Goal: Task Accomplishment & Management: Manage account settings

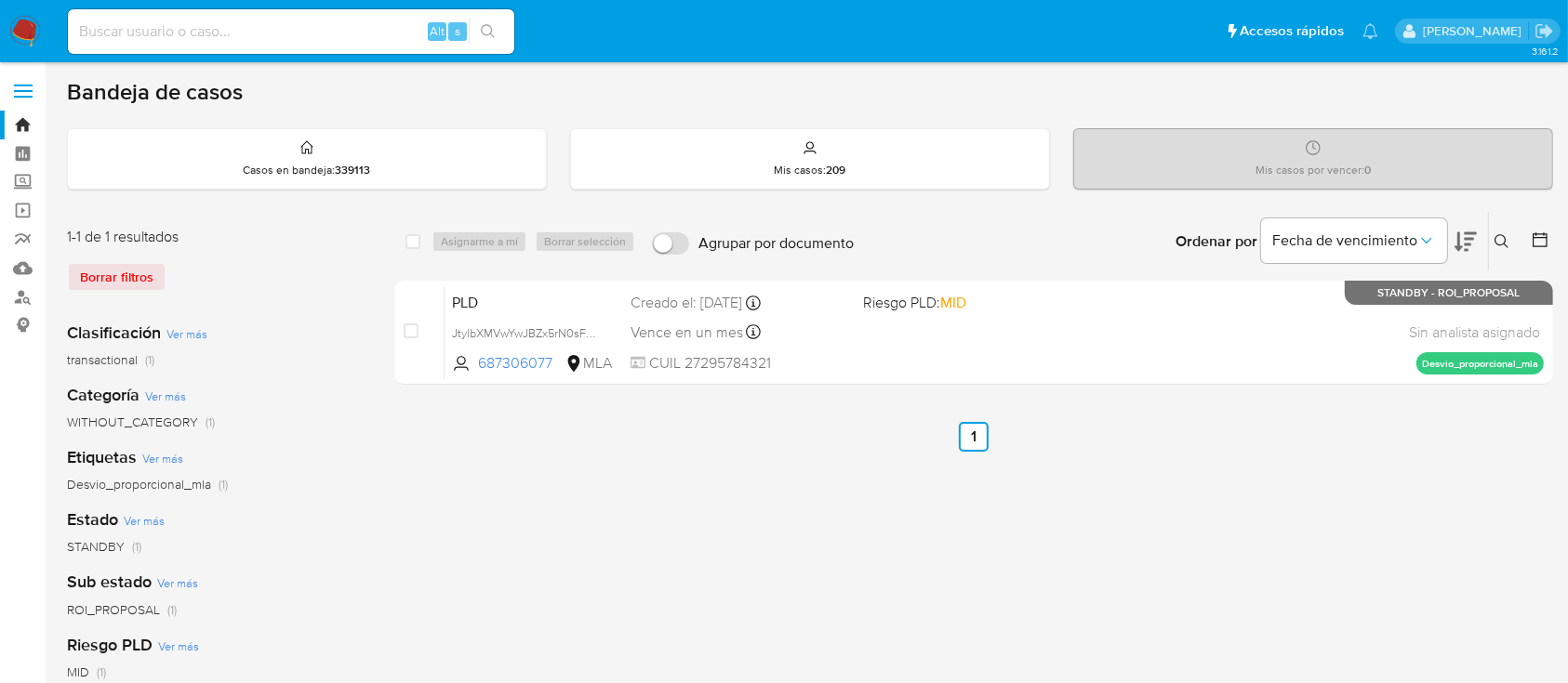
click at [1502, 249] on button at bounding box center [1504, 242] width 31 height 23
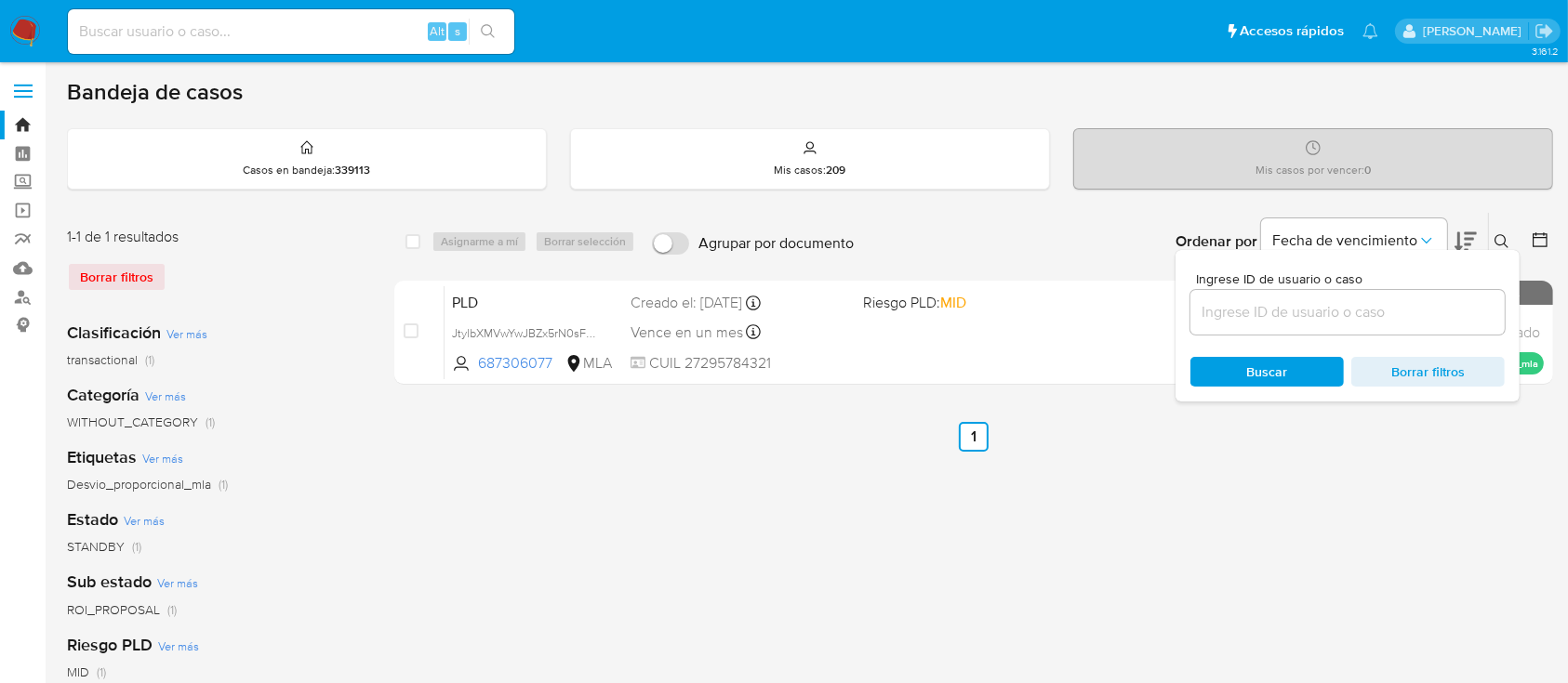
click at [1412, 309] on input at bounding box center [1347, 312] width 314 height 24
type input "611664390"
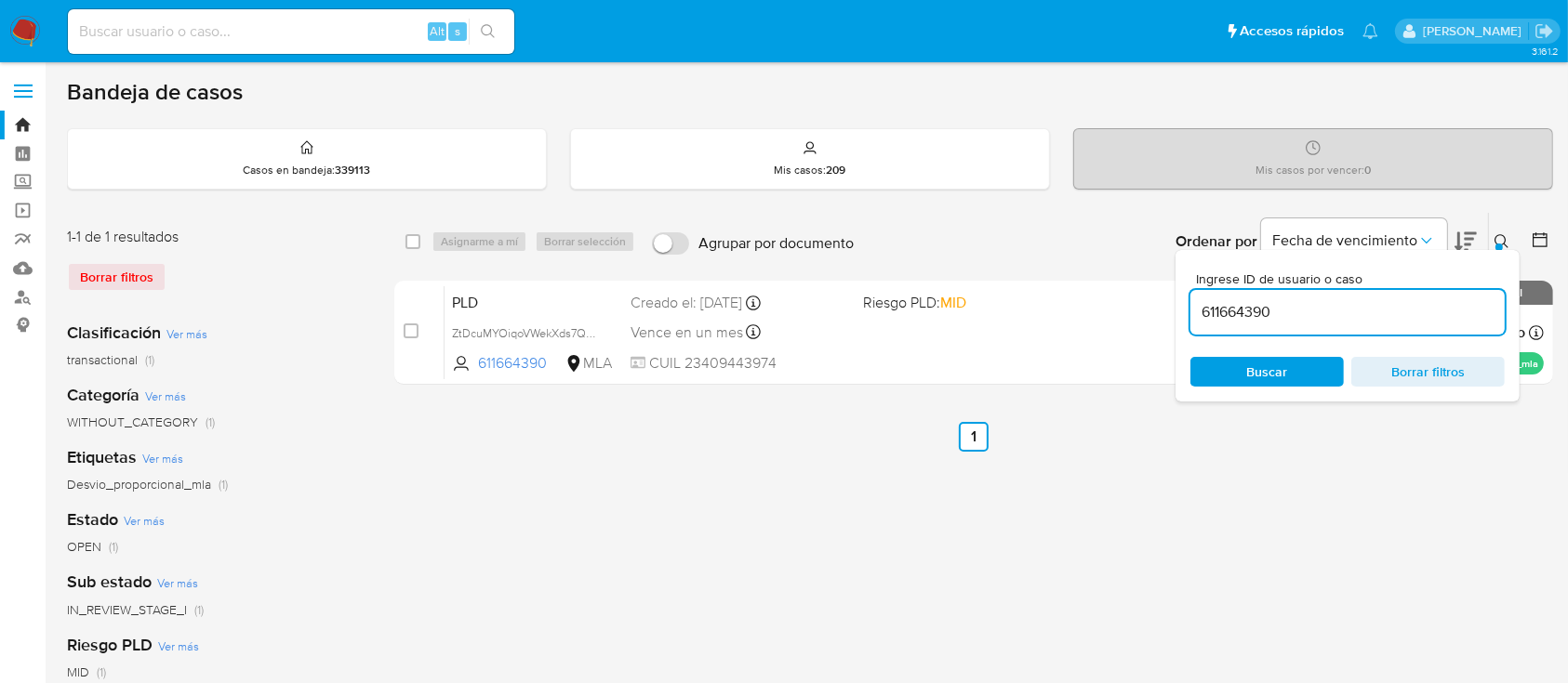
click at [1507, 234] on icon at bounding box center [1502, 241] width 15 height 15
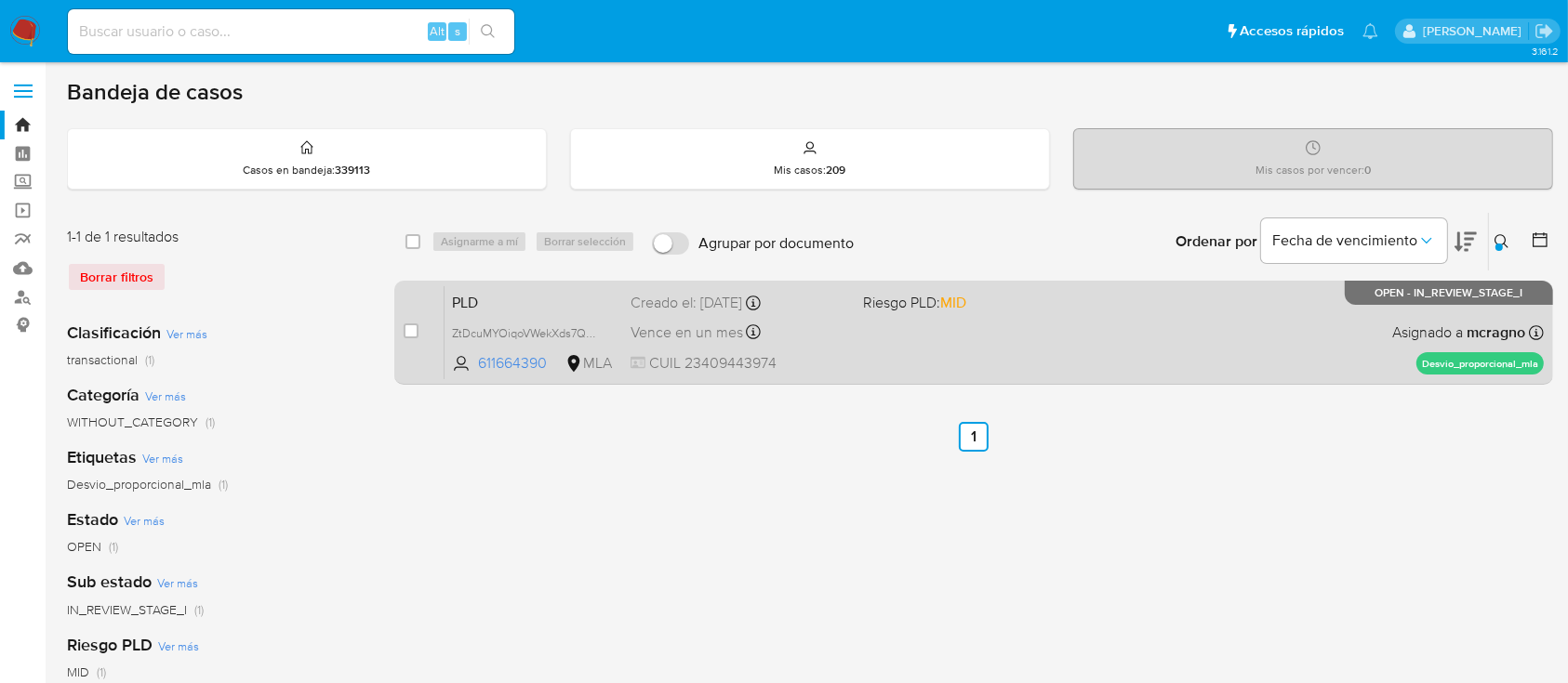
click at [1102, 344] on div "PLD ZtDcuMYOiqoVWekXds7Q6Fhz 611664390 MLA Riesgo PLD: MID Creado el: 12/09/202…" at bounding box center [994, 332] width 1099 height 94
click at [402, 316] on div "case-item-checkbox No es posible asignar el caso PLD ZtDcuMYOiqoVWekXds7Q6Fhz 6…" at bounding box center [974, 332] width 1158 height 104
click at [402, 322] on div "case-item-checkbox No es posible asignar el caso PLD ZtDcuMYOiqoVWekXds7Q6Fhz 6…" at bounding box center [974, 332] width 1158 height 104
click at [420, 328] on div "case-item-checkbox No es posible asignar el caso" at bounding box center [423, 332] width 41 height 94
click at [410, 328] on input "checkbox" at bounding box center [411, 330] width 15 height 15
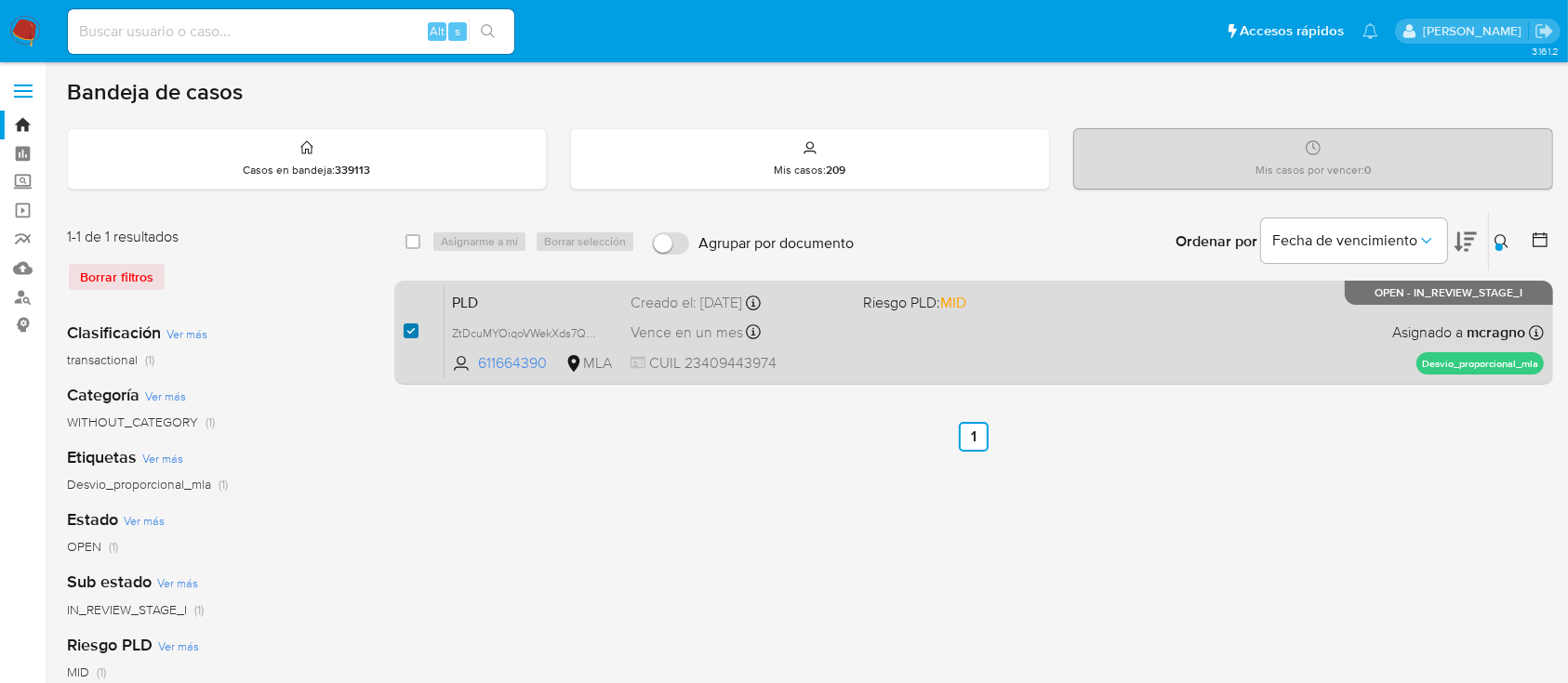
checkbox input "true"
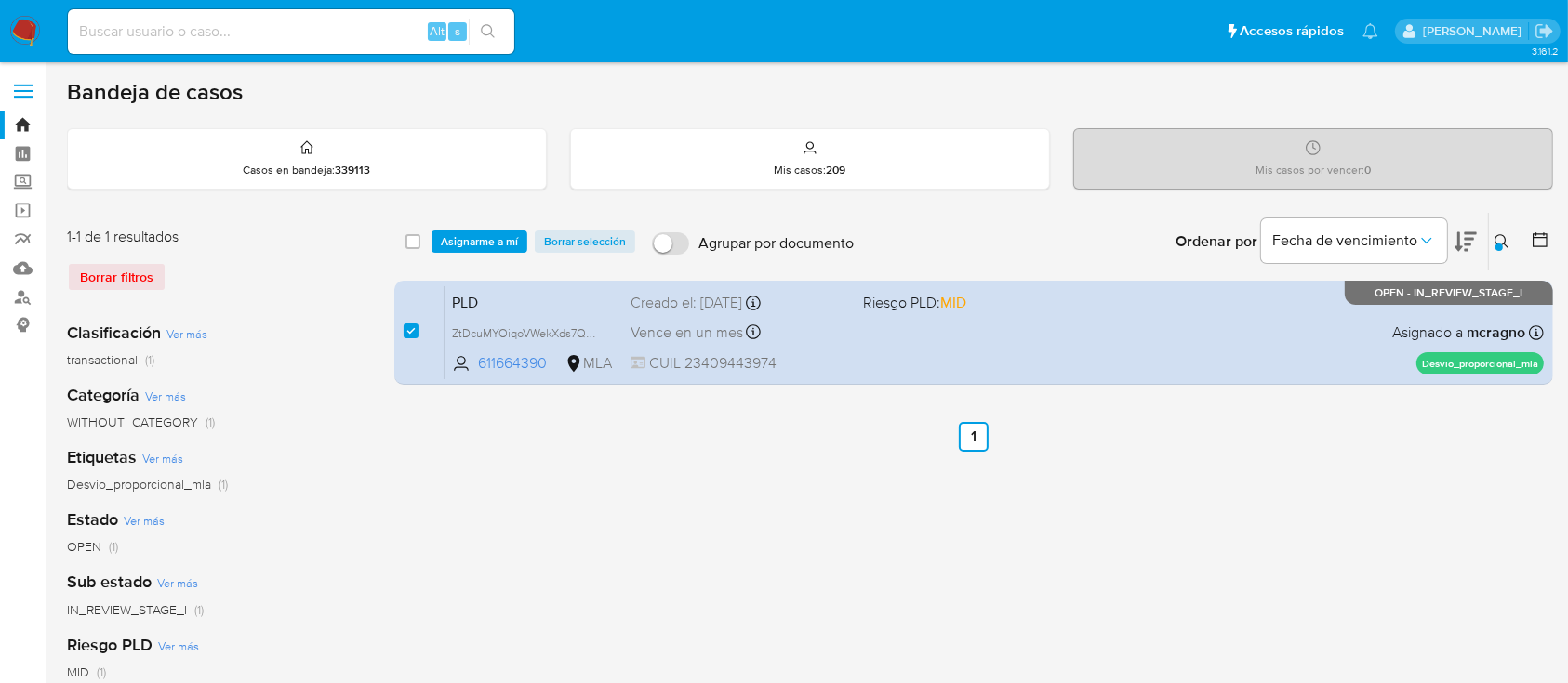
click at [467, 252] on div "select-all-cases-checkbox Asignarme a mí Borrar selección Agrupar por documento…" at bounding box center [974, 242] width 1158 height 57
click at [485, 232] on span "Asignarme a mí" at bounding box center [480, 241] width 77 height 19
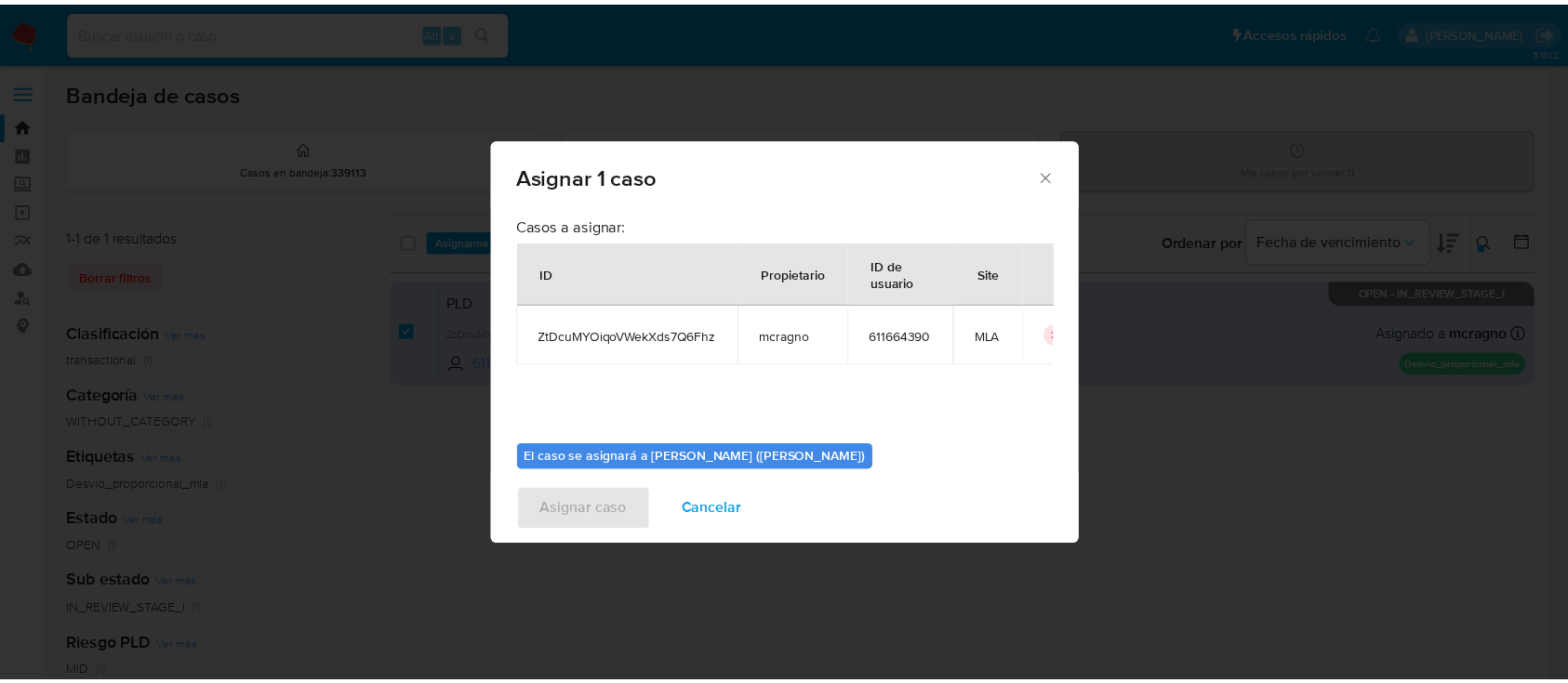
scroll to position [95, 0]
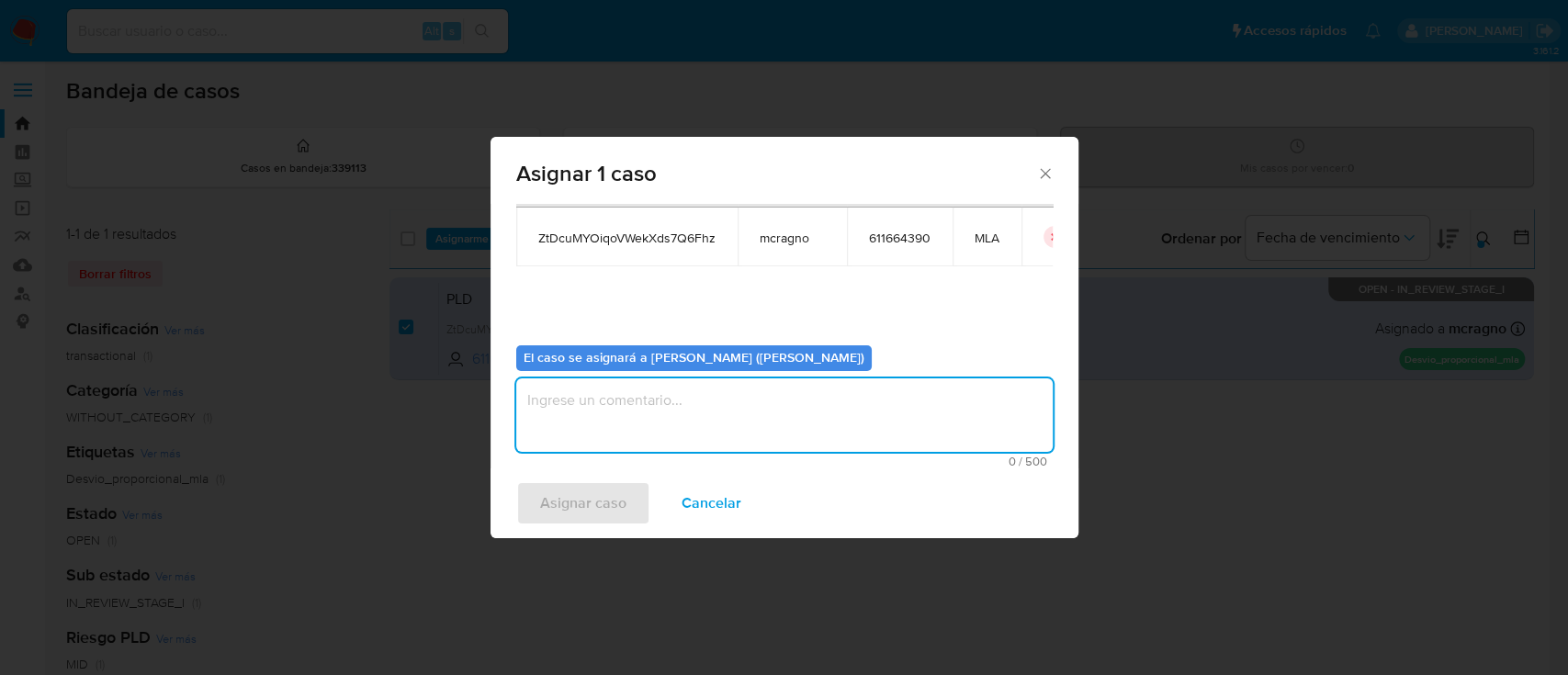
drag, startPoint x: 629, startPoint y: 432, endPoint x: 594, endPoint y: 497, distance: 73.8
click at [629, 433] on textarea "assign-modal" at bounding box center [784, 414] width 537 height 73
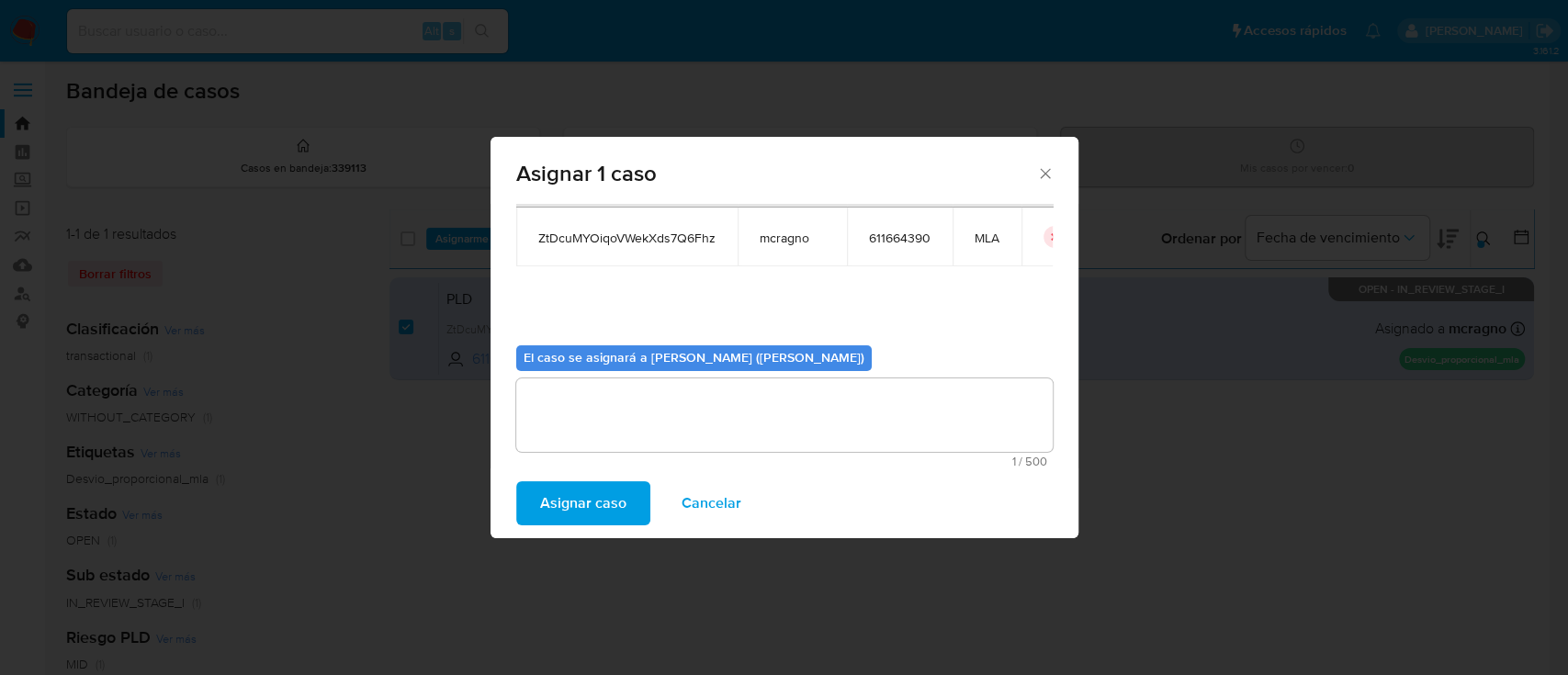
click at [594, 497] on span "Asignar caso" at bounding box center [583, 503] width 86 height 40
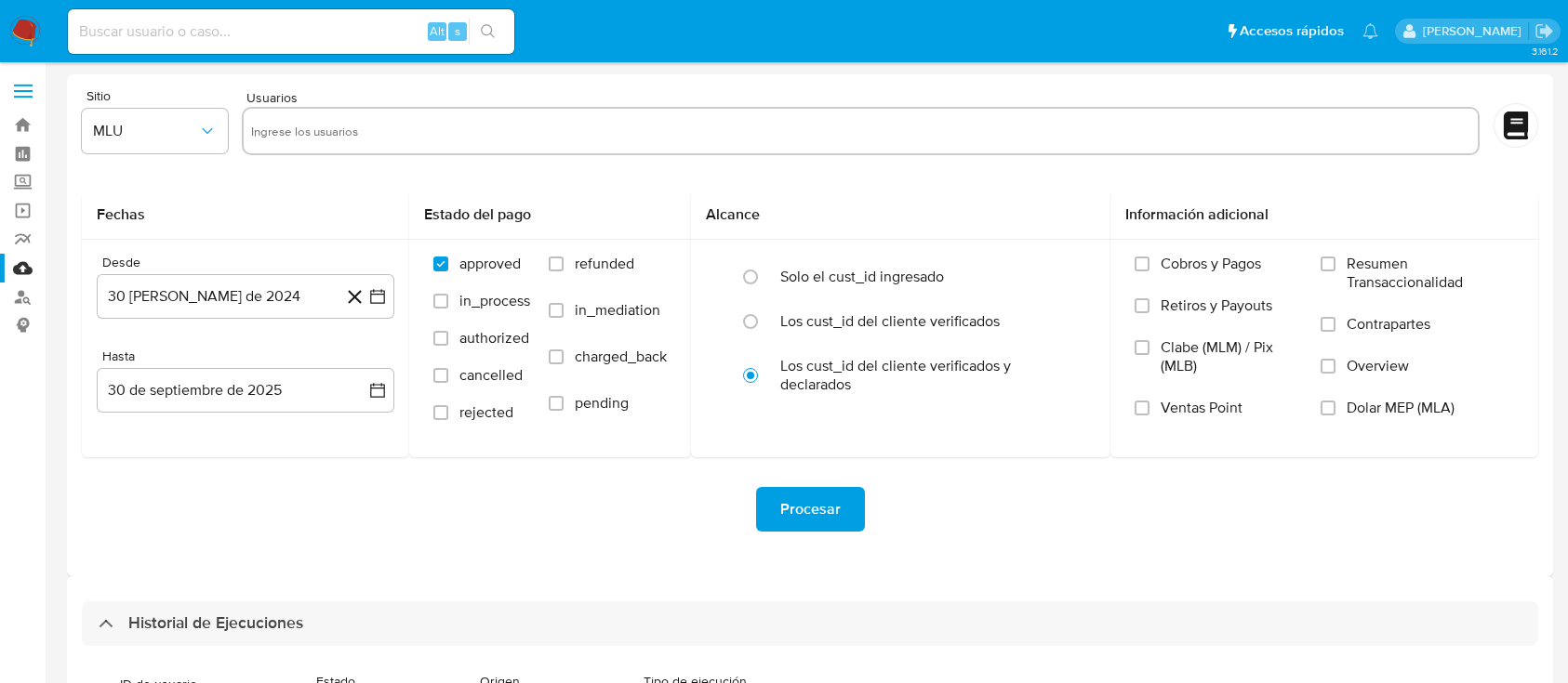
select select "10"
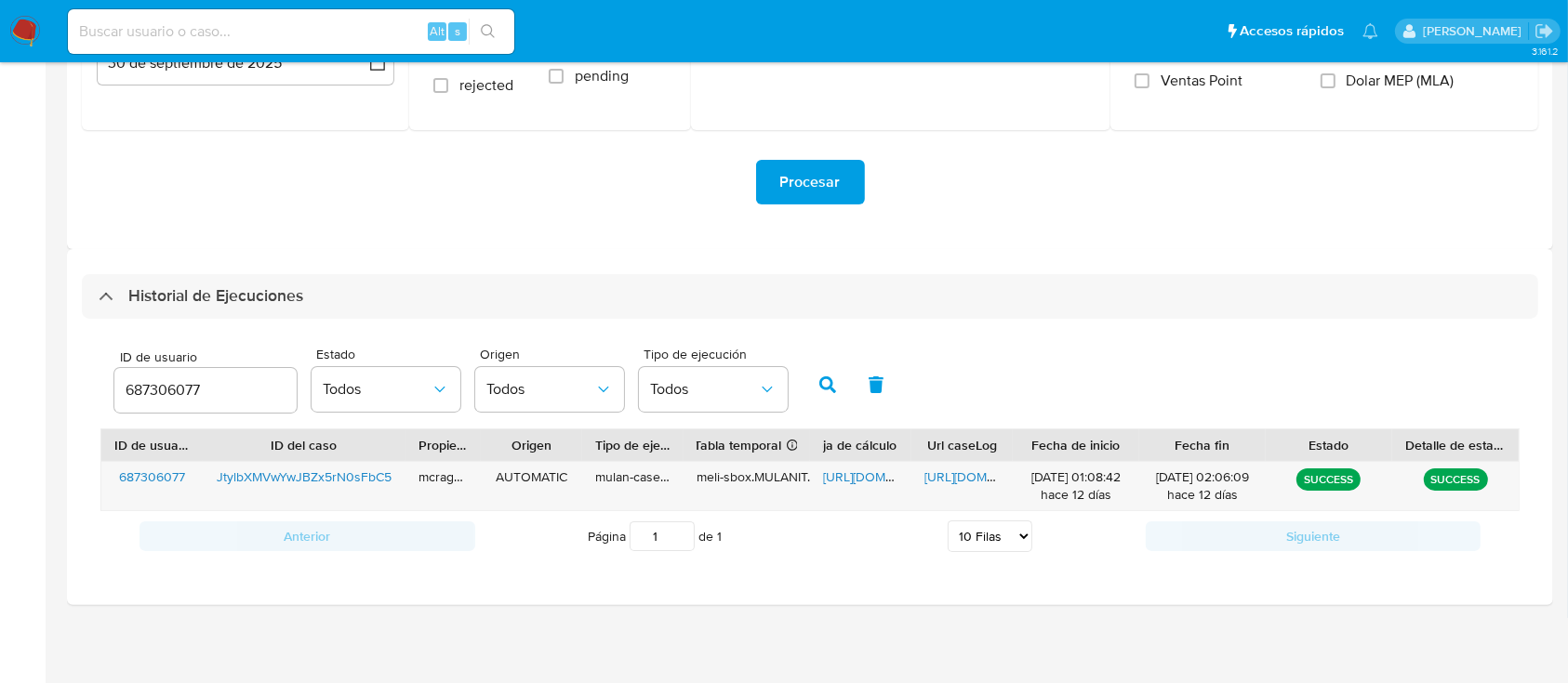
click at [187, 387] on input "687306077" at bounding box center [205, 391] width 182 height 24
type input "611664390"
click at [817, 380] on button "button" at bounding box center [827, 385] width 49 height 45
click at [869, 480] on span "https://docs.google.com/spreadsheets/d/1dLJxg6dS_5r7jLQ1OZo3Huskp8wY_DtjQTiQ9KR…" at bounding box center [887, 477] width 128 height 19
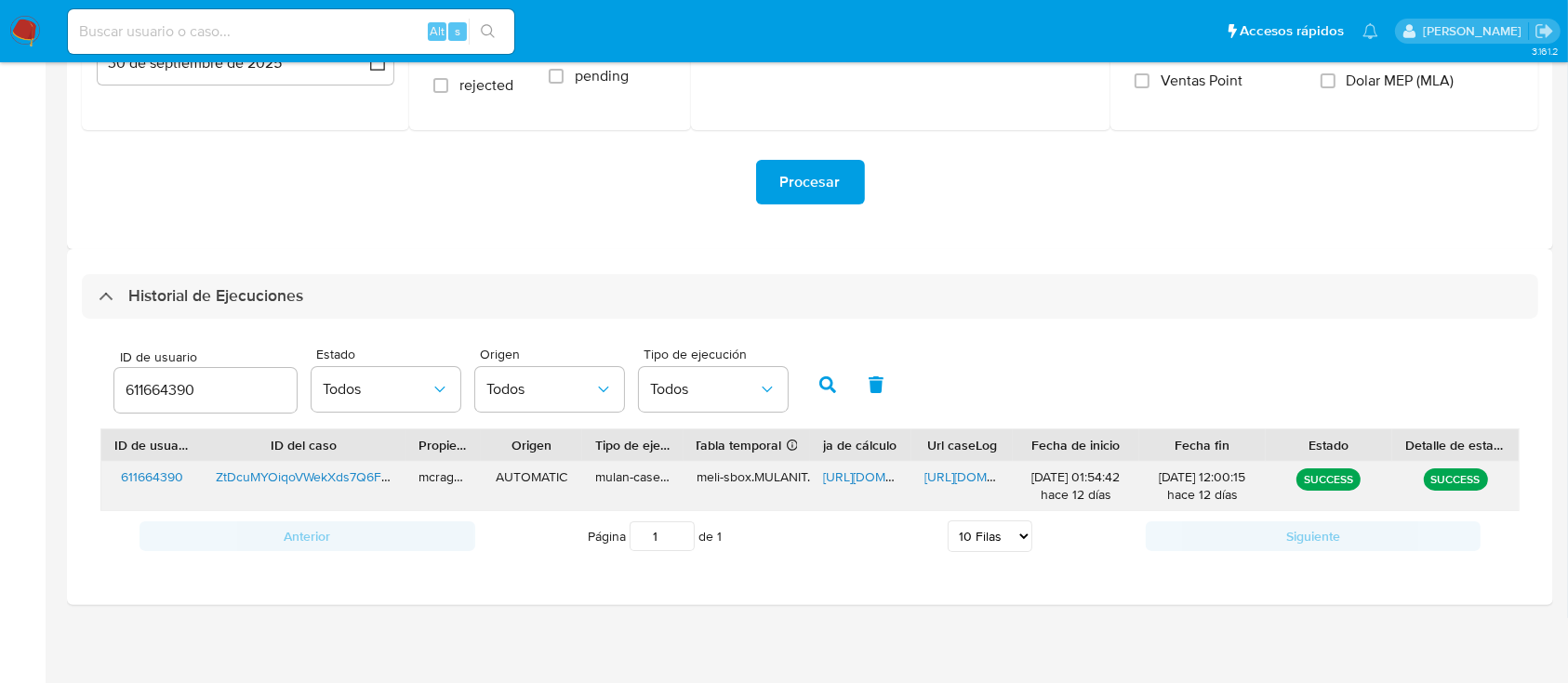
click at [940, 475] on span "https://docs.google.com/document/d/13uXHYWOx-fSAmvlkFDE52Ki9WnNj2MmHKI4IhRTx_z4…" at bounding box center [988, 477] width 128 height 19
click at [174, 411] on div "611664390" at bounding box center [205, 390] width 182 height 45
click at [169, 386] on input "611664390" at bounding box center [205, 391] width 182 height 24
paste input "number"
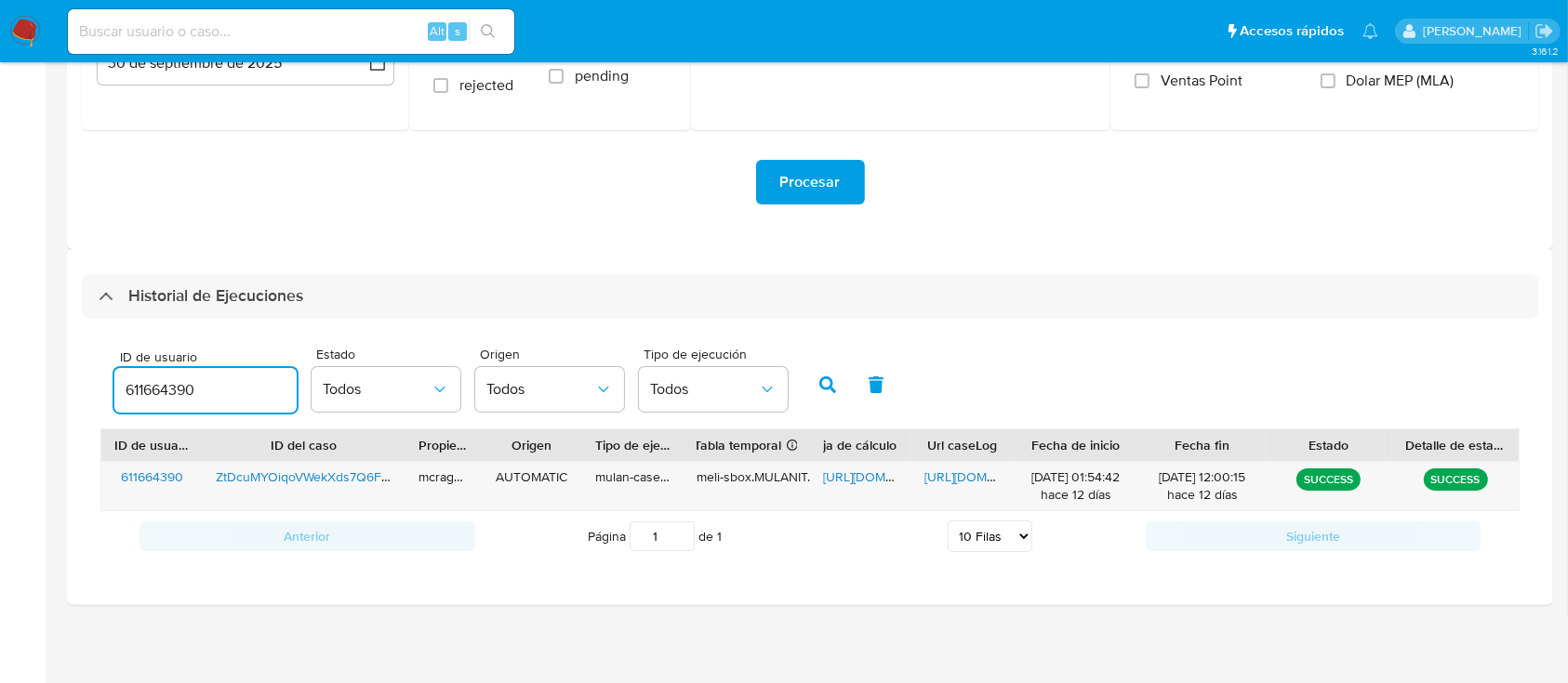
scroll to position [0, 0]
click at [149, 384] on input "611664390" at bounding box center [205, 391] width 182 height 24
paste input "291892027"
click at [830, 383] on icon "button" at bounding box center [827, 385] width 17 height 17
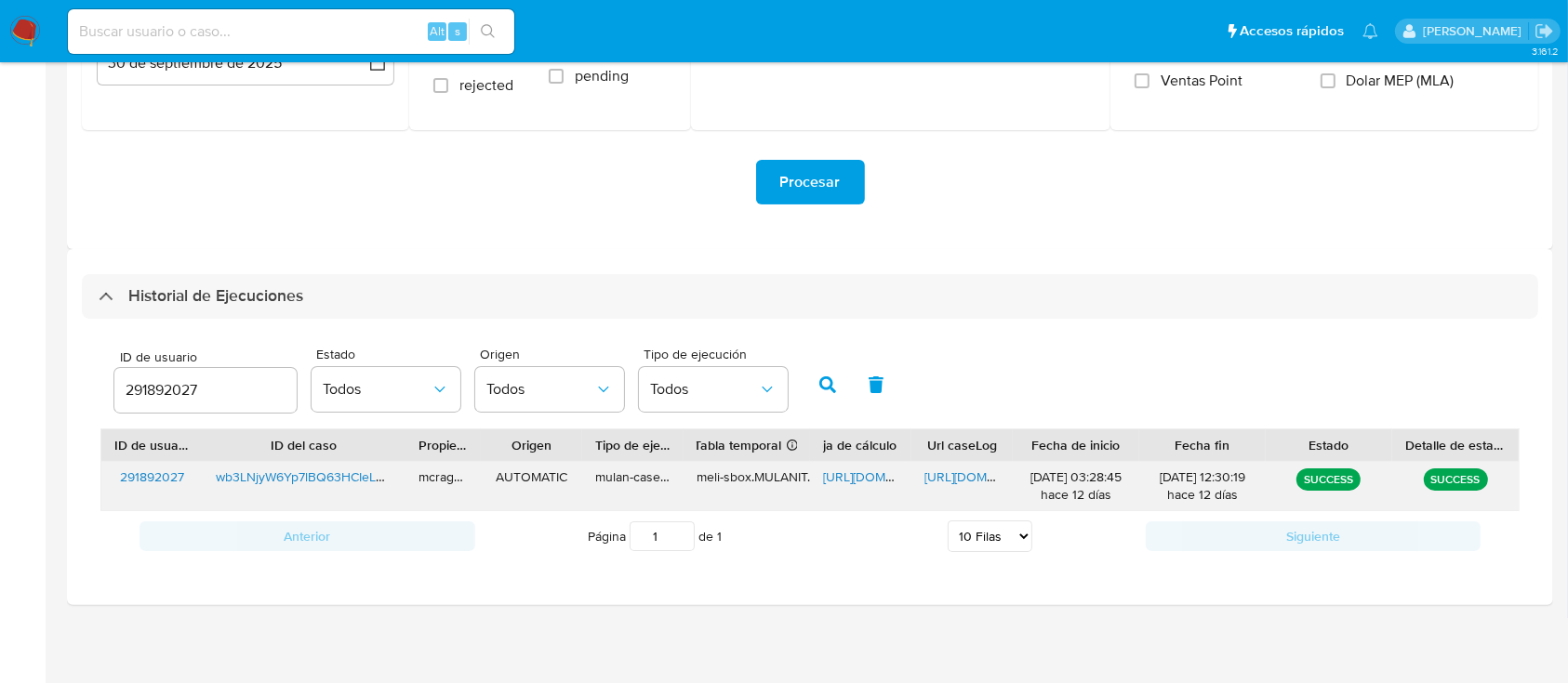
click at [884, 489] on div "https://docs.google.com/spreadsheets/d/1WsSj0TwWUdzszuyXeeVZRL2xZ6ntstTG3P-Bd4t…" at bounding box center [861, 486] width 101 height 49
click at [870, 476] on span "https://docs.google.com/spreadsheets/d/1WsSj0TwWUdzszuyXeeVZRL2xZ6ntstTG3P-Bd4t…" at bounding box center [887, 477] width 128 height 19
click at [958, 472] on span "https://docs.google.com/document/d/1UWfmIS-VWAd6IKABLi2awRXLxSfQbsBhb_9WY-I14sM…" at bounding box center [988, 477] width 128 height 19
click at [186, 376] on div "291892027" at bounding box center [205, 390] width 182 height 45
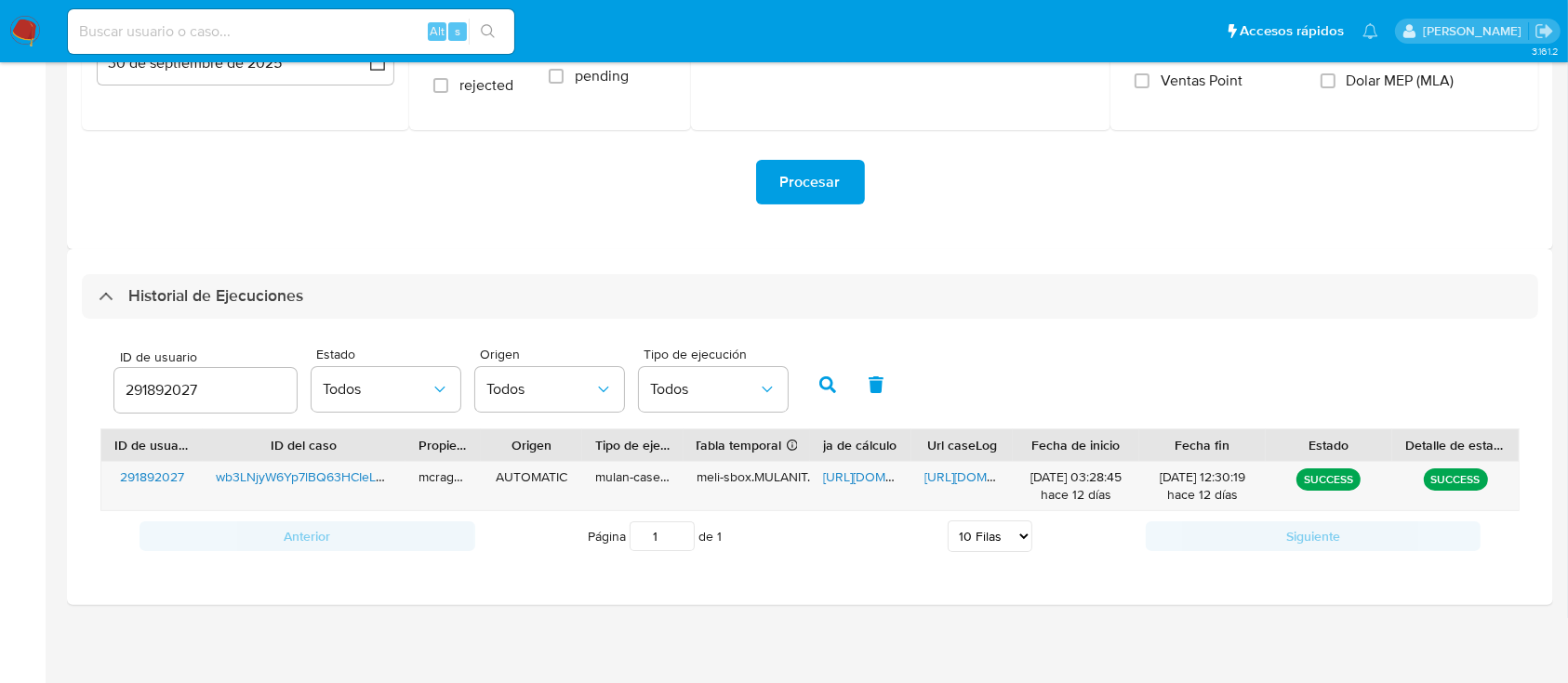
click at [184, 381] on input "291892027" at bounding box center [205, 391] width 182 height 24
paste input "1214304466"
type input "1214304466"
click at [823, 381] on icon "button" at bounding box center [827, 385] width 17 height 17
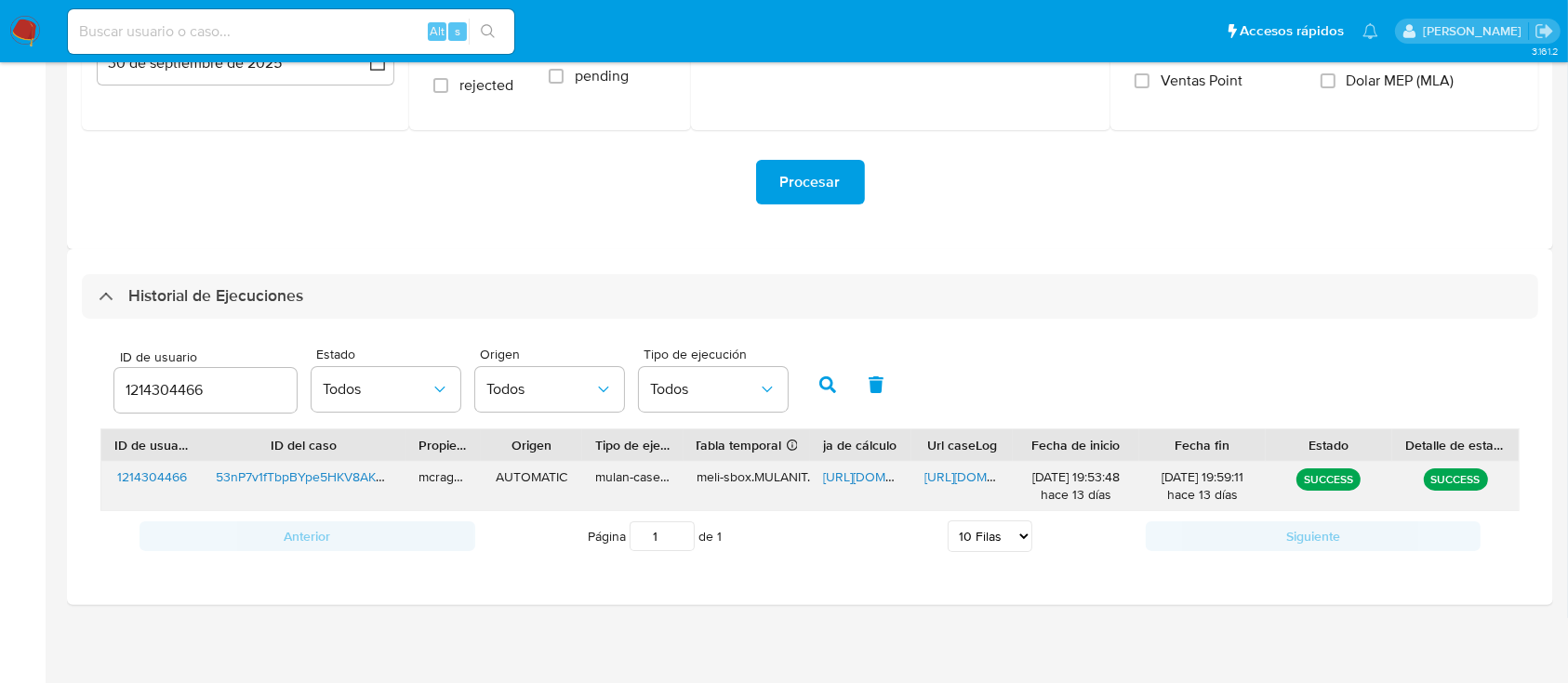
click at [858, 480] on span "https://docs.google.com/spreadsheets/d/1QJglZq0De1GDnV_Q-W6Rn1ra0abgmdvNWLGj-Na…" at bounding box center [887, 477] width 128 height 19
click at [968, 484] on span "https://docs.google.com/document/d/1RpdfcEKdubs_Rd6HFG4RhUpPhBdznT1lf5e7ODb6Sj8…" at bounding box center [988, 477] width 128 height 19
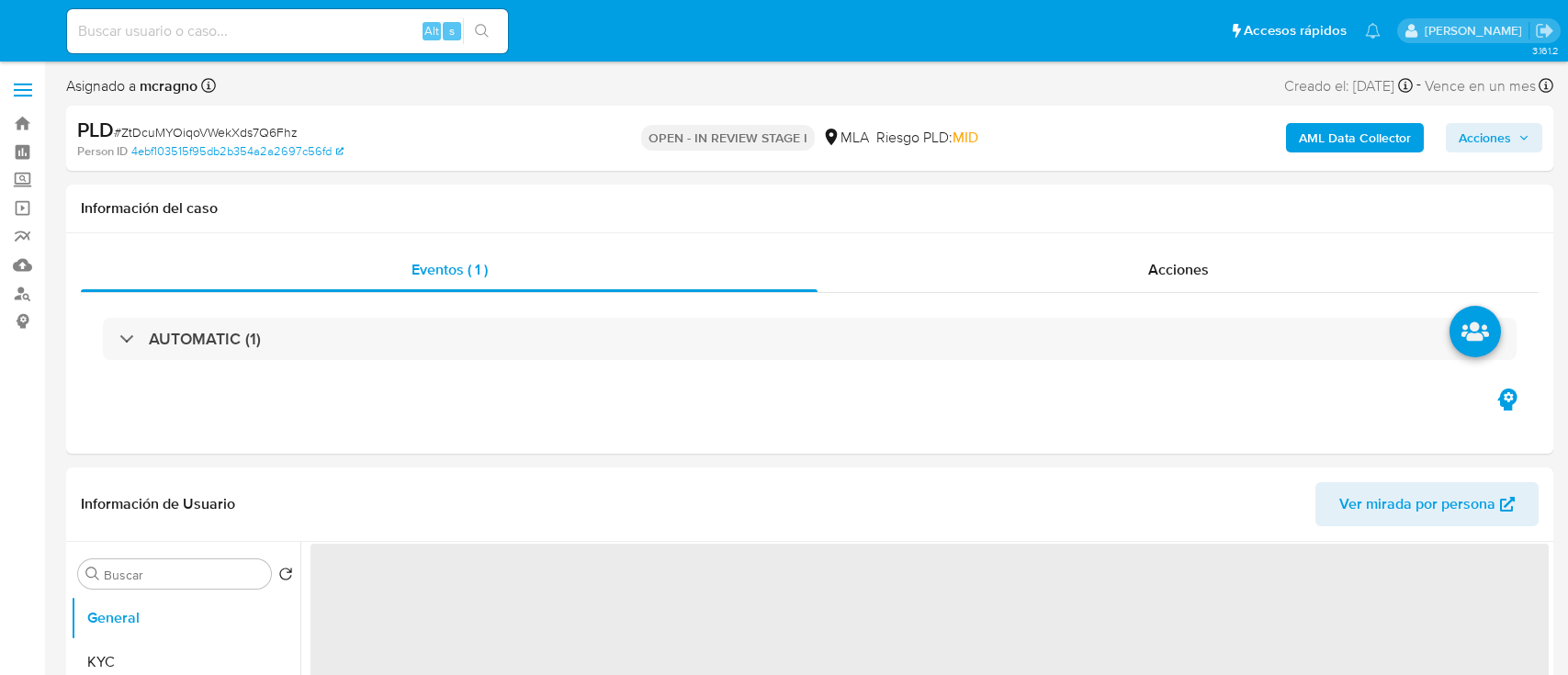
select select "10"
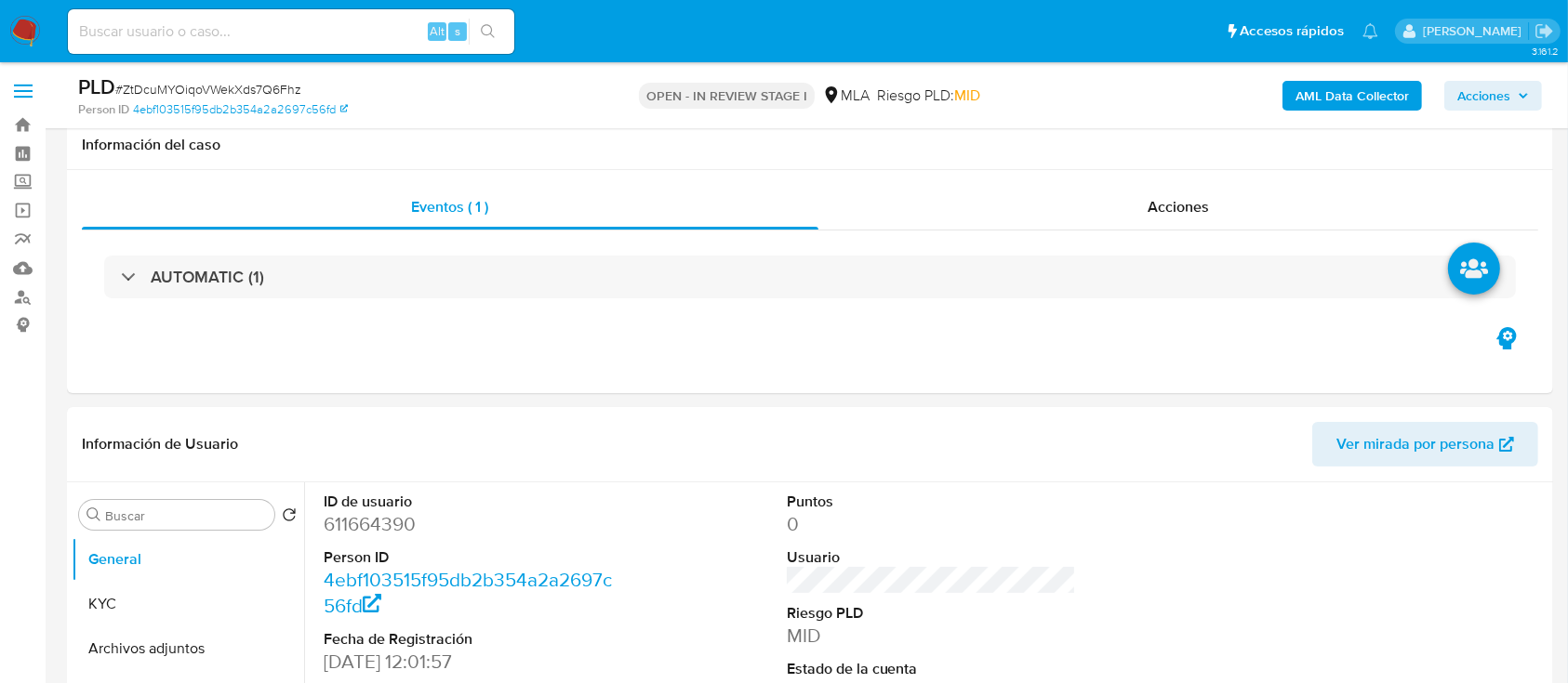
scroll to position [620, 0]
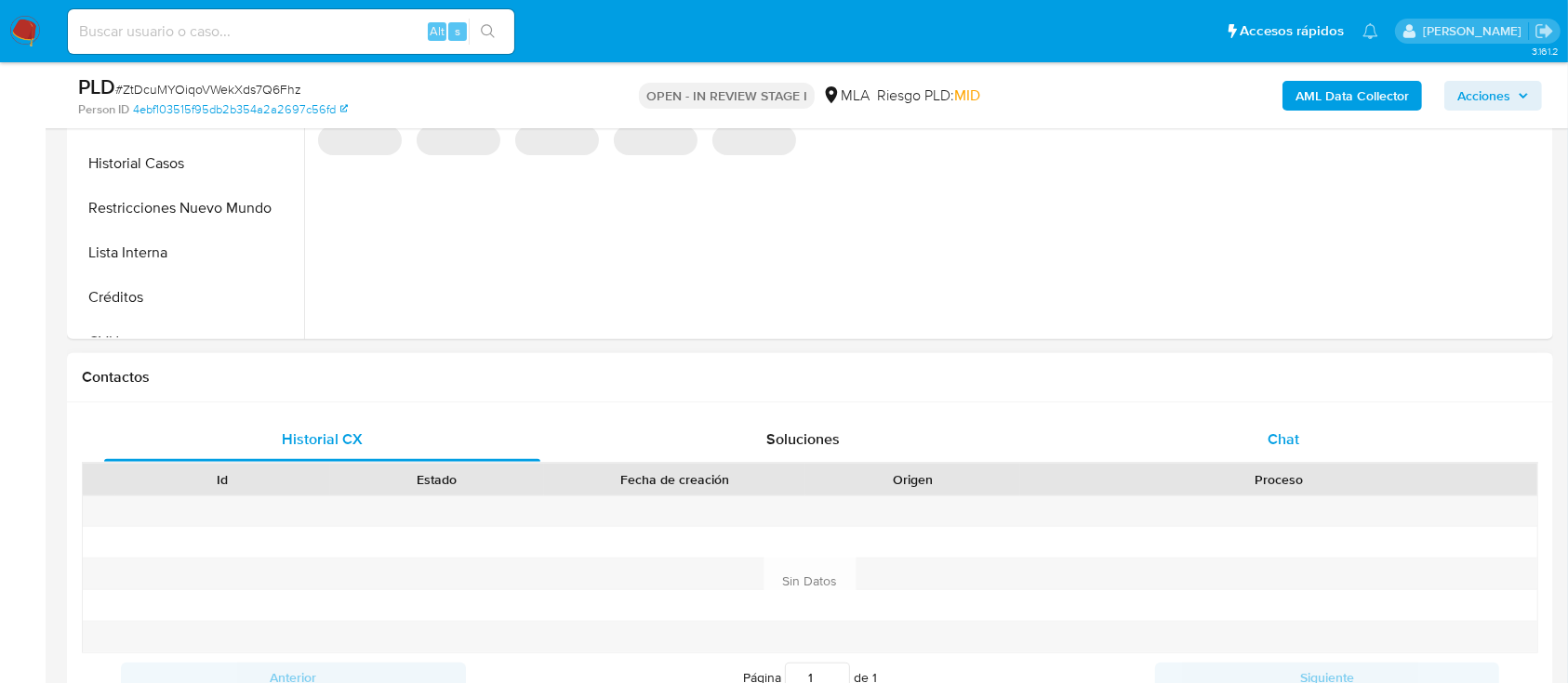
click at [1354, 446] on div "Chat" at bounding box center [1284, 439] width 436 height 45
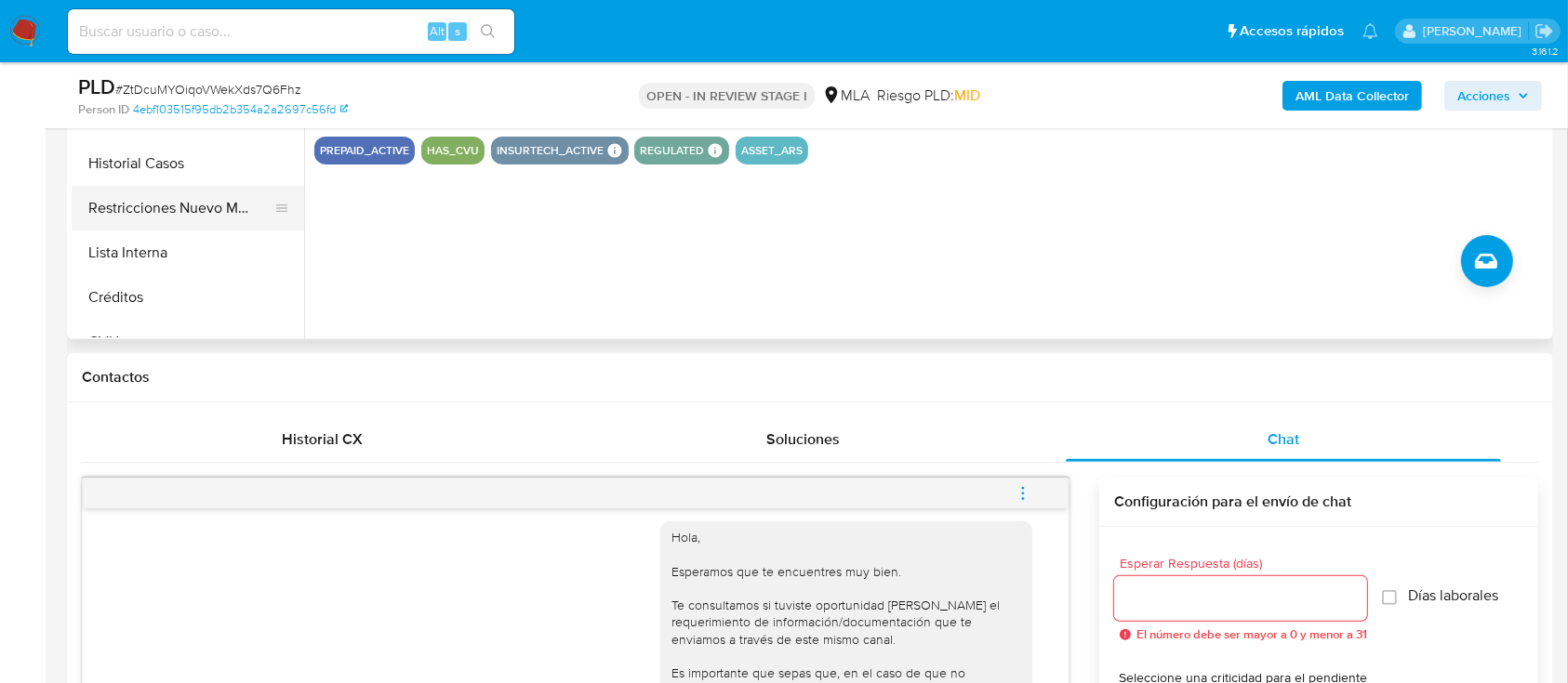
click at [202, 213] on button "Restricciones Nuevo Mundo" at bounding box center [180, 208] width 217 height 45
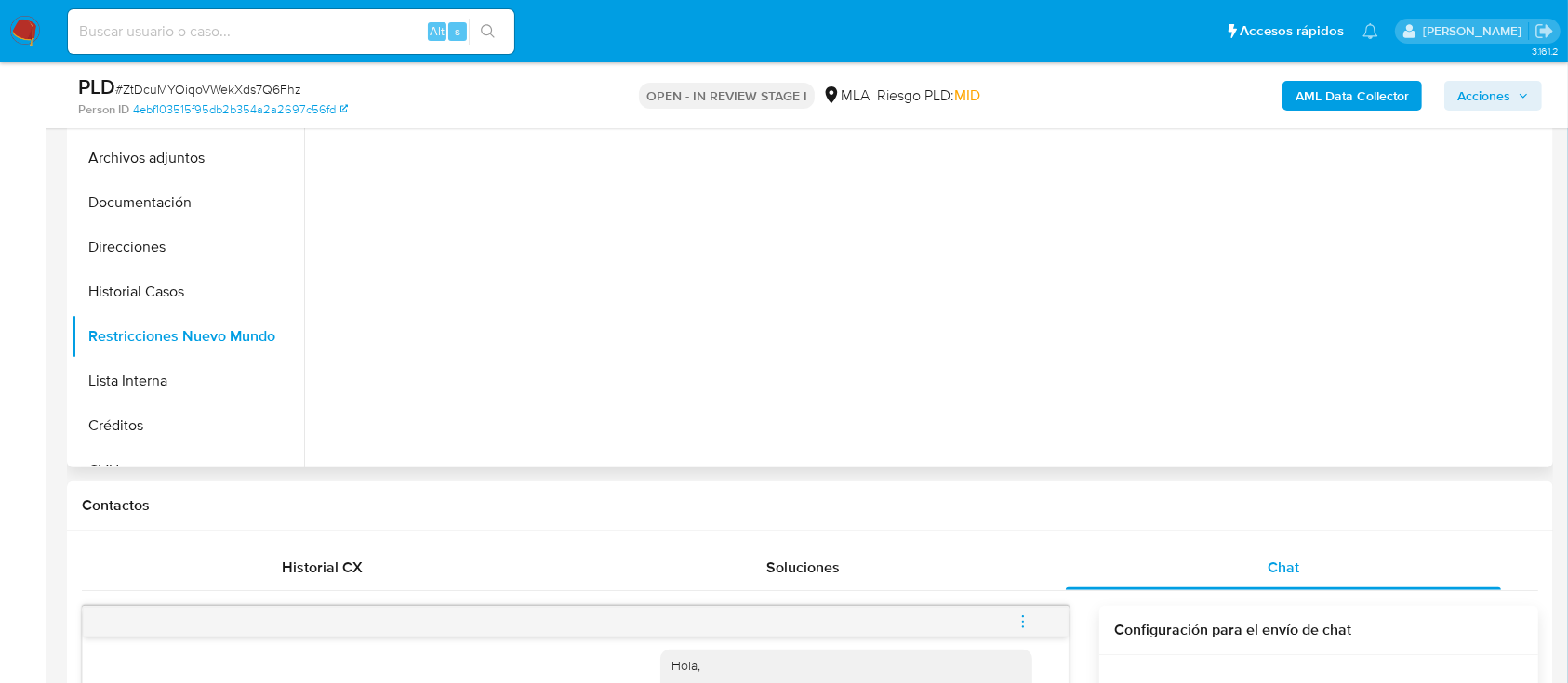
scroll to position [372, 0]
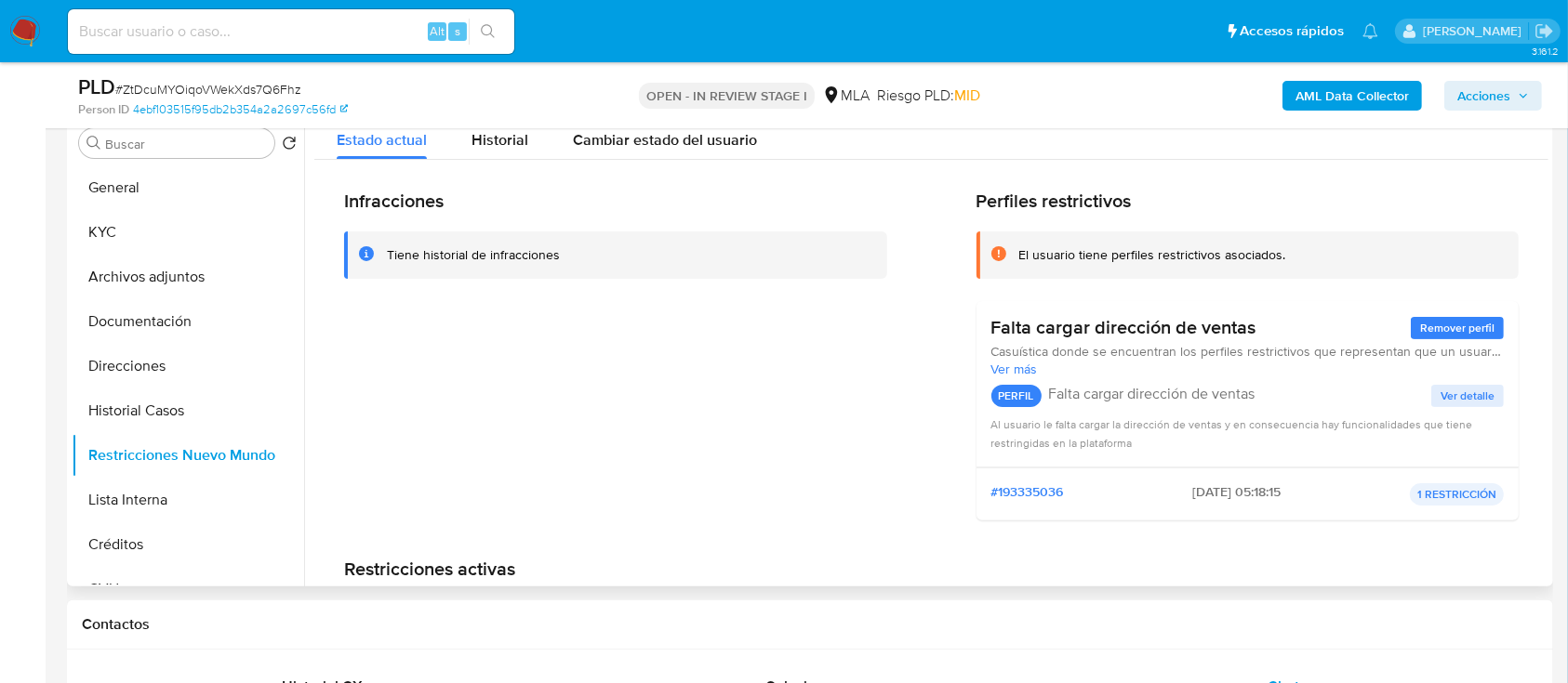
drag, startPoint x: 197, startPoint y: 309, endPoint x: 300, endPoint y: 321, distance: 103.7
click at [205, 309] on button "Documentación" at bounding box center [187, 321] width 232 height 45
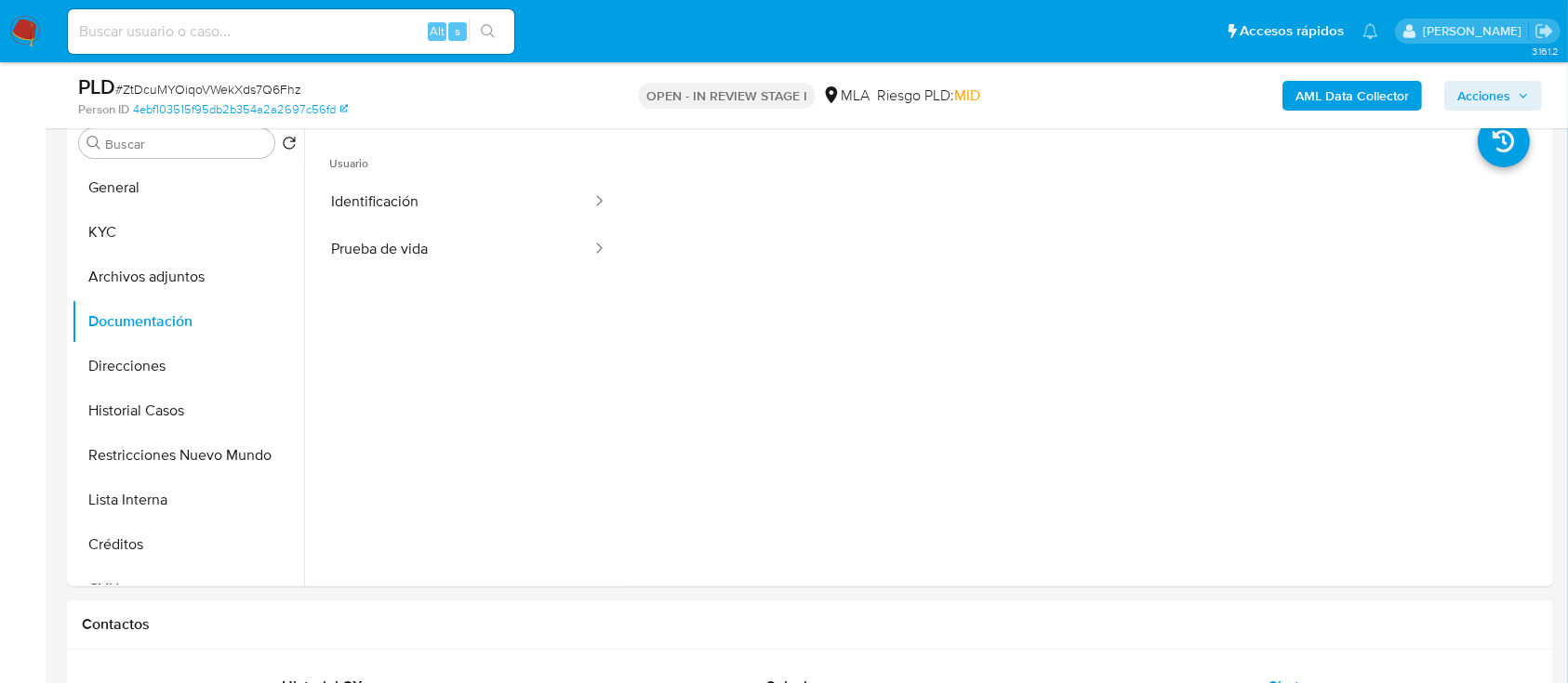
click at [1307, 89] on b "AML Data Collector" at bounding box center [1352, 96] width 113 height 30
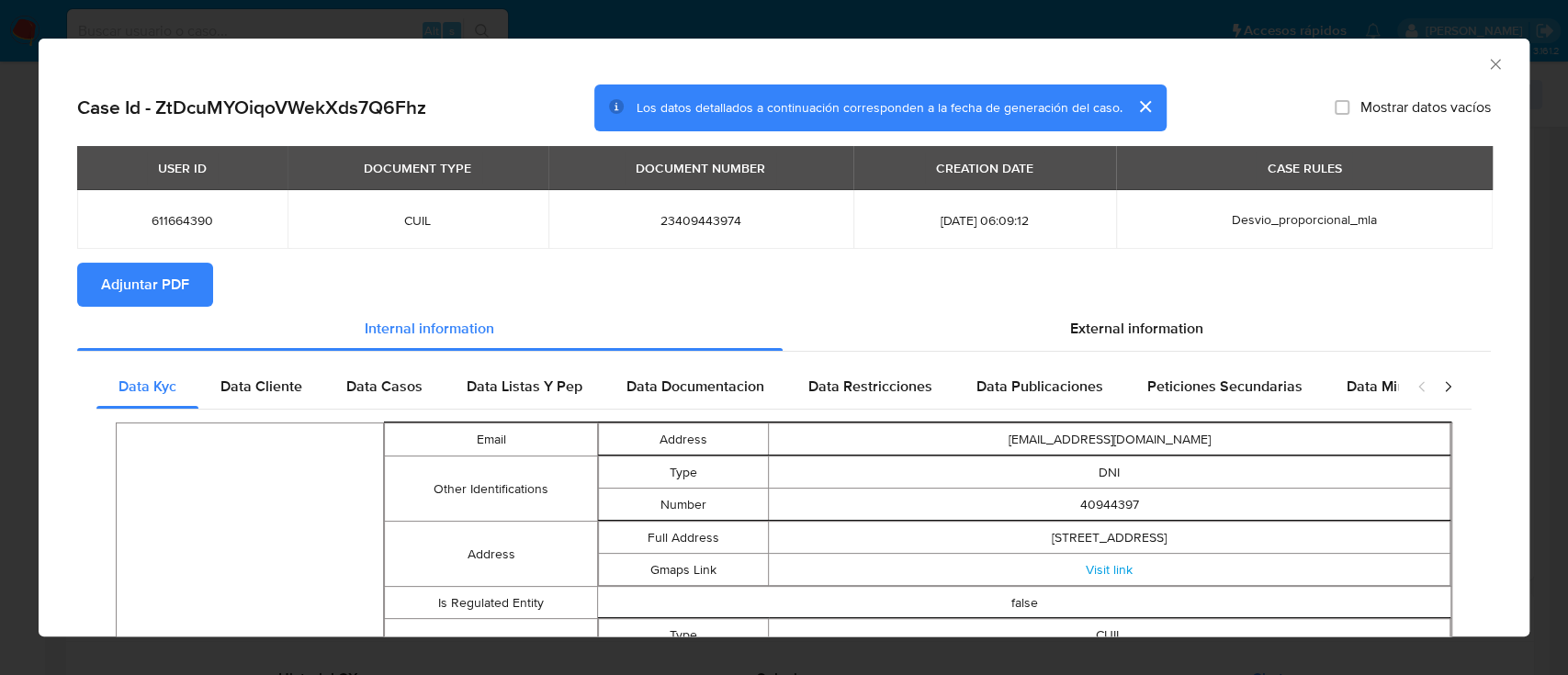
click at [143, 273] on span "Adjuntar PDF" at bounding box center [145, 284] width 88 height 40
click at [1486, 70] on icon "Cerrar ventana" at bounding box center [1495, 64] width 19 height 19
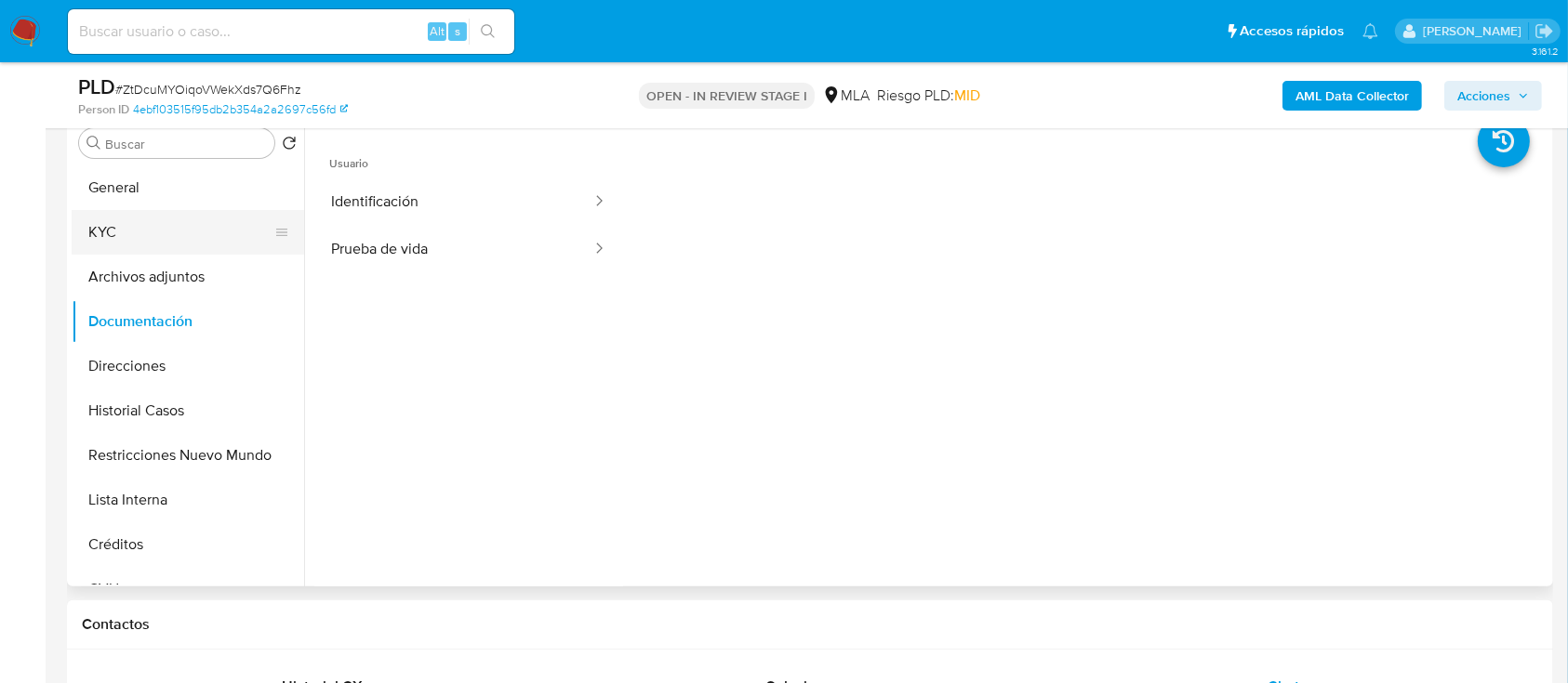
click at [186, 234] on button "KYC" at bounding box center [180, 232] width 217 height 45
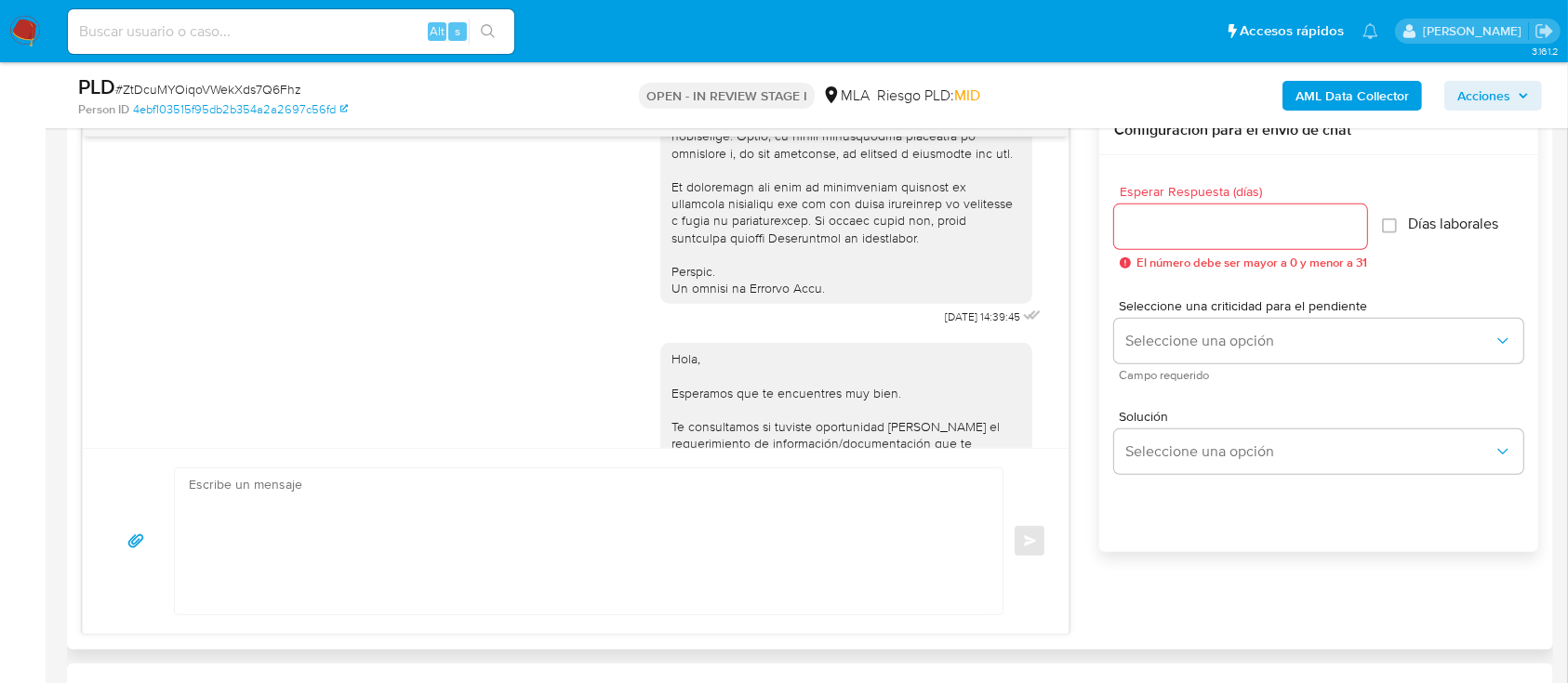
scroll to position [1026, 0]
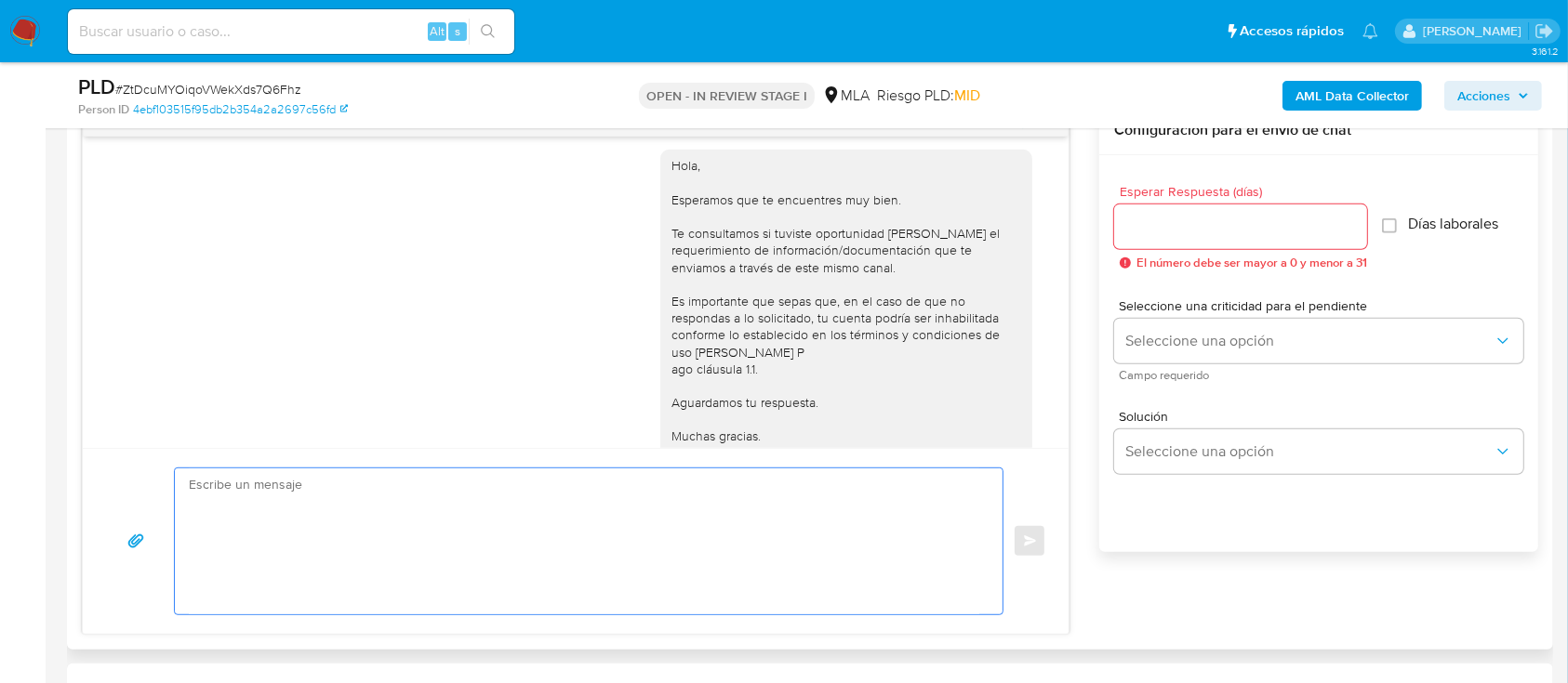
click at [693, 533] on textarea at bounding box center [583, 541] width 790 height 146
paste textarea "Hola XXX, Muchas gracias por tu respuesta. Analizamos tu caso y verificamos que…"
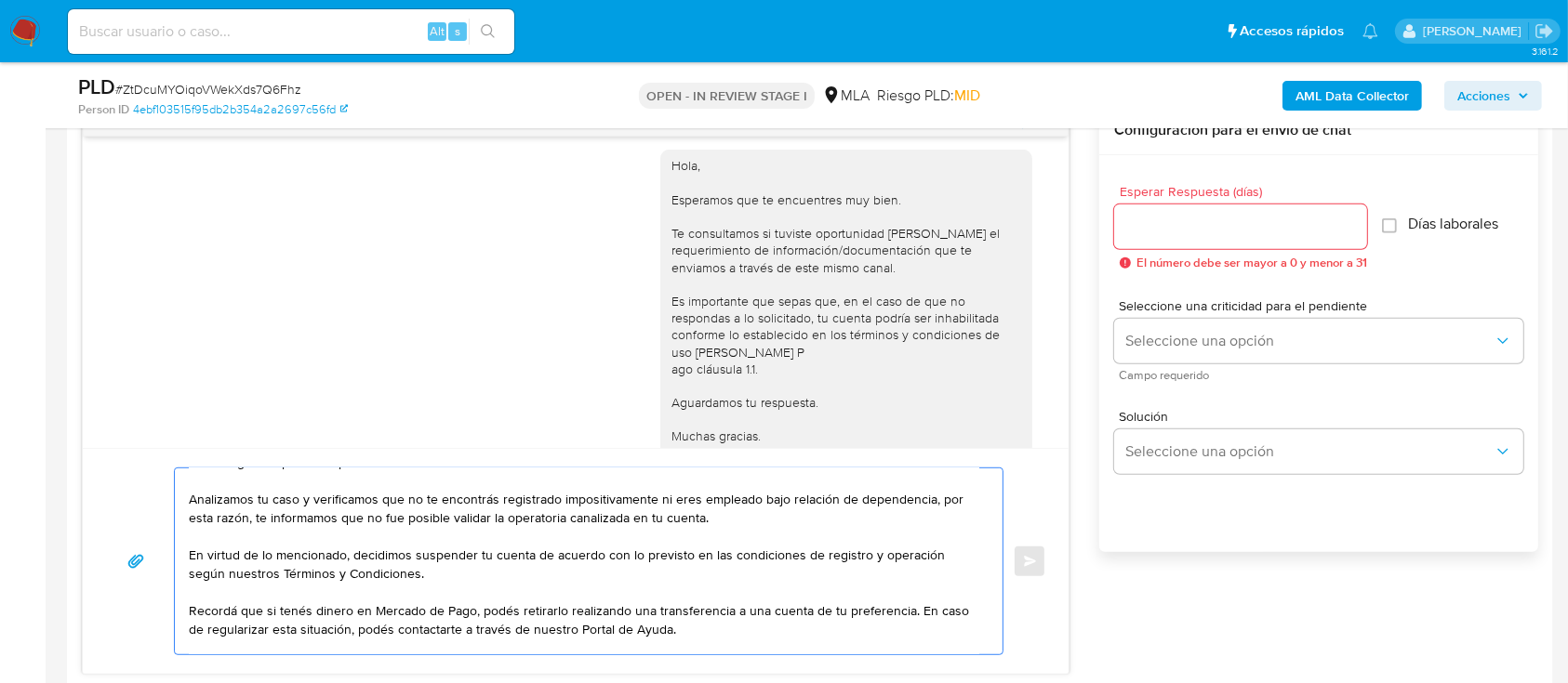
scroll to position [0, 0]
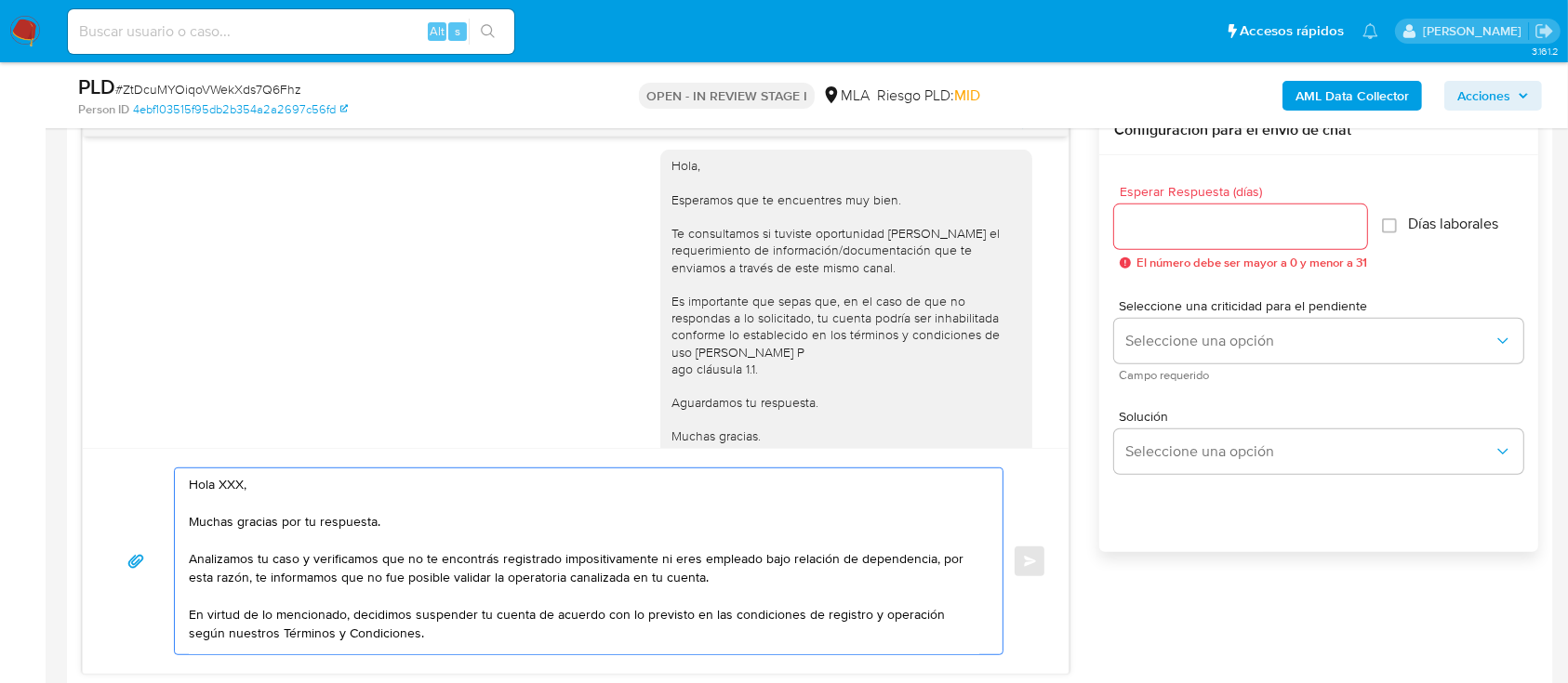
drag, startPoint x: 408, startPoint y: 532, endPoint x: 226, endPoint y: 486, distance: 187.7
click at [226, 486] on textarea "Hola XXX, Muchas gracias por tu respuesta. Analizamos tu caso y verificamos que…" at bounding box center [583, 562] width 790 height 186
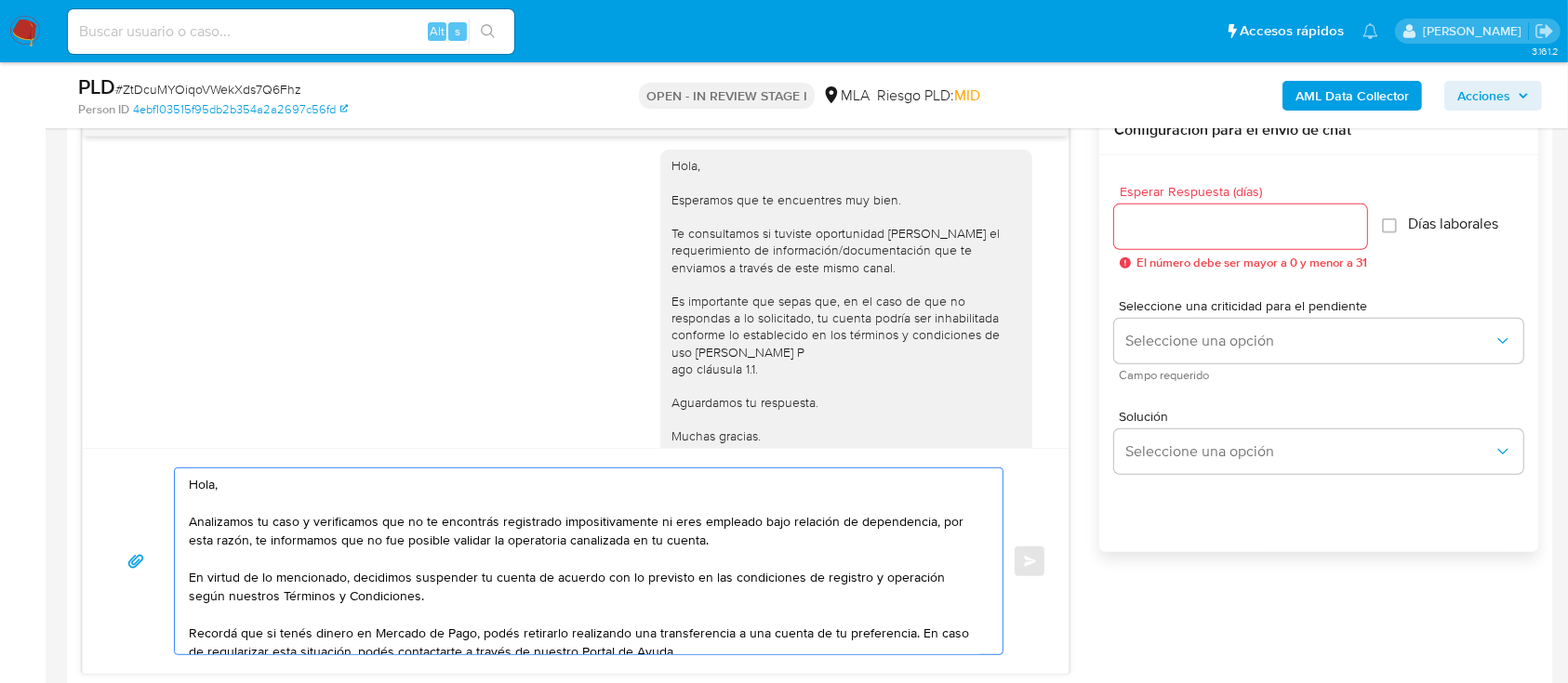
type textarea "Hola, Analizamos tu caso y verificamos que no te encontrás registrado impositiv…"
click at [1265, 204] on div at bounding box center [1240, 226] width 253 height 45
click at [1271, 232] on input "Esperar Respuesta (días)" at bounding box center [1240, 227] width 253 height 24
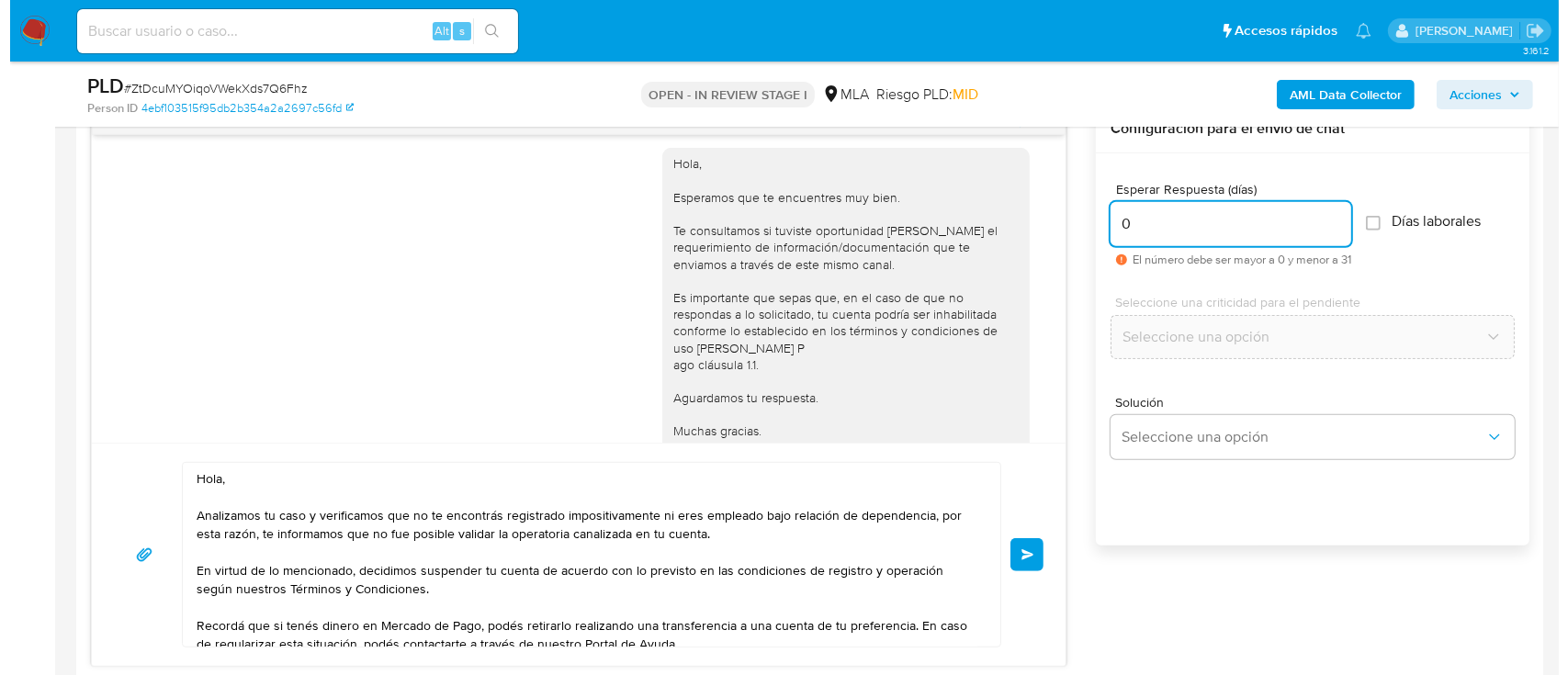
scroll to position [2911, 0]
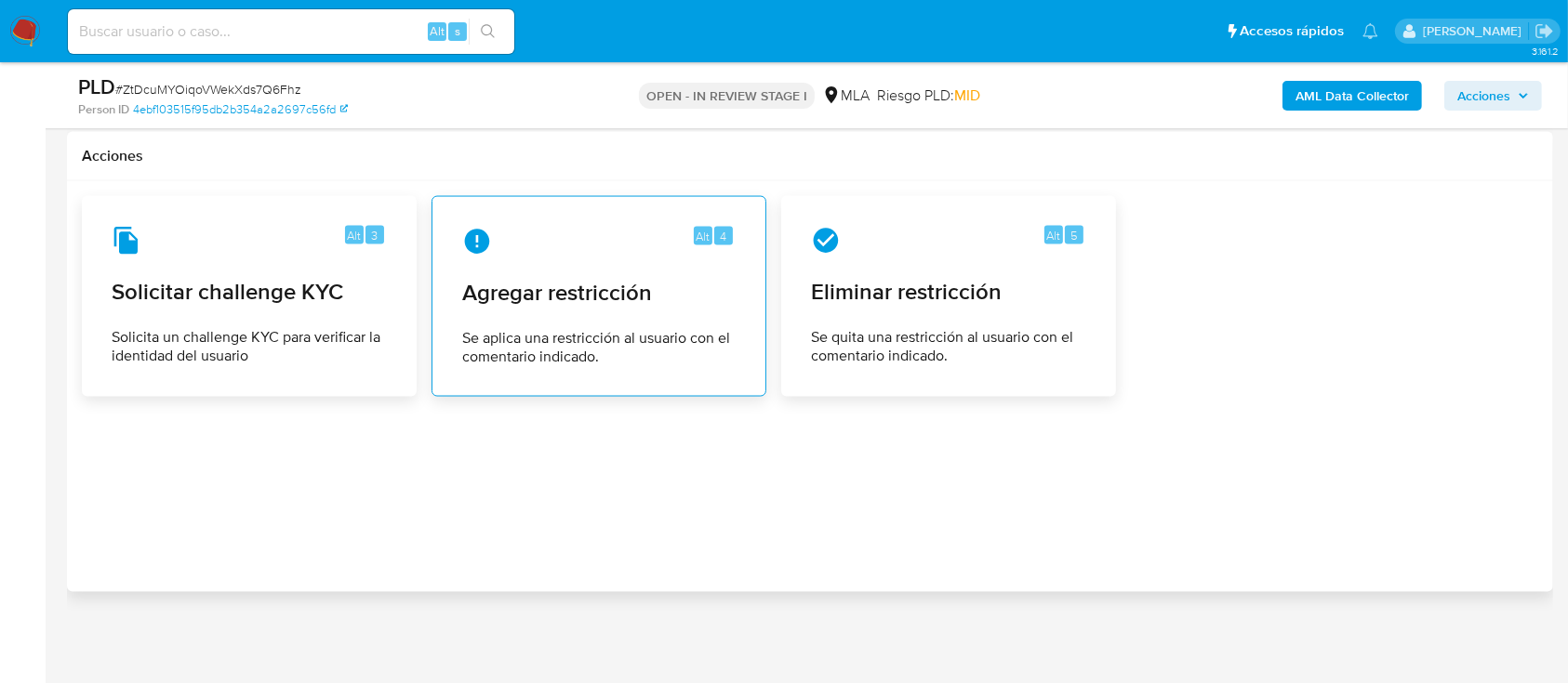
type input "0"
click at [530, 303] on span "Agregar restricción" at bounding box center [599, 292] width 274 height 28
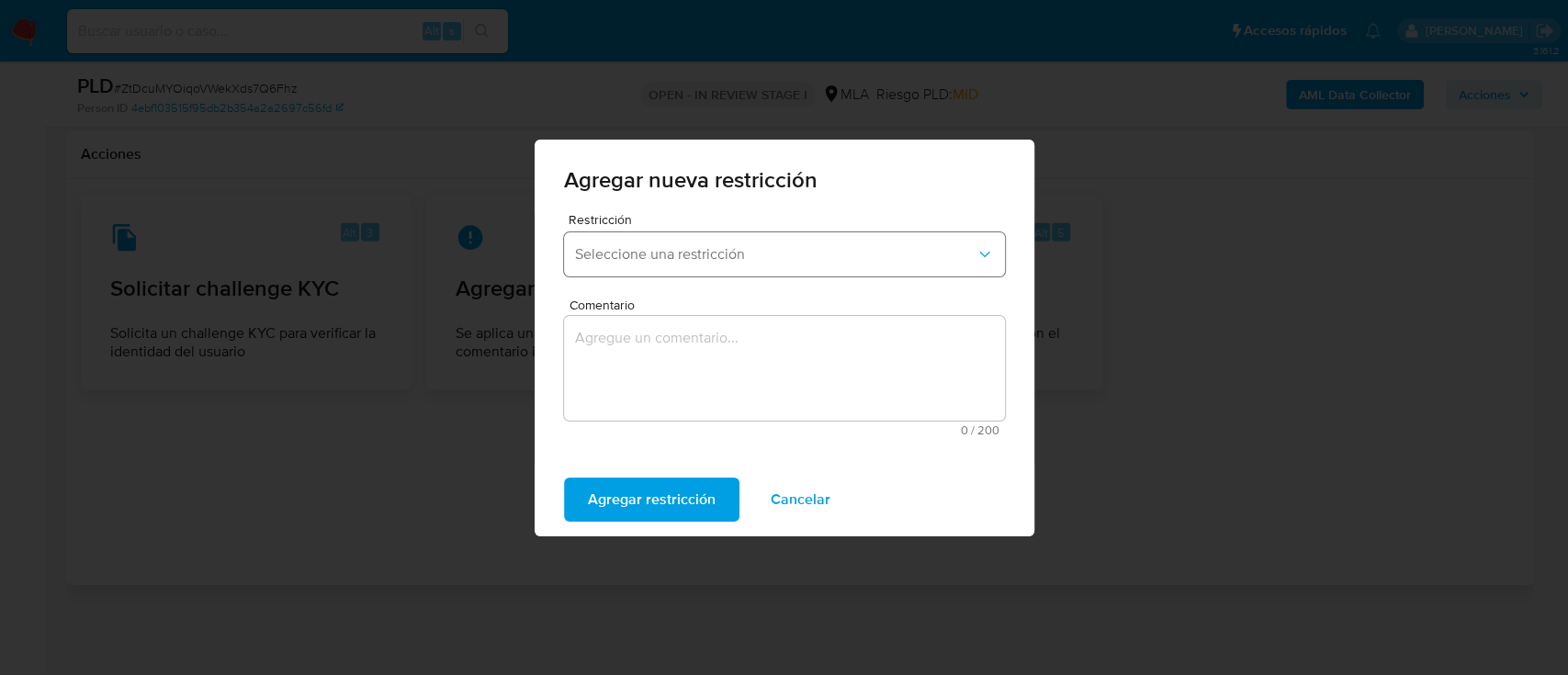
click at [793, 271] on button "Seleccione una restricción" at bounding box center [784, 254] width 441 height 44
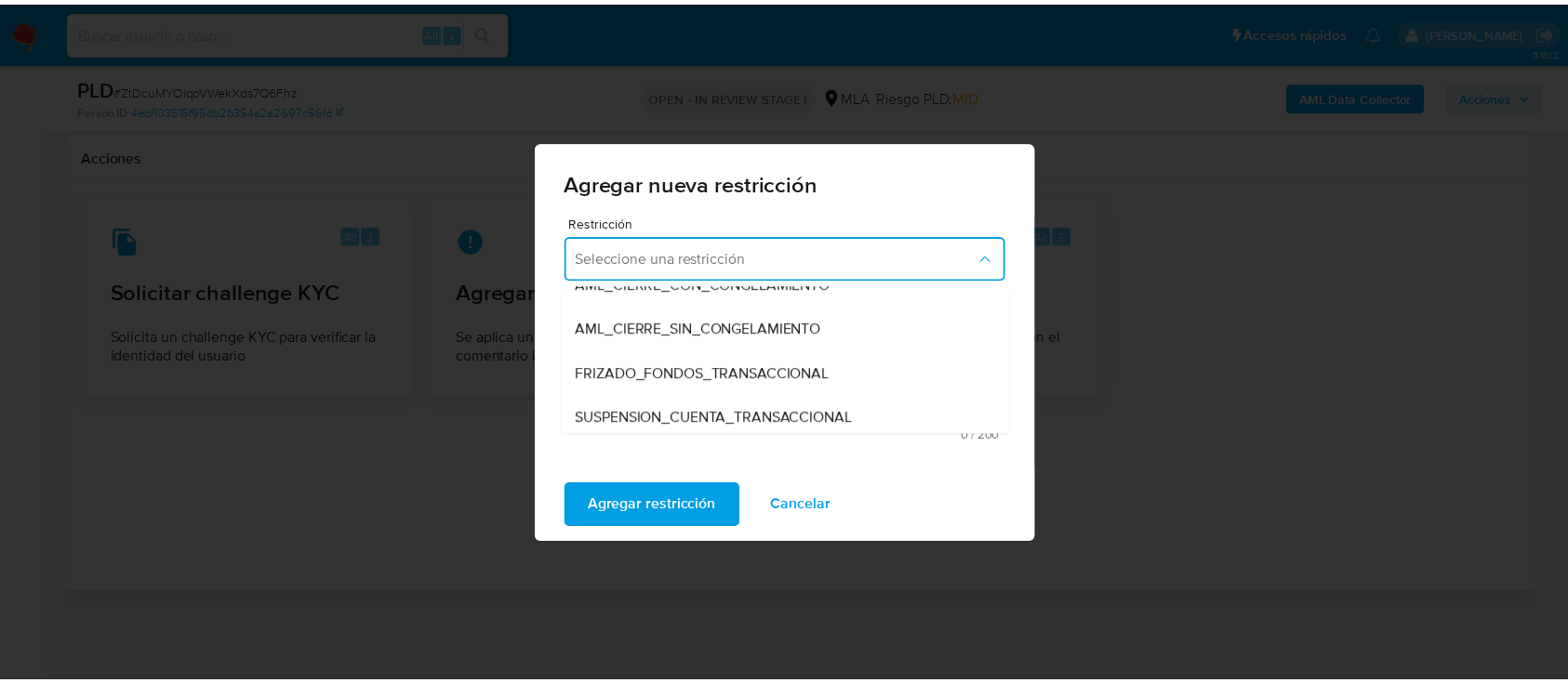
scroll to position [247, 0]
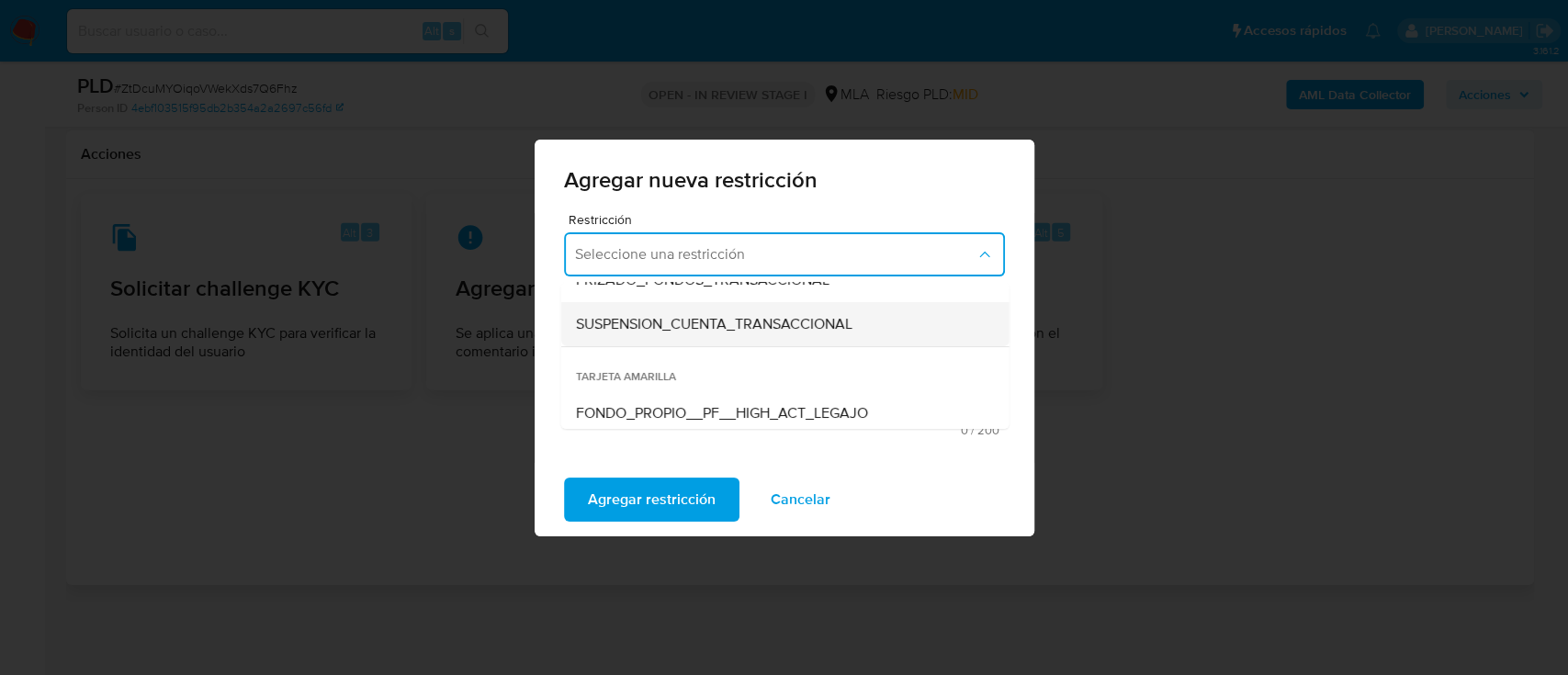
click at [734, 330] on span "SUSPENSION_CUENTA_TRANSACCIONAL" at bounding box center [713, 324] width 276 height 19
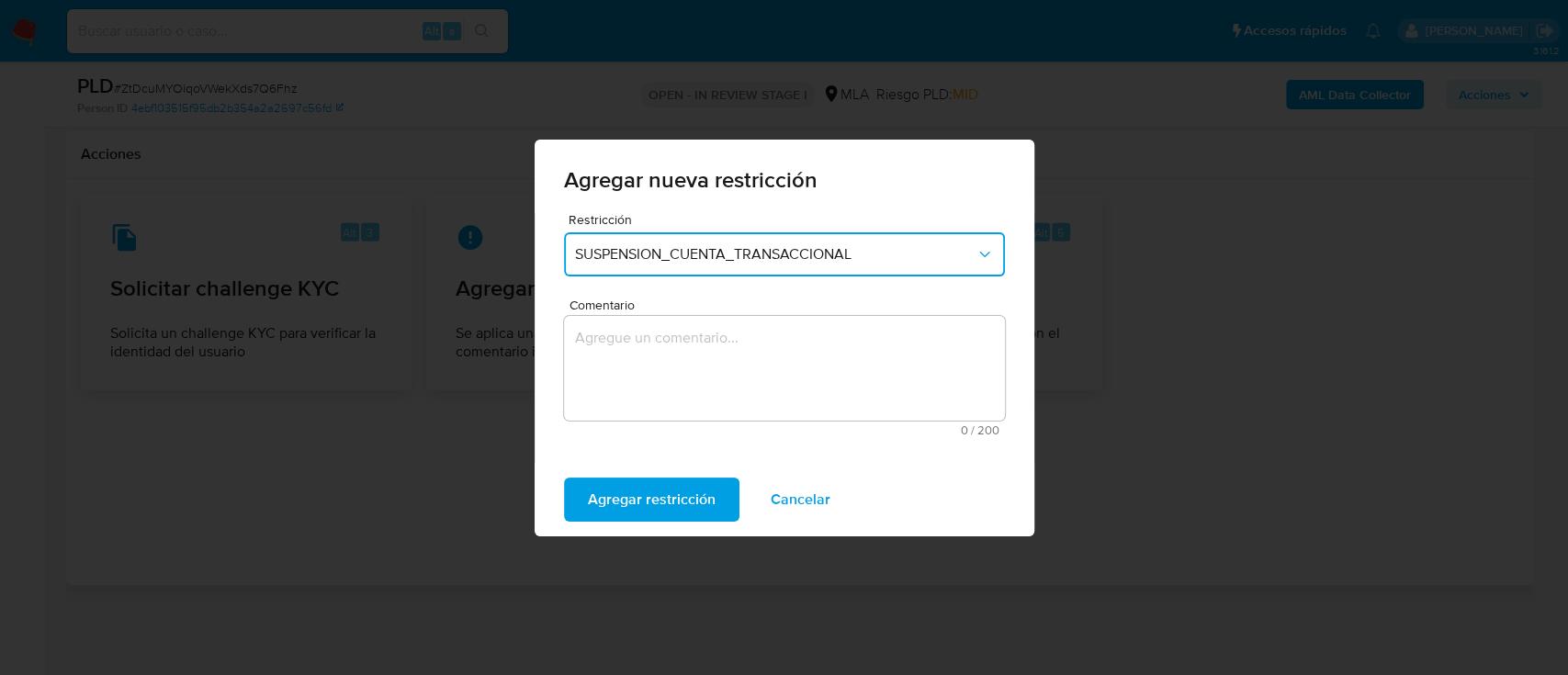
click at [735, 336] on textarea "Comentario" at bounding box center [784, 368] width 441 height 105
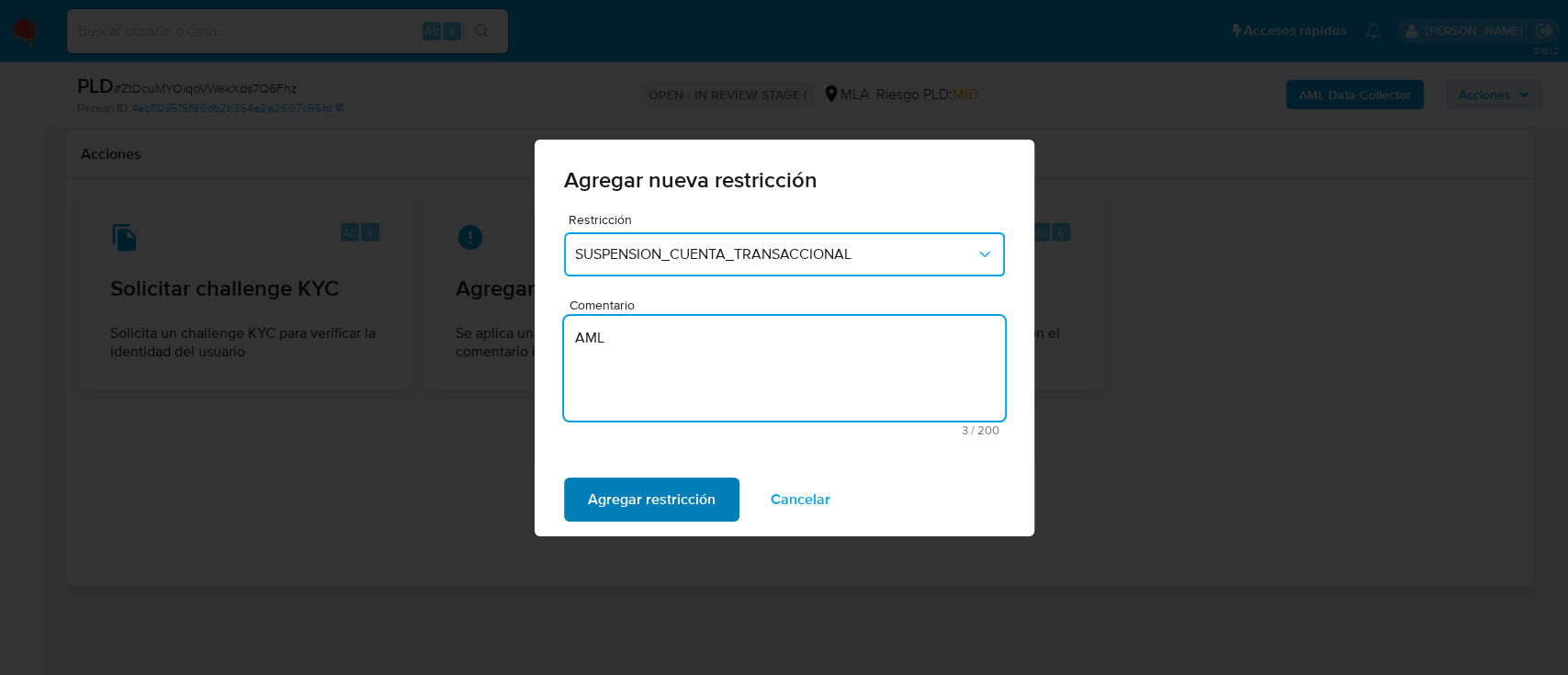
type textarea "AML"
click at [597, 504] on span "Agregar restricción" at bounding box center [651, 500] width 127 height 40
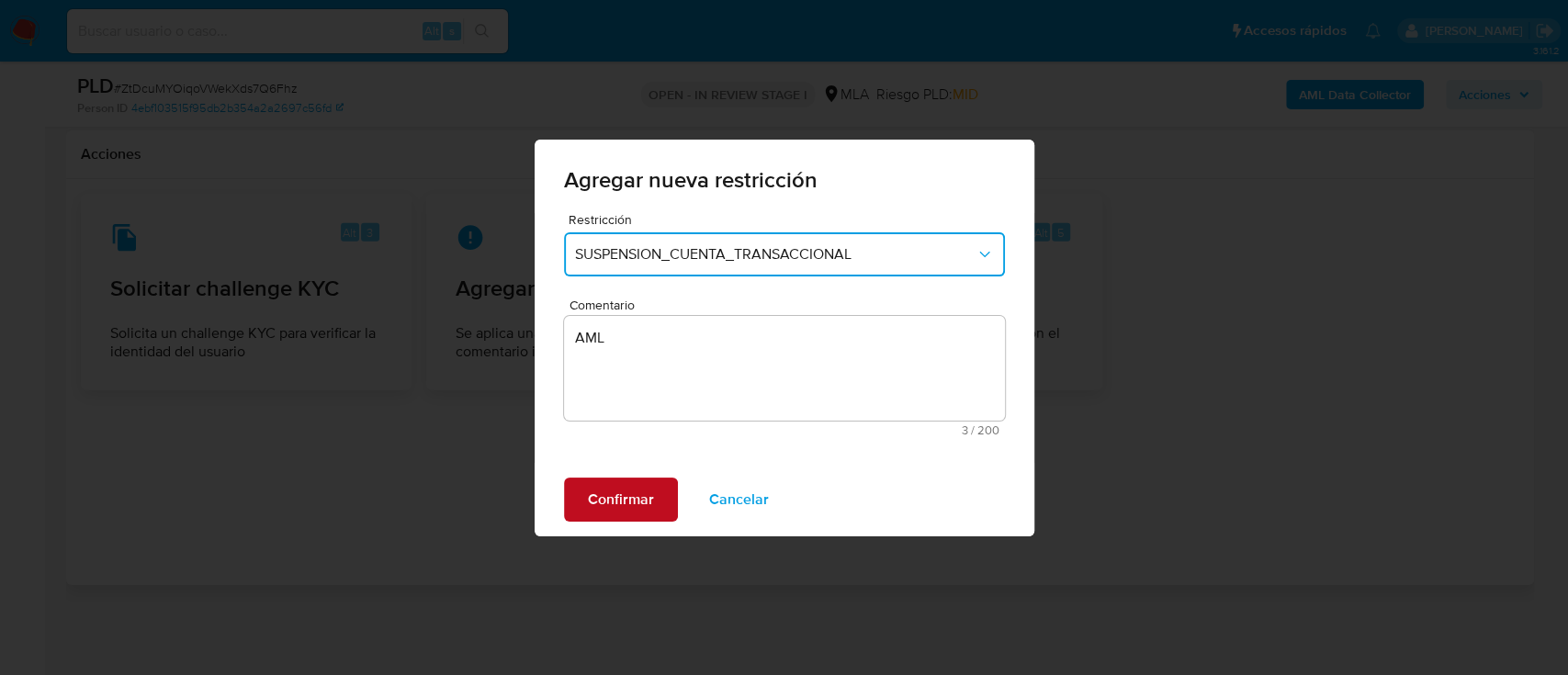
drag, startPoint x: 573, startPoint y: 506, endPoint x: 1053, endPoint y: 513, distance: 480.1
click at [575, 507] on button "Confirmar" at bounding box center [621, 500] width 114 height 44
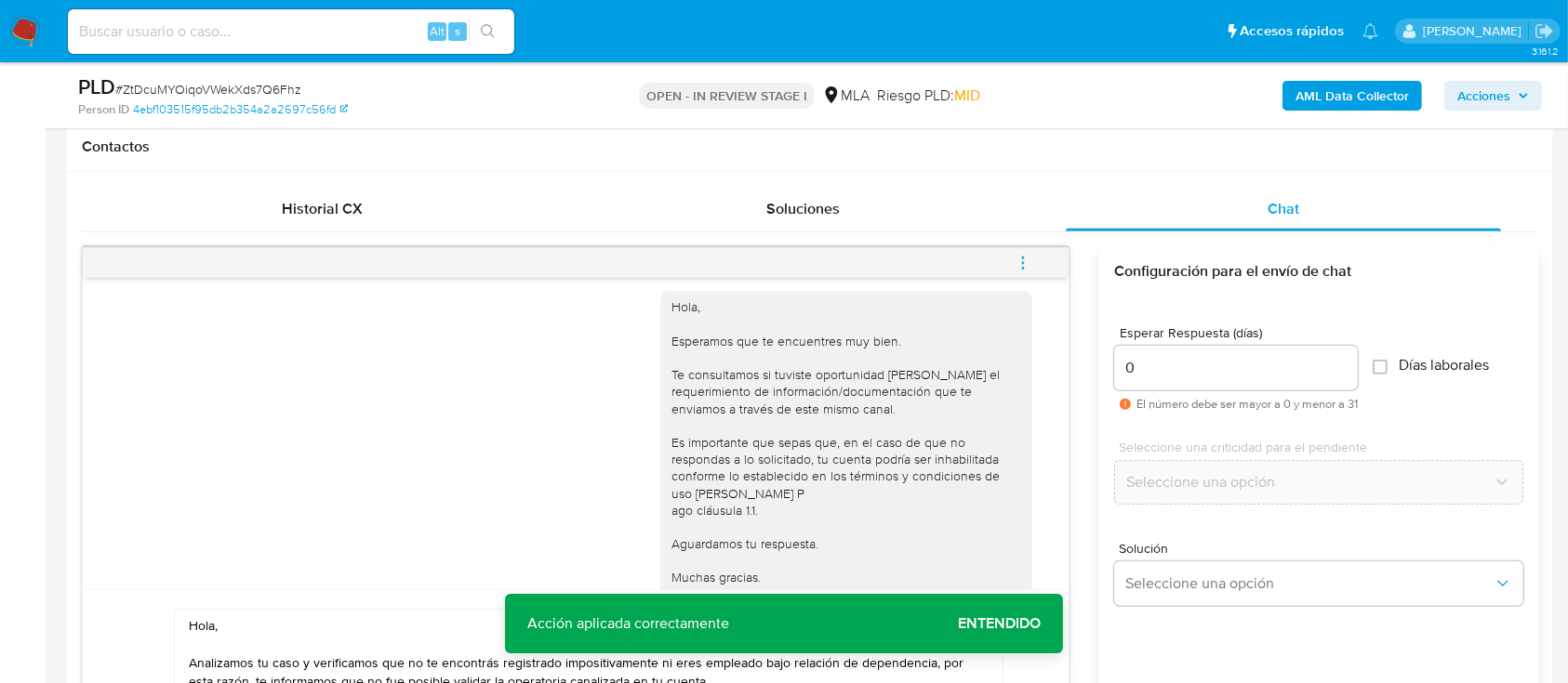
scroll to position [962, 0]
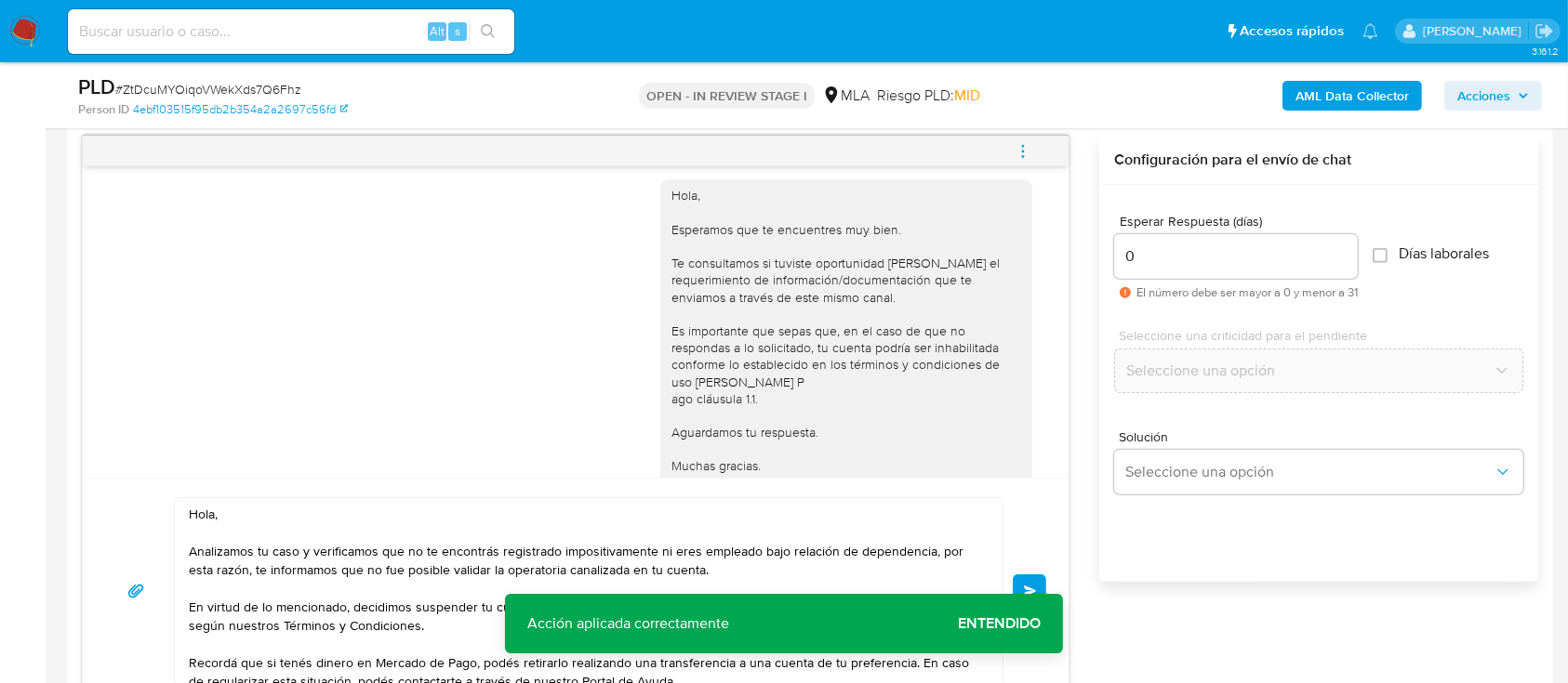
click at [1037, 577] on button "Enviar" at bounding box center [1029, 592] width 34 height 34
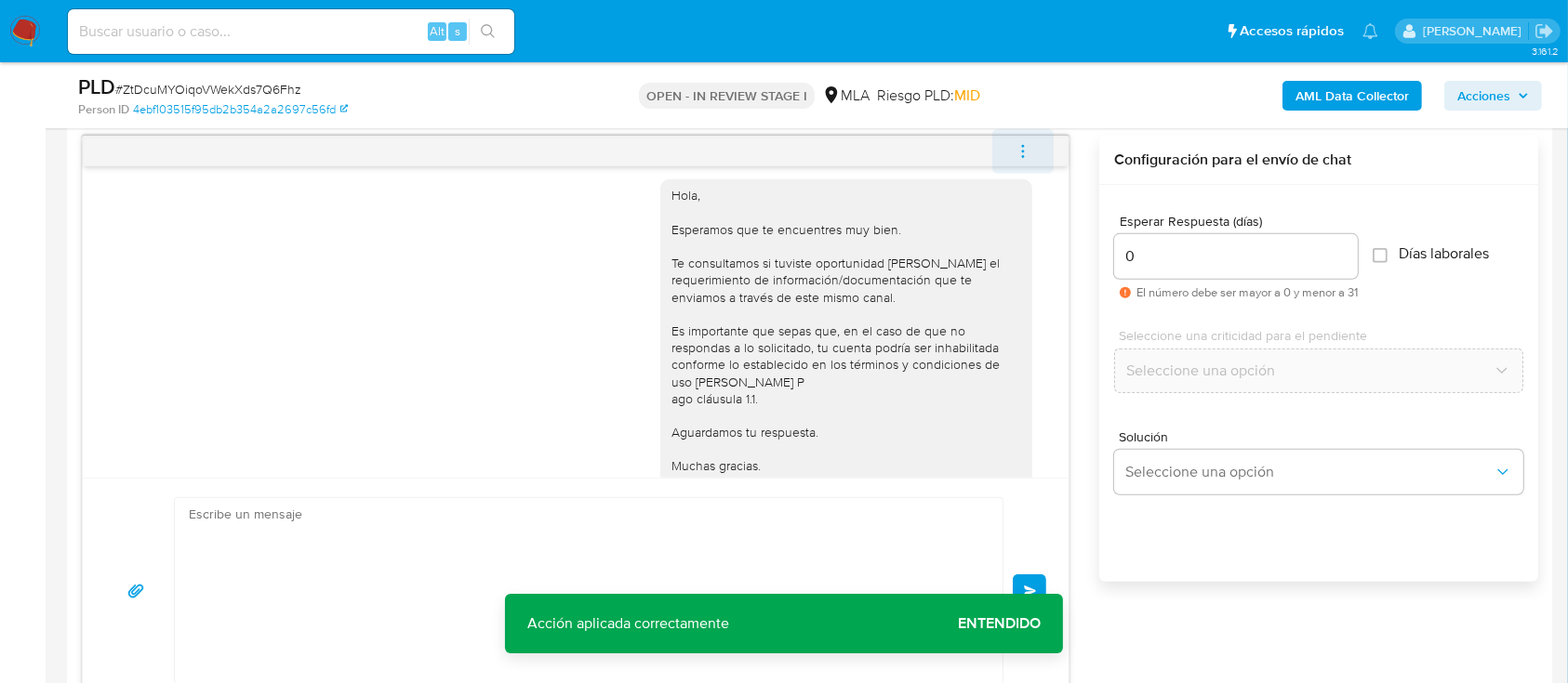
scroll to position [1491, 0]
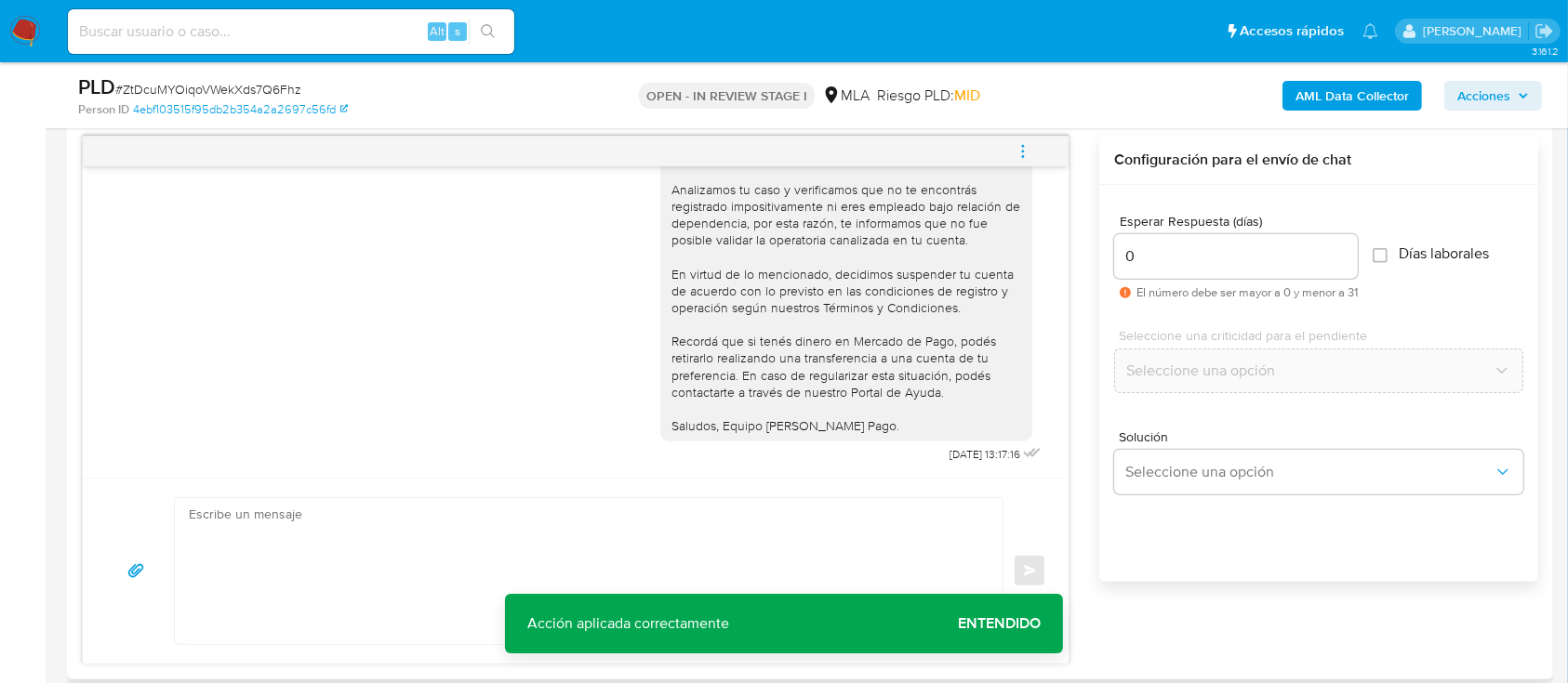
click at [1029, 145] on icon "menu-action" at bounding box center [1023, 151] width 17 height 17
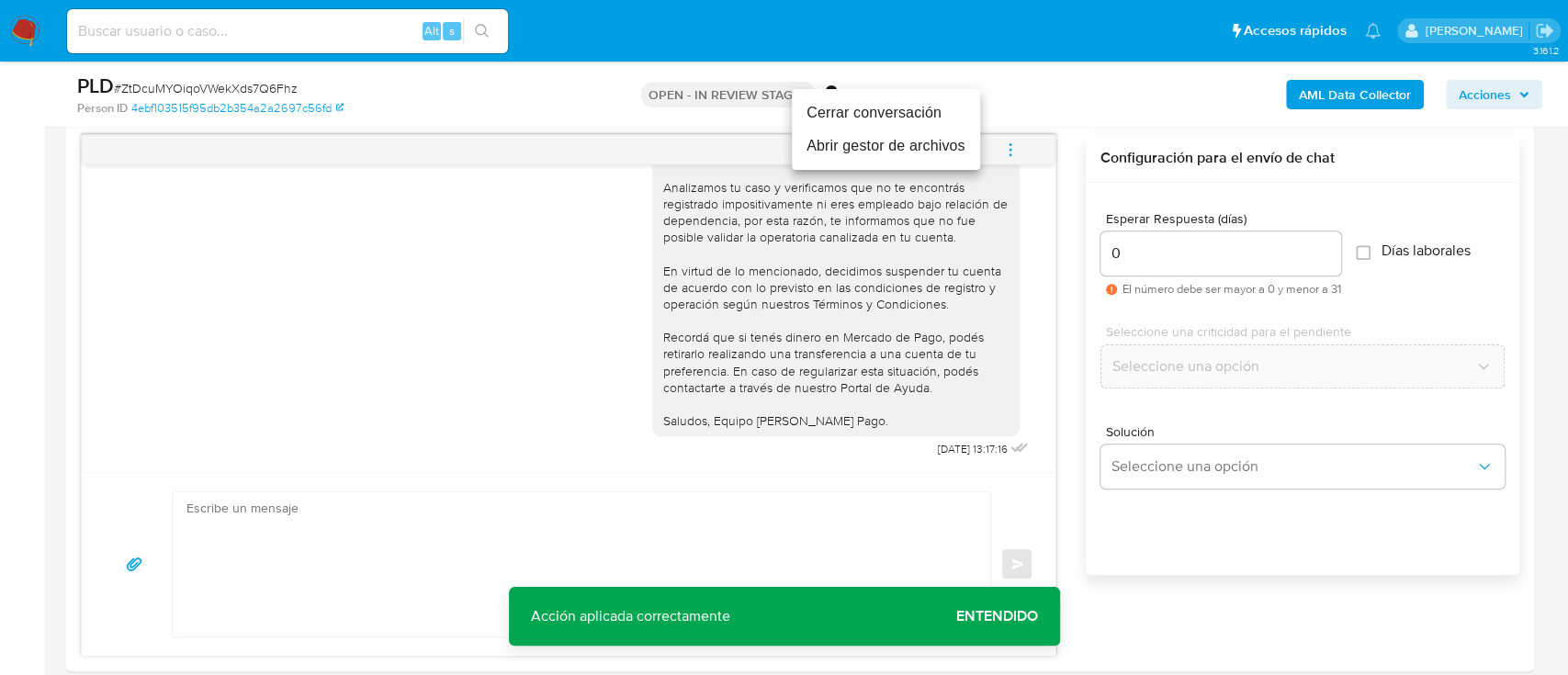
click at [852, 117] on li "Cerrar conversación" at bounding box center [885, 113] width 188 height 33
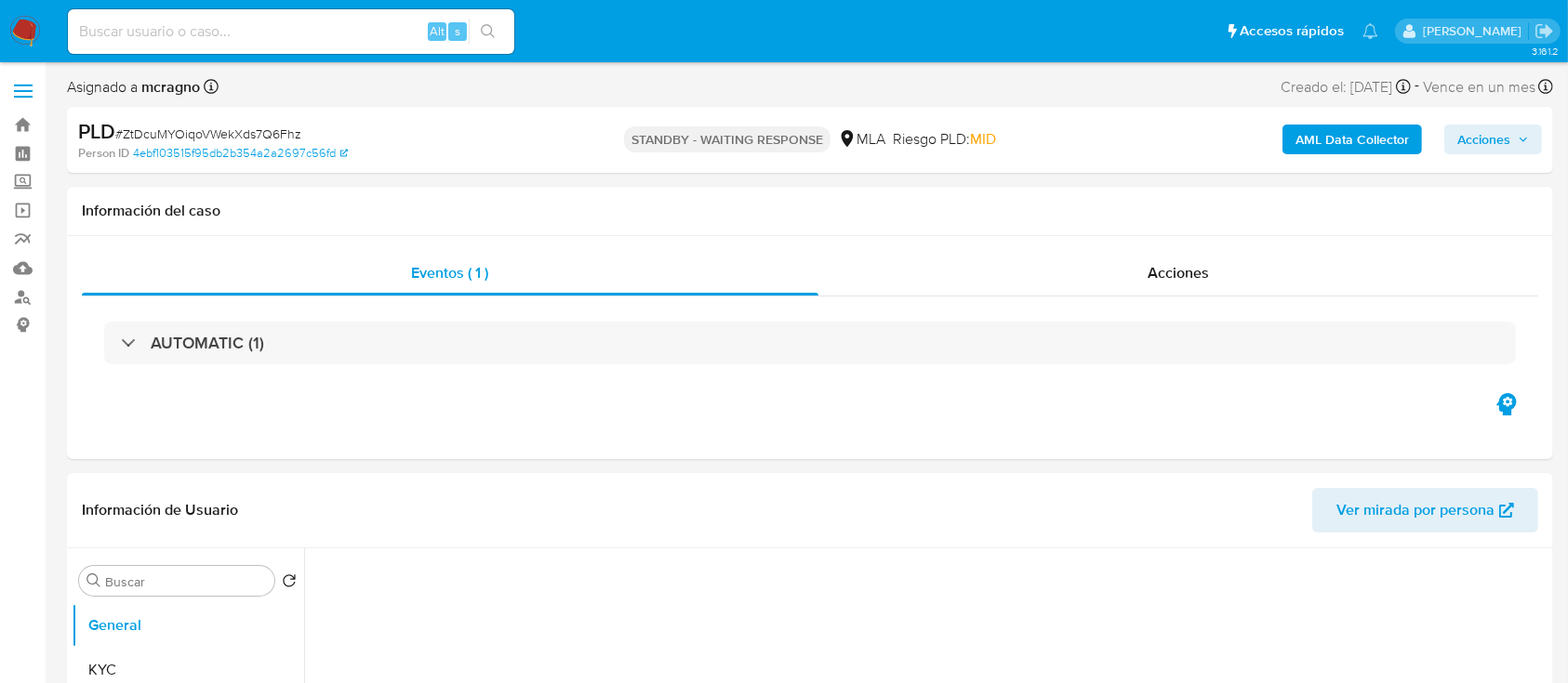
select select "10"
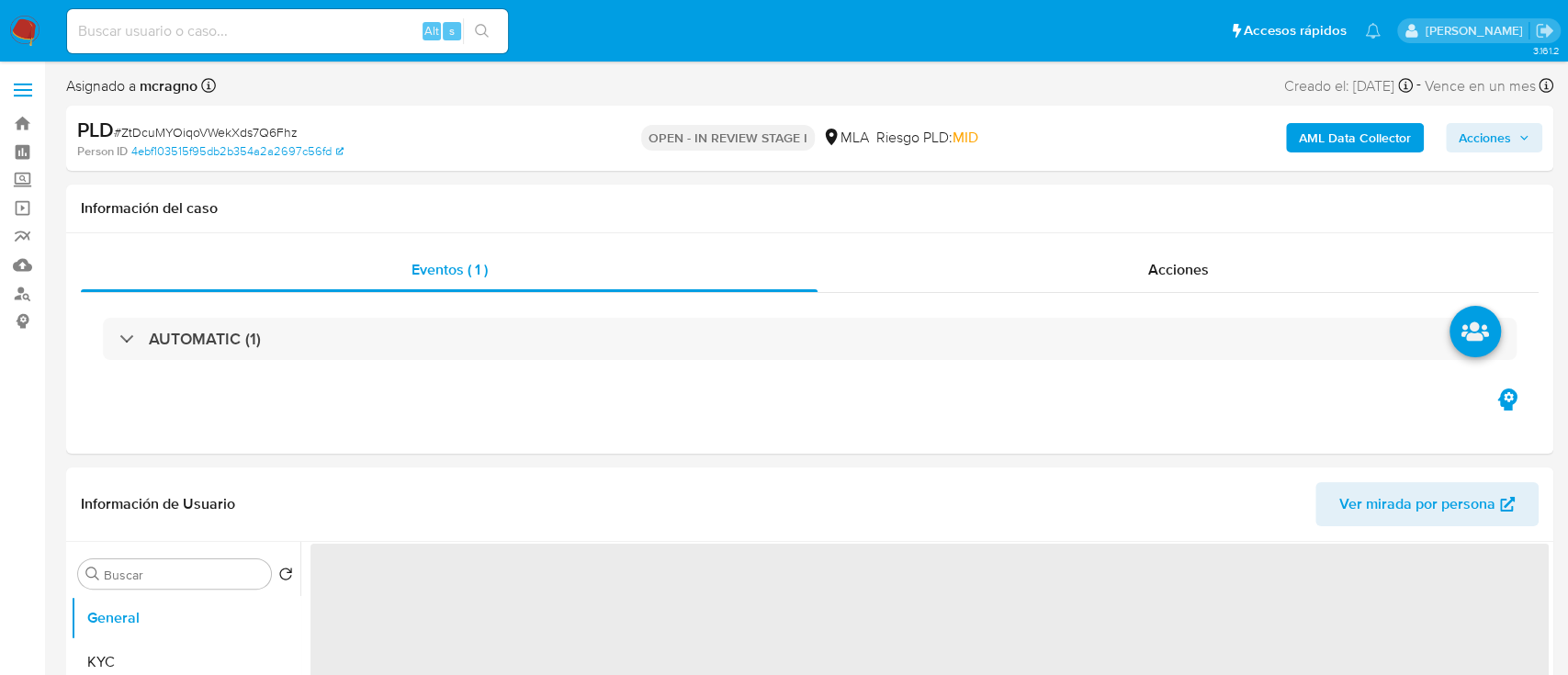
select select "10"
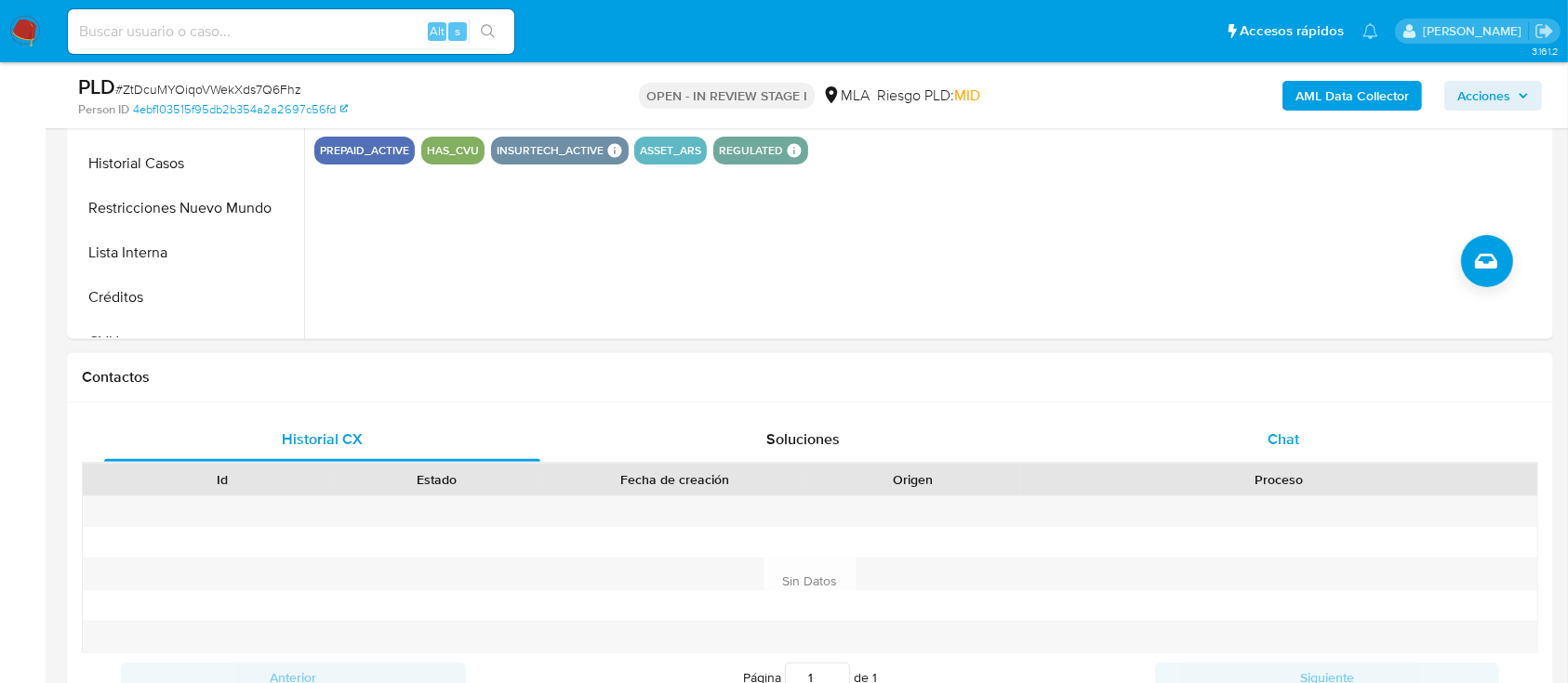
click at [1362, 446] on div "Chat" at bounding box center [1284, 439] width 436 height 45
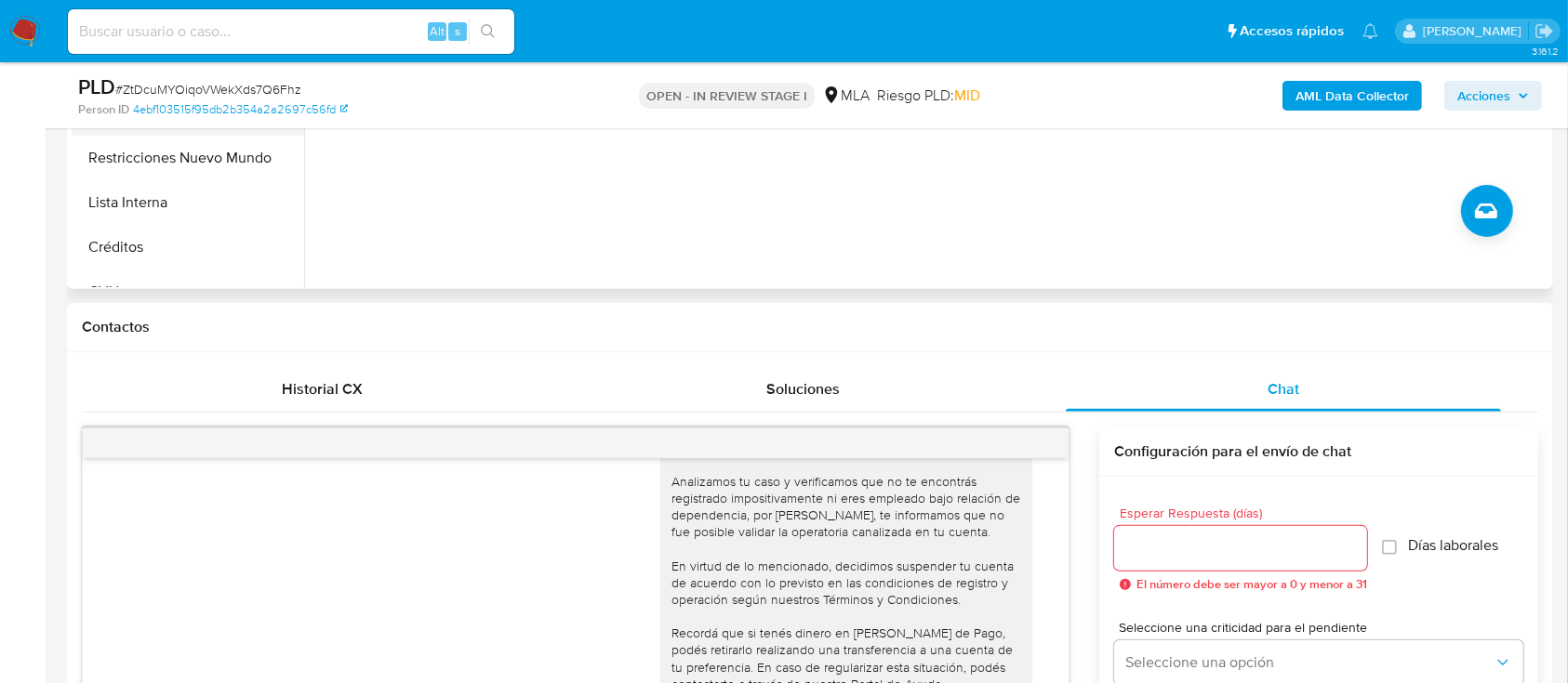
scroll to position [496, 0]
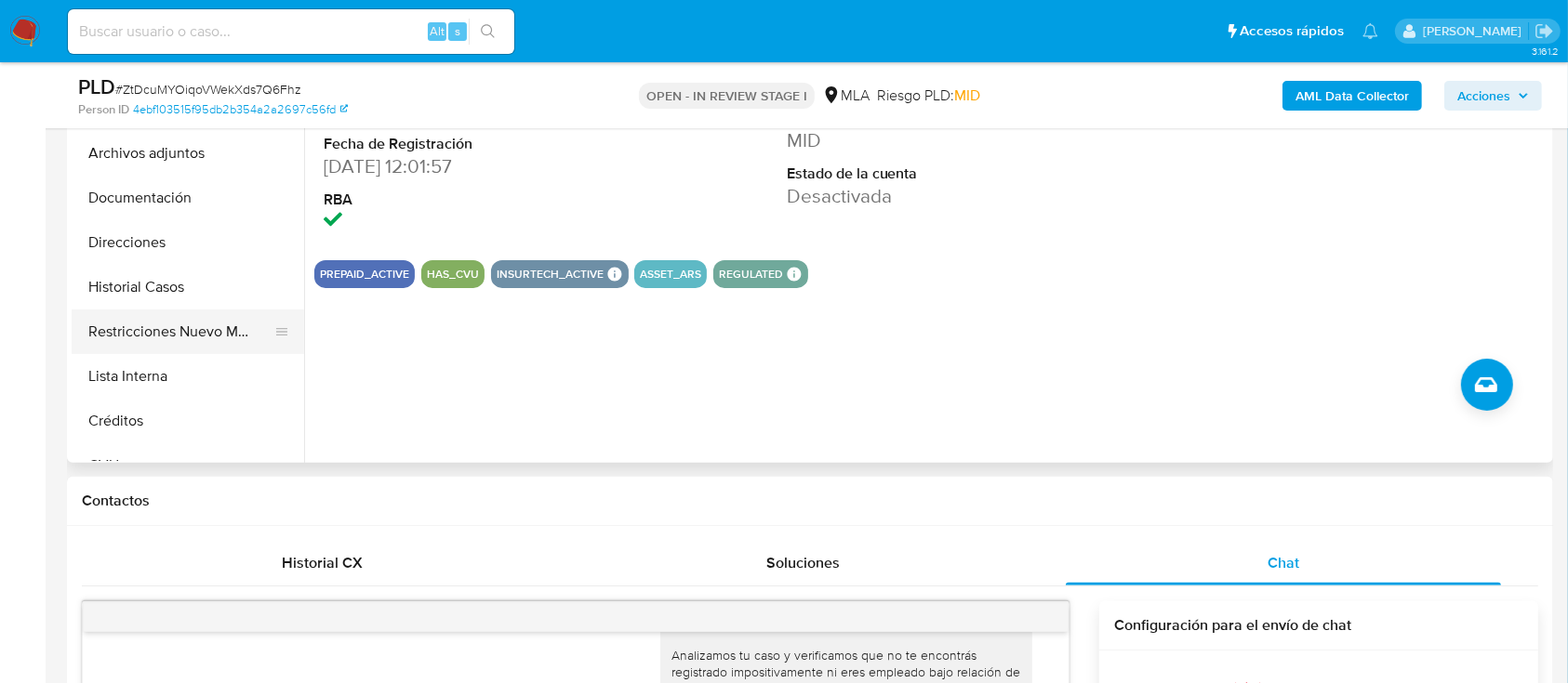
click at [186, 335] on button "Restricciones Nuevo Mundo" at bounding box center [180, 331] width 217 height 45
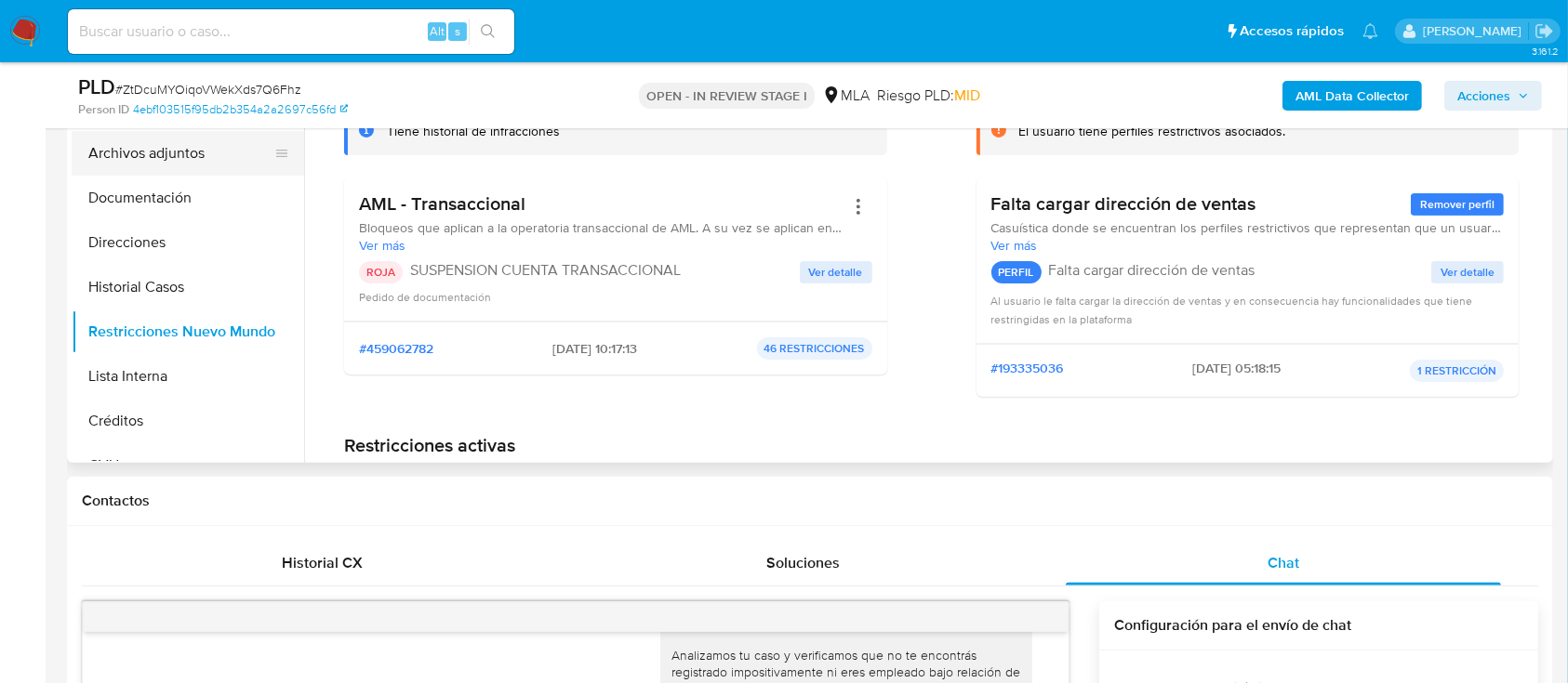
click at [178, 152] on button "Archivos adjuntos" at bounding box center [180, 153] width 217 height 45
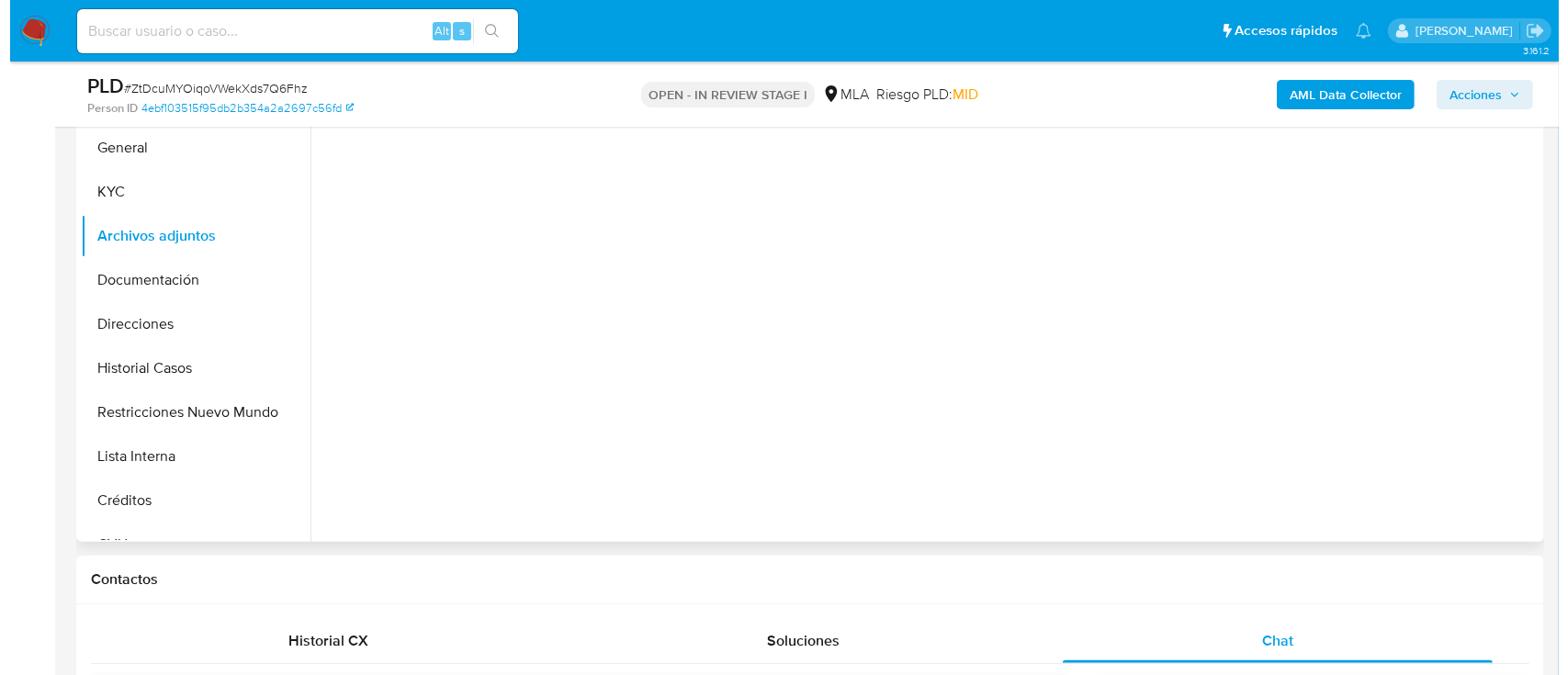
scroll to position [367, 0]
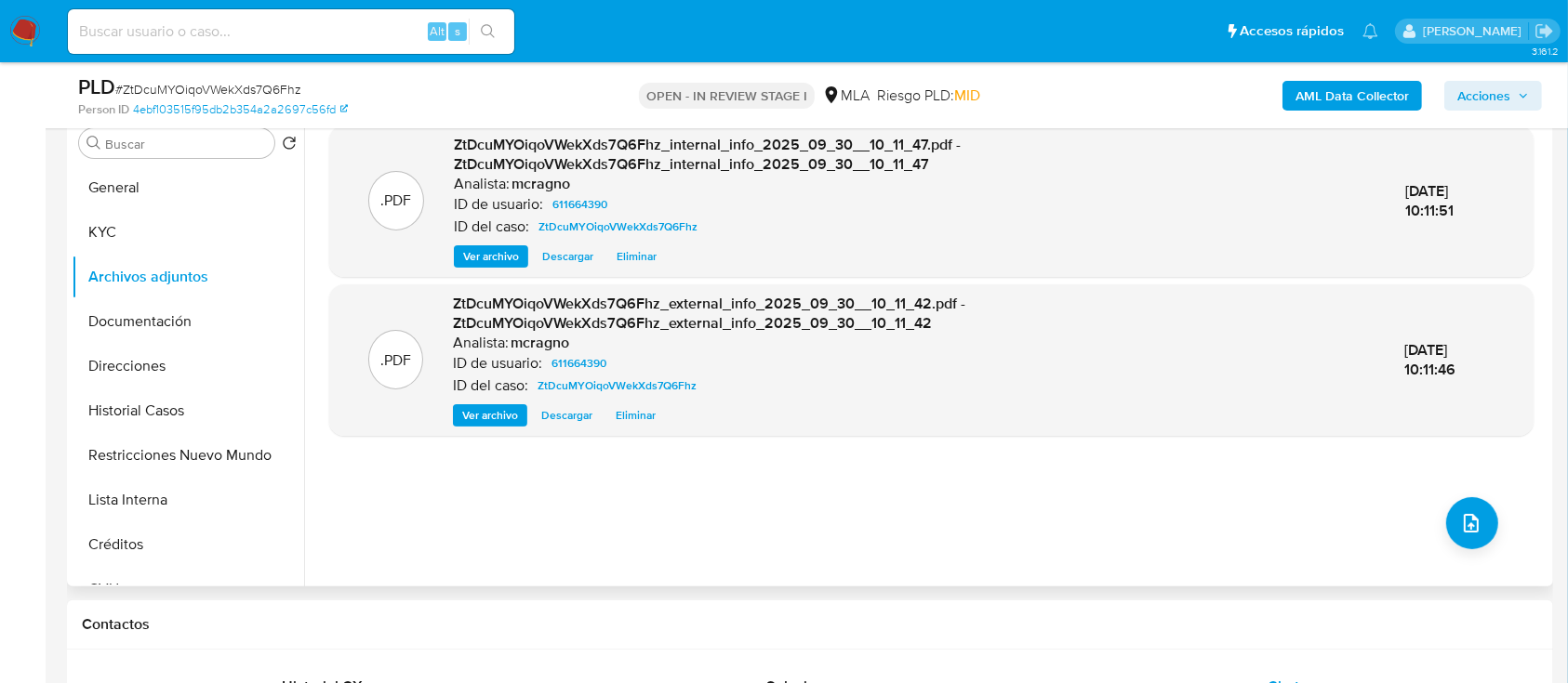
click at [1493, 515] on div ".PDF ZtDcuMYOiqoVWekXds7Q6Fhz_internal_info_2025_09_30__10_11_47.pdf - ZtDcuMYO…" at bounding box center [931, 349] width 1204 height 446
click at [1477, 526] on button "upload-file" at bounding box center [1472, 523] width 53 height 53
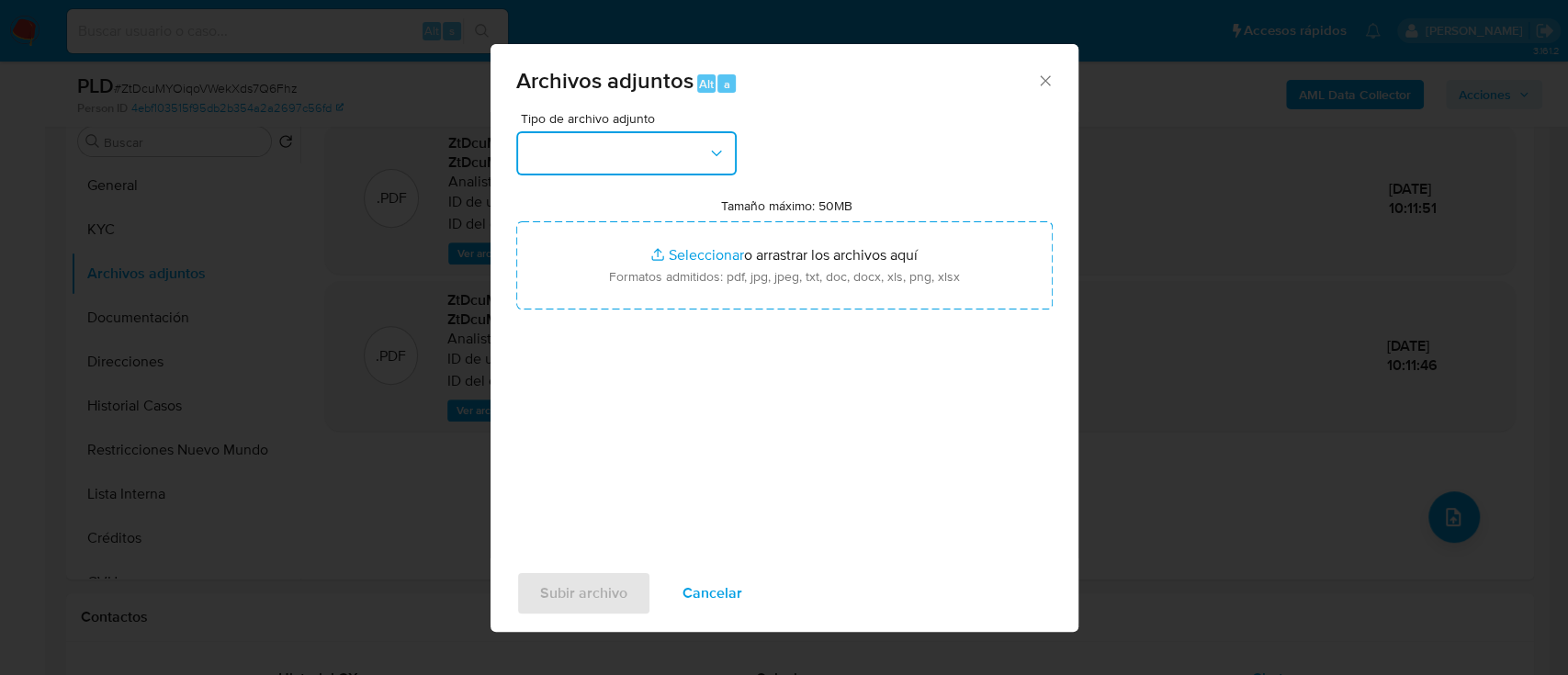
click at [674, 143] on button "button" at bounding box center [626, 153] width 220 height 44
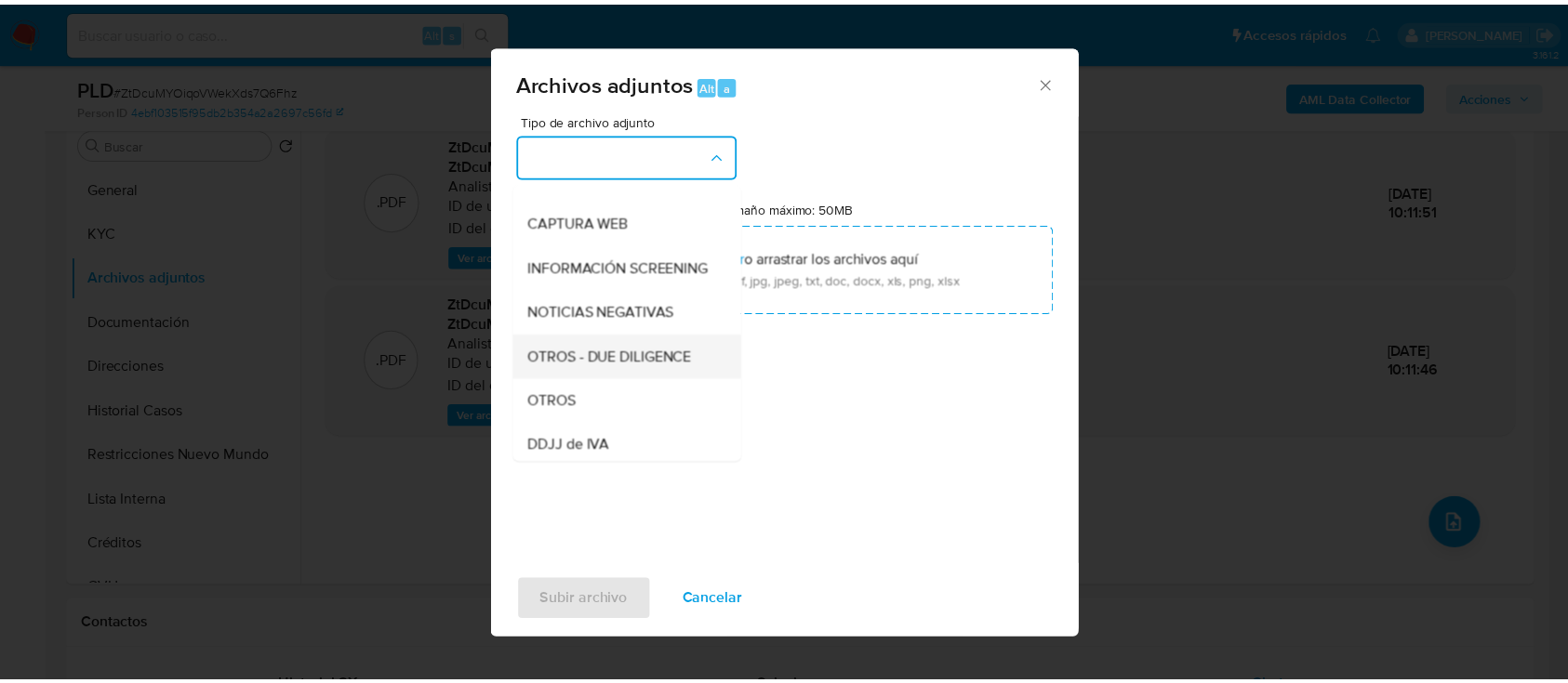
scroll to position [247, 0]
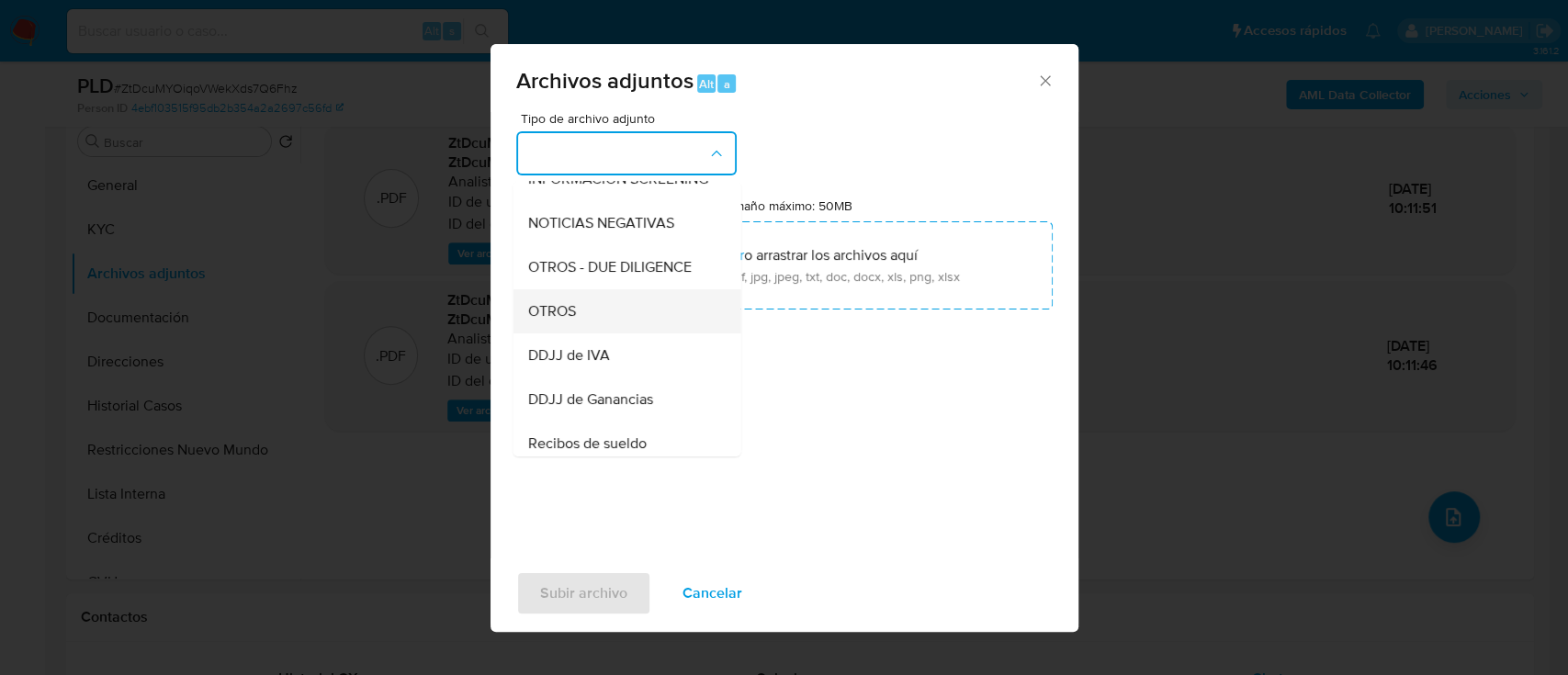
click at [612, 324] on div "OTROS" at bounding box center [620, 311] width 187 height 44
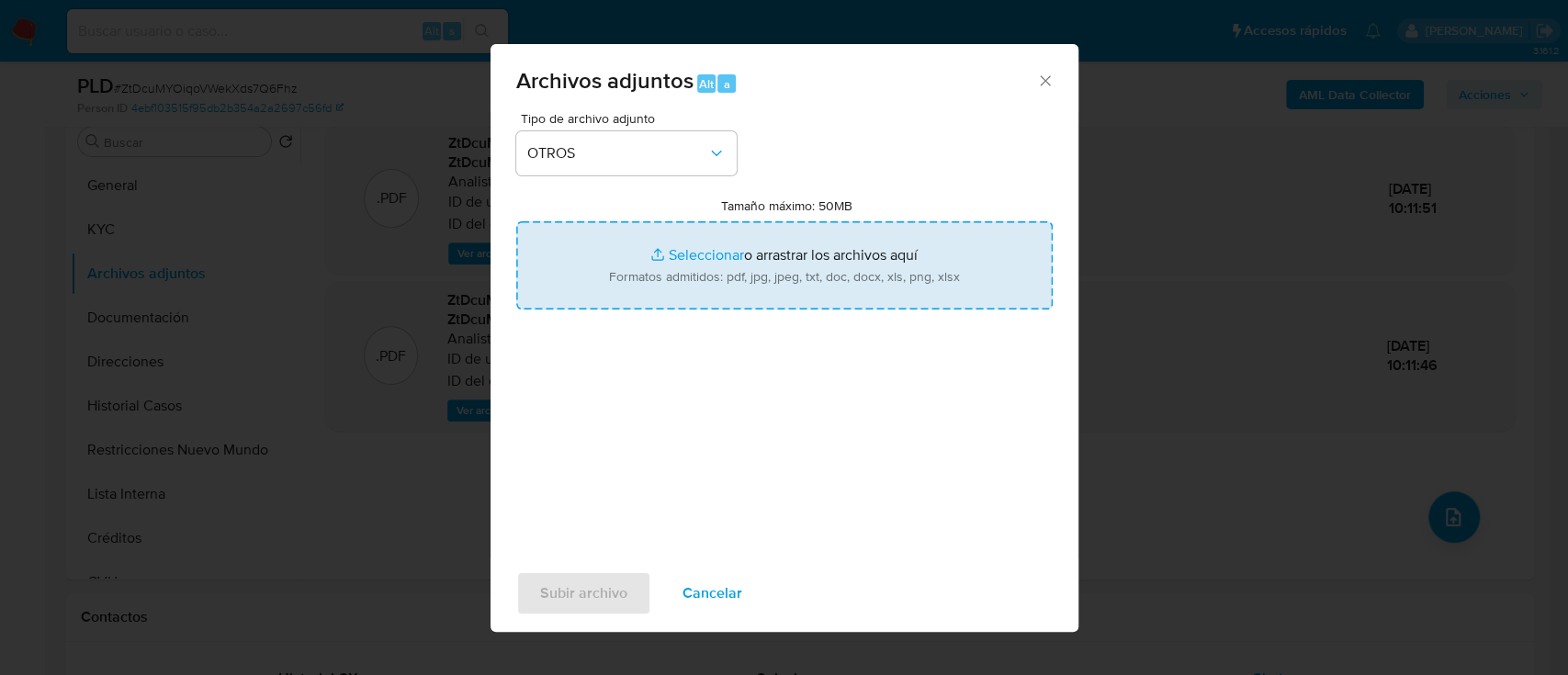
click at [752, 260] on input "Tamaño máximo: 50MB Seleccionar archivos" at bounding box center [784, 265] width 537 height 88
type input "C:\fakepath\611664390 - Movimientos.xlsx"
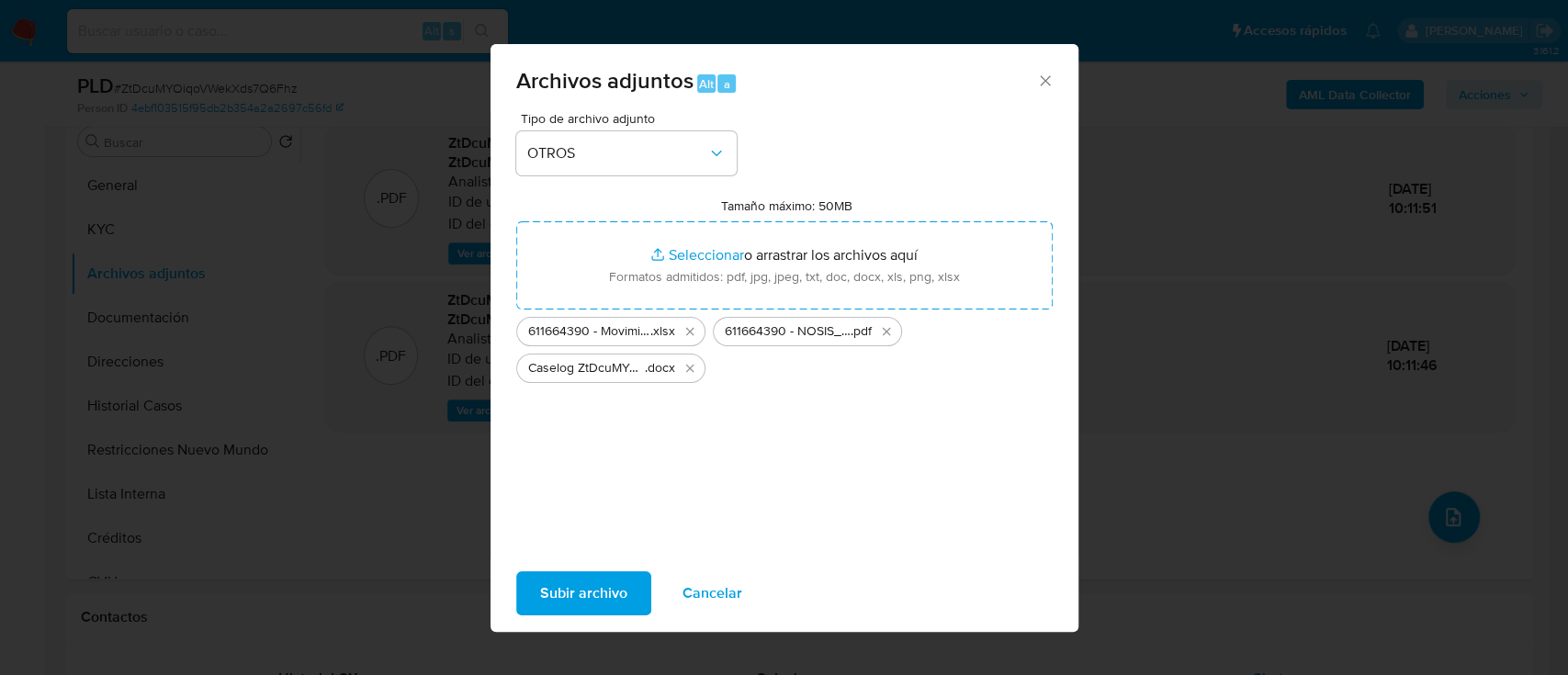
click at [579, 613] on span "Subir archivo" at bounding box center [583, 593] width 87 height 40
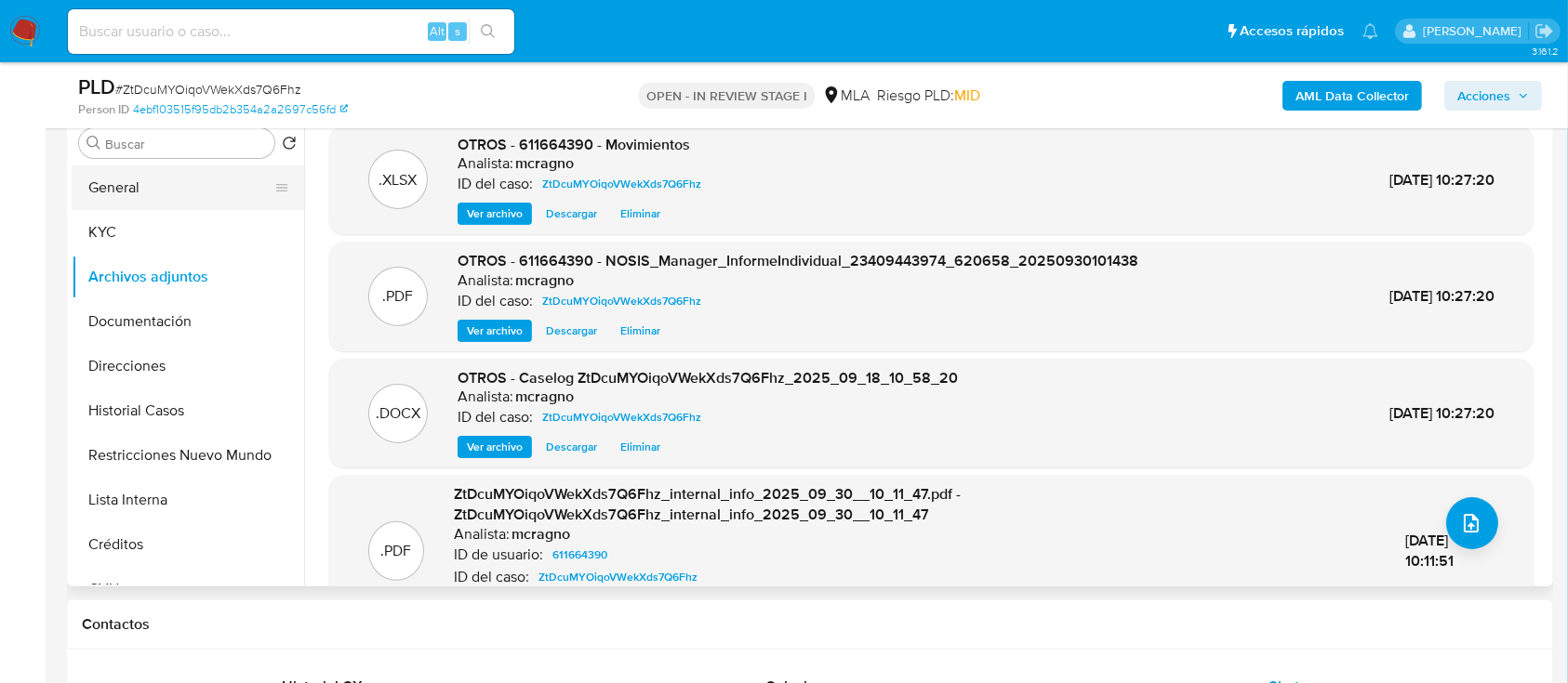
drag, startPoint x: 149, startPoint y: 189, endPoint x: 269, endPoint y: 208, distance: 121.5
click at [149, 189] on button "General" at bounding box center [180, 187] width 217 height 45
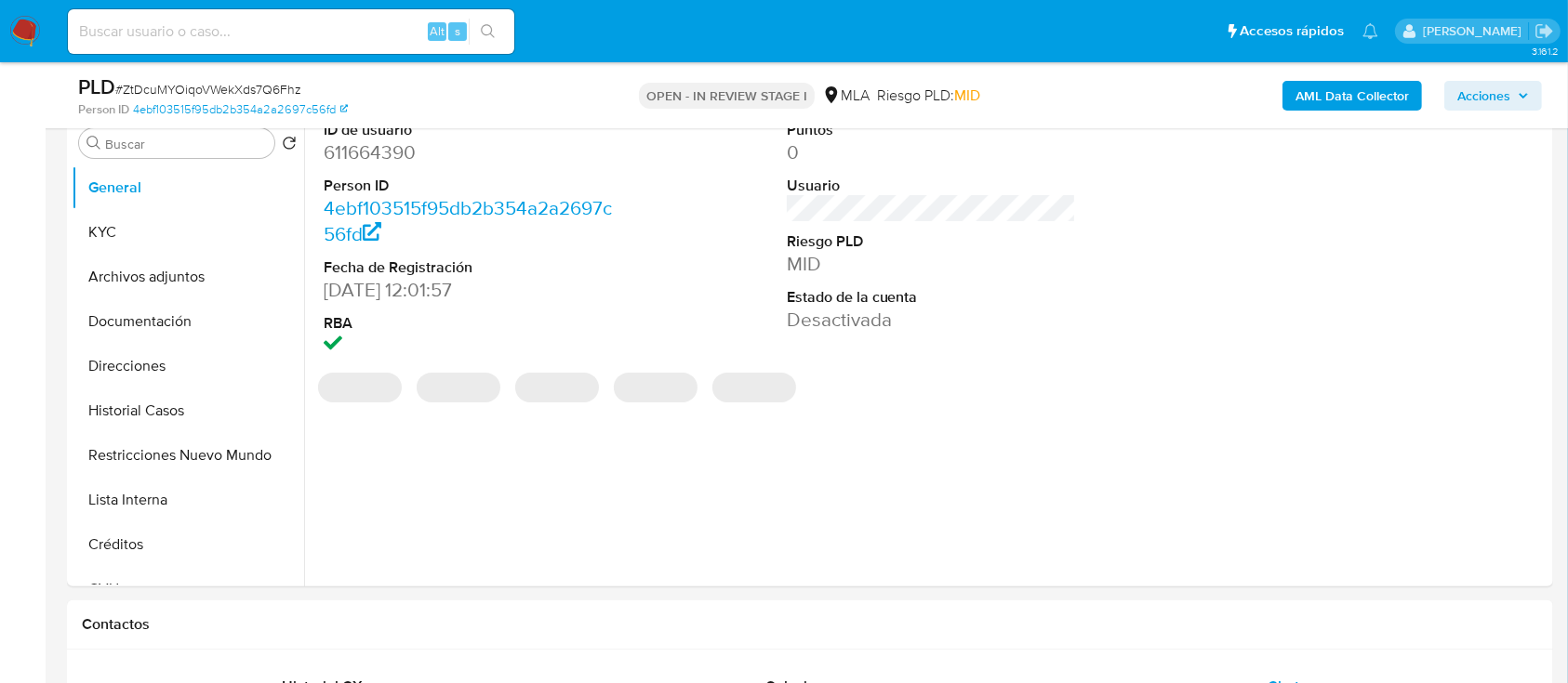
click at [1510, 92] on span "Acciones" at bounding box center [1483, 96] width 53 height 30
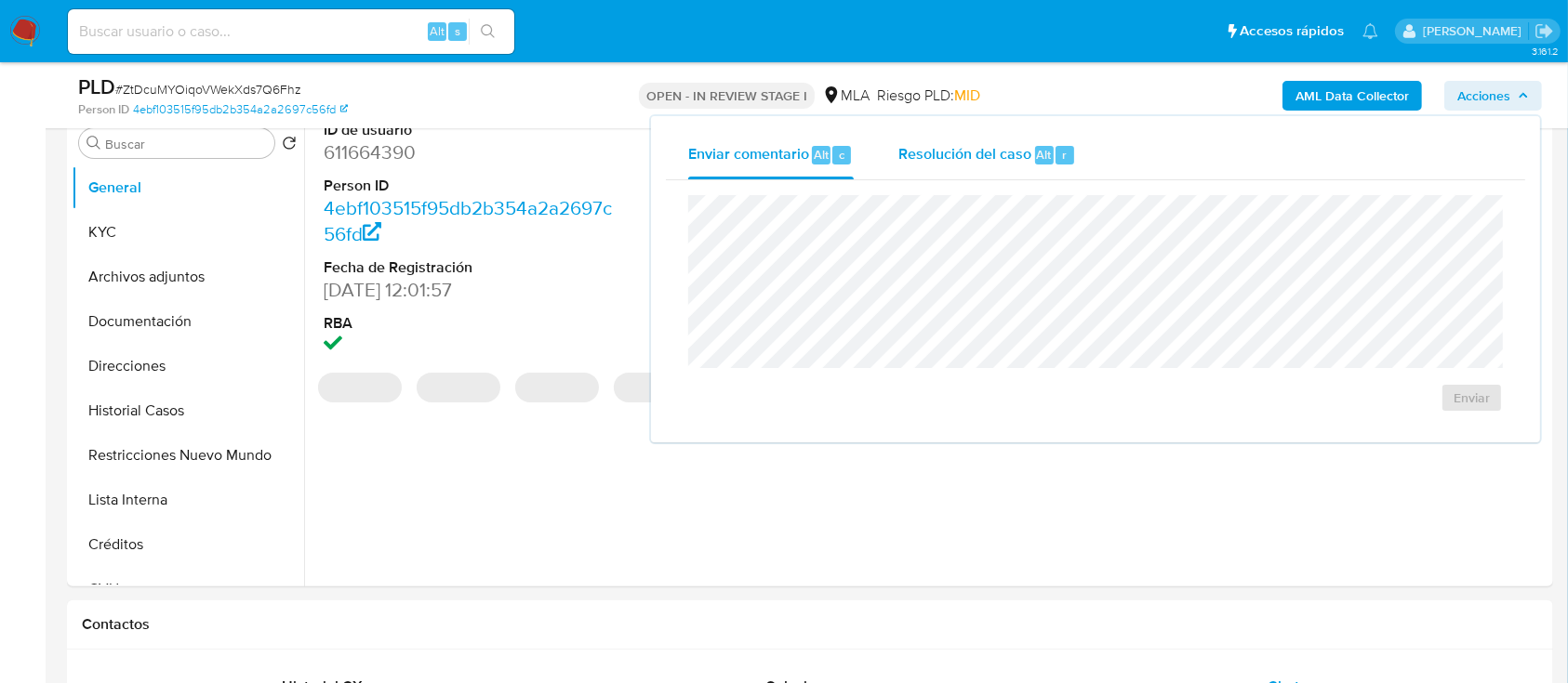
click at [1037, 157] on span "Alt" at bounding box center [1044, 155] width 15 height 18
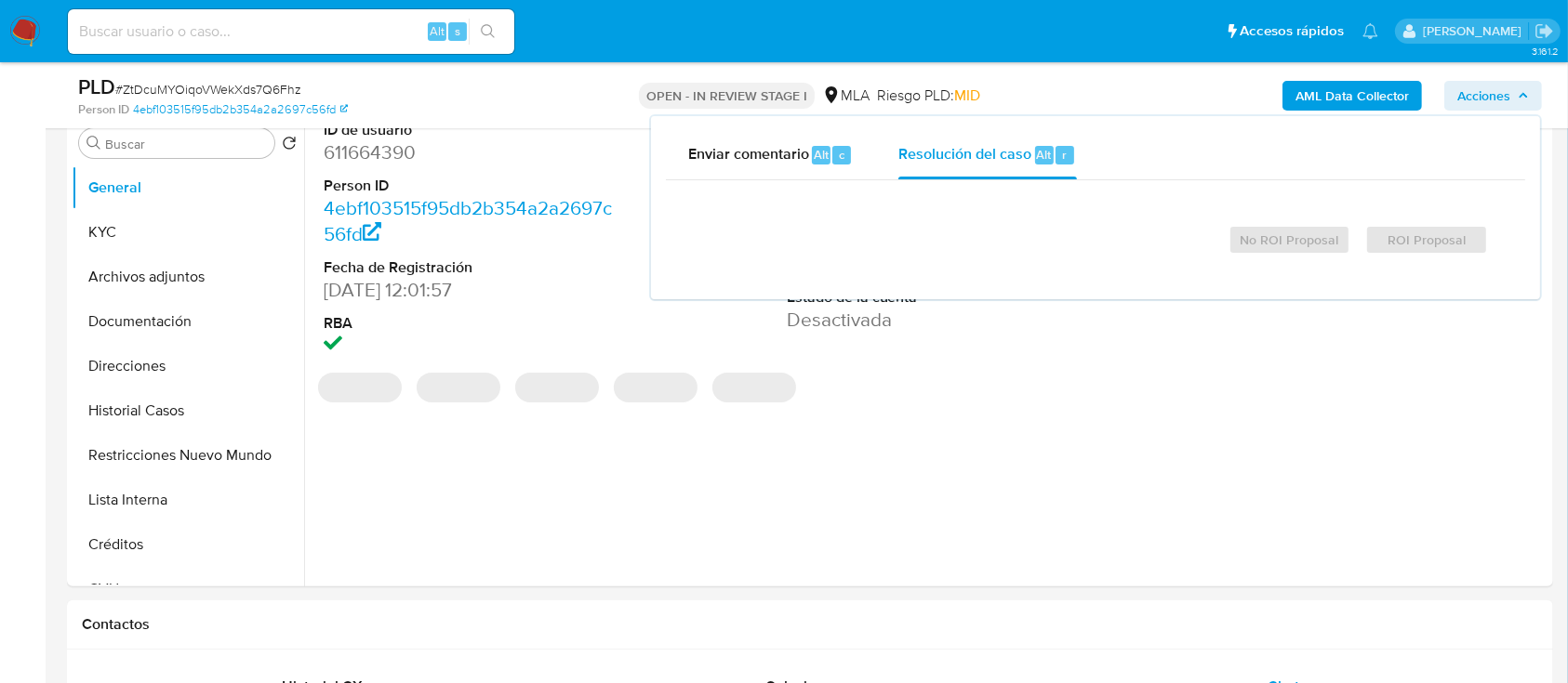
click at [1038, 189] on div "Cierre de caso No ROI Proposal ROI Proposal" at bounding box center [1095, 232] width 859 height 104
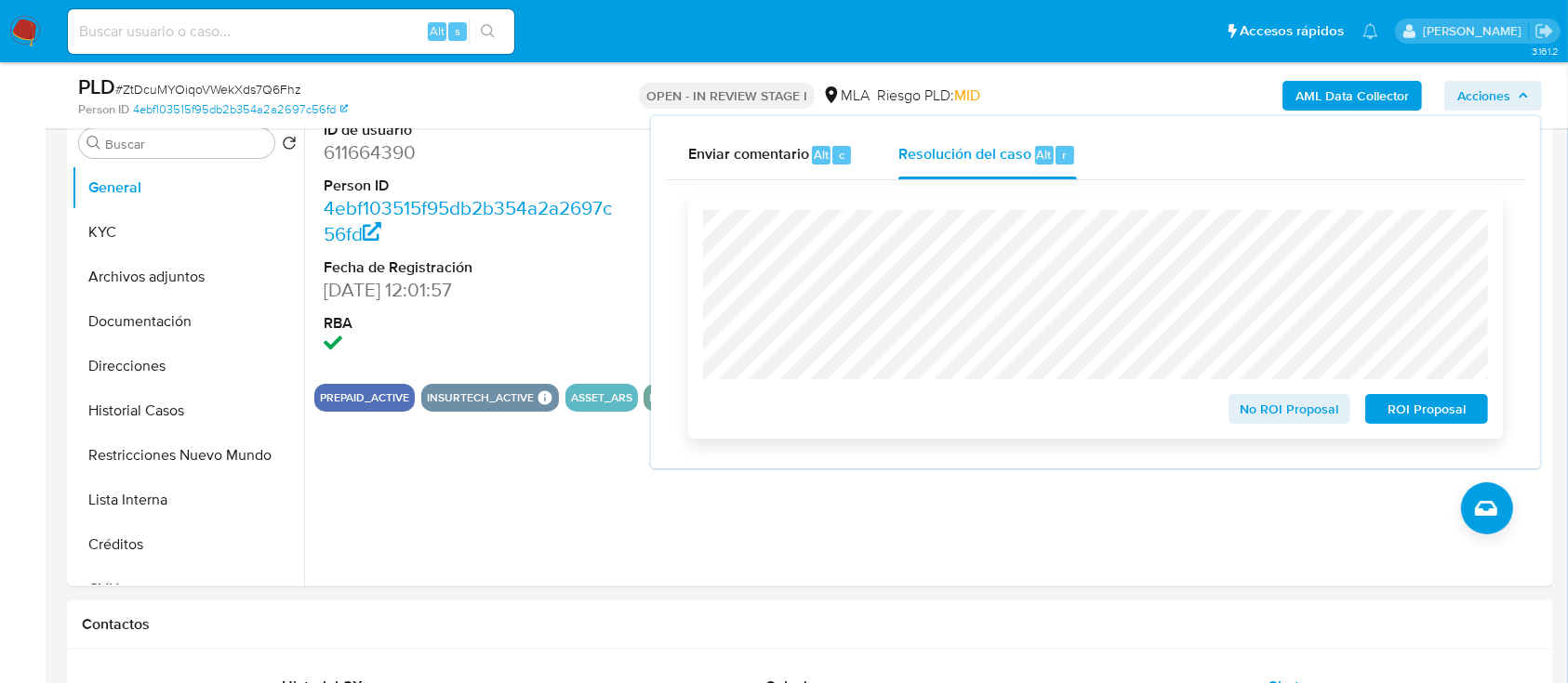
click at [1457, 400] on span "ROI Proposal" at bounding box center [1427, 408] width 97 height 26
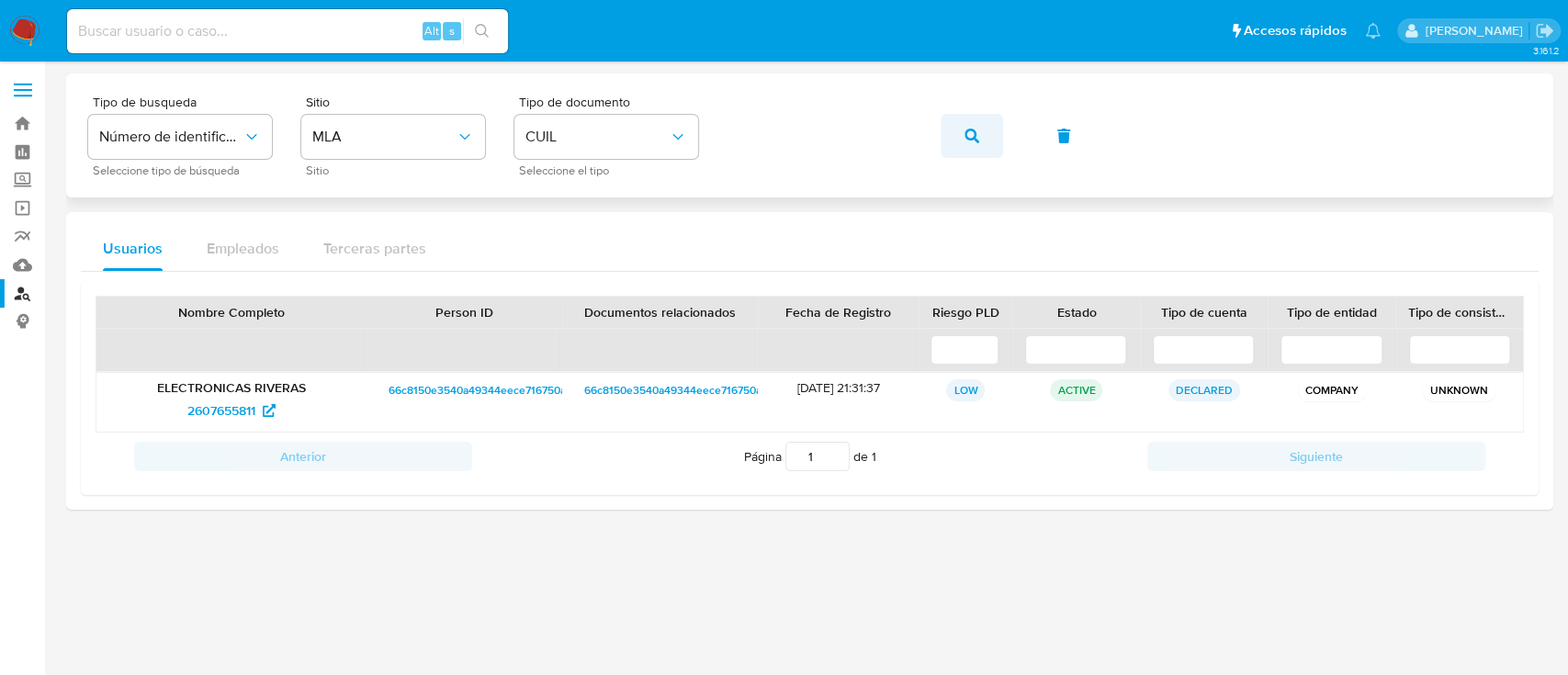
click at [978, 135] on button "button" at bounding box center [972, 135] width 63 height 44
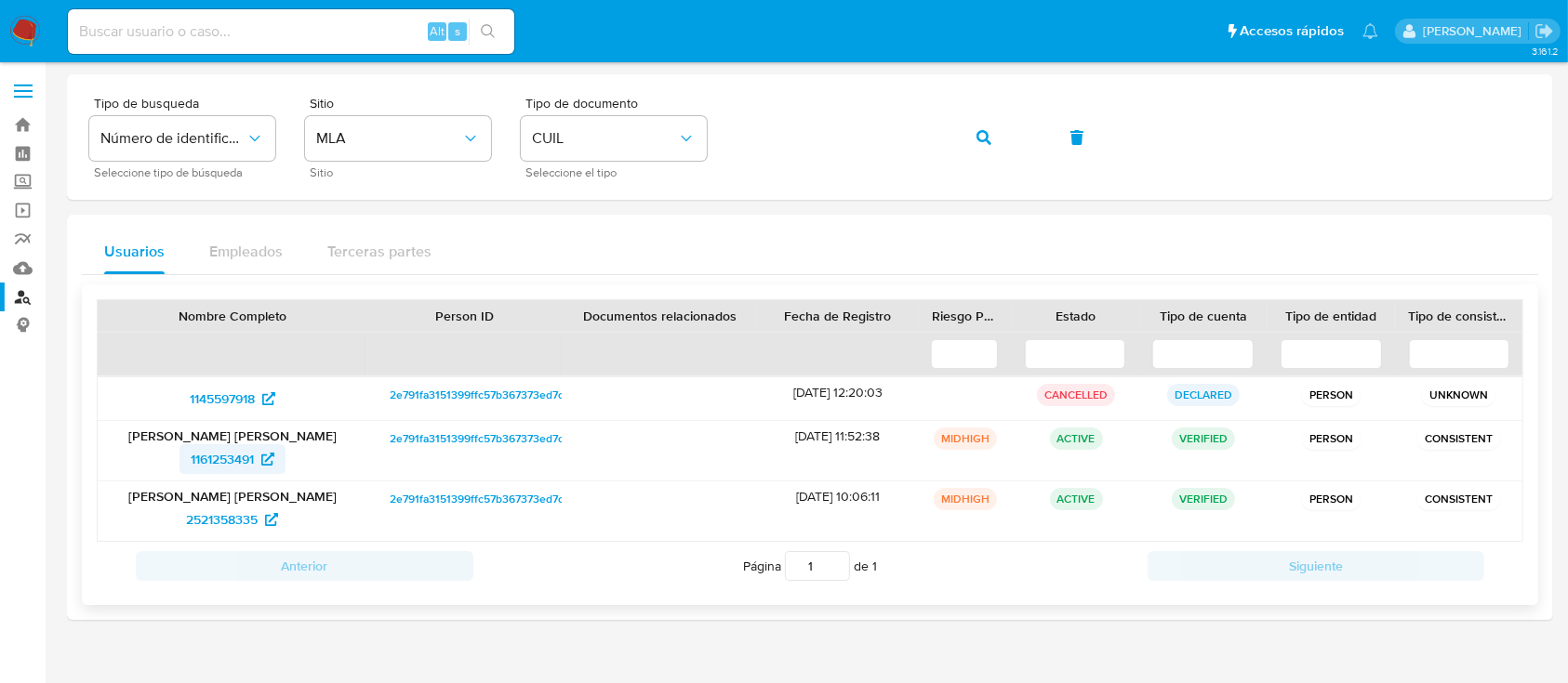
click at [216, 463] on span "1161253491" at bounding box center [222, 459] width 63 height 30
click at [1005, 133] on button "button" at bounding box center [984, 137] width 63 height 45
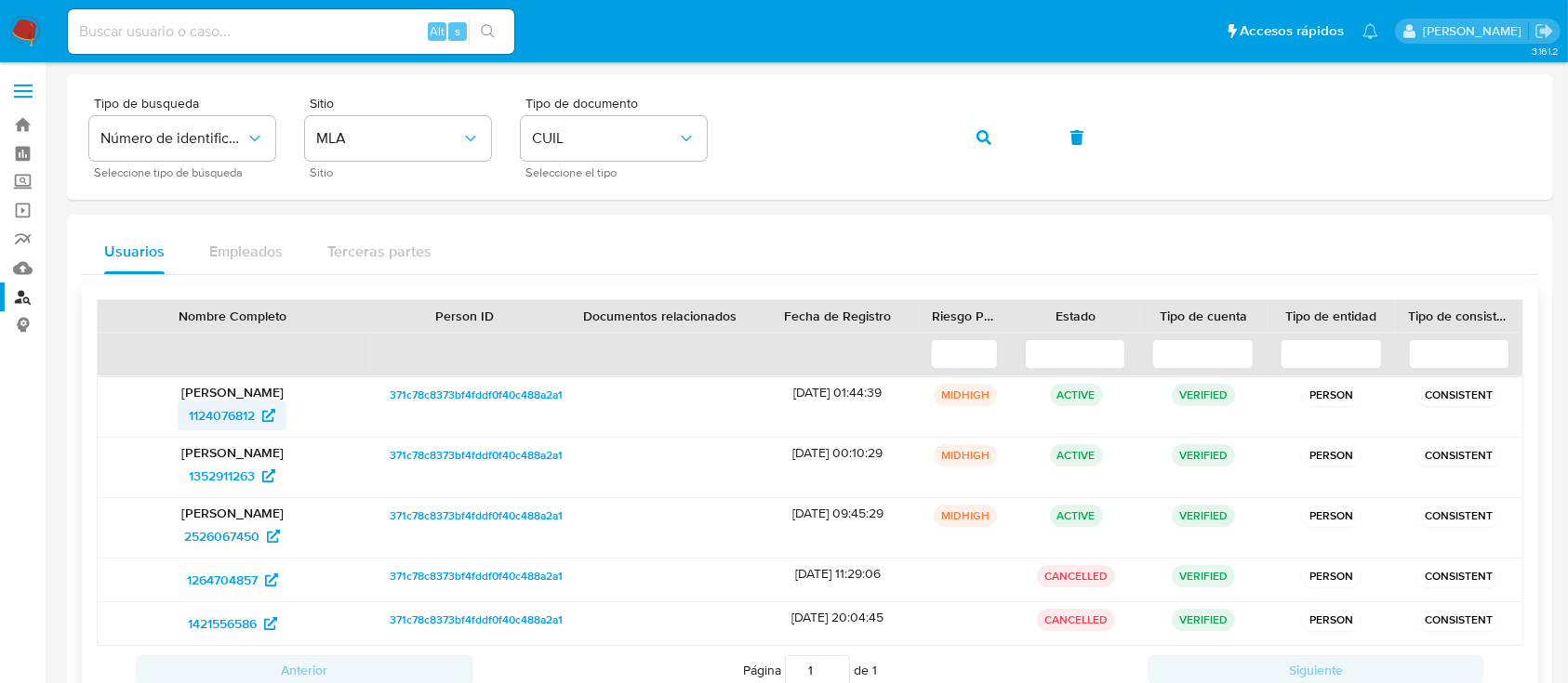
click at [247, 421] on span "1124076812" at bounding box center [221, 415] width 66 height 30
click at [994, 136] on button "button" at bounding box center [984, 137] width 63 height 45
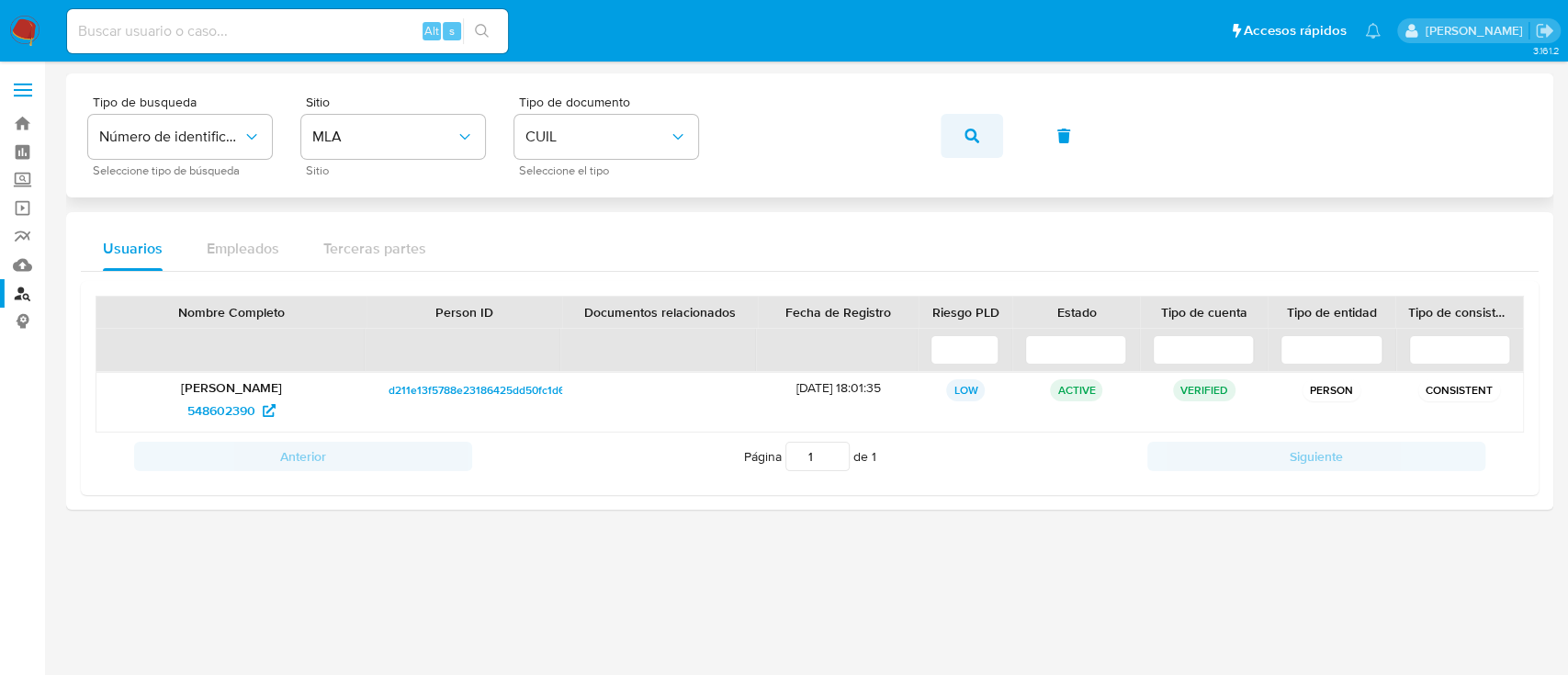
click at [981, 121] on button "button" at bounding box center [972, 135] width 63 height 44
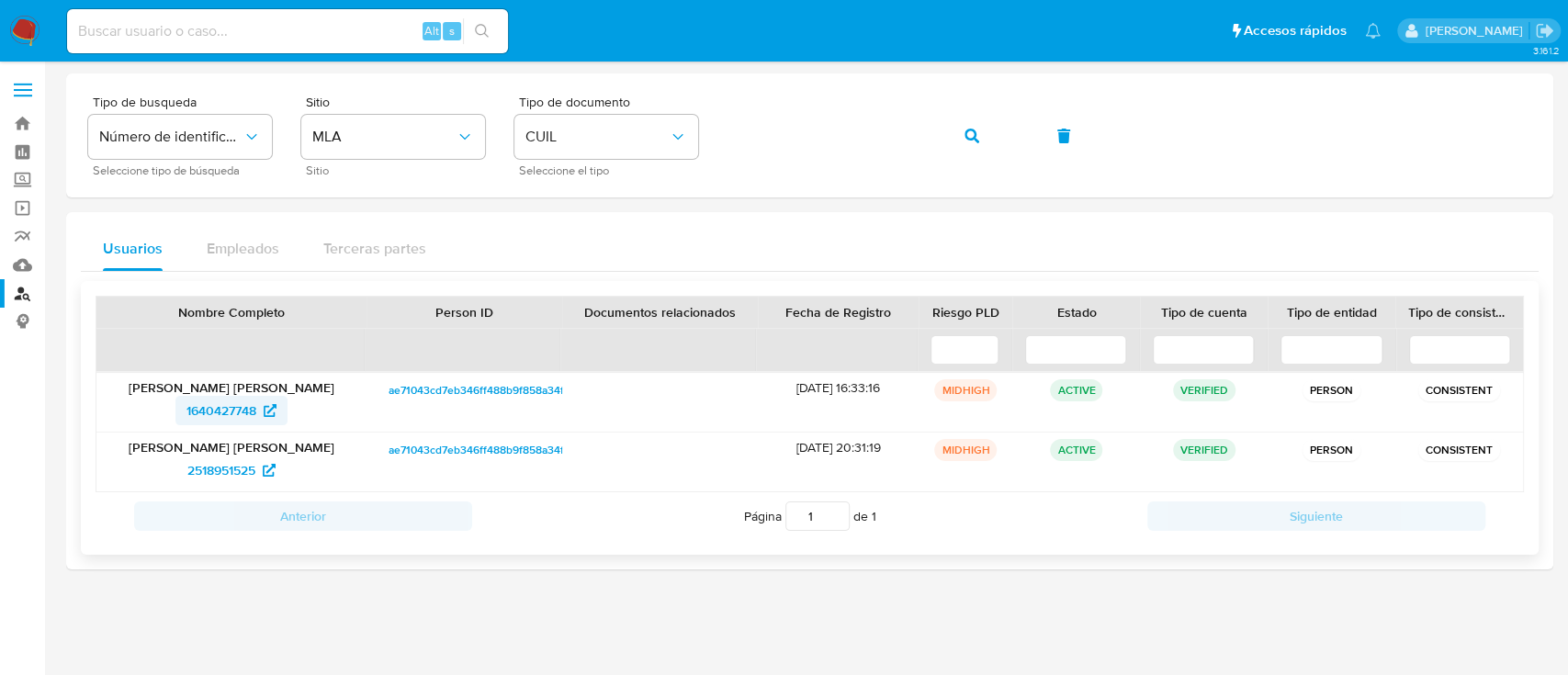
click at [228, 415] on span "1640427748" at bounding box center [220, 410] width 70 height 29
click at [940, 140] on button "button" at bounding box center [972, 135] width 63 height 44
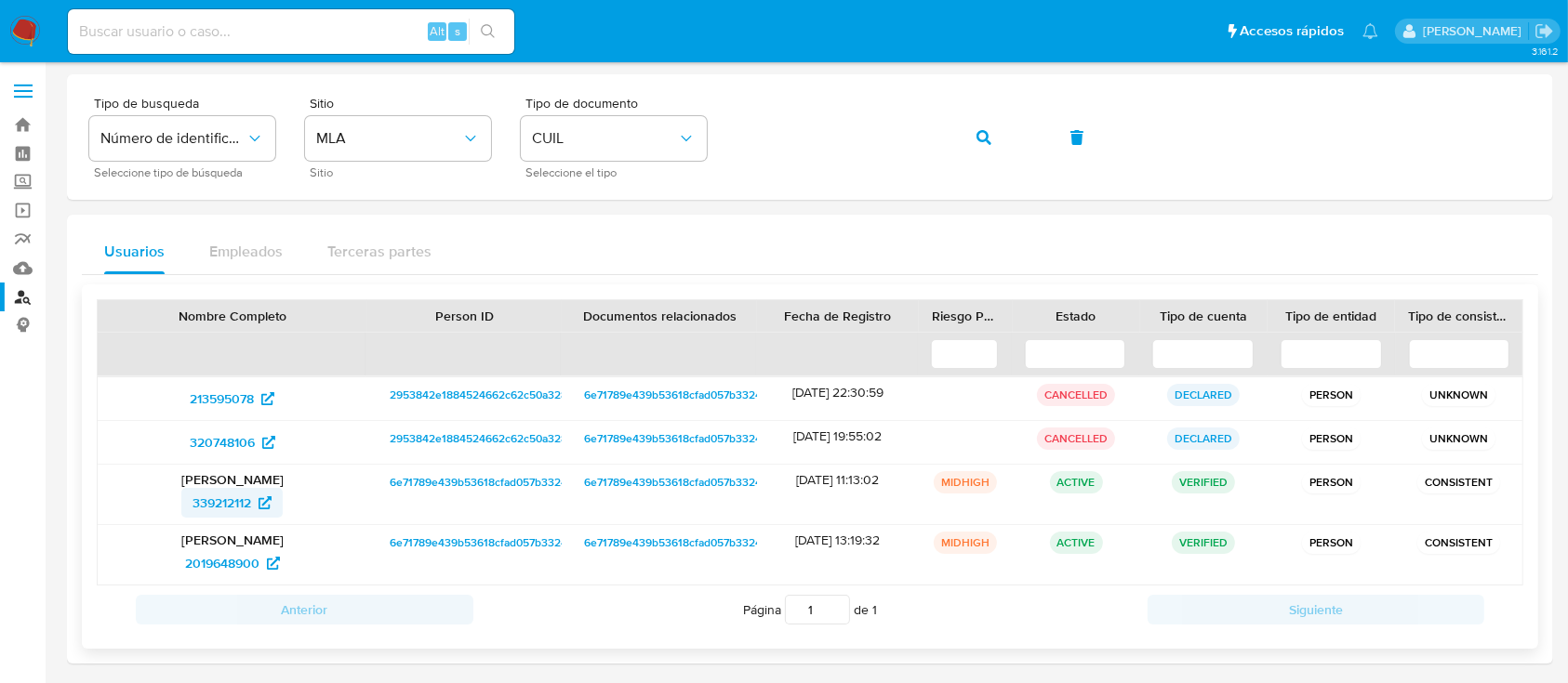
click at [235, 493] on span "339212112" at bounding box center [221, 503] width 59 height 30
click at [997, 132] on button "button" at bounding box center [984, 137] width 63 height 45
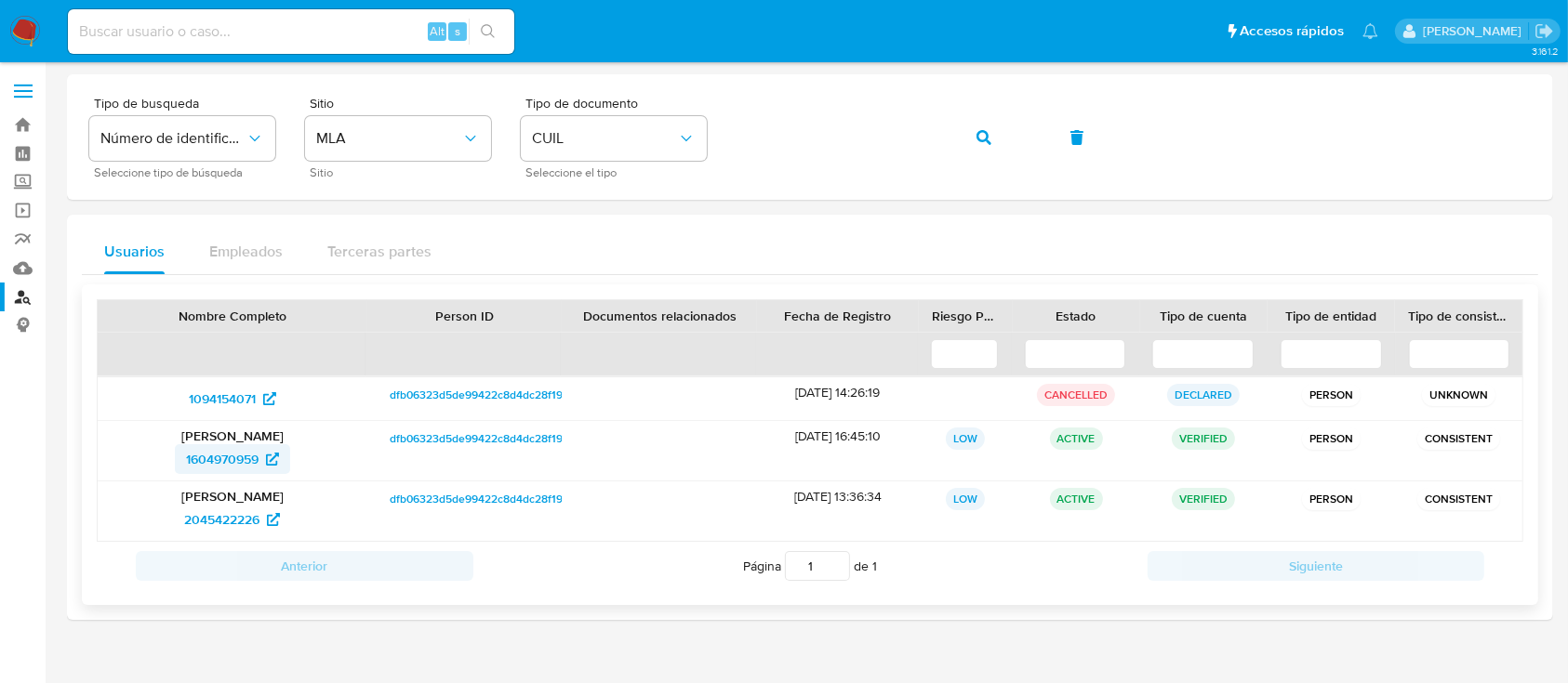
click at [262, 461] on span "1604970959" at bounding box center [233, 459] width 93 height 30
click at [979, 130] on icon "button" at bounding box center [984, 137] width 15 height 15
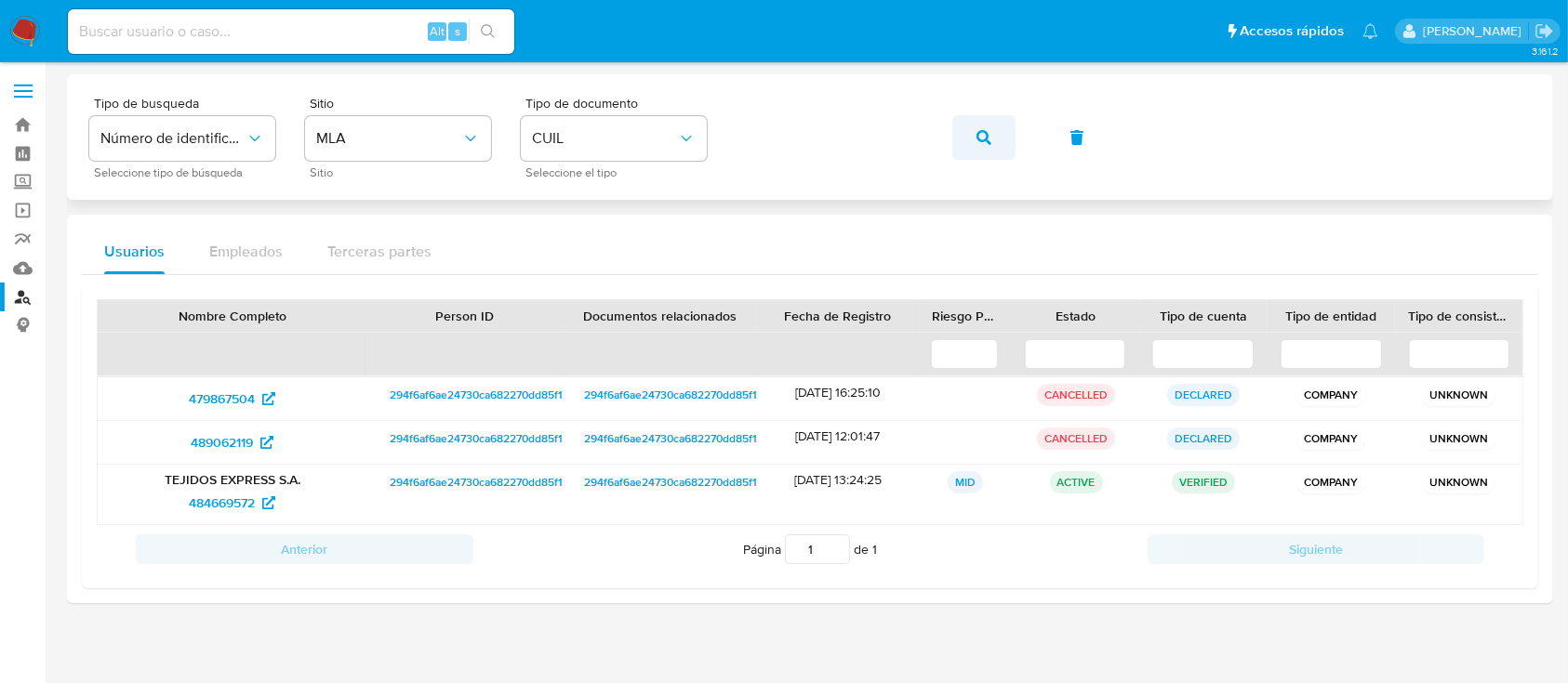
click at [988, 139] on icon "button" at bounding box center [984, 137] width 15 height 15
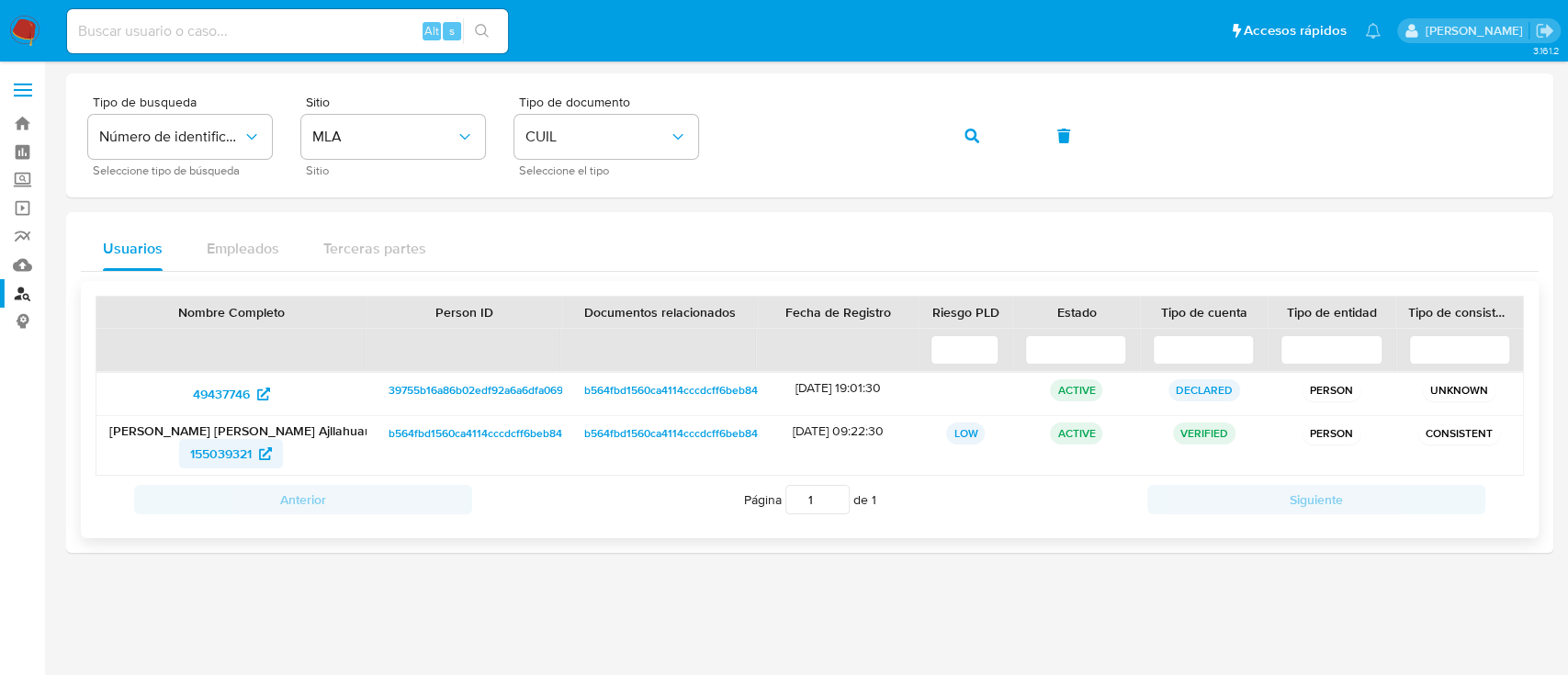
click at [234, 452] on span "155039321" at bounding box center [220, 454] width 62 height 29
drag, startPoint x: 974, startPoint y: 128, endPoint x: 804, endPoint y: 198, distance: 183.8
click at [976, 128] on icon "button" at bounding box center [972, 135] width 15 height 15
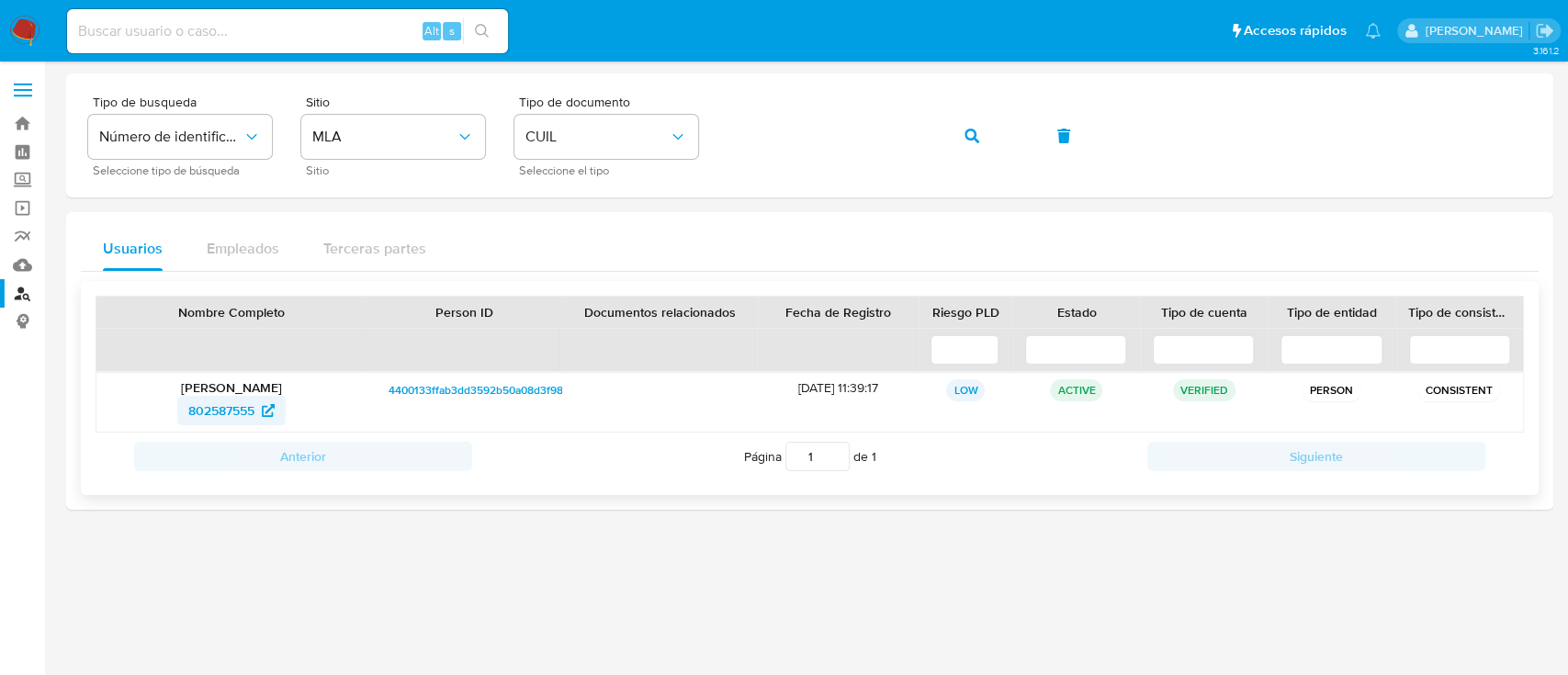
click at [234, 410] on span "802587555" at bounding box center [221, 410] width 67 height 29
click at [970, 128] on icon "button" at bounding box center [972, 135] width 15 height 15
click at [227, 416] on span "771907228" at bounding box center [220, 410] width 62 height 29
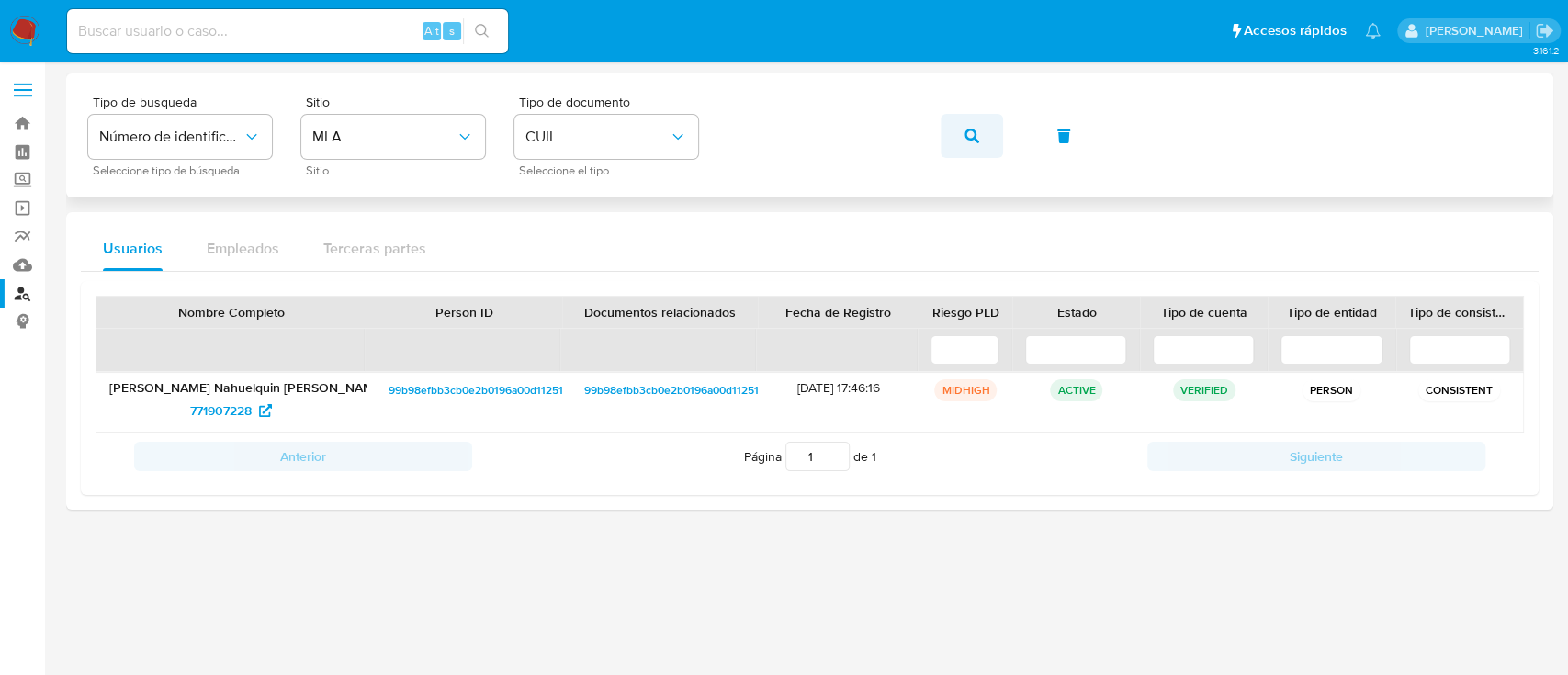
click at [974, 144] on span "button" at bounding box center [972, 135] width 15 height 40
click at [271, 408] on link "95199435" at bounding box center [231, 410] width 98 height 29
click at [965, 125] on span "button" at bounding box center [972, 135] width 15 height 40
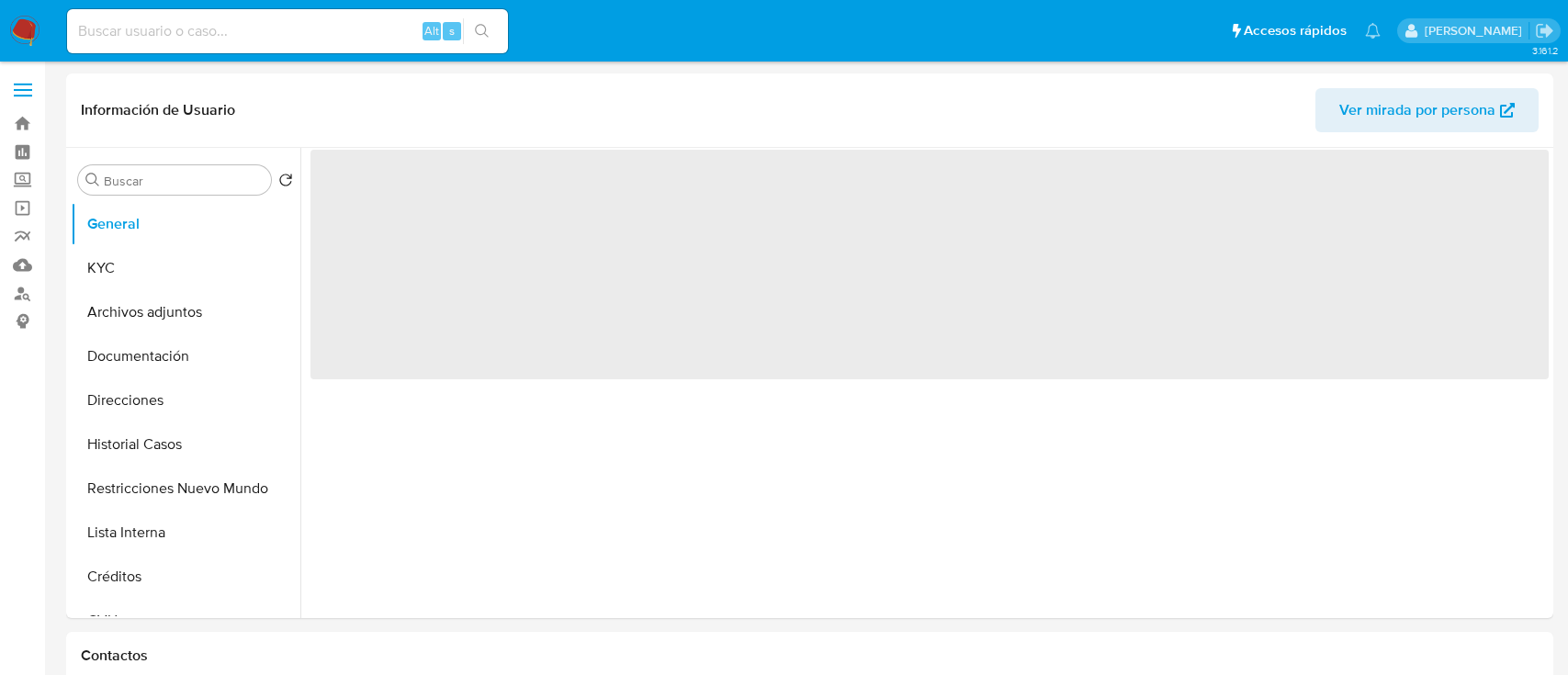
select select "10"
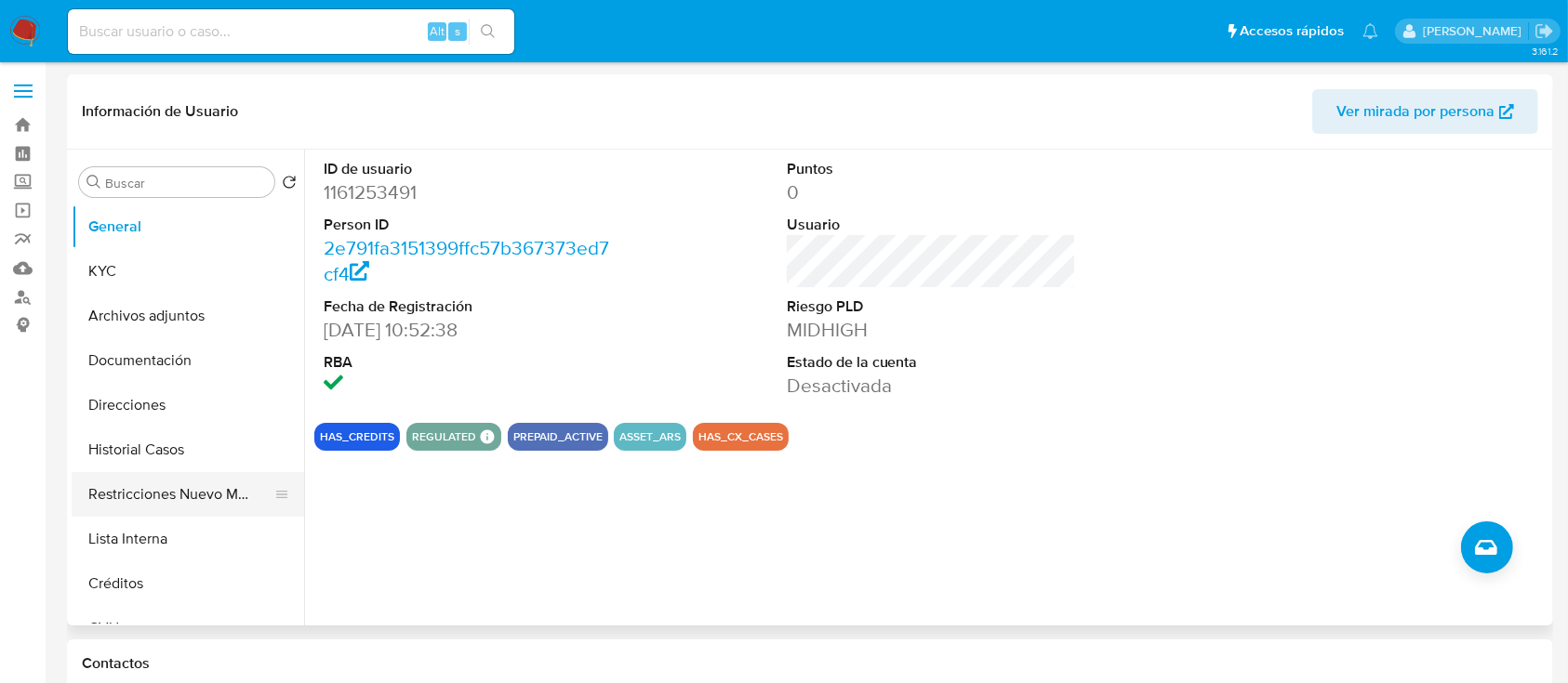
click at [211, 488] on button "Restricciones Nuevo Mundo" at bounding box center [180, 494] width 217 height 45
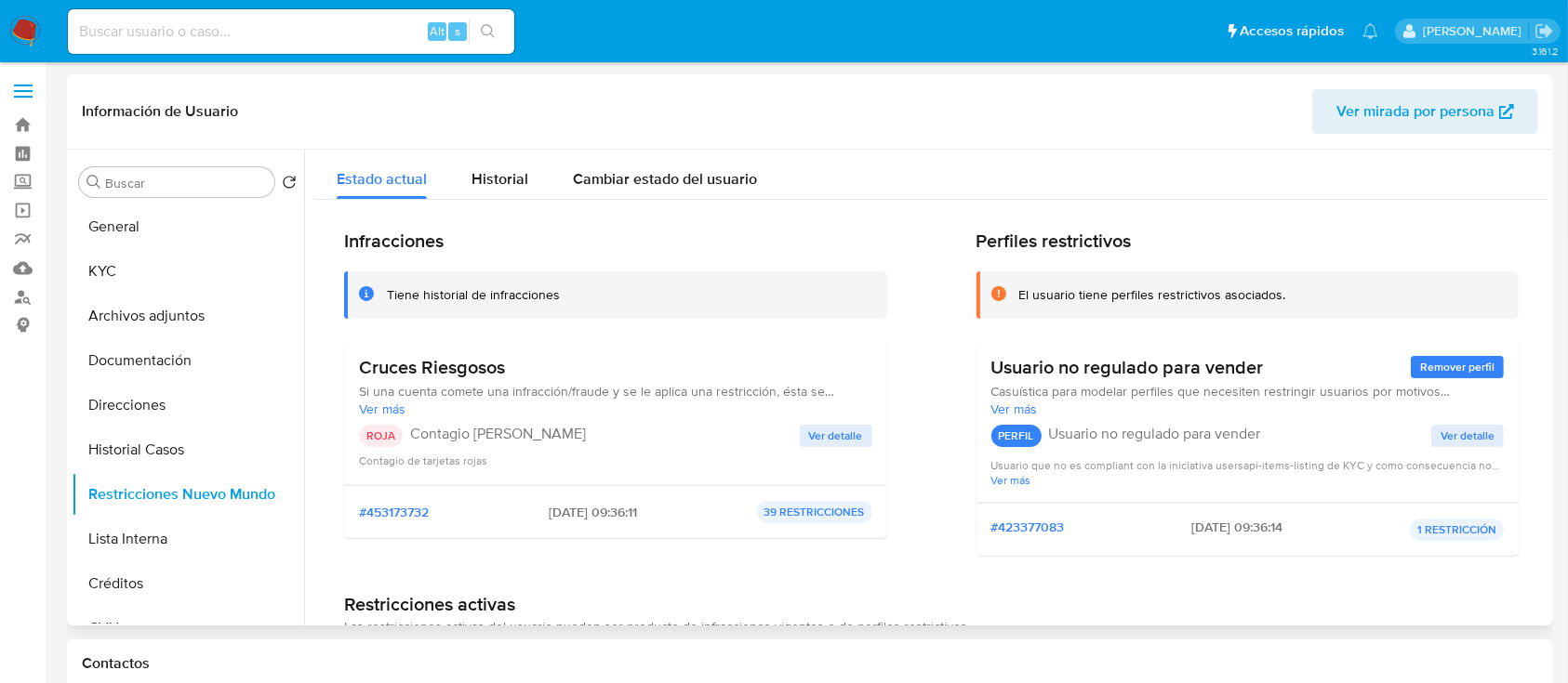
click at [1473, 123] on span "Ver mirada por persona" at bounding box center [1415, 111] width 158 height 45
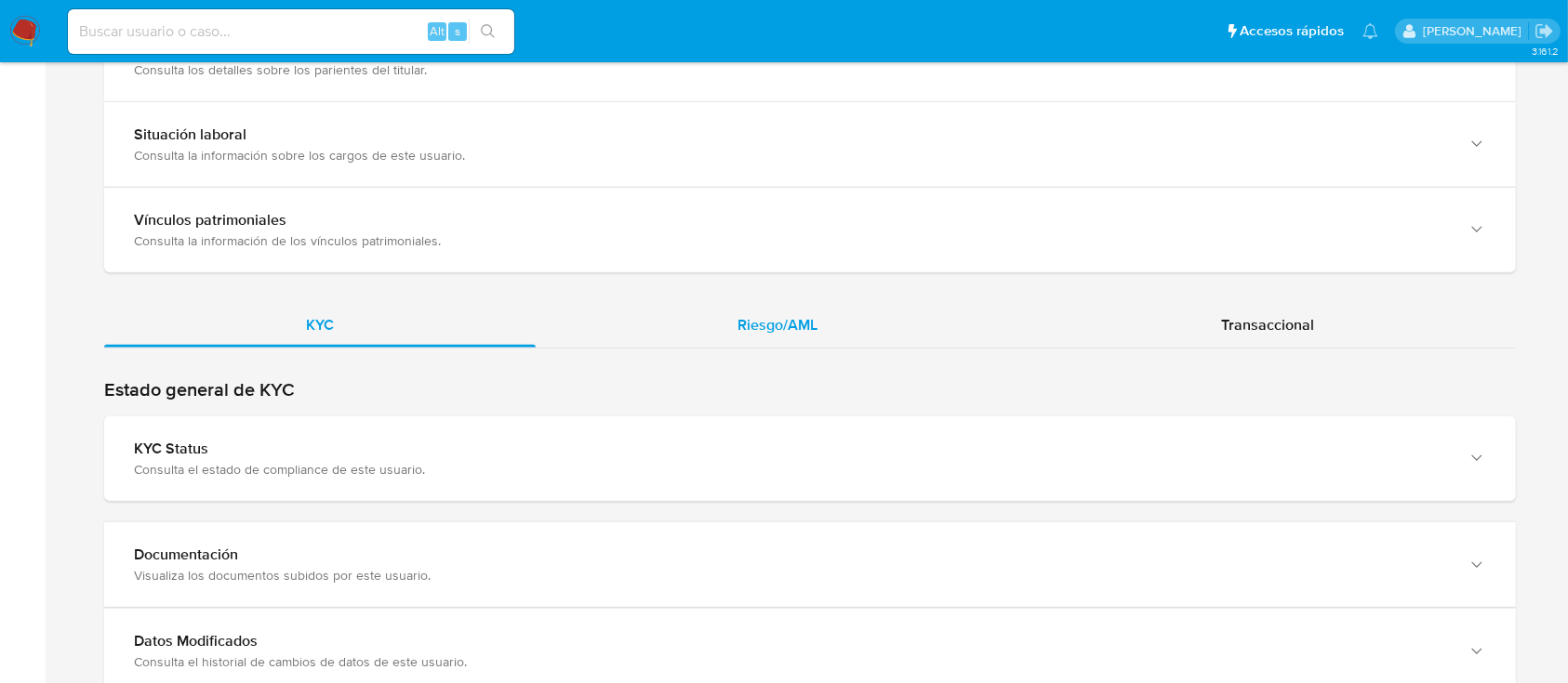
click at [770, 337] on div "Riesgo/AML" at bounding box center [778, 325] width 484 height 45
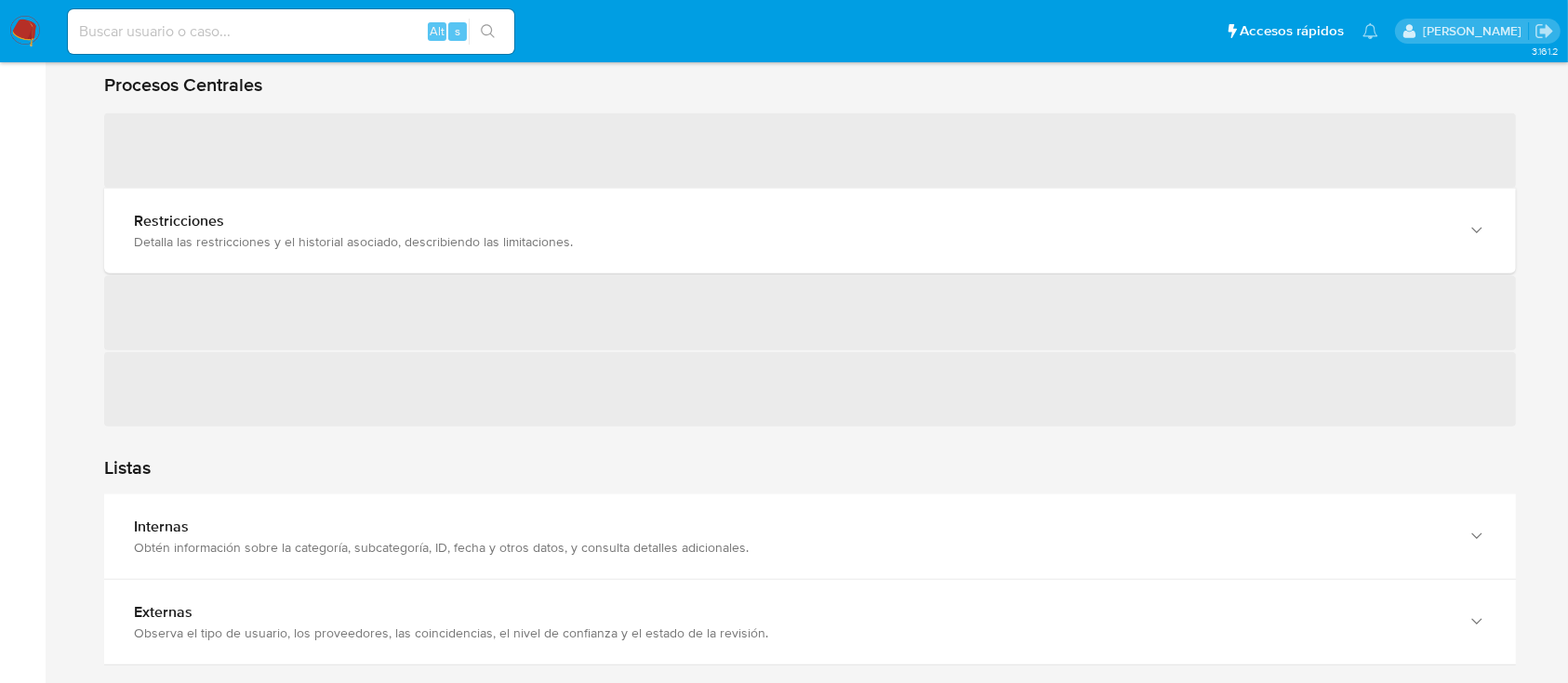
scroll to position [1735, 0]
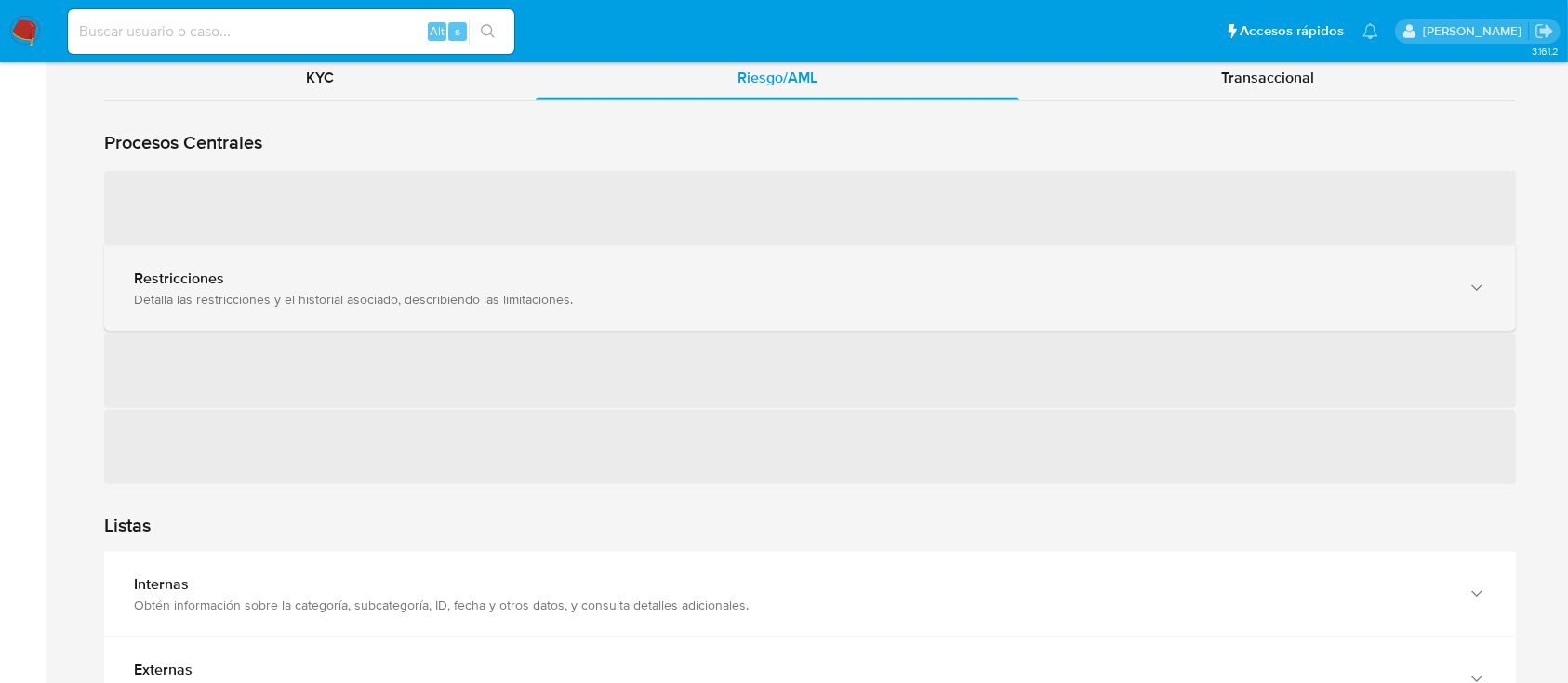
click at [357, 283] on div "Restricciones" at bounding box center [791, 279] width 1315 height 19
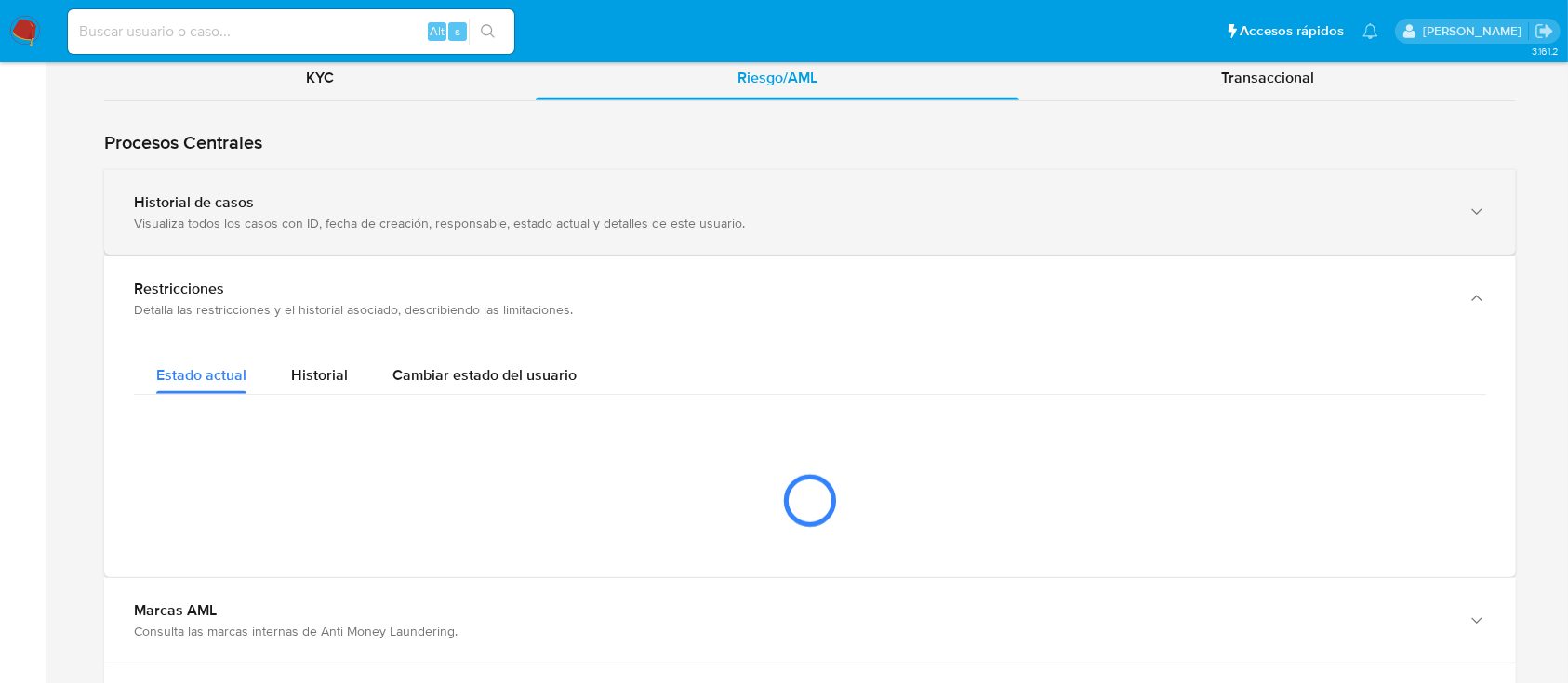
click at [323, 206] on div "Historial de casos" at bounding box center [791, 202] width 1315 height 19
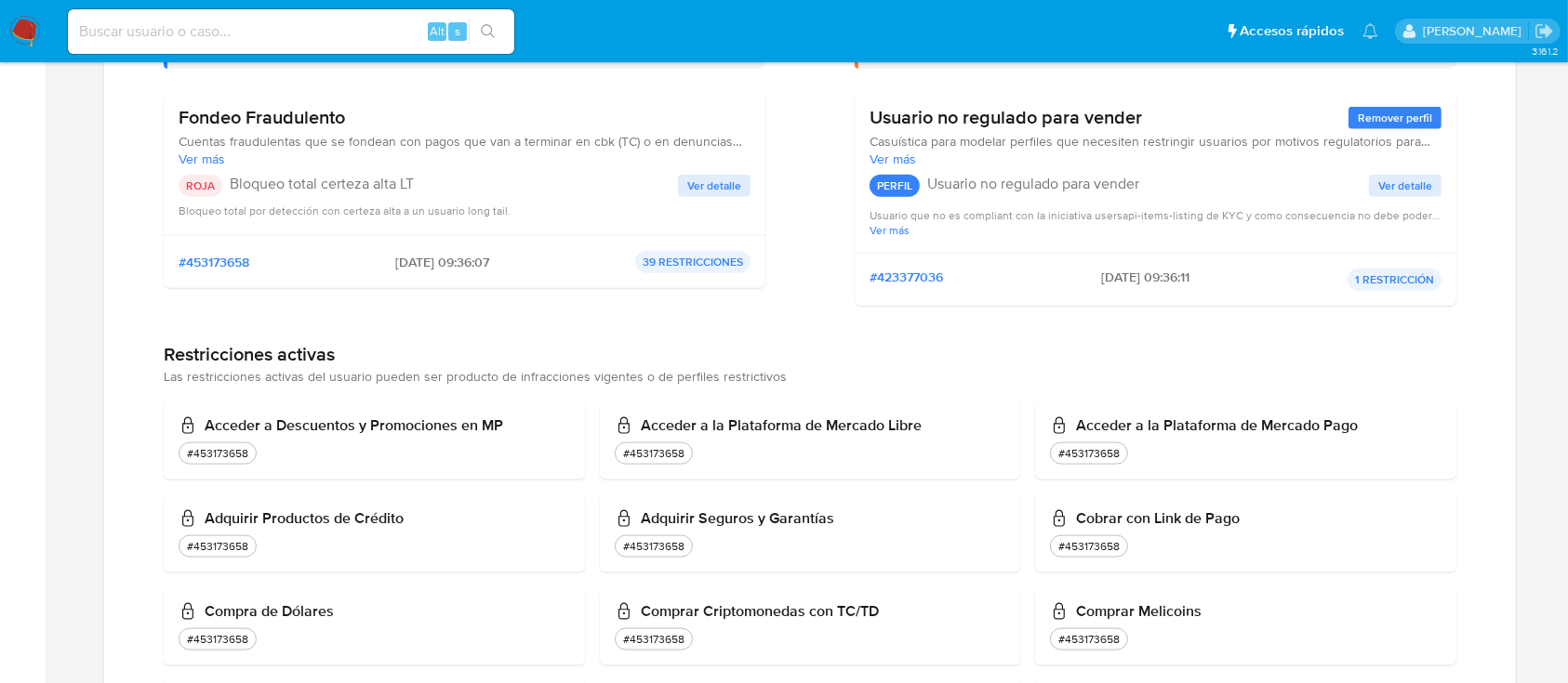
scroll to position [2231, 0]
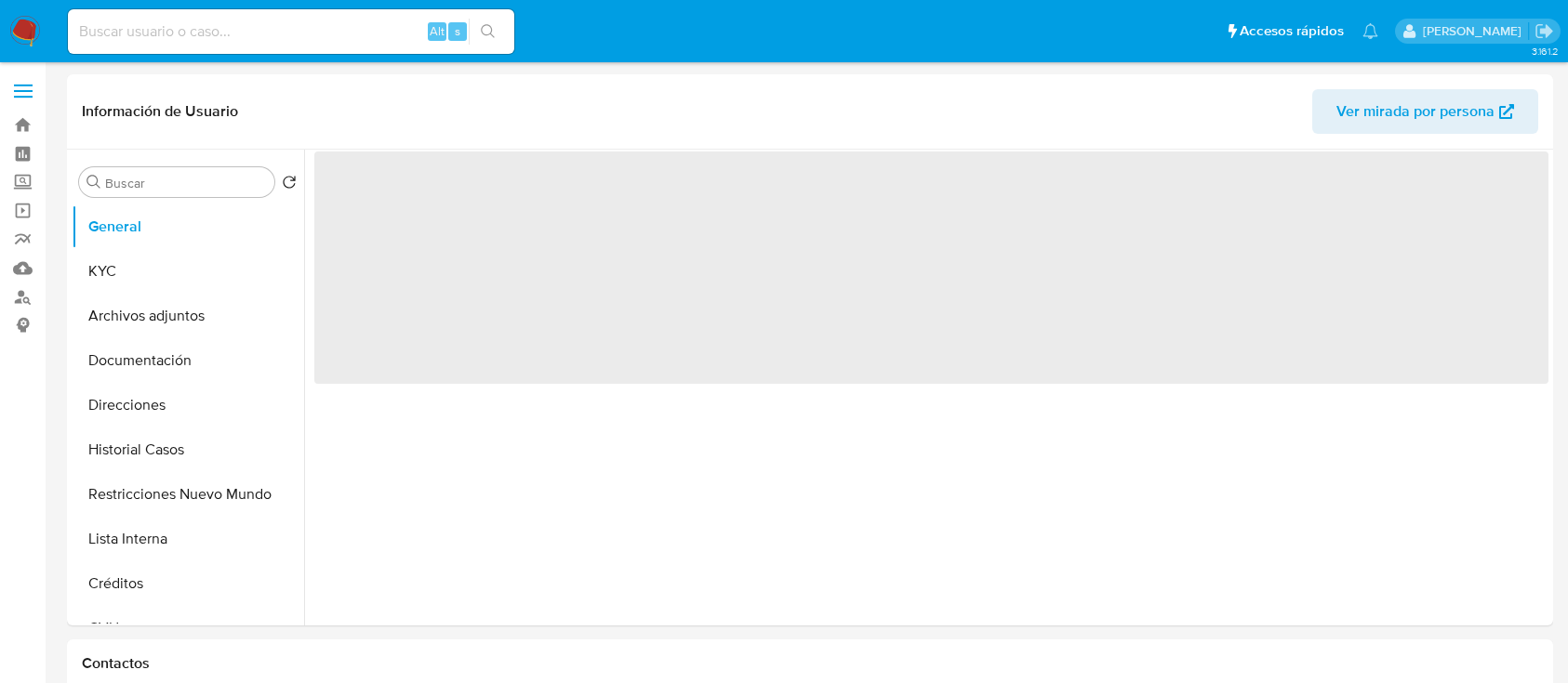
select select "10"
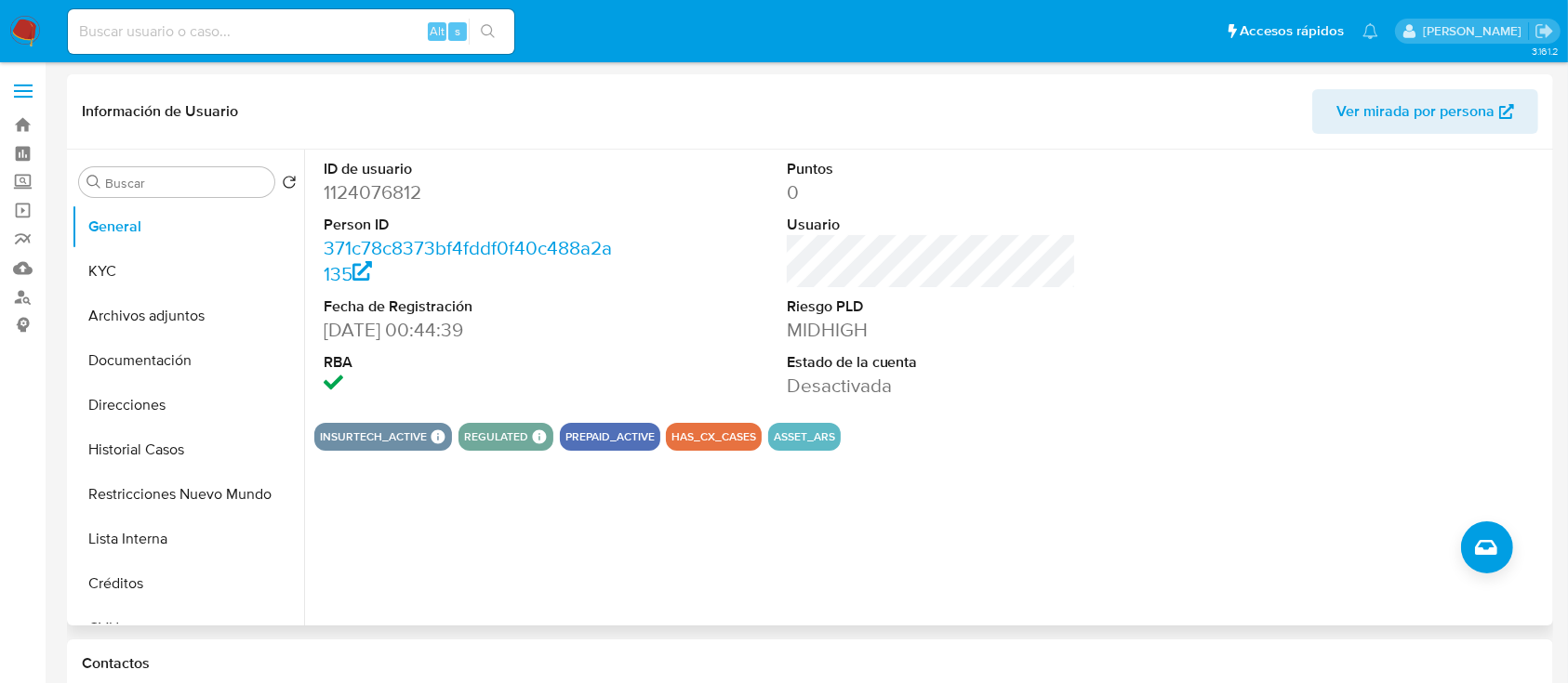
drag, startPoint x: 198, startPoint y: 487, endPoint x: 788, endPoint y: 577, distance: 596.8
click at [199, 487] on button "Restricciones Nuevo Mundo" at bounding box center [187, 494] width 232 height 45
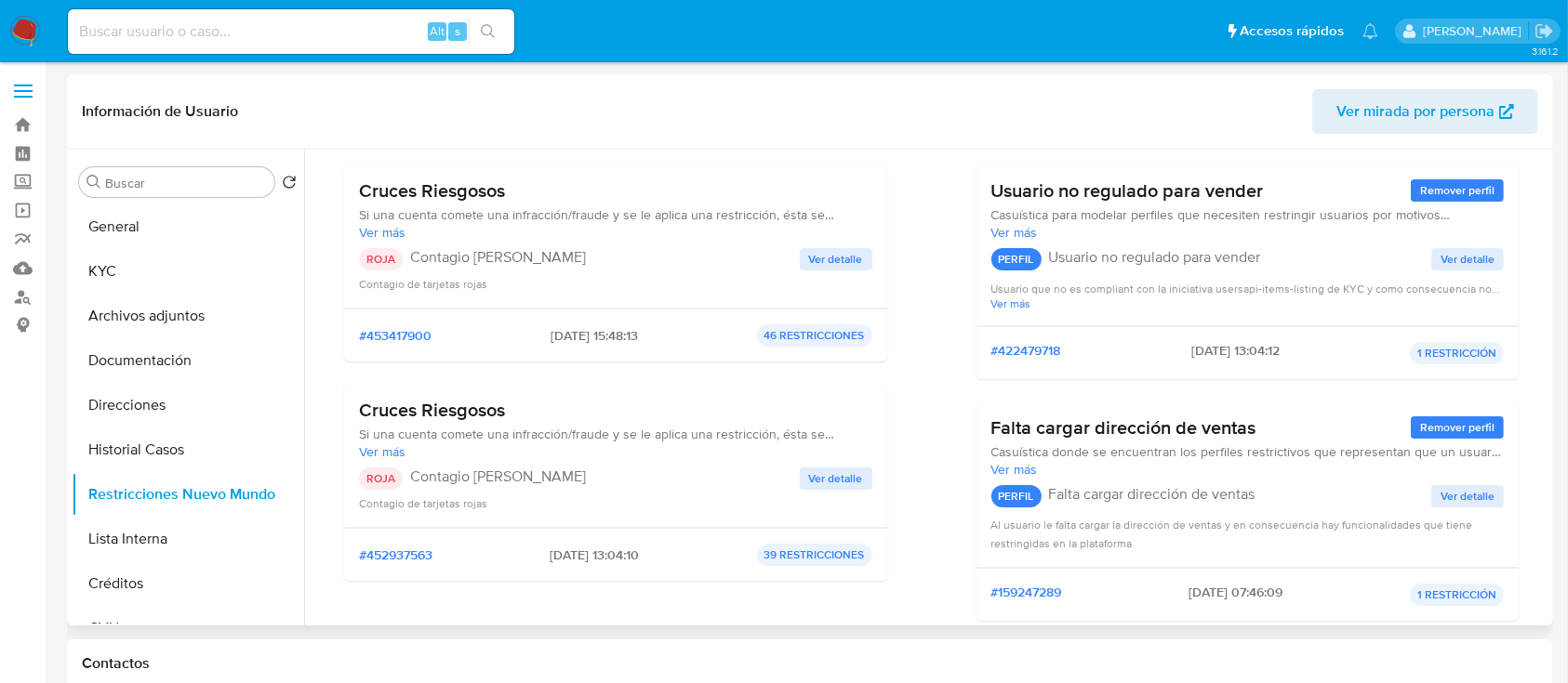
scroll to position [124, 0]
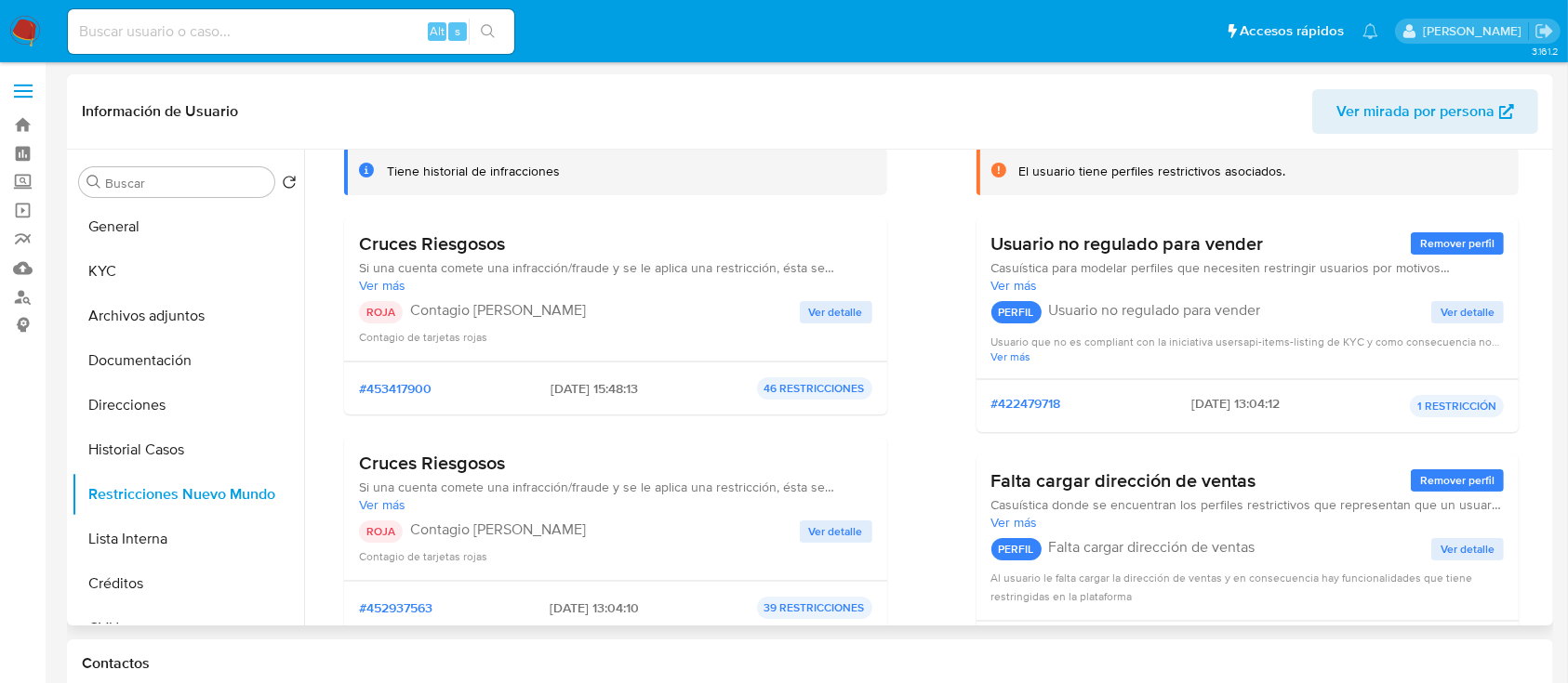
drag, startPoint x: 1469, startPoint y: 109, endPoint x: 1454, endPoint y: 116, distance: 16.6
click at [1466, 112] on span "Ver mirada por persona" at bounding box center [1415, 111] width 158 height 45
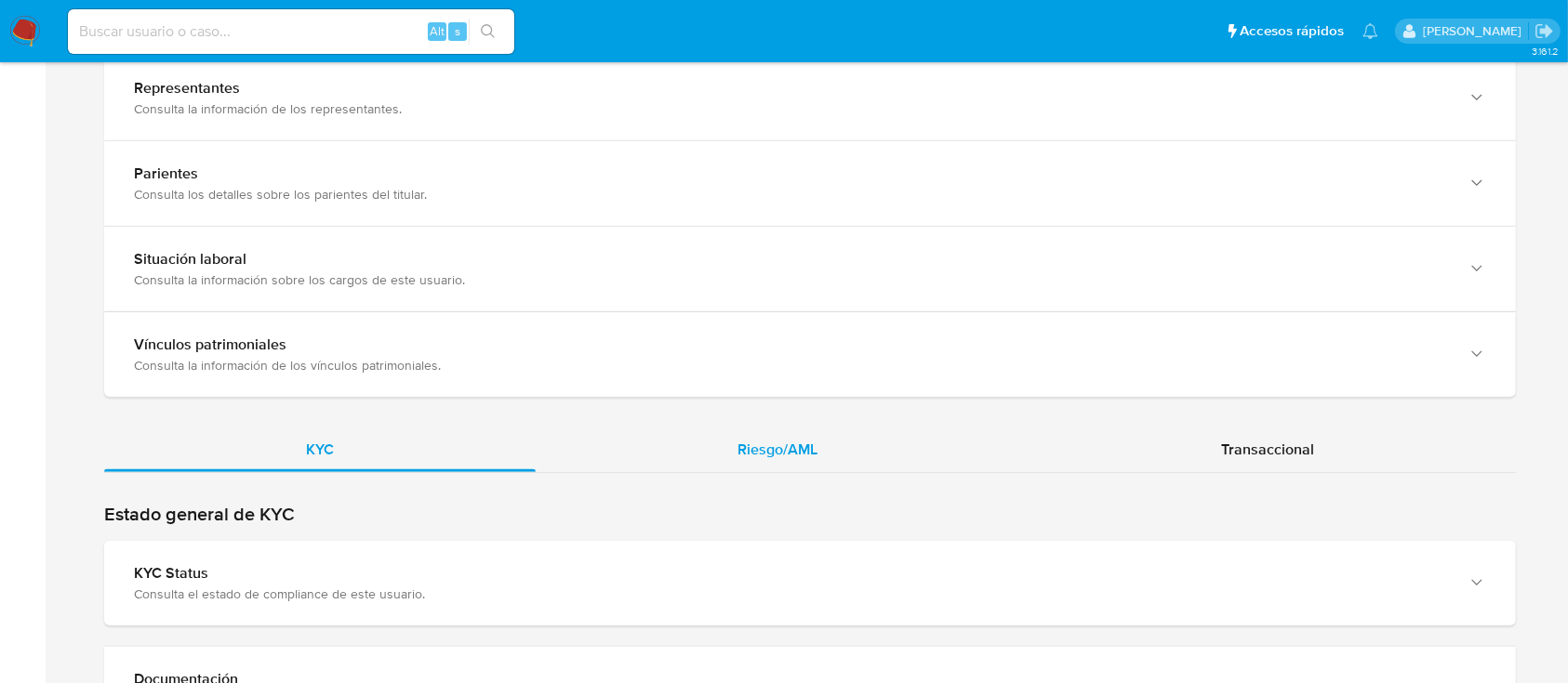
click at [769, 446] on span "Riesgo/AML" at bounding box center [778, 450] width 80 height 22
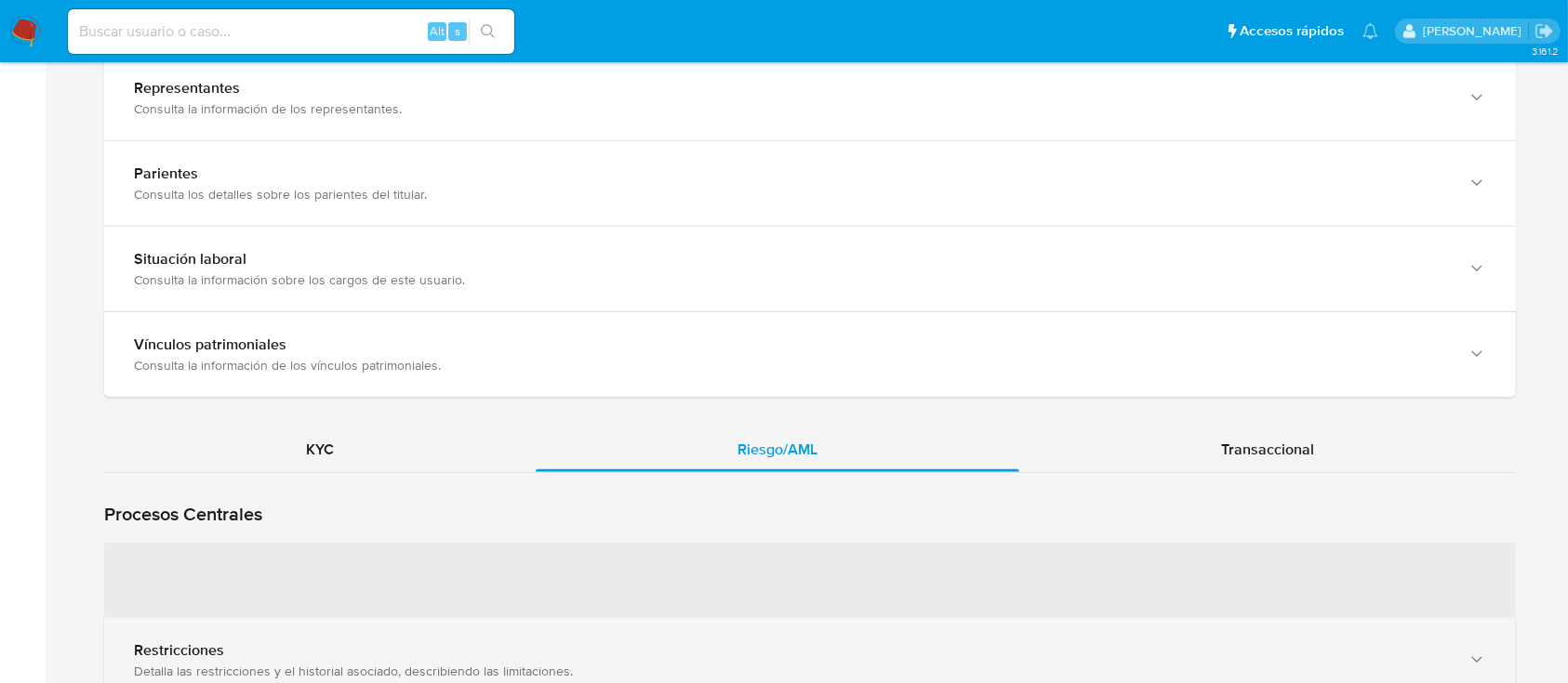
scroll to position [1611, 0]
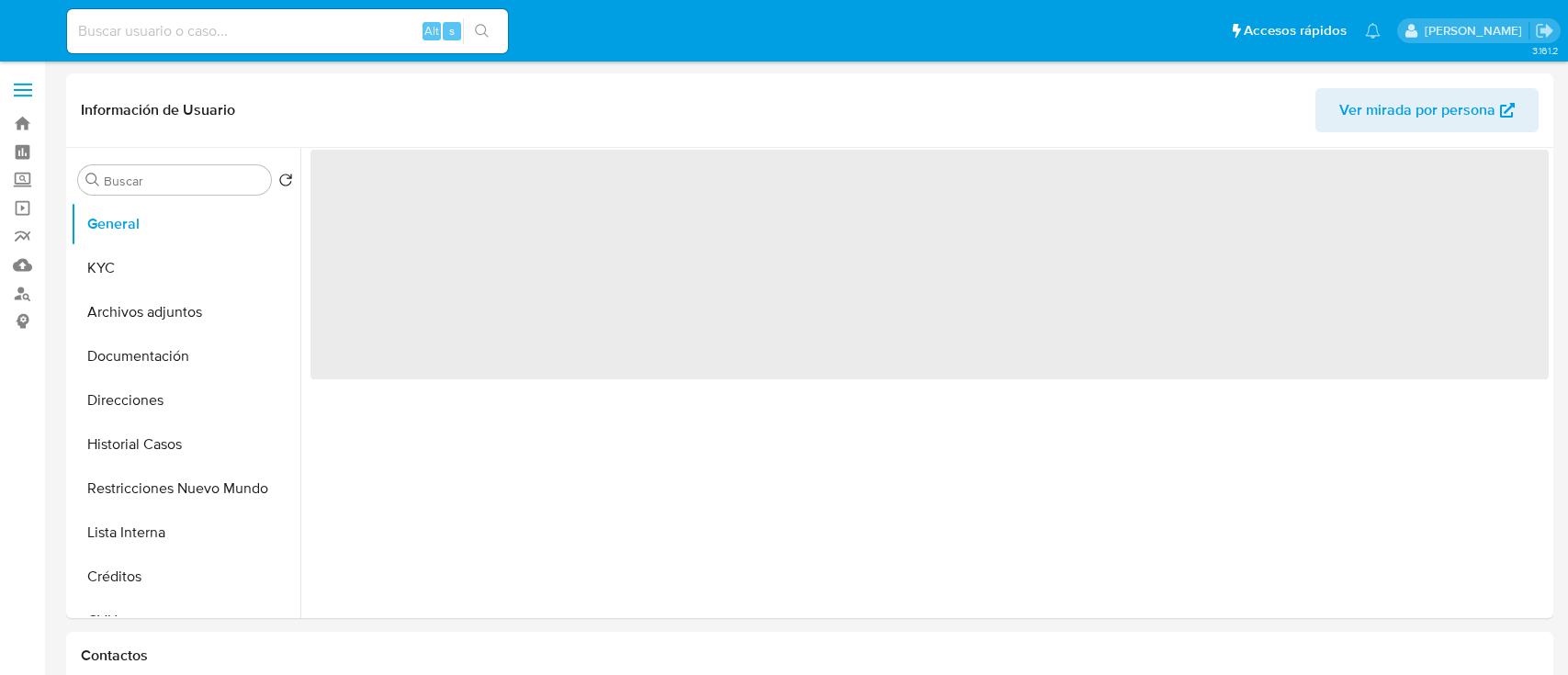
select select "10"
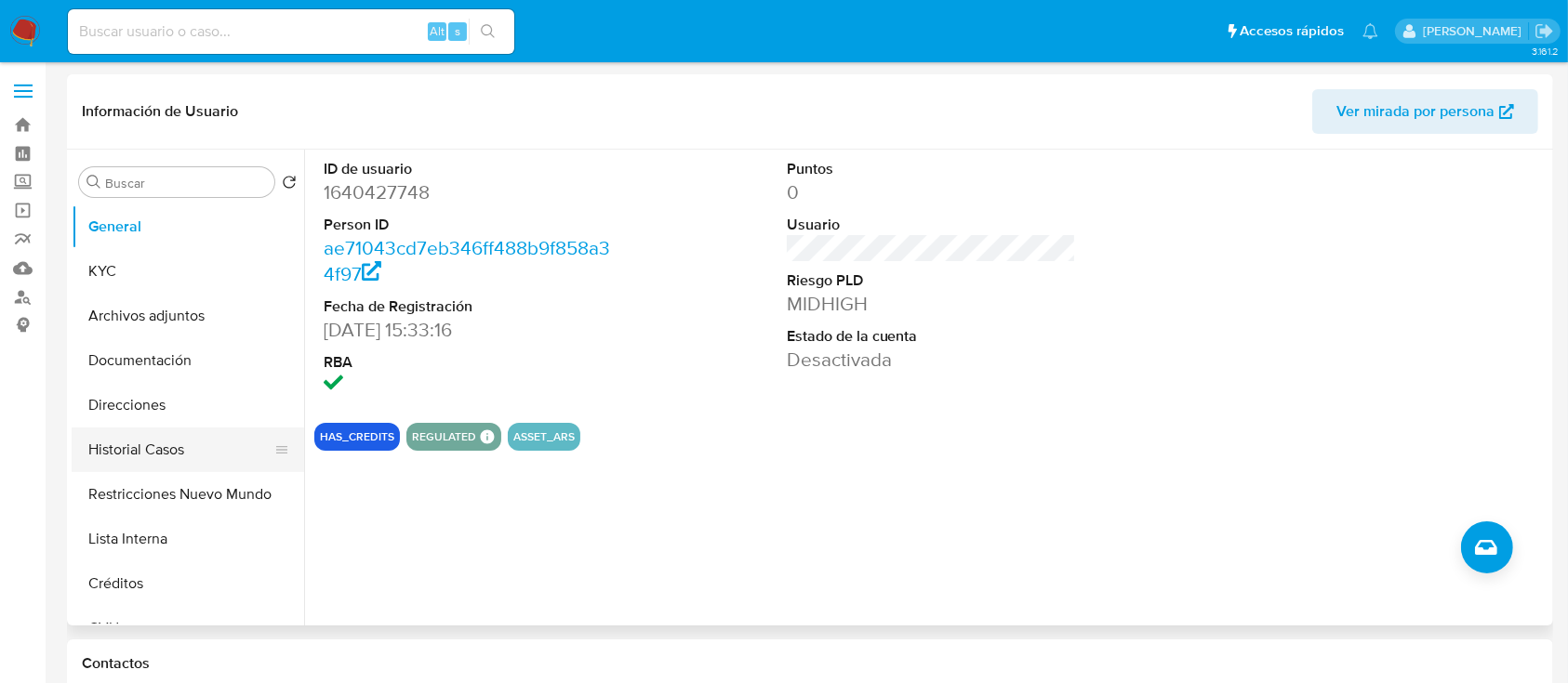
drag, startPoint x: 172, startPoint y: 488, endPoint x: 191, endPoint y: 471, distance: 25.5
click at [172, 488] on button "Restricciones Nuevo Mundo" at bounding box center [187, 494] width 232 height 45
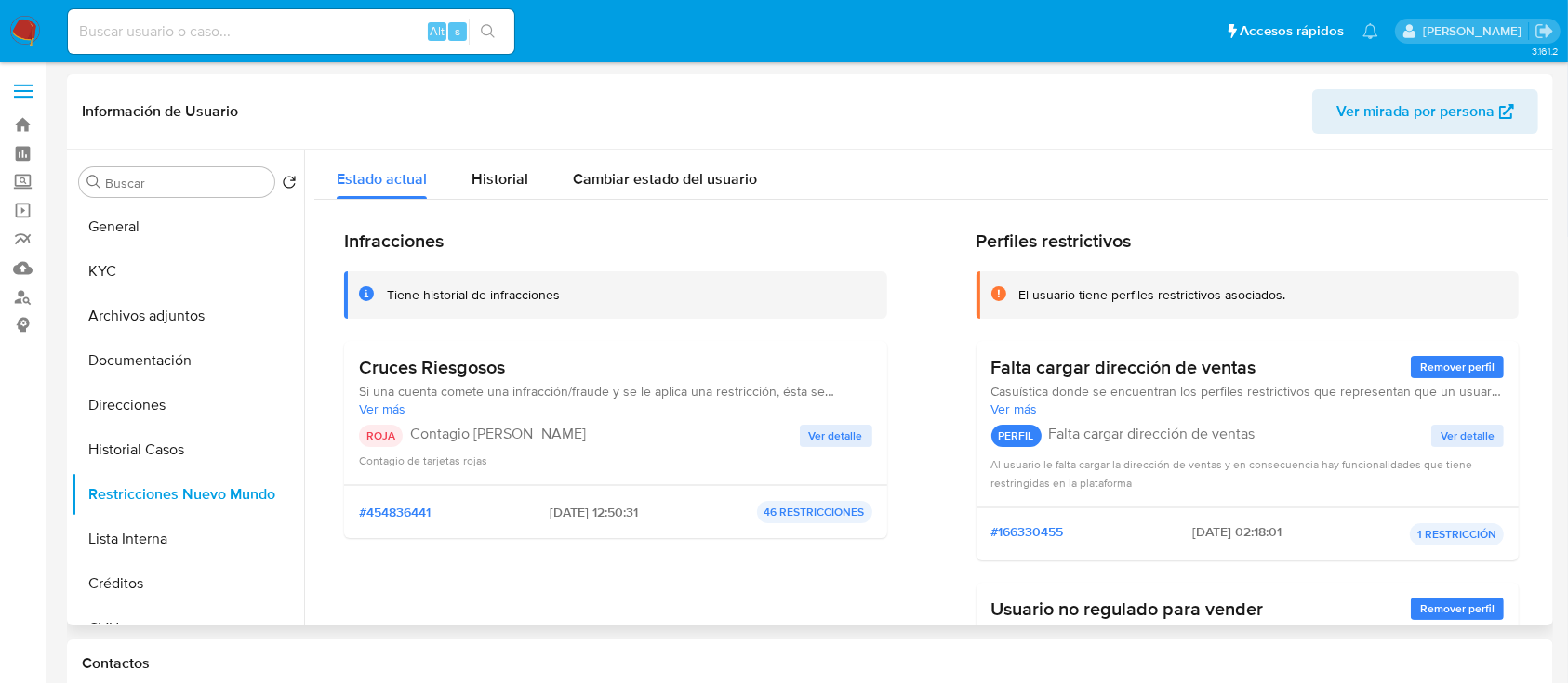
click at [1461, 108] on span "Ver mirada por persona" at bounding box center [1415, 111] width 158 height 45
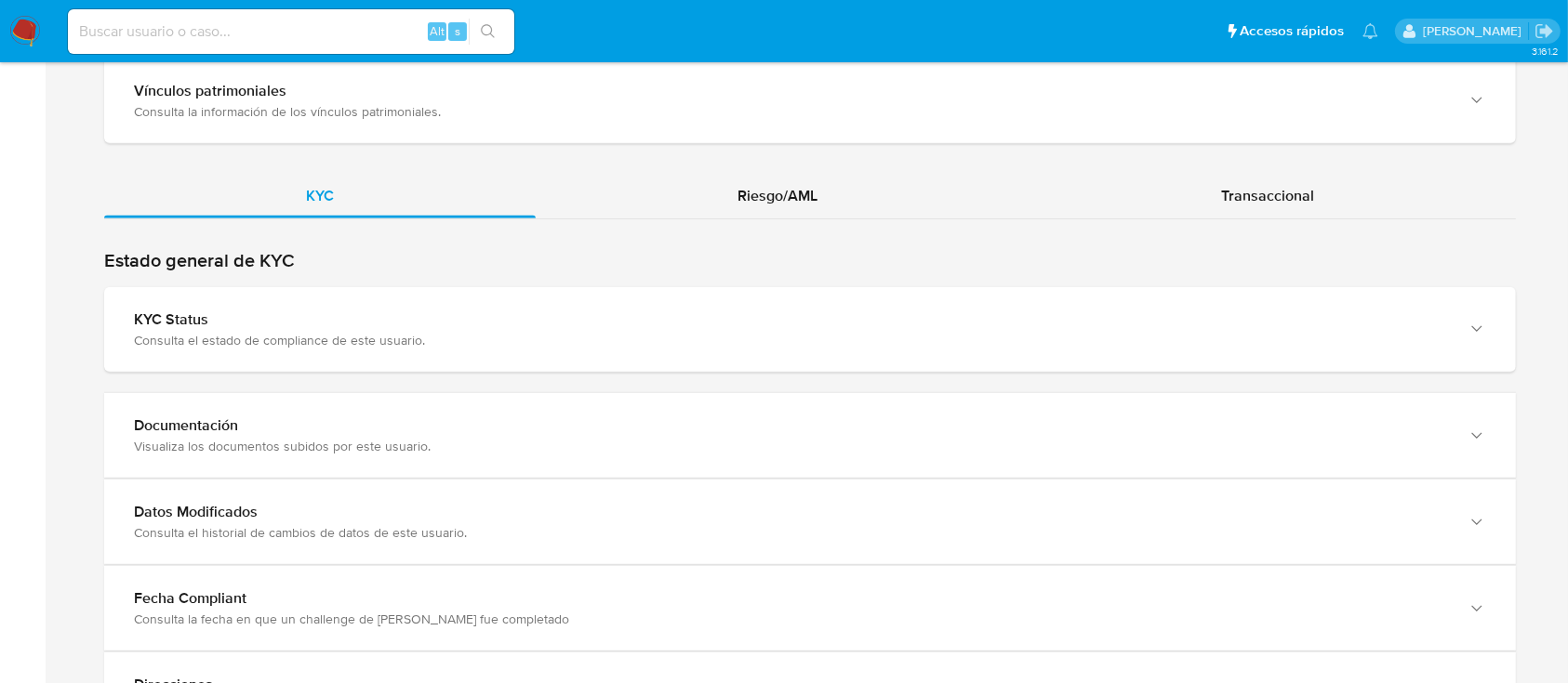
scroll to position [1735, 0]
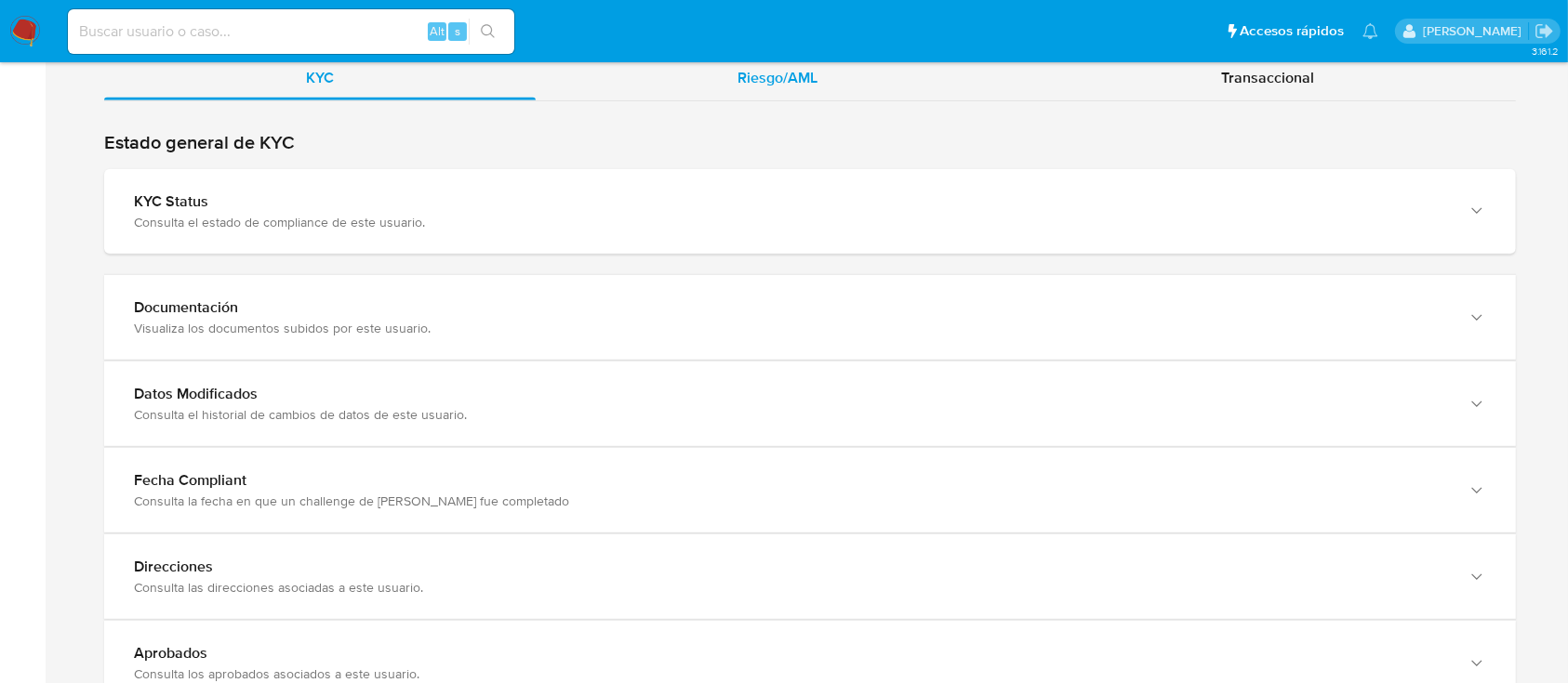
click at [826, 79] on div "Riesgo/AML" at bounding box center [778, 77] width 484 height 45
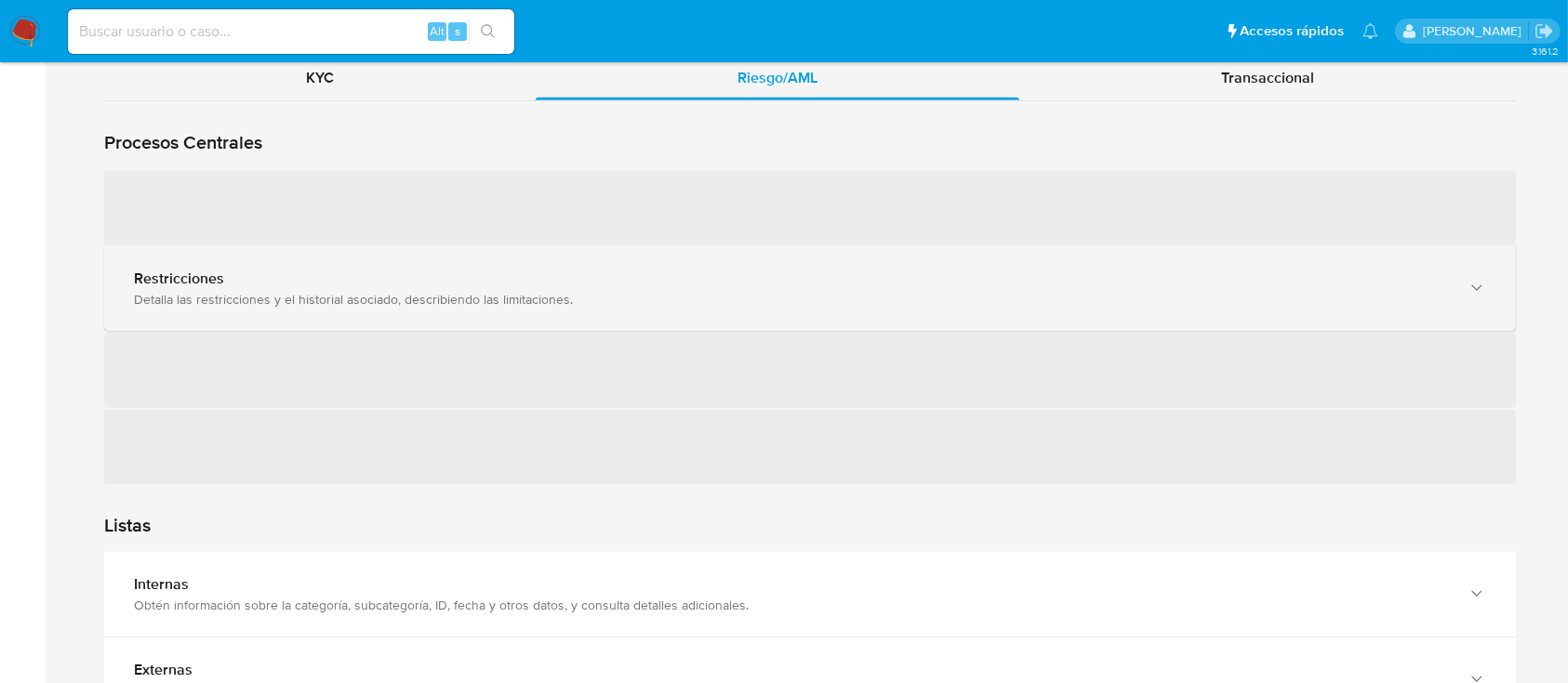
drag, startPoint x: 439, startPoint y: 285, endPoint x: 810, endPoint y: 607, distance: 491.2
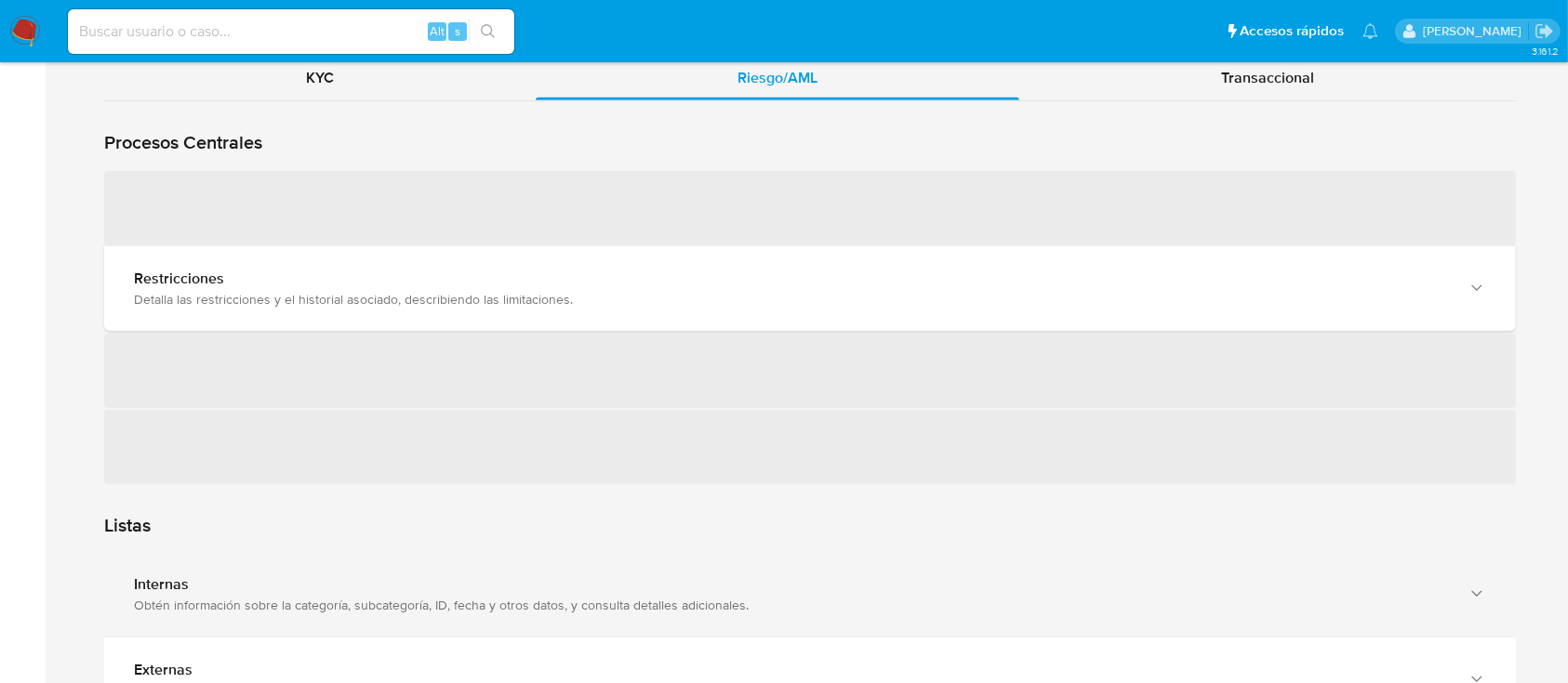
click at [439, 285] on div "Restricciones" at bounding box center [791, 279] width 1315 height 19
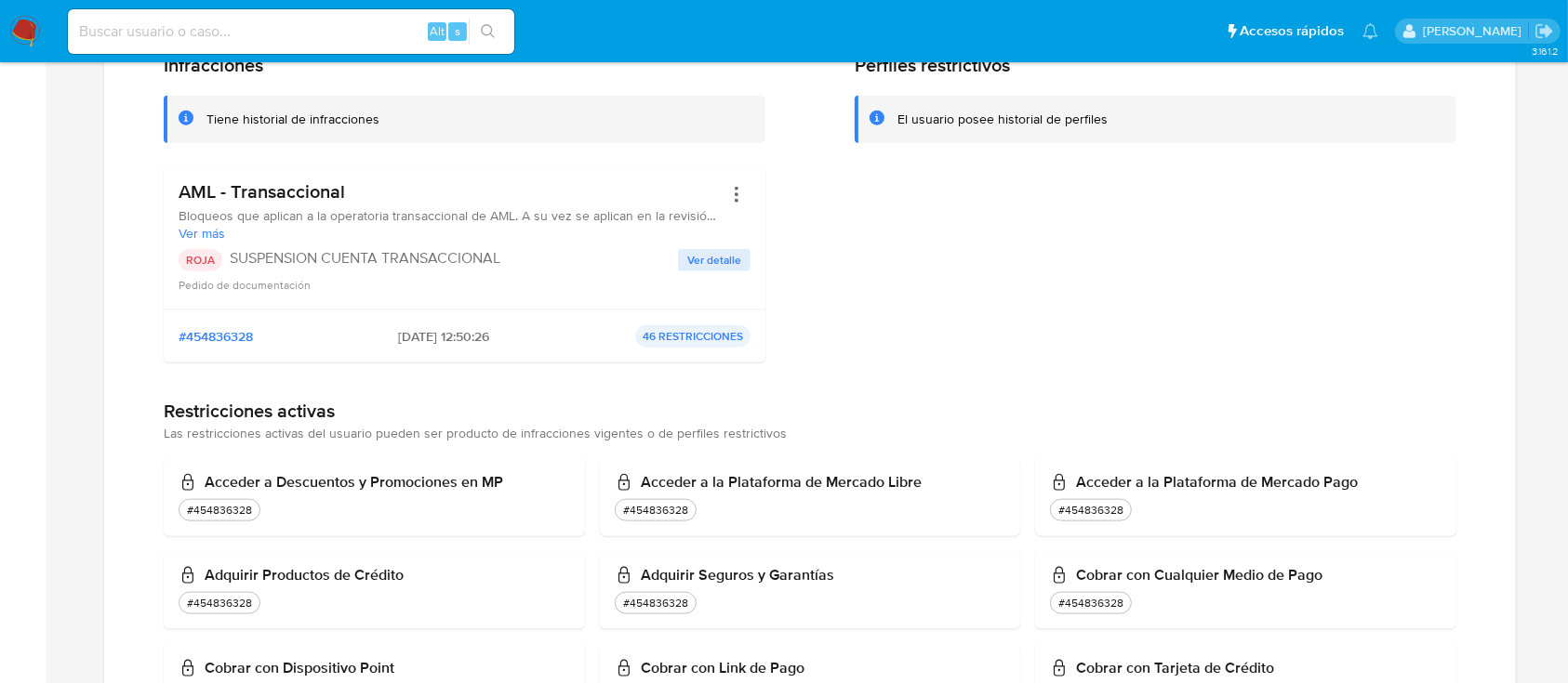
scroll to position [2106, 0]
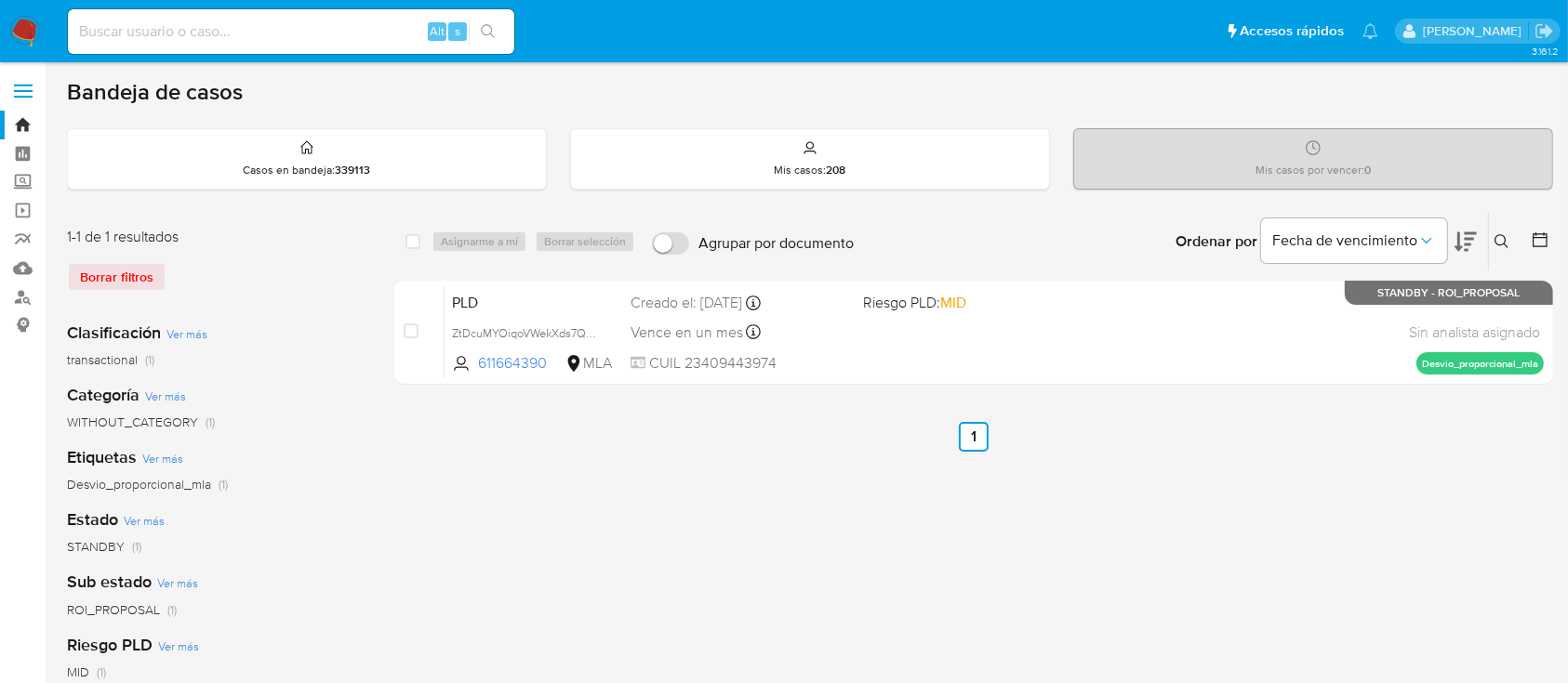
click at [1499, 237] on icon at bounding box center [1502, 241] width 15 height 15
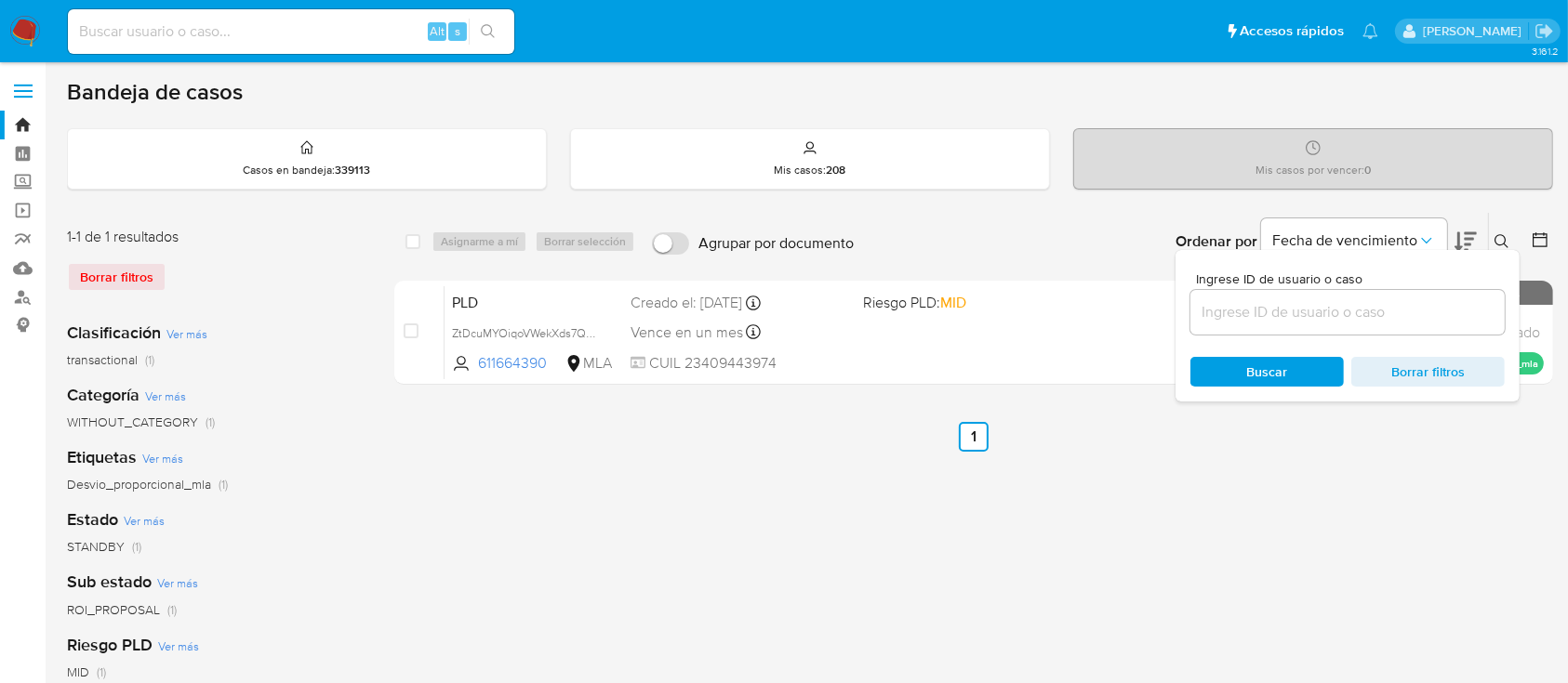
click at [1395, 295] on div at bounding box center [1347, 312] width 314 height 45
click at [1396, 306] on input at bounding box center [1347, 312] width 314 height 24
paste input "291892027"
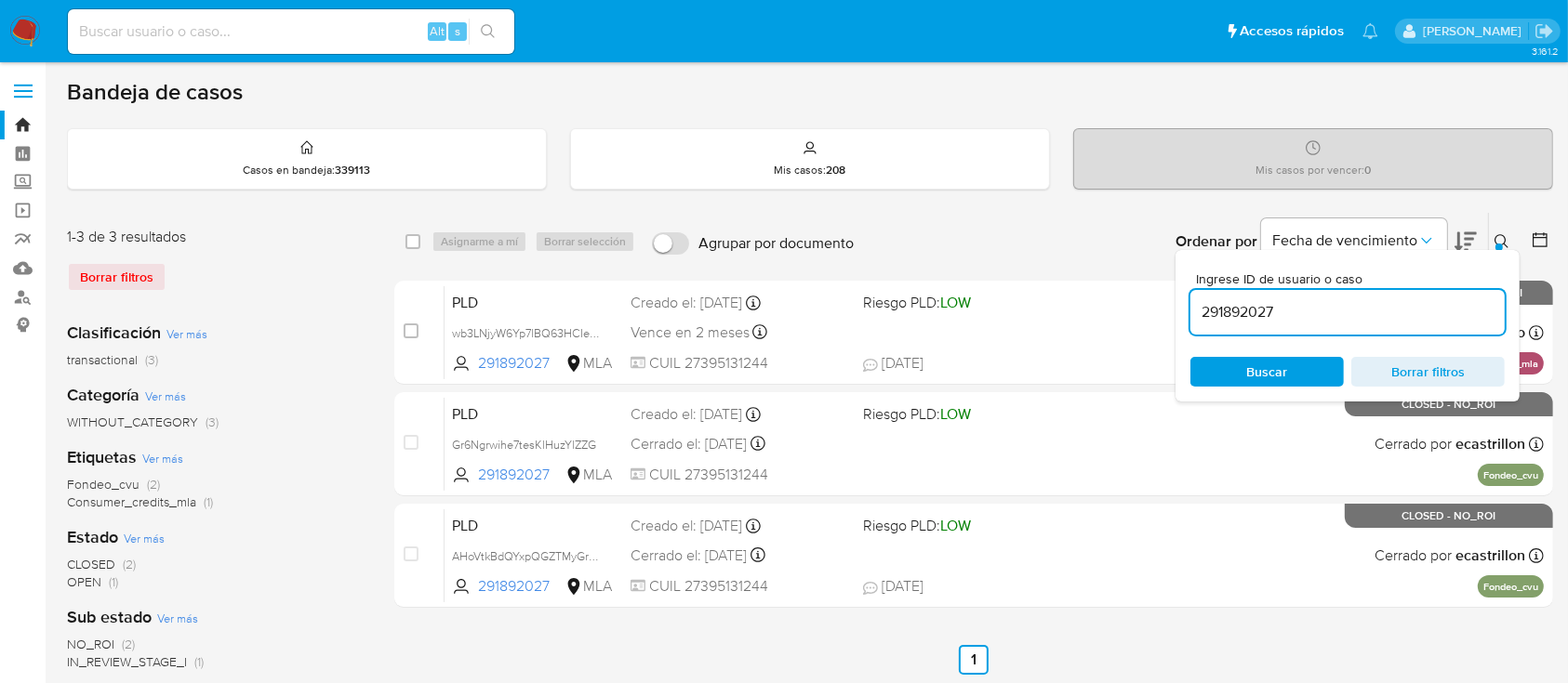
click at [1499, 234] on icon at bounding box center [1502, 241] width 15 height 15
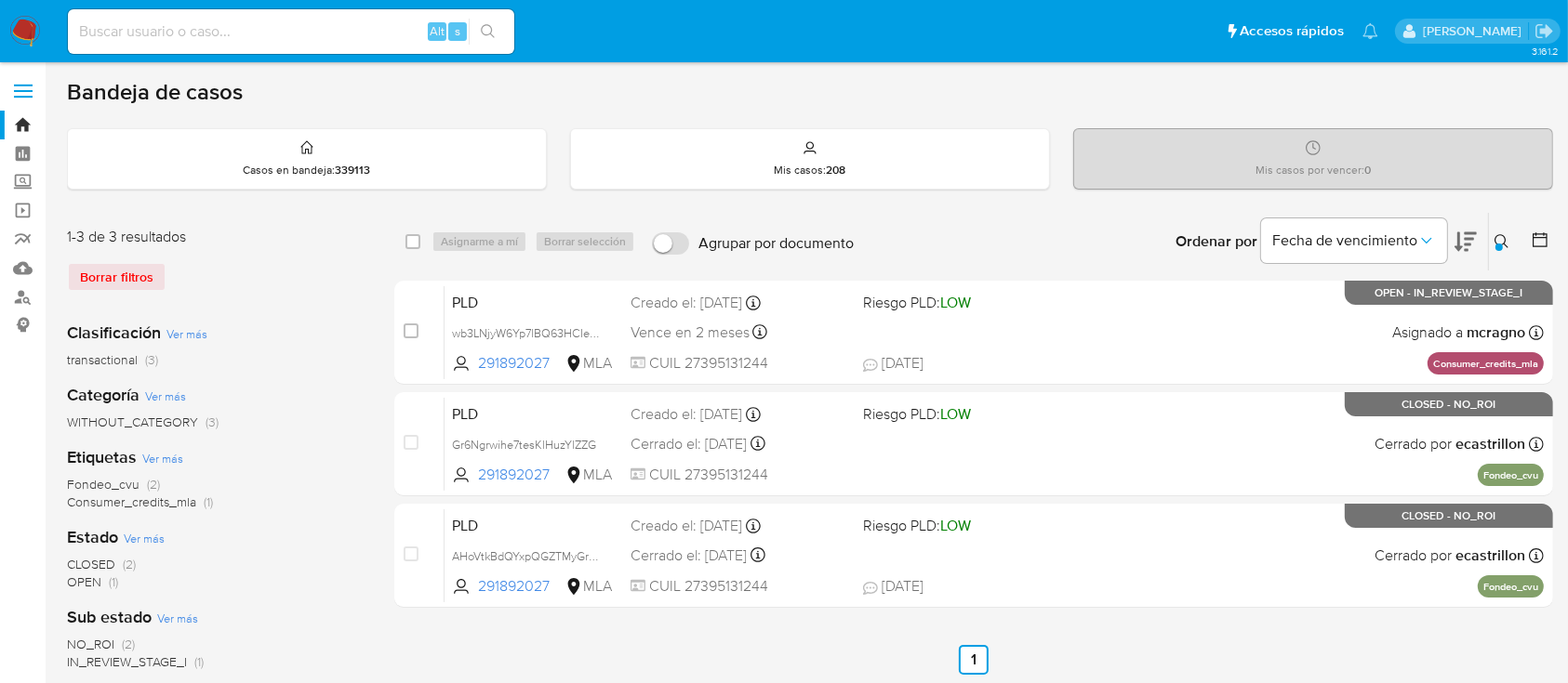
click at [1505, 237] on icon at bounding box center [1502, 241] width 14 height 14
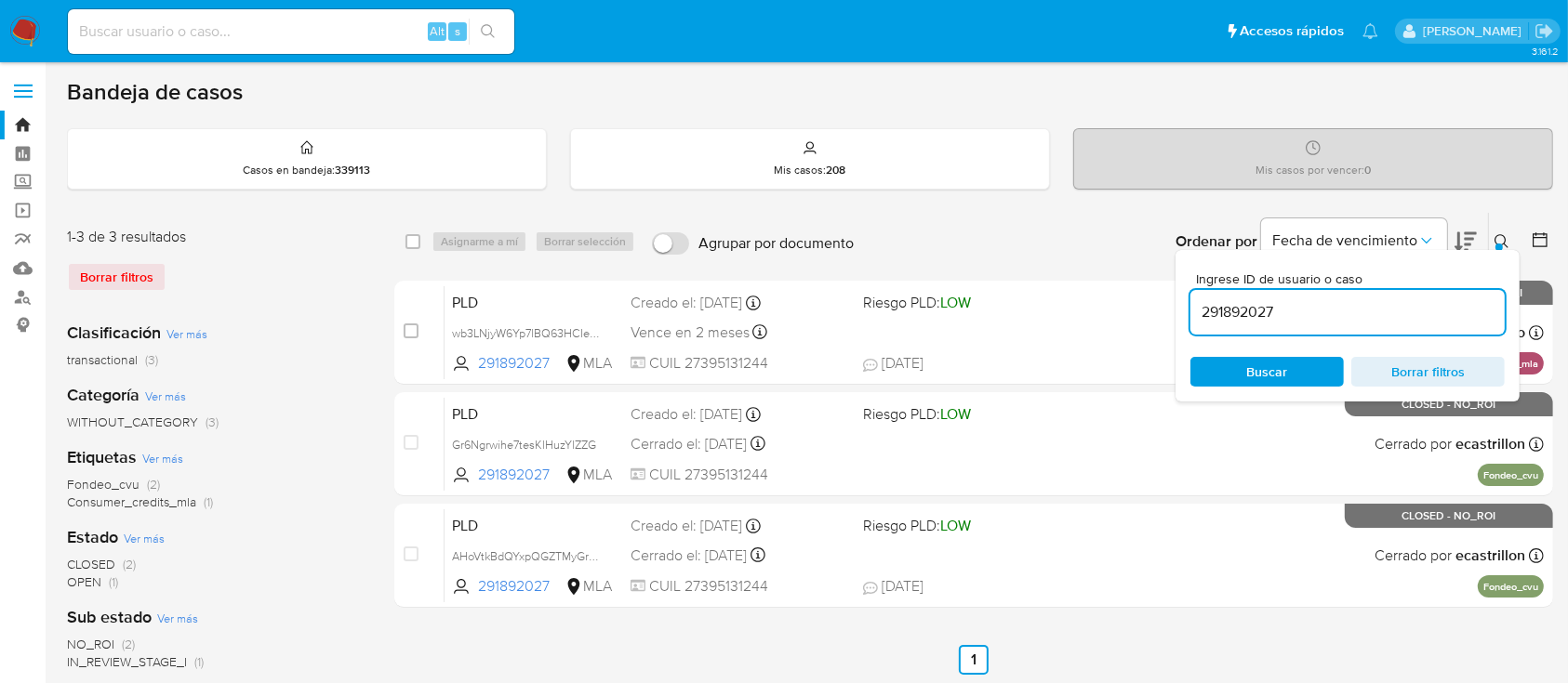
click at [1373, 302] on input "291892027" at bounding box center [1347, 312] width 314 height 24
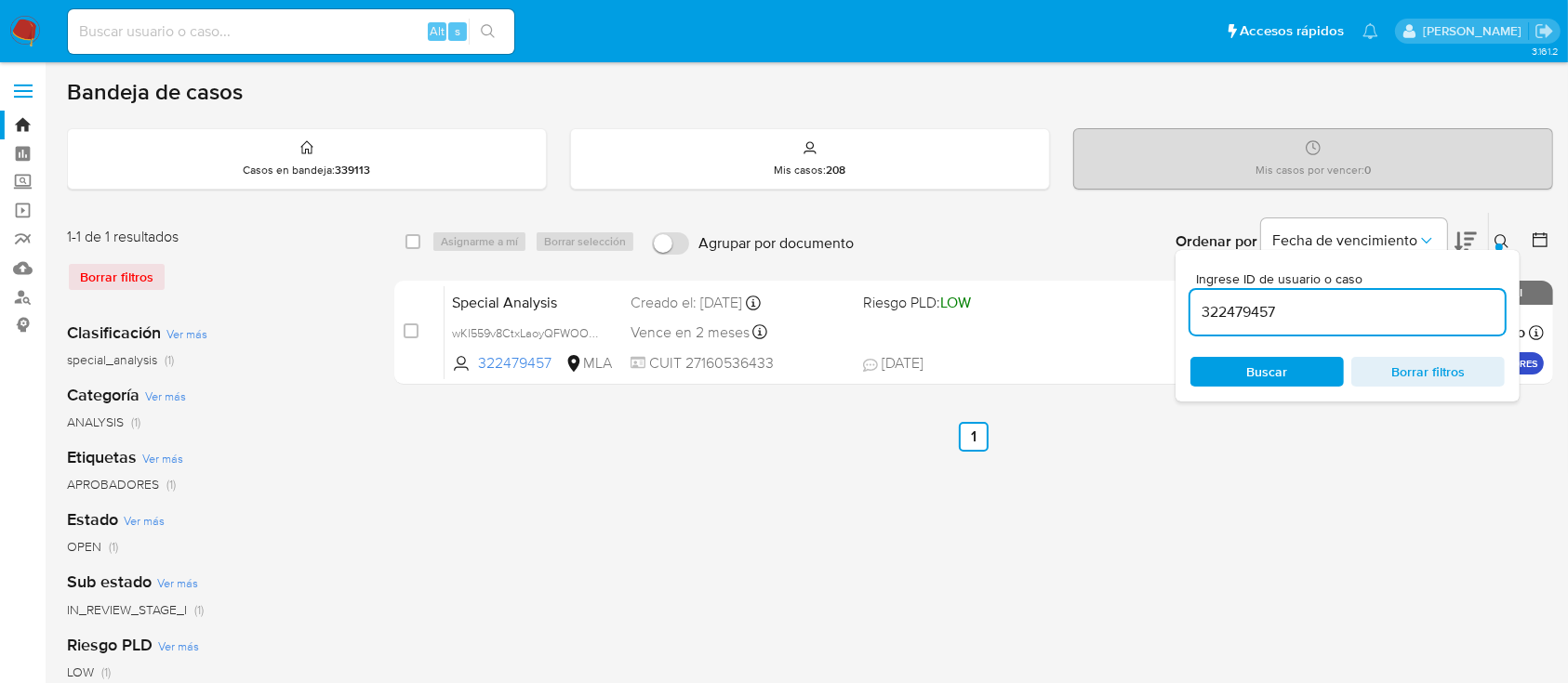
click at [1498, 234] on icon at bounding box center [1502, 241] width 14 height 14
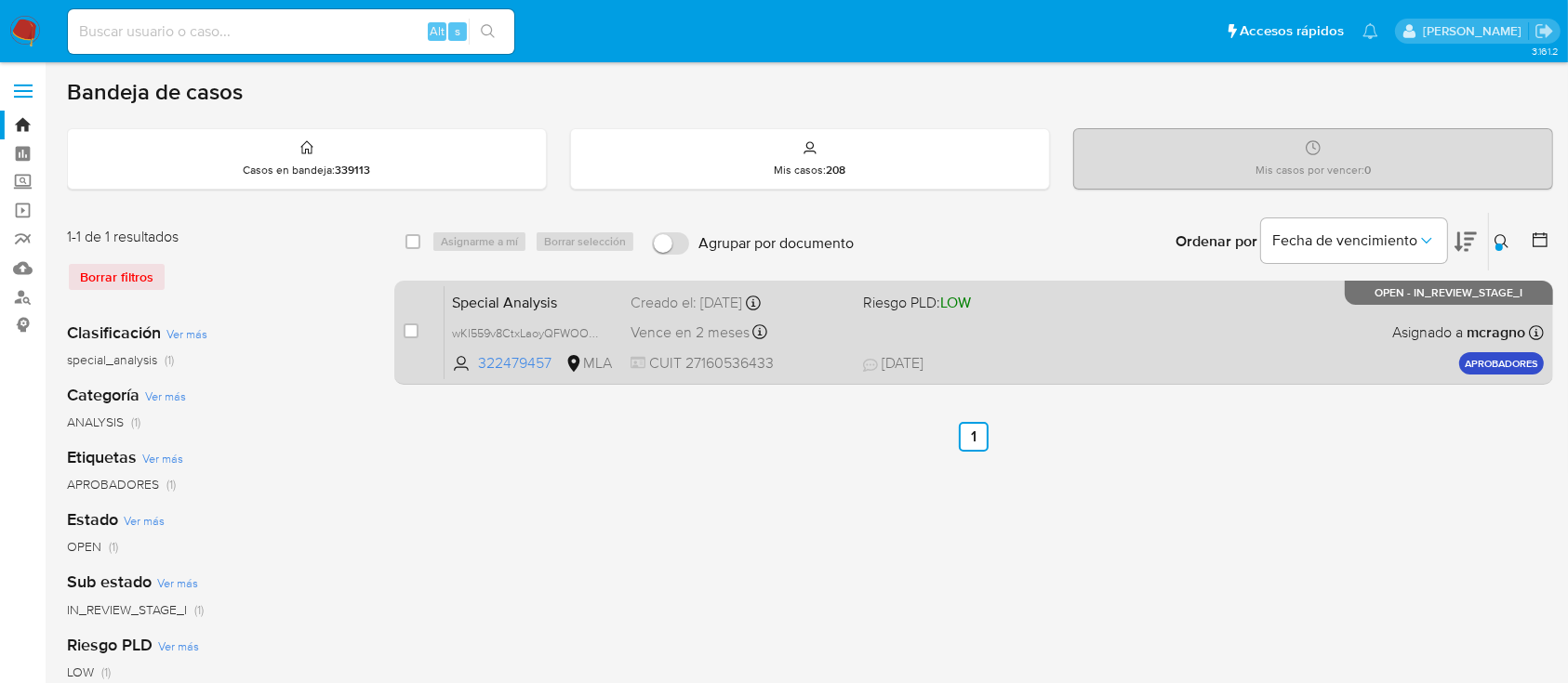
click at [1231, 335] on div "Special Analysis wKl559v8CtxLaoyQFWOOprhw 322479457 MLA Riesgo PLD: LOW Creado …" at bounding box center [994, 332] width 1099 height 94
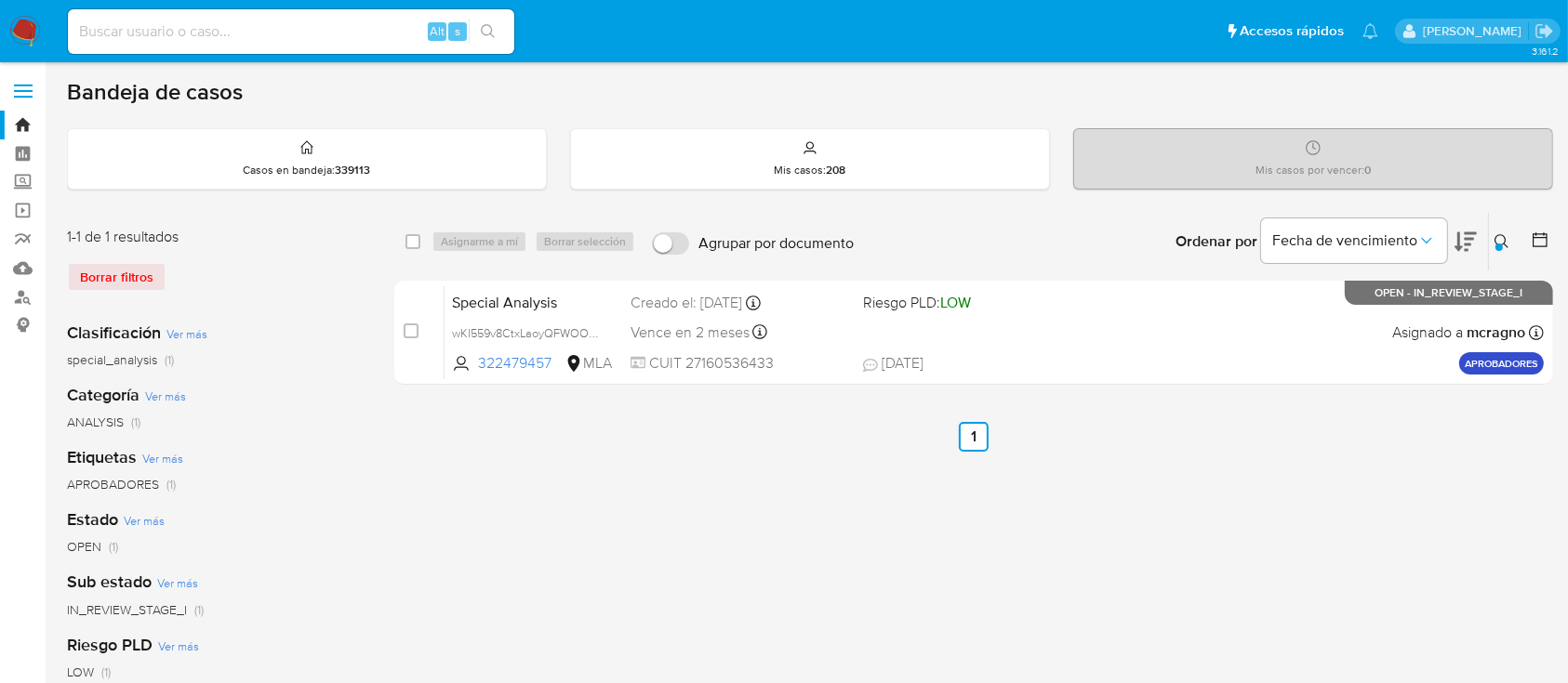
drag, startPoint x: 1496, startPoint y: 236, endPoint x: 1392, endPoint y: 315, distance: 130.6
click at [1496, 236] on icon at bounding box center [1502, 241] width 14 height 14
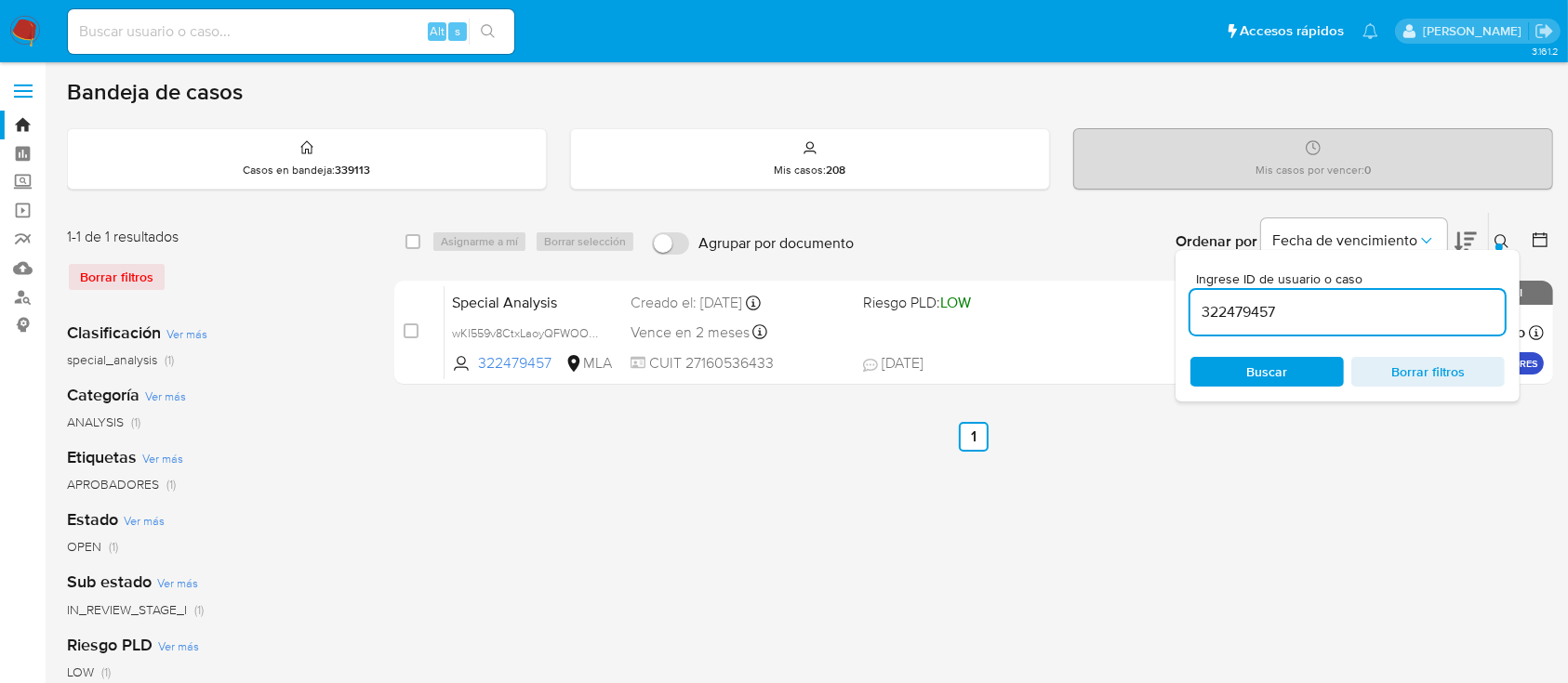
click at [1377, 326] on div "322479457" at bounding box center [1347, 312] width 314 height 45
click at [1377, 311] on input "322479457" at bounding box center [1347, 312] width 314 height 24
paste input "1214304466"
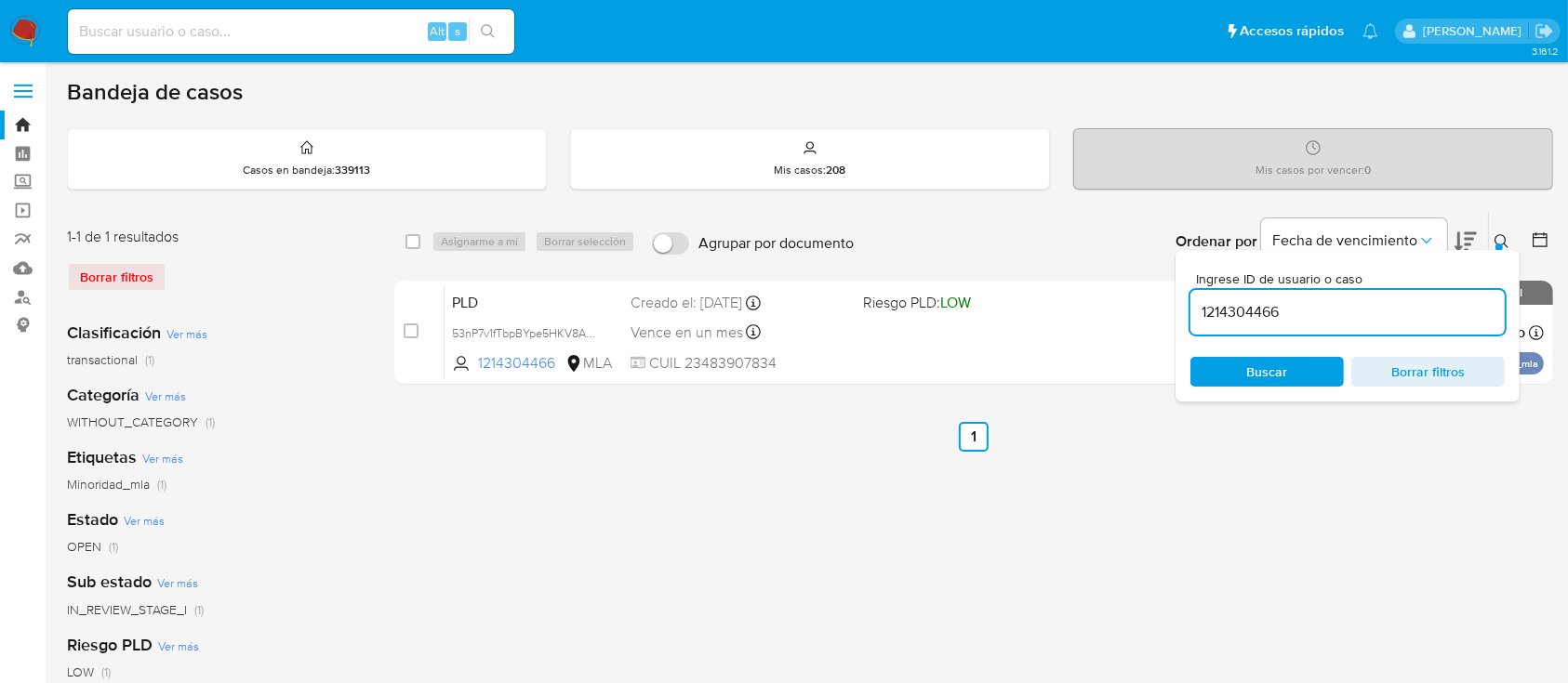
click at [1496, 236] on icon at bounding box center [1502, 241] width 14 height 14
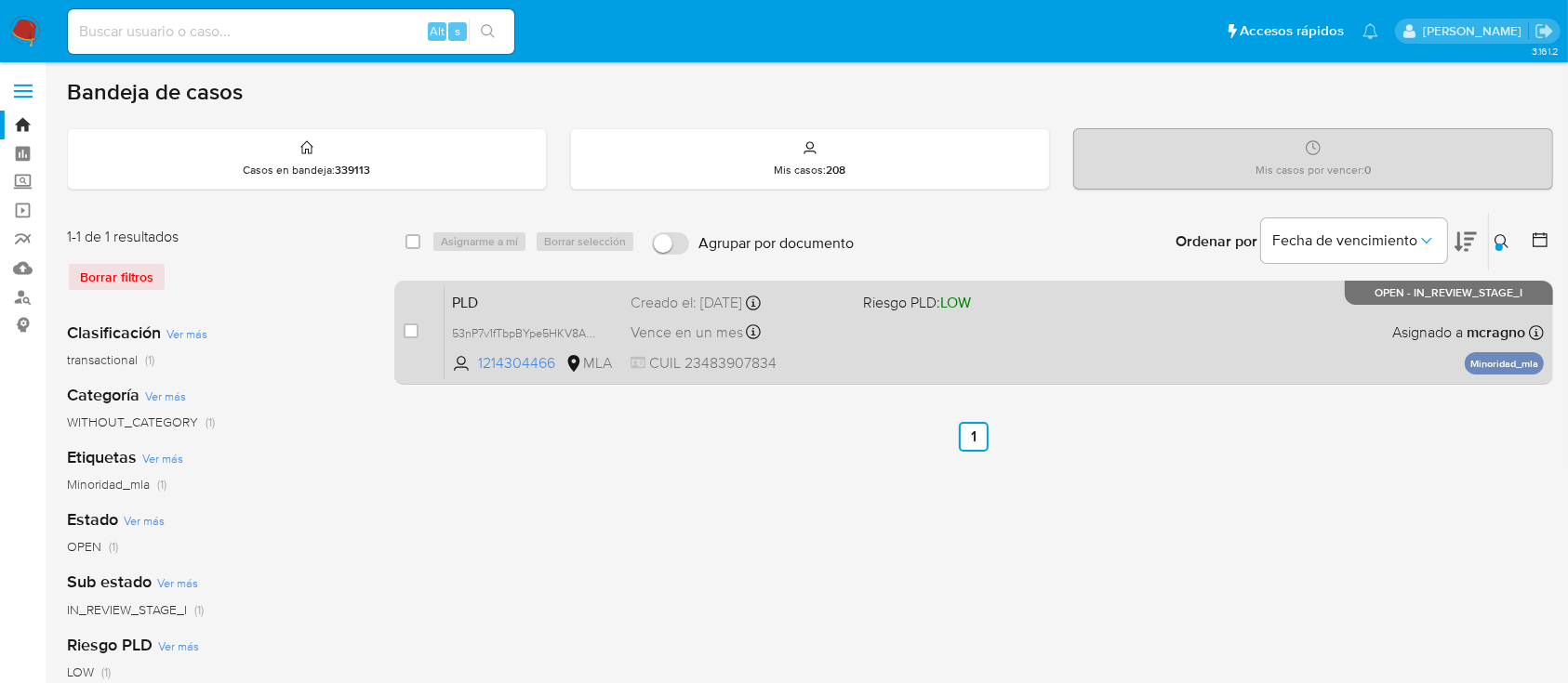
click at [1237, 351] on div "PLD 53nP7v1fTbpBYpe5HKV8AK0R 1214304466 MLA Riesgo PLD: LOW Creado el: 12/09/20…" at bounding box center [994, 332] width 1099 height 94
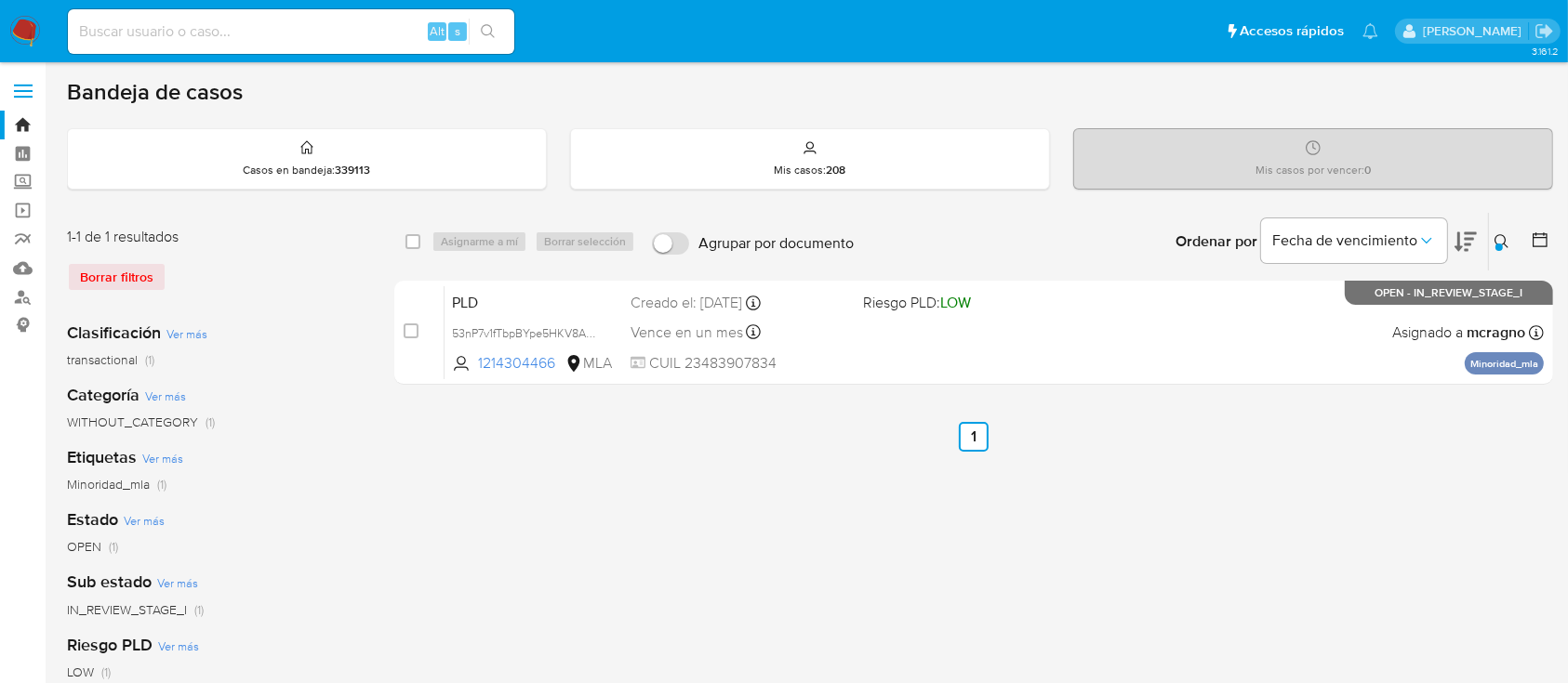
click at [1507, 239] on icon at bounding box center [1502, 241] width 15 height 15
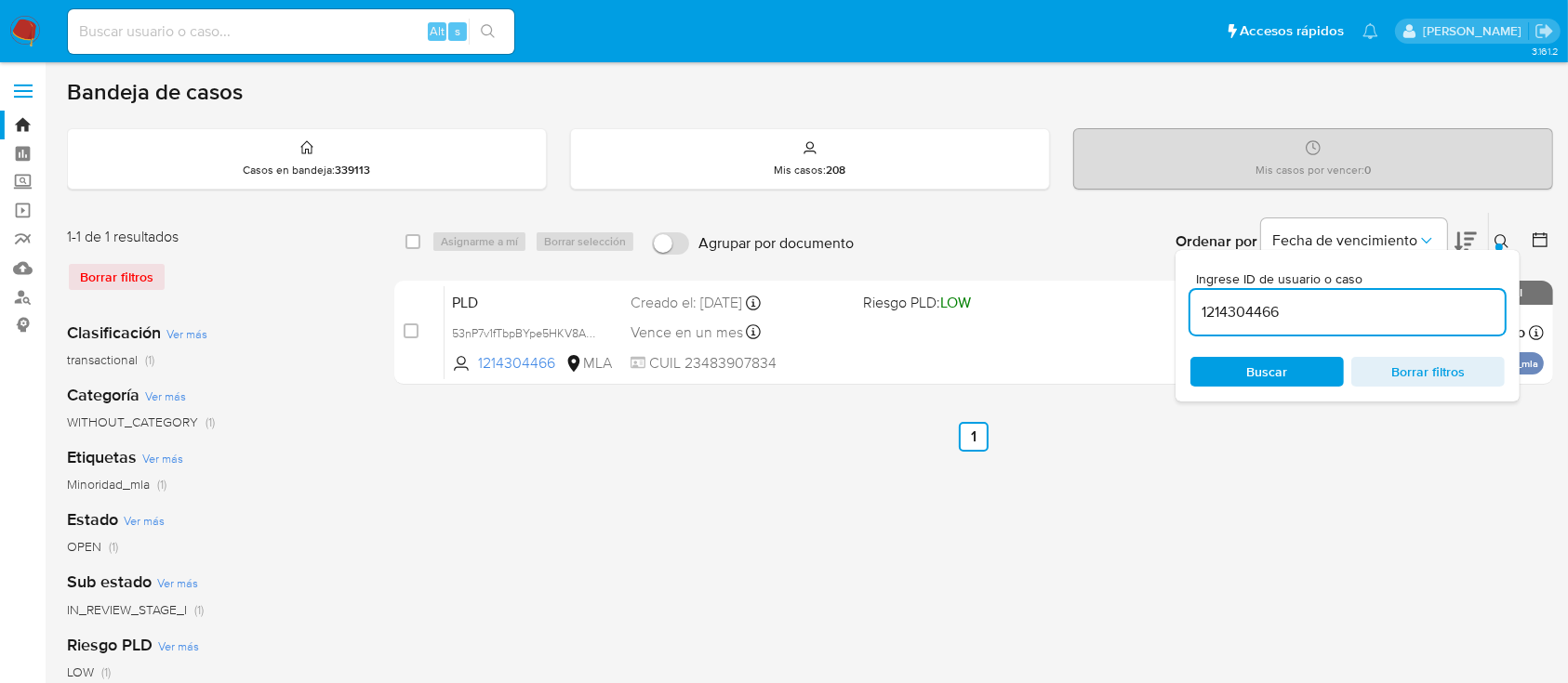
click at [1374, 316] on input "1214304466" at bounding box center [1347, 312] width 314 height 24
type input "1304469511"
click at [1497, 239] on icon at bounding box center [1502, 241] width 15 height 15
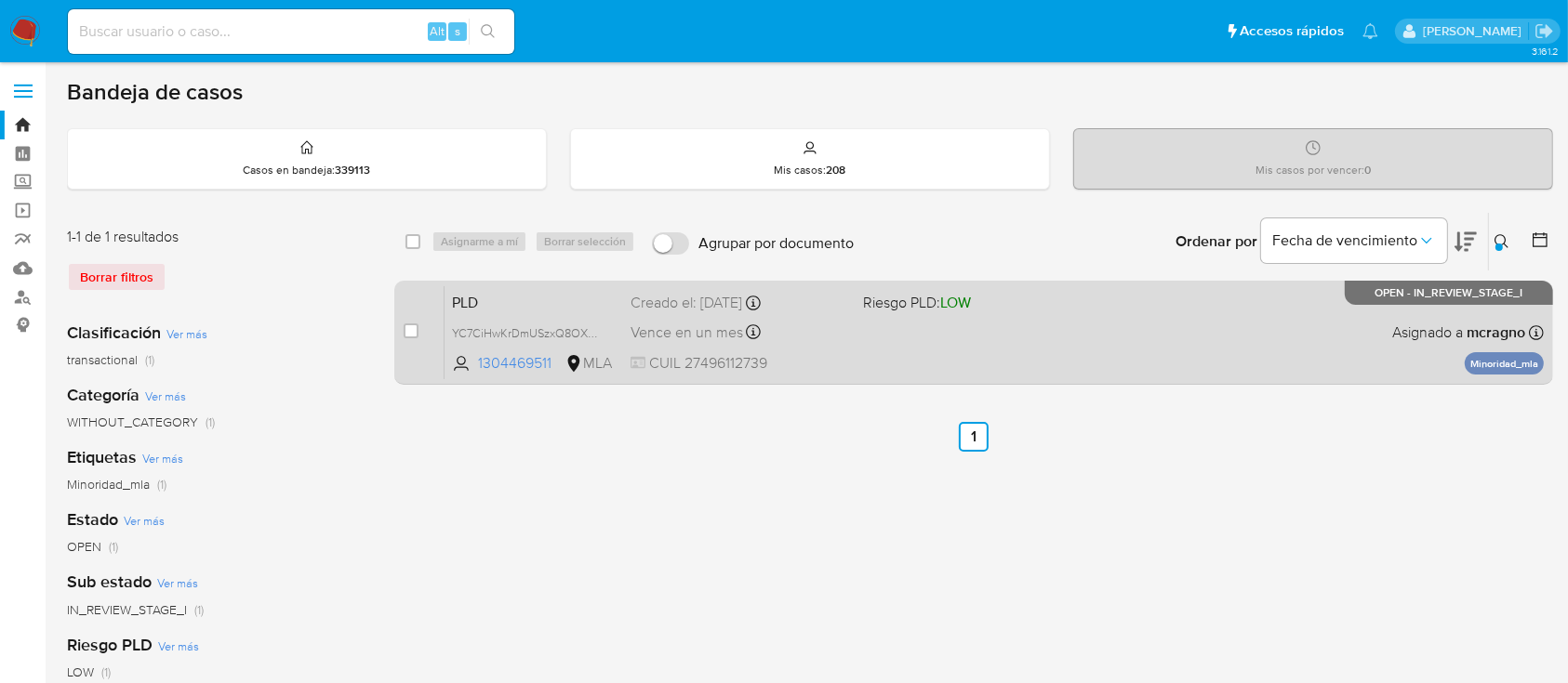
click at [1287, 326] on div "PLD YC7CiHwKrDmUSzxQ8OXK2uBq 1304469511 MLA Riesgo PLD: LOW Creado el: 12/09/20…" at bounding box center [994, 332] width 1099 height 94
drag, startPoint x: 399, startPoint y: 337, endPoint x: 409, endPoint y: 331, distance: 11.7
click at [401, 337] on div "case-item-checkbox No es posible asignar el caso PLD YC7CiHwKrDmUSzxQ8OXK2uBq 1…" at bounding box center [974, 332] width 1158 height 104
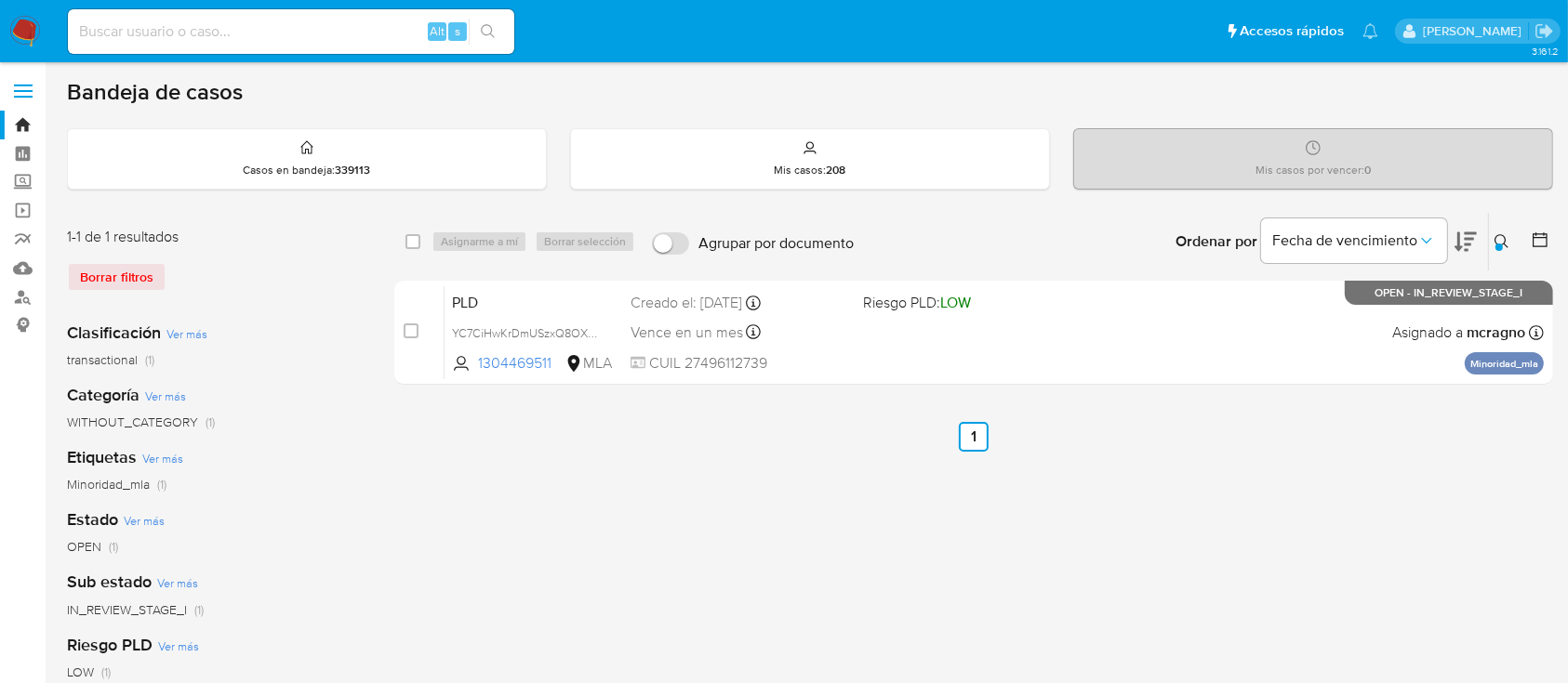
click at [410, 331] on input "checkbox" at bounding box center [411, 330] width 15 height 15
checkbox input "true"
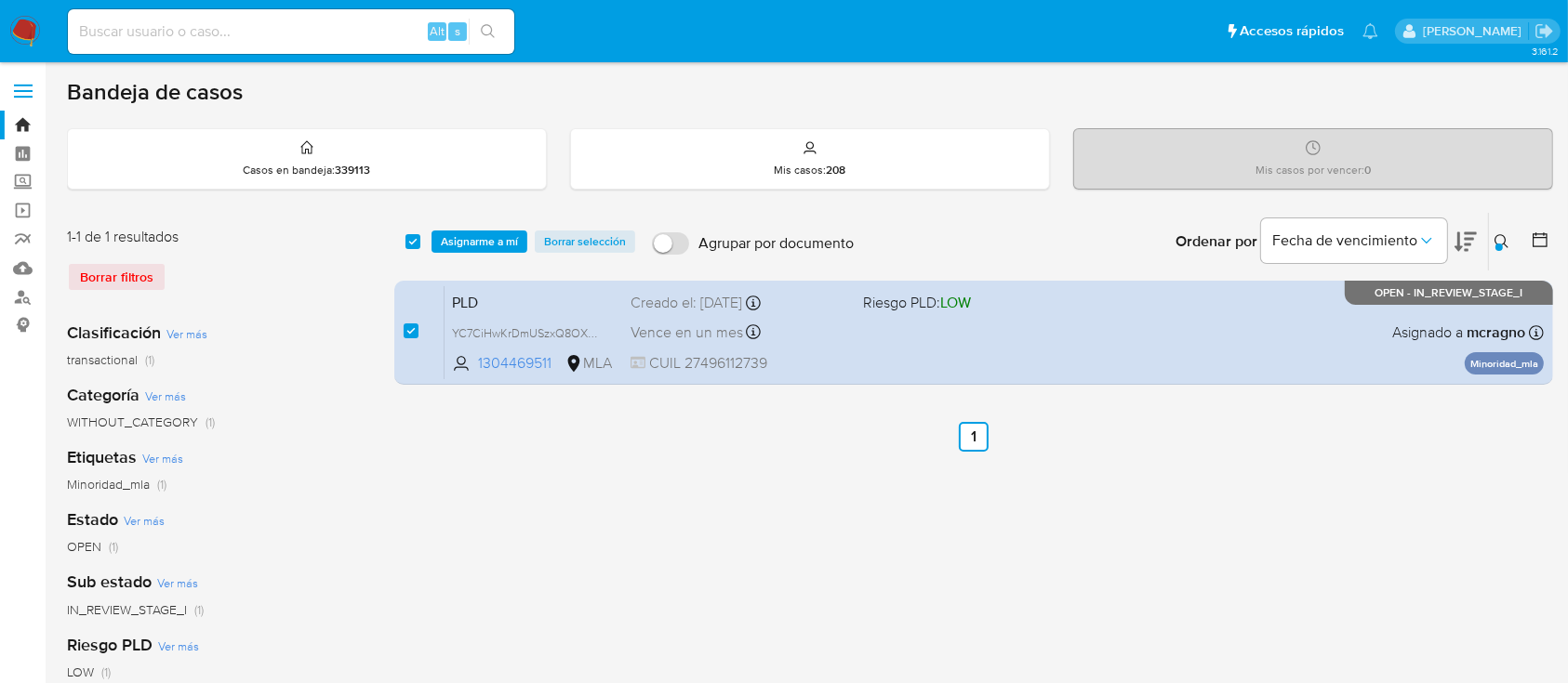
click at [498, 251] on span "Asignarme a mí" at bounding box center [480, 241] width 77 height 19
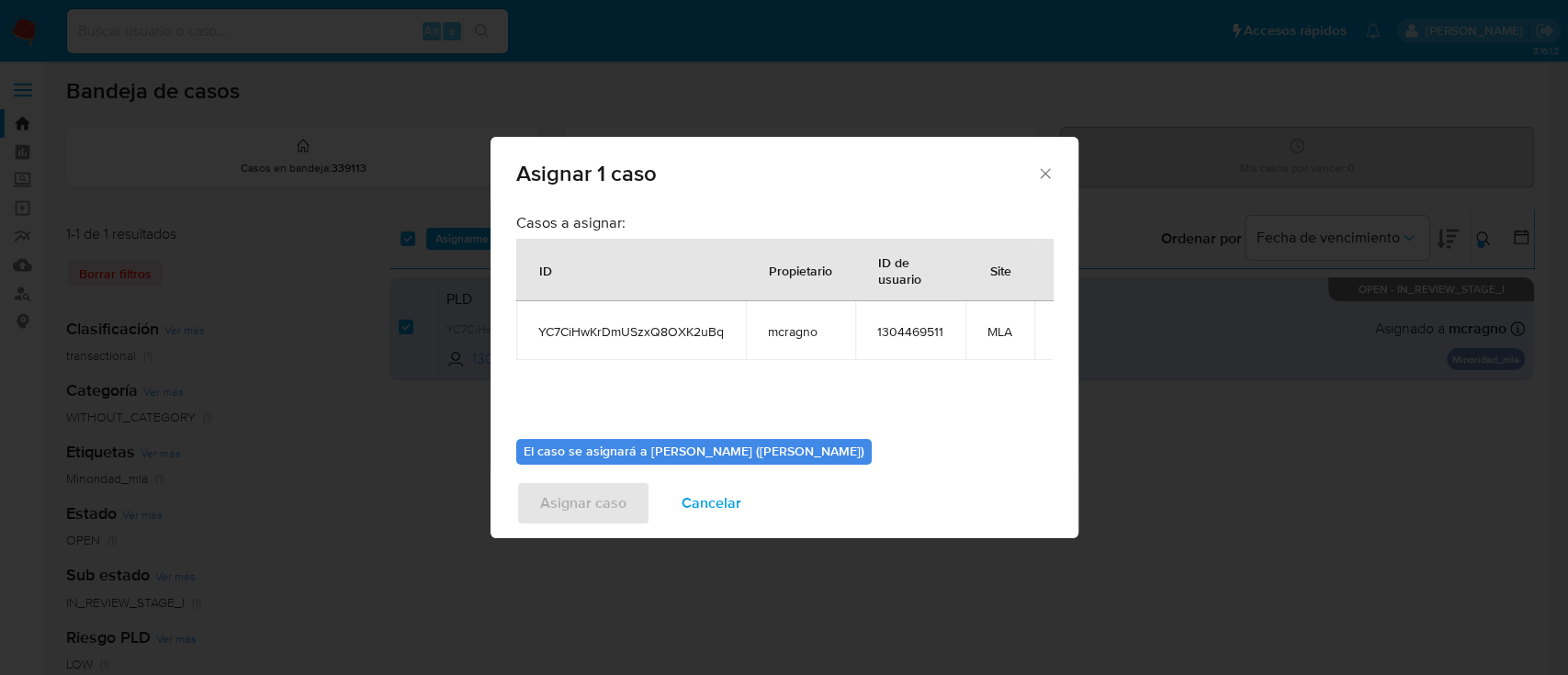
scroll to position [94, 0]
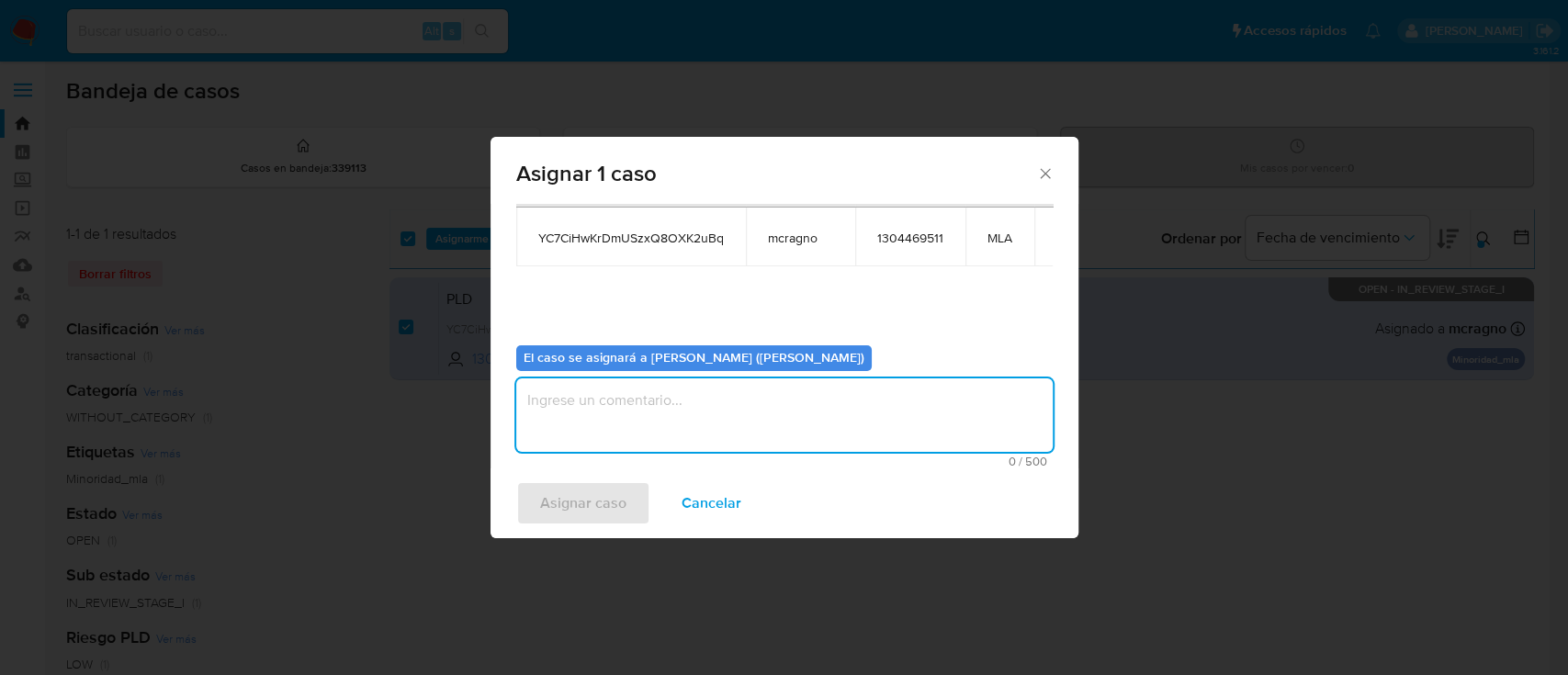
click at [653, 411] on textarea "assign-modal" at bounding box center [784, 414] width 537 height 73
click at [597, 508] on span "Asignar caso" at bounding box center [583, 503] width 86 height 40
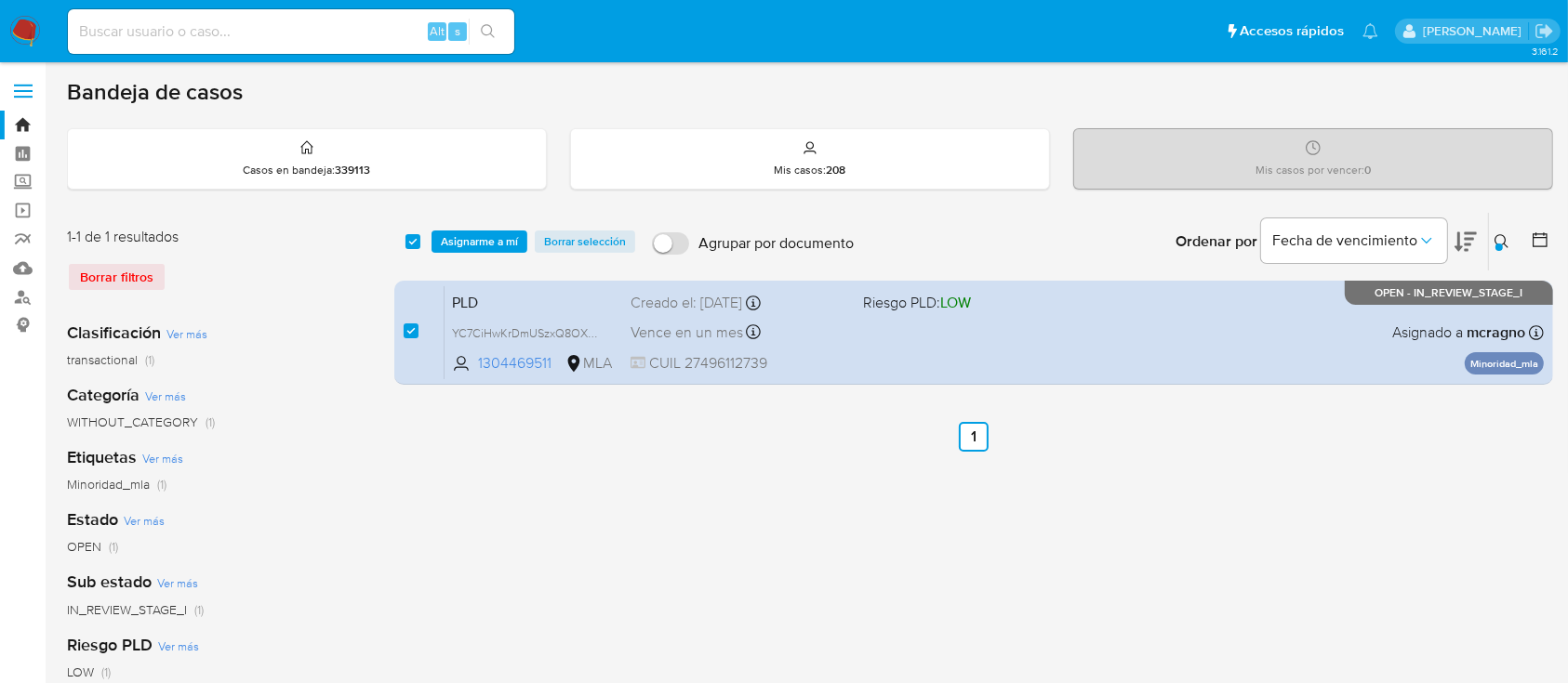
click at [1502, 234] on icon at bounding box center [1502, 241] width 15 height 15
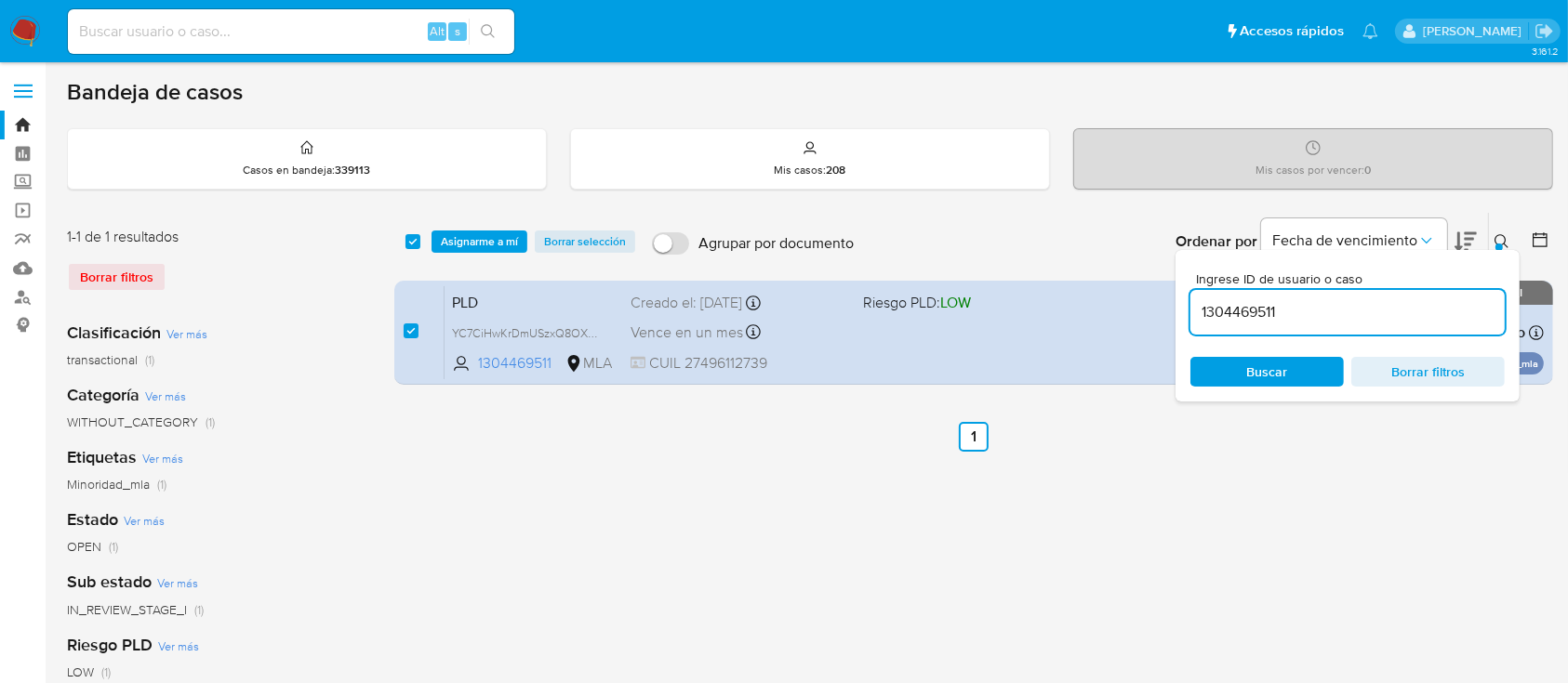
click at [1309, 323] on div "1304469511" at bounding box center [1347, 312] width 314 height 45
click at [1300, 308] on input "1304469511" at bounding box center [1347, 312] width 314 height 24
paste input "572144183"
type input "572144183"
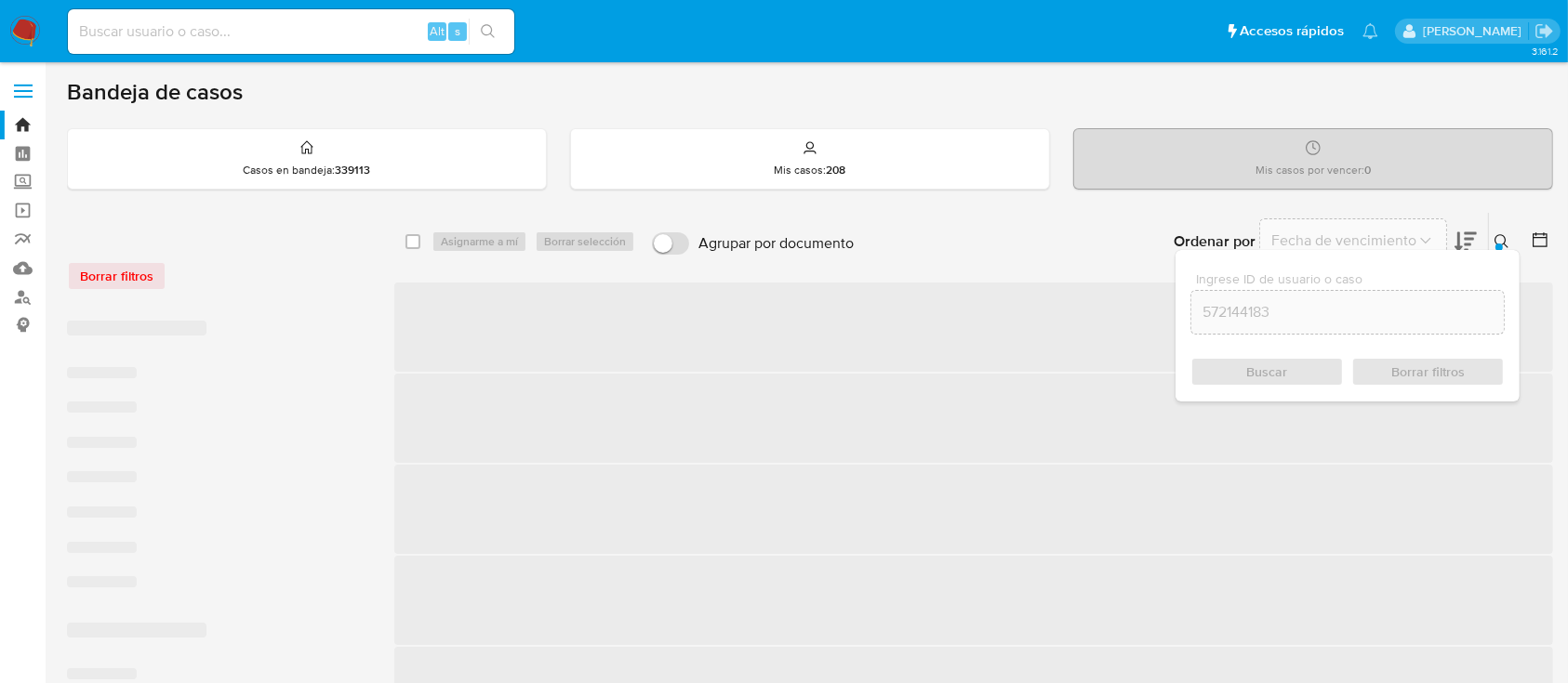
checkbox input "false"
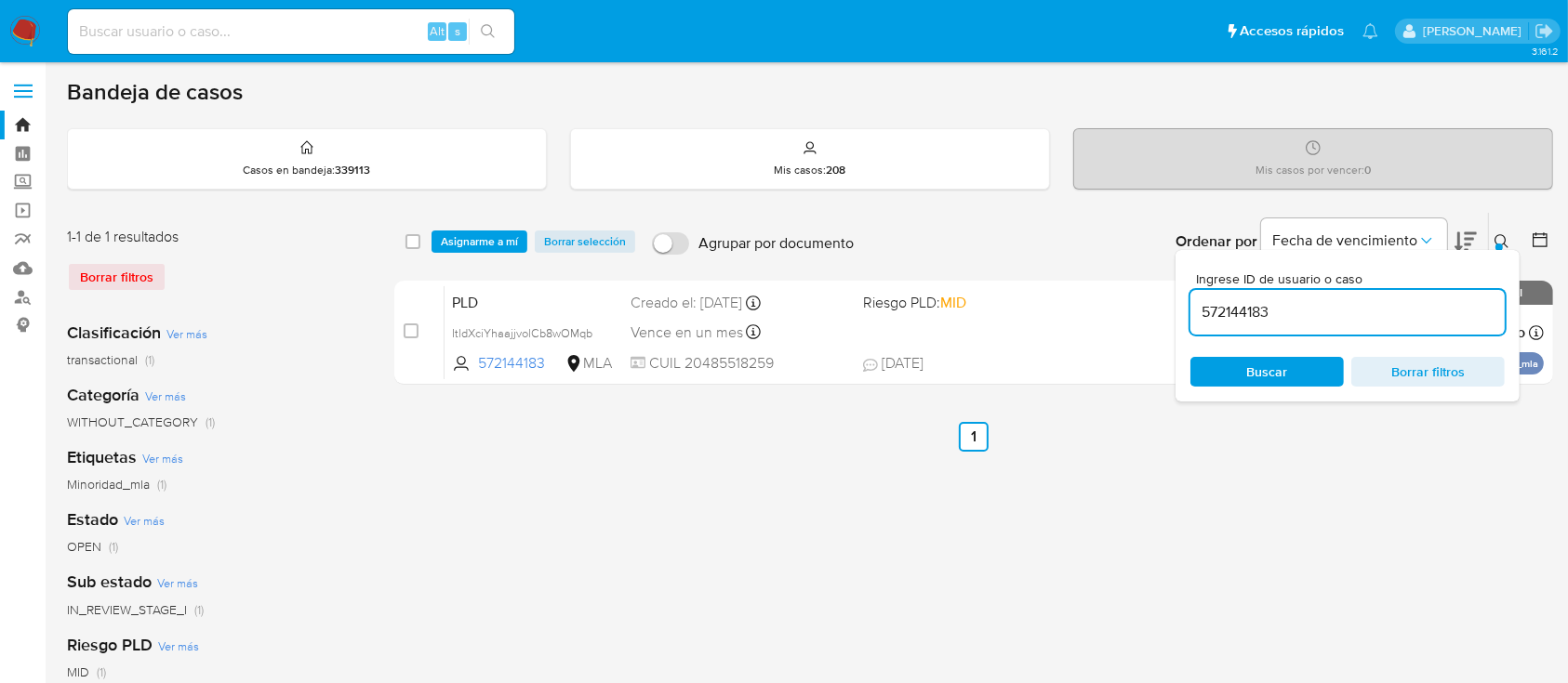
click at [1502, 237] on icon at bounding box center [1502, 241] width 15 height 15
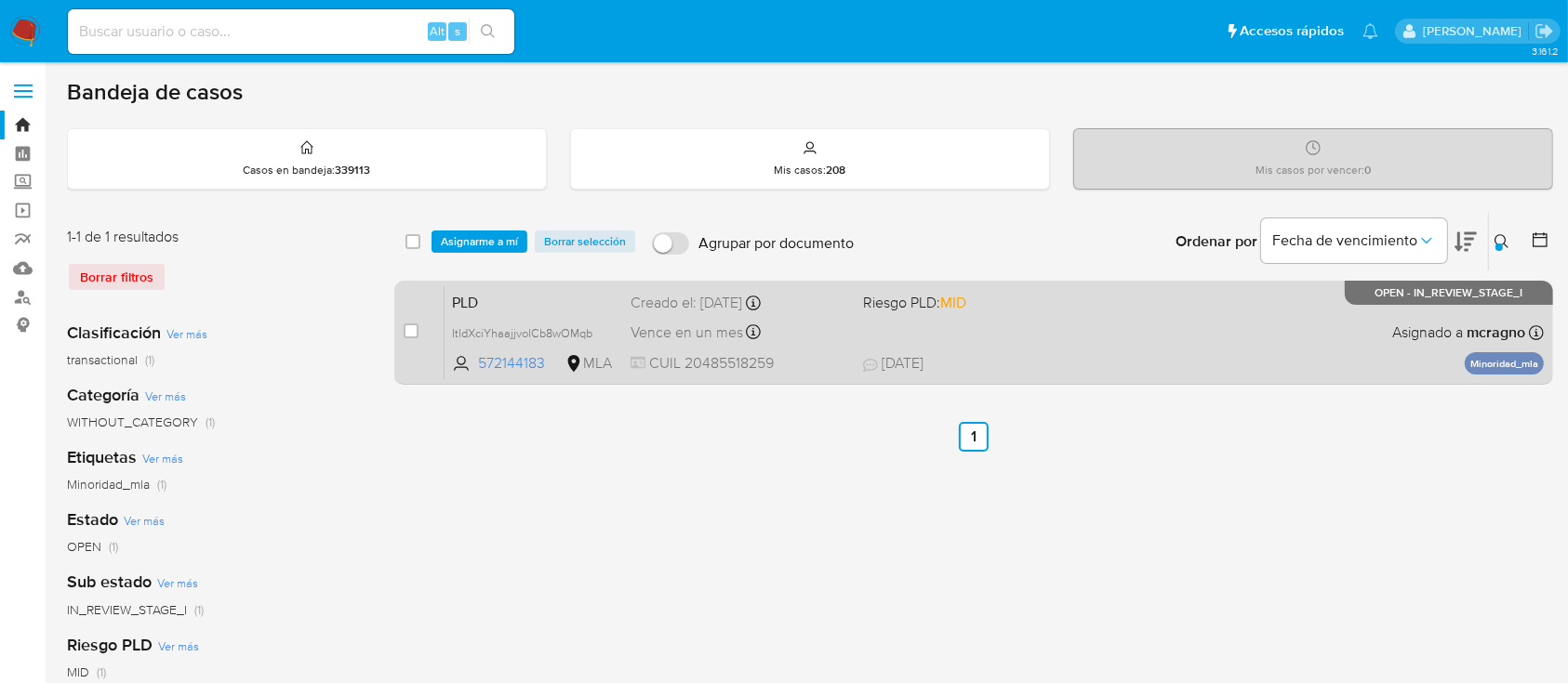
click at [1319, 358] on div "PLD ItldXciYhaajjvolCb8wOMqb 572144183 MLA Riesgo PLD: MID Creado el: 12/09/202…" at bounding box center [994, 332] width 1099 height 94
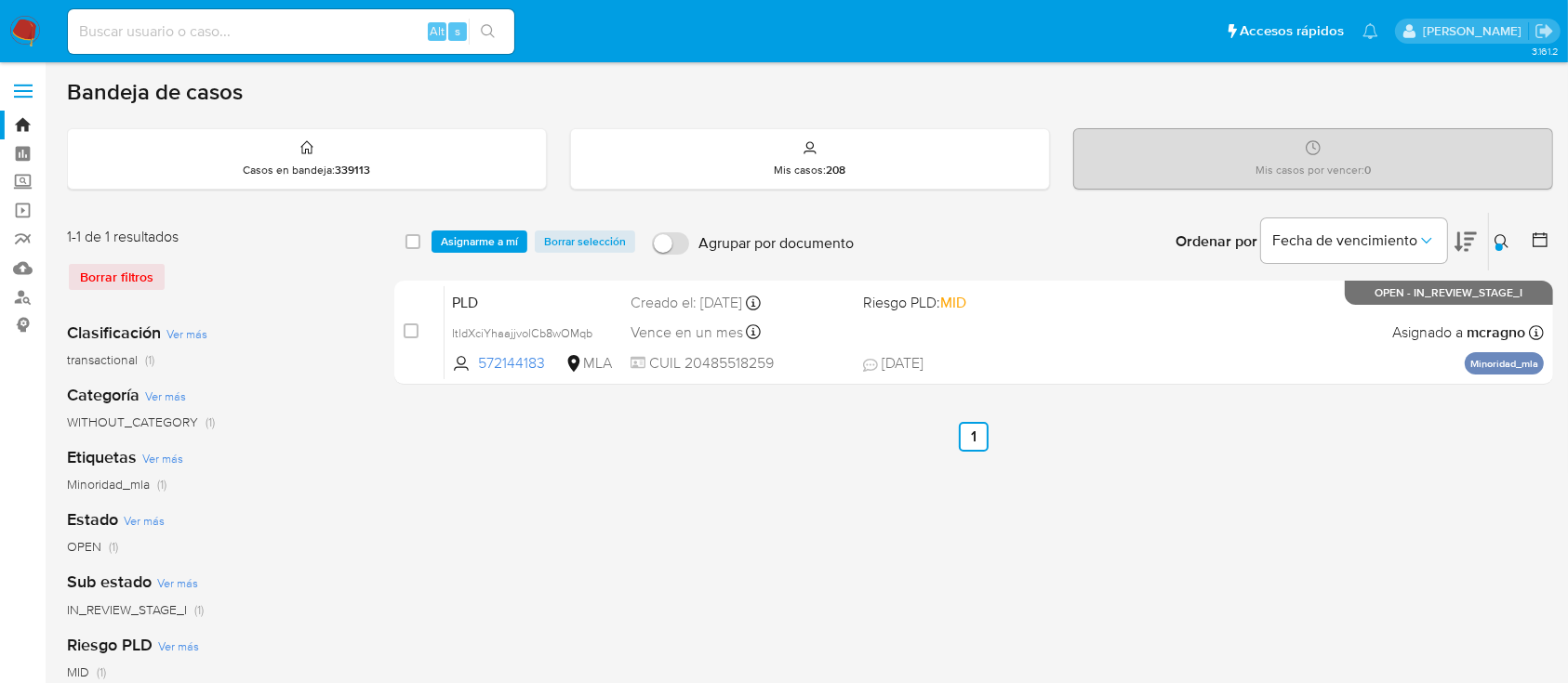
drag, startPoint x: 1503, startPoint y: 237, endPoint x: 1377, endPoint y: 306, distance: 143.7
click at [1502, 237] on icon at bounding box center [1502, 241] width 15 height 15
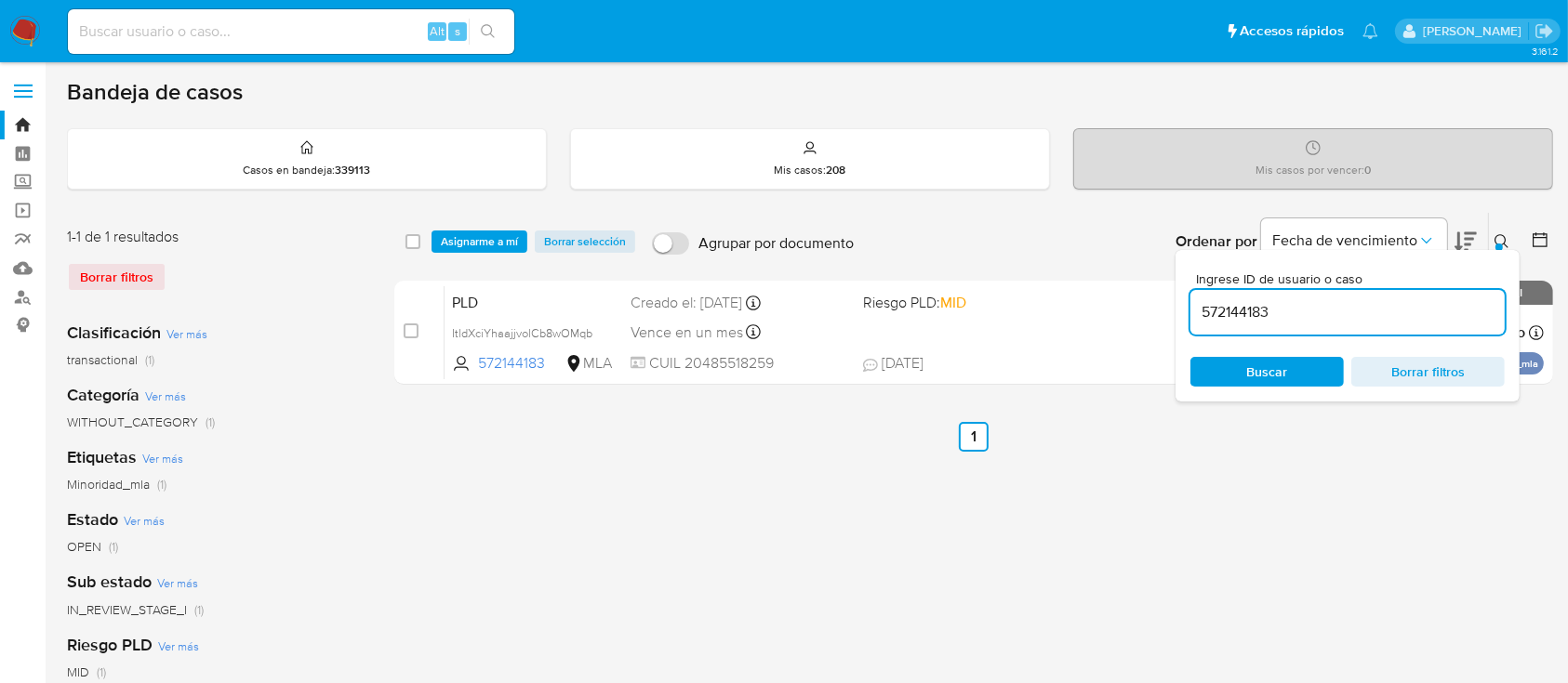
click at [1374, 308] on input "572144183" at bounding box center [1347, 312] width 314 height 24
click at [1490, 239] on button at bounding box center [1504, 242] width 31 height 23
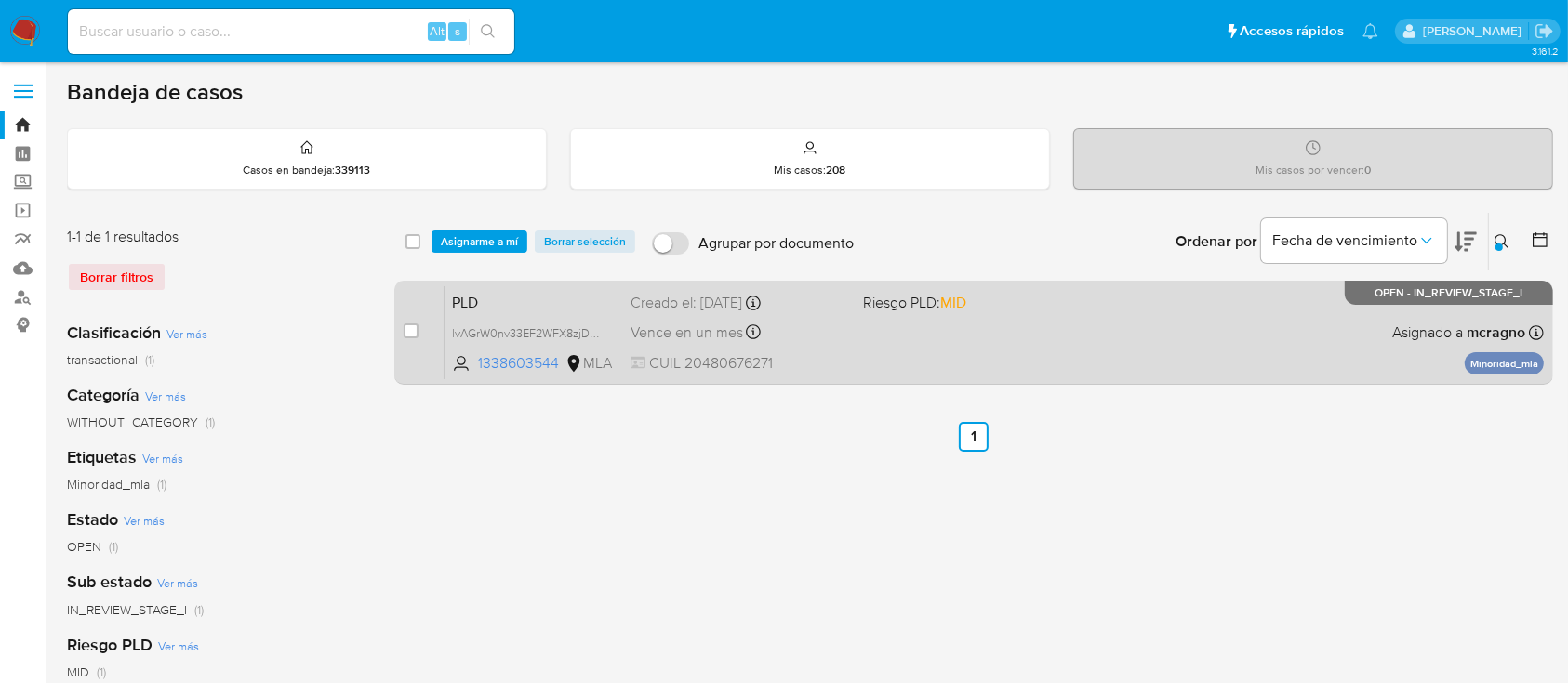
click at [1231, 327] on div "PLD lvAGrW0nv33EF2WFX8zjDWpy 1338603544 MLA Riesgo PLD: MID Creado el: 12/09/20…" at bounding box center [994, 332] width 1099 height 94
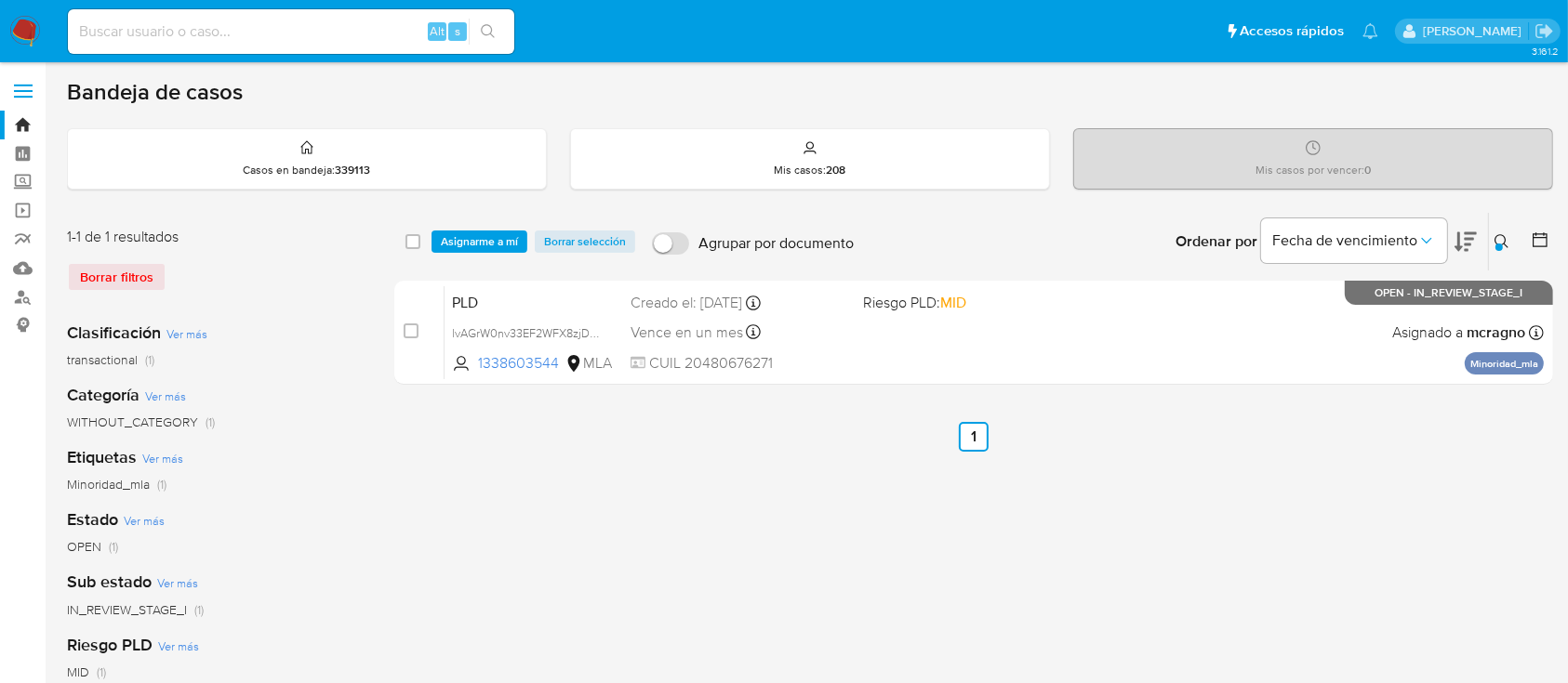
click at [1496, 242] on icon at bounding box center [1502, 241] width 15 height 15
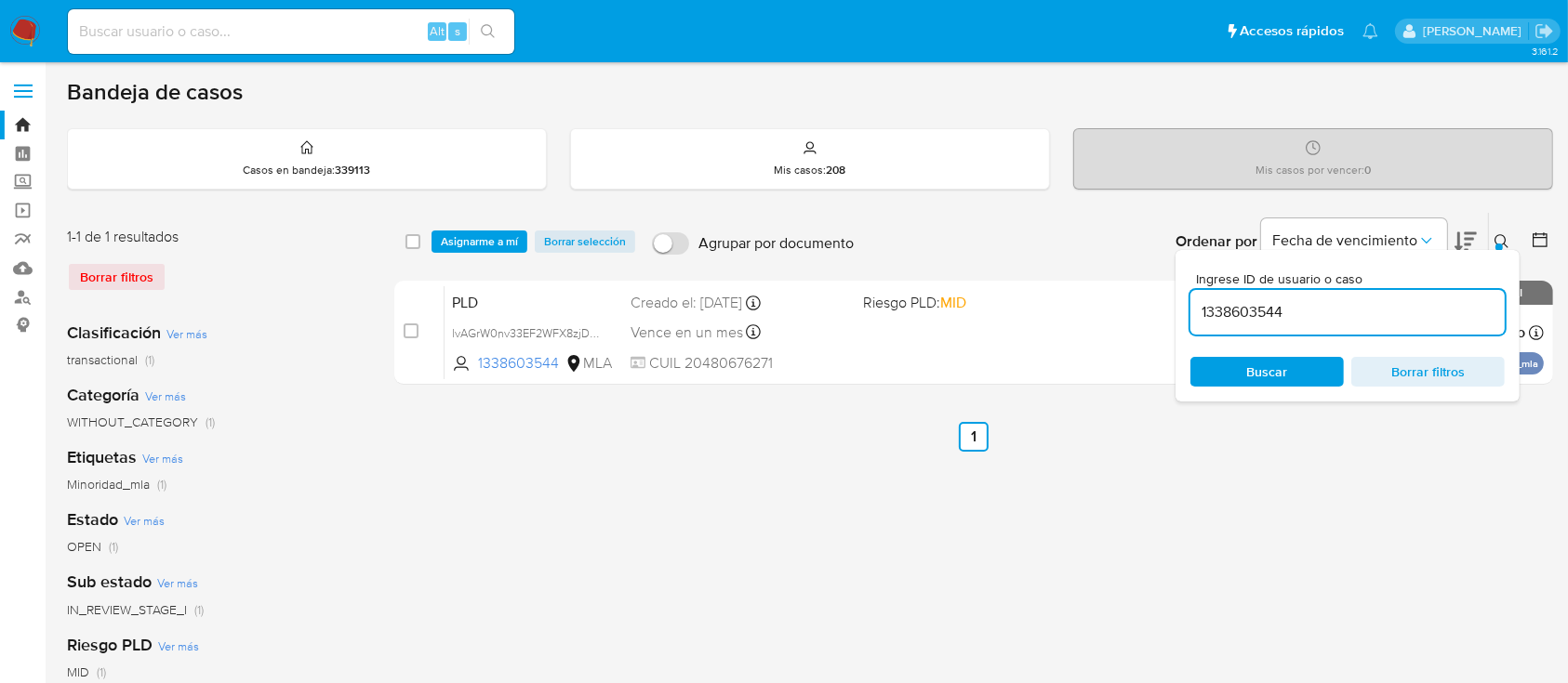
click at [1392, 311] on input "1338603544" at bounding box center [1347, 312] width 314 height 24
click at [1497, 241] on icon at bounding box center [1502, 241] width 15 height 15
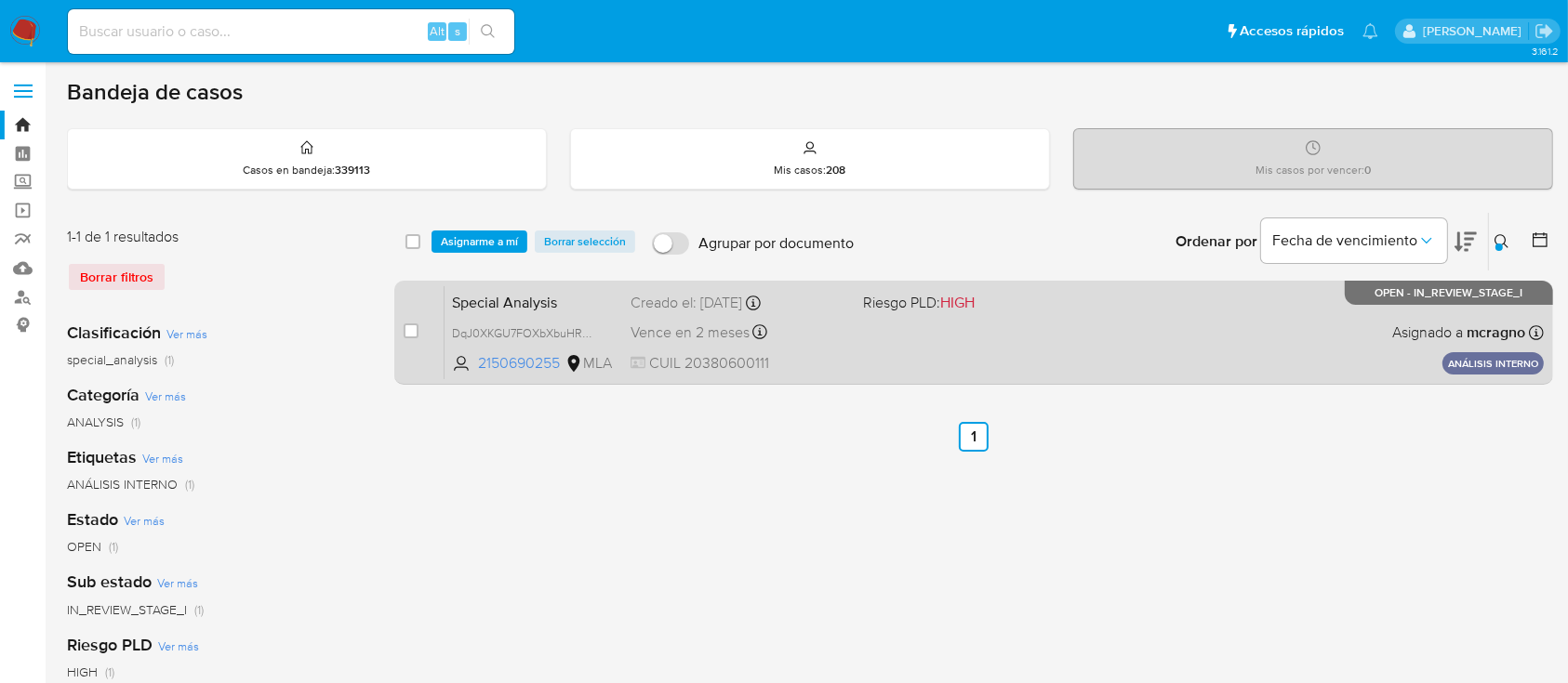
click at [1167, 336] on div "Special Analysis DqJ0XKGU7FOXbXbuHRmIujCd 2150690255 MLA Riesgo PLD: HIGH Cread…" at bounding box center [994, 332] width 1099 height 94
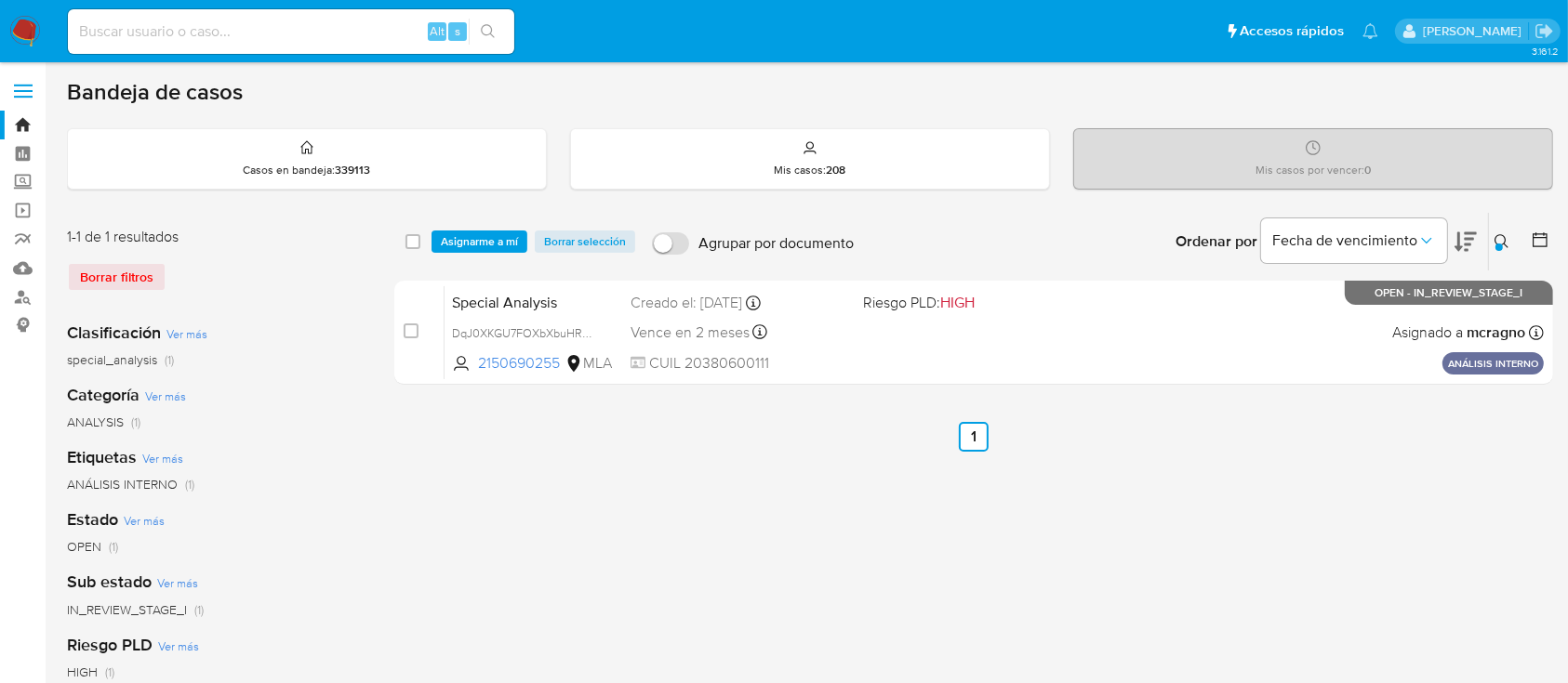
click at [1491, 235] on button at bounding box center [1504, 242] width 31 height 23
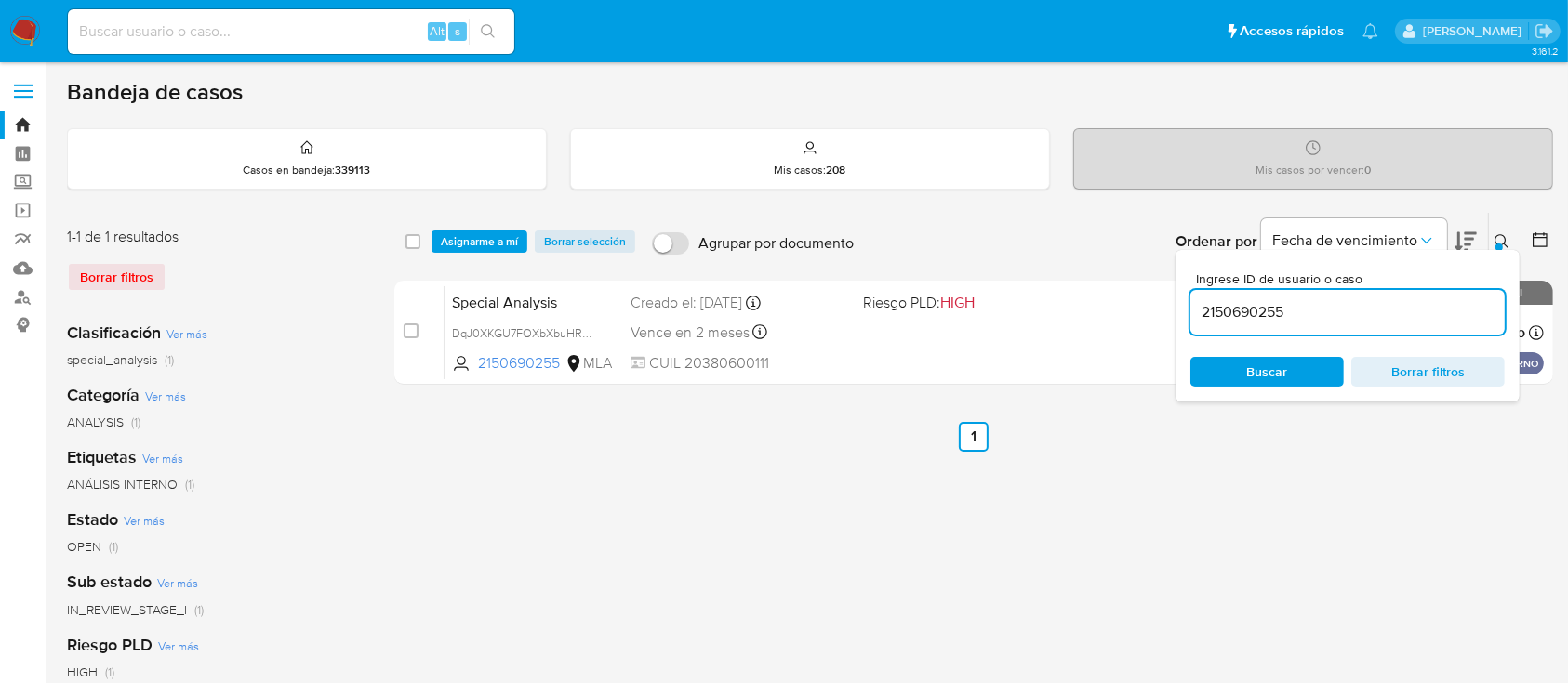
click at [1347, 311] on input "2150690255" at bounding box center [1347, 312] width 314 height 24
type input "135835838"
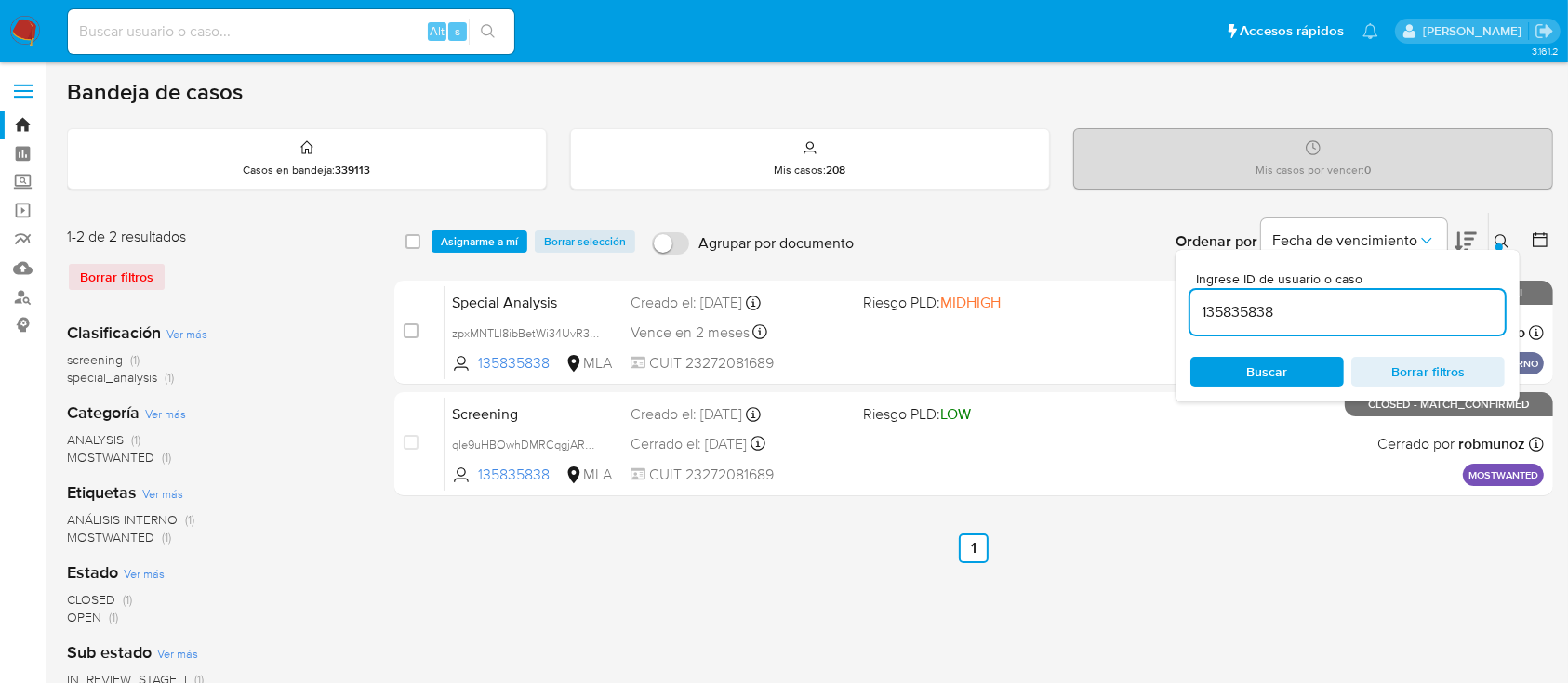
click at [1500, 244] on div at bounding box center [1500, 248] width 8 height 8
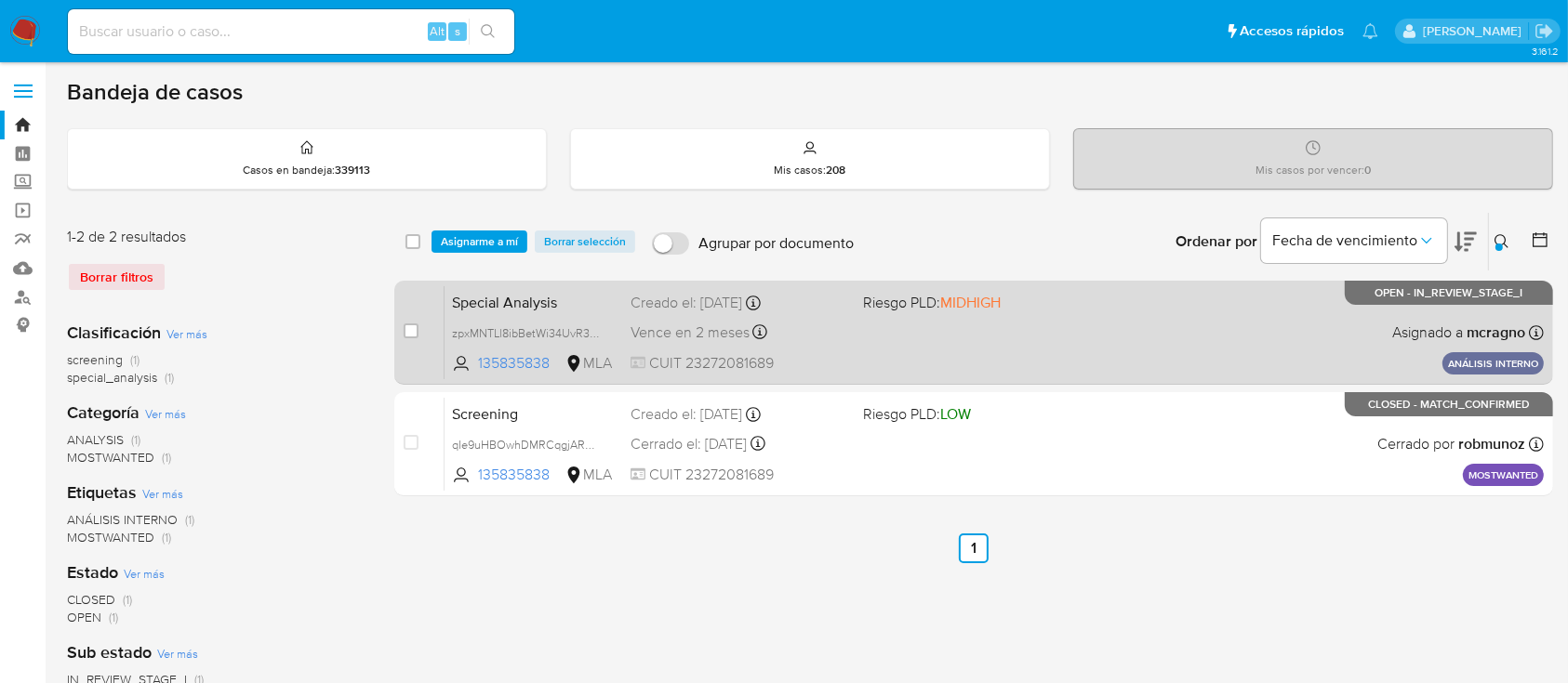
click at [1070, 346] on div "Special Analysis zpxMNTLl8ibBetWi34UvR3TX 135835838 MLA Riesgo PLD: MIDHIGH Cre…" at bounding box center [994, 332] width 1099 height 94
click at [410, 325] on input "checkbox" at bounding box center [411, 330] width 15 height 15
checkbox input "true"
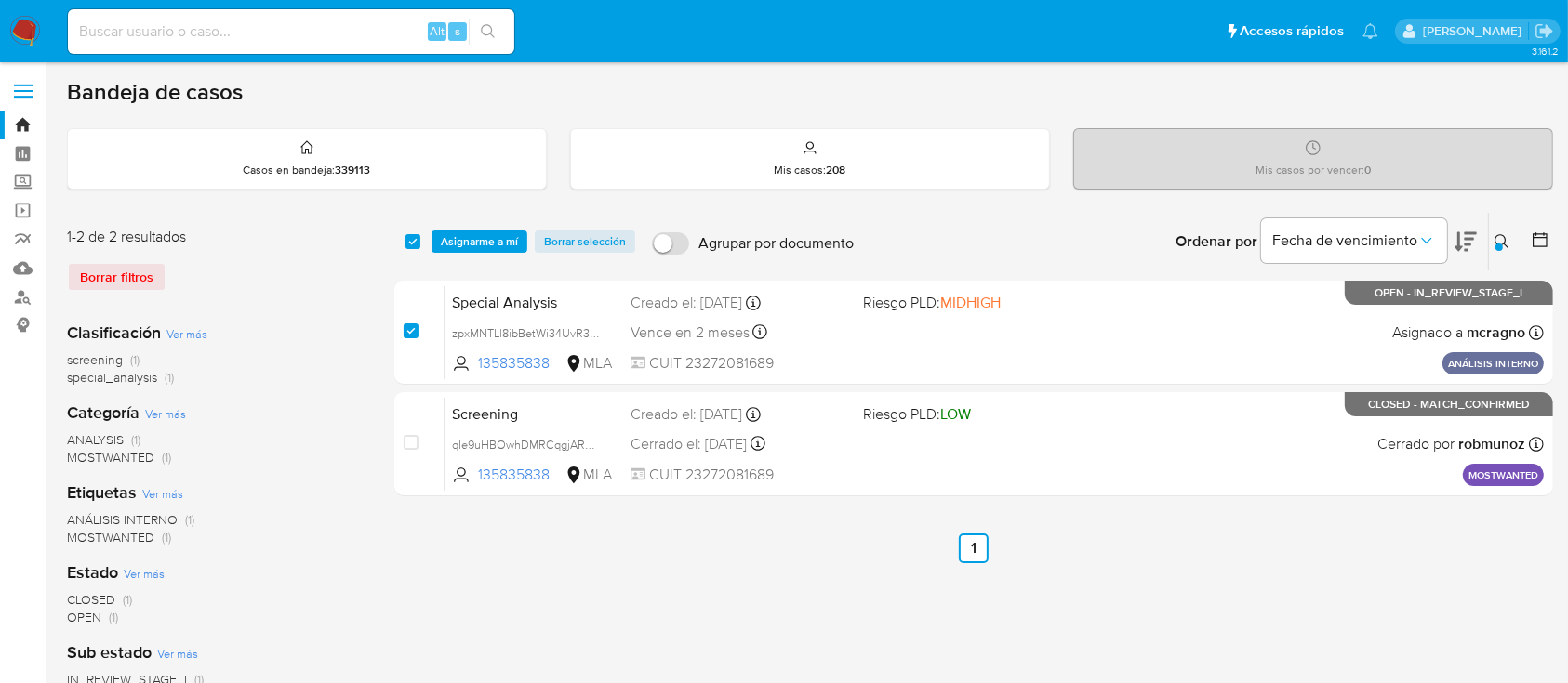
checkbox input "true"
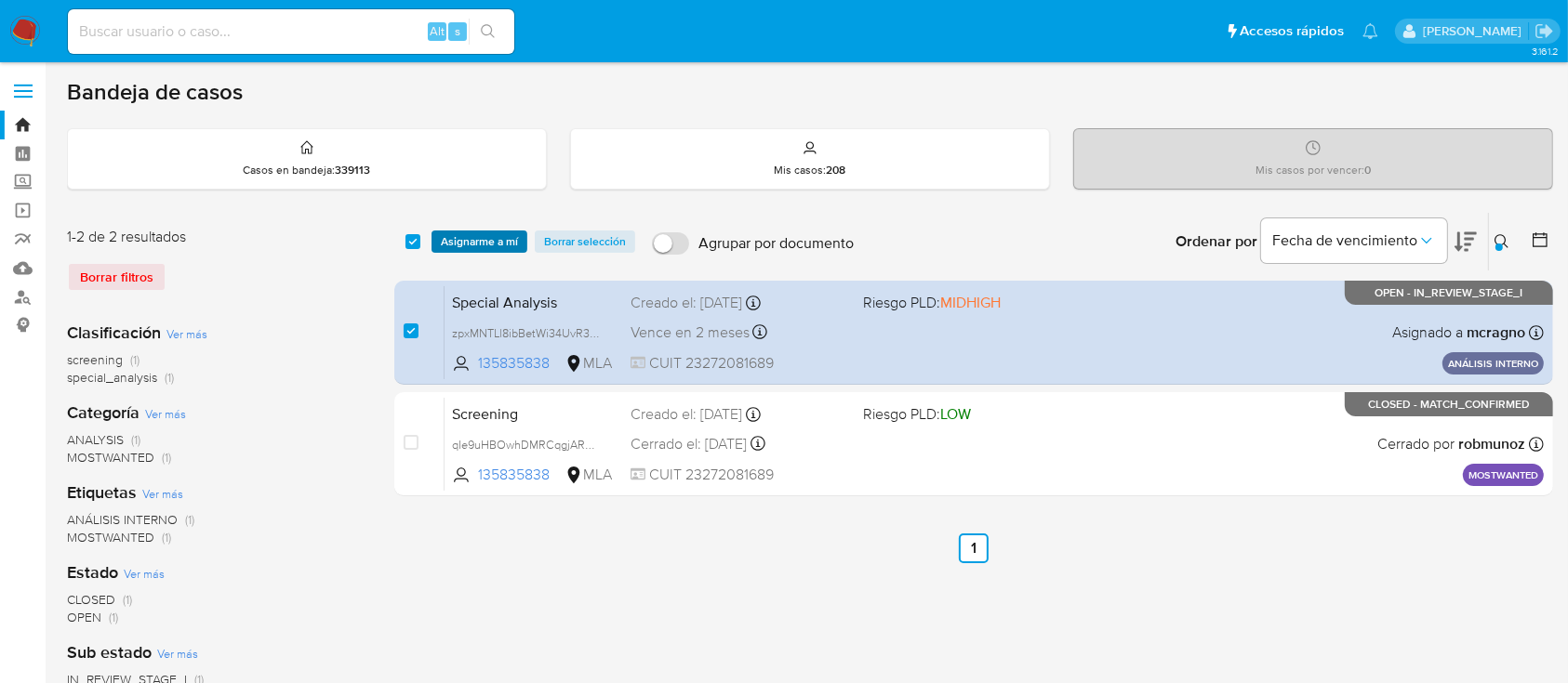
click at [485, 246] on span "Asignarme a mí" at bounding box center [480, 241] width 77 height 19
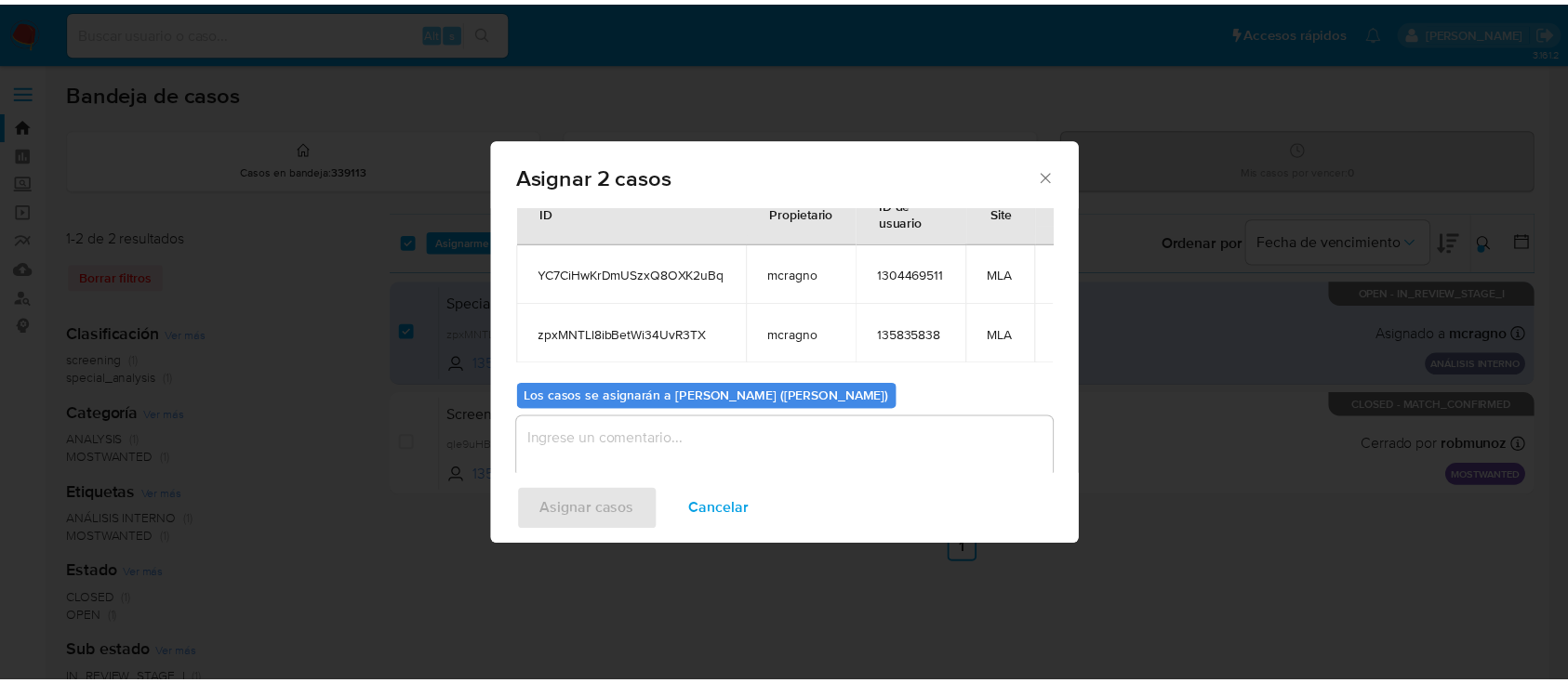
scroll to position [109, 0]
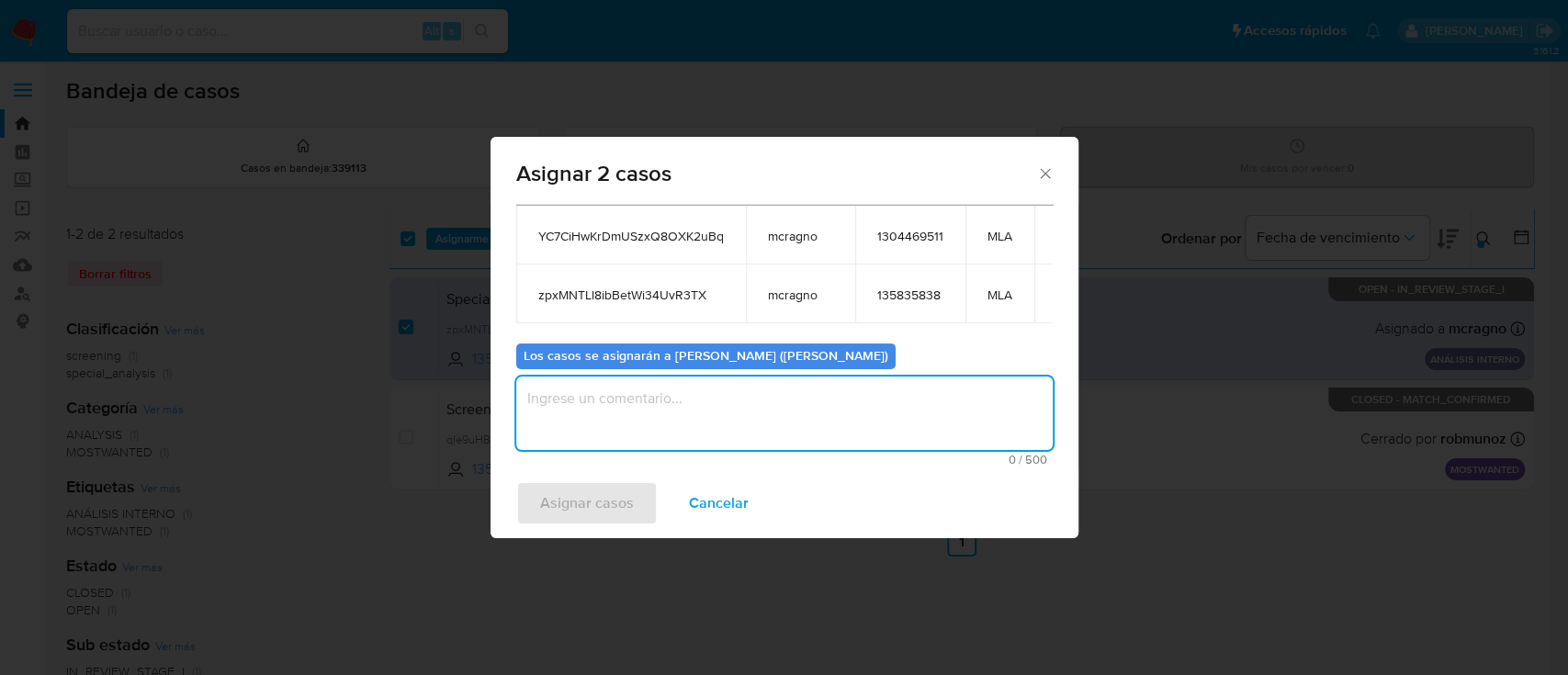
click at [622, 418] on textarea "assign-modal" at bounding box center [784, 412] width 537 height 73
click at [606, 486] on span "Asignar casos" at bounding box center [587, 503] width 94 height 40
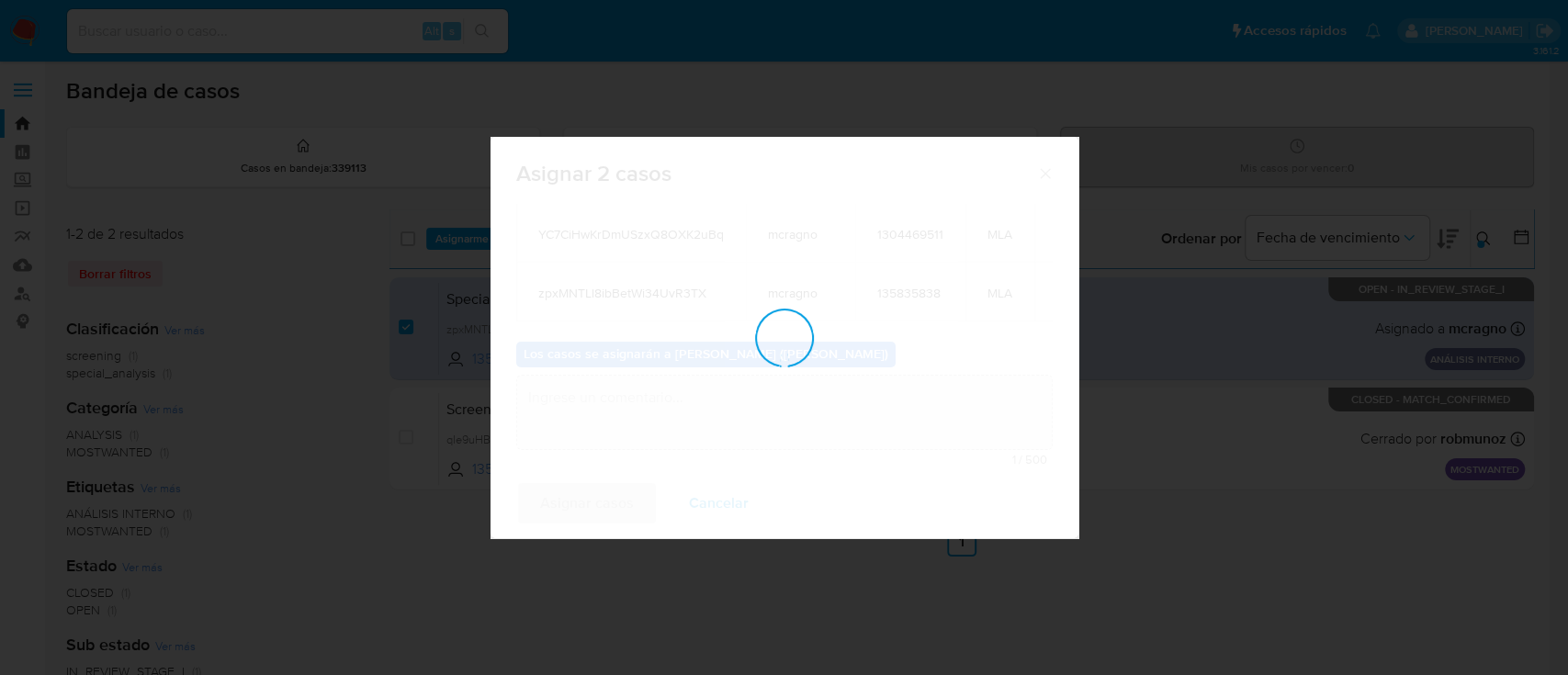
checkbox input "false"
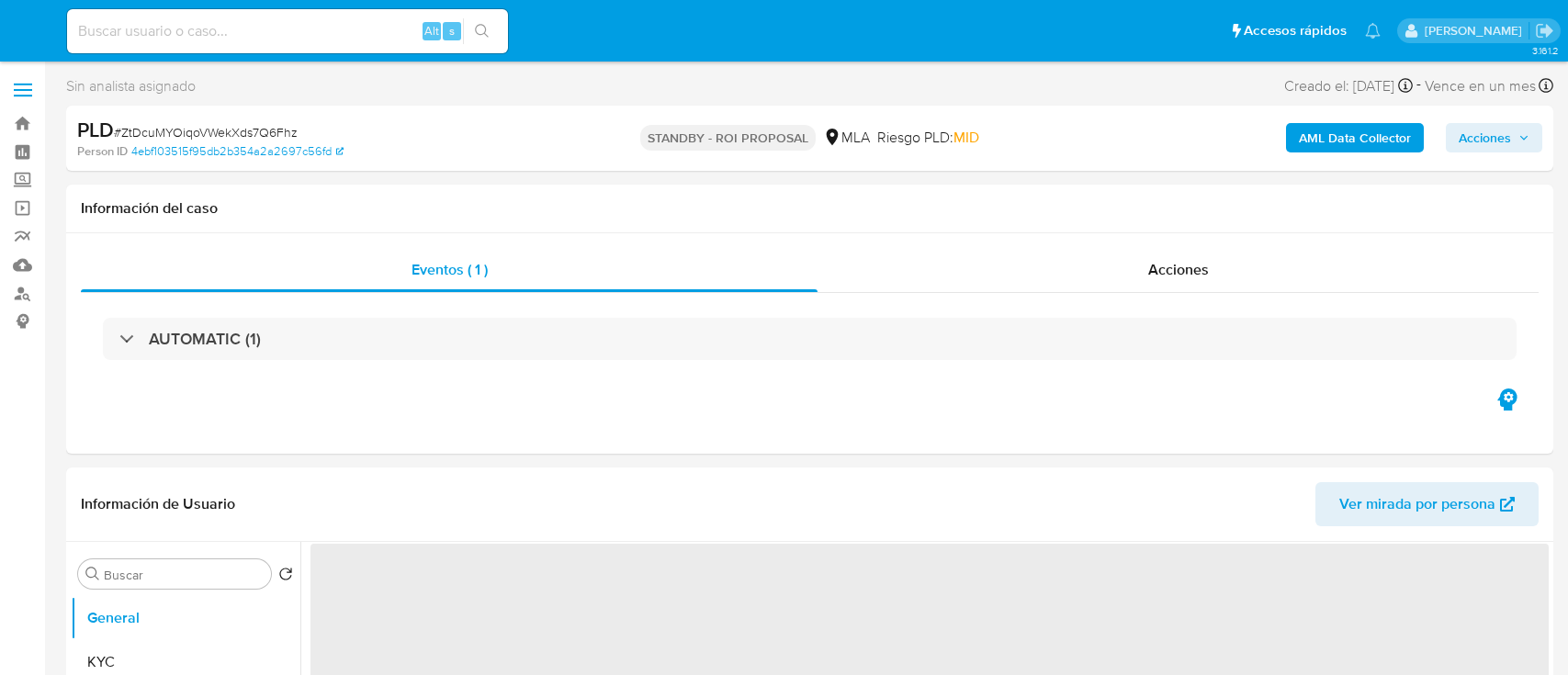
select select "10"
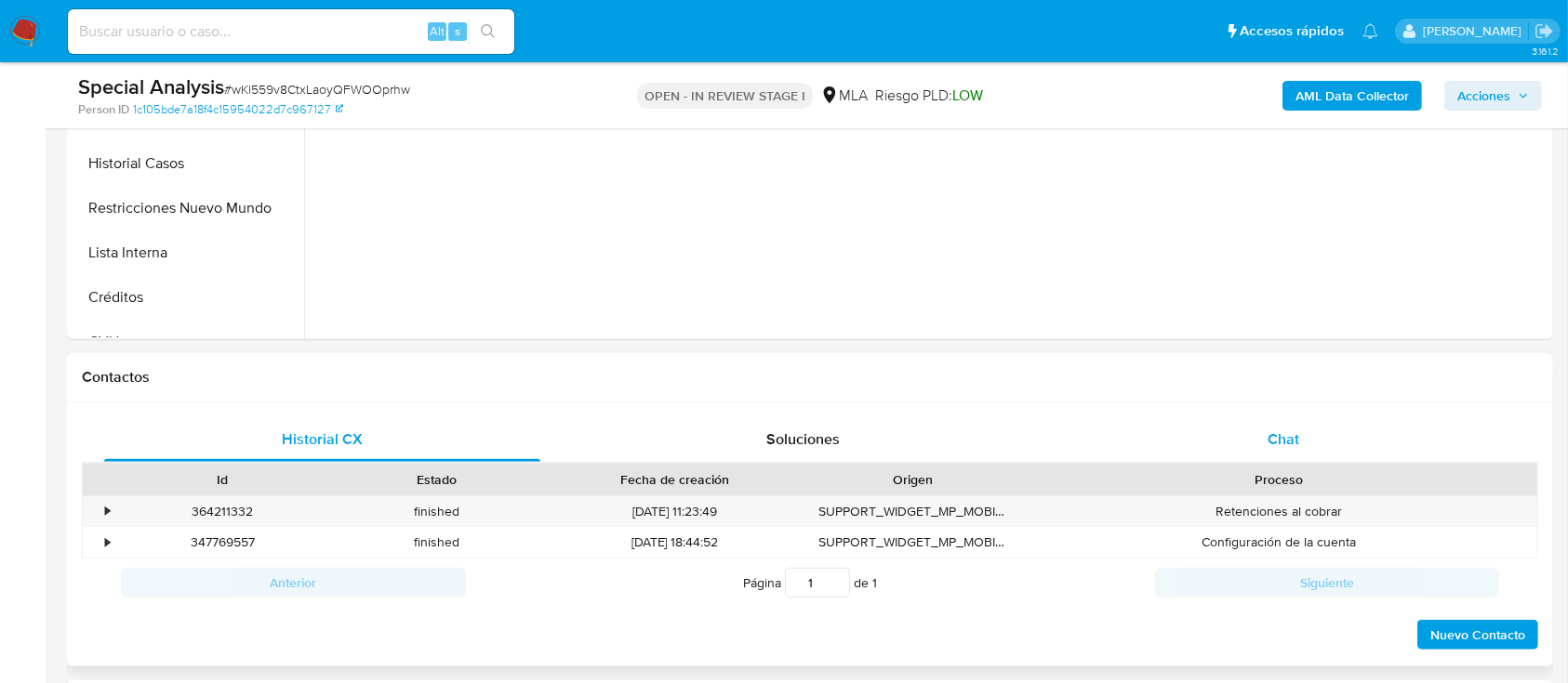
click at [1307, 442] on div "Chat" at bounding box center [1284, 439] width 436 height 45
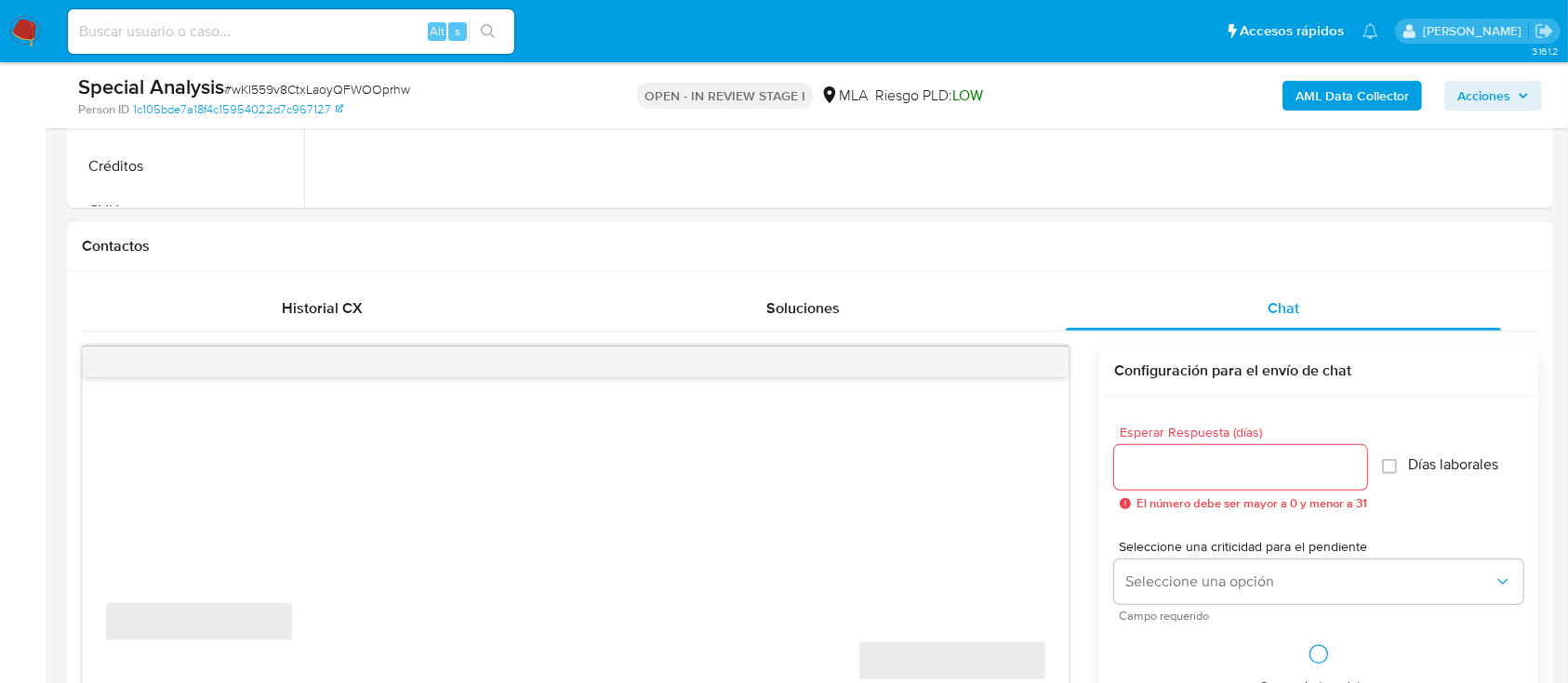
scroll to position [867, 0]
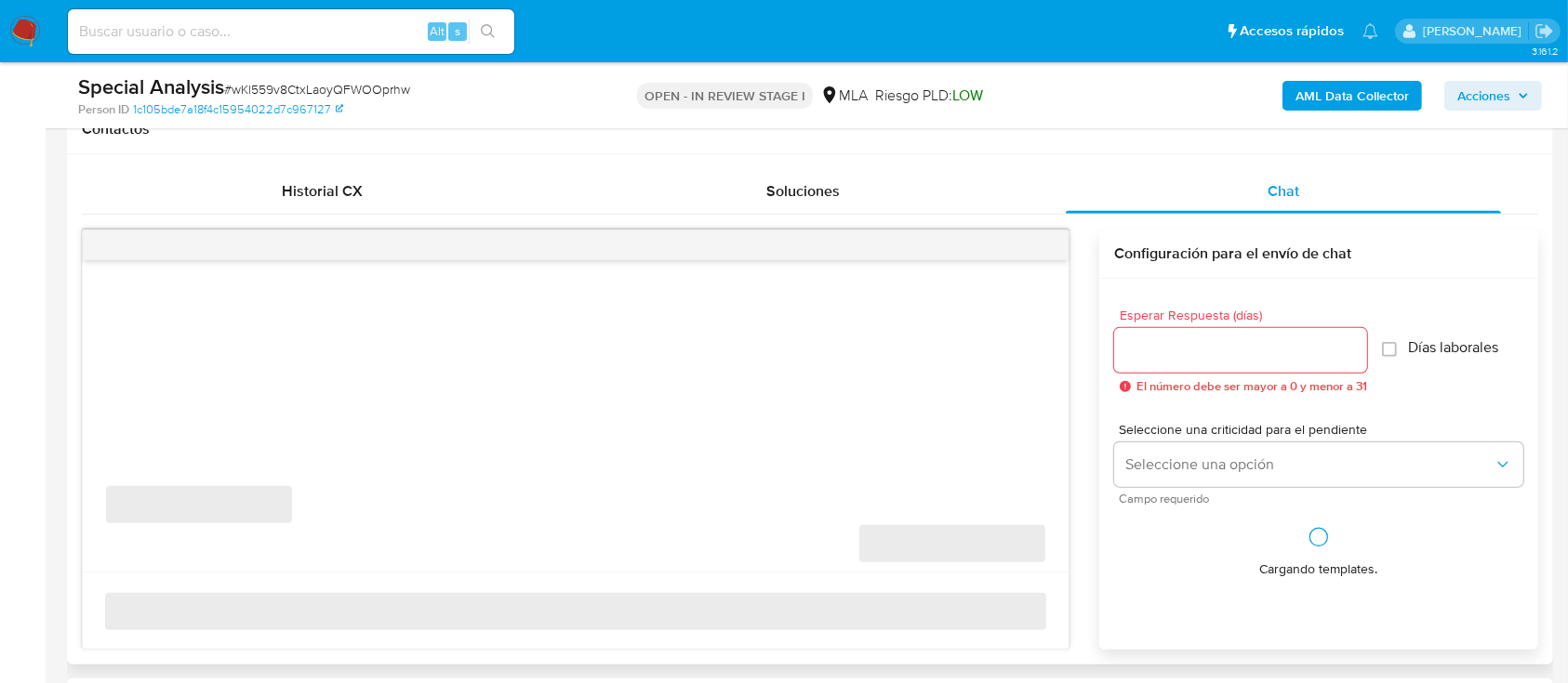
select select "10"
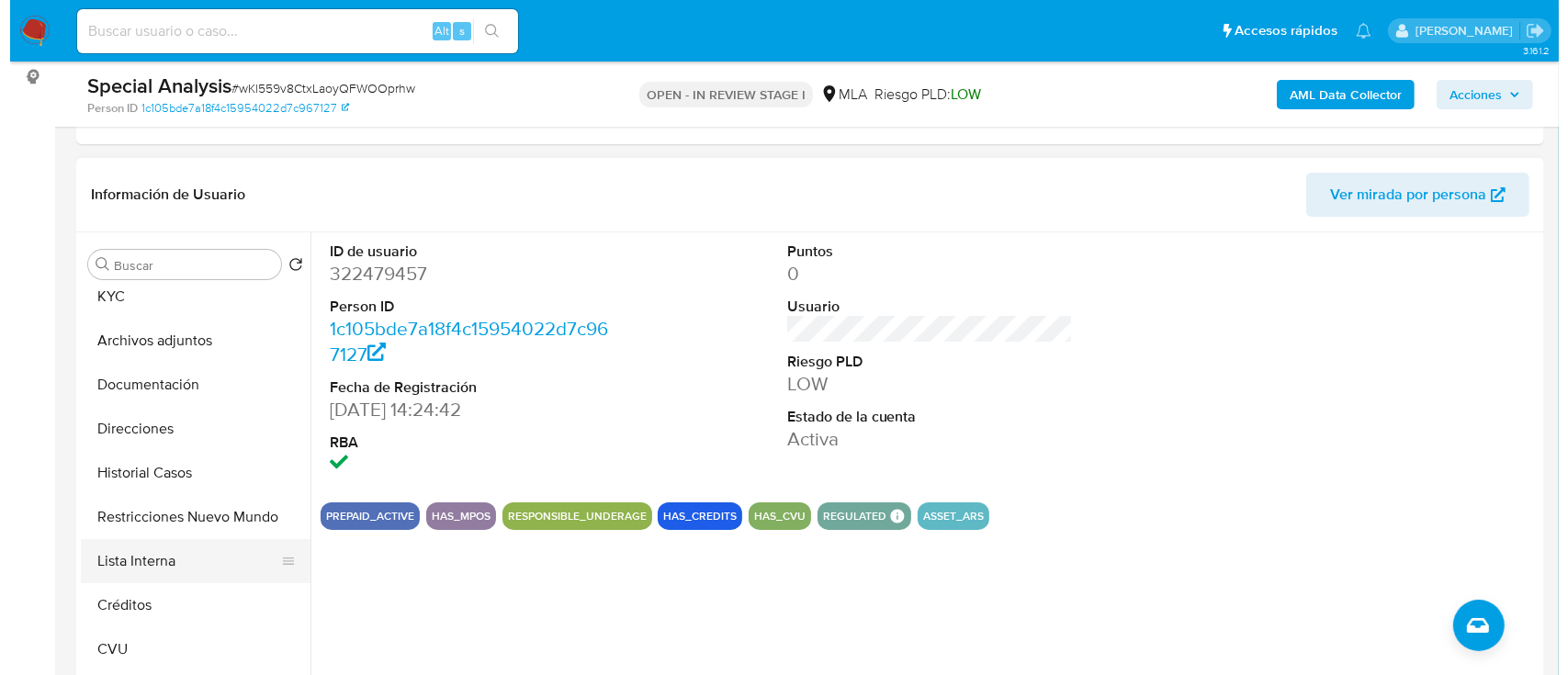
scroll to position [0, 0]
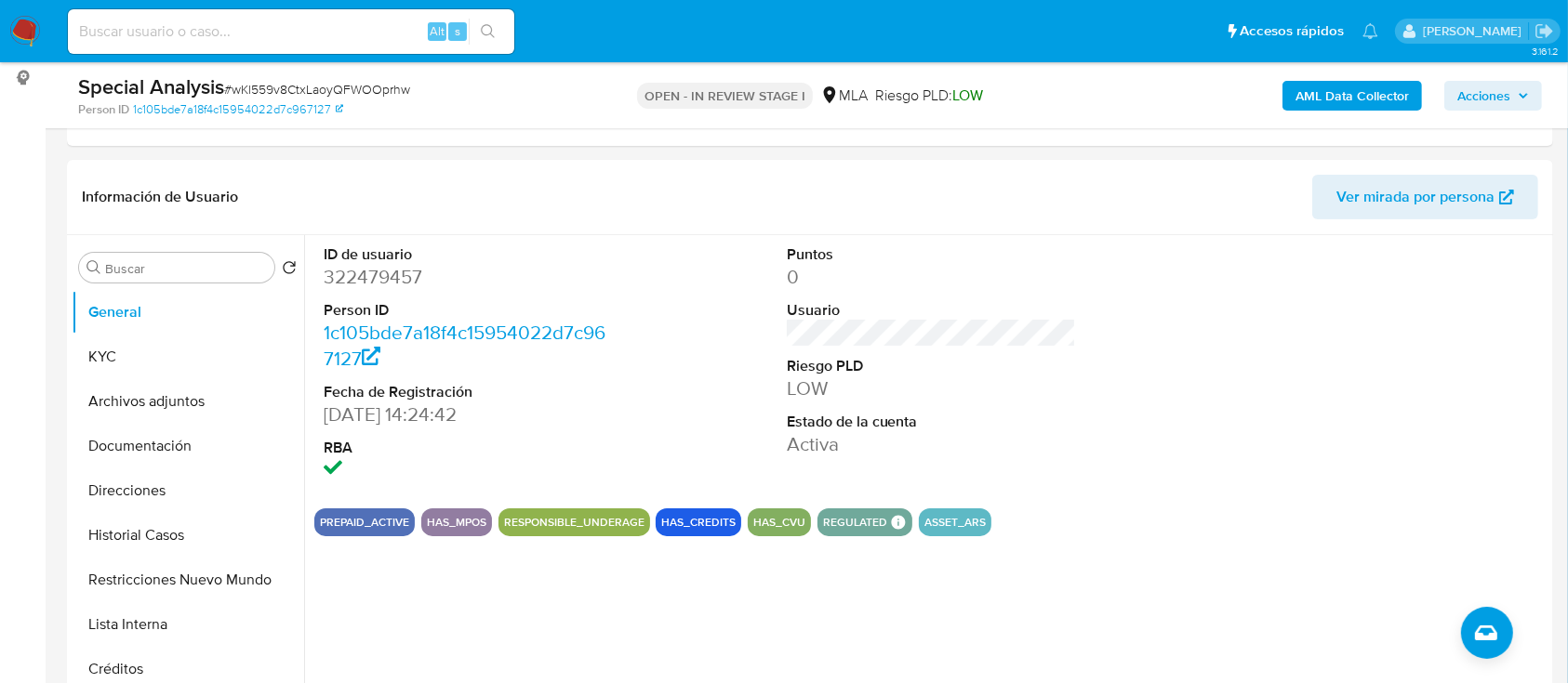
click at [1381, 88] on b "AML Data Collector" at bounding box center [1352, 96] width 113 height 30
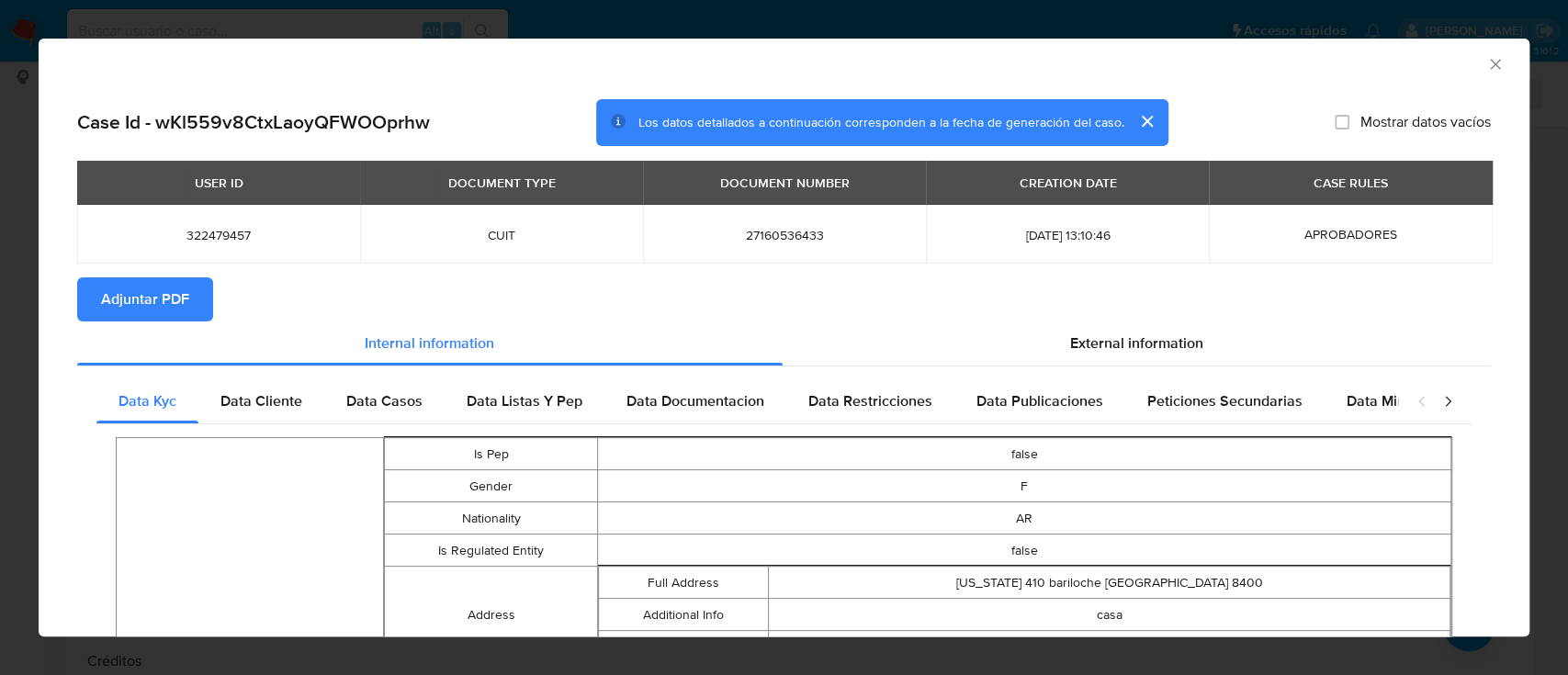
click at [193, 284] on button "Adjuntar PDF" at bounding box center [145, 299] width 136 height 44
click at [1486, 57] on icon "Cerrar ventana" at bounding box center [1495, 64] width 19 height 19
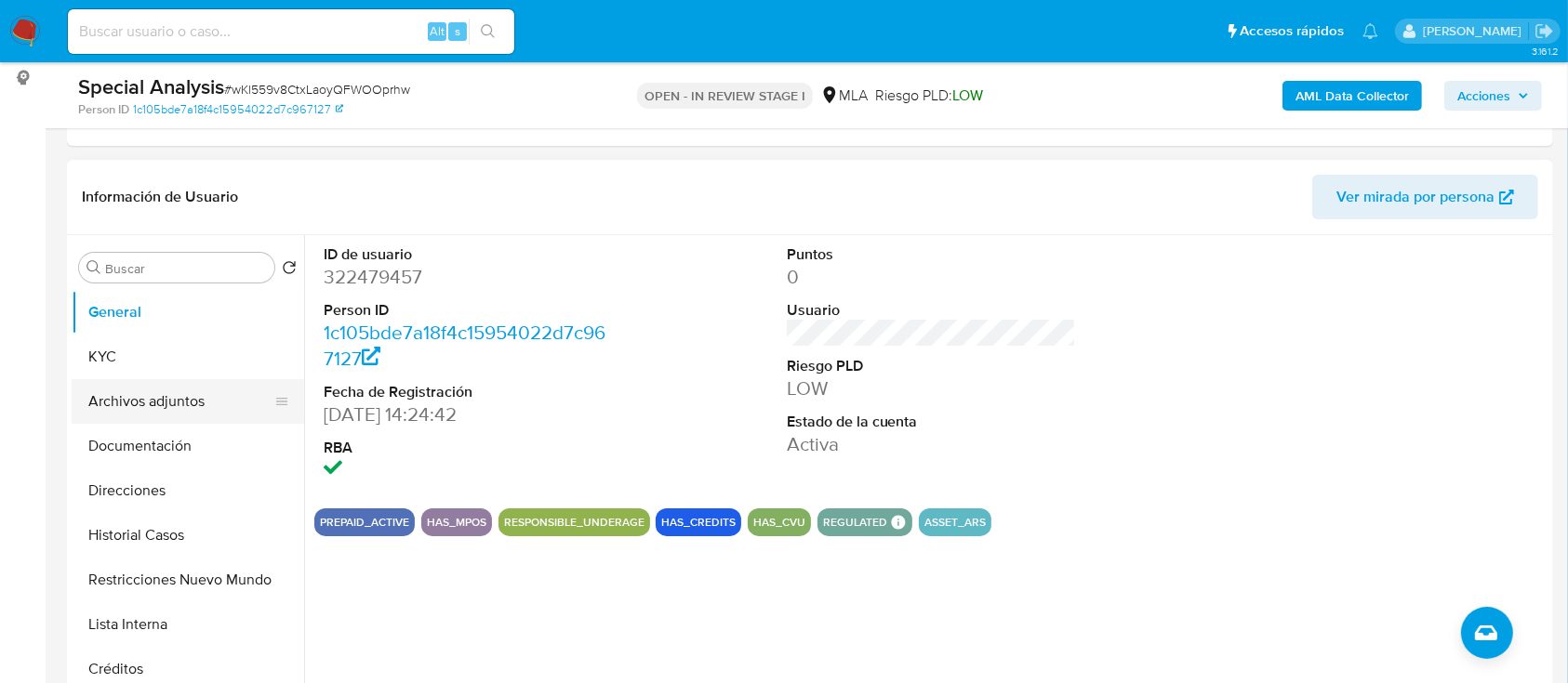
click at [164, 395] on button "Archivos adjuntos" at bounding box center [180, 401] width 217 height 45
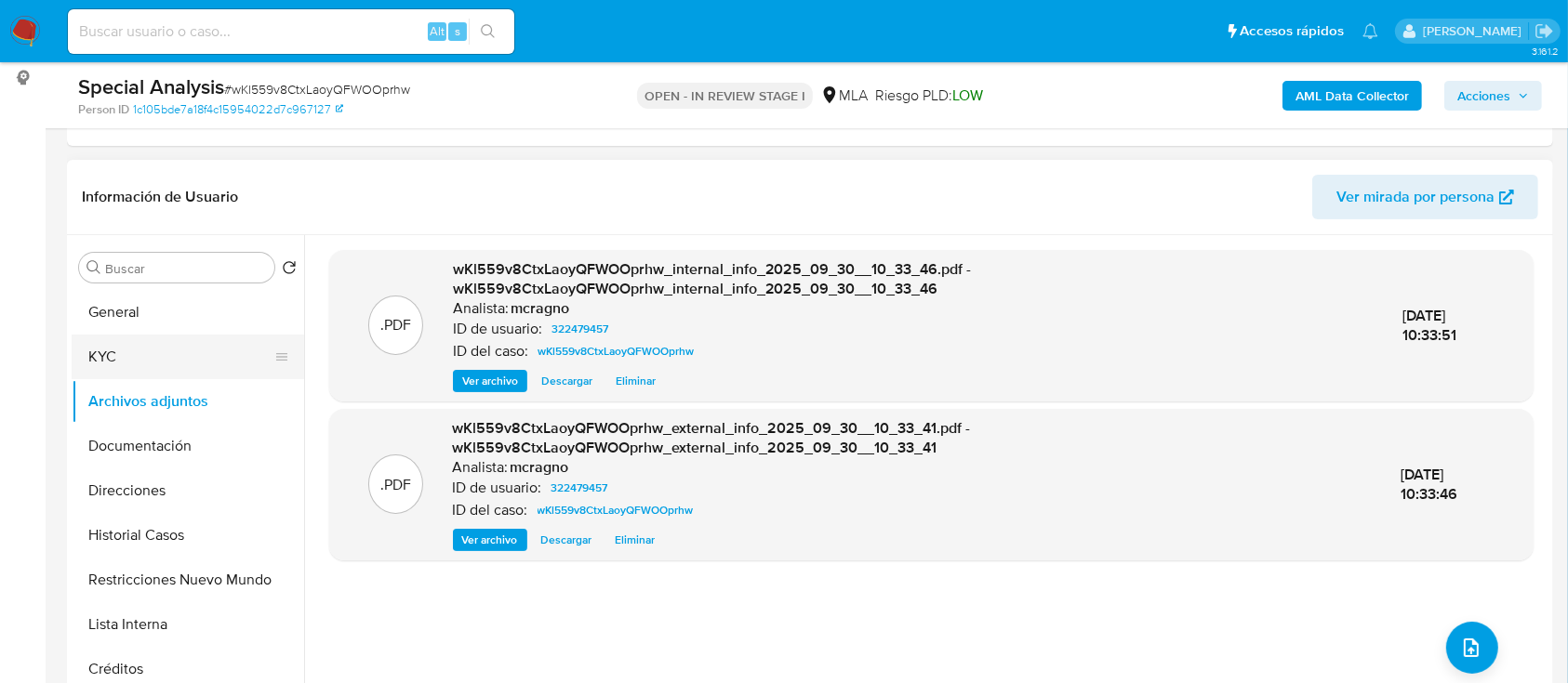
click at [203, 362] on button "KYC" at bounding box center [180, 357] width 217 height 45
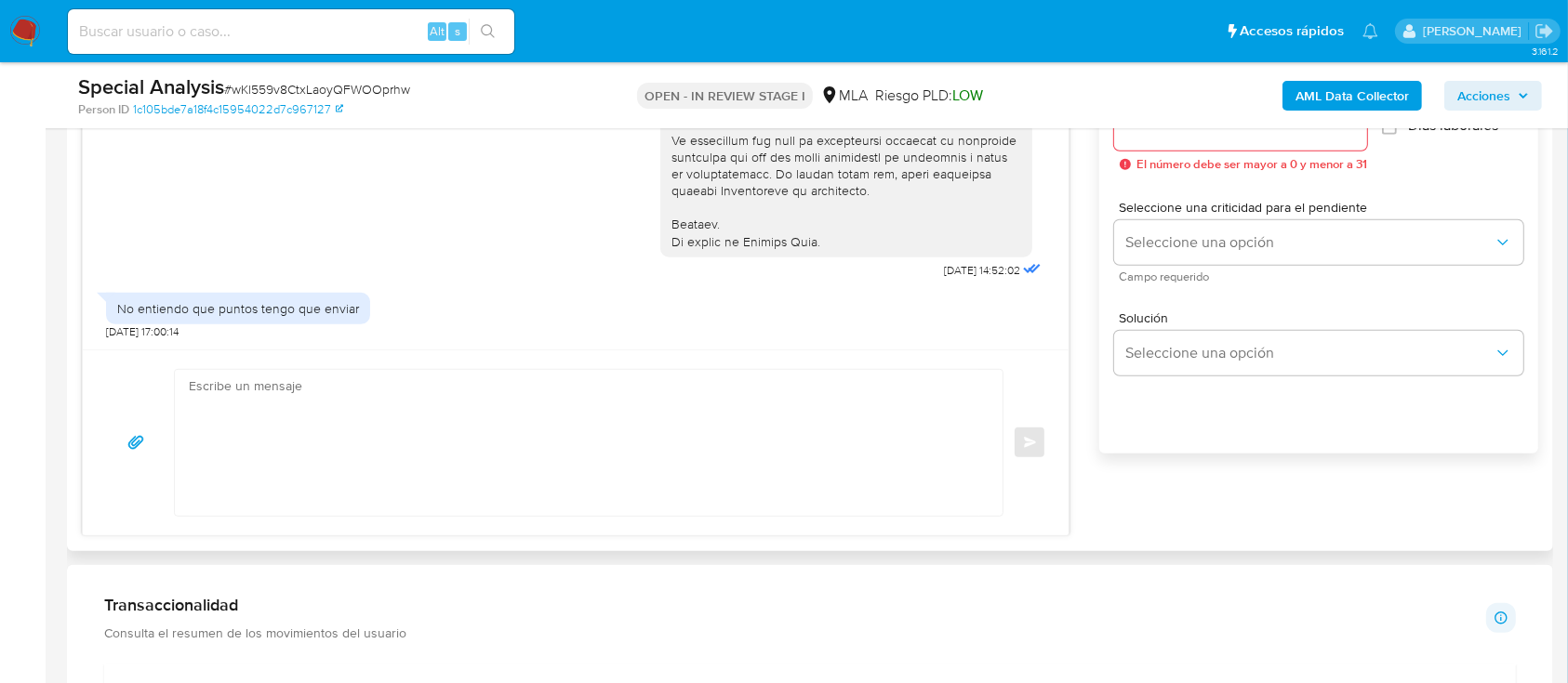
scroll to position [1076, 0]
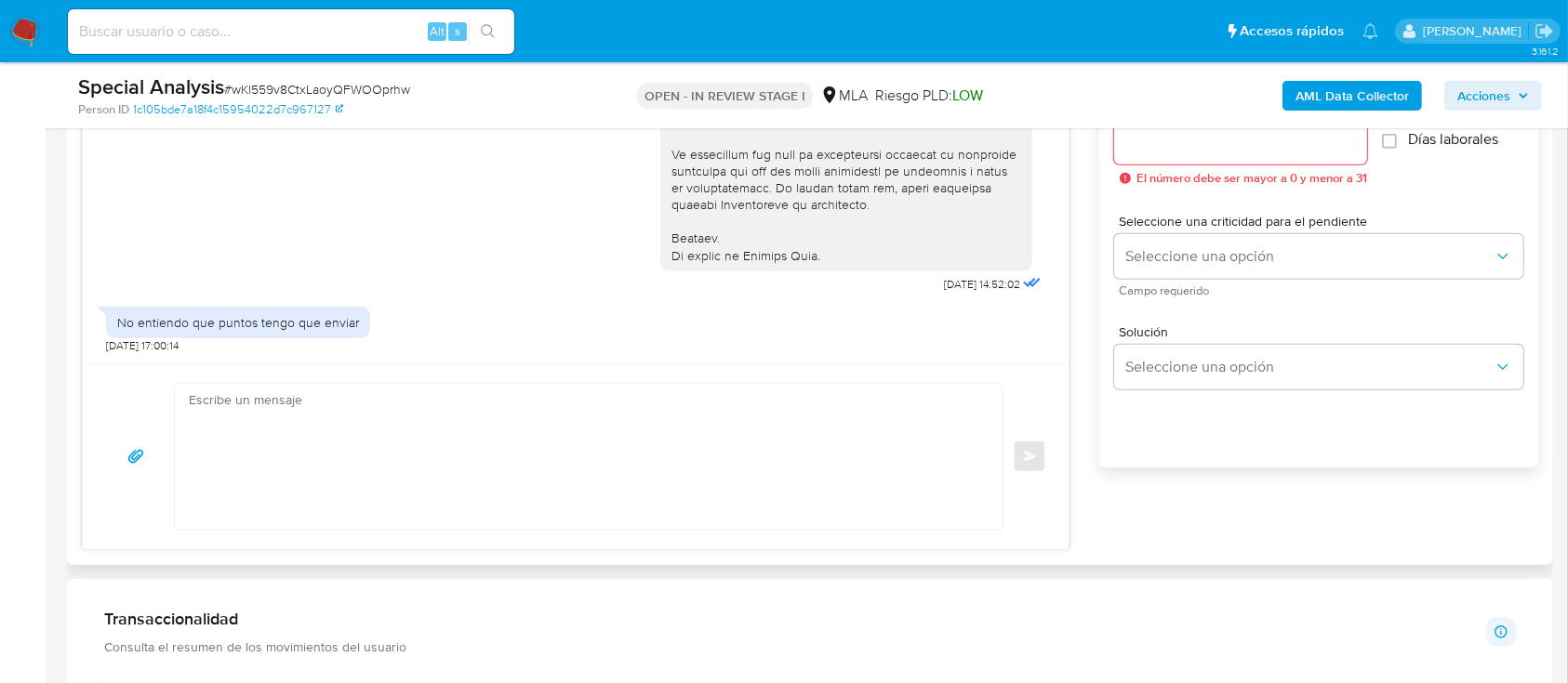
click at [425, 420] on textarea at bounding box center [583, 456] width 790 height 146
paste textarea "Hola Graciela Beatriz Alvarez, Muchas gracias por tu respuesta. En función de l…"
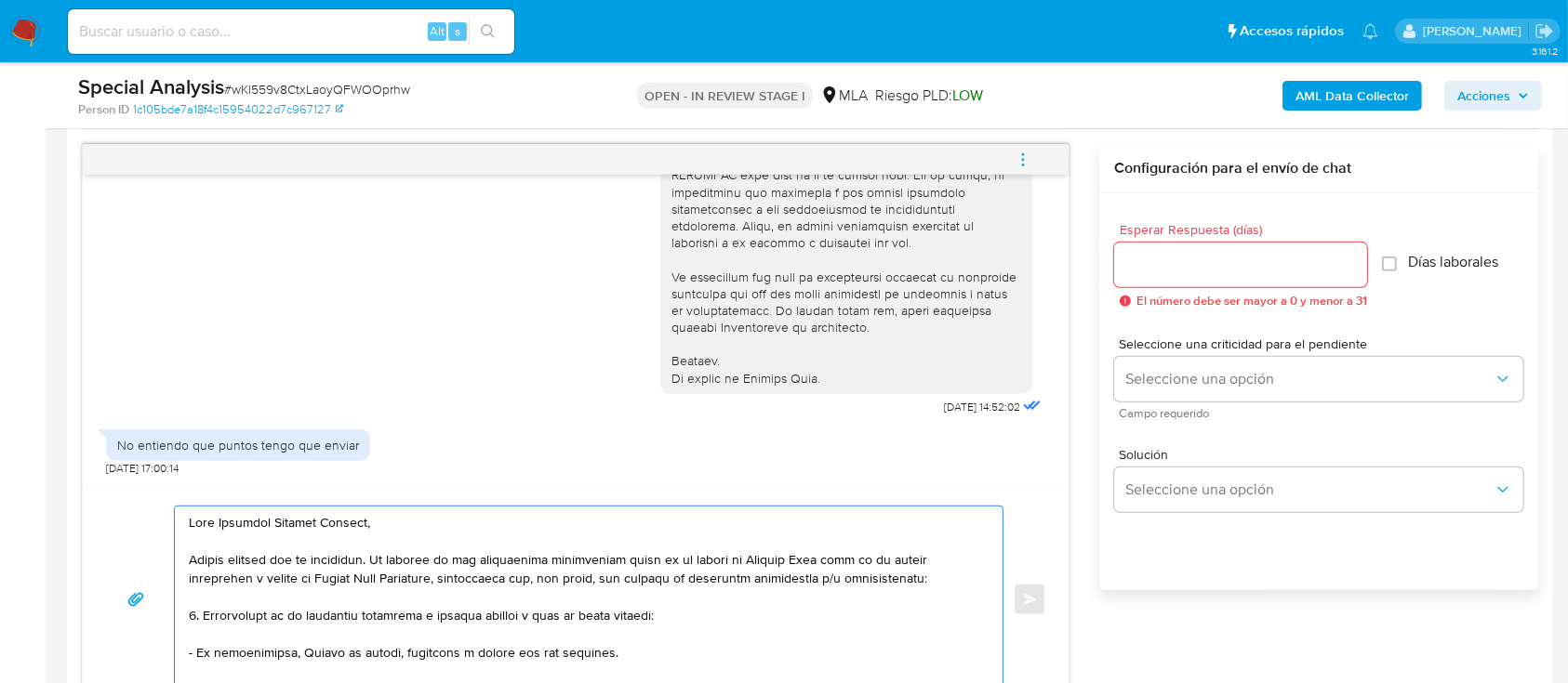
scroll to position [952, 0]
type textarea "Hola Graciela Beatriz Alvarez, Muchas gracias por tu respuesta. En función de l…"
click at [1160, 266] on input "Esperar Respuesta (días)" at bounding box center [1240, 266] width 253 height 24
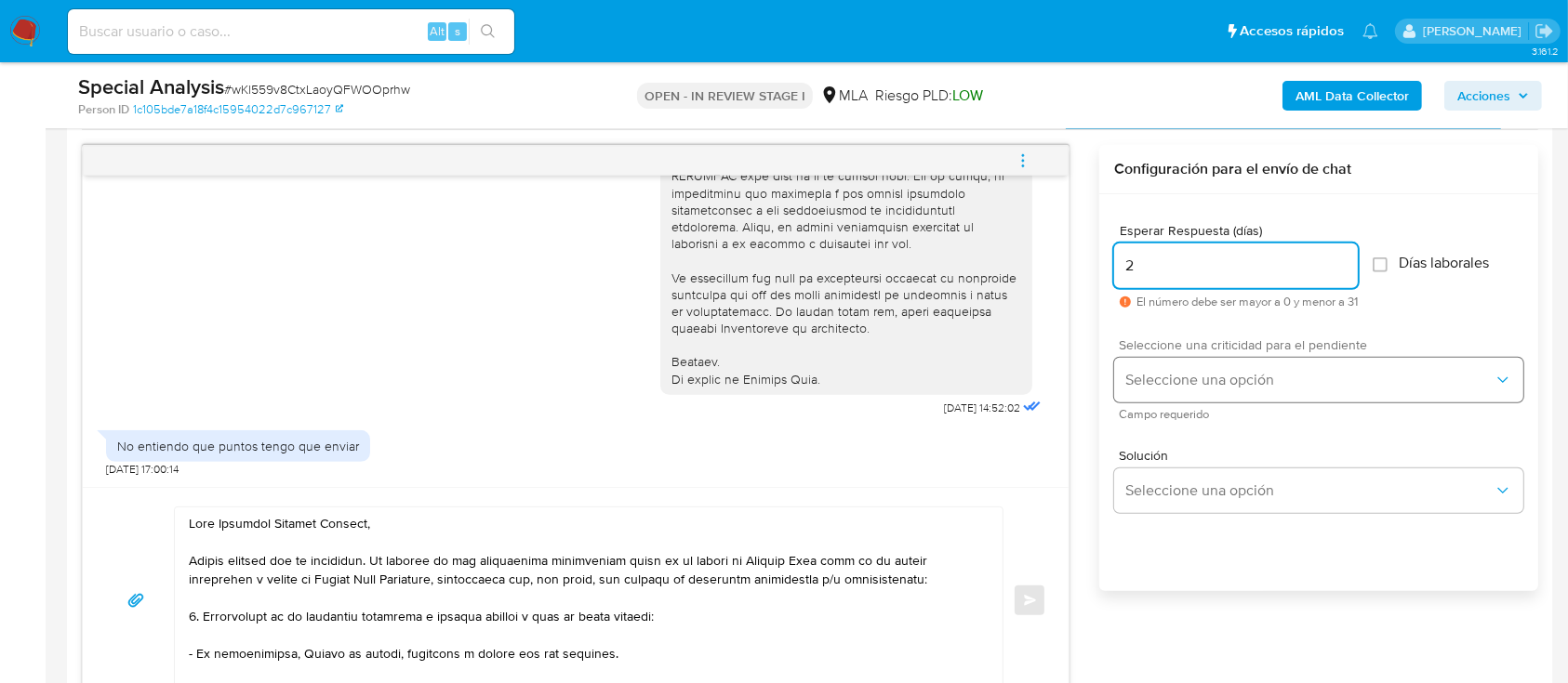
type input "2"
click at [1178, 376] on span "Seleccione una opción" at bounding box center [1309, 380] width 368 height 19
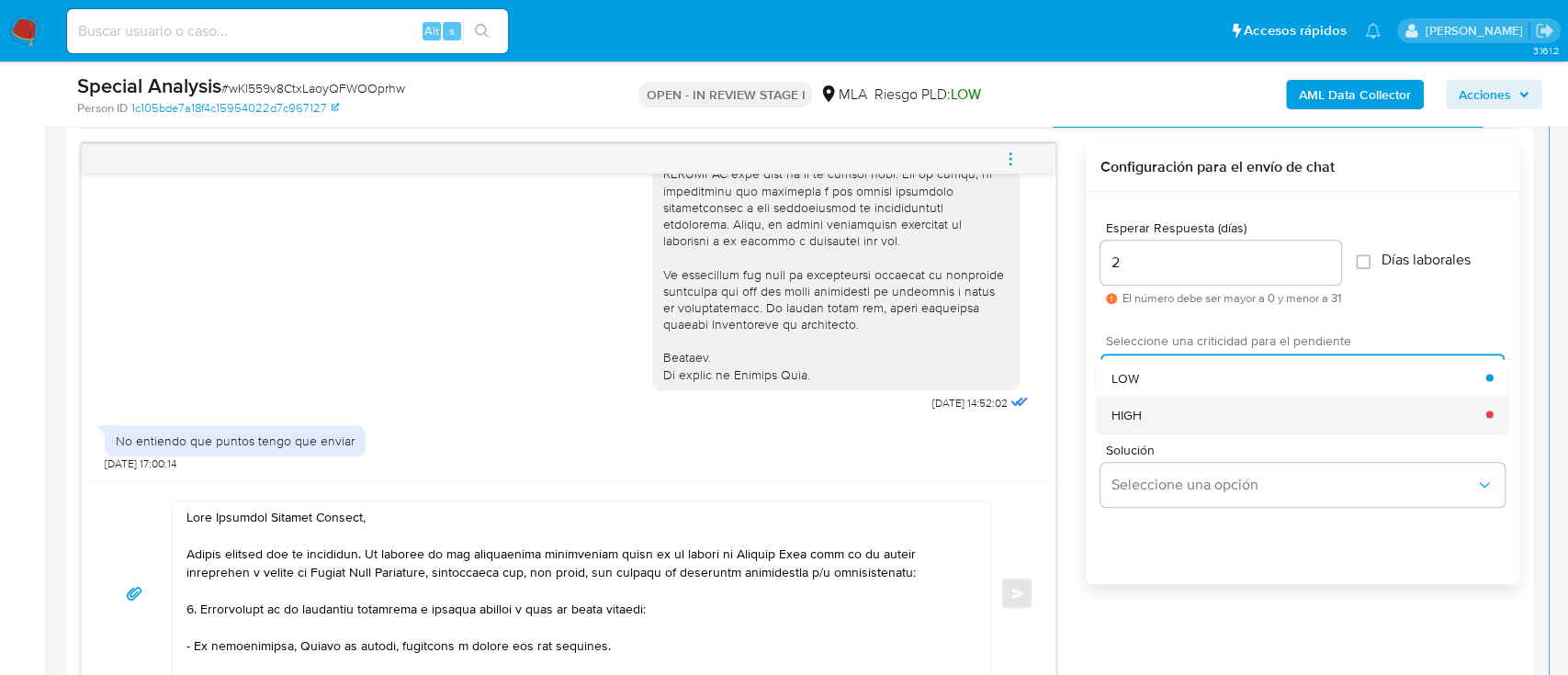
click at [1159, 411] on div "HIGH" at bounding box center [1299, 414] width 375 height 37
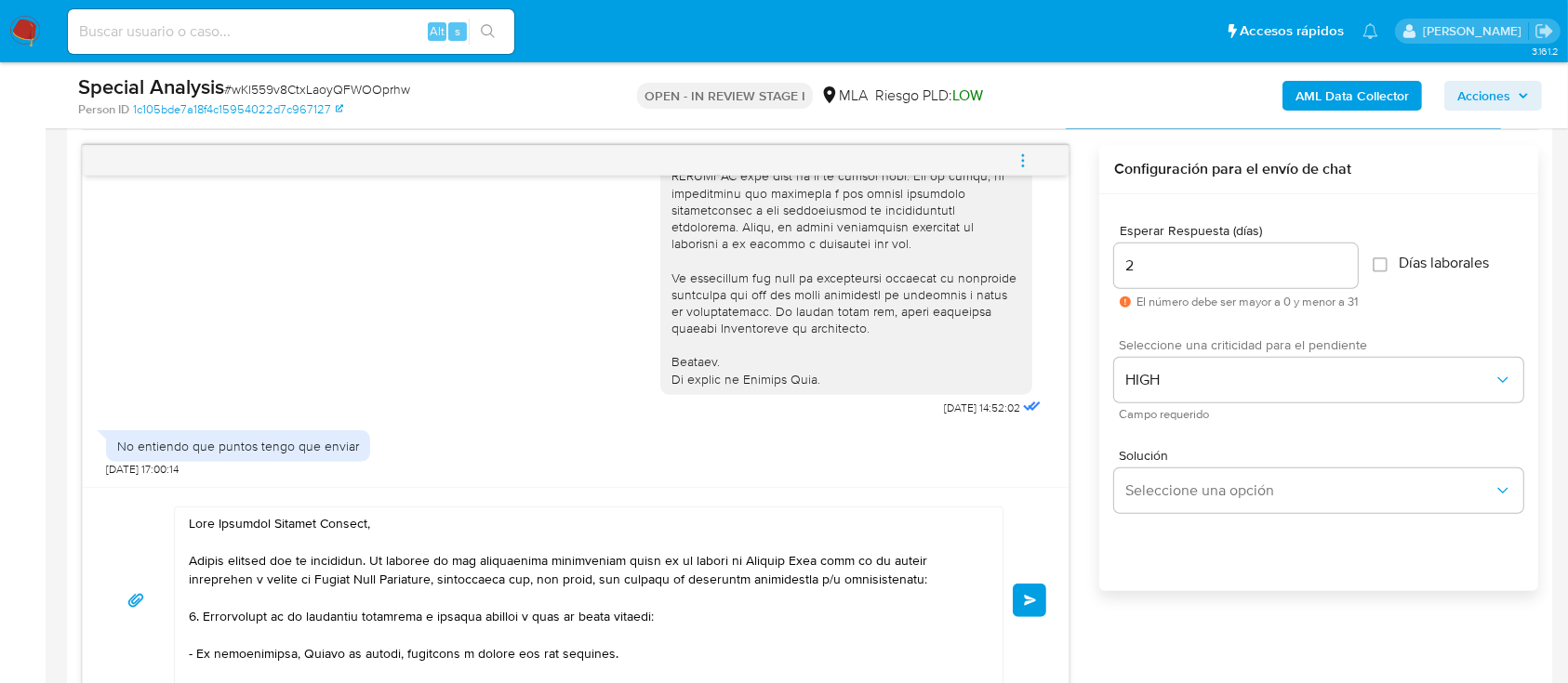
click at [1036, 576] on div "Enviar" at bounding box center [575, 600] width 941 height 187
click at [1032, 595] on span "Enviar" at bounding box center [1029, 600] width 13 height 11
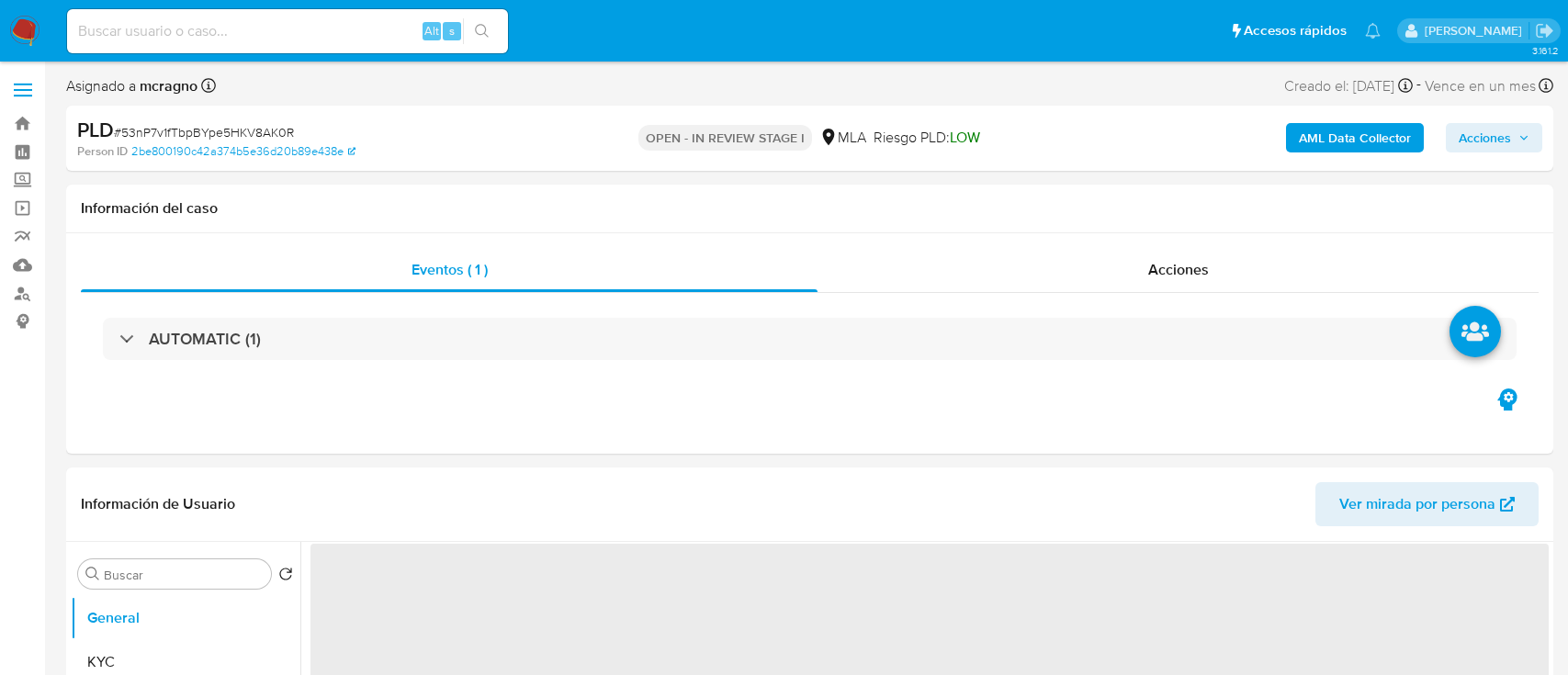
select select "10"
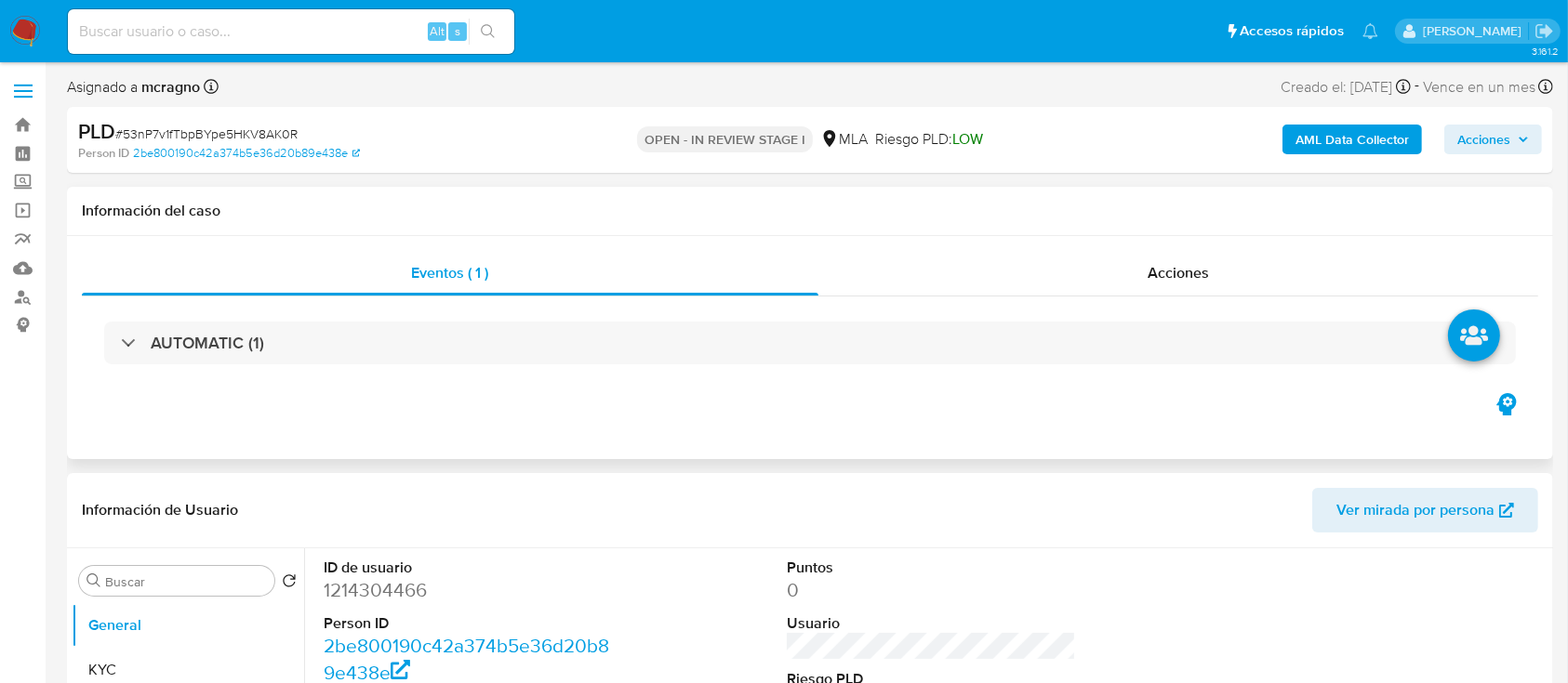
scroll to position [247, 0]
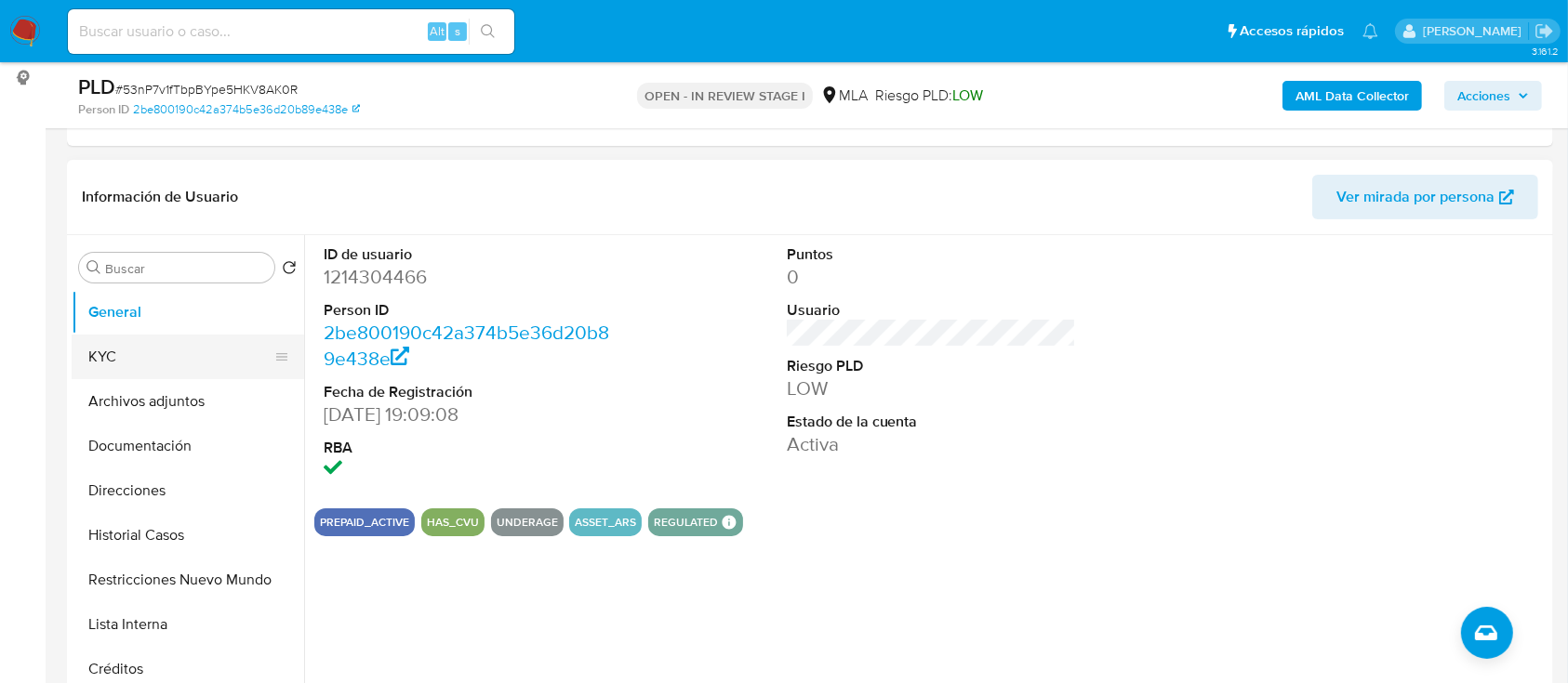
click at [145, 345] on button "KYC" at bounding box center [180, 357] width 217 height 45
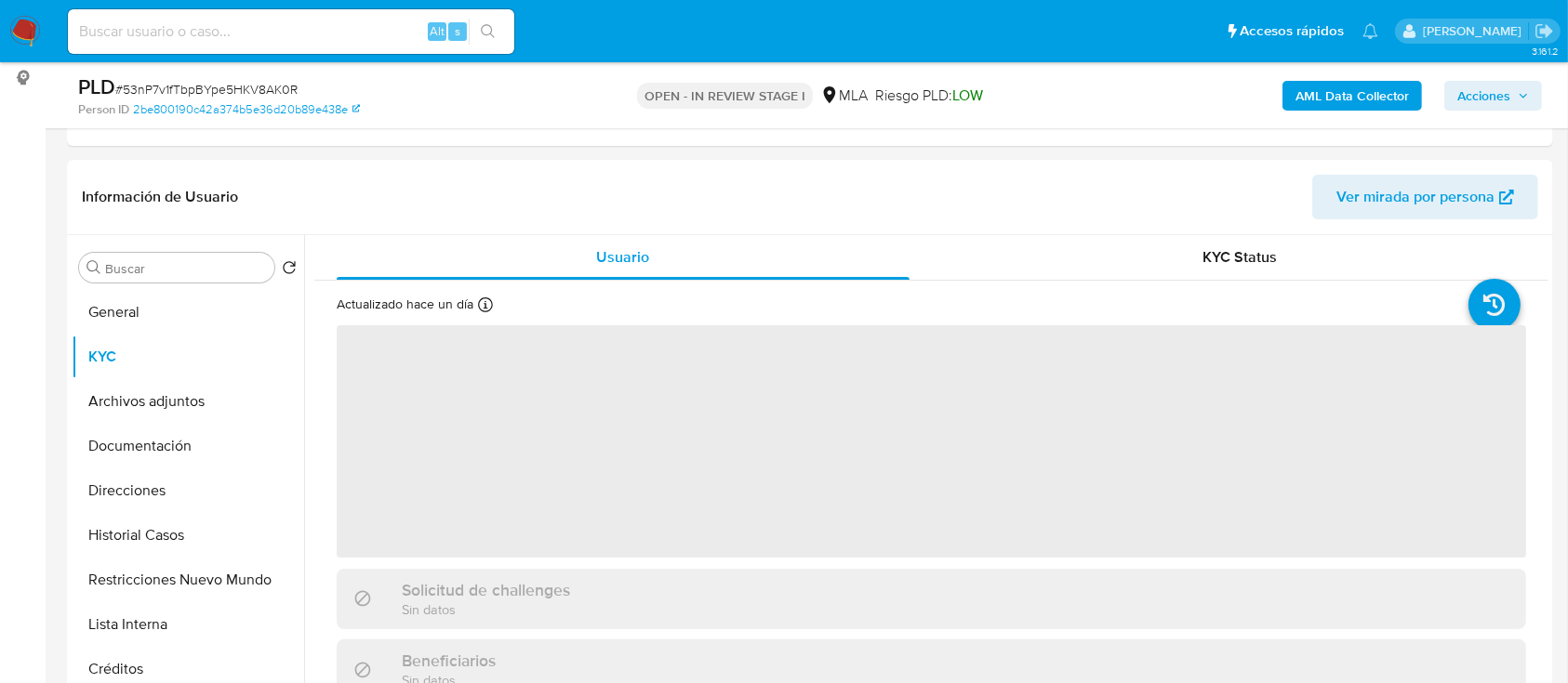
click at [1320, 101] on b "AML Data Collector" at bounding box center [1352, 96] width 113 height 30
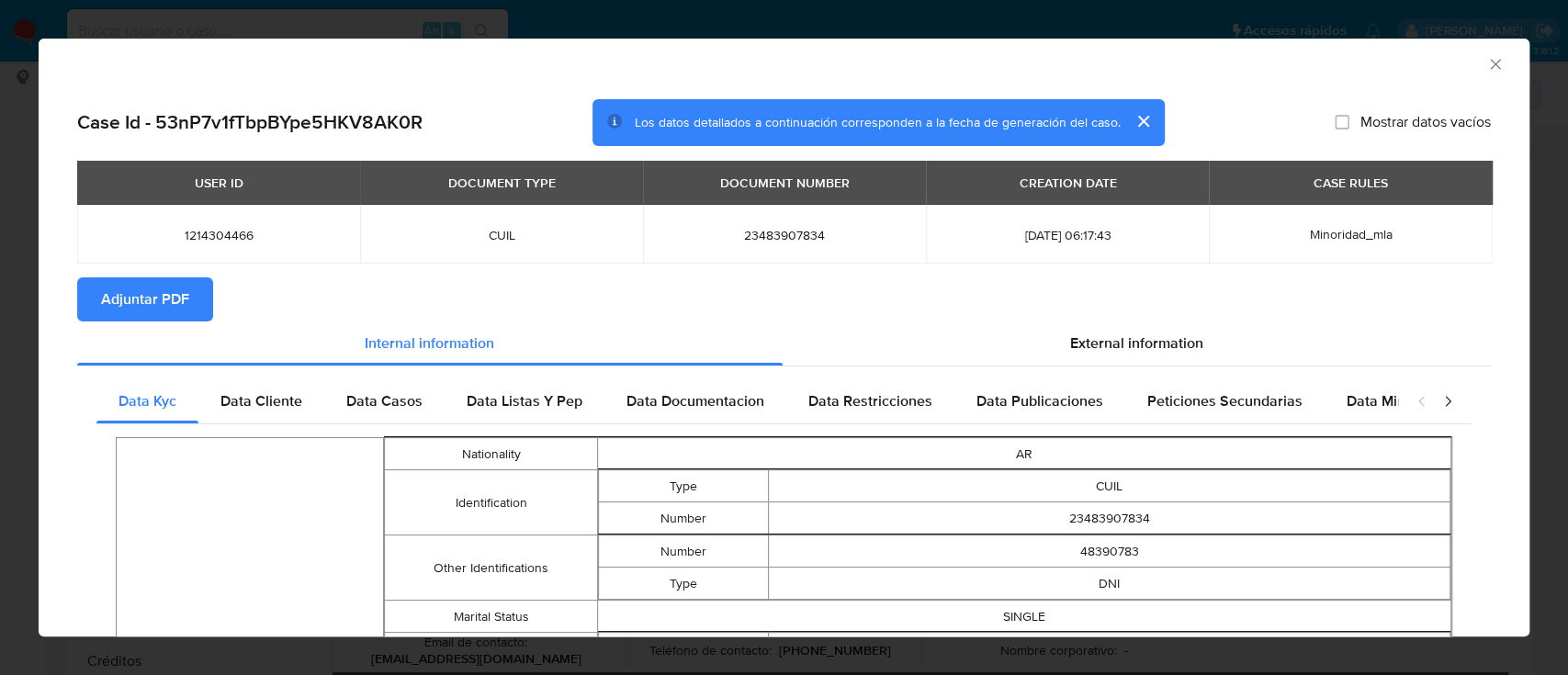
click at [164, 301] on span "Adjuntar PDF" at bounding box center [145, 299] width 88 height 40
click at [1486, 64] on icon "Cerrar ventana" at bounding box center [1495, 64] width 19 height 19
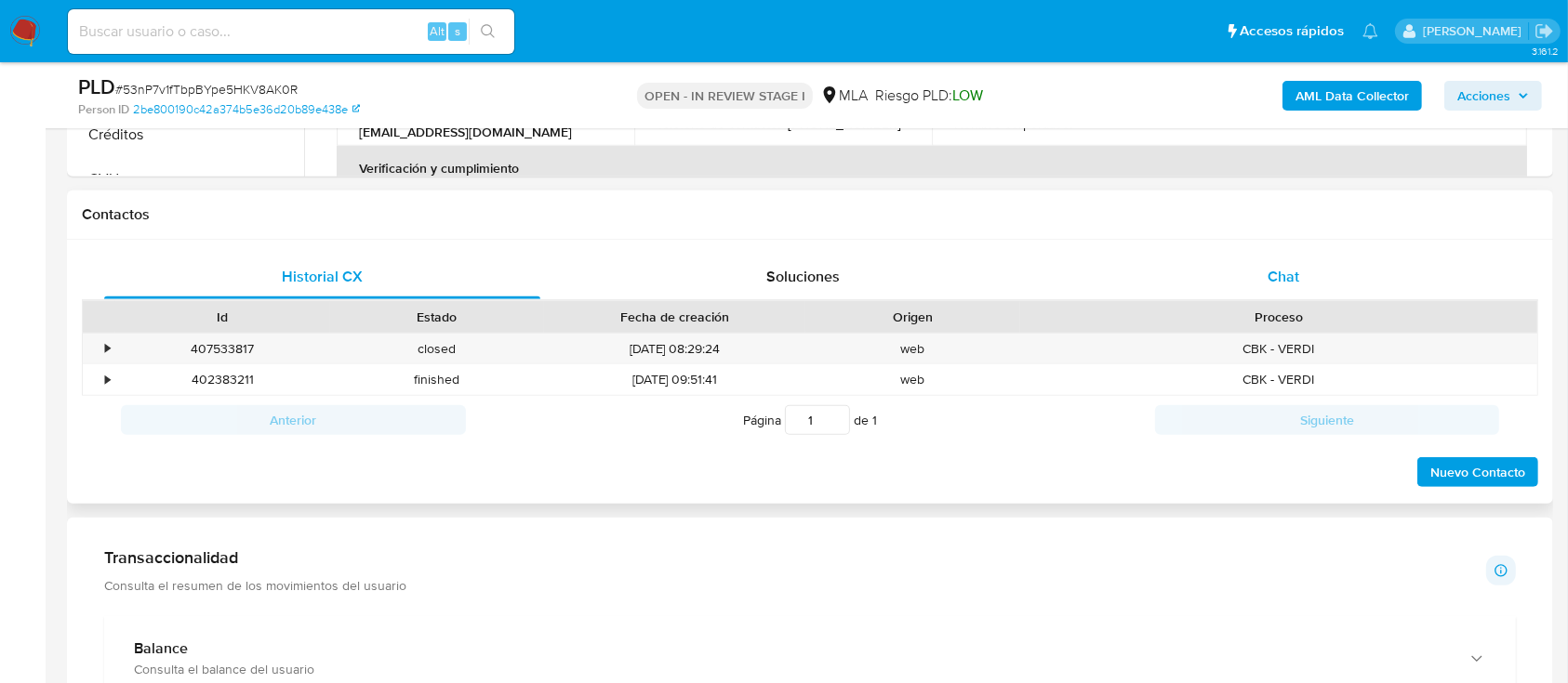
scroll to position [743, 0]
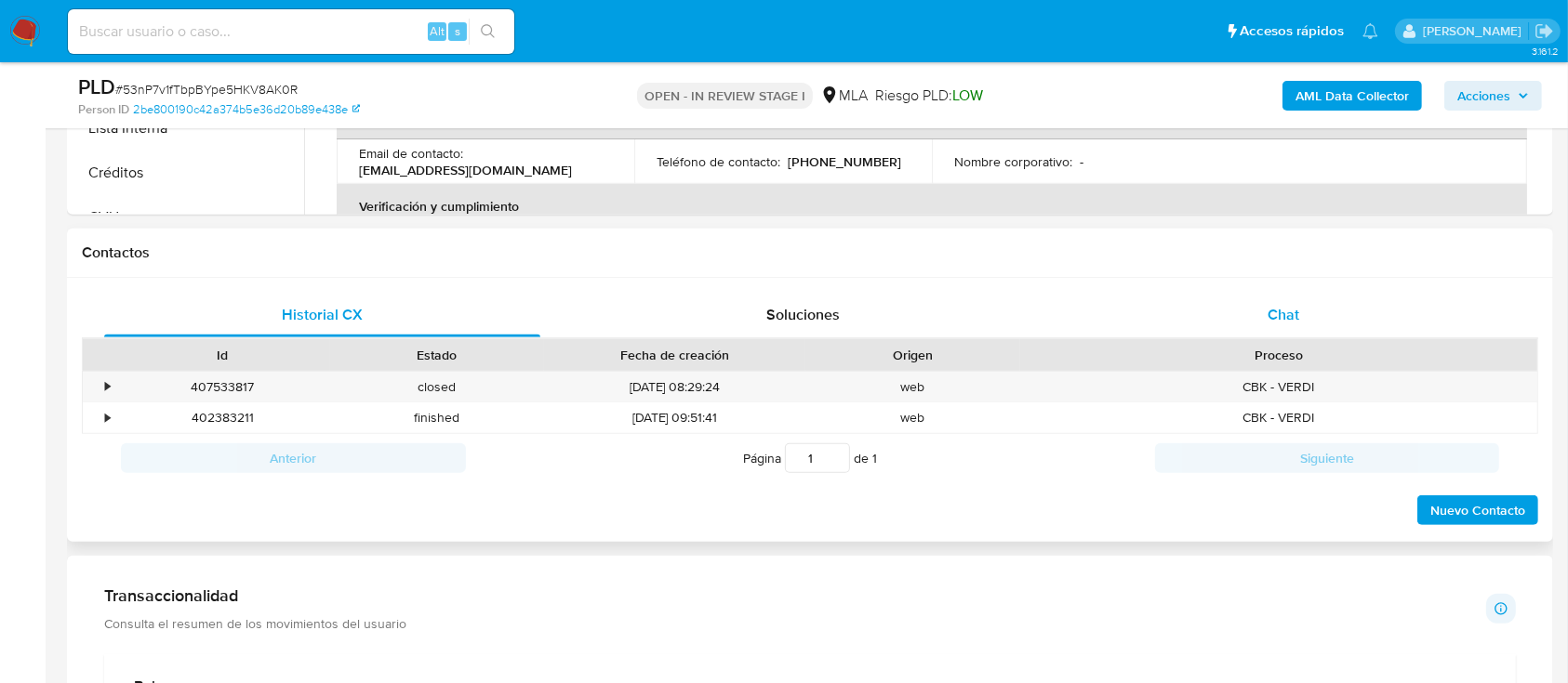
click at [1359, 306] on div "Chat" at bounding box center [1284, 314] width 436 height 45
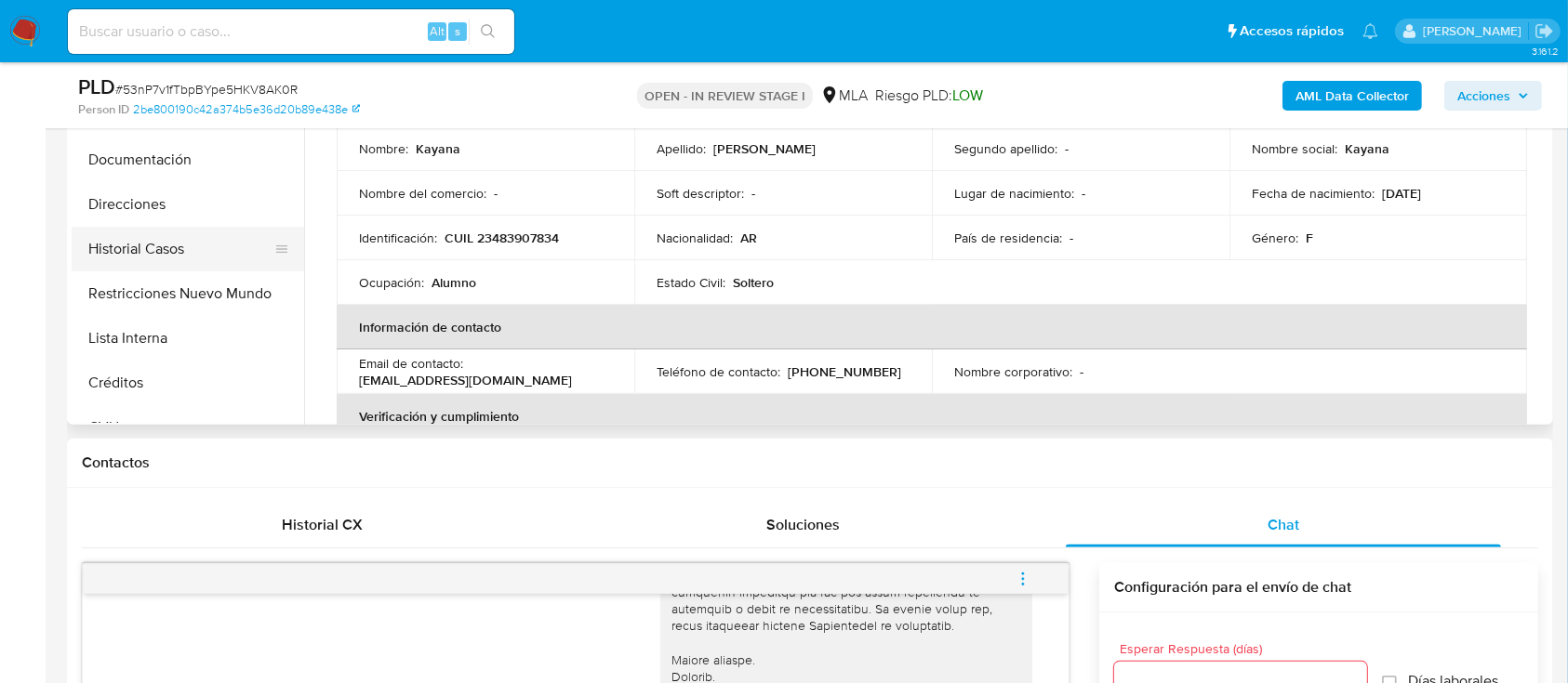
scroll to position [496, 0]
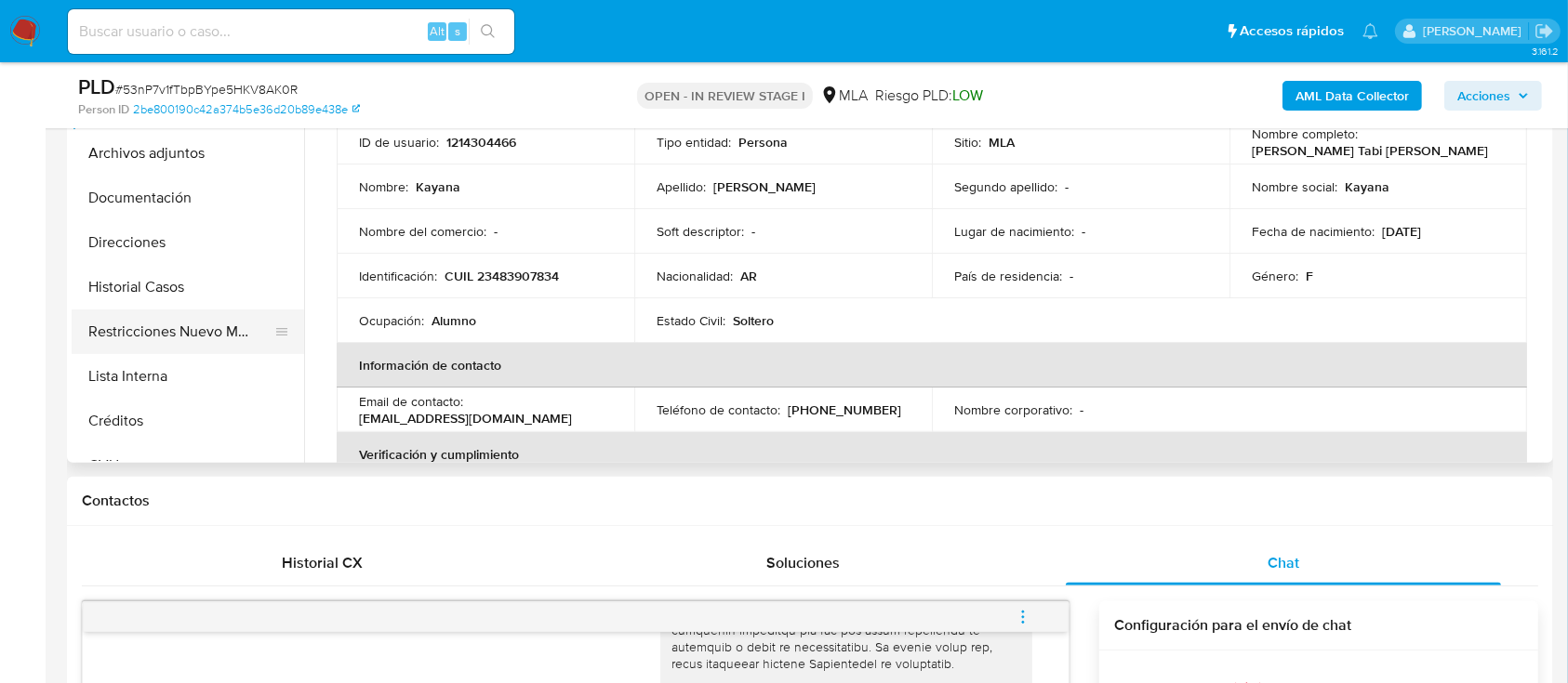
click at [247, 330] on button "Restricciones Nuevo Mundo" at bounding box center [180, 331] width 217 height 45
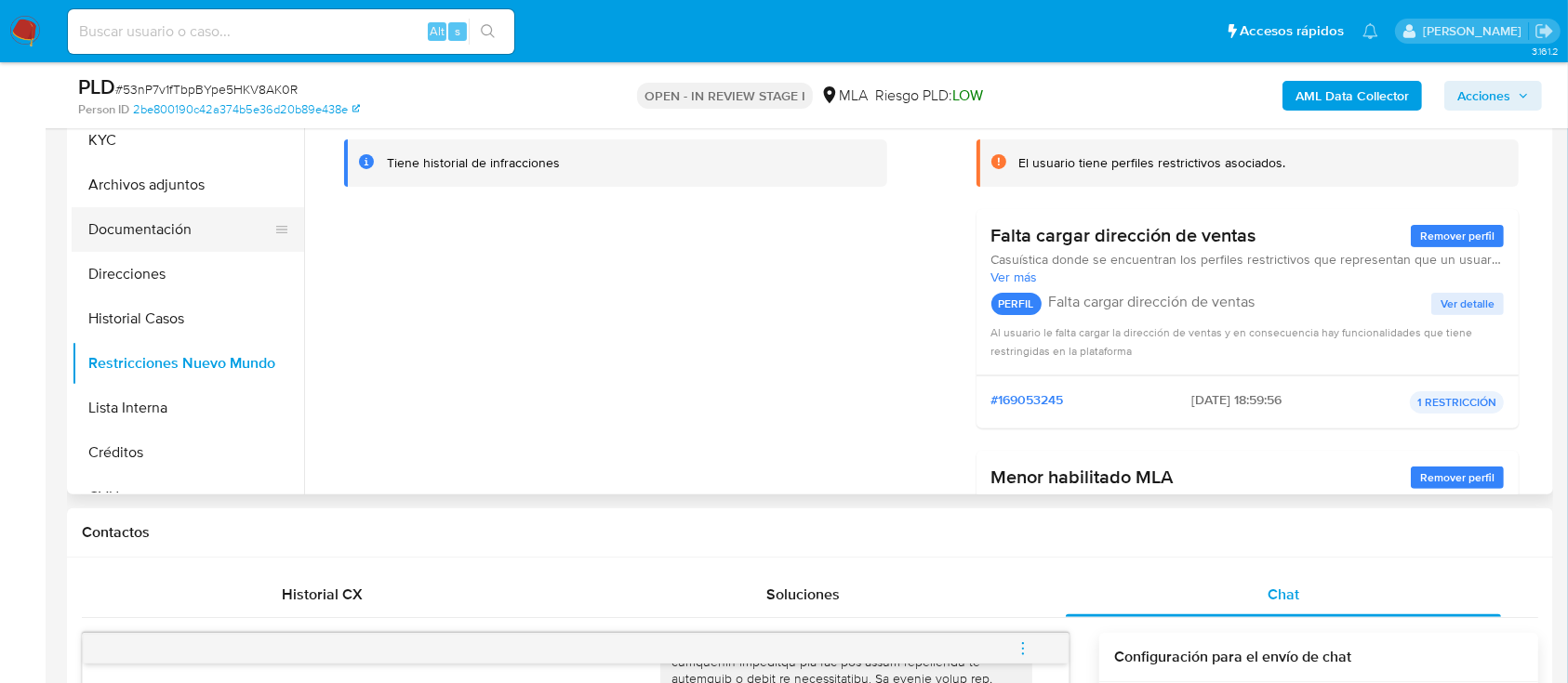
scroll to position [372, 0]
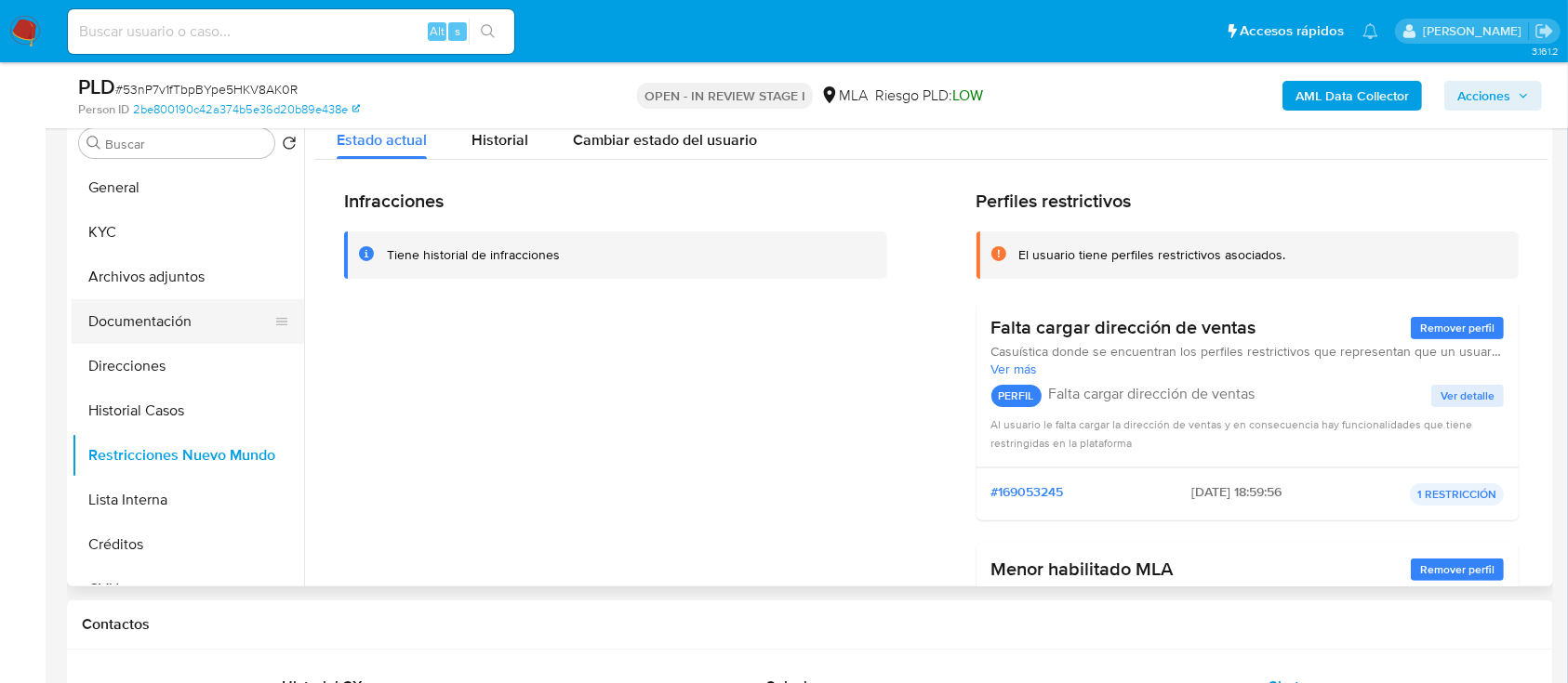
click at [157, 330] on button "Documentación" at bounding box center [180, 321] width 217 height 45
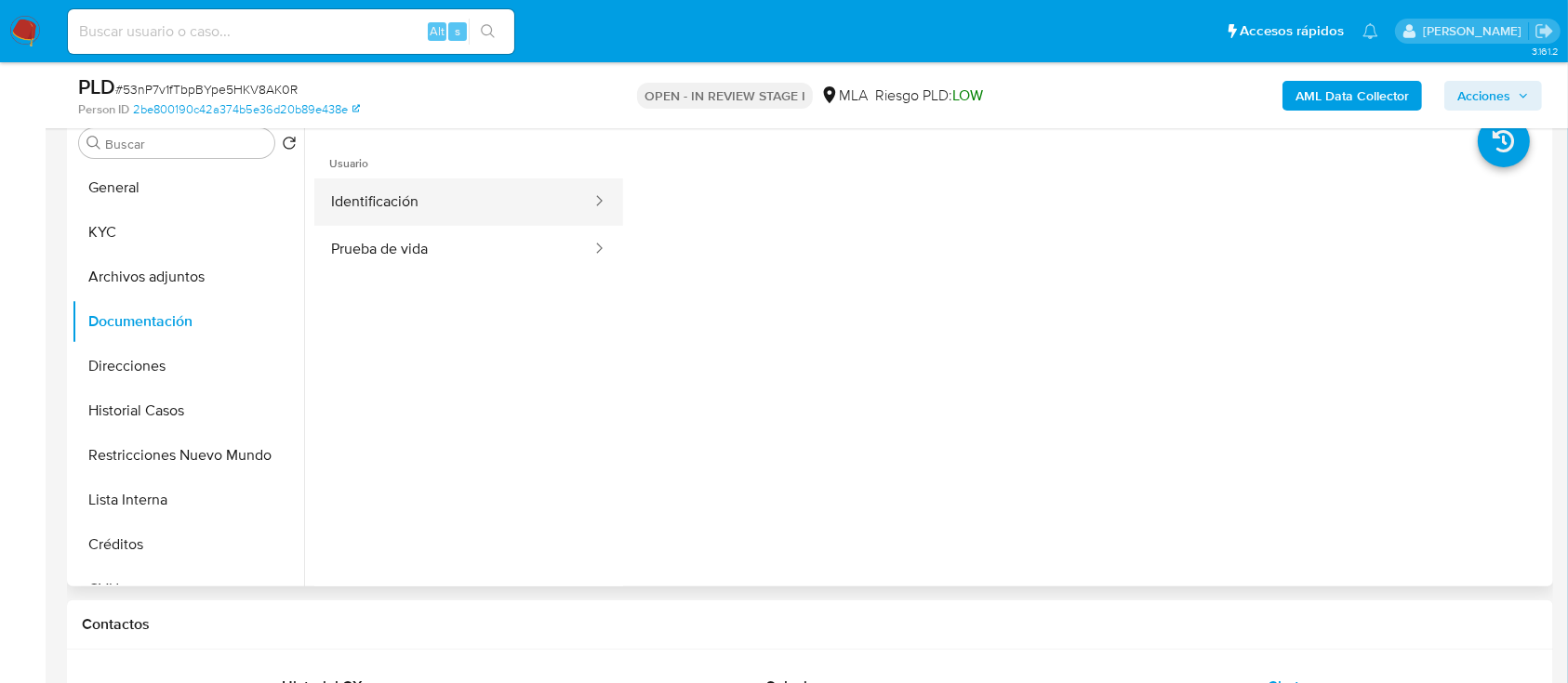
click at [545, 207] on button "Identificación" at bounding box center [453, 202] width 279 height 48
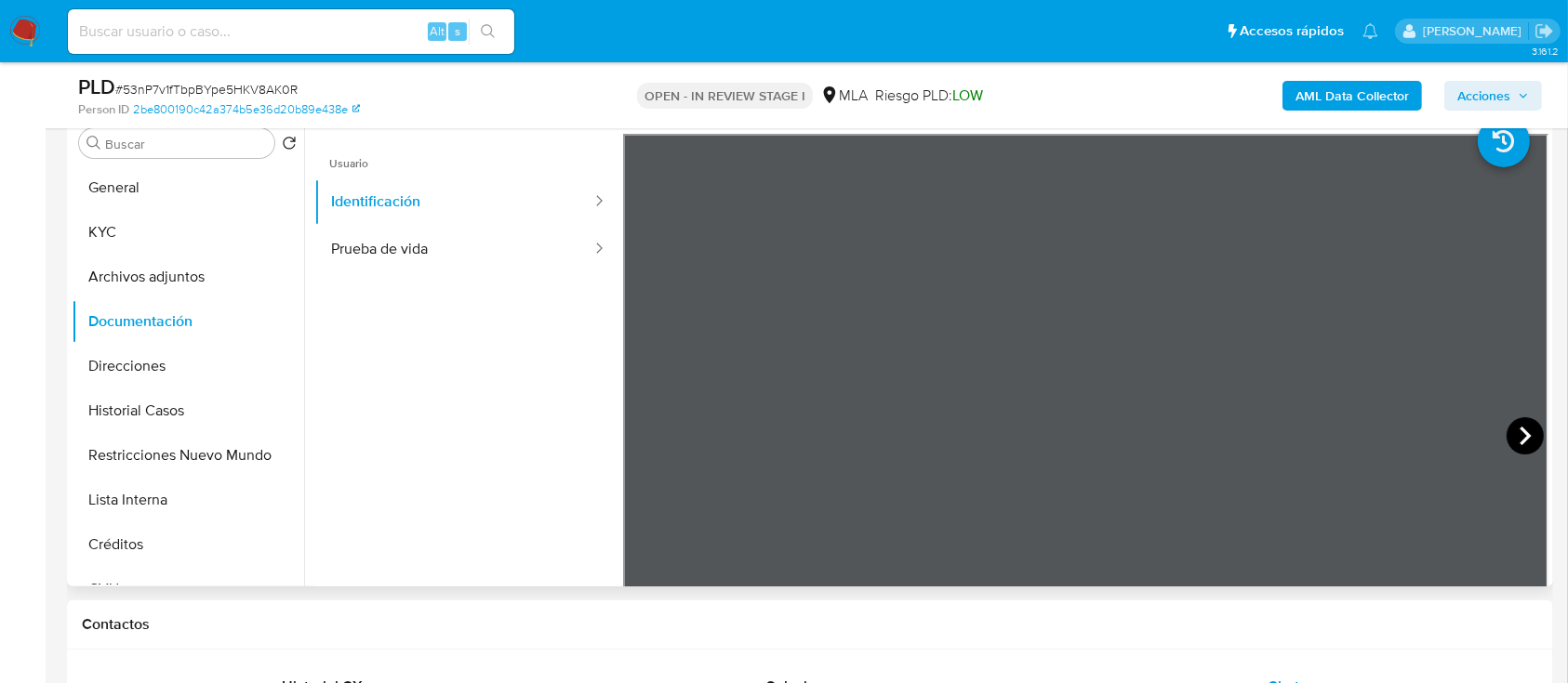
click at [1516, 433] on icon at bounding box center [1525, 436] width 38 height 38
click at [144, 245] on button "KYC" at bounding box center [180, 232] width 217 height 45
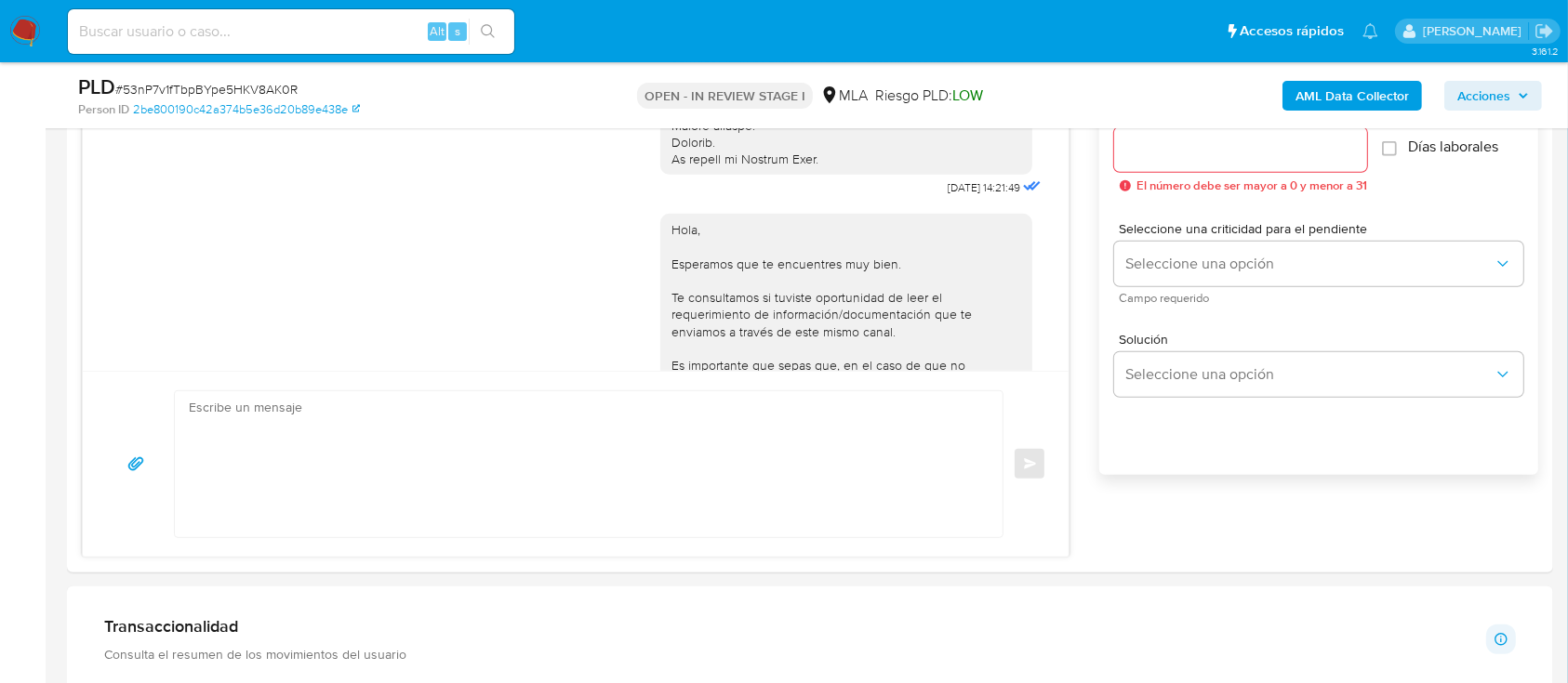
scroll to position [1004, 0]
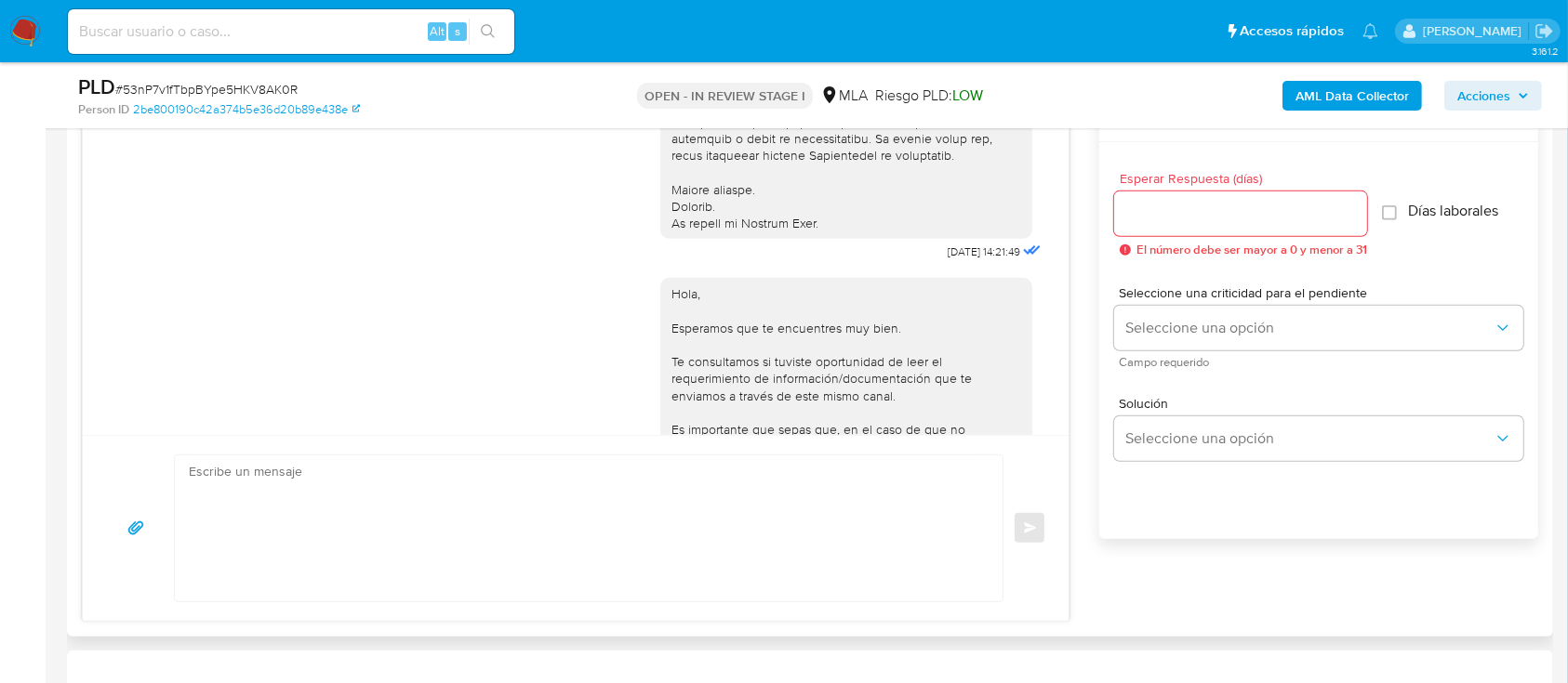
click at [735, 600] on textarea at bounding box center [583, 528] width 790 height 146
paste textarea "Hola Kayana Tabi Maldonado, En función de las operaciones registradas en tu cue…"
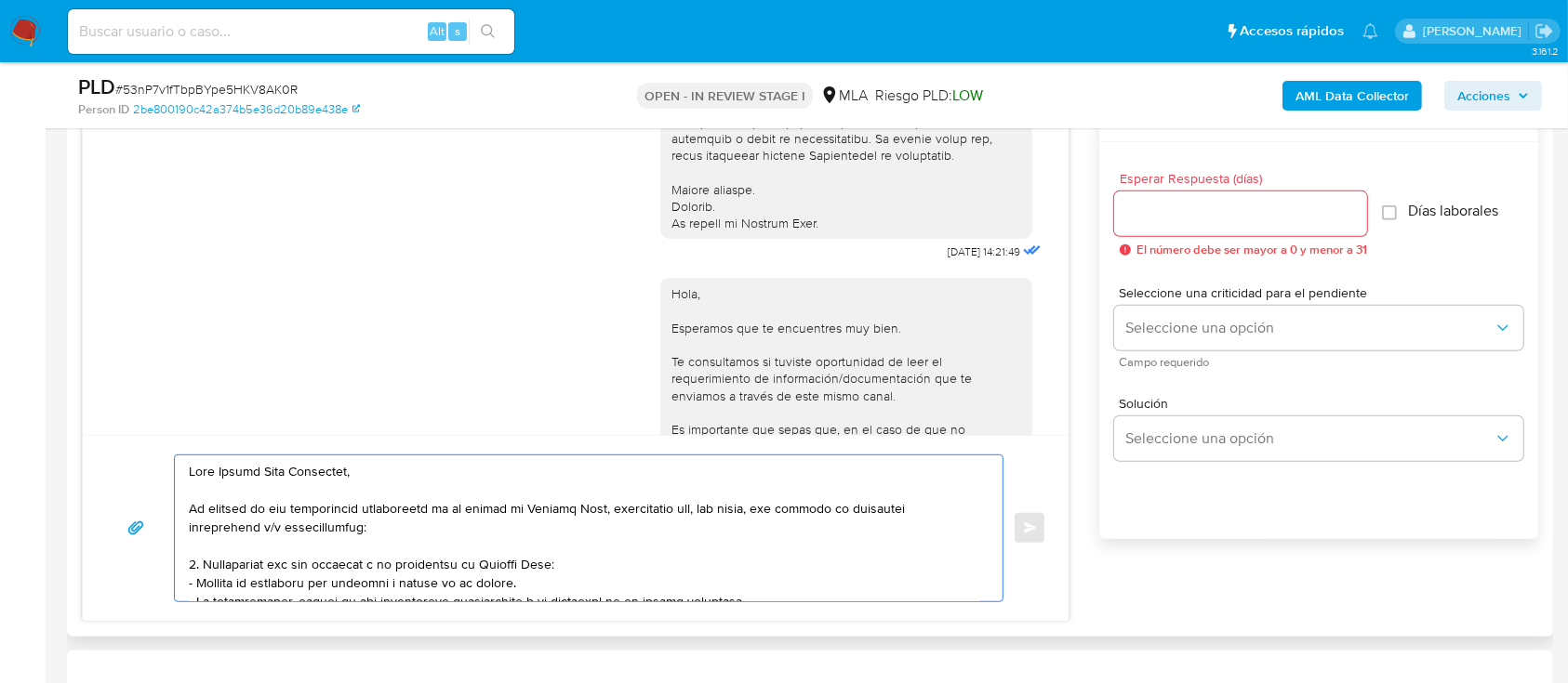
scroll to position [467, 0]
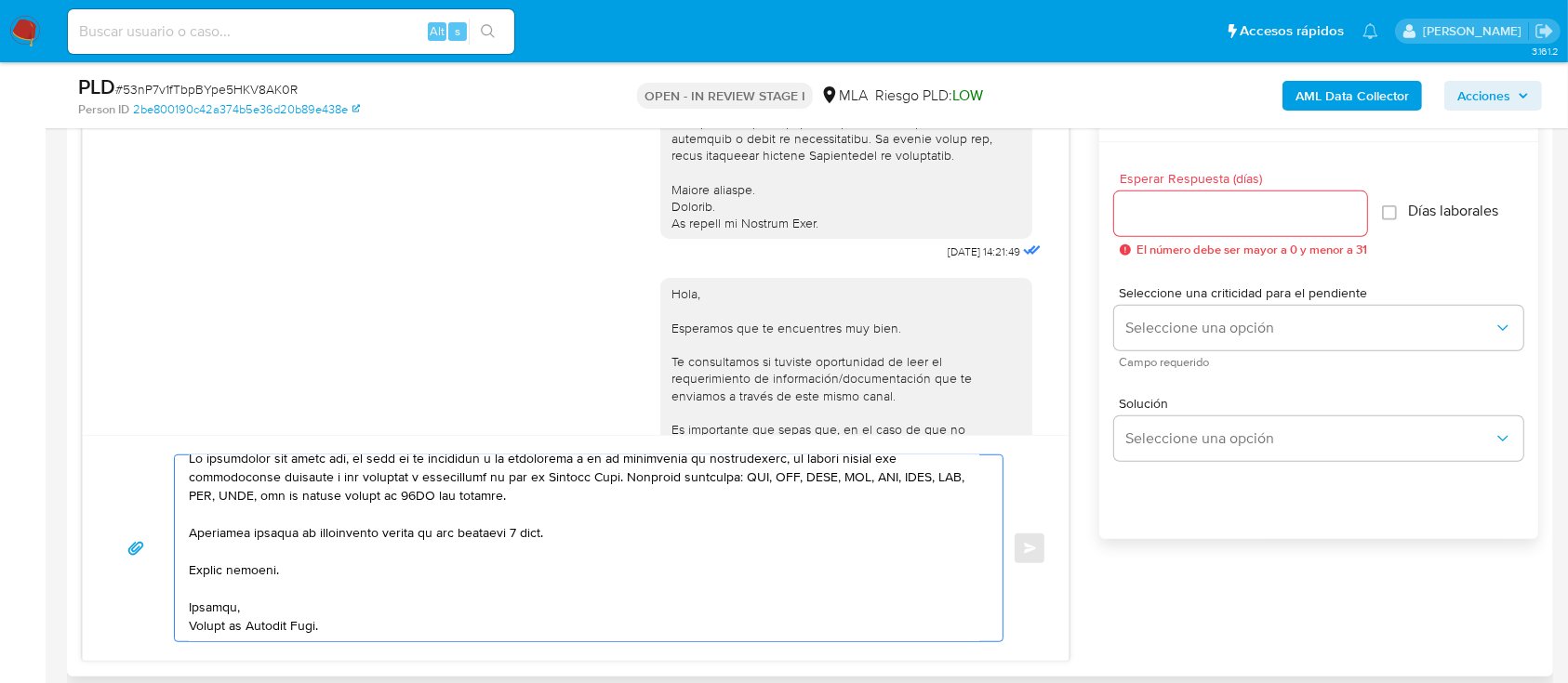
type textarea "Hola Kayana Tabi Maldonado, En función de las operaciones registradas en tu cue…"
click at [1213, 215] on input "Esperar Respuesta (días)" at bounding box center [1240, 213] width 253 height 24
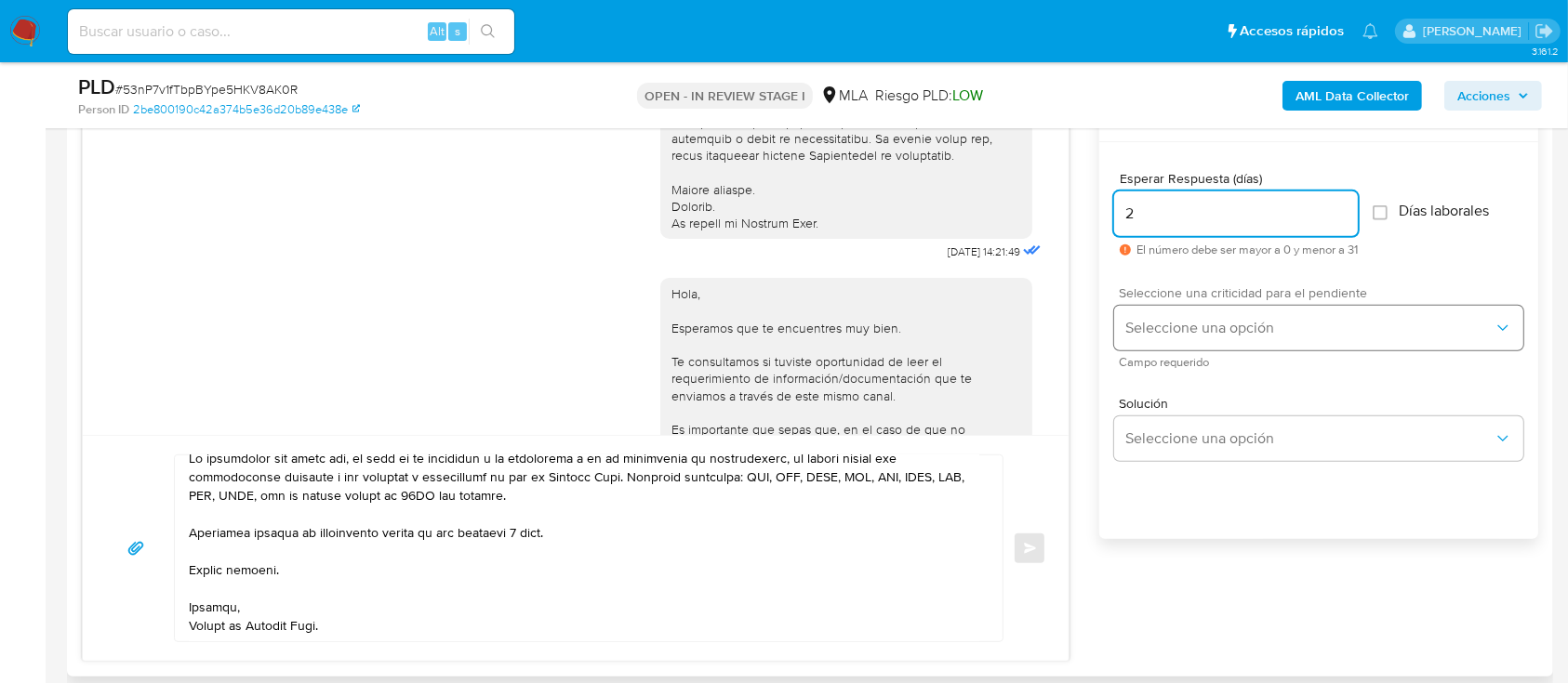
type input "2"
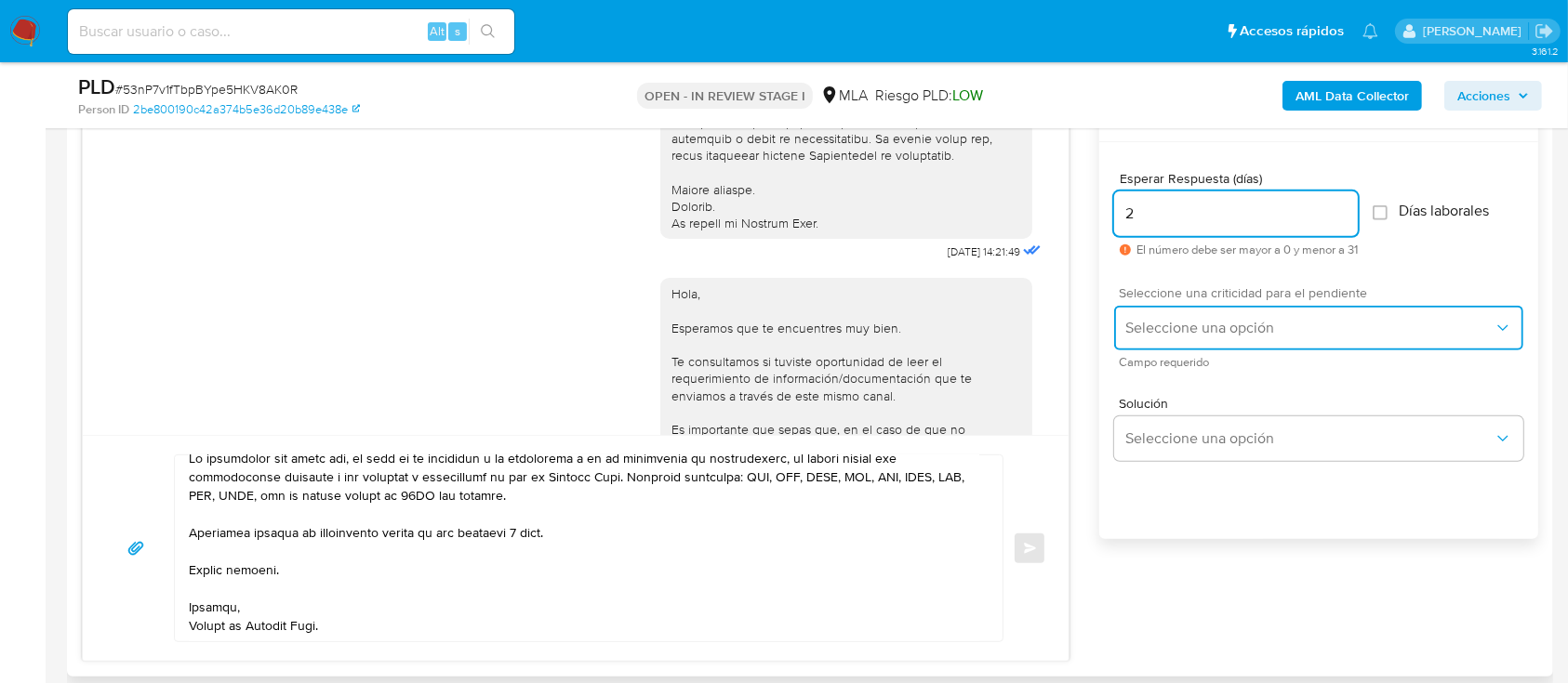
click at [1197, 312] on button "Seleccione una opción" at bounding box center [1318, 328] width 410 height 45
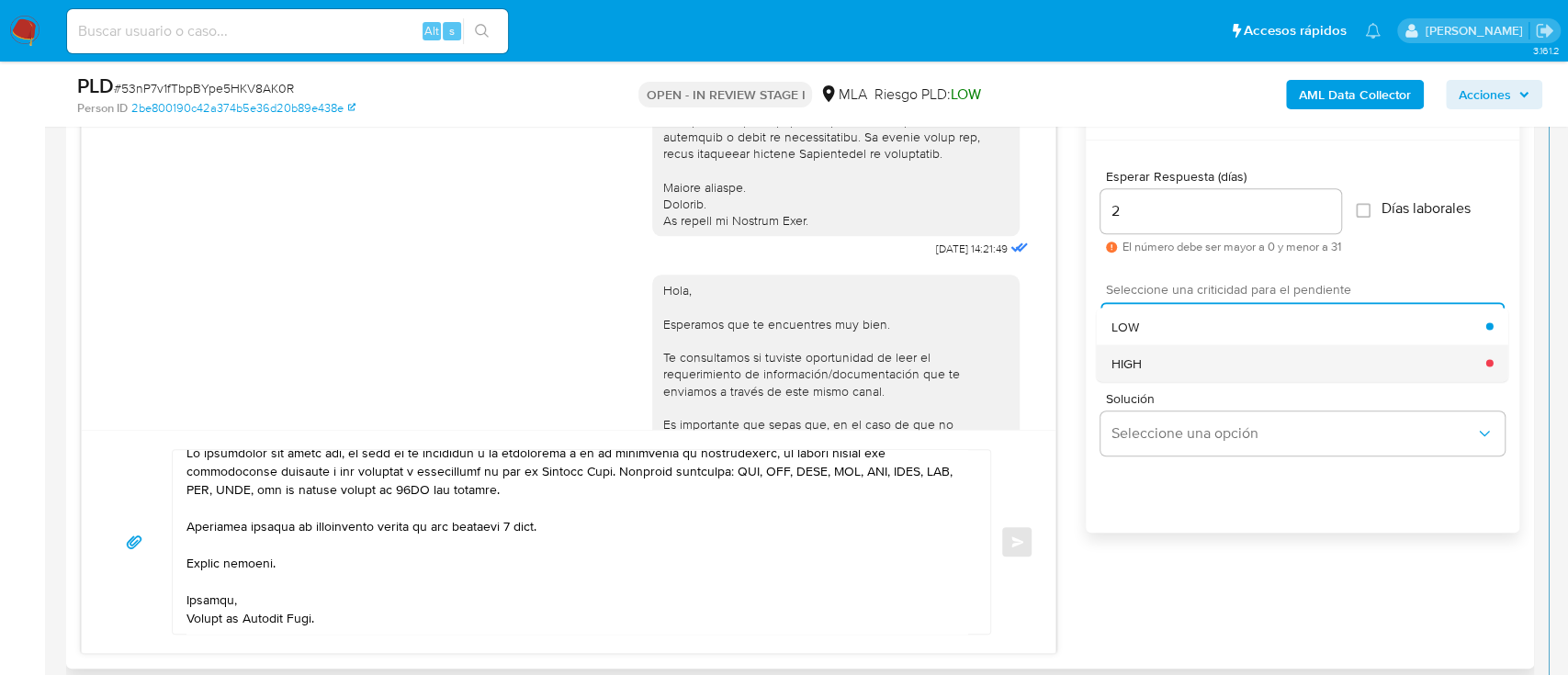
click at [1177, 362] on div "HIGH" at bounding box center [1299, 363] width 375 height 37
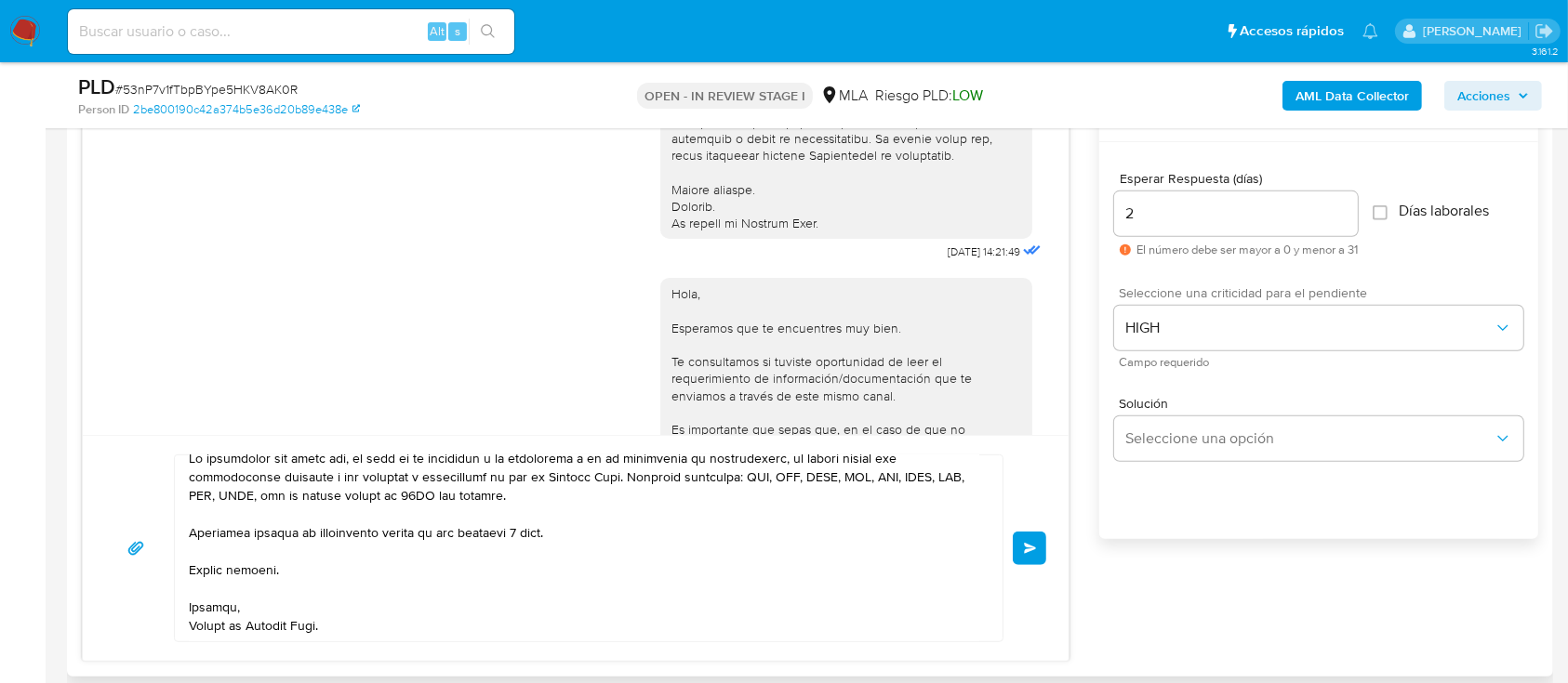
click at [1025, 551] on span "Enviar" at bounding box center [1029, 548] width 13 height 11
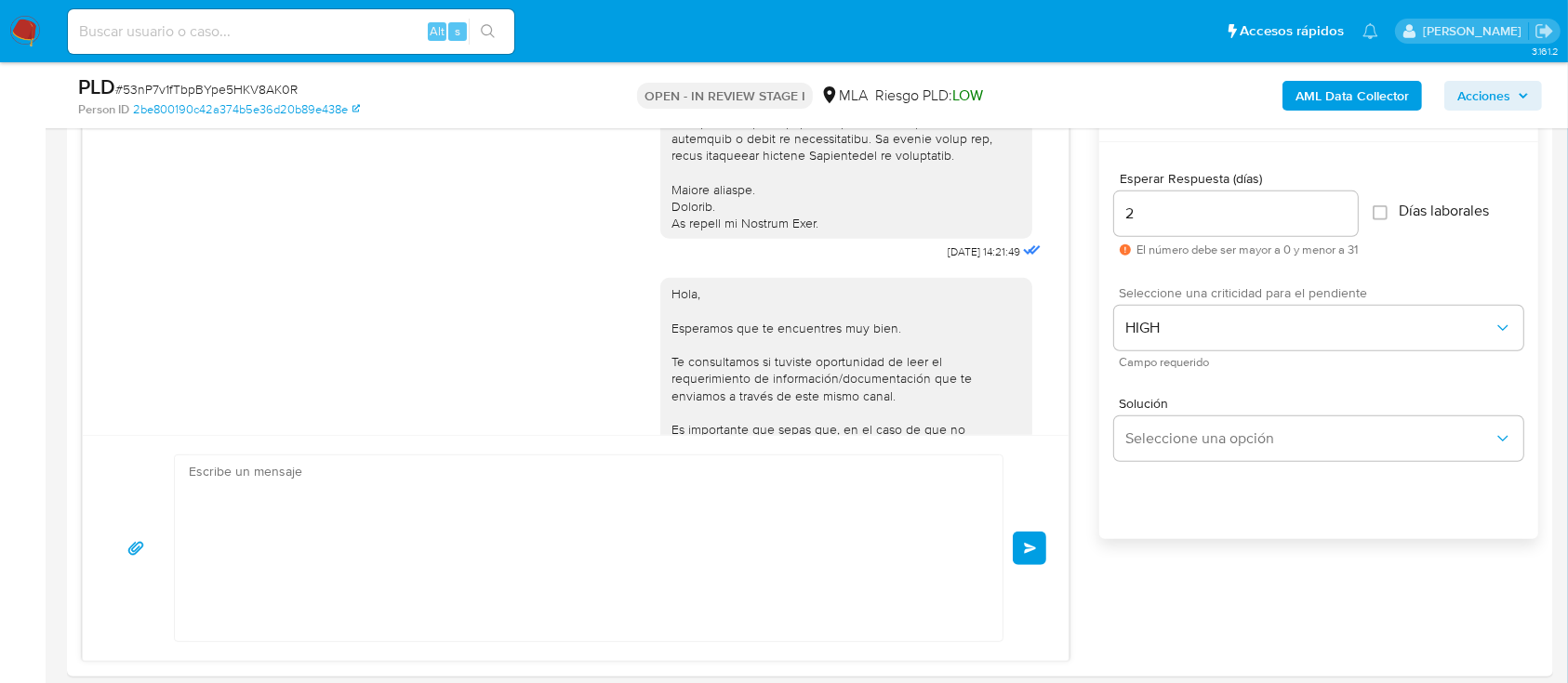
scroll to position [1745, 0]
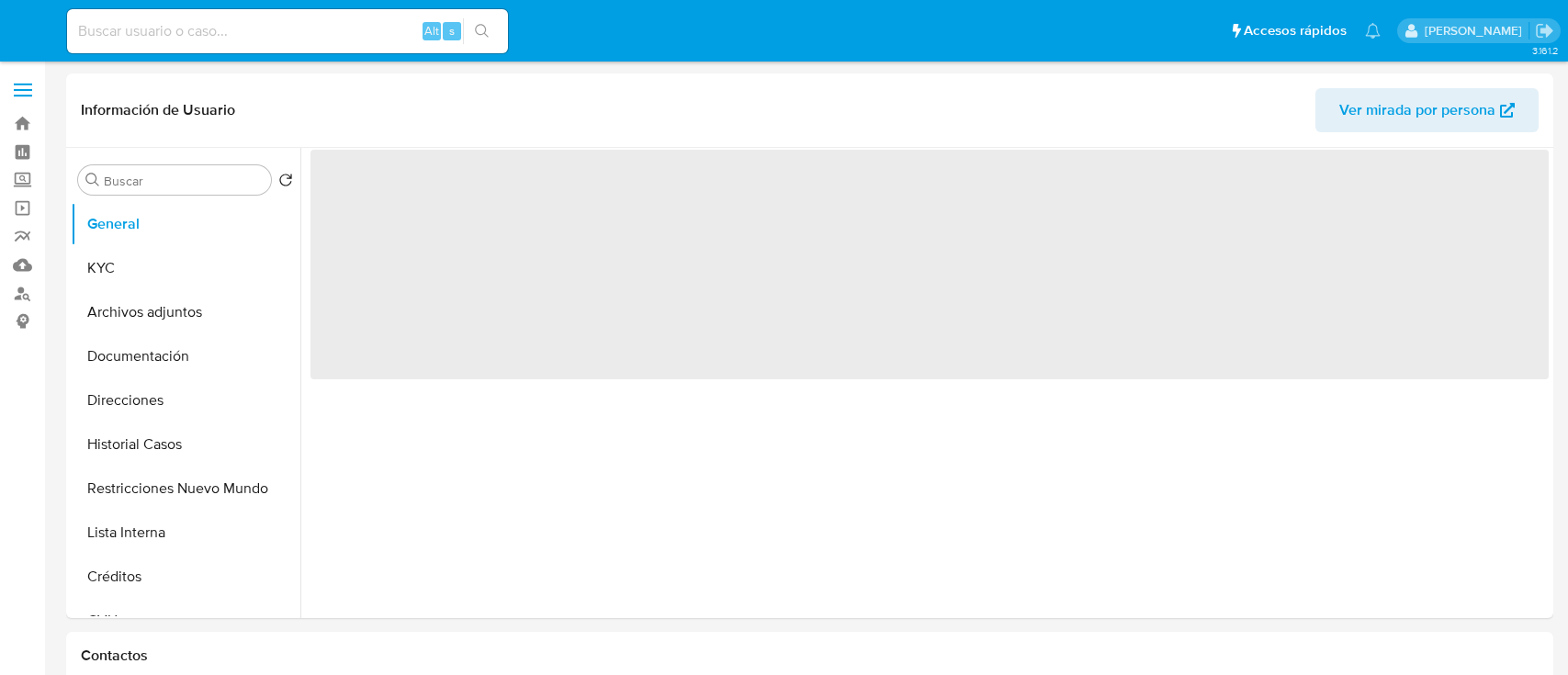
select select "10"
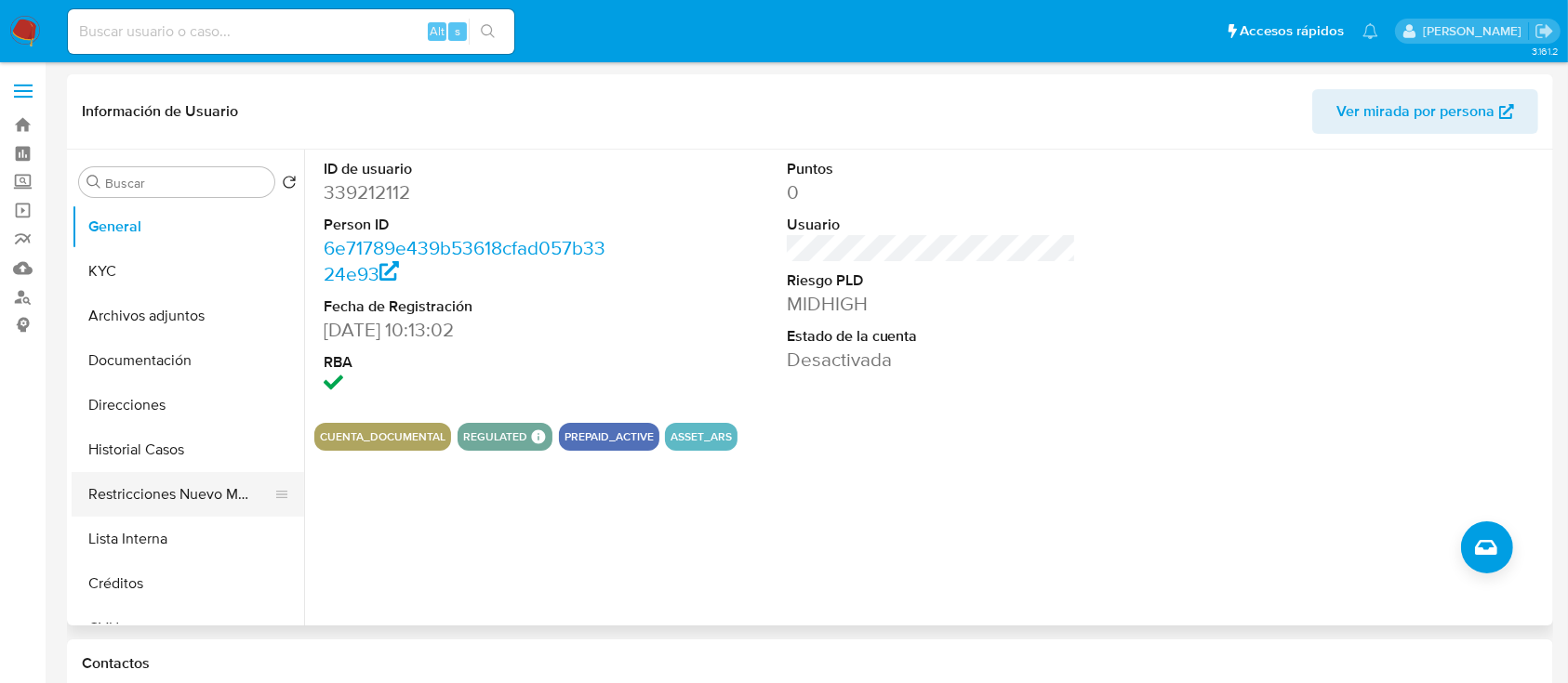
click at [172, 488] on button "Restricciones Nuevo Mundo" at bounding box center [180, 494] width 217 height 45
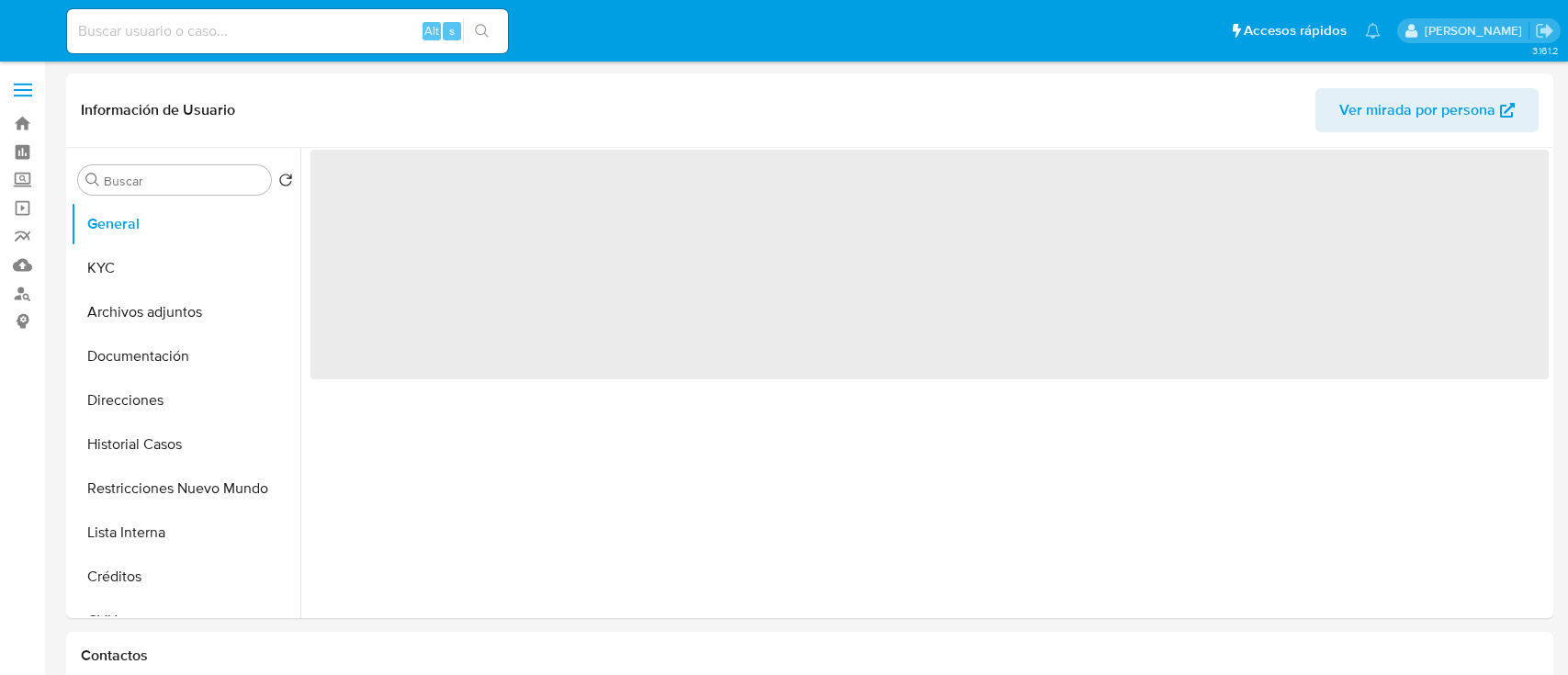
select select "10"
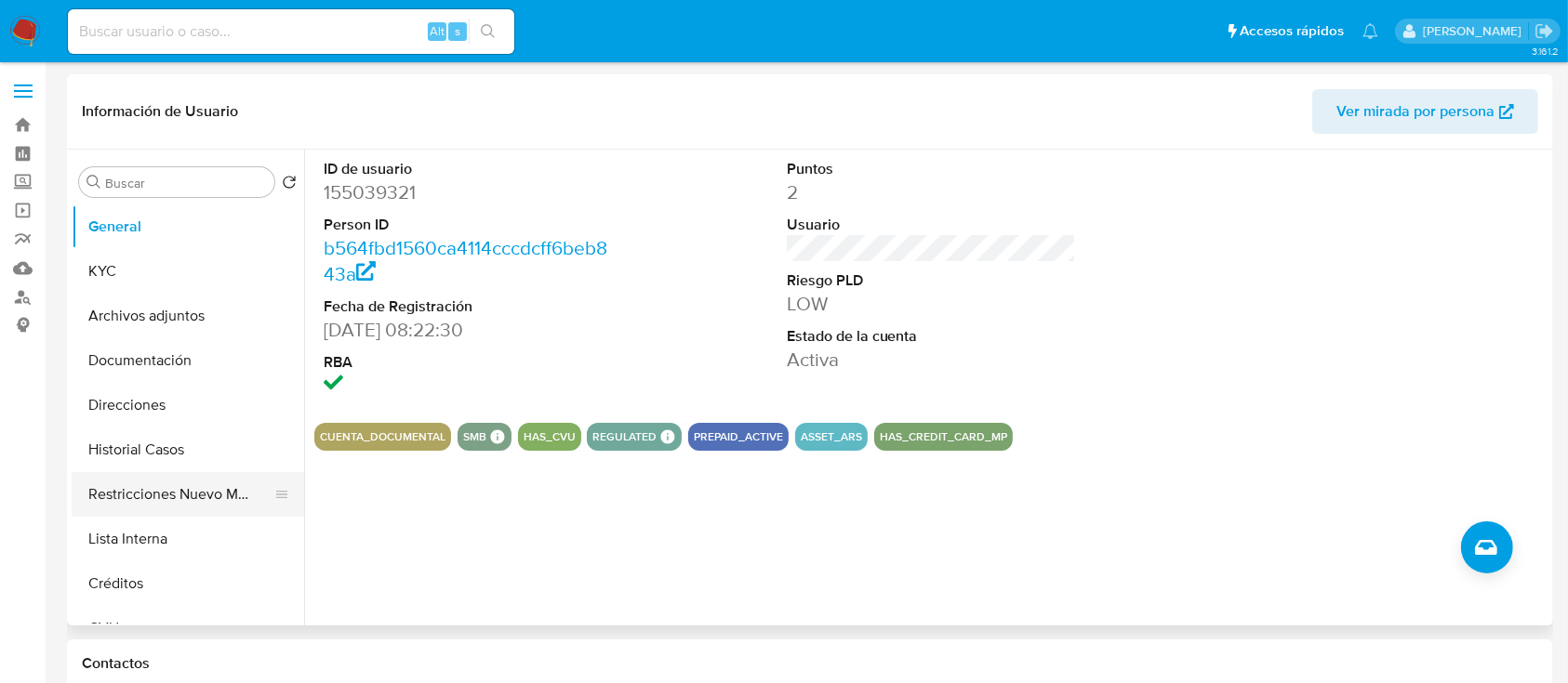
click at [193, 489] on button "Restricciones Nuevo Mundo" at bounding box center [180, 494] width 217 height 45
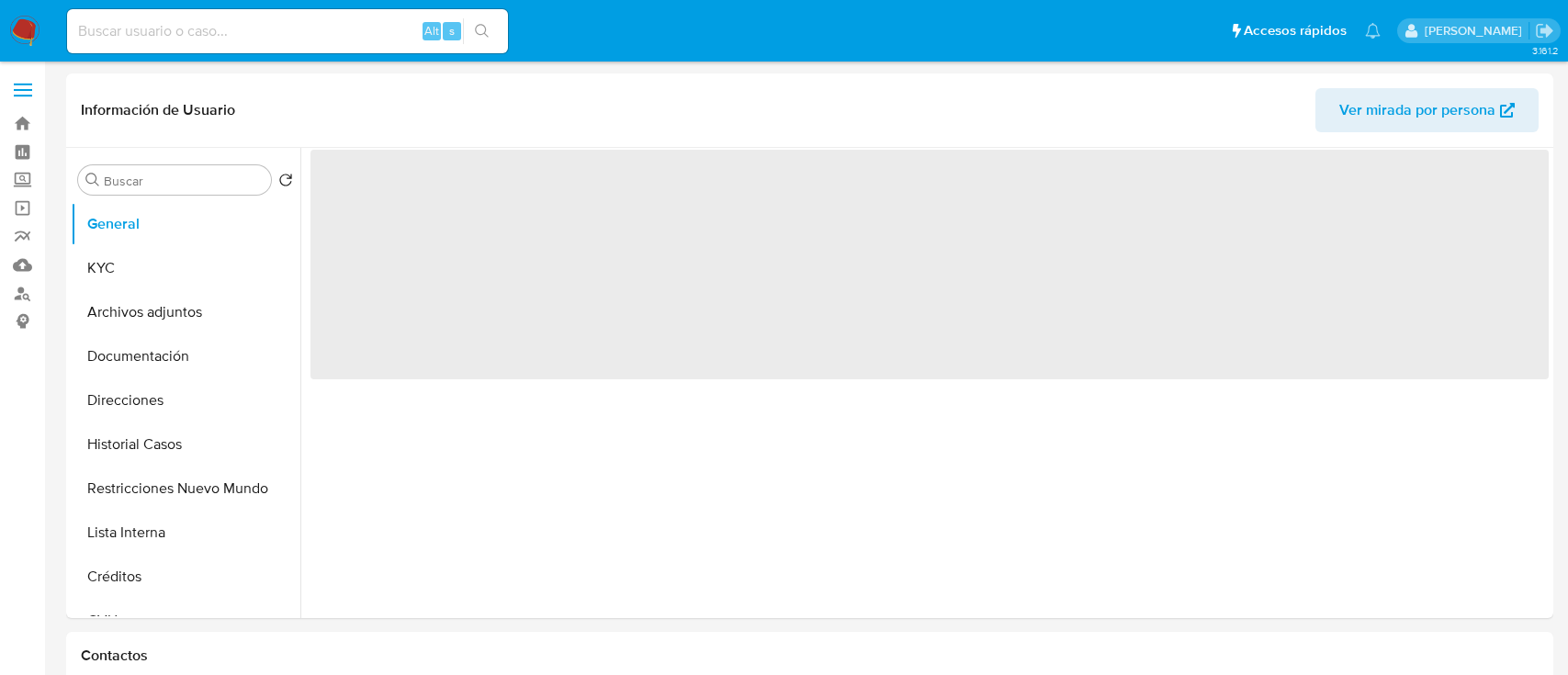
select select "10"
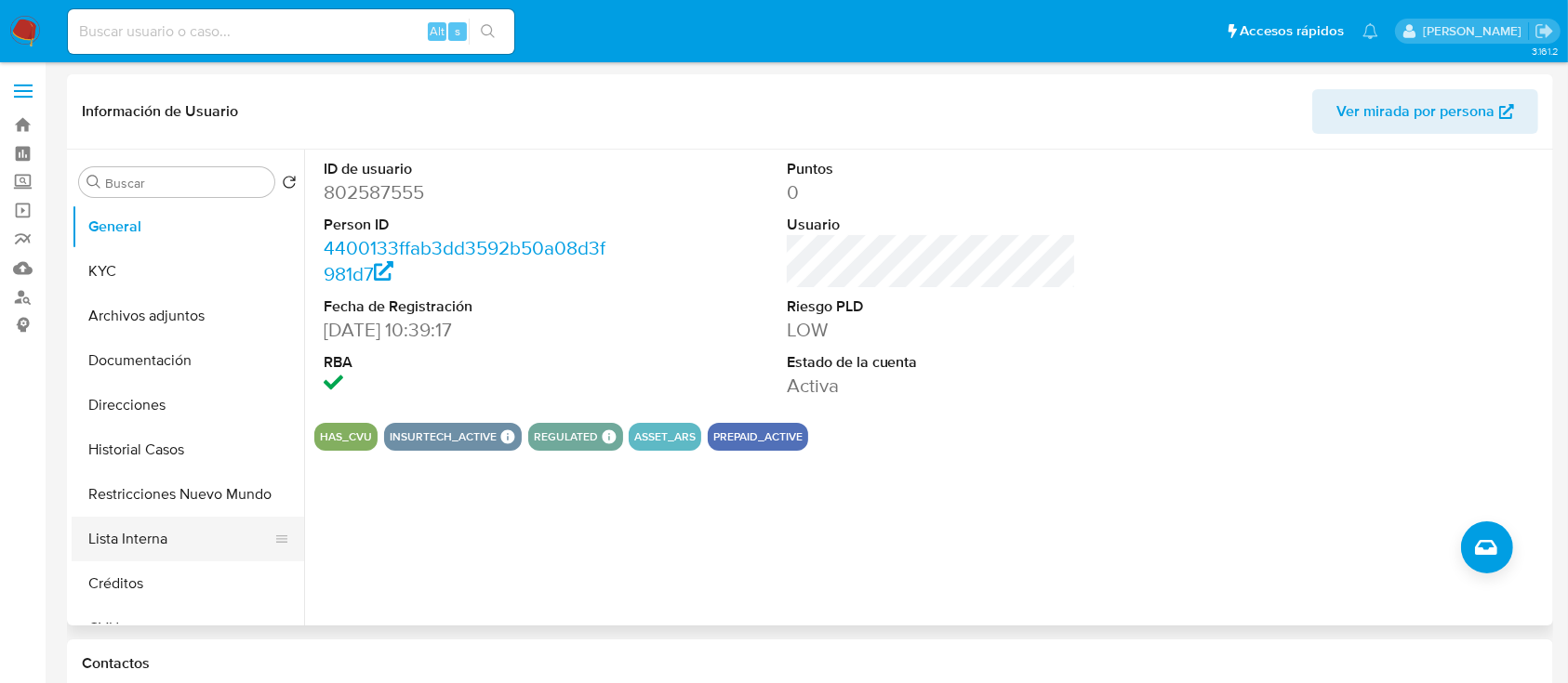
click at [165, 516] on button "Lista Interna" at bounding box center [180, 538] width 217 height 45
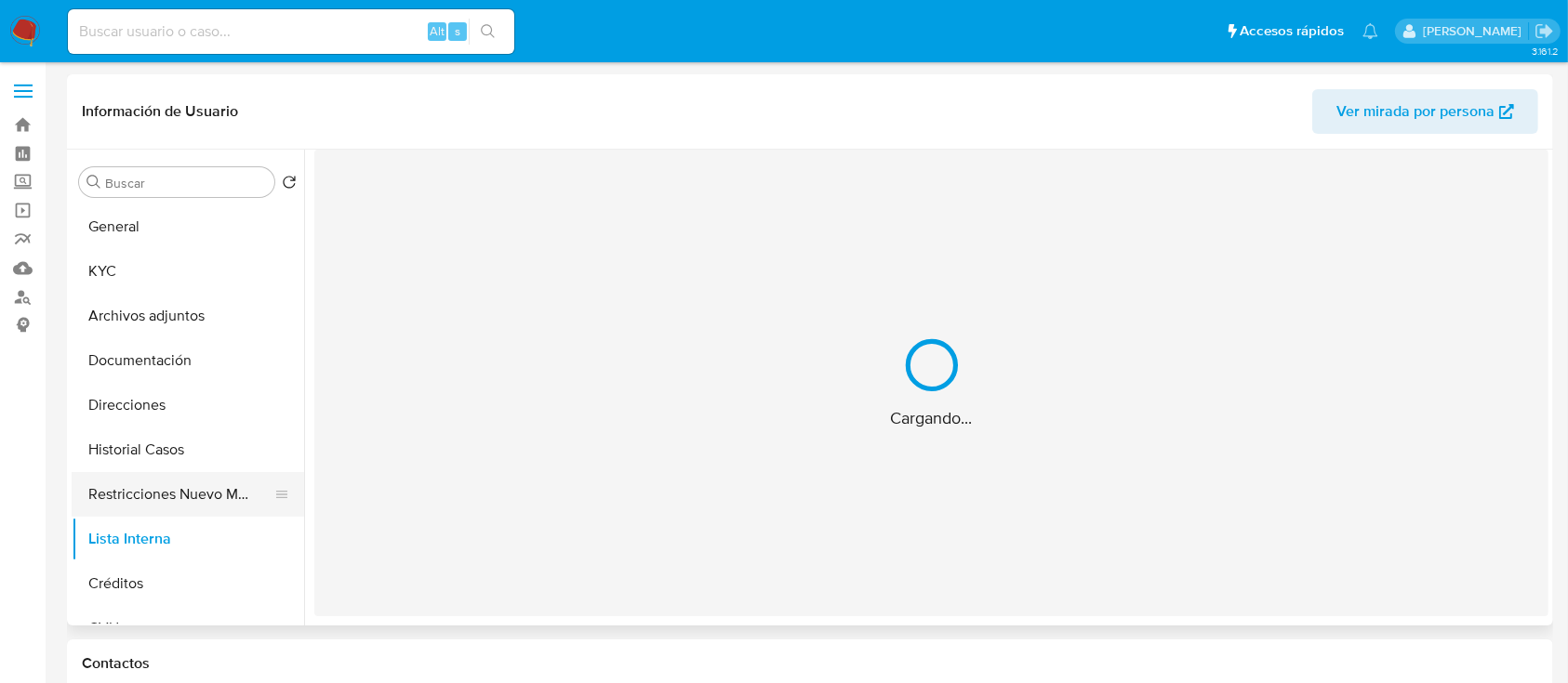
drag, startPoint x: 182, startPoint y: 504, endPoint x: 201, endPoint y: 492, distance: 22.5
click at [183, 505] on button "Restricciones Nuevo Mundo" at bounding box center [180, 494] width 217 height 45
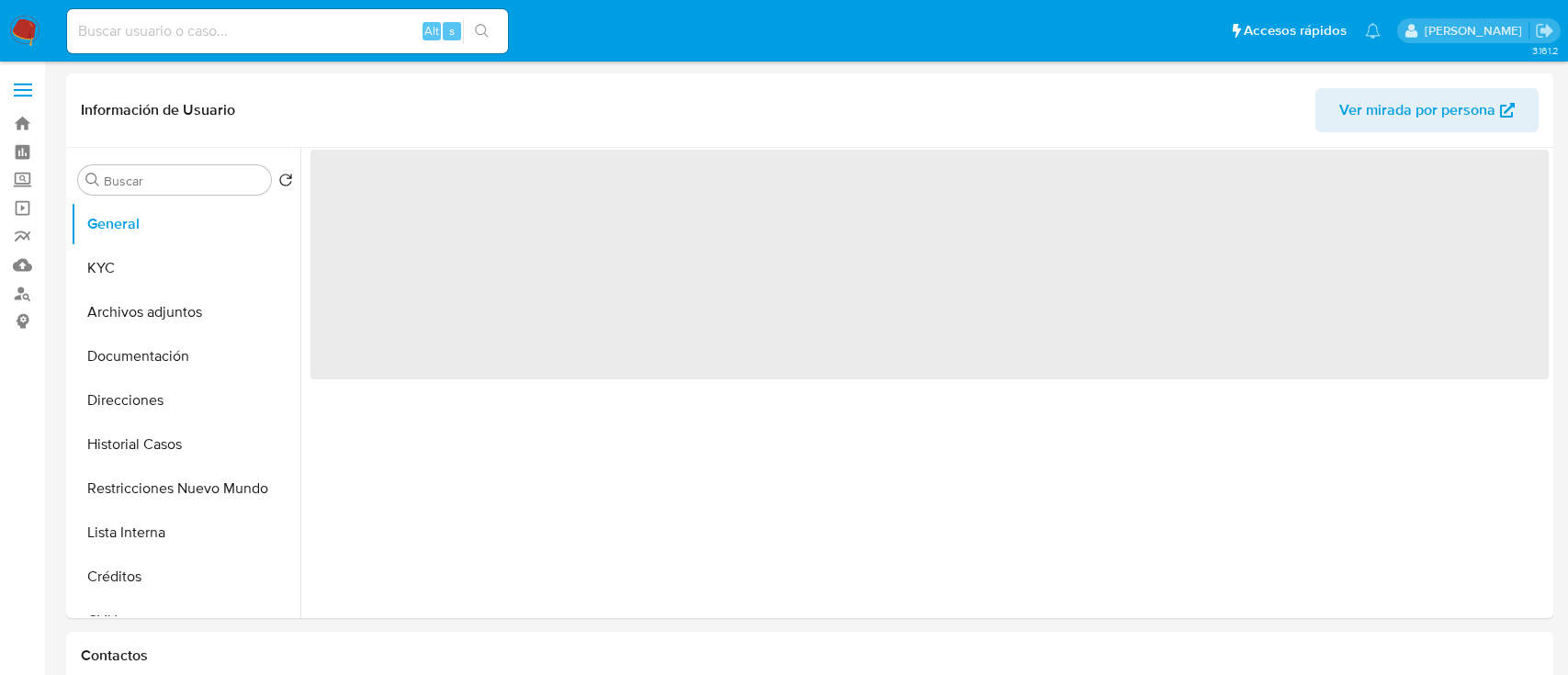
select select "10"
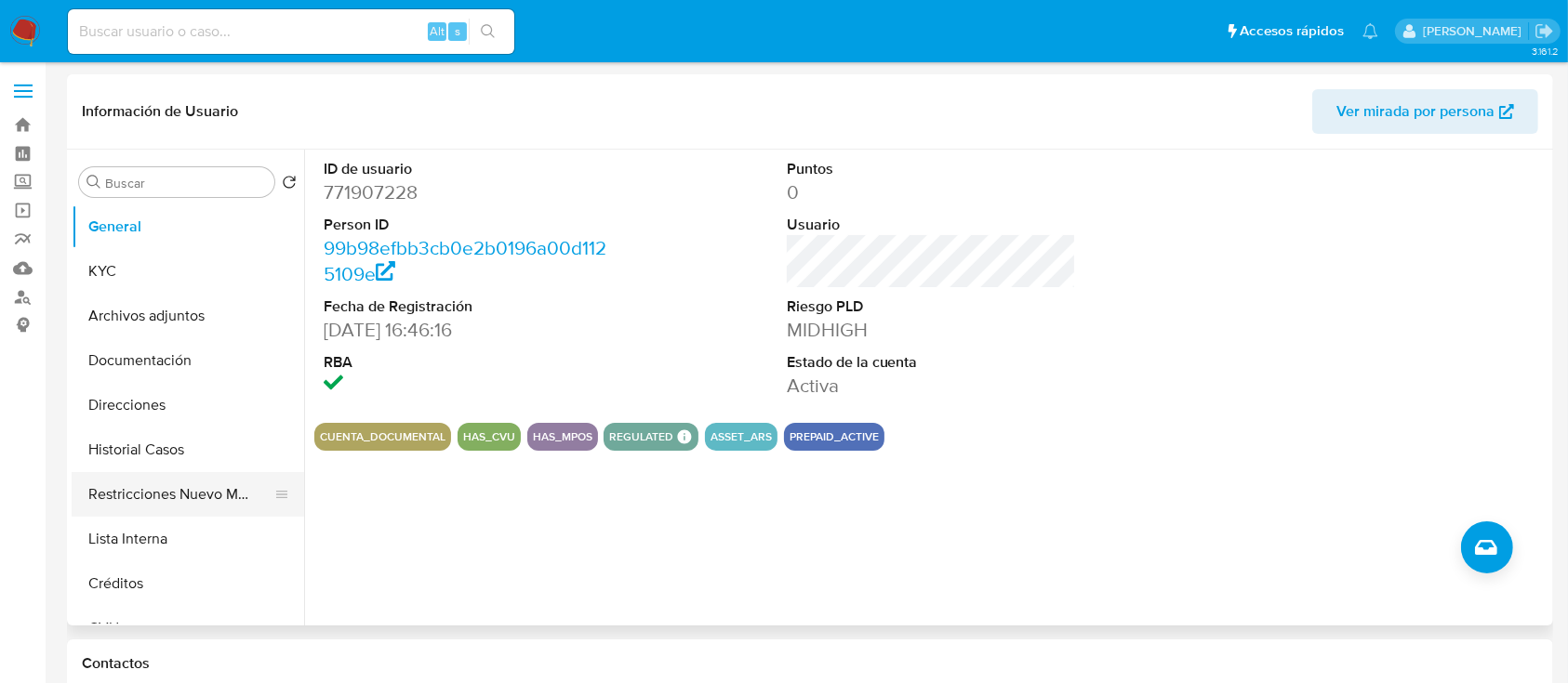
click at [175, 485] on button "Restricciones Nuevo Mundo" at bounding box center [180, 494] width 217 height 45
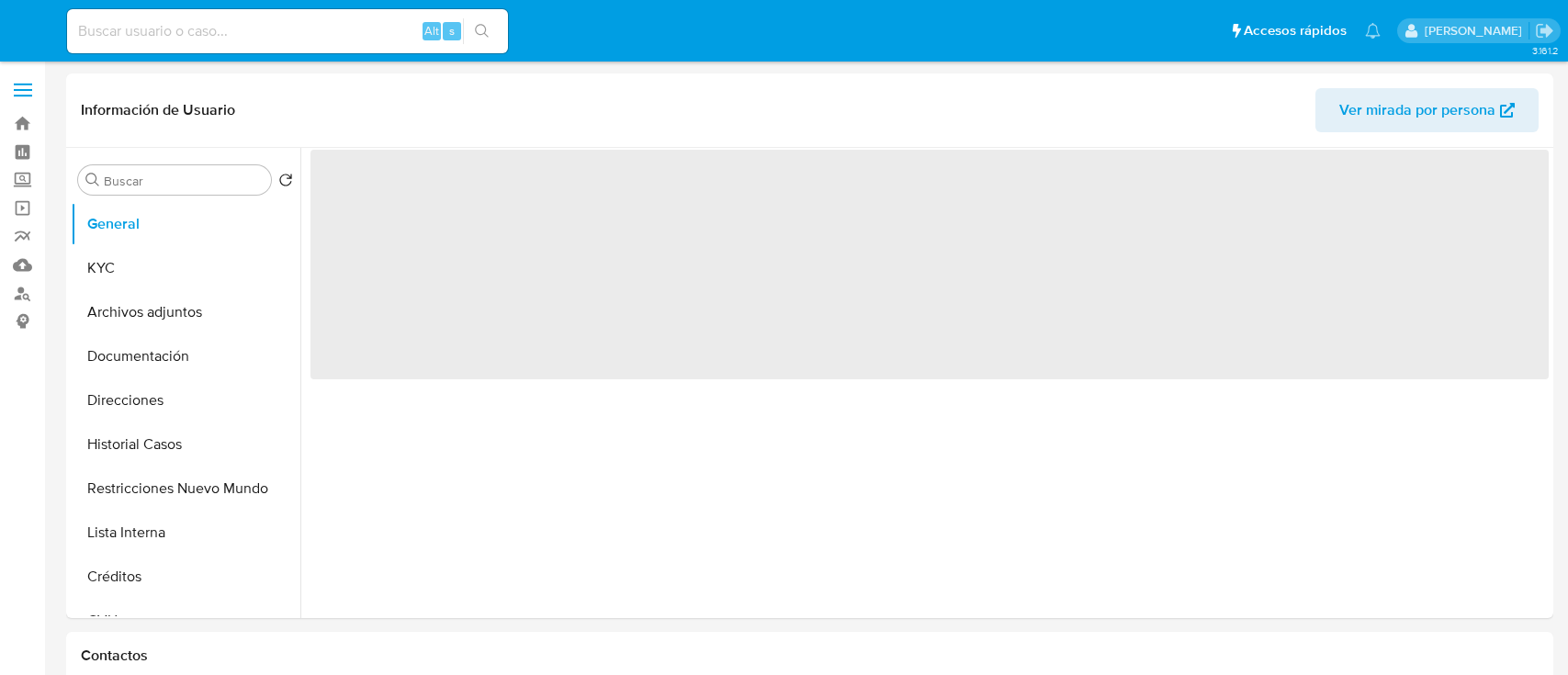
select select "10"
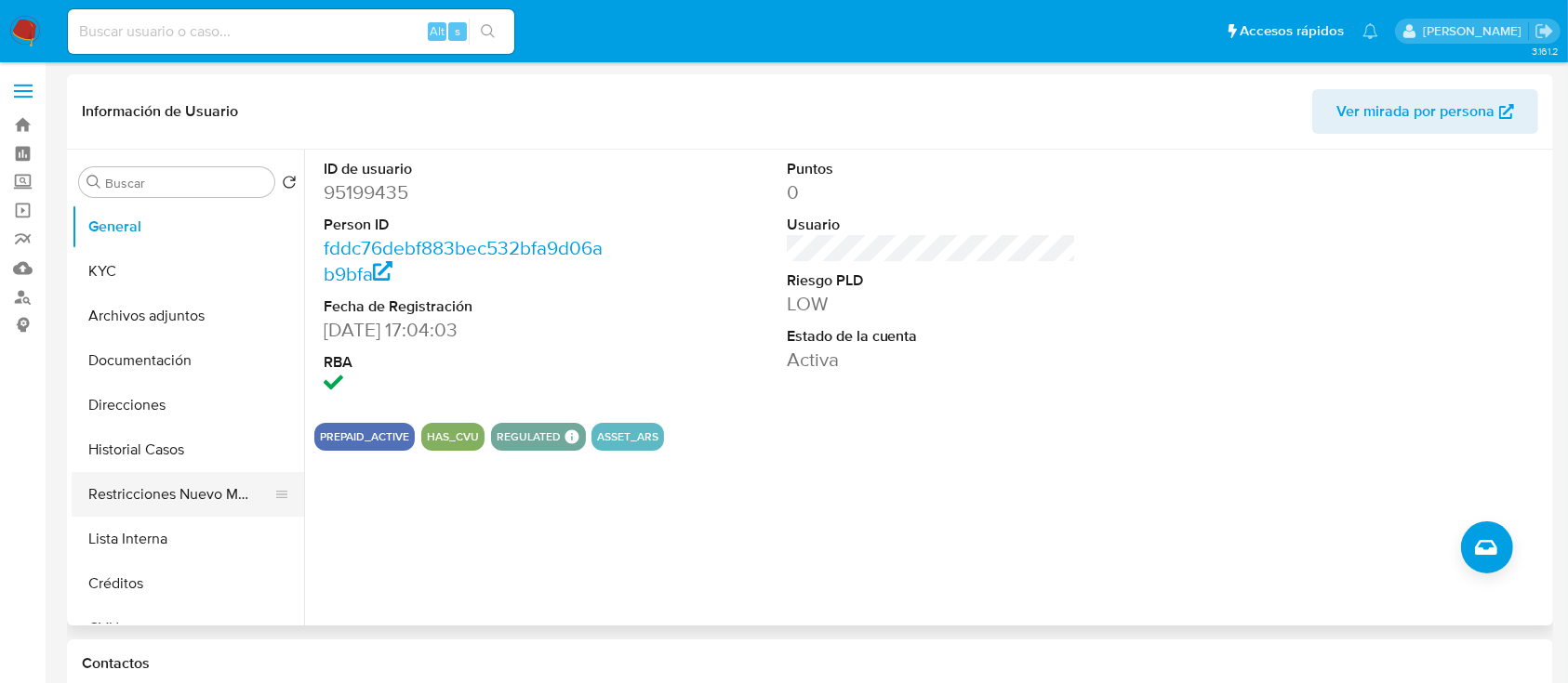
click at [225, 484] on button "Restricciones Nuevo Mundo" at bounding box center [180, 494] width 217 height 45
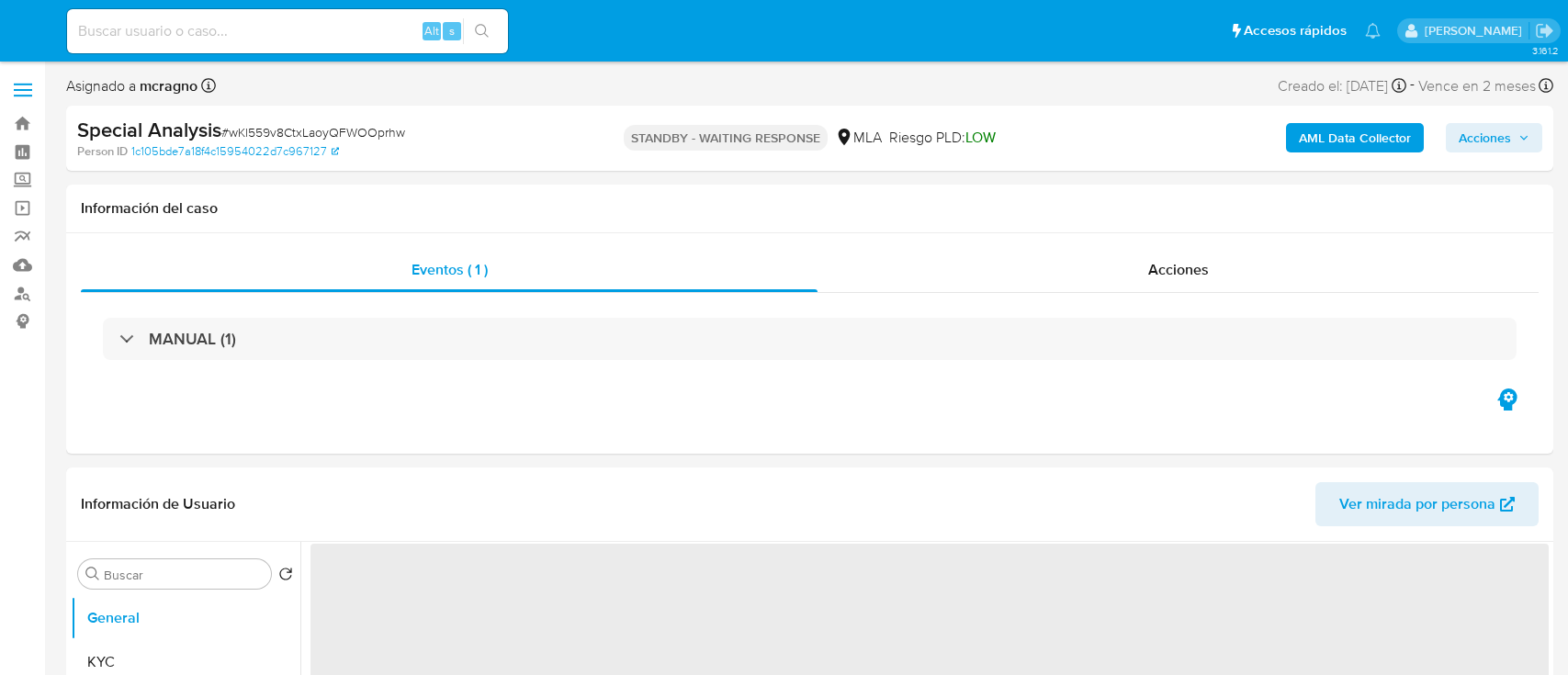
select select "10"
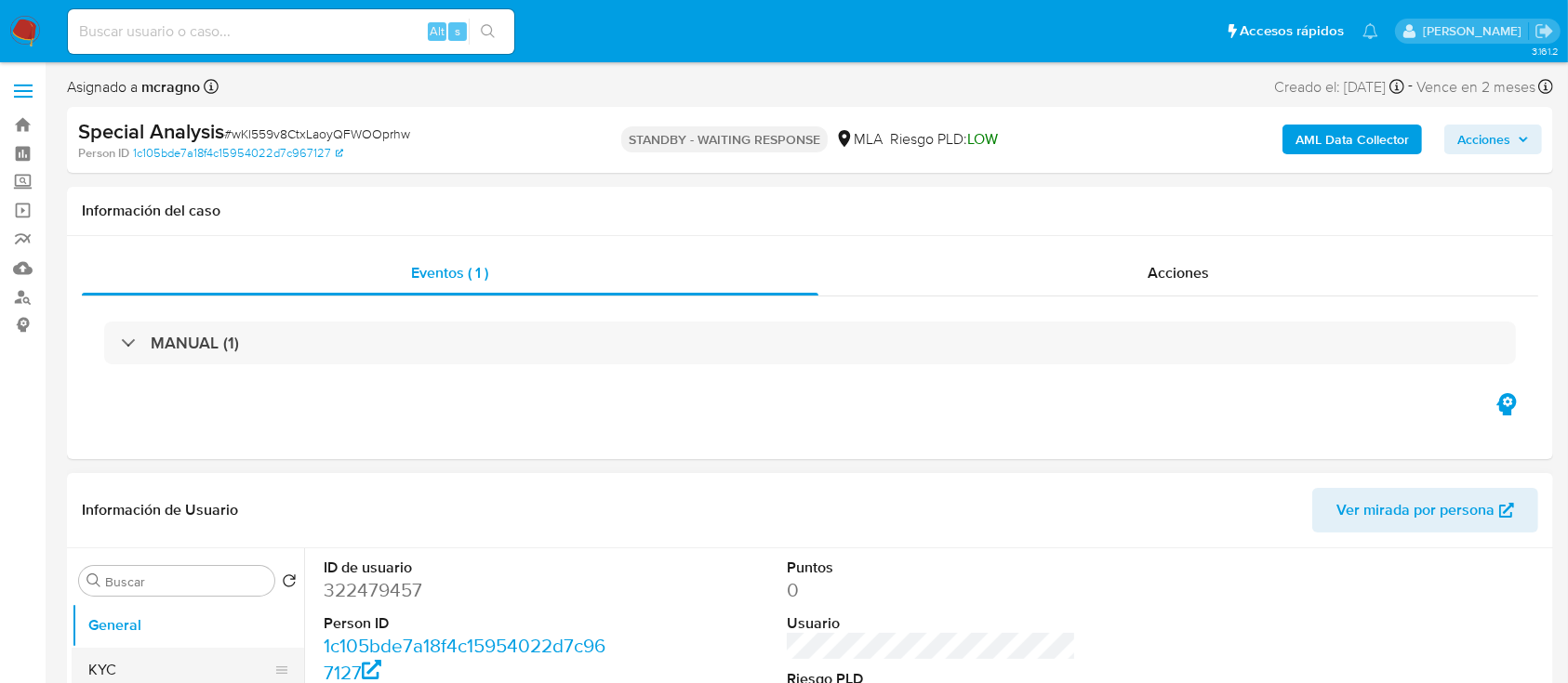
click at [223, 658] on button "KYC" at bounding box center [180, 670] width 217 height 45
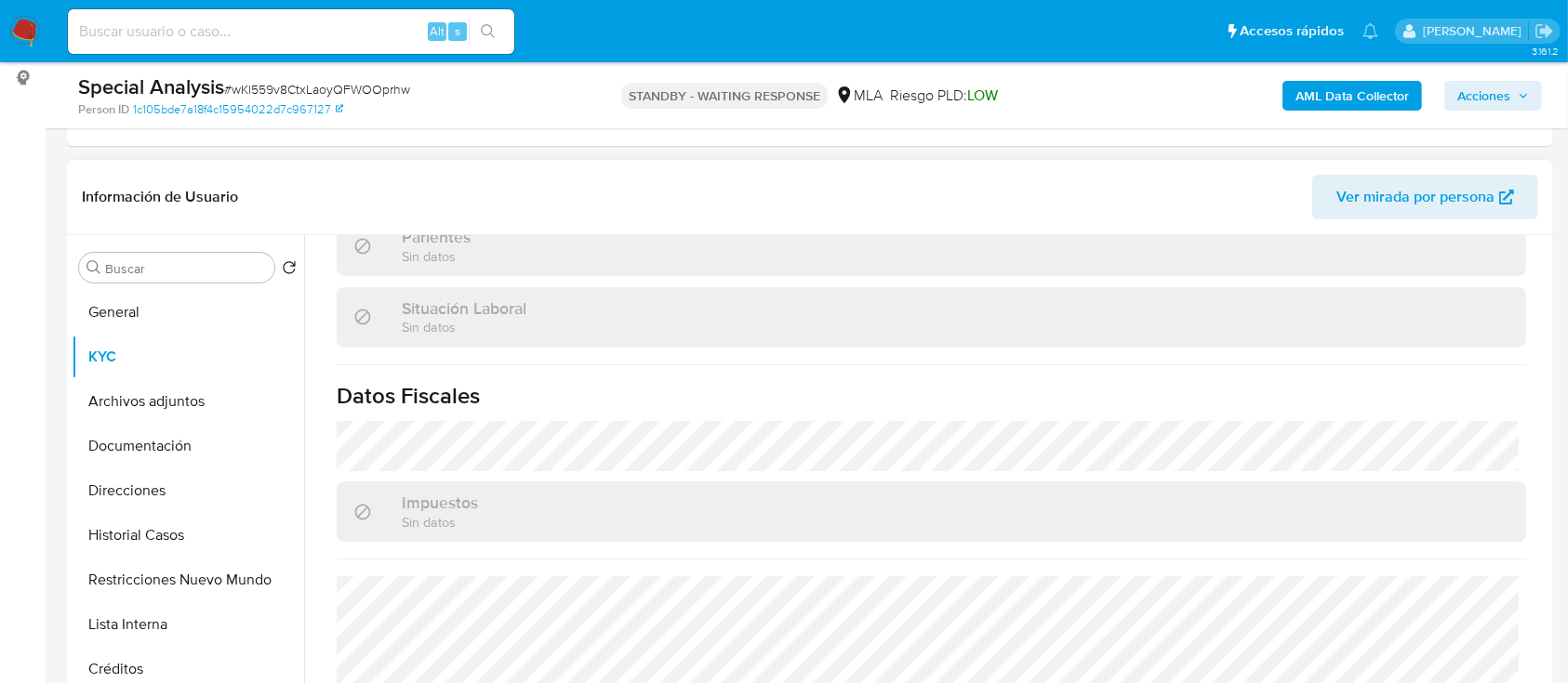
scroll to position [934, 0]
click at [172, 497] on button "Direcciones" at bounding box center [180, 491] width 217 height 45
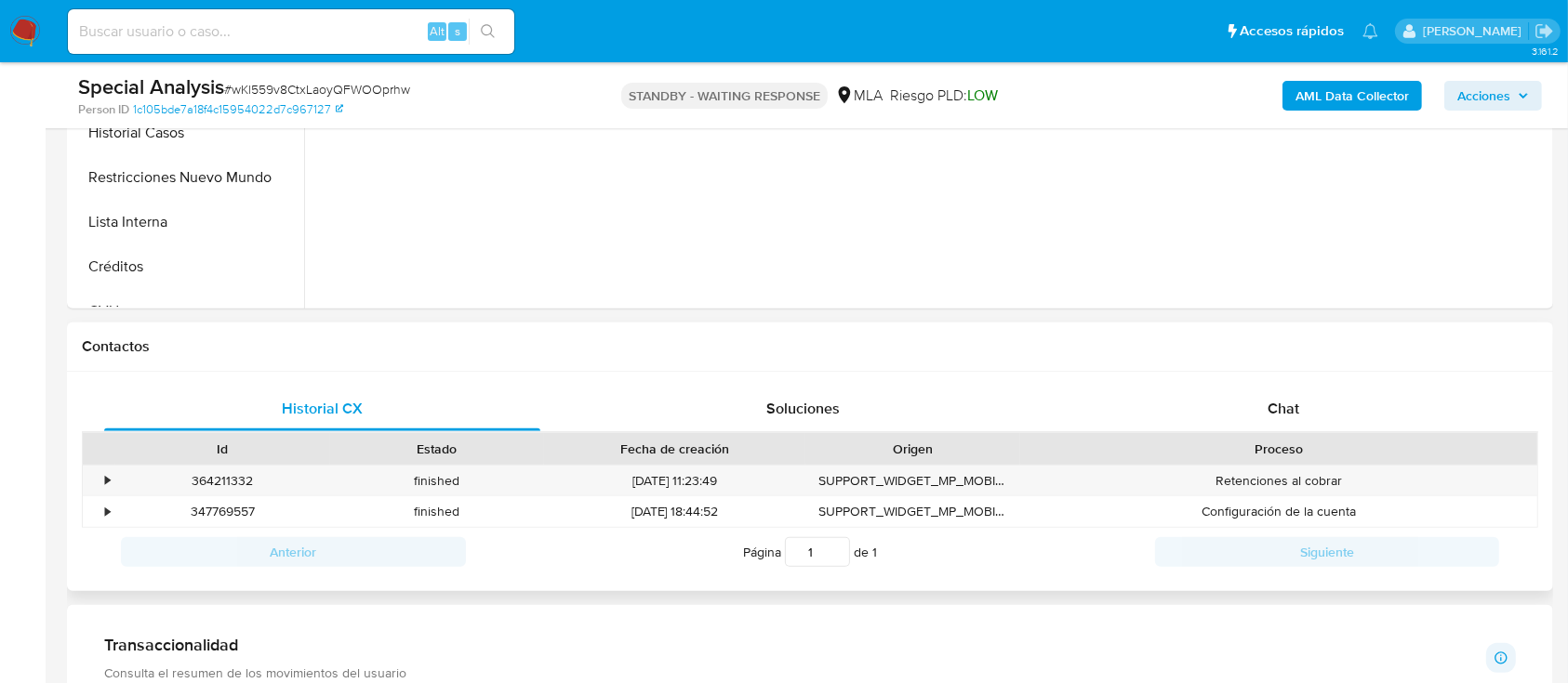
scroll to position [743, 0]
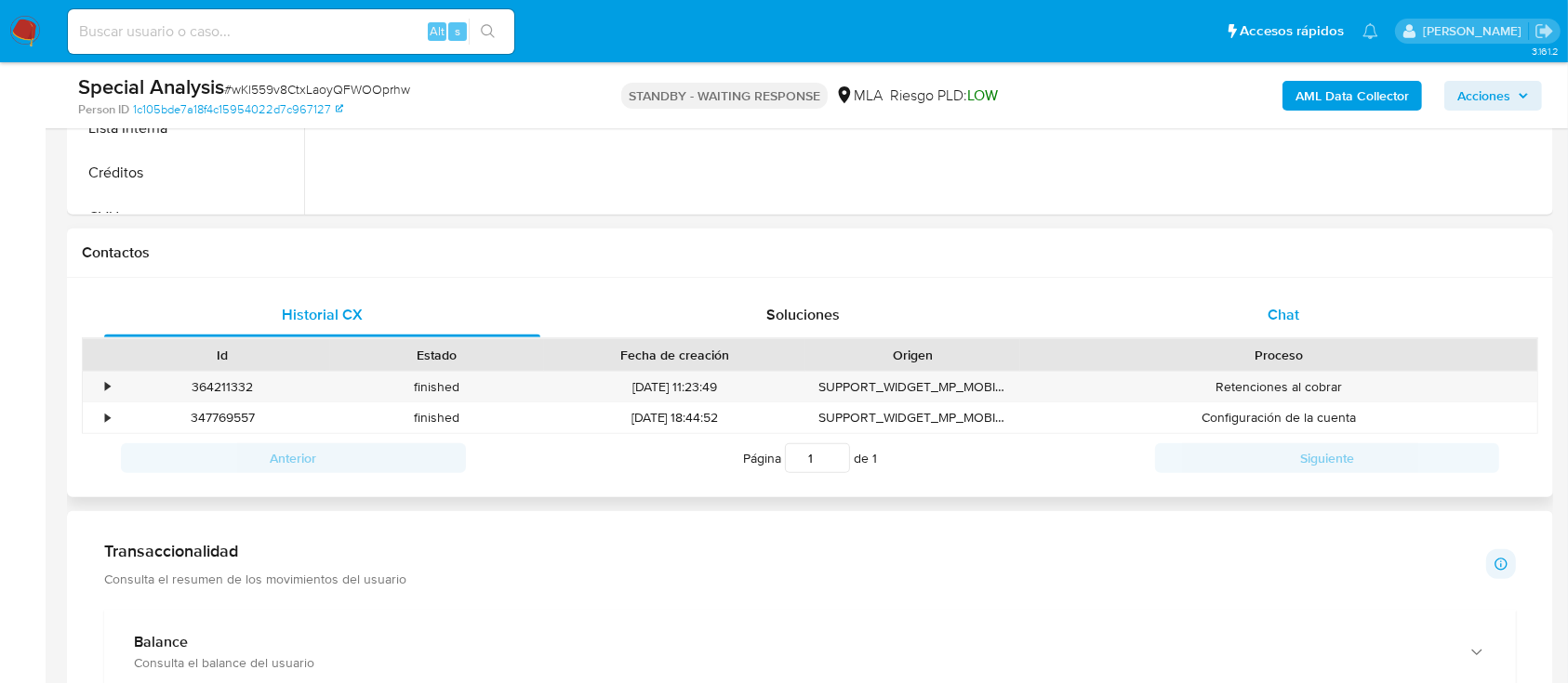
click at [1320, 319] on div "Chat" at bounding box center [1284, 314] width 436 height 45
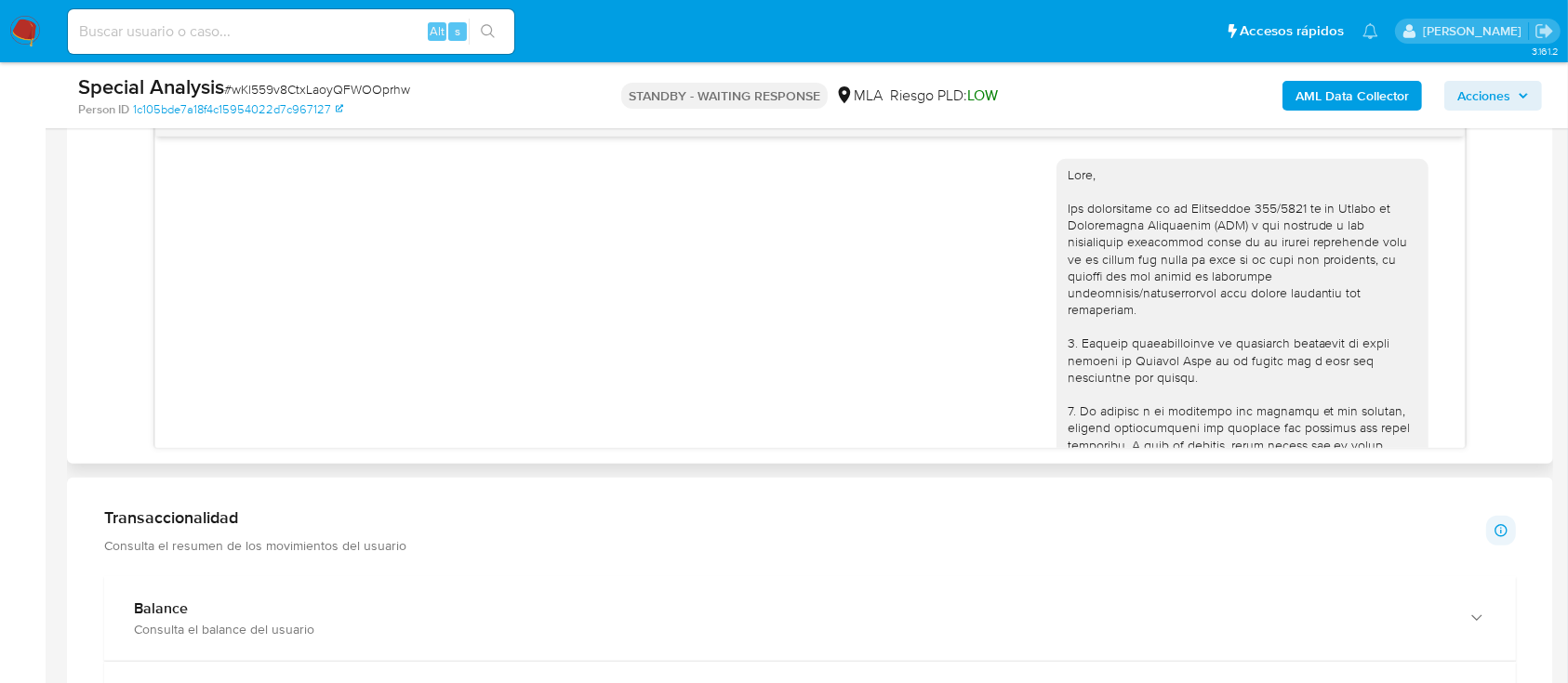
scroll to position [1867, 0]
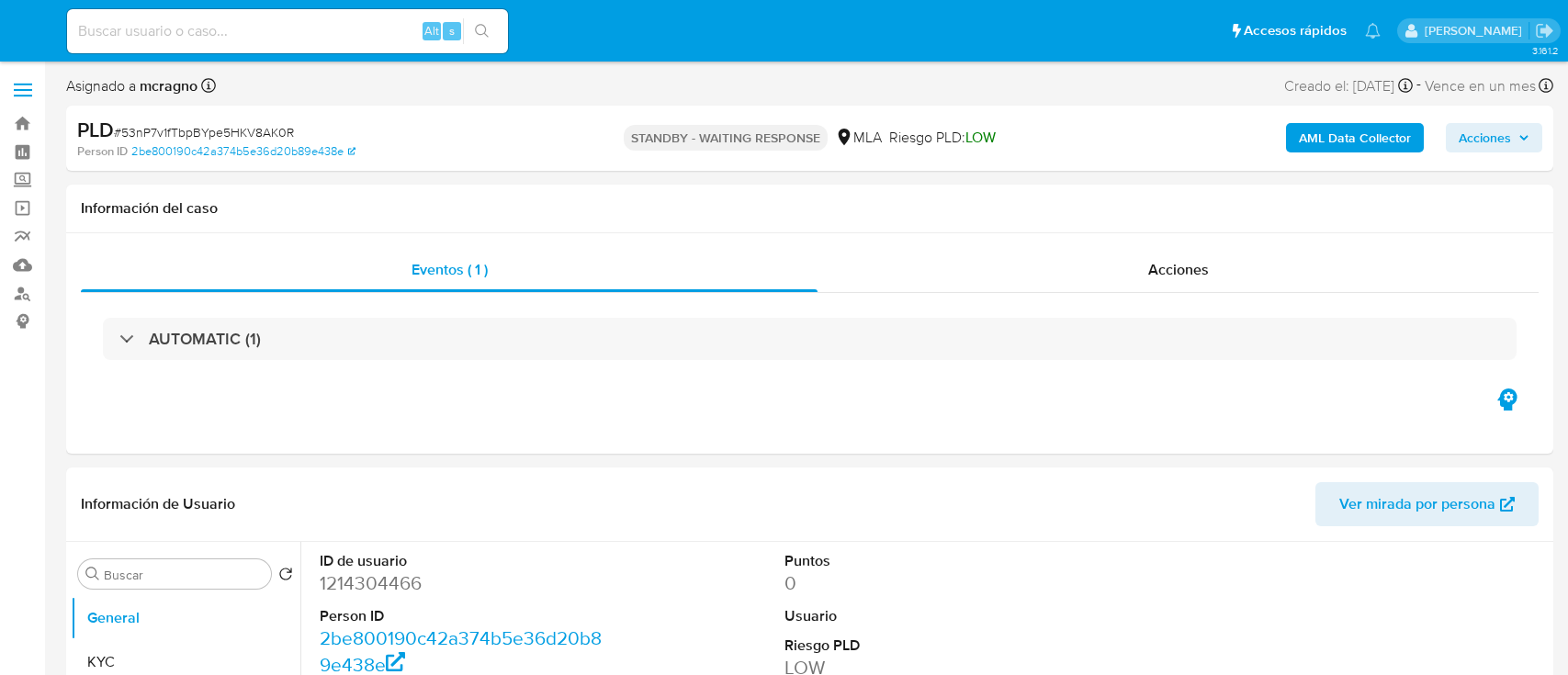
select select "10"
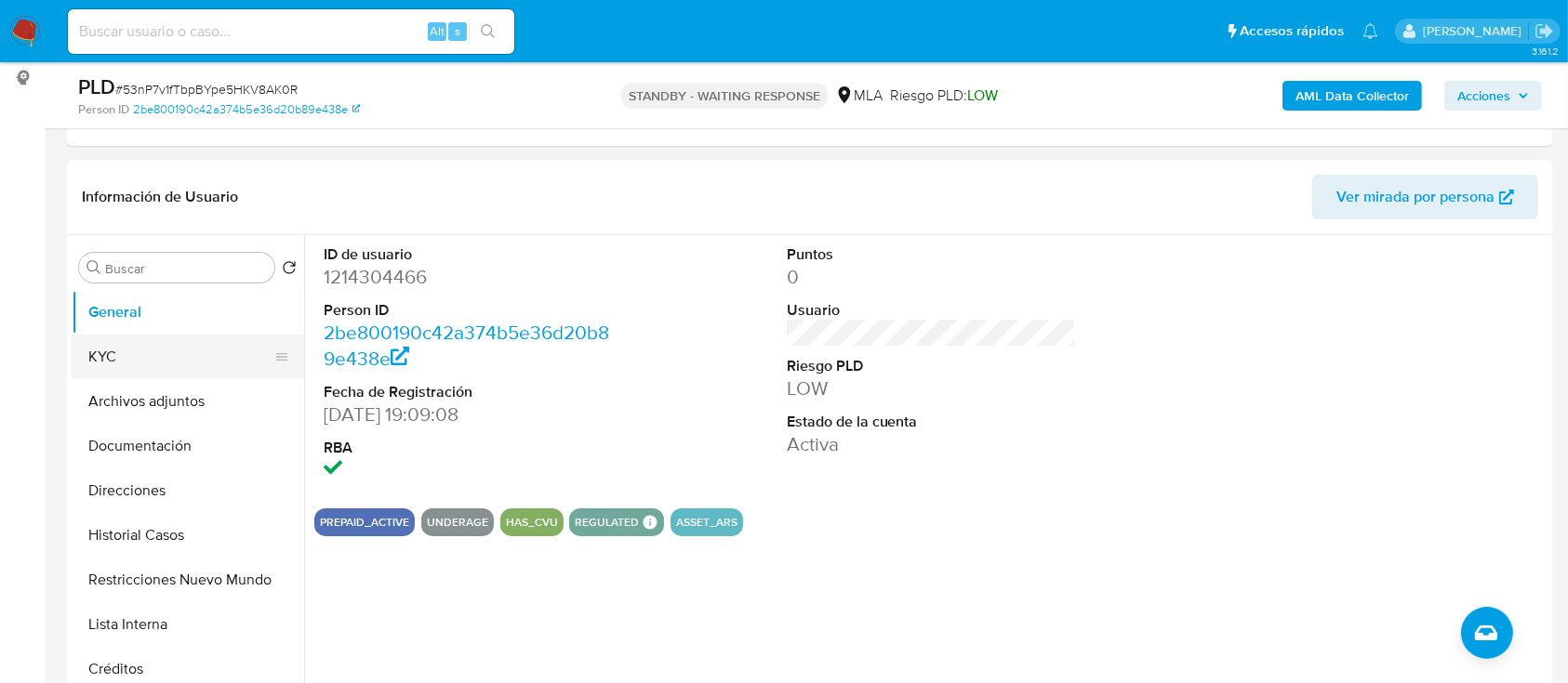
click at [186, 364] on button "KYC" at bounding box center [180, 357] width 217 height 45
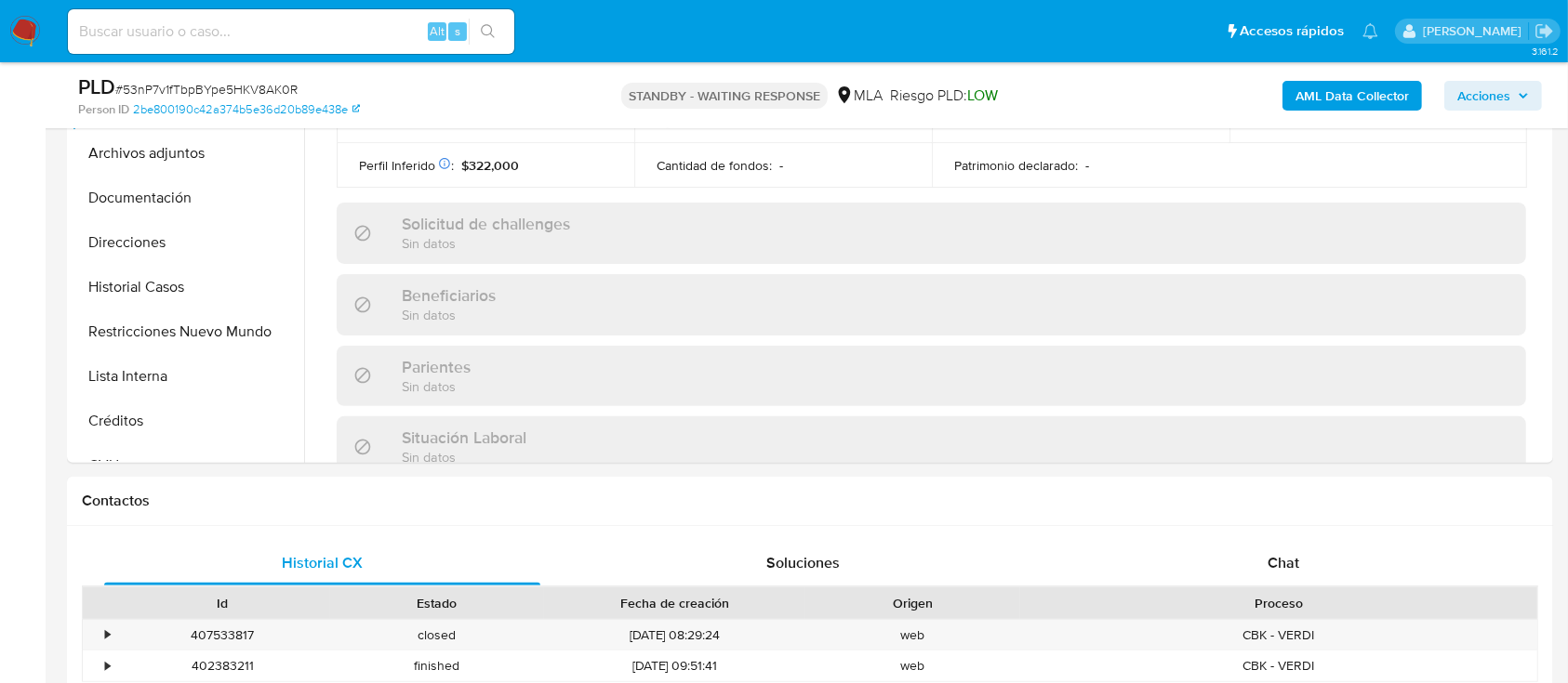
scroll to position [978, 0]
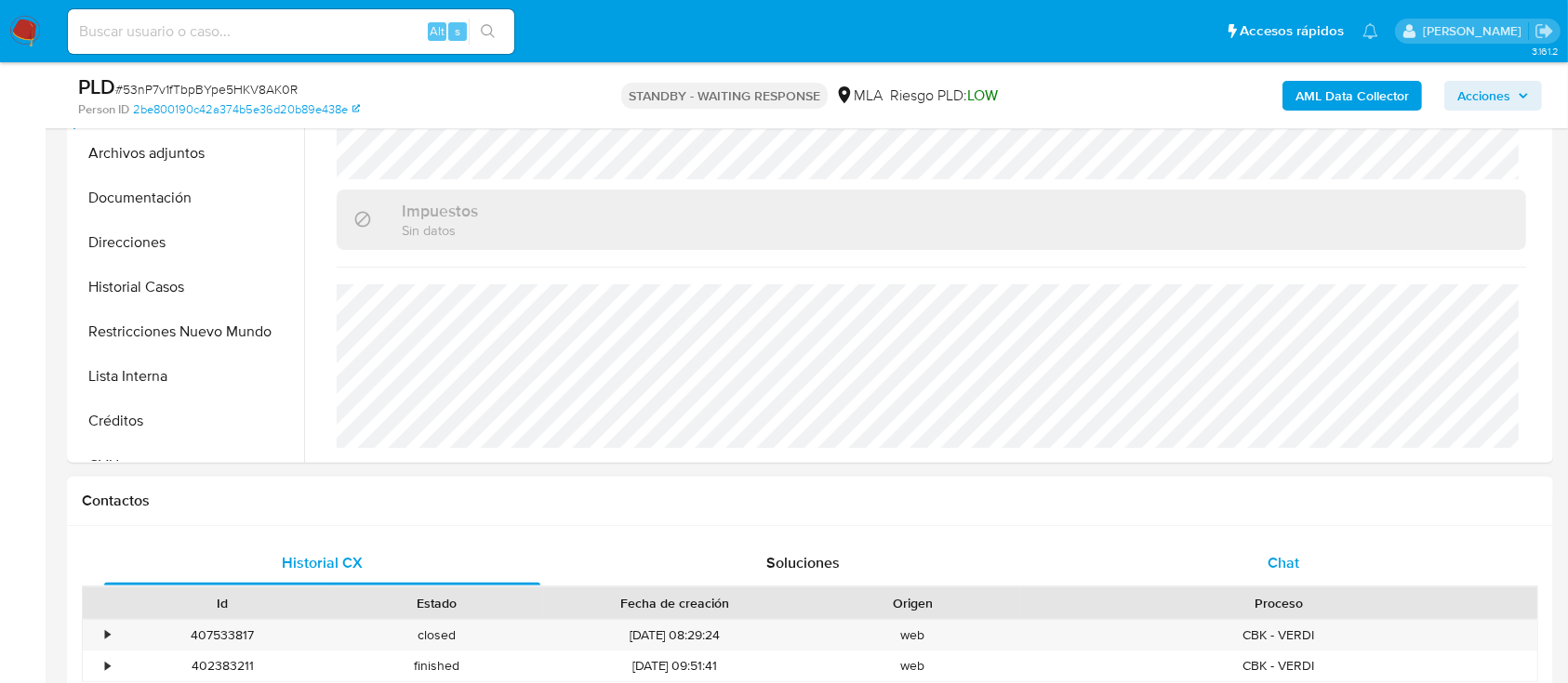
click at [1468, 547] on div "Chat" at bounding box center [1284, 563] width 436 height 45
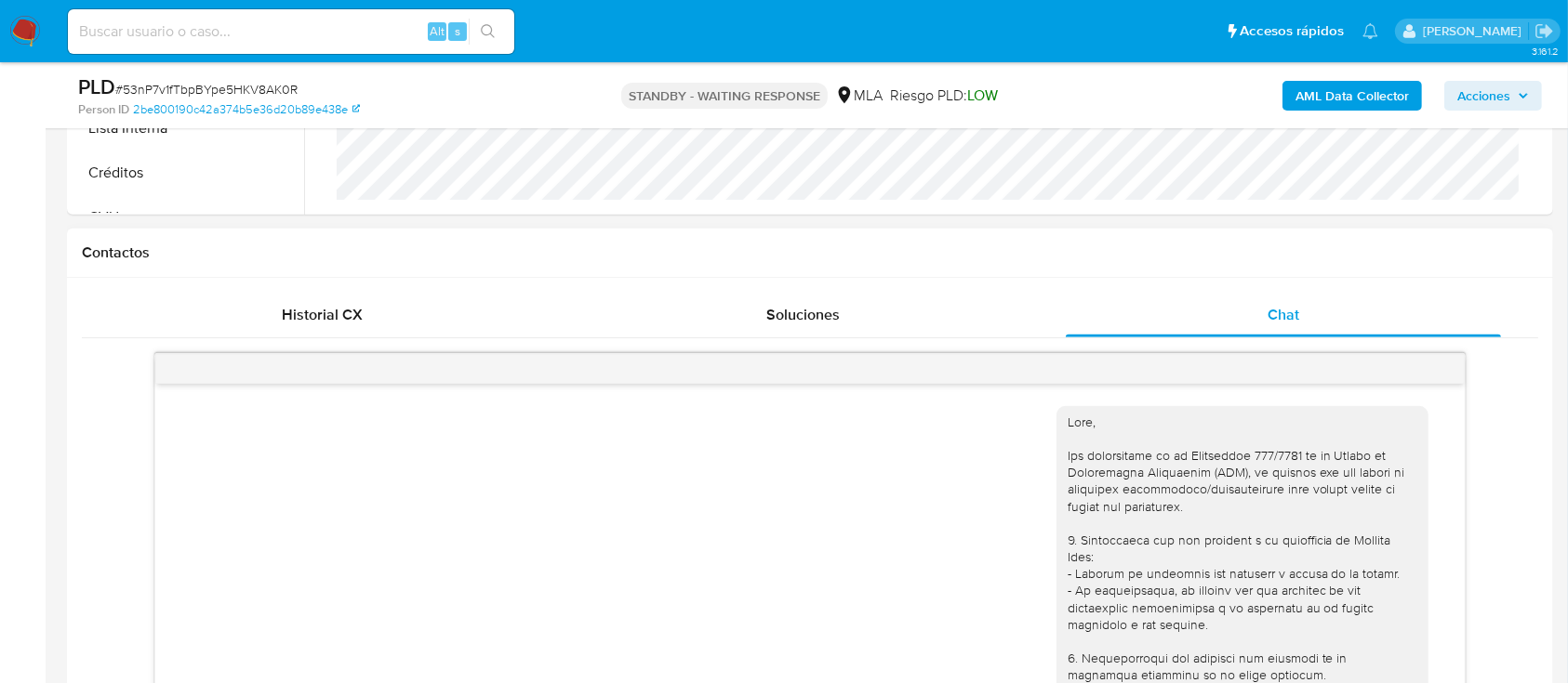
scroll to position [1745, 0]
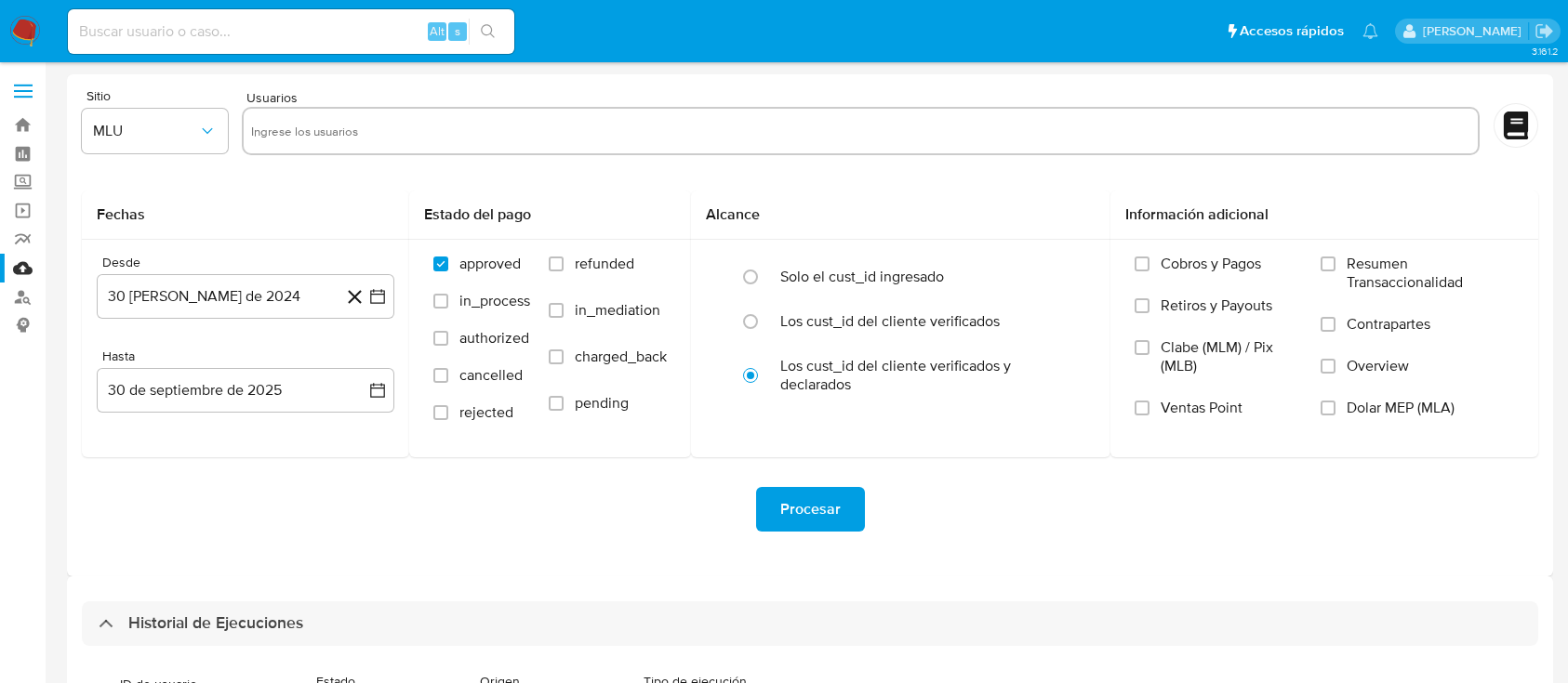
select select "10"
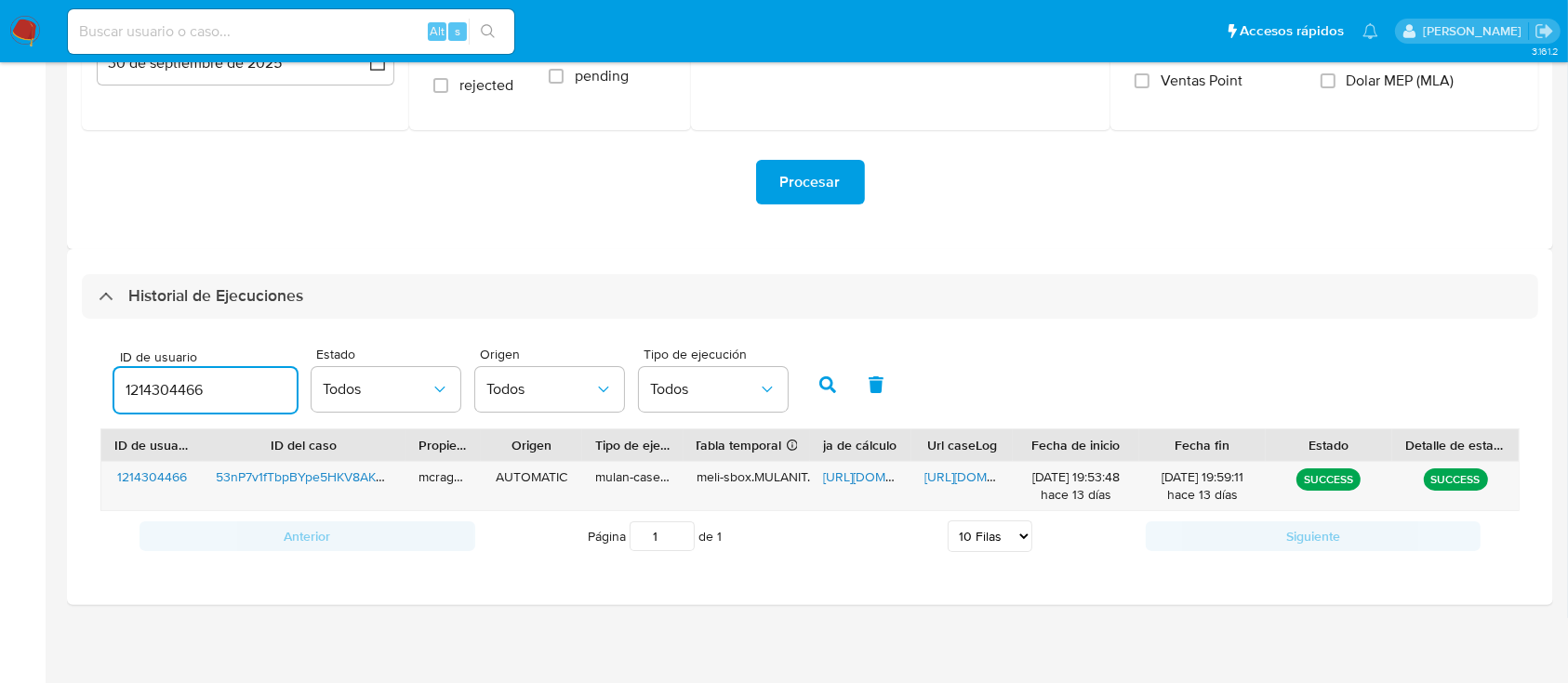
click at [170, 388] on input "1214304466" at bounding box center [205, 391] width 182 height 24
paste input "304469511"
drag, startPoint x: 824, startPoint y: 377, endPoint x: 871, endPoint y: 486, distance: 118.7
click at [825, 377] on icon "button" at bounding box center [827, 385] width 17 height 17
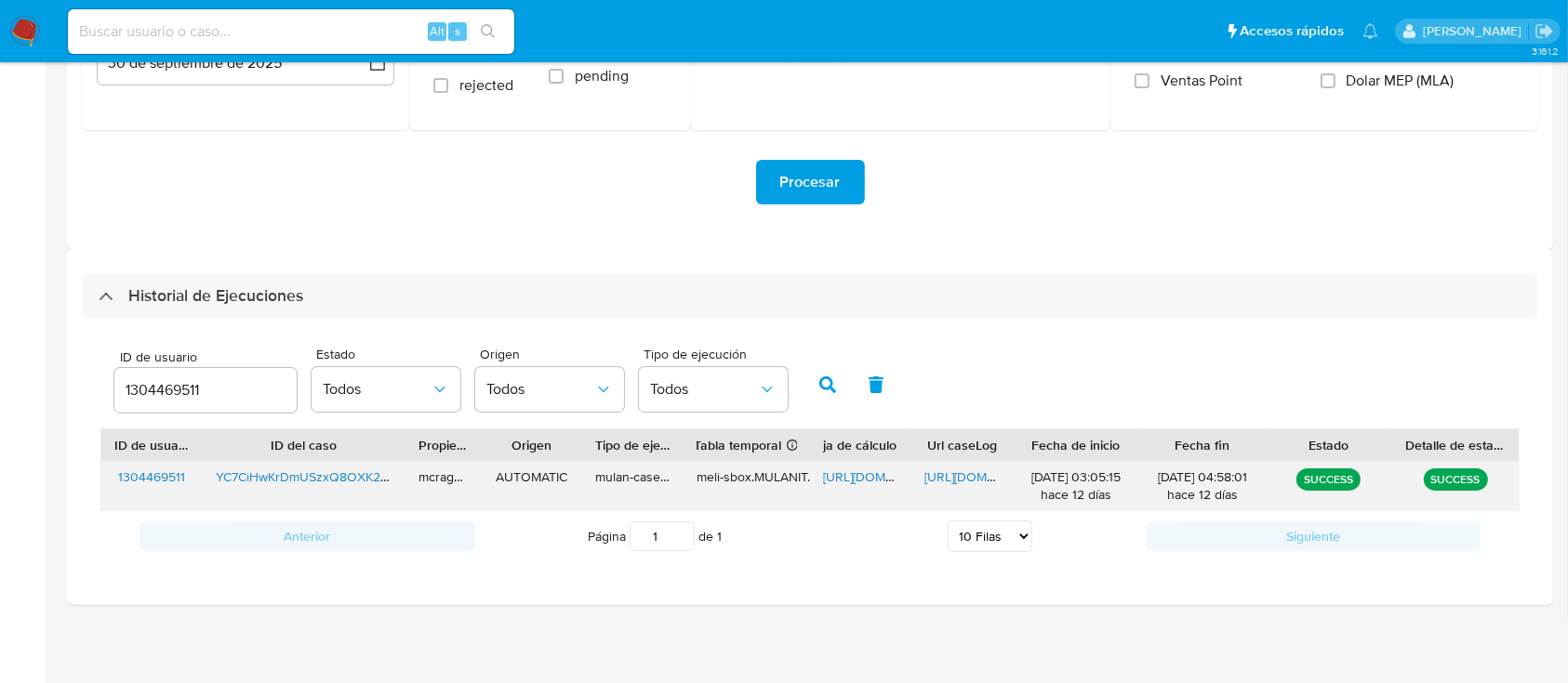
click at [867, 479] on span "[URL][DOMAIN_NAME]" at bounding box center [887, 477] width 128 height 19
click at [945, 490] on div "[URL][DOMAIN_NAME]" at bounding box center [962, 486] width 101 height 49
click at [945, 483] on span "[URL][DOMAIN_NAME]" at bounding box center [988, 477] width 128 height 19
click at [155, 386] on input "1304469511" at bounding box center [205, 391] width 182 height 24
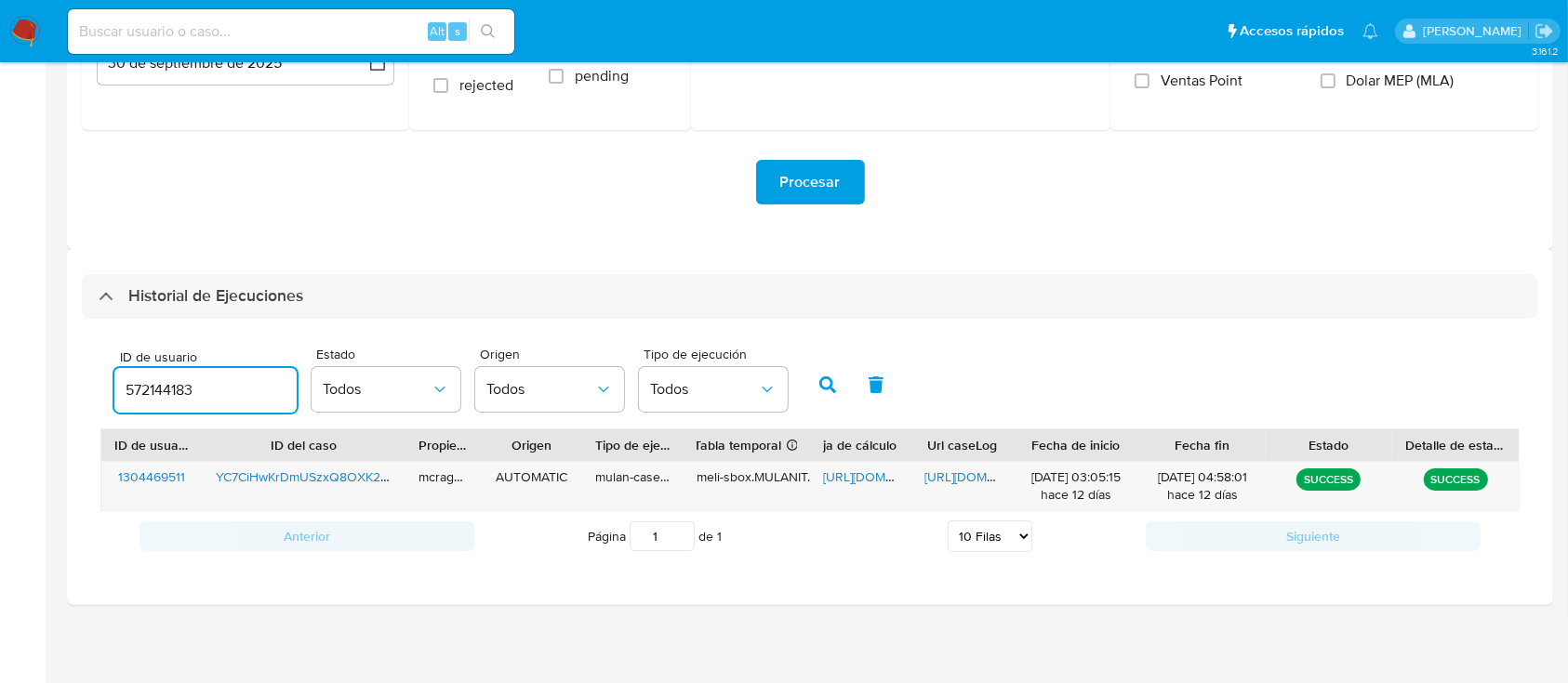
drag, startPoint x: 823, startPoint y: 381, endPoint x: 853, endPoint y: 452, distance: 77.1
click at [823, 383] on icon "button" at bounding box center [827, 385] width 17 height 17
click at [854, 472] on span "[URL][DOMAIN_NAME]" at bounding box center [887, 477] width 128 height 19
click at [945, 480] on span "https://docs.google.com/document/d/1aKMR6cCnZs1zkN9Zi79OPhe5nzRc_BXO2Ep7q_RdeF4…" at bounding box center [988, 477] width 128 height 19
click at [179, 385] on input "572144183" at bounding box center [205, 391] width 182 height 24
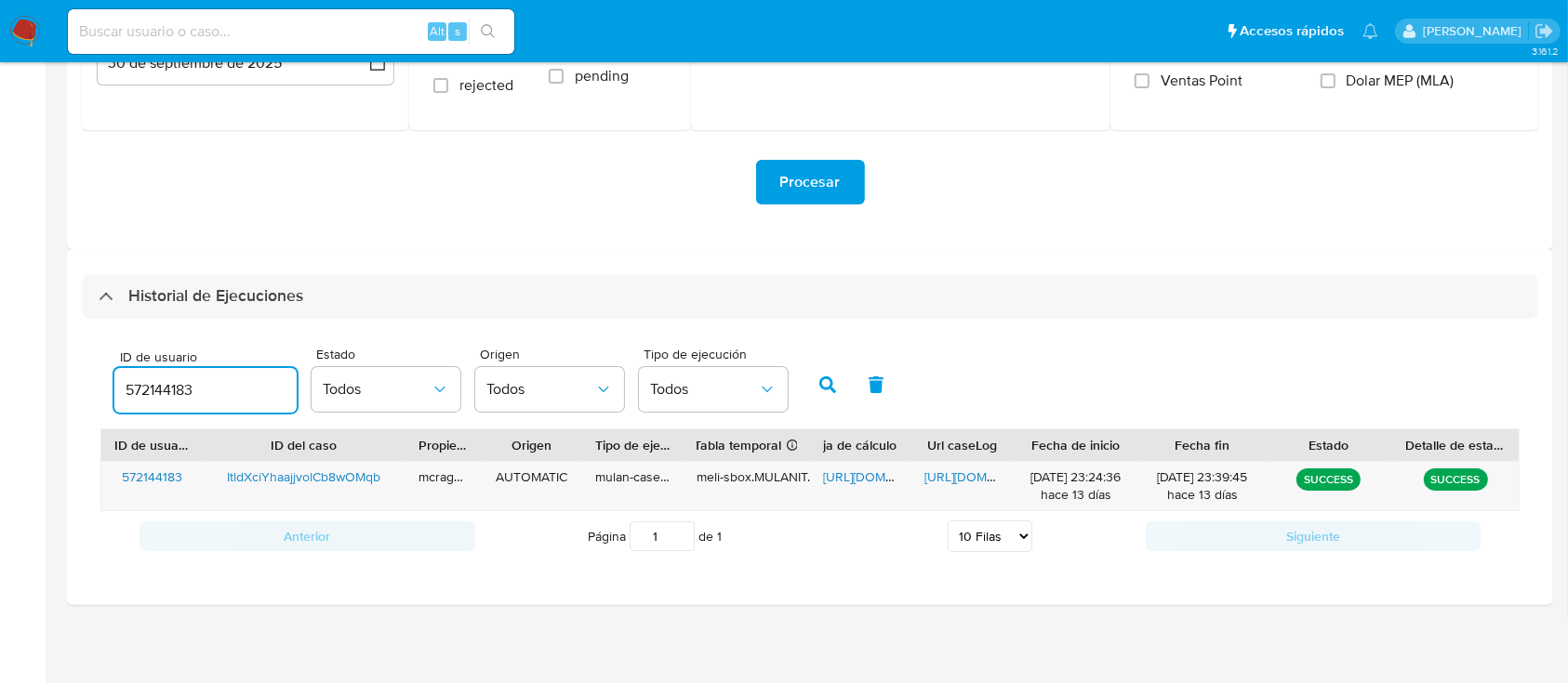
click at [179, 385] on input "572144183" at bounding box center [205, 391] width 182 height 24
click at [811, 376] on button "button" at bounding box center [827, 385] width 49 height 45
click at [841, 475] on span "https://docs.google.com/spreadsheets/d/1V_NP0BnZB6cYBfiWeRjM8bRdeEFLUIvsZFM2r86…" at bounding box center [887, 477] width 128 height 19
click at [962, 470] on span "https://docs.google.com/document/d/1HKAwcCmP4tsE0r82P9svlamOG8vR6-p79PC3PZgHV84…" at bounding box center [988, 477] width 128 height 19
click at [179, 398] on input "1338603544" at bounding box center [205, 391] width 182 height 24
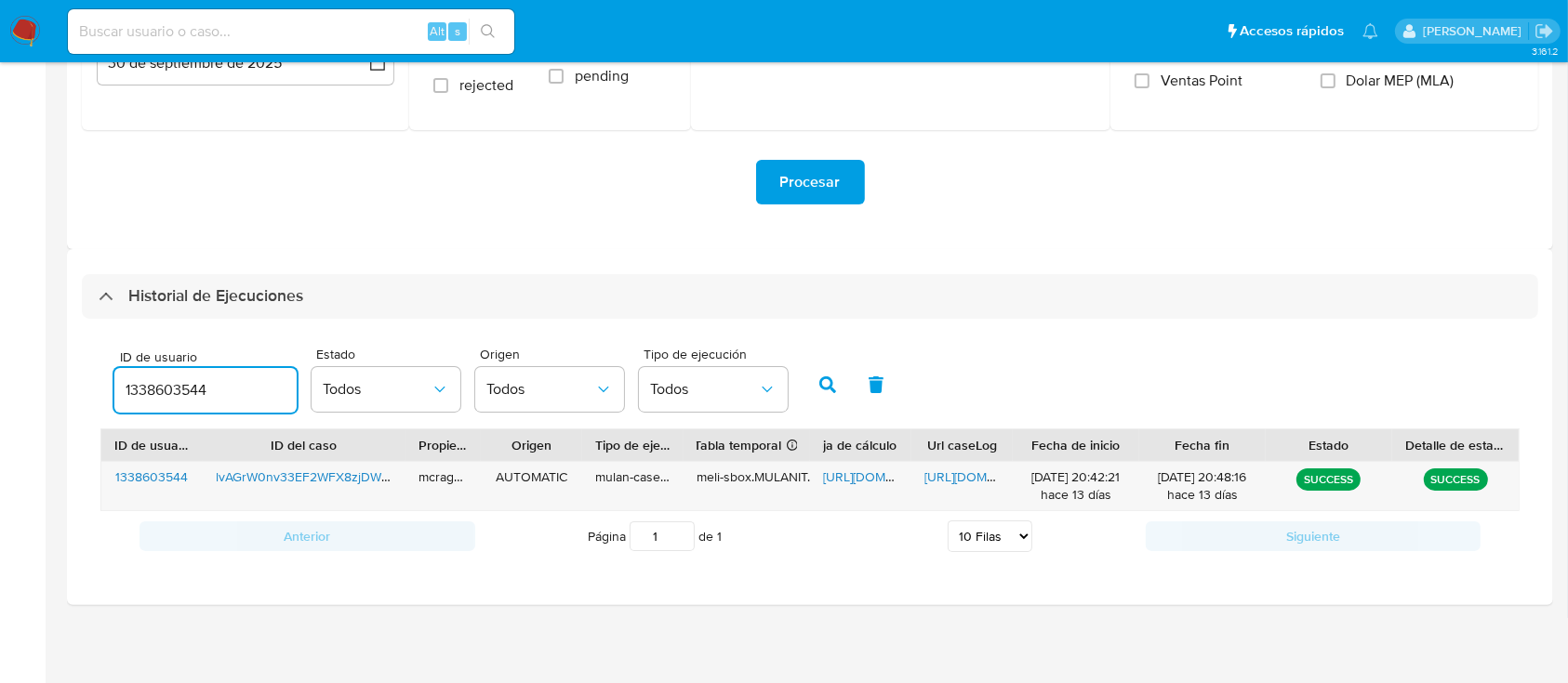
click at [179, 398] on input "1338603544" at bounding box center [205, 391] width 182 height 24
type input "135835838"
click at [823, 380] on icon "button" at bounding box center [827, 385] width 17 height 17
click at [859, 474] on span "https://docs.google.com/spreadsheets/d/1Ipg5vJEsvSrU6VH-dDU7gYg4ma2Apw4wy742P3D…" at bounding box center [887, 477] width 128 height 19
click at [948, 470] on span "https://docs.google.com/document/d/1mMA4jJiex3a0L4rxQ9y7ibCjpu-KpKK-Q5Hp8l-mrNw…" at bounding box center [988, 477] width 128 height 19
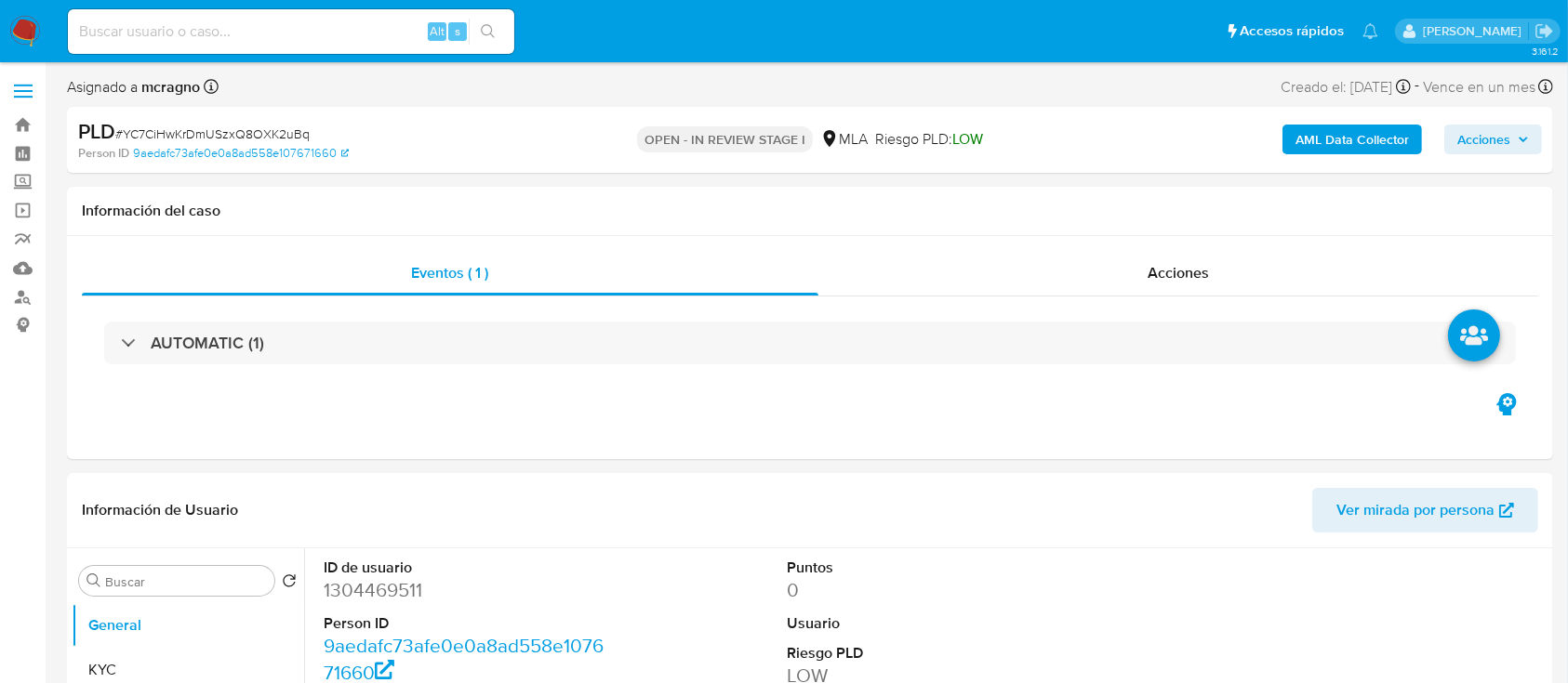
select select "10"
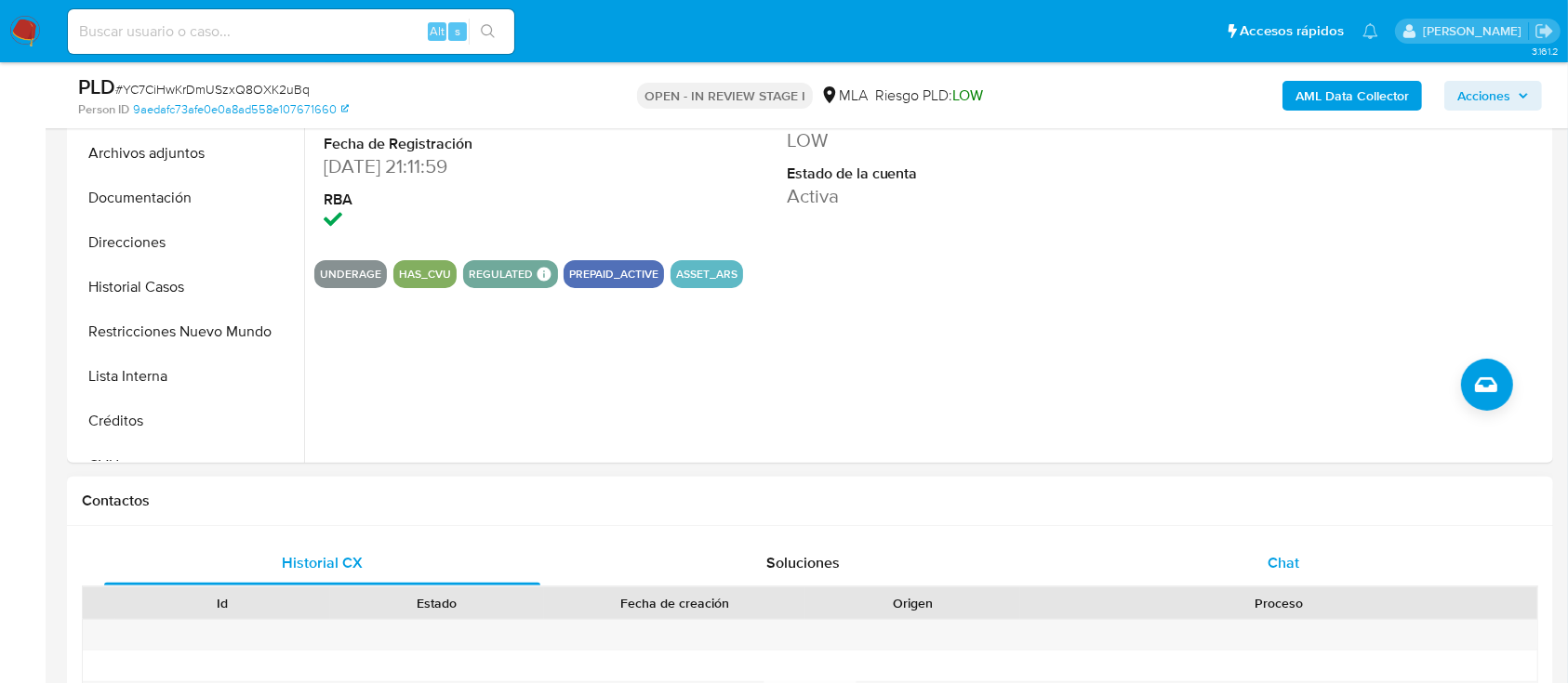
click at [1338, 560] on div "Chat" at bounding box center [1284, 563] width 436 height 45
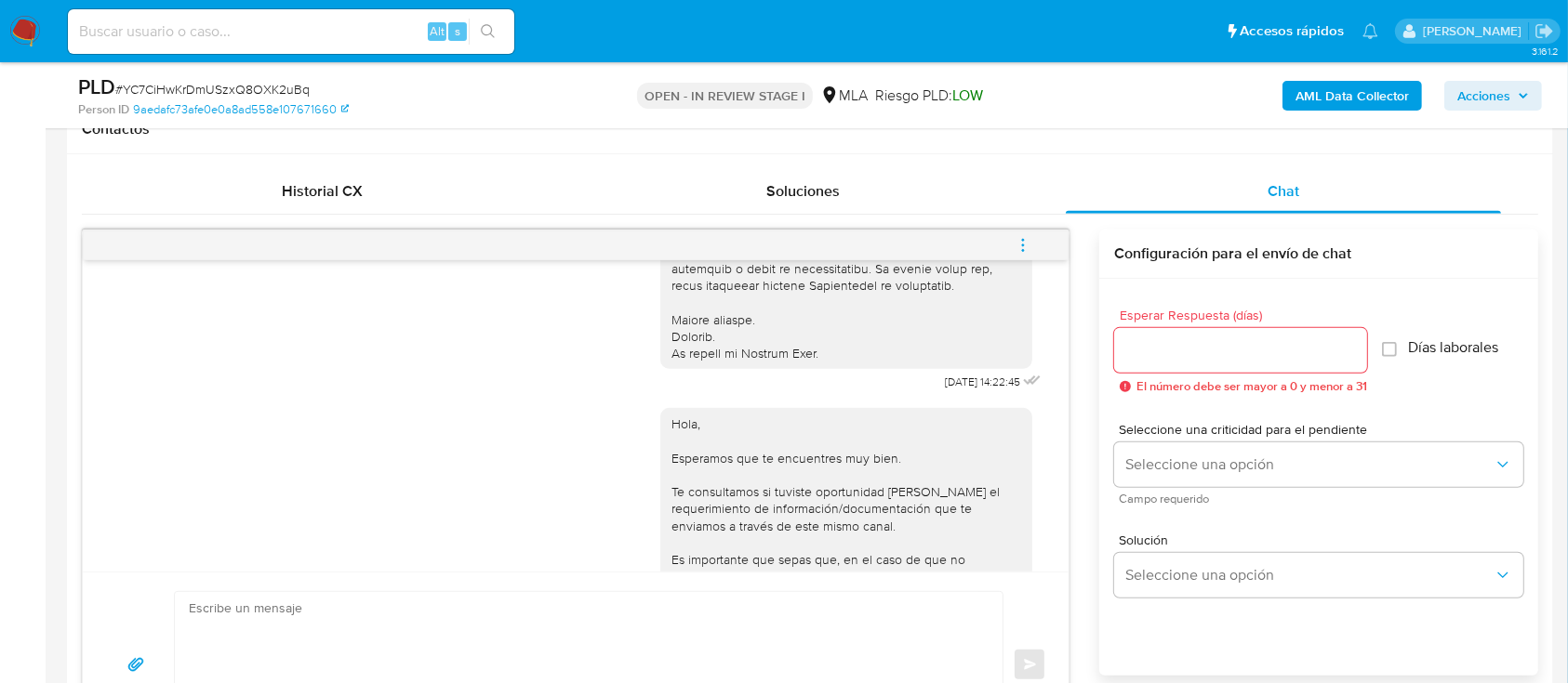
scroll to position [699, 0]
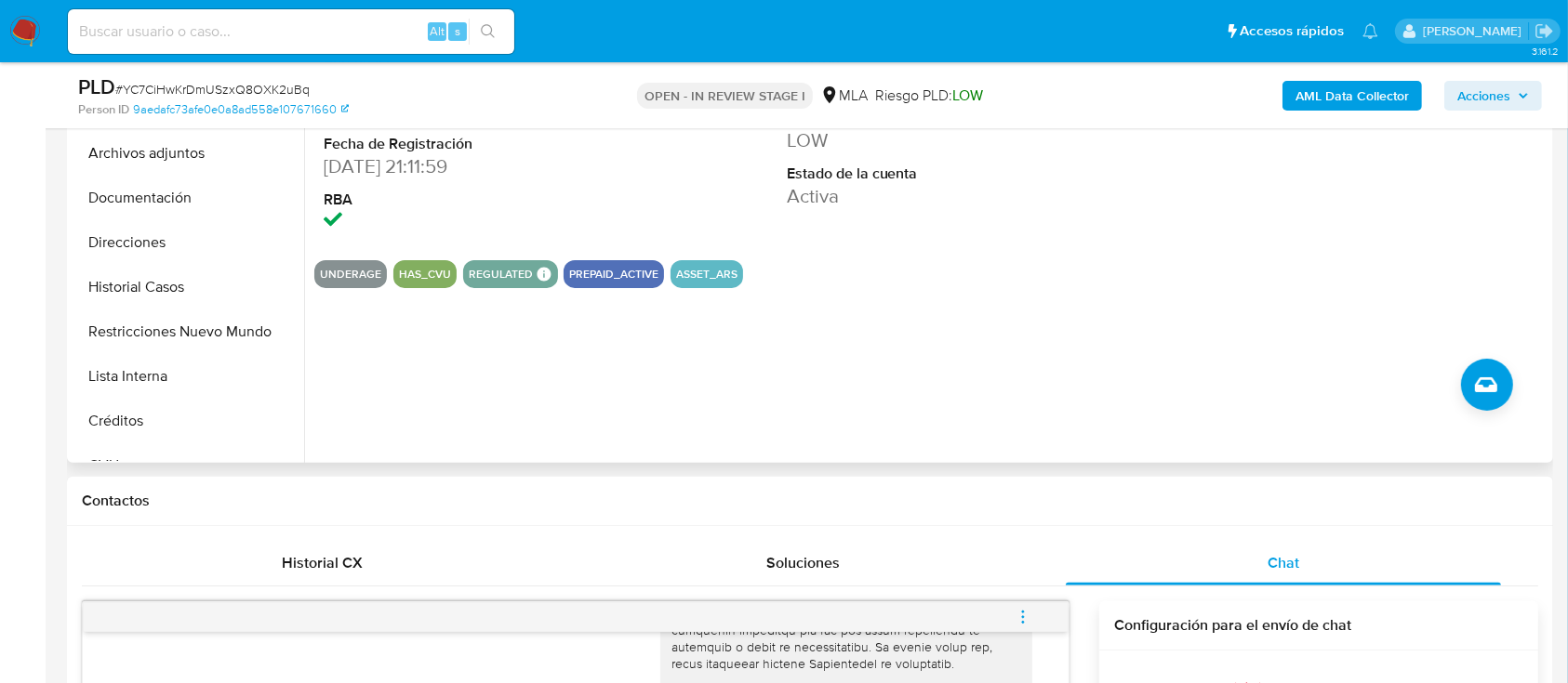
drag, startPoint x: 201, startPoint y: 332, endPoint x: 396, endPoint y: 290, distance: 199.5
click at [201, 331] on button "Restricciones Nuevo Mundo" at bounding box center [187, 331] width 232 height 45
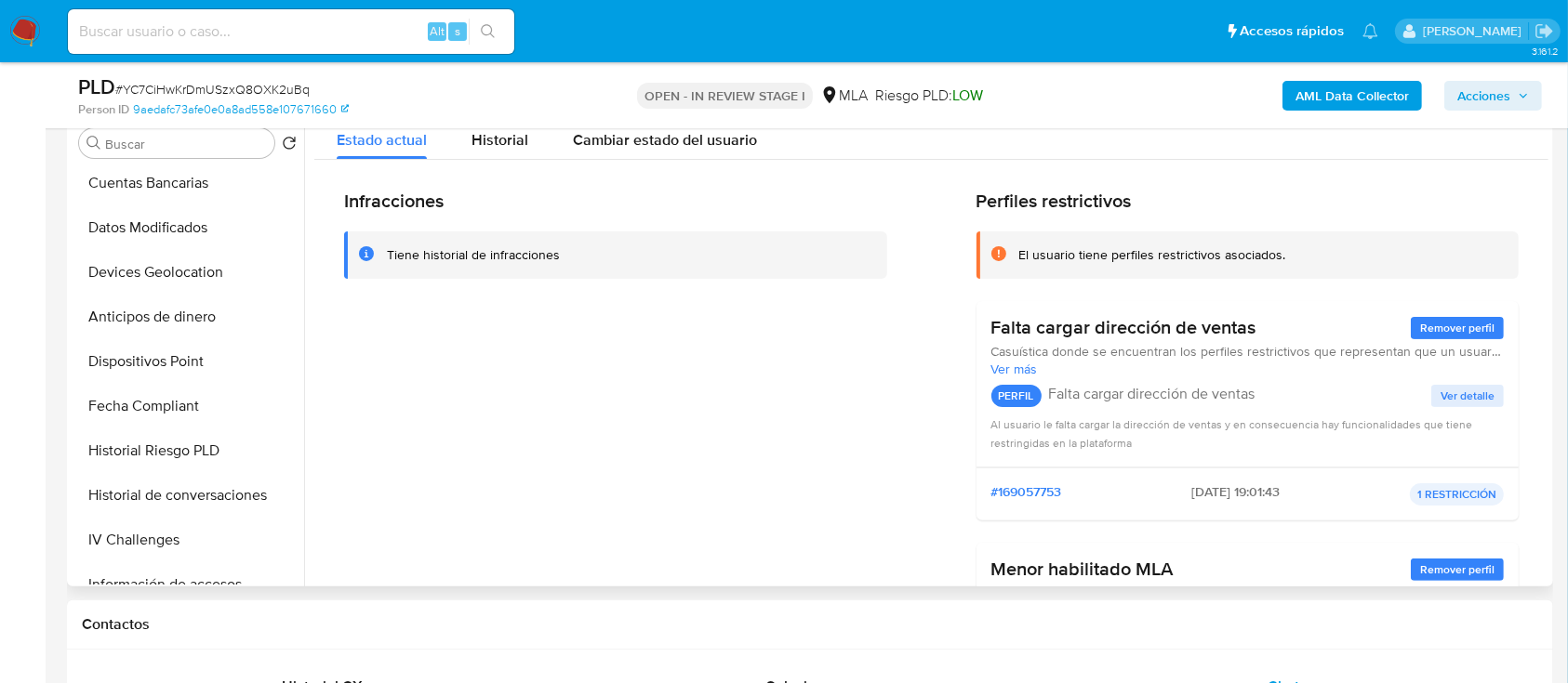
scroll to position [0, 0]
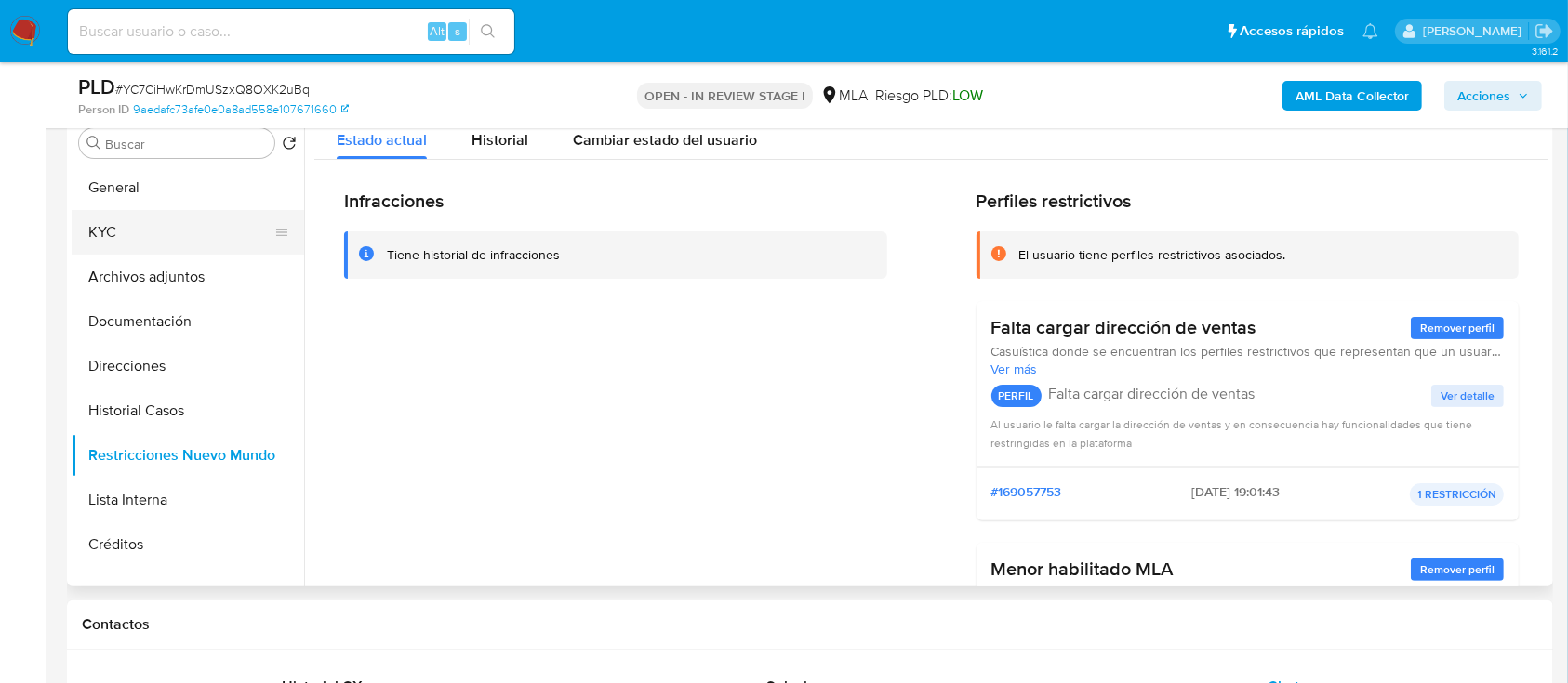
click at [201, 215] on button "KYC" at bounding box center [180, 232] width 217 height 45
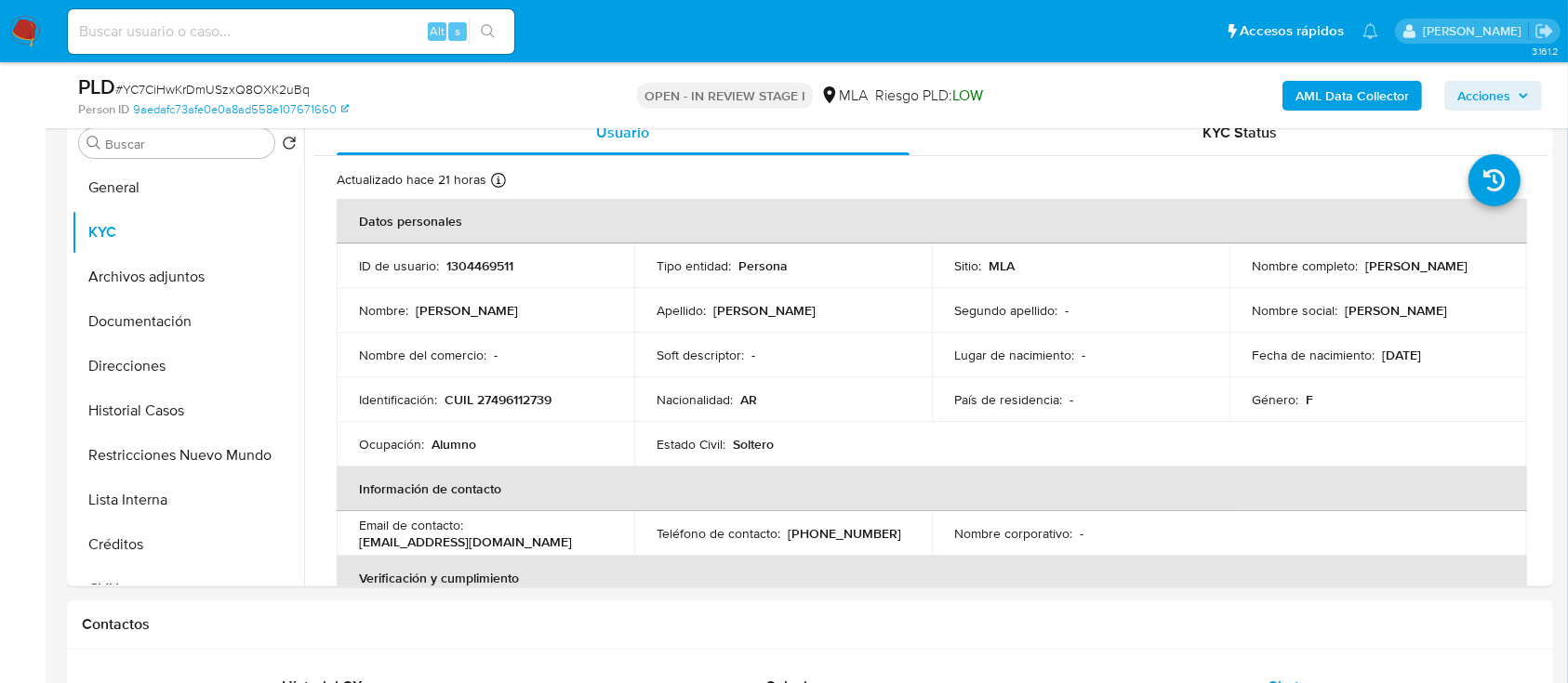
click at [1347, 97] on b "AML Data Collector" at bounding box center [1352, 96] width 113 height 30
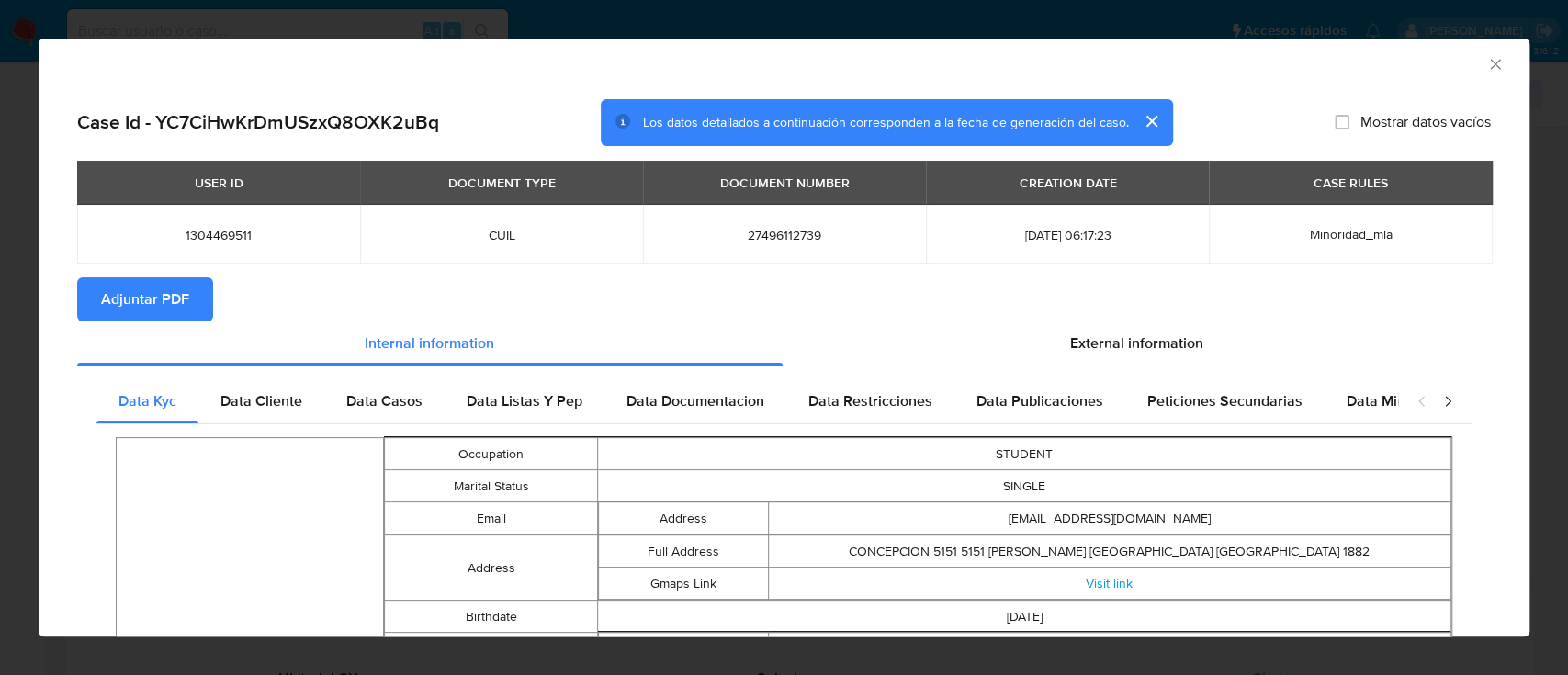
click at [122, 317] on span "Adjuntar PDF" at bounding box center [145, 299] width 88 height 40
click at [1485, 56] on div "AML Data Collector" at bounding box center [784, 61] width 1491 height 46
drag, startPoint x: 1483, startPoint y: 62, endPoint x: 1453, endPoint y: 76, distance: 33.1
click at [1486, 62] on icon "Cerrar ventana" at bounding box center [1495, 64] width 19 height 19
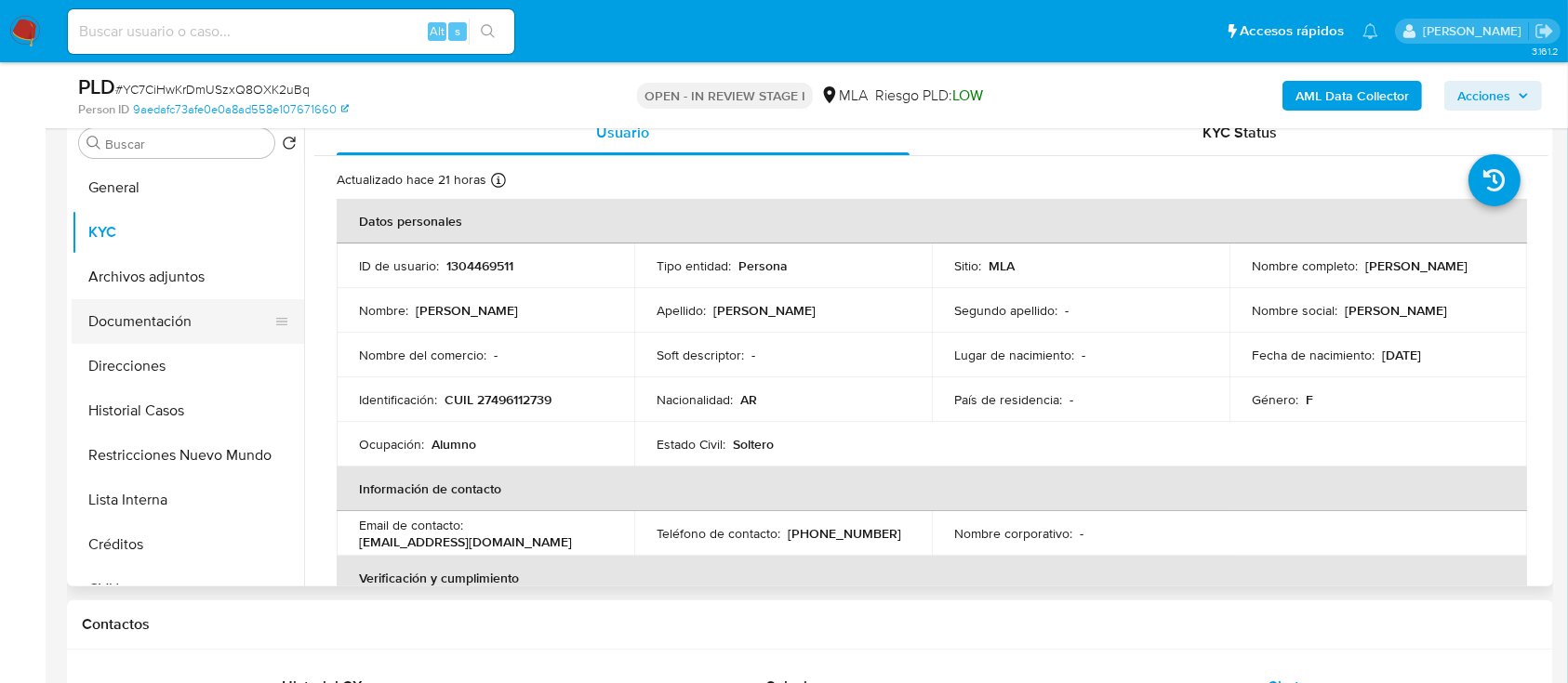
click at [216, 304] on button "Documentación" at bounding box center [180, 321] width 217 height 45
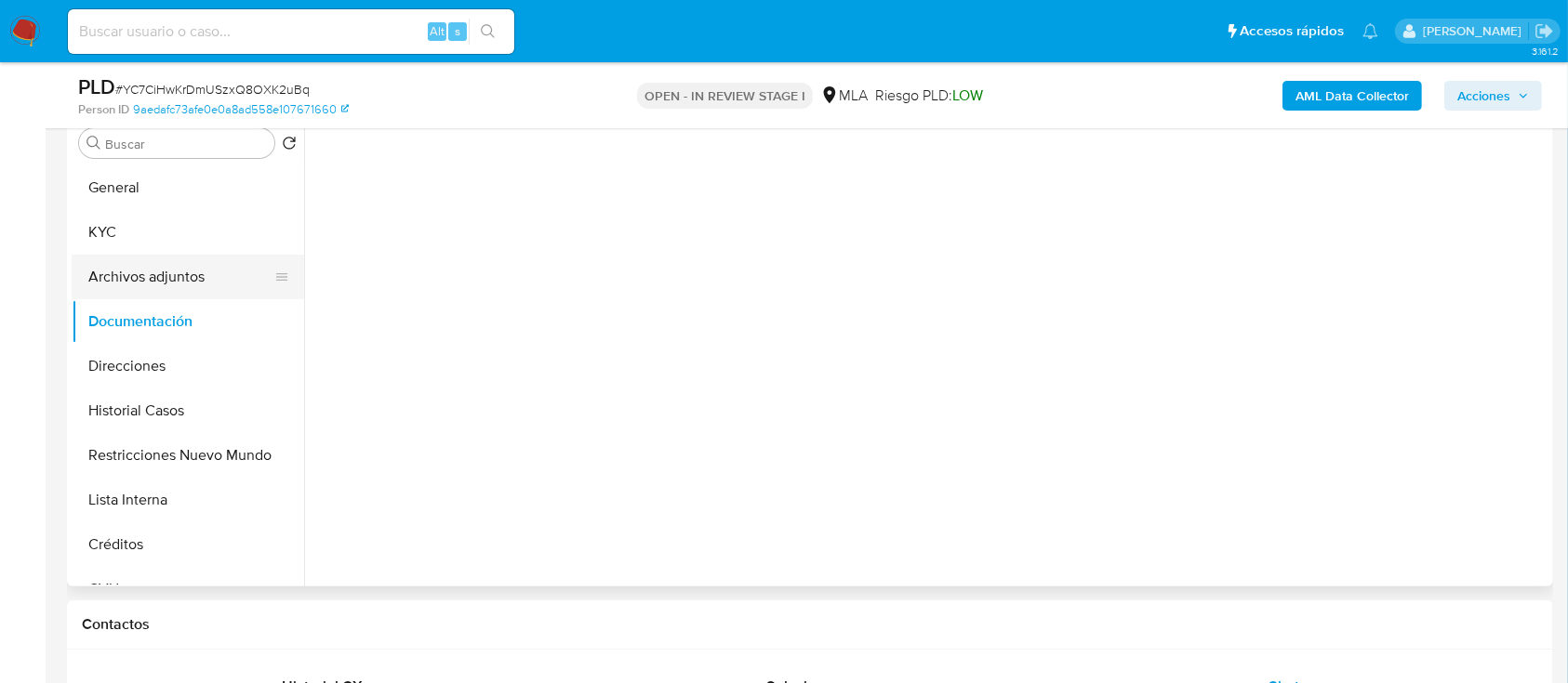
click at [205, 270] on button "Archivos adjuntos" at bounding box center [180, 277] width 217 height 45
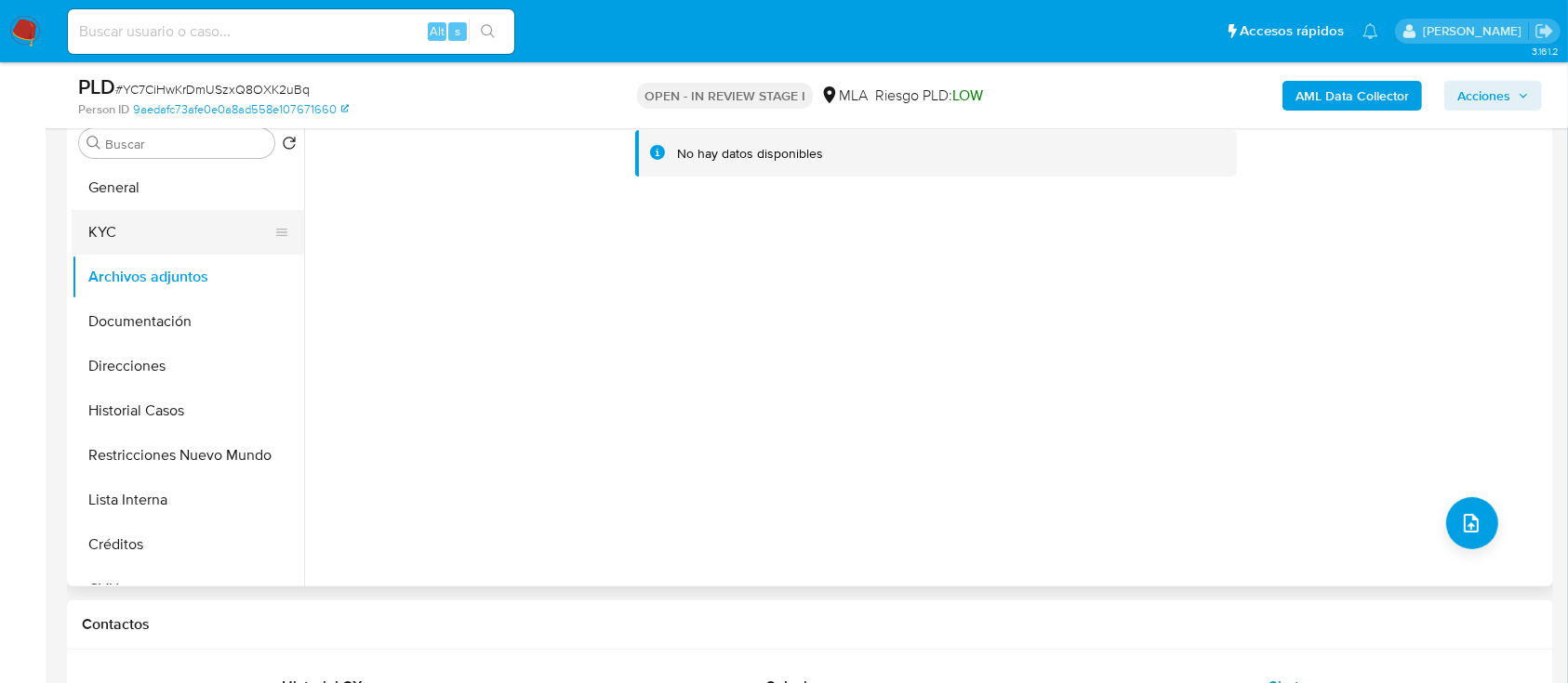
click at [157, 224] on button "KYC" at bounding box center [180, 232] width 217 height 45
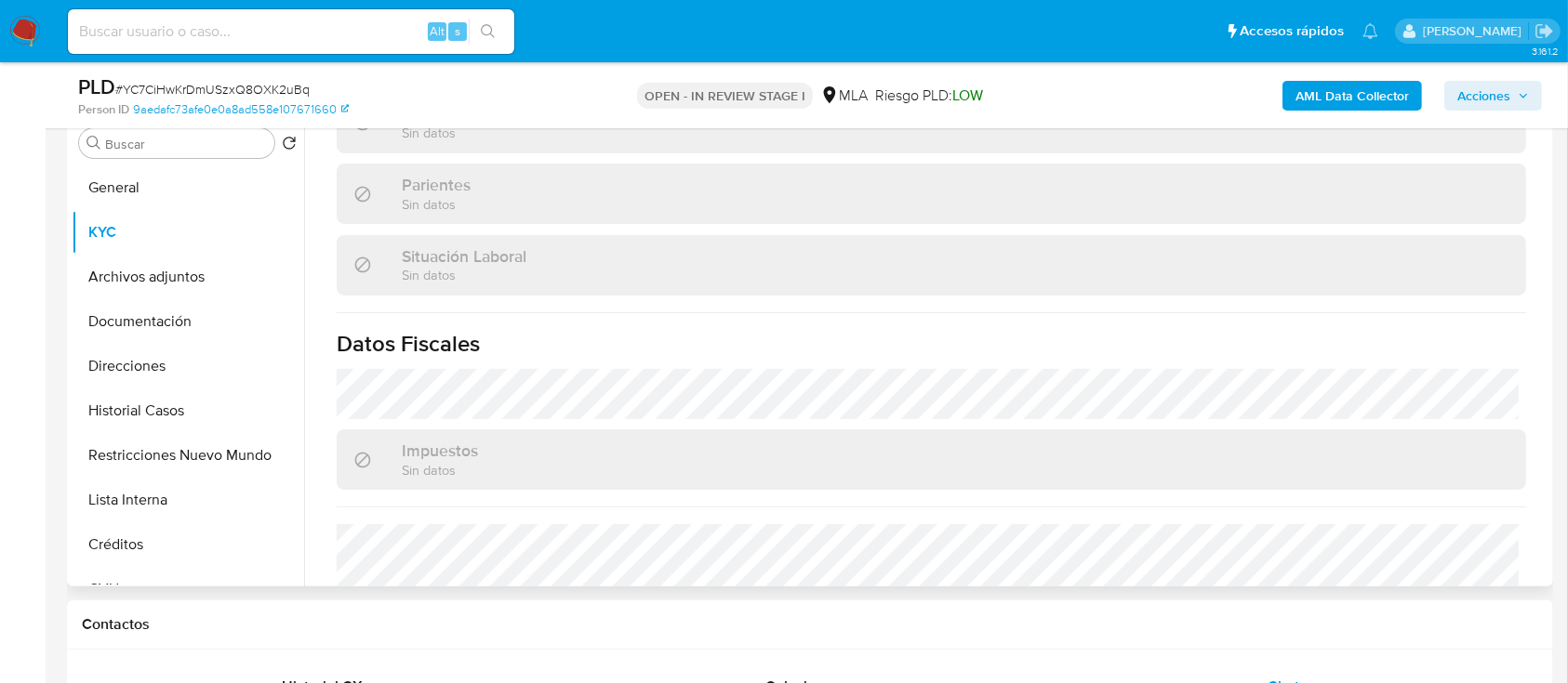
scroll to position [557, 0]
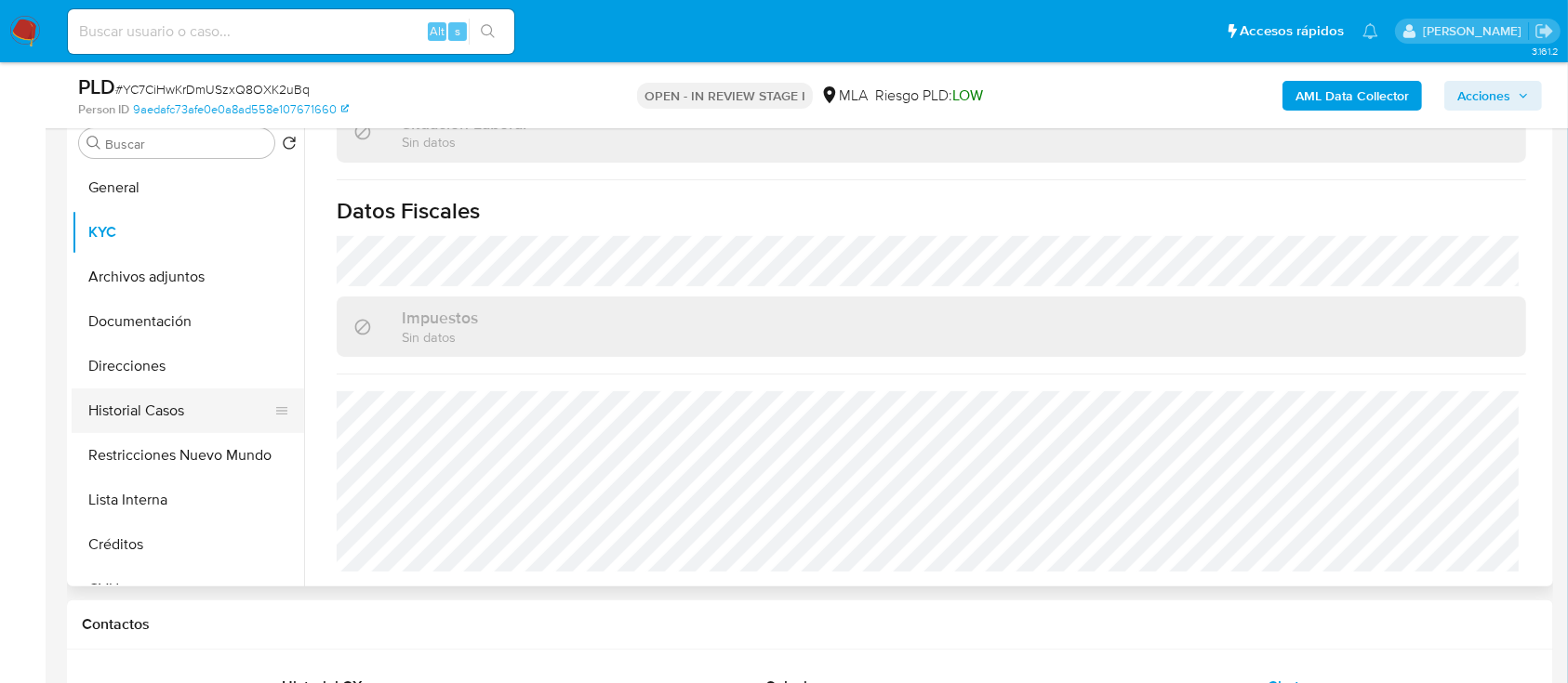
click at [189, 397] on button "Historial Casos" at bounding box center [180, 410] width 217 height 45
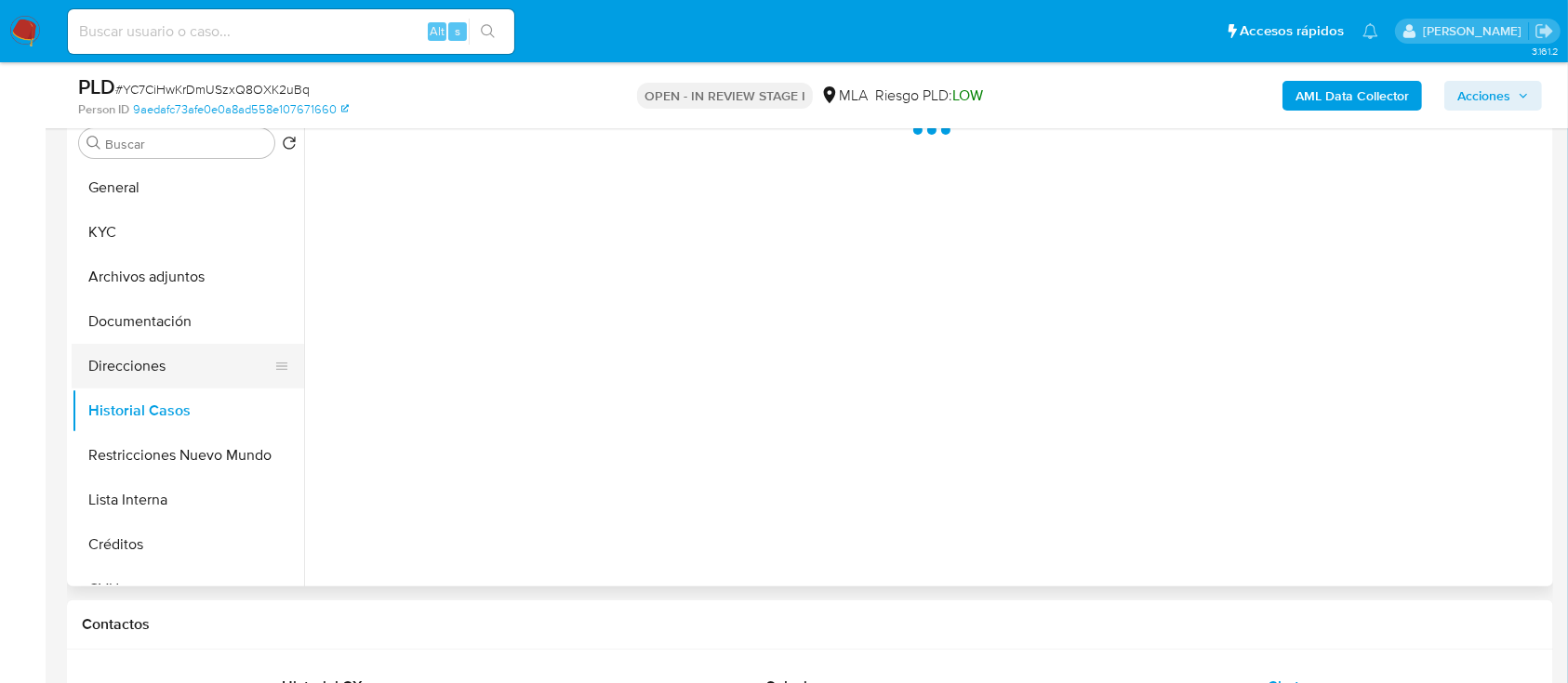
click at [184, 361] on button "Direcciones" at bounding box center [180, 366] width 217 height 45
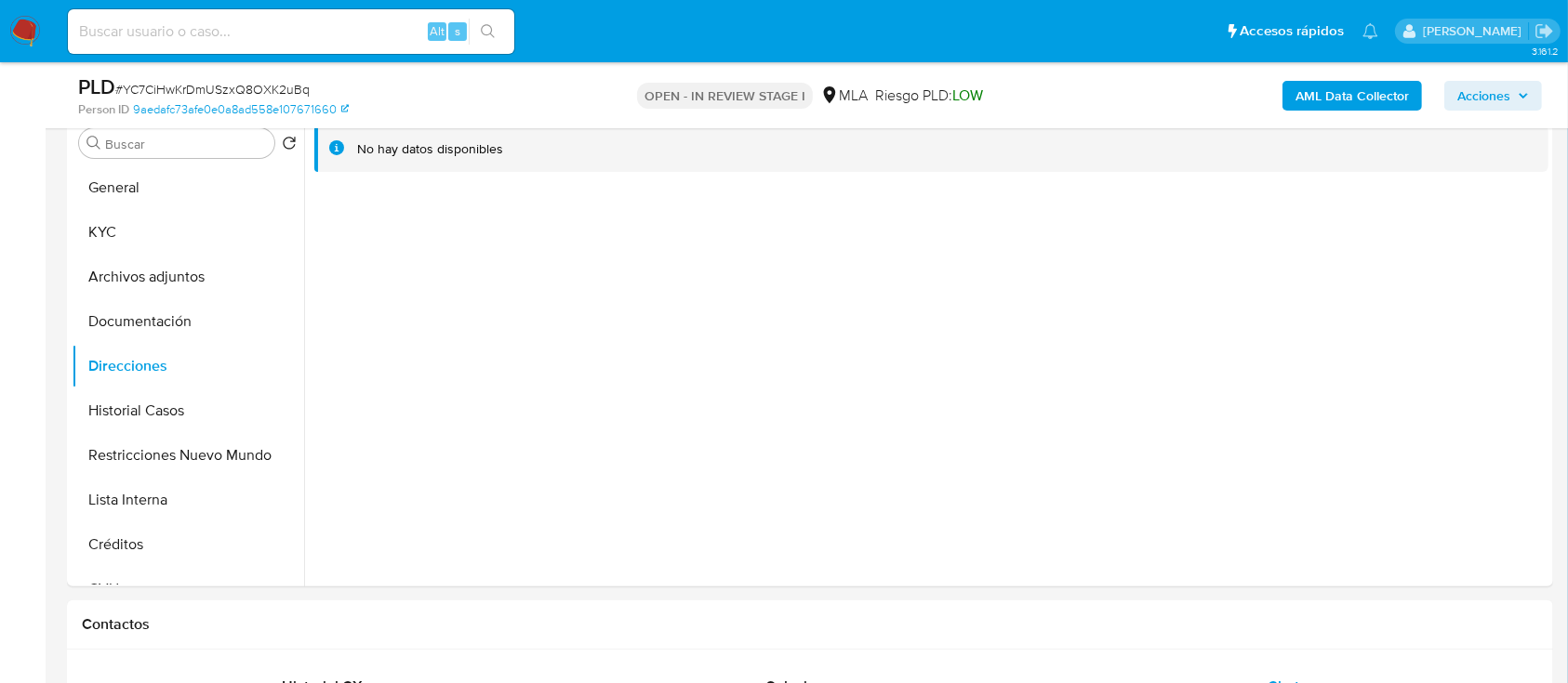
click at [1335, 88] on b "AML Data Collector" at bounding box center [1352, 96] width 113 height 30
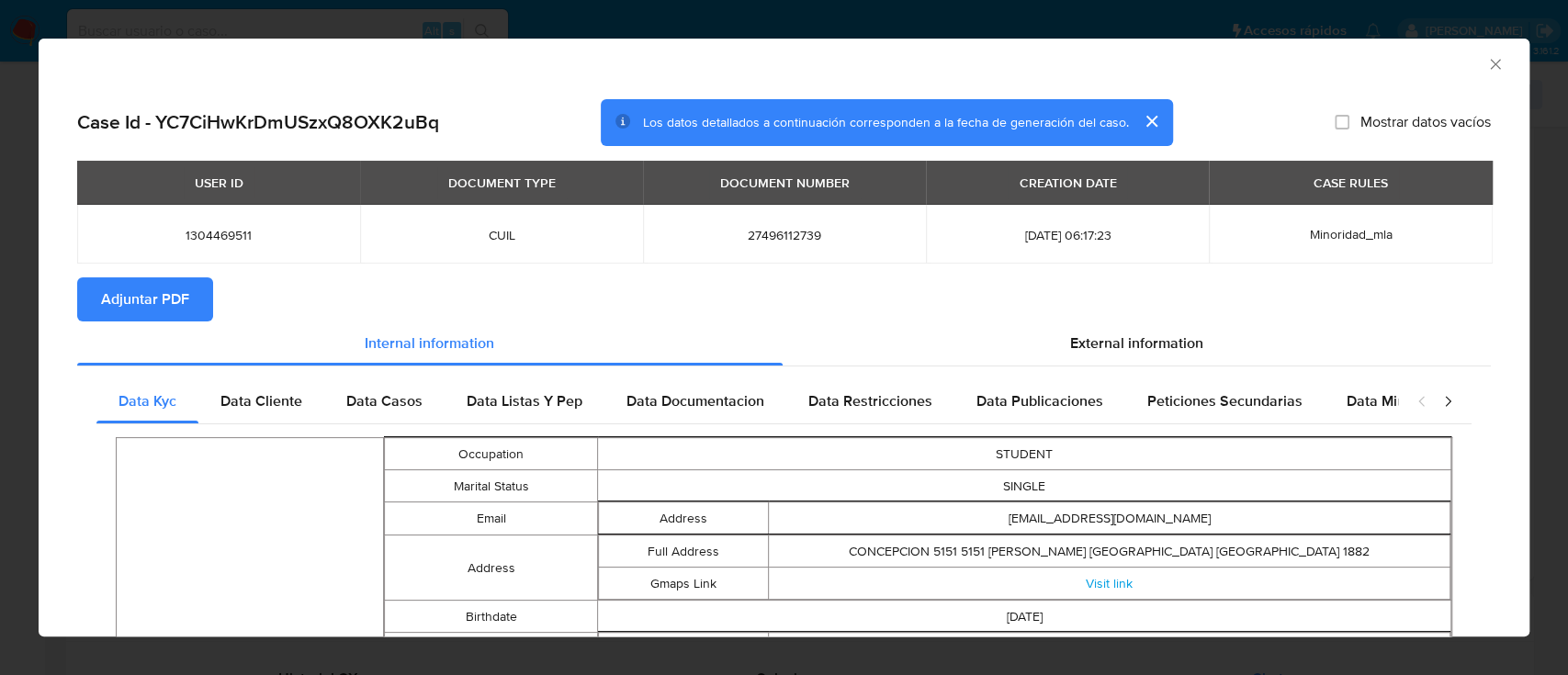
click at [148, 317] on span "Adjuntar PDF" at bounding box center [145, 299] width 88 height 40
drag, startPoint x: 1473, startPoint y: 61, endPoint x: 1016, endPoint y: 158, distance: 467.2
click at [1486, 61] on icon "Cerrar ventana" at bounding box center [1495, 64] width 19 height 19
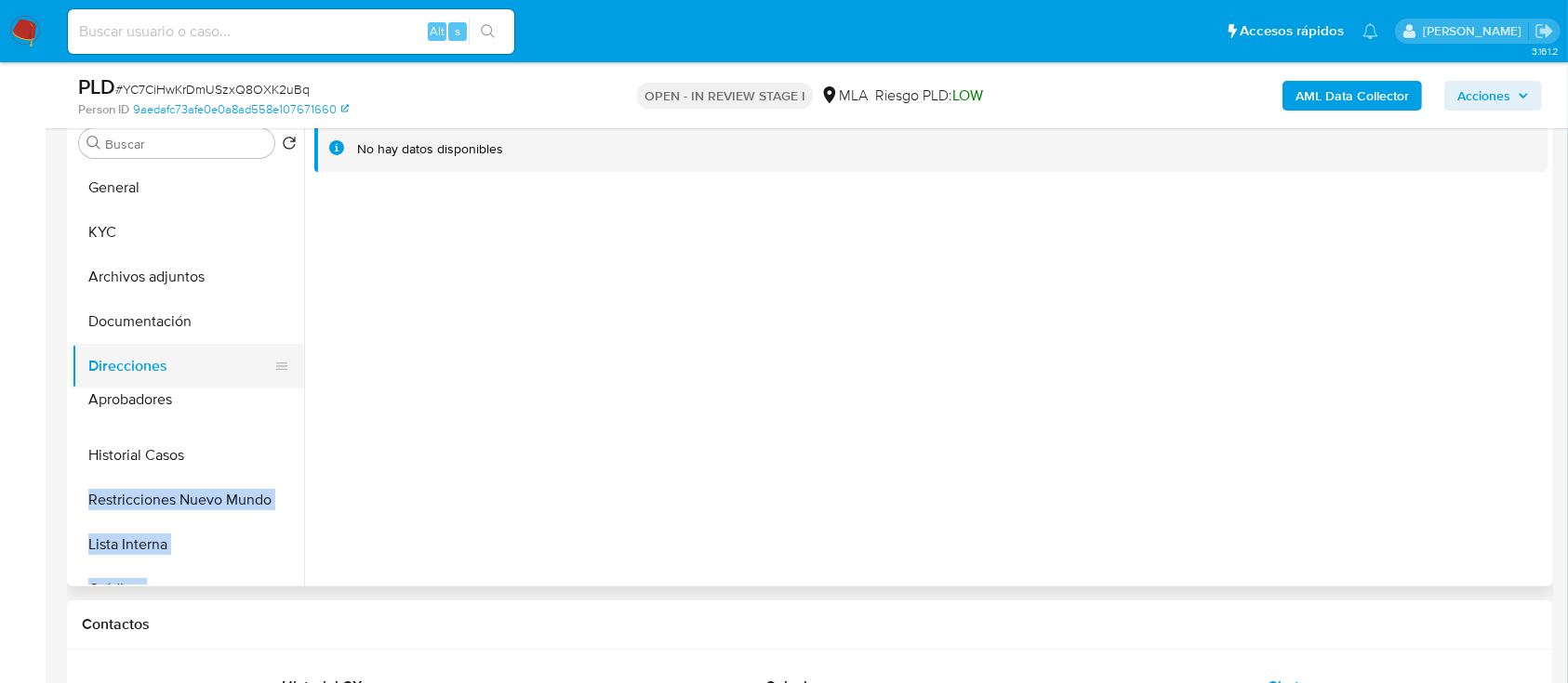
drag, startPoint x: 280, startPoint y: 472, endPoint x: 277, endPoint y: 399, distance: 73.1
click at [277, 399] on ul "General KYC Archivos adjuntos Documentación Direcciones Historial Casos Restric…" at bounding box center [187, 375] width 232 height 419
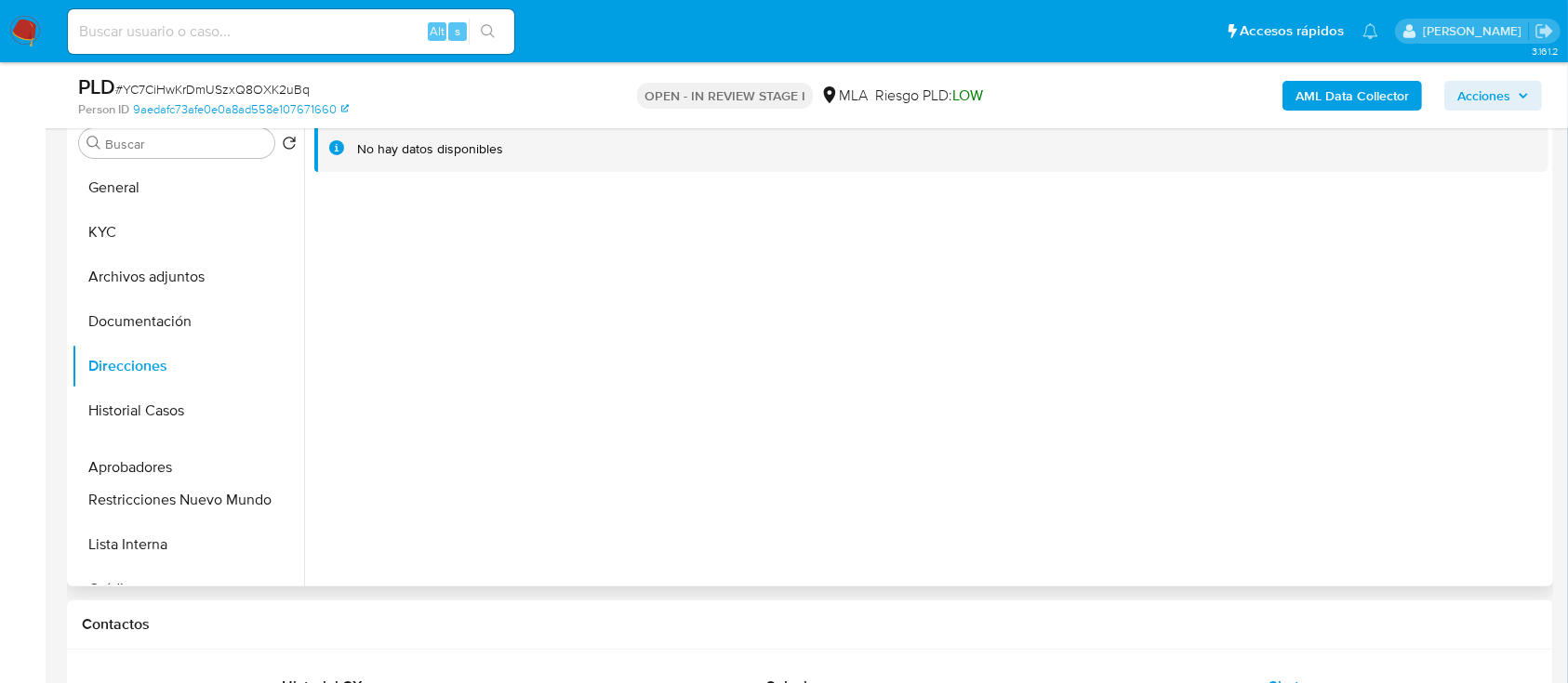
click at [391, 463] on div "No hay datos disponibles" at bounding box center [926, 349] width 1245 height 476
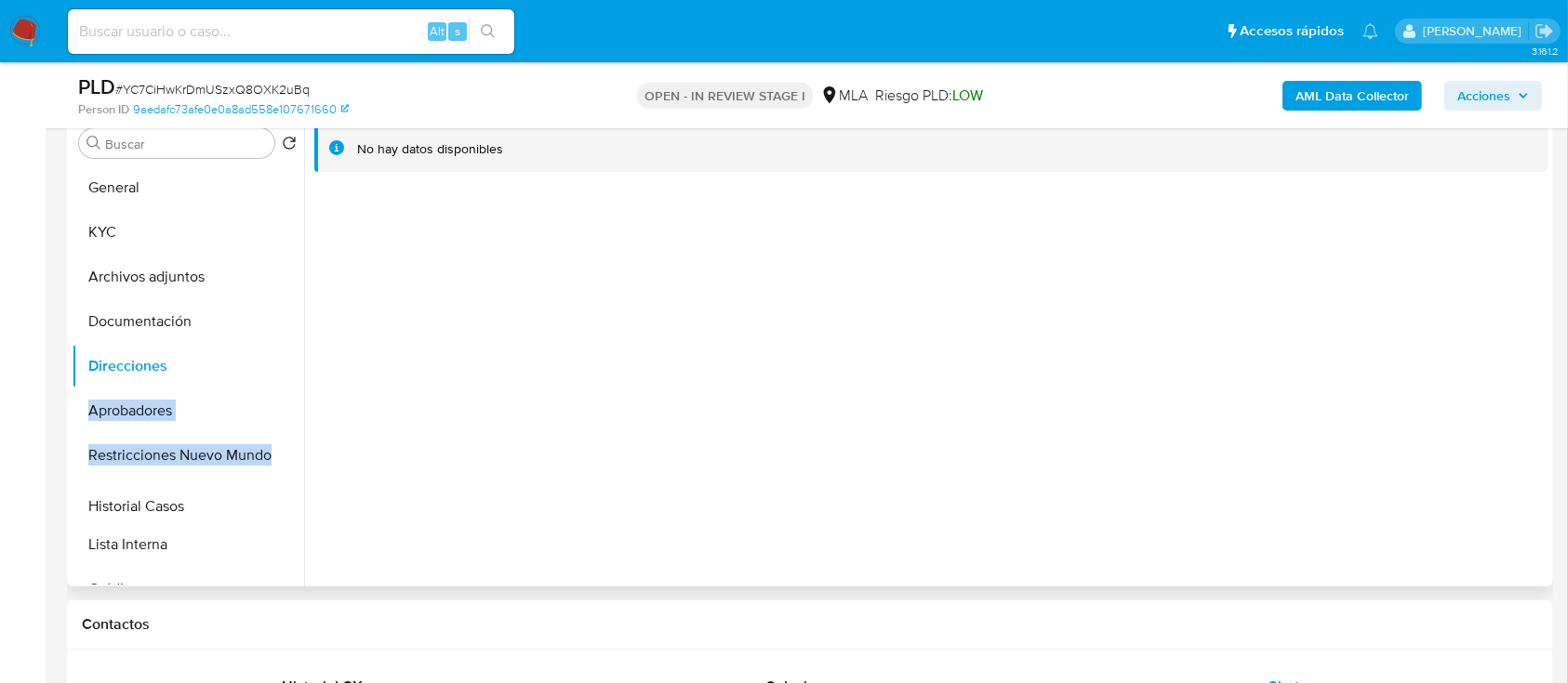
drag, startPoint x: 281, startPoint y: 406, endPoint x: 292, endPoint y: 502, distance: 96.6
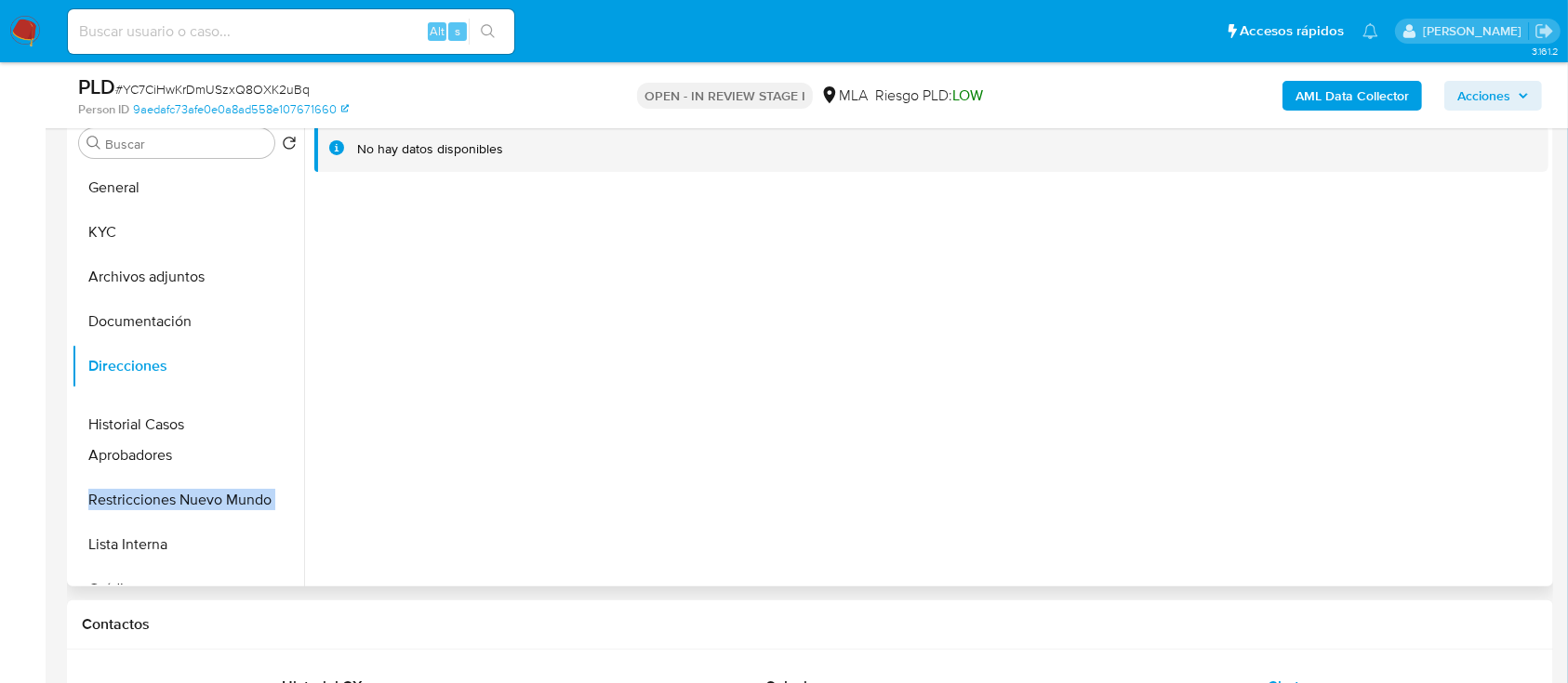
drag, startPoint x: 276, startPoint y: 506, endPoint x: 276, endPoint y: 408, distance: 98.0
click at [276, 406] on ul "General KYC Archivos adjuntos Documentación Direcciones Aprobadores Restriccion…" at bounding box center [187, 375] width 232 height 419
click at [362, 486] on div "No hay datos disponibles" at bounding box center [926, 349] width 1245 height 476
click at [218, 496] on button "Aprobadores" at bounding box center [180, 500] width 217 height 45
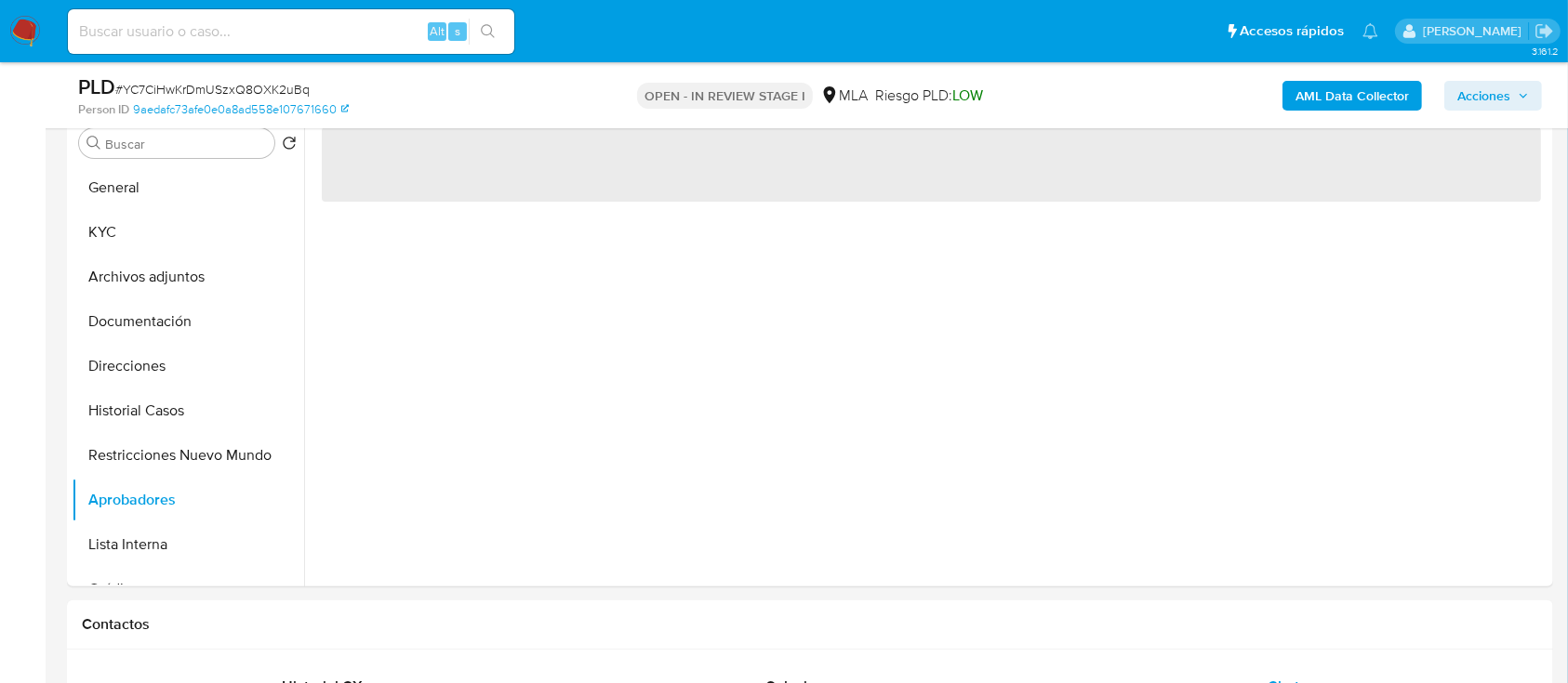
click at [1365, 105] on b "AML Data Collector" at bounding box center [1352, 96] width 113 height 30
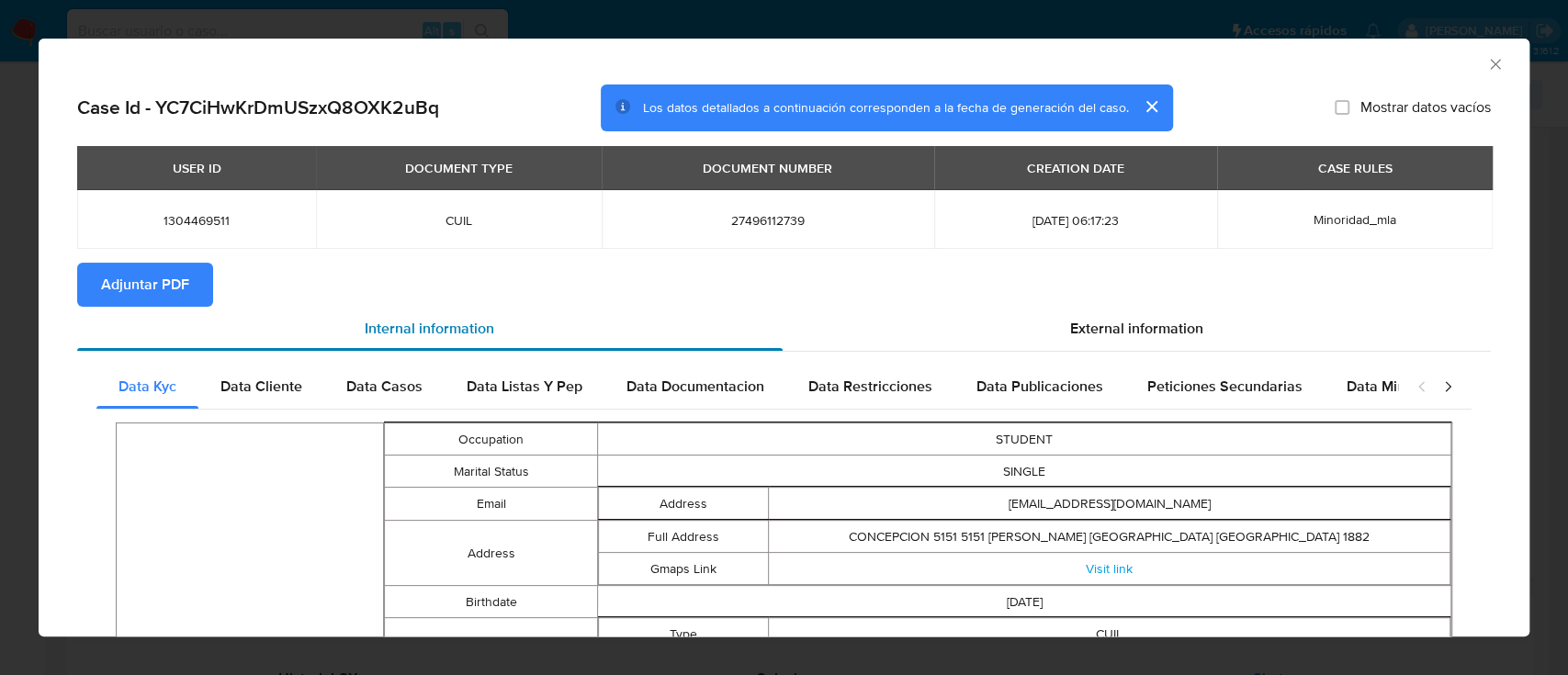
click at [141, 309] on div "Internal information" at bounding box center [430, 328] width 705 height 44
click at [96, 284] on button "Adjuntar PDF" at bounding box center [145, 284] width 136 height 44
click at [1490, 63] on icon "Cerrar ventana" at bounding box center [1495, 64] width 10 height 10
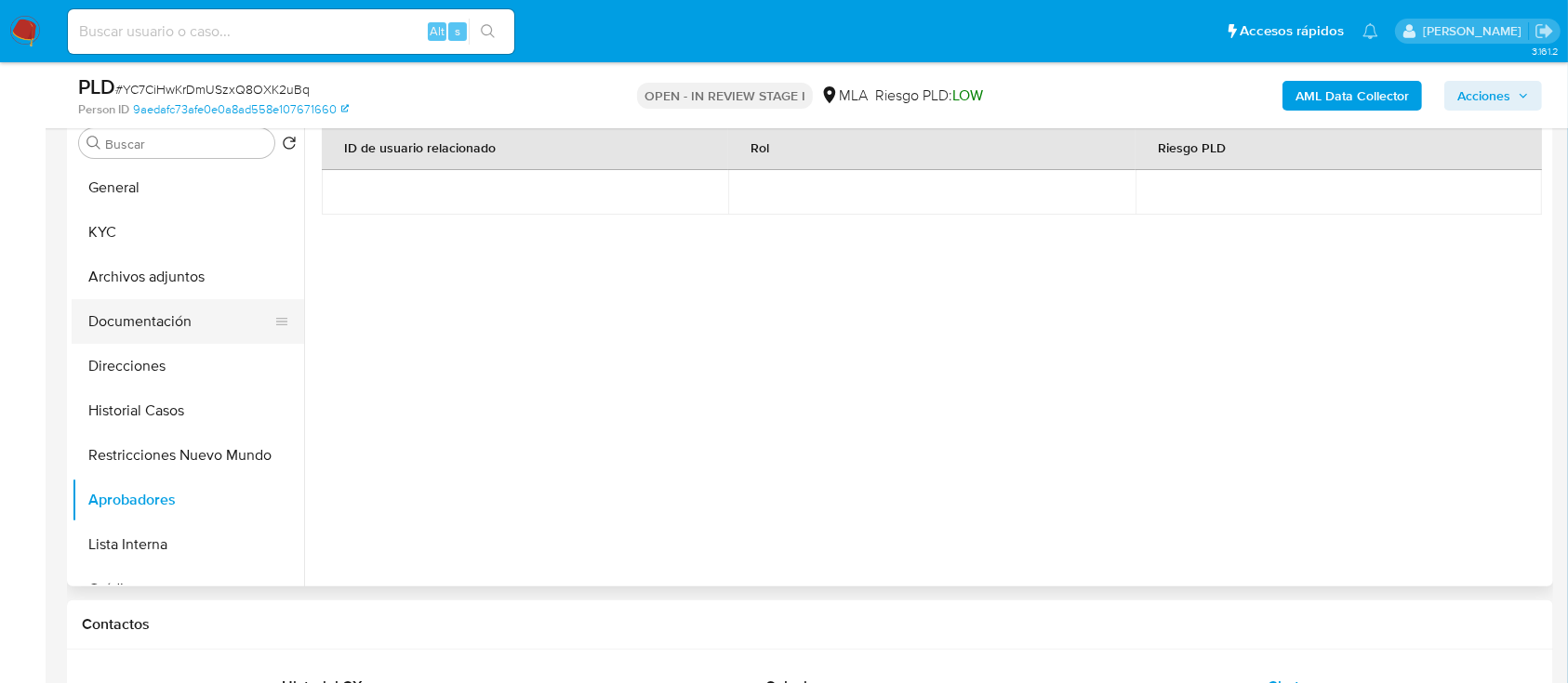
click at [181, 317] on button "Documentación" at bounding box center [180, 321] width 217 height 45
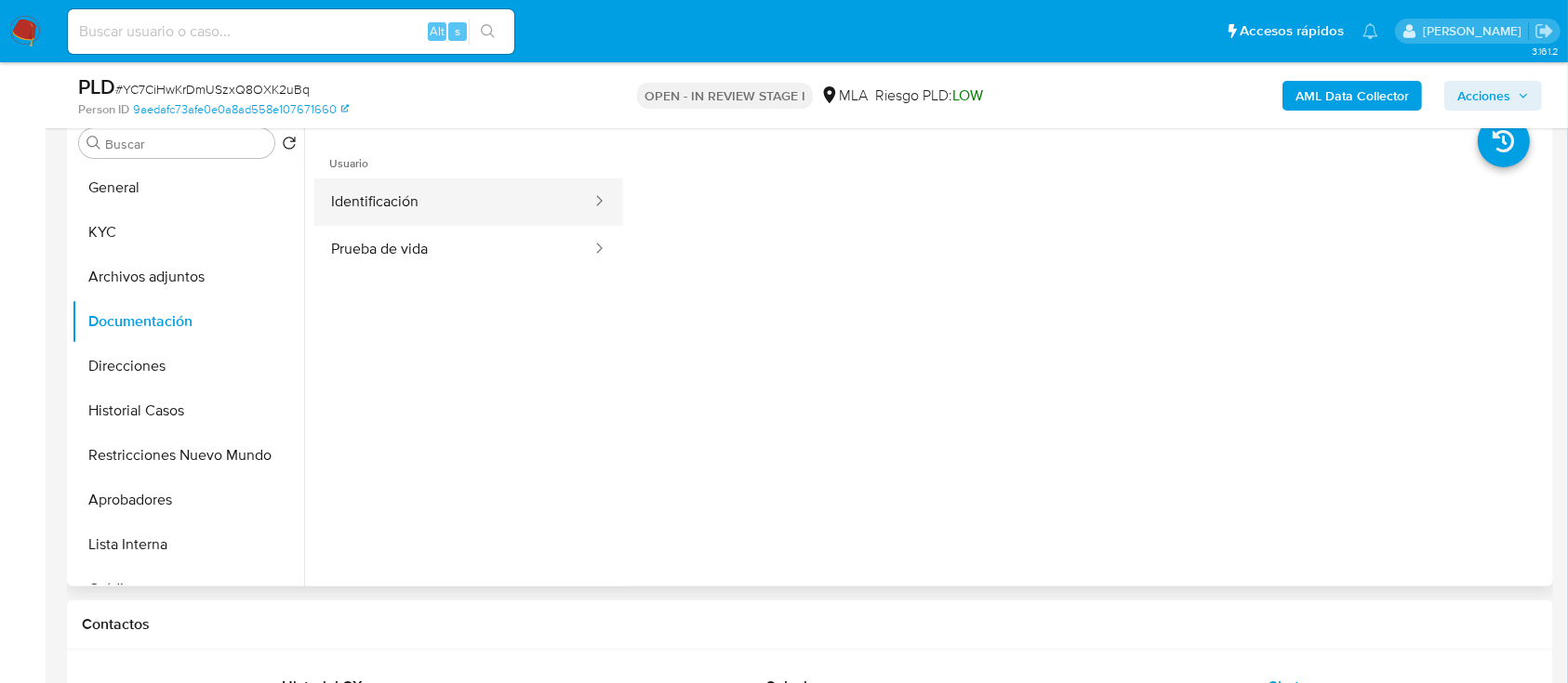
click at [519, 195] on button "Identificación" at bounding box center [453, 202] width 279 height 48
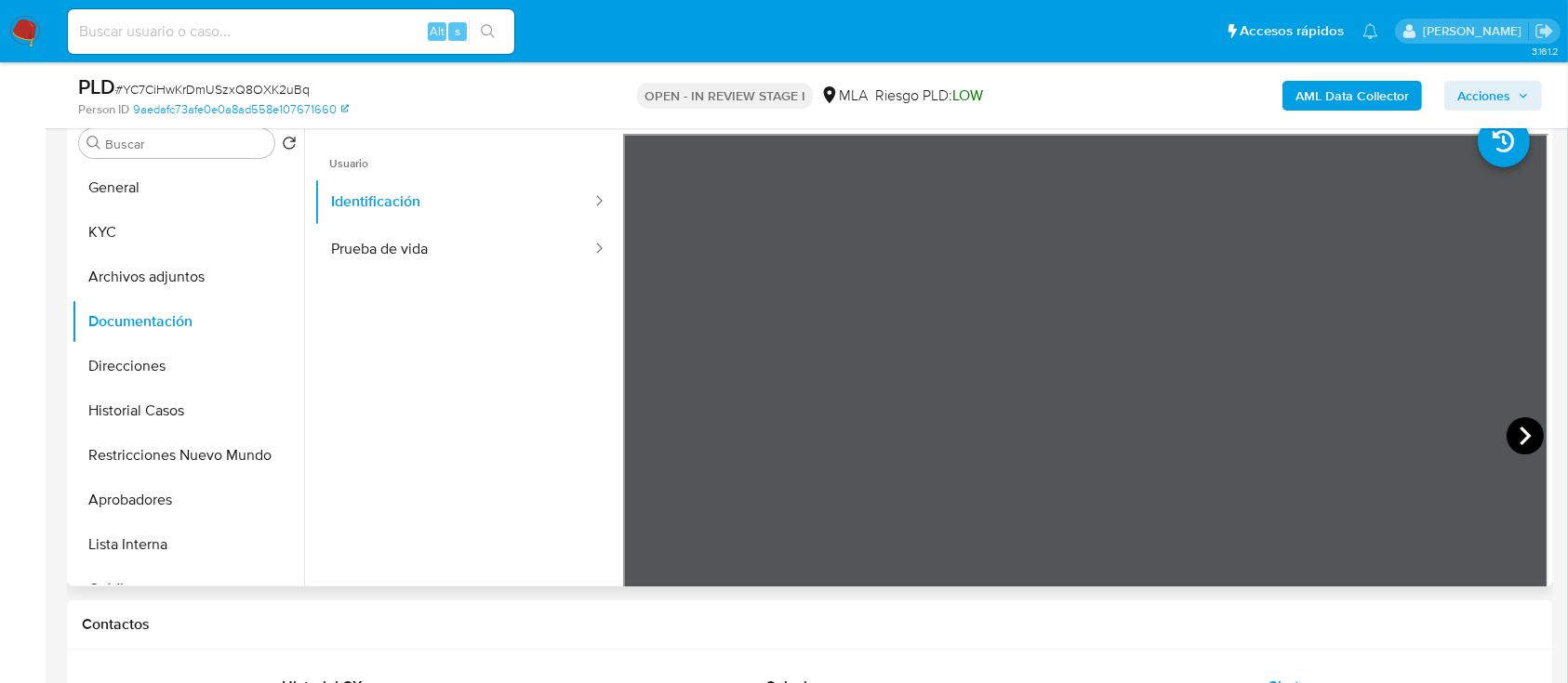
click at [1510, 437] on icon at bounding box center [1525, 436] width 38 height 38
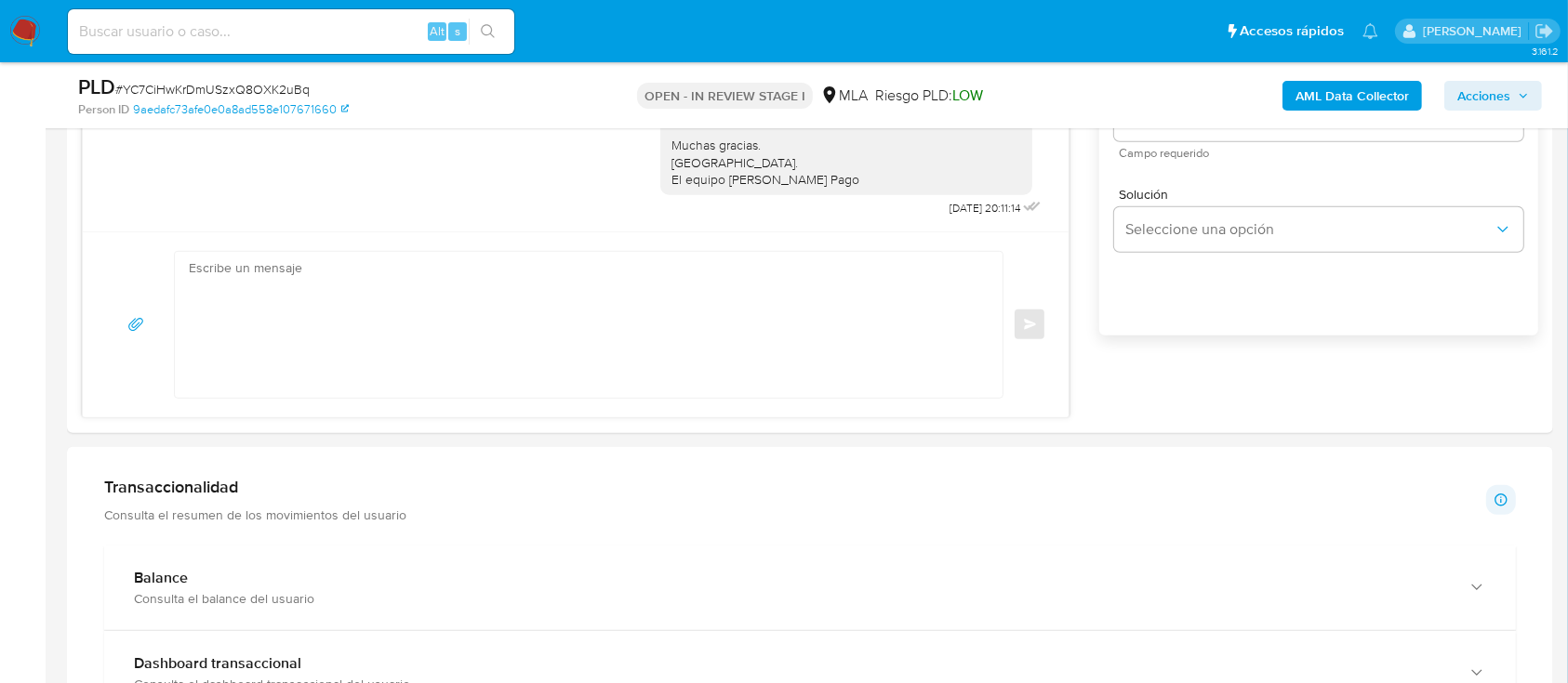
scroll to position [1341, 0]
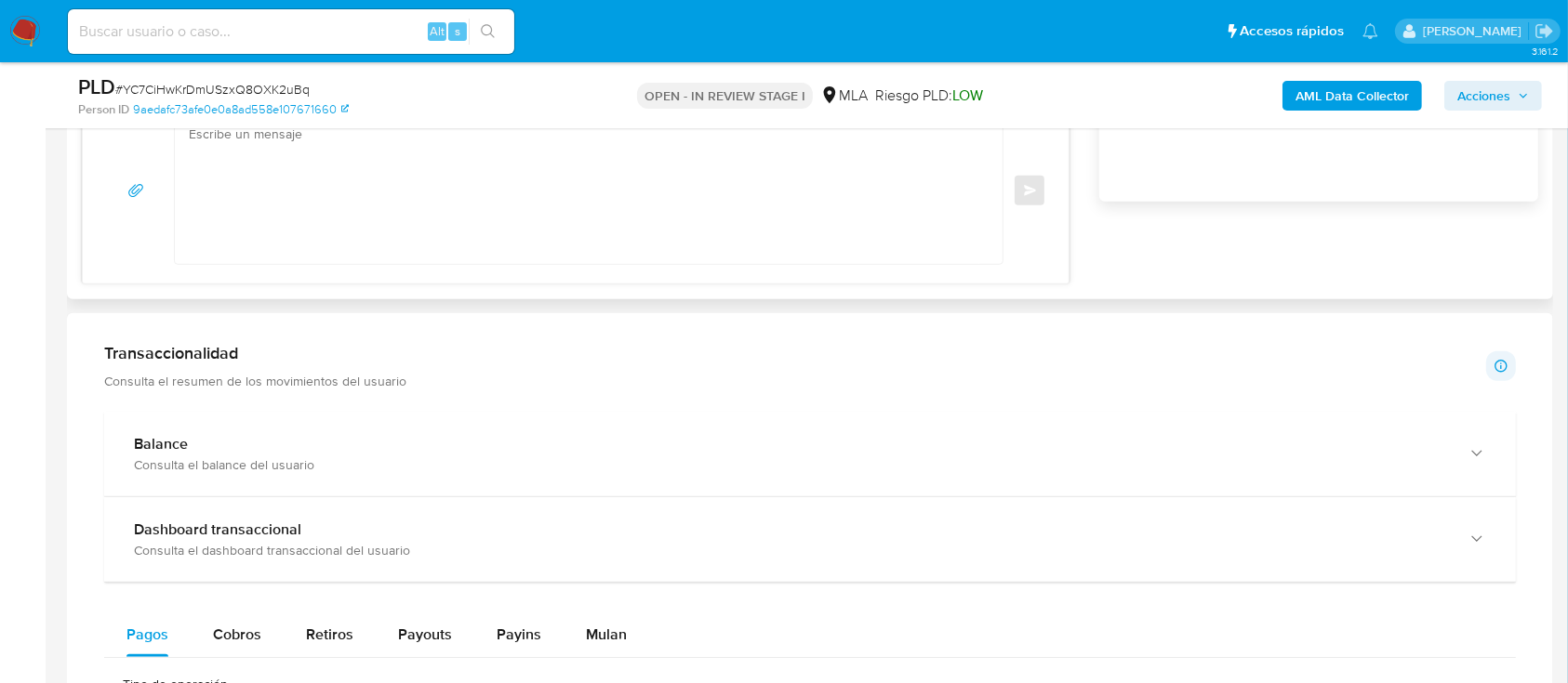
click at [636, 181] on textarea at bounding box center [583, 190] width 790 height 146
paste textarea "Hola XXX, Al analizar tu caso se encontraron algunas inconsistencias, por este …"
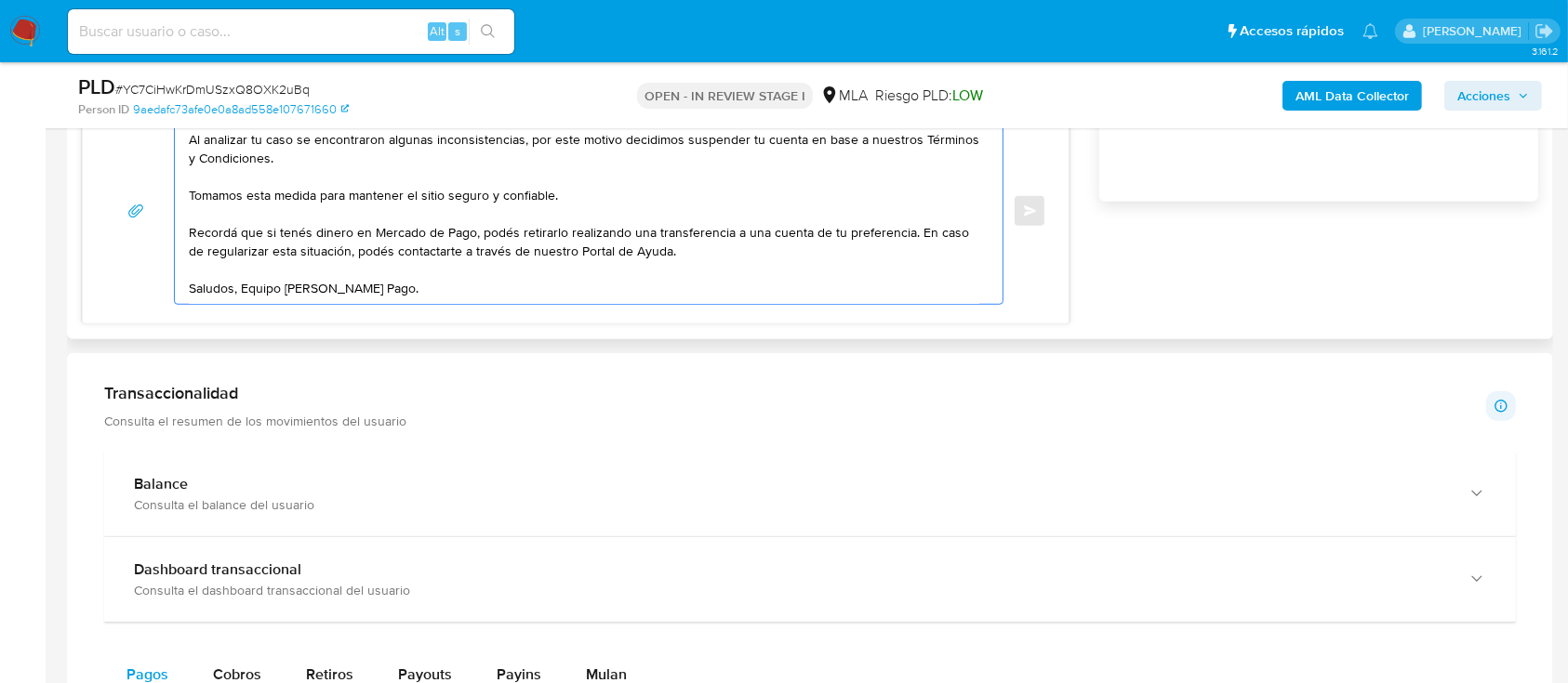
scroll to position [0, 0]
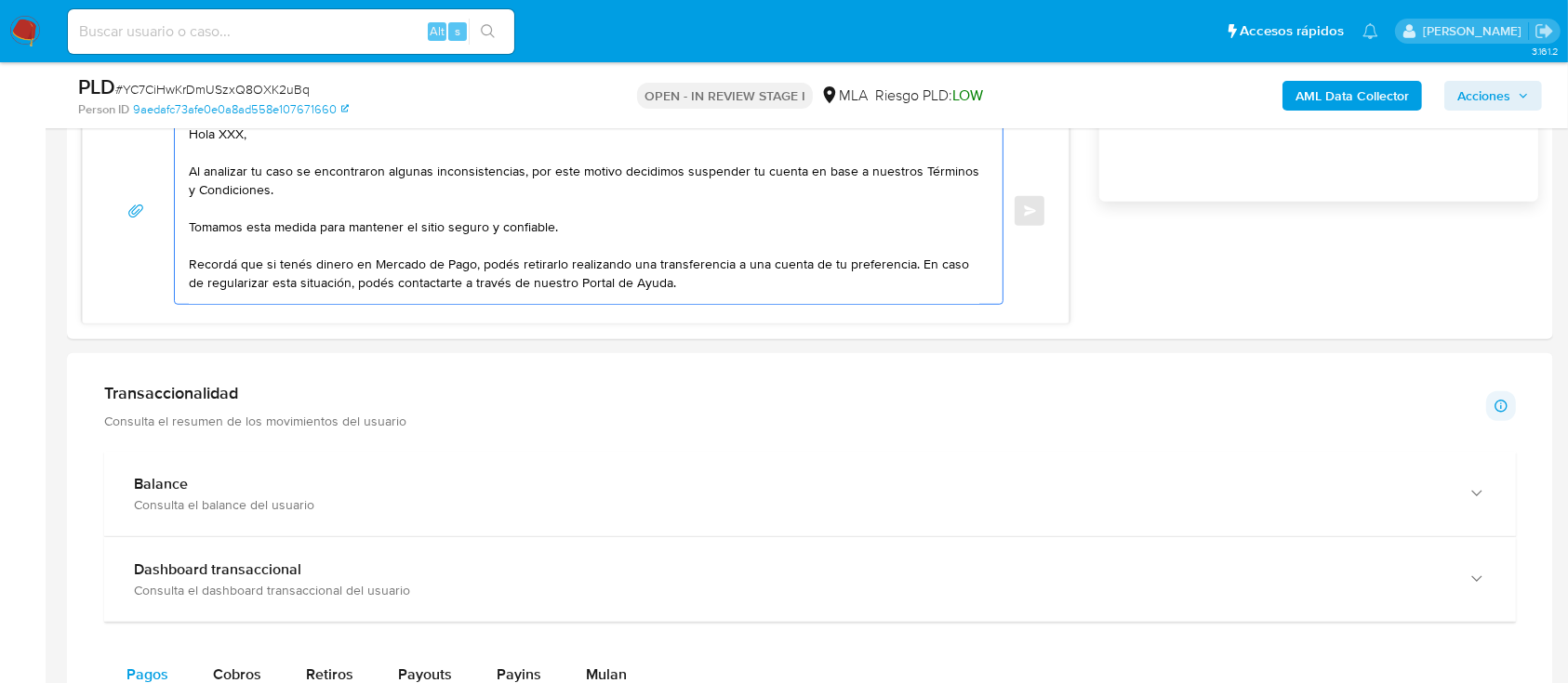
click at [390, 120] on div "PLD # YC7CiHwKrDmUSzxQ8OXK2uBq Person ID 9aedafc73afe0e0a8ad558e107671660 OPEN …" at bounding box center [810, 95] width 1487 height 66
click at [385, 145] on textarea "Hola XXX, Al analizar tu caso se encontraron algunas inconsistencias, por este …" at bounding box center [583, 211] width 790 height 186
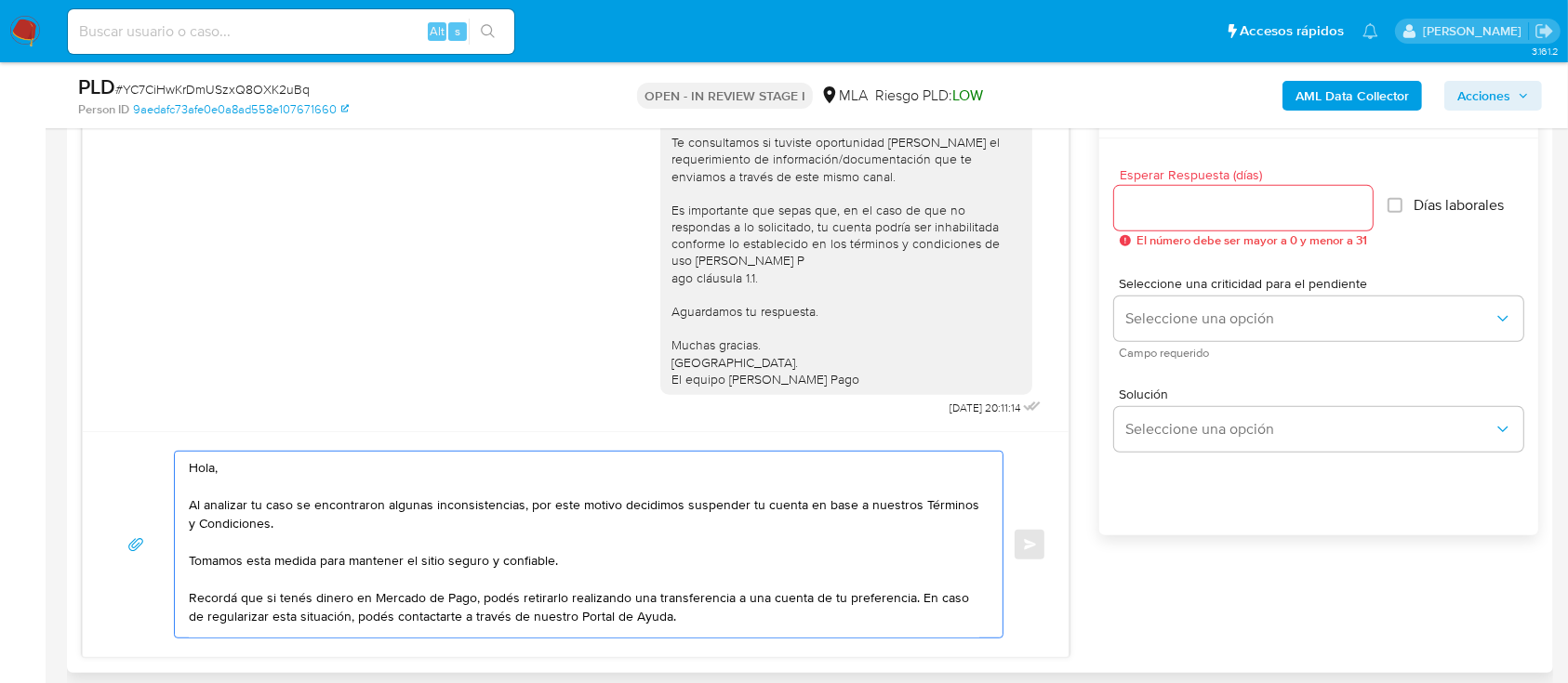
scroll to position [969, 0]
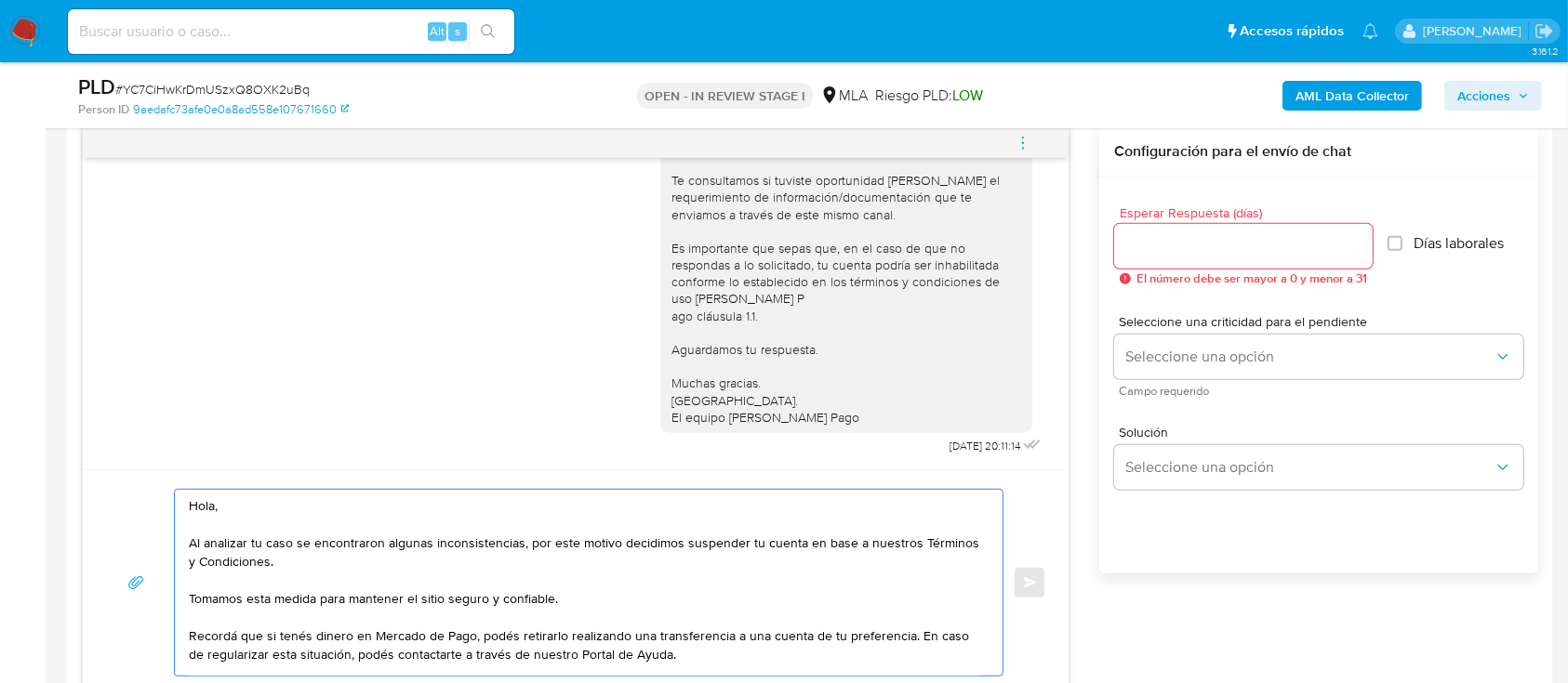
type textarea "Hola, Al analizar tu caso se encontraron algunas inconsistencias, por este moti…"
click at [1168, 257] on div at bounding box center [1243, 246] width 259 height 45
click at [1279, 257] on div at bounding box center [1243, 246] width 259 height 45
click at [1265, 247] on input "Esperar Respuesta (días)" at bounding box center [1243, 246] width 259 height 24
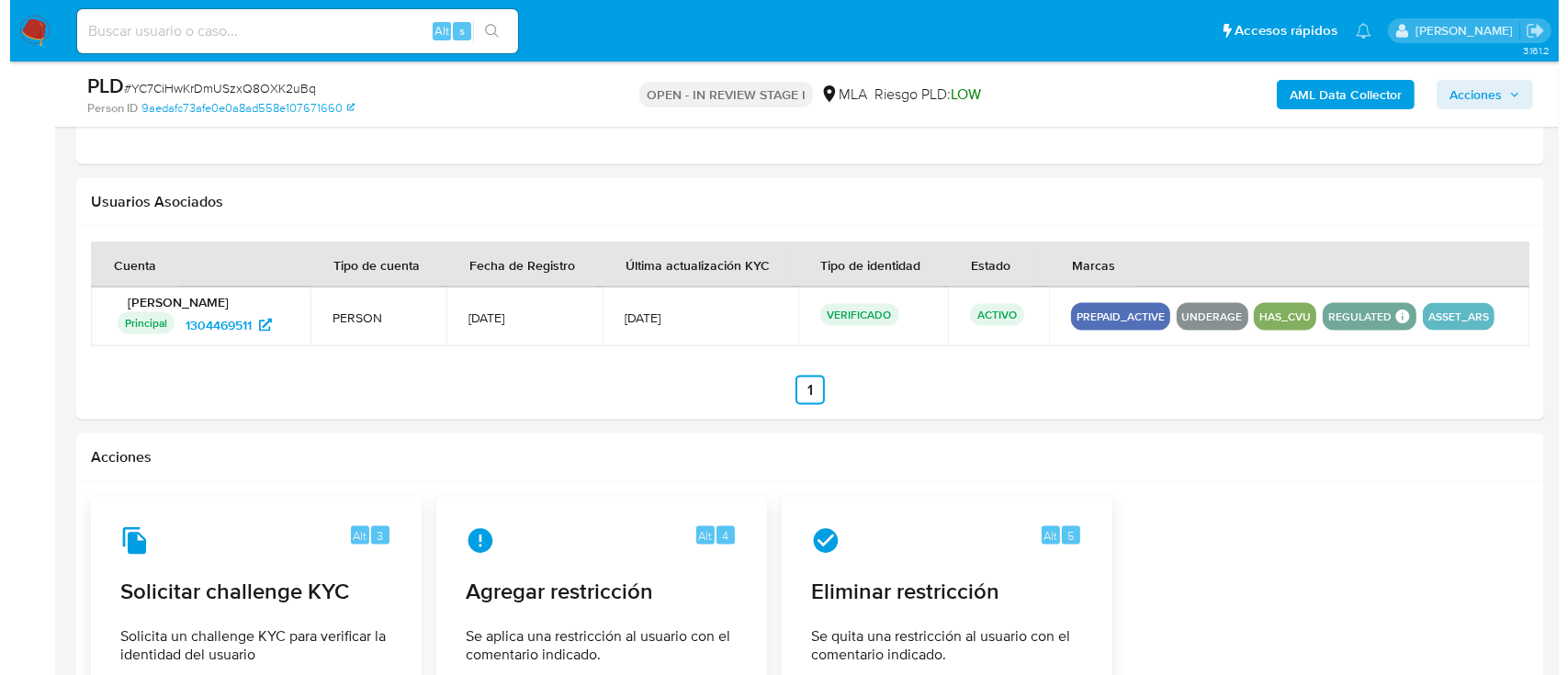
scroll to position [2684, 0]
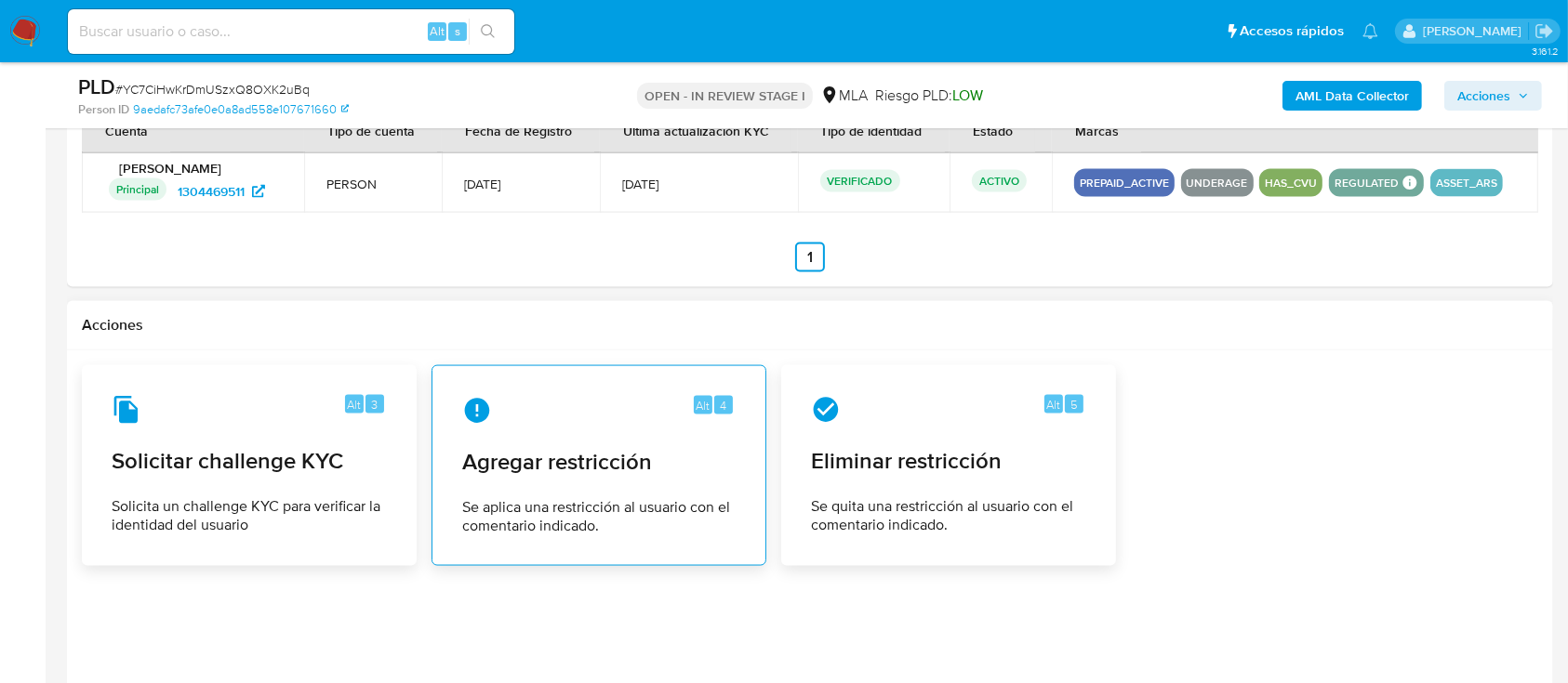
type input "0"
click at [591, 490] on div "Alt 4 Agregar restricción Se aplica una restricción al usuario con el comentari…" at bounding box center [599, 465] width 303 height 170
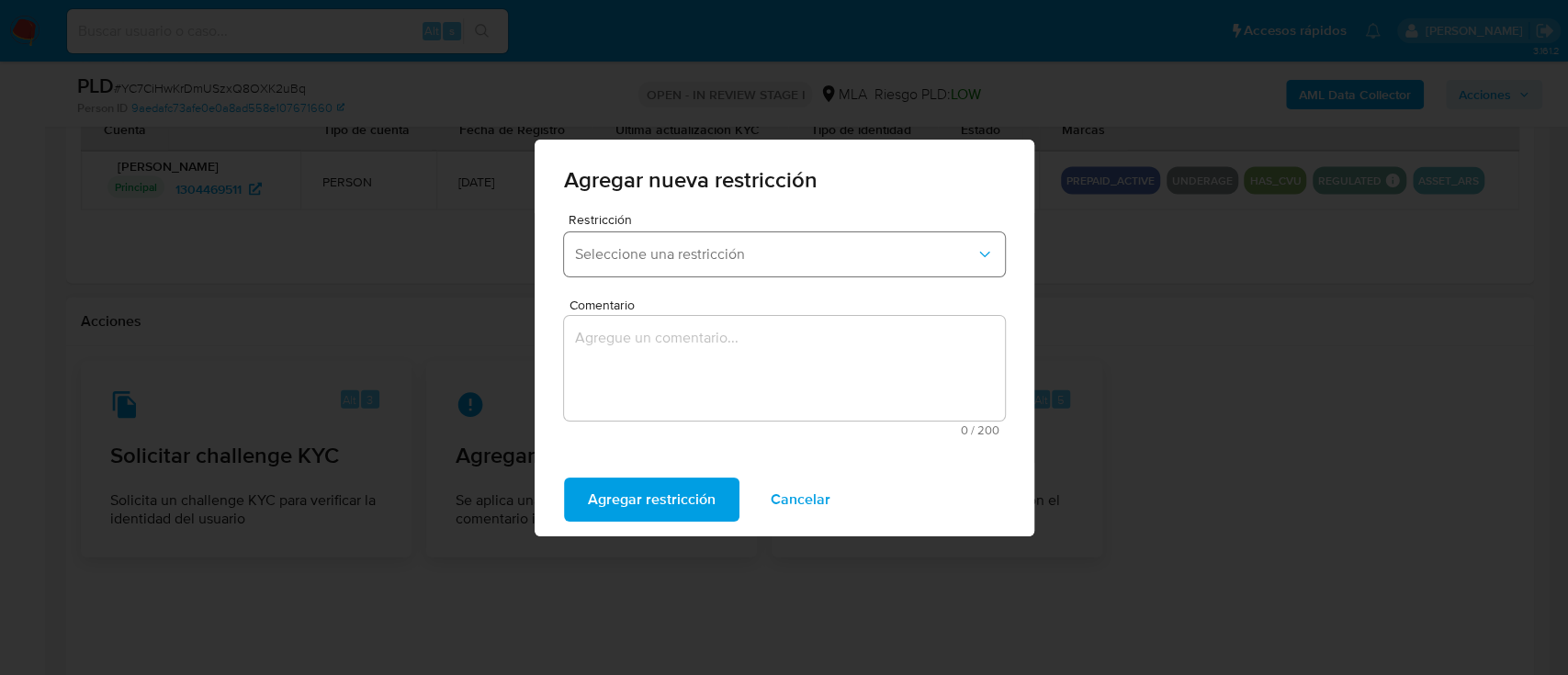
click at [658, 247] on span "Seleccione una restricción" at bounding box center [775, 254] width 401 height 19
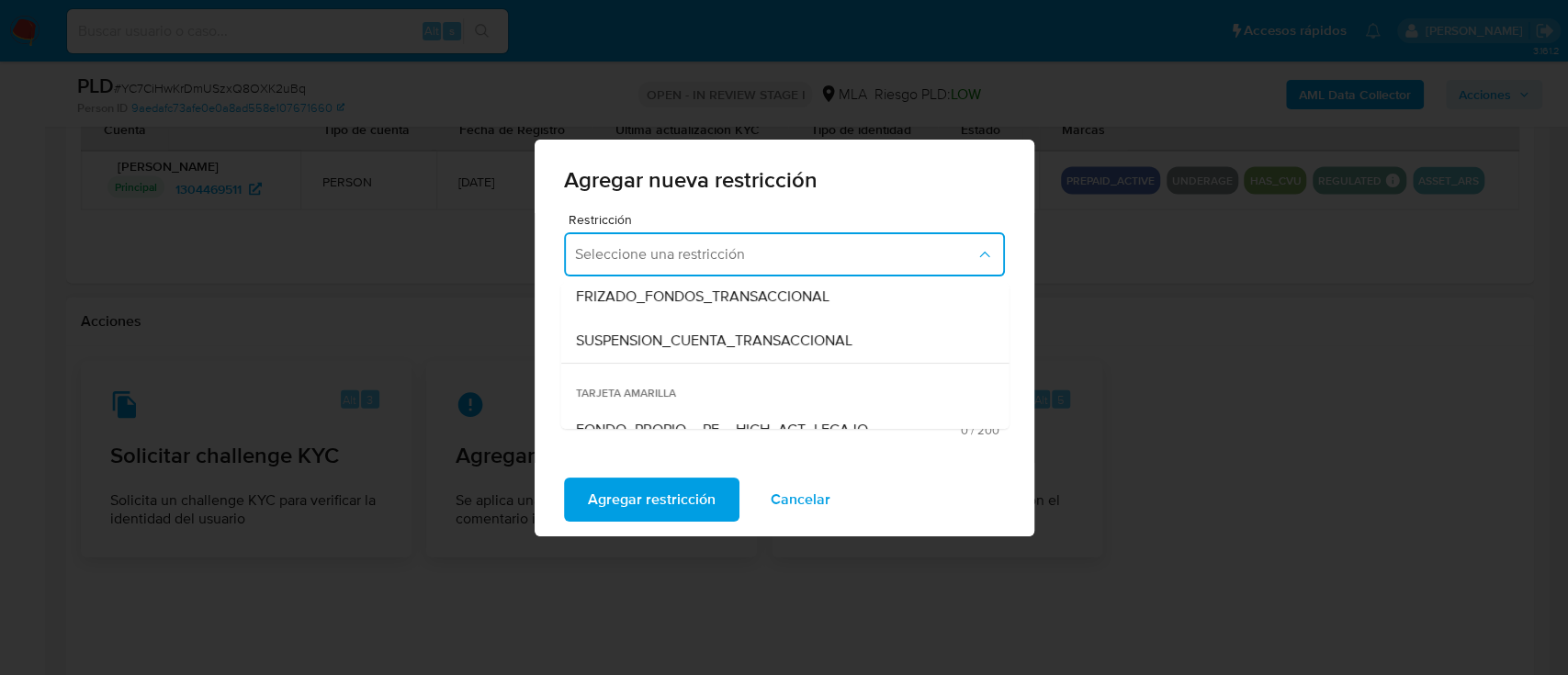
scroll to position [244, 0]
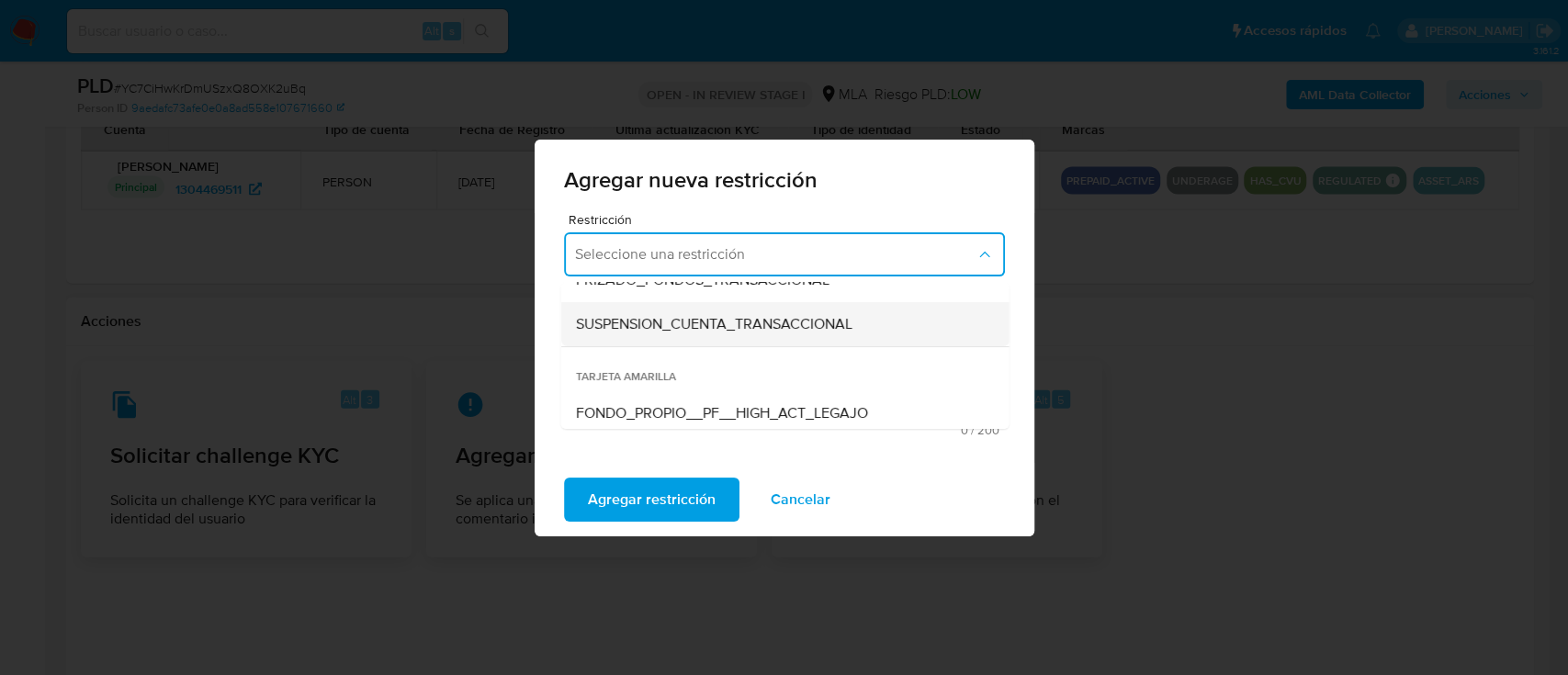
click at [676, 344] on div "SUSPENSION_CUENTA_TRANSACCIONAL" at bounding box center [779, 324] width 407 height 44
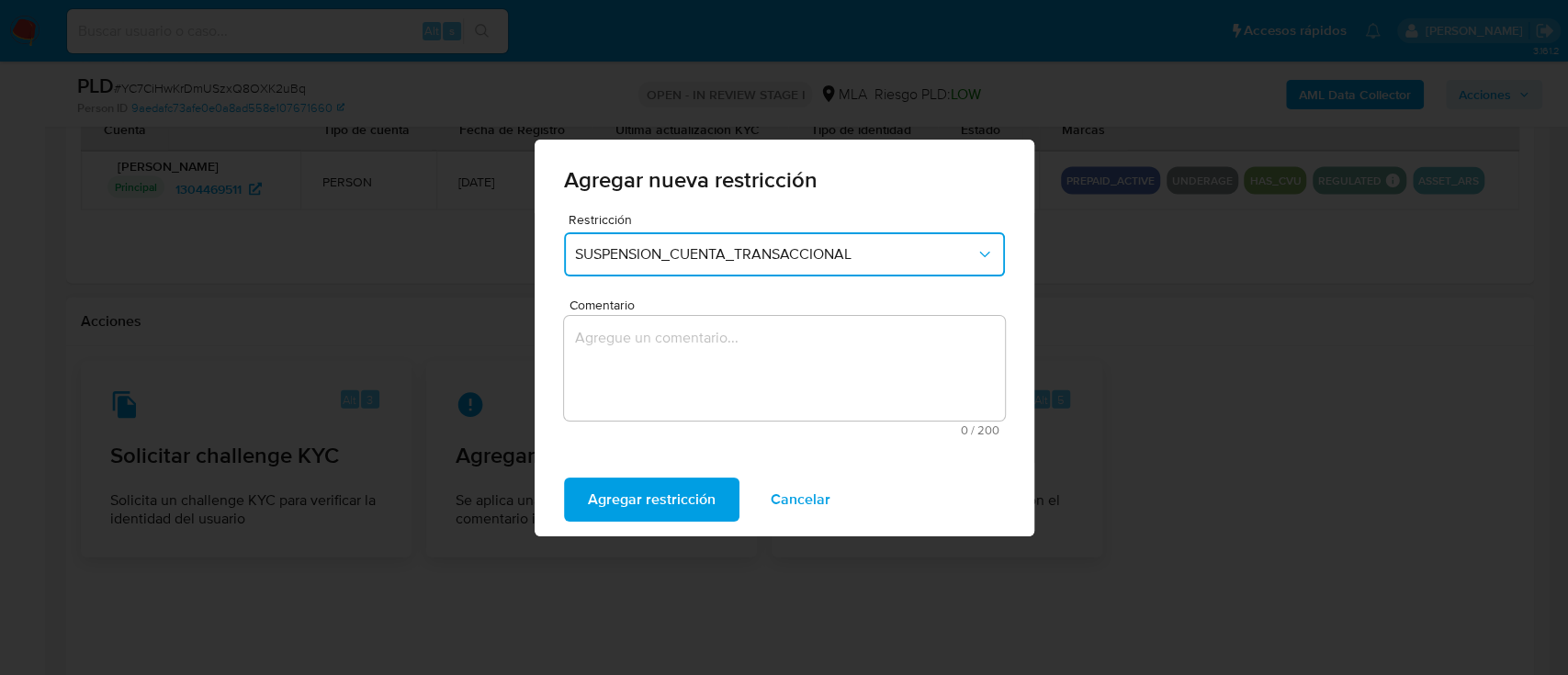
click at [686, 368] on textarea "Comentario" at bounding box center [784, 368] width 441 height 105
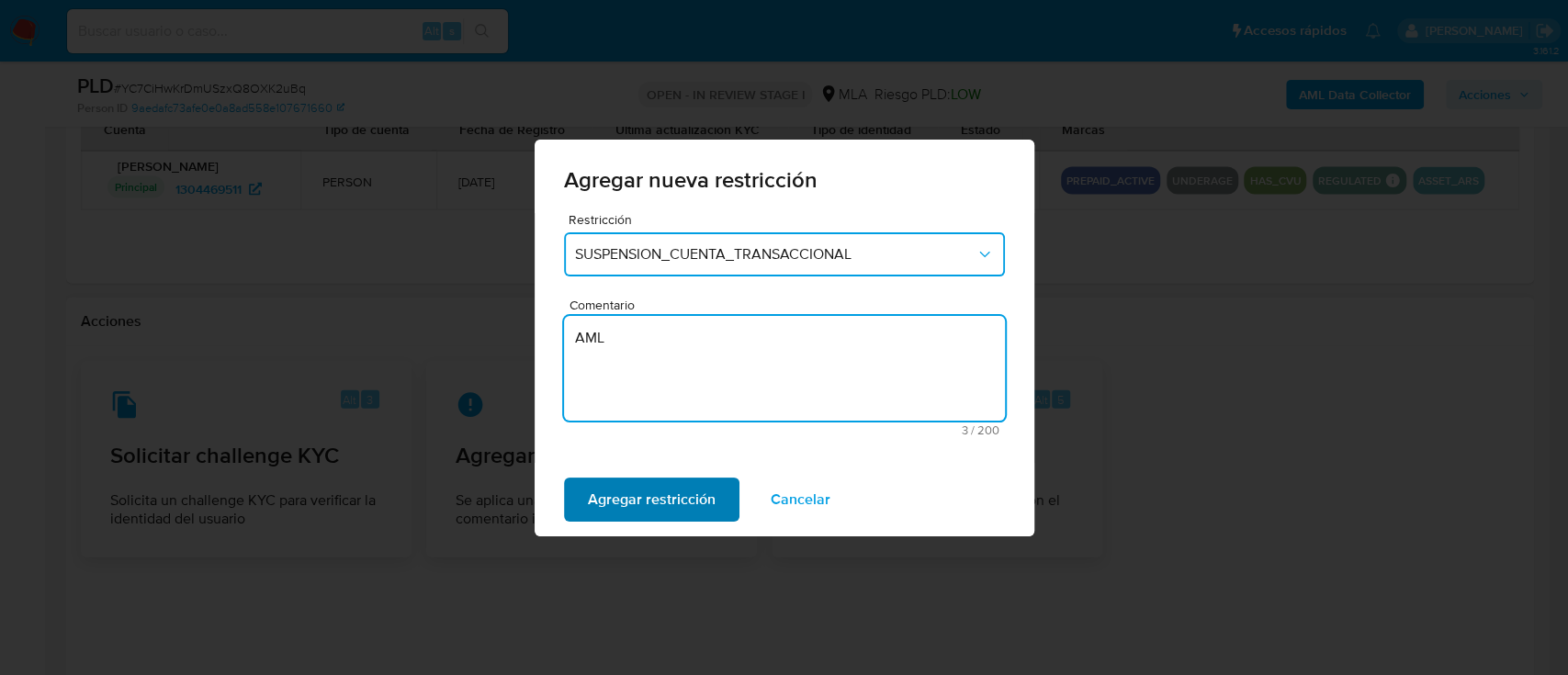
type textarea "AML"
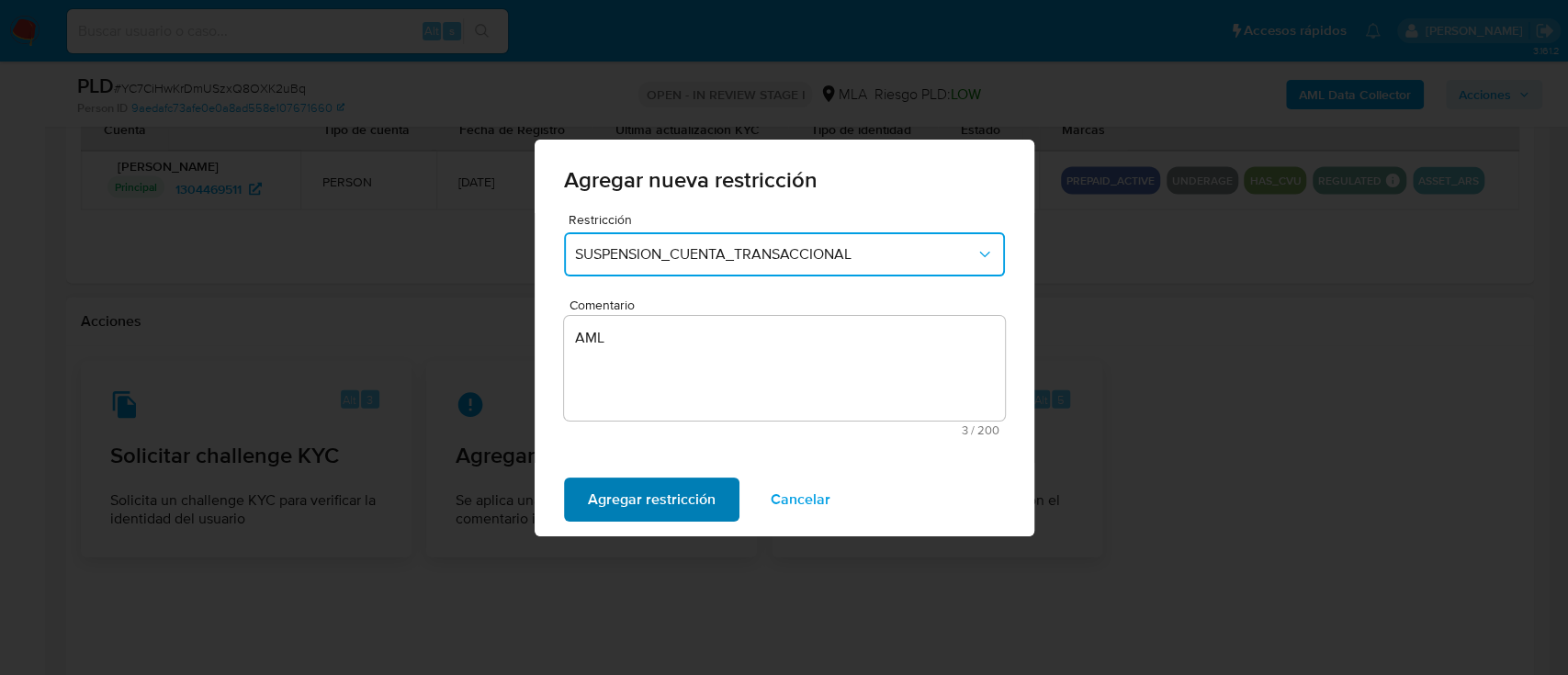
click at [591, 500] on span "Agregar restricción" at bounding box center [651, 500] width 127 height 40
click at [612, 495] on span "Confirmar" at bounding box center [621, 500] width 67 height 40
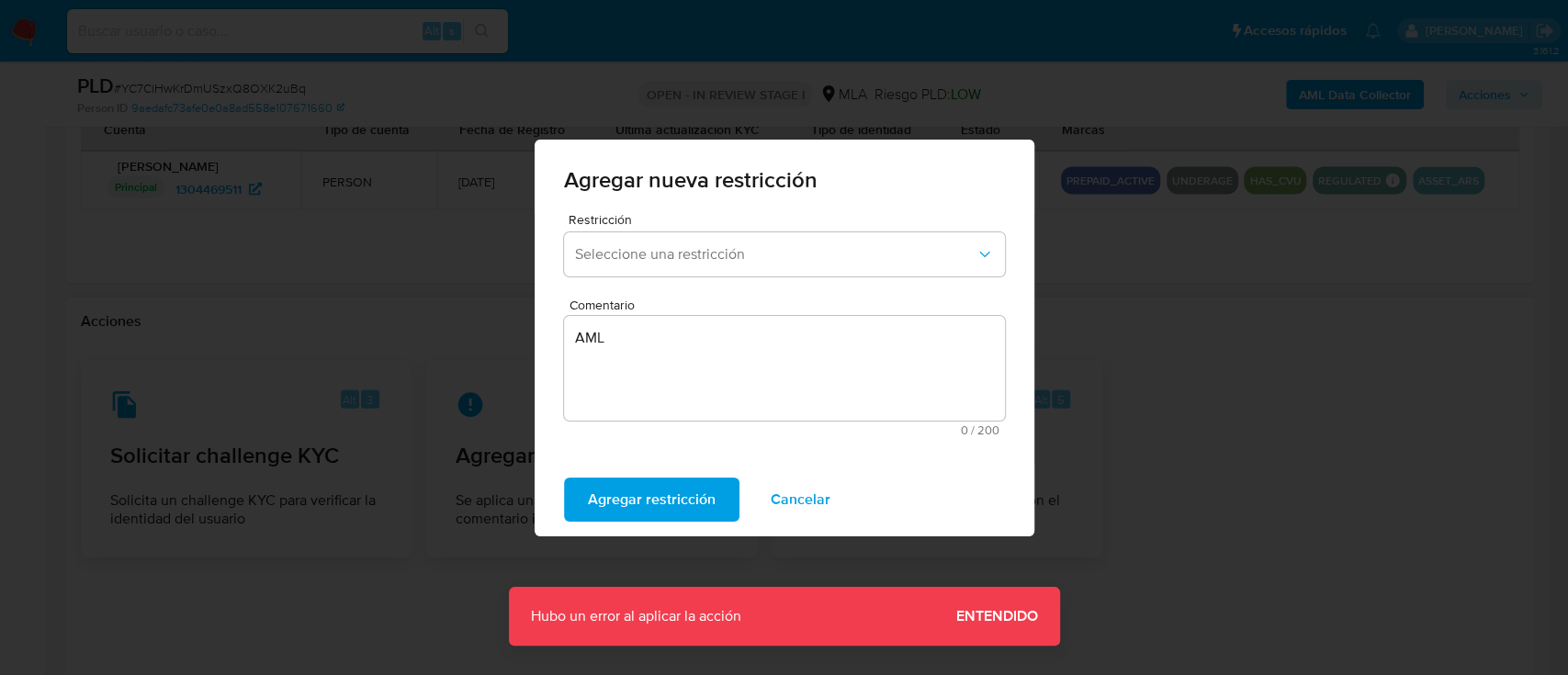
click at [647, 518] on span "Agregar restricción" at bounding box center [651, 500] width 127 height 40
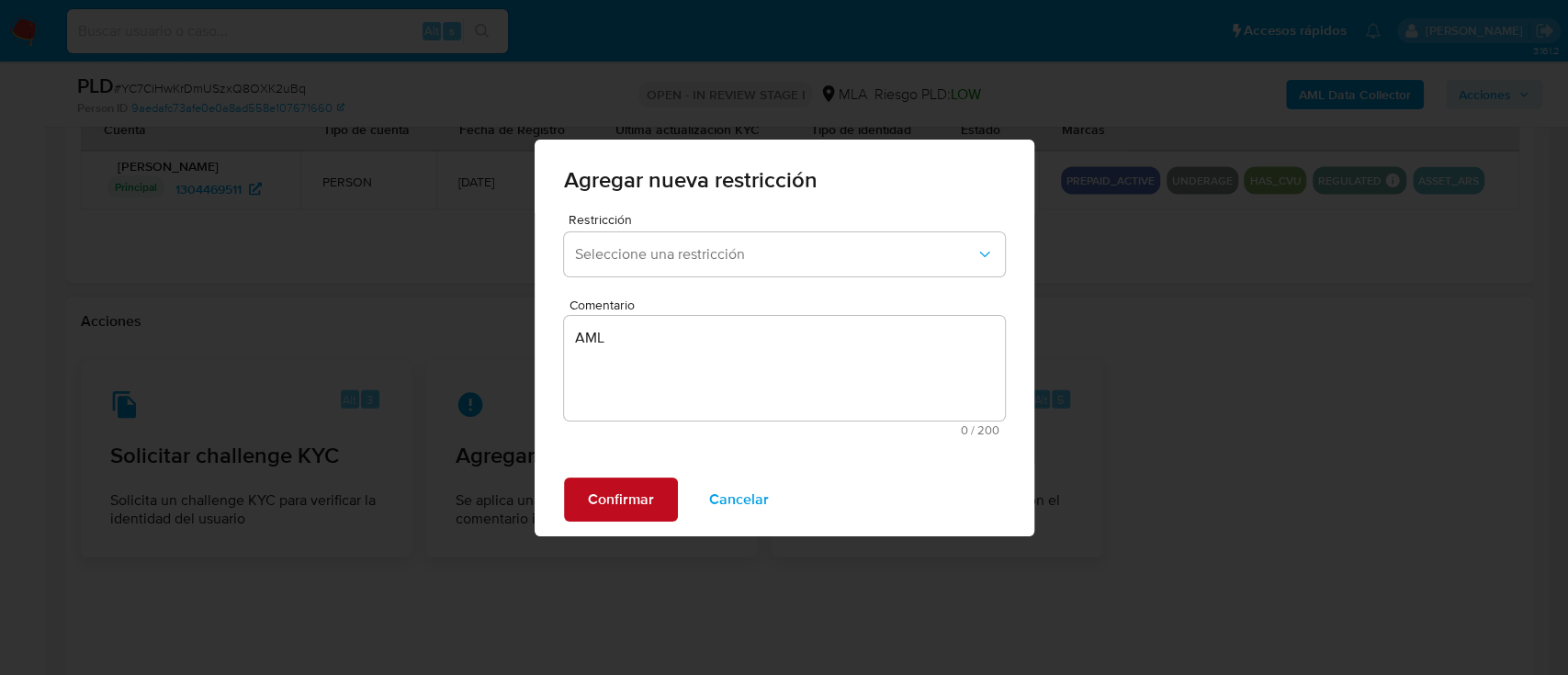
click at [641, 499] on span "Confirmar" at bounding box center [621, 500] width 67 height 40
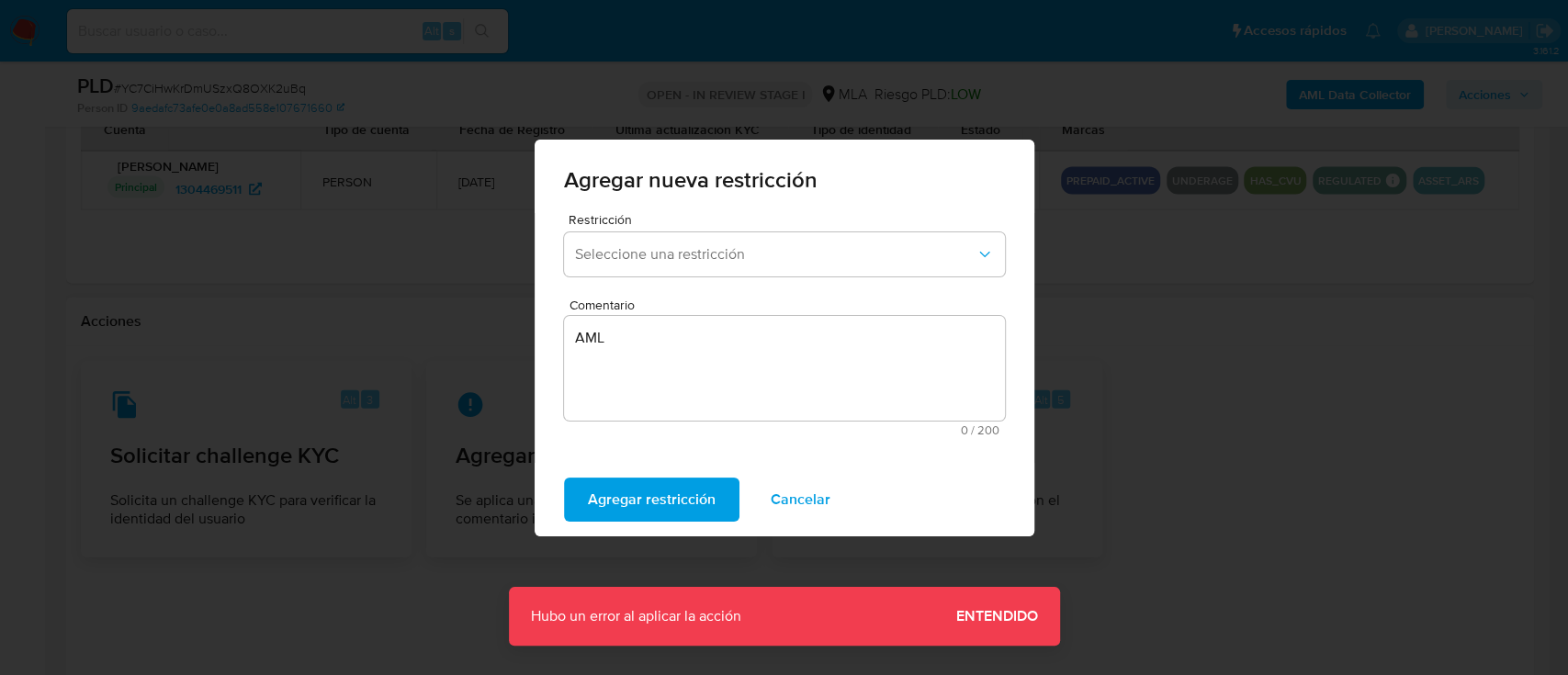
drag, startPoint x: 954, startPoint y: 510, endPoint x: 863, endPoint y: 506, distance: 91.1
click at [957, 510] on div "Agregar restricción Cancelar" at bounding box center [784, 500] width 499 height 73
click at [809, 499] on span "Cancelar" at bounding box center [800, 500] width 60 height 40
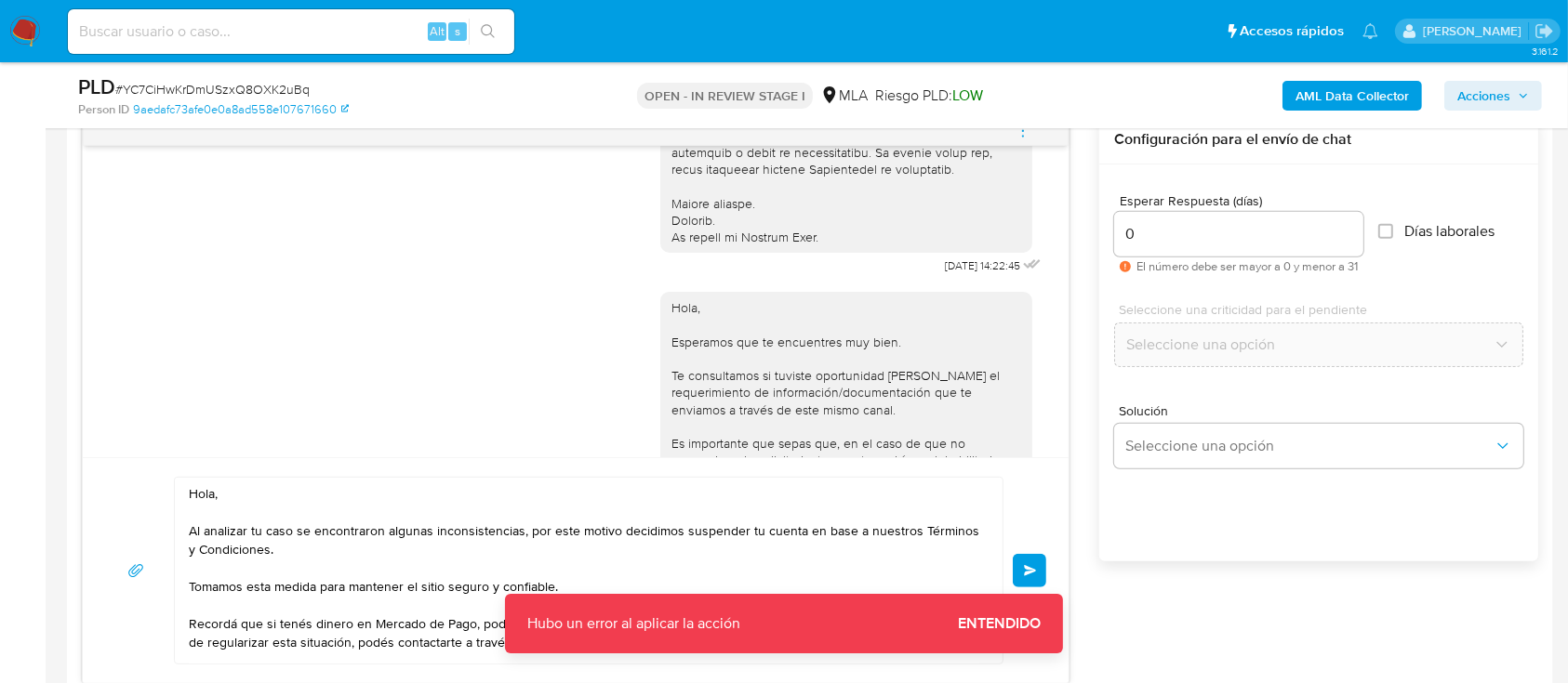
scroll to position [575, 0]
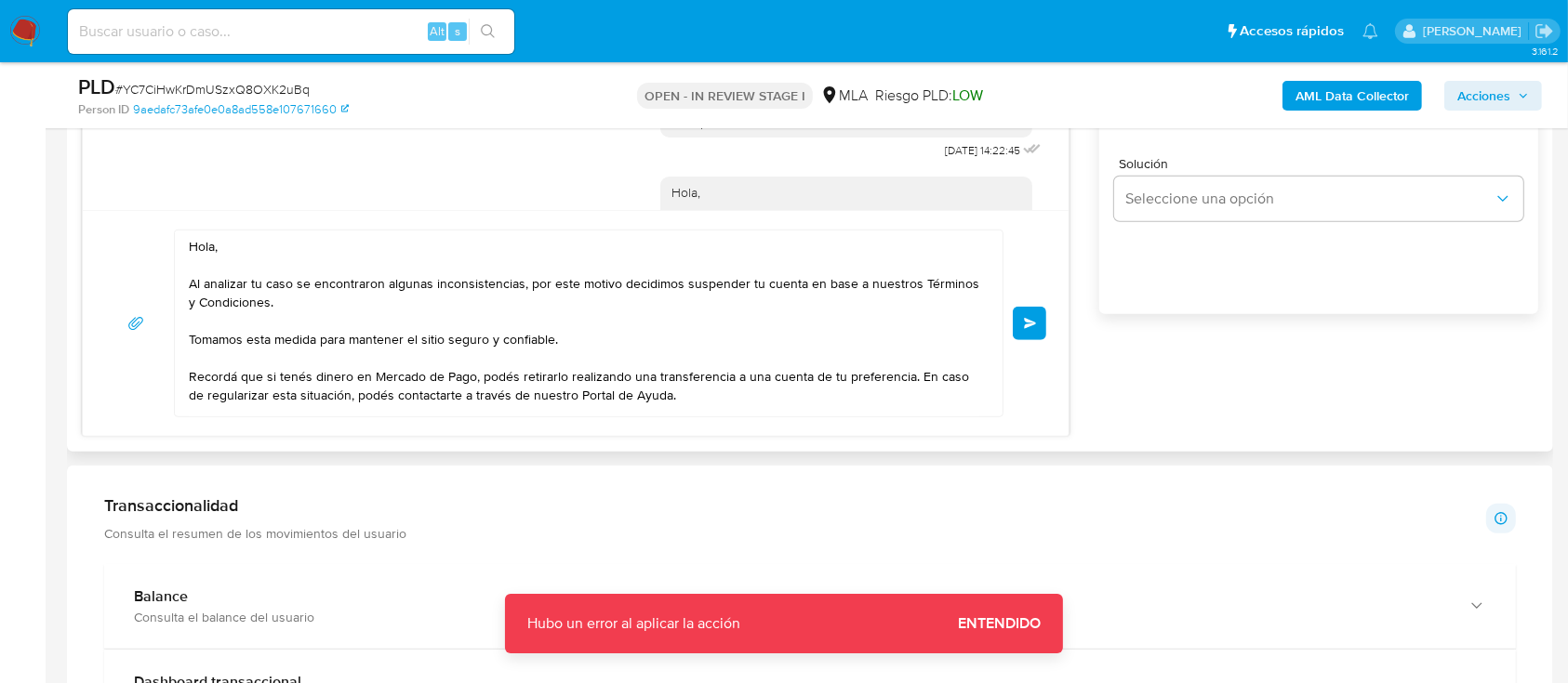
click at [1031, 312] on button "Enviar" at bounding box center [1029, 323] width 34 height 34
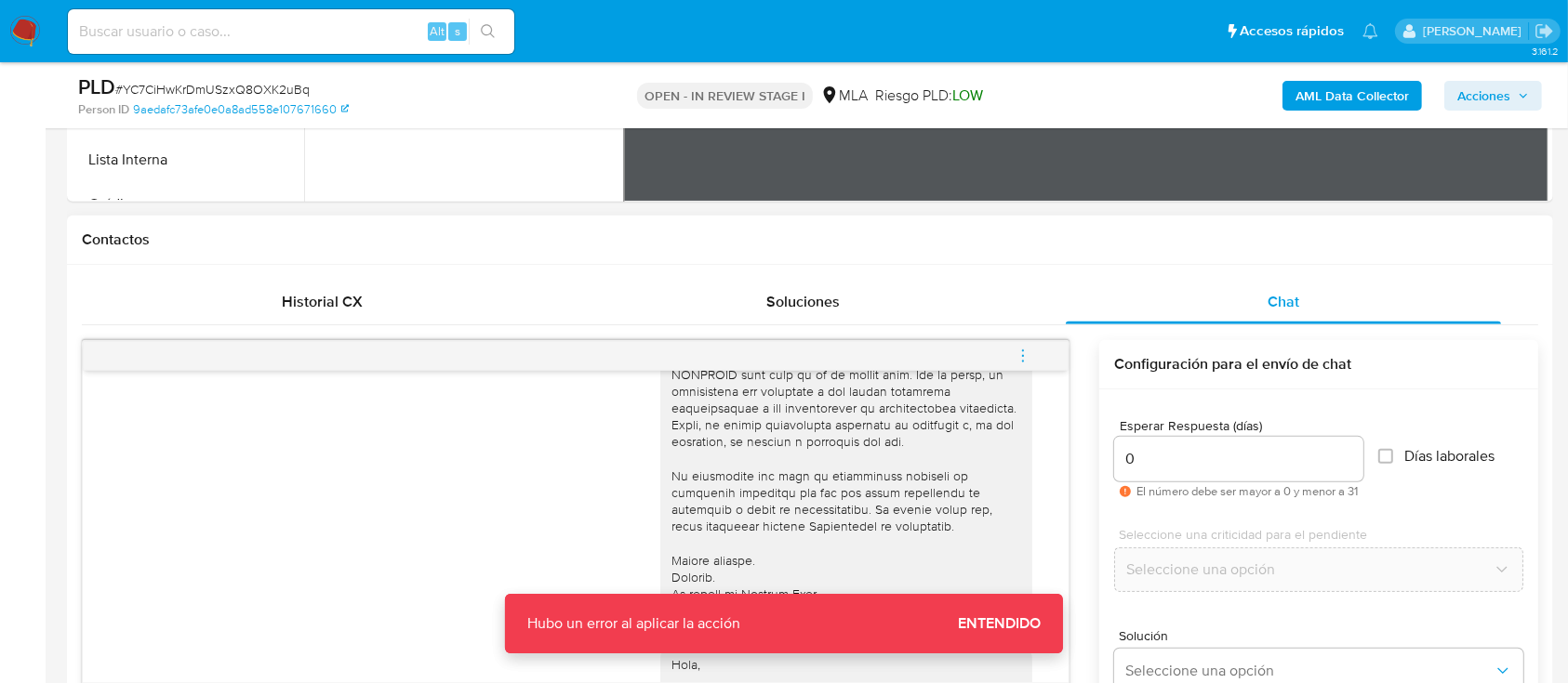
scroll to position [734, 0]
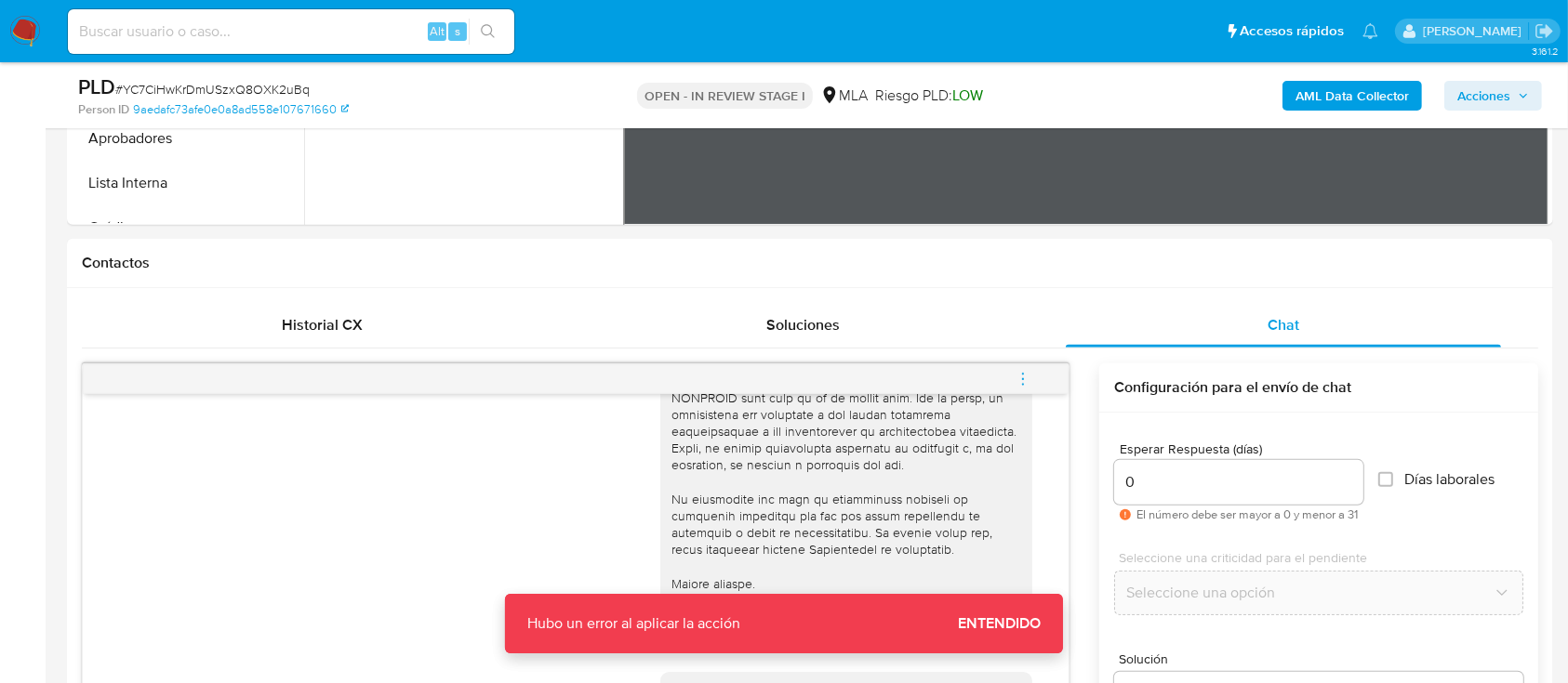
click at [1026, 377] on icon "menu-action" at bounding box center [1023, 379] width 17 height 17
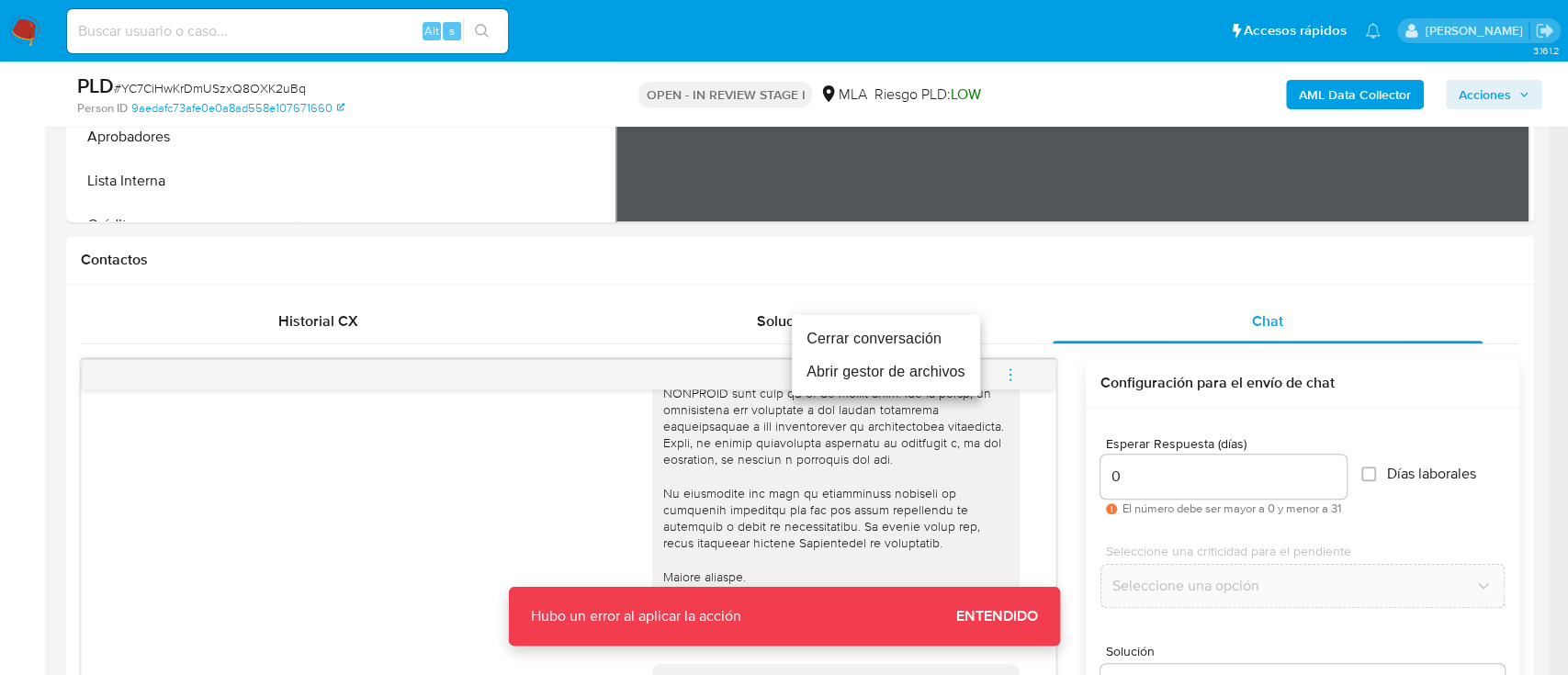
click at [899, 345] on li "Cerrar conversación" at bounding box center [885, 339] width 188 height 33
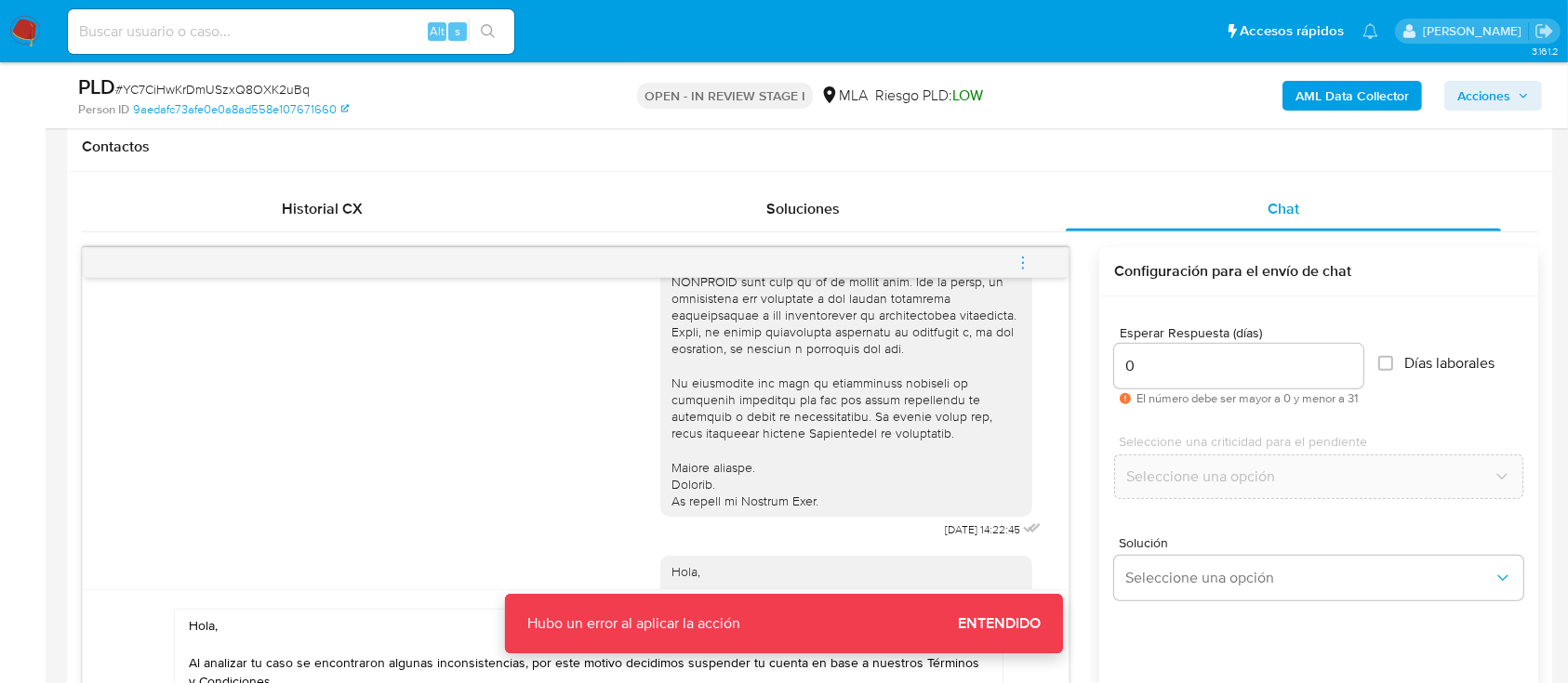
scroll to position [981, 0]
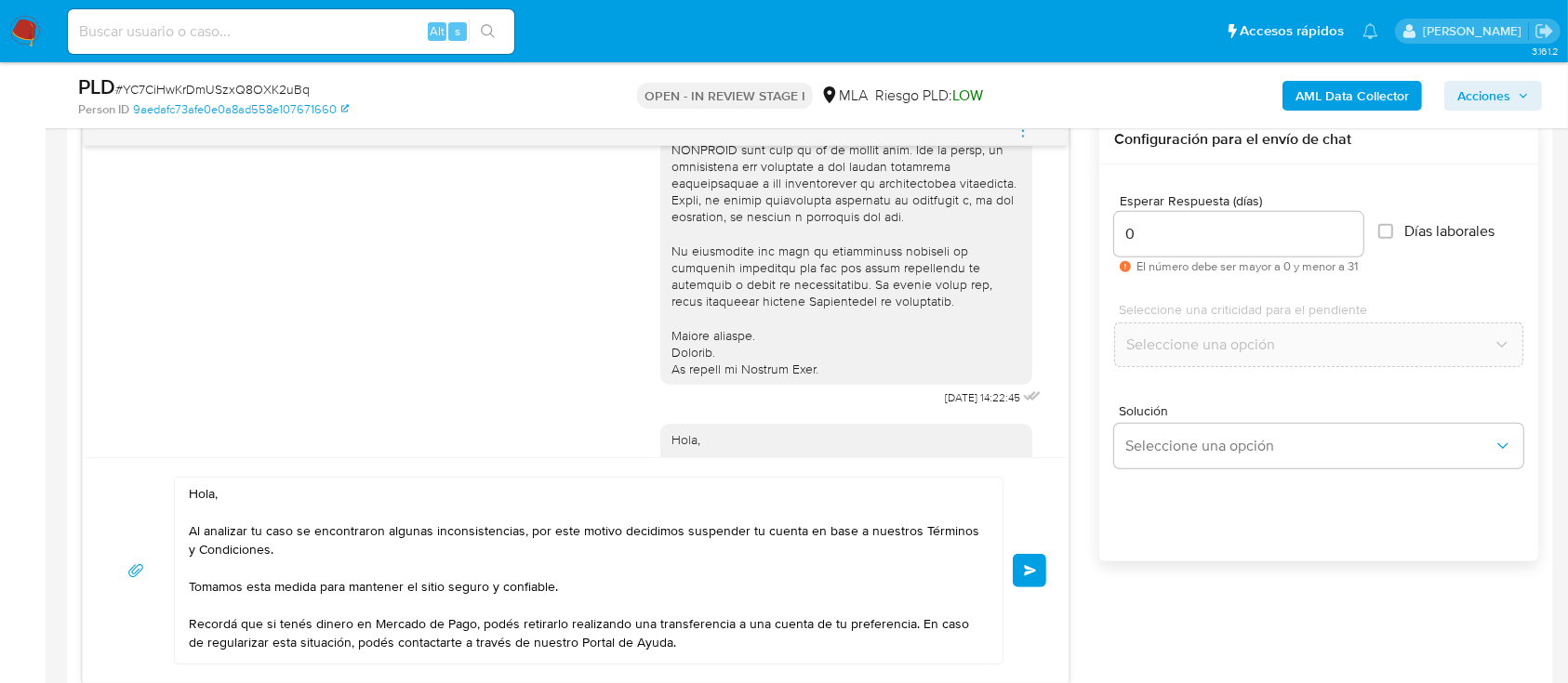
click at [1043, 564] on button "Enviar" at bounding box center [1029, 571] width 34 height 34
click at [1026, 567] on span "Enviar" at bounding box center [1029, 570] width 13 height 11
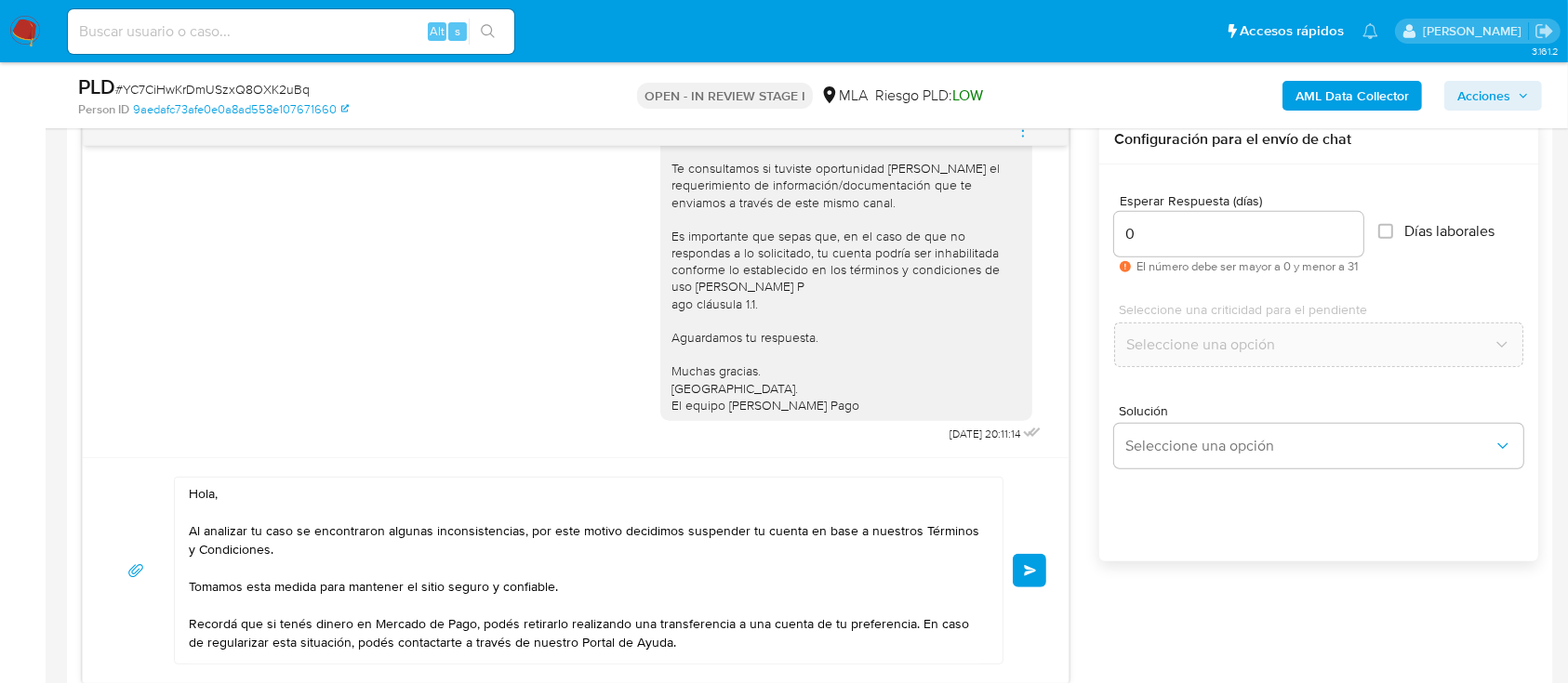
click at [1039, 566] on button "Enviar" at bounding box center [1029, 571] width 34 height 34
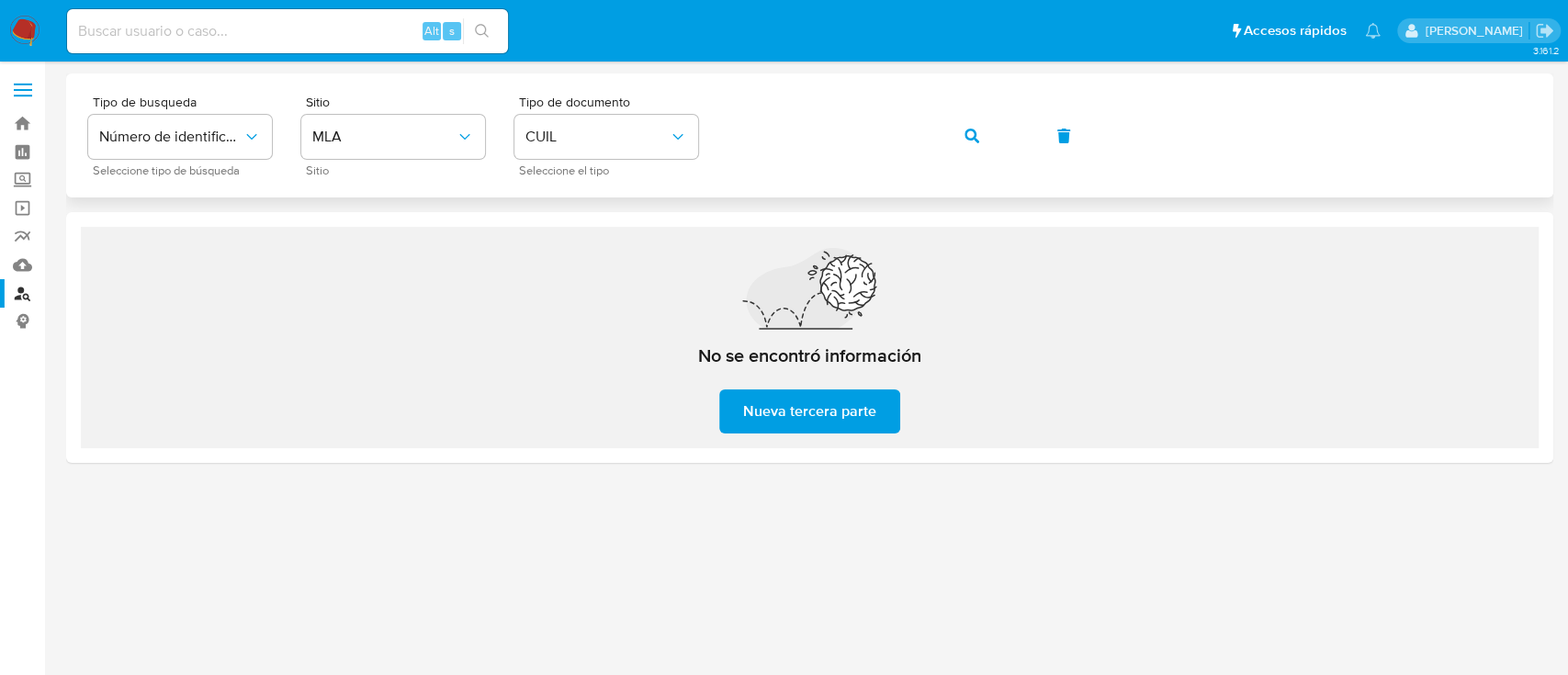
click at [970, 136] on icon "button" at bounding box center [972, 135] width 15 height 15
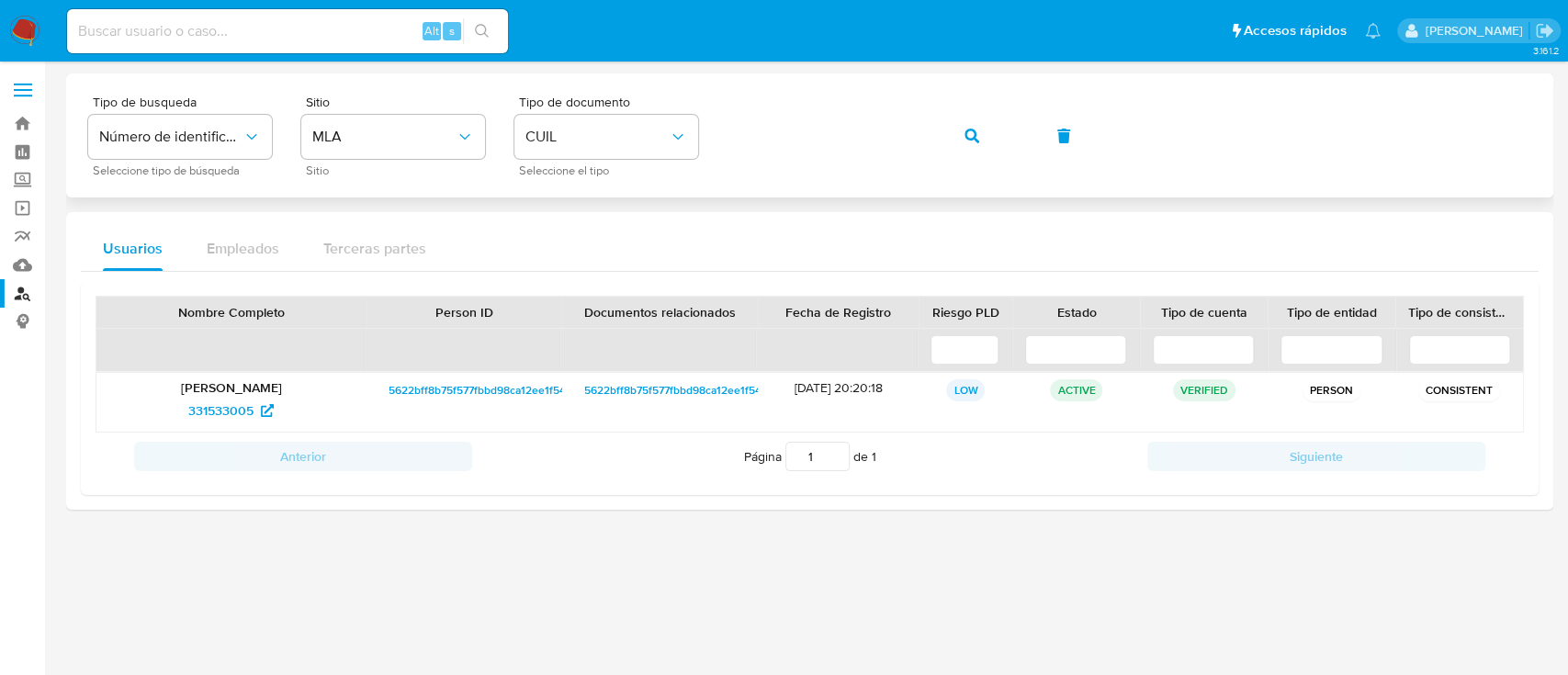
click at [947, 126] on button "button" at bounding box center [972, 135] width 63 height 44
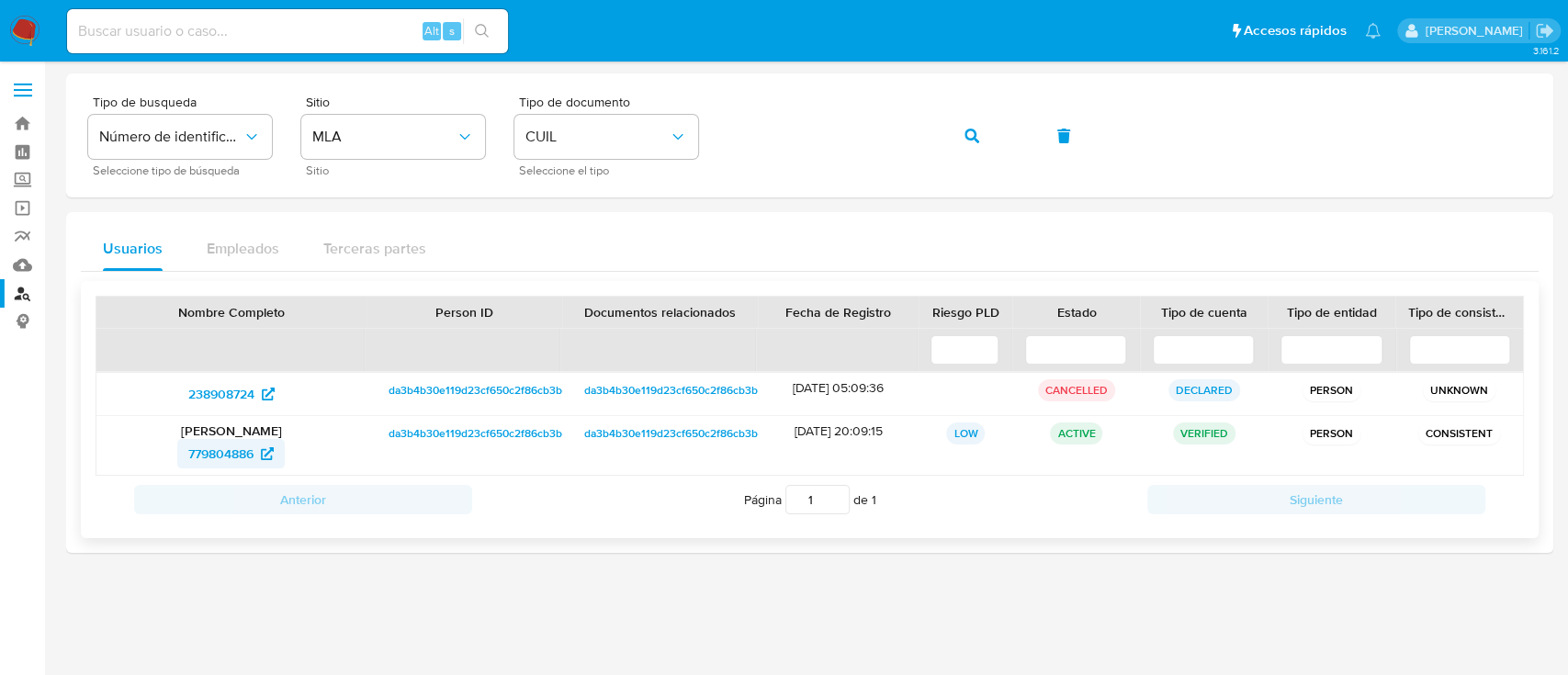
click at [248, 445] on span "779804886" at bounding box center [220, 454] width 66 height 29
click at [978, 128] on button "button" at bounding box center [972, 135] width 63 height 44
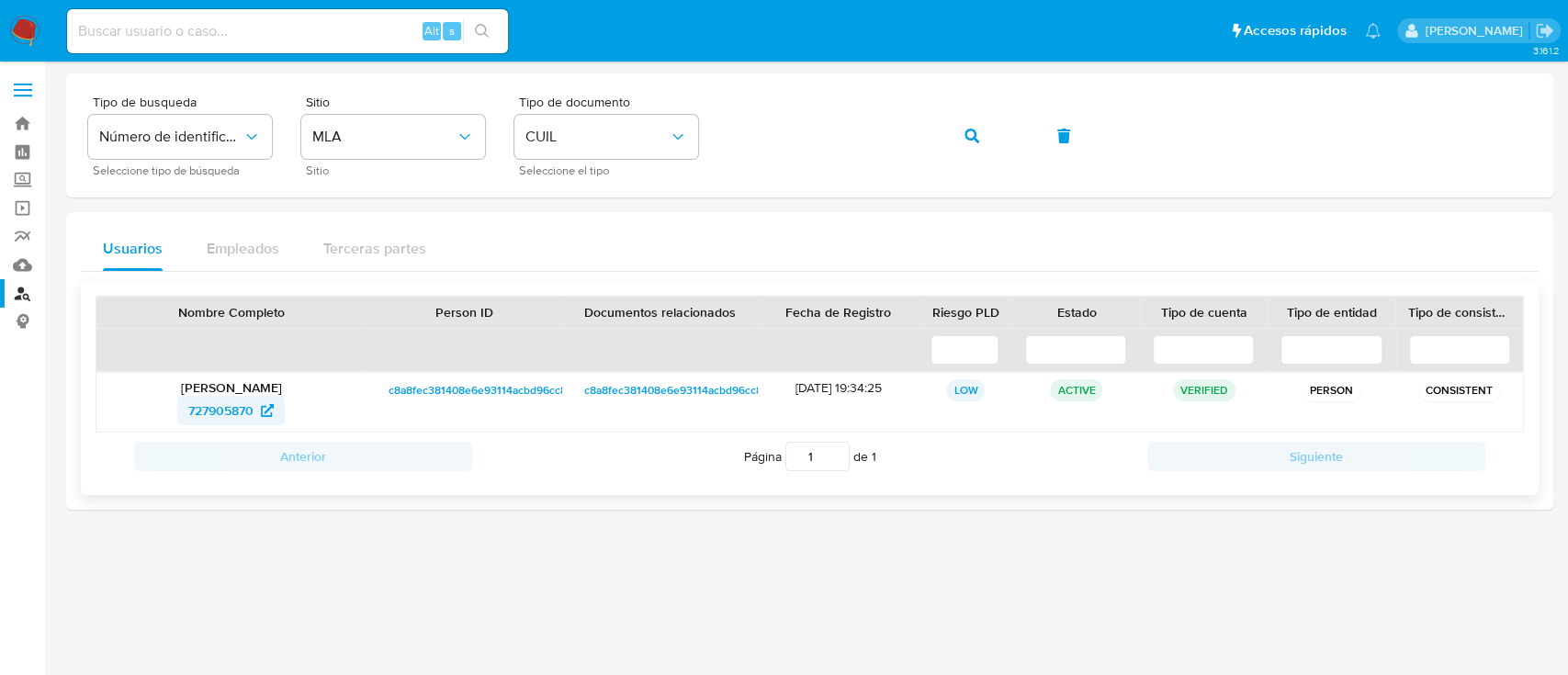
click at [188, 408] on span "727905870" at bounding box center [220, 410] width 66 height 29
click at [972, 138] on icon "button" at bounding box center [972, 135] width 15 height 15
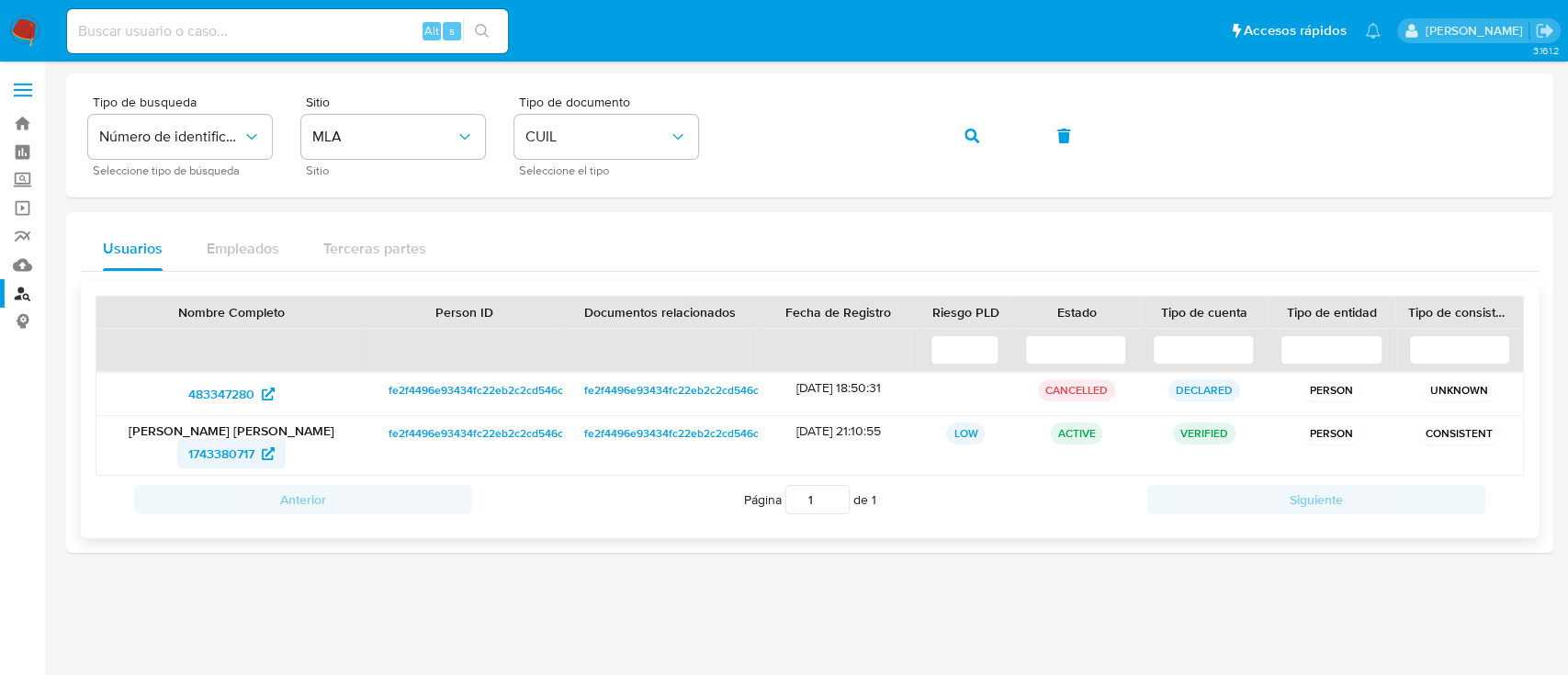
click at [214, 452] on span "1743380717" at bounding box center [221, 454] width 67 height 29
click at [963, 131] on button "button" at bounding box center [972, 135] width 63 height 44
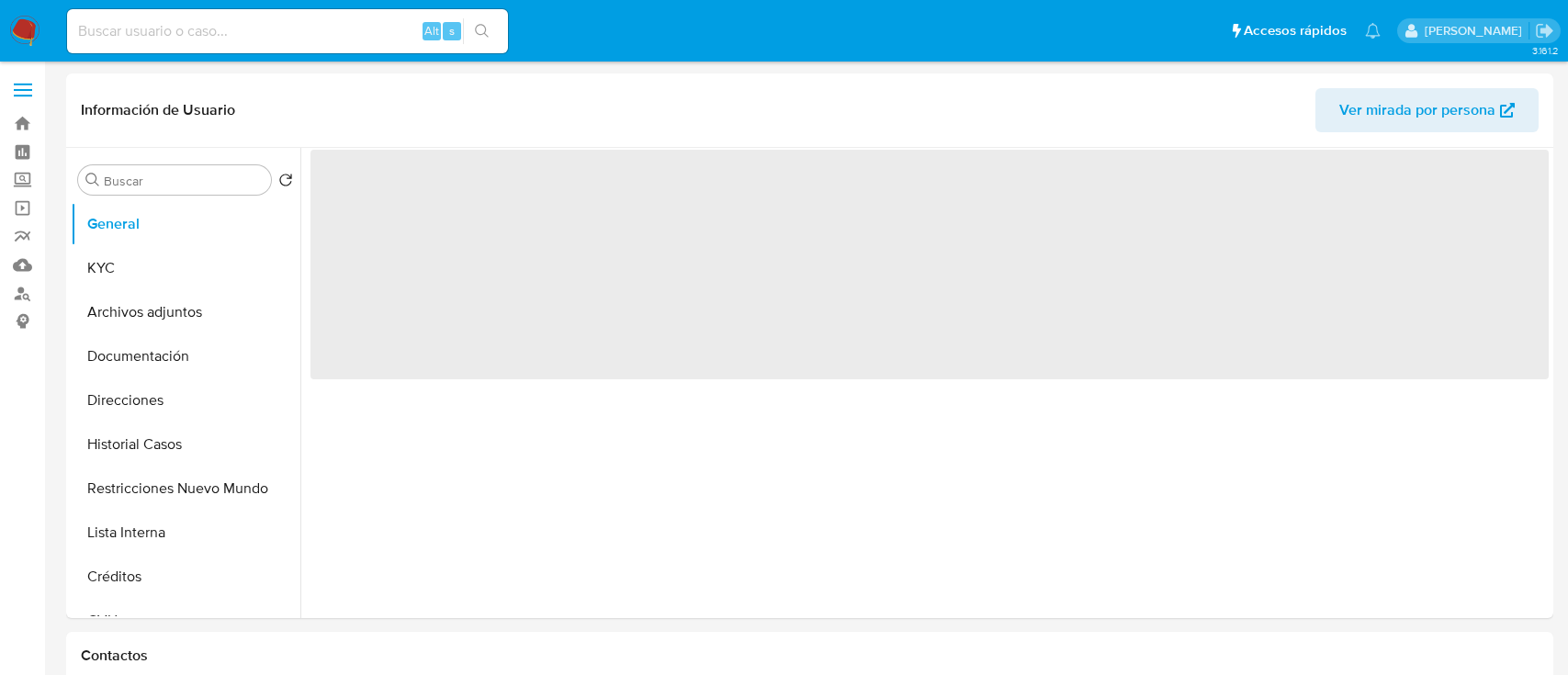
select select "10"
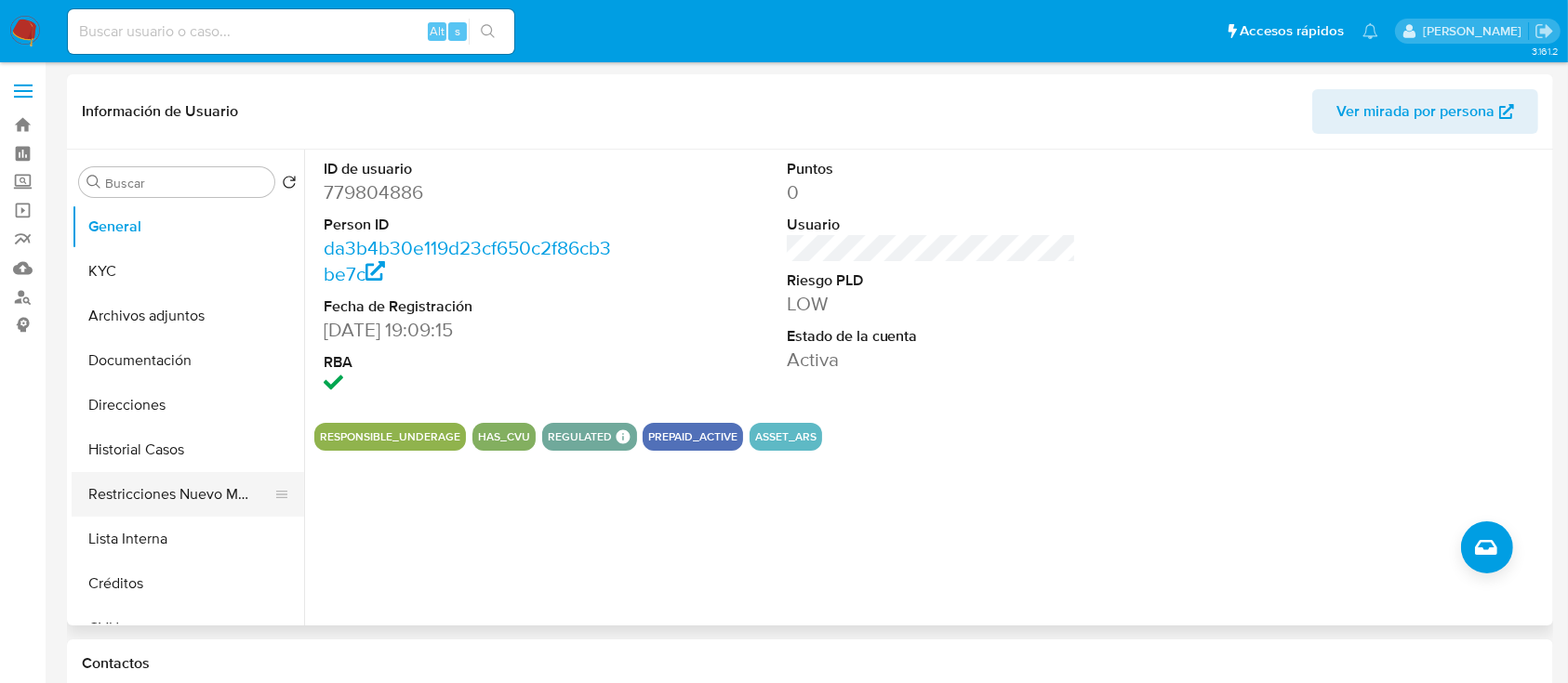
click at [148, 484] on button "Restricciones Nuevo Mundo" at bounding box center [180, 494] width 217 height 45
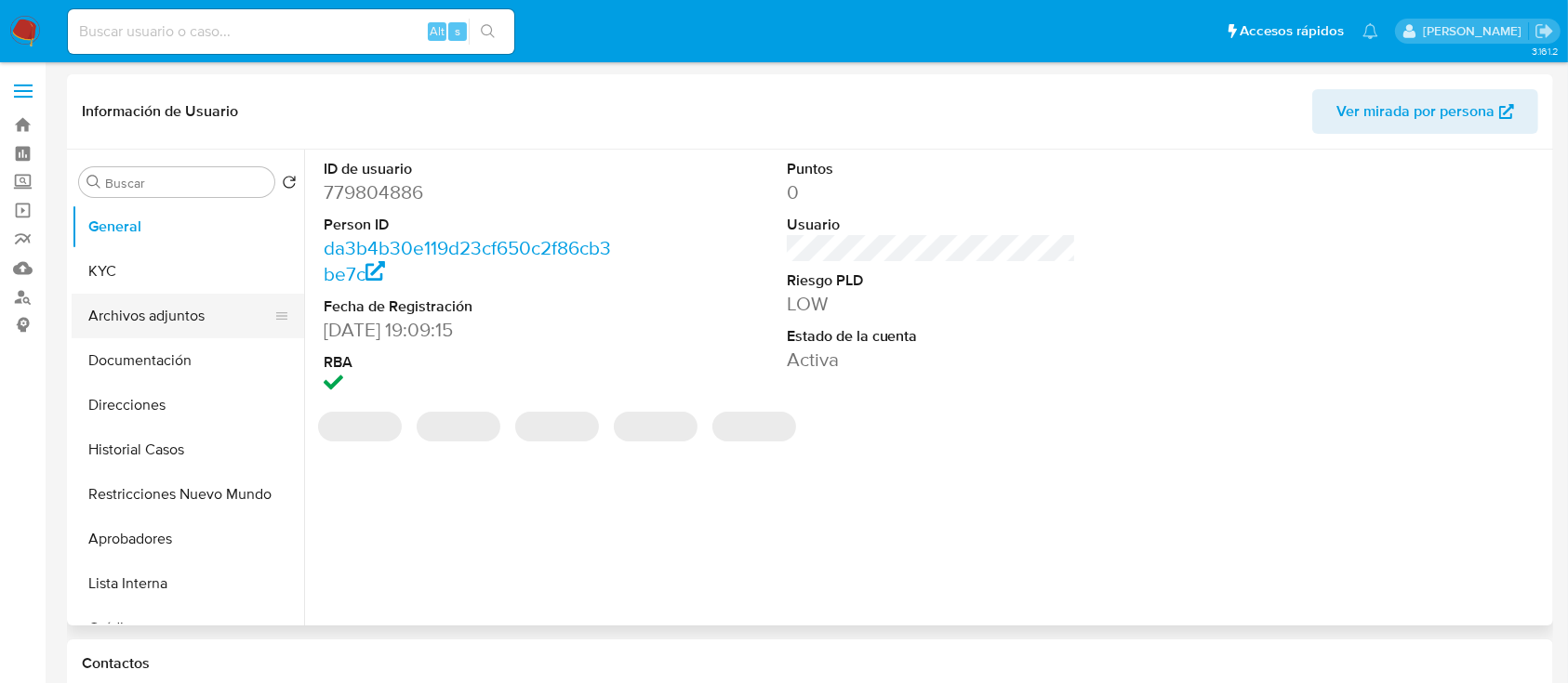
select select "10"
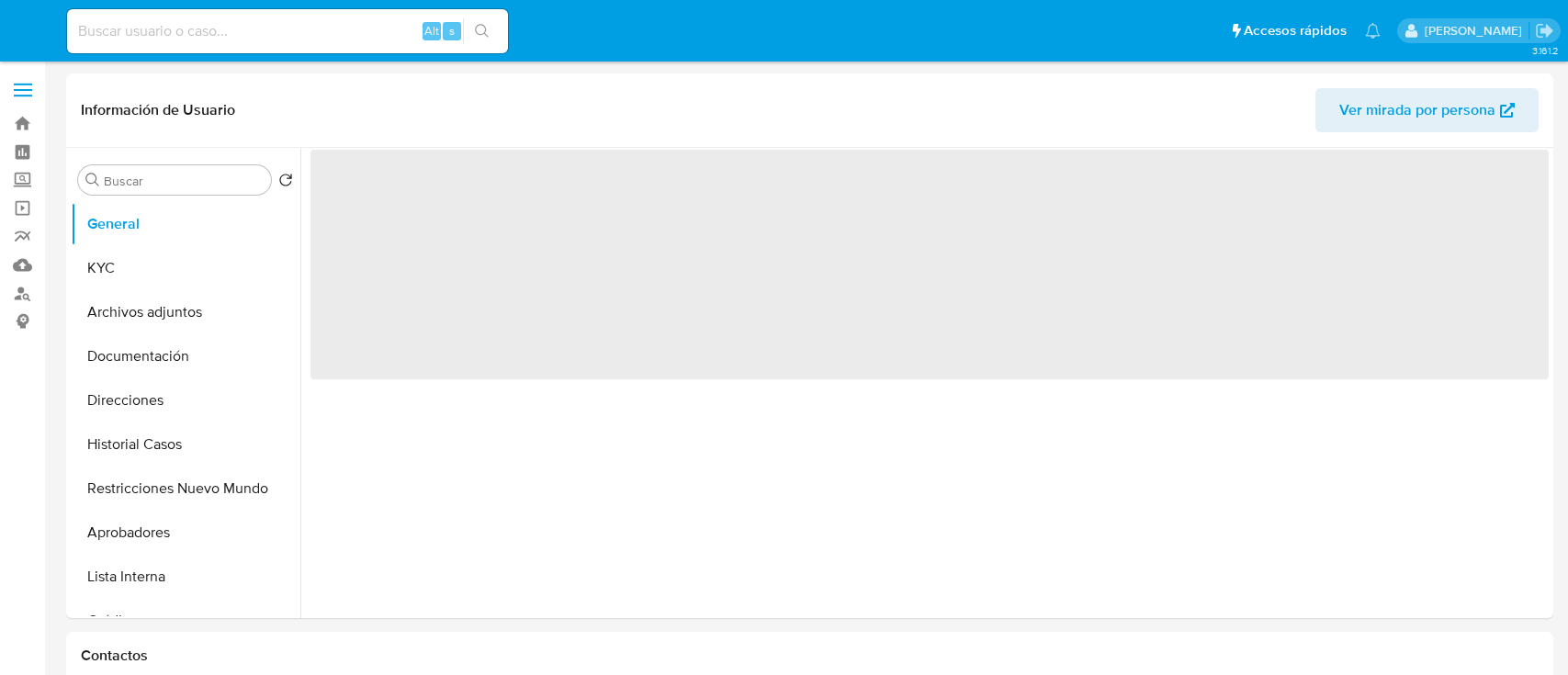
select select "10"
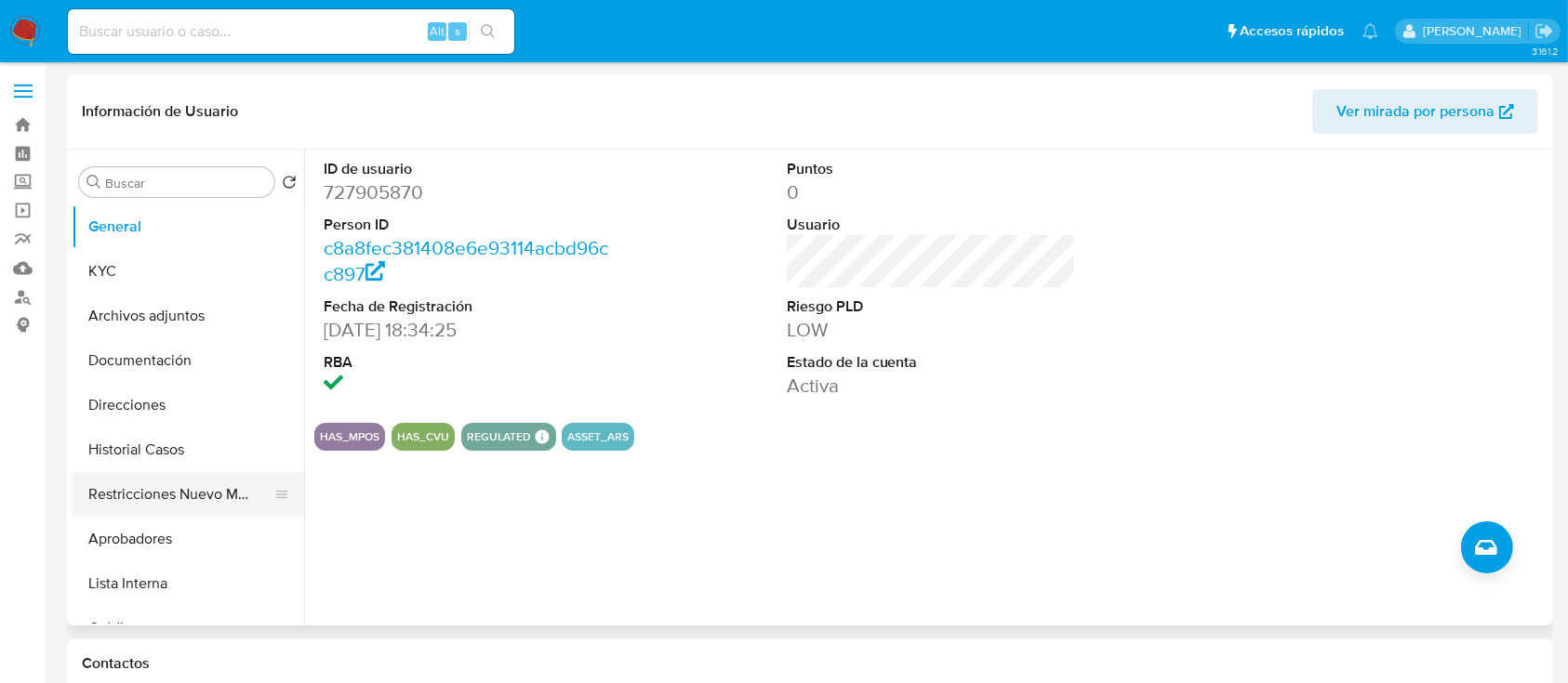
click at [171, 500] on button "Restricciones Nuevo Mundo" at bounding box center [180, 494] width 217 height 45
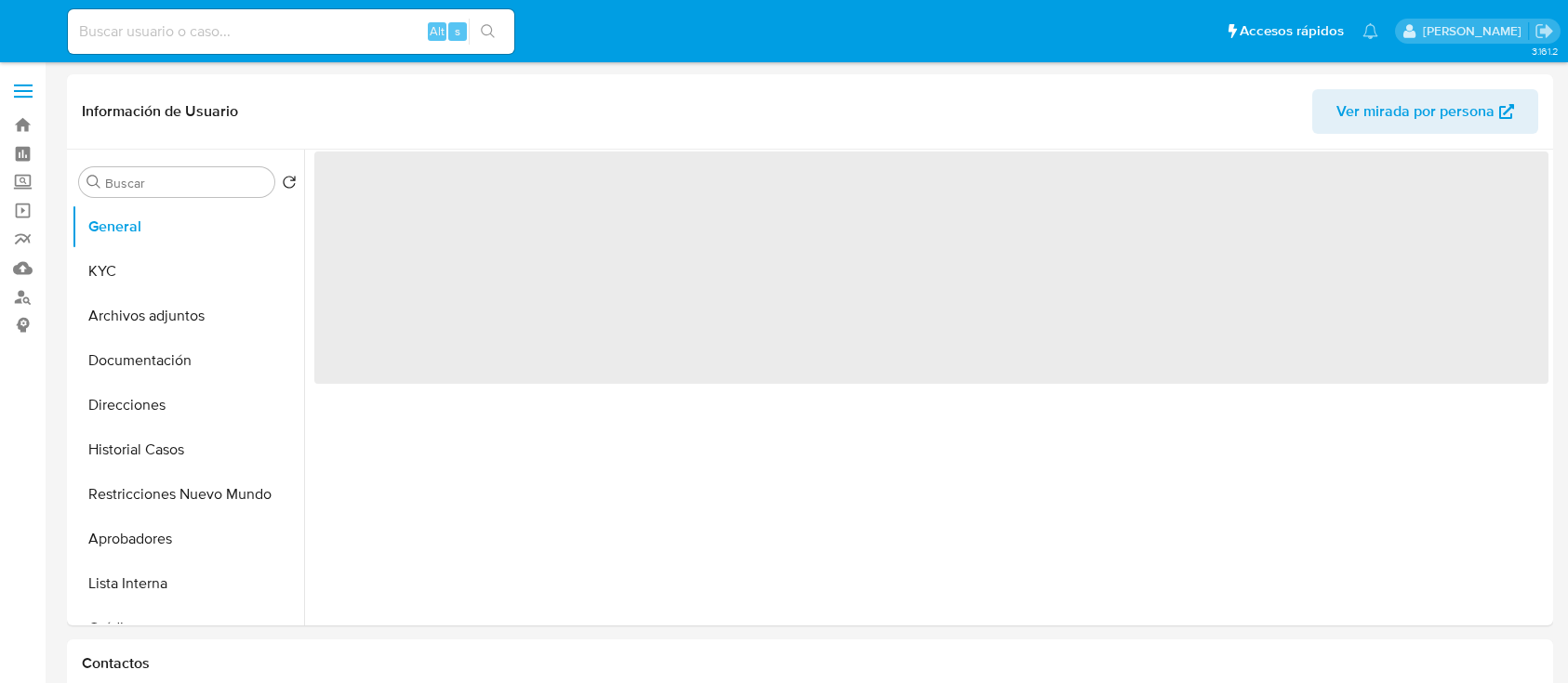
select select "10"
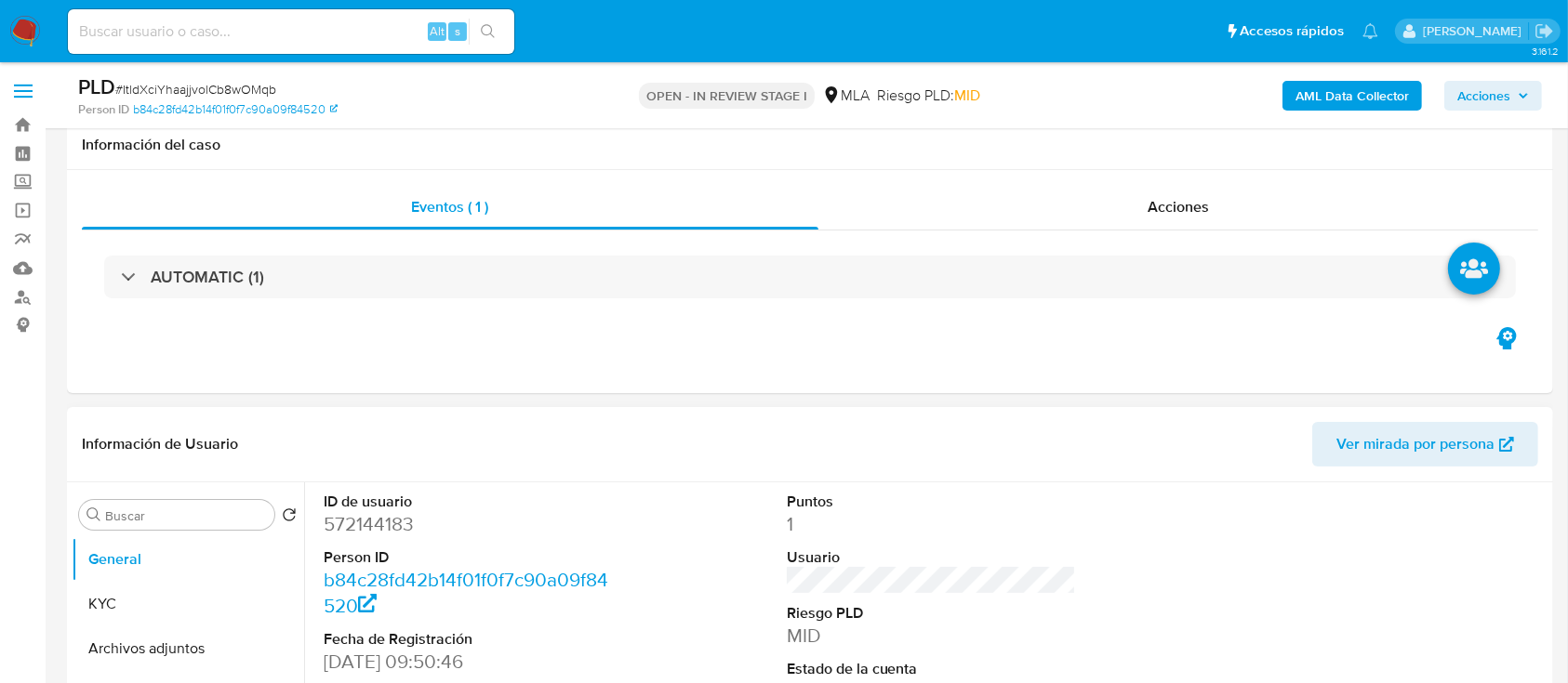
select select "10"
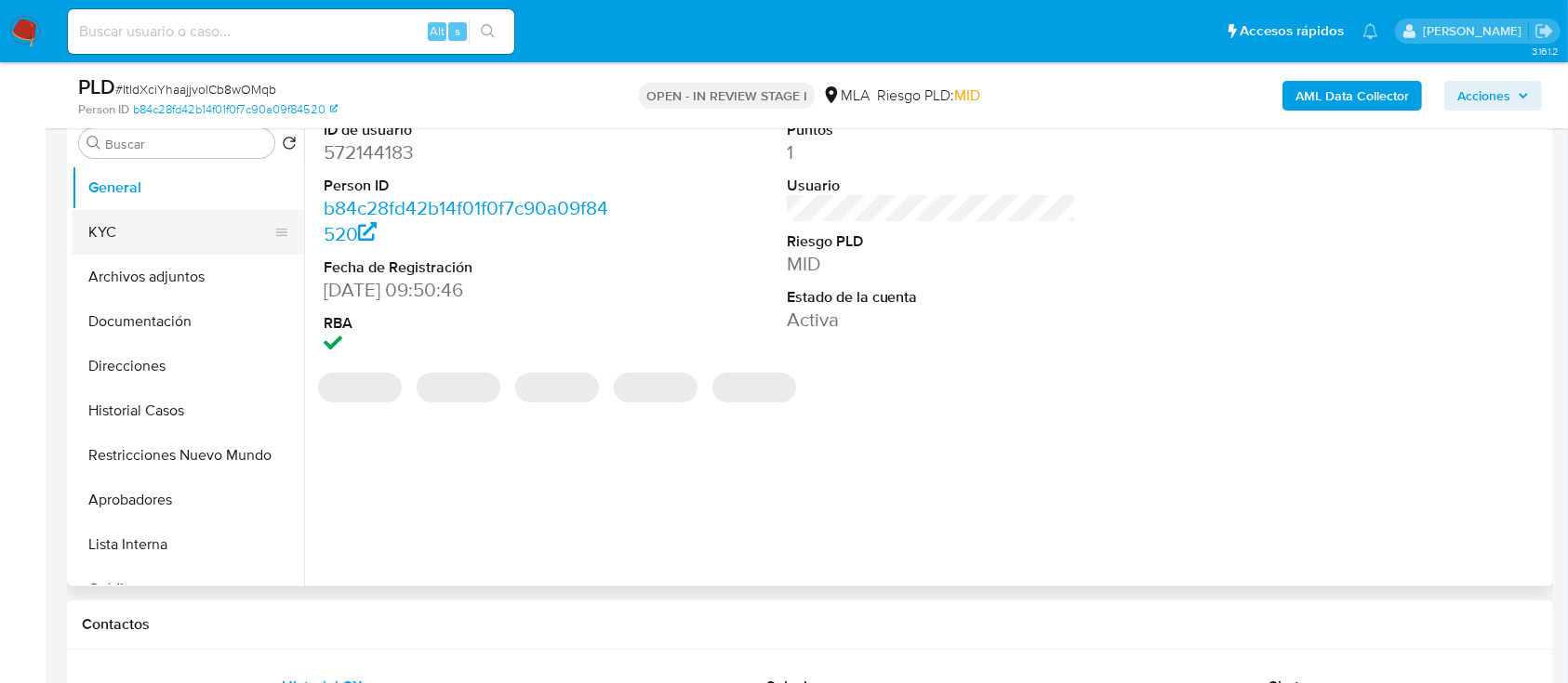
click at [186, 247] on button "KYC" at bounding box center [180, 232] width 217 height 45
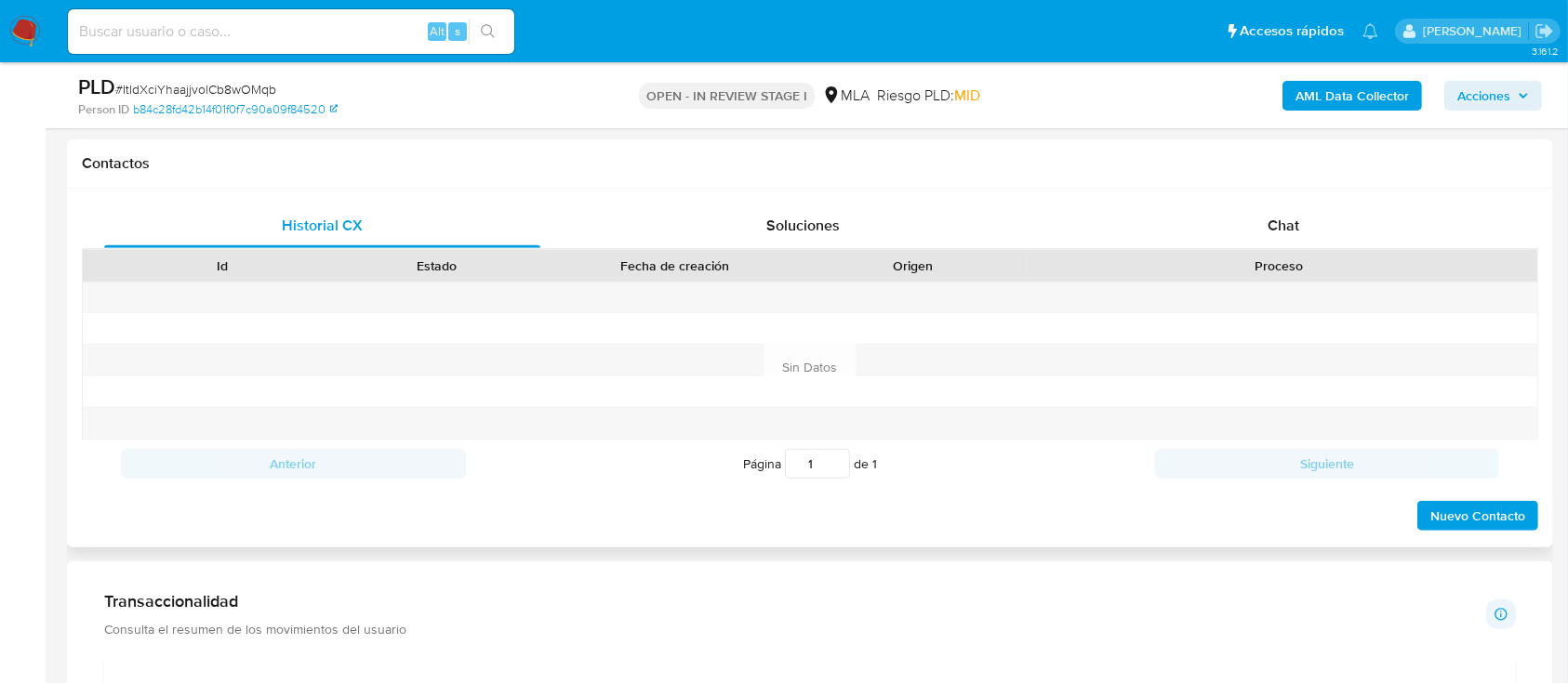
scroll to position [743, 0]
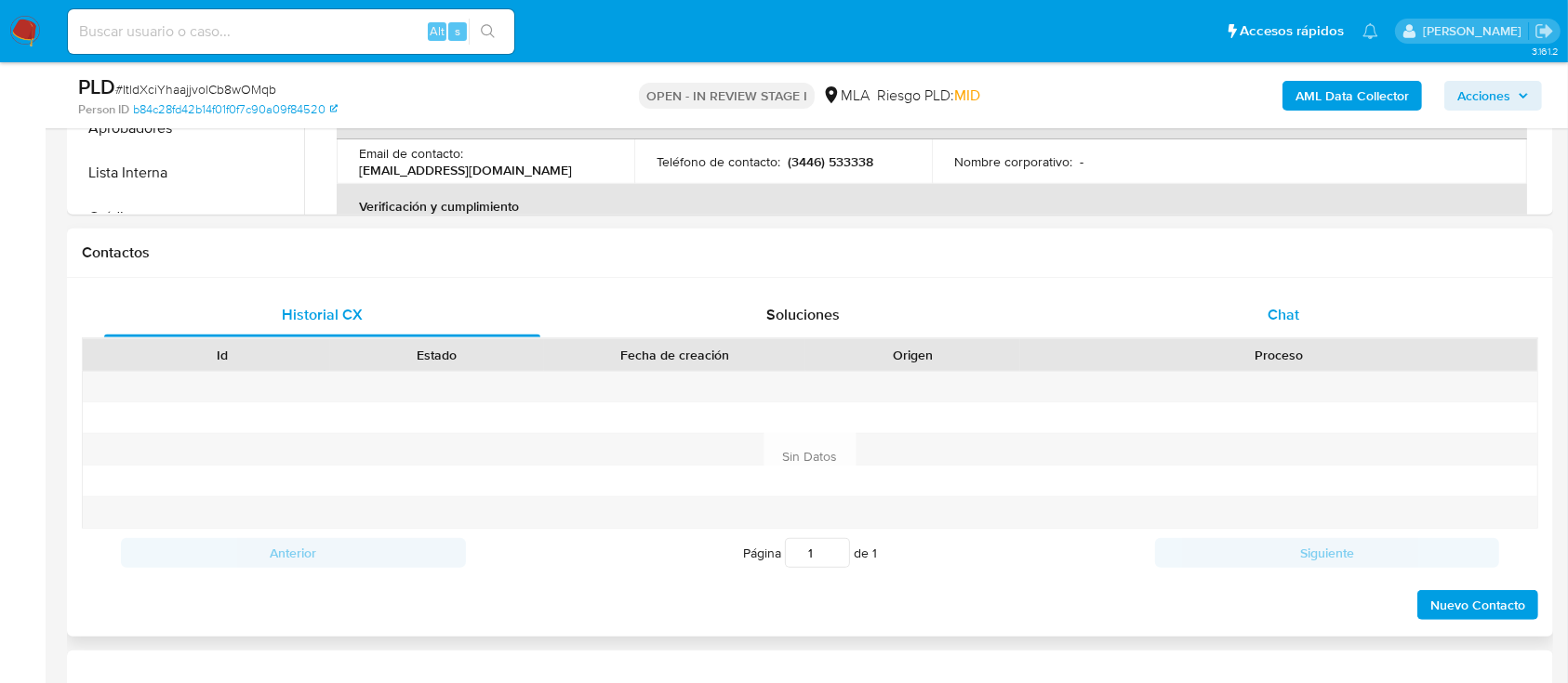
click at [1189, 312] on div "Chat" at bounding box center [1284, 314] width 436 height 45
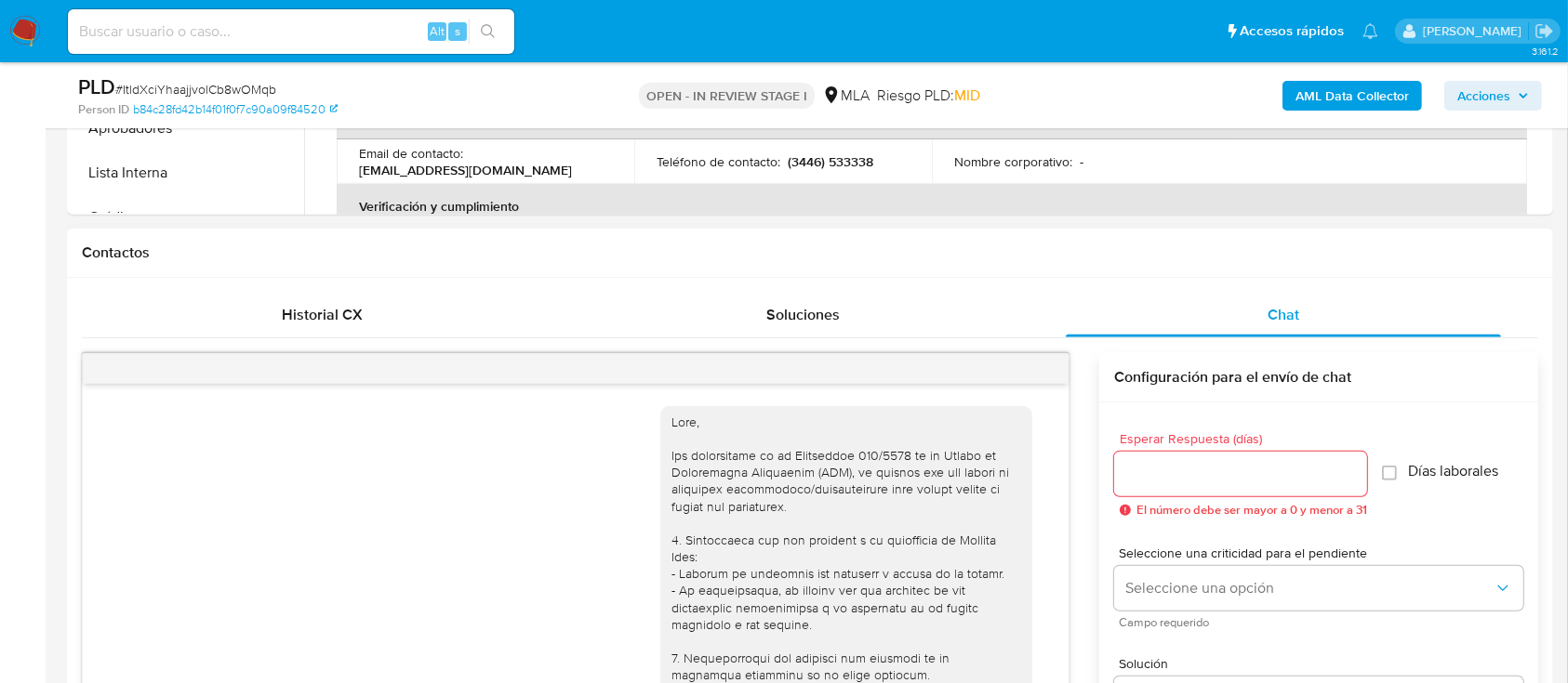
scroll to position [659, 0]
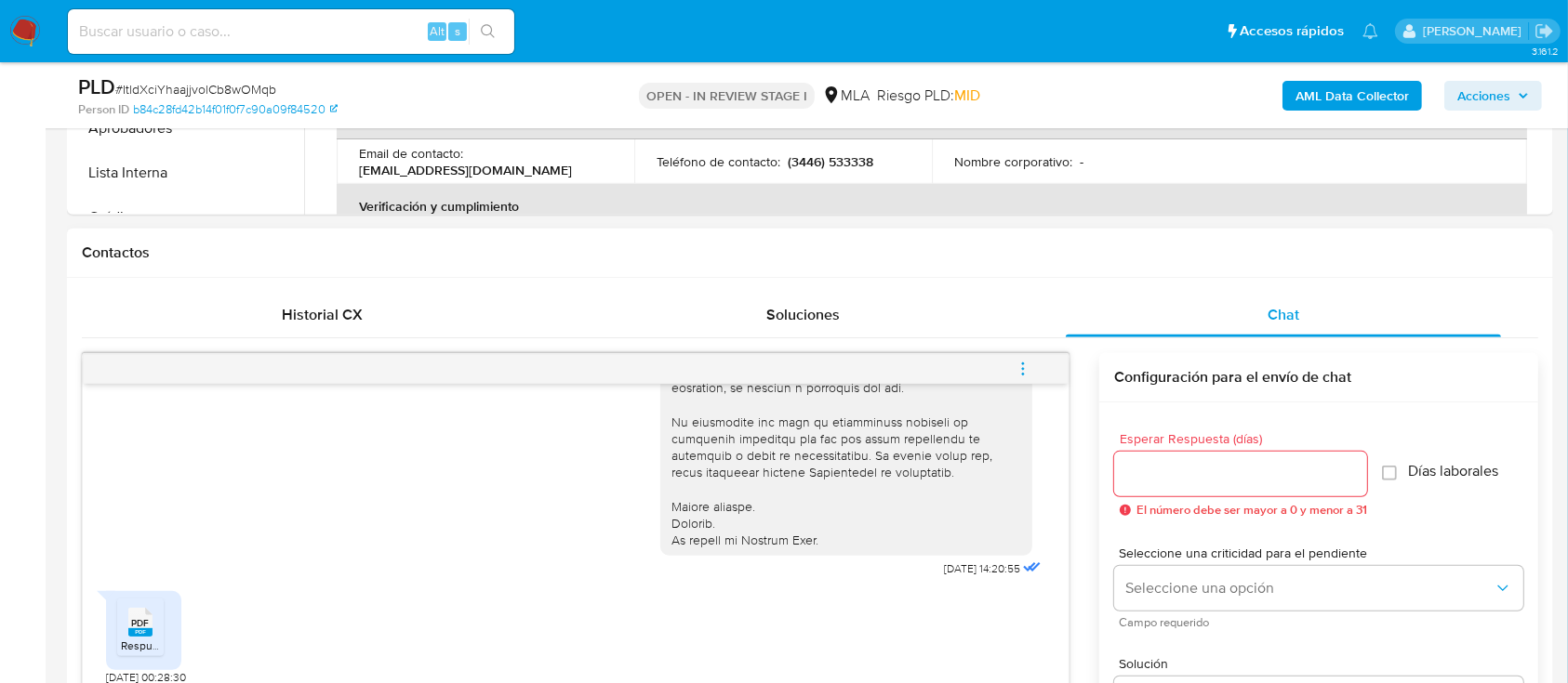
click at [138, 512] on rect at bounding box center [140, 632] width 24 height 8
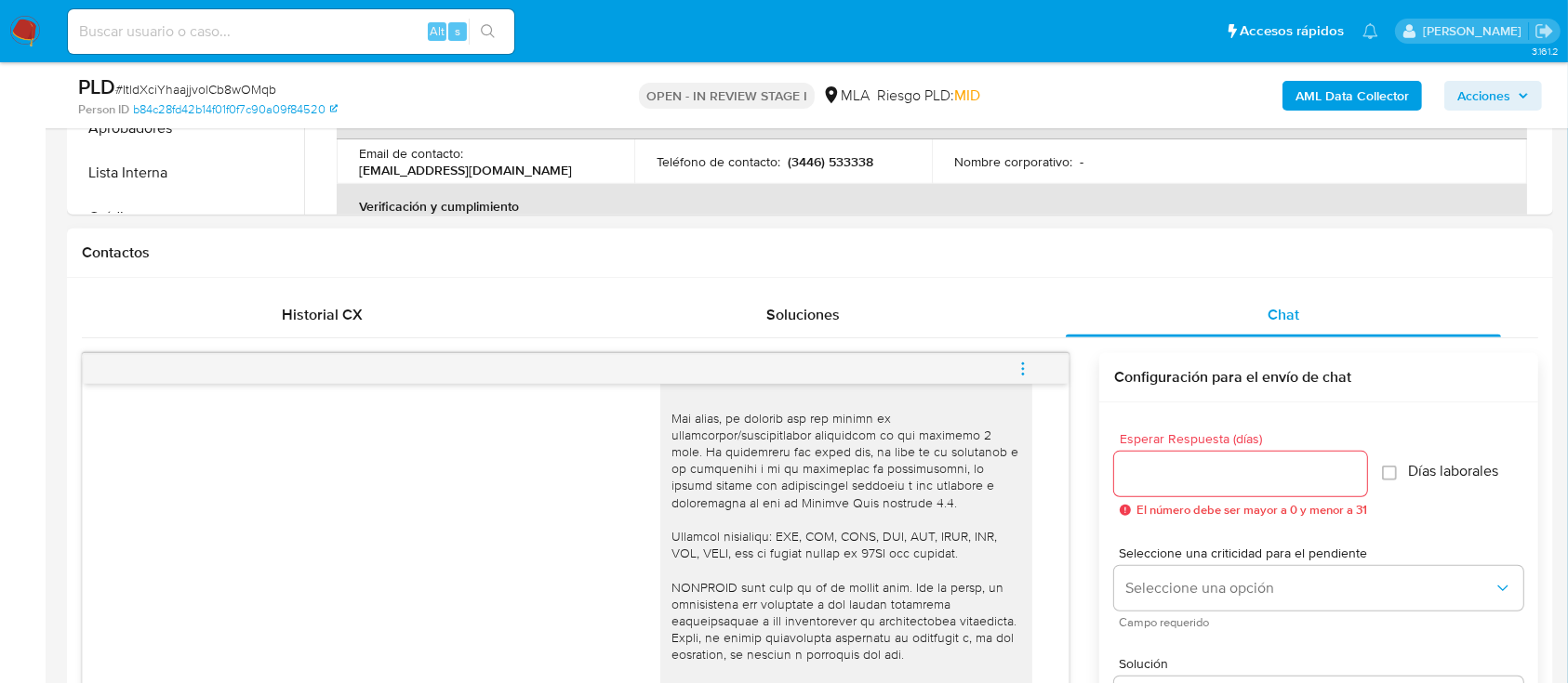
scroll to position [234, 0]
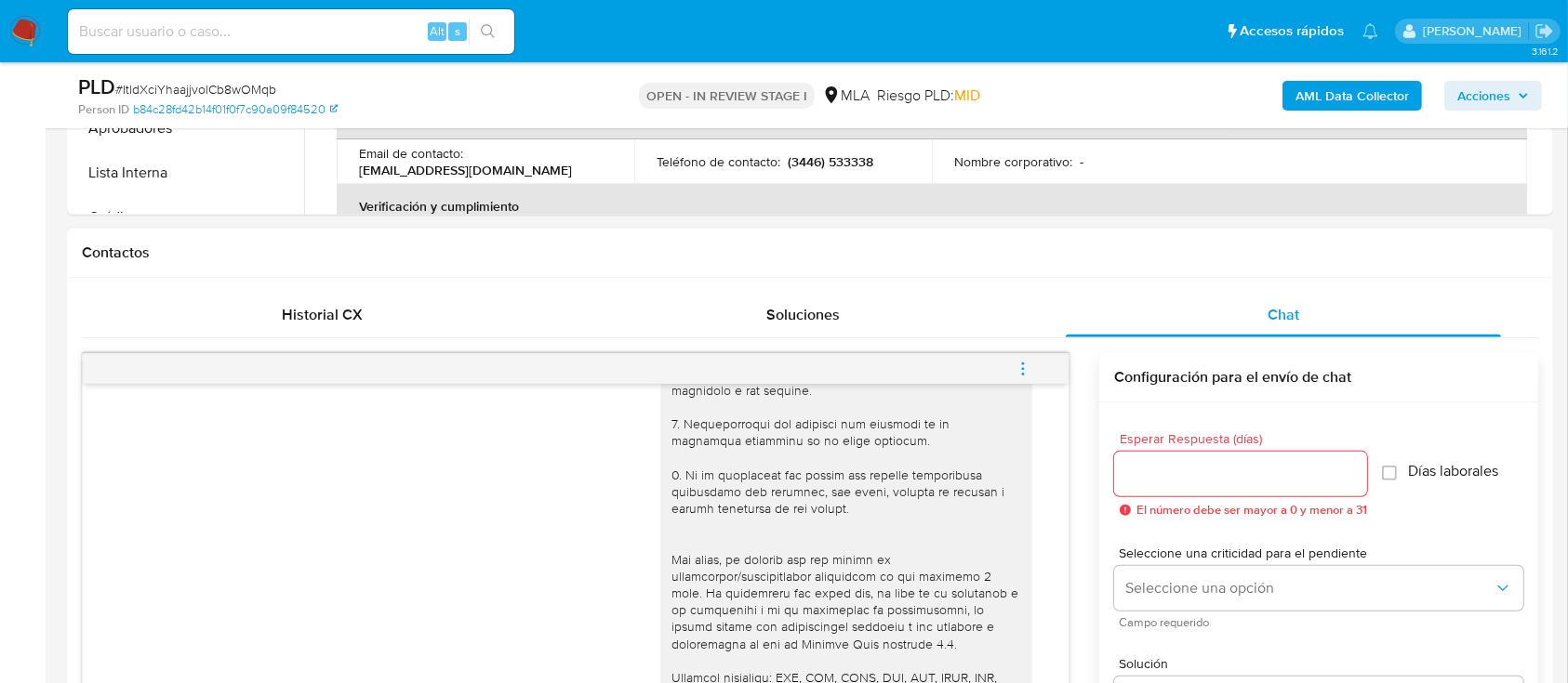
drag, startPoint x: 0, startPoint y: 272, endPoint x: 425, endPoint y: 272, distance: 425.0
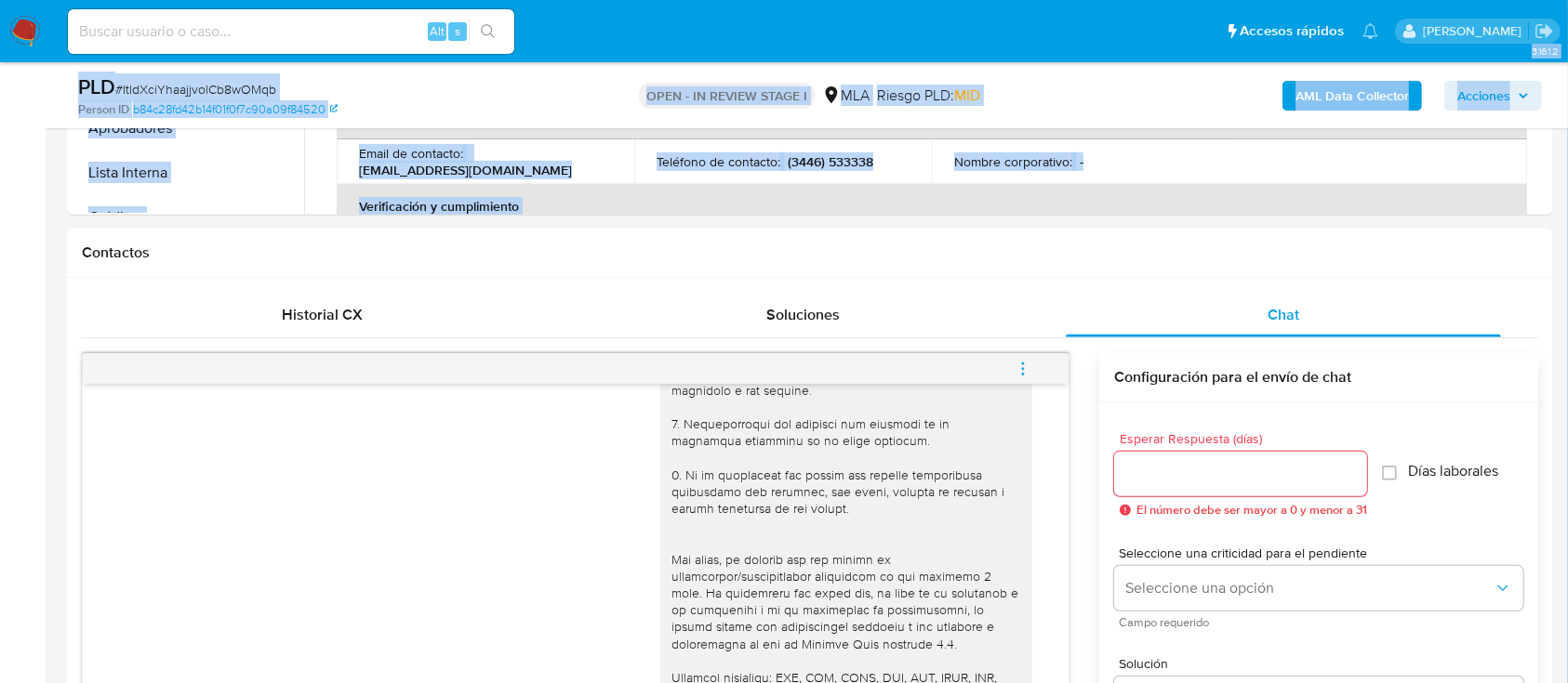
scroll to position [408, 0]
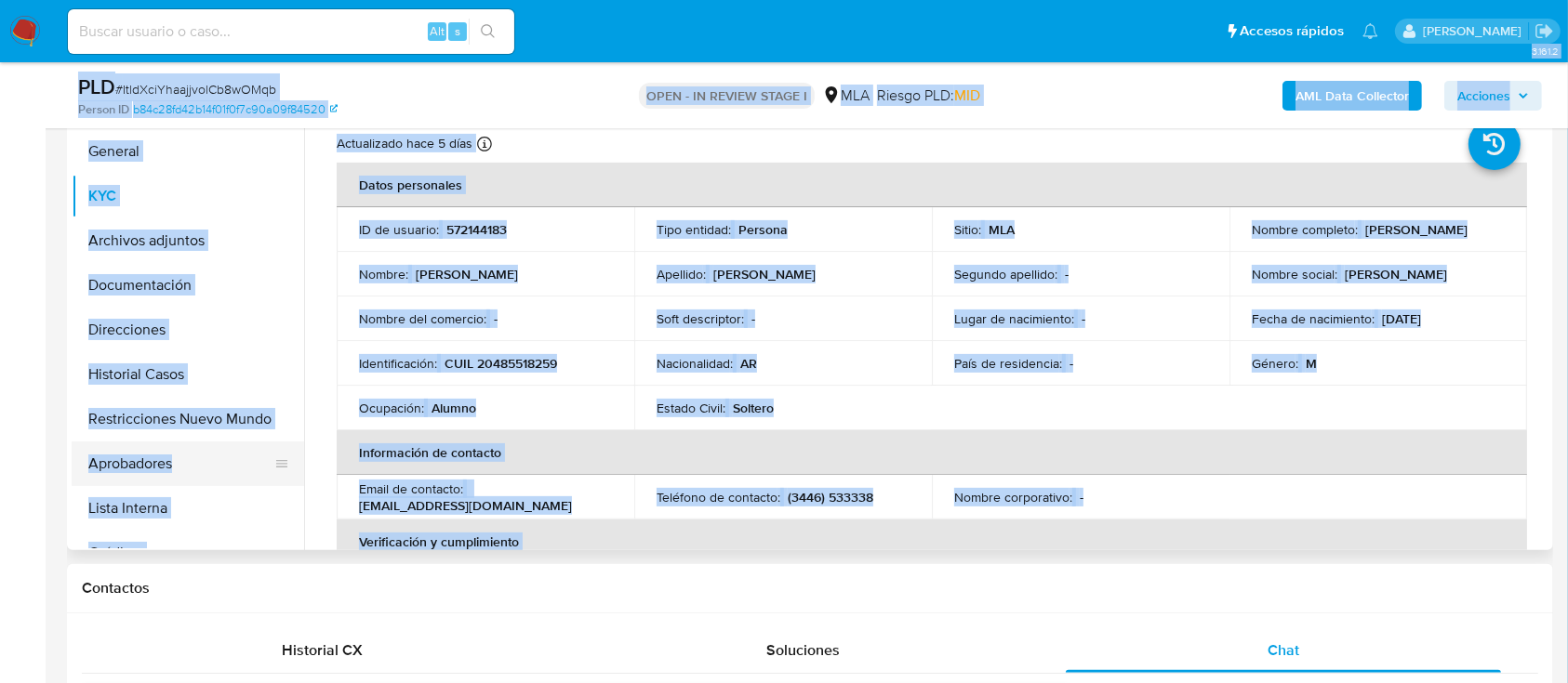
click at [165, 447] on button "Aprobadores" at bounding box center [180, 463] width 217 height 45
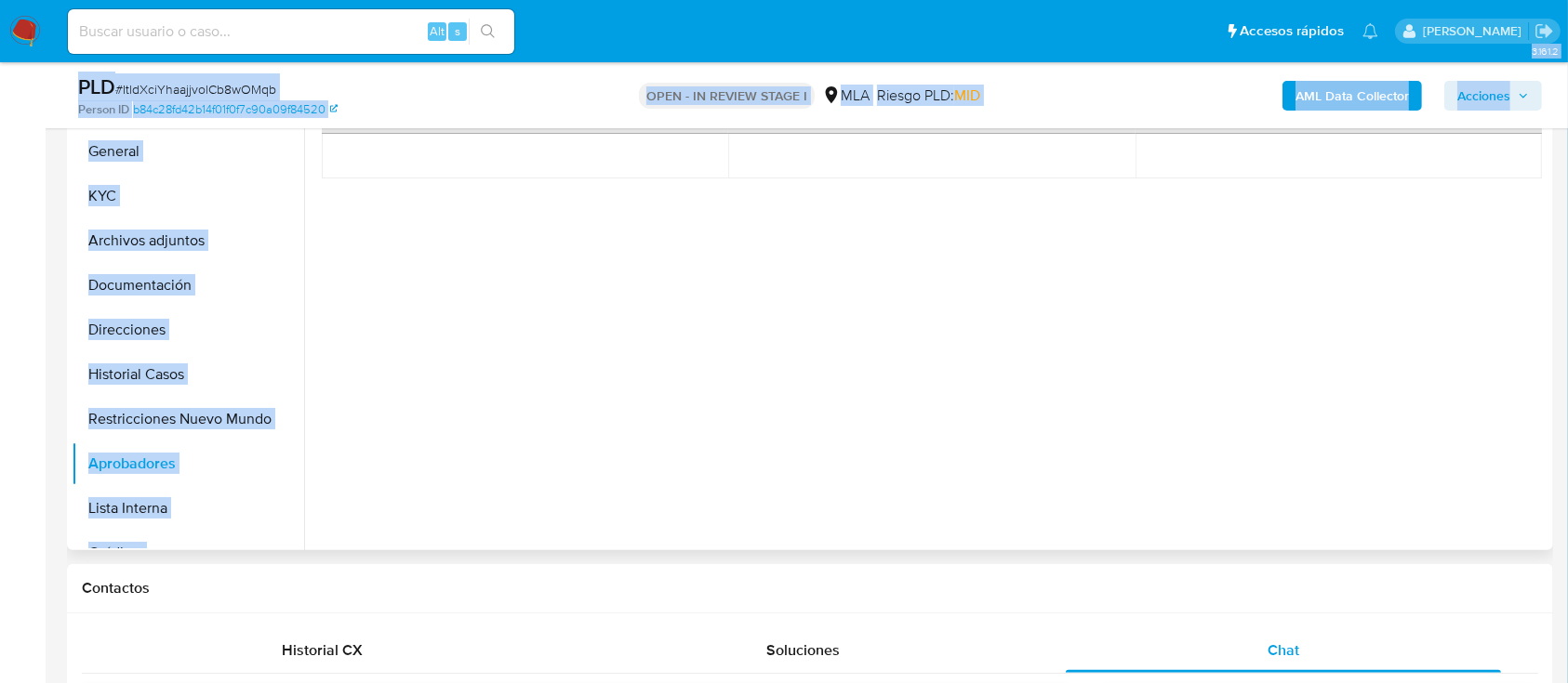
click at [443, 256] on div "ID de usuario relacionado Rol Riesgo PLD" at bounding box center [930, 266] width 1219 height 353
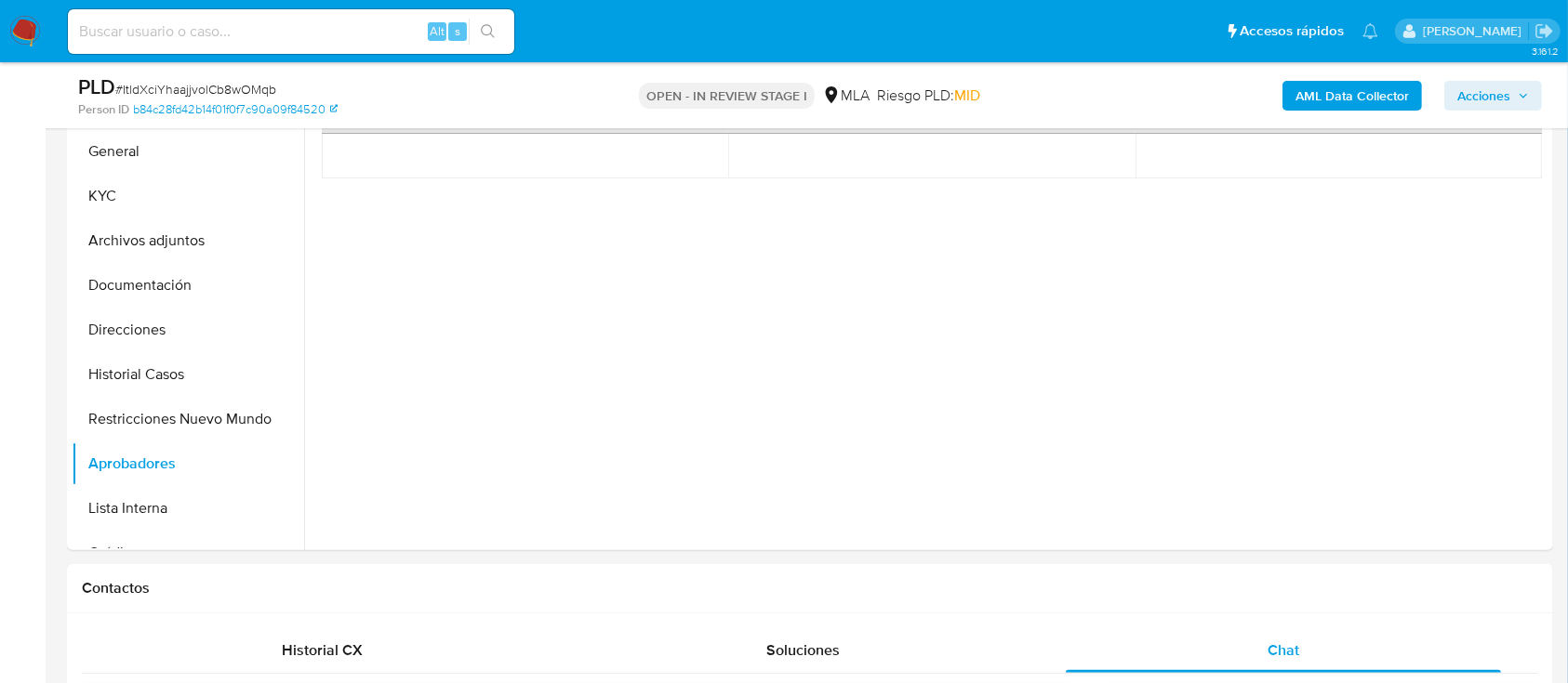
click at [1189, 73] on div "AML Data Collector Acciones" at bounding box center [1300, 95] width 483 height 44
click at [1189, 93] on b "AML Data Collector" at bounding box center [1352, 96] width 113 height 30
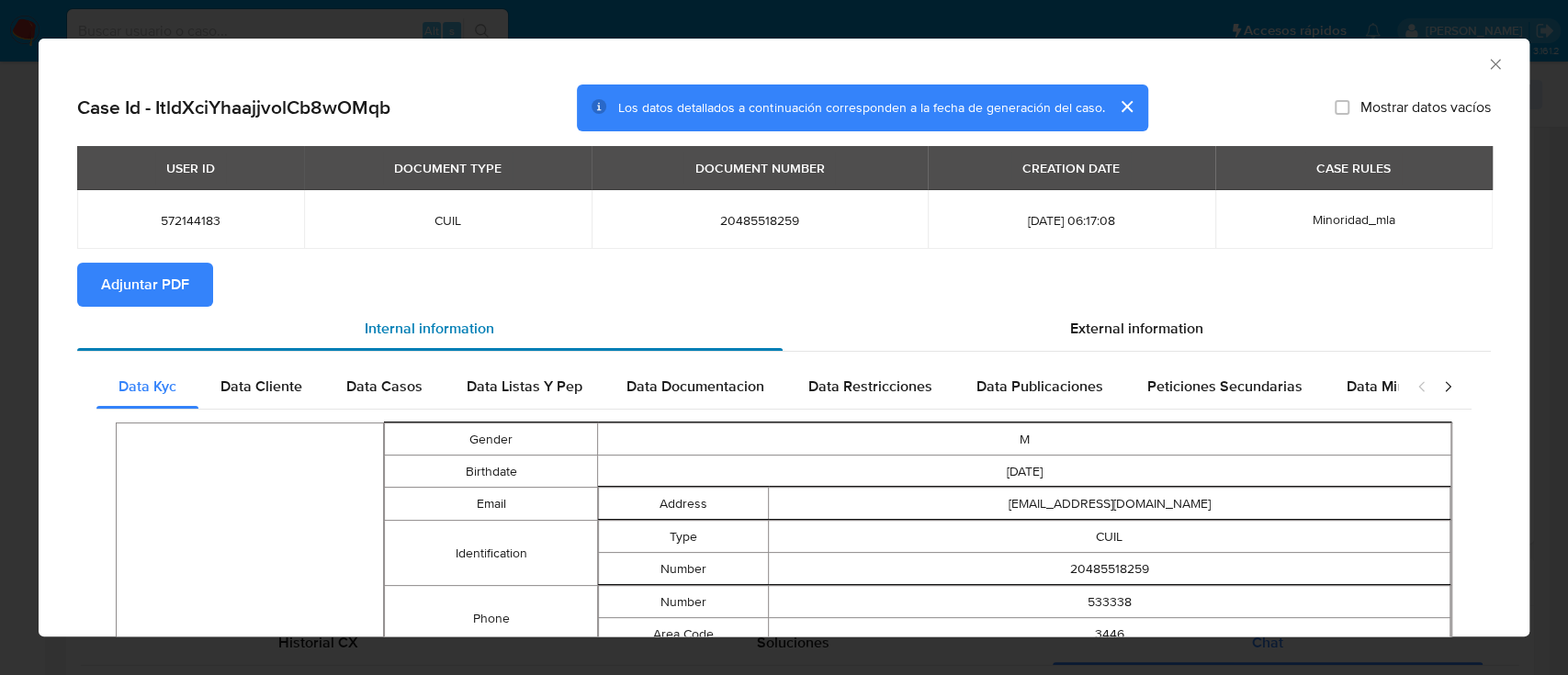
click at [162, 279] on span "Adjuntar PDF" at bounding box center [145, 284] width 88 height 40
click at [1174, 64] on icon "Cerrar ventana" at bounding box center [1495, 64] width 19 height 19
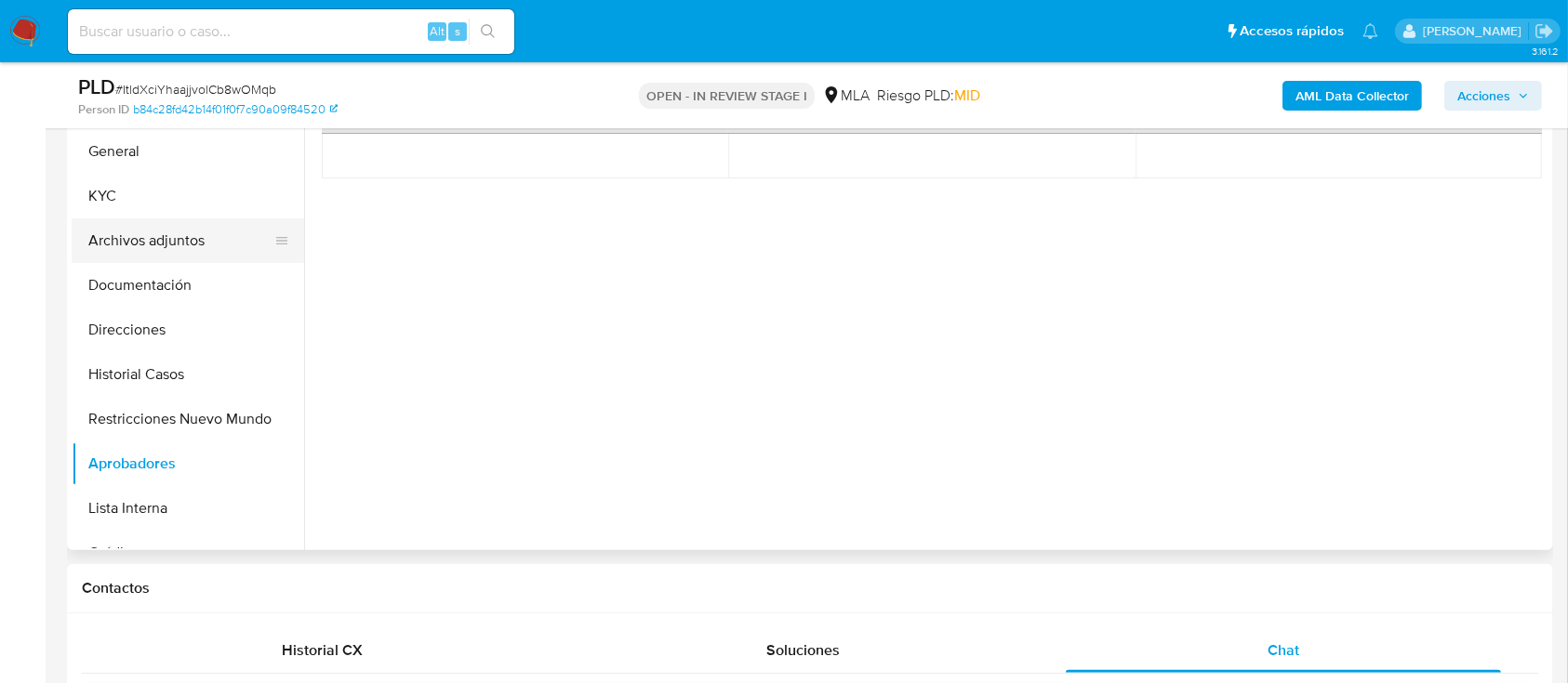
click at [161, 253] on button "Archivos adjuntos" at bounding box center [180, 240] width 217 height 45
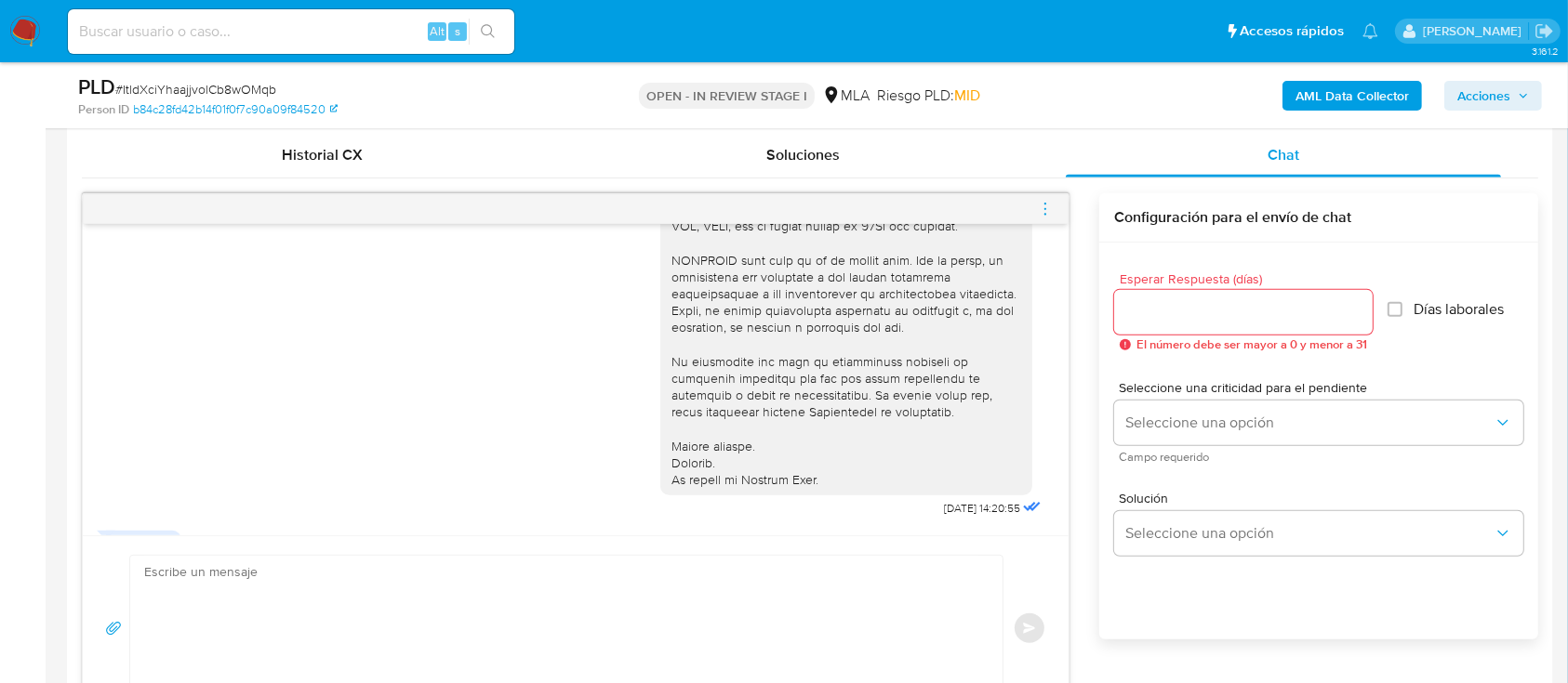
scroll to position [659, 0]
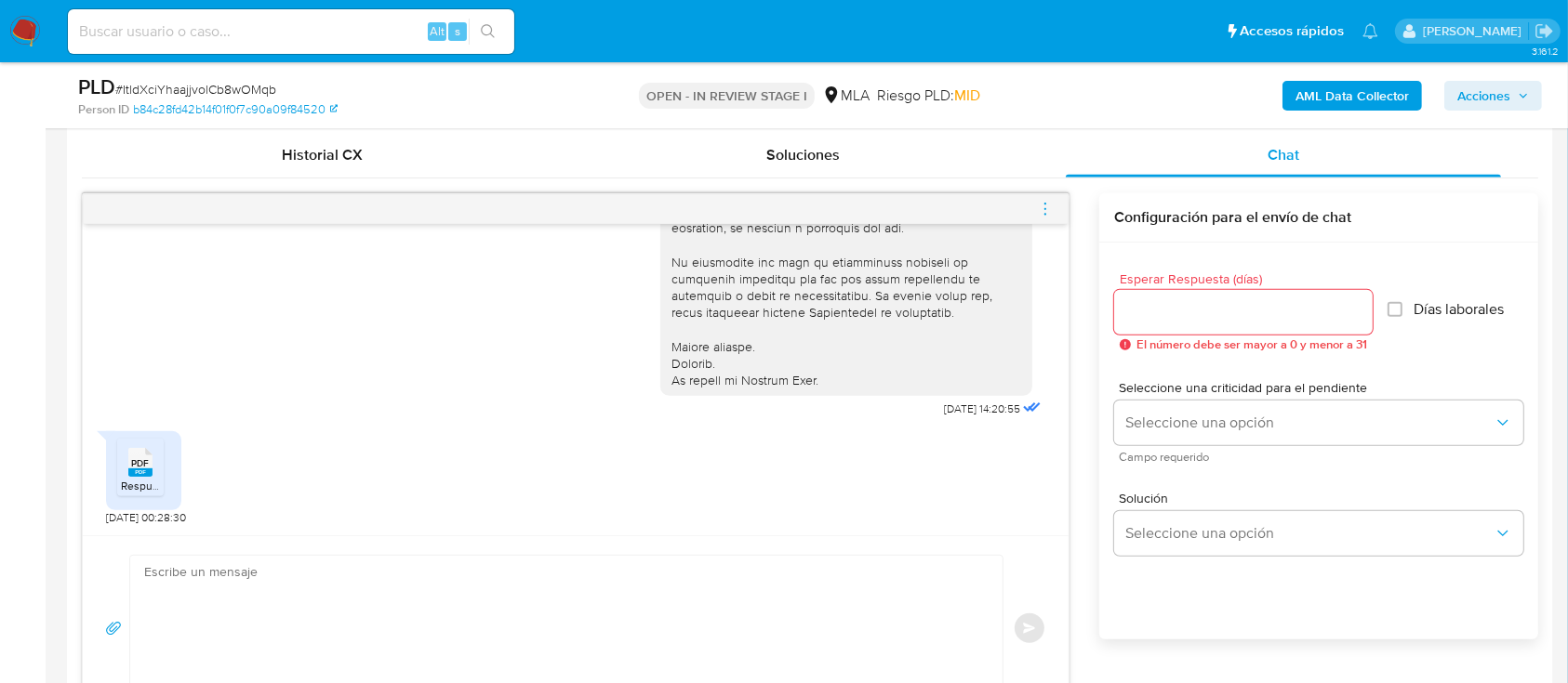
click at [785, 512] on textarea at bounding box center [561, 628] width 835 height 146
paste textarea "Hola Lucas Casenave, Muchas gracias por la información aportada. Te sugerimos d…"
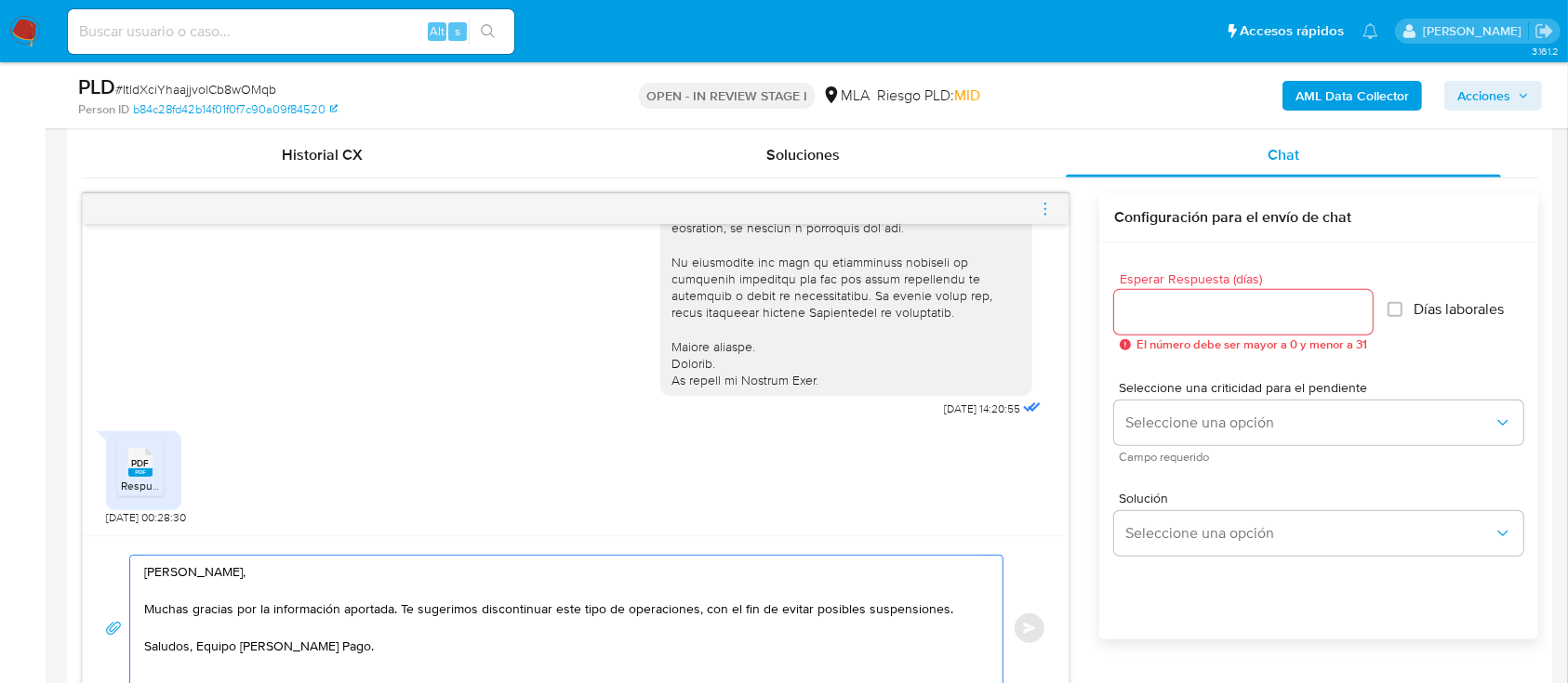
type textarea "Hola Lucas Casenave, Muchas gracias por la información aportada. Te sugerimos d…"
click at [1189, 320] on input "Esperar Respuesta (días)" at bounding box center [1243, 312] width 259 height 24
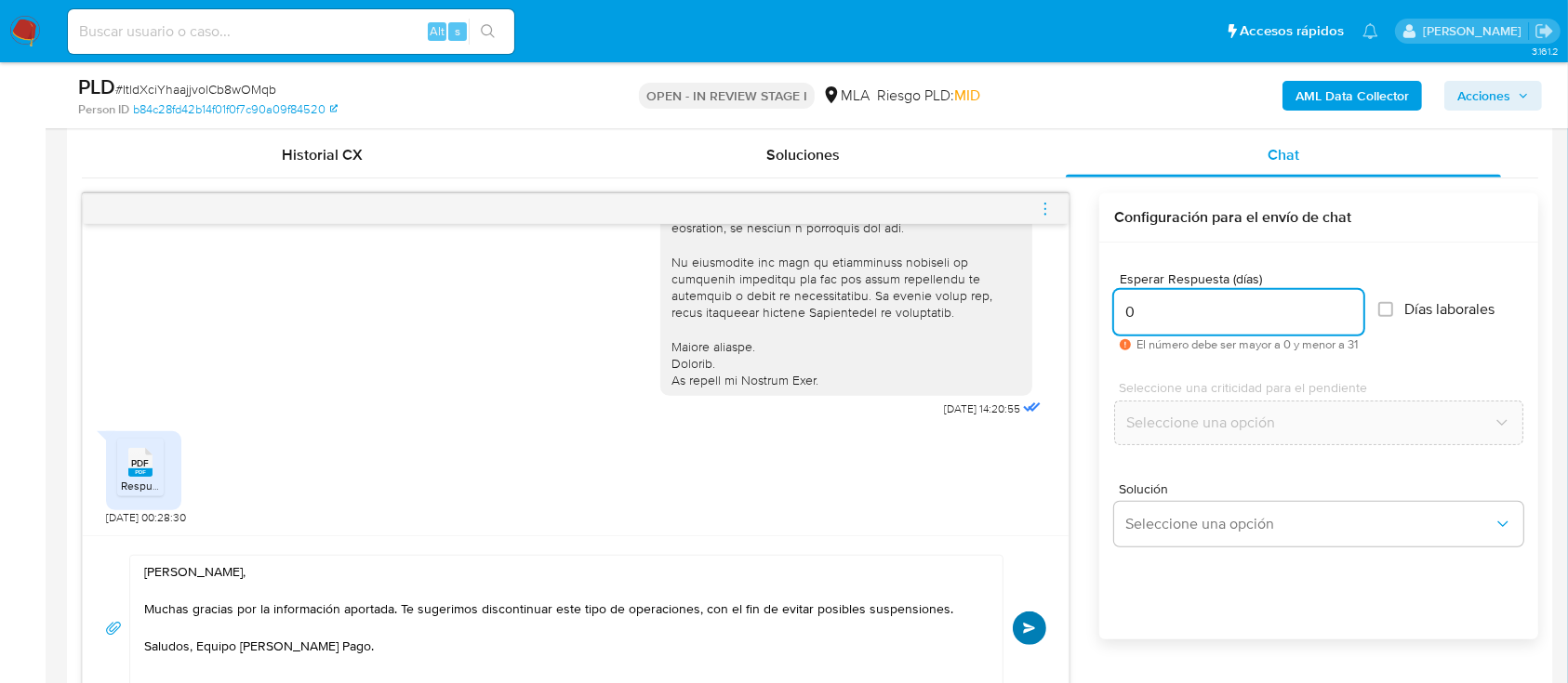
type input "0"
click at [1033, 512] on span "Enviar" at bounding box center [1029, 627] width 13 height 11
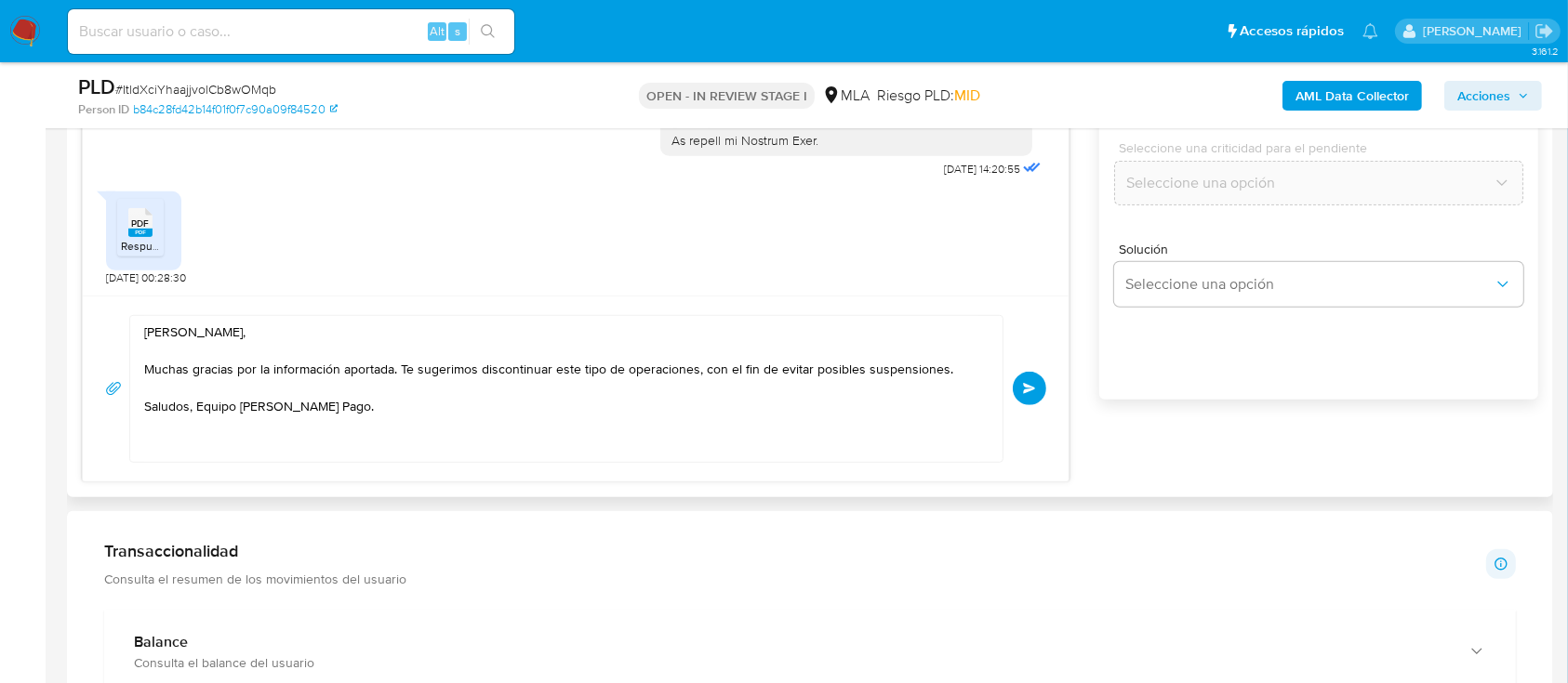
scroll to position [1152, 0]
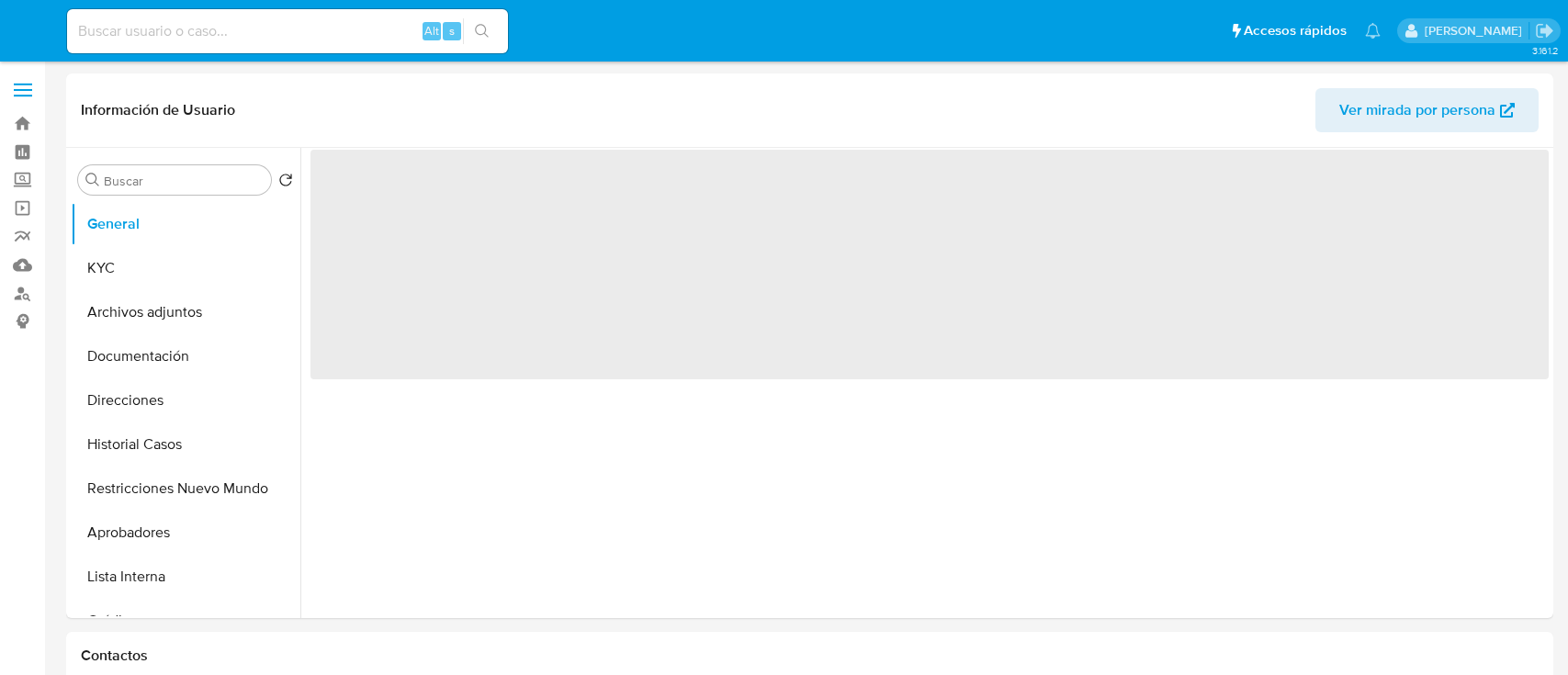
select select "10"
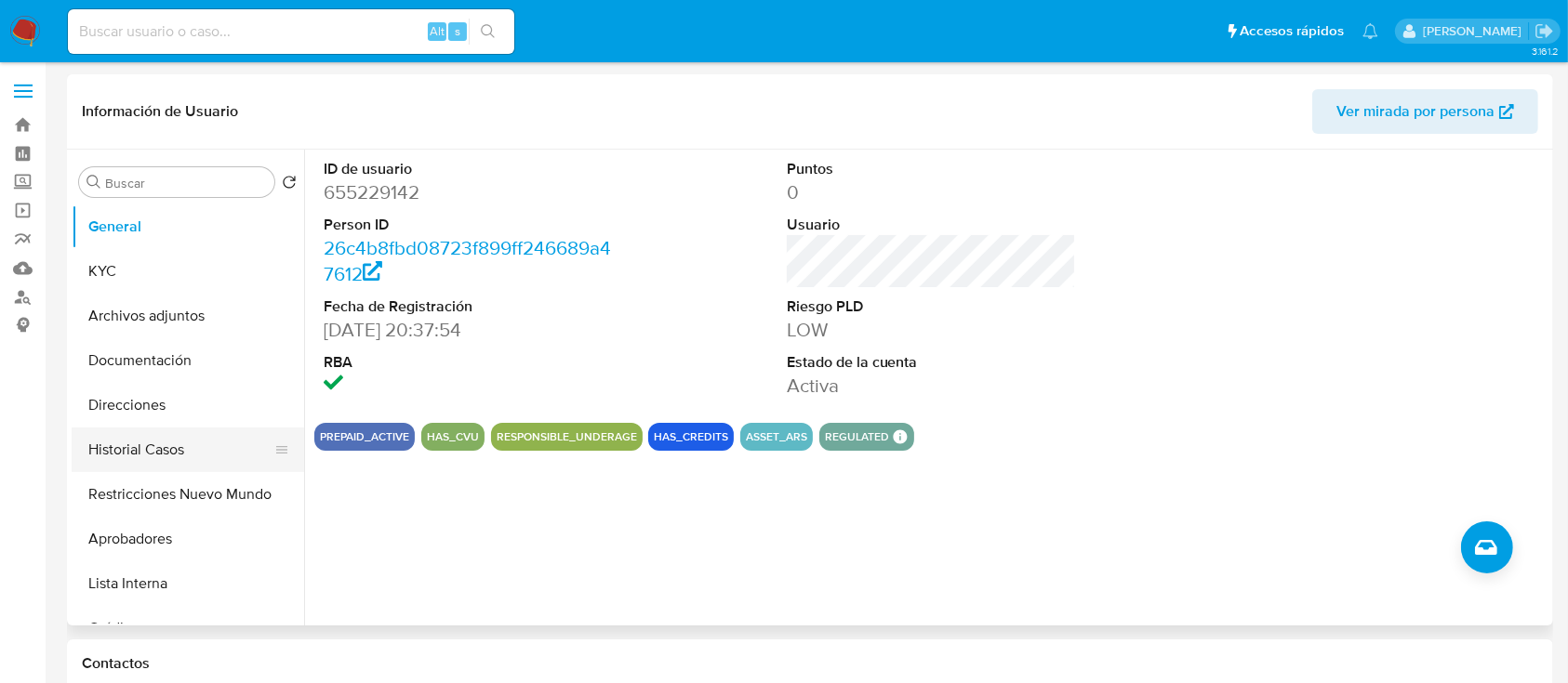
click at [183, 453] on button "Historial Casos" at bounding box center [180, 449] width 217 height 45
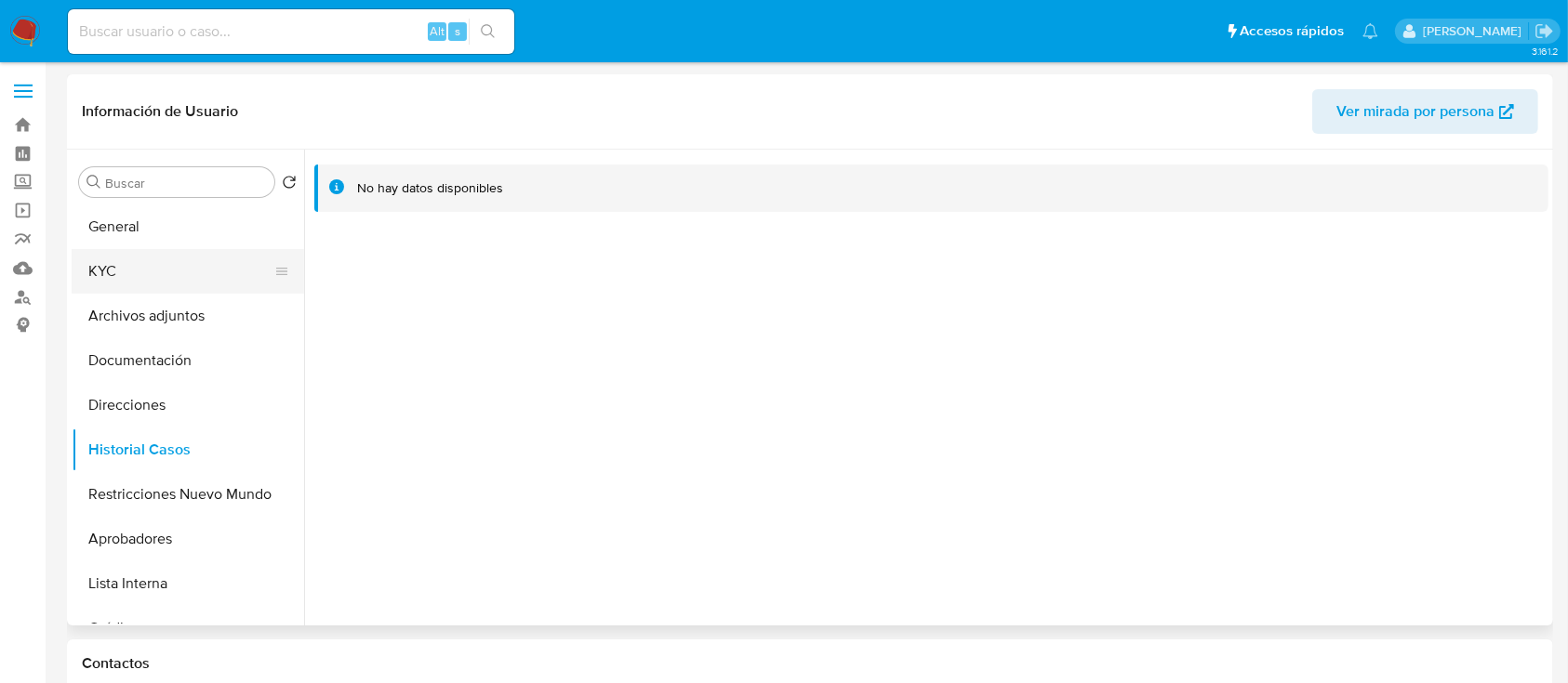
click at [142, 290] on button "KYC" at bounding box center [180, 271] width 217 height 45
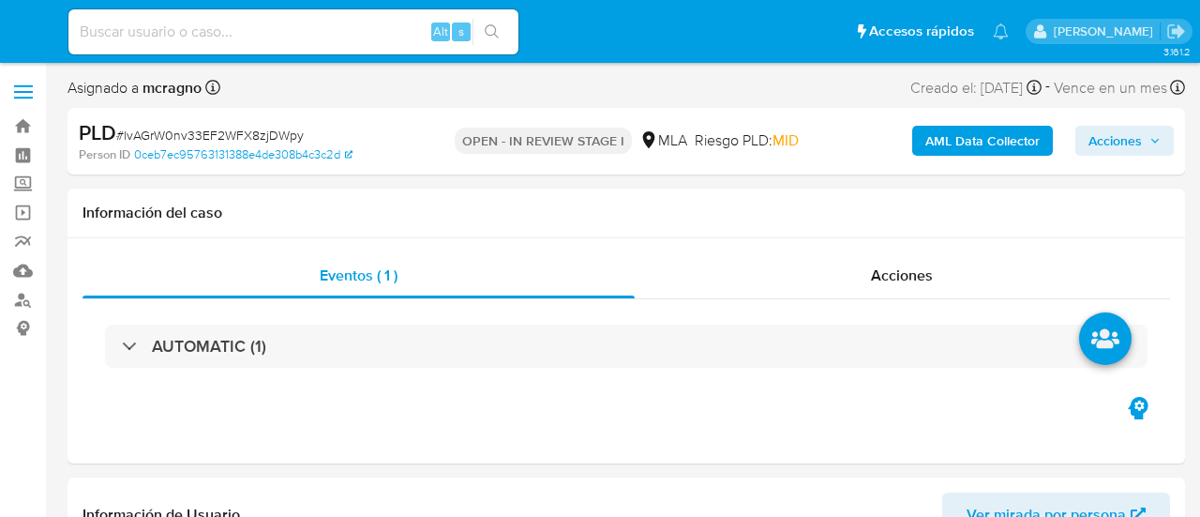
select select "10"
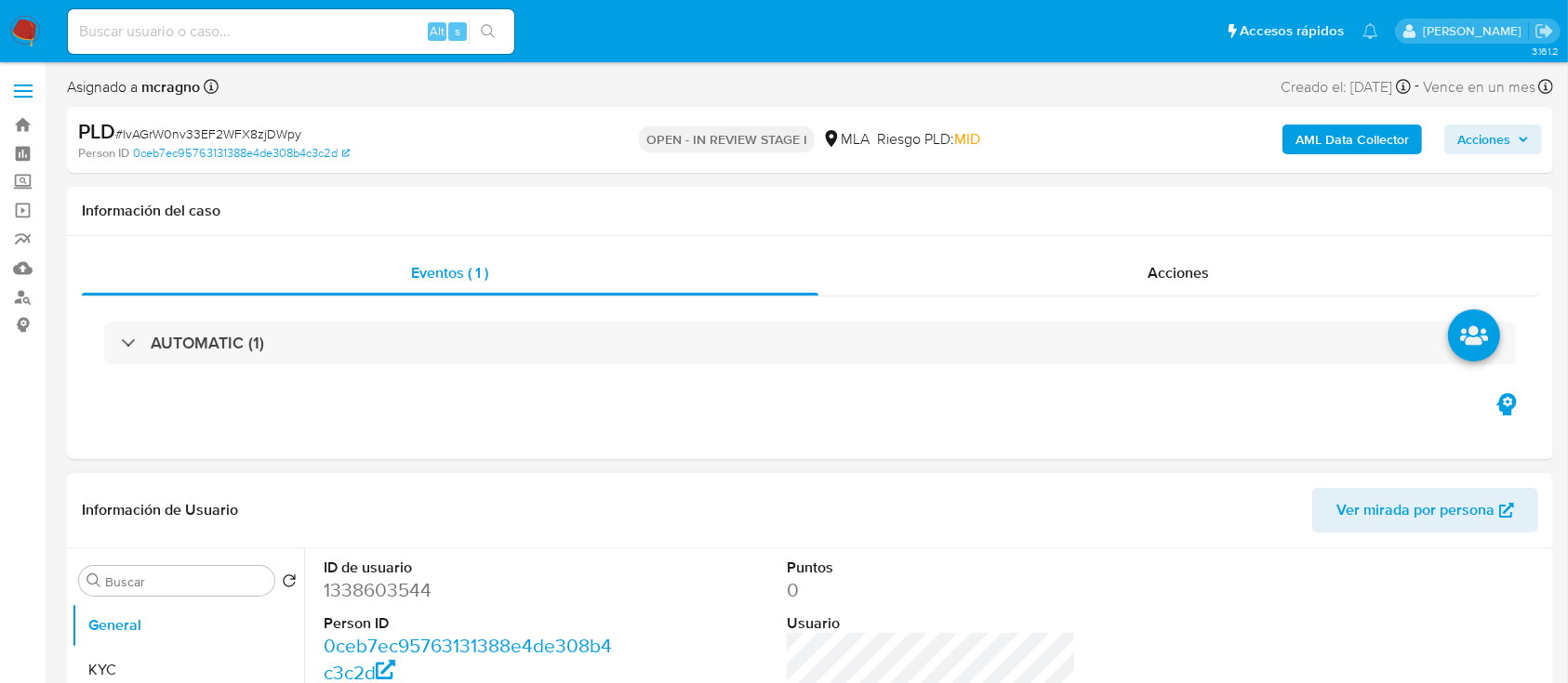
scroll to position [496, 0]
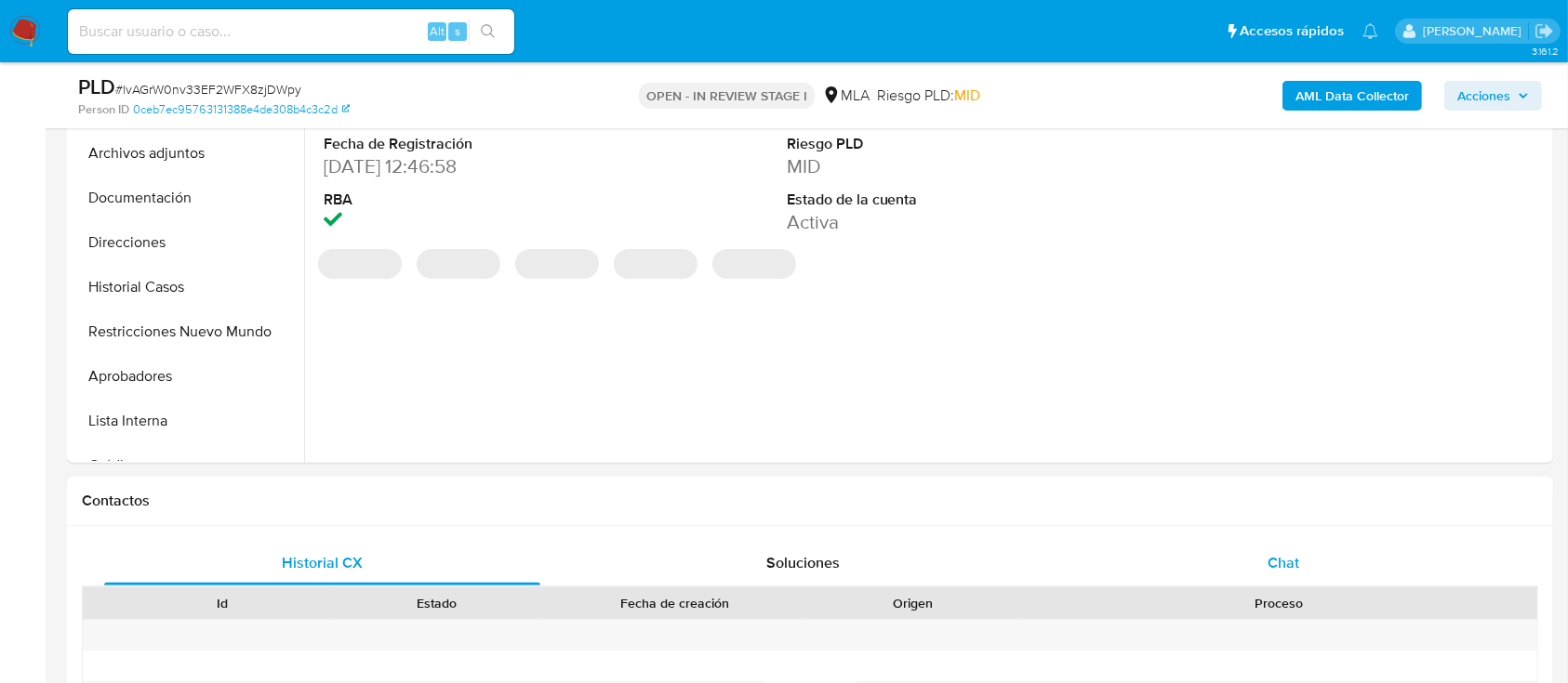
click at [1189, 512] on div "Chat" at bounding box center [1284, 563] width 436 height 45
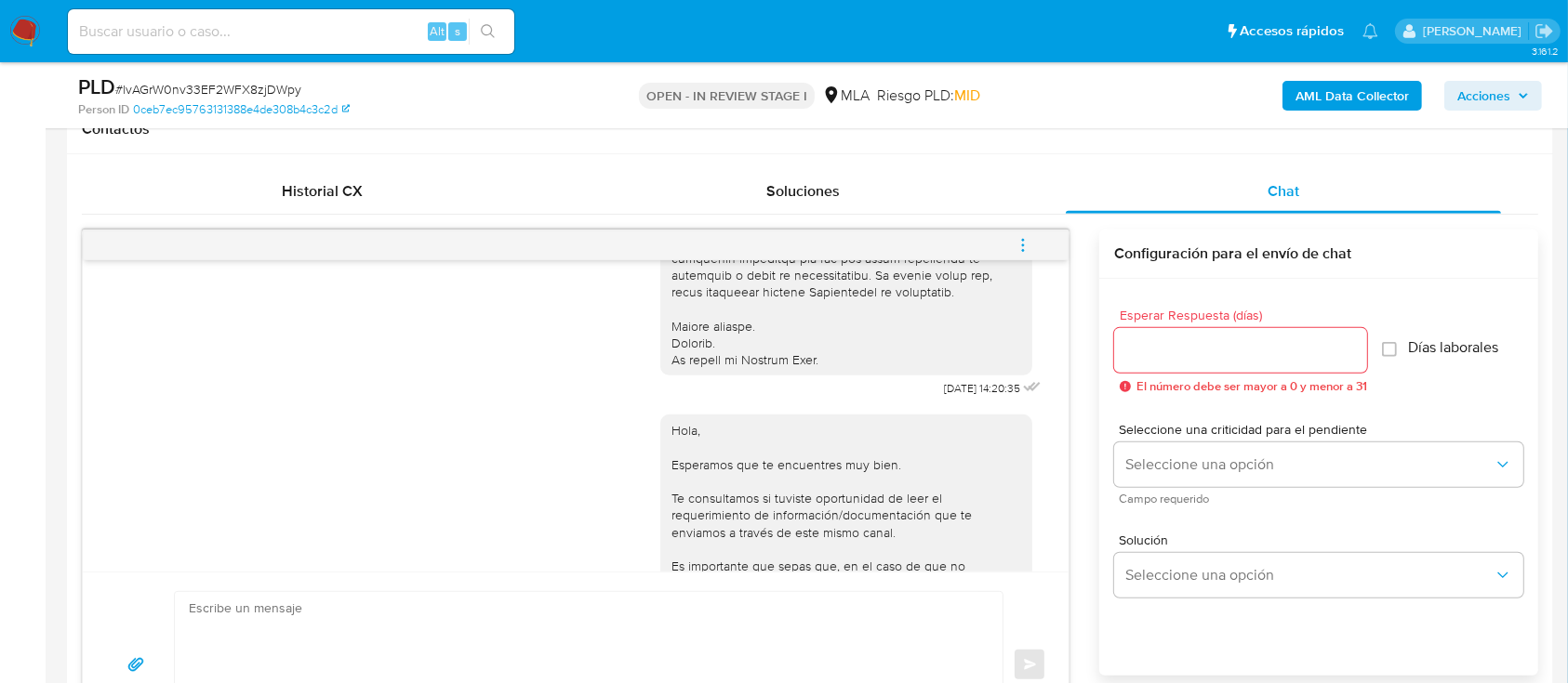
scroll to position [575, 0]
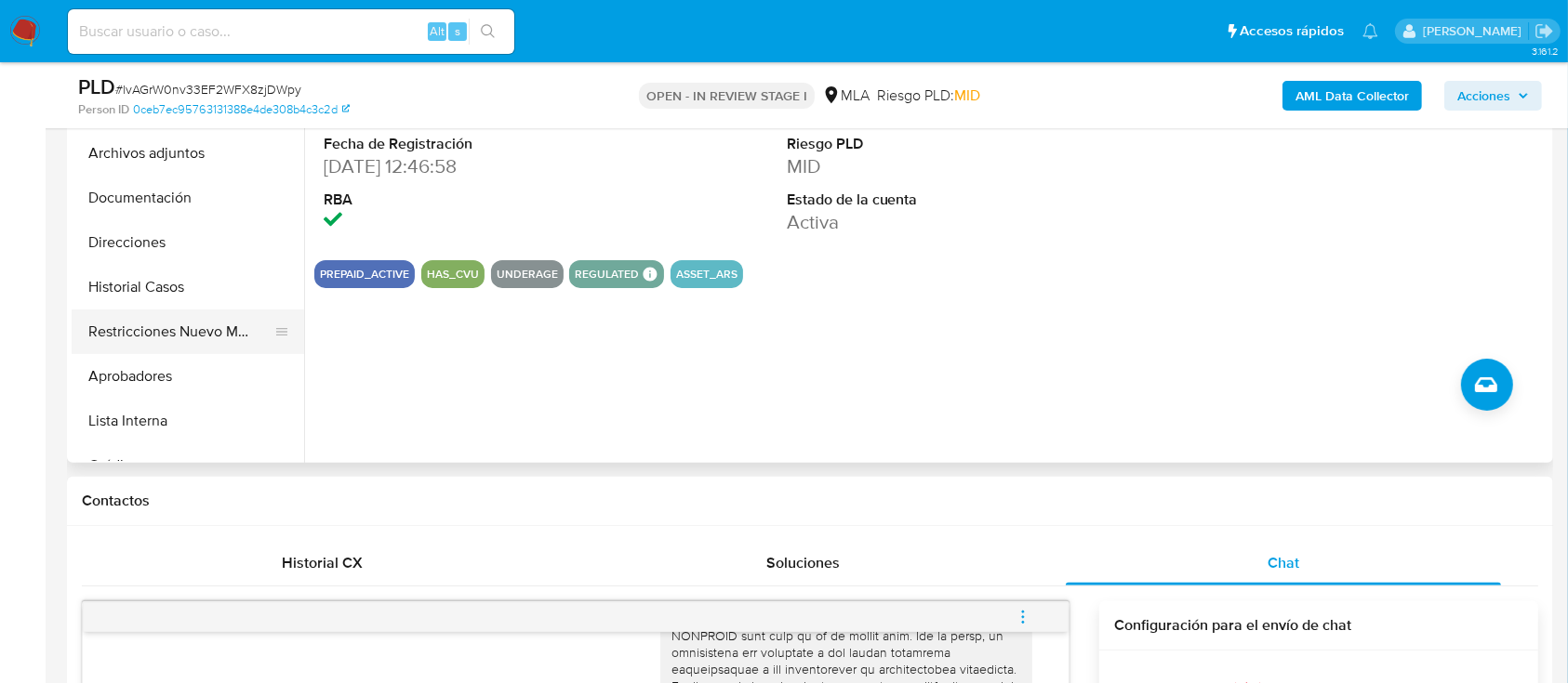
click at [191, 315] on button "Restricciones Nuevo Mundo" at bounding box center [180, 331] width 217 height 45
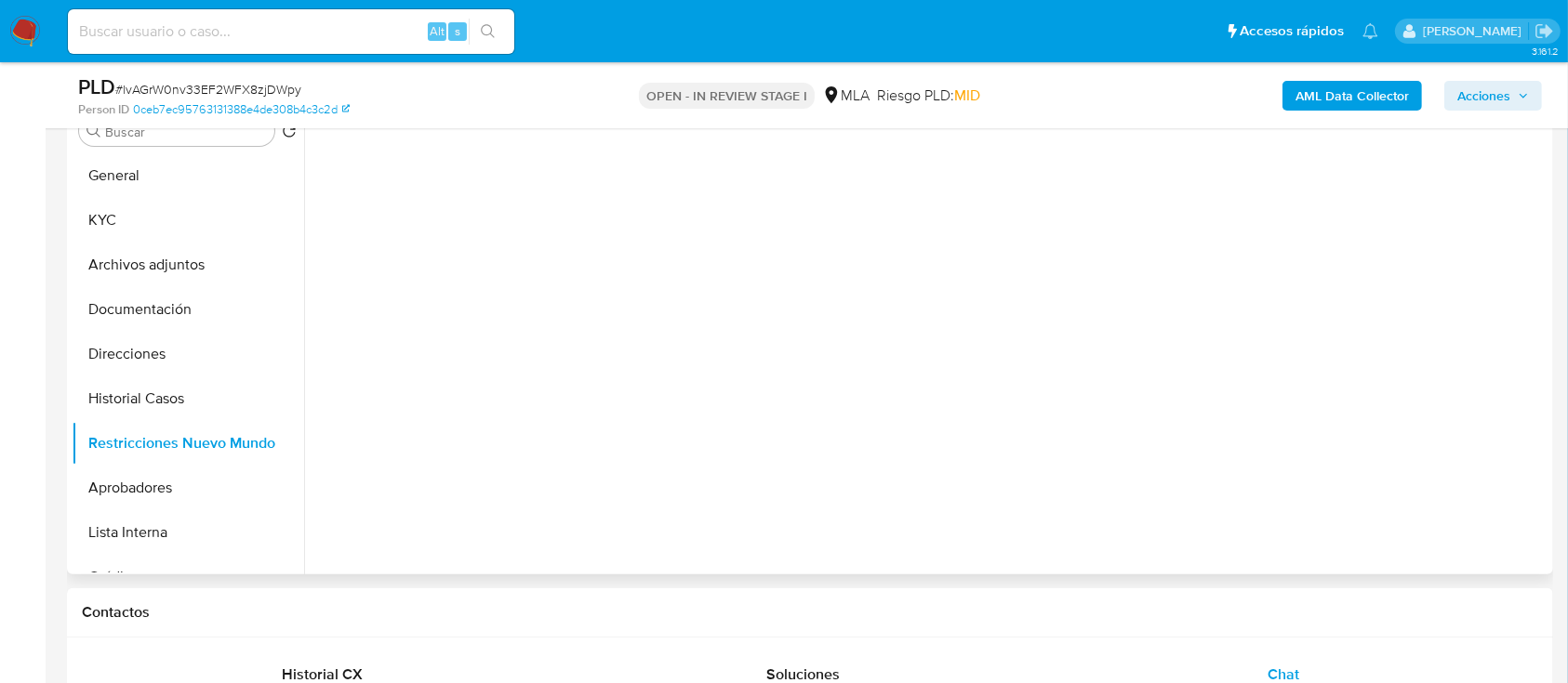
scroll to position [247, 0]
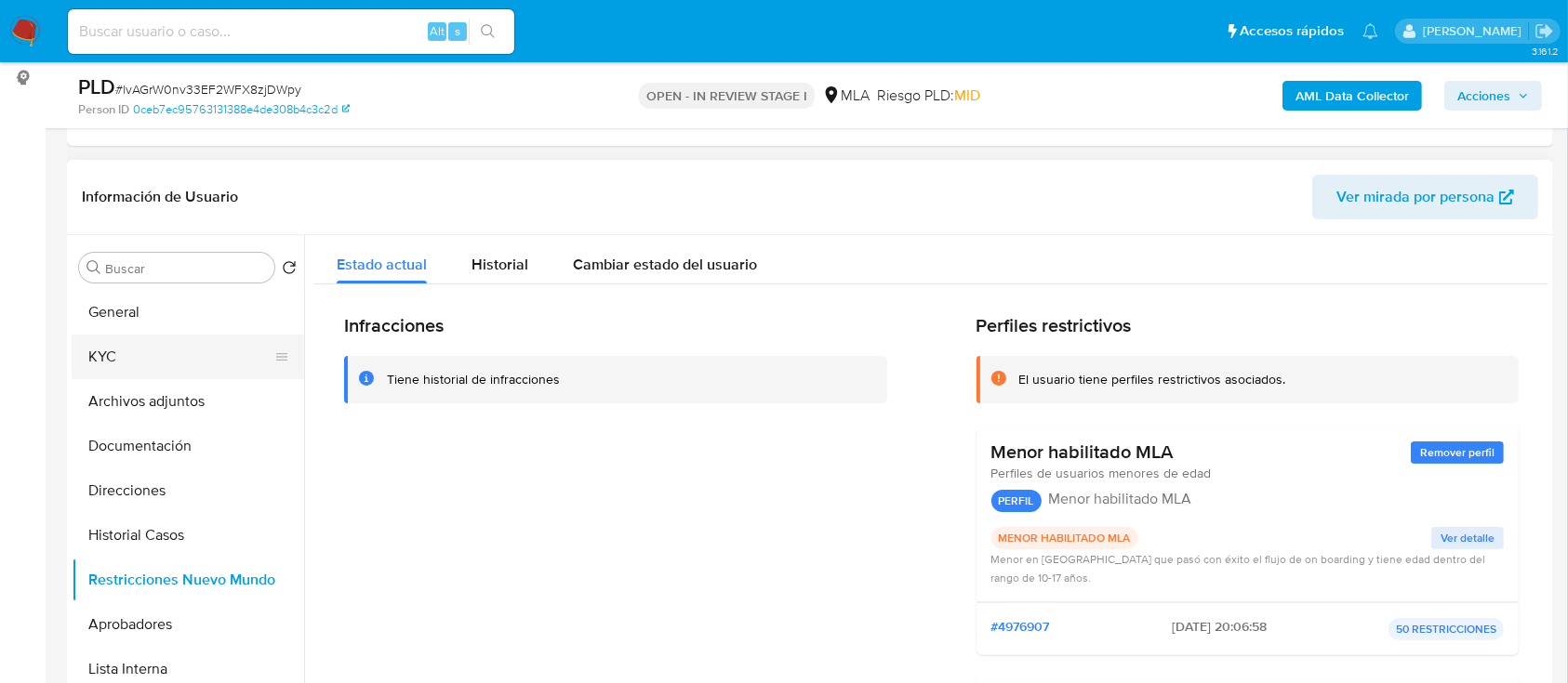
click at [119, 349] on button "KYC" at bounding box center [180, 357] width 217 height 45
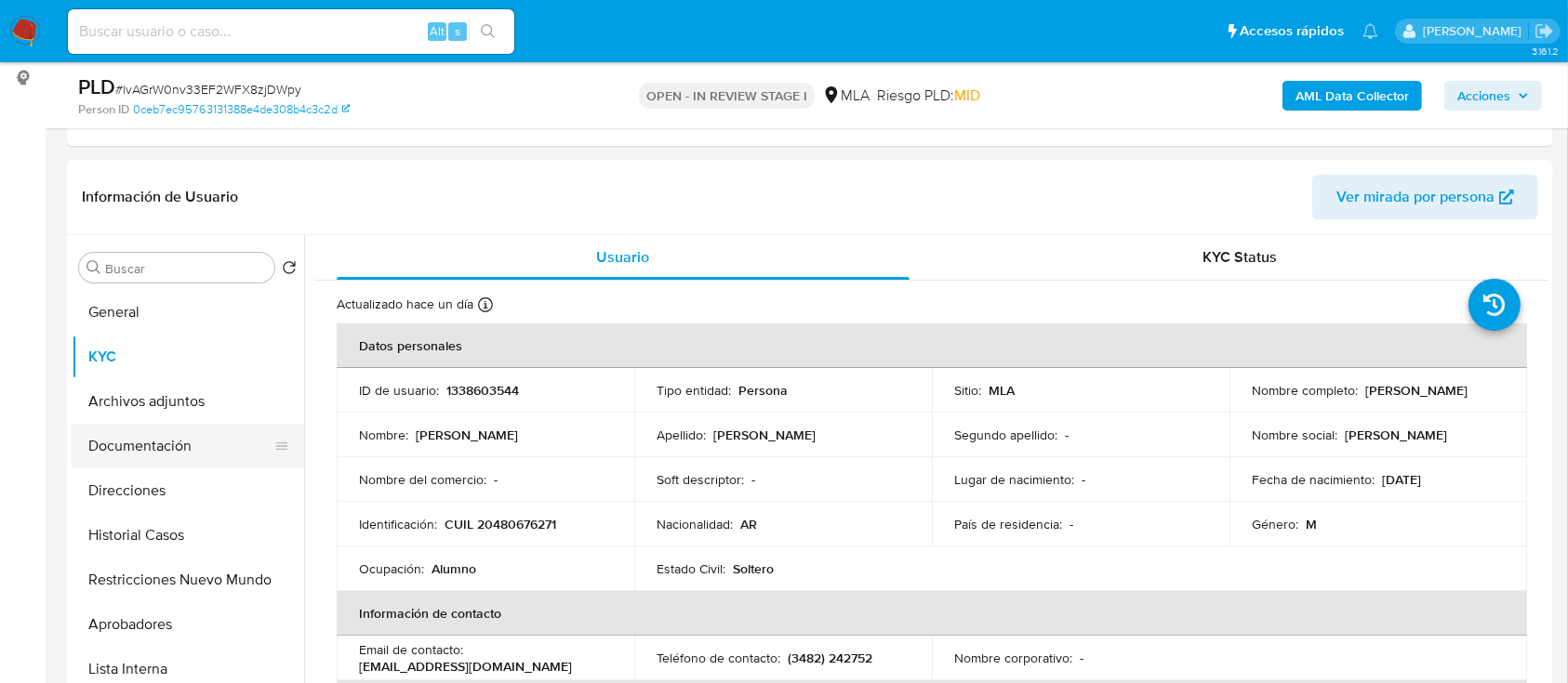
click at [178, 455] on button "Documentación" at bounding box center [180, 446] width 217 height 45
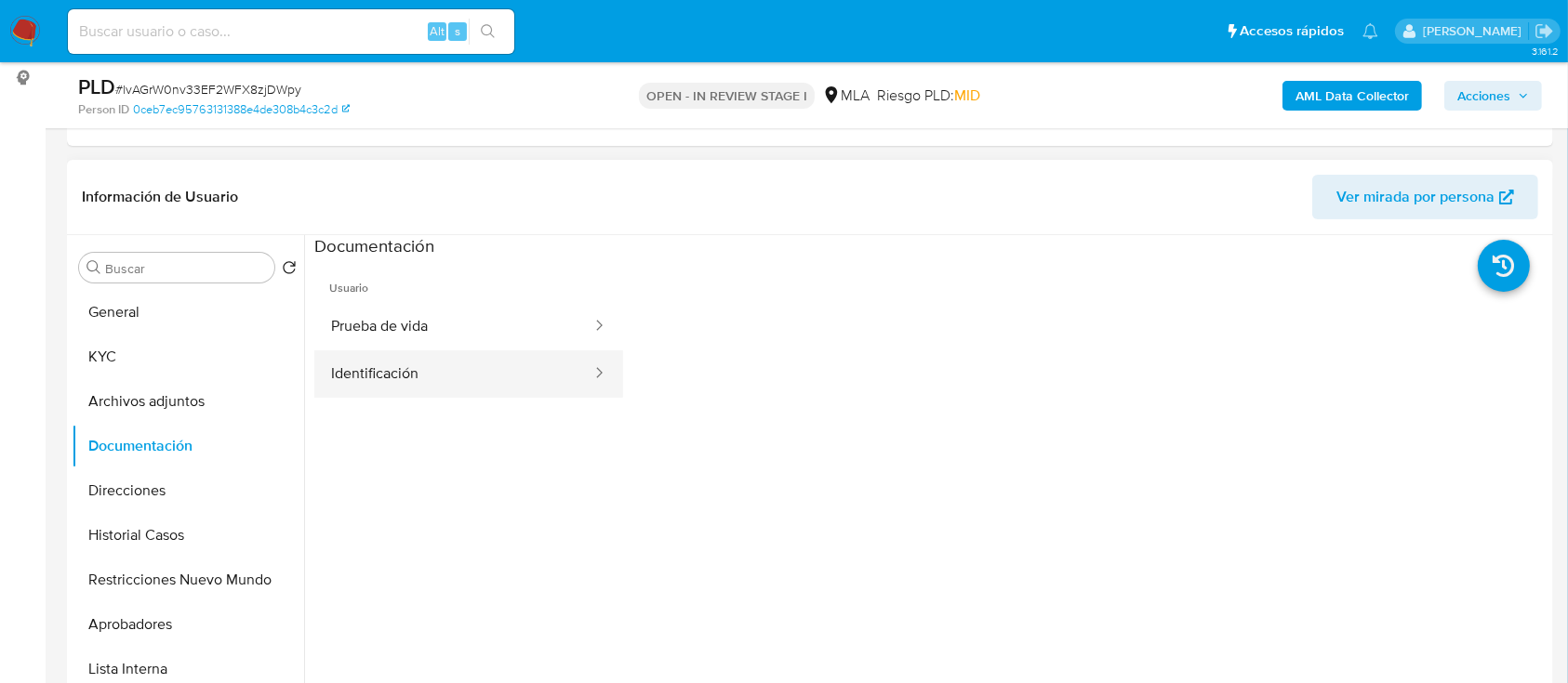
click at [363, 388] on button "Identificación" at bounding box center [453, 375] width 279 height 48
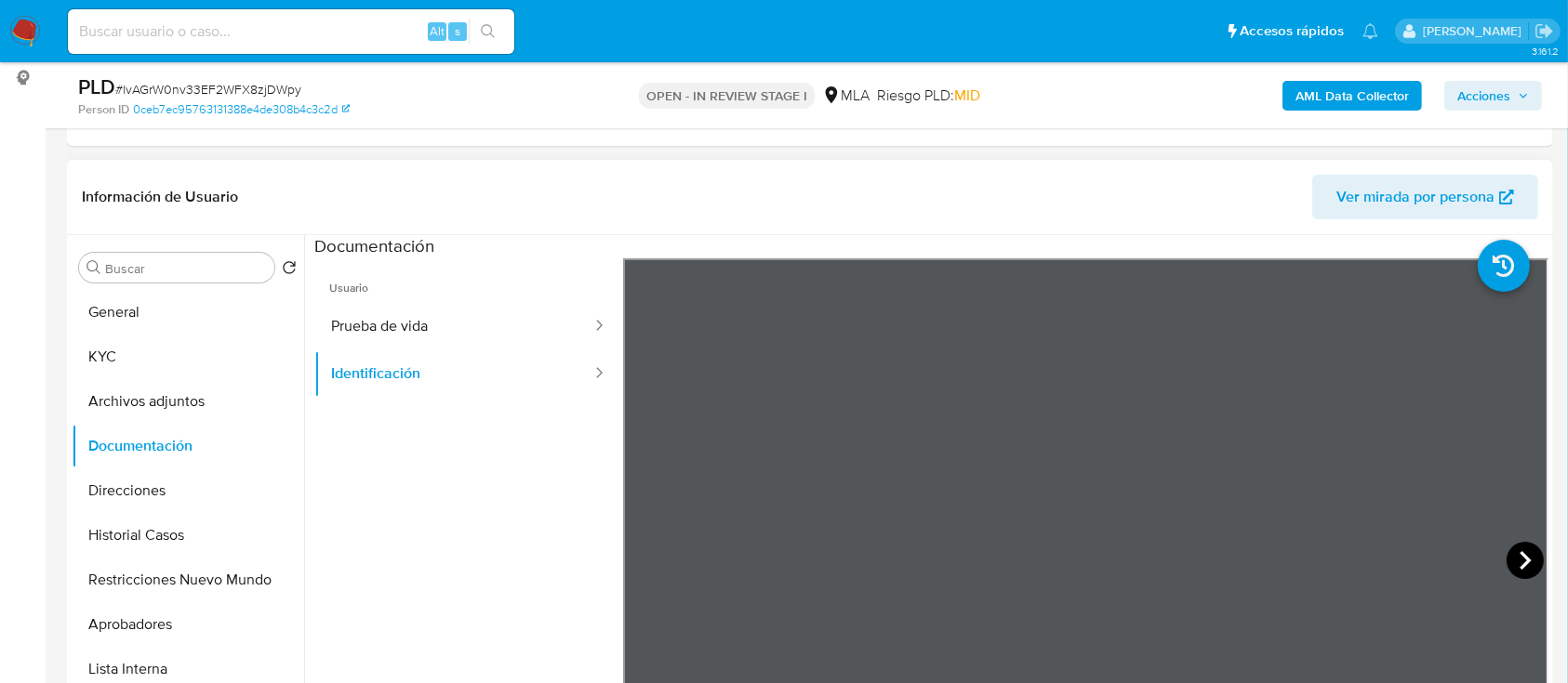
click at [1189, 512] on icon at bounding box center [1525, 561] width 38 height 38
click at [152, 512] on button "Aprobadores" at bounding box center [180, 625] width 217 height 45
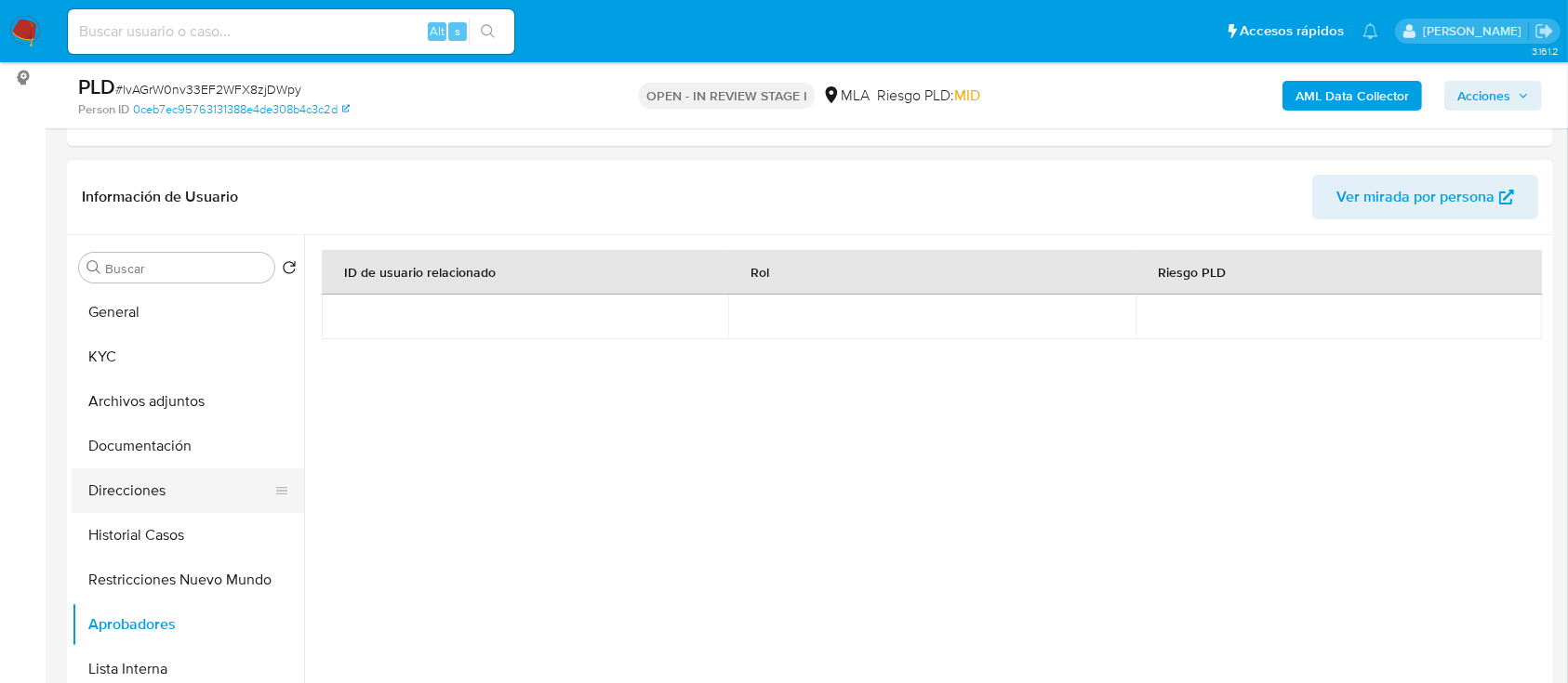
drag, startPoint x: 165, startPoint y: 481, endPoint x: 235, endPoint y: 470, distance: 70.9
click at [167, 481] on button "Direcciones" at bounding box center [180, 491] width 217 height 45
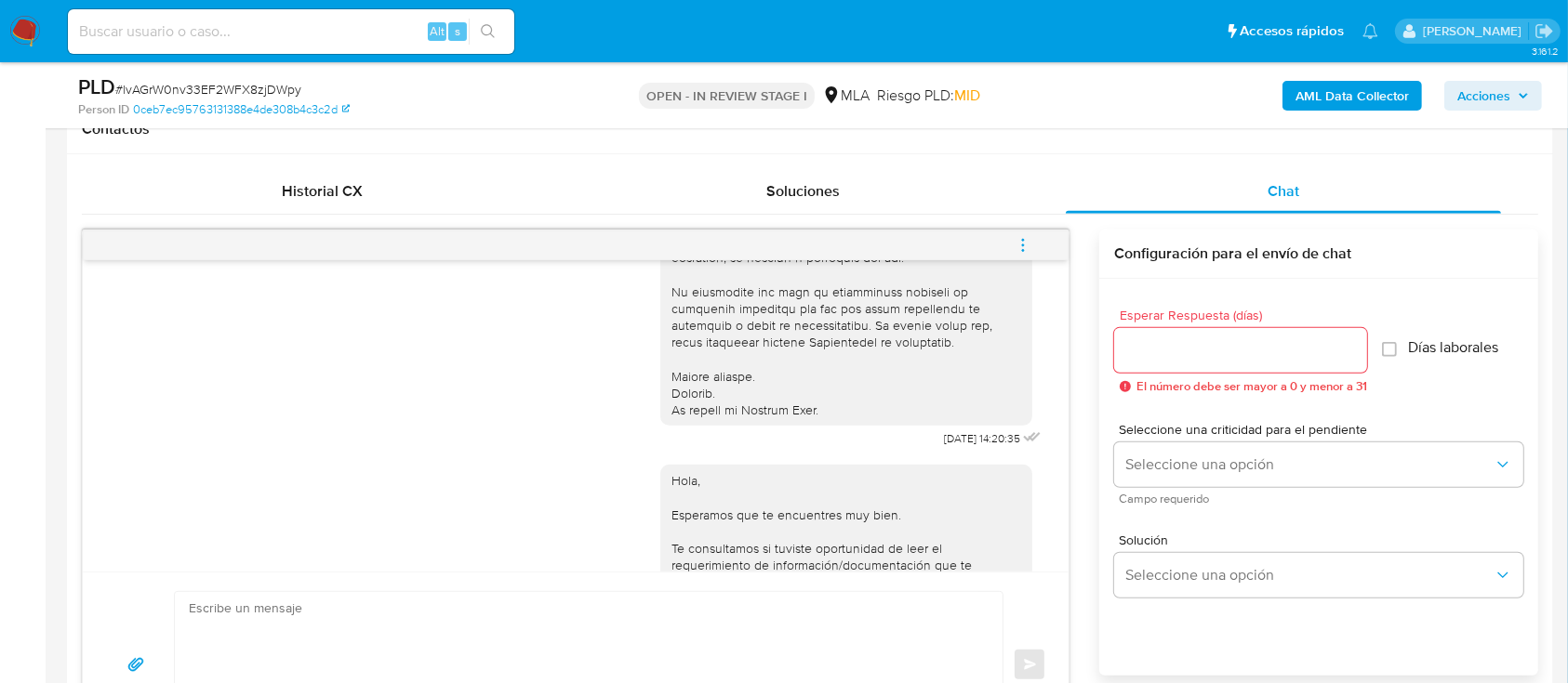
scroll to position [699, 0]
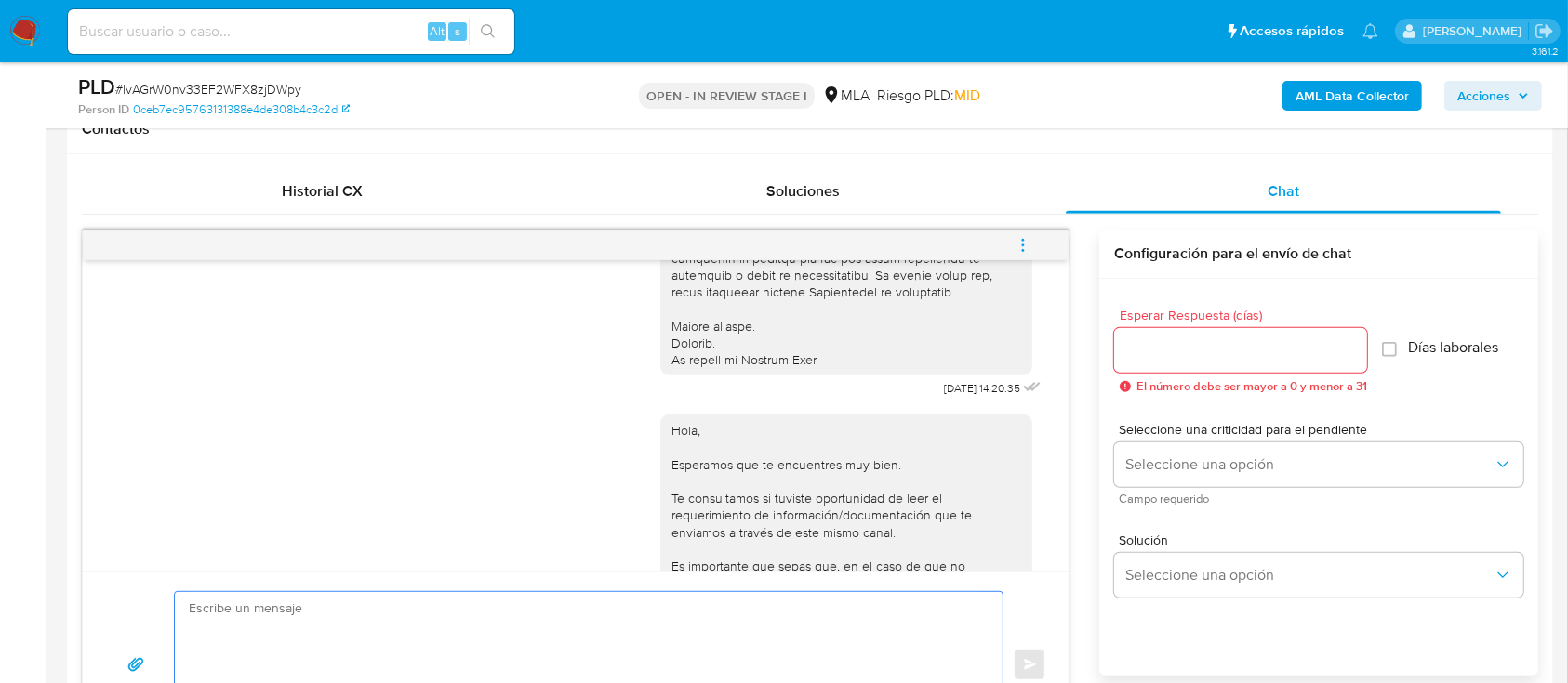
click at [711, 512] on textarea at bounding box center [583, 664] width 790 height 146
paste textarea "Hola Mateo Lionel Viscarra Maydana, En función de las operaciones registradas e…"
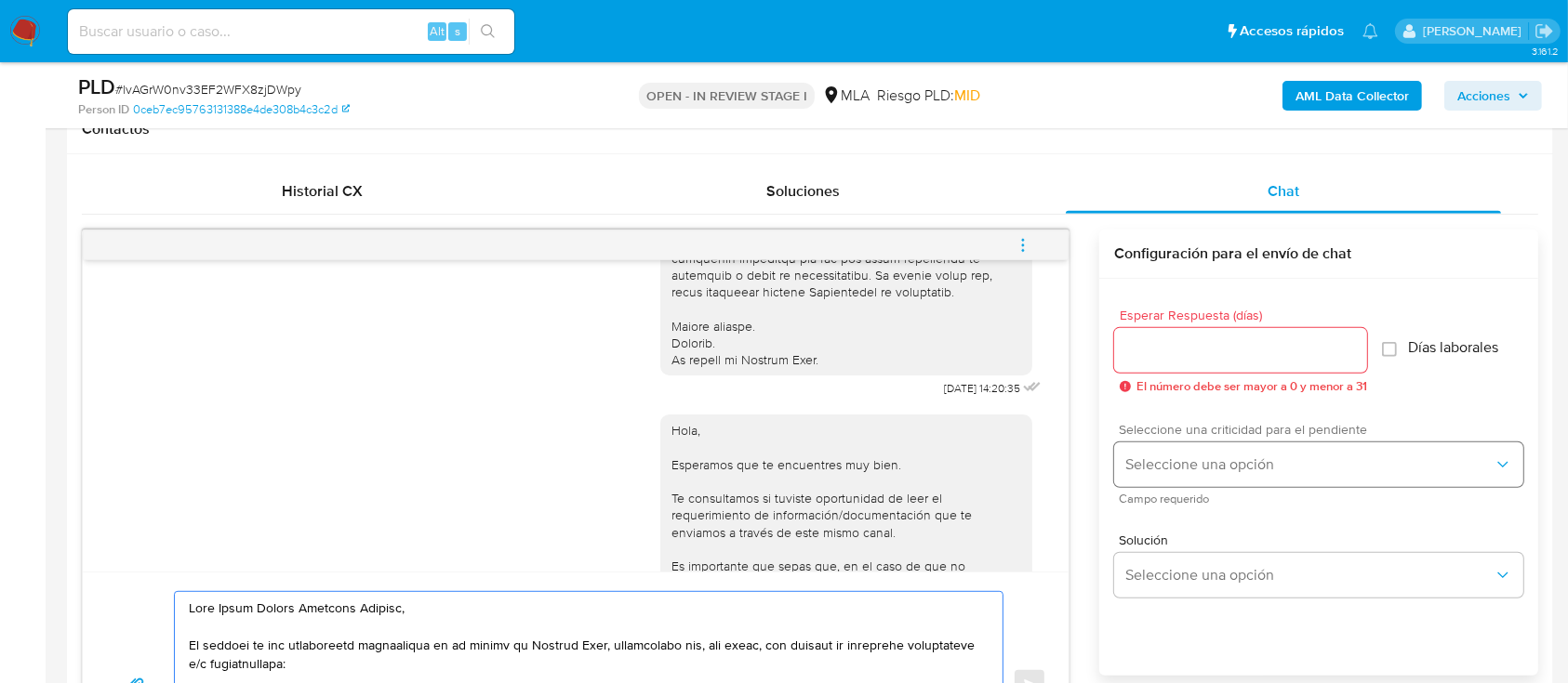
scroll to position [961, 0]
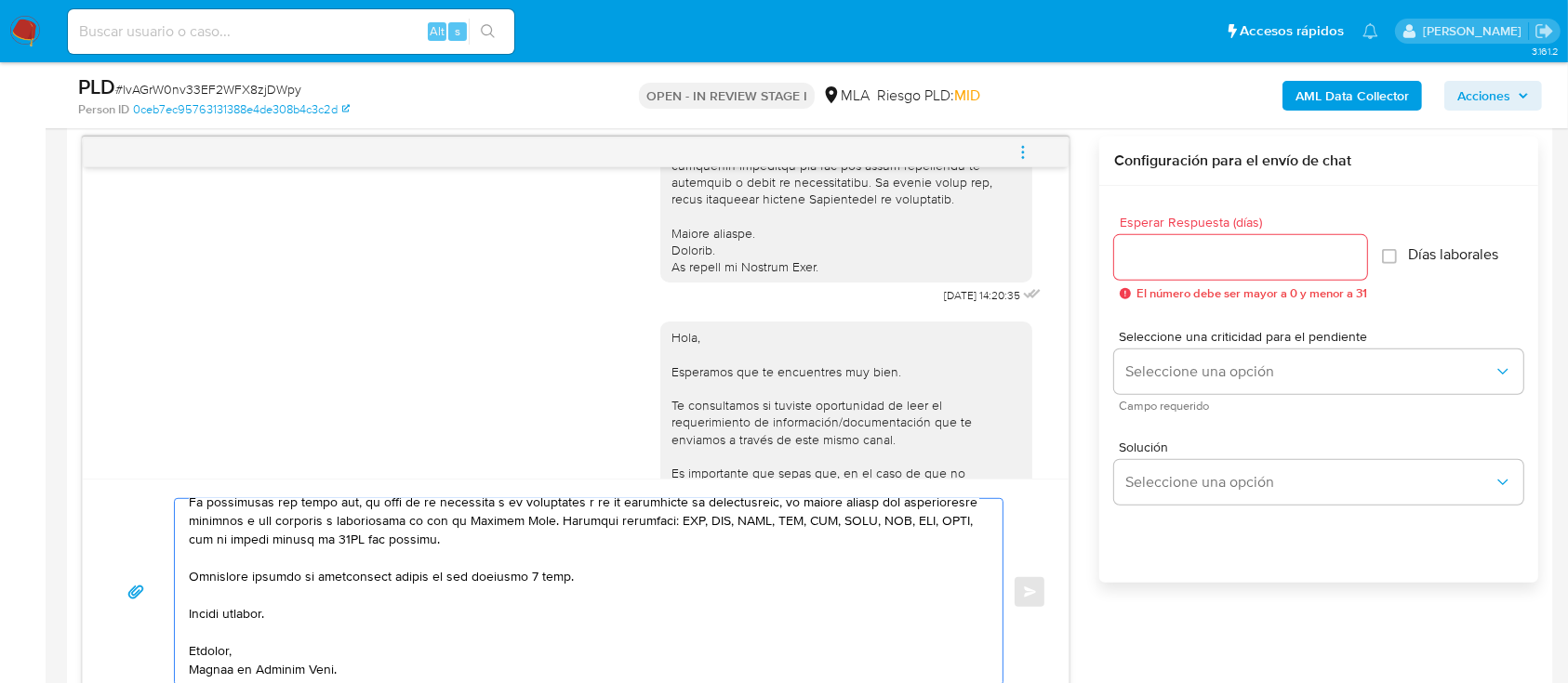
type textarea "Hola Mateo Lionel Viscarra Maydana, En función de las operaciones registradas e…"
click at [1189, 262] on input "Esperar Respuesta (días)" at bounding box center [1240, 258] width 253 height 24
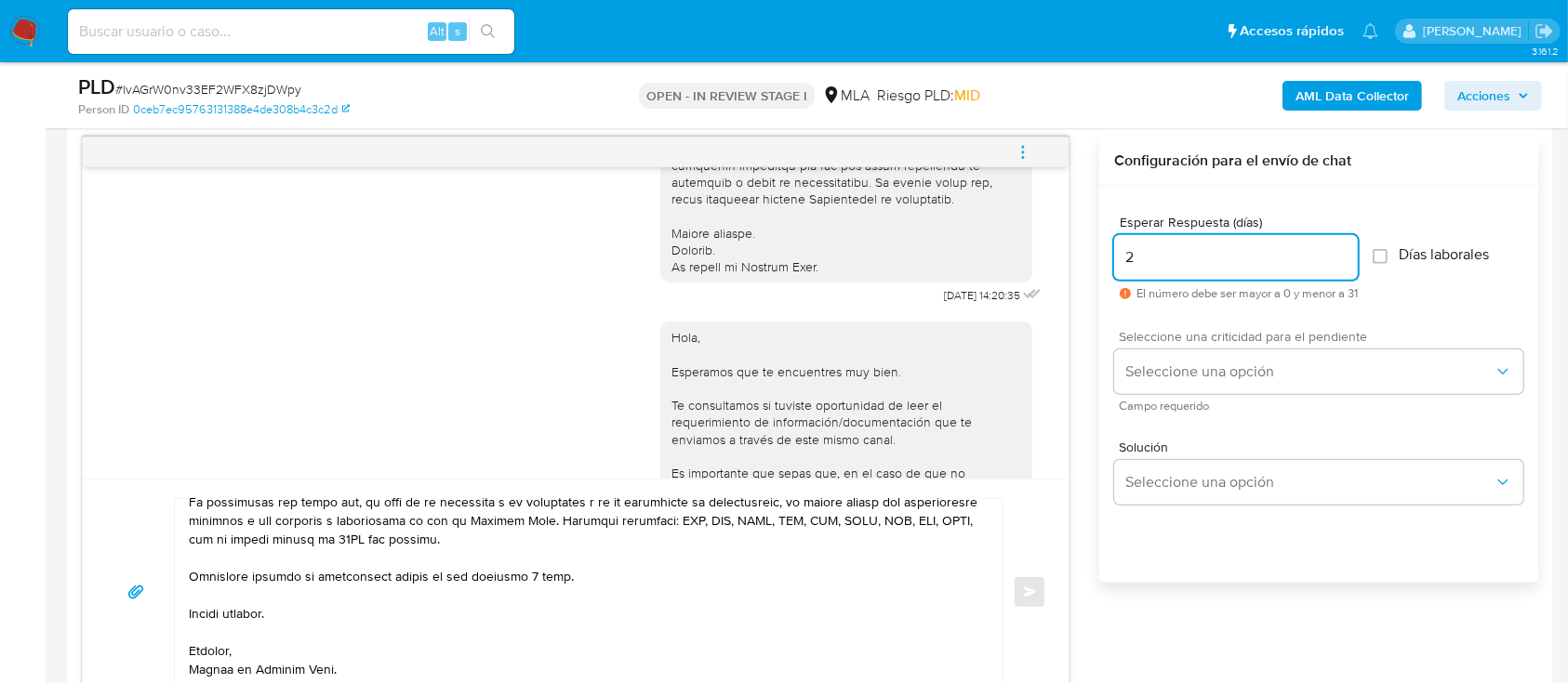
type input "2"
click at [1189, 338] on span "Seleccione una criticidad para el pendiente" at bounding box center [1323, 336] width 410 height 13
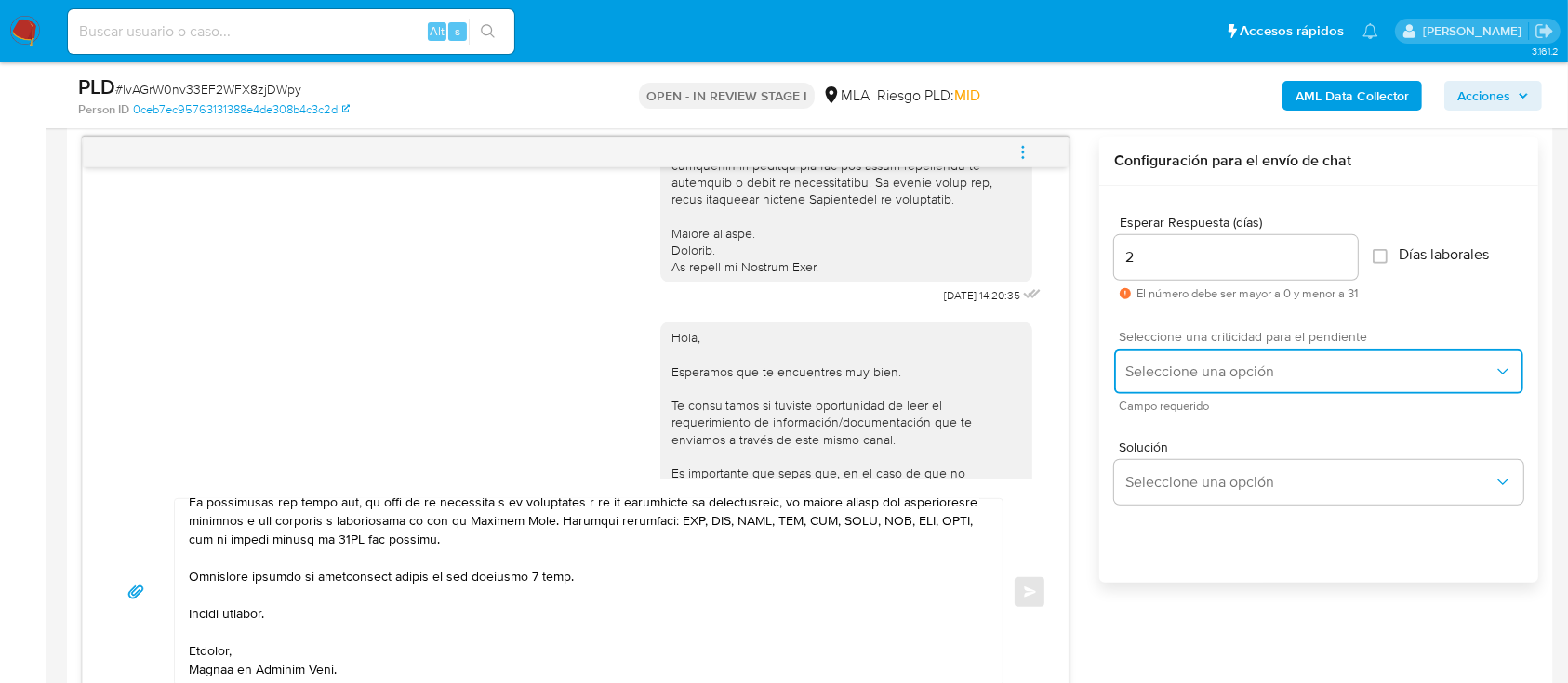
click at [1189, 366] on span "Seleccione una opción" at bounding box center [1309, 372] width 368 height 19
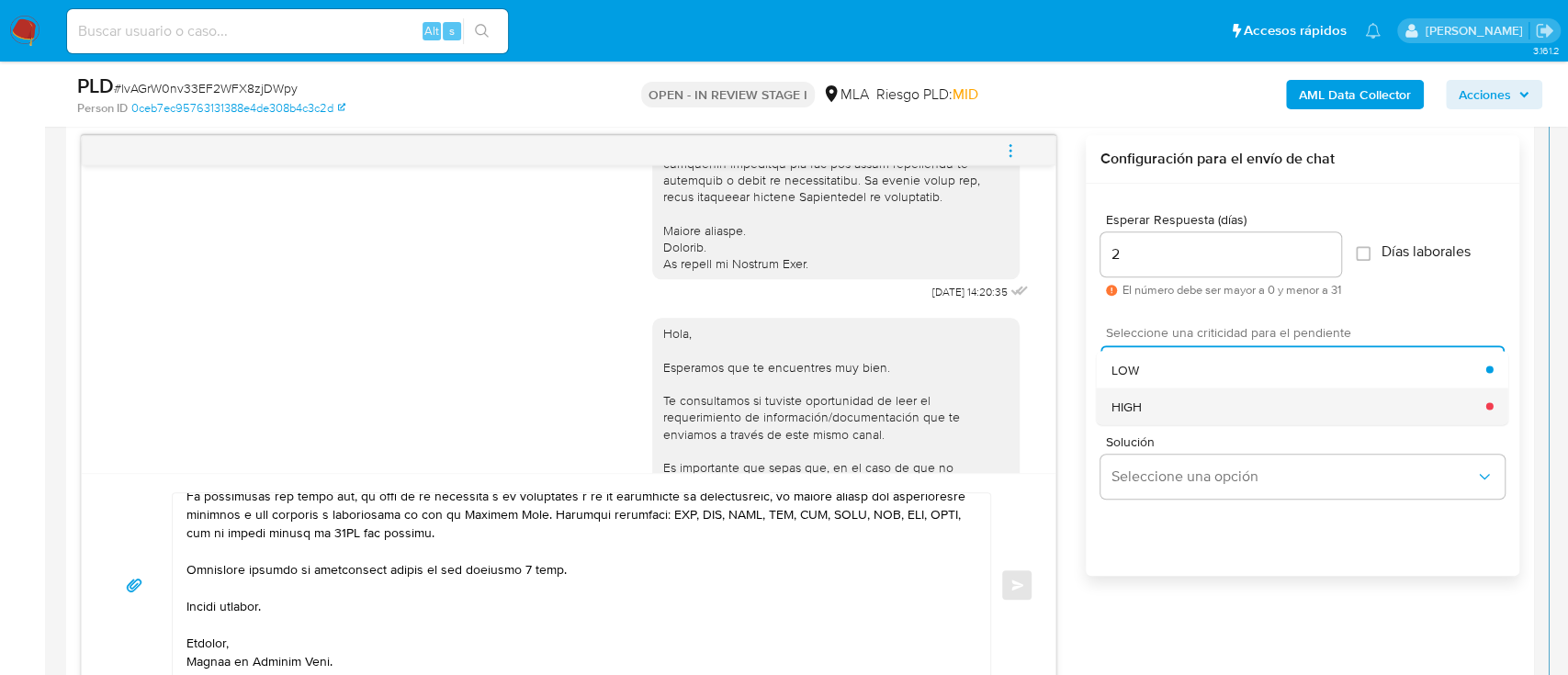
click at [1174, 409] on div "HIGH" at bounding box center [1299, 407] width 375 height 37
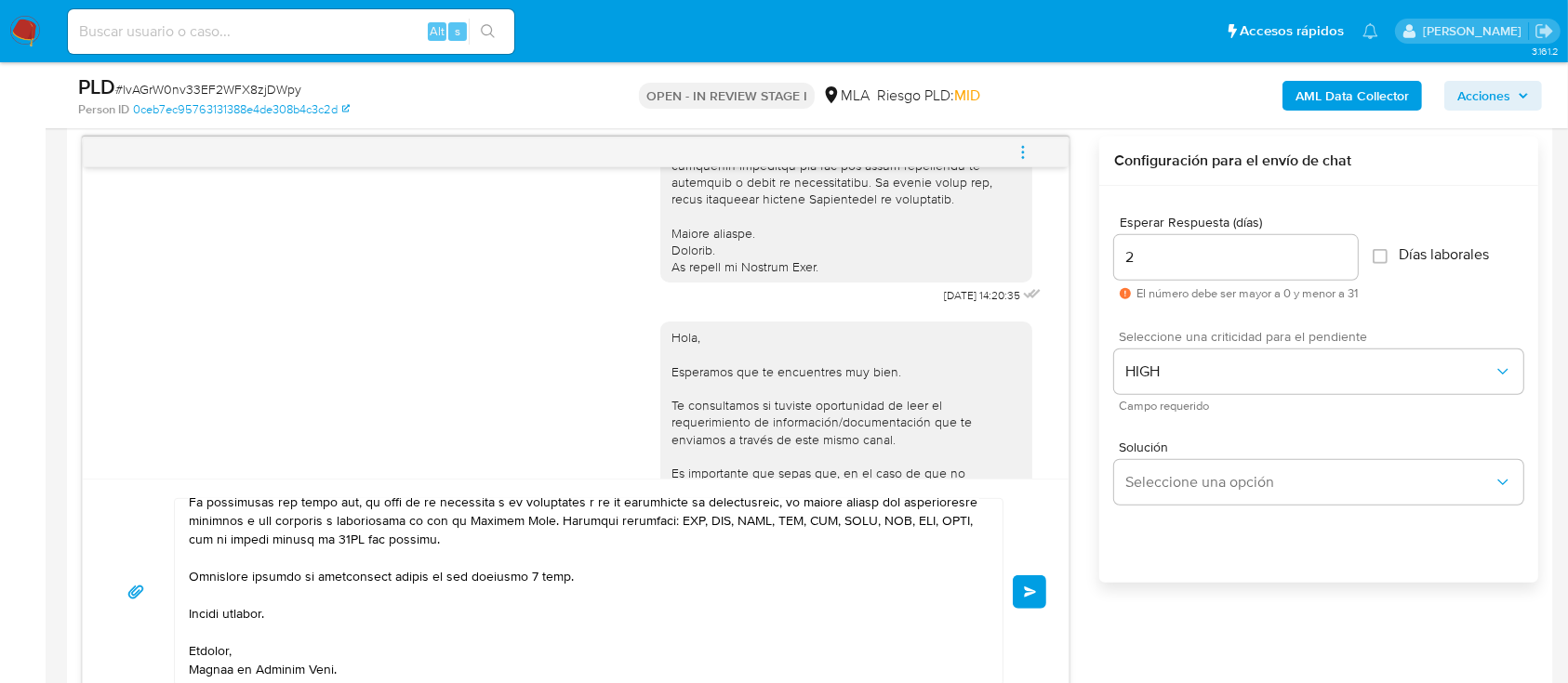
click at [1034, 512] on span "Enviar" at bounding box center [1029, 592] width 13 height 11
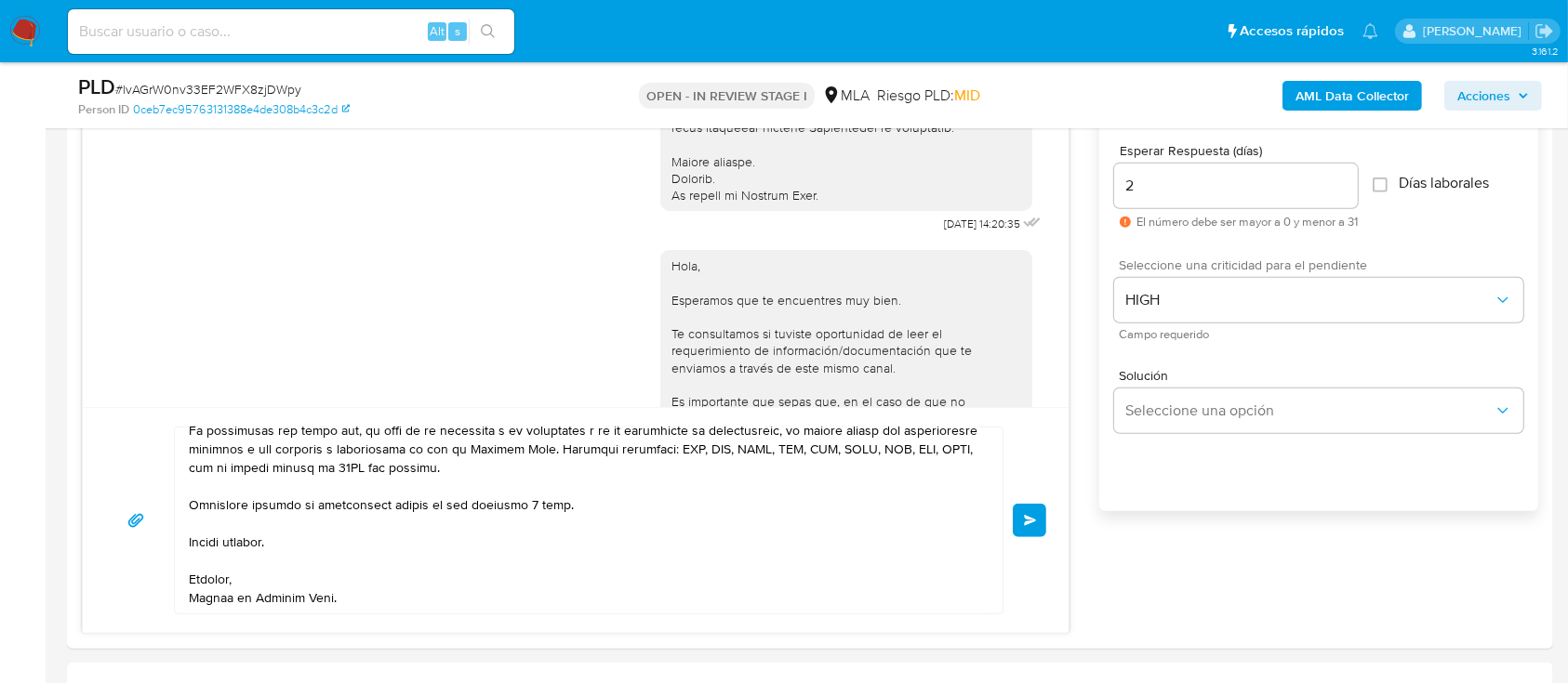
scroll to position [1084, 0]
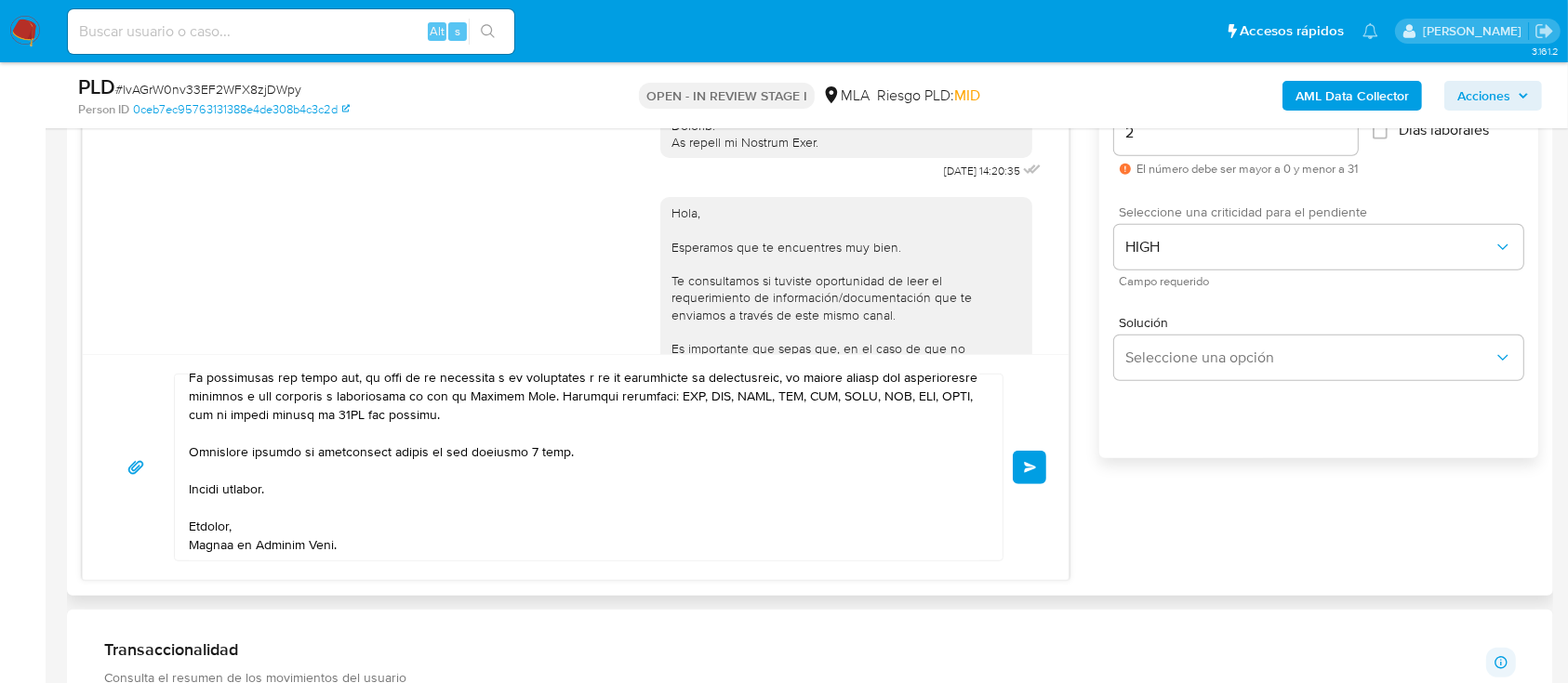
click at [1026, 470] on span "Enviar" at bounding box center [1029, 467] width 13 height 11
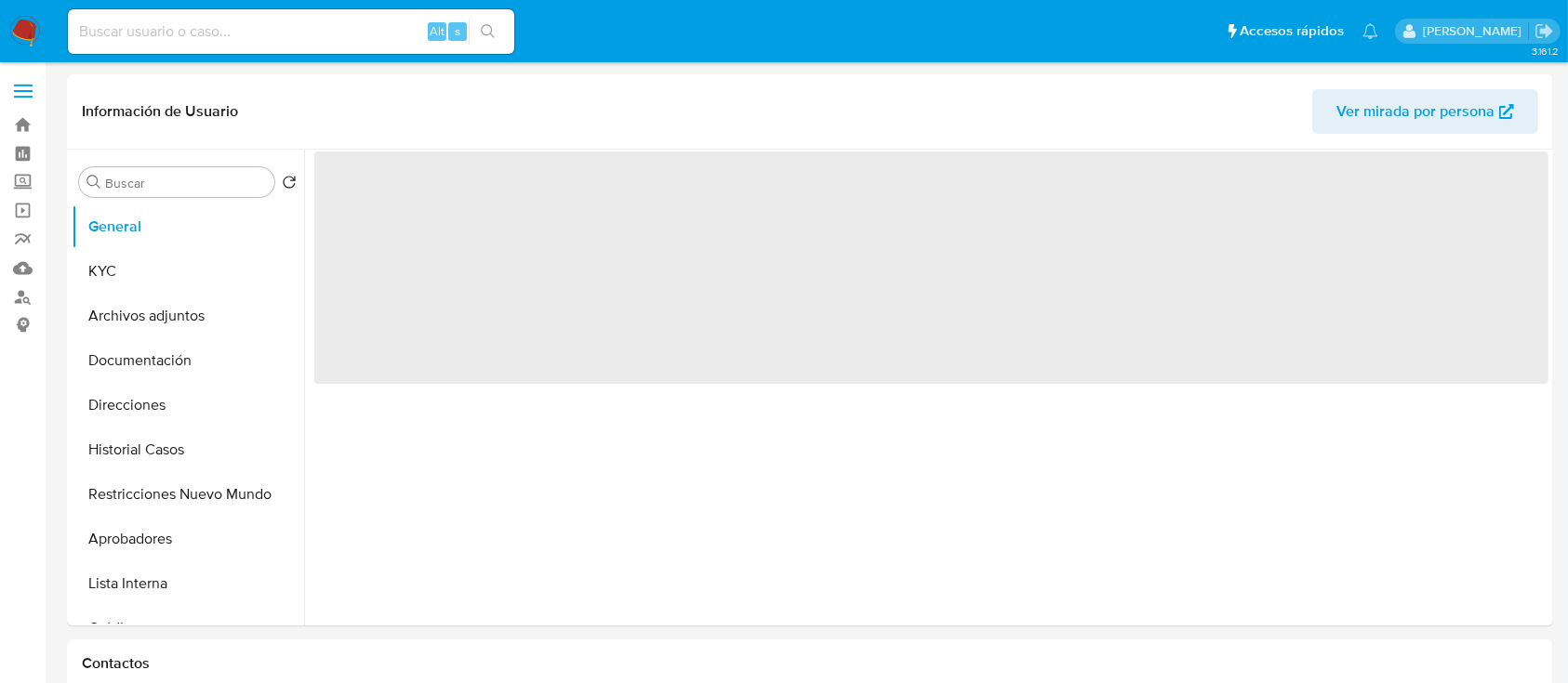
select select "10"
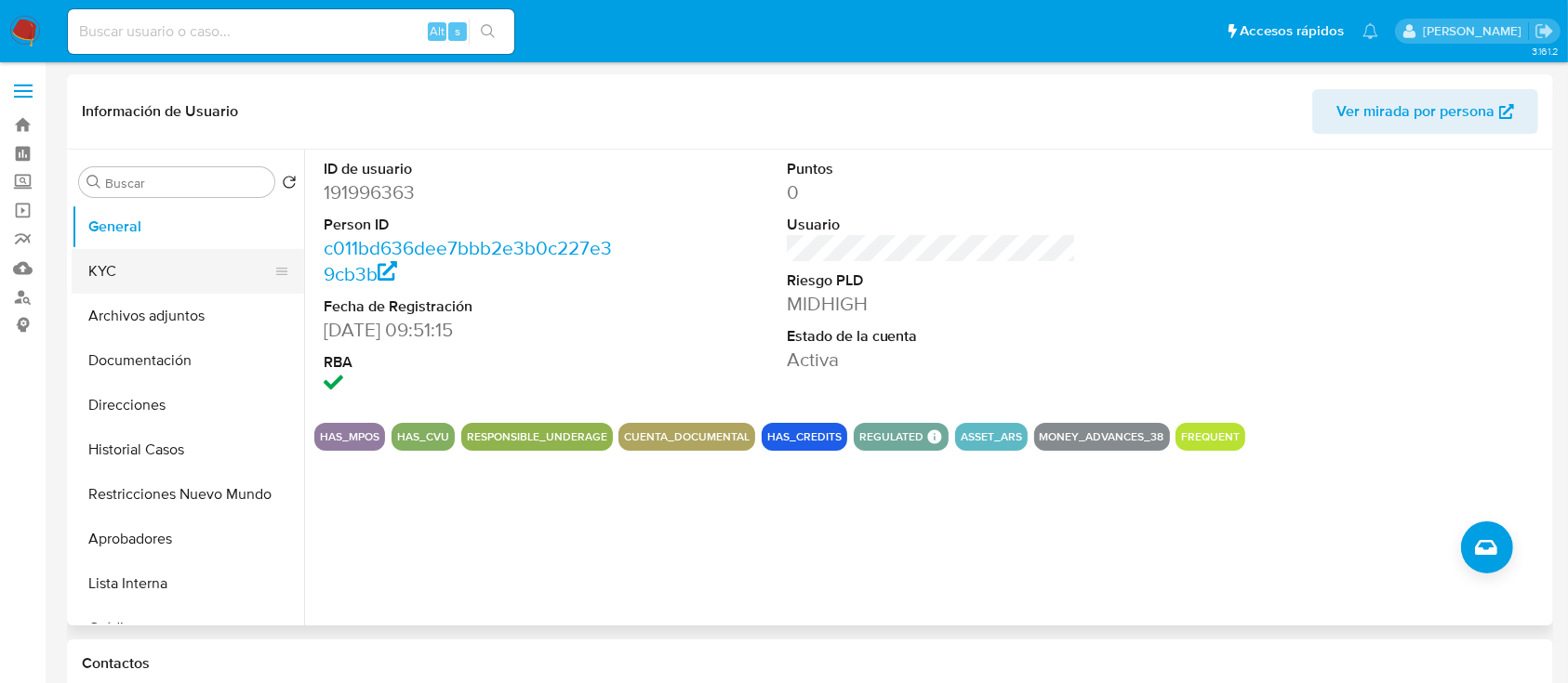
click at [172, 255] on button "KYC" at bounding box center [180, 271] width 217 height 45
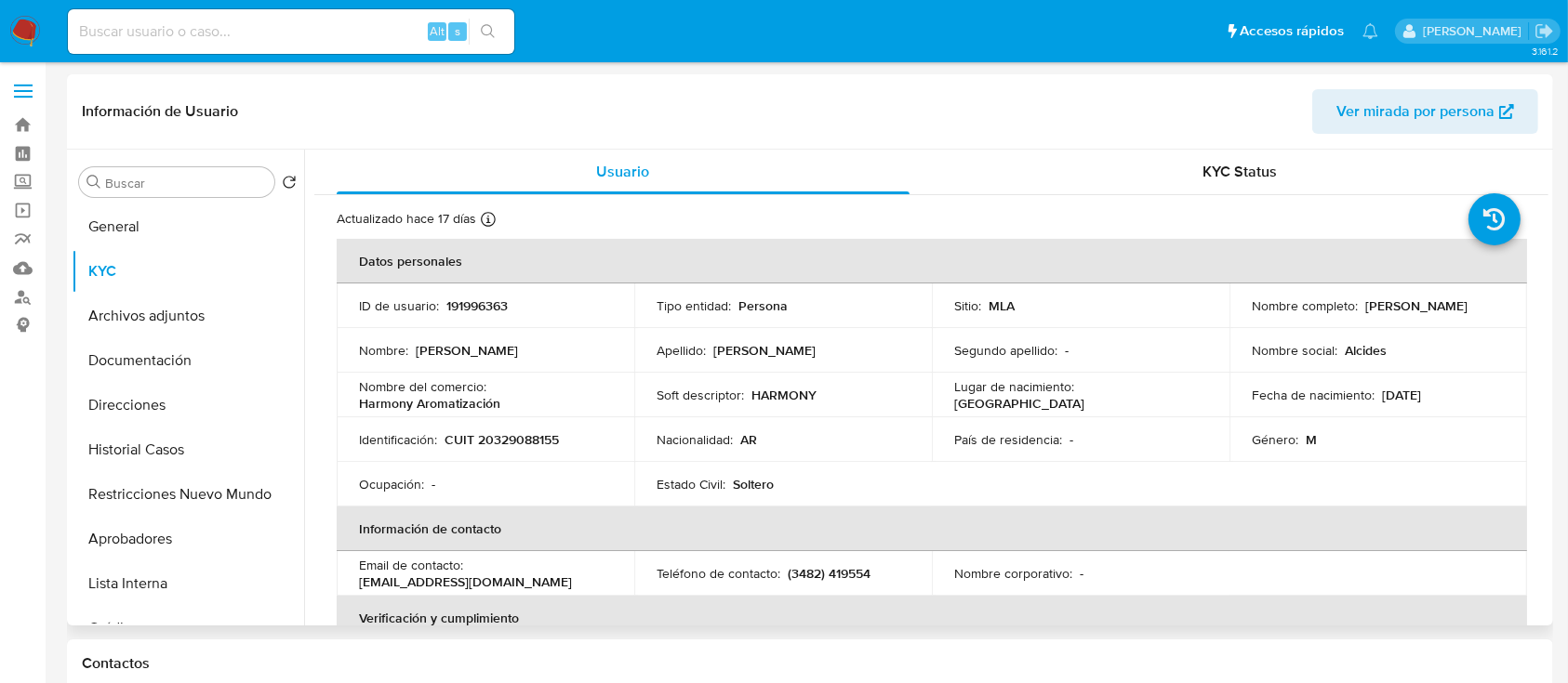
click at [1400, 316] on td "Nombre completo : [PERSON_NAME]" at bounding box center [1379, 305] width 298 height 45
drag, startPoint x: 1397, startPoint y: 313, endPoint x: 1261, endPoint y: 320, distance: 136.2
click at [1394, 313] on div "Nombre completo : [PERSON_NAME]" at bounding box center [1378, 305] width 253 height 17
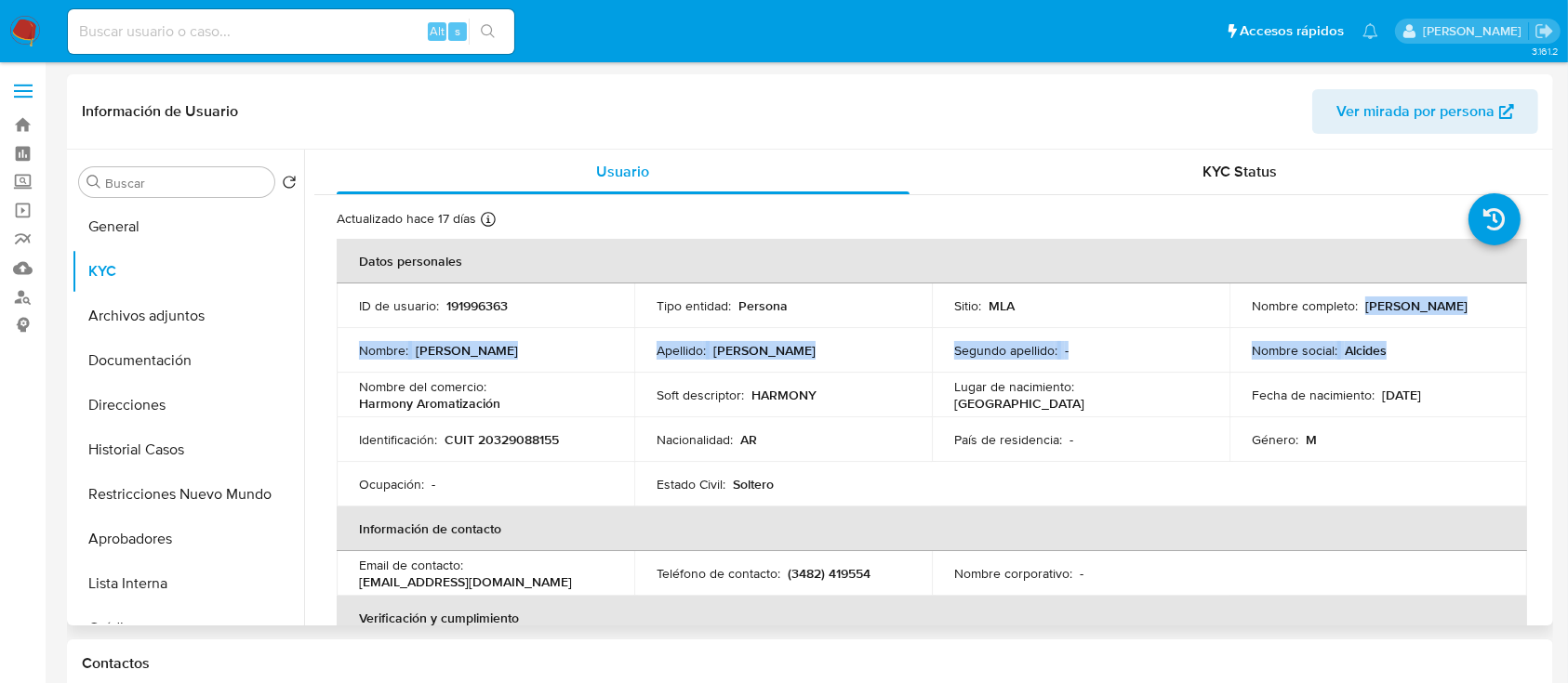
drag, startPoint x: 1274, startPoint y: 320, endPoint x: 1405, endPoint y: 327, distance: 131.2
click at [1405, 327] on tbody "ID de usuario : 191996363 Tipo entidad : Persona Sitio : MLA Nombre completo : …" at bounding box center [931, 395] width 1190 height 223
click at [1378, 311] on p "[PERSON_NAME]" at bounding box center [1416, 305] width 102 height 17
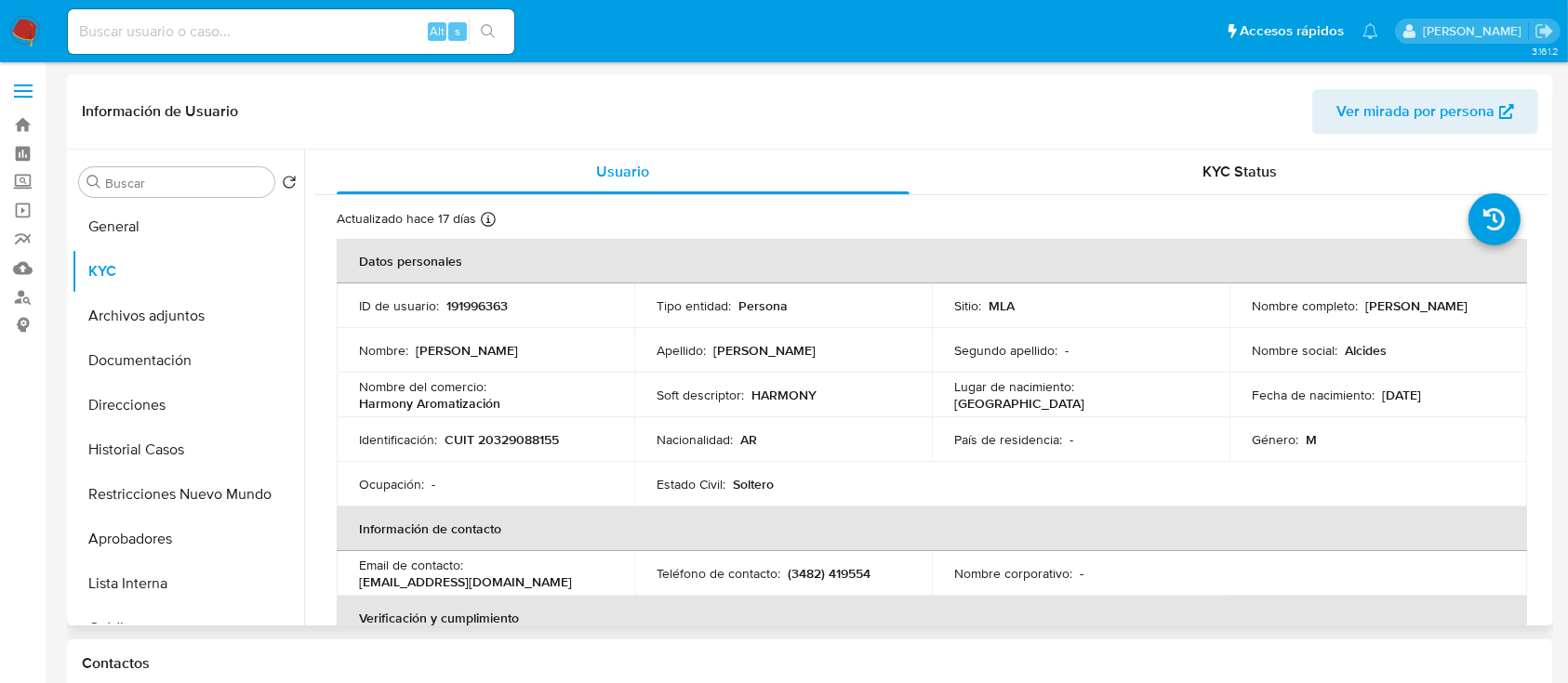
drag, startPoint x: 1246, startPoint y: 315, endPoint x: 1403, endPoint y: 316, distance: 157.0
click at [1403, 314] on div "Nombre completo : [PERSON_NAME]" at bounding box center [1378, 305] width 253 height 17
copy p "[PERSON_NAME]"
drag, startPoint x: 1022, startPoint y: 279, endPoint x: 899, endPoint y: 314, distance: 127.9
click at [1022, 279] on th "Datos personales" at bounding box center [931, 261] width 1190 height 45
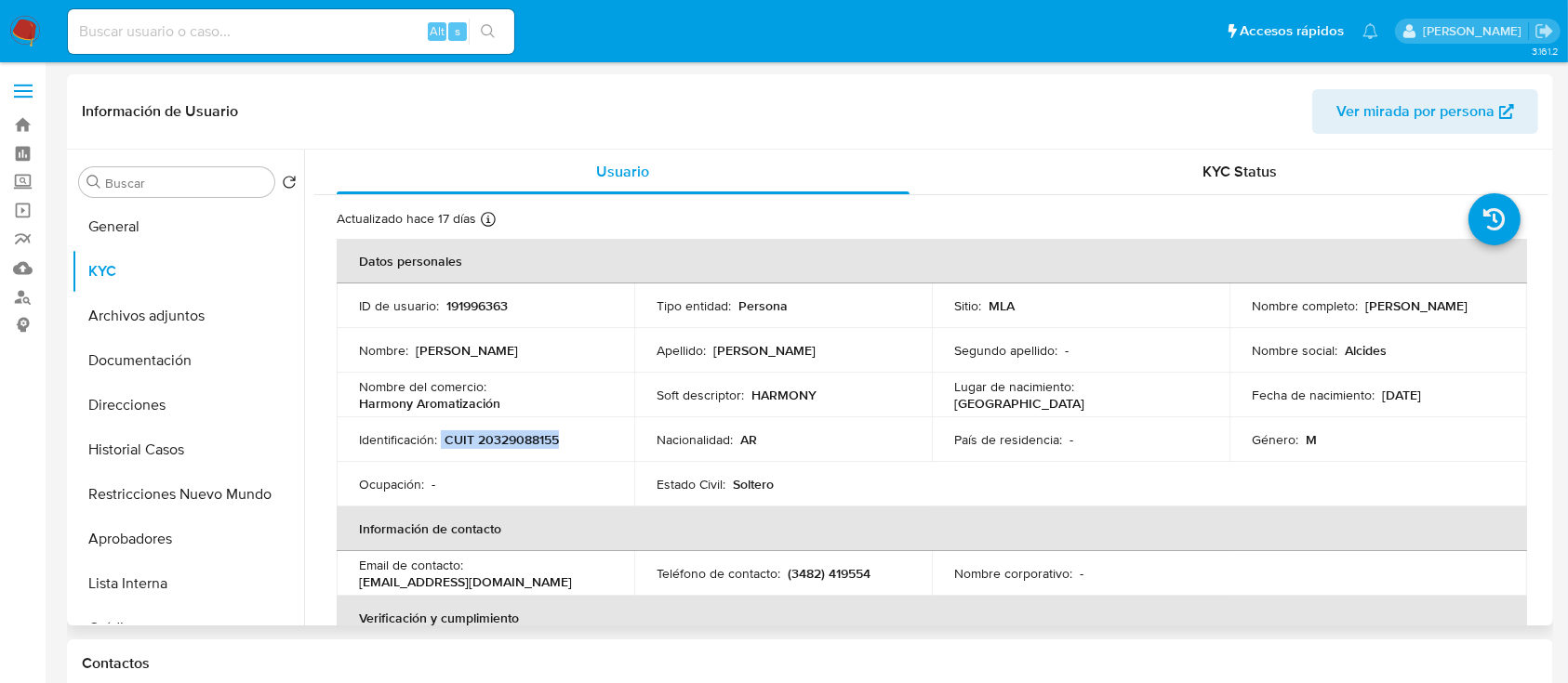
drag, startPoint x: 441, startPoint y: 438, endPoint x: 590, endPoint y: 442, distance: 149.1
click at [590, 442] on div "Identificación : CUIT 20329088155" at bounding box center [485, 439] width 253 height 17
copy div "CUIT 20329088155"
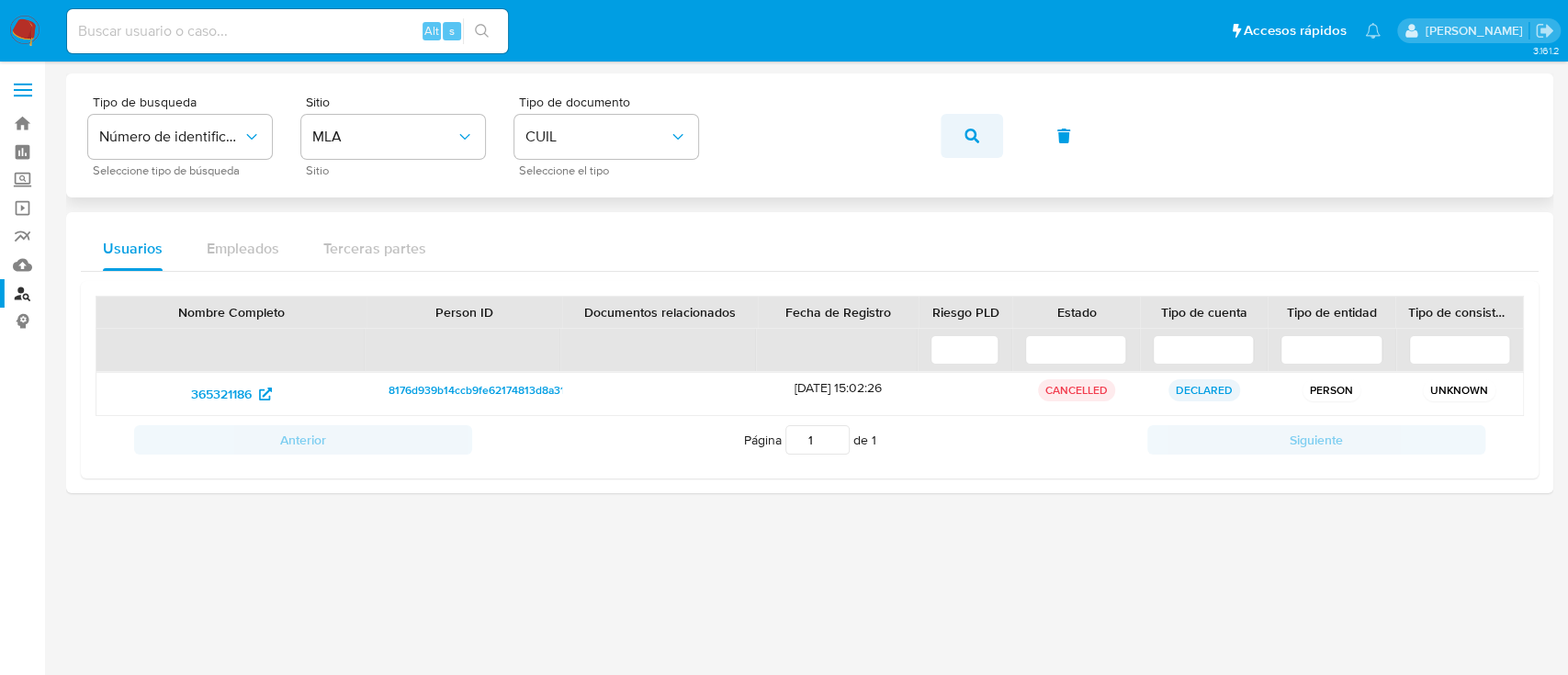
drag, startPoint x: 959, startPoint y: 128, endPoint x: 924, endPoint y: 158, distance: 46.1
click at [960, 128] on button "button" at bounding box center [972, 135] width 63 height 44
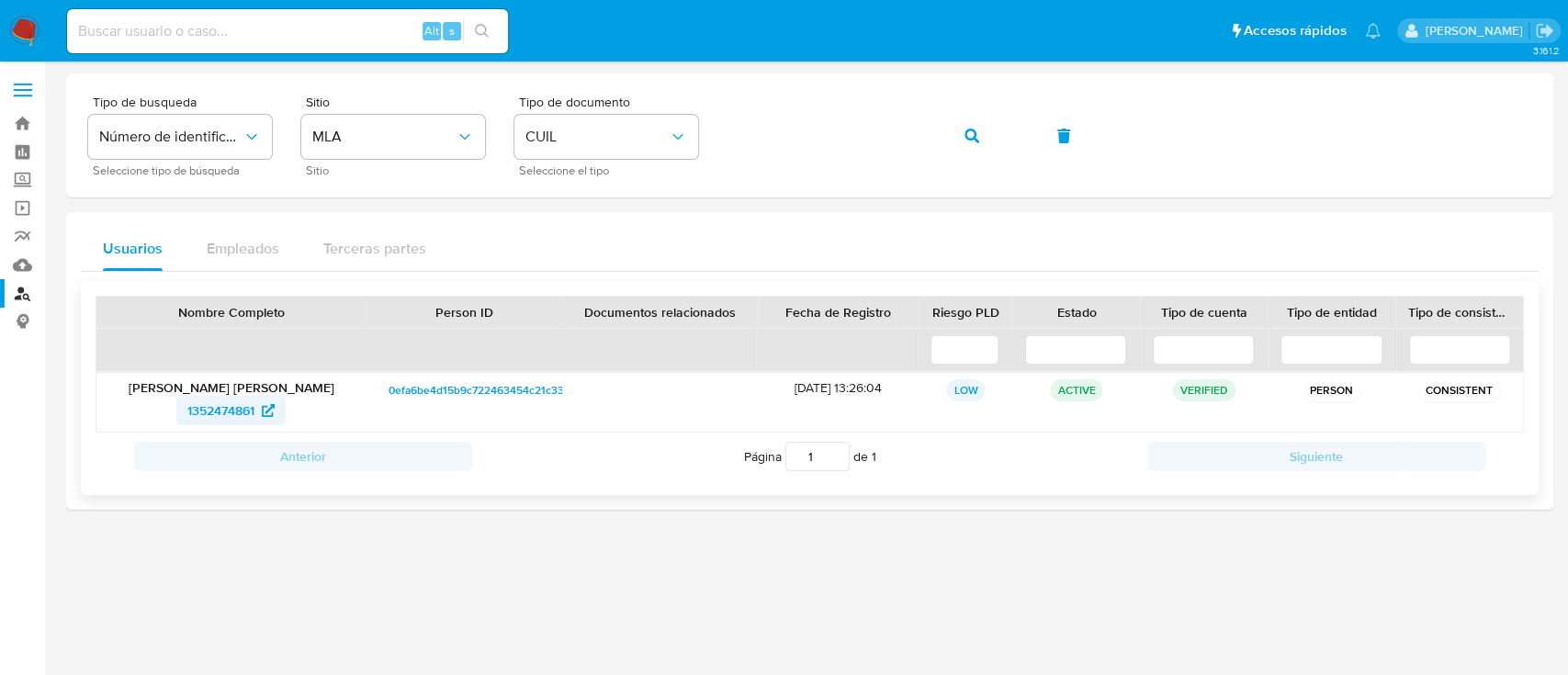
click at [221, 406] on span "1352474861" at bounding box center [220, 410] width 67 height 29
click at [960, 141] on button "button" at bounding box center [972, 135] width 63 height 44
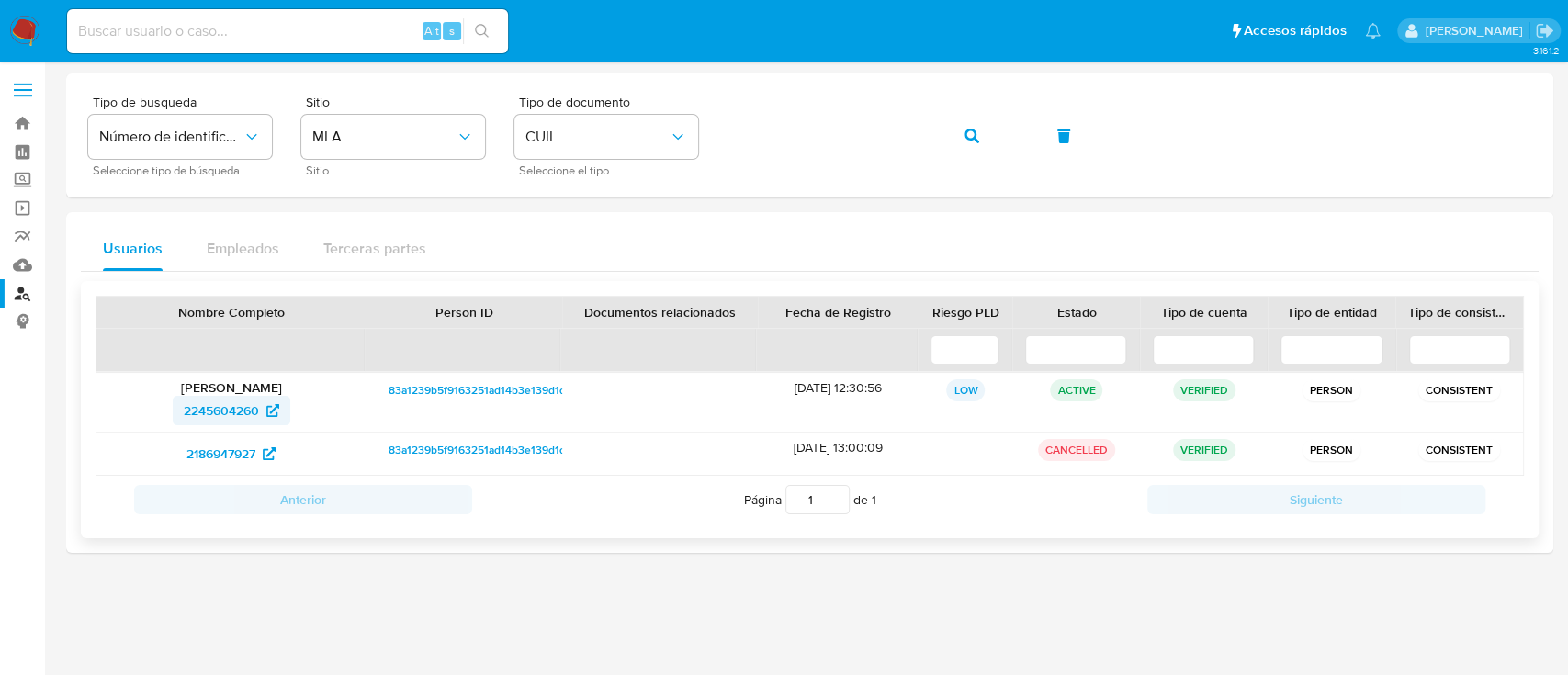
drag, startPoint x: 263, startPoint y: 419, endPoint x: 243, endPoint y: 418, distance: 20.0
click at [235, 418] on span "2245604260" at bounding box center [221, 410] width 75 height 29
click at [981, 136] on button "button" at bounding box center [972, 135] width 63 height 44
click at [259, 417] on span "289354119" at bounding box center [231, 410] width 81 height 29
click at [992, 134] on button "button" at bounding box center [972, 135] width 63 height 44
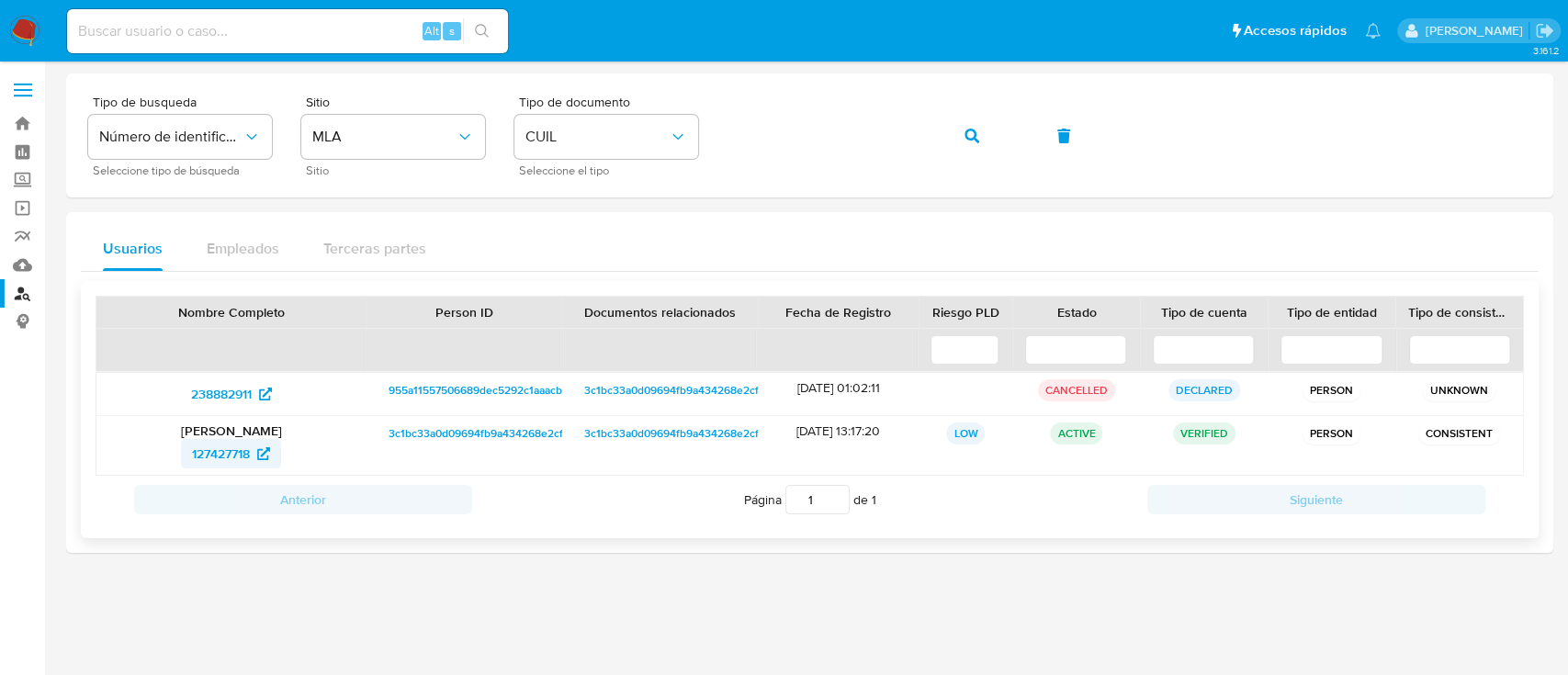
click at [227, 448] on span "127427718" at bounding box center [220, 454] width 58 height 29
click at [957, 134] on button "button" at bounding box center [972, 135] width 63 height 44
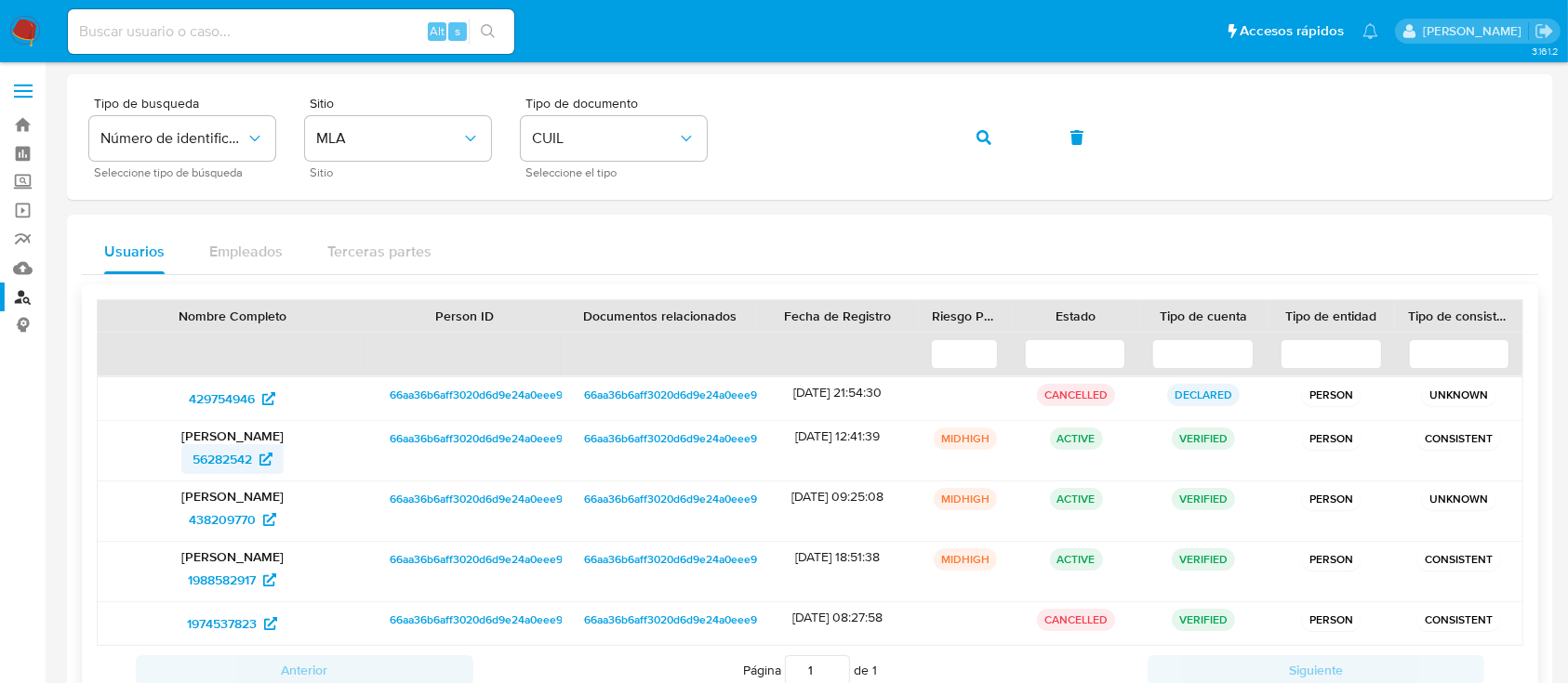
click at [216, 448] on span "56282542" at bounding box center [222, 459] width 60 height 30
click at [992, 138] on button "button" at bounding box center [984, 137] width 63 height 45
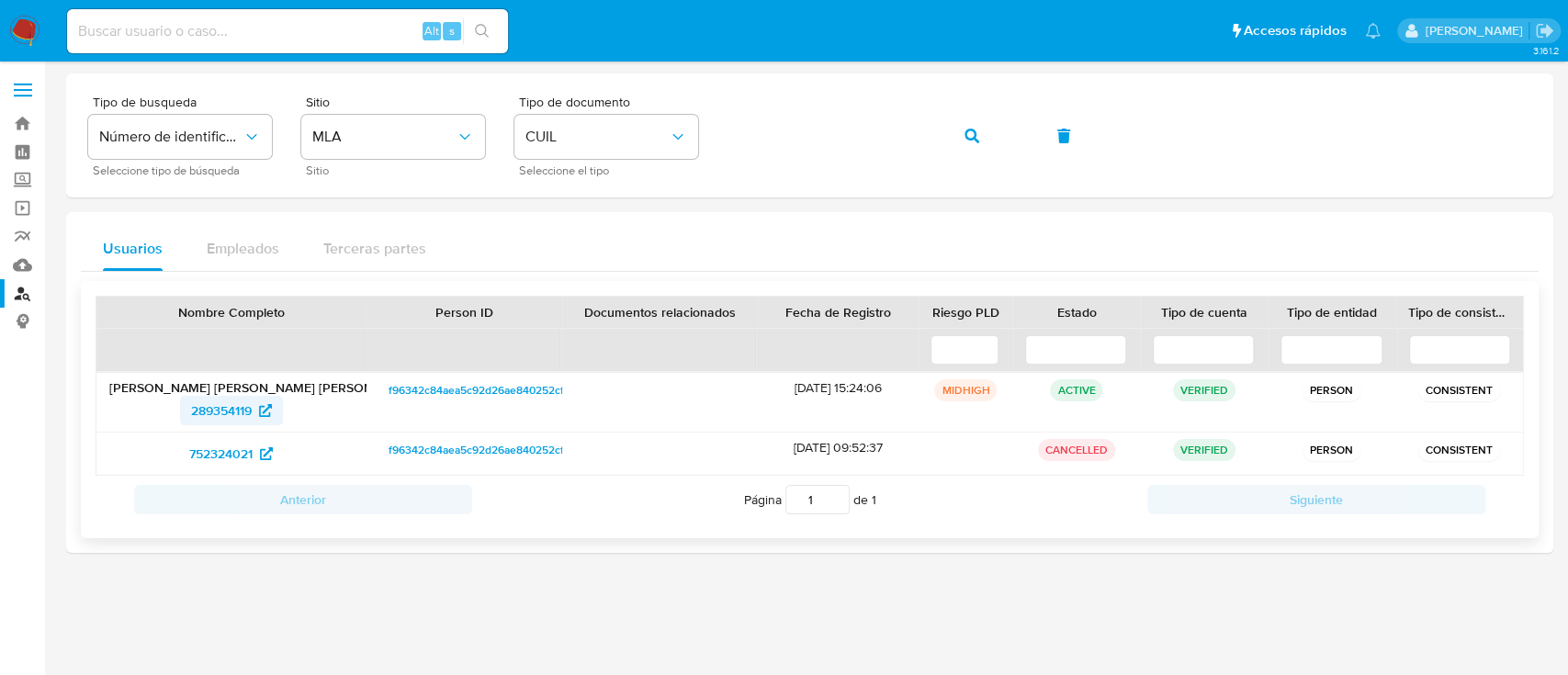
click at [206, 414] on span "289354119" at bounding box center [221, 410] width 61 height 29
click at [972, 135] on icon "button" at bounding box center [972, 135] width 15 height 15
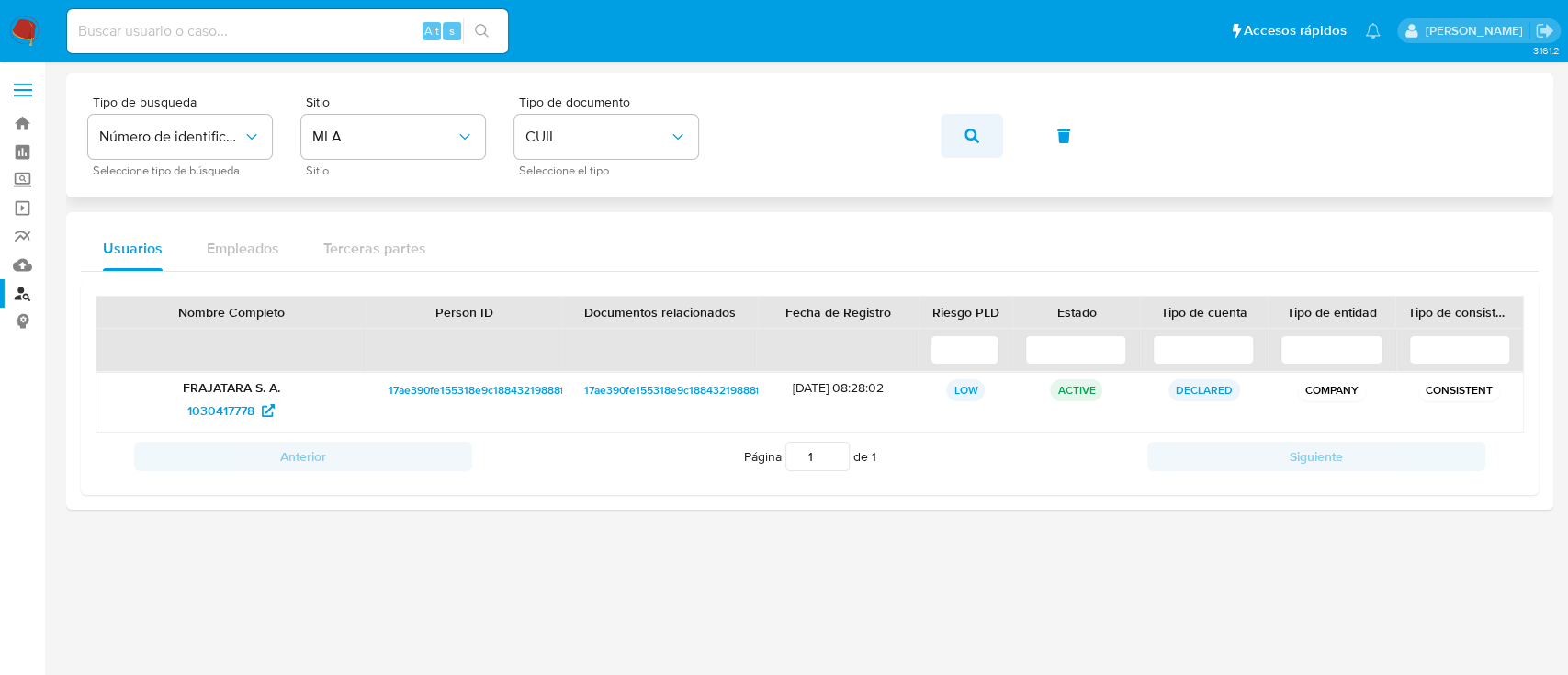
click at [980, 130] on button "button" at bounding box center [972, 135] width 63 height 44
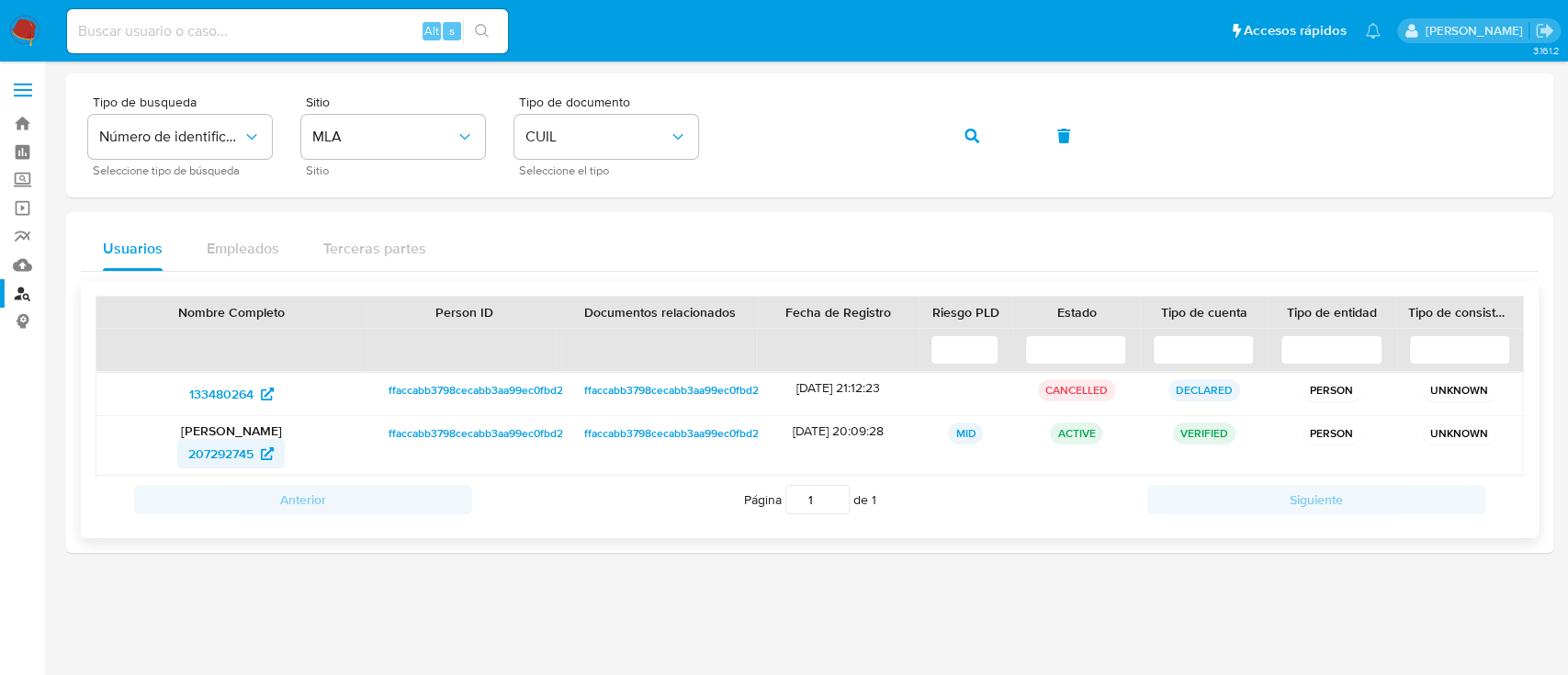
click at [234, 447] on span "207292745" at bounding box center [220, 454] width 66 height 29
click at [981, 139] on button "button" at bounding box center [972, 135] width 63 height 44
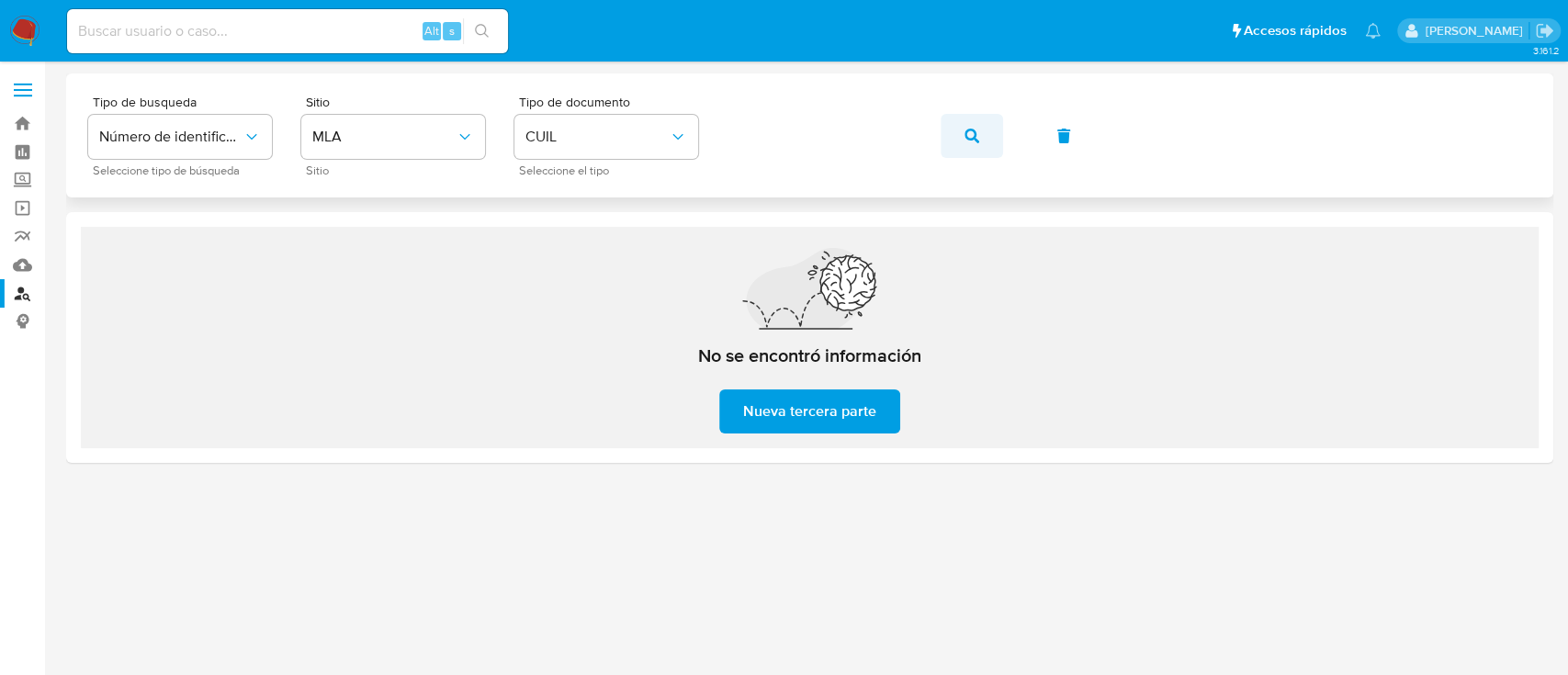
click at [981, 149] on button "button" at bounding box center [972, 135] width 63 height 44
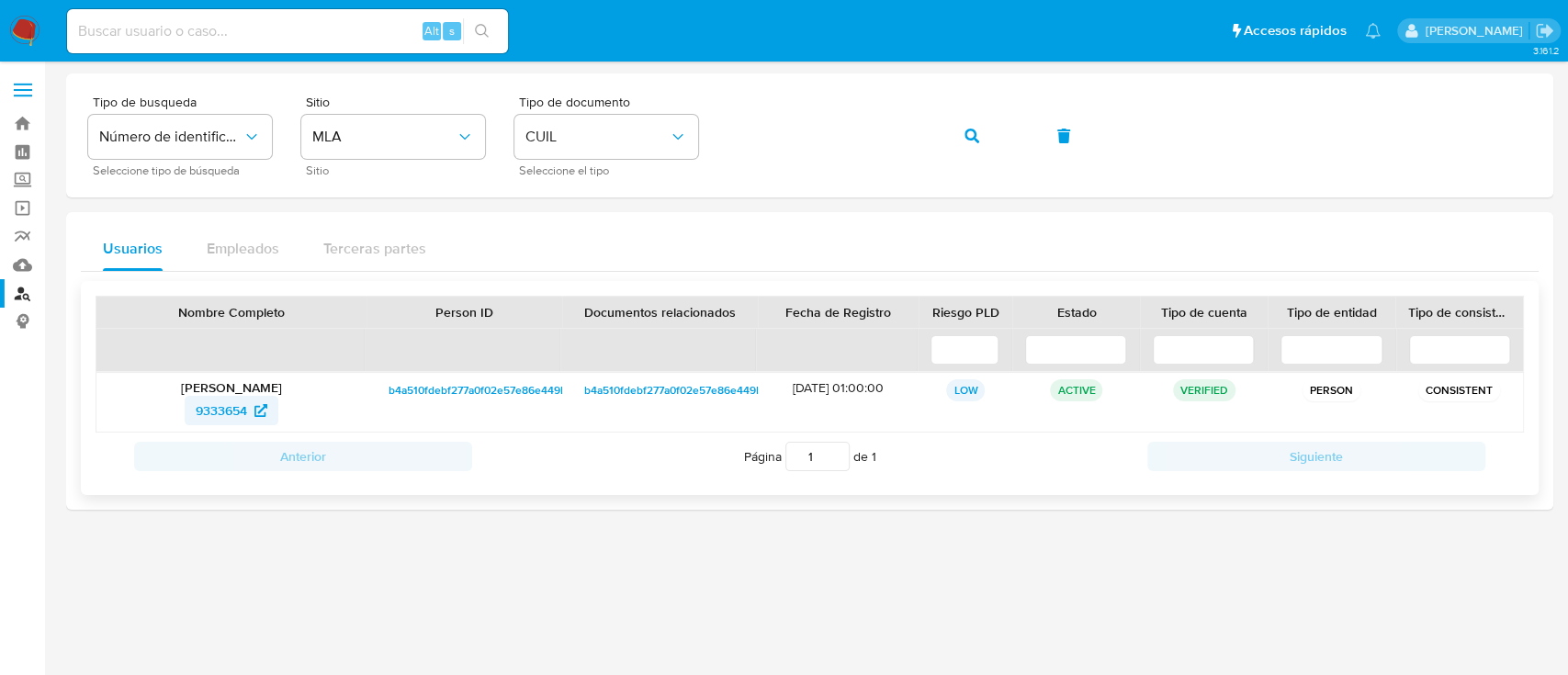
click at [255, 401] on span "9333654" at bounding box center [231, 410] width 71 height 29
click at [970, 128] on icon "button" at bounding box center [972, 135] width 15 height 15
click at [977, 132] on icon "button" at bounding box center [972, 135] width 15 height 15
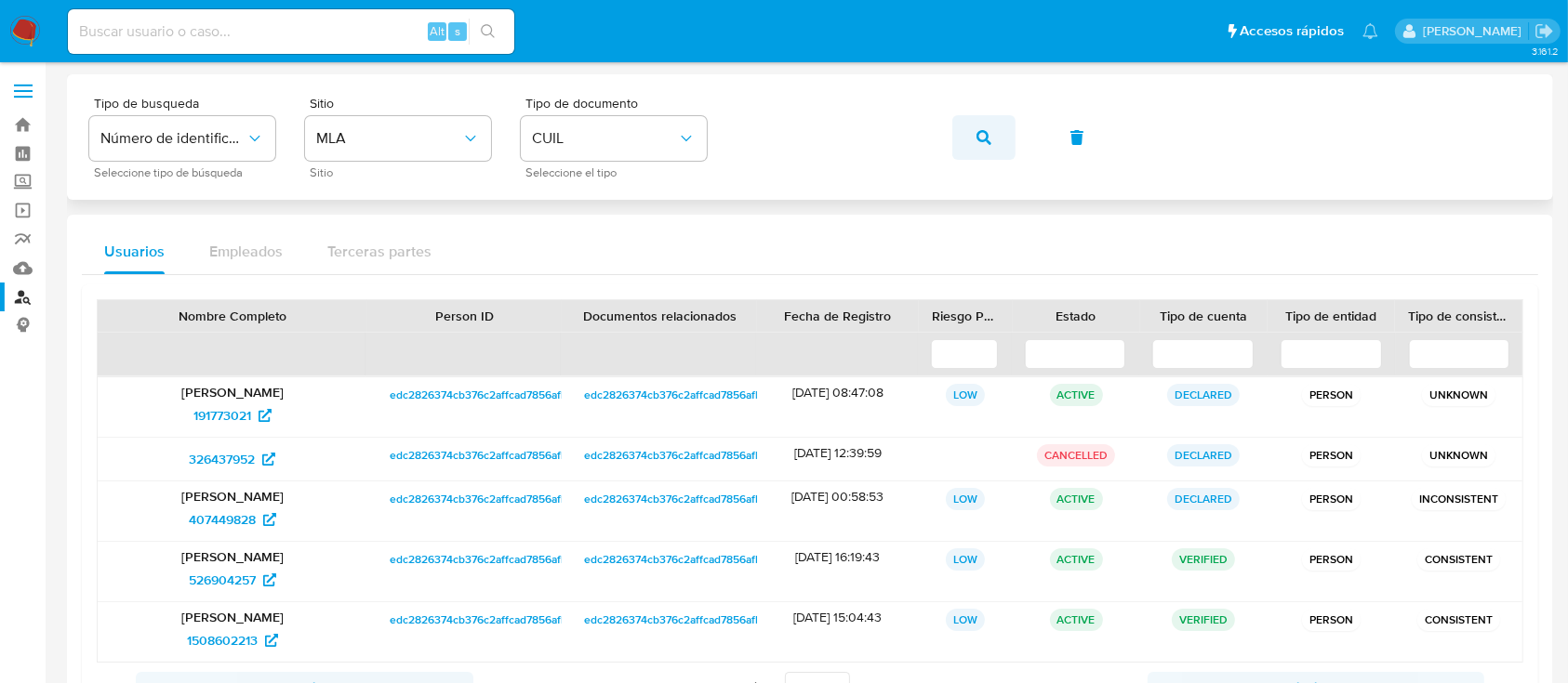
click at [987, 130] on icon "button" at bounding box center [984, 137] width 15 height 15
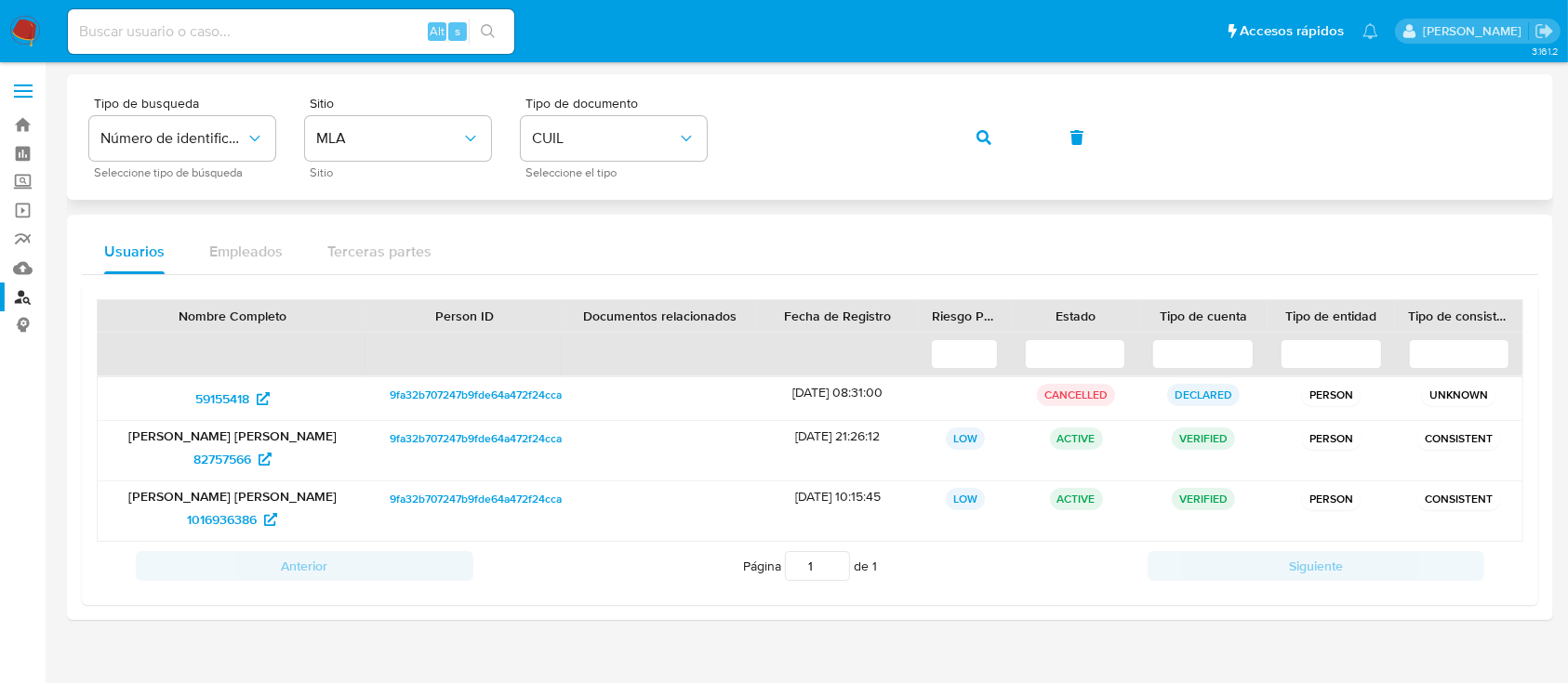
click at [996, 133] on button "button" at bounding box center [984, 137] width 63 height 45
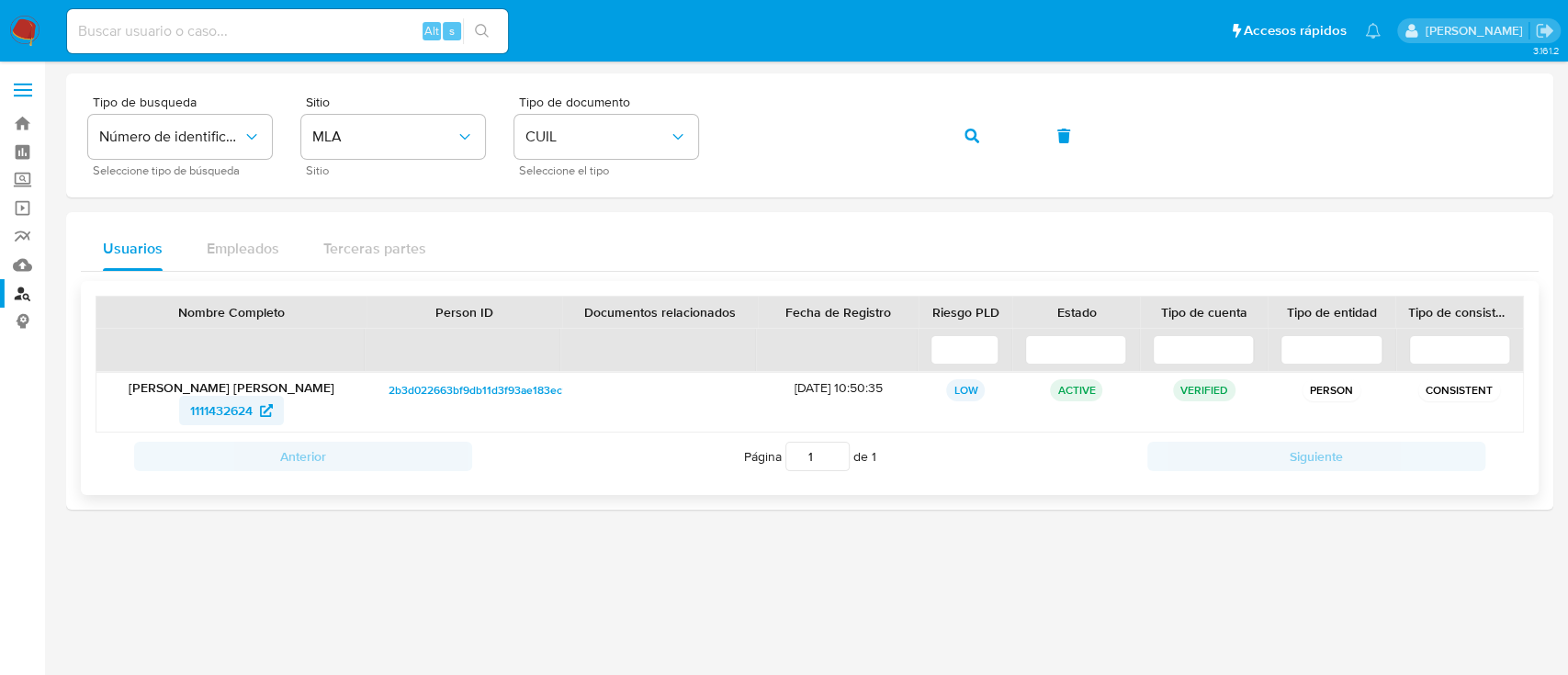
click at [260, 410] on icon at bounding box center [265, 410] width 13 height 13
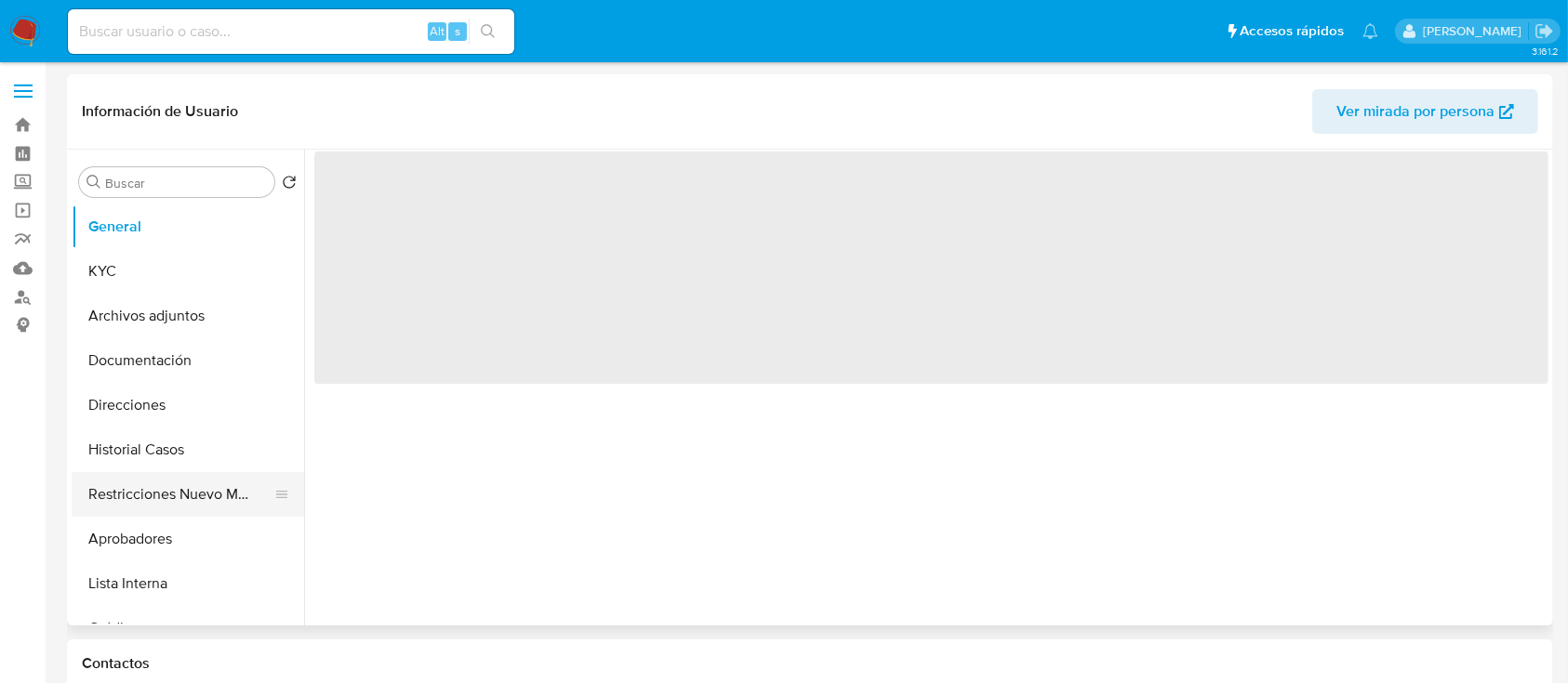
select select "10"
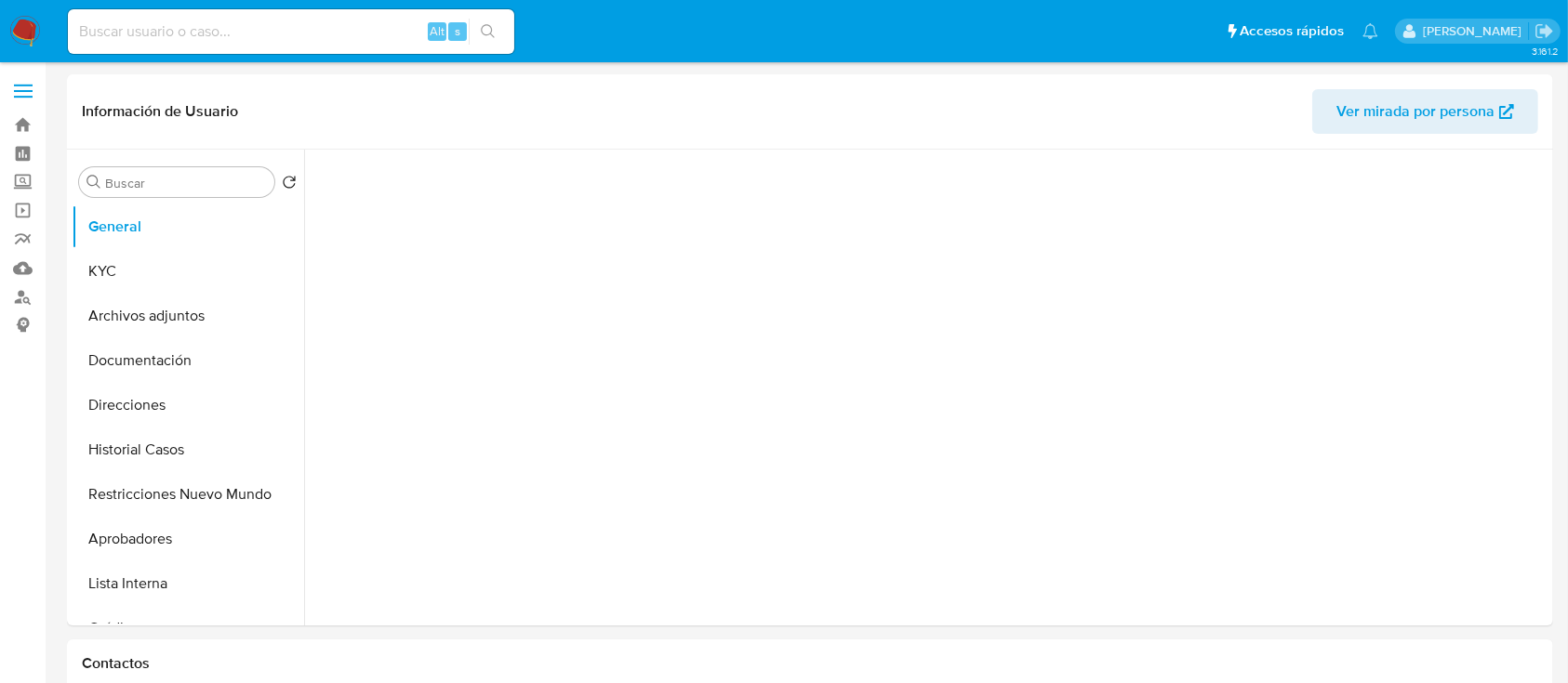
select select "10"
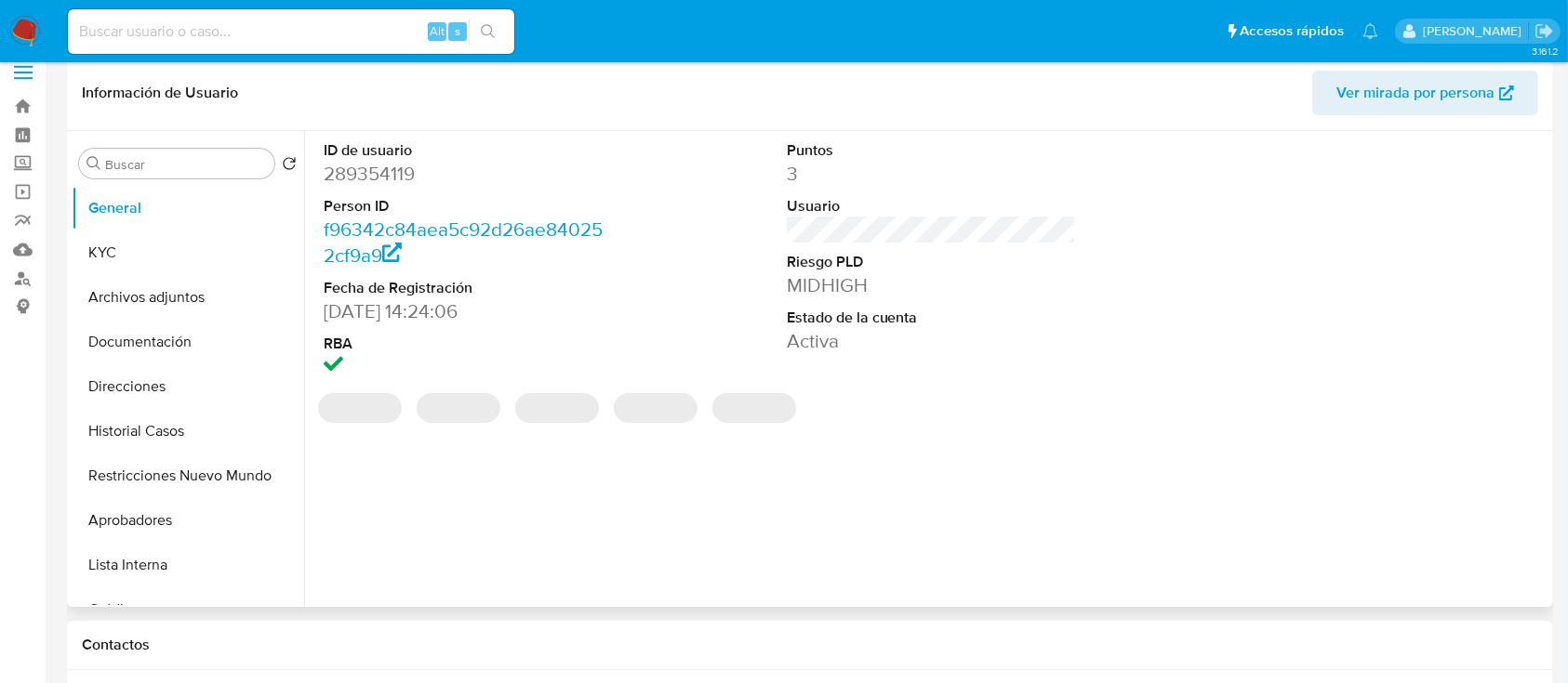
select select "10"
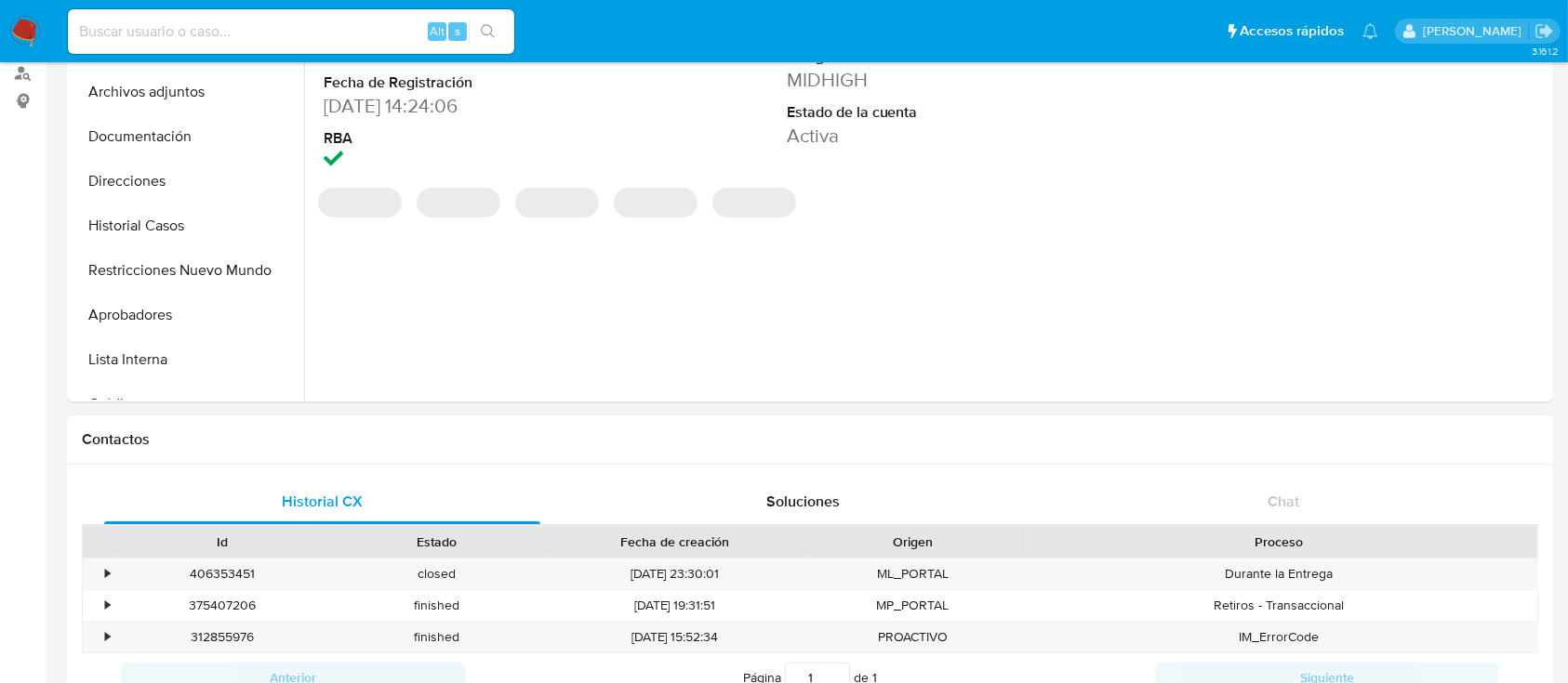
scroll to position [247, 0]
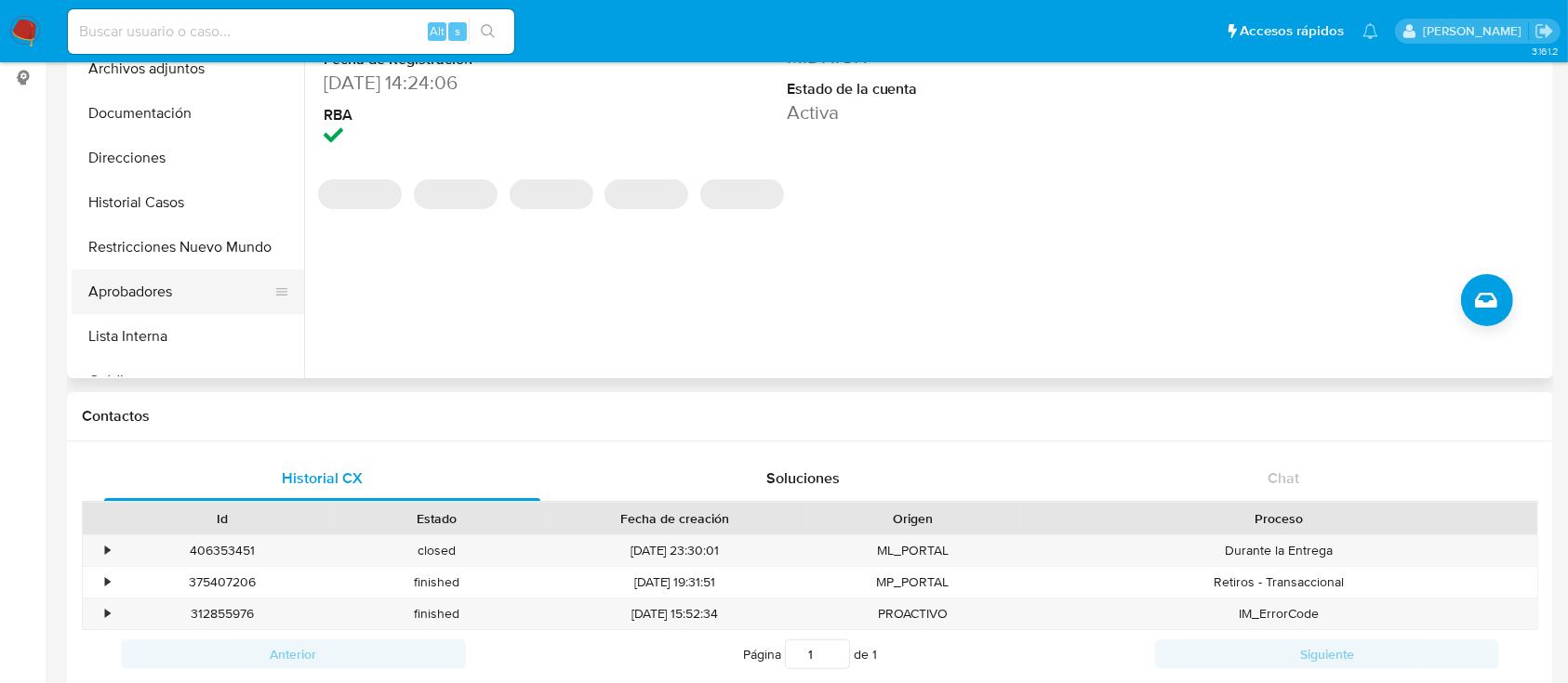
drag, startPoint x: 181, startPoint y: 202, endPoint x: 296, endPoint y: 288, distance: 143.6
click at [181, 202] on button "Historial Casos" at bounding box center [187, 202] width 232 height 45
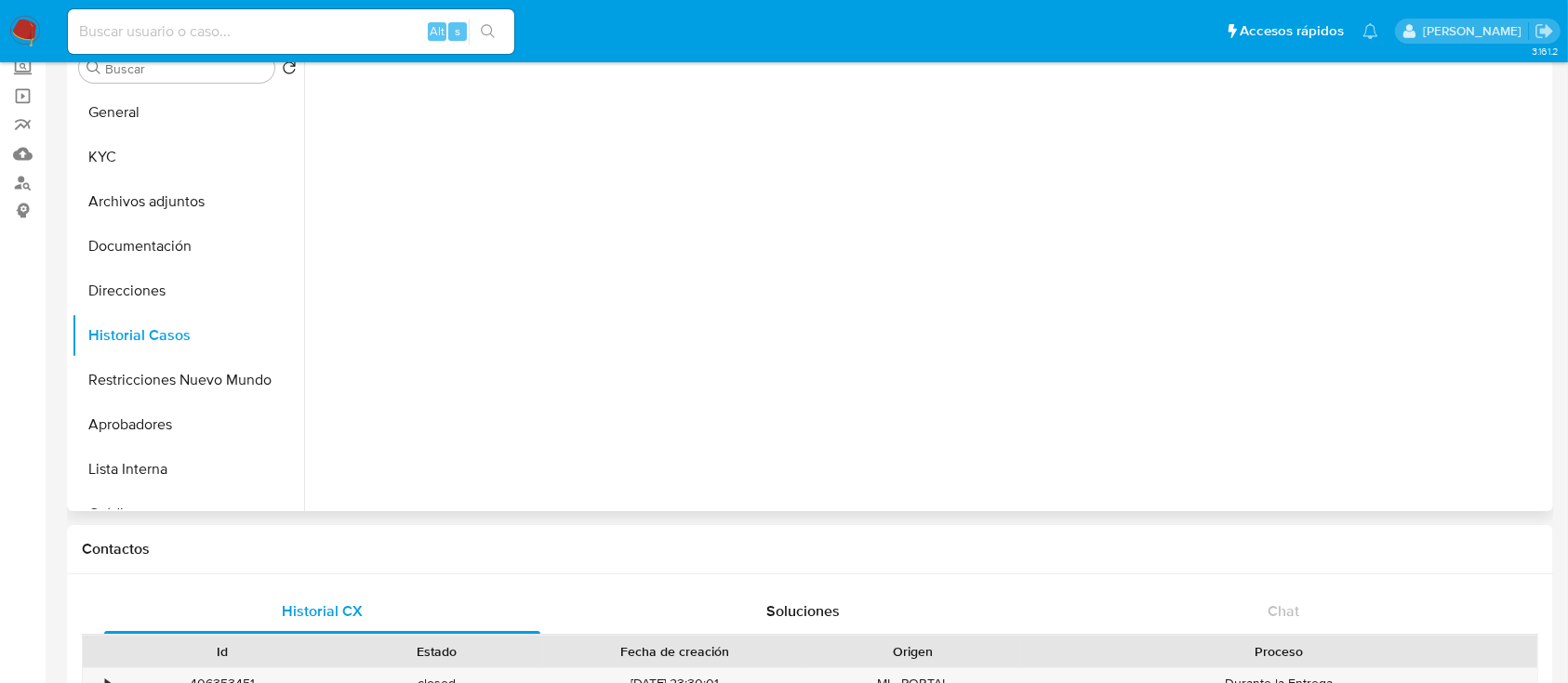
scroll to position [0, 0]
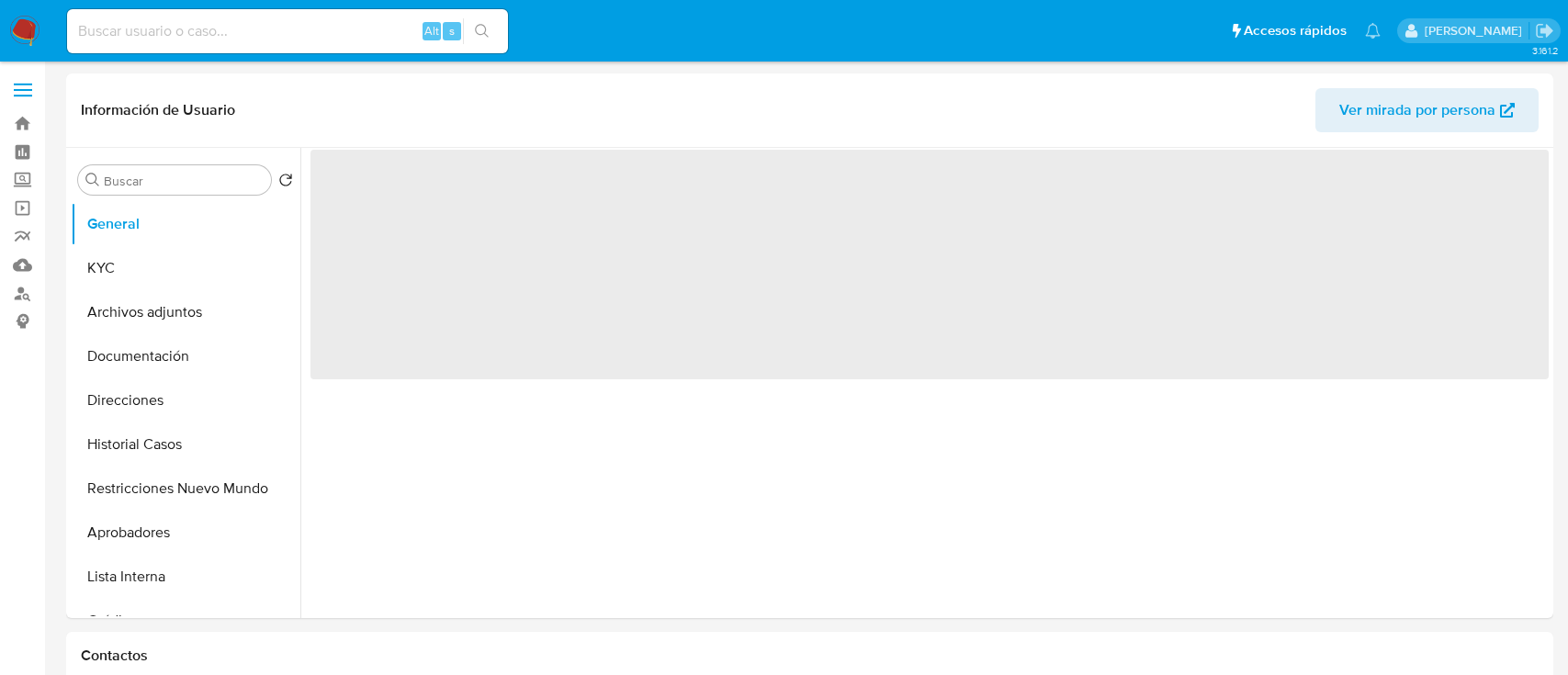
select select "10"
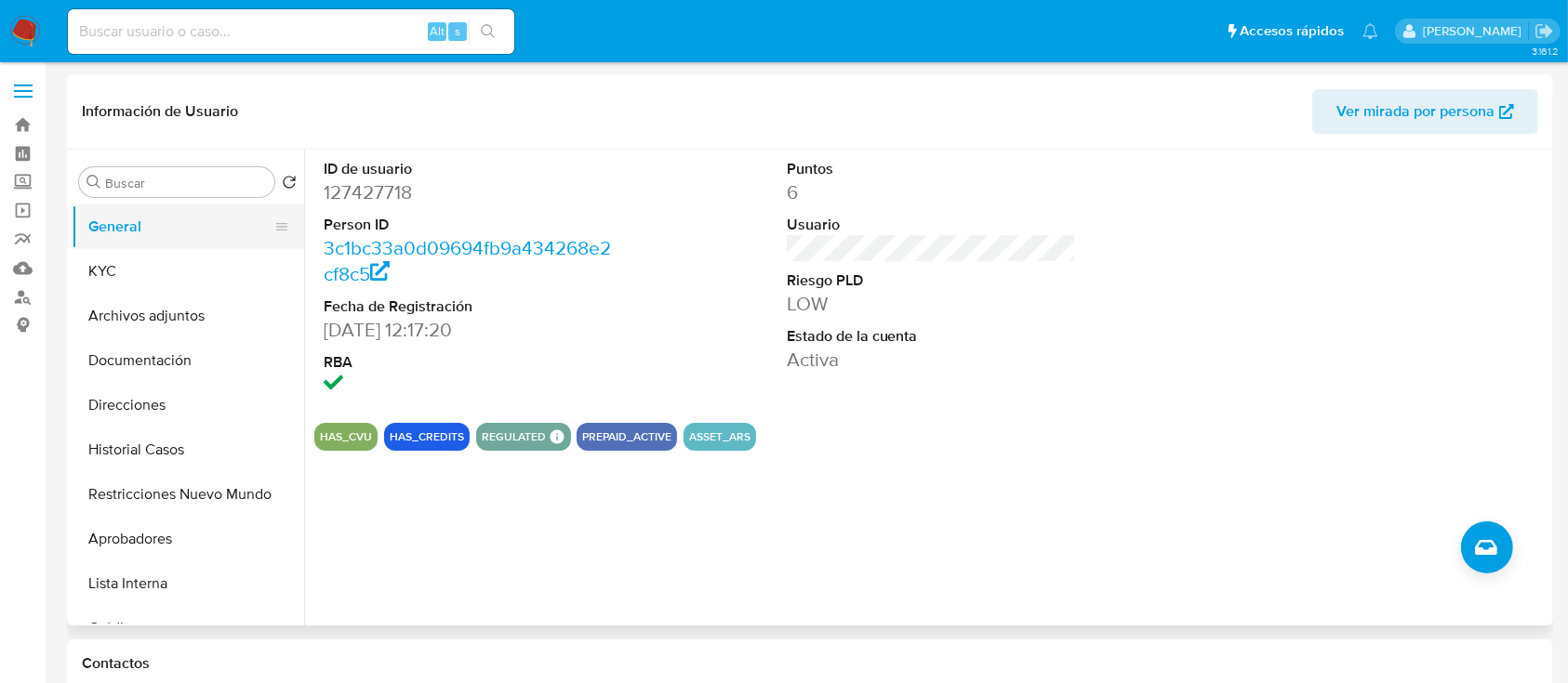
drag, startPoint x: 157, startPoint y: 501, endPoint x: 278, endPoint y: 243, distance: 285.0
click at [157, 499] on button "Restricciones Nuevo Mundo" at bounding box center [187, 494] width 232 height 45
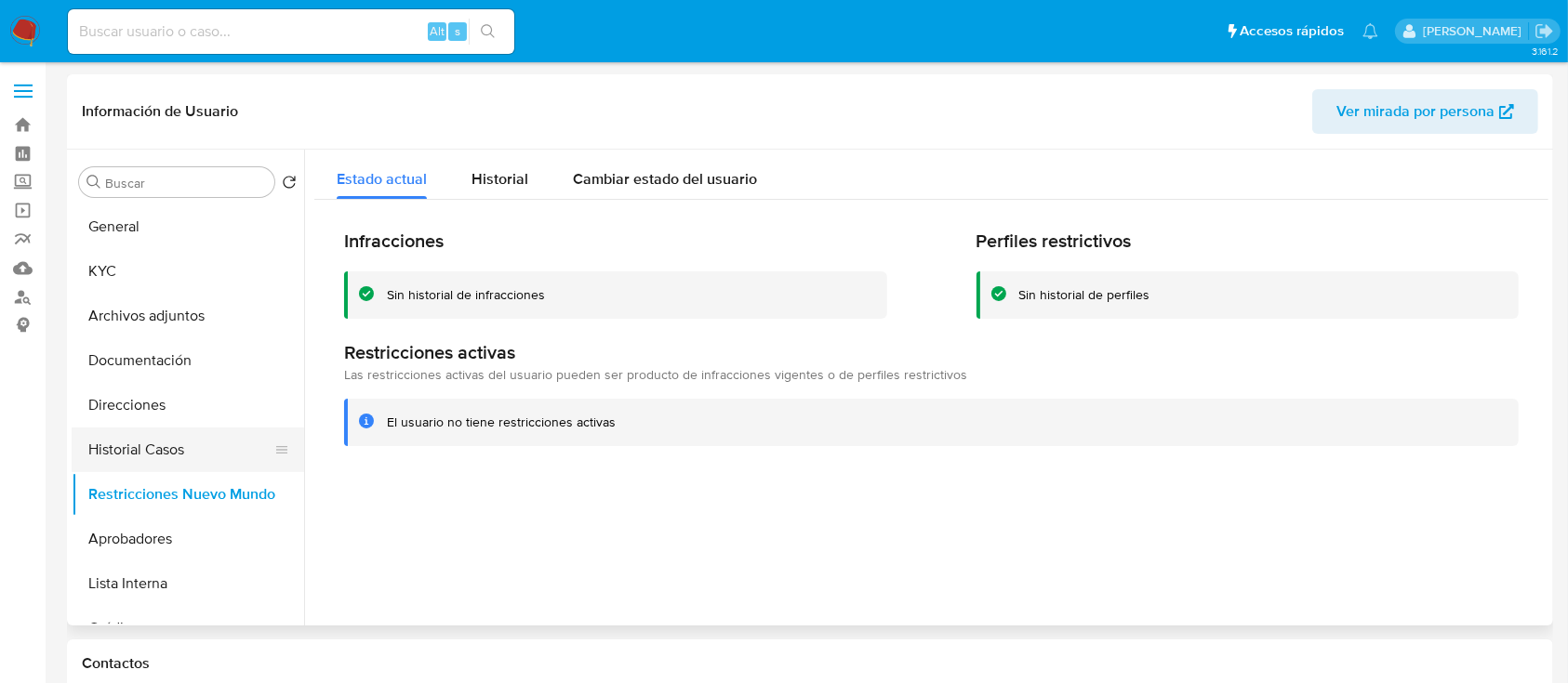
click at [196, 441] on button "Historial Casos" at bounding box center [180, 449] width 217 height 45
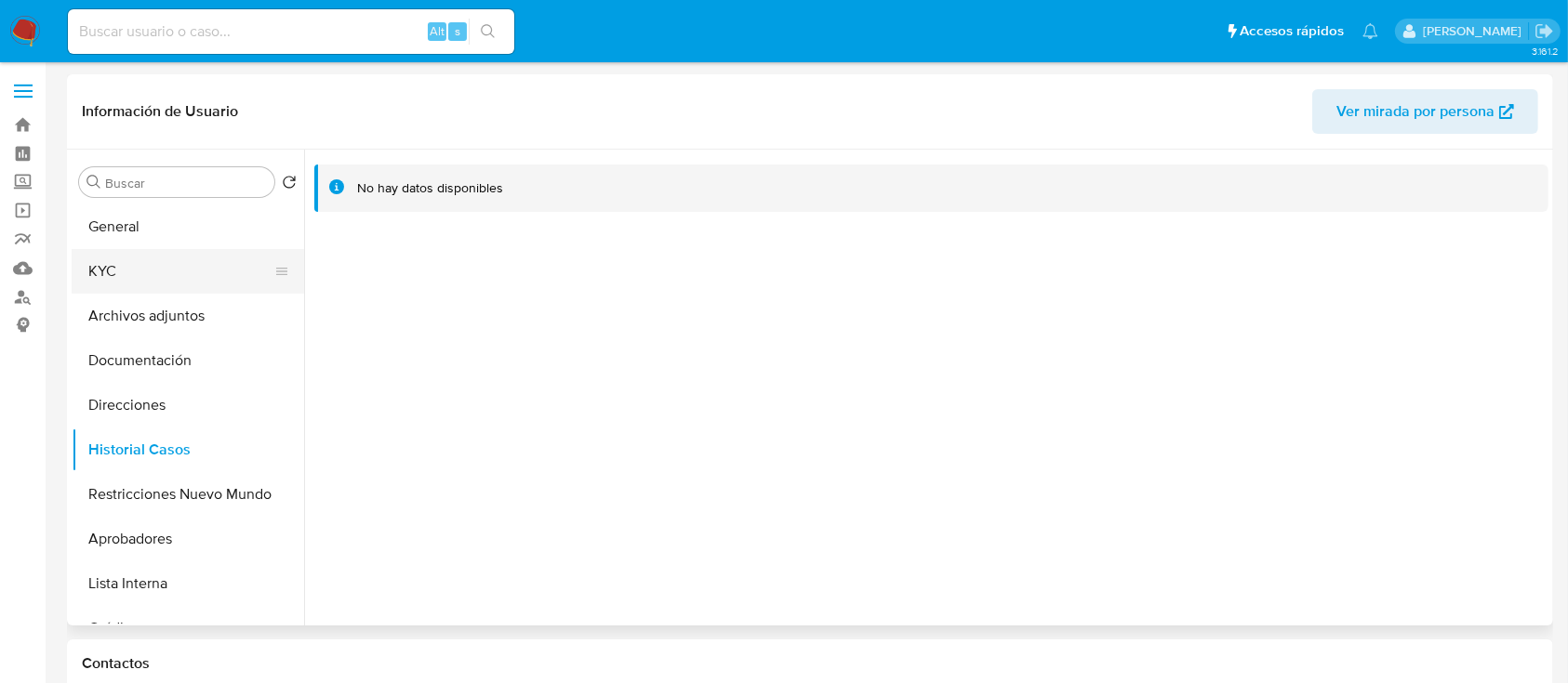
click at [212, 265] on button "KYC" at bounding box center [180, 271] width 217 height 45
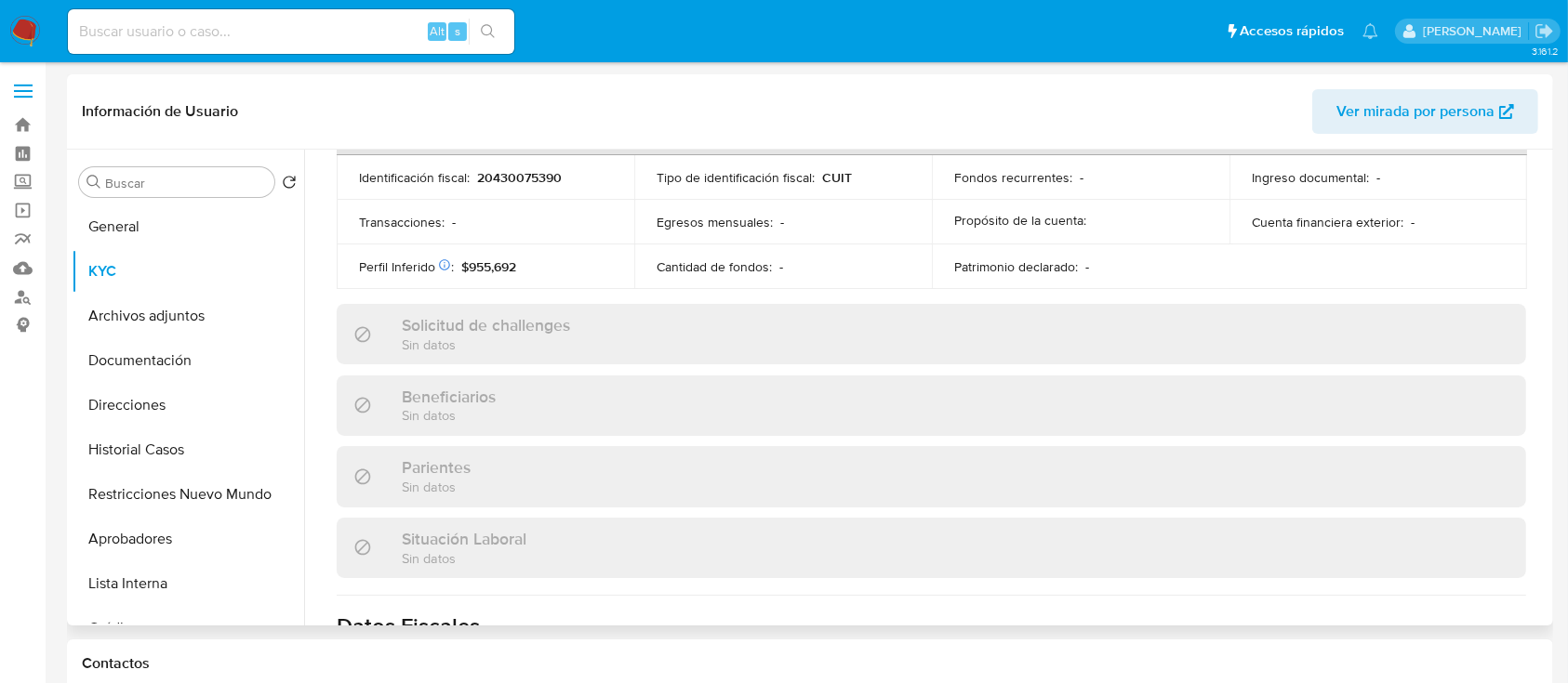
scroll to position [978, 0]
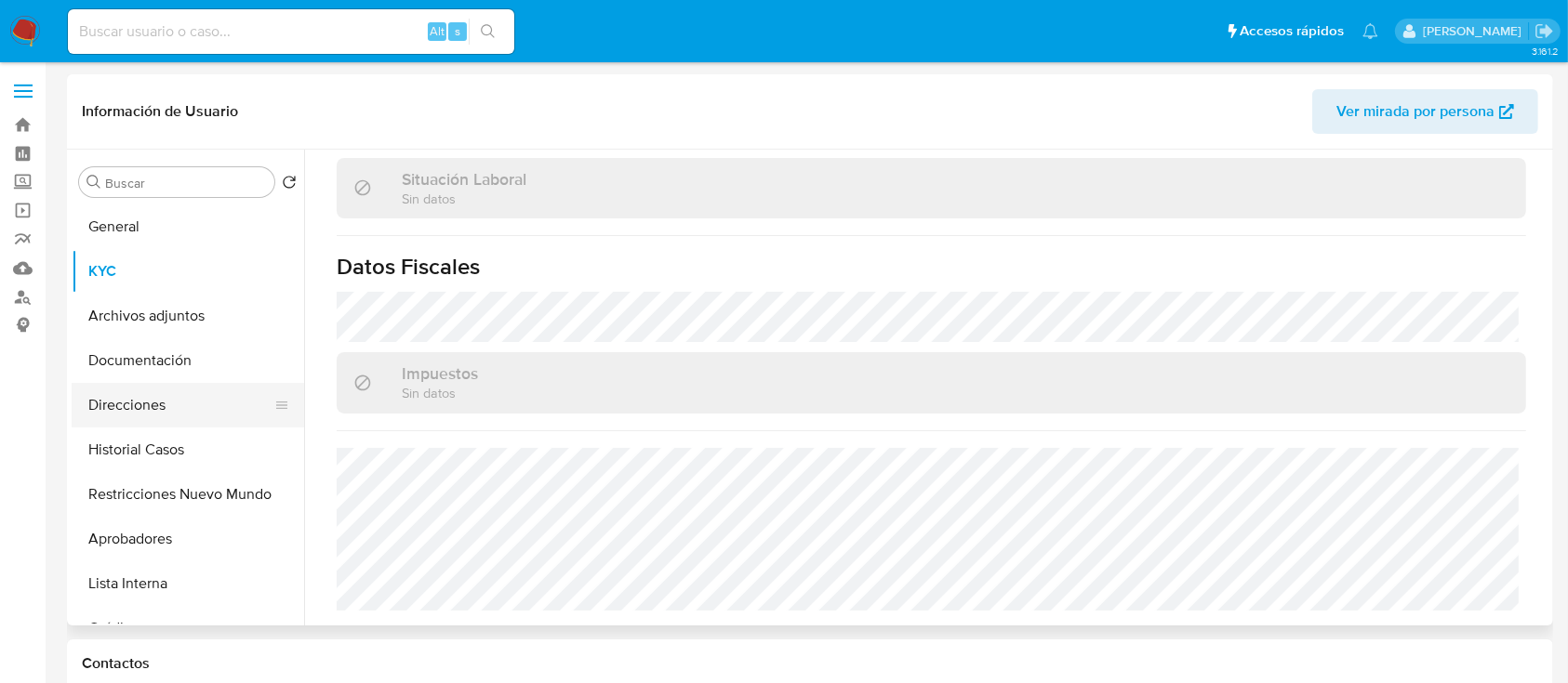
click at [143, 409] on button "Direcciones" at bounding box center [180, 404] width 217 height 45
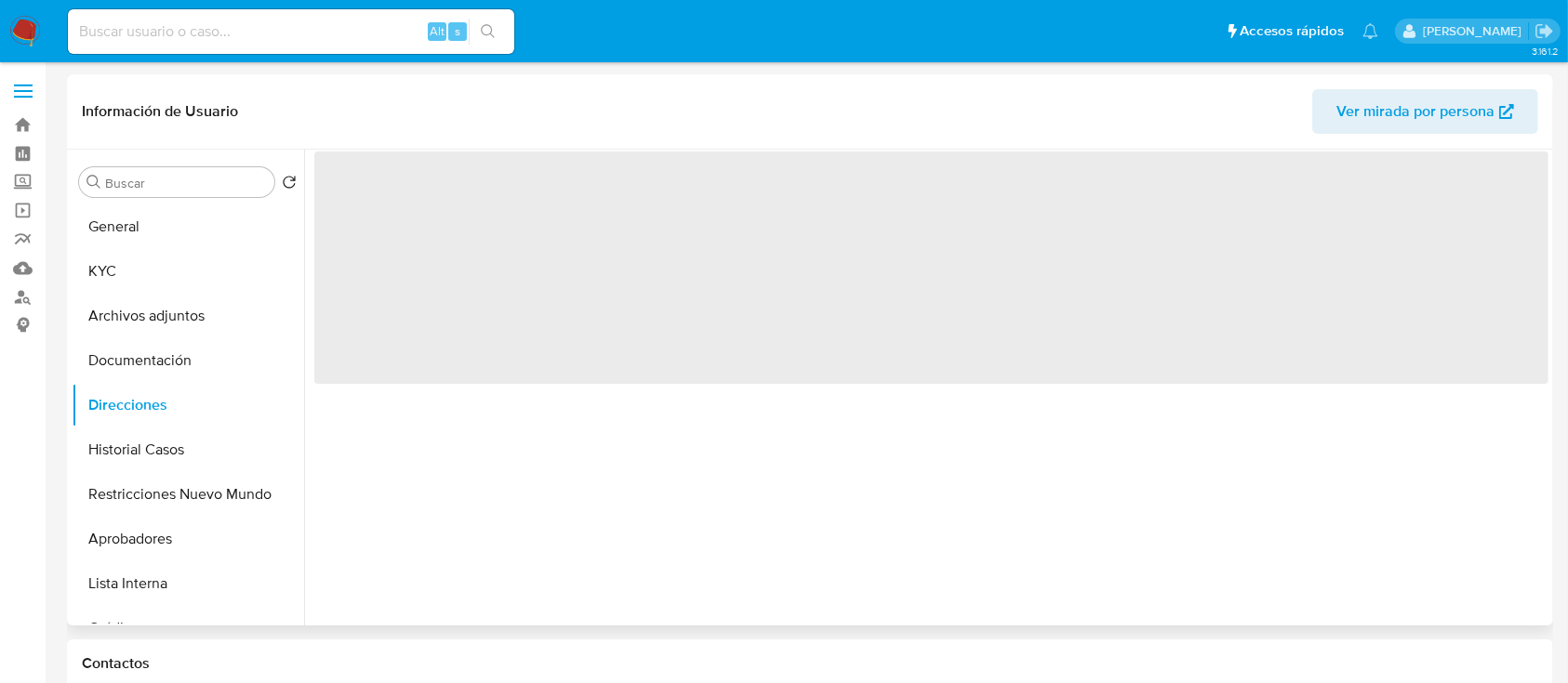
scroll to position [0, 0]
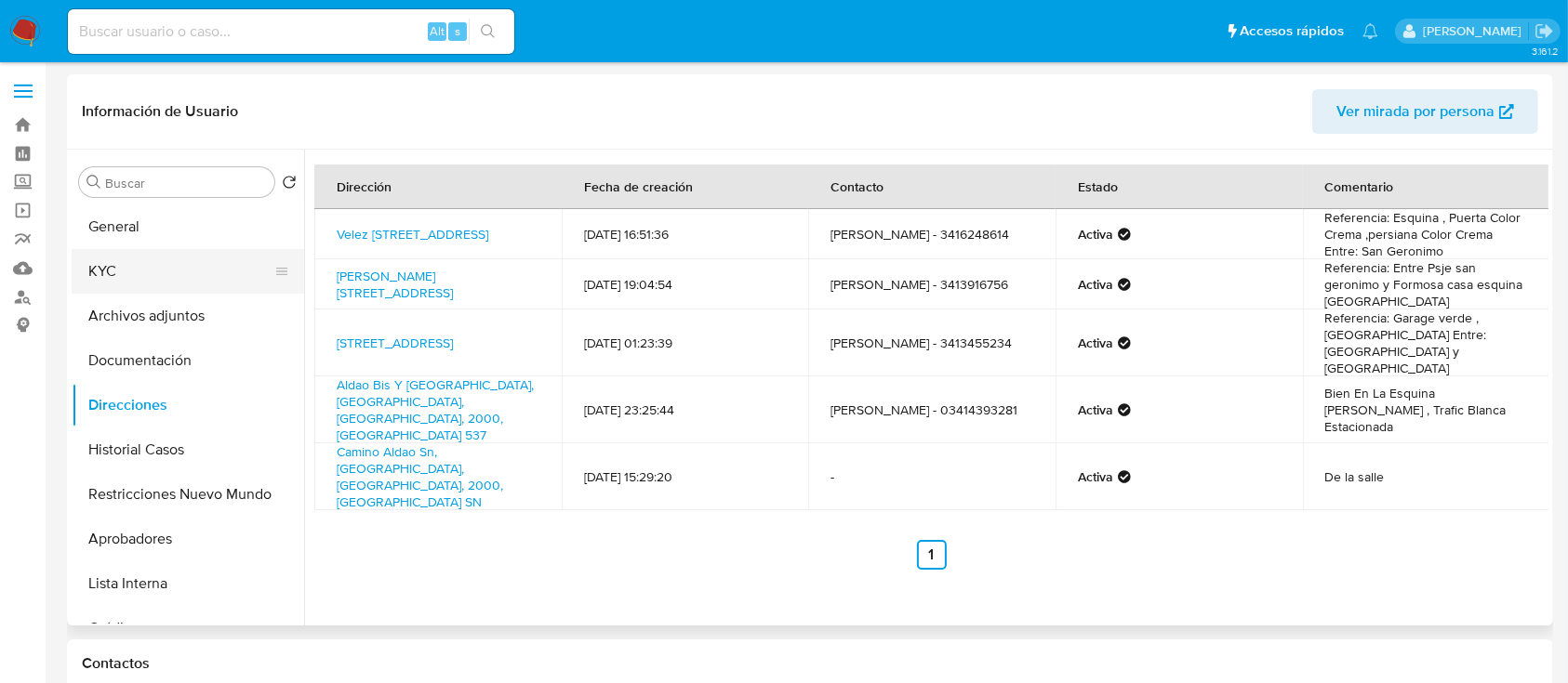
click at [127, 272] on button "KYC" at bounding box center [180, 271] width 217 height 45
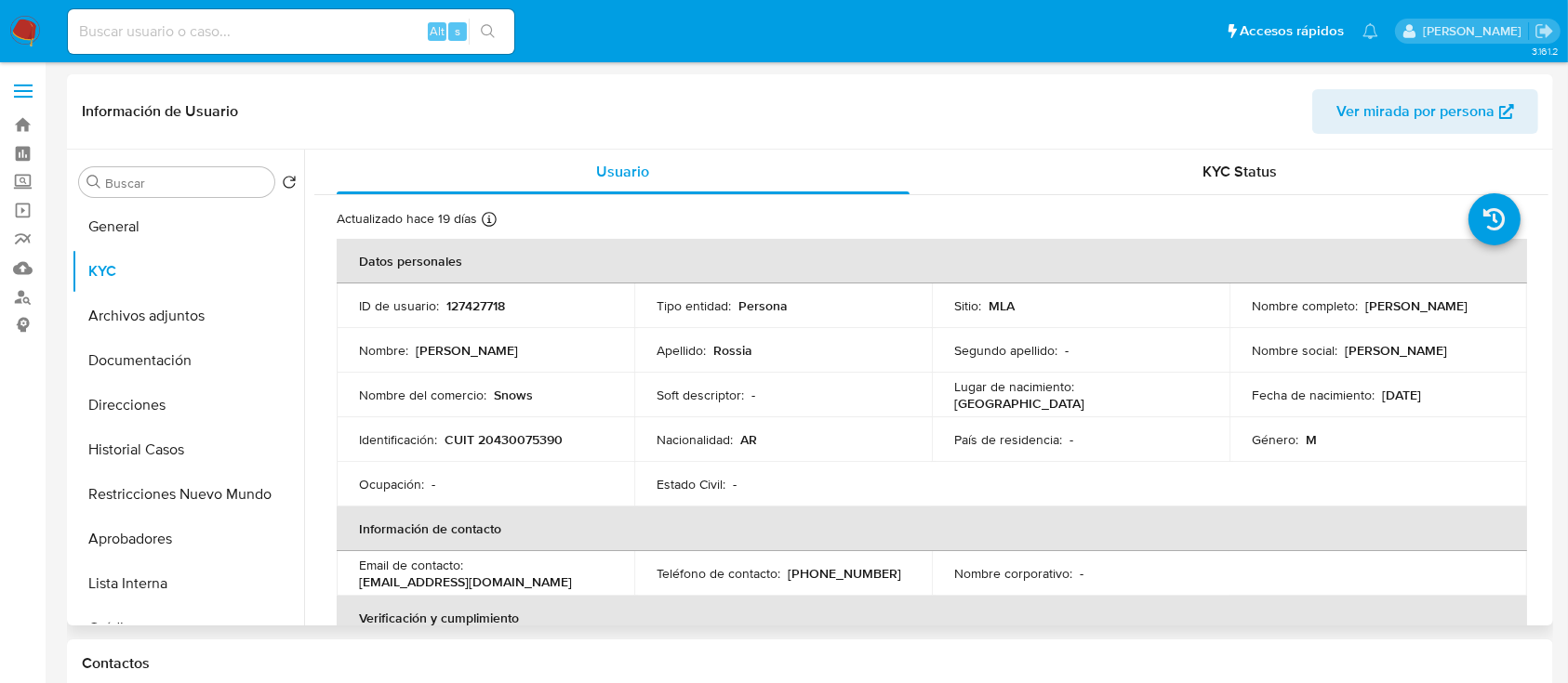
click at [509, 390] on p "Snows" at bounding box center [513, 395] width 39 height 17
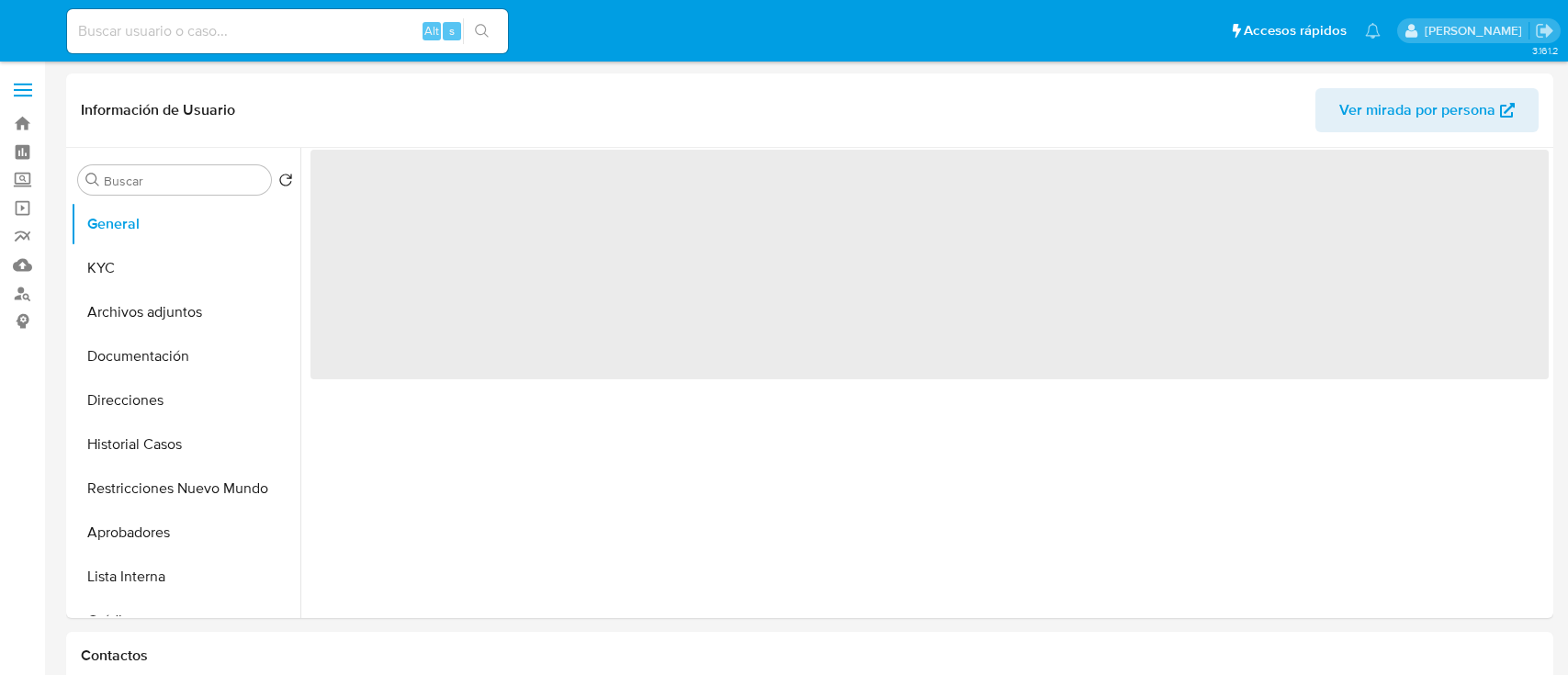
select select "10"
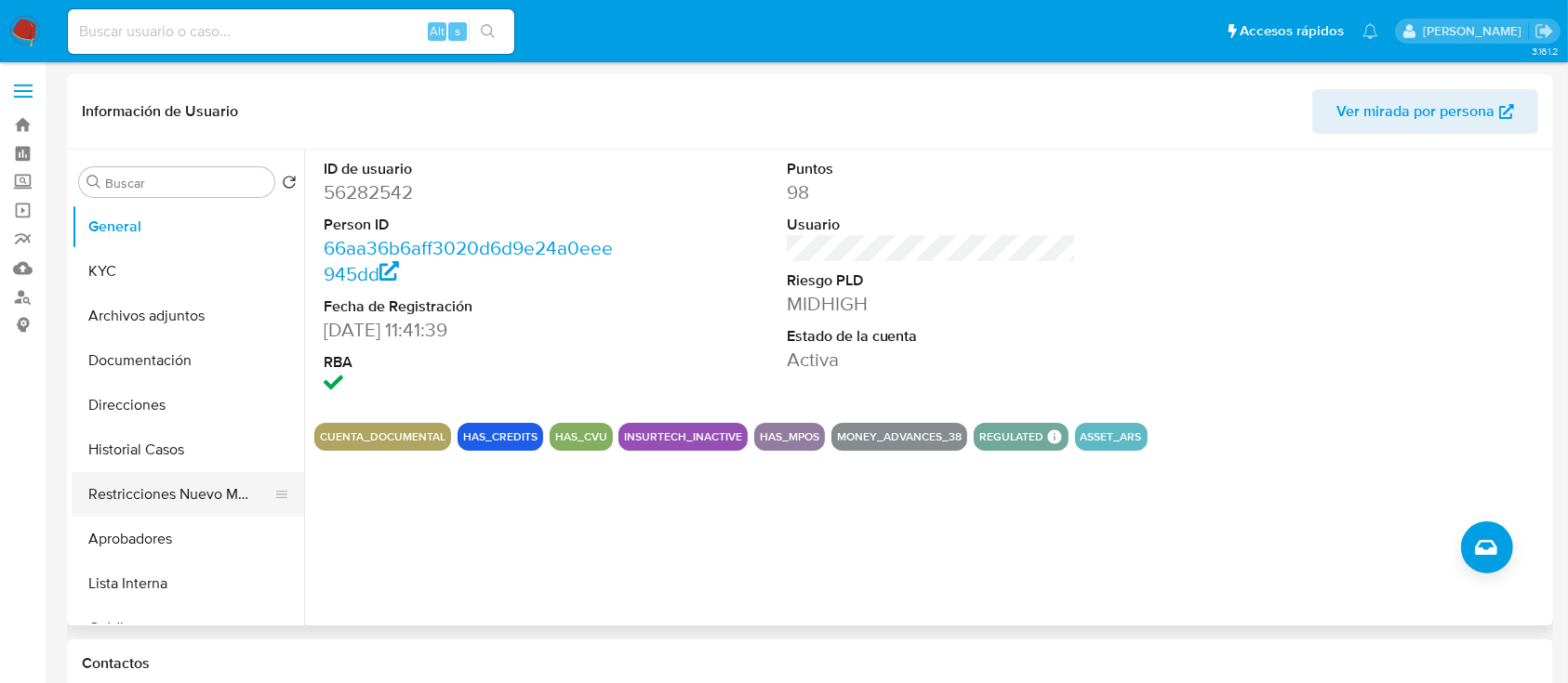
click at [199, 495] on button "Restricciones Nuevo Mundo" at bounding box center [180, 494] width 217 height 45
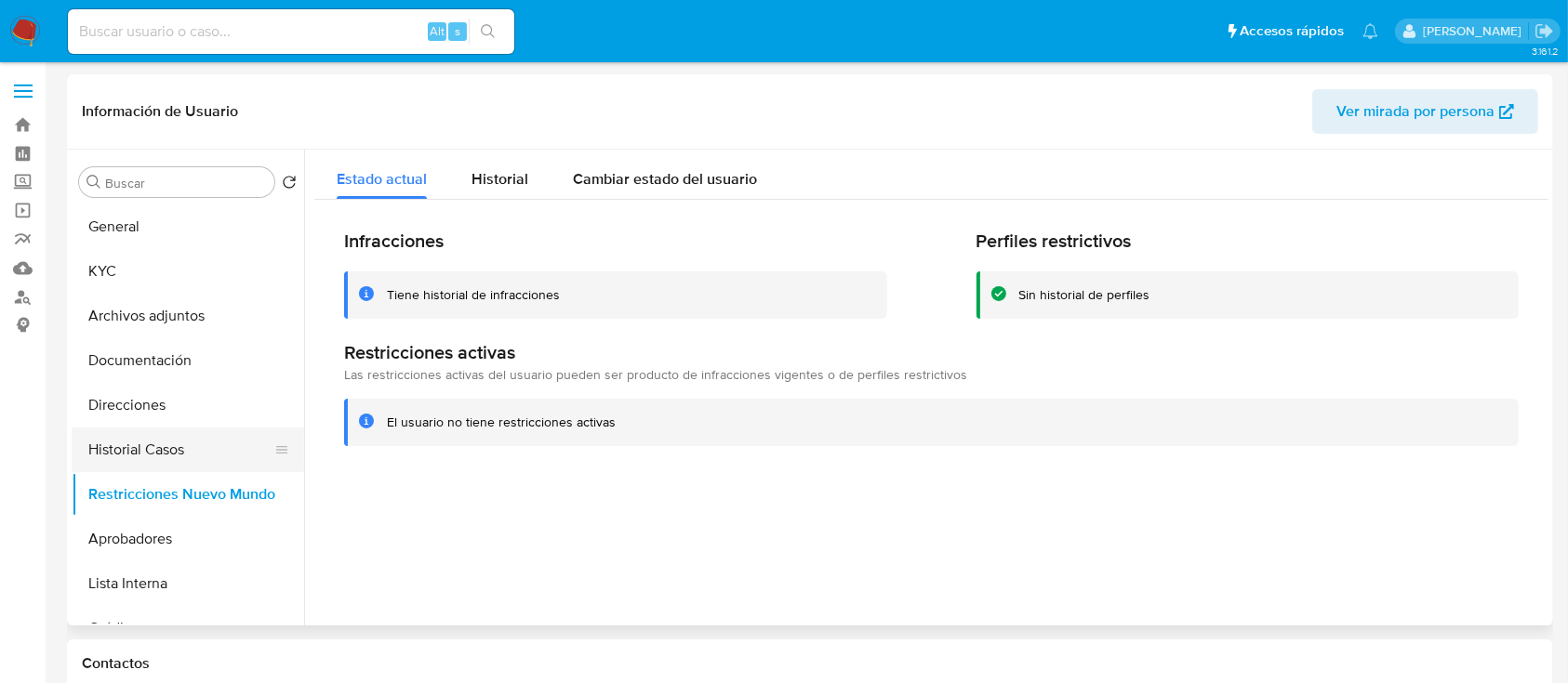
click at [174, 450] on button "Historial Casos" at bounding box center [180, 449] width 217 height 45
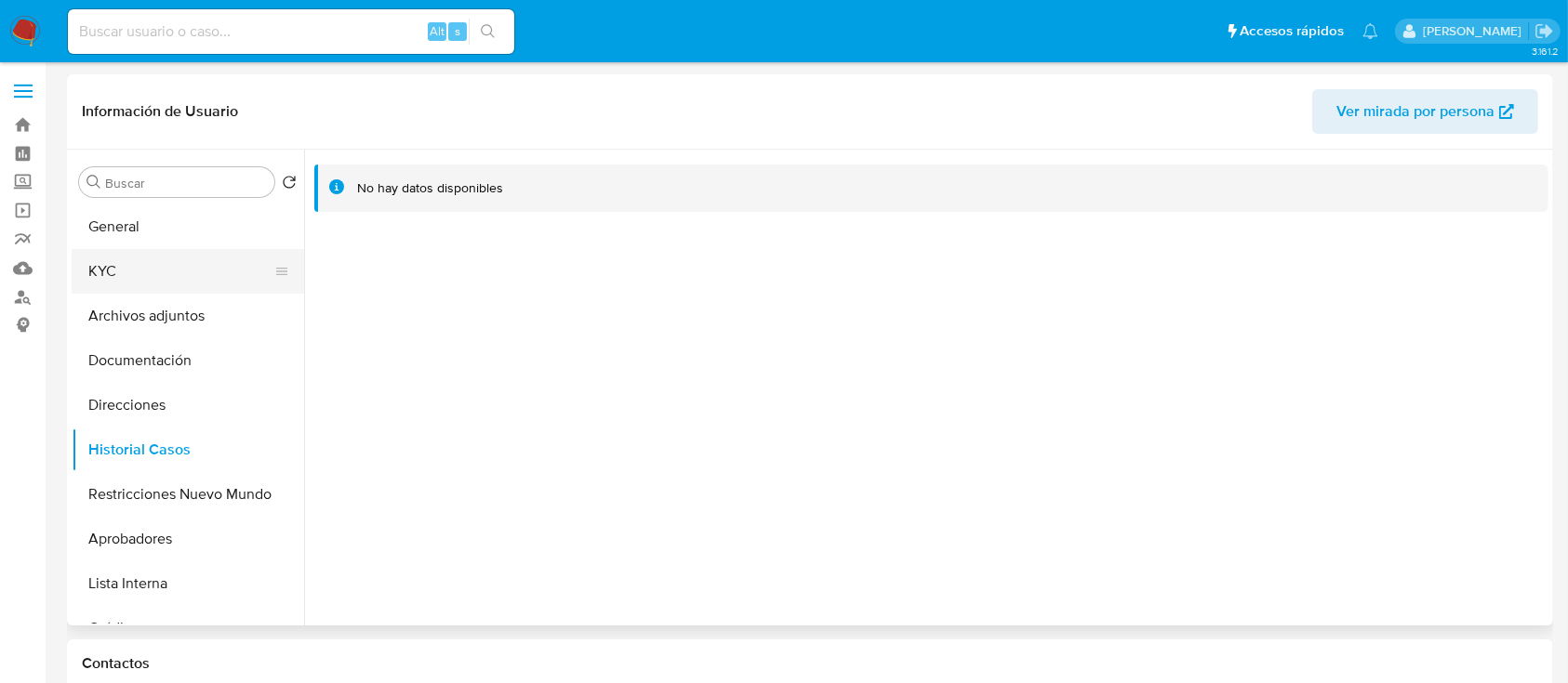
click at [179, 273] on button "KYC" at bounding box center [180, 271] width 217 height 45
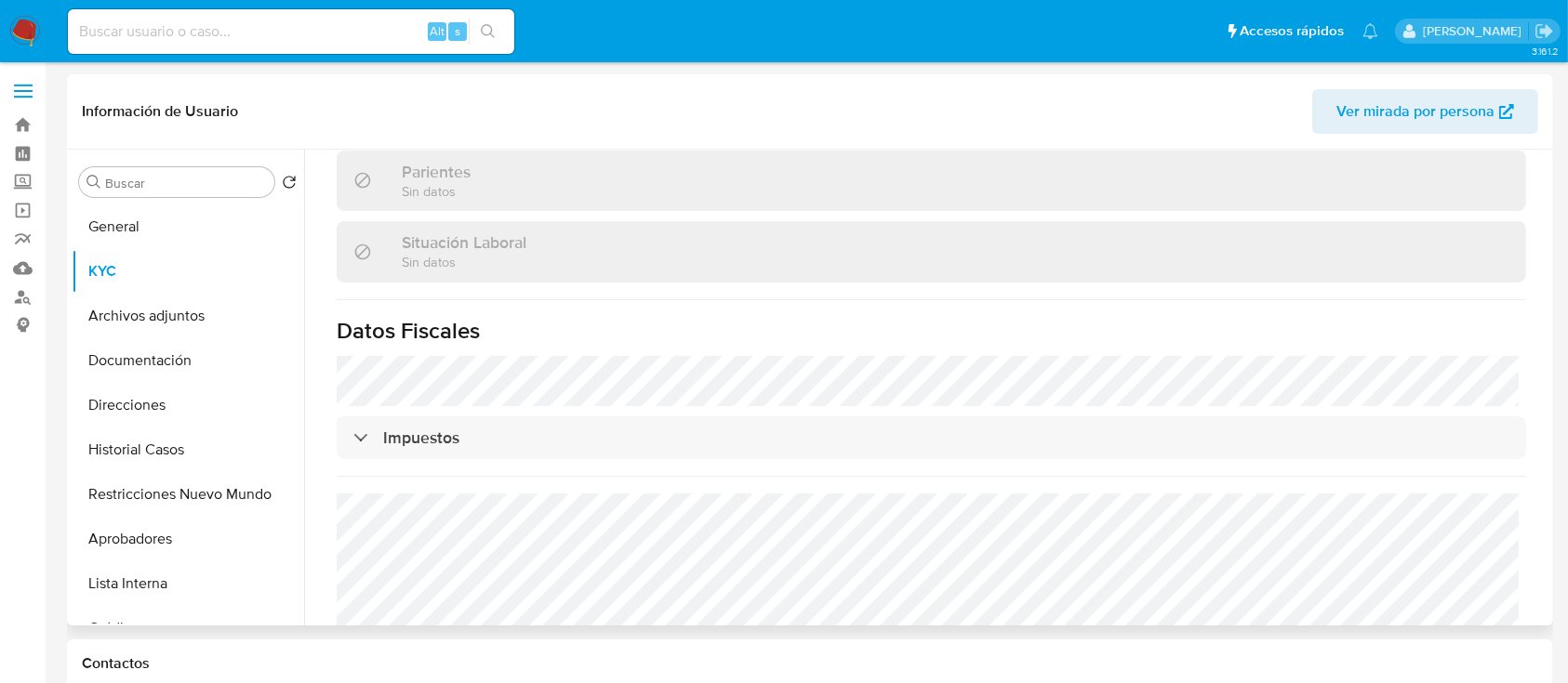
scroll to position [1008, 0]
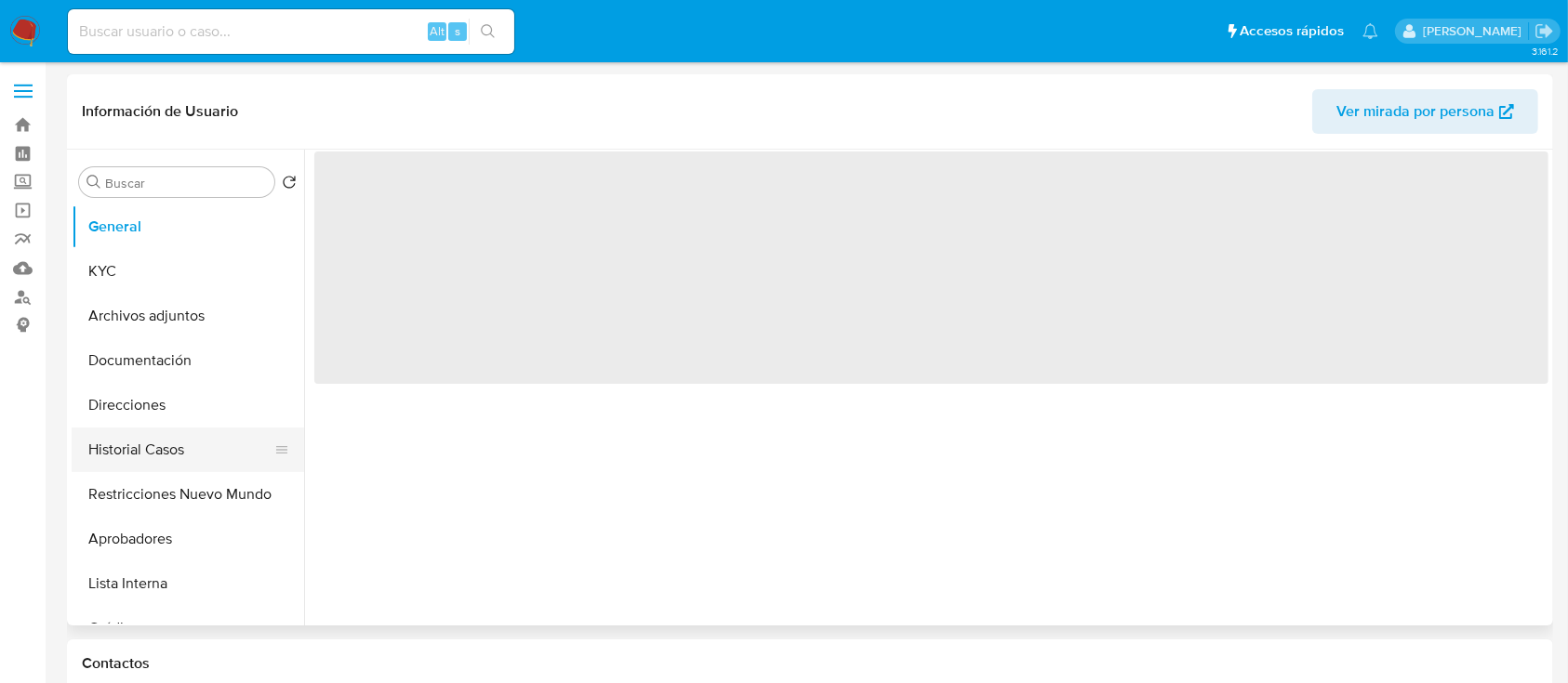
select select "10"
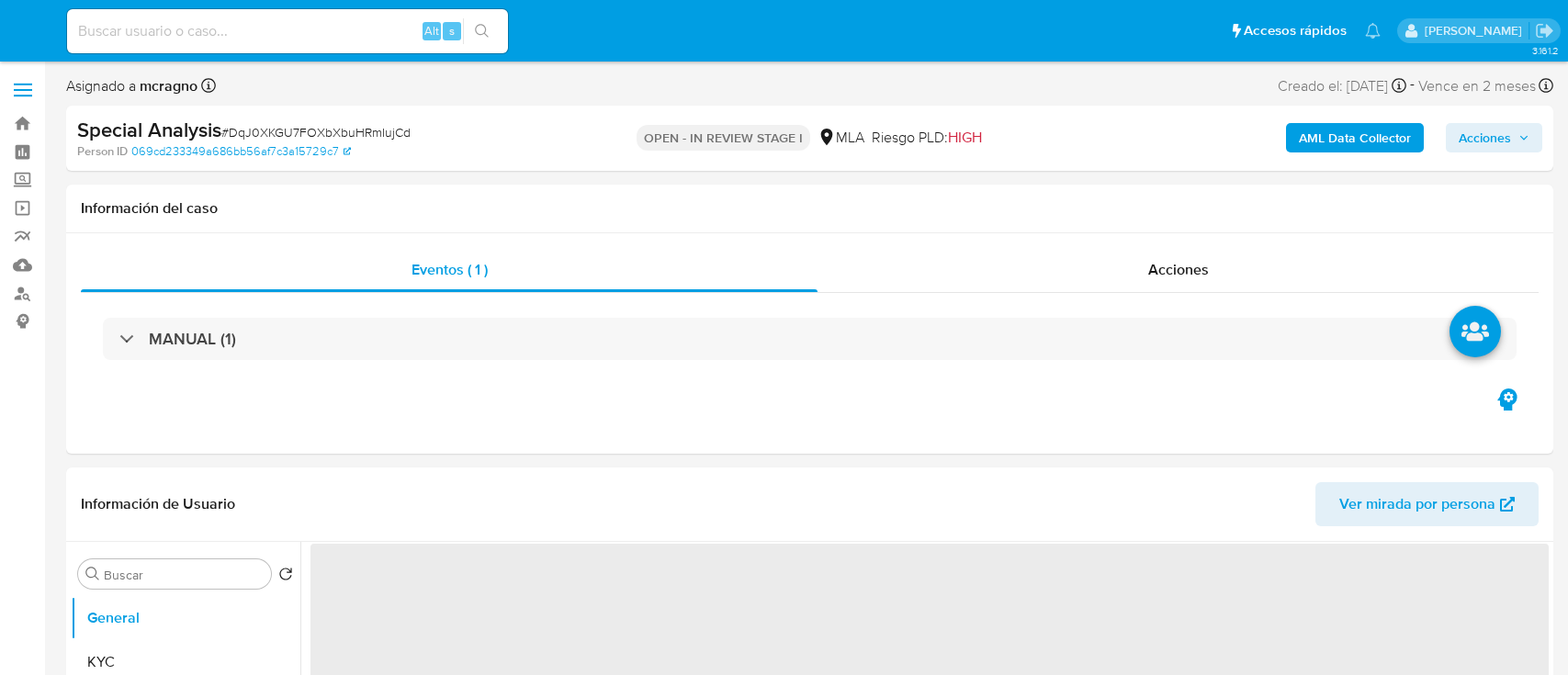
select select "10"
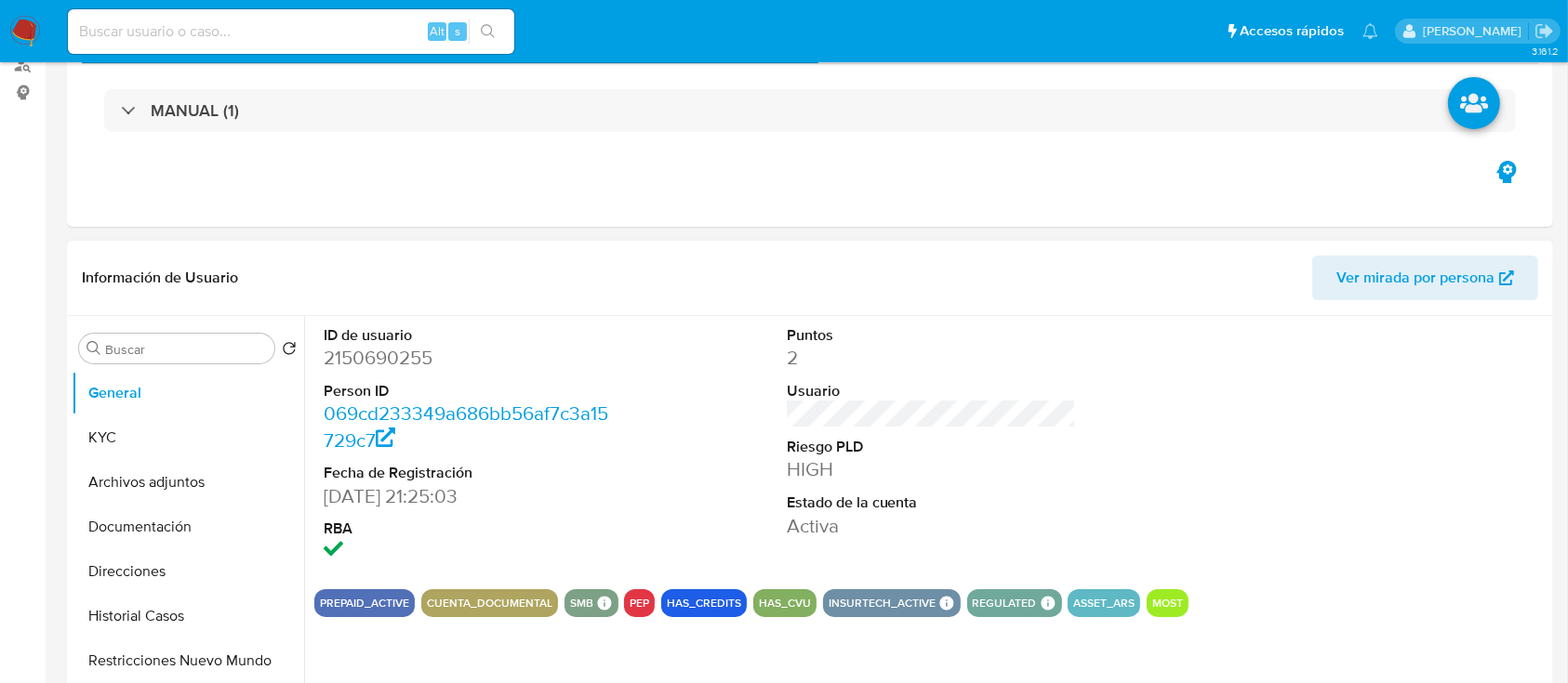
scroll to position [496, 0]
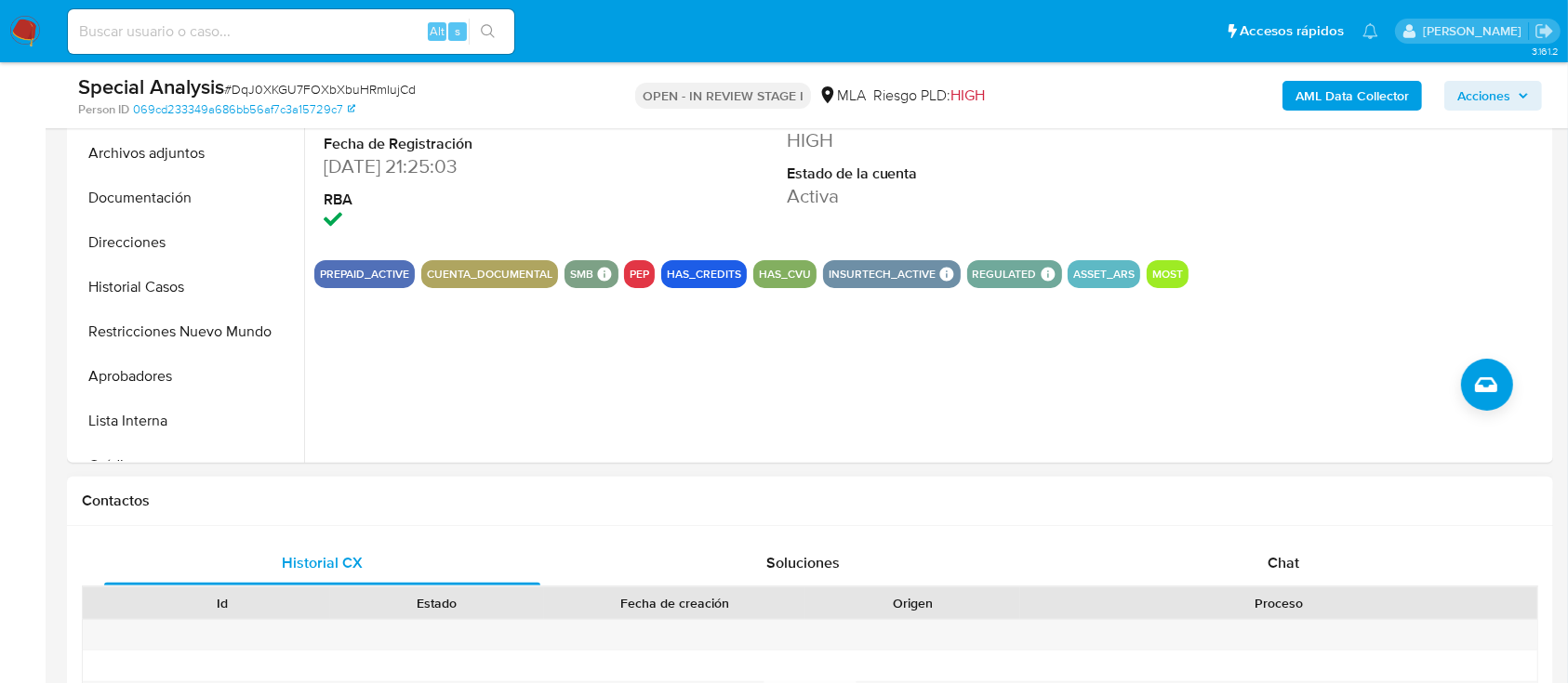
click at [1291, 560] on span "Chat" at bounding box center [1283, 563] width 32 height 22
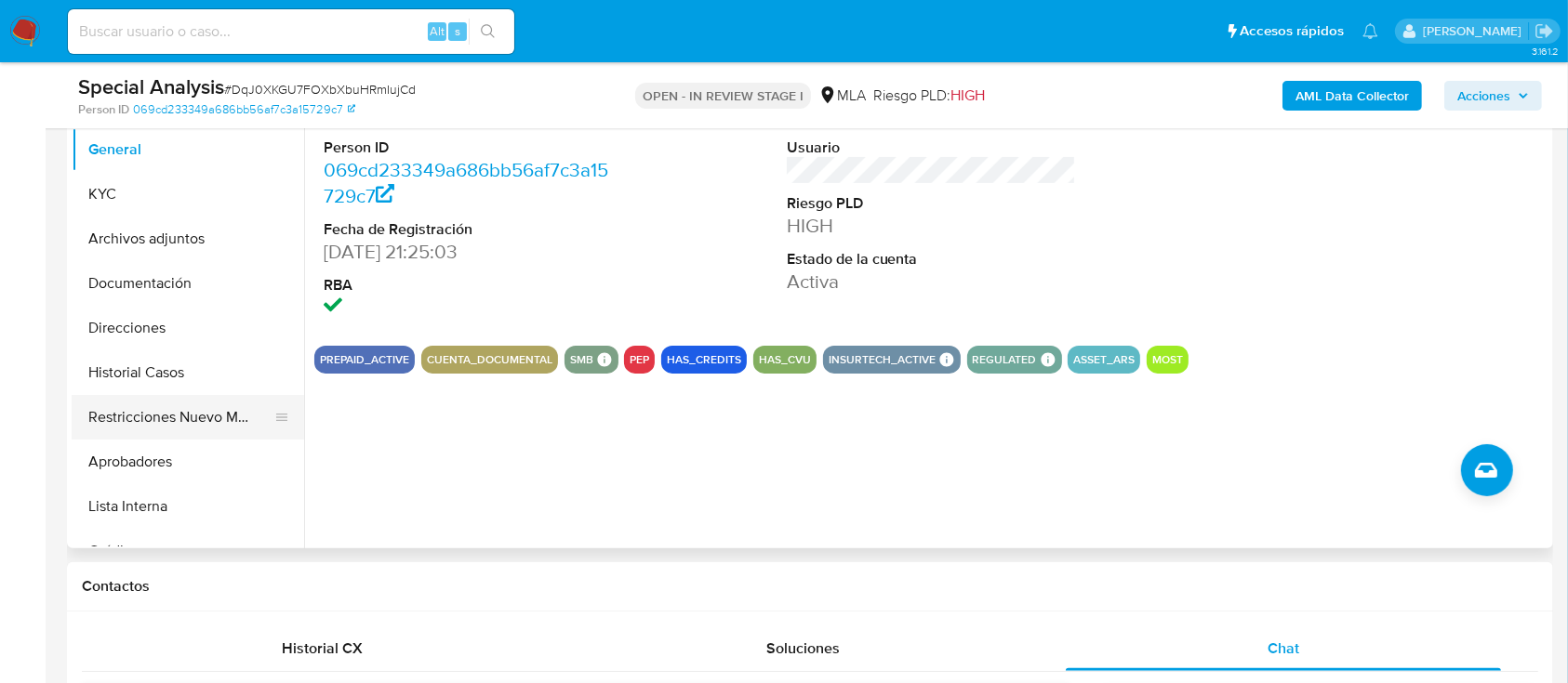
scroll to position [372, 0]
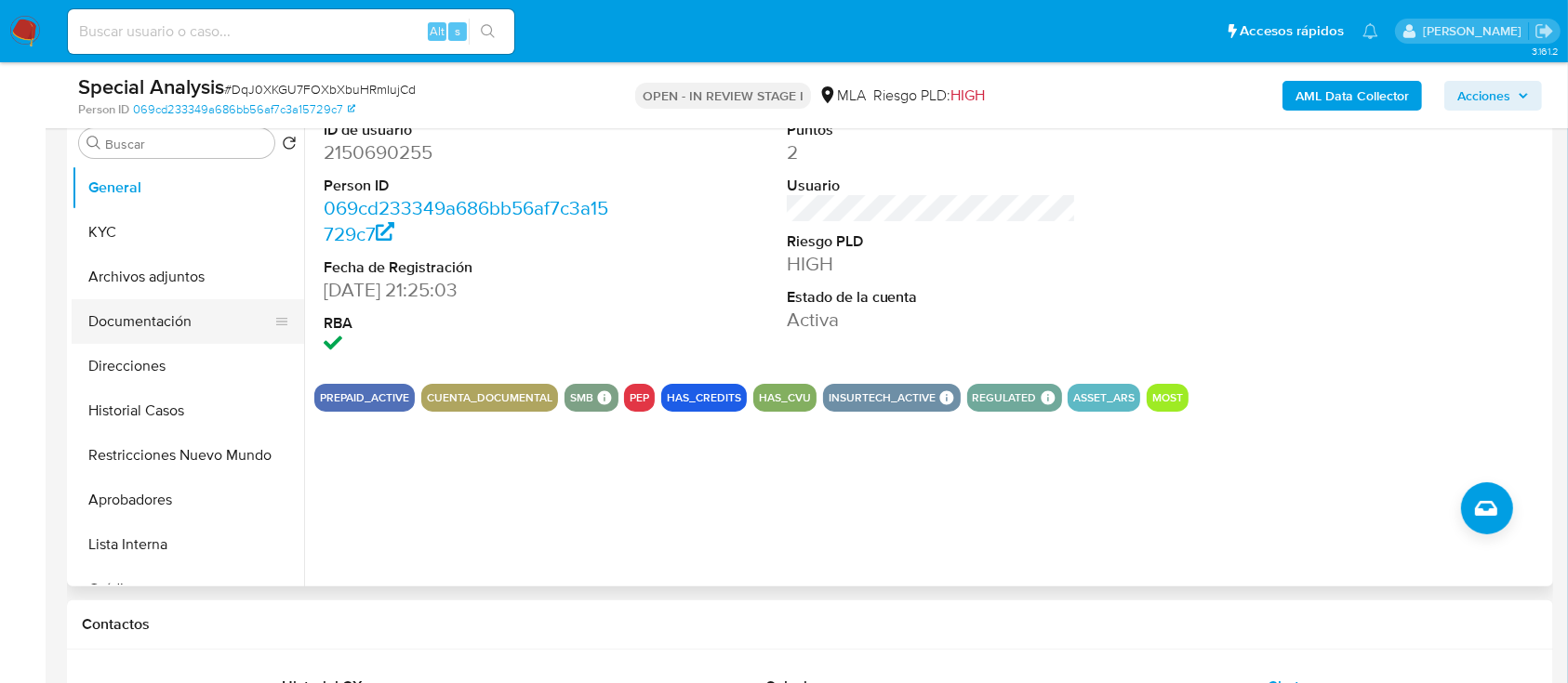
click at [142, 456] on button "Restricciones Nuevo Mundo" at bounding box center [187, 455] width 232 height 45
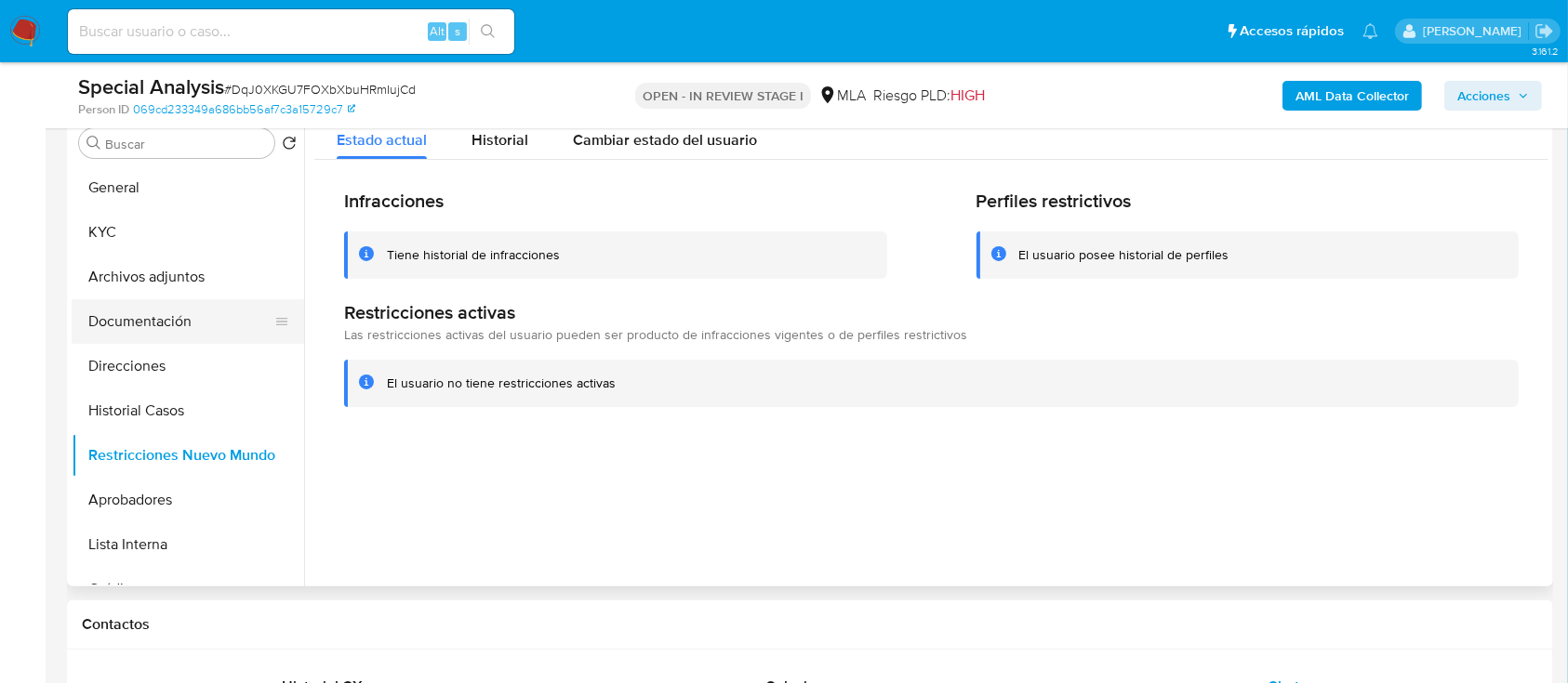
click at [172, 319] on button "Documentación" at bounding box center [180, 321] width 217 height 45
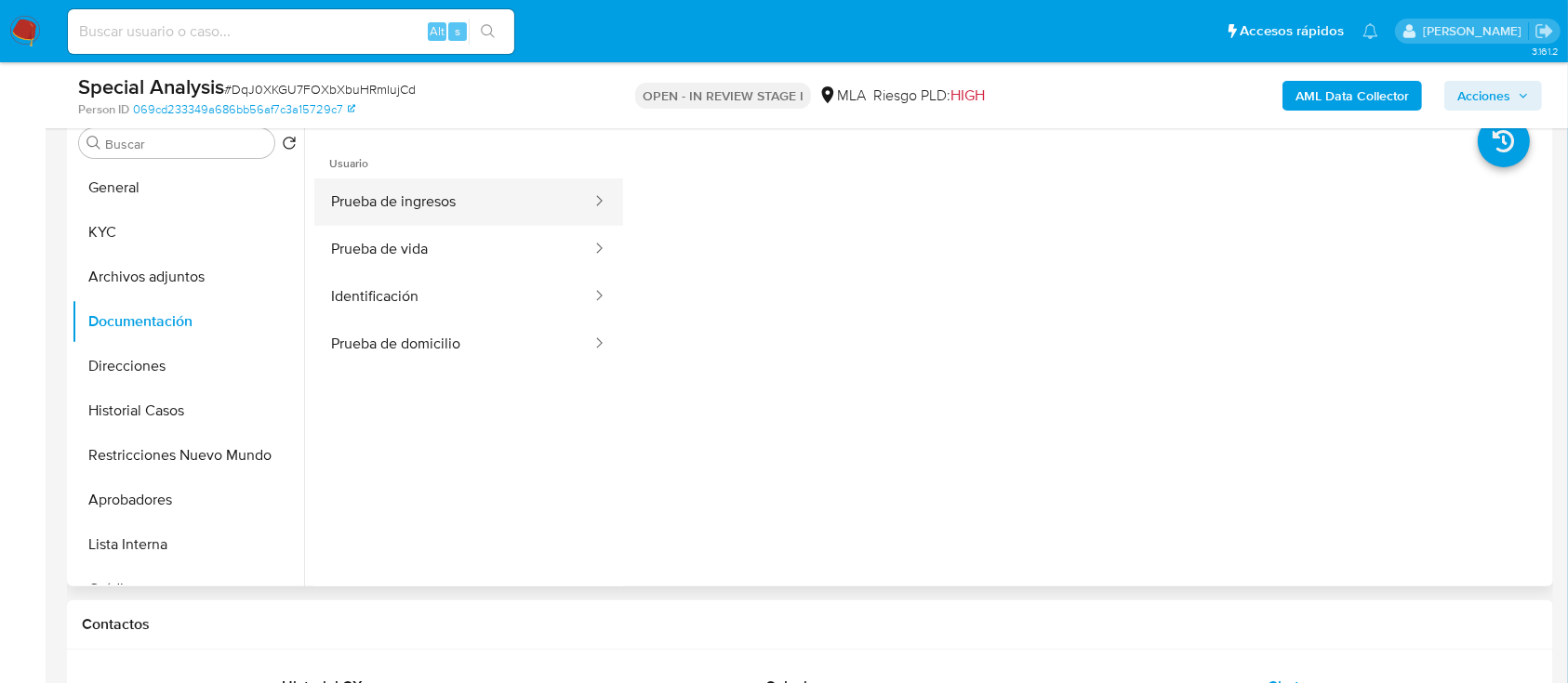
click at [448, 202] on button "Prueba de ingresos" at bounding box center [453, 202] width 279 height 48
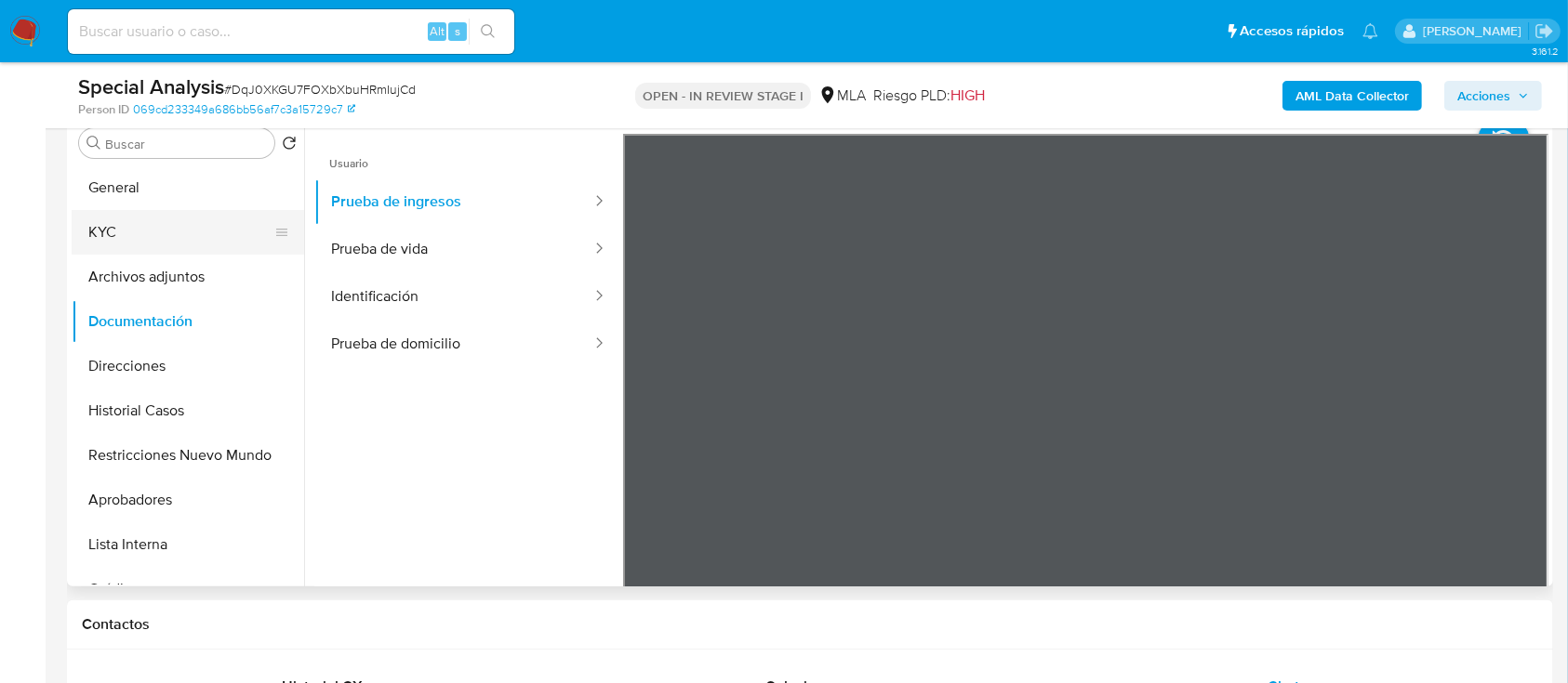
click at [93, 227] on button "KYC" at bounding box center [180, 232] width 217 height 45
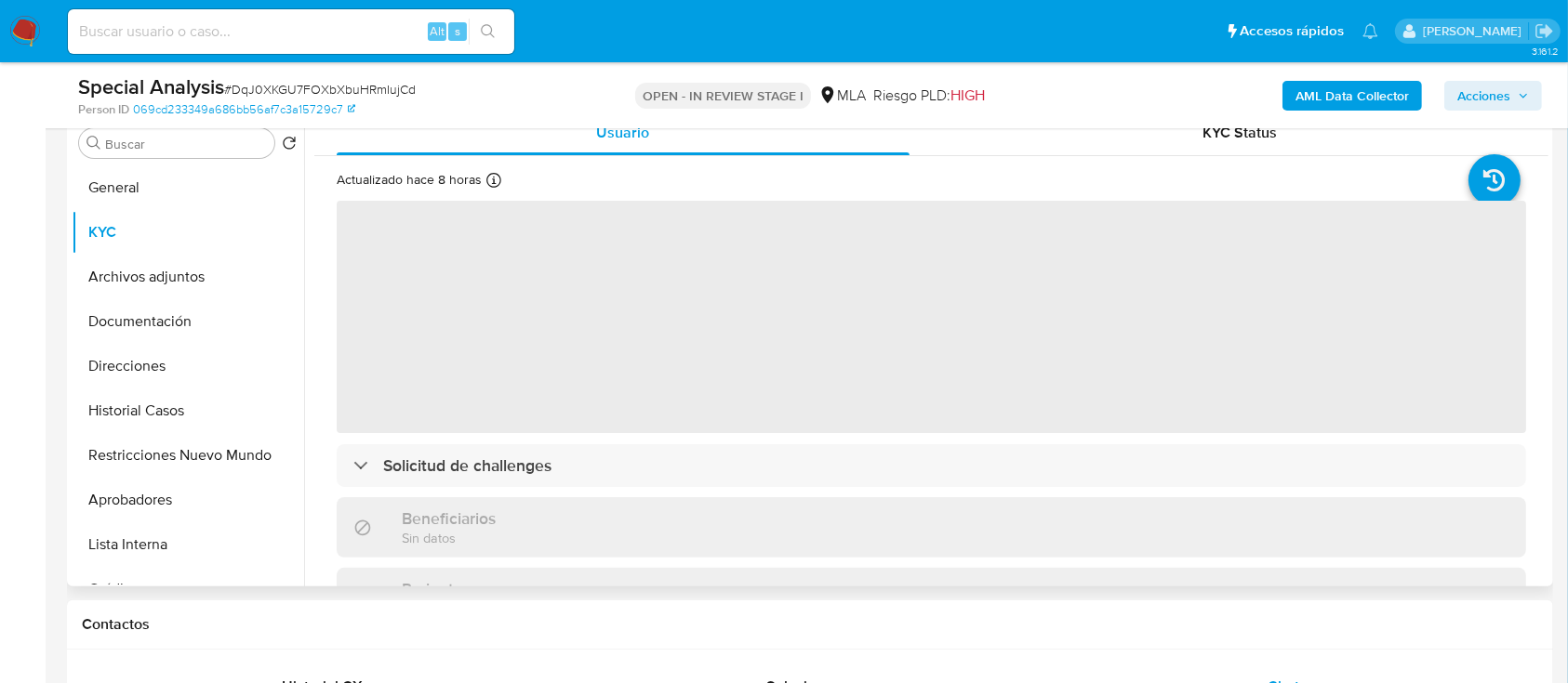
drag, startPoint x: 157, startPoint y: 278, endPoint x: 410, endPoint y: 355, distance: 264.5
click at [157, 277] on button "Archivos adjuntos" at bounding box center [187, 277] width 232 height 45
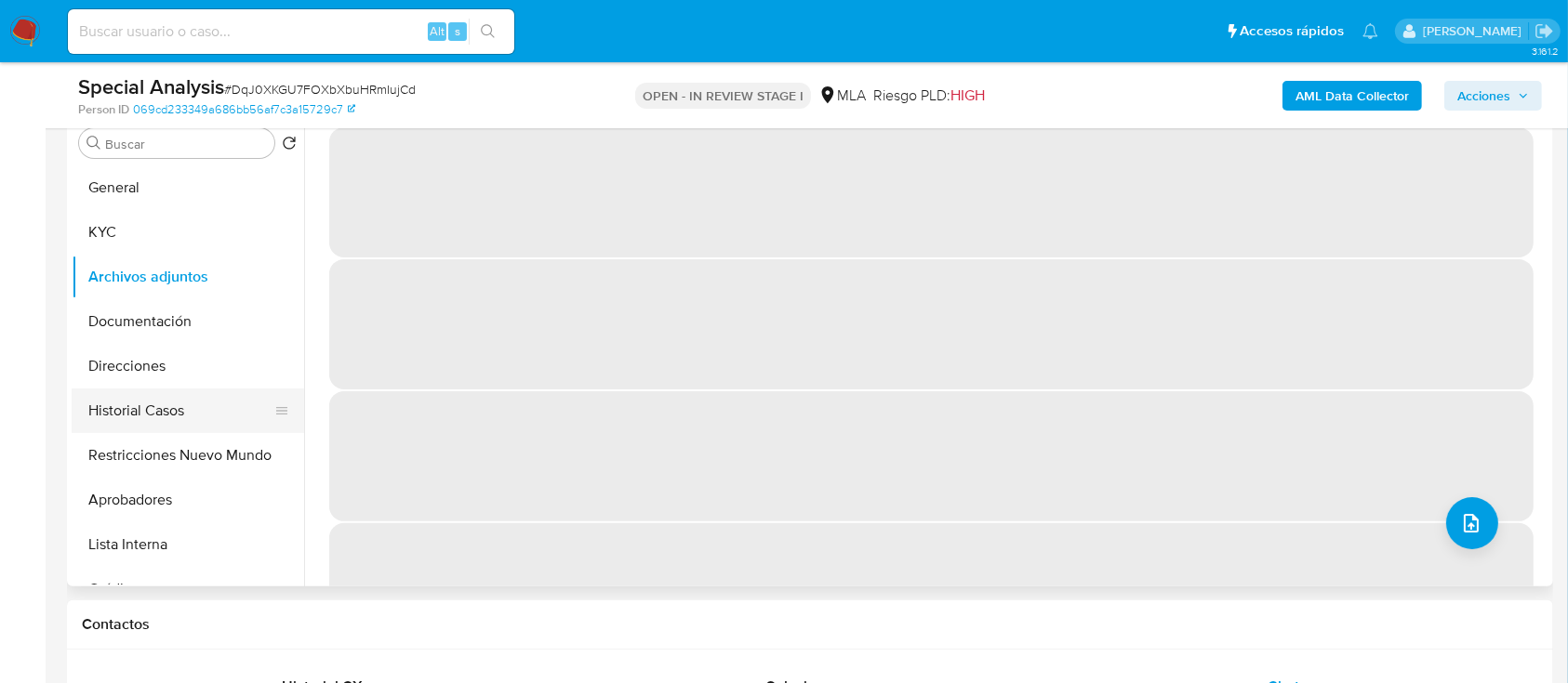
click at [164, 423] on button "Historial Casos" at bounding box center [180, 410] width 217 height 45
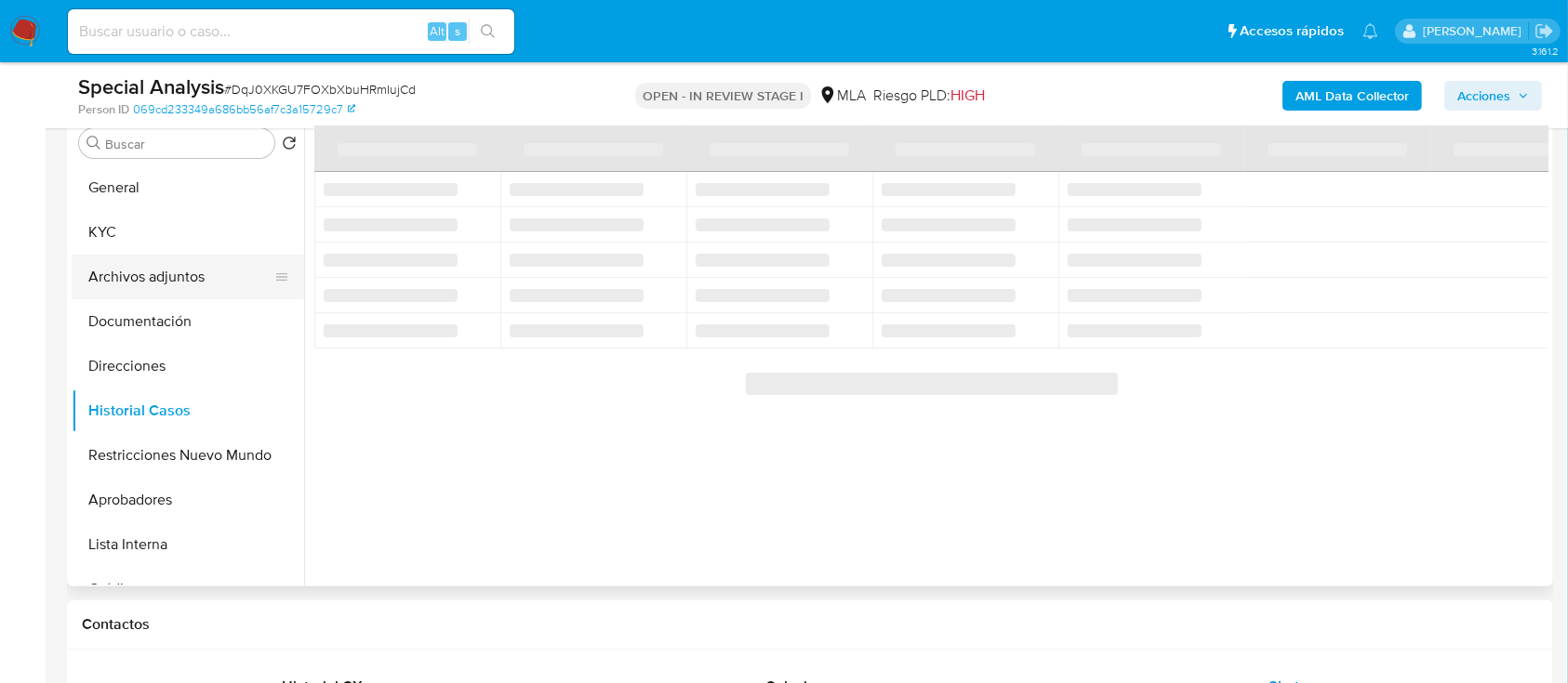
click at [166, 279] on button "Archivos adjuntos" at bounding box center [180, 277] width 217 height 45
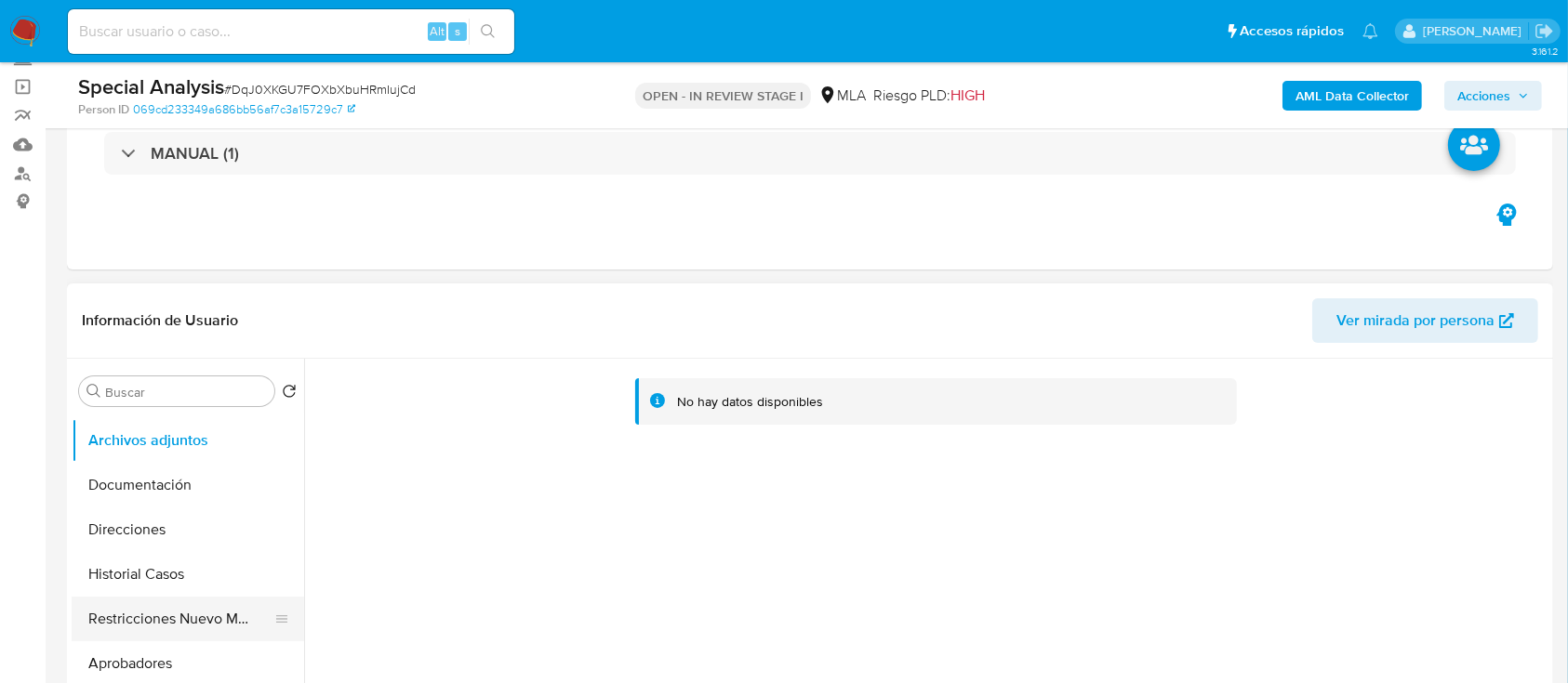
scroll to position [124, 0]
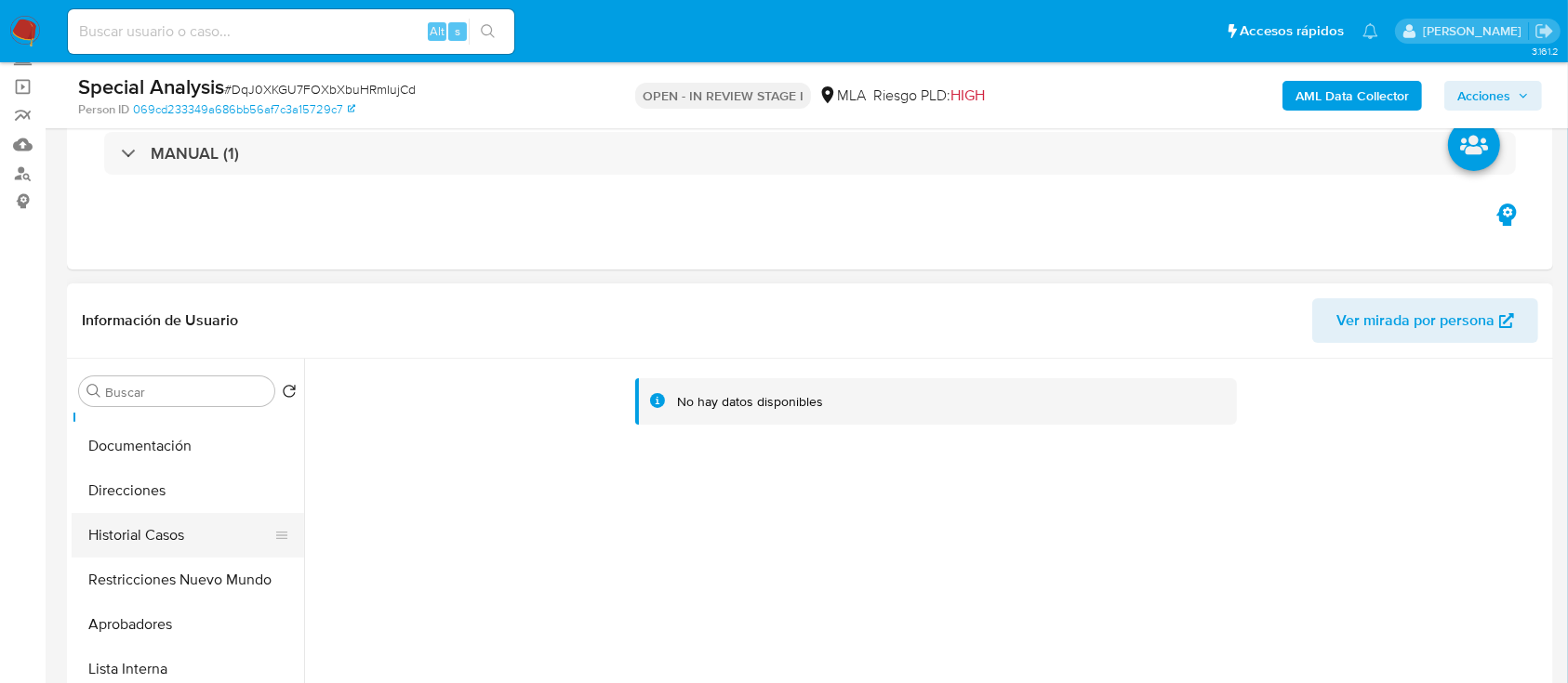
click at [171, 534] on button "Historial Casos" at bounding box center [180, 535] width 217 height 45
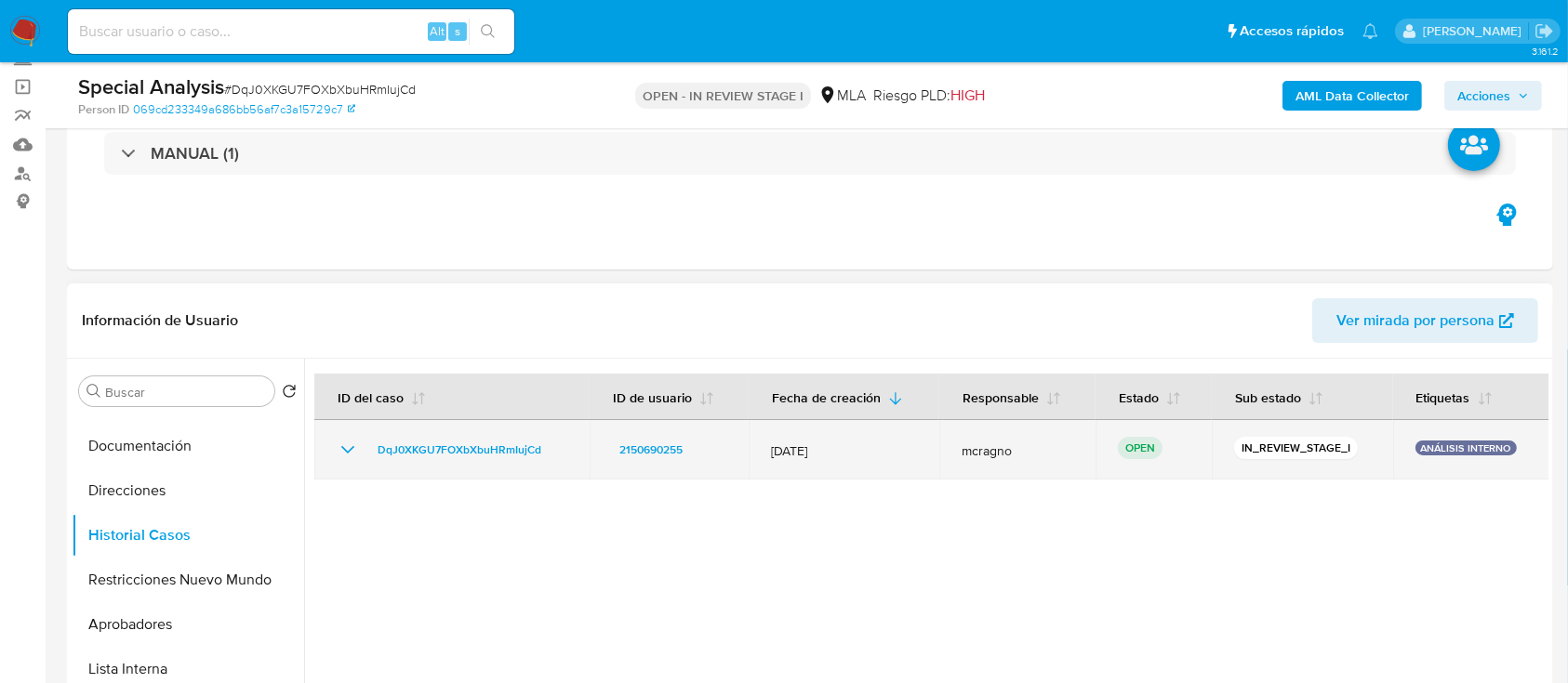
click at [342, 450] on icon "Mostrar/Ocultar" at bounding box center [347, 450] width 23 height 23
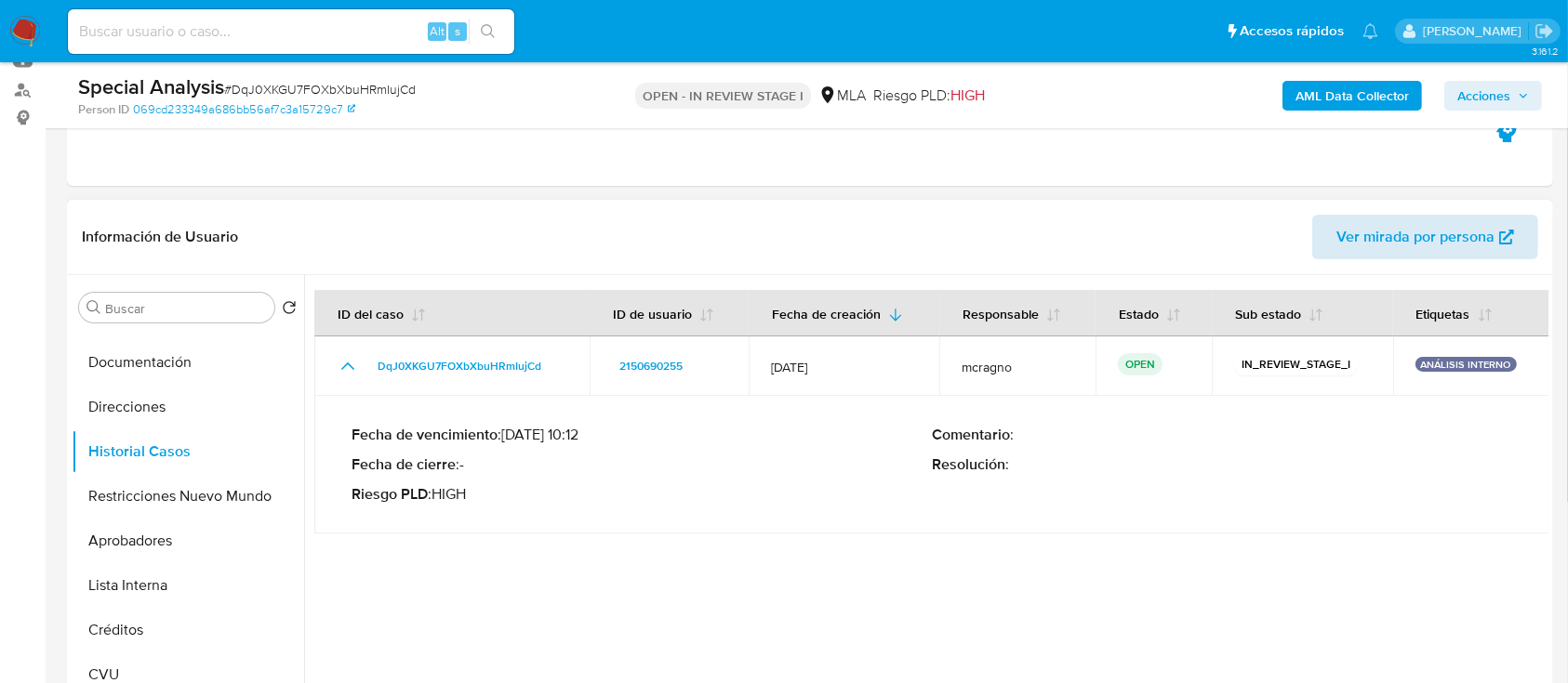
scroll to position [0, 0]
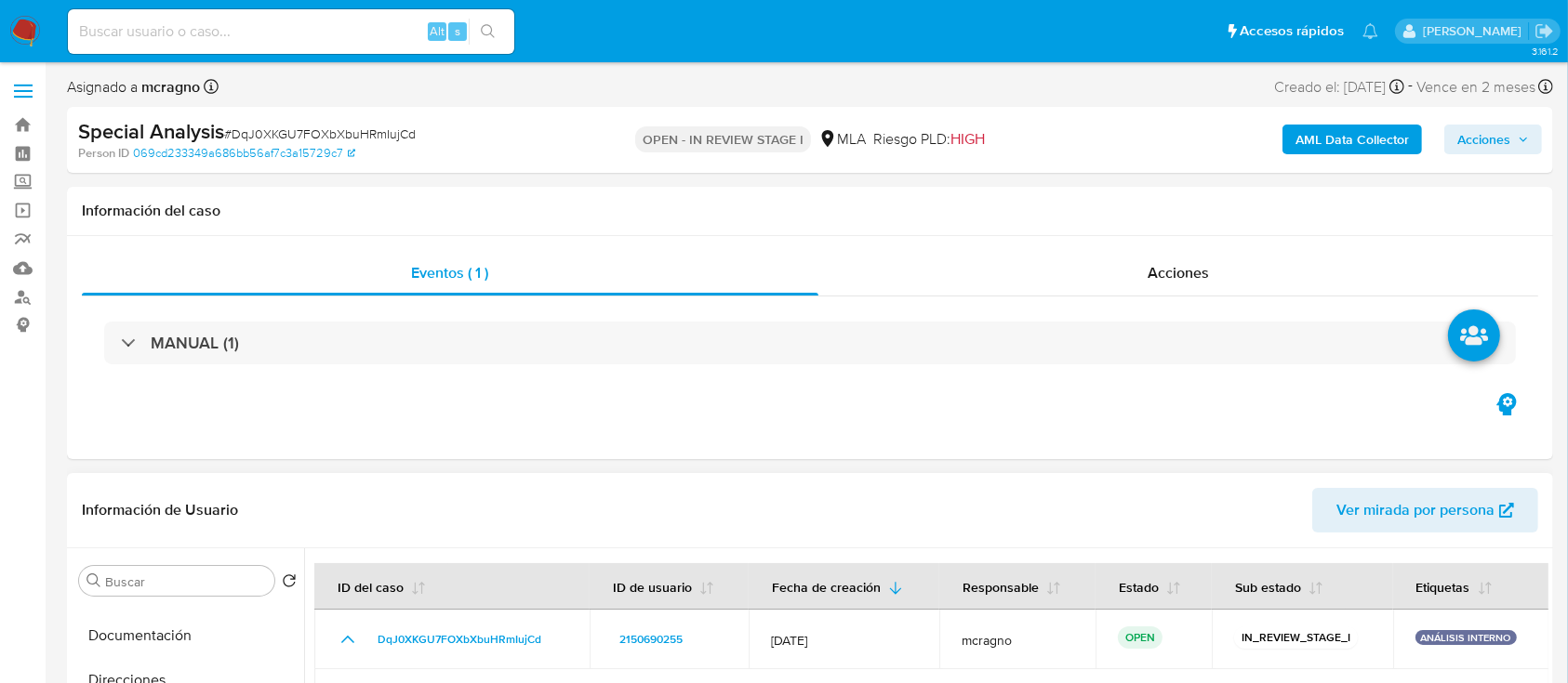
click at [1420, 501] on span "Ver mirada por persona" at bounding box center [1415, 510] width 158 height 45
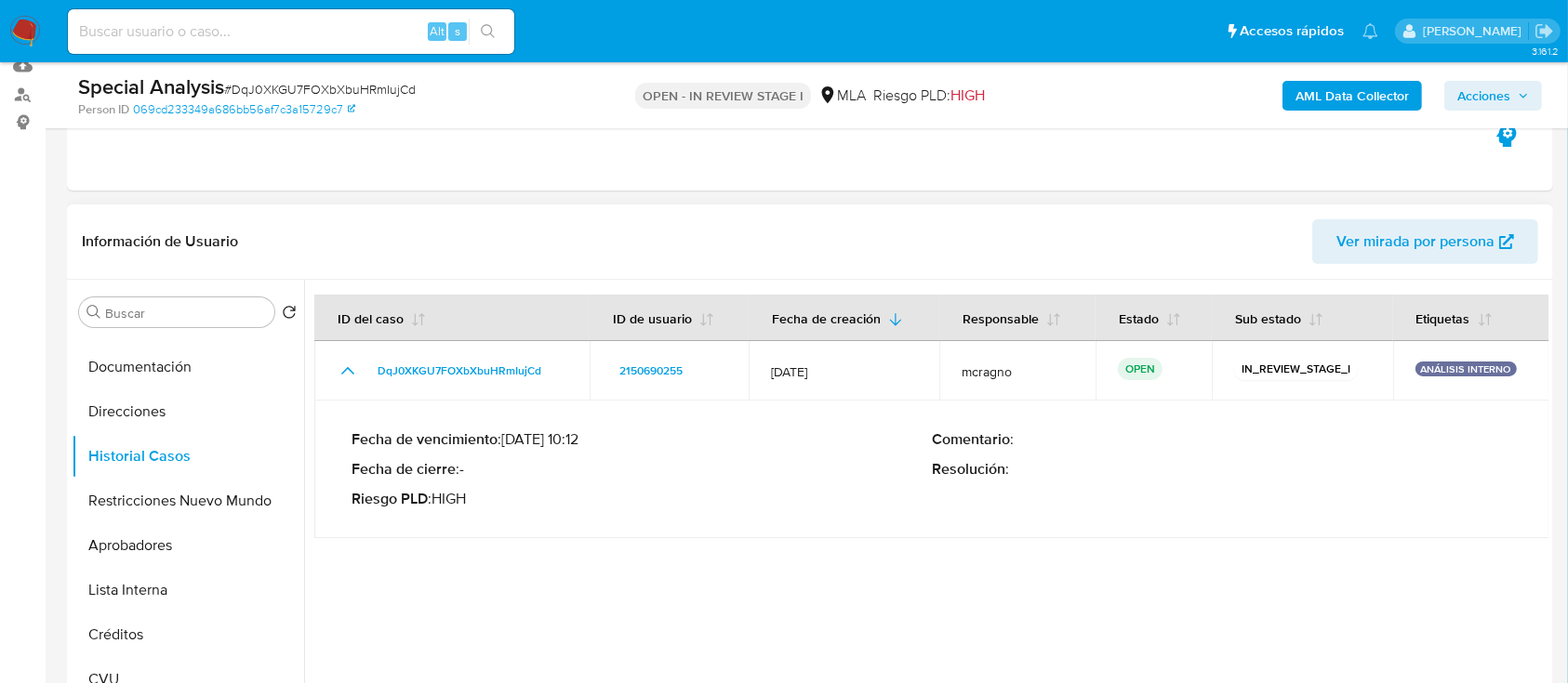
scroll to position [372, 0]
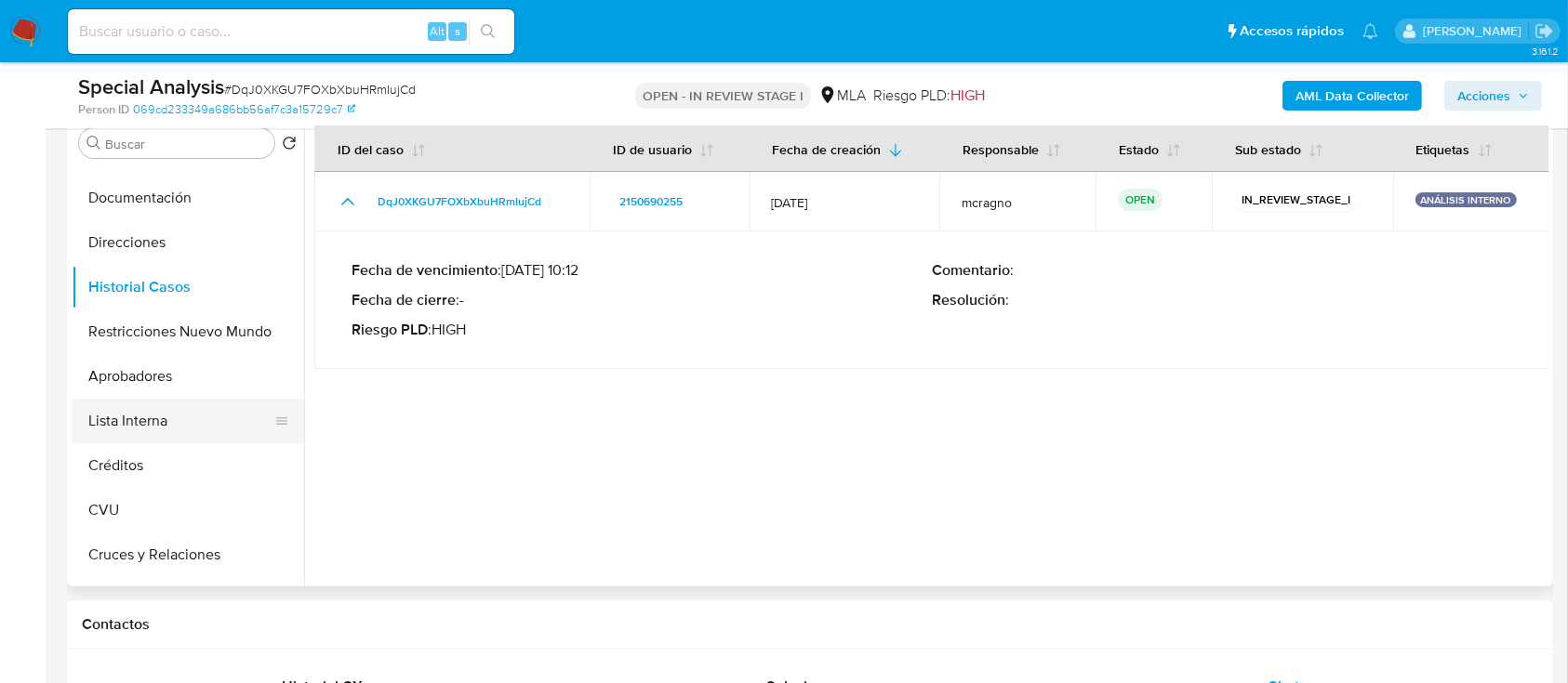
click at [148, 425] on button "Lista Interna" at bounding box center [180, 420] width 217 height 45
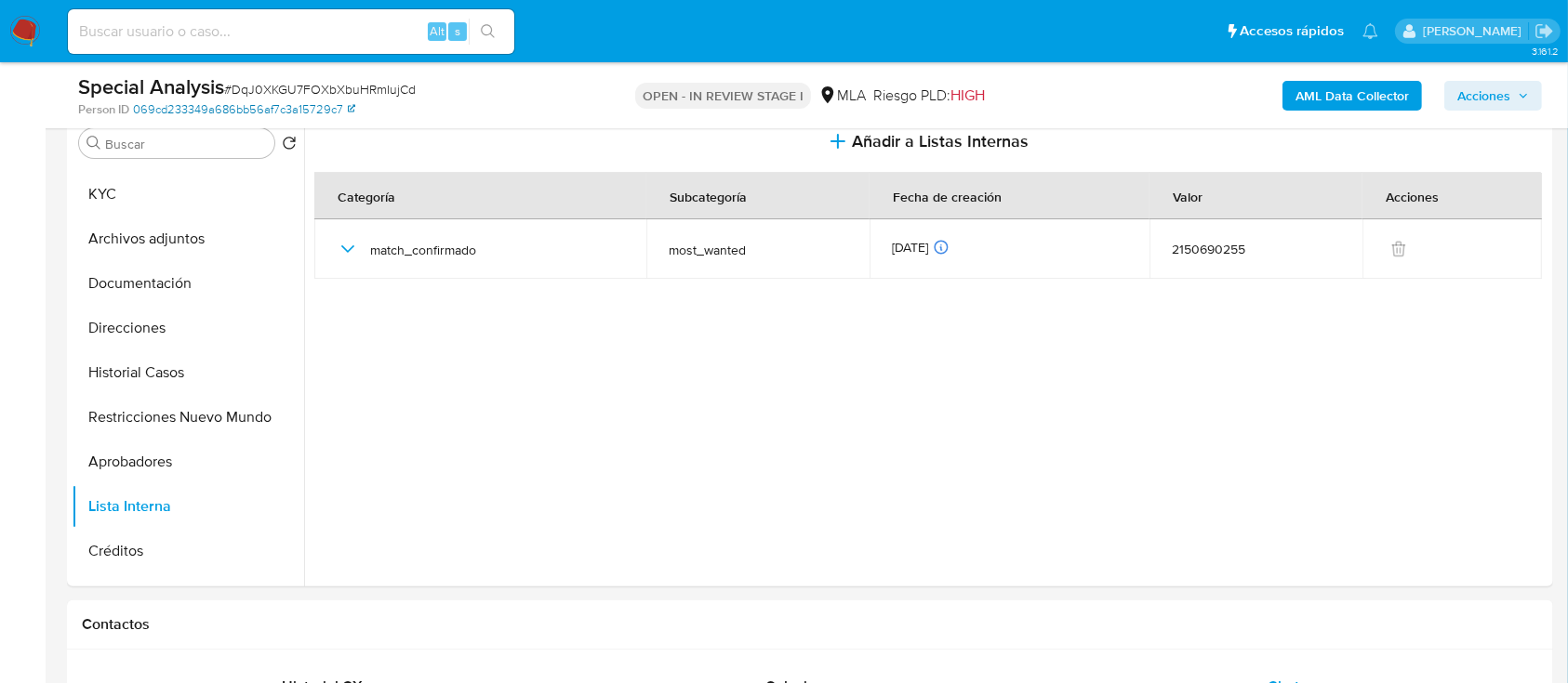
scroll to position [0, 0]
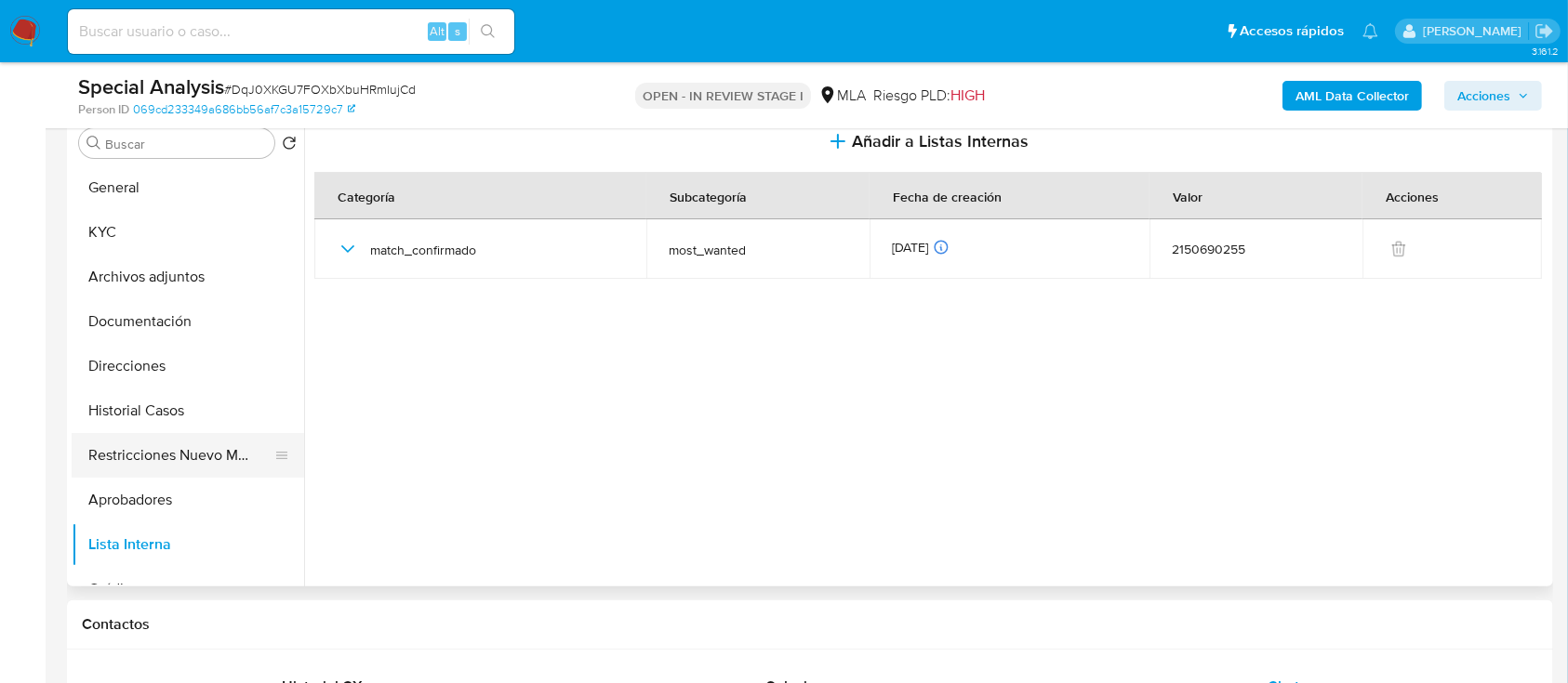
drag, startPoint x: 180, startPoint y: 436, endPoint x: 203, endPoint y: 440, distance: 23.3
click at [181, 436] on button "Restricciones Nuevo Mundo" at bounding box center [180, 455] width 217 height 45
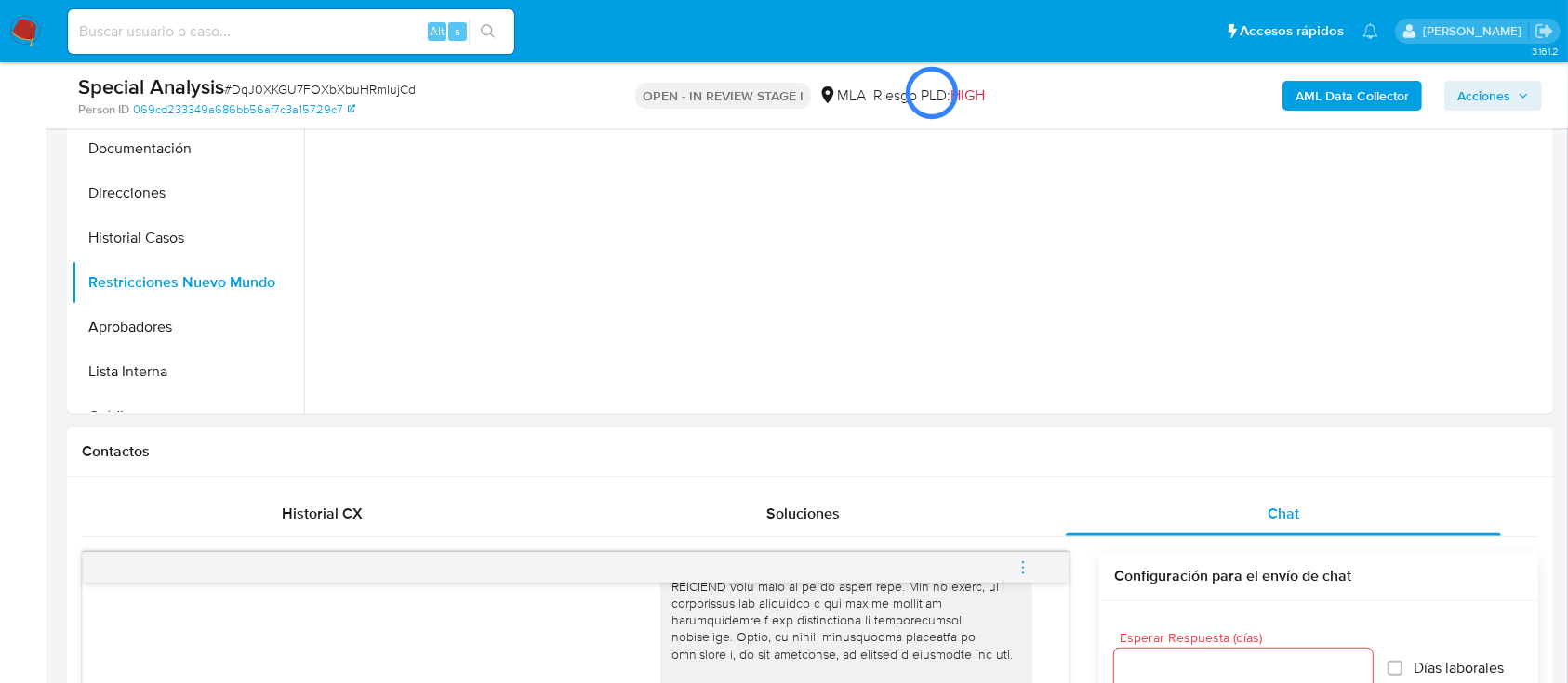
scroll to position [620, 0]
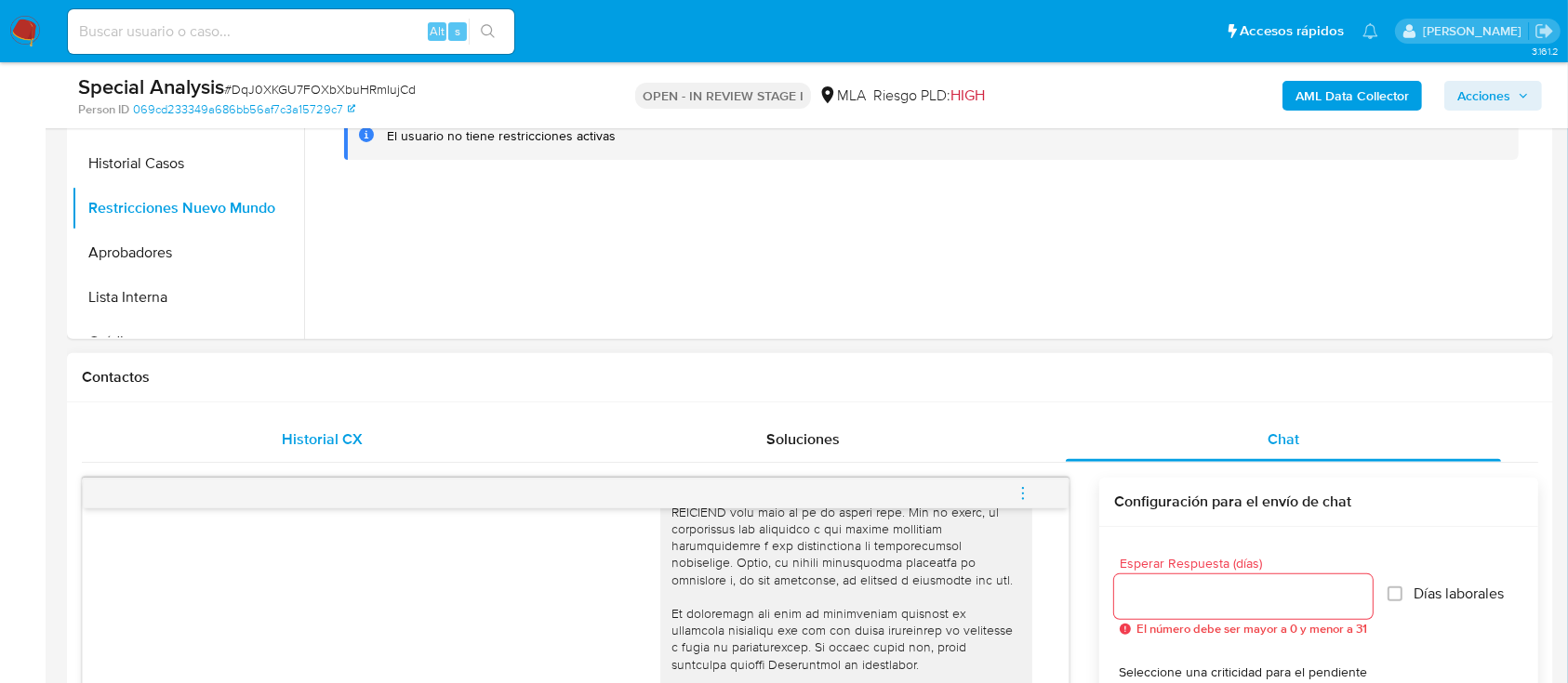
click at [358, 444] on span "Historial CX" at bounding box center [322, 439] width 81 height 22
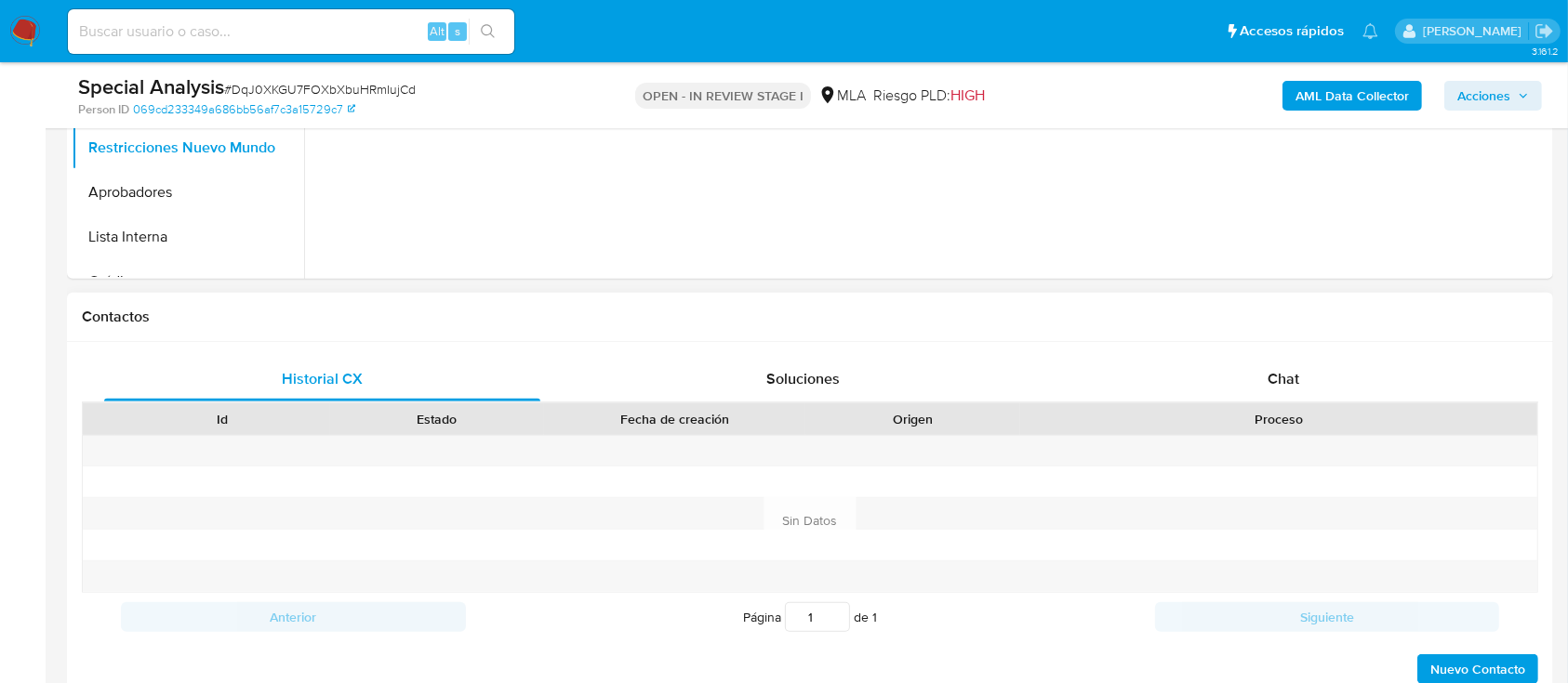
scroll to position [496, 0]
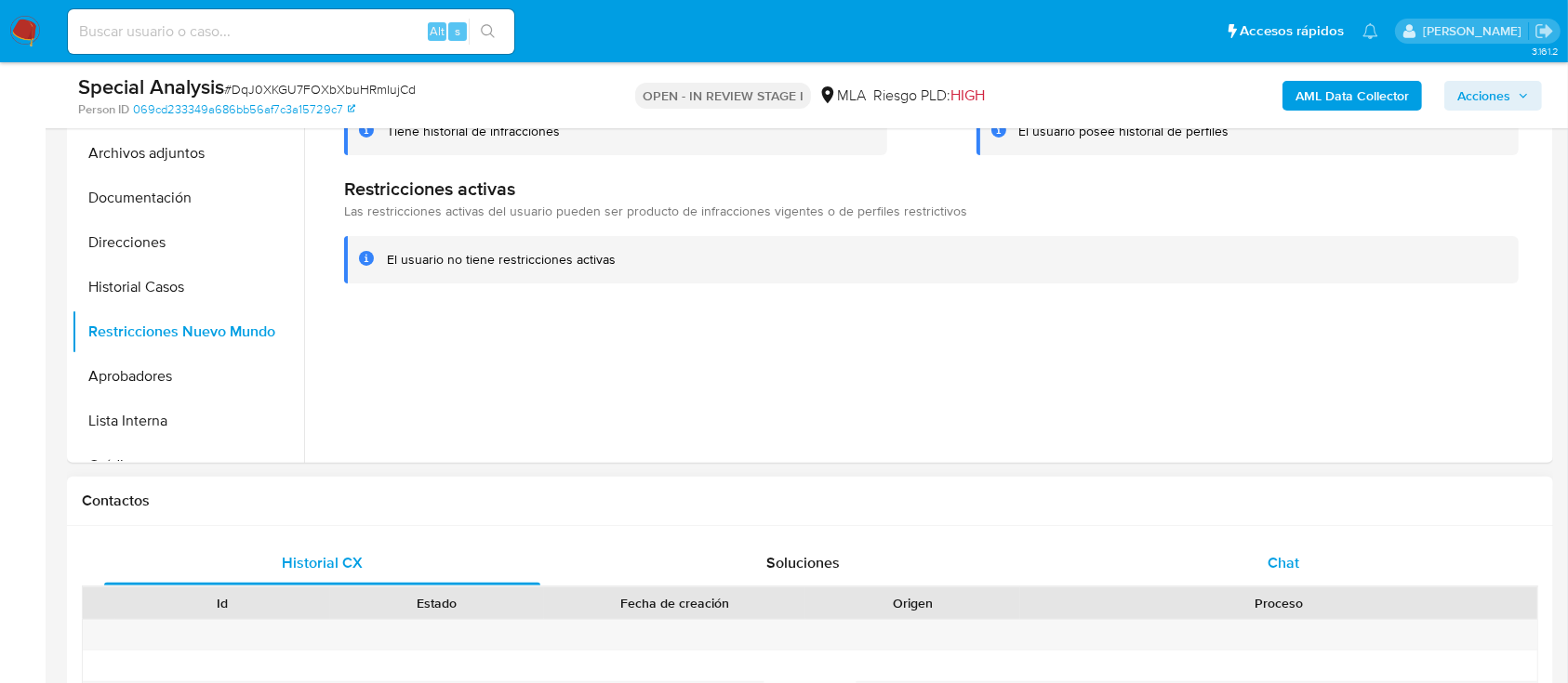
click at [1261, 557] on div "Chat" at bounding box center [1284, 563] width 436 height 45
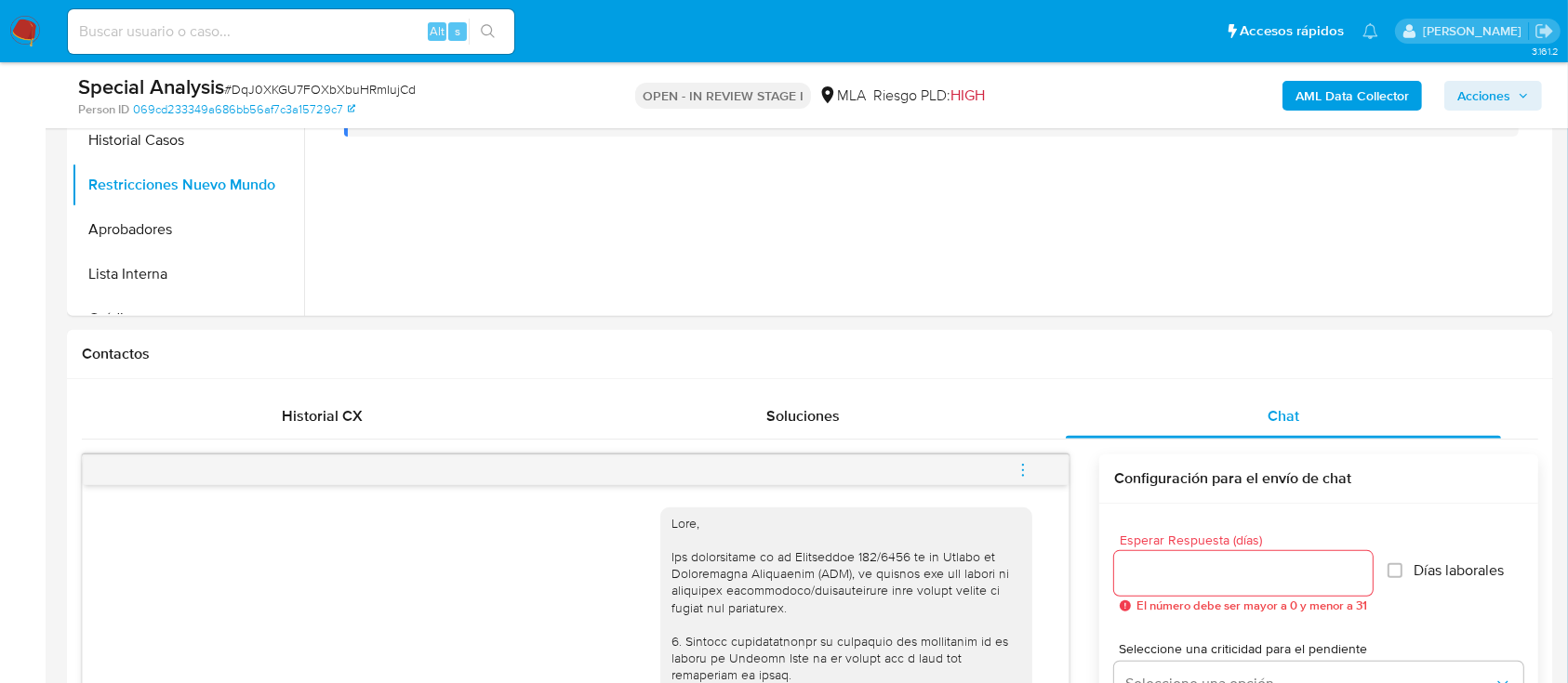
scroll to position [605, 0]
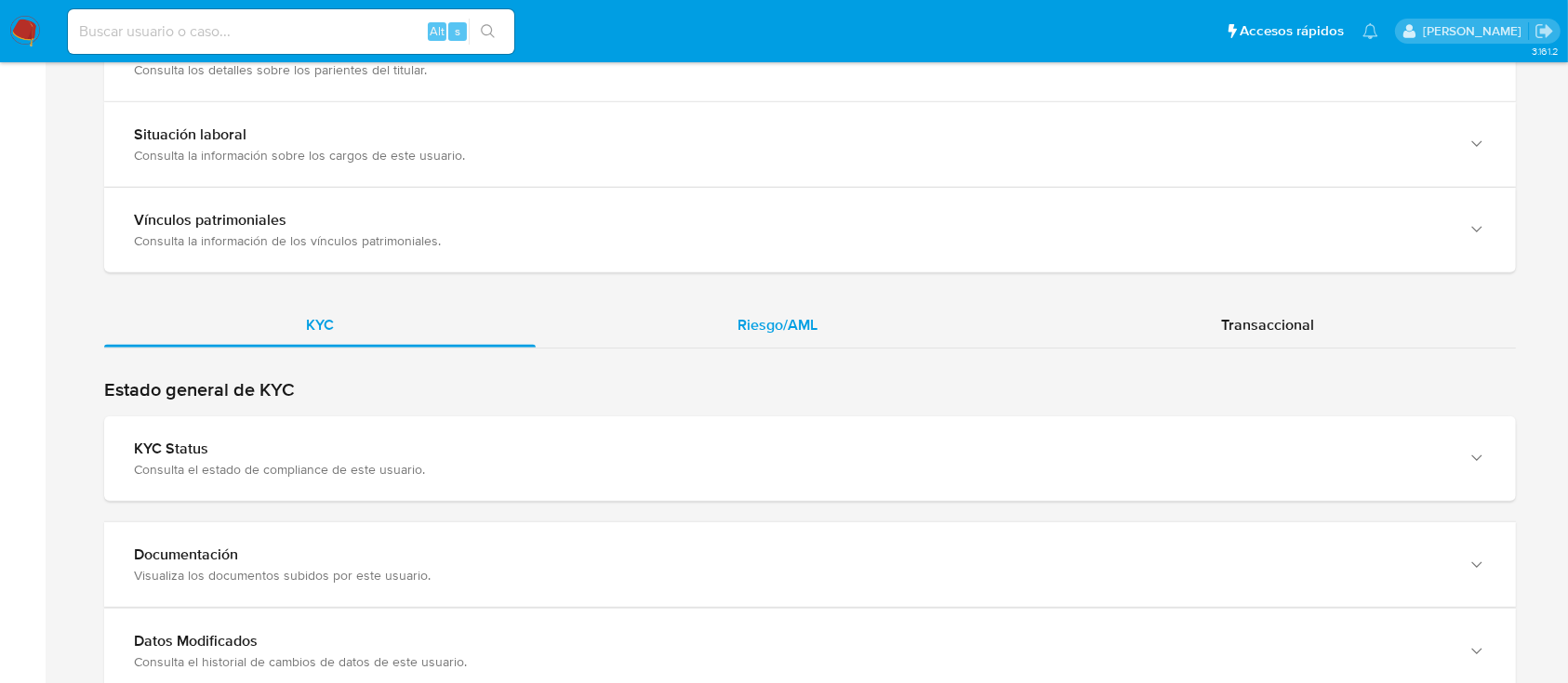
click at [807, 330] on span "Riesgo/AML" at bounding box center [778, 325] width 80 height 22
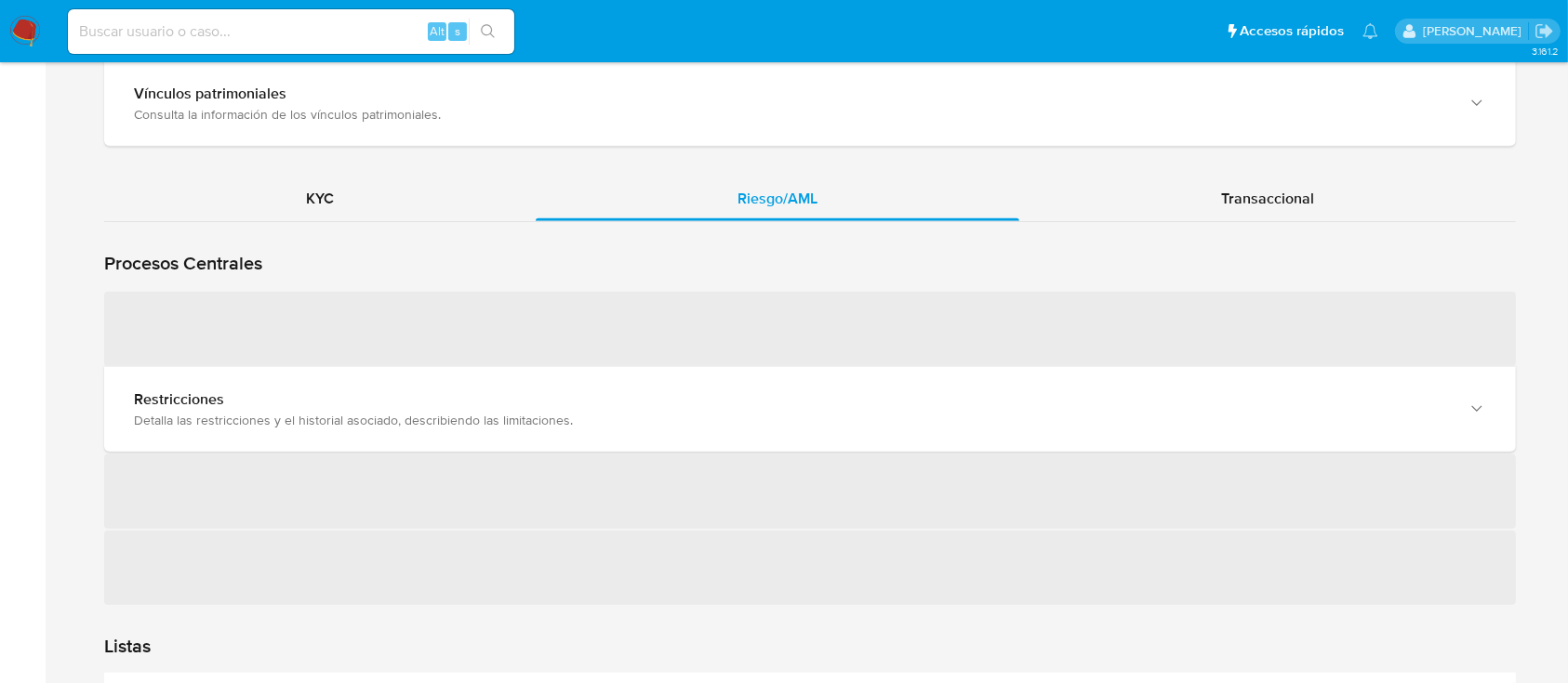
scroll to position [1735, 0]
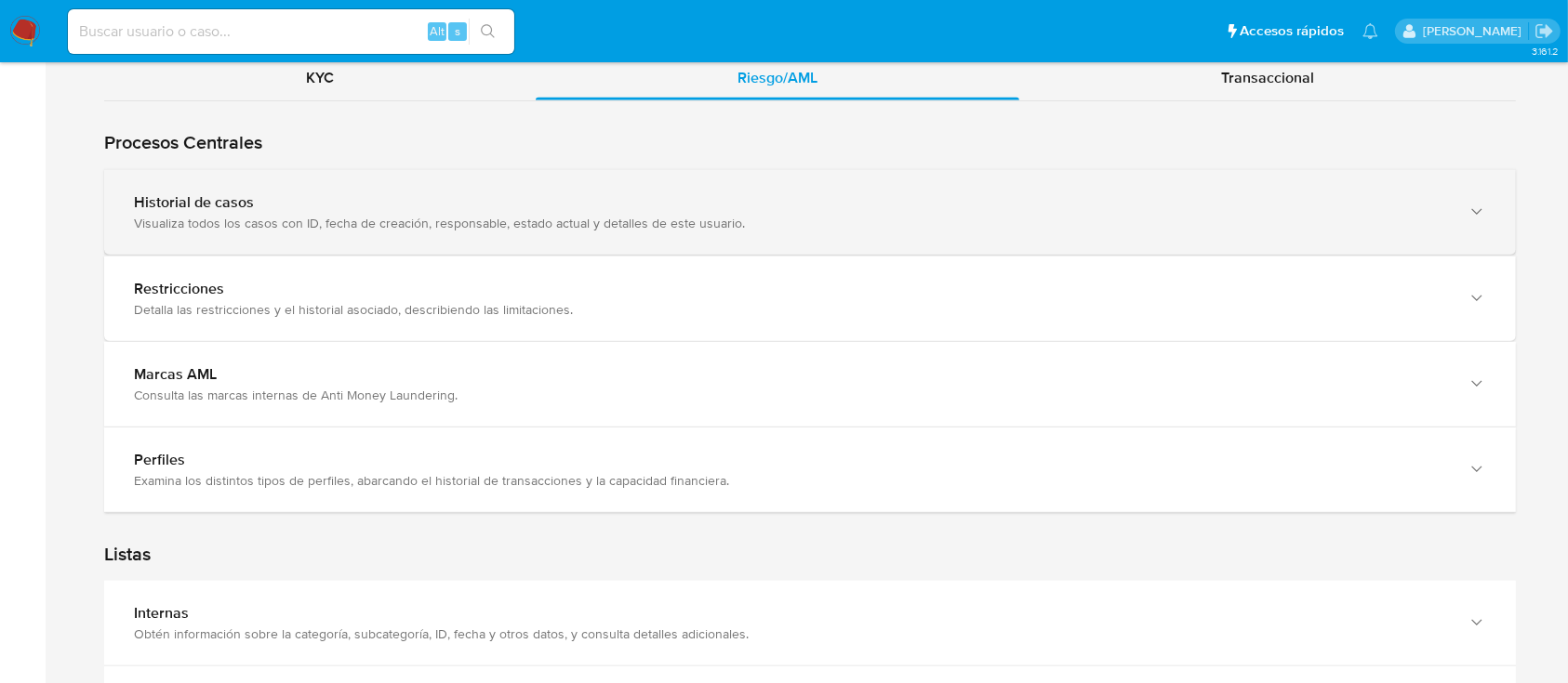
click at [303, 227] on div "Visualiza todos los casos con ID, fecha de creación, responsable, estado actual…" at bounding box center [791, 223] width 1315 height 17
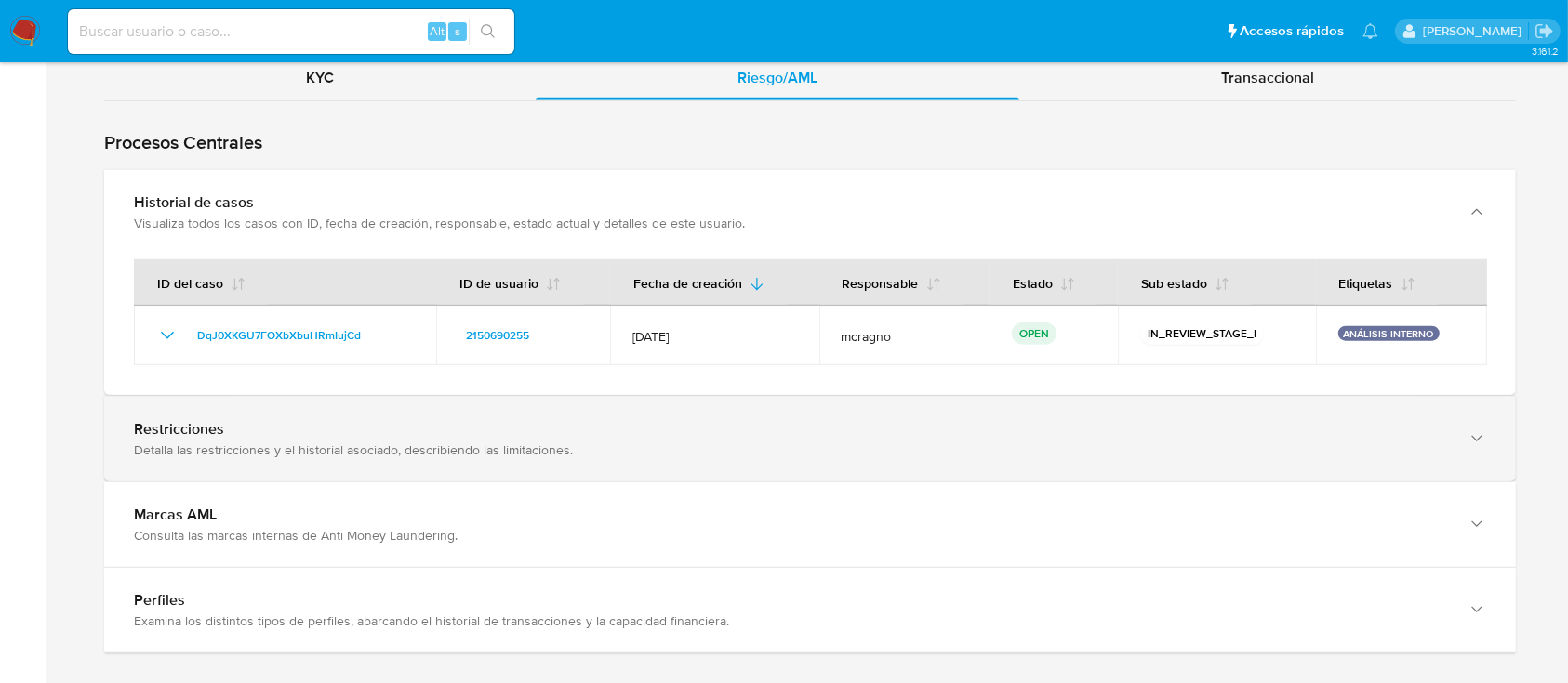
click at [426, 428] on div "Restricciones" at bounding box center [791, 429] width 1315 height 19
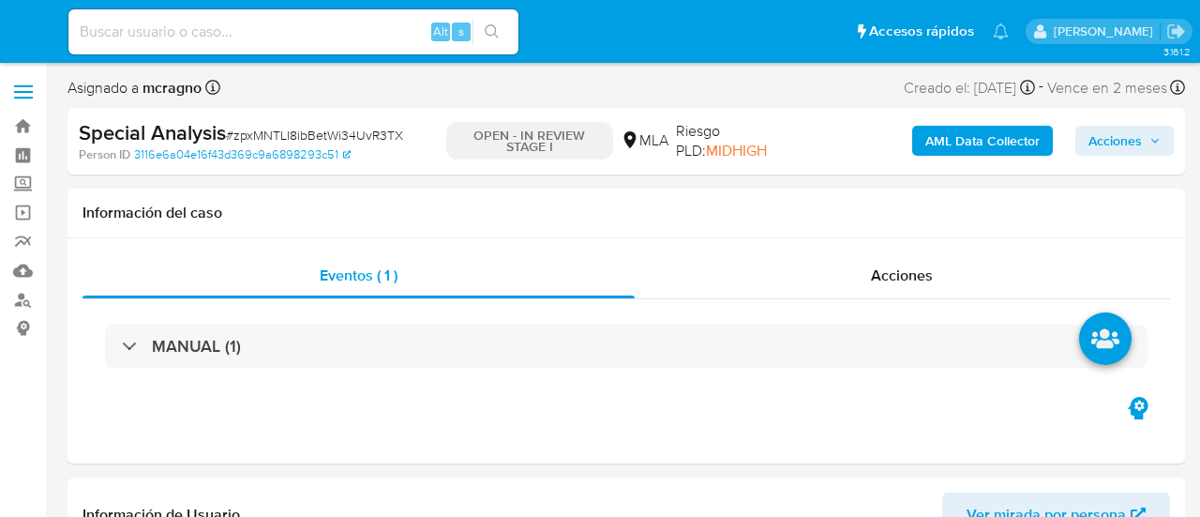
select select "10"
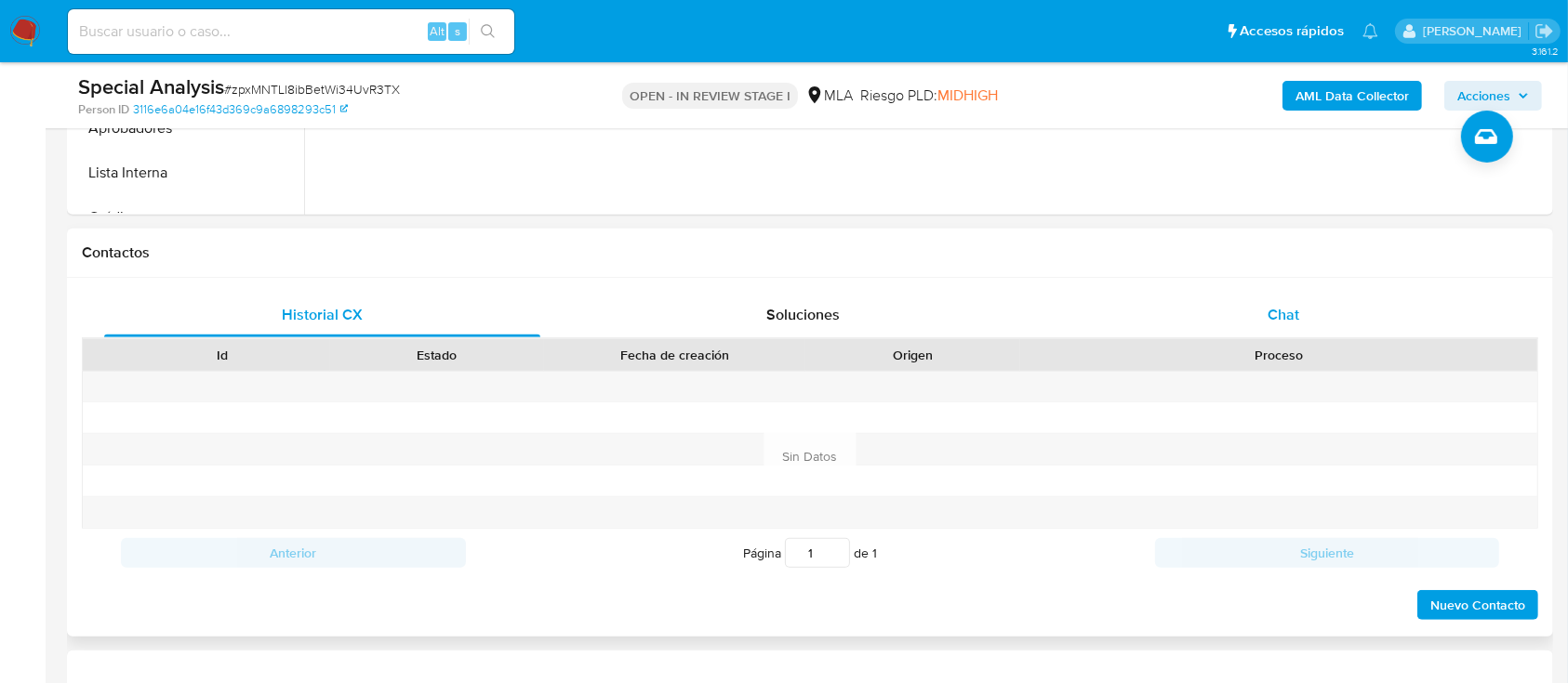
click at [1189, 311] on div "Chat" at bounding box center [1284, 314] width 436 height 45
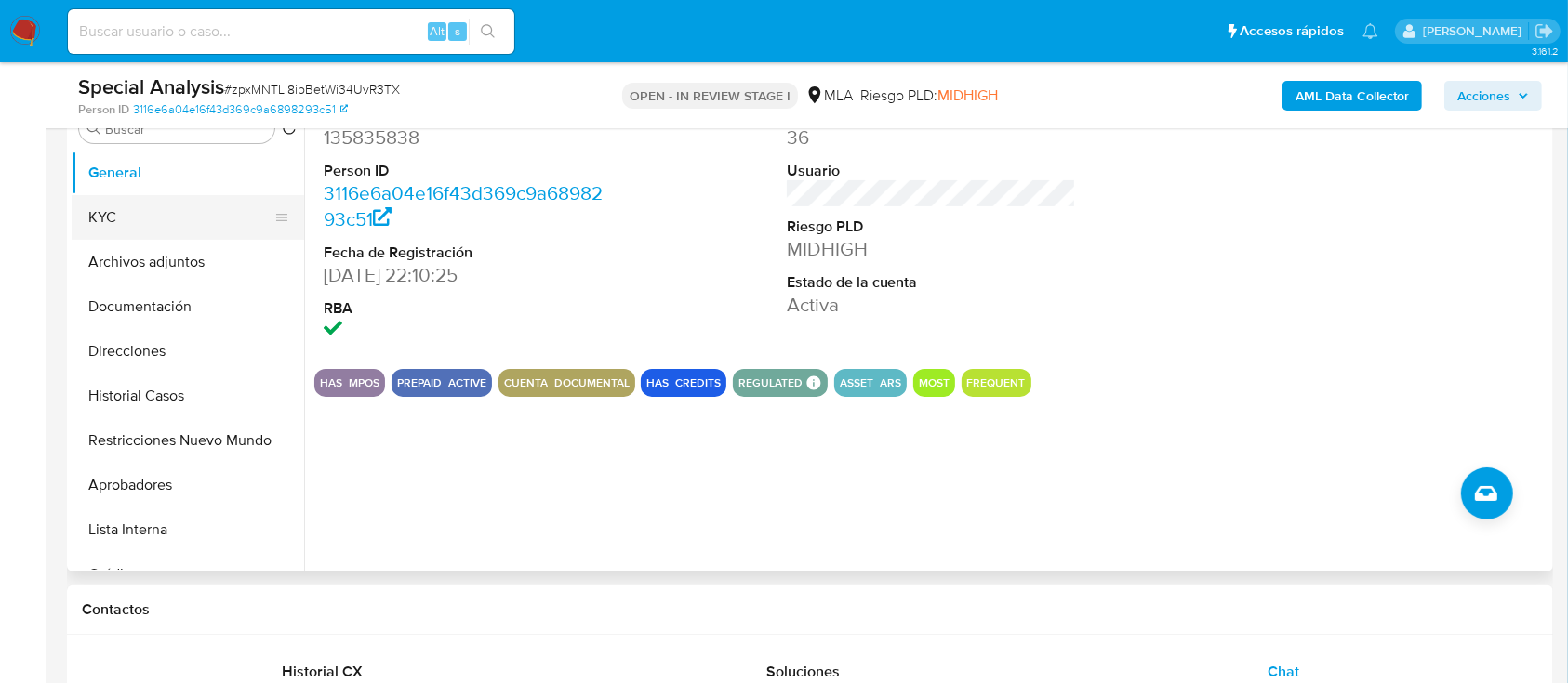
scroll to position [247, 0]
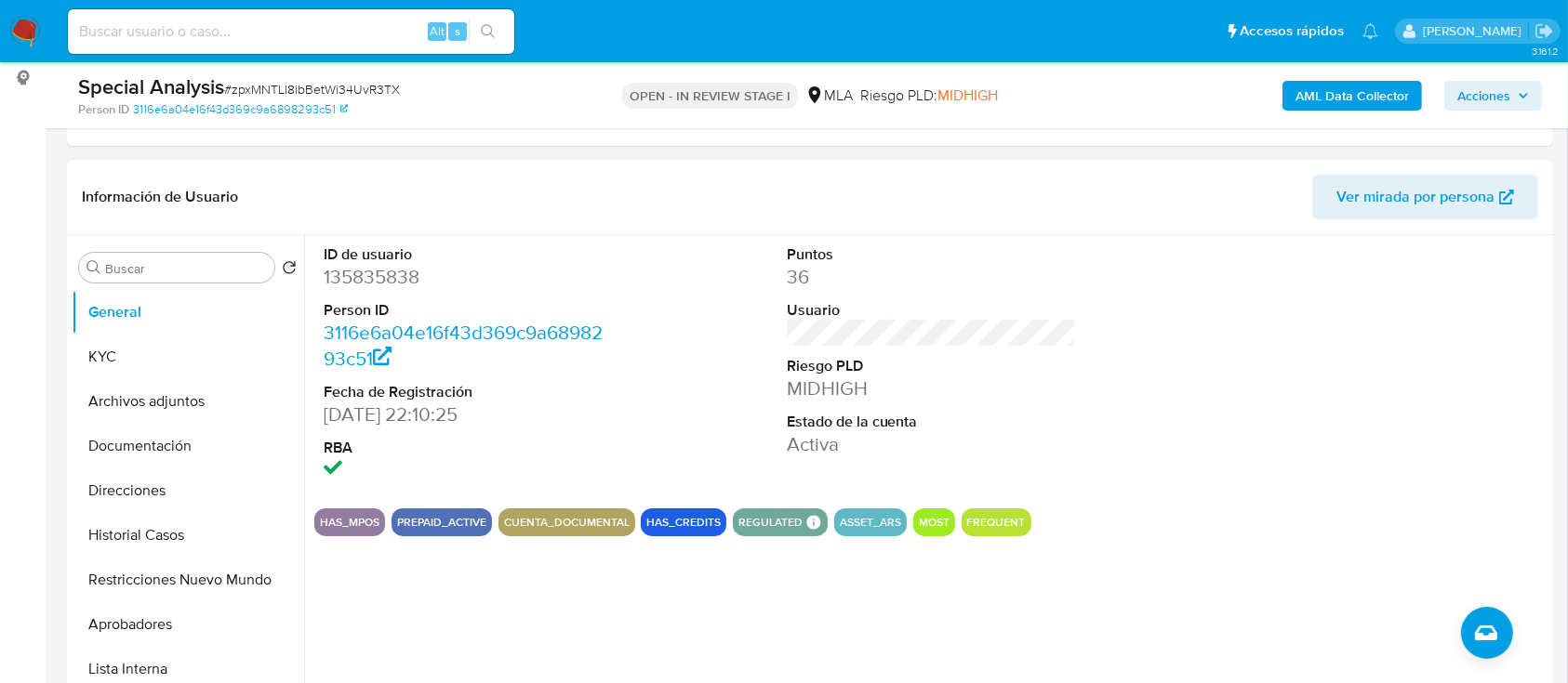
drag, startPoint x: 190, startPoint y: 574, endPoint x: 326, endPoint y: 302, distance: 304.1
click at [190, 512] on button "Restricciones Nuevo Mundo" at bounding box center [187, 580] width 232 height 45
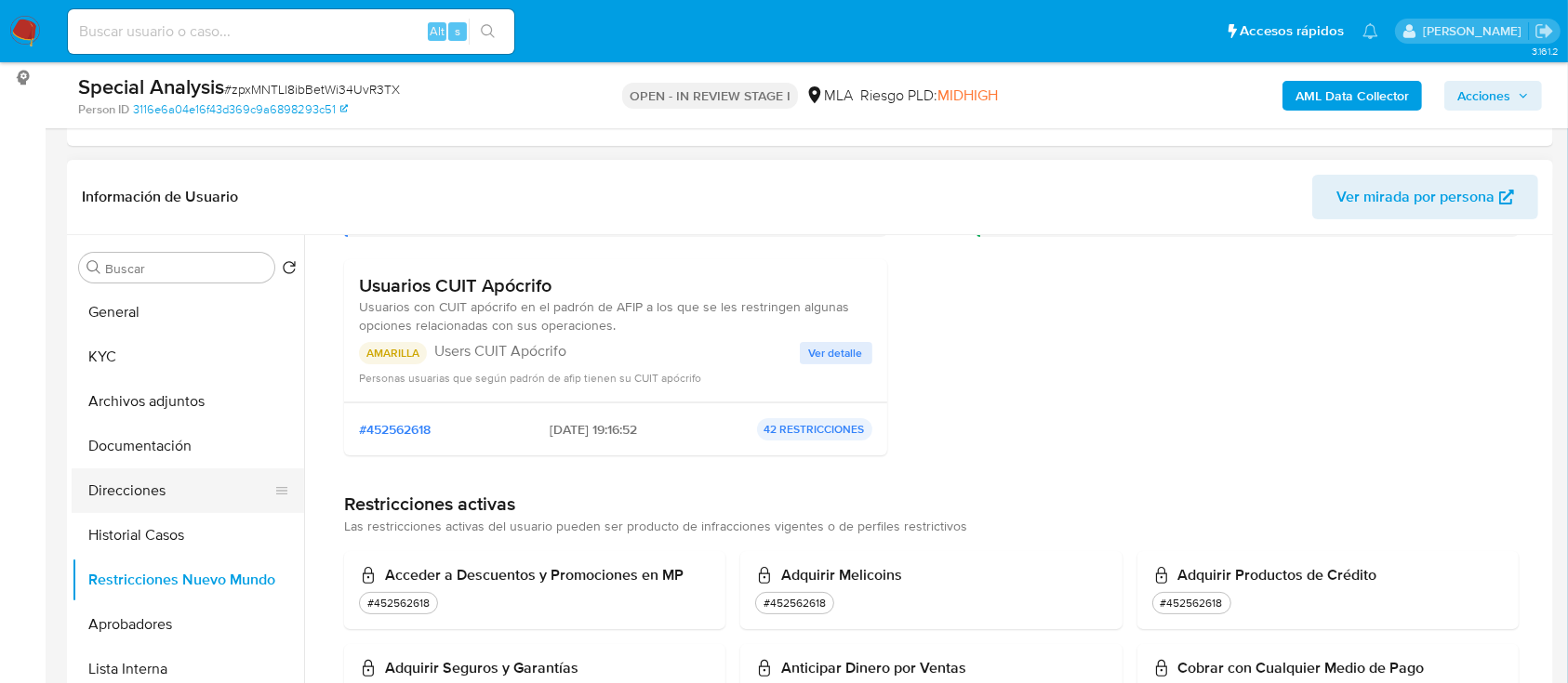
scroll to position [0, 0]
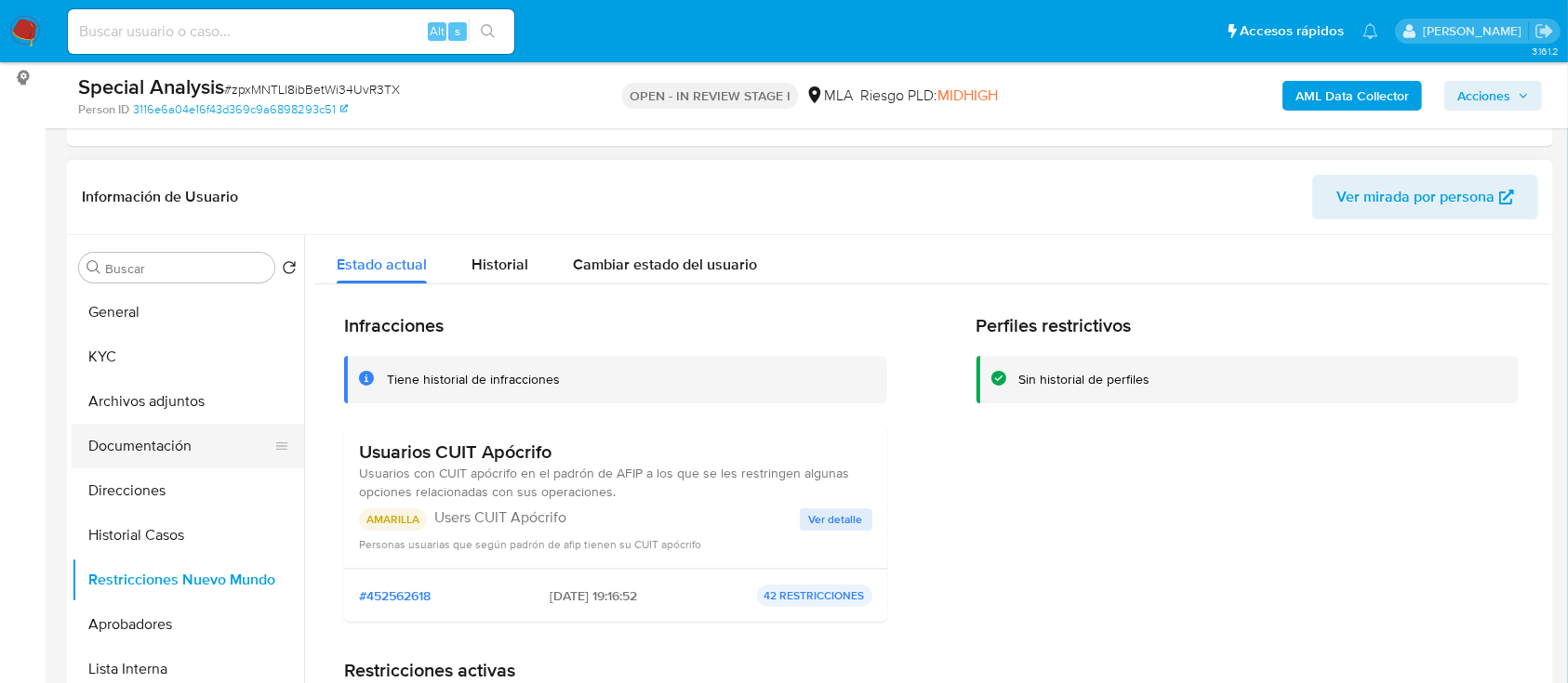
click at [167, 448] on button "Documentación" at bounding box center [180, 446] width 217 height 45
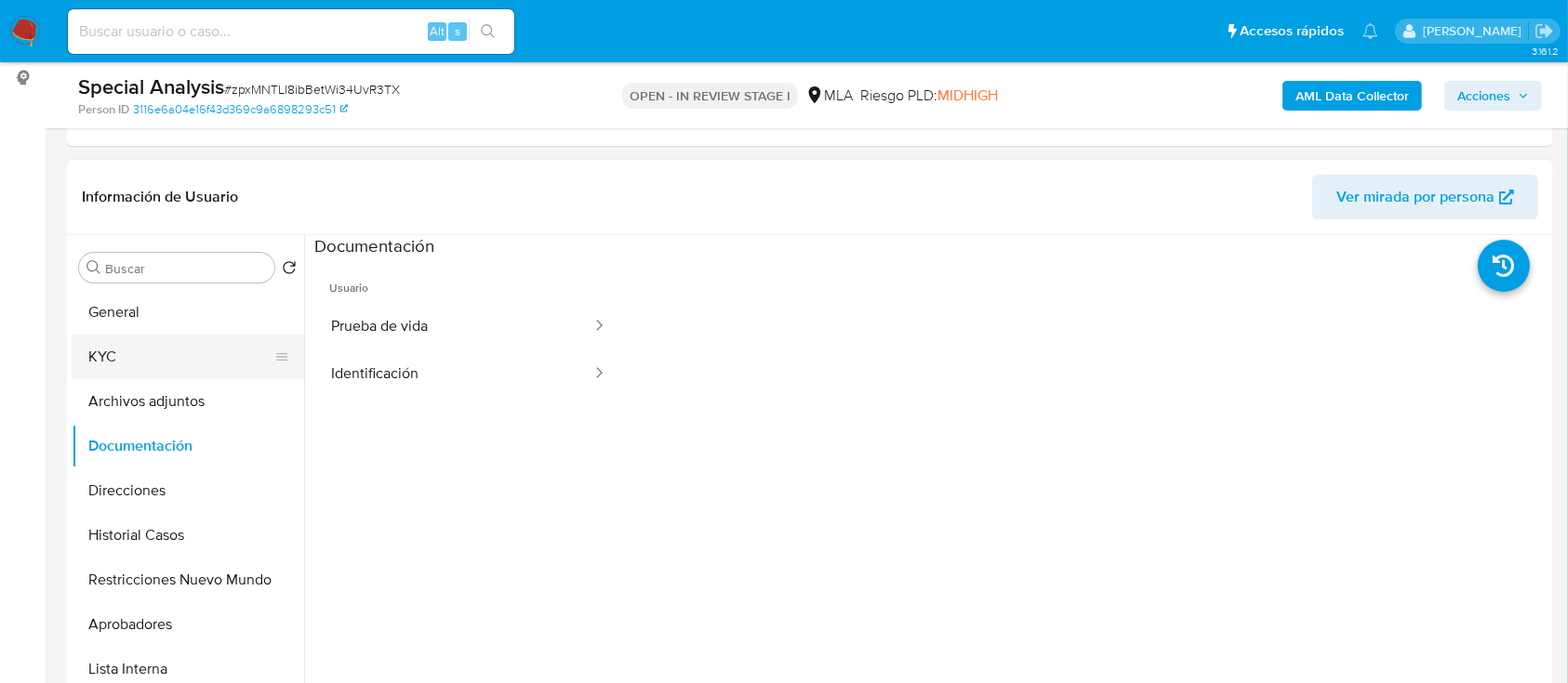
click at [140, 361] on button "KYC" at bounding box center [180, 357] width 217 height 45
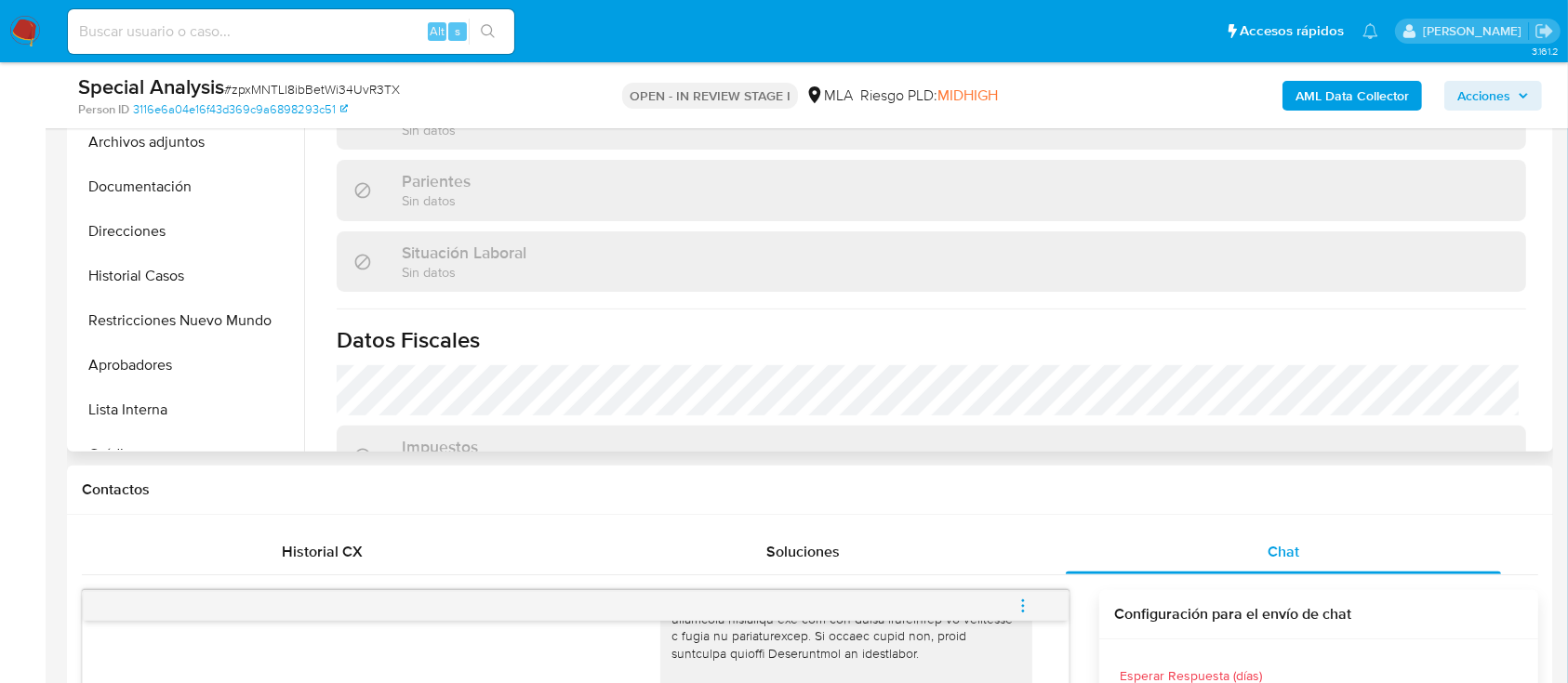
scroll to position [372, 0]
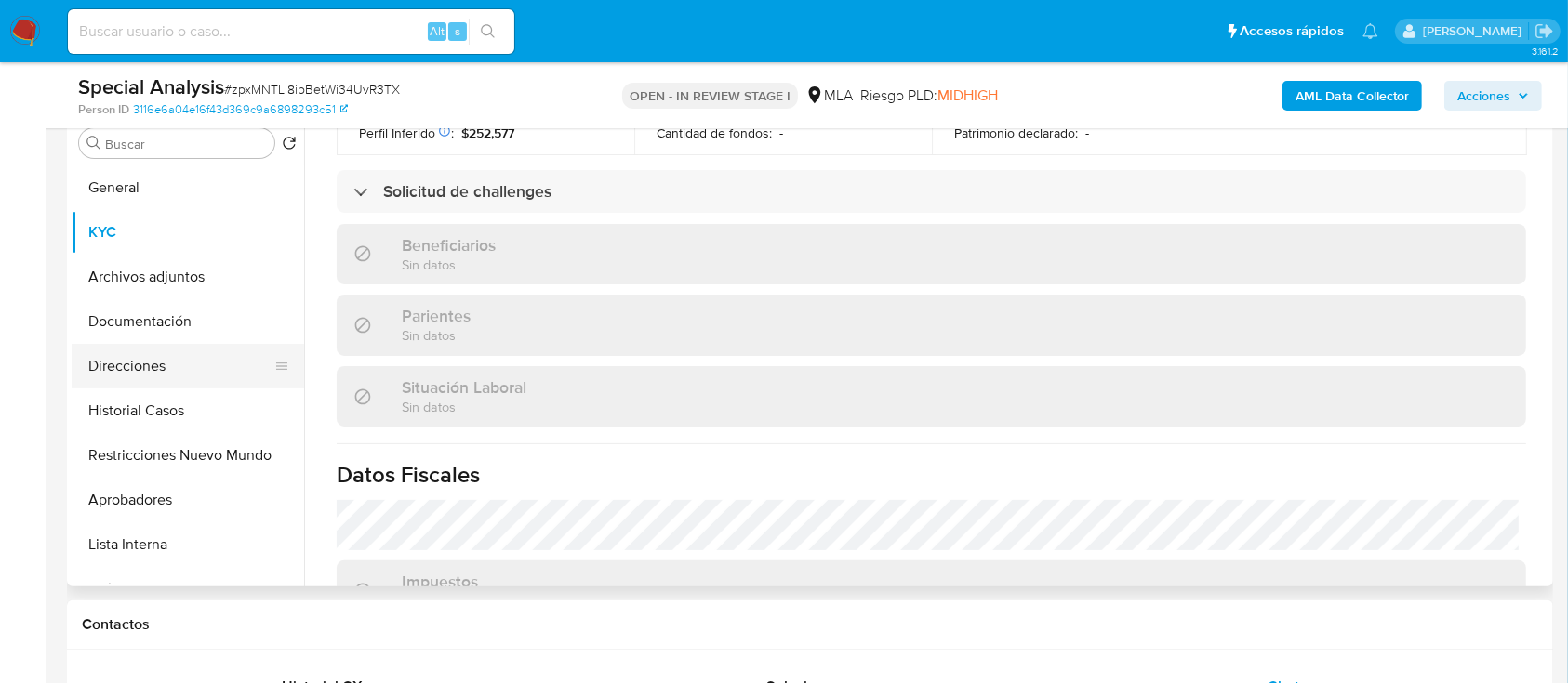
click at [184, 377] on button "Direcciones" at bounding box center [180, 366] width 217 height 45
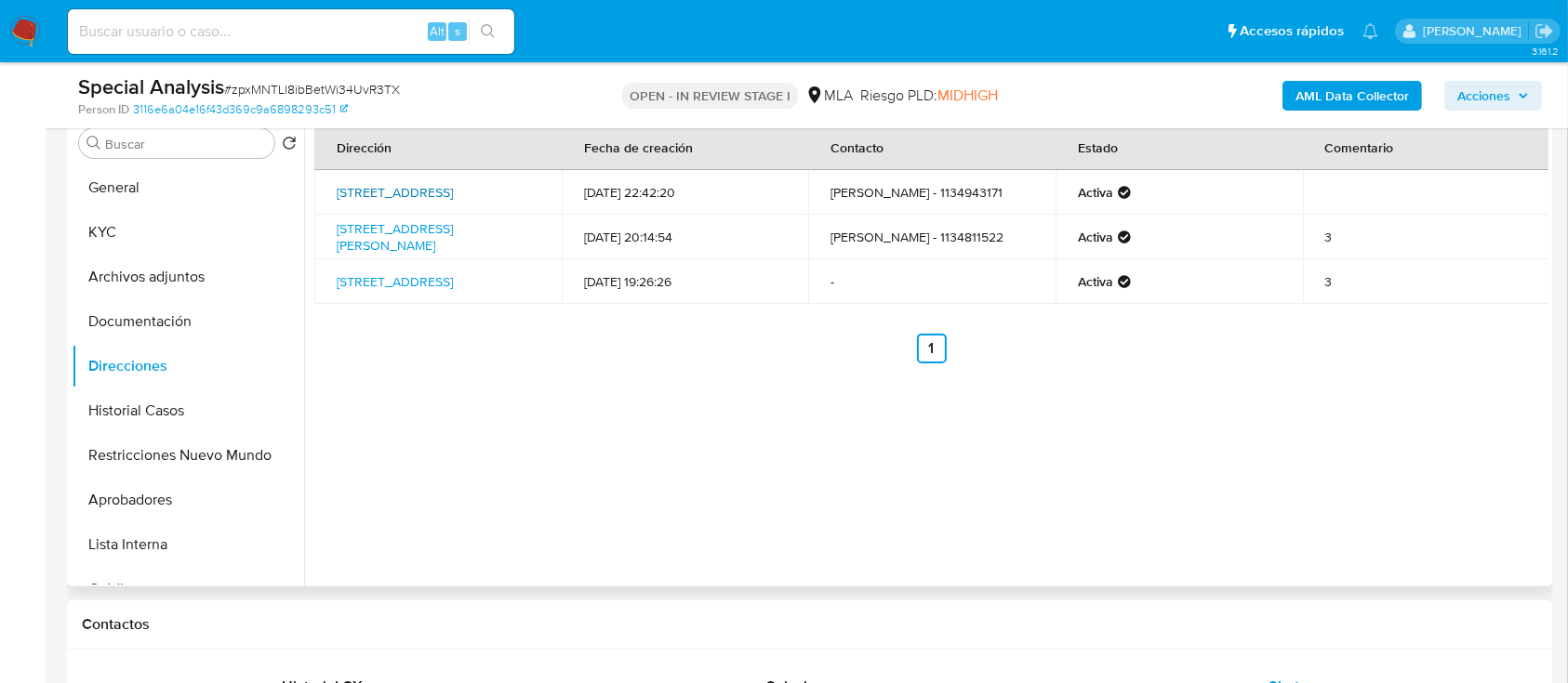
click at [404, 185] on link "Calle Los Platanos 2291, Villa Adelina, Buenos Aires, 1607, Argentina 2291" at bounding box center [394, 192] width 116 height 19
click at [438, 244] on link "El Indio 2780, San Isidro, Buenos Aires, 1607, Argentina 2780" at bounding box center [394, 237] width 116 height 36
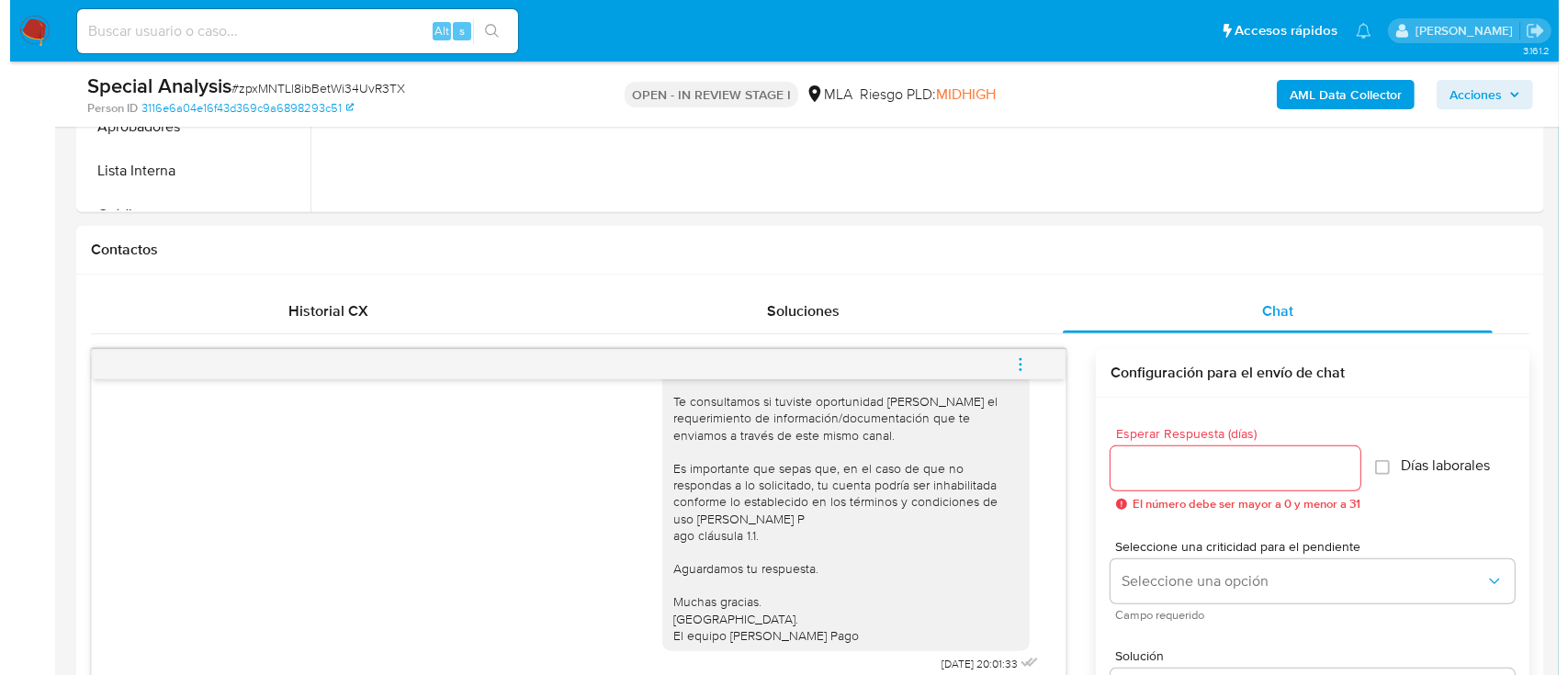
scroll to position [2970, 0]
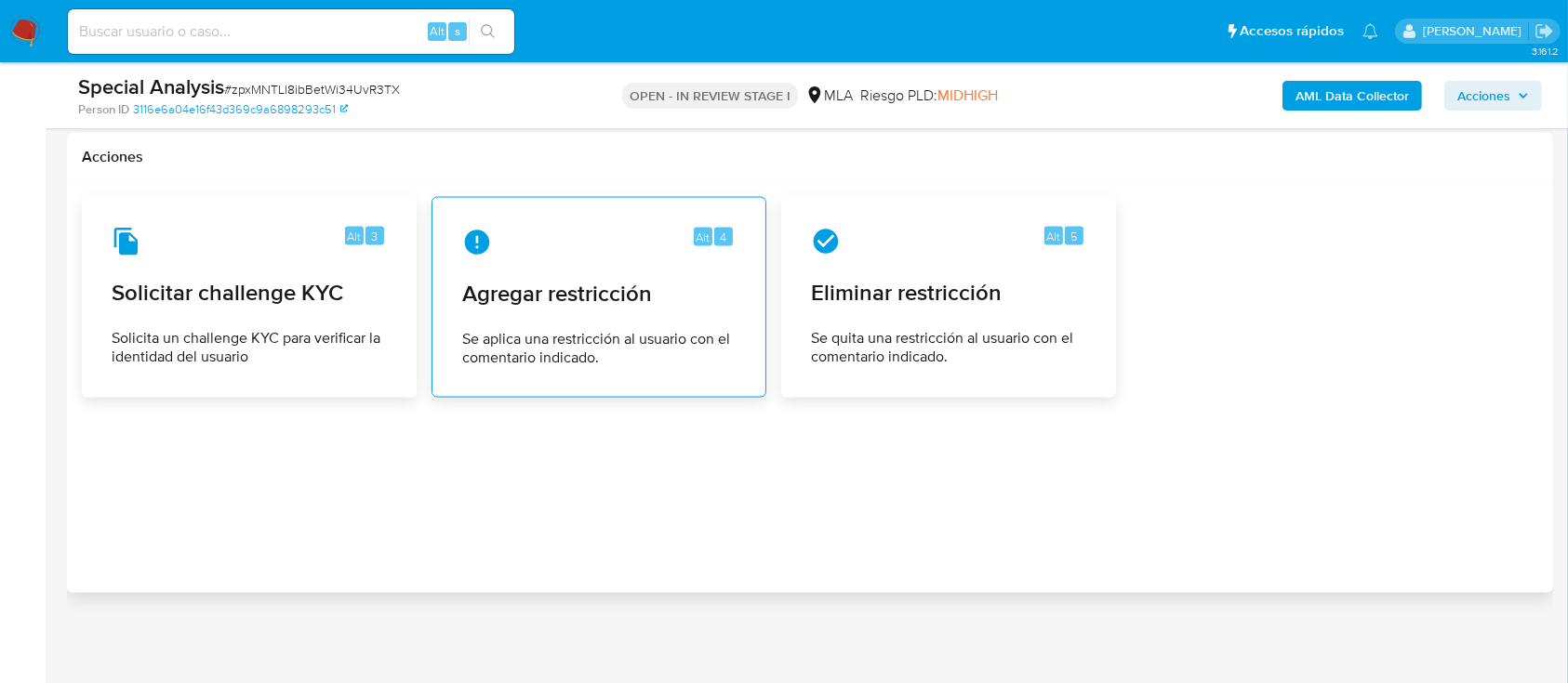
click at [553, 310] on div "Alt 4 Agregar restricción Se aplica una restricción al usuario con el comentari…" at bounding box center [599, 297] width 303 height 170
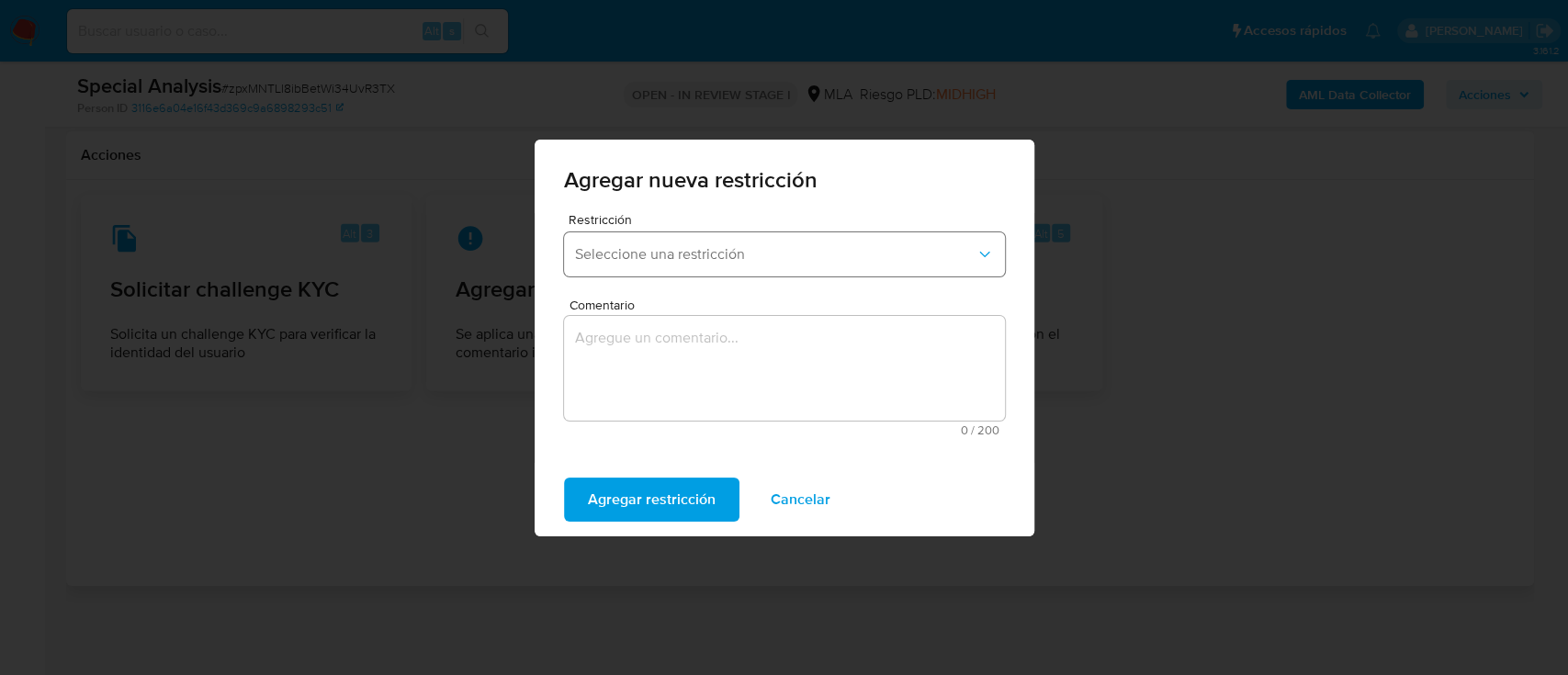
click at [774, 250] on span "Seleccione una restricción" at bounding box center [775, 254] width 401 height 19
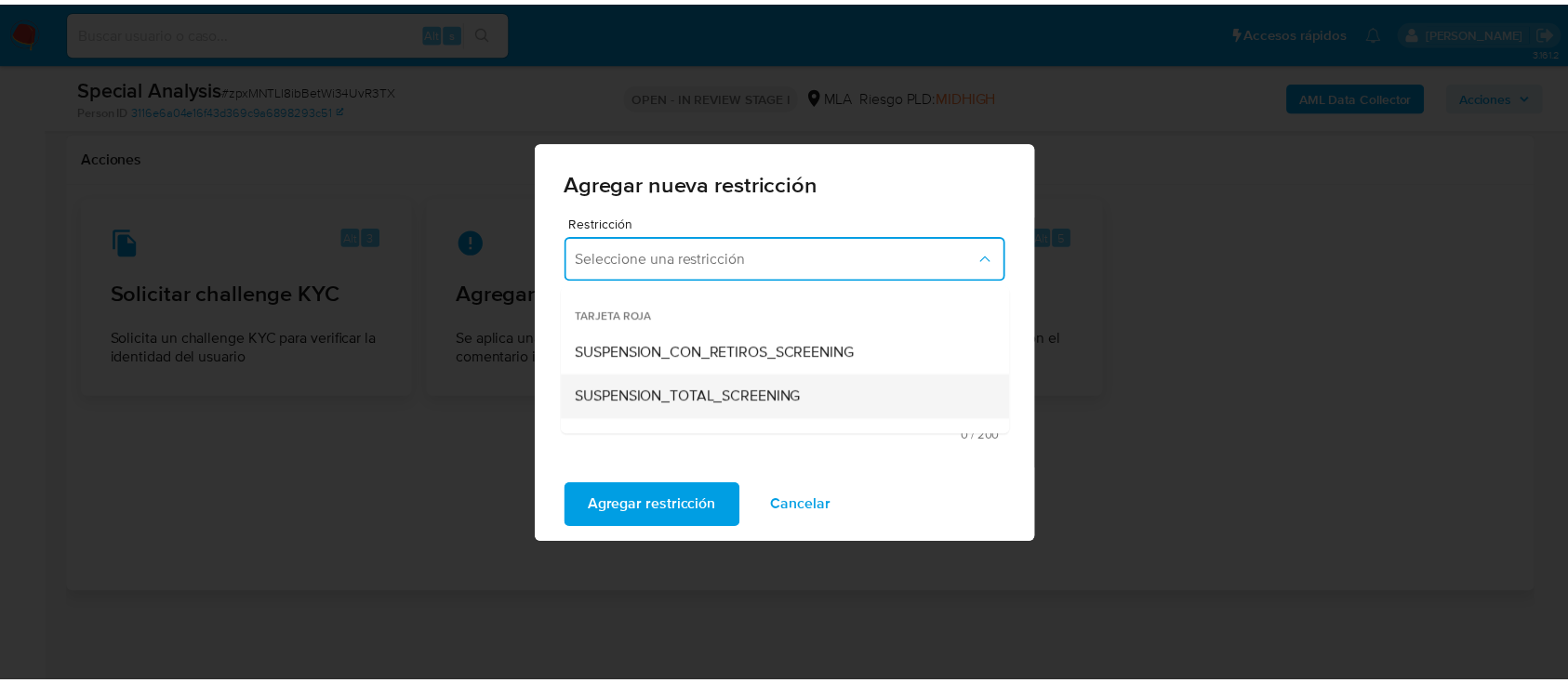
scroll to position [247, 0]
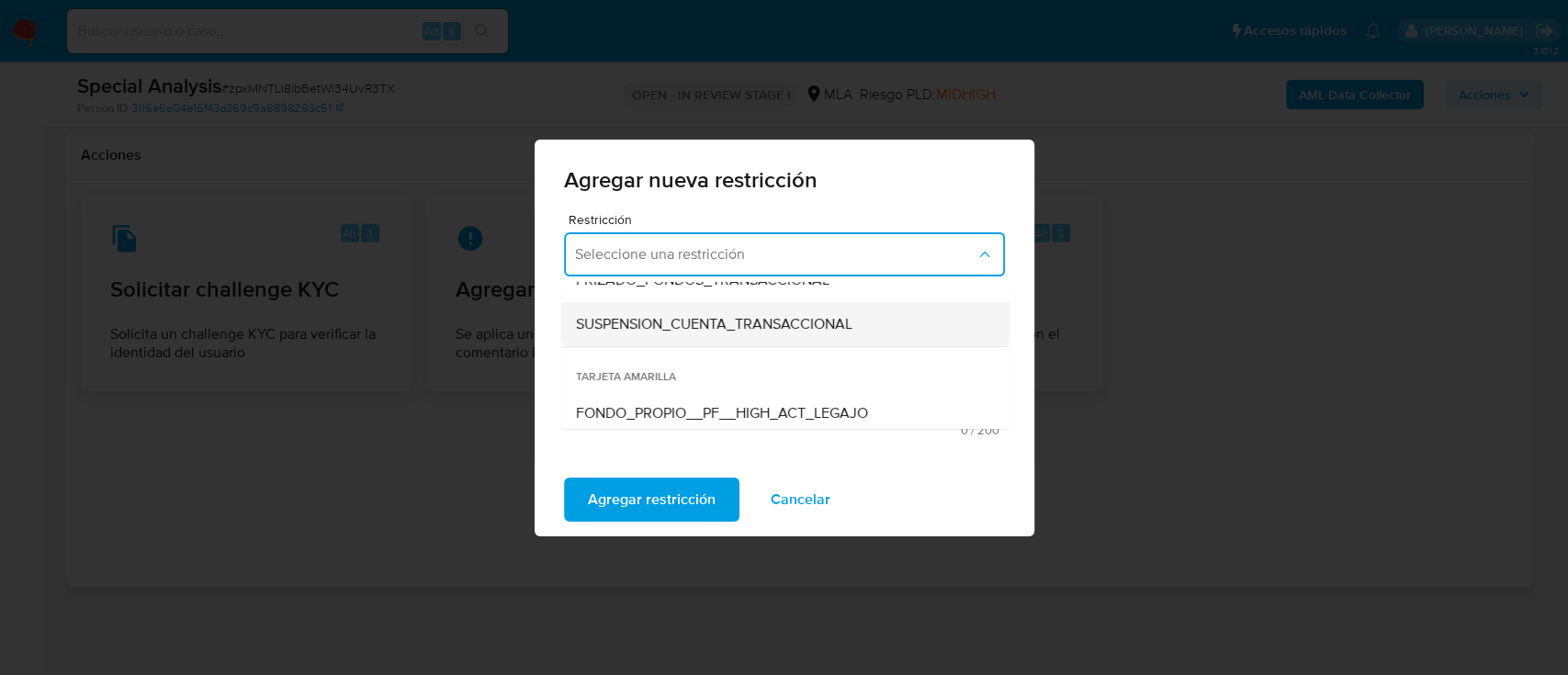
click at [753, 329] on span "SUSPENSION_CUENTA_TRANSACCIONAL" at bounding box center [713, 324] width 276 height 19
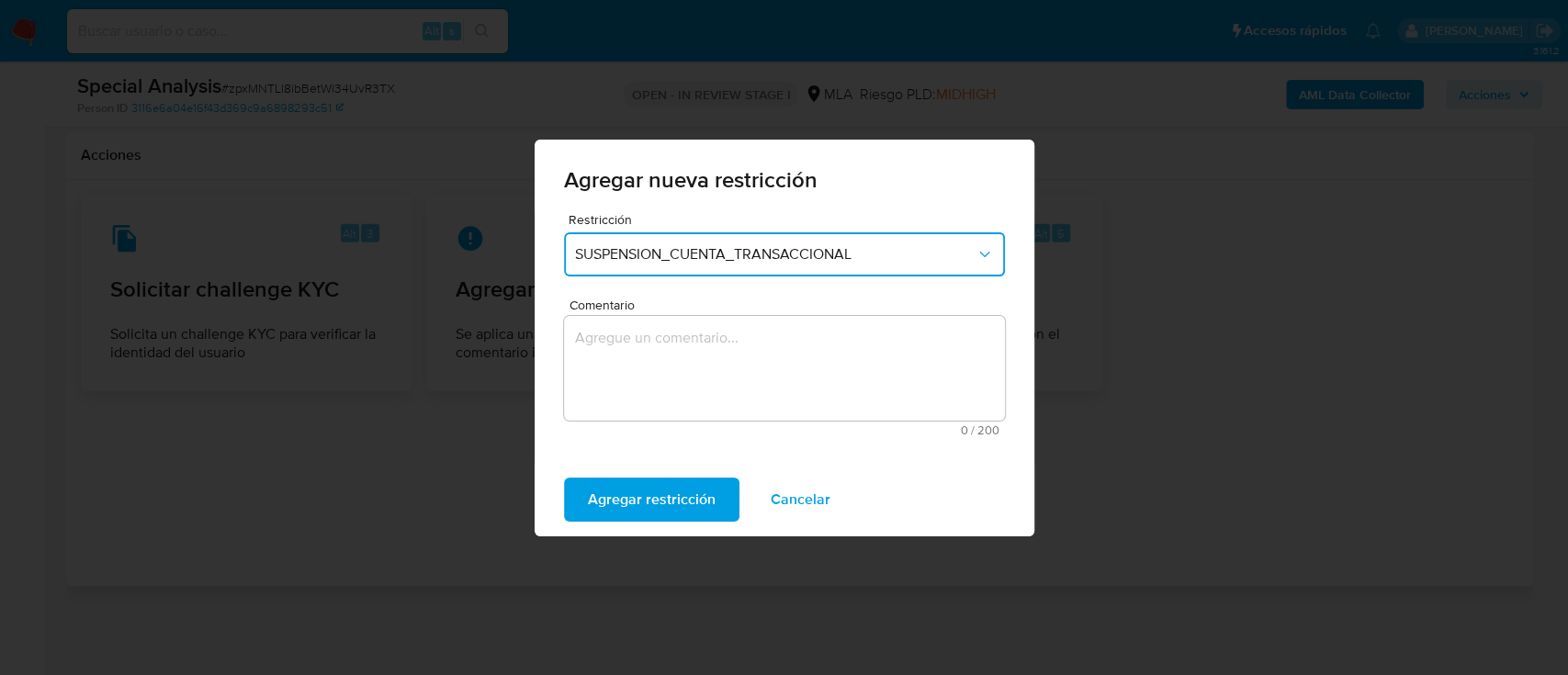
click at [753, 329] on textarea "Comentario" at bounding box center [784, 368] width 441 height 105
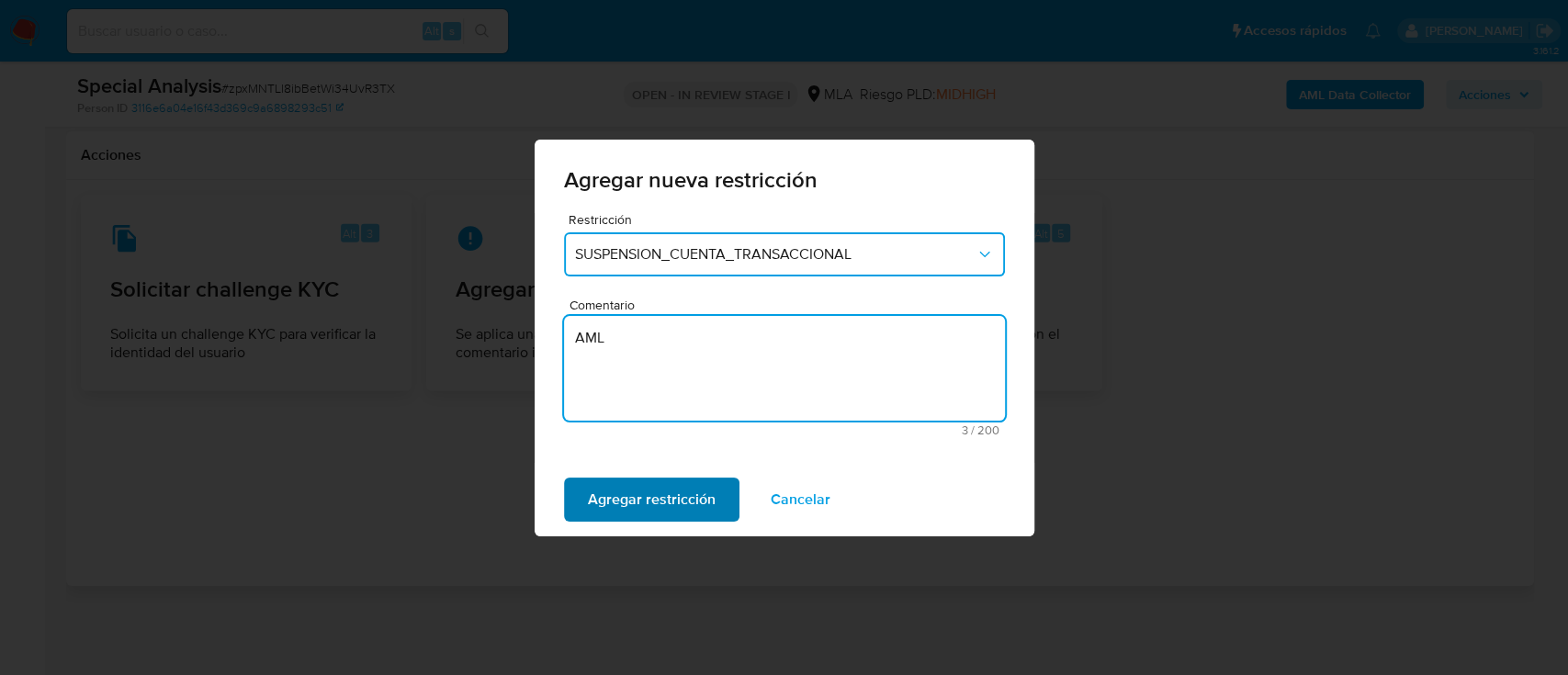
type textarea "AML"
click at [620, 480] on span "Agregar restricción" at bounding box center [651, 500] width 127 height 40
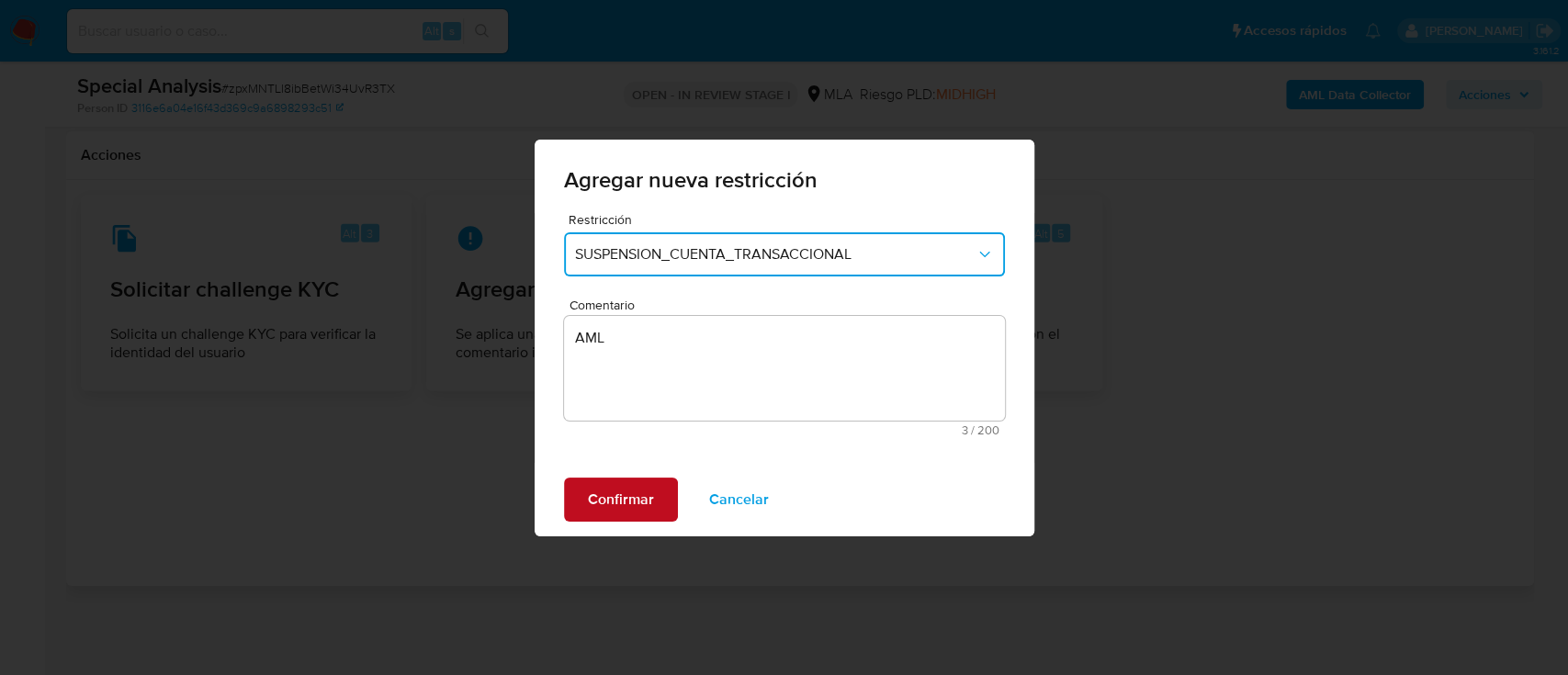
click at [626, 500] on span "Confirmar" at bounding box center [621, 500] width 67 height 40
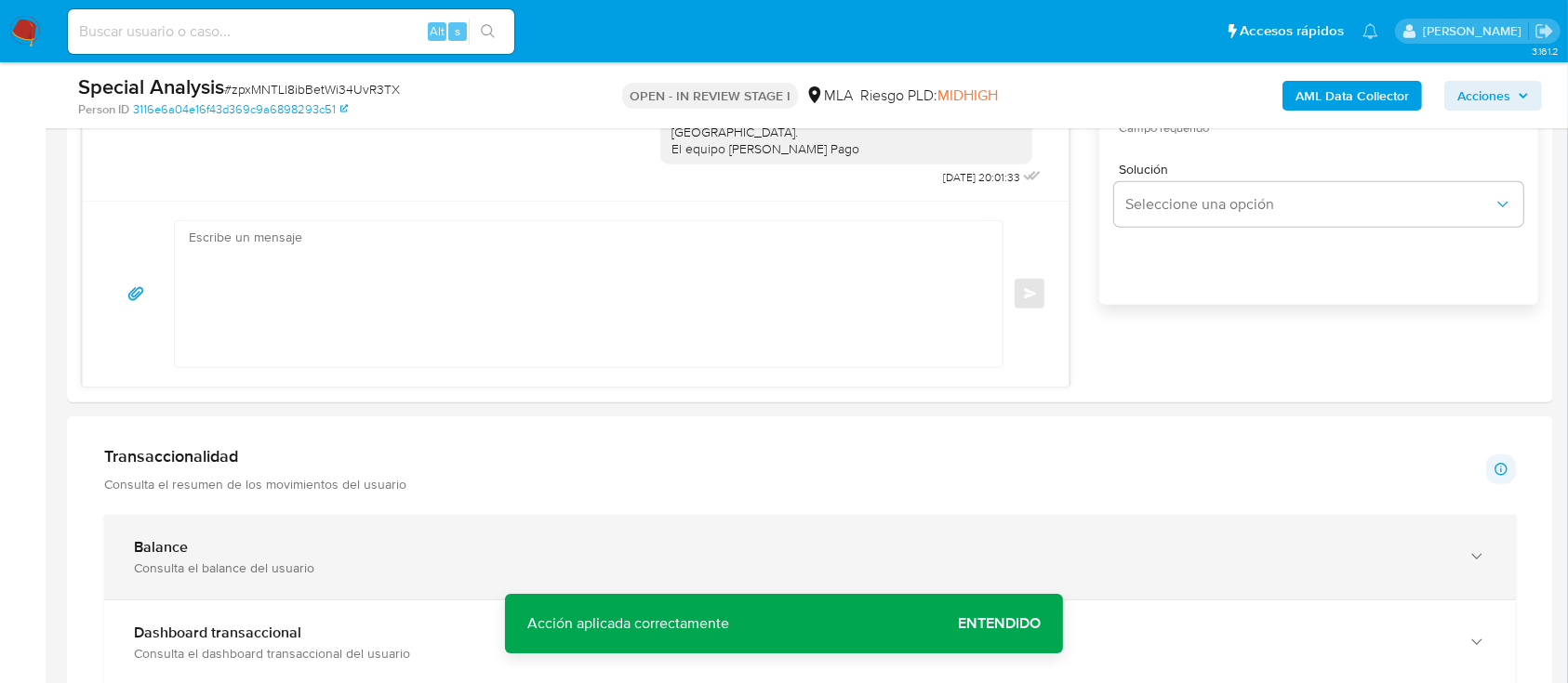
scroll to position [1146, 0]
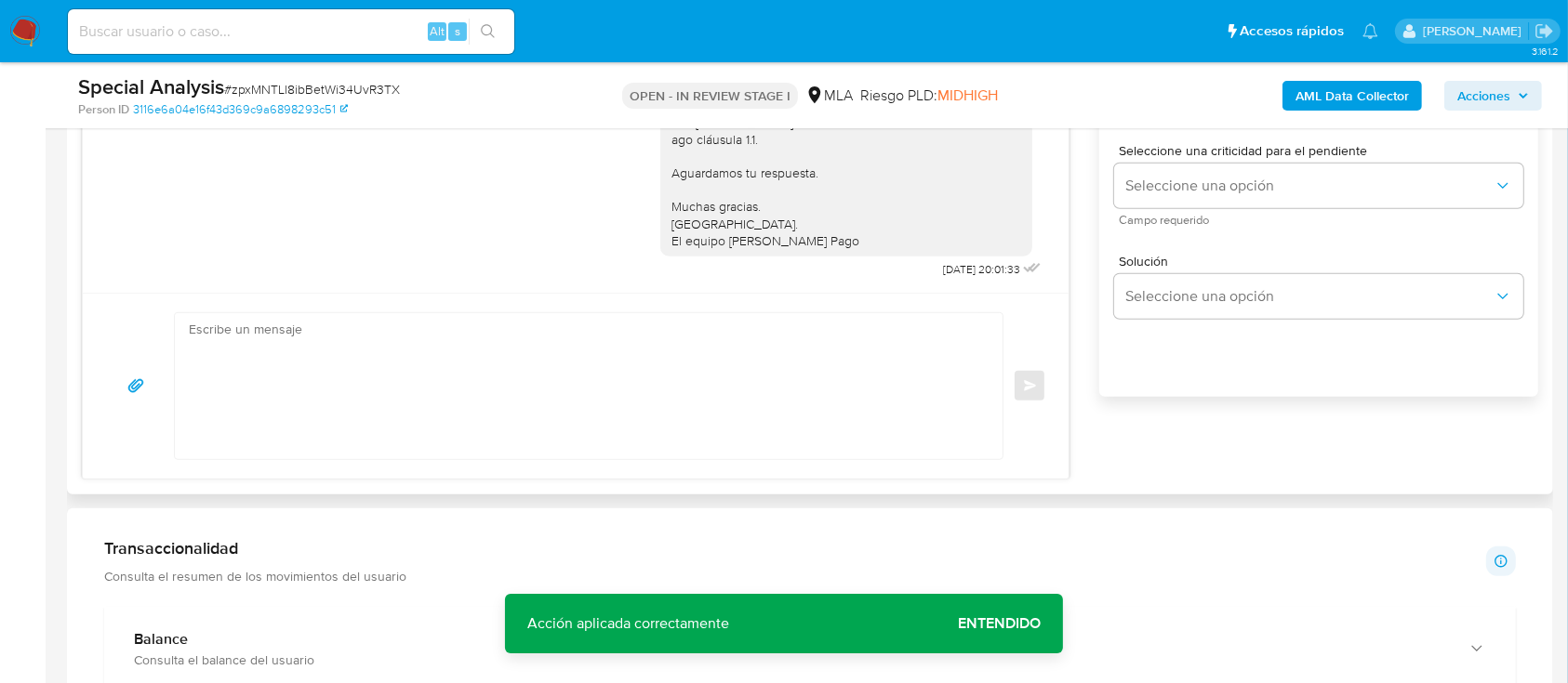
drag, startPoint x: 555, startPoint y: 481, endPoint x: 588, endPoint y: 423, distance: 66.7
click at [556, 481] on div "Historial CX Soluciones Chat Id Estado Fecha de creación Origen Proceso Anterio…" at bounding box center [810, 184] width 1487 height 620
click at [603, 397] on textarea at bounding box center [583, 386] width 790 height 146
paste textarea "Hola XXX, Muchas gracias por tu respuesta. Analizamos tu caso y verificamos que…"
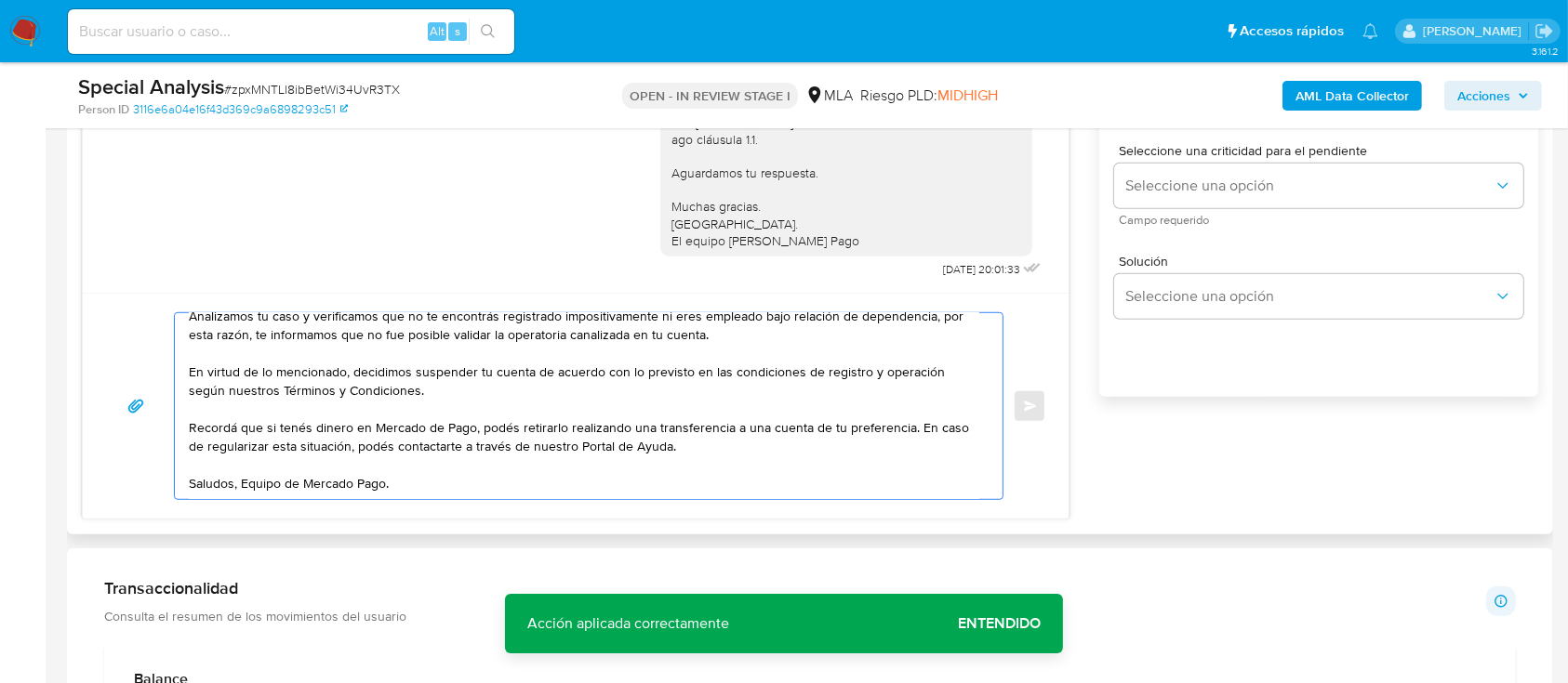
scroll to position [0, 0]
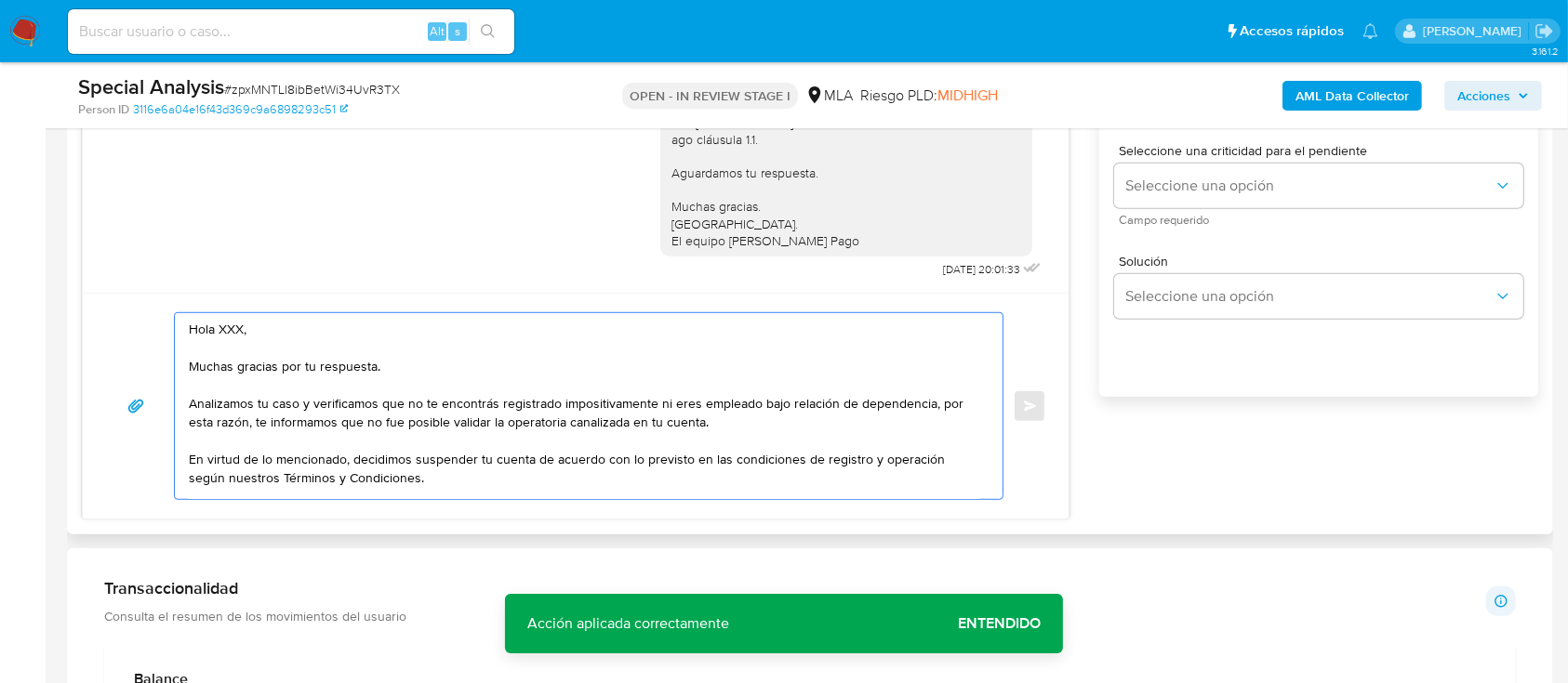
click at [372, 332] on textarea "Hola XXX, Muchas gracias por tu respuesta. Analizamos tu caso y verificamos que…" at bounding box center [583, 406] width 790 height 186
drag, startPoint x: 417, startPoint y: 370, endPoint x: 189, endPoint y: 368, distance: 228.0
click at [189, 368] on textarea "Hola , Muchas gracias por tu respuesta. Analizamos tu caso y verificamos que no…" at bounding box center [583, 406] width 790 height 186
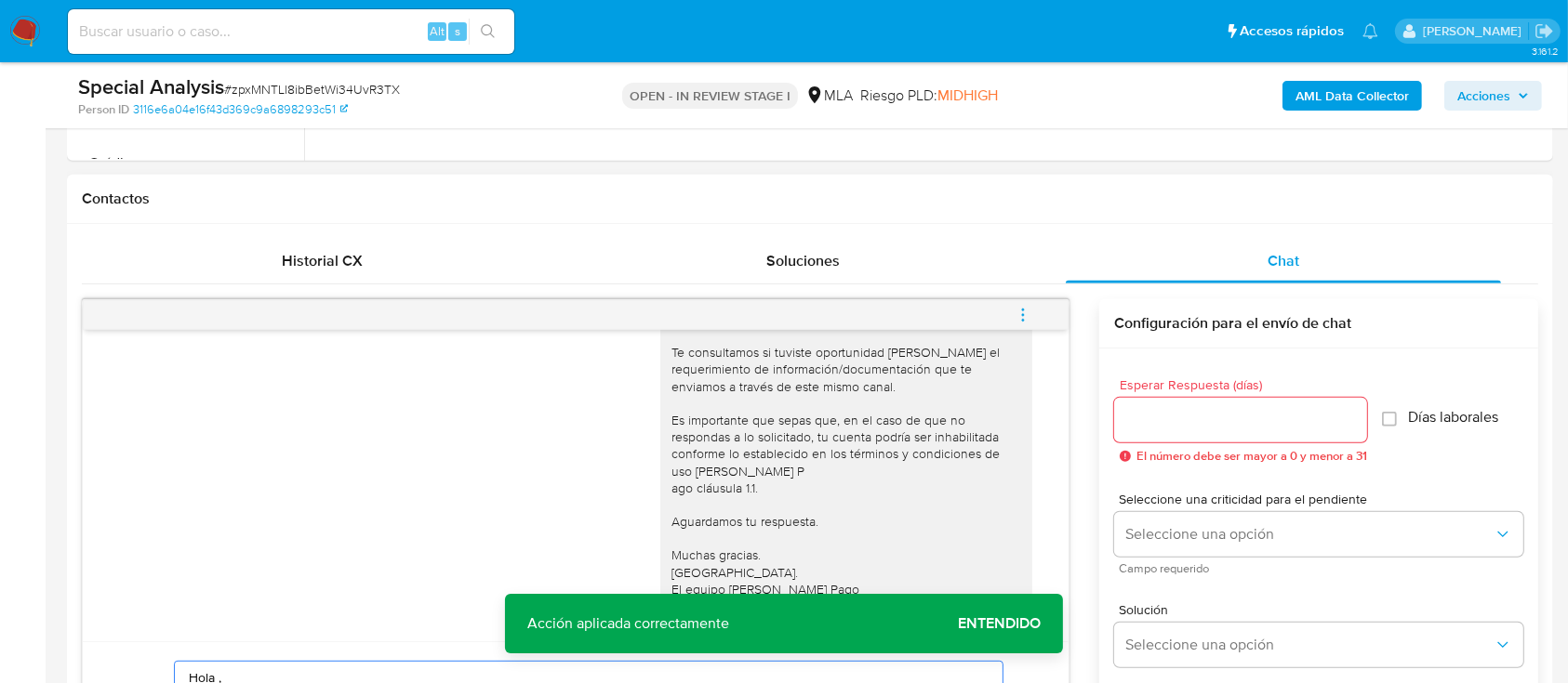
scroll to position [774, 0]
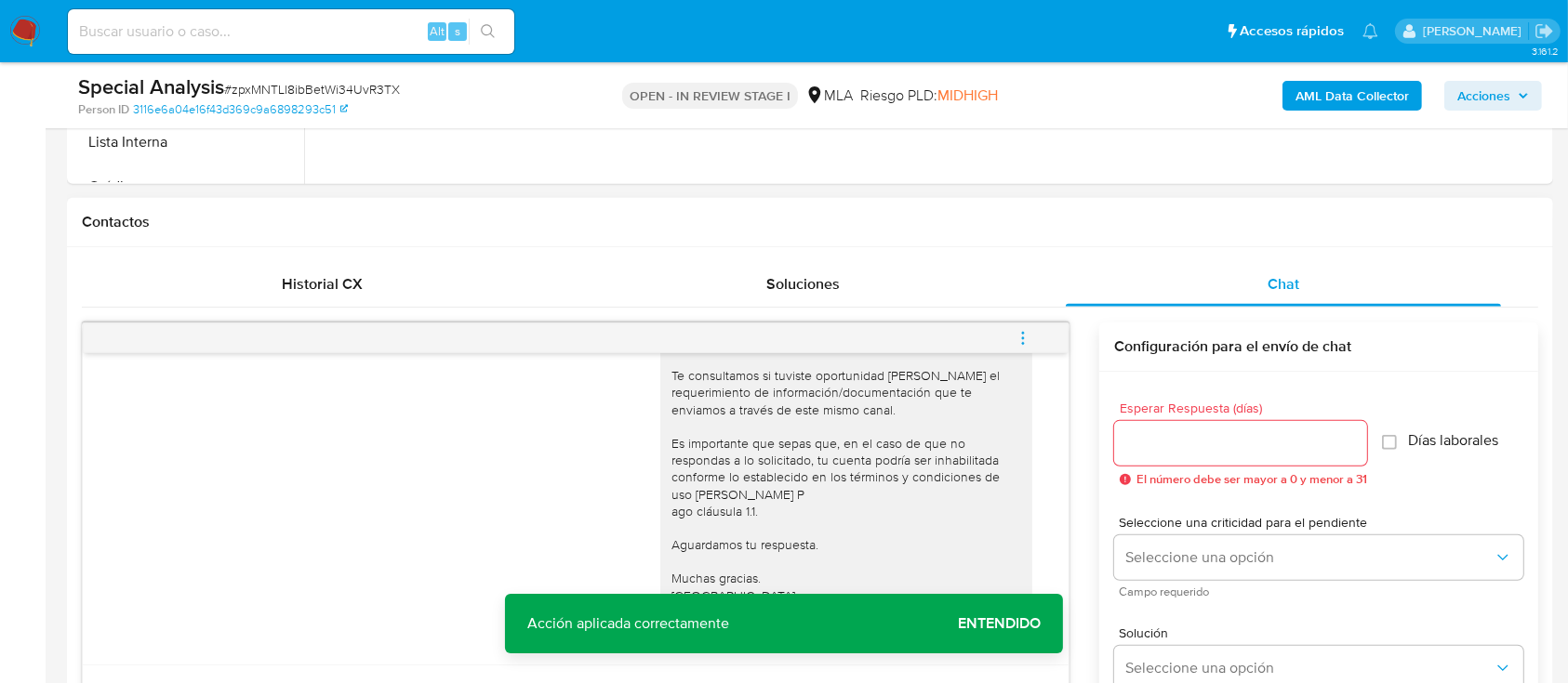
type textarea "Hola , Analizamos tu caso y verificamos que no te encontrás registrado impositi…"
click at [1169, 437] on input "Esperar Respuesta (días)" at bounding box center [1240, 443] width 253 height 24
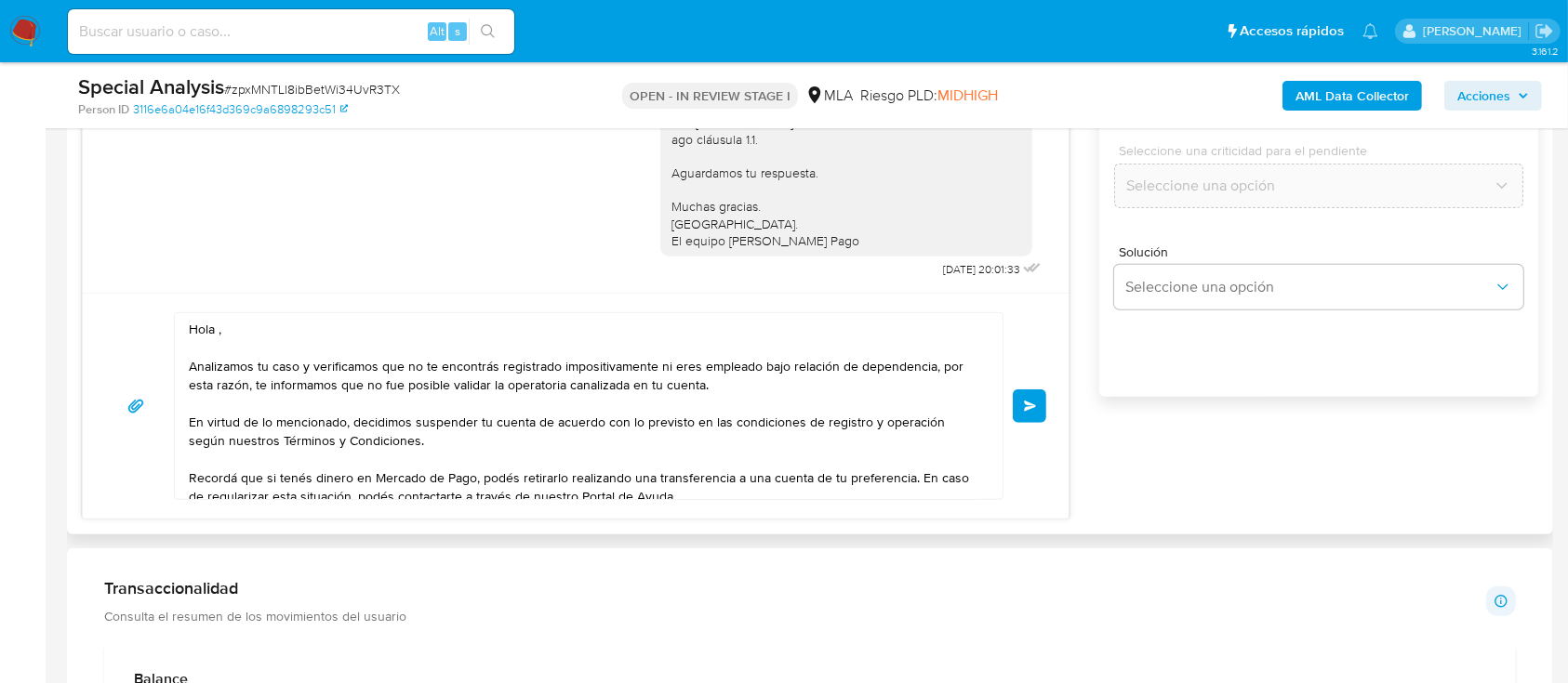
type input "0"
click at [1033, 408] on span "Enviar" at bounding box center [1029, 405] width 13 height 11
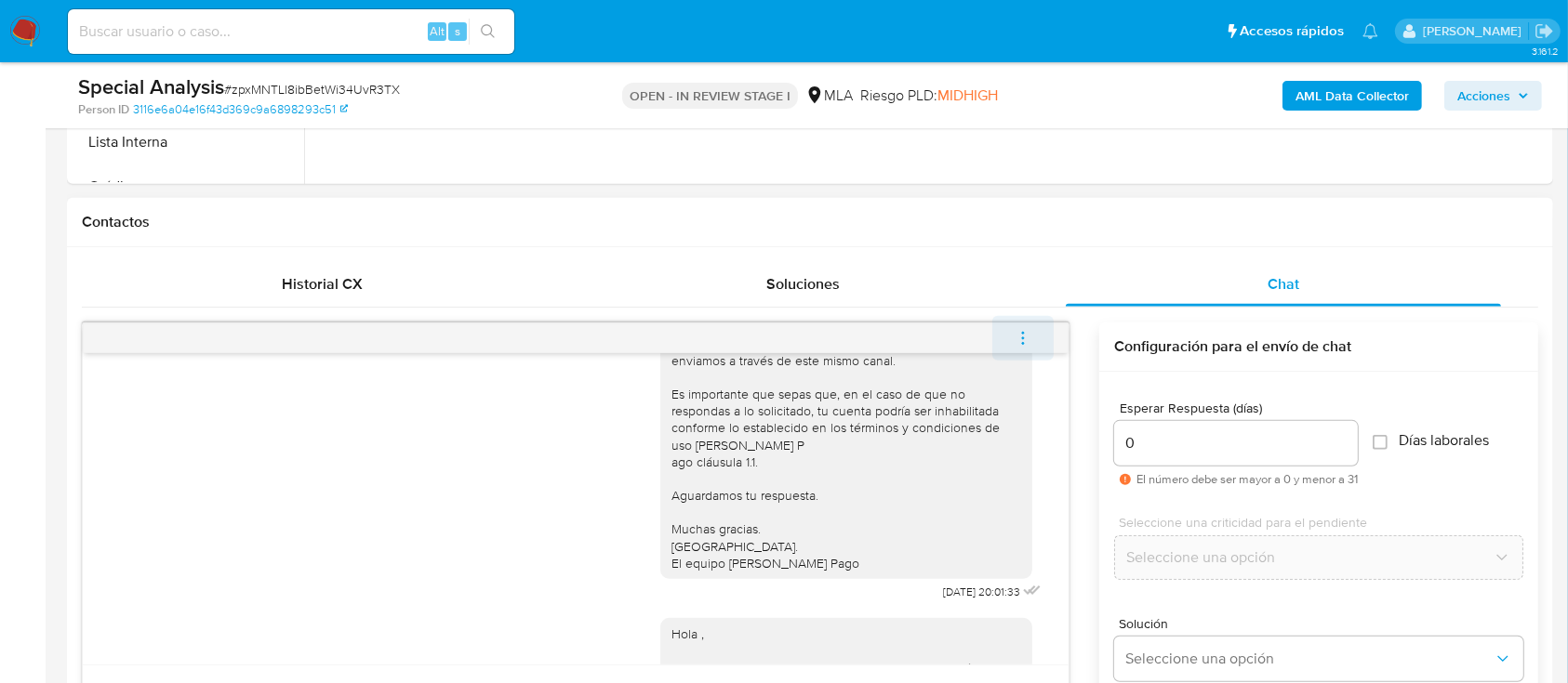
scroll to position [1491, 0]
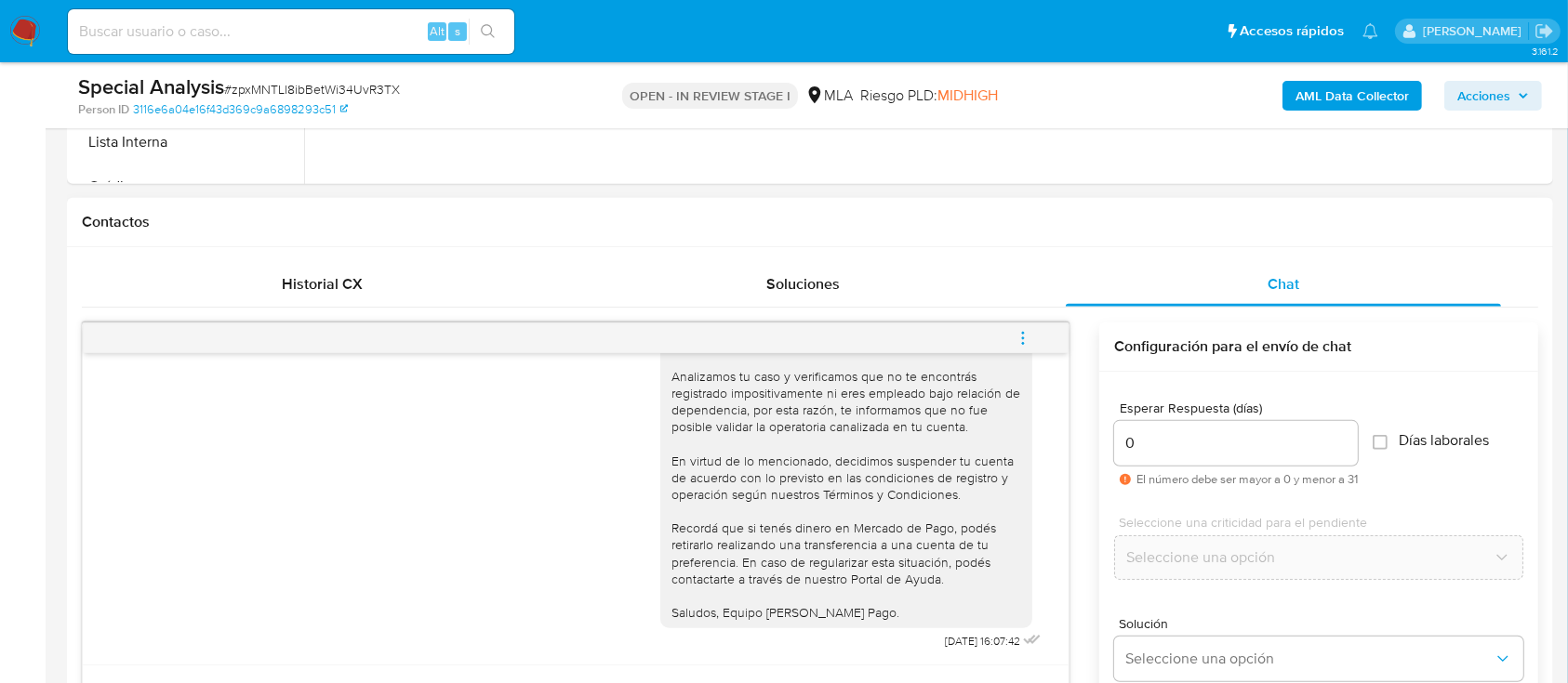
click at [1024, 335] on icon "menu-action" at bounding box center [1023, 338] width 17 height 17
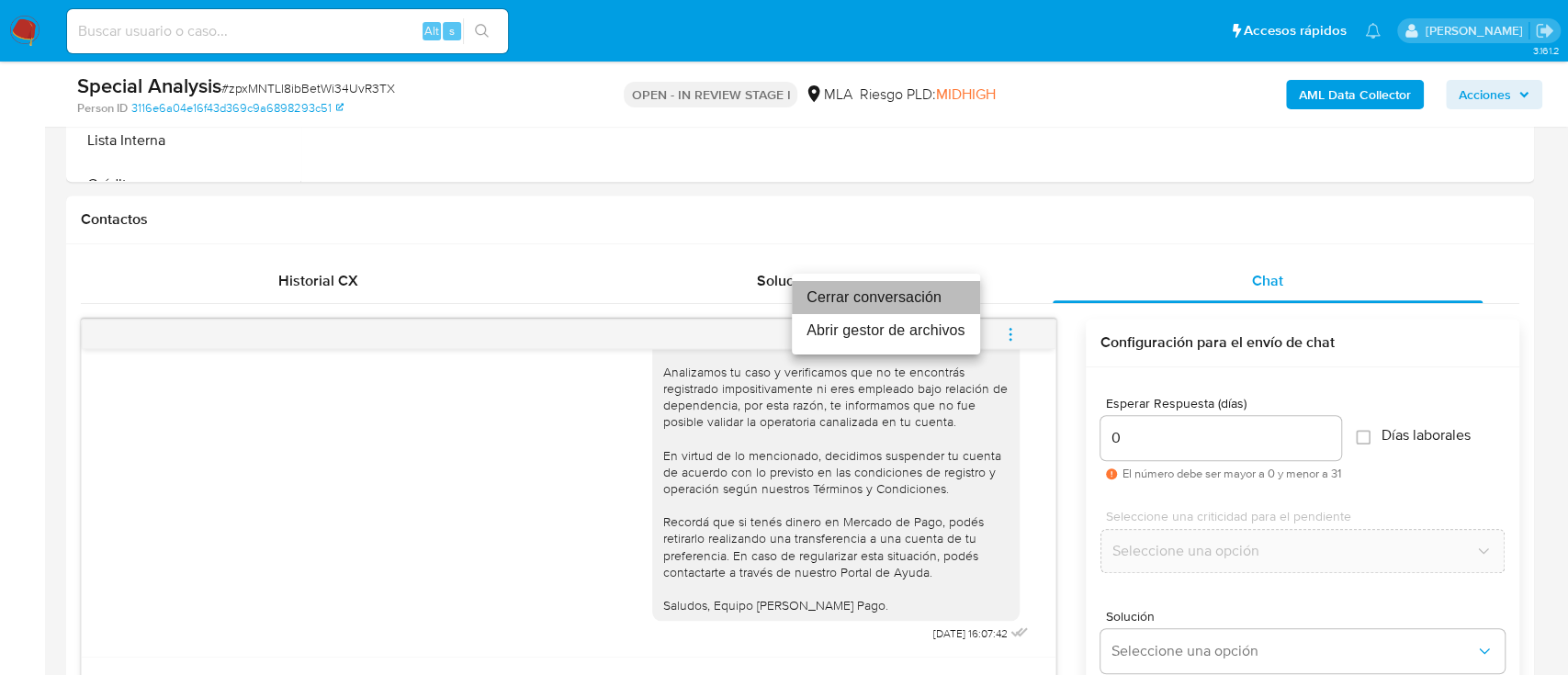
drag, startPoint x: 924, startPoint y: 296, endPoint x: 478, endPoint y: 29, distance: 519.8
click at [923, 295] on li "Cerrar conversación" at bounding box center [885, 298] width 188 height 33
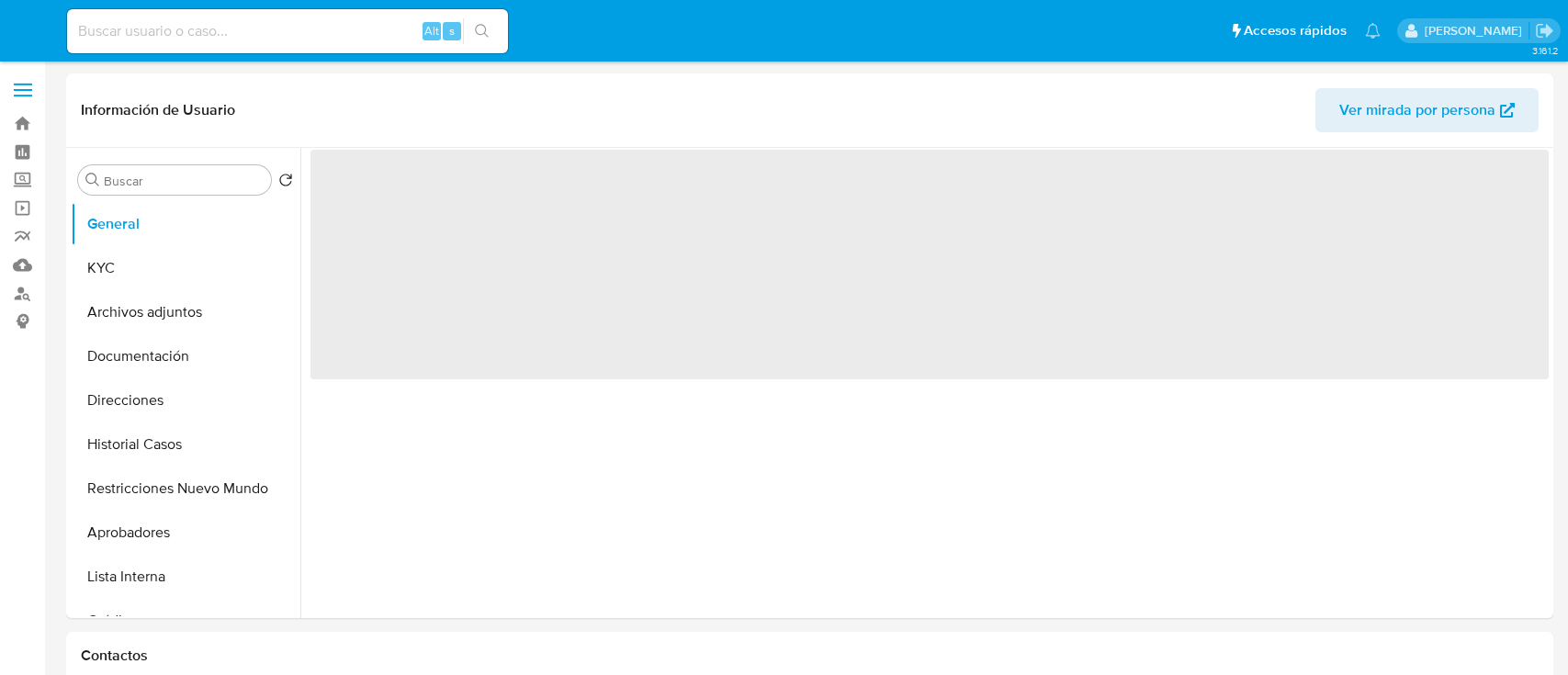
select select "10"
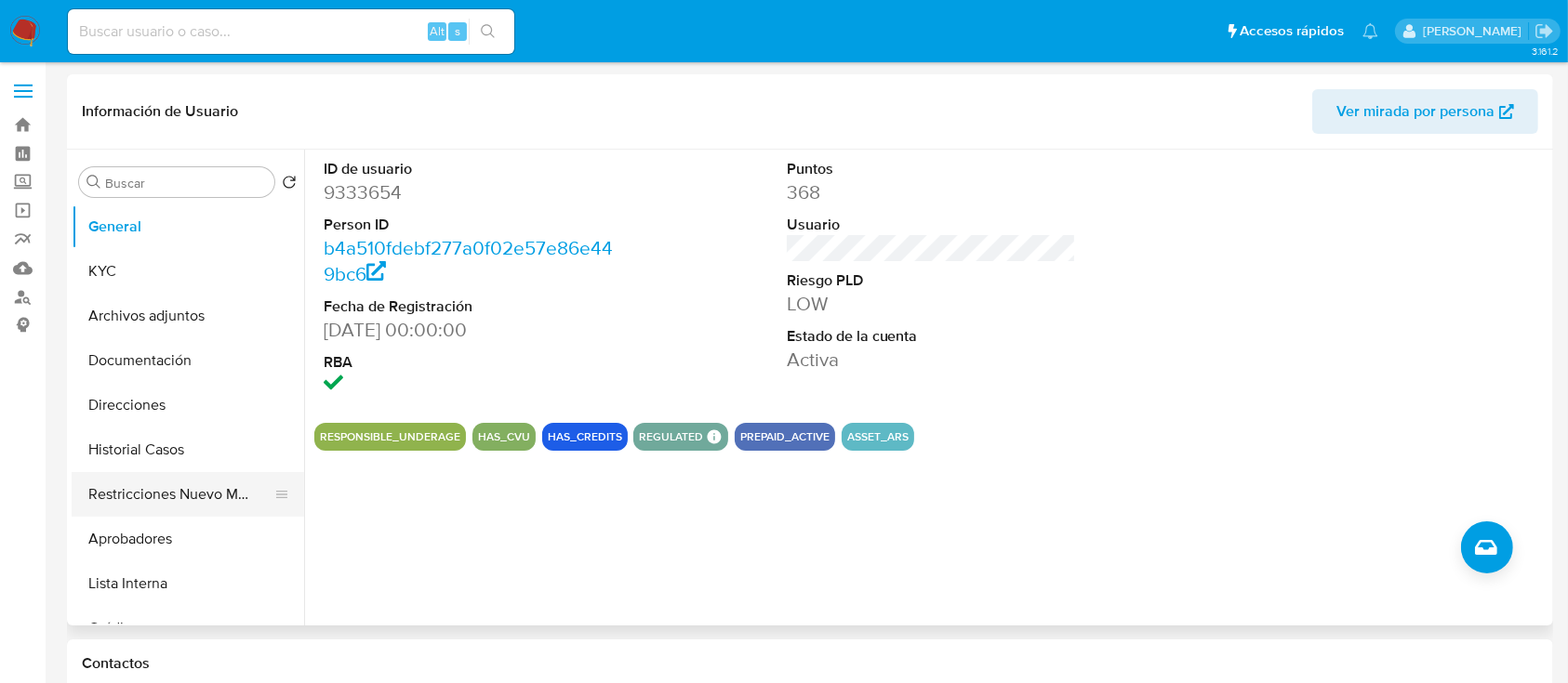
click at [202, 492] on button "Restricciones Nuevo Mundo" at bounding box center [180, 494] width 217 height 45
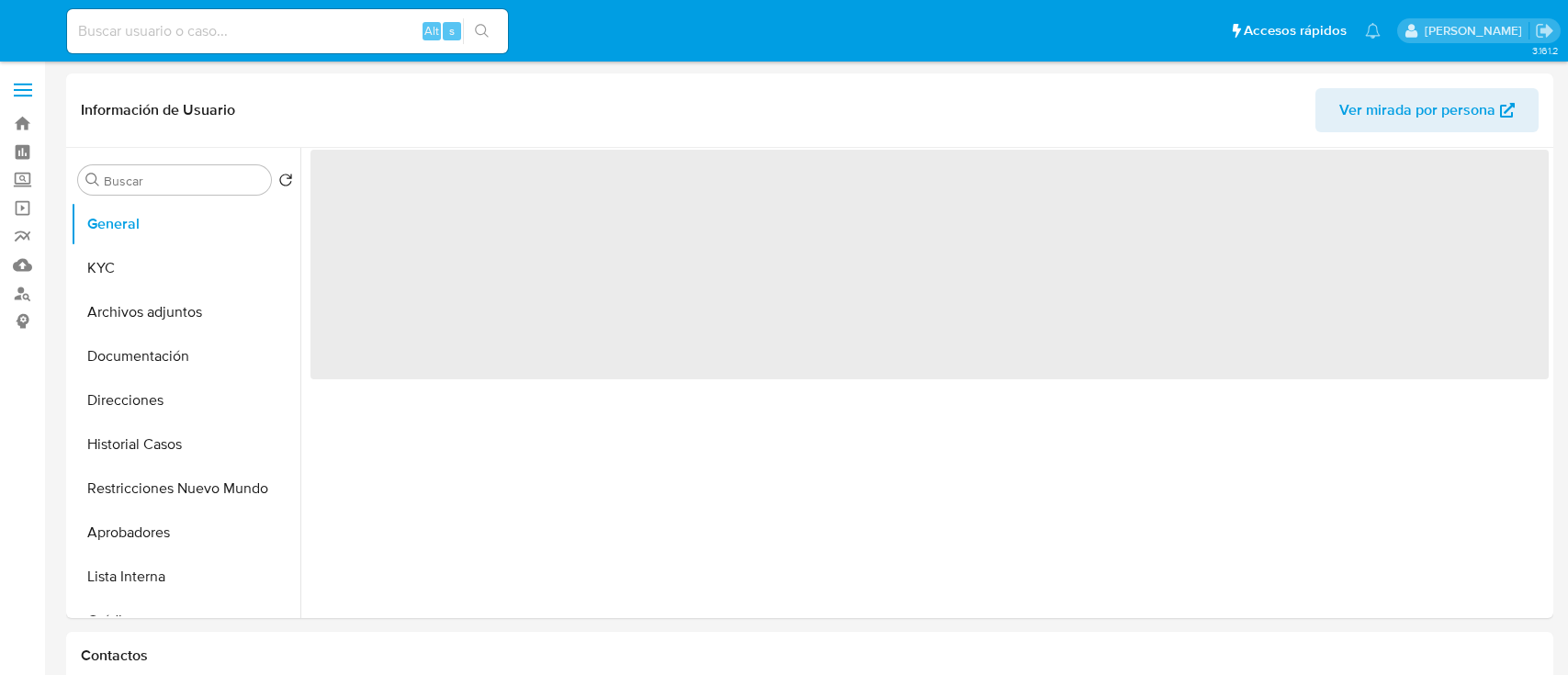
select select "10"
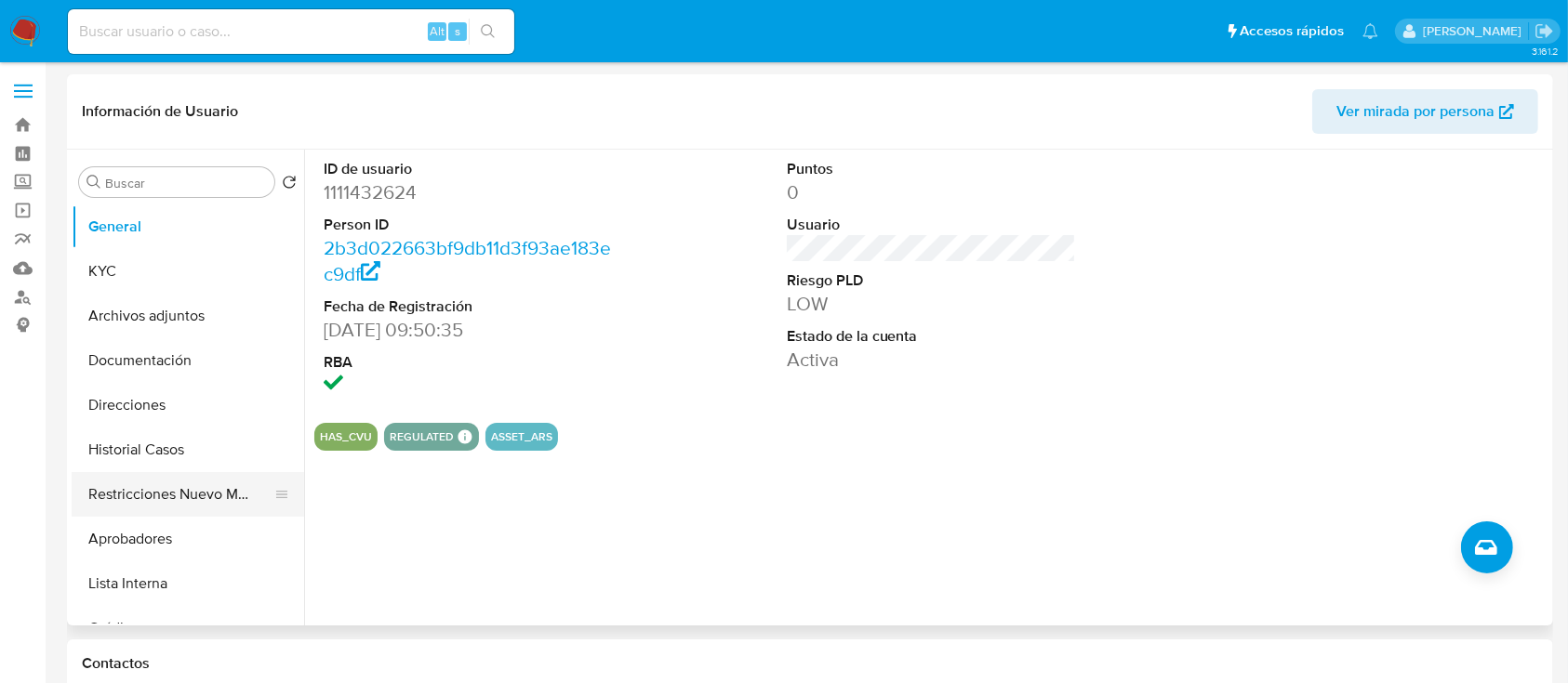
click at [155, 492] on button "Restricciones Nuevo Mundo" at bounding box center [180, 494] width 217 height 45
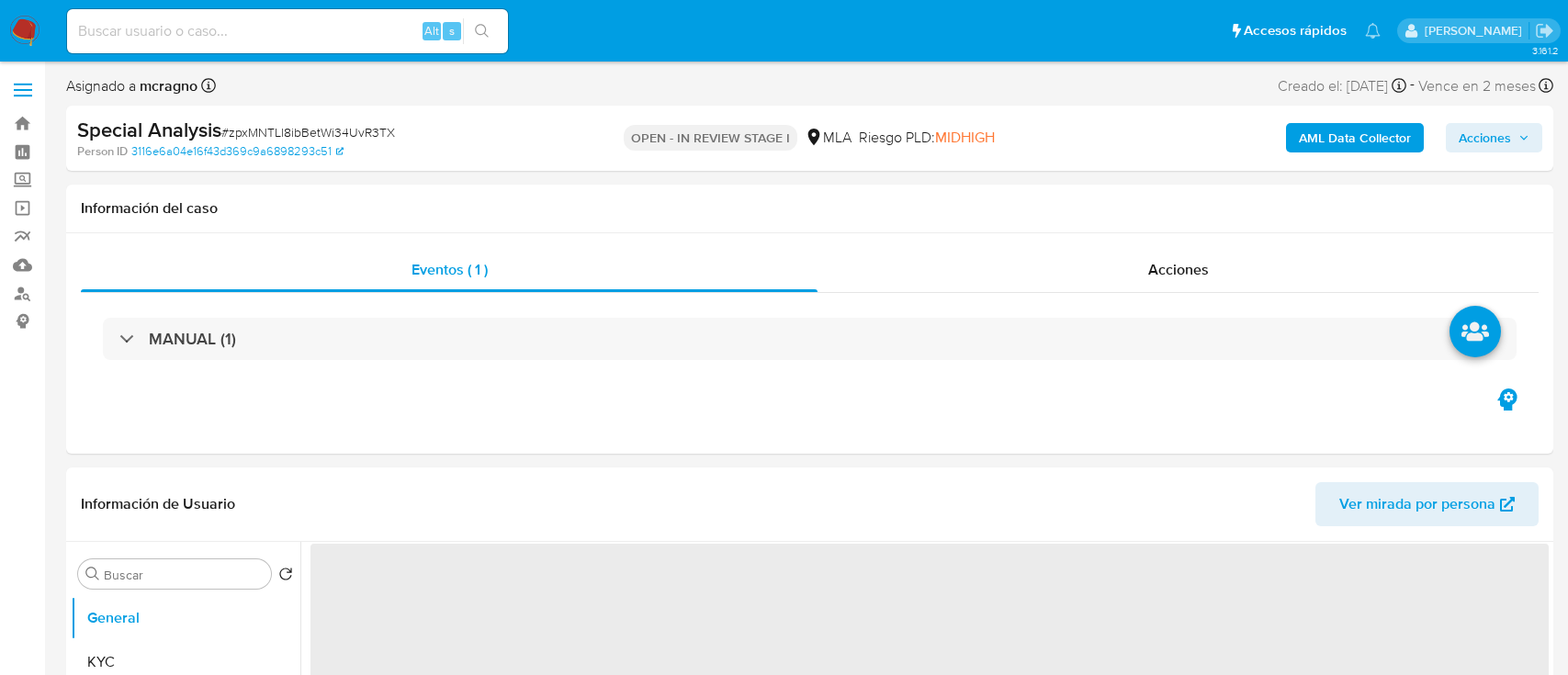
select select "10"
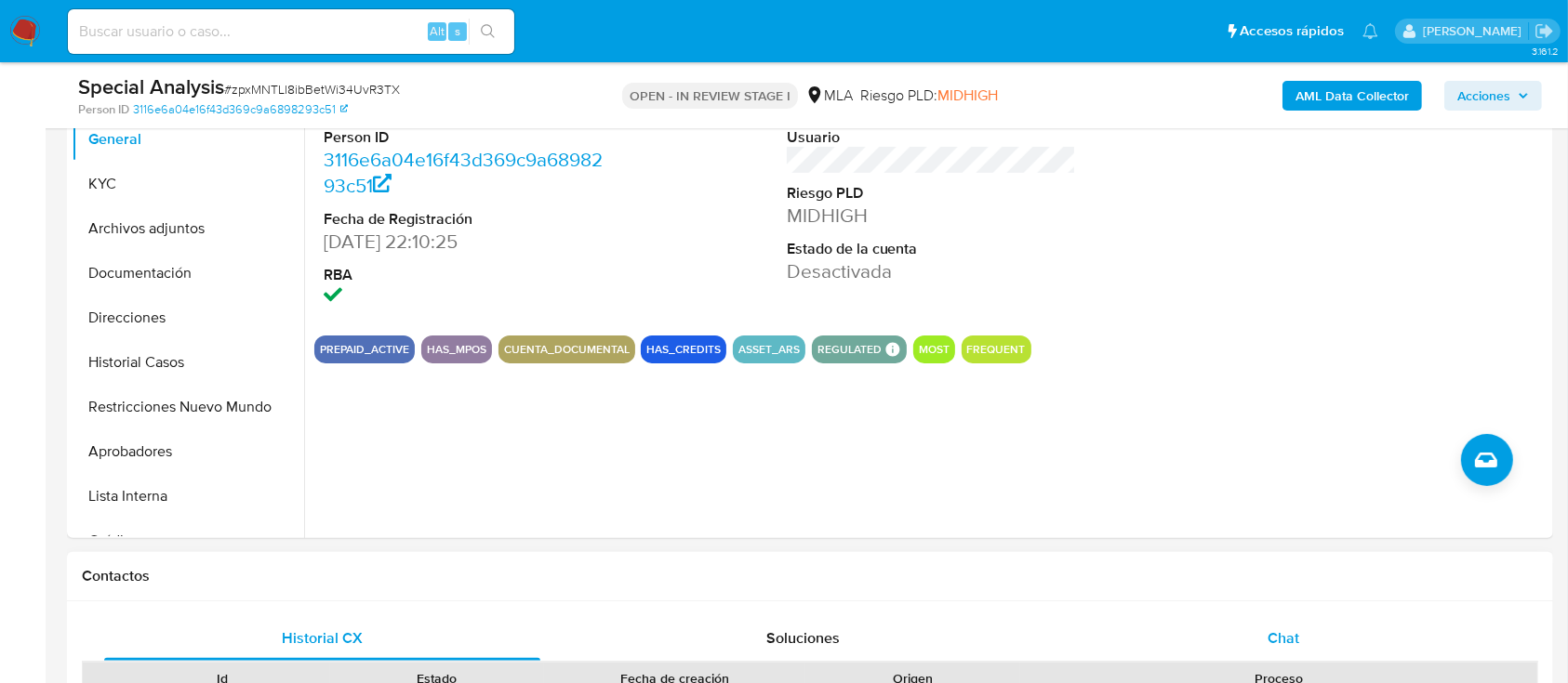
scroll to position [496, 0]
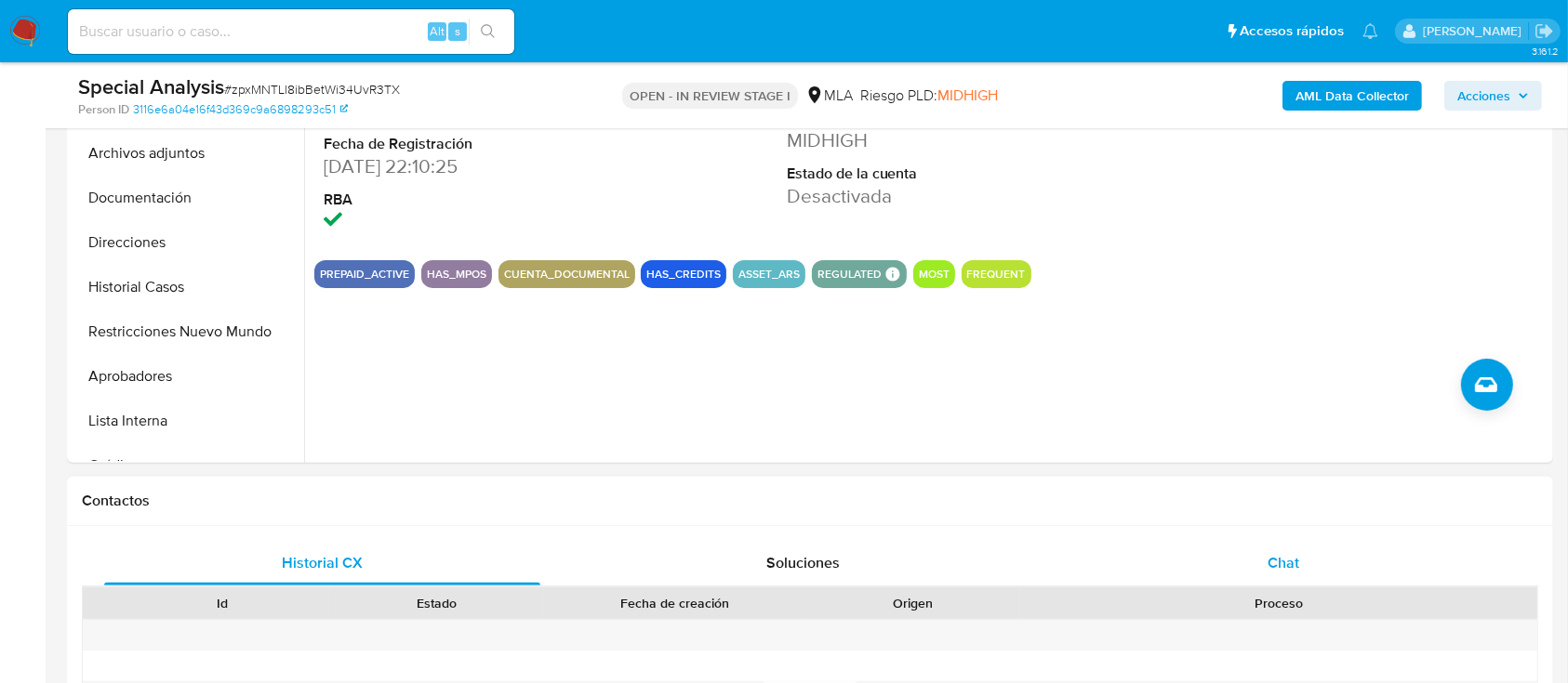
click at [1357, 564] on div "Chat" at bounding box center [1284, 563] width 436 height 45
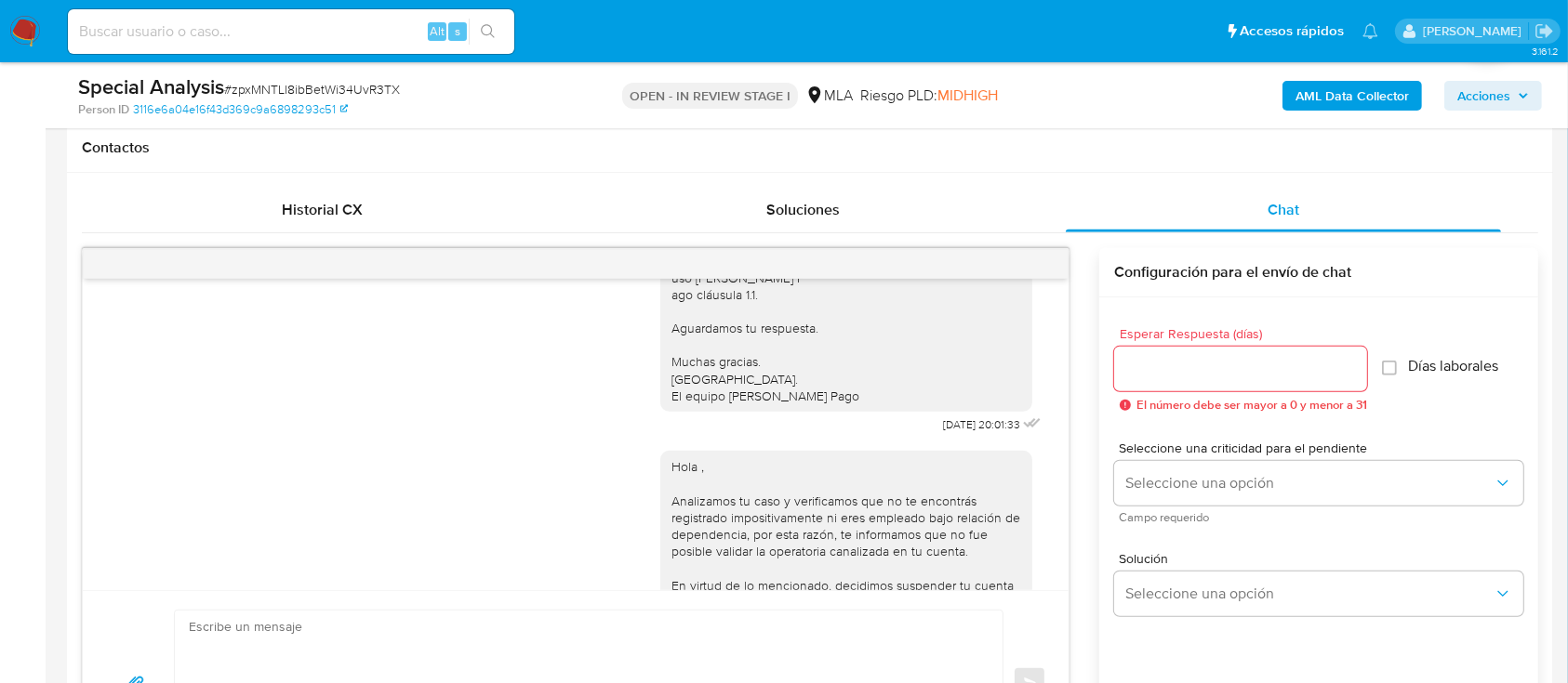
scroll to position [620, 0]
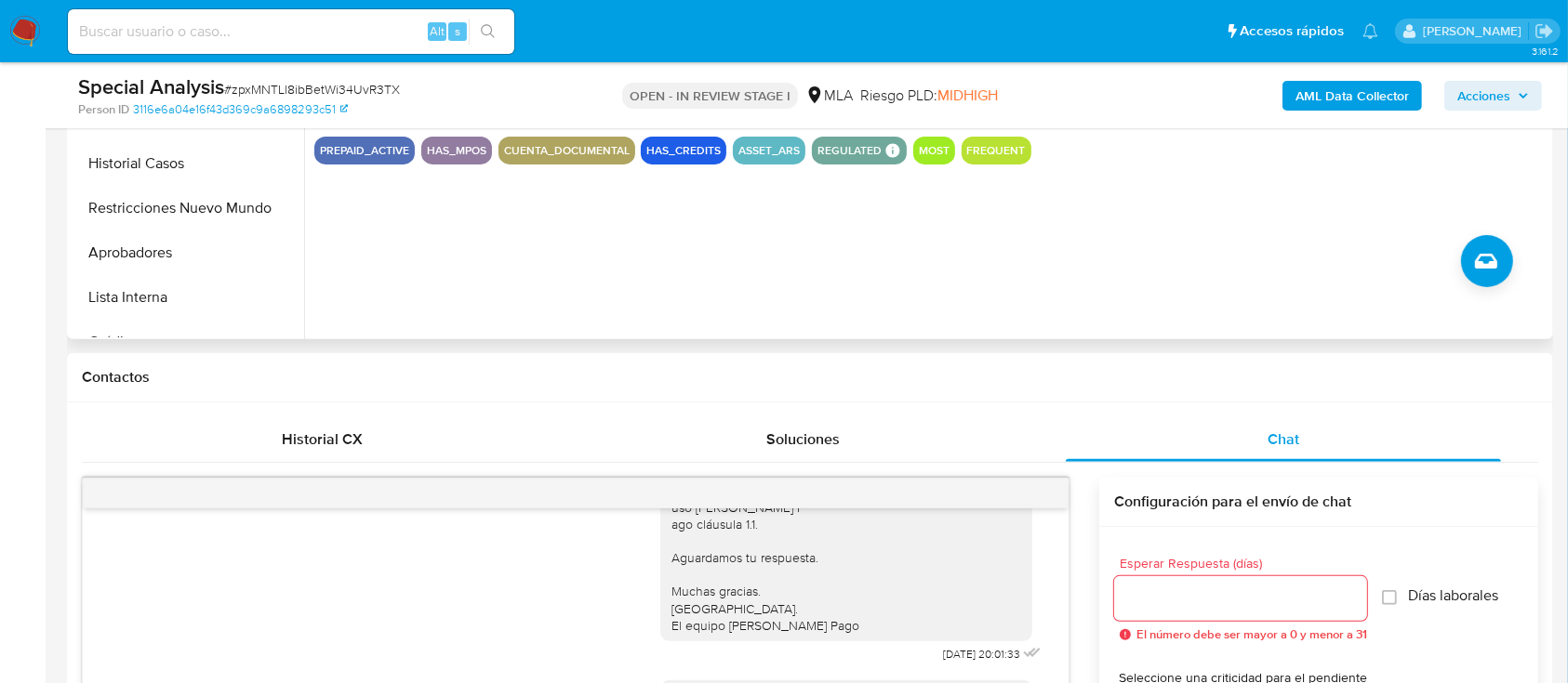
click at [186, 200] on button "Restricciones Nuevo Mundo" at bounding box center [187, 208] width 232 height 45
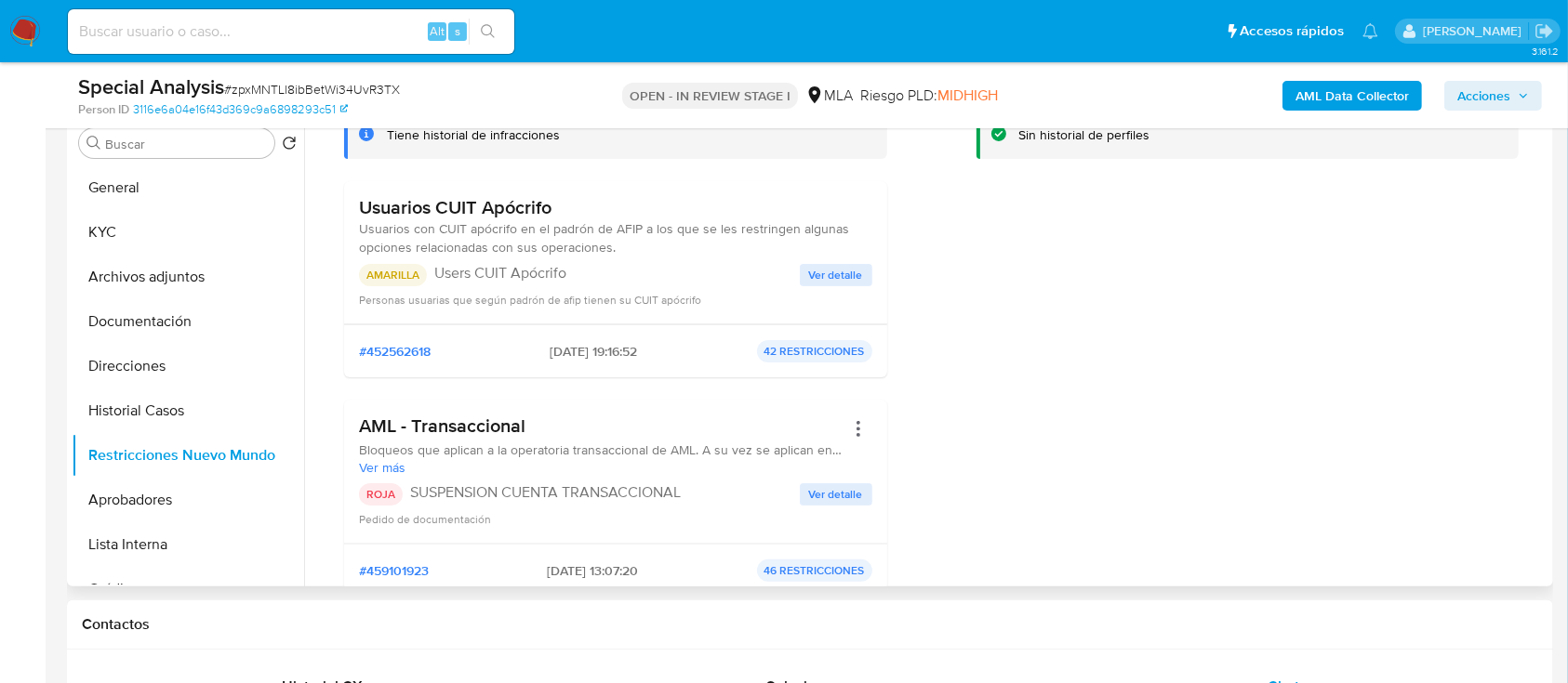
scroll to position [247, 0]
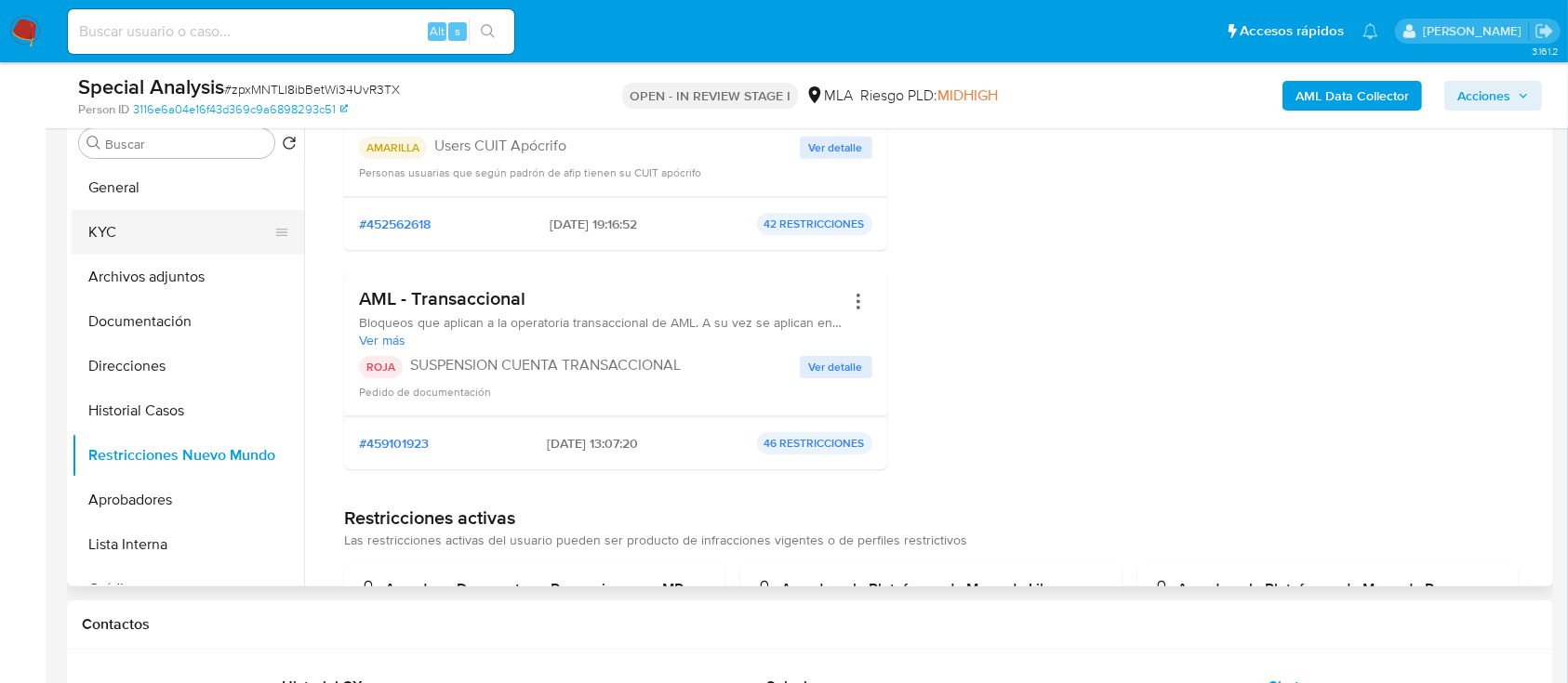
click at [151, 231] on button "KYC" at bounding box center [180, 232] width 217 height 45
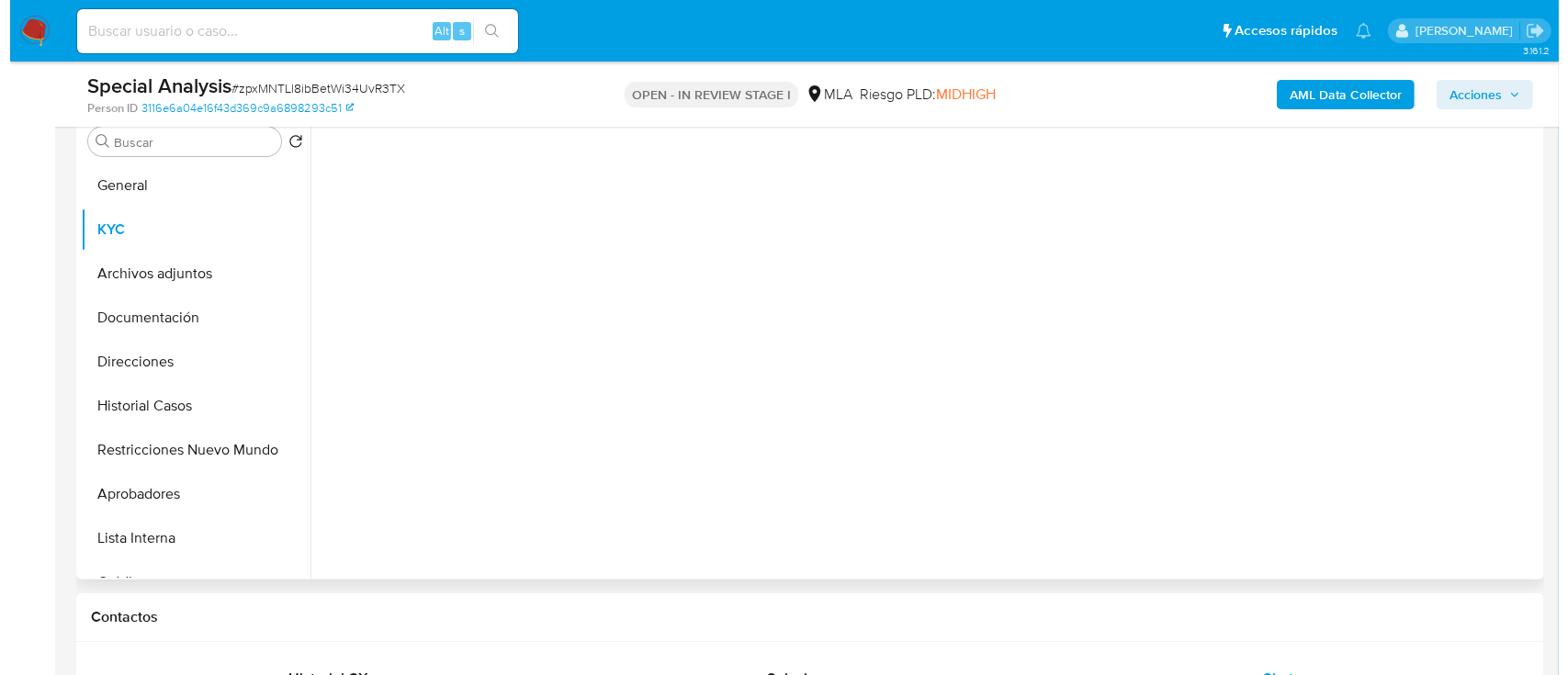
scroll to position [0, 0]
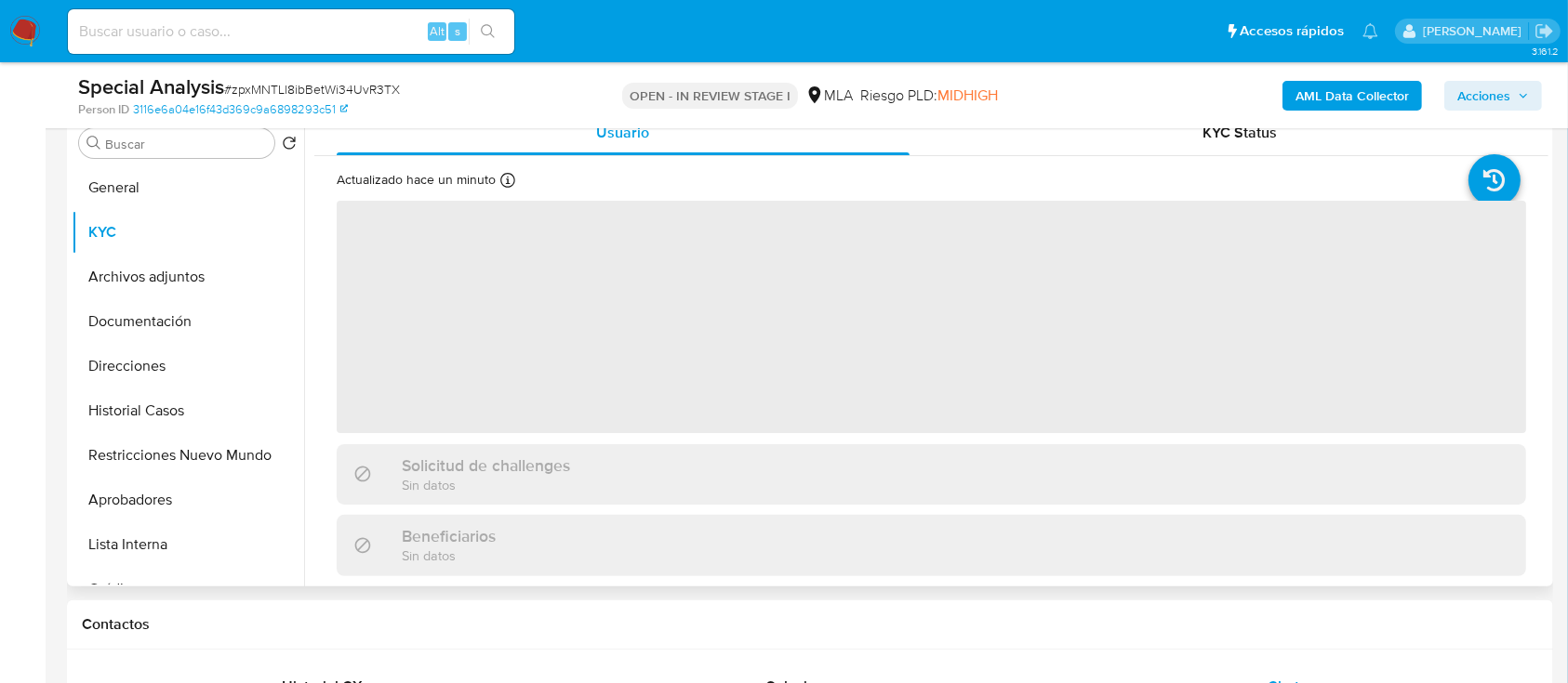
click at [154, 278] on button "Archivos adjuntos" at bounding box center [187, 277] width 232 height 45
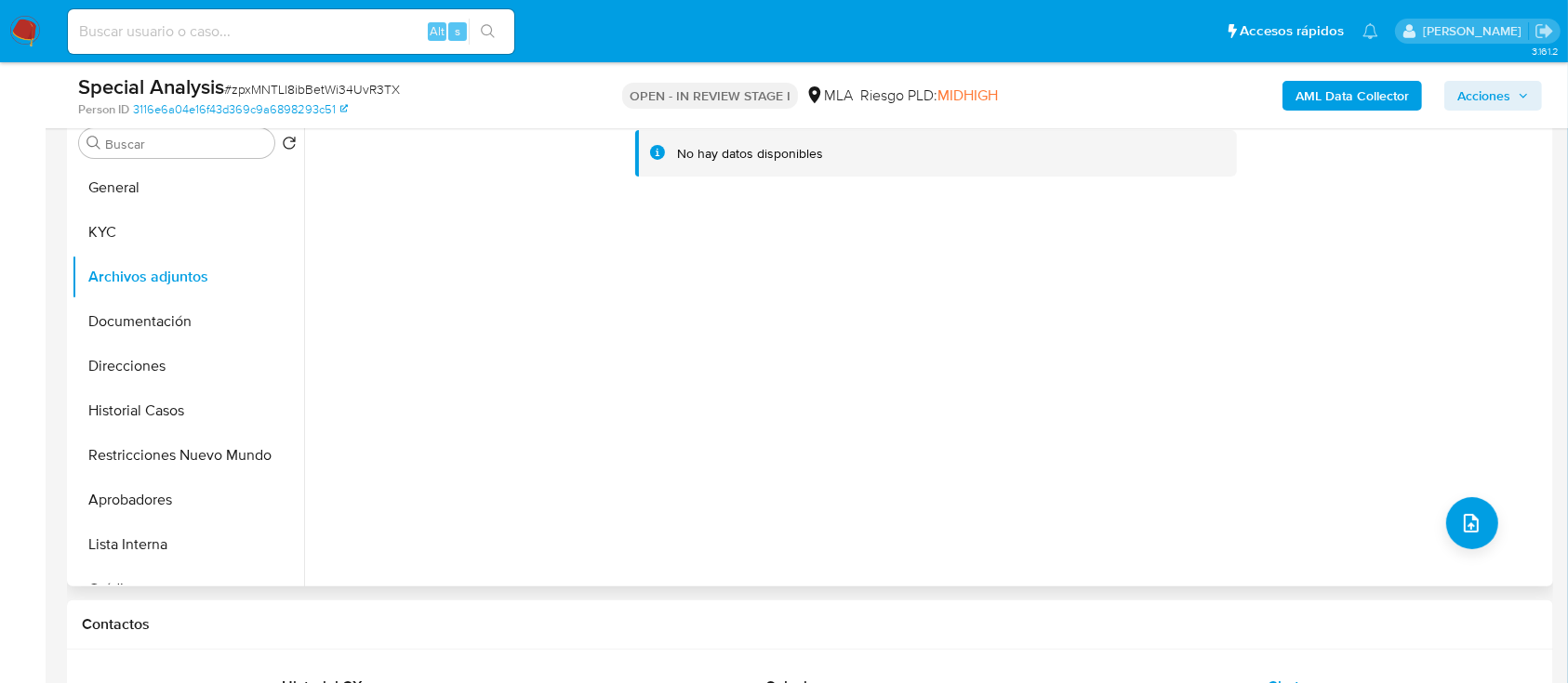
click at [1453, 547] on div "No hay datos disponibles" at bounding box center [926, 349] width 1245 height 476
click at [1460, 515] on icon "upload-file" at bounding box center [1471, 523] width 23 height 23
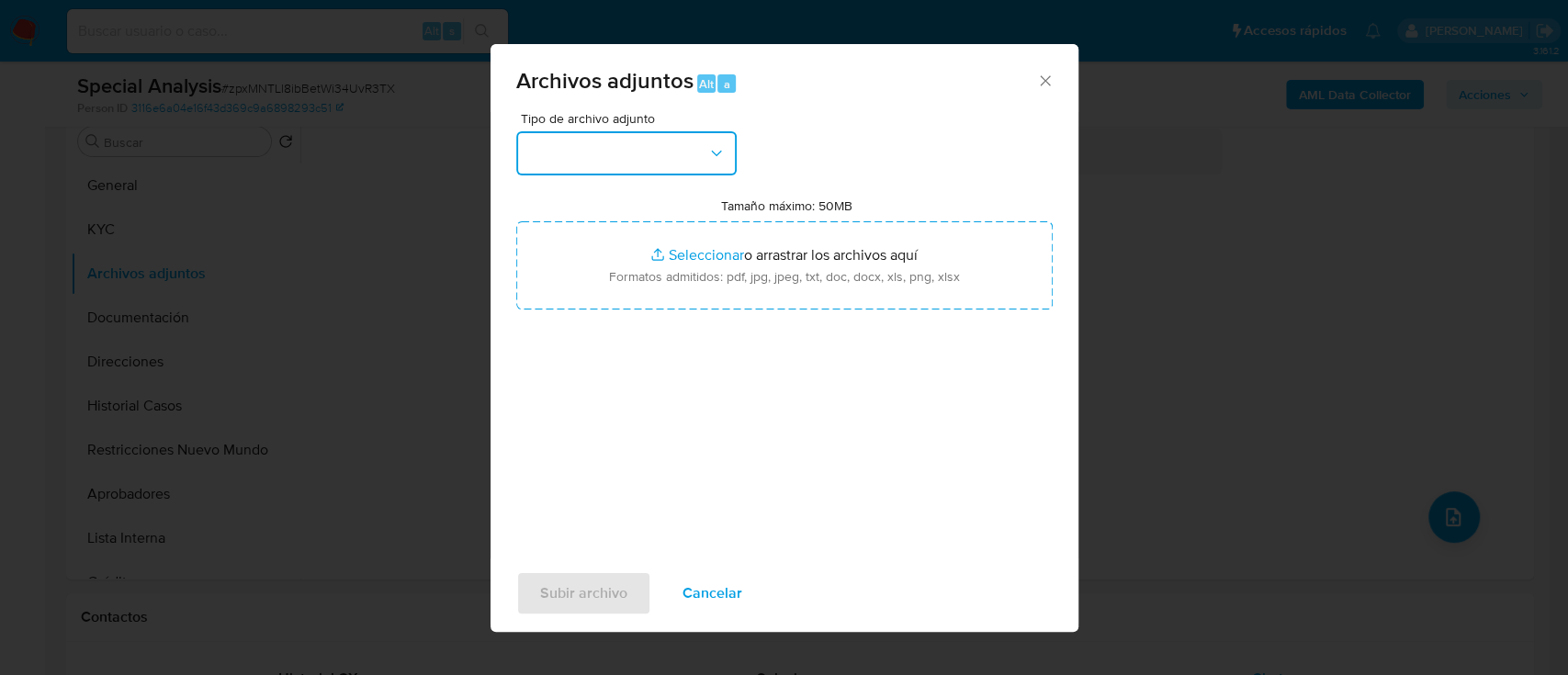
click at [676, 169] on button "button" at bounding box center [626, 153] width 220 height 44
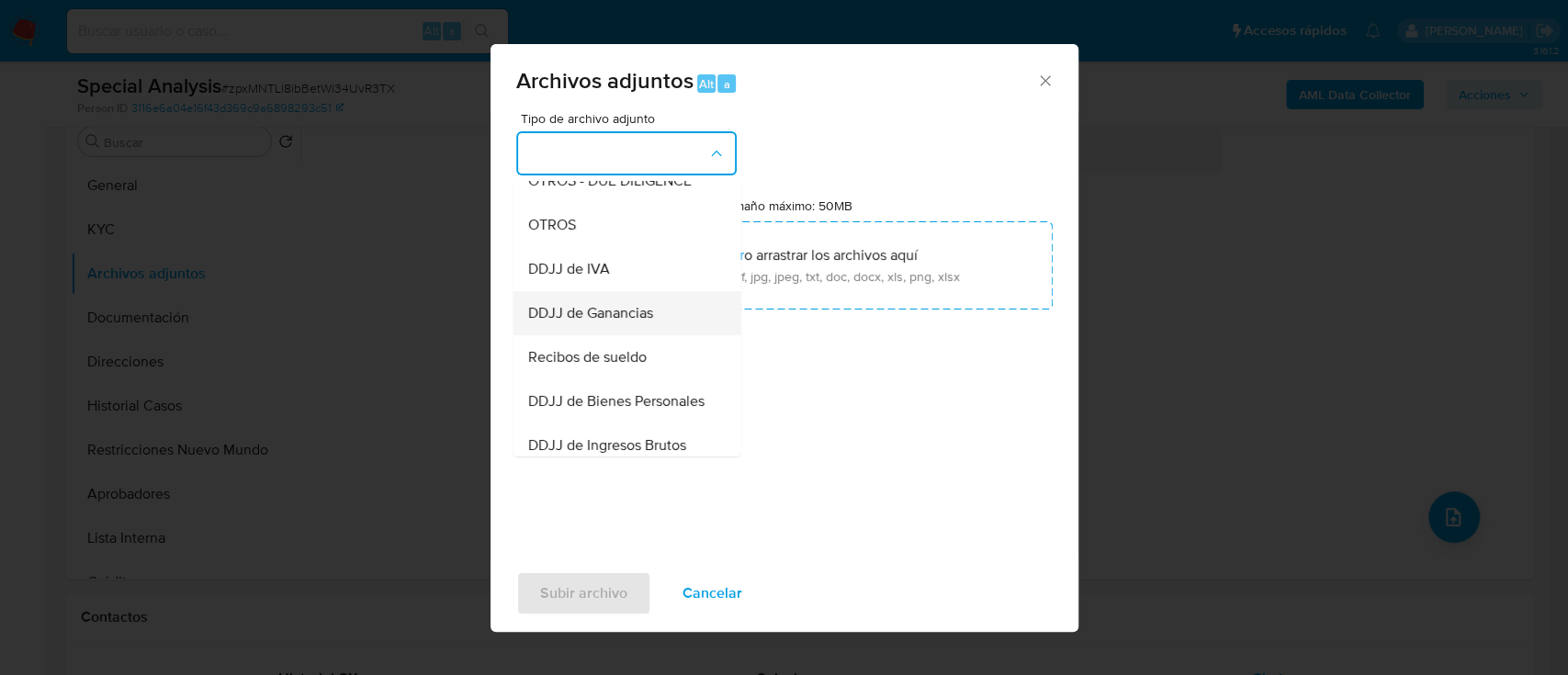
scroll to position [367, 0]
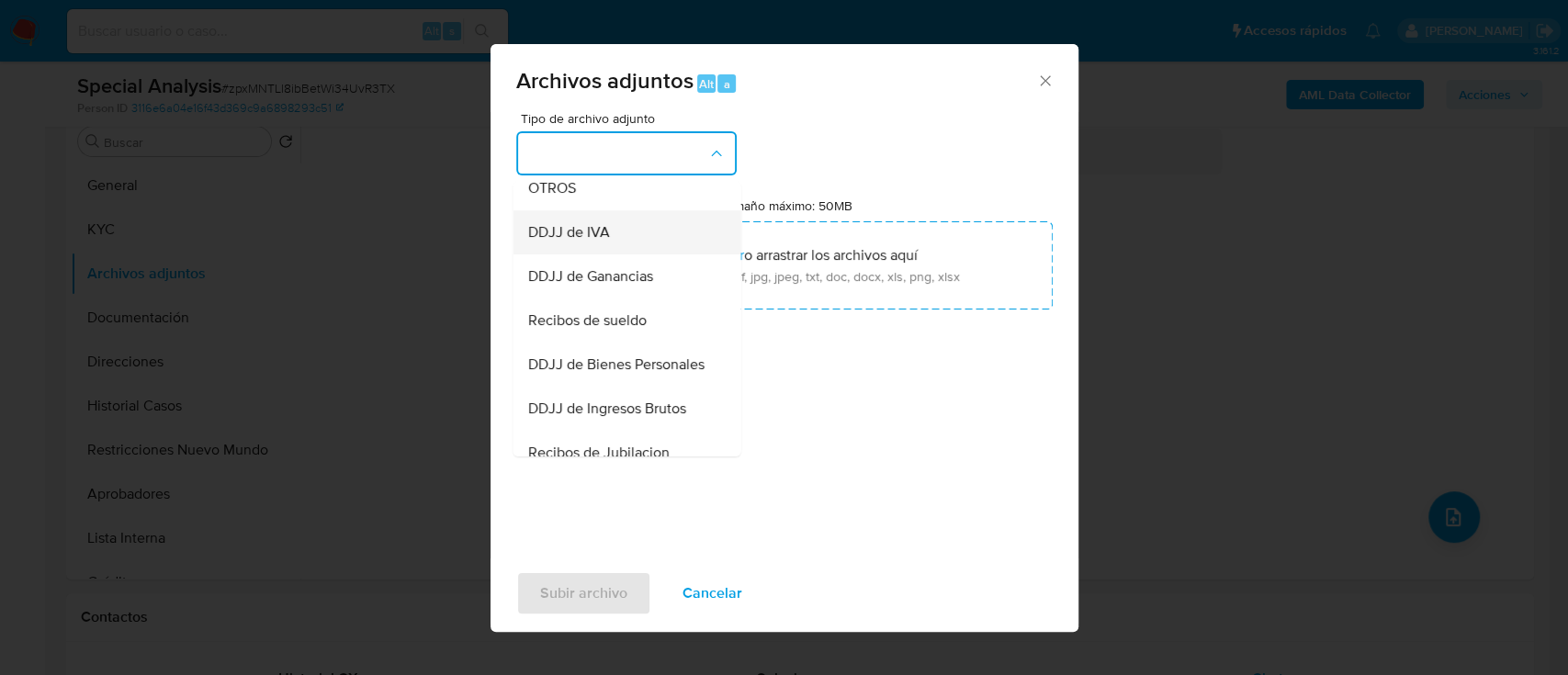
click at [591, 229] on div "DDJJ de IVA" at bounding box center [620, 232] width 187 height 44
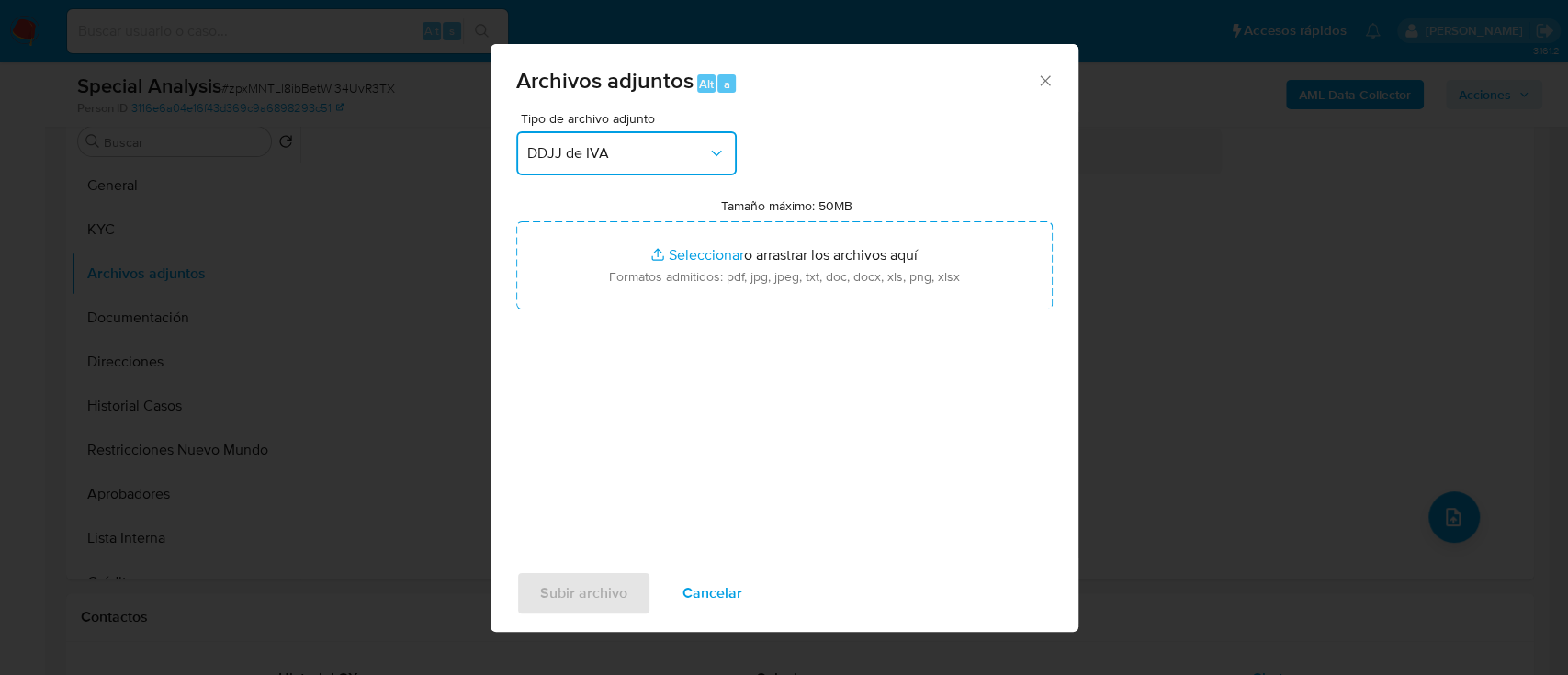
drag, startPoint x: 623, startPoint y: 164, endPoint x: 618, endPoint y: 171, distance: 8.6
click at [622, 163] on button "DDJJ de IVA" at bounding box center [626, 153] width 220 height 44
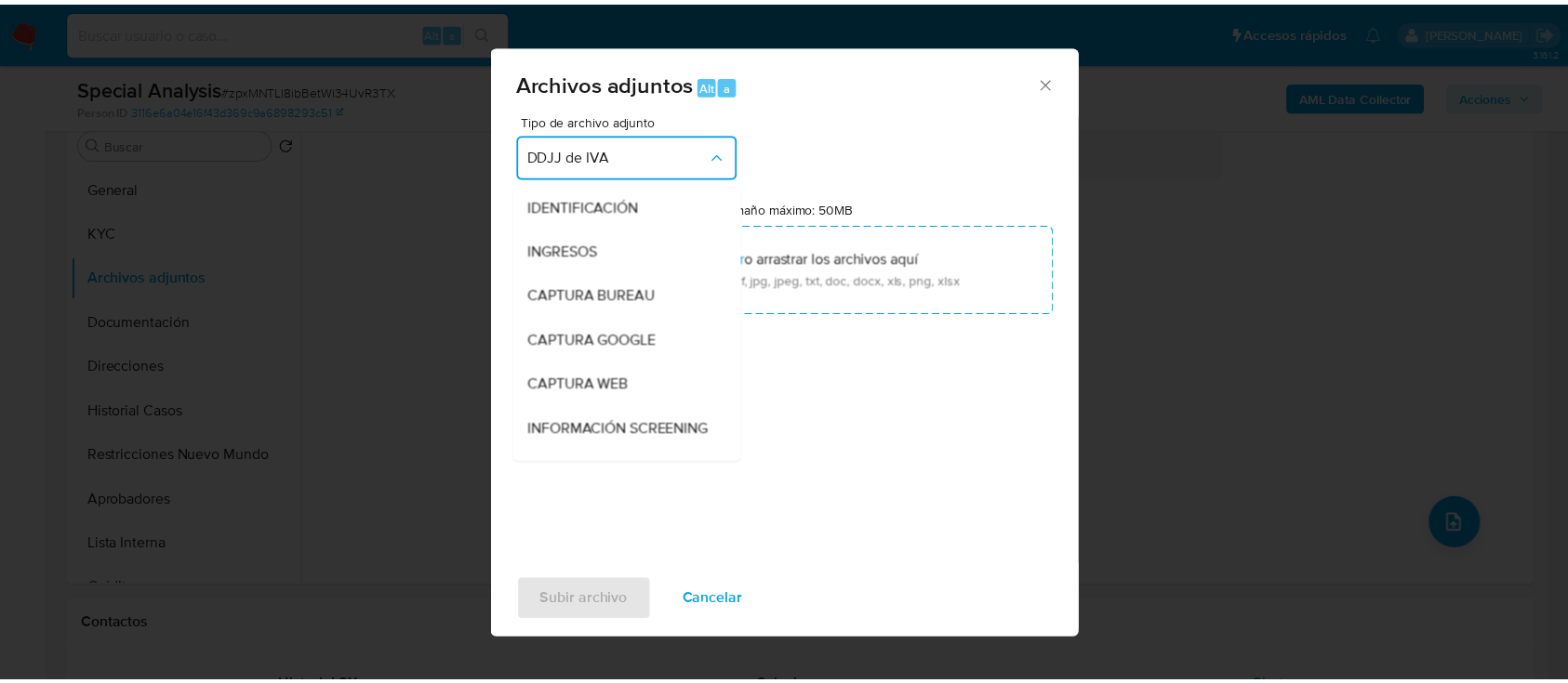
scroll to position [303, 0]
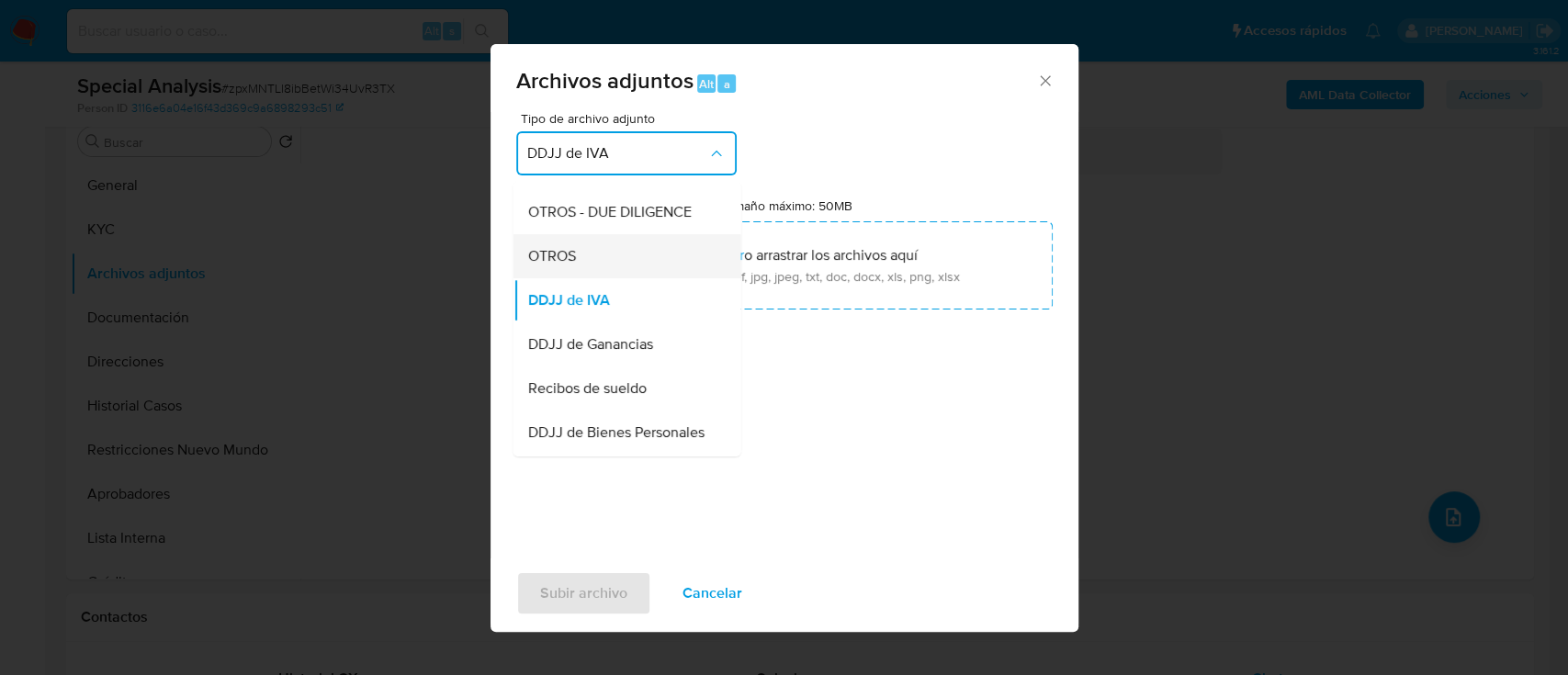
click at [588, 259] on div "OTROS" at bounding box center [620, 256] width 187 height 44
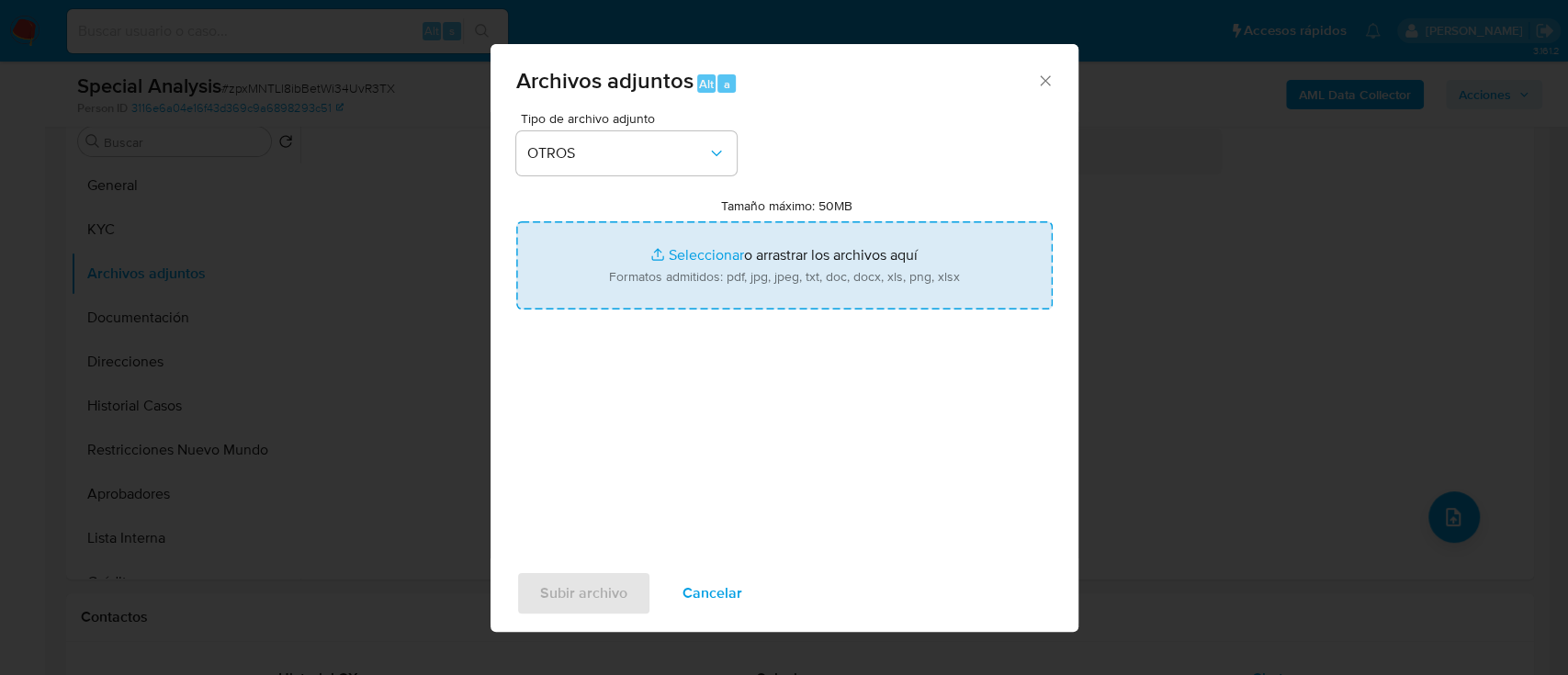
click at [670, 272] on input "Tamaño máximo: 50MB Seleccionar archivos" at bounding box center [784, 265] width 537 height 88
type input "C:\fakepath\135835838 - Movimientos.xlsx"
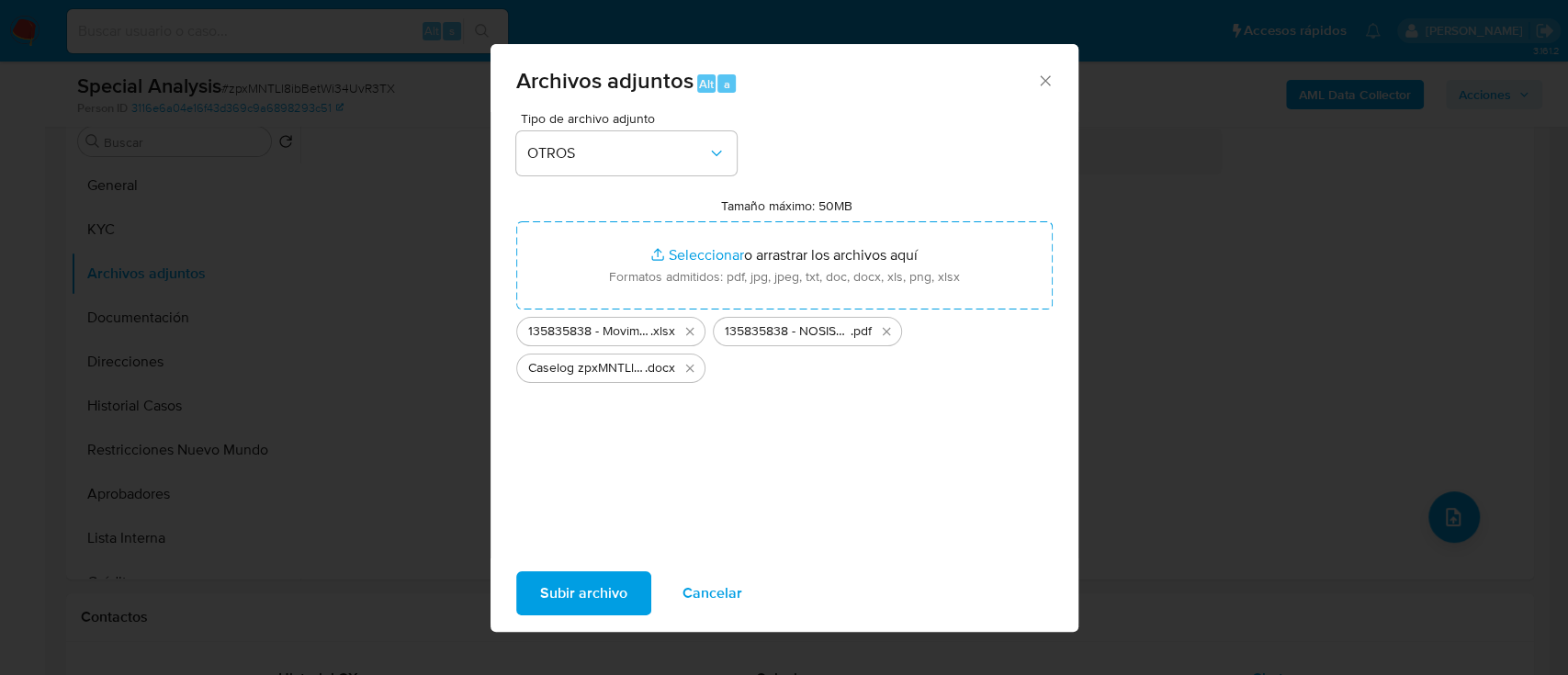
click at [540, 588] on span "Subir archivo" at bounding box center [583, 593] width 87 height 40
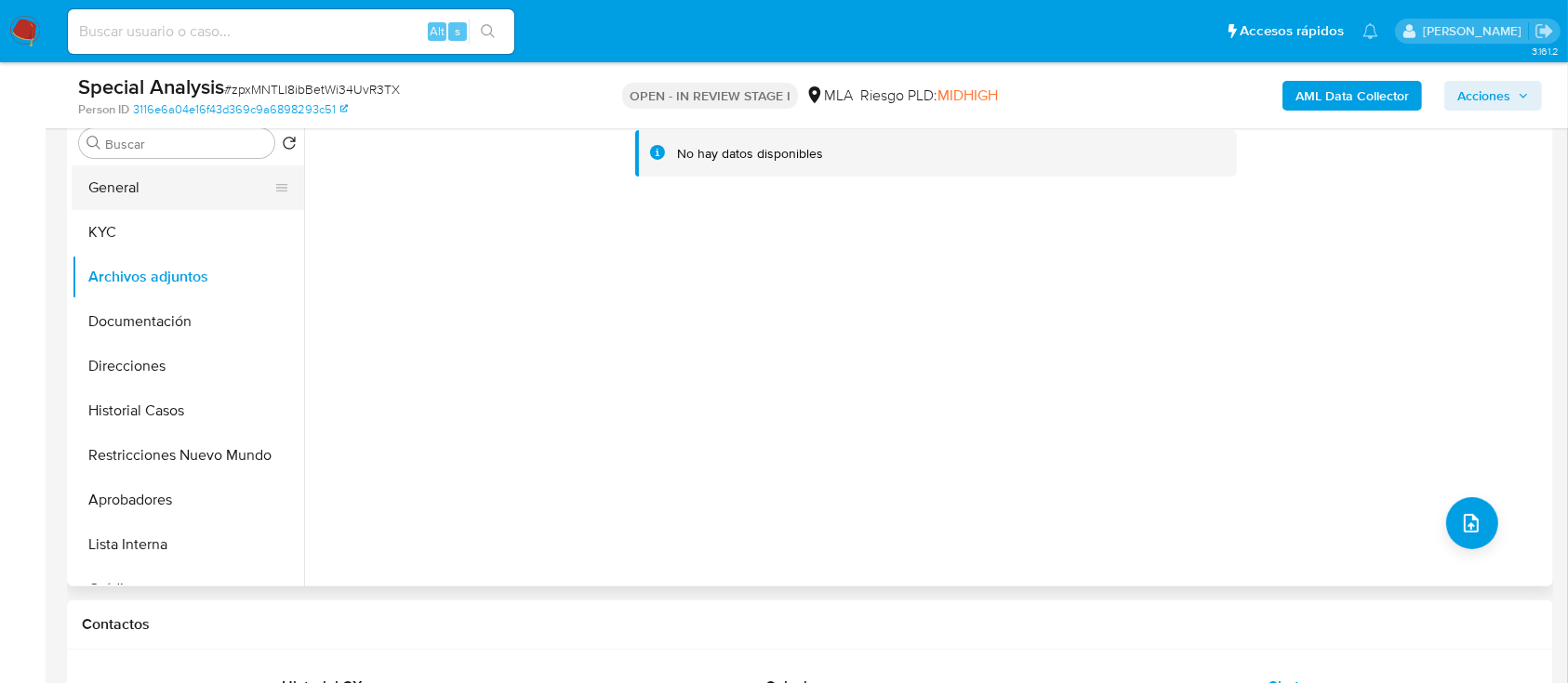
click at [126, 182] on button "General" at bounding box center [180, 187] width 217 height 45
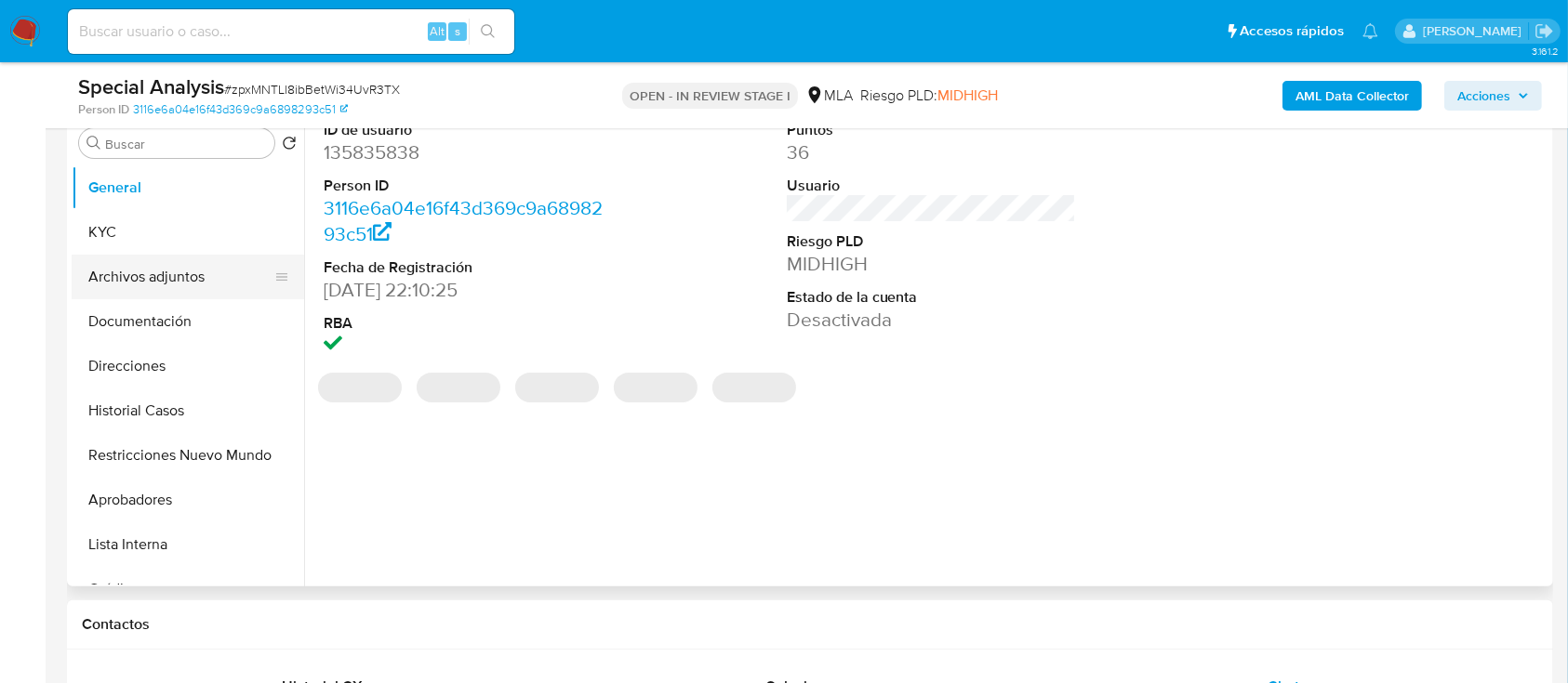
click at [112, 286] on button "Archivos adjuntos" at bounding box center [180, 277] width 217 height 45
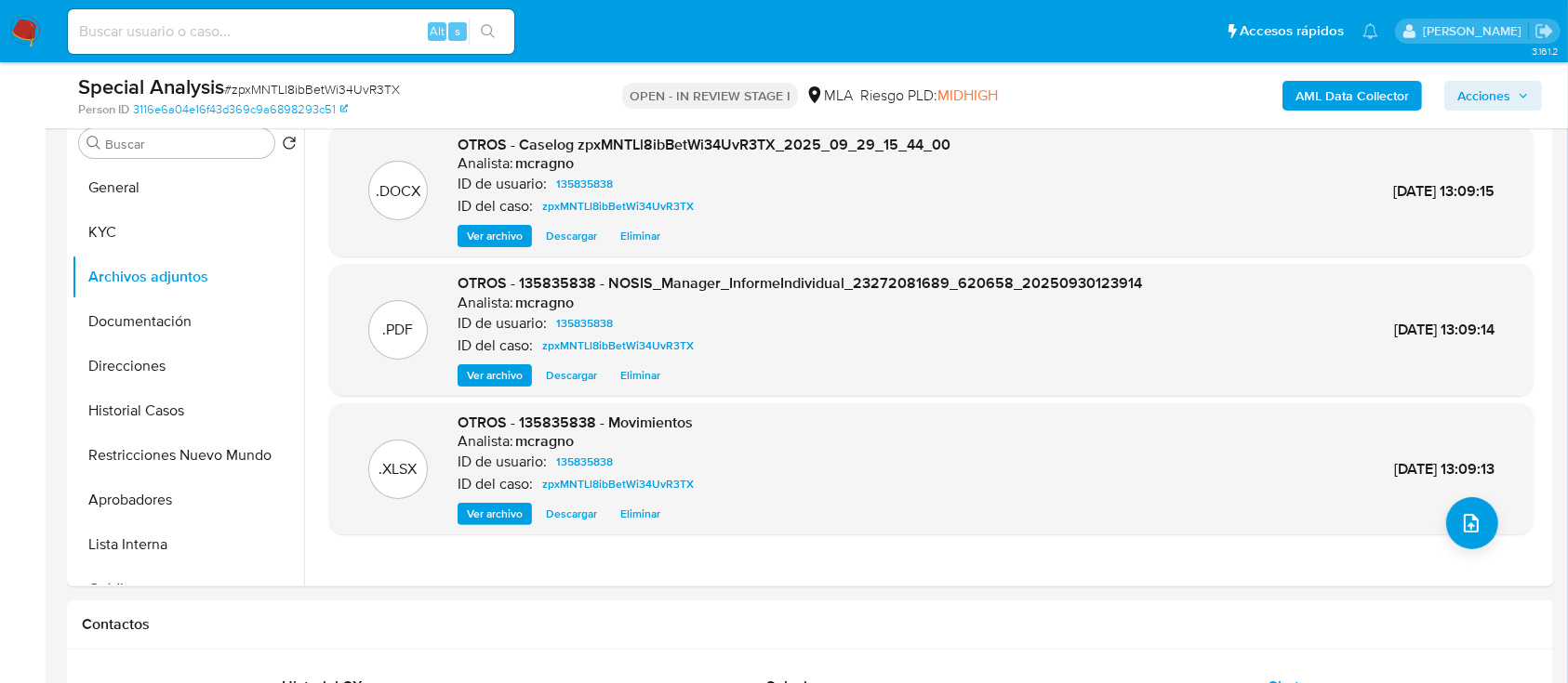
drag, startPoint x: 1489, startPoint y: 97, endPoint x: 1455, endPoint y: 102, distance: 34.4
click at [1488, 97] on span "Acciones" at bounding box center [1483, 96] width 53 height 30
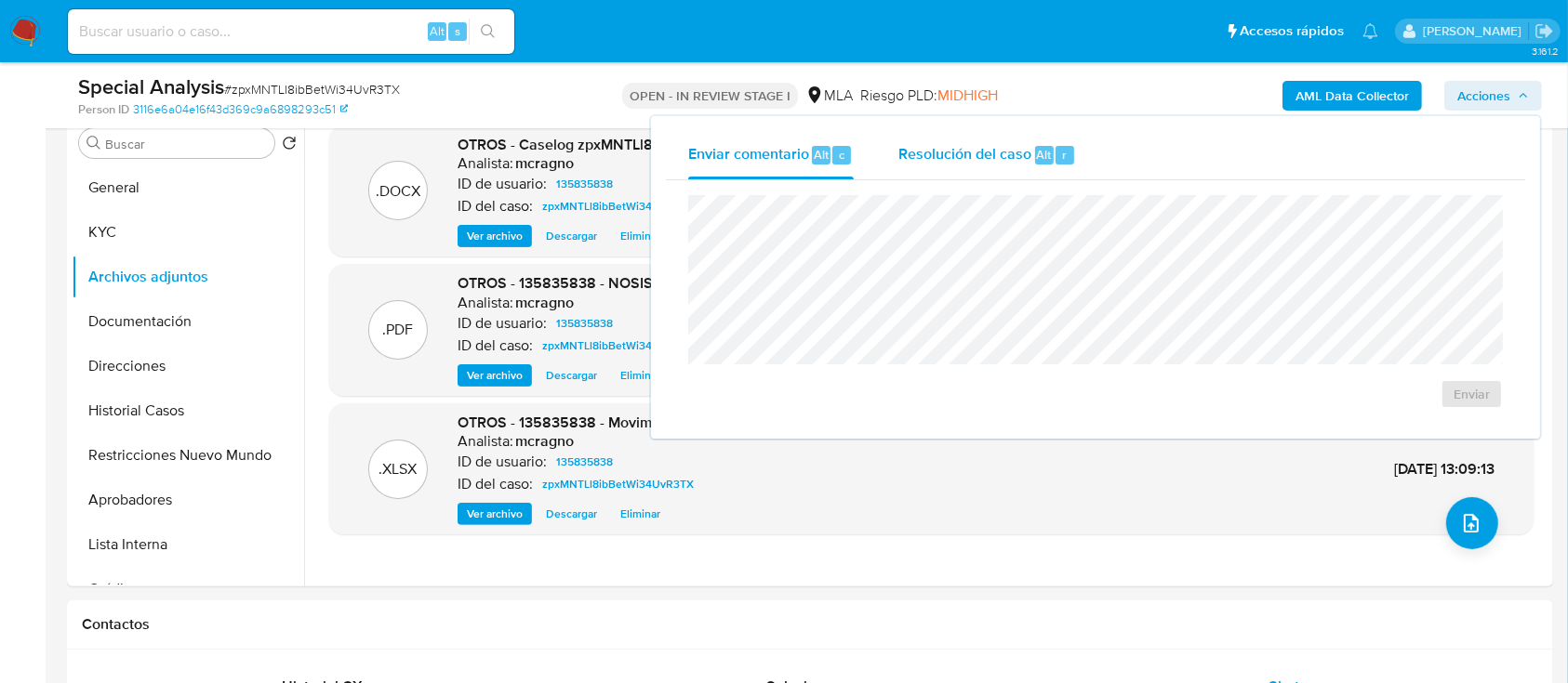
click at [983, 148] on span "Resolución del caso" at bounding box center [965, 154] width 133 height 22
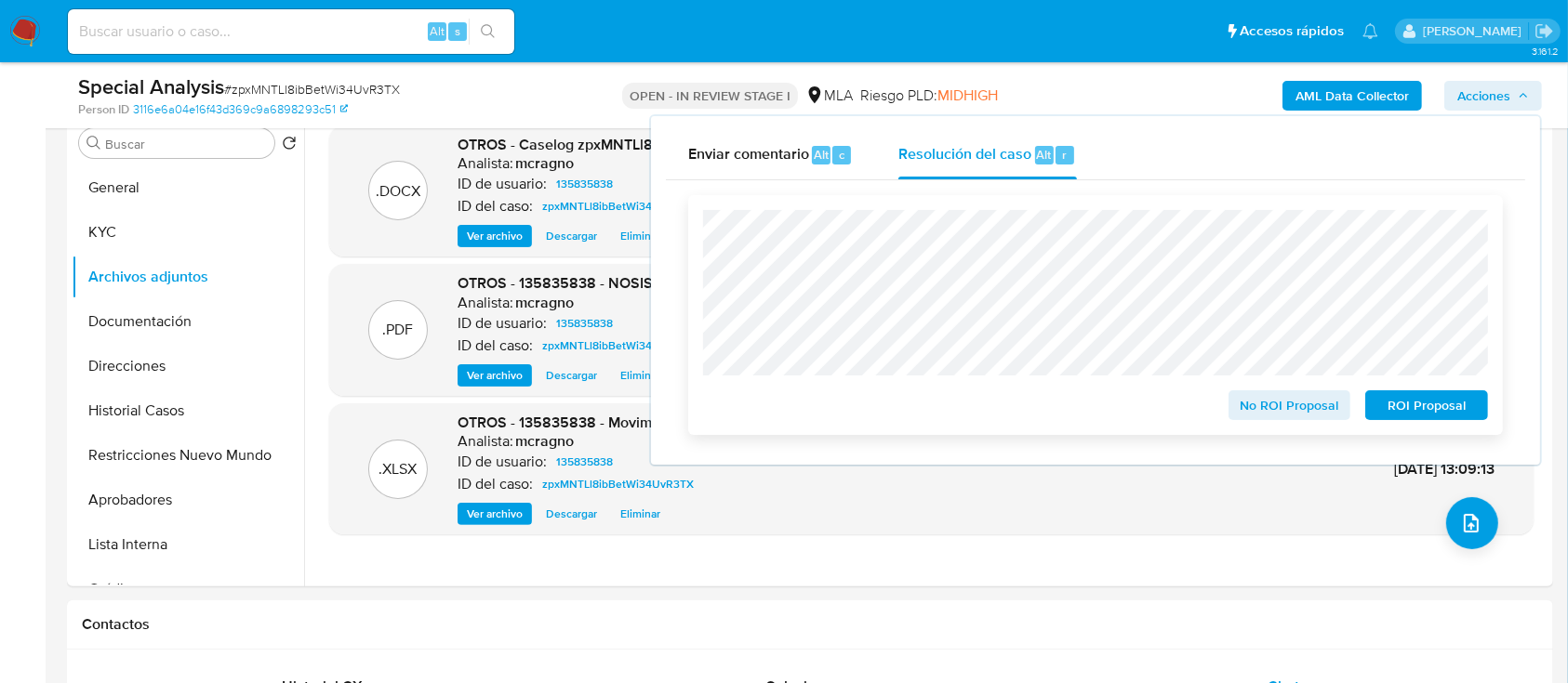
click at [1400, 402] on span "ROI Proposal" at bounding box center [1427, 405] width 97 height 26
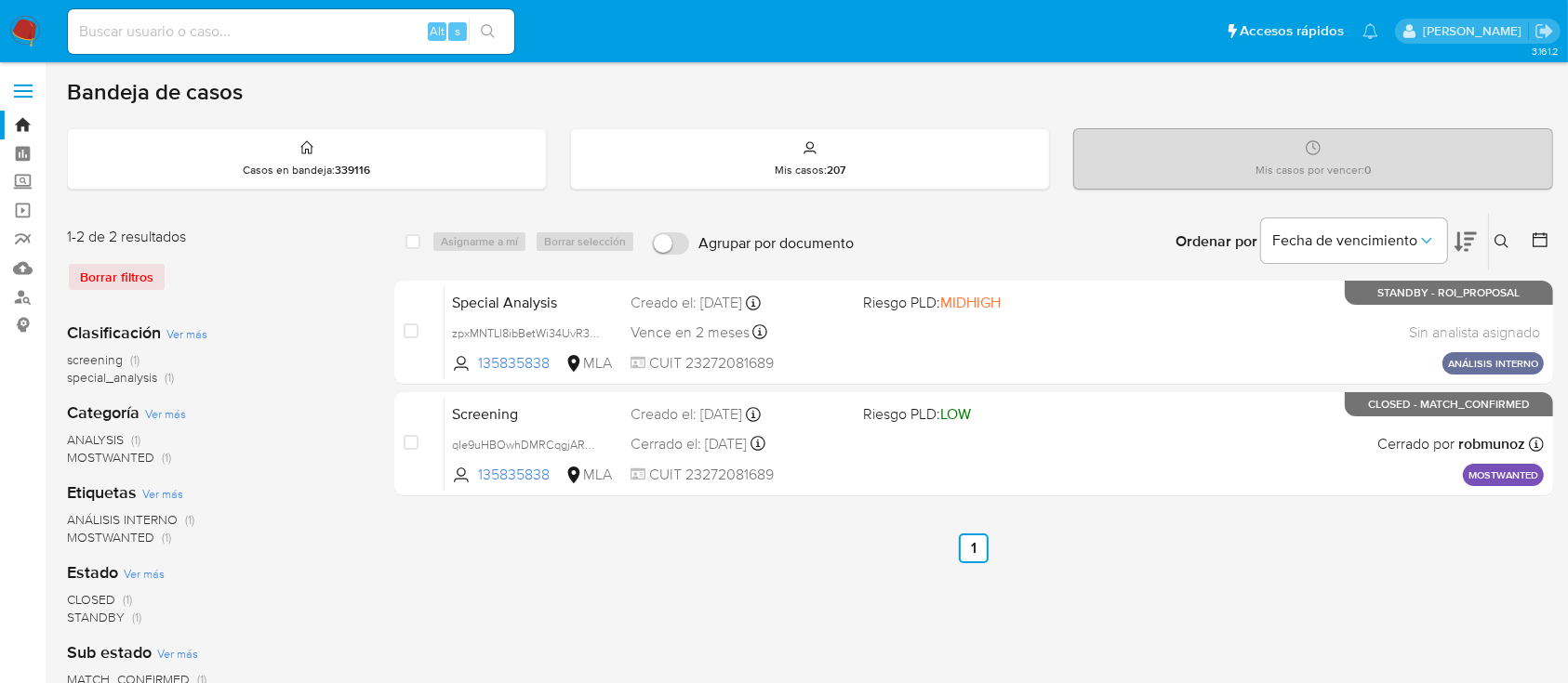
click at [1506, 236] on icon at bounding box center [1502, 241] width 15 height 15
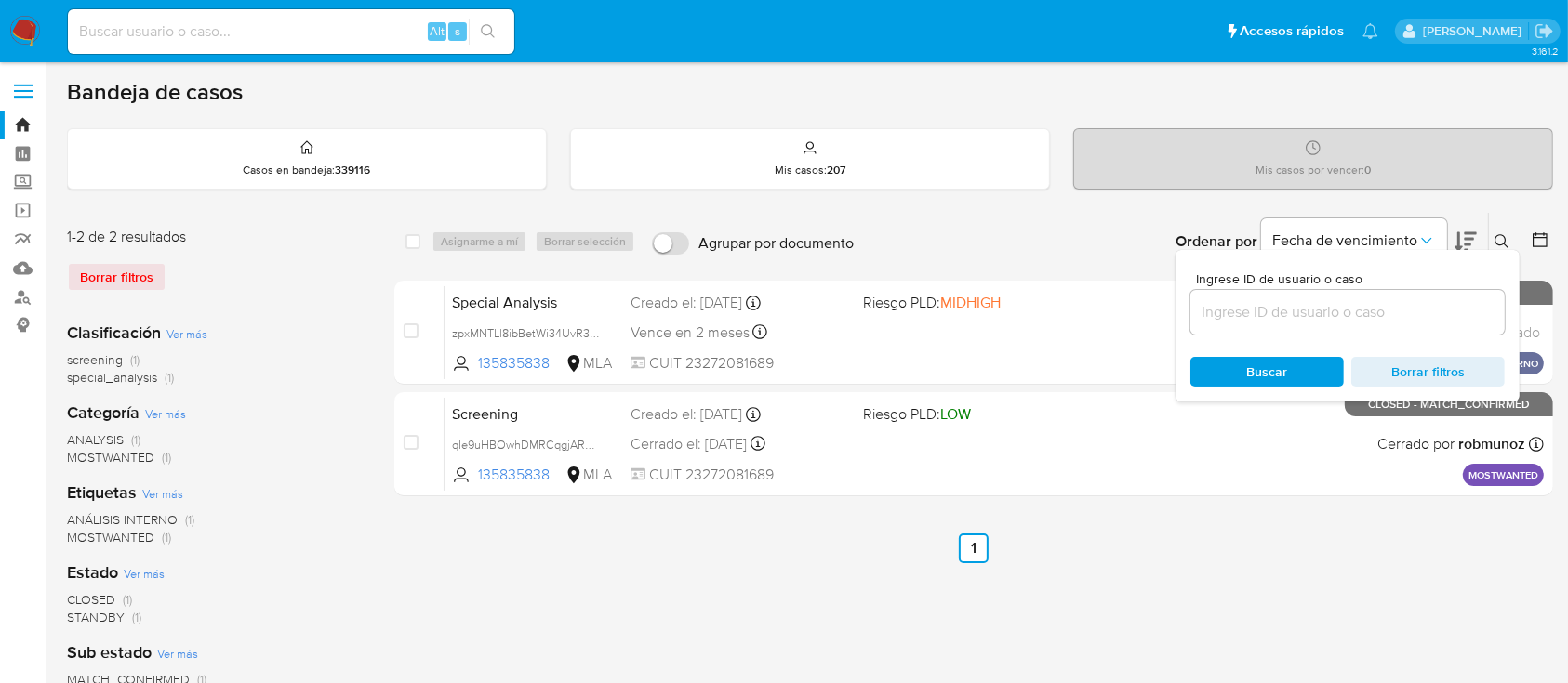
click at [1414, 300] on input at bounding box center [1347, 312] width 314 height 24
type input "2150690255"
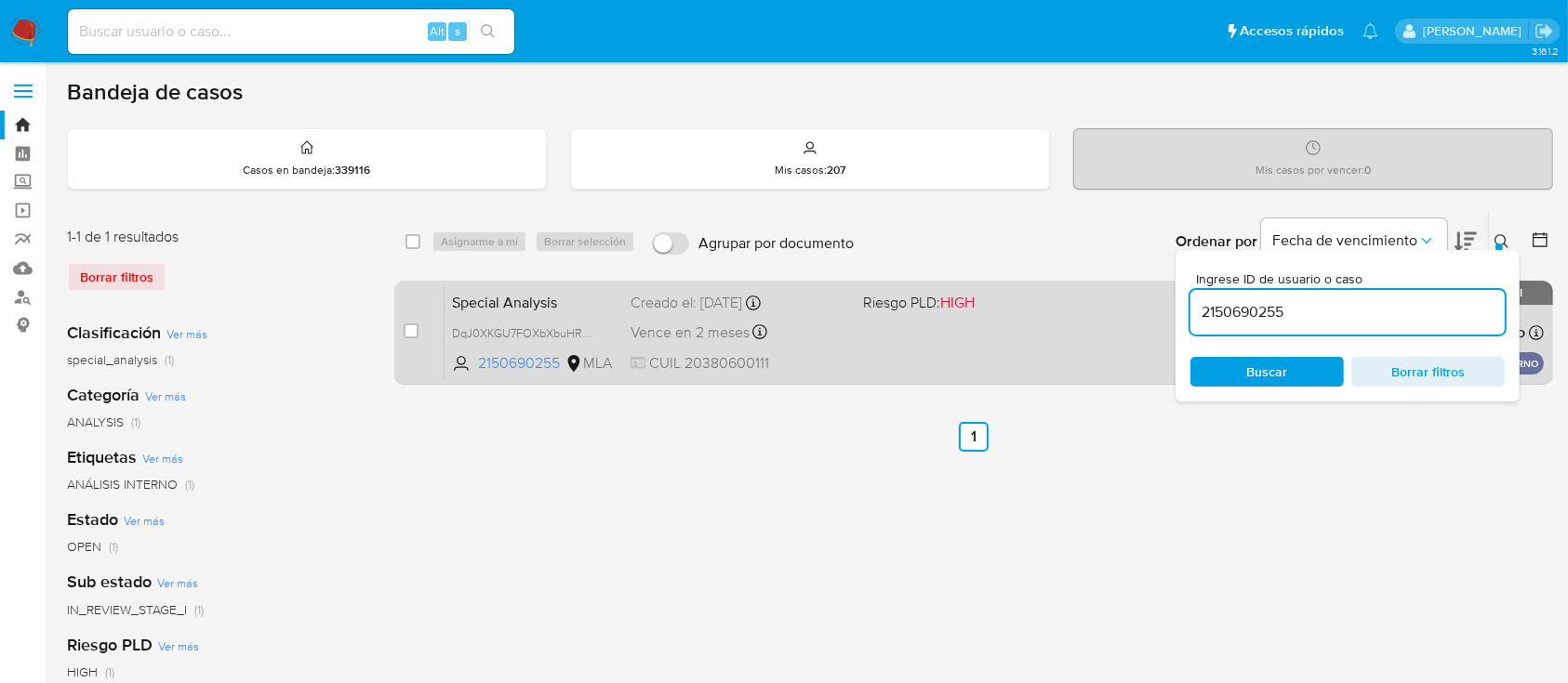
click at [1503, 231] on button at bounding box center [1504, 242] width 31 height 23
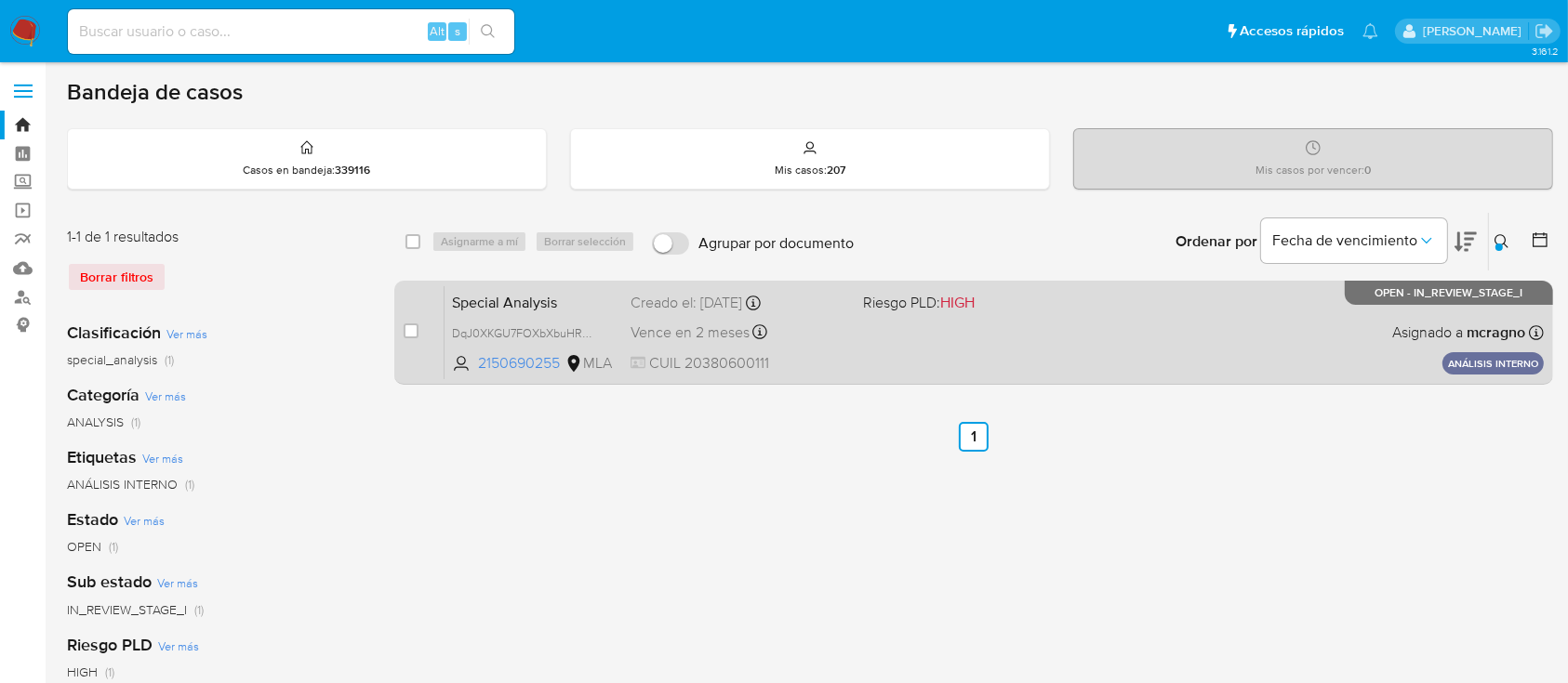
click at [1207, 325] on div "Special Analysis DqJ0XKGU7FOXbXbuHRmIujCd 2150690255 MLA Riesgo PLD: HIGH Cread…" at bounding box center [994, 332] width 1099 height 94
click at [407, 331] on input "checkbox" at bounding box center [411, 330] width 15 height 15
checkbox input "true"
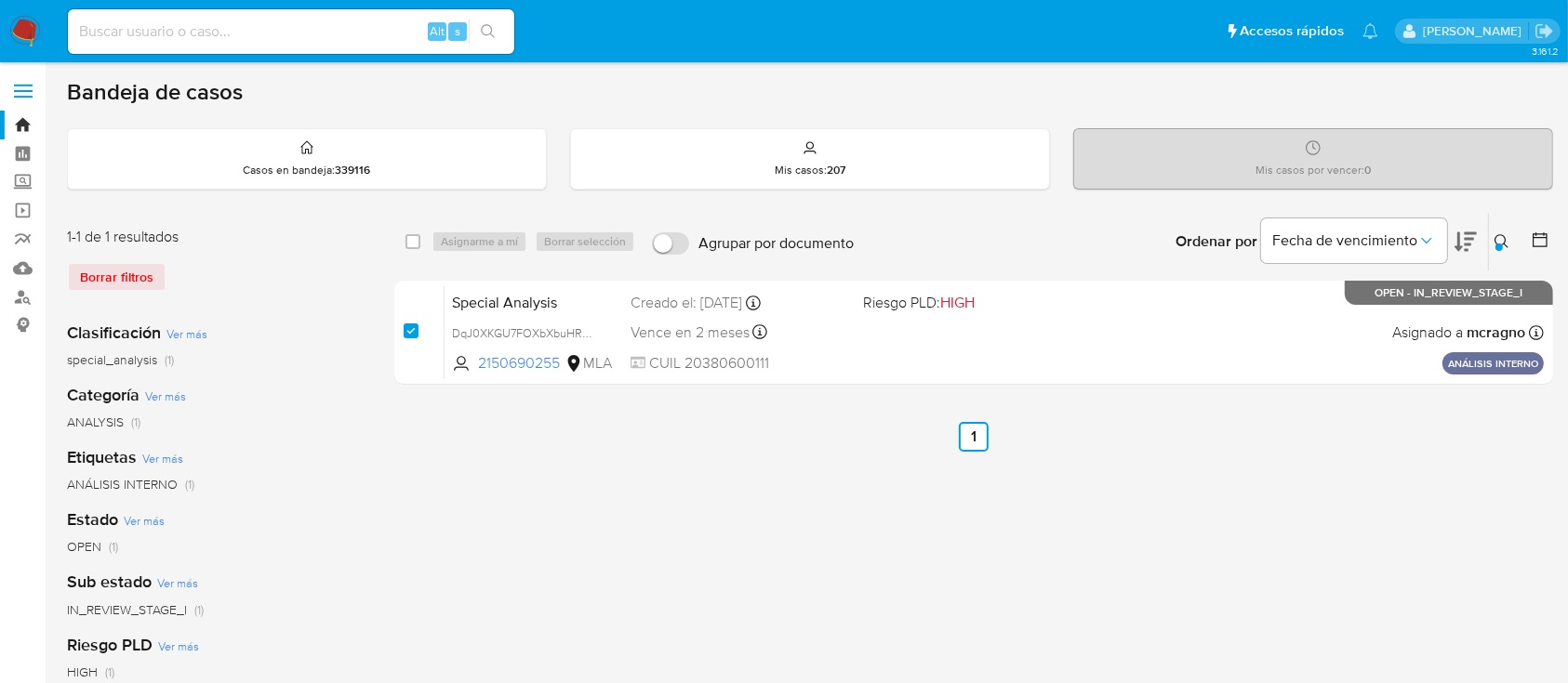
checkbox input "true"
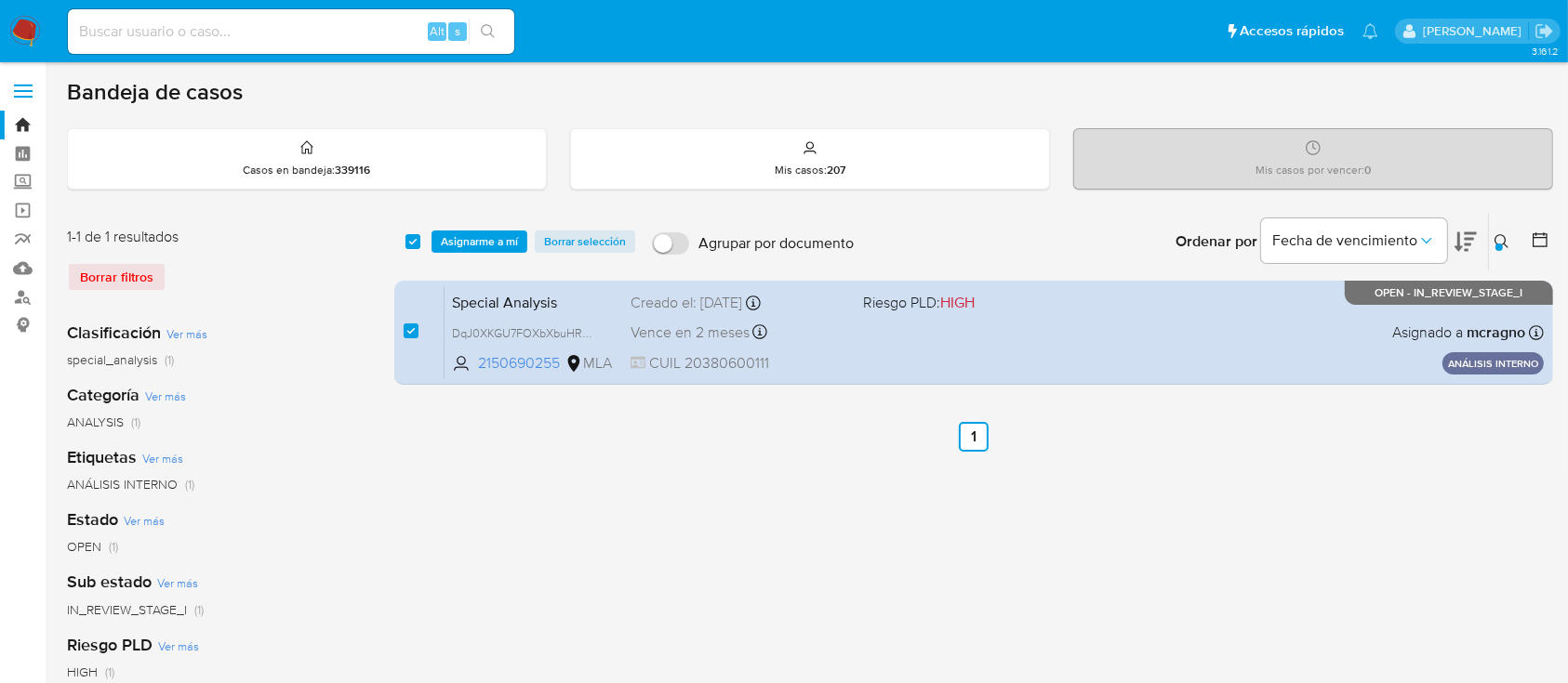
click at [500, 224] on div "select-all-cases-checkbox Asignarme a mí Borrar selección Agrupar por documento…" at bounding box center [974, 242] width 1158 height 57
click at [499, 241] on span "Asignarme a mí" at bounding box center [480, 241] width 77 height 19
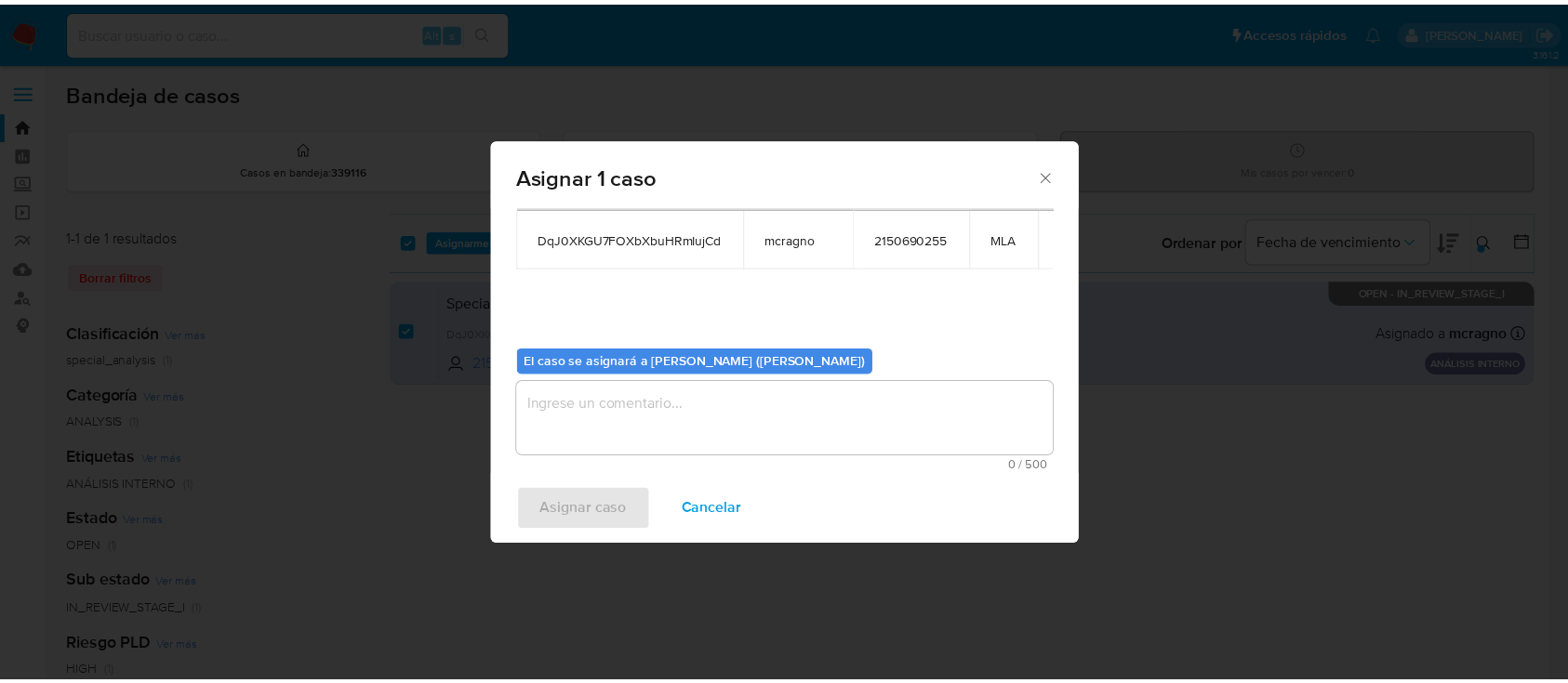
scroll to position [113, 0]
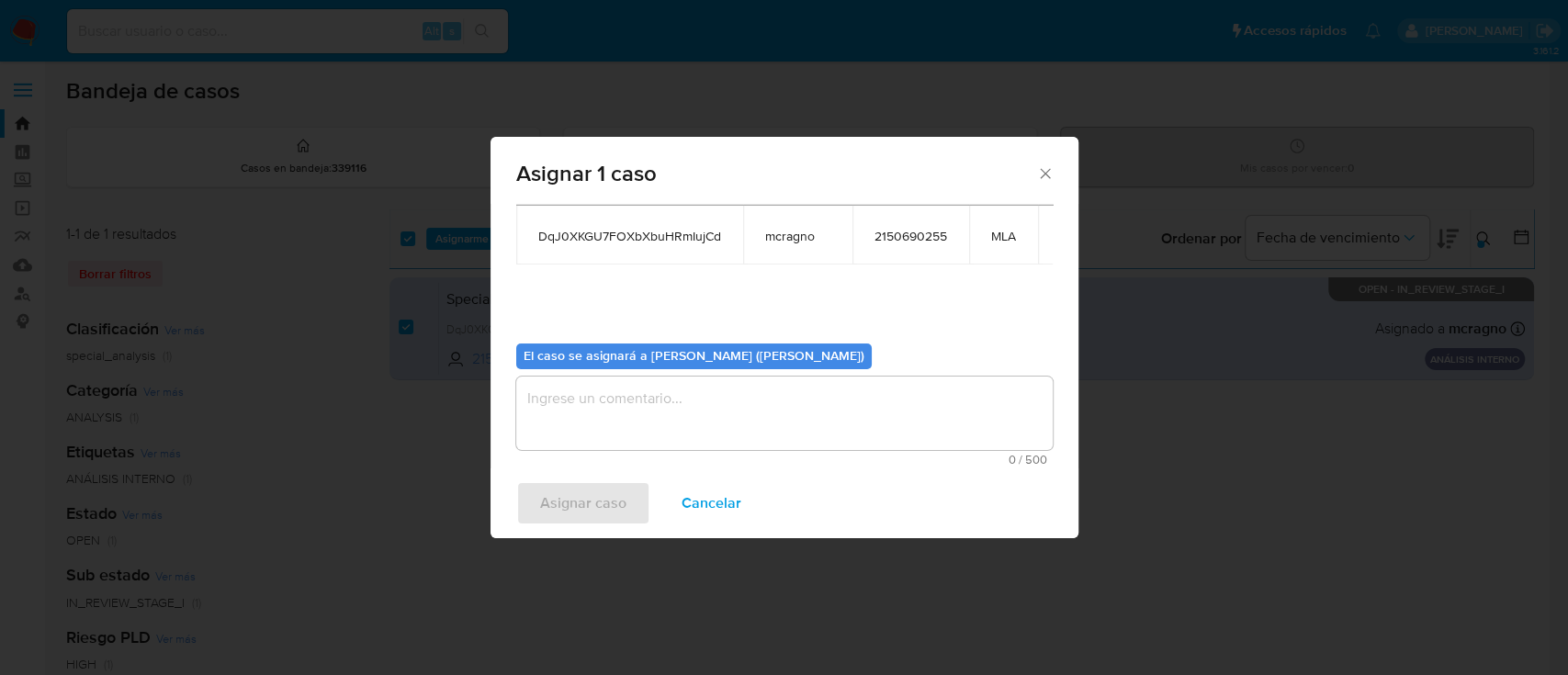
click at [531, 391] on textarea "assign-modal" at bounding box center [784, 412] width 537 height 73
click at [583, 473] on div "Asignar caso Cancelar" at bounding box center [784, 503] width 588 height 70
click at [581, 523] on span "Asignar caso" at bounding box center [583, 503] width 86 height 40
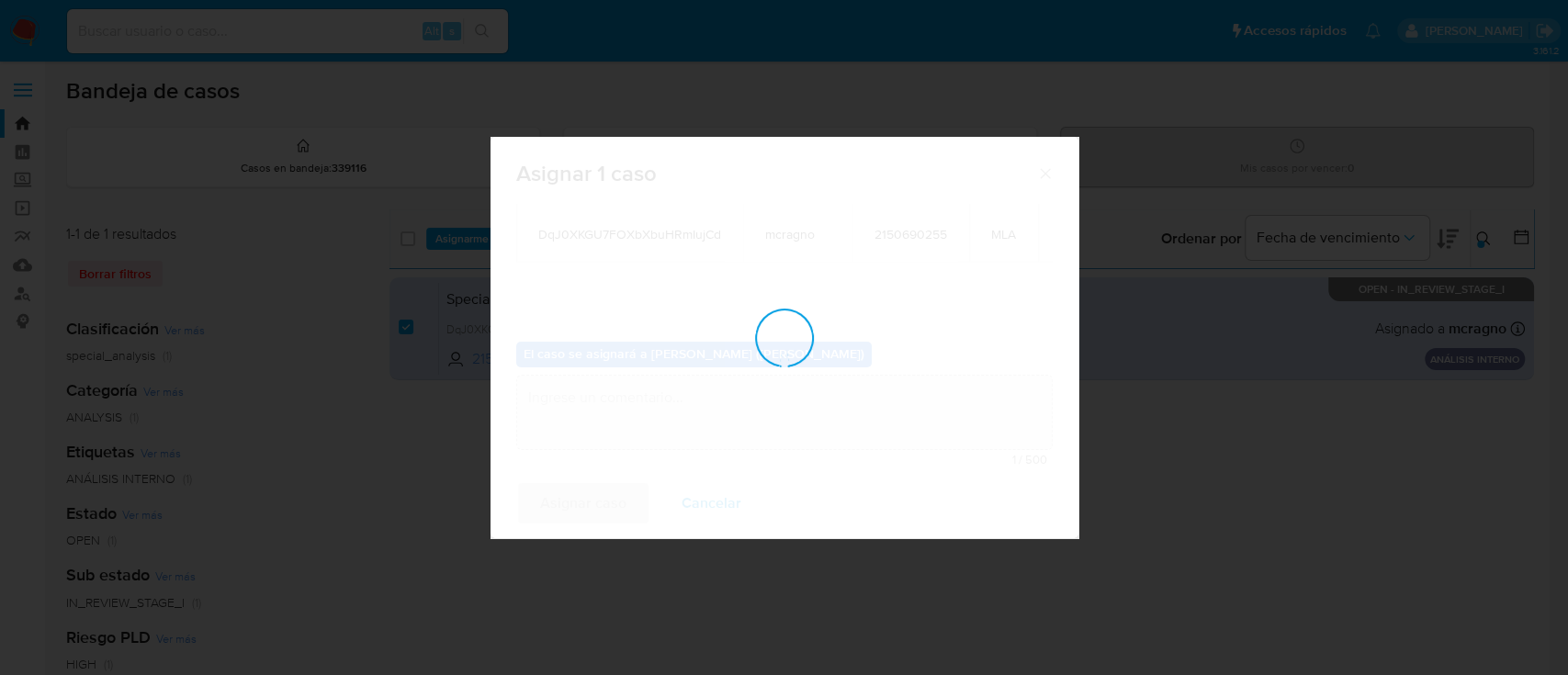
checkbox input "false"
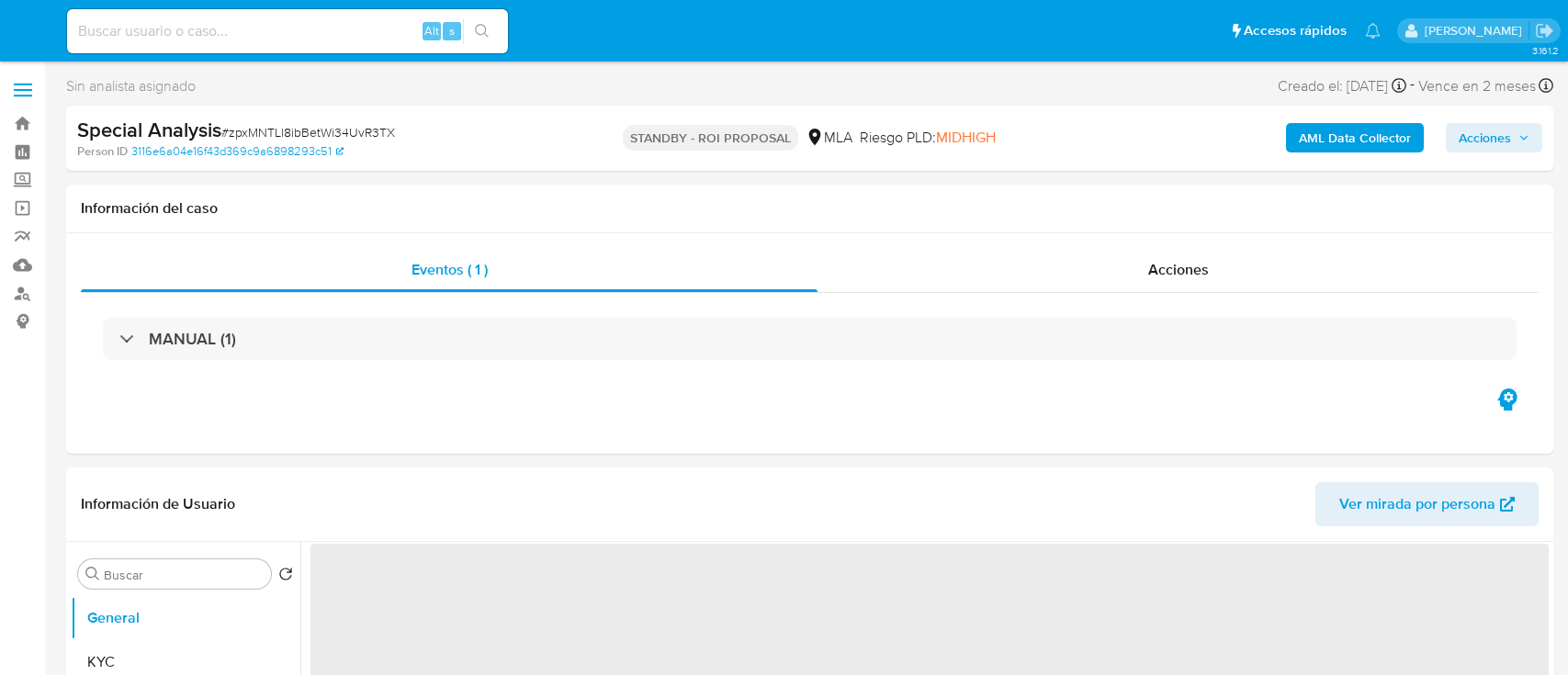
select select "10"
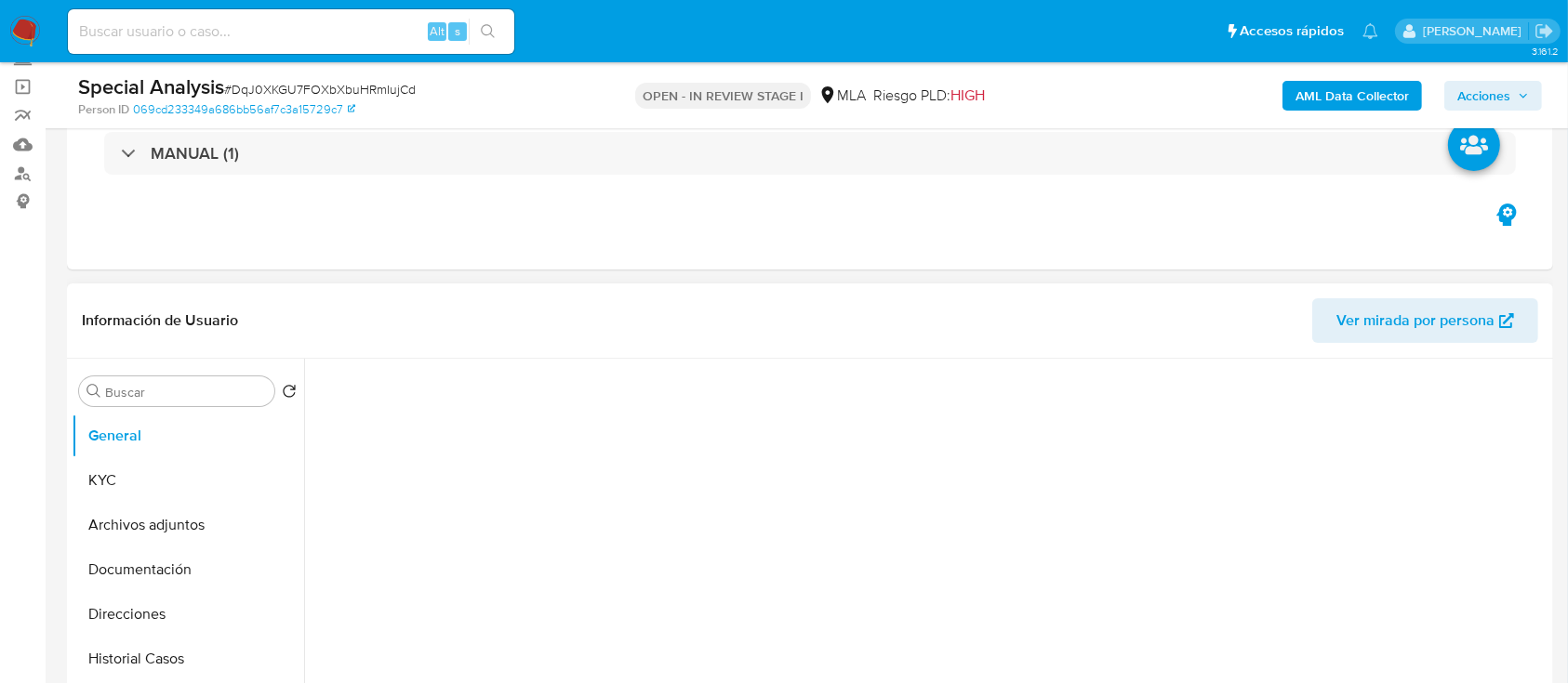
select select "10"
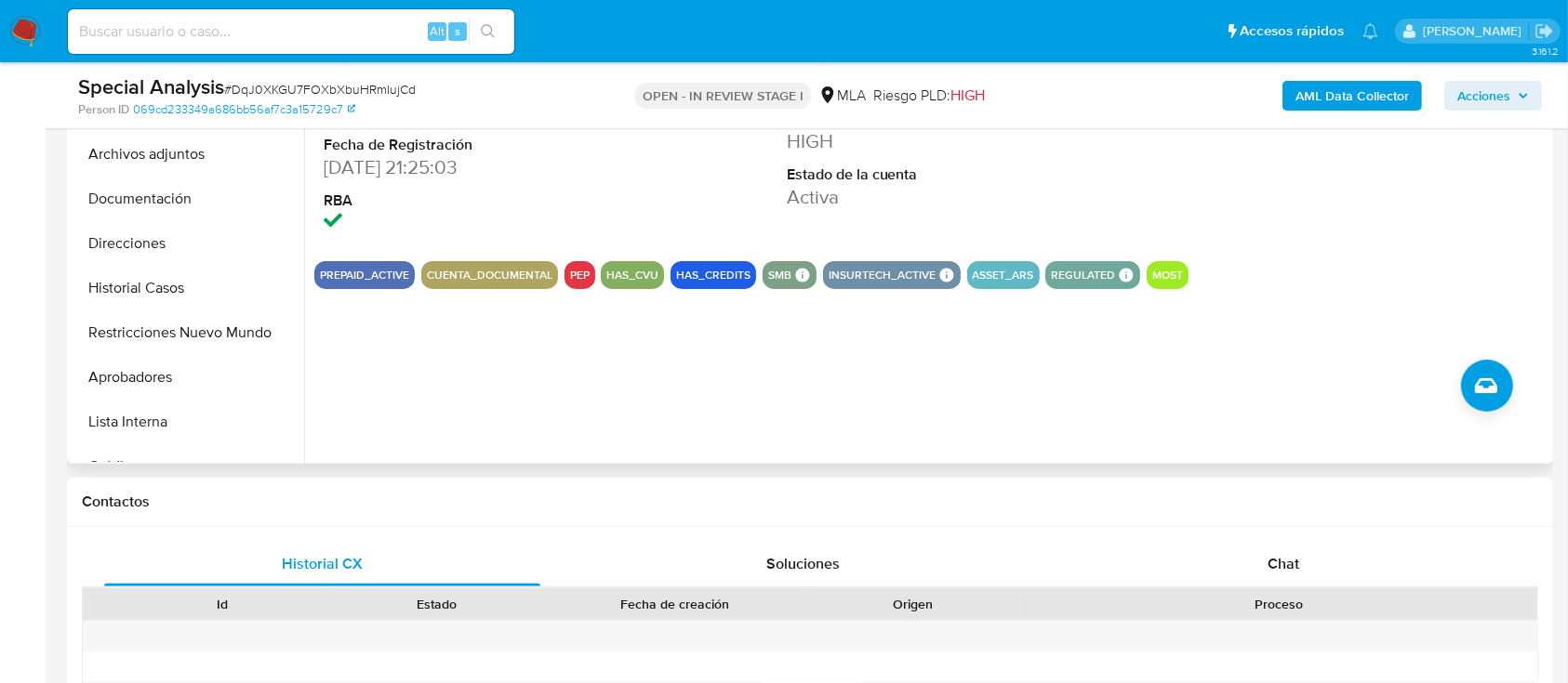
scroll to position [372, 0]
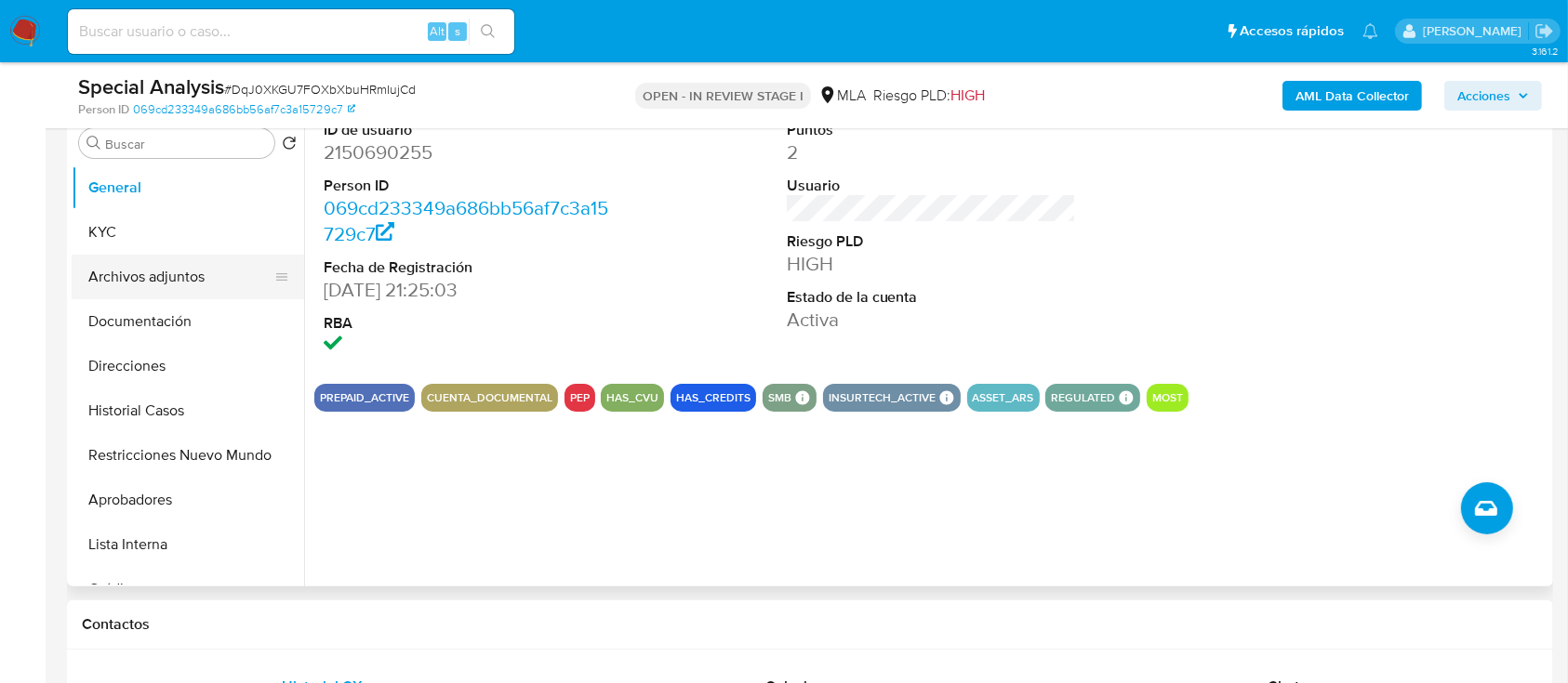
click at [182, 281] on button "Archivos adjuntos" at bounding box center [180, 277] width 217 height 45
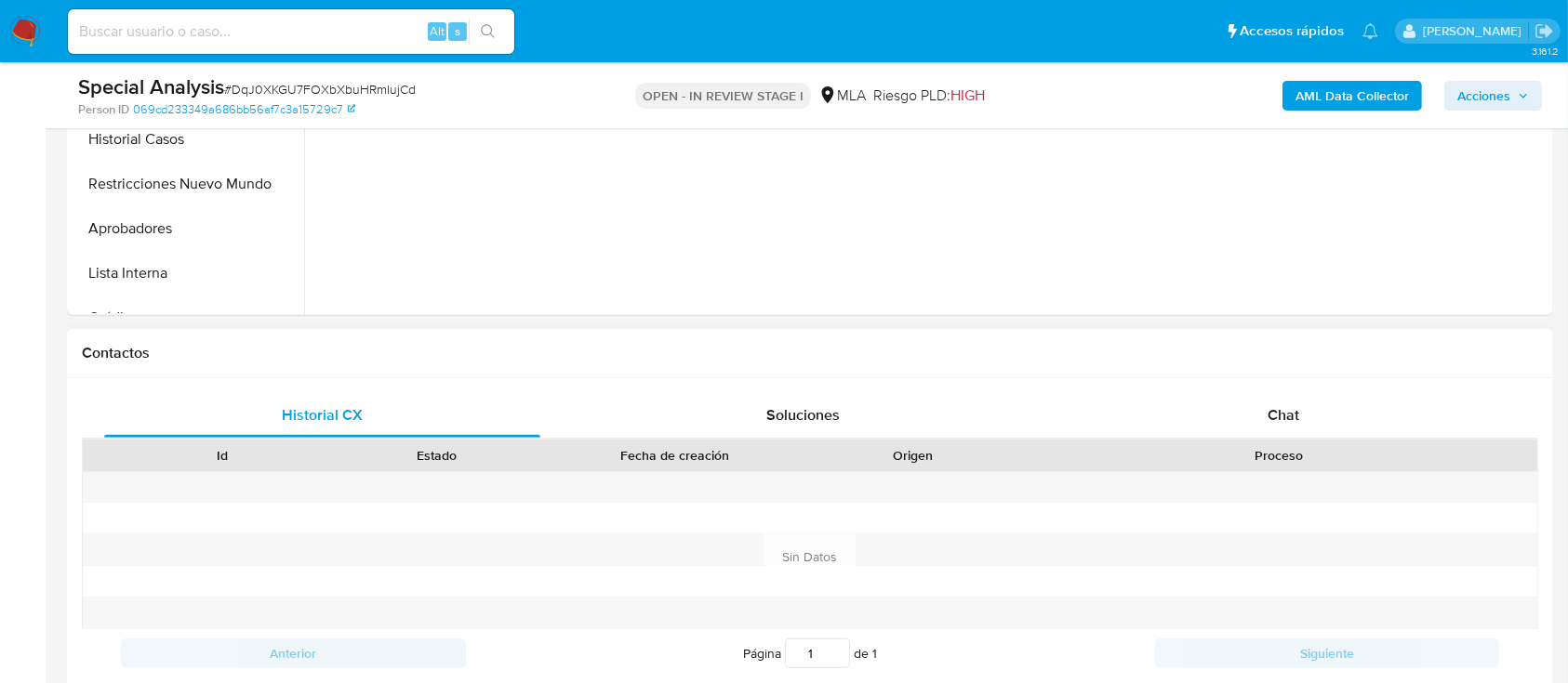
scroll to position [743, 0]
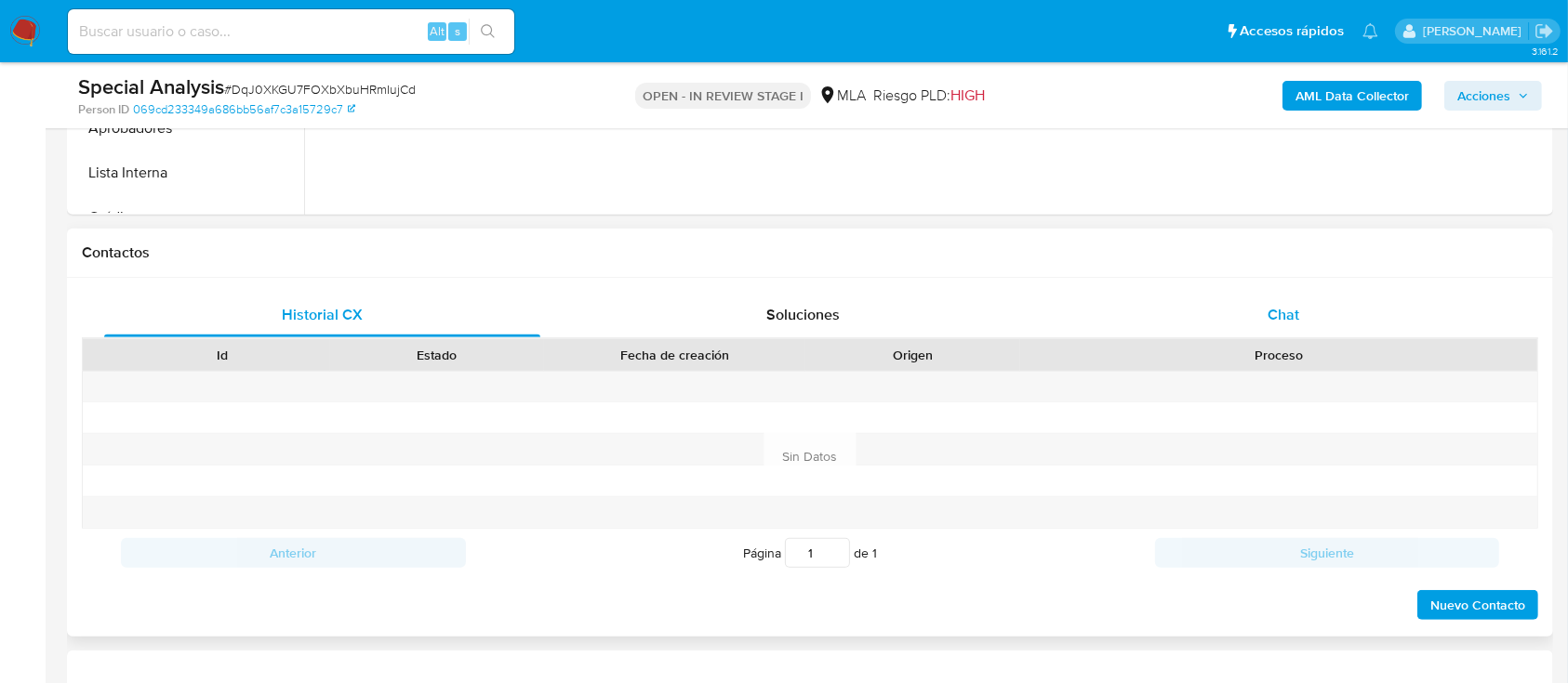
click at [1338, 322] on div "Chat" at bounding box center [1284, 314] width 436 height 45
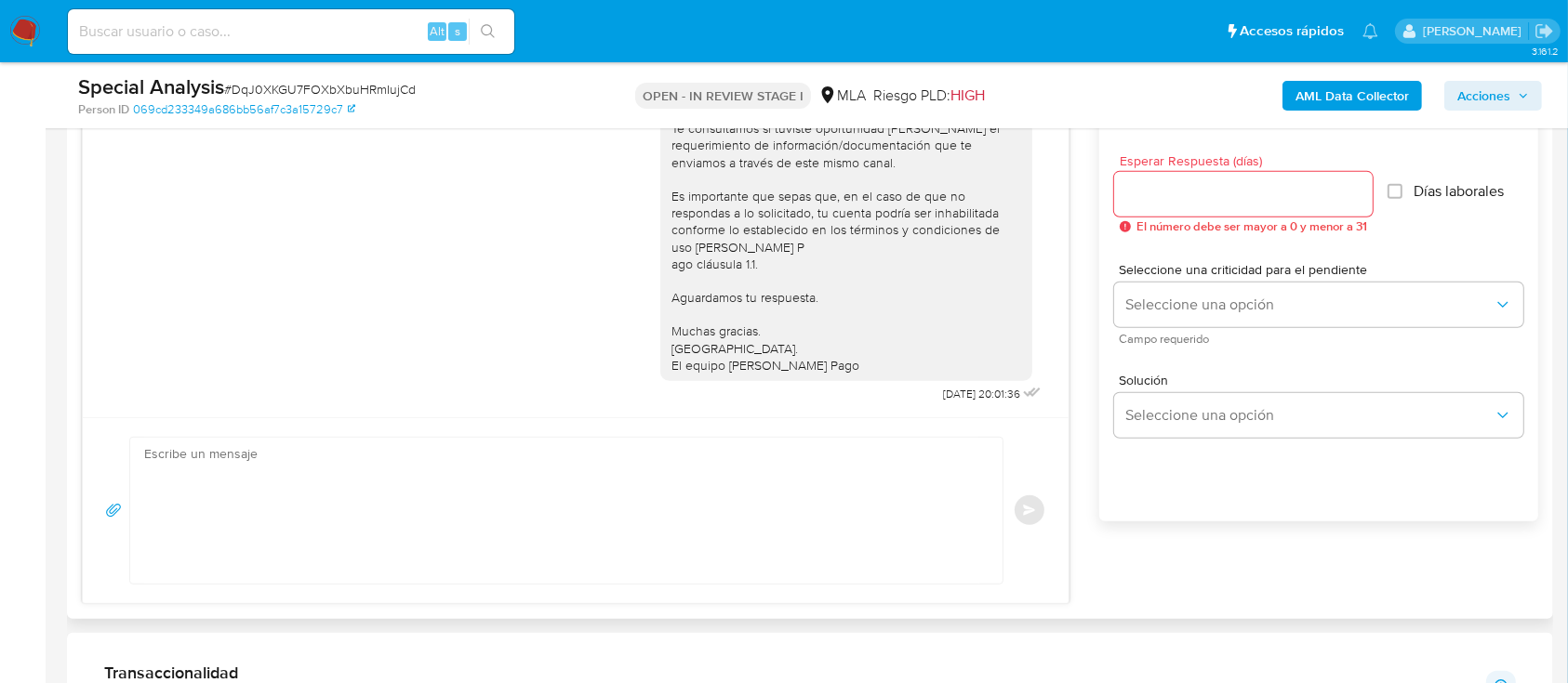
scroll to position [1115, 0]
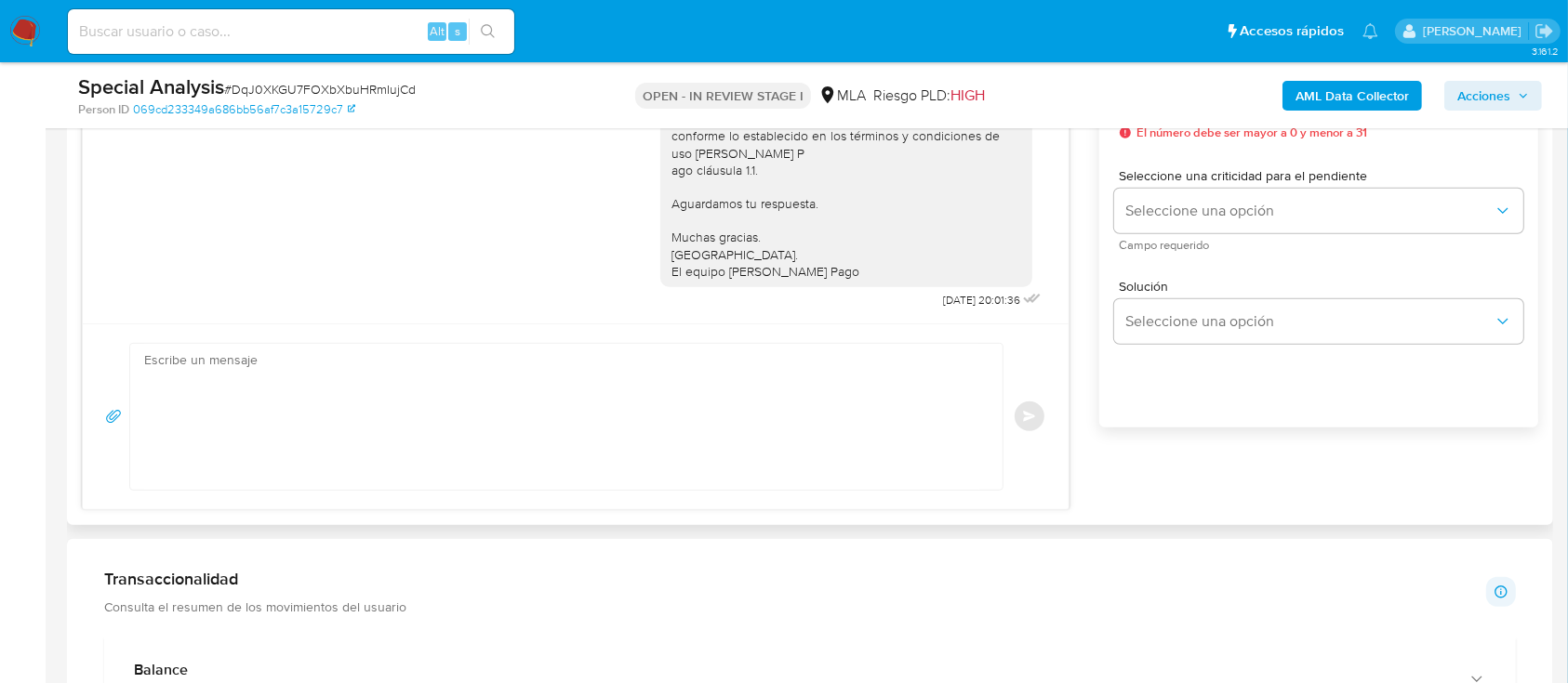
click at [647, 423] on textarea at bounding box center [561, 416] width 835 height 146
paste textarea "Hola XXX, Muchas gracias por tu respuesta. Analizamos tu caso y verificamos que…"
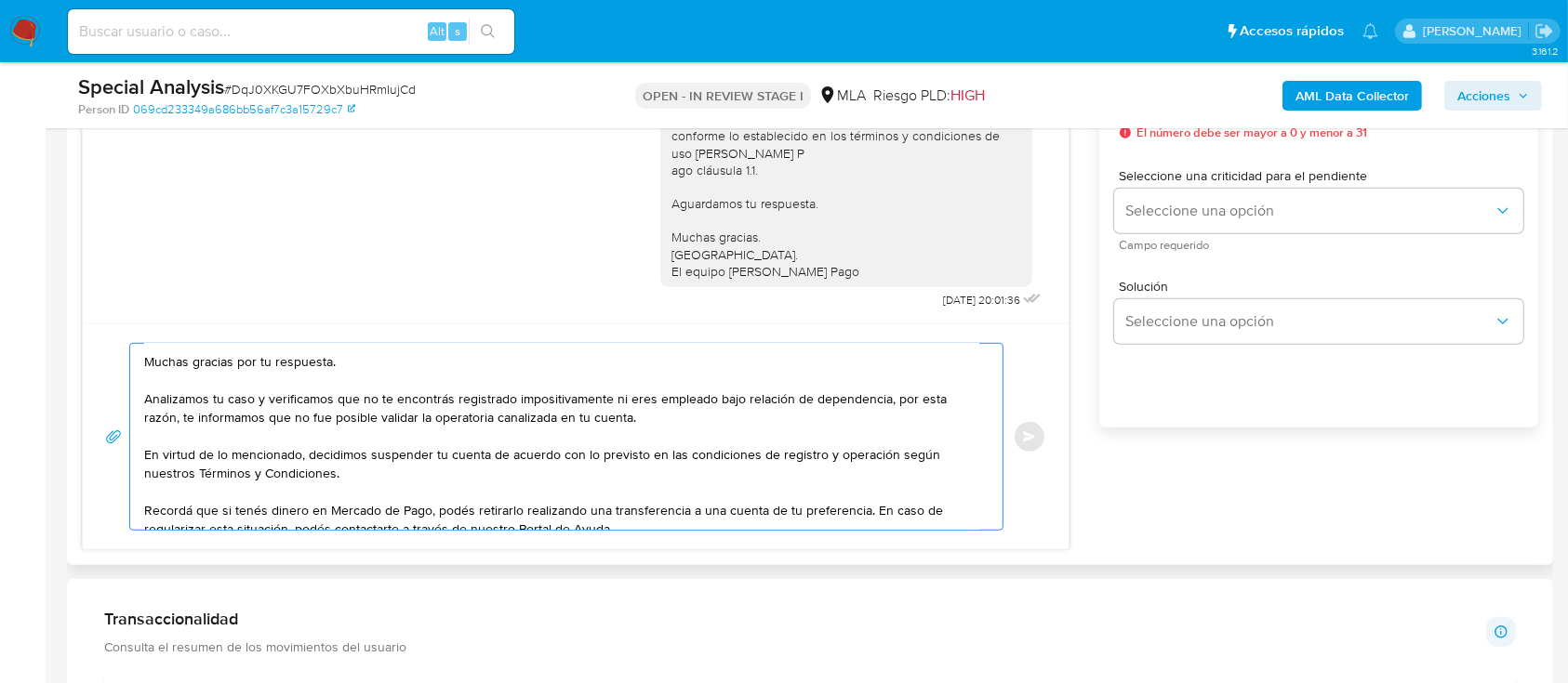
scroll to position [0, 0]
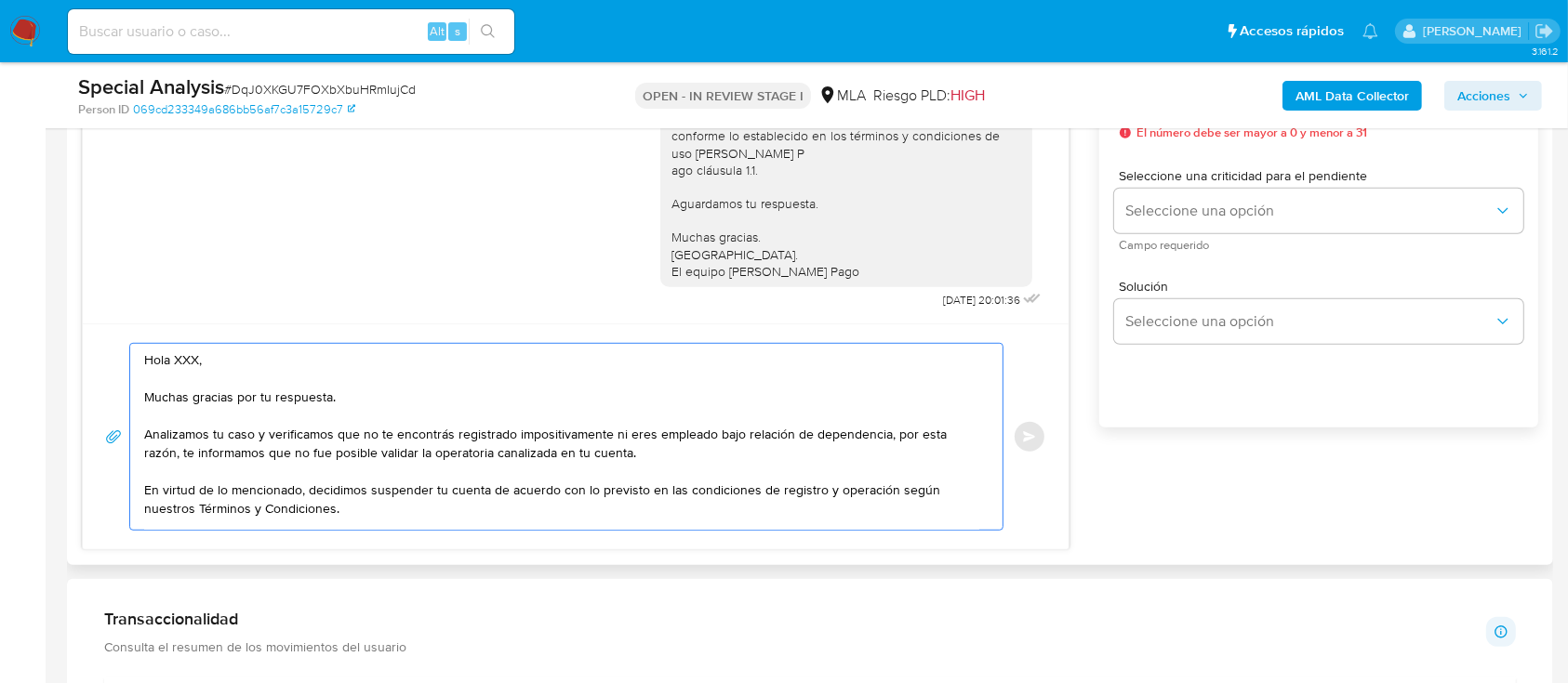
drag, startPoint x: 456, startPoint y: 398, endPoint x: 198, endPoint y: 345, distance: 263.4
click at [198, 345] on textarea "Hola XXX, Muchas gracias por tu respuesta. Analizamos tu caso y verificamos que…" at bounding box center [561, 437] width 835 height 186
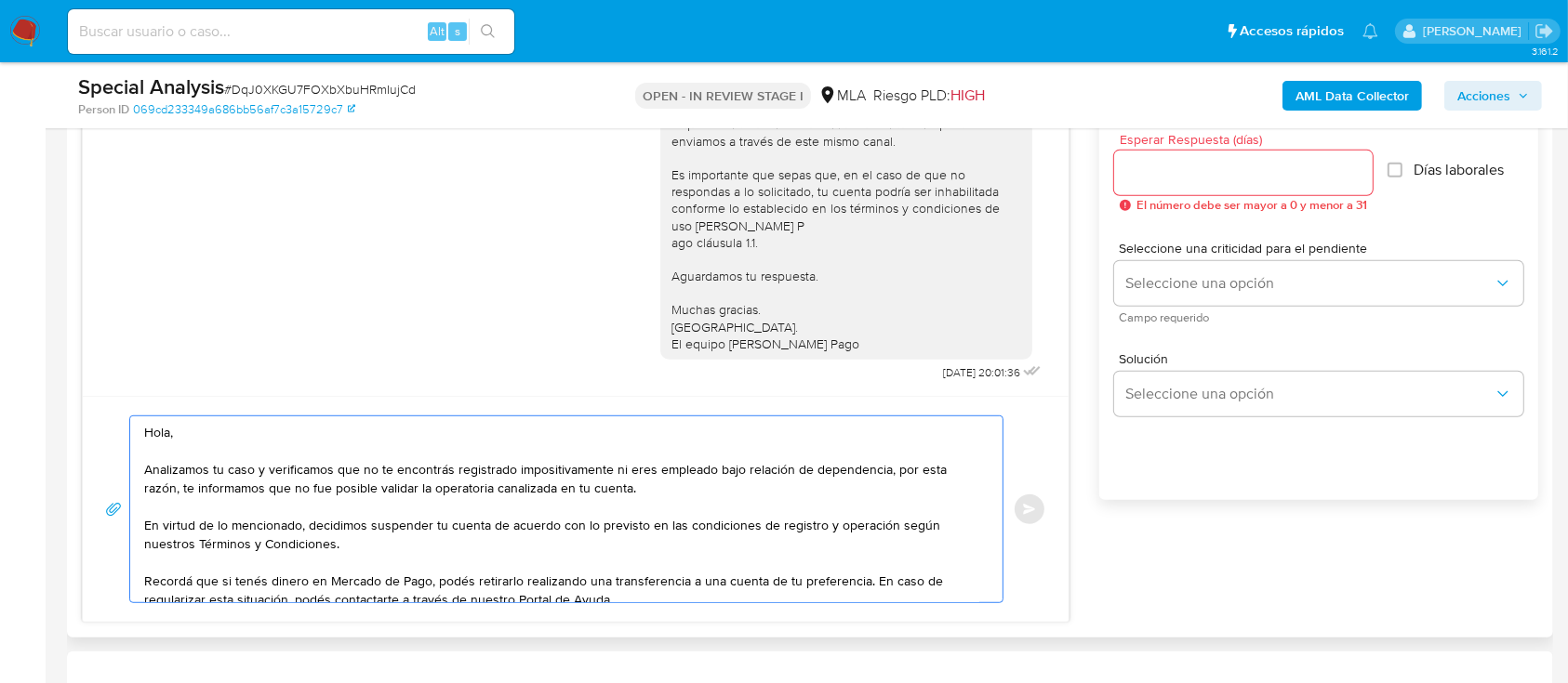
scroll to position [991, 0]
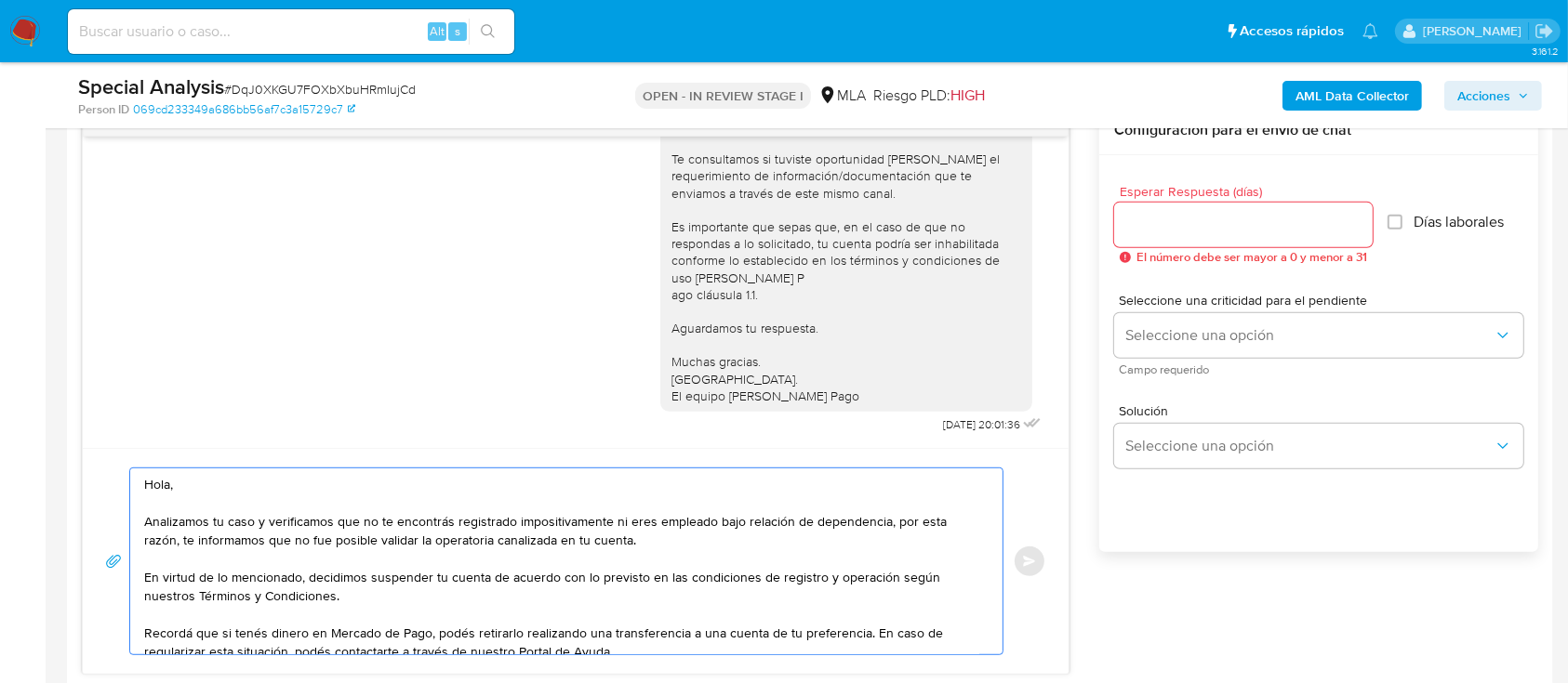
type textarea "Hola, Analizamos tu caso y verificamos que no te encontrás registrado impositiv…"
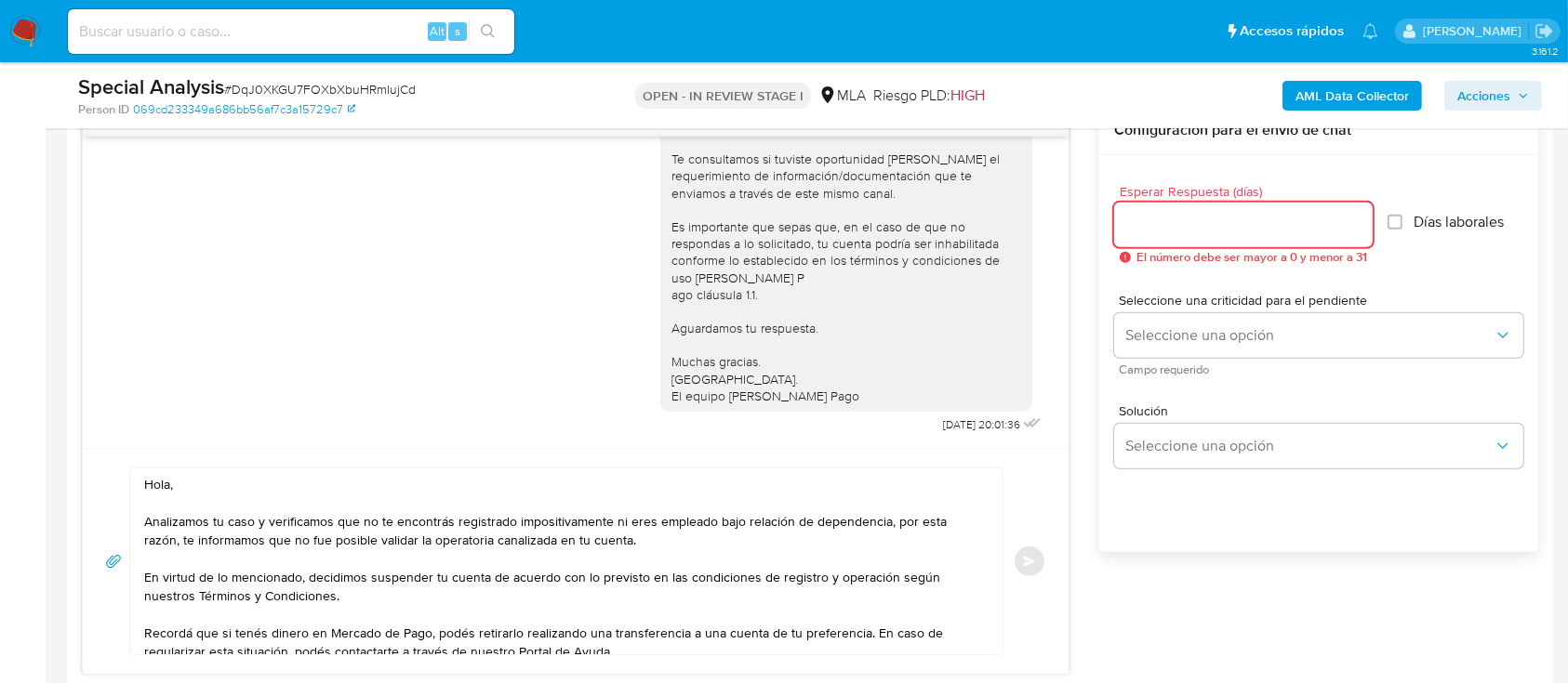
click at [1160, 216] on input "Esperar Respuesta (días)" at bounding box center [1243, 225] width 259 height 24
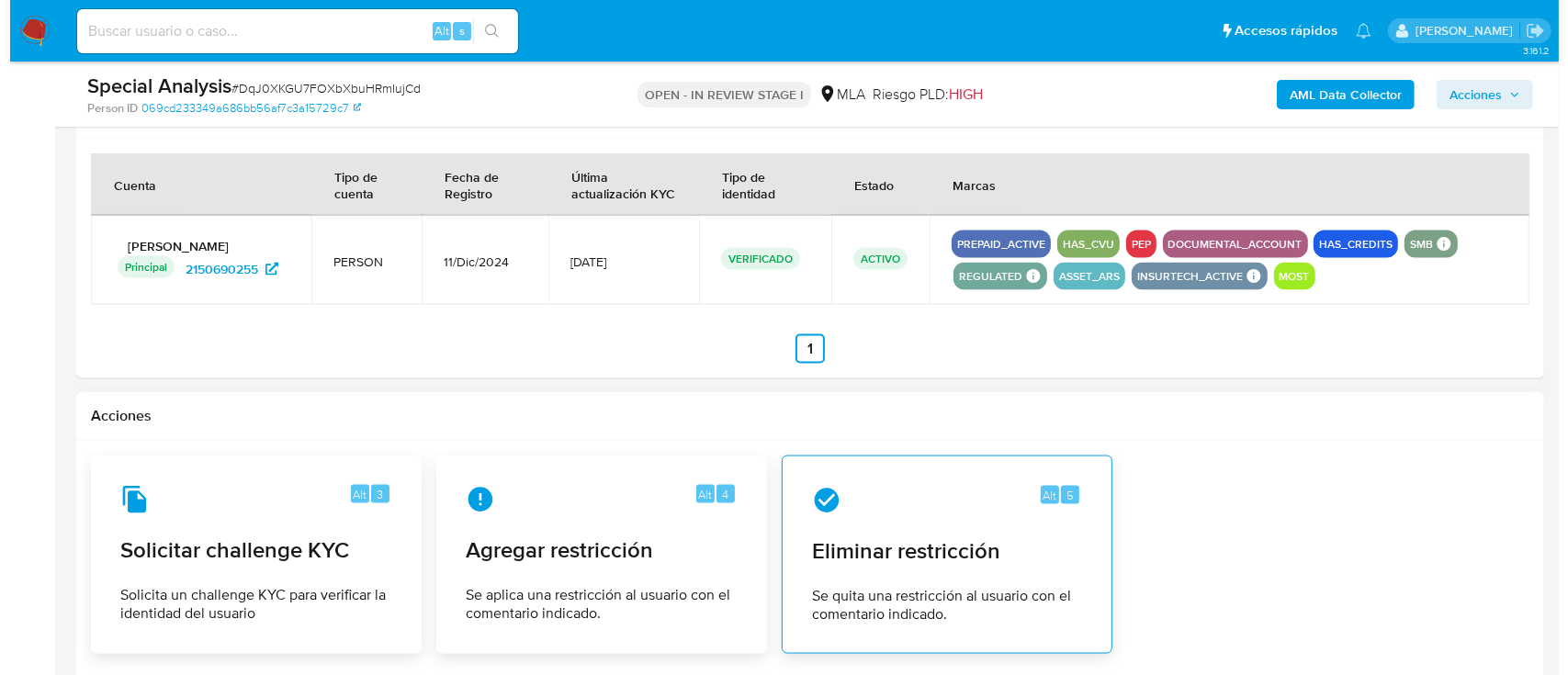
scroll to position [2826, 0]
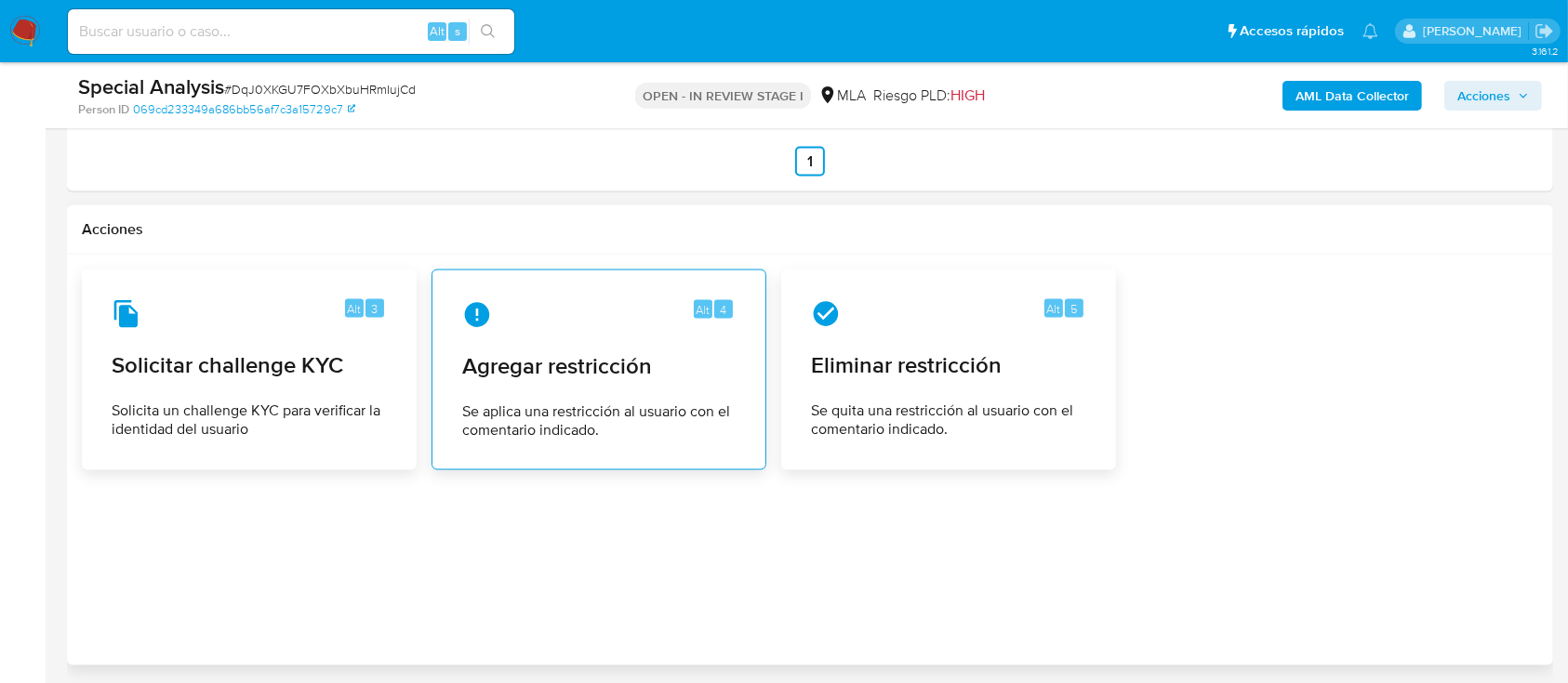
type input "0"
click at [622, 375] on span "Agregar restricción" at bounding box center [599, 366] width 274 height 28
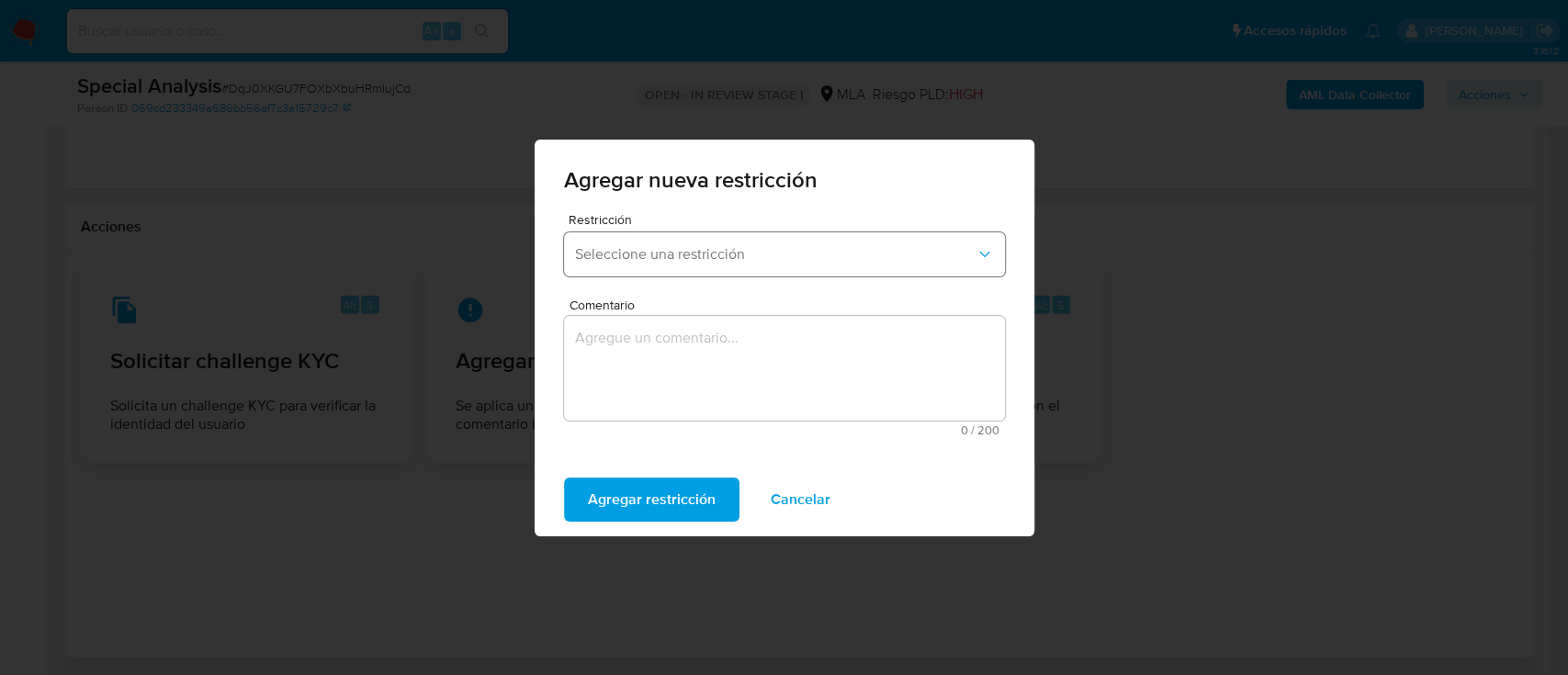
drag, startPoint x: 659, startPoint y: 246, endPoint x: 659, endPoint y: 259, distance: 13.0
click at [659, 246] on span "Seleccione una restricción" at bounding box center [775, 254] width 401 height 19
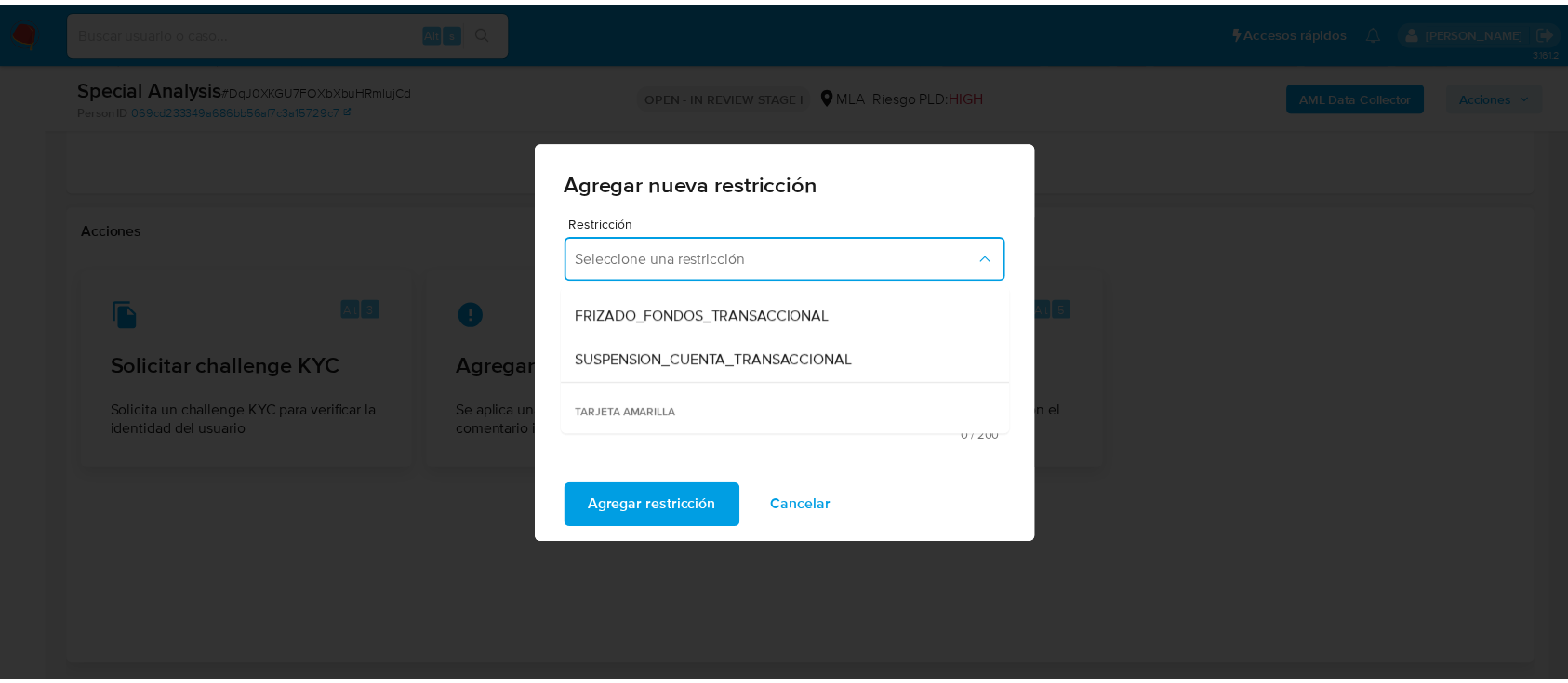
scroll to position [247, 0]
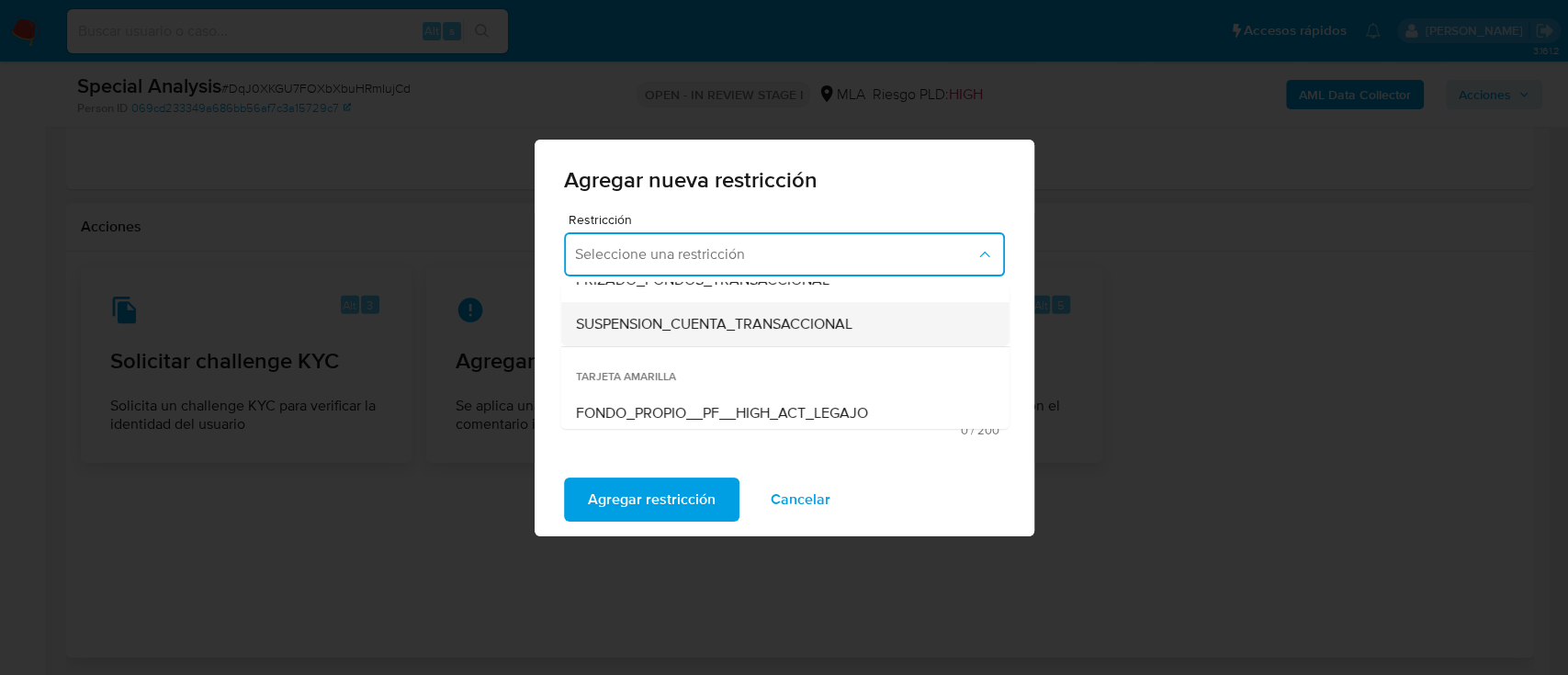
click at [694, 332] on span "SUSPENSION_CUENTA_TRANSACCIONAL" at bounding box center [713, 324] width 276 height 19
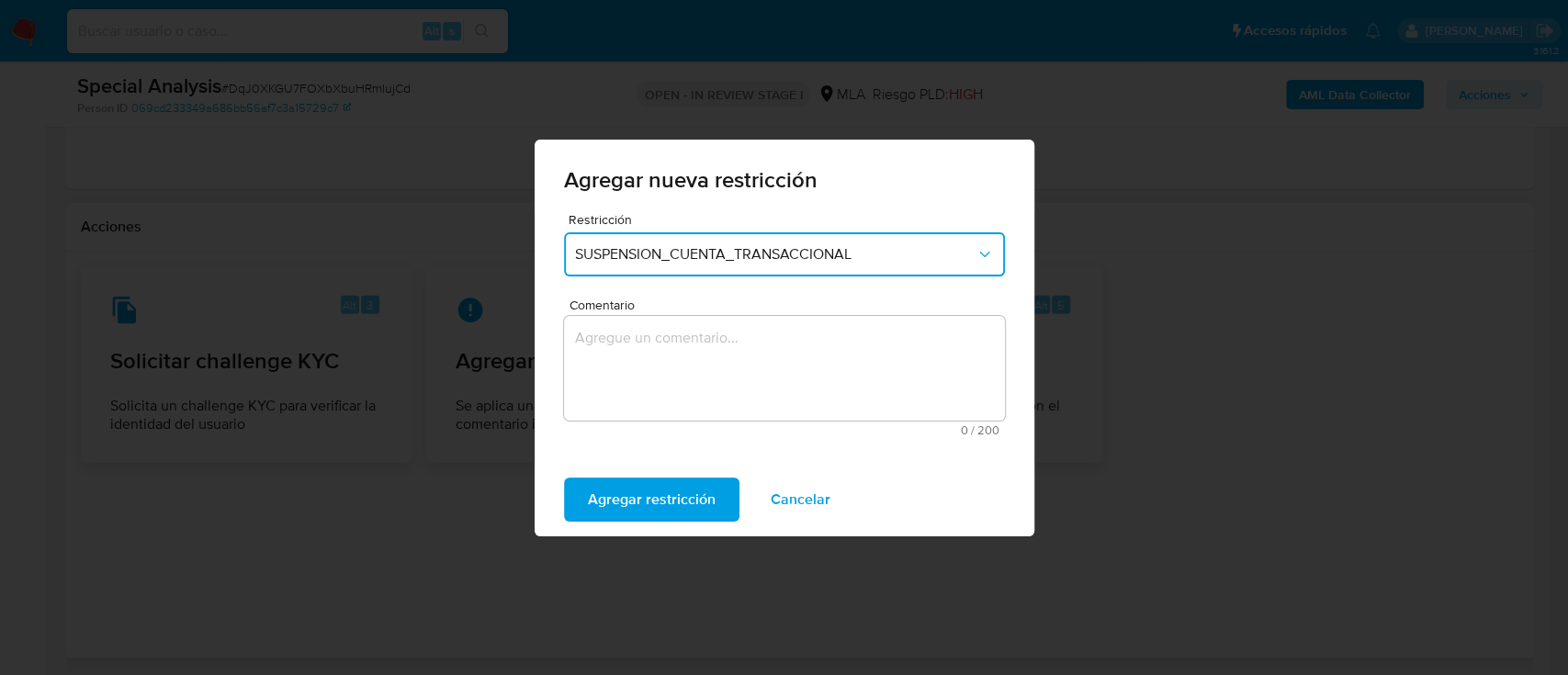
click at [694, 355] on textarea "Comentario" at bounding box center [784, 368] width 441 height 105
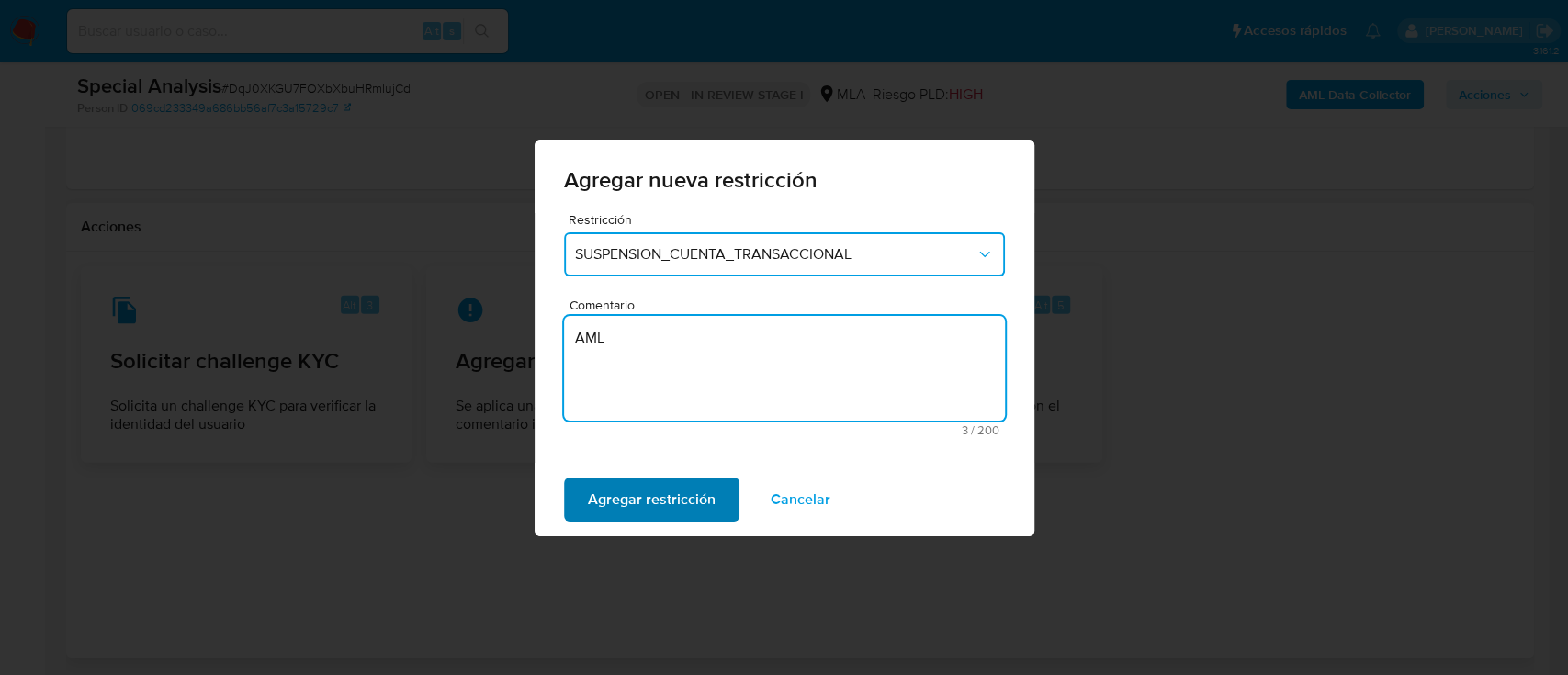
type textarea "AML"
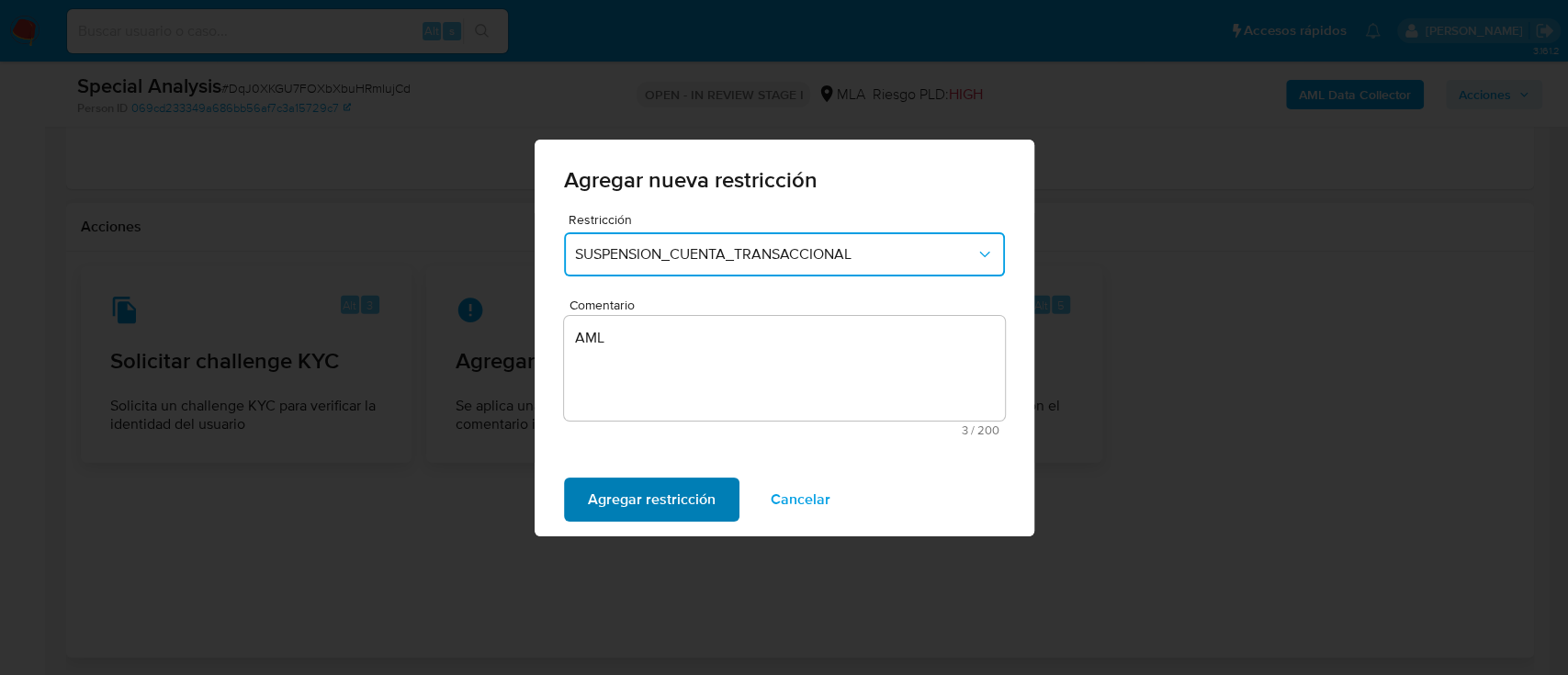
click at [632, 496] on span "Agregar restricción" at bounding box center [651, 500] width 127 height 40
click at [606, 496] on span "Confirmar" at bounding box center [621, 500] width 67 height 40
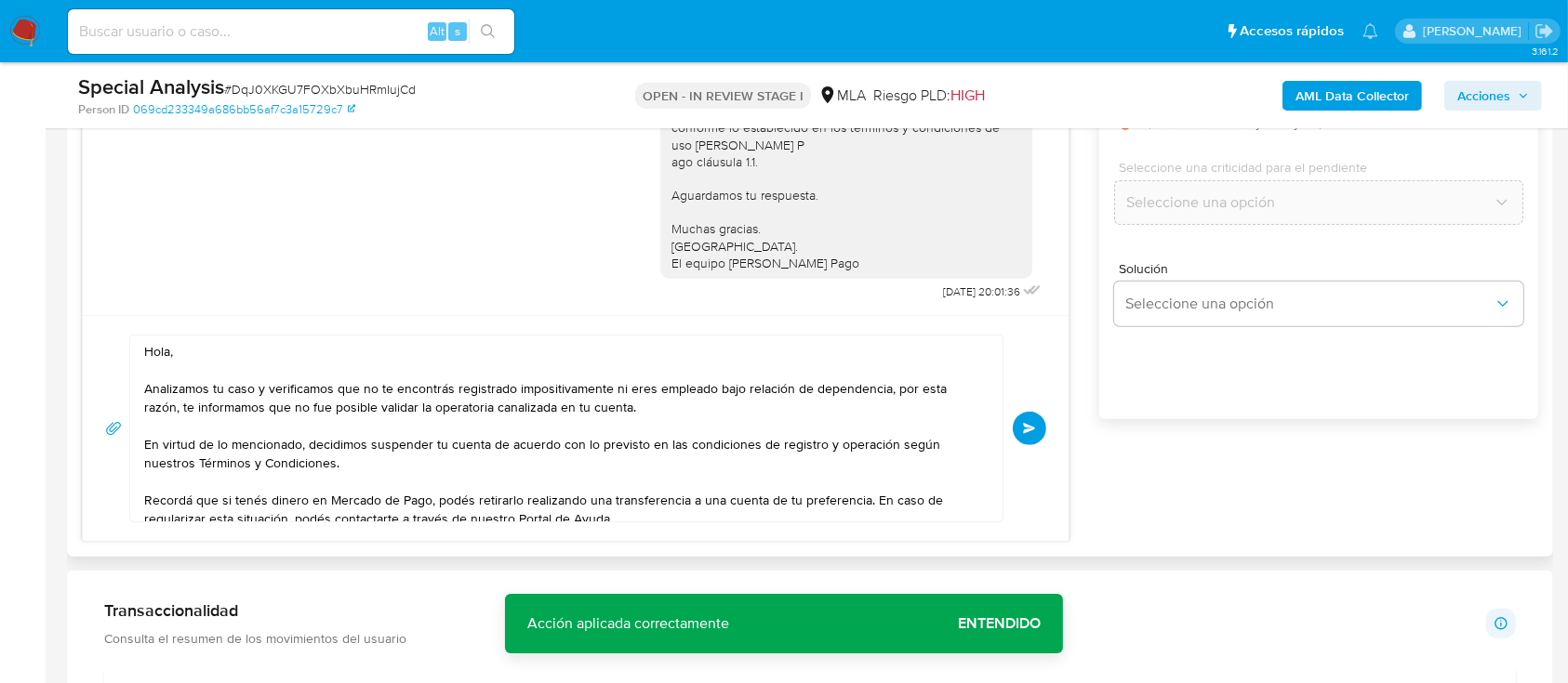
click at [1037, 425] on button "Enviar" at bounding box center [1029, 428] width 34 height 34
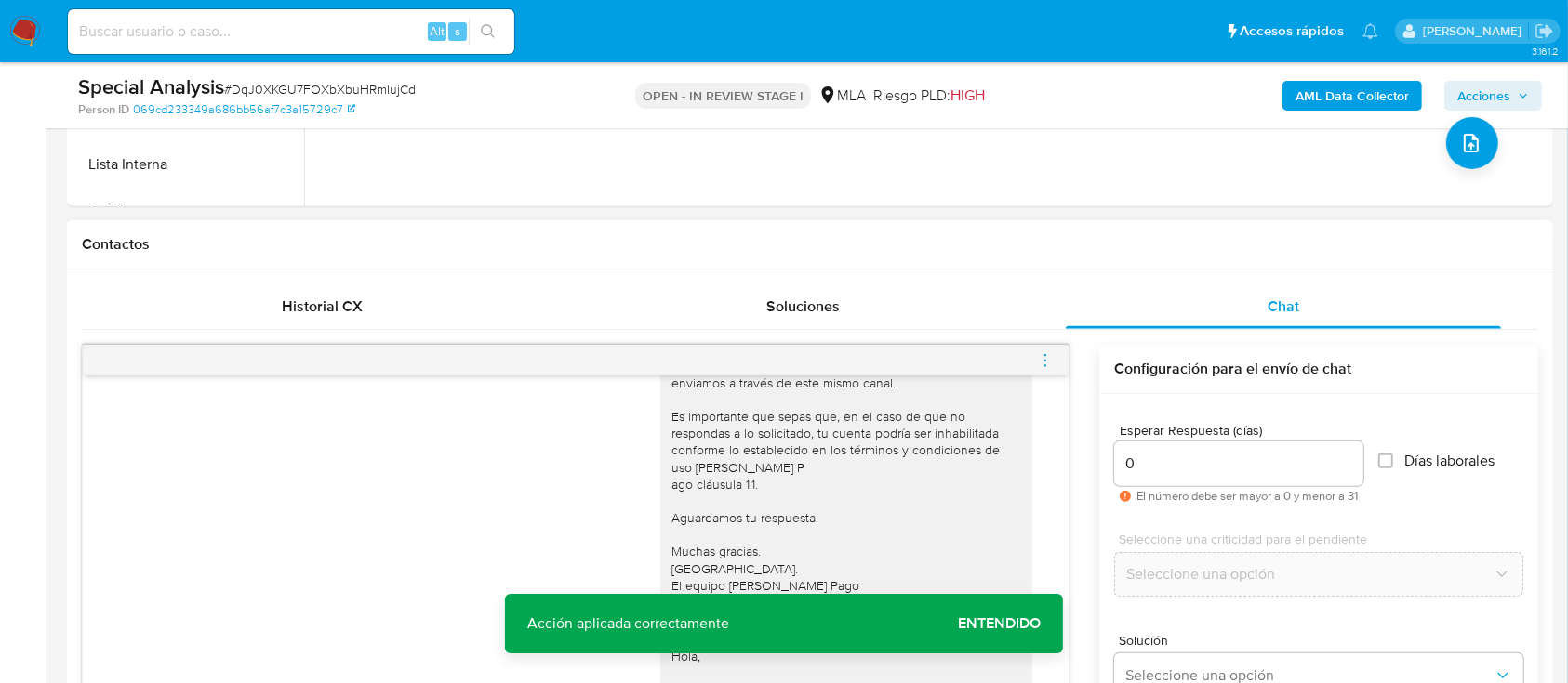
scroll to position [1491, 0]
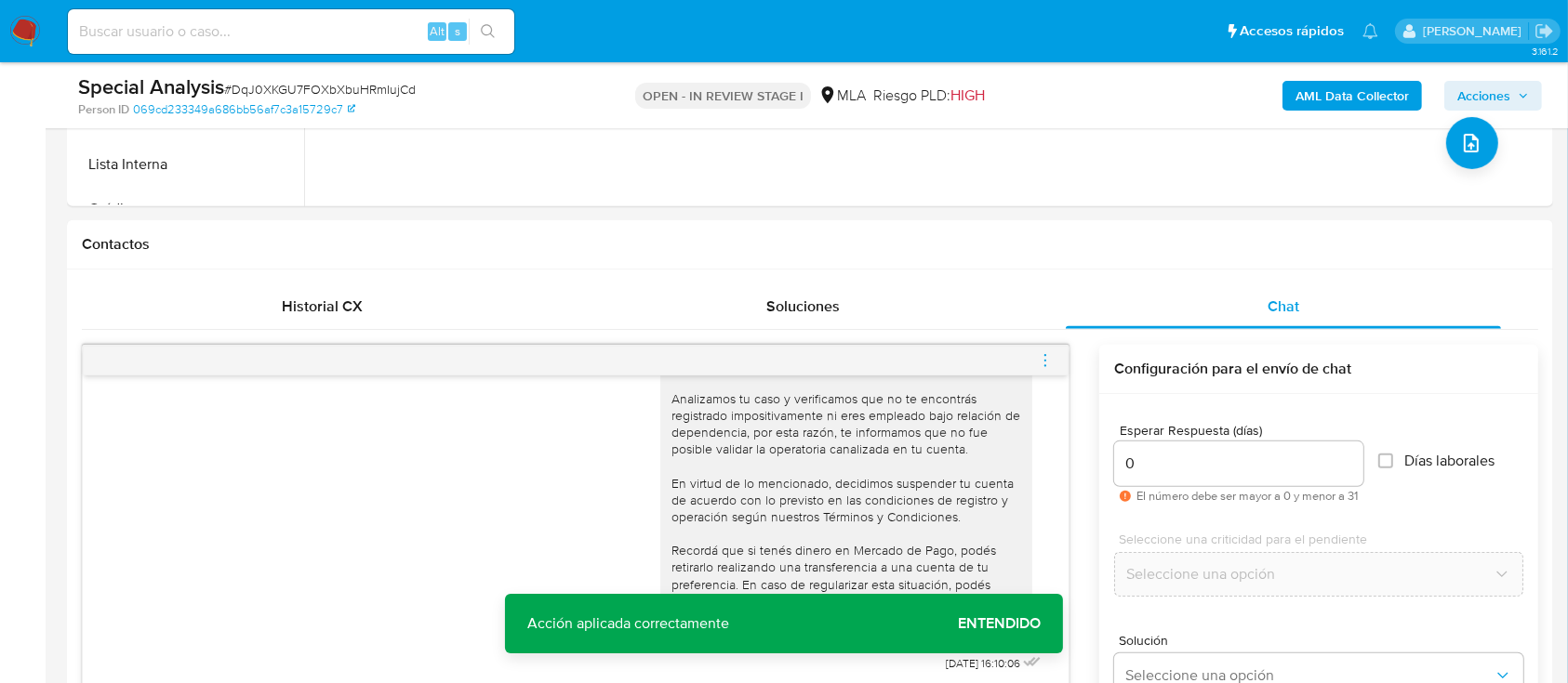
drag, startPoint x: 1053, startPoint y: 352, endPoint x: 1038, endPoint y: 350, distance: 15.1
click at [1051, 353] on icon "menu-action" at bounding box center [1045, 360] width 17 height 17
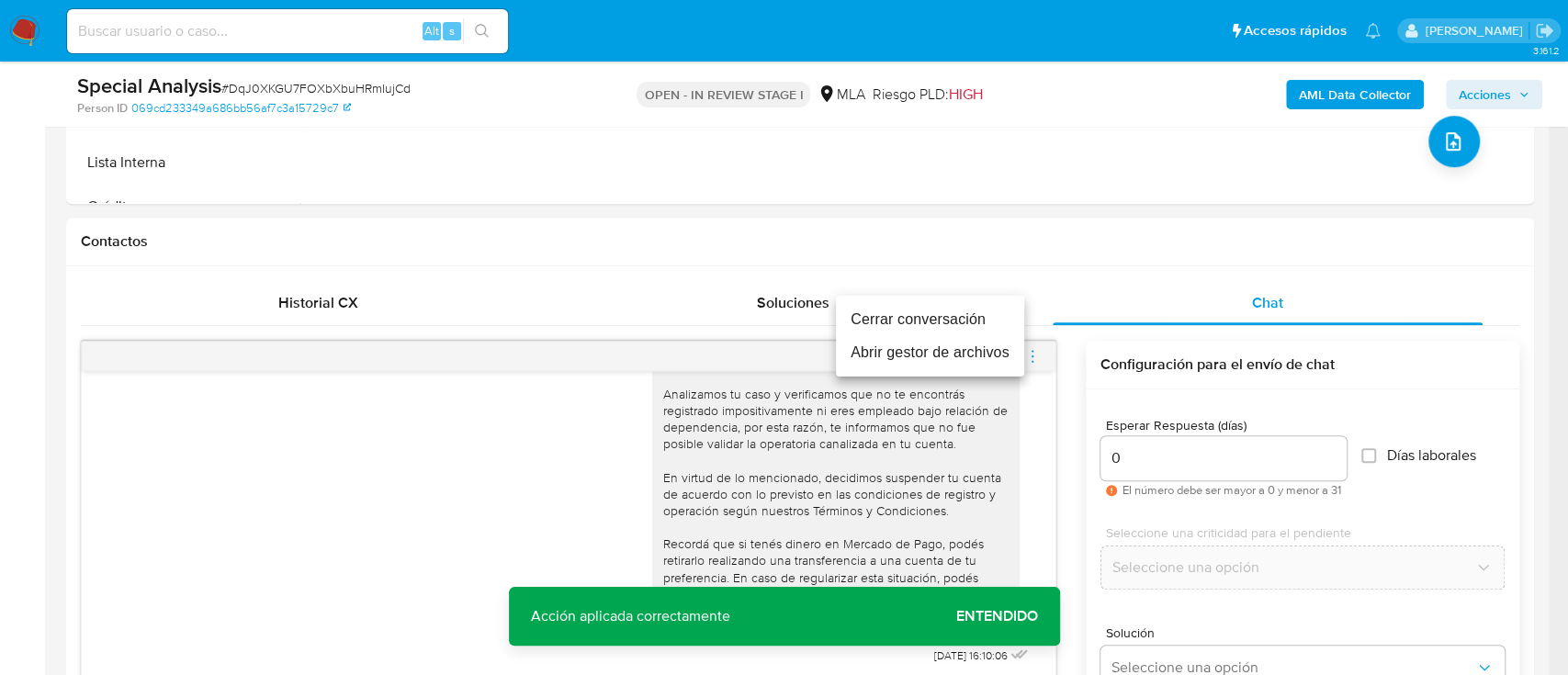
click at [948, 323] on li "Cerrar conversación" at bounding box center [929, 319] width 188 height 33
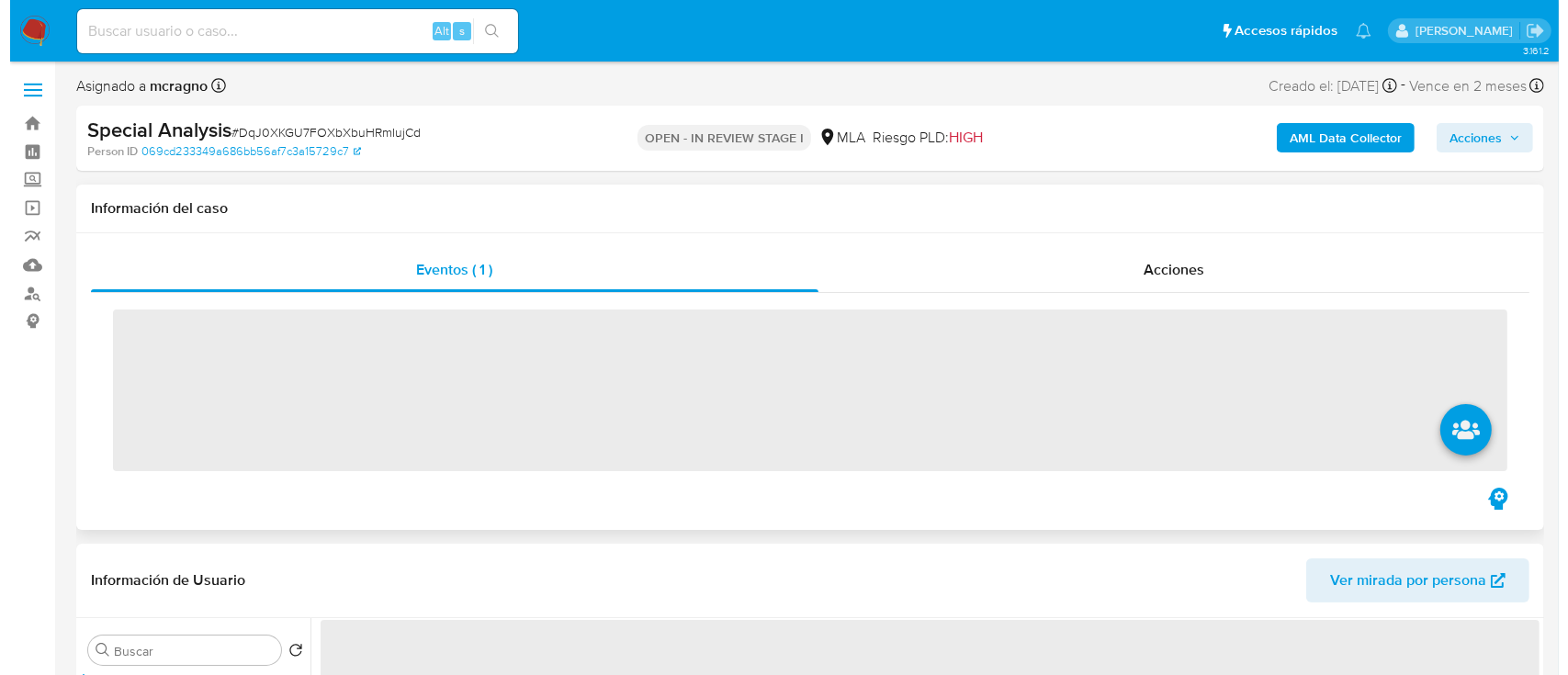
scroll to position [367, 0]
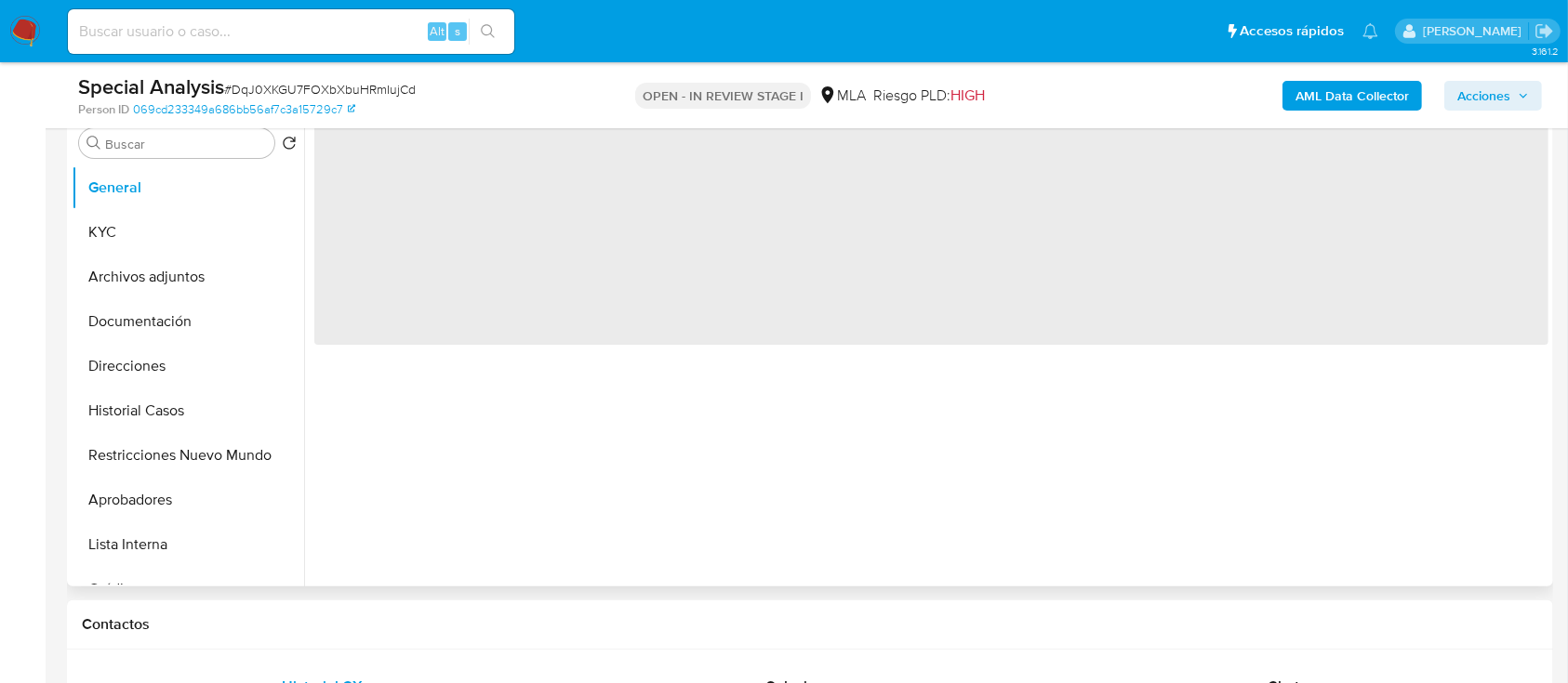
select select "10"
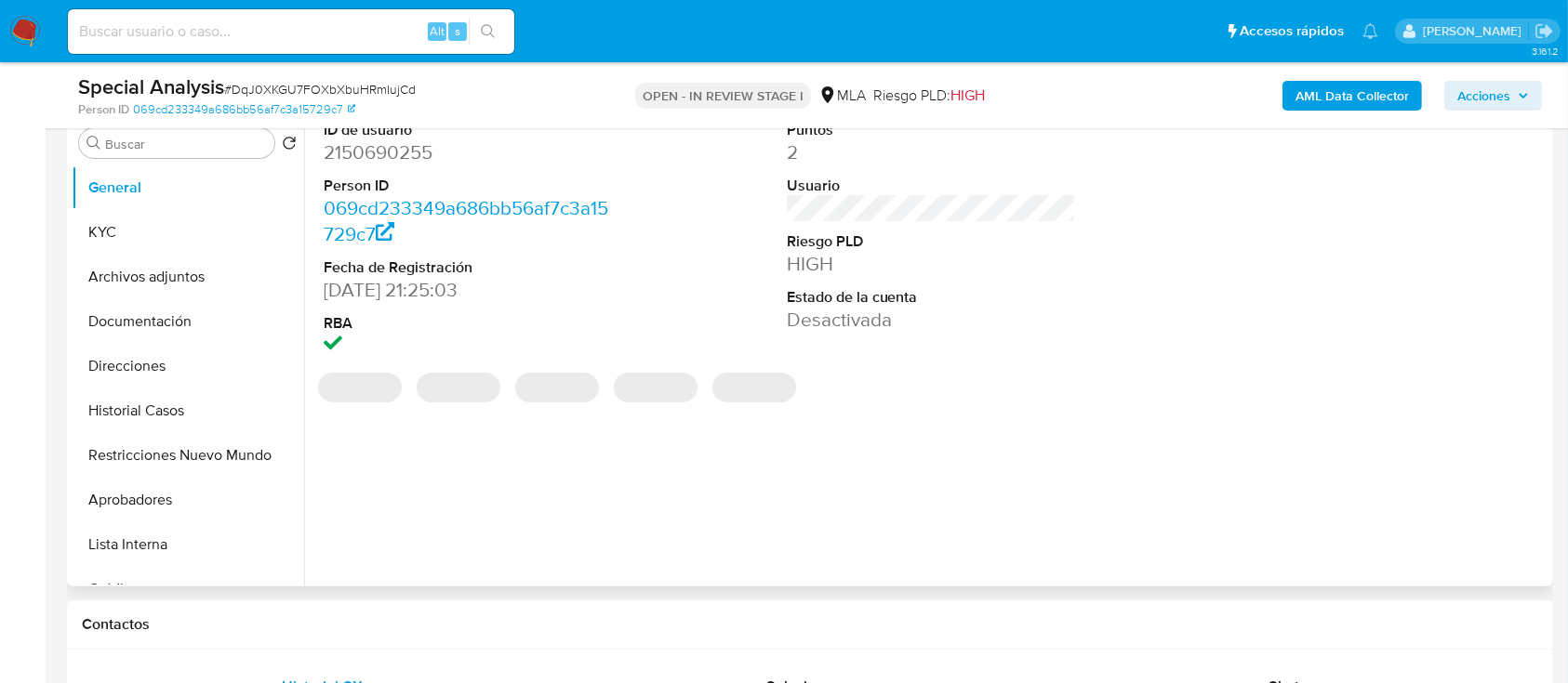
click at [389, 154] on dd "2150690255" at bounding box center [468, 153] width 291 height 26
copy dd "2150690255"
click at [172, 275] on button "Archivos adjuntos" at bounding box center [180, 277] width 217 height 45
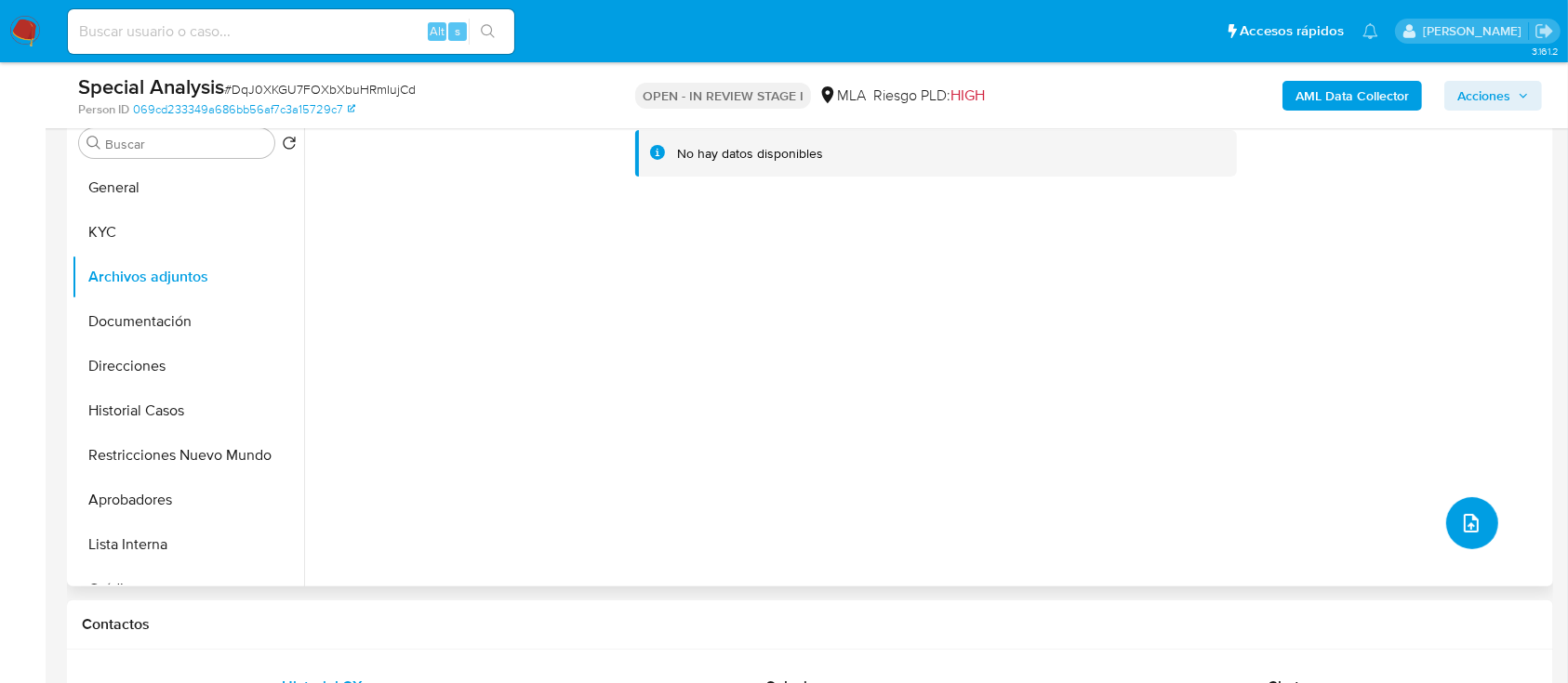
click at [1473, 517] on icon "upload-file" at bounding box center [1471, 523] width 23 height 23
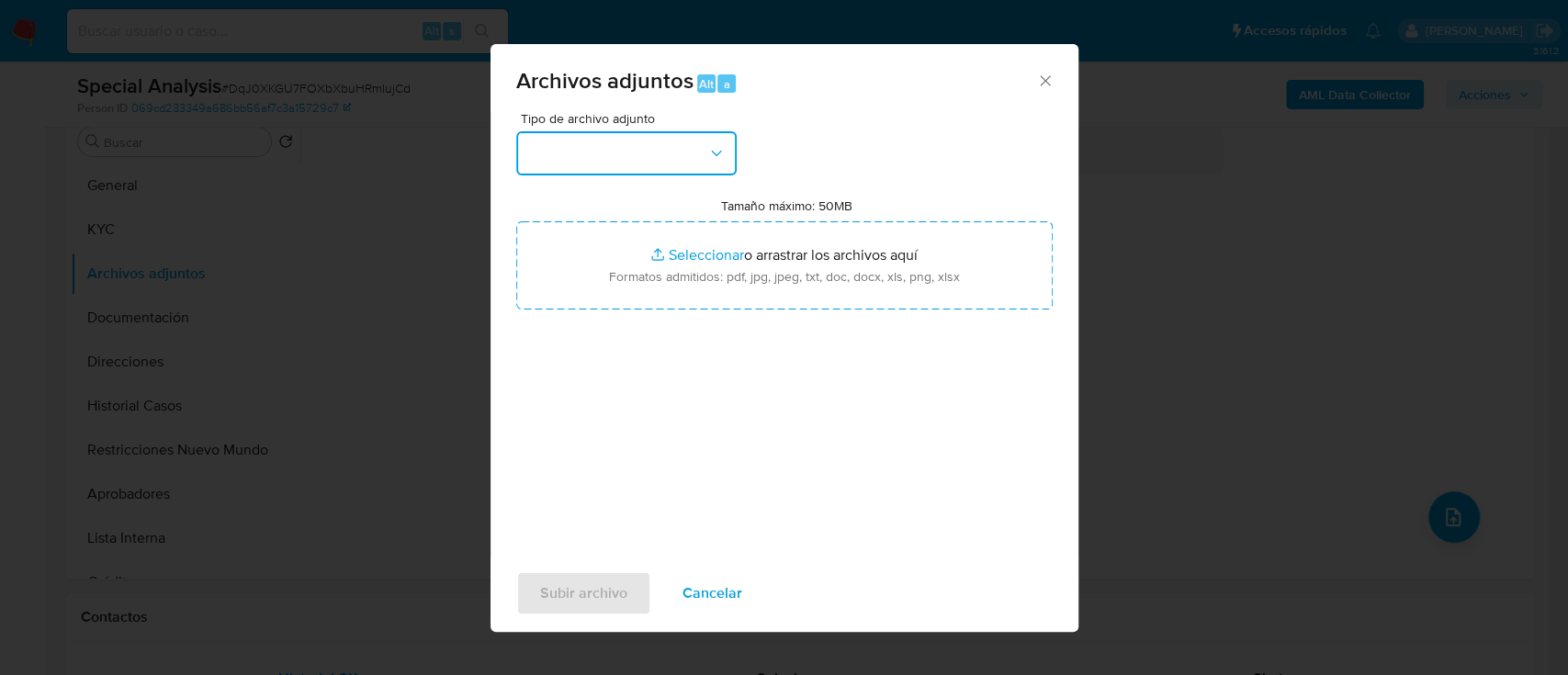
click at [639, 150] on button "button" at bounding box center [626, 153] width 220 height 44
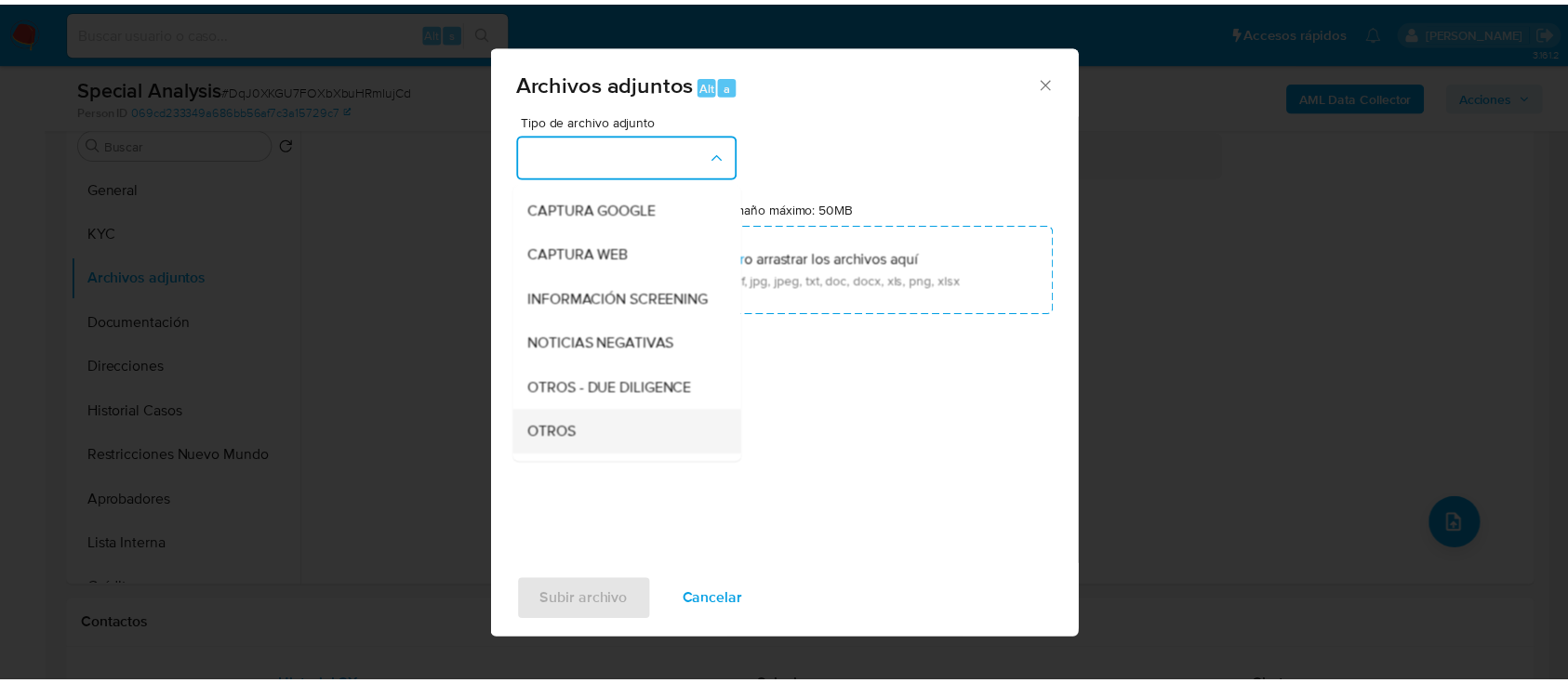
scroll to position [247, 0]
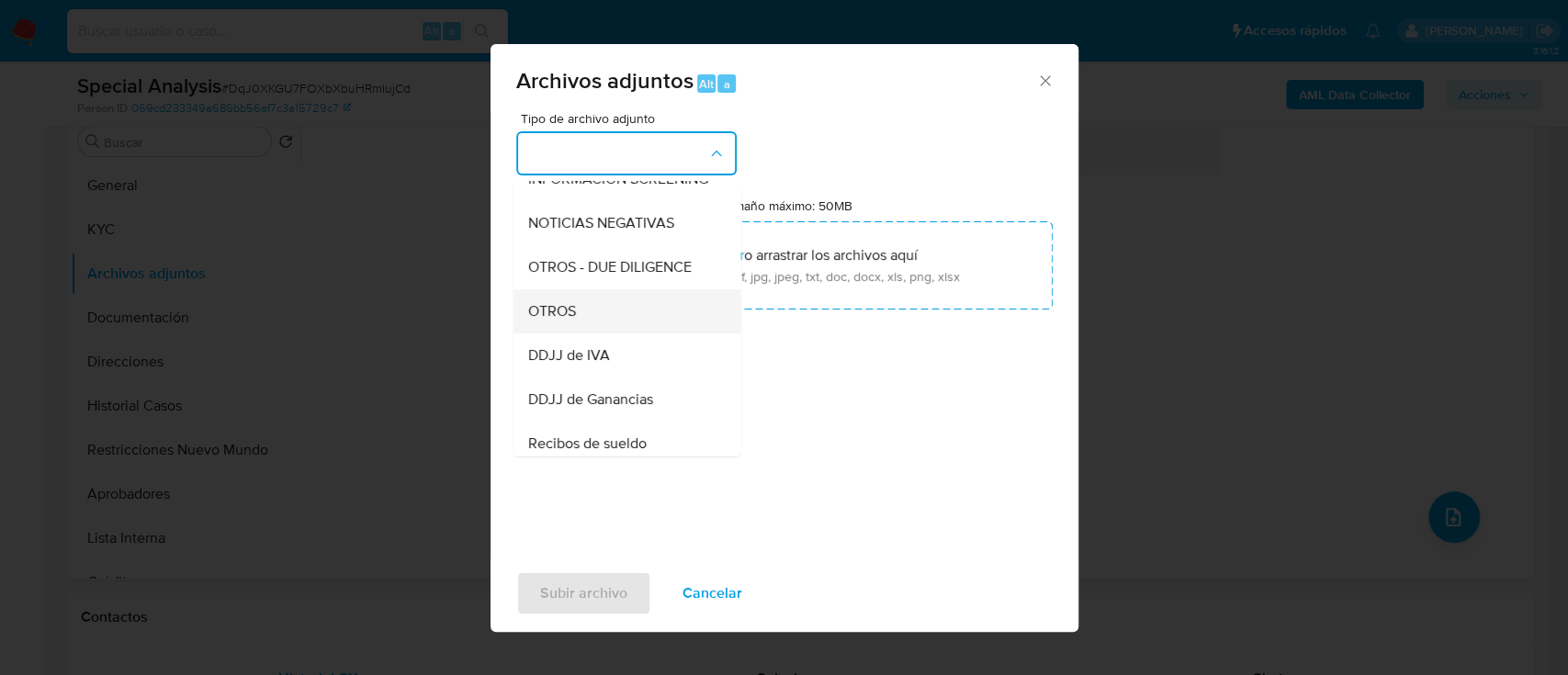
click at [609, 328] on div "OTROS" at bounding box center [620, 311] width 187 height 44
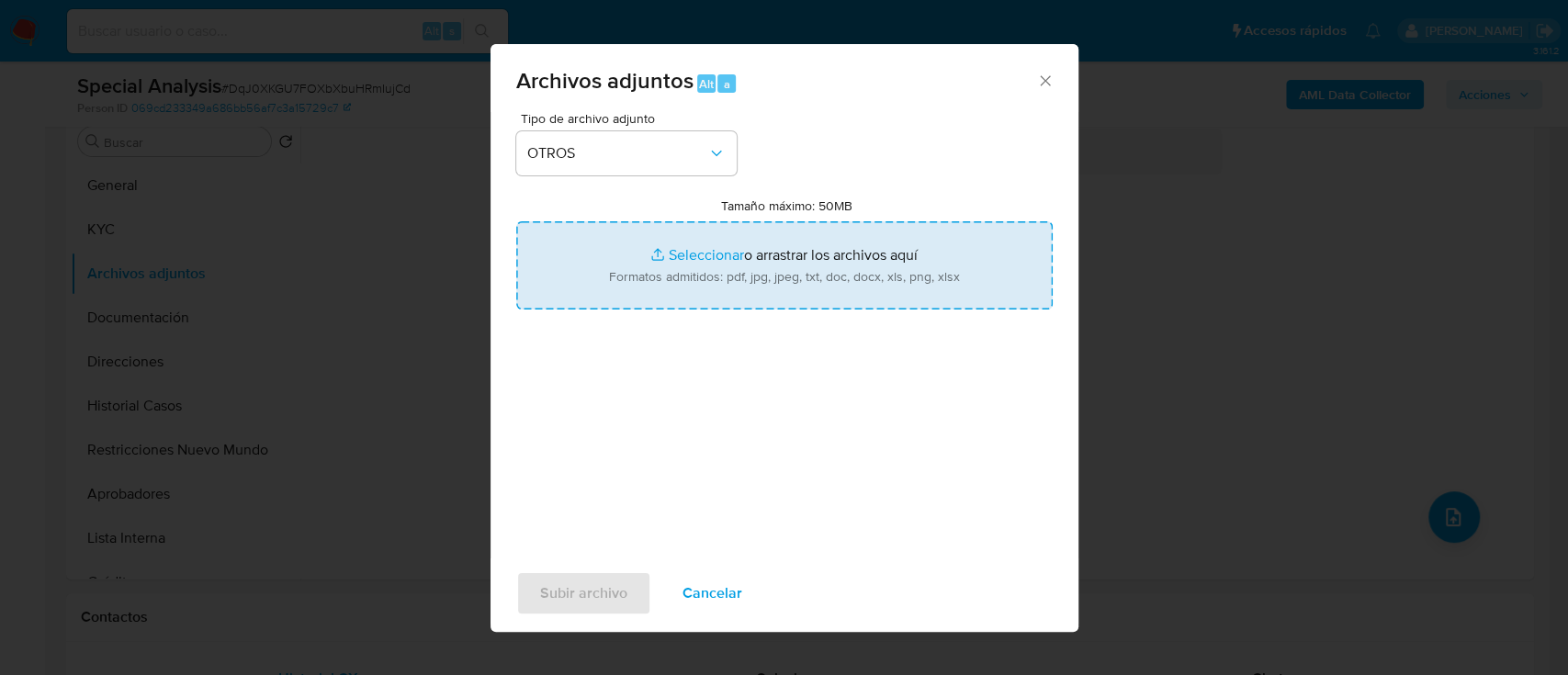
click at [702, 281] on input "Tamaño máximo: 50MB Seleccionar archivos" at bounding box center [784, 265] width 537 height 88
type input "C:\fakepath\2150690255 - Movimientos.xlsx"
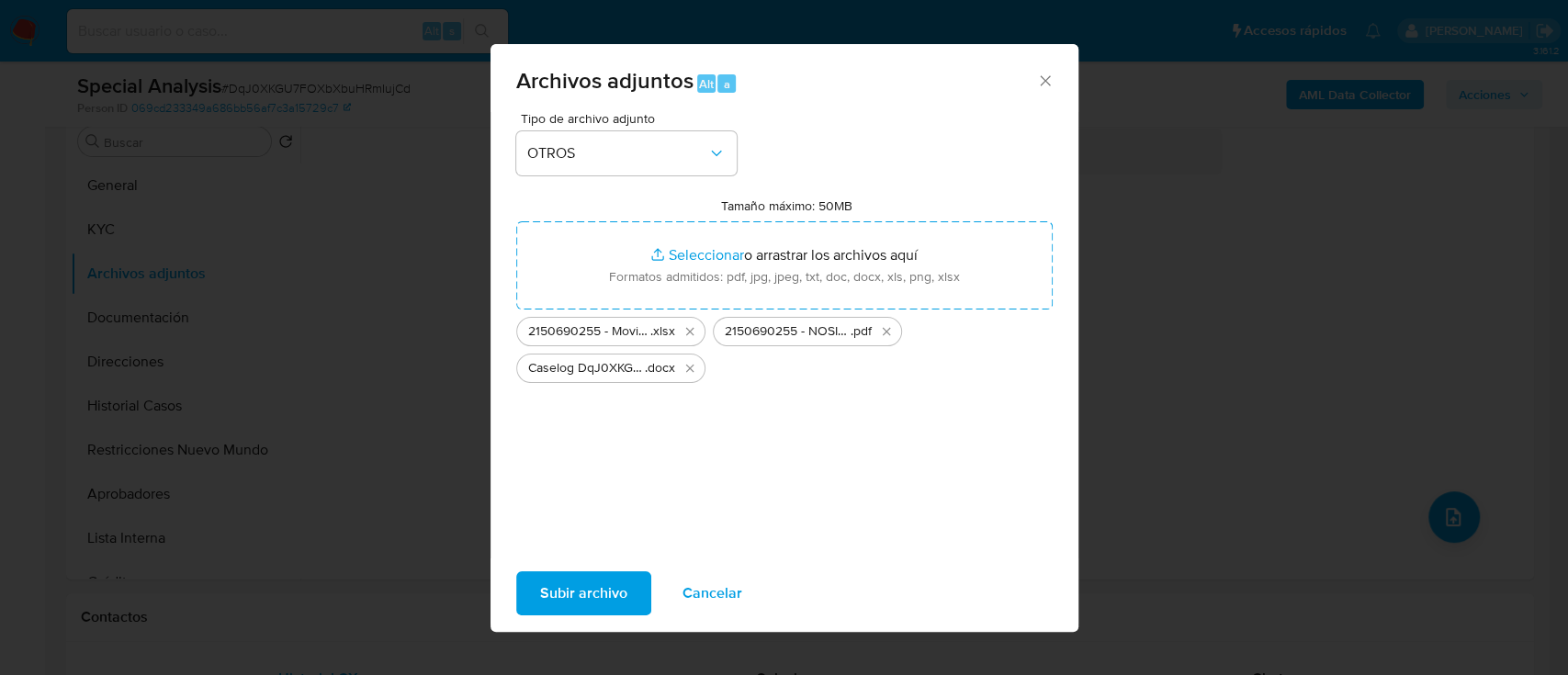
click at [599, 582] on span "Subir archivo" at bounding box center [583, 593] width 87 height 40
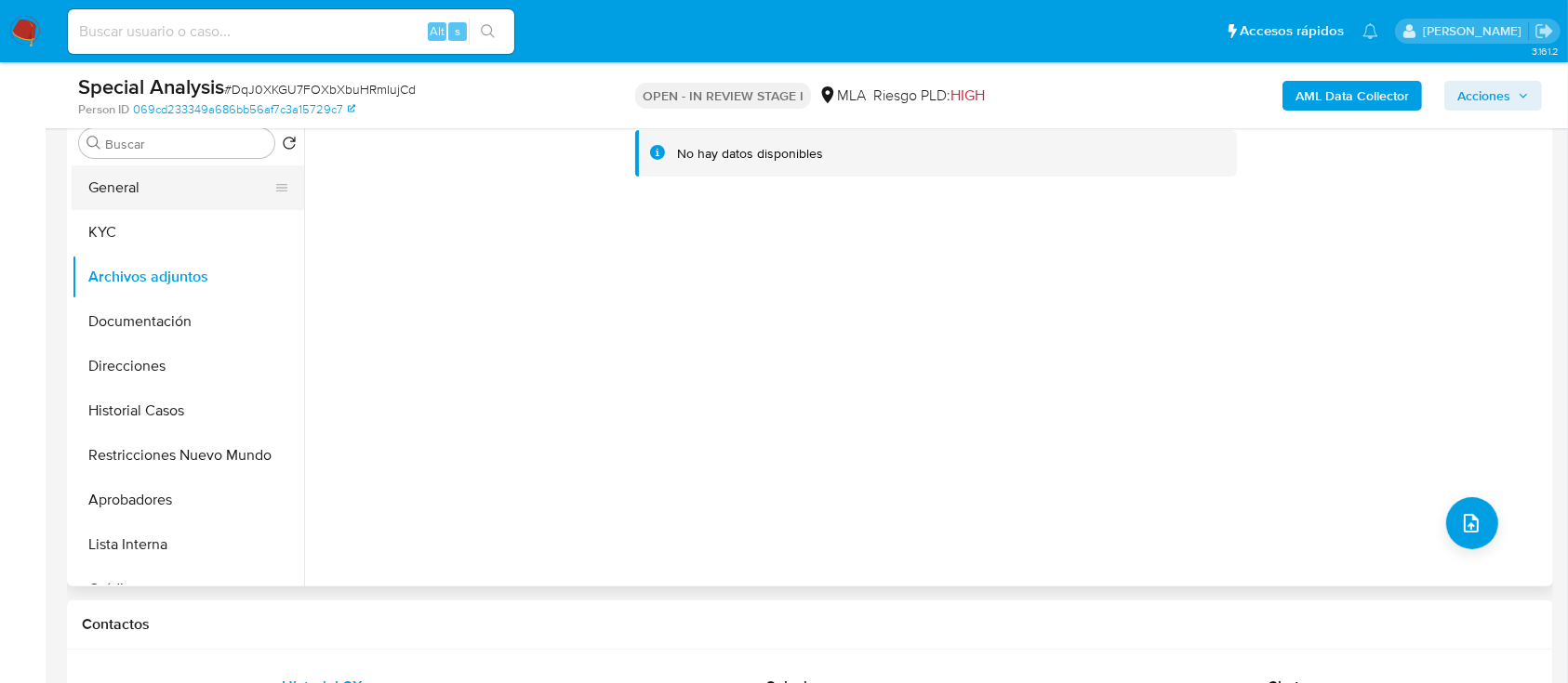
click at [114, 197] on button "General" at bounding box center [180, 187] width 217 height 45
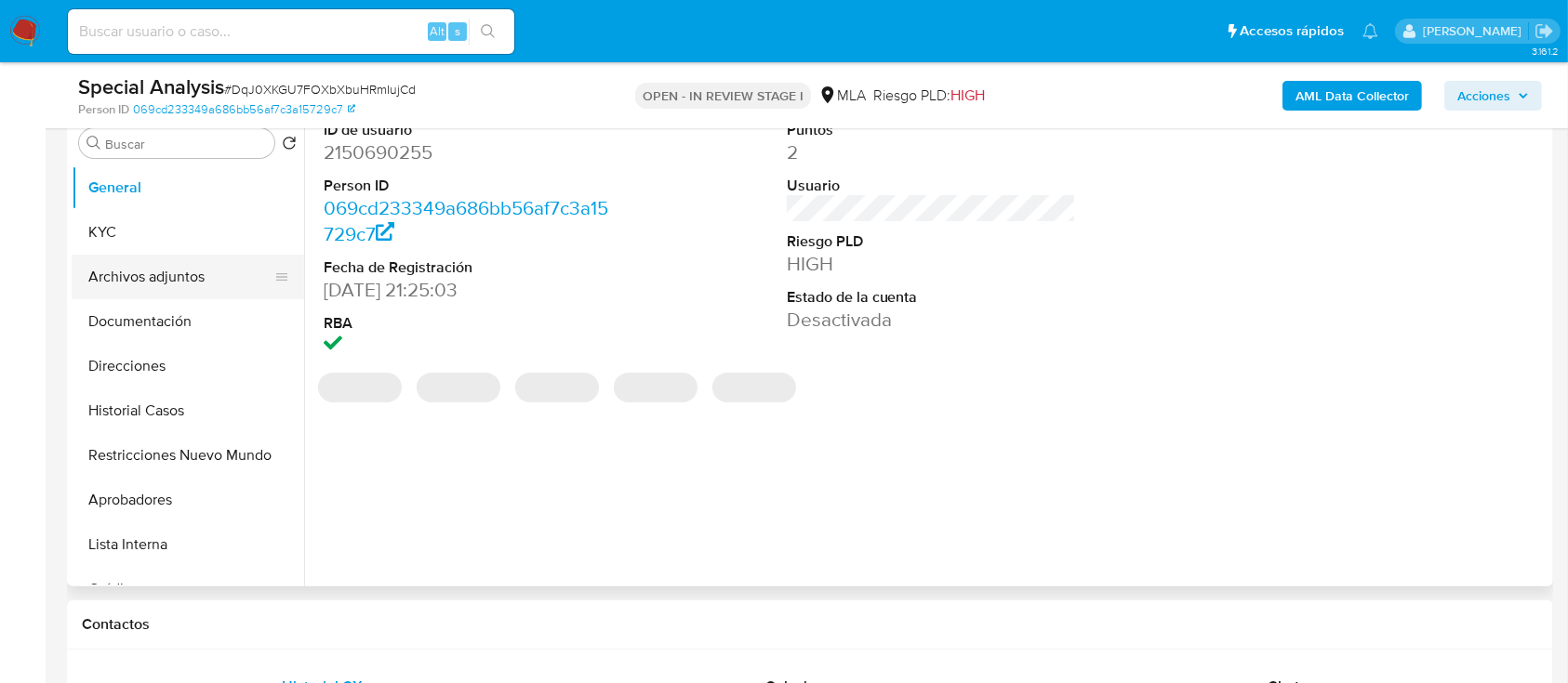
click at [156, 265] on button "Archivos adjuntos" at bounding box center [180, 277] width 217 height 45
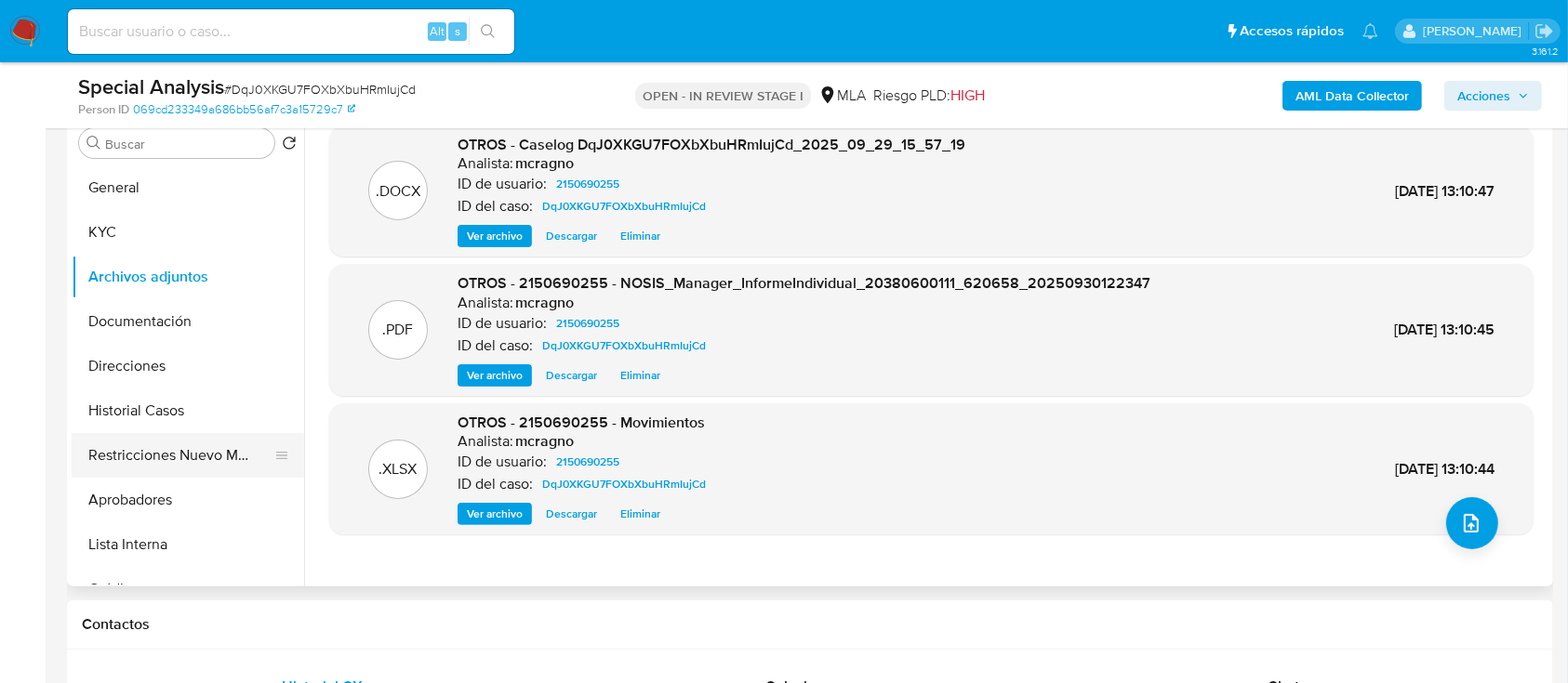
click at [186, 450] on button "Restricciones Nuevo Mundo" at bounding box center [180, 455] width 217 height 45
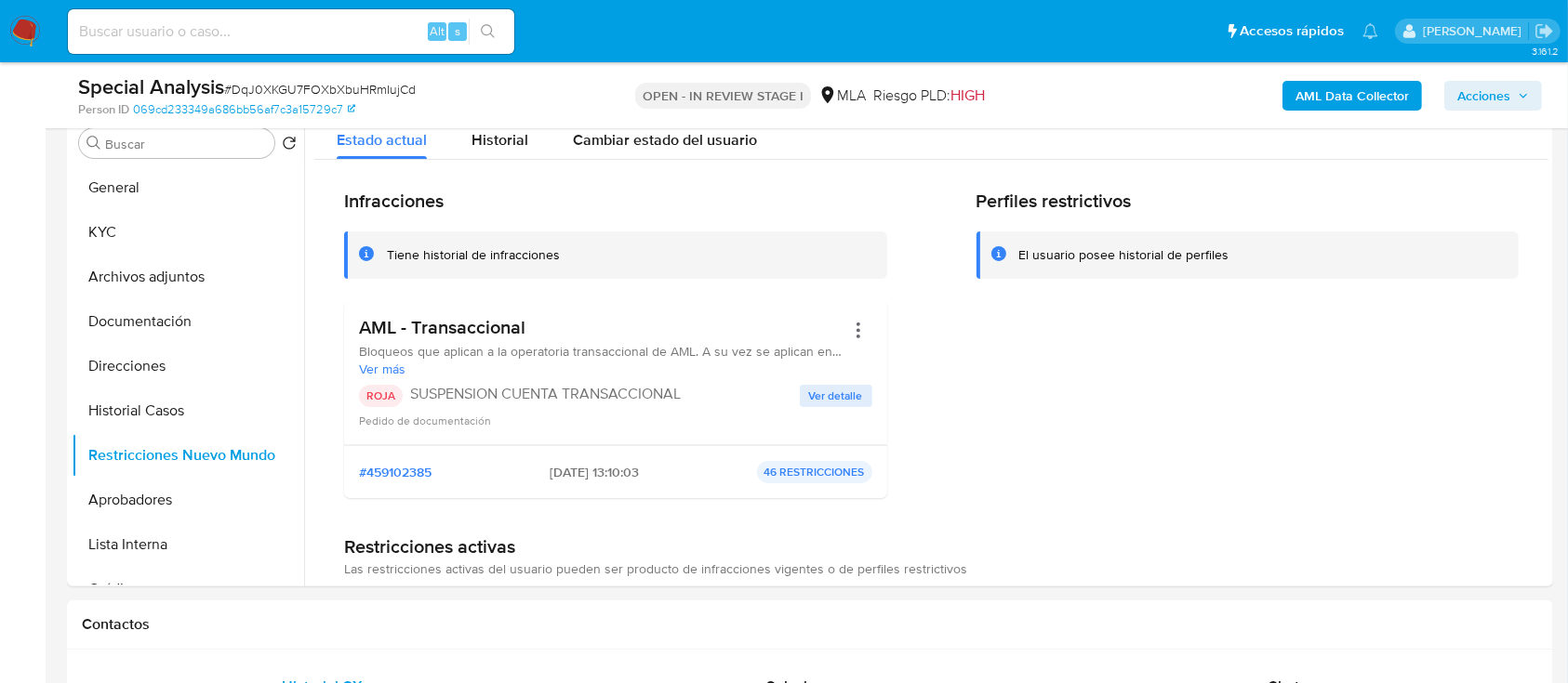
click at [1497, 100] on span "Acciones" at bounding box center [1483, 96] width 53 height 30
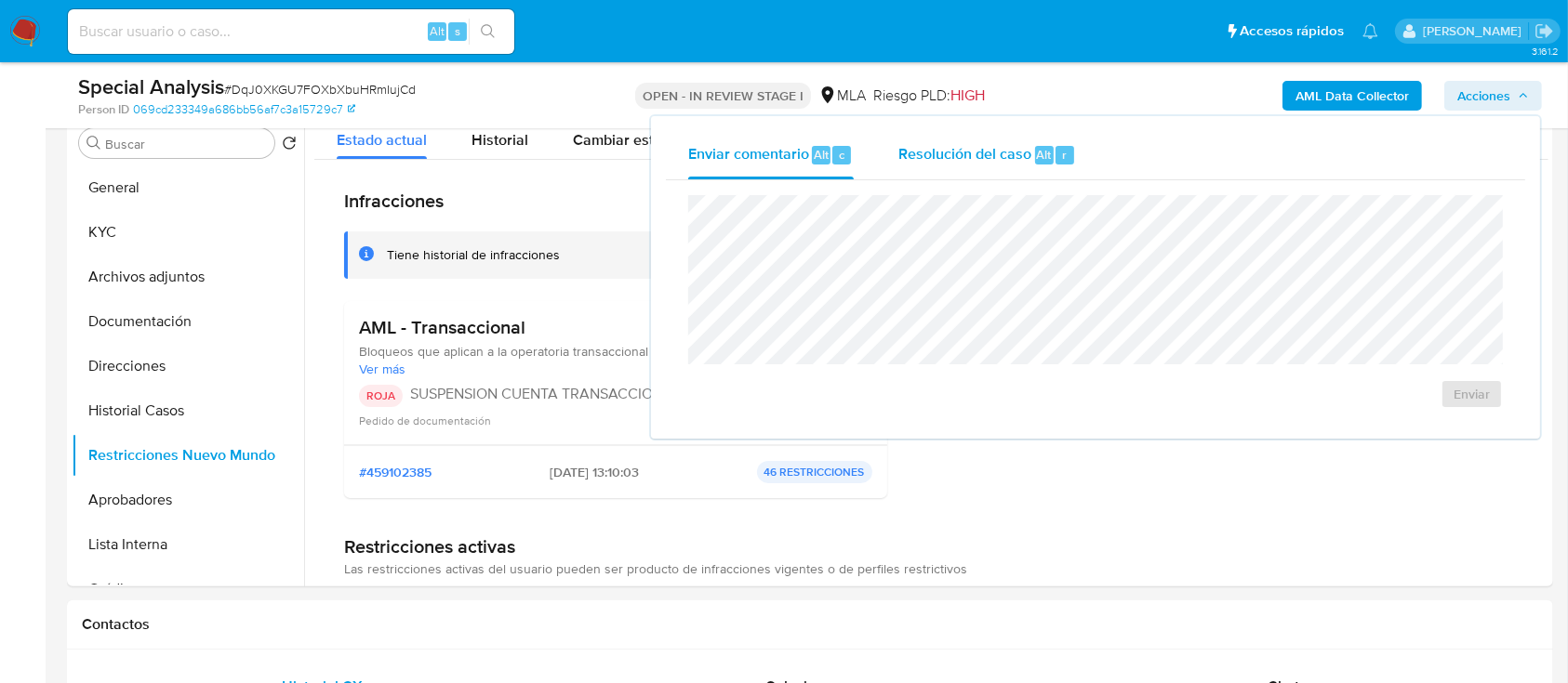
click at [1022, 150] on span "Resolución del caso" at bounding box center [965, 154] width 133 height 22
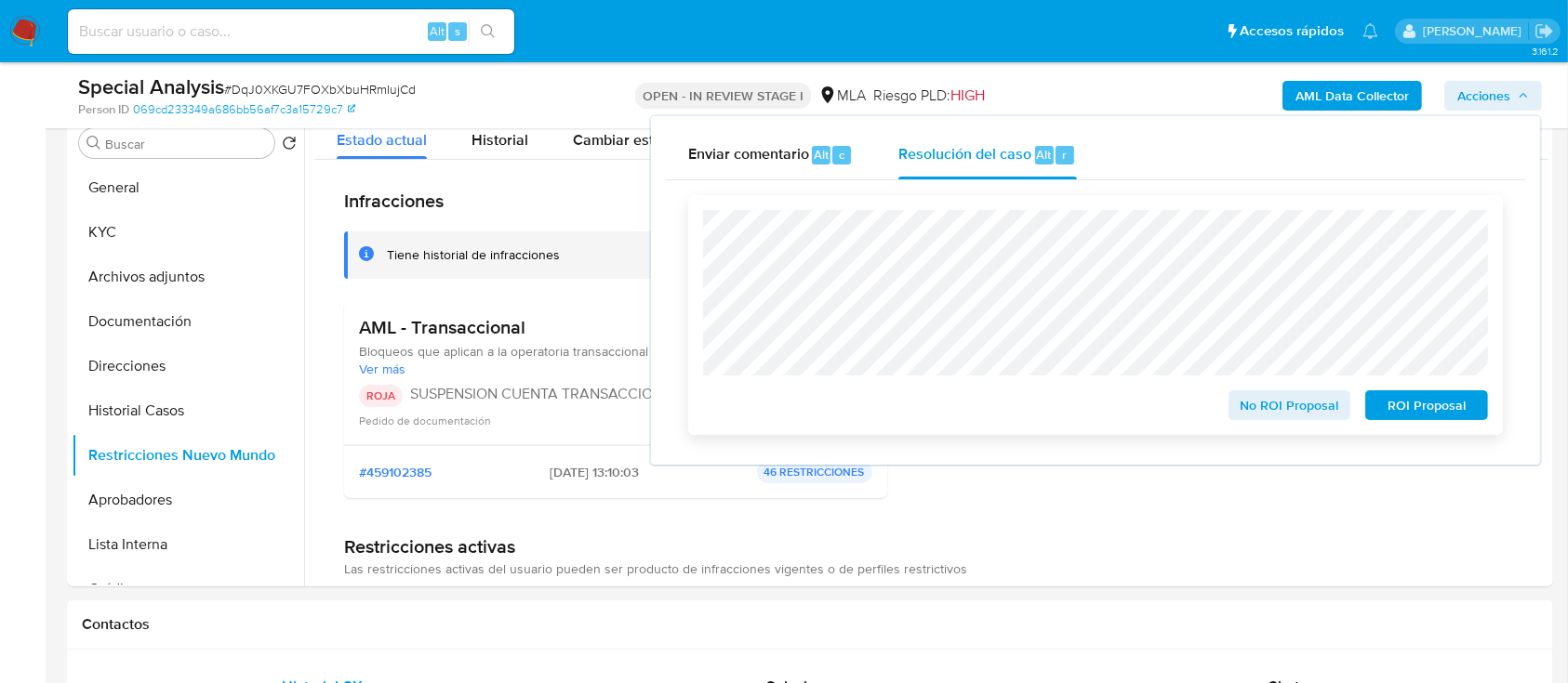
click at [1452, 403] on span "ROI Proposal" at bounding box center [1427, 405] width 97 height 26
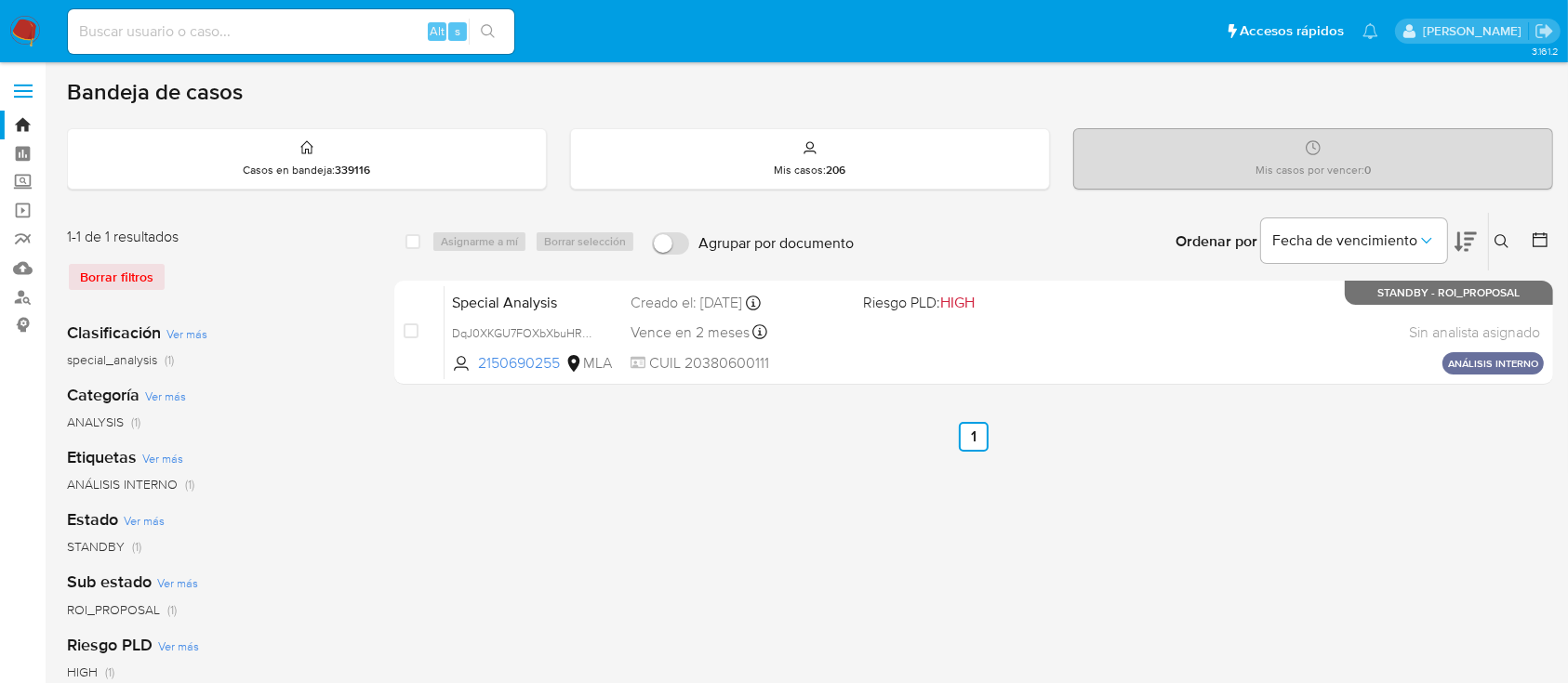
click at [1503, 243] on icon at bounding box center [1502, 241] width 14 height 14
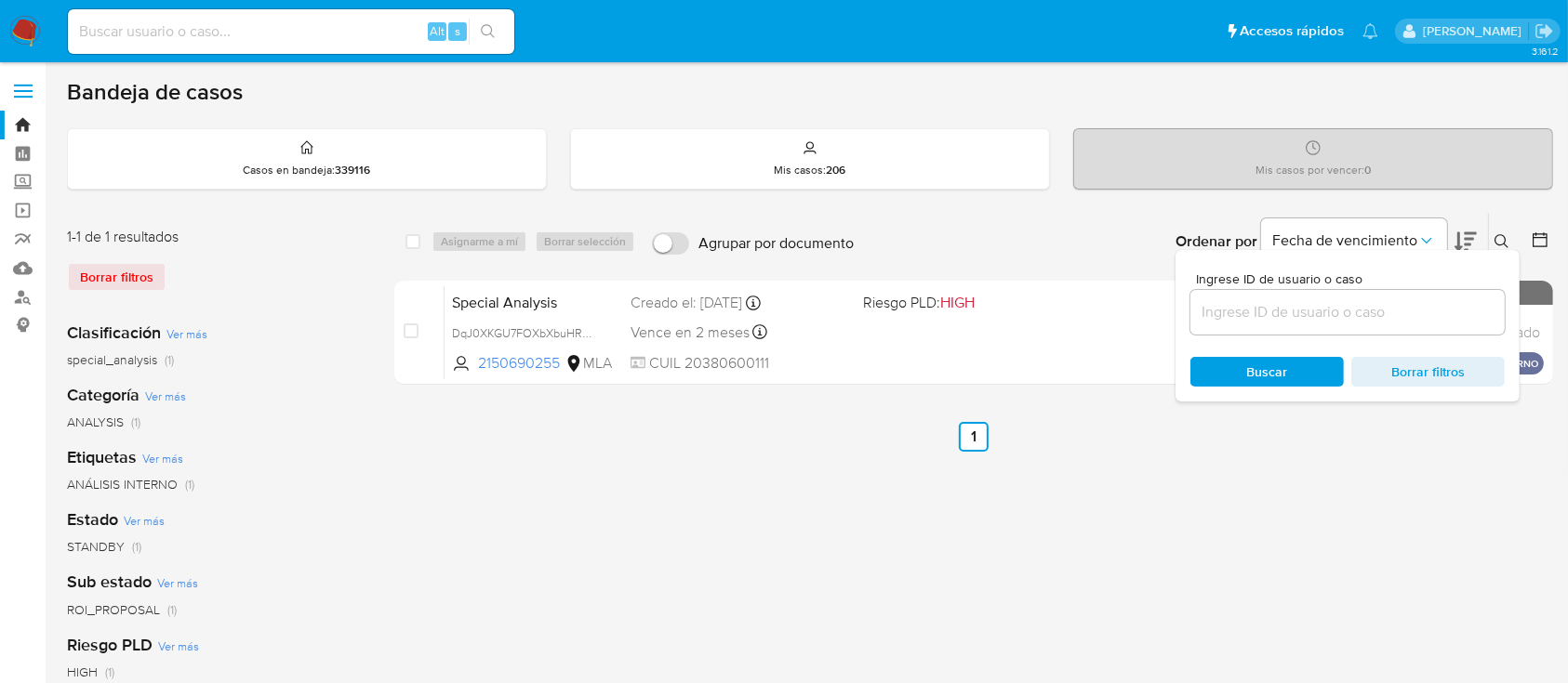
click at [1351, 314] on input at bounding box center [1347, 312] width 314 height 24
type input "1304469511"
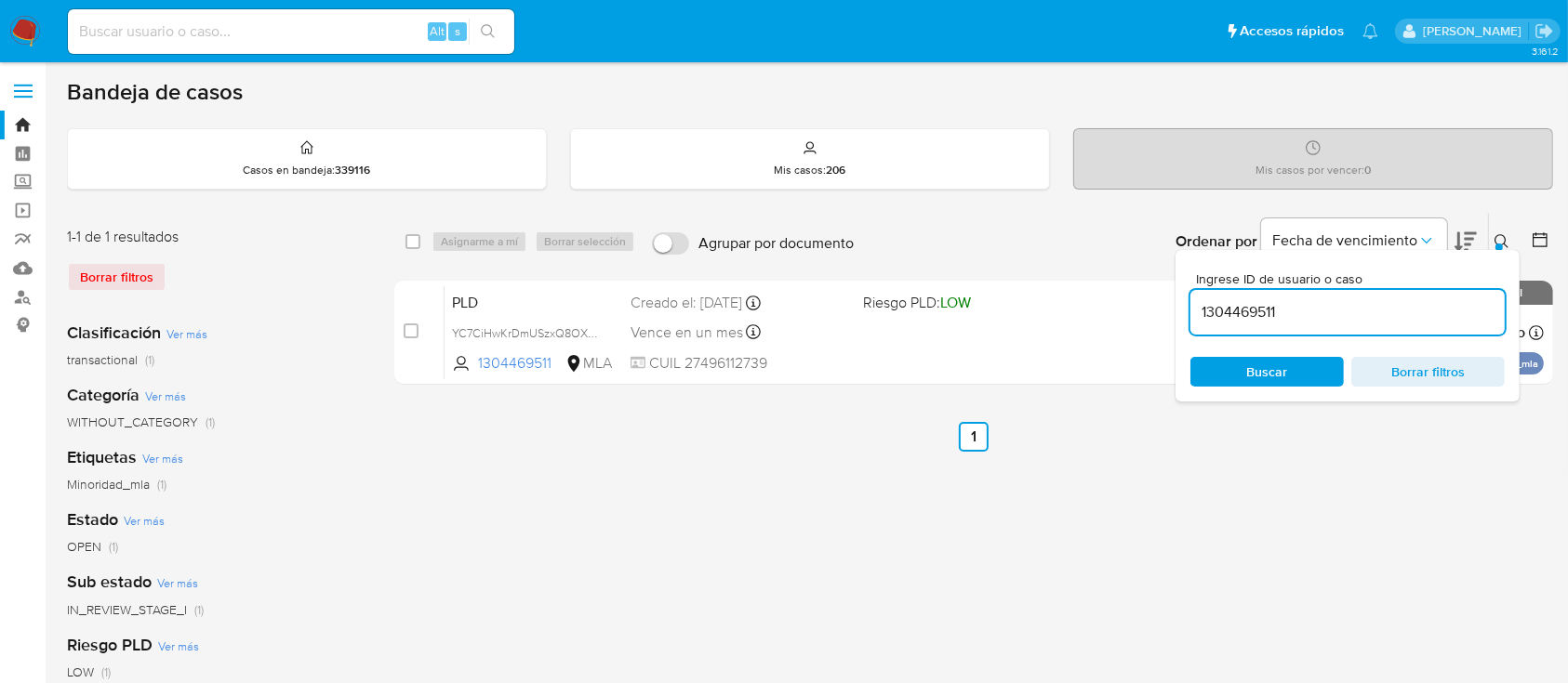
drag, startPoint x: 1508, startPoint y: 238, endPoint x: 1156, endPoint y: 158, distance: 361.0
click at [1504, 238] on icon at bounding box center [1502, 241] width 15 height 15
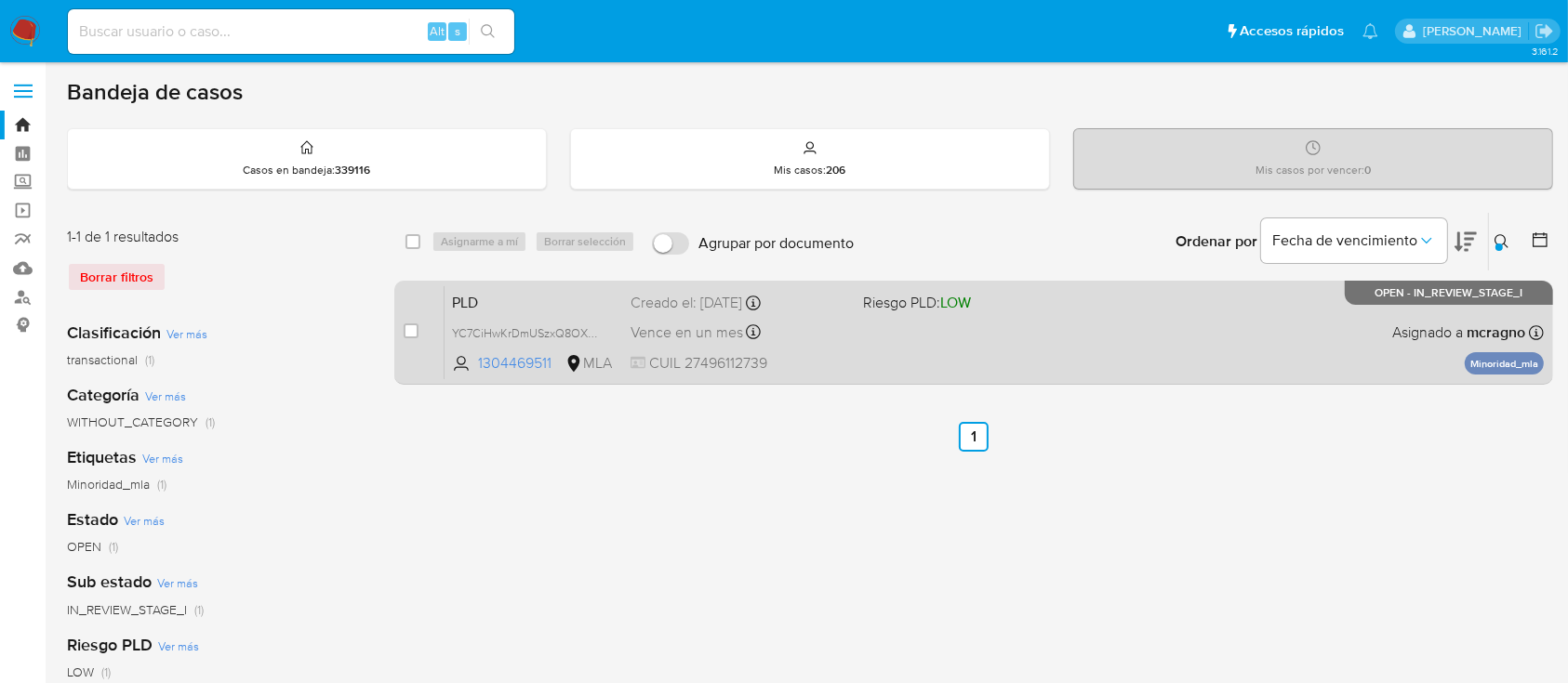
click at [1126, 346] on div "PLD YC7CiHwKrDmUSzxQ8OXK2uBq 1304469511 MLA Riesgo PLD: LOW Creado el: 12/09/20…" at bounding box center [994, 332] width 1099 height 94
click at [410, 326] on input "checkbox" at bounding box center [411, 330] width 15 height 15
checkbox input "true"
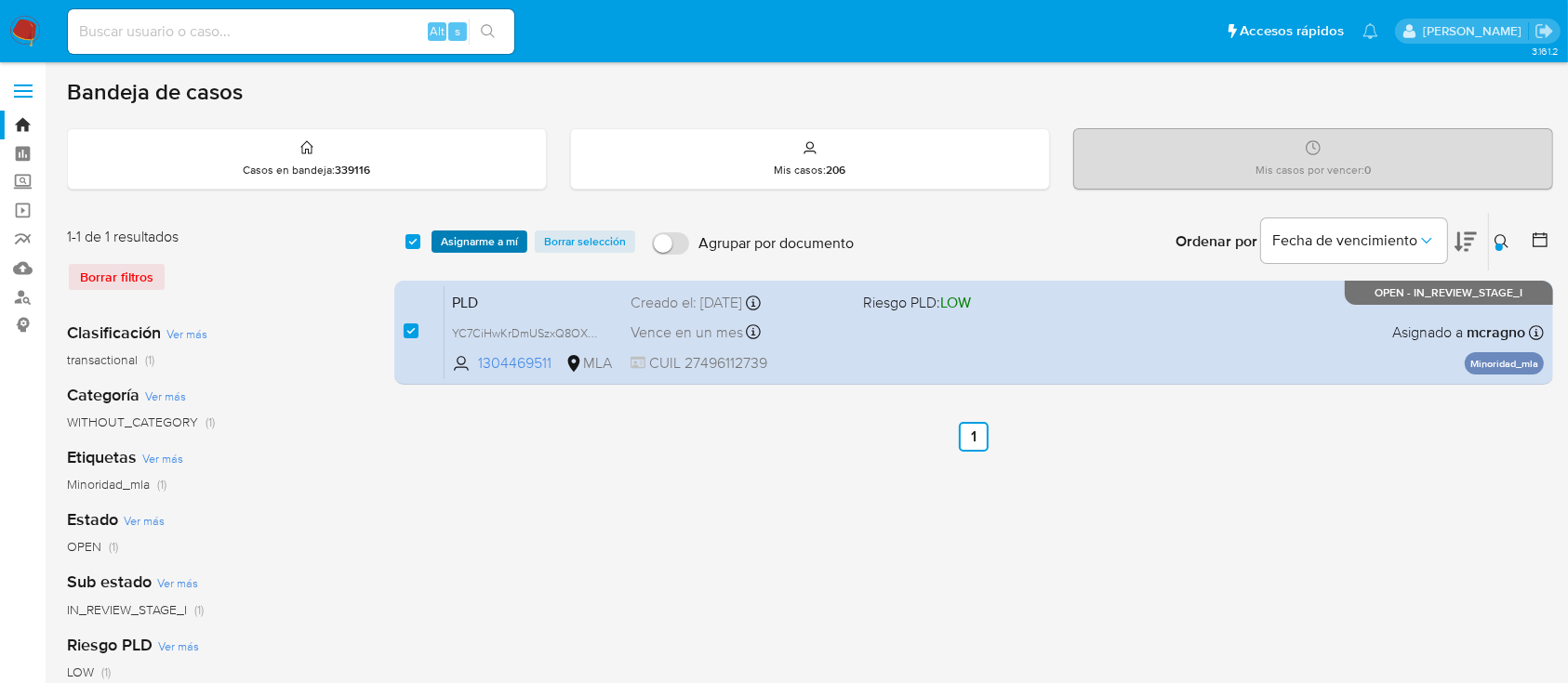
click at [458, 245] on span "Asignarme a mí" at bounding box center [480, 241] width 77 height 19
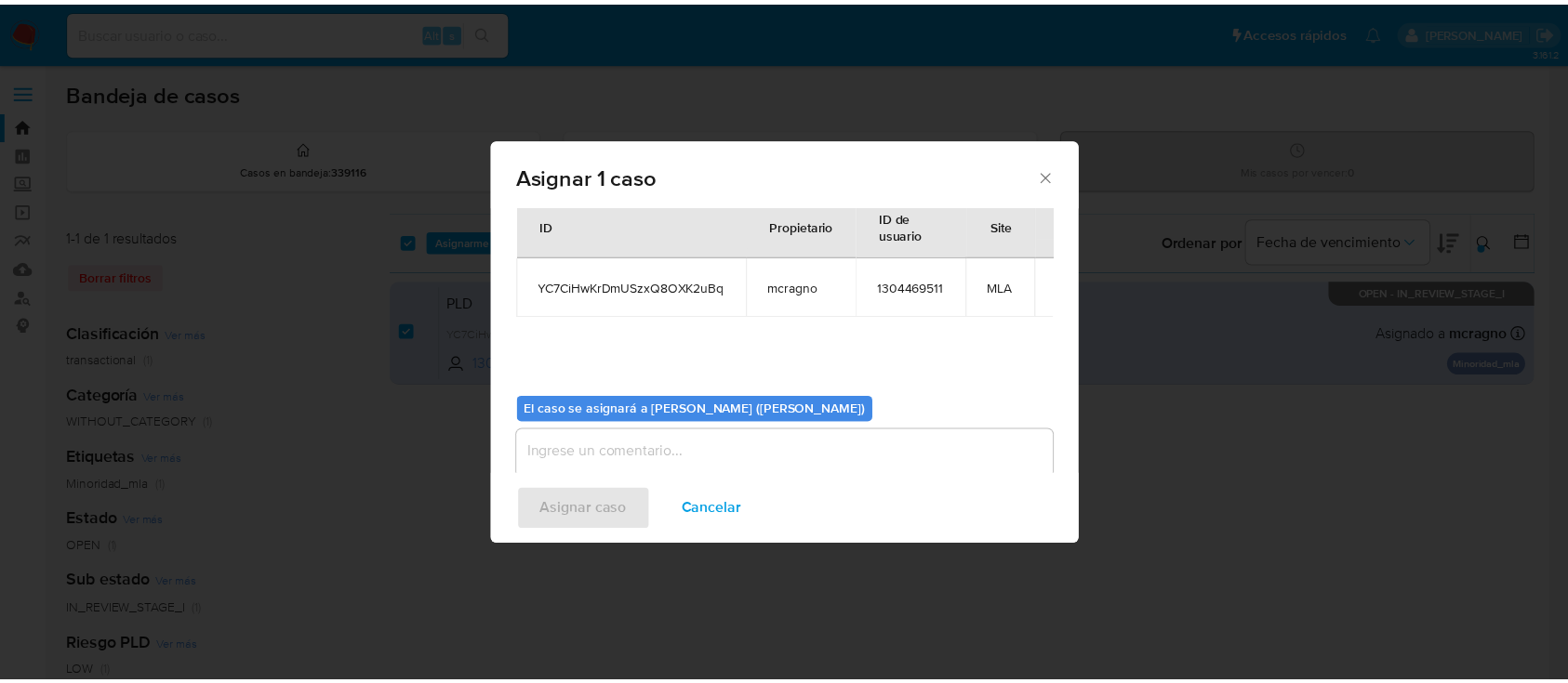
scroll to position [95, 0]
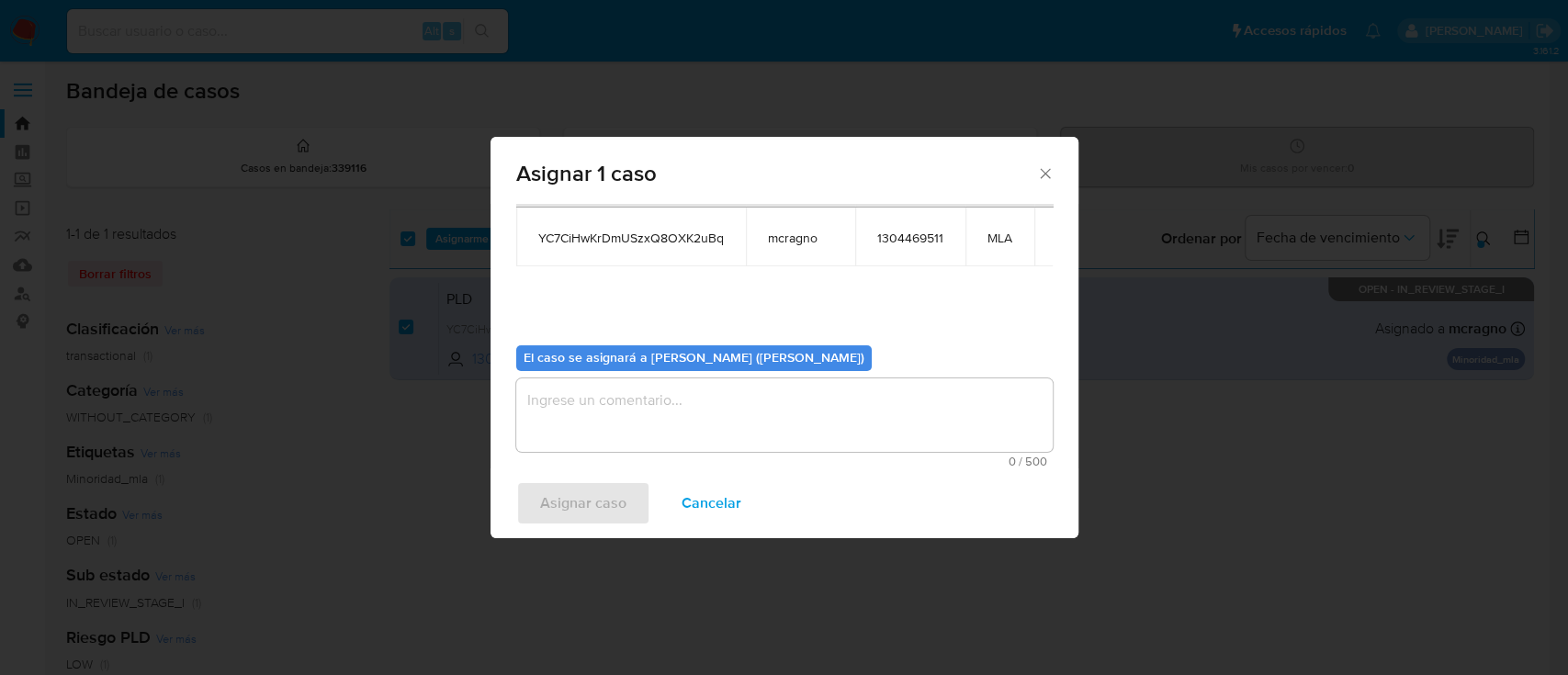
click at [610, 436] on textarea "assign-modal" at bounding box center [784, 414] width 537 height 73
click at [590, 506] on span "Asignar caso" at bounding box center [583, 503] width 86 height 40
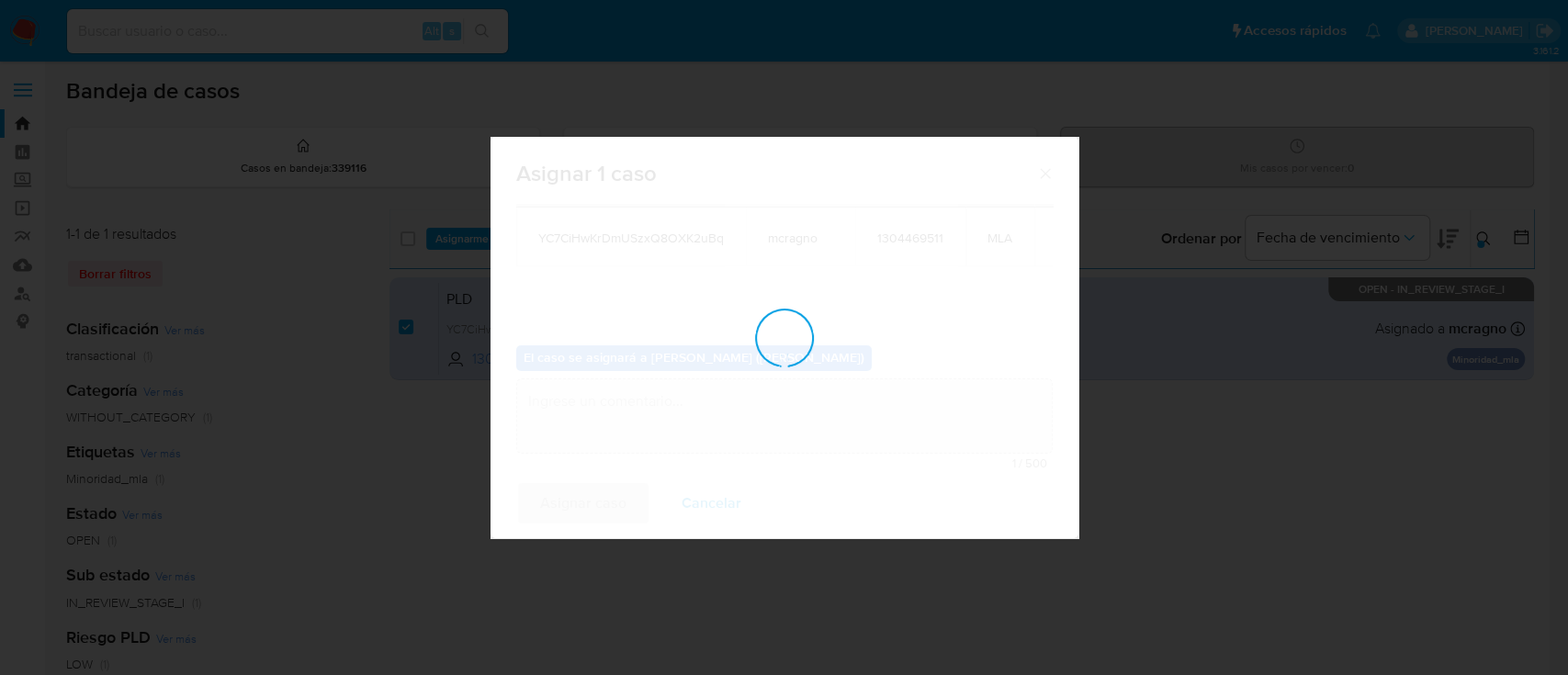
checkbox input "false"
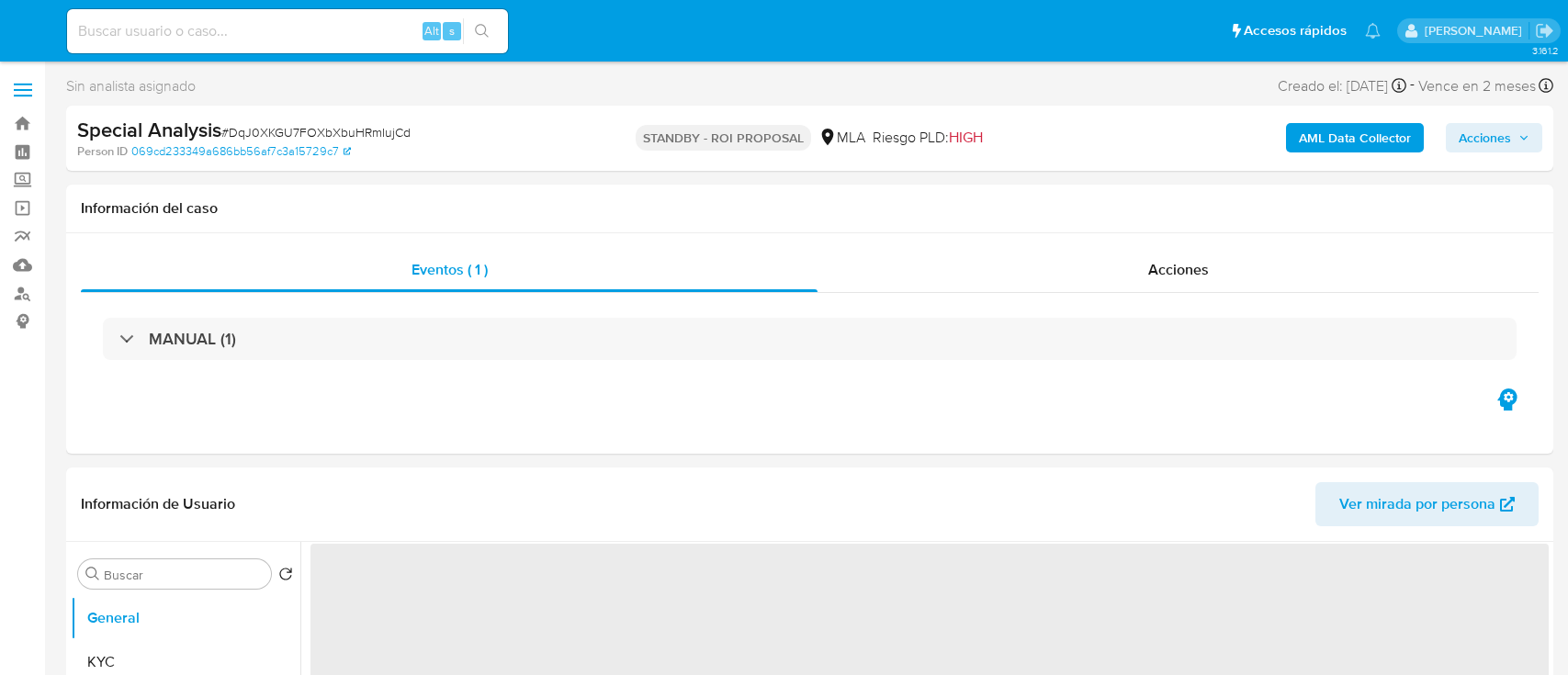
select select "10"
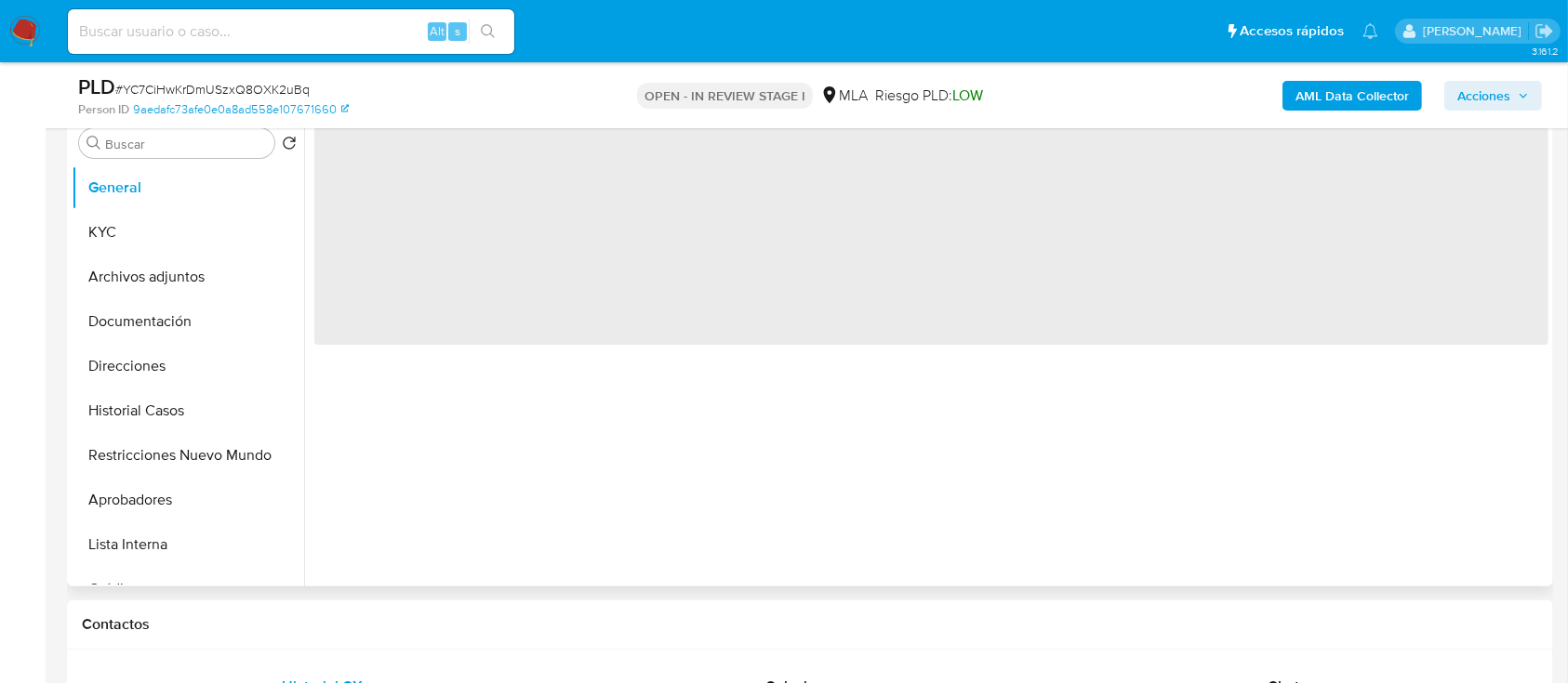
select select "10"
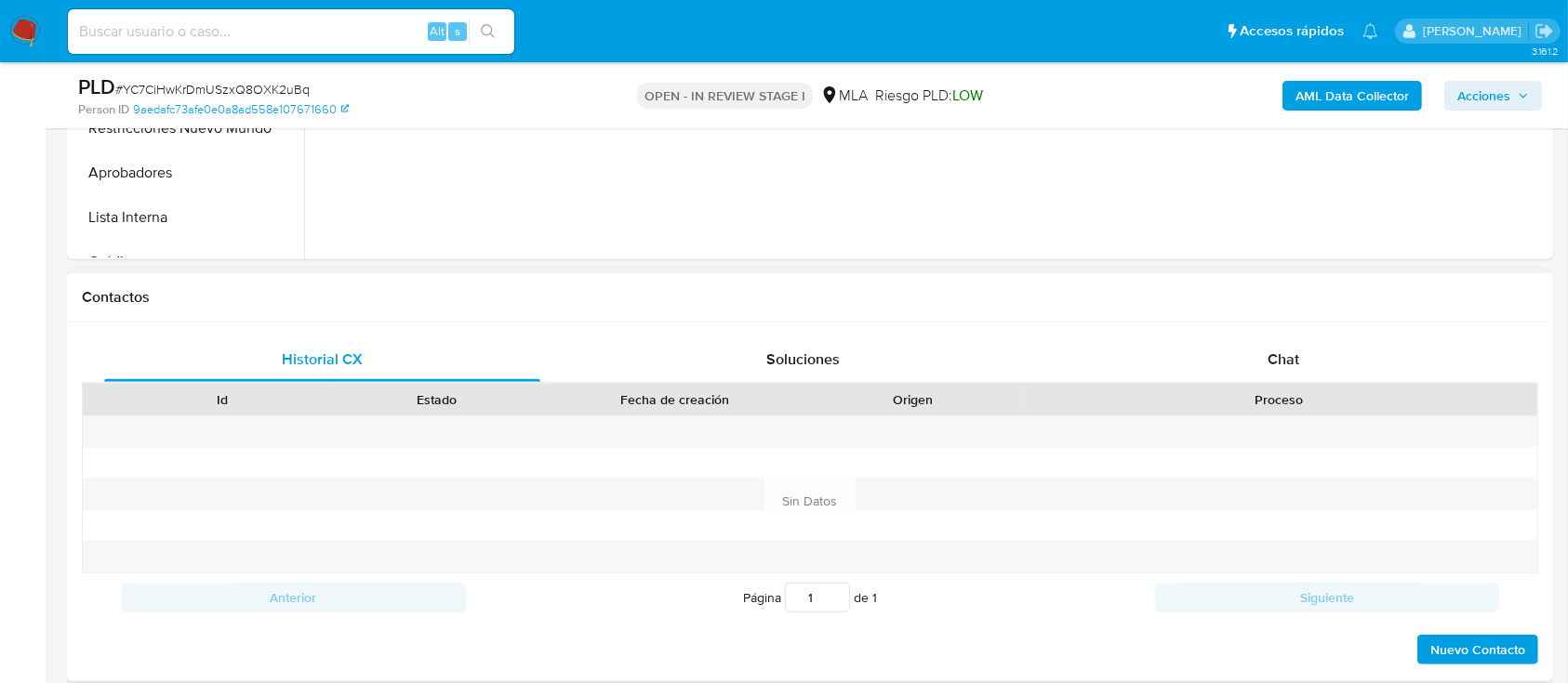
scroll to position [743, 0]
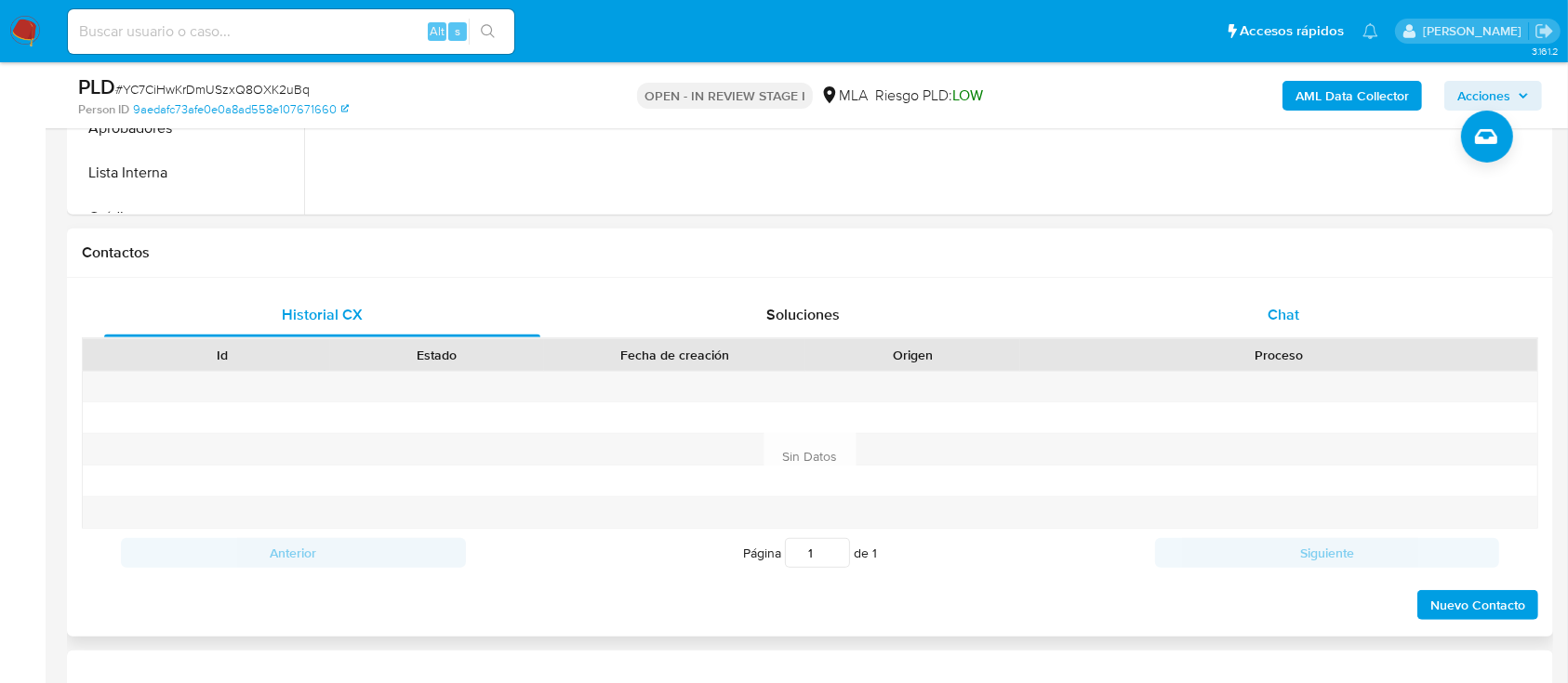
click at [1294, 333] on div "Chat" at bounding box center [1284, 314] width 436 height 45
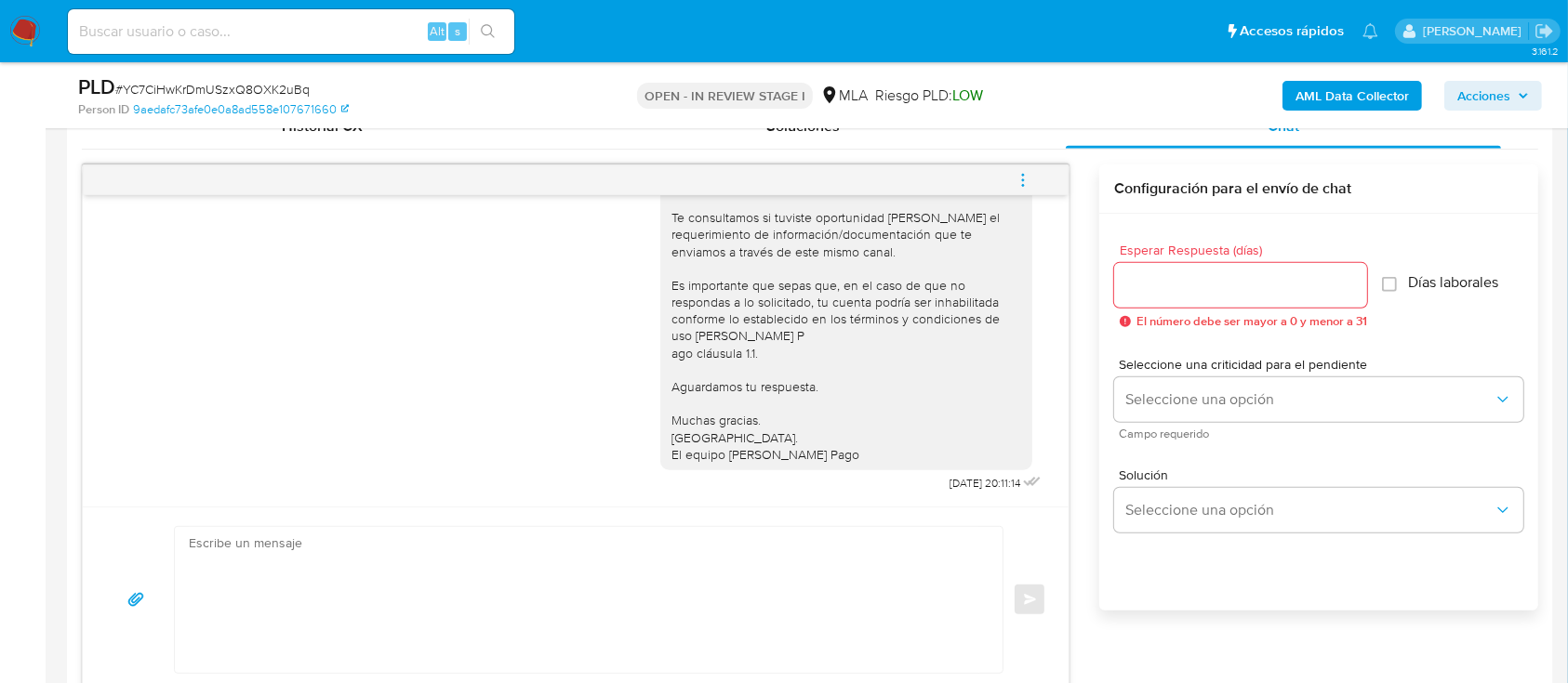
scroll to position [1115, 0]
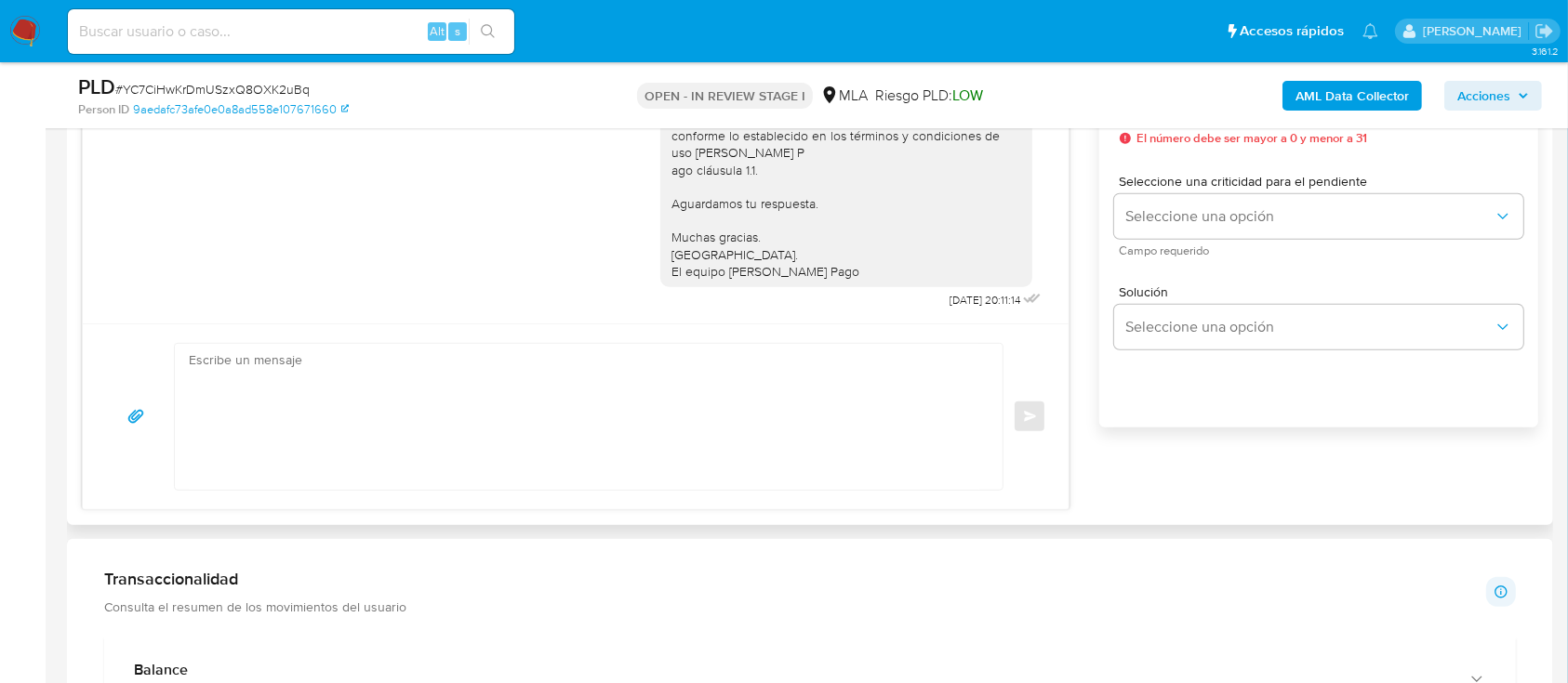
click at [645, 416] on textarea at bounding box center [583, 416] width 790 height 146
paste textarea "Hola XXX, Al analizar tu caso se encontraron algunas inconsistencias, por este …"
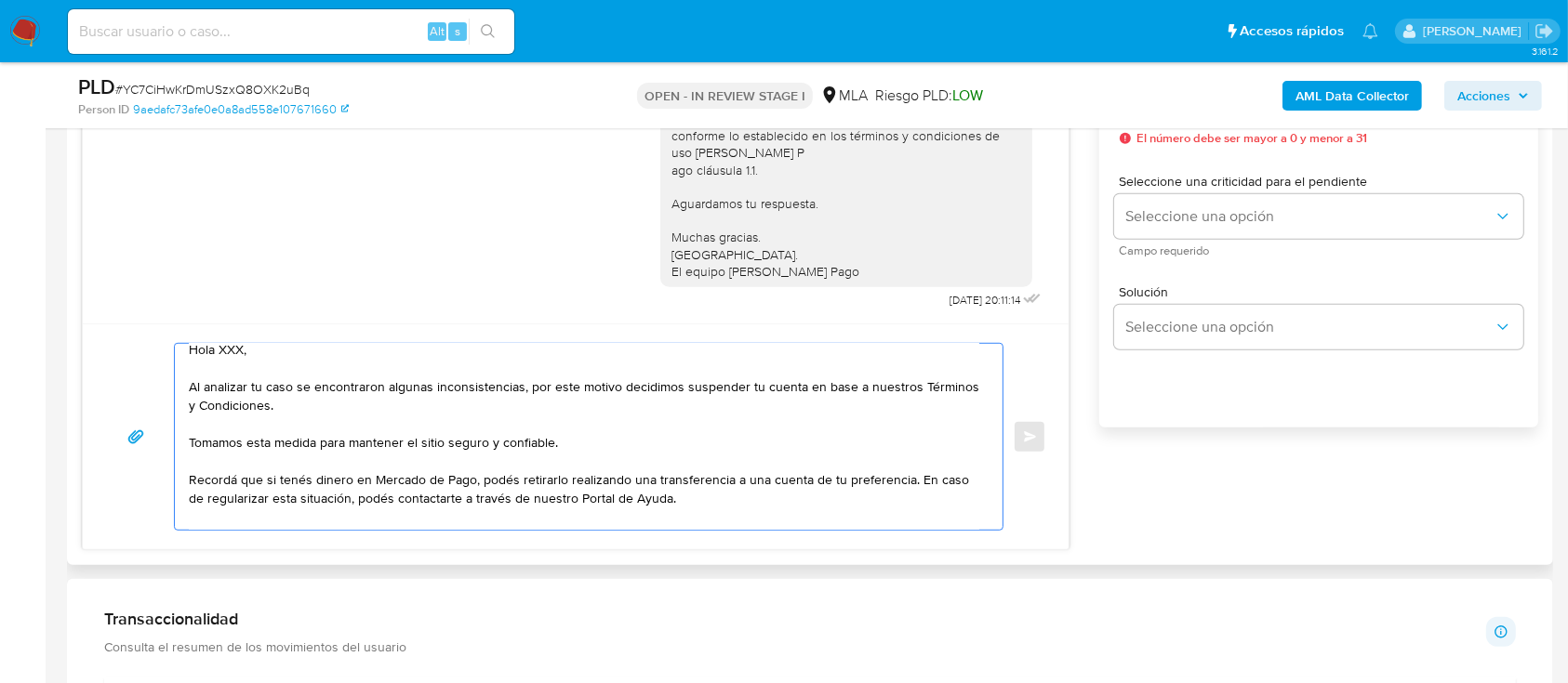
scroll to position [0, 0]
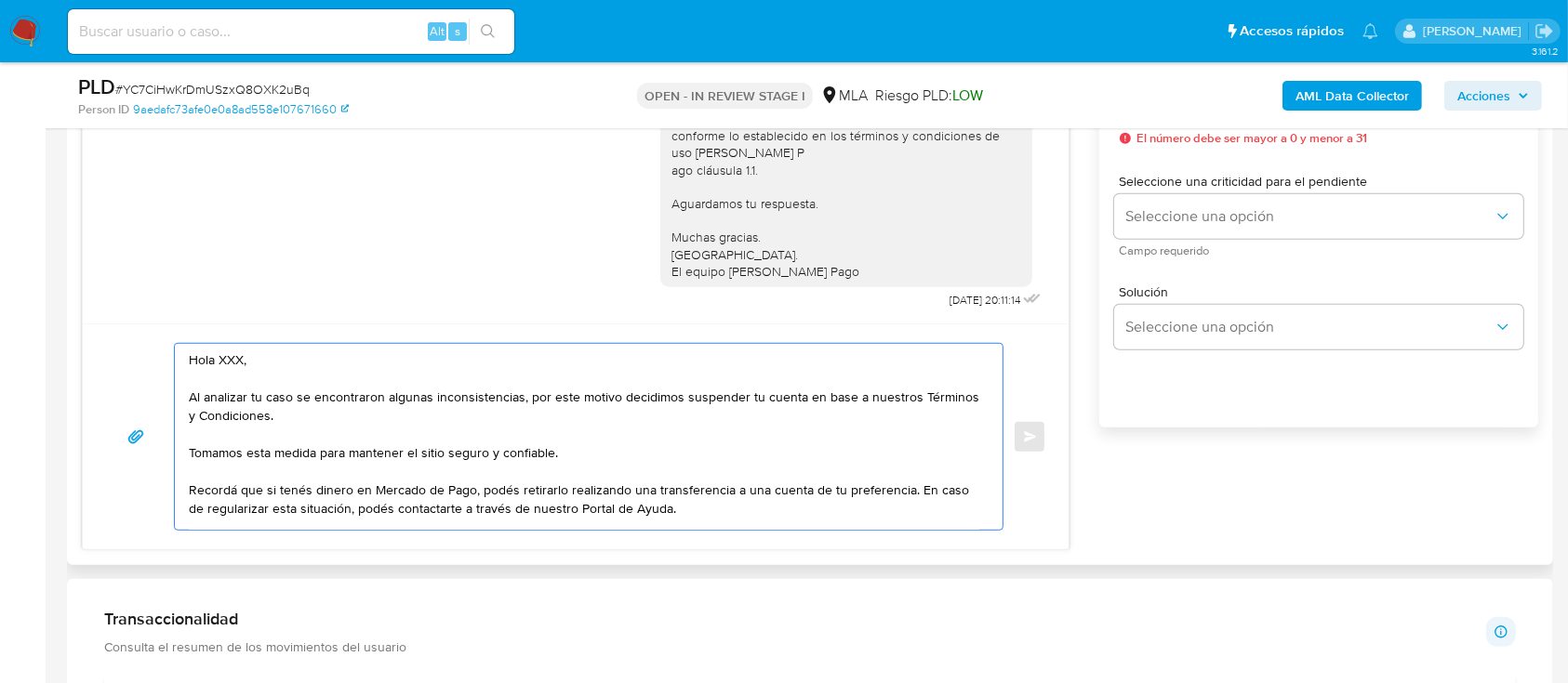
click at [291, 368] on textarea "Hola XXX, Al analizar tu caso se encontraron algunas inconsistencias, por este …" at bounding box center [583, 437] width 790 height 186
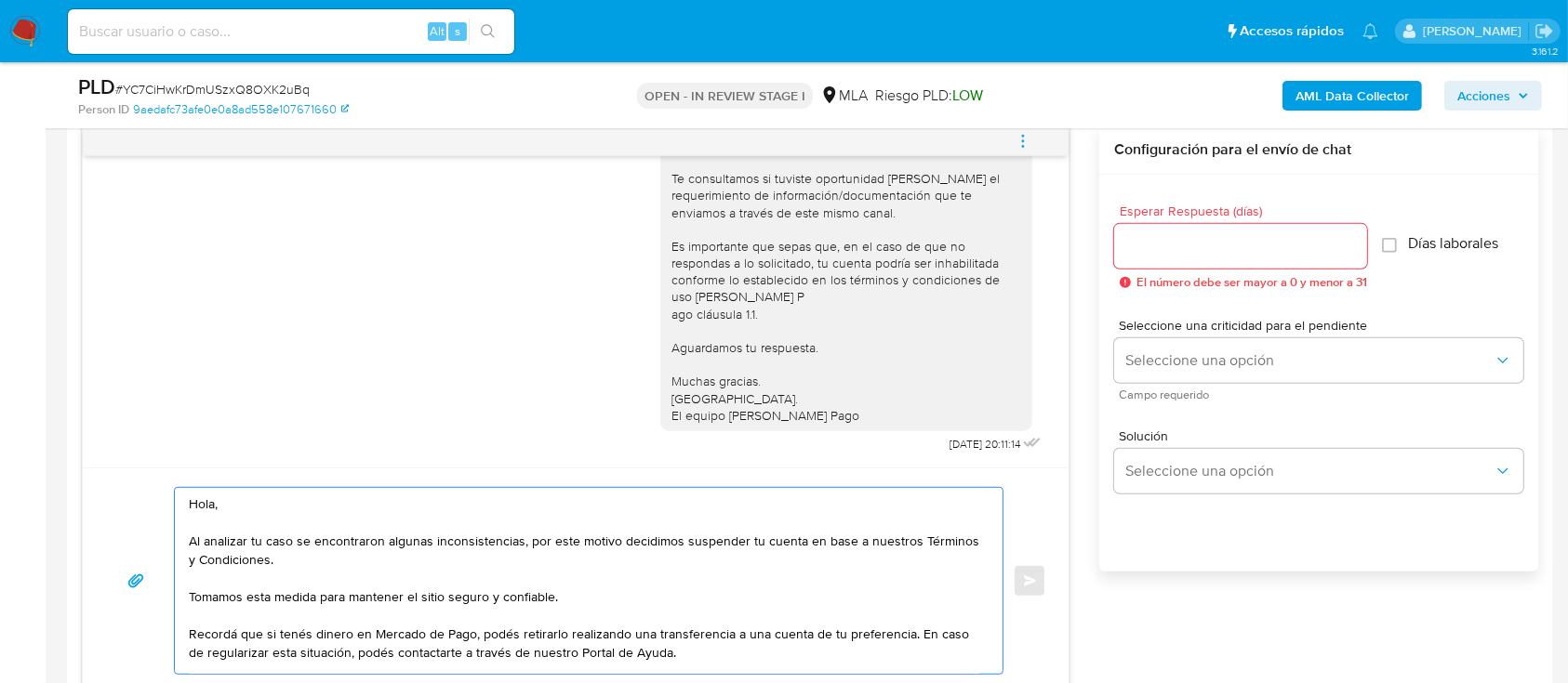
scroll to position [867, 0]
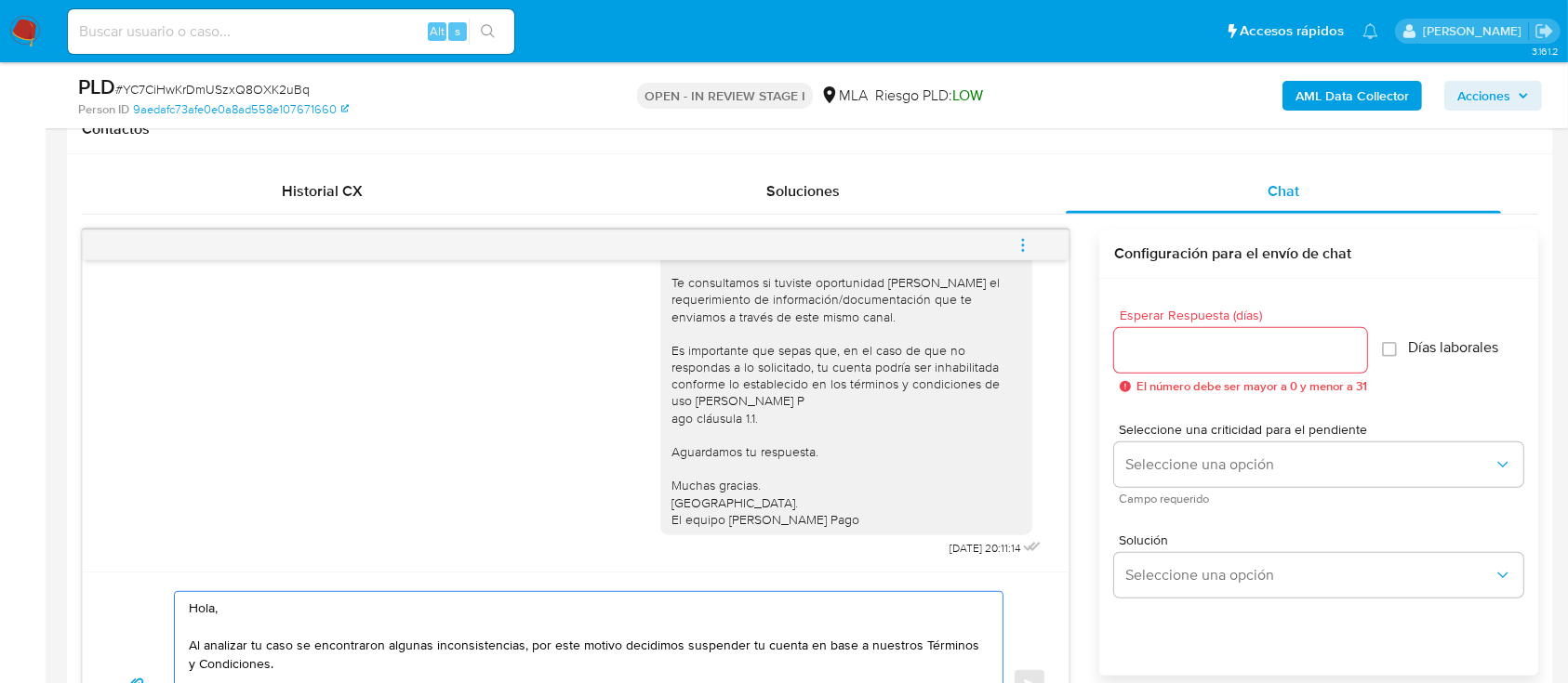
type textarea "Hola, Al analizar tu caso se encontraron algunas inconsistencias, por este moti…"
click at [1166, 338] on input "Esperar Respuesta (días)" at bounding box center [1240, 350] width 253 height 24
click at [1168, 360] on input "Esperar Respuesta (días)" at bounding box center [1240, 350] width 253 height 24
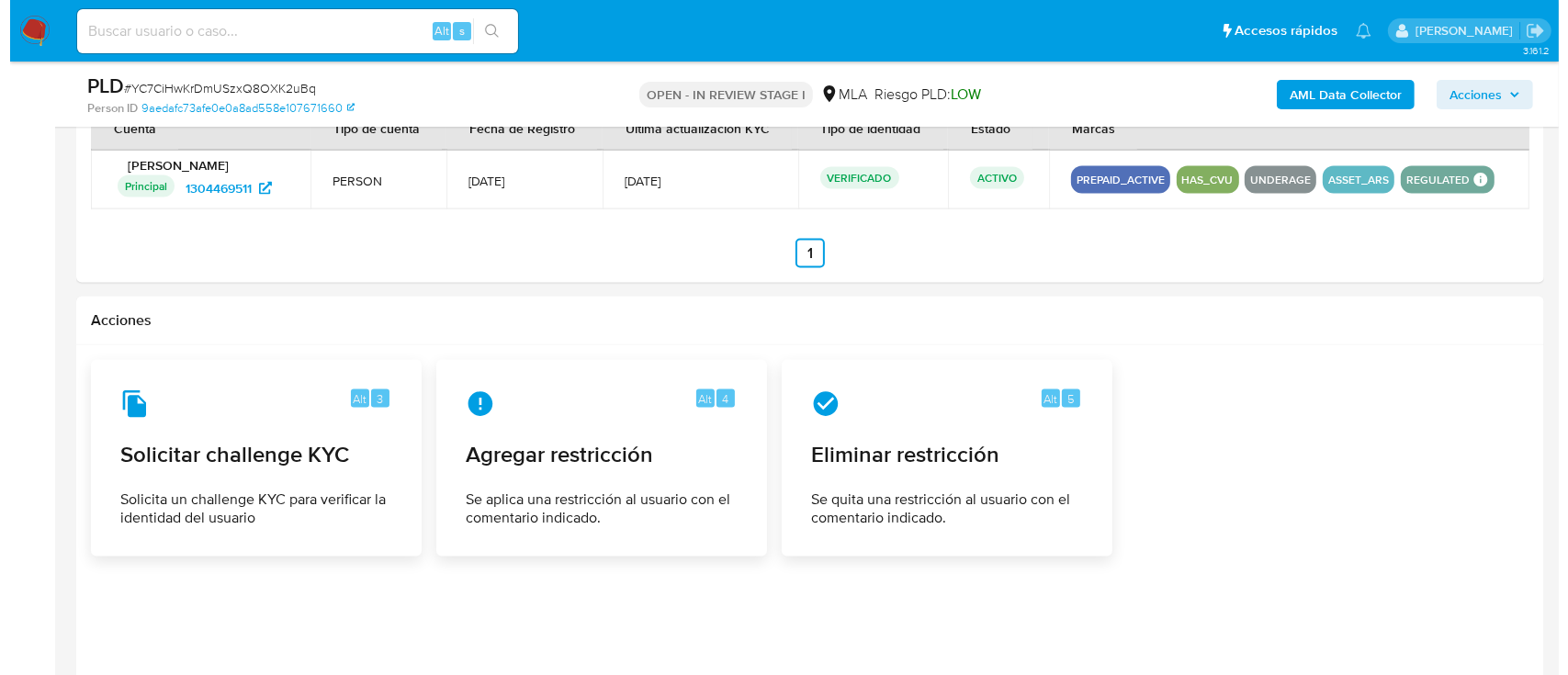
scroll to position [2606, 0]
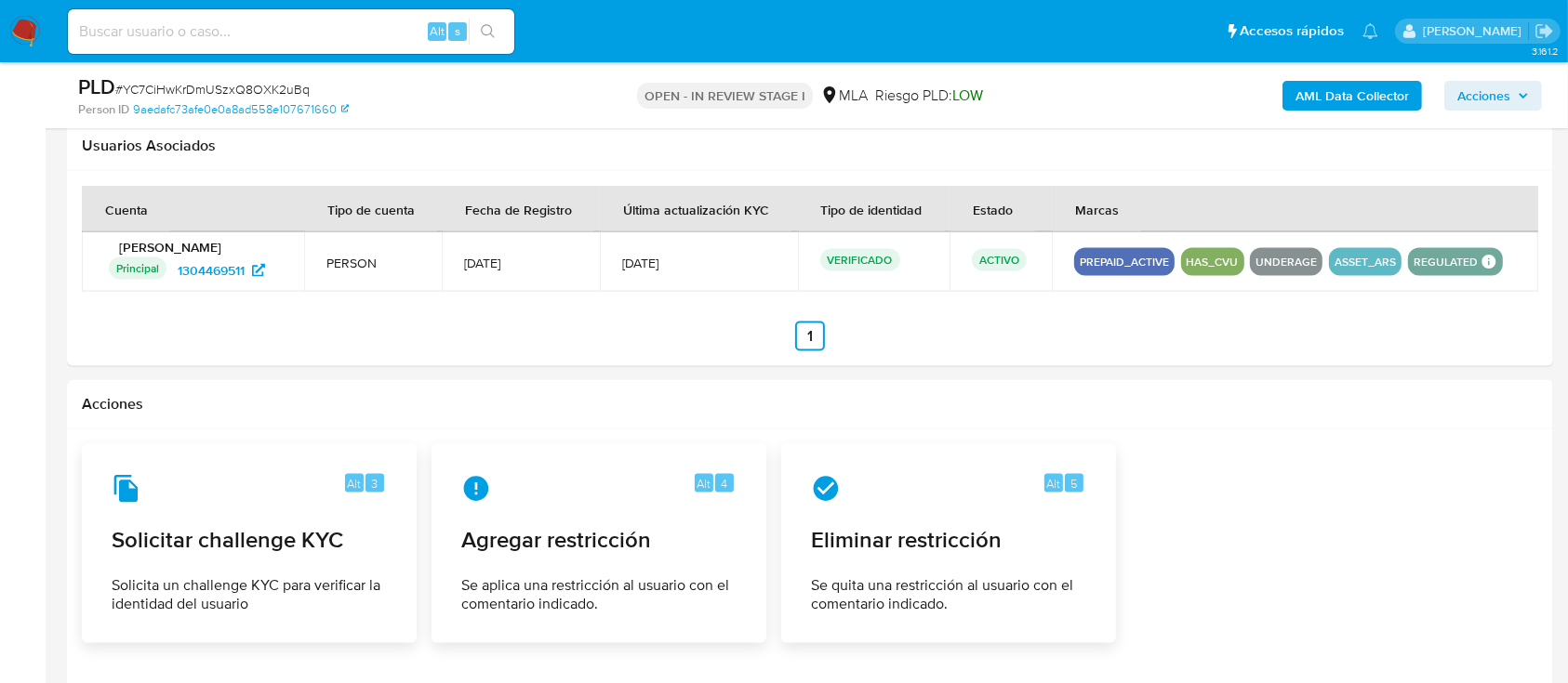
type input "0"
click at [556, 277] on td "6/Feb/2023" at bounding box center [520, 262] width 158 height 59
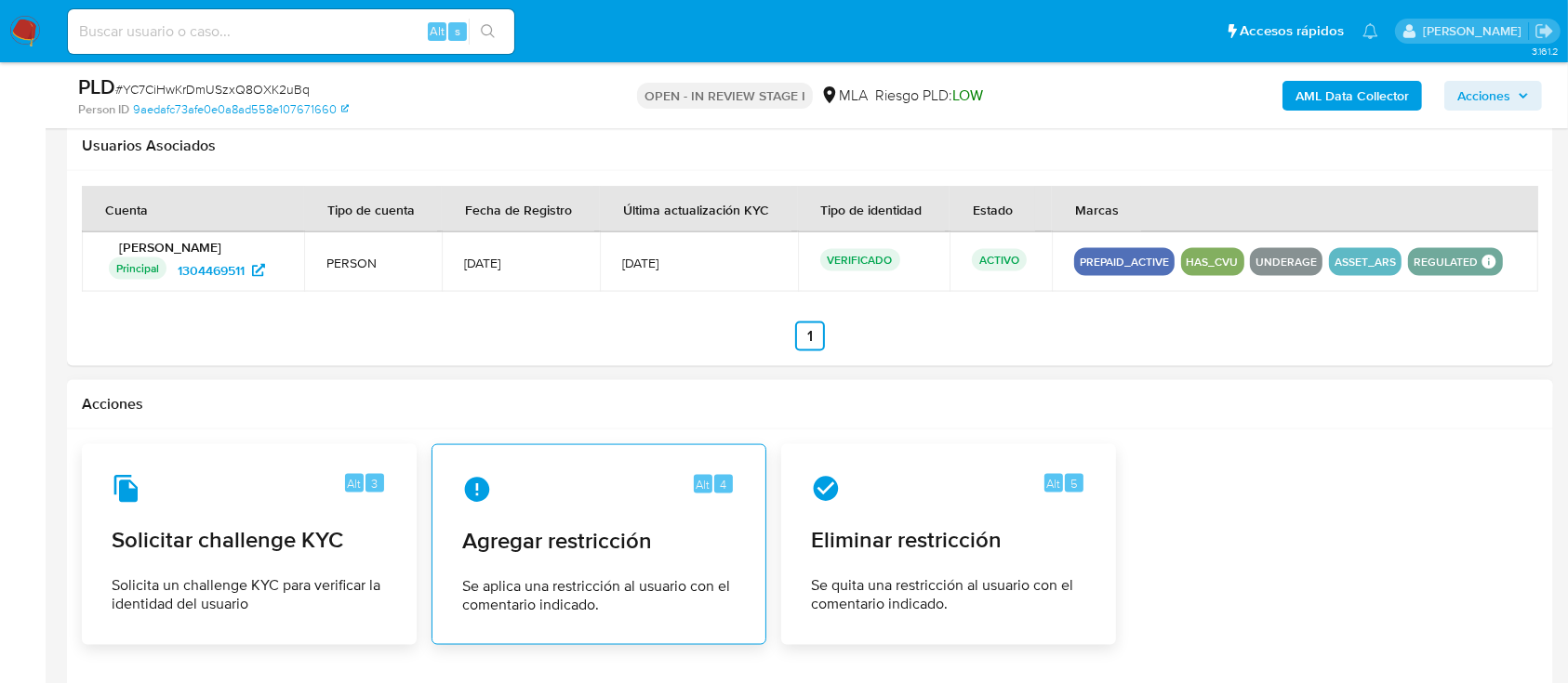
click at [581, 468] on div "Alt 4 Agregar restricción Se aplica una restricción al usuario con el comentari…" at bounding box center [599, 544] width 303 height 170
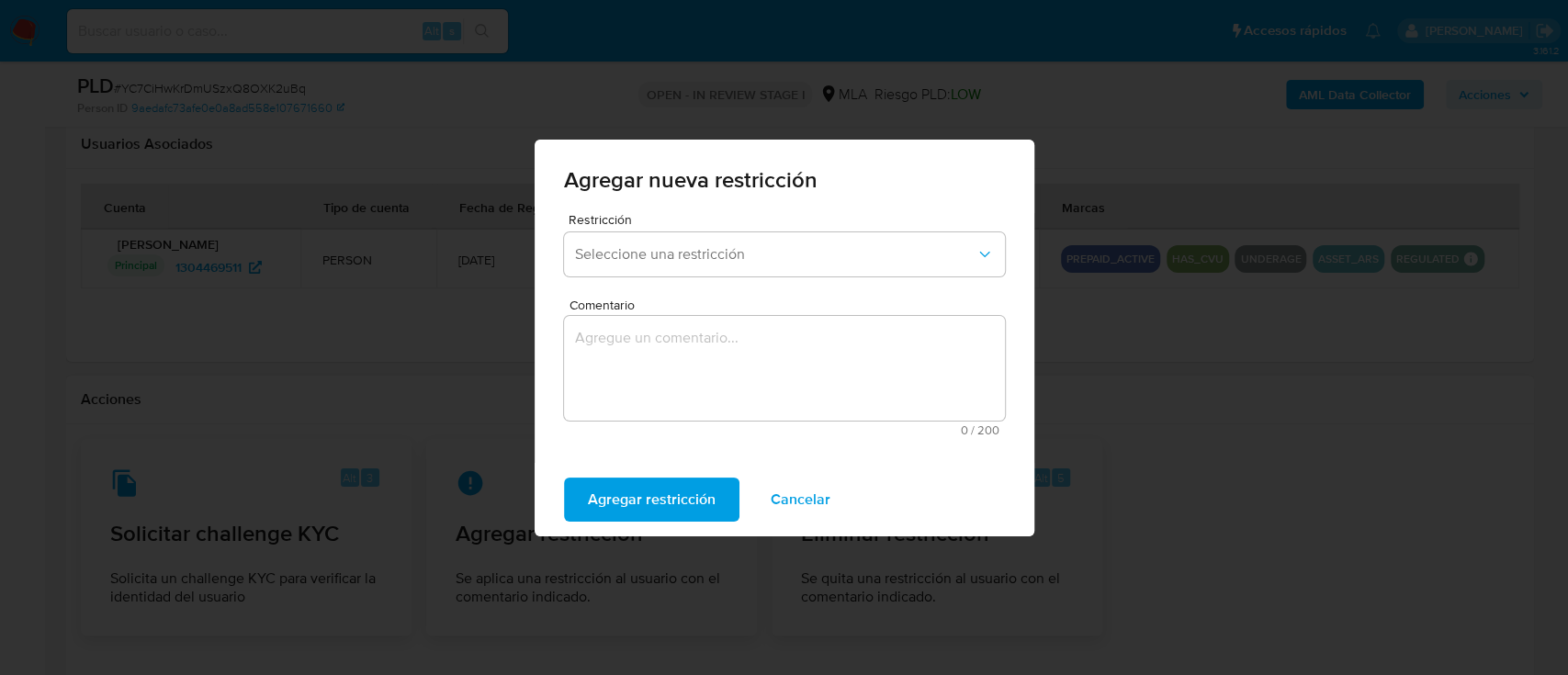
click at [644, 283] on form "Restricción Seleccione una restricción Comentario 0 / 200 200 caracteres restan…" at bounding box center [784, 331] width 441 height 235
click at [671, 261] on span "Seleccione una restricción" at bounding box center [775, 254] width 401 height 19
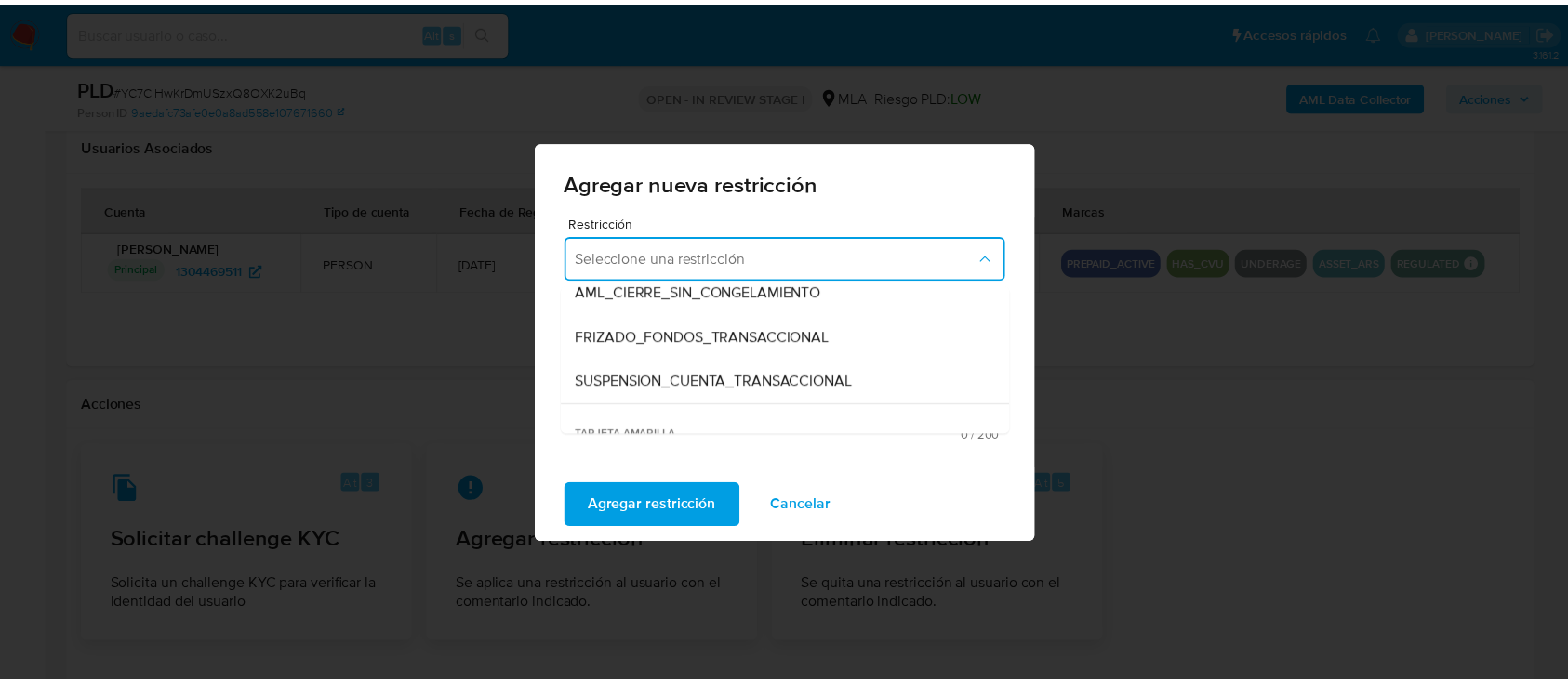
scroll to position [247, 0]
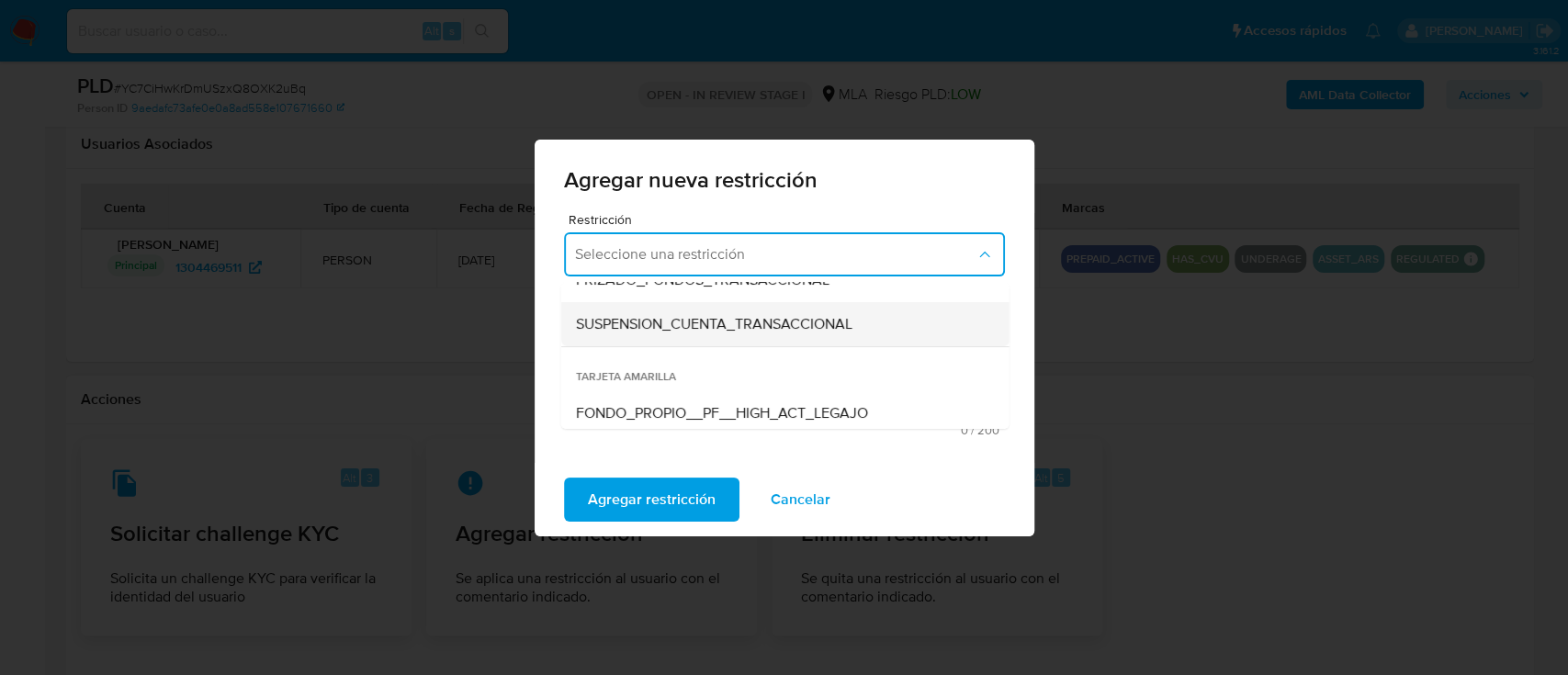
click at [757, 323] on span "SUSPENSION_CUENTA_TRANSACCIONAL" at bounding box center [713, 324] width 276 height 19
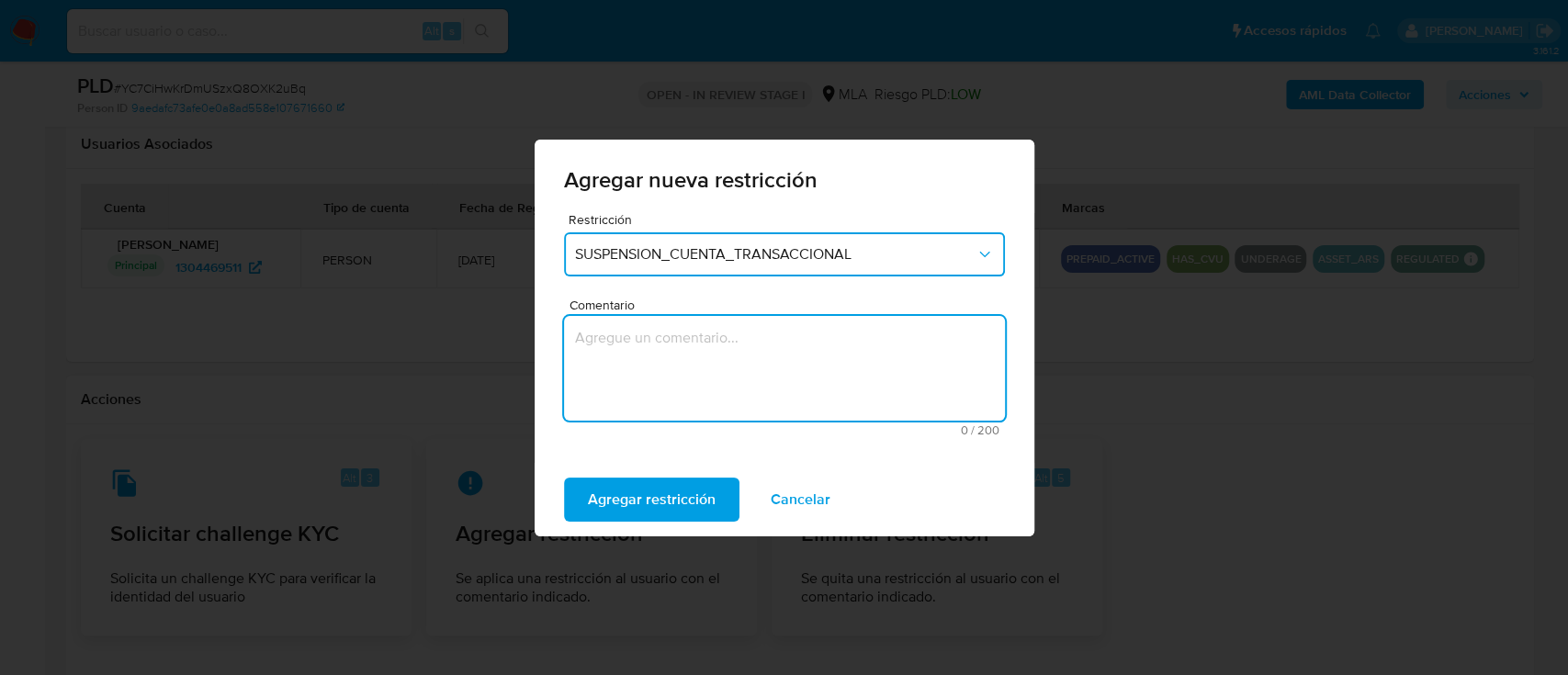
click at [758, 347] on textarea "Comentario" at bounding box center [784, 368] width 441 height 105
type textarea "AML"
click at [610, 498] on span "Agregar restricción" at bounding box center [651, 500] width 127 height 40
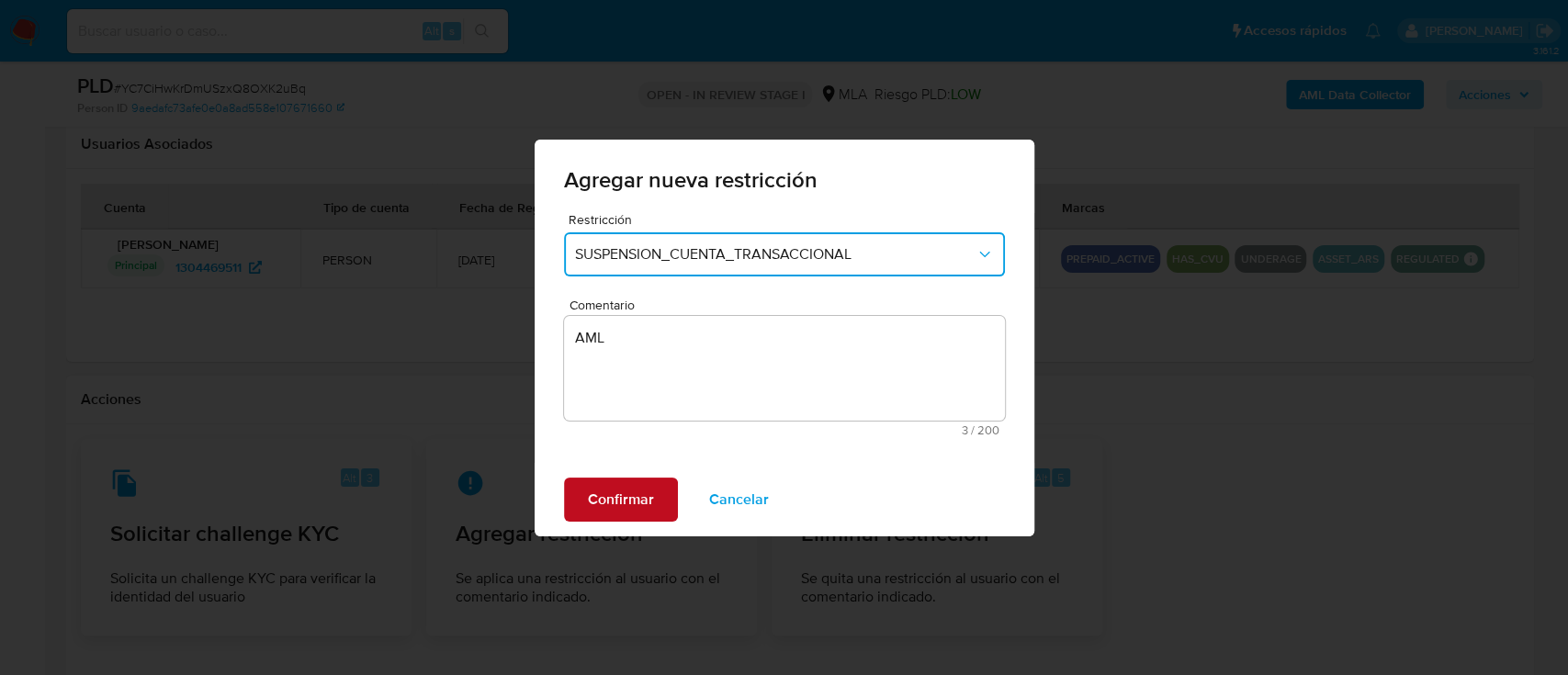
click at [662, 511] on button "Confirmar" at bounding box center [621, 500] width 114 height 44
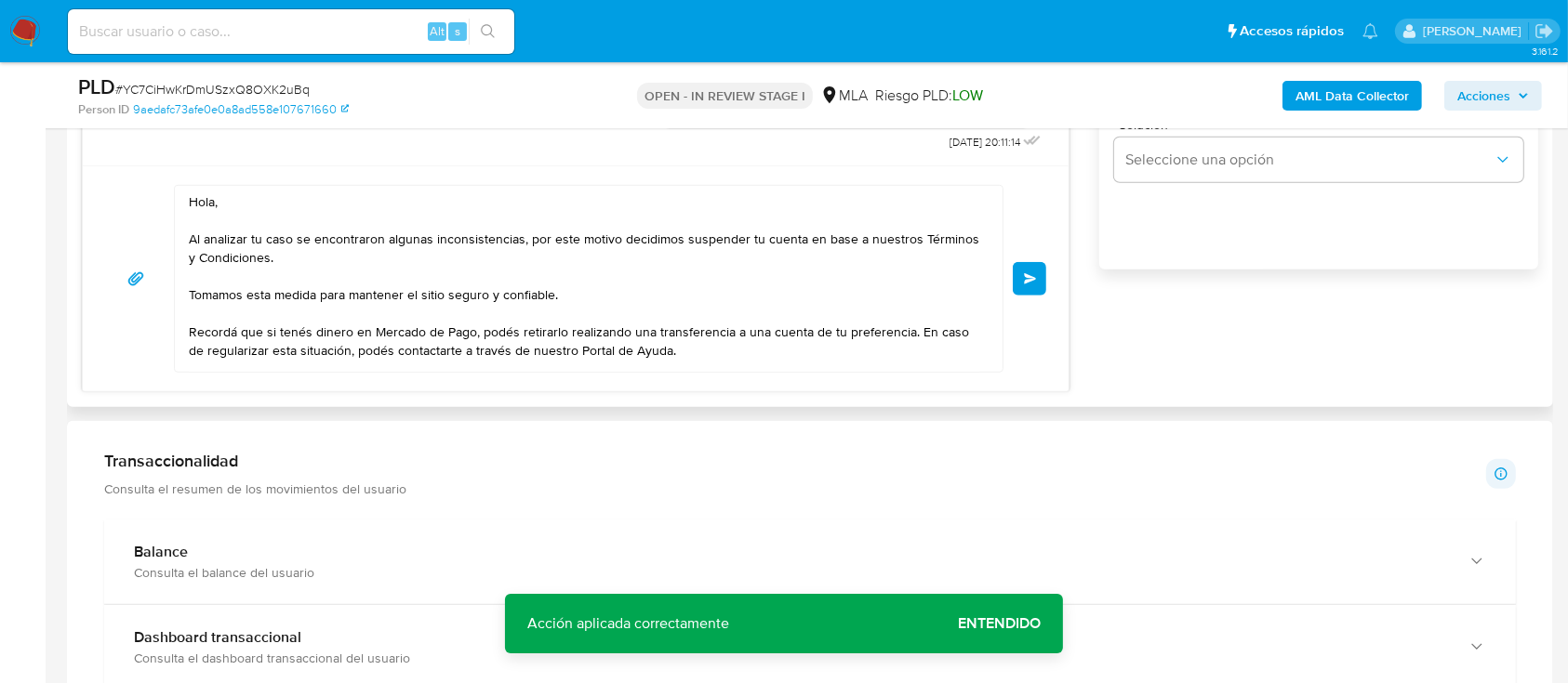
click at [1025, 288] on button "Enviar" at bounding box center [1029, 279] width 34 height 34
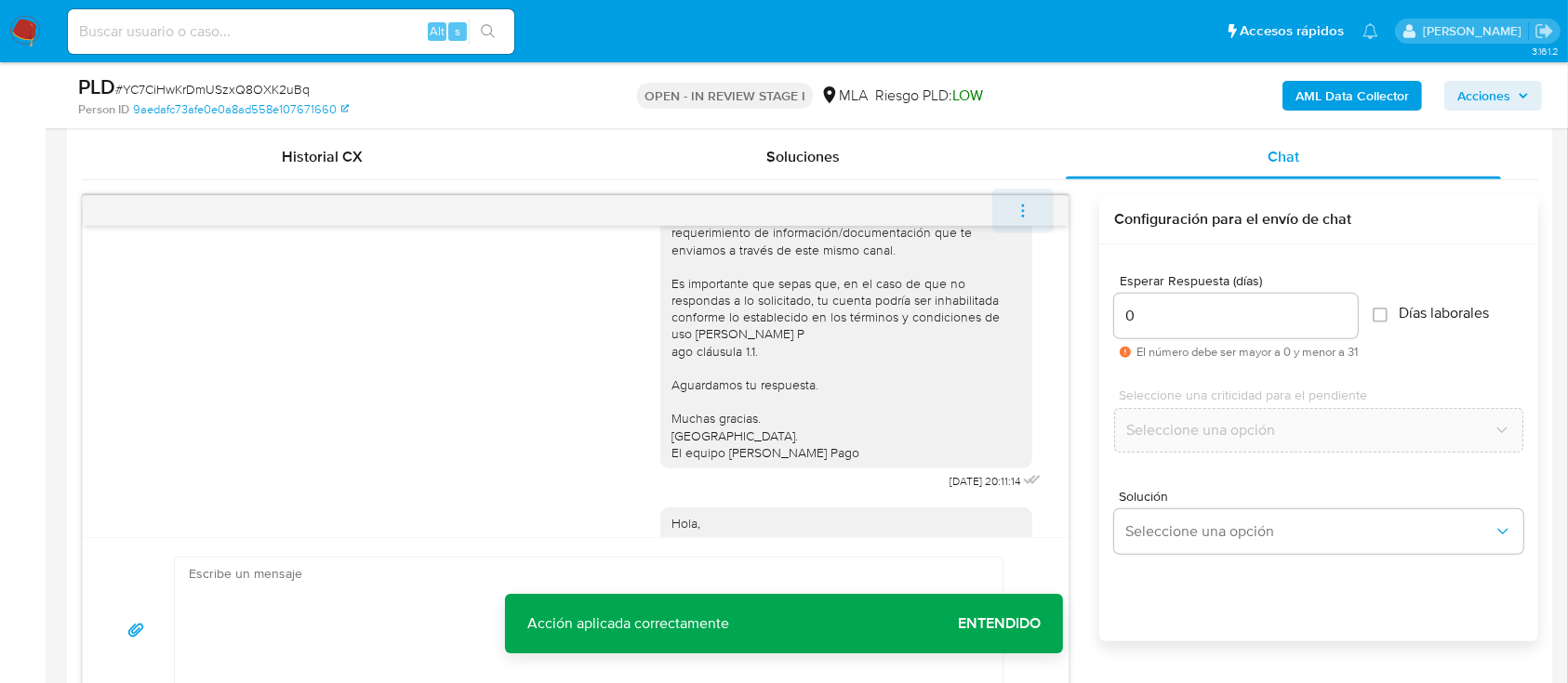
scroll to position [1255, 0]
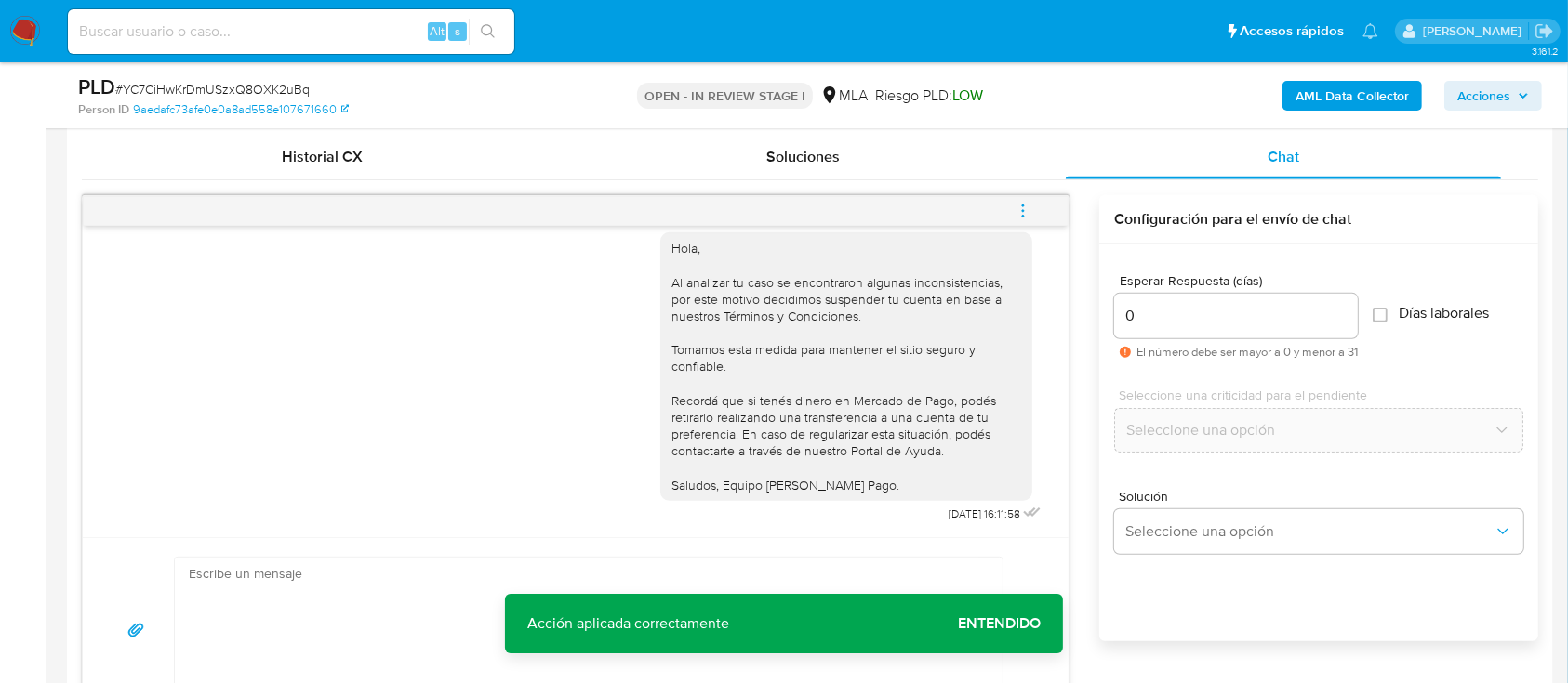
click at [1031, 216] on icon "menu-action" at bounding box center [1023, 210] width 17 height 17
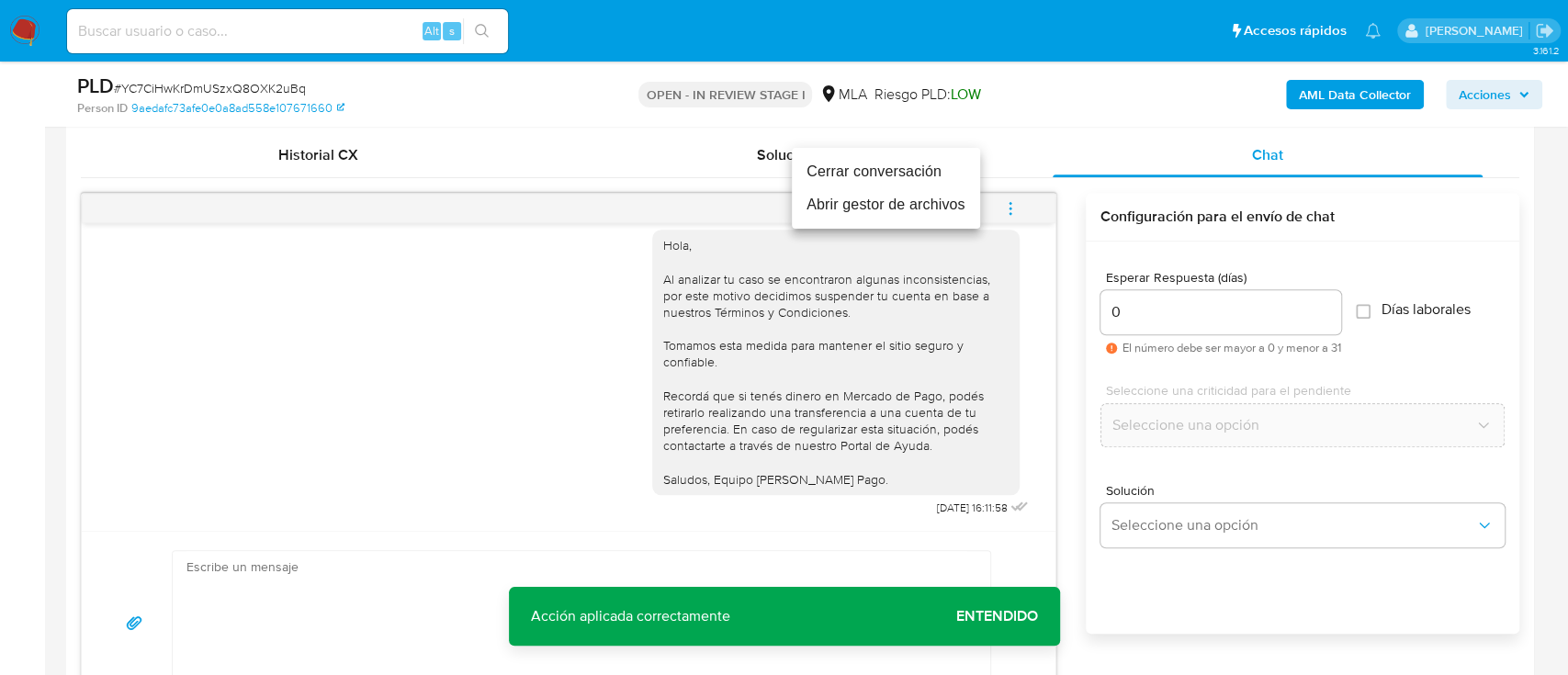
click at [924, 184] on li "Cerrar conversación" at bounding box center [885, 171] width 188 height 33
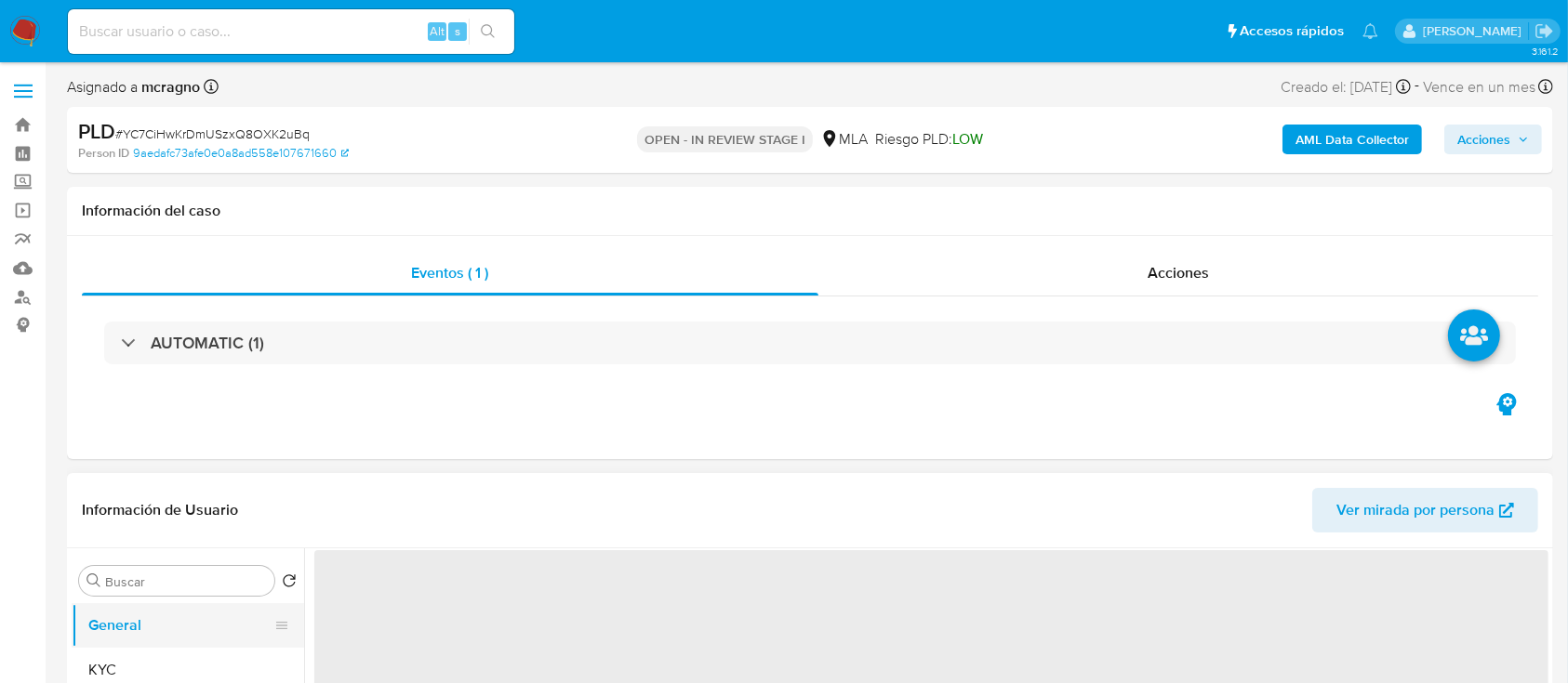
select select "10"
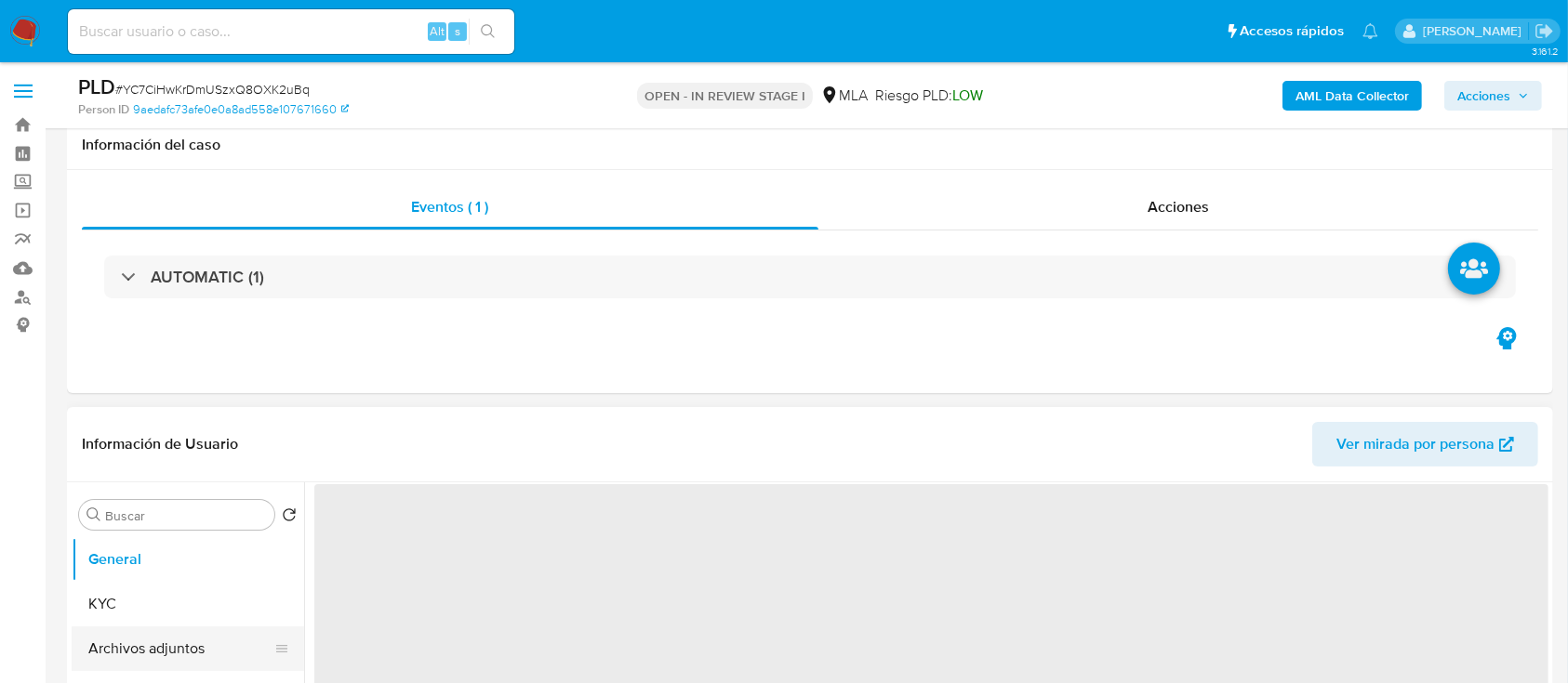
scroll to position [247, 0]
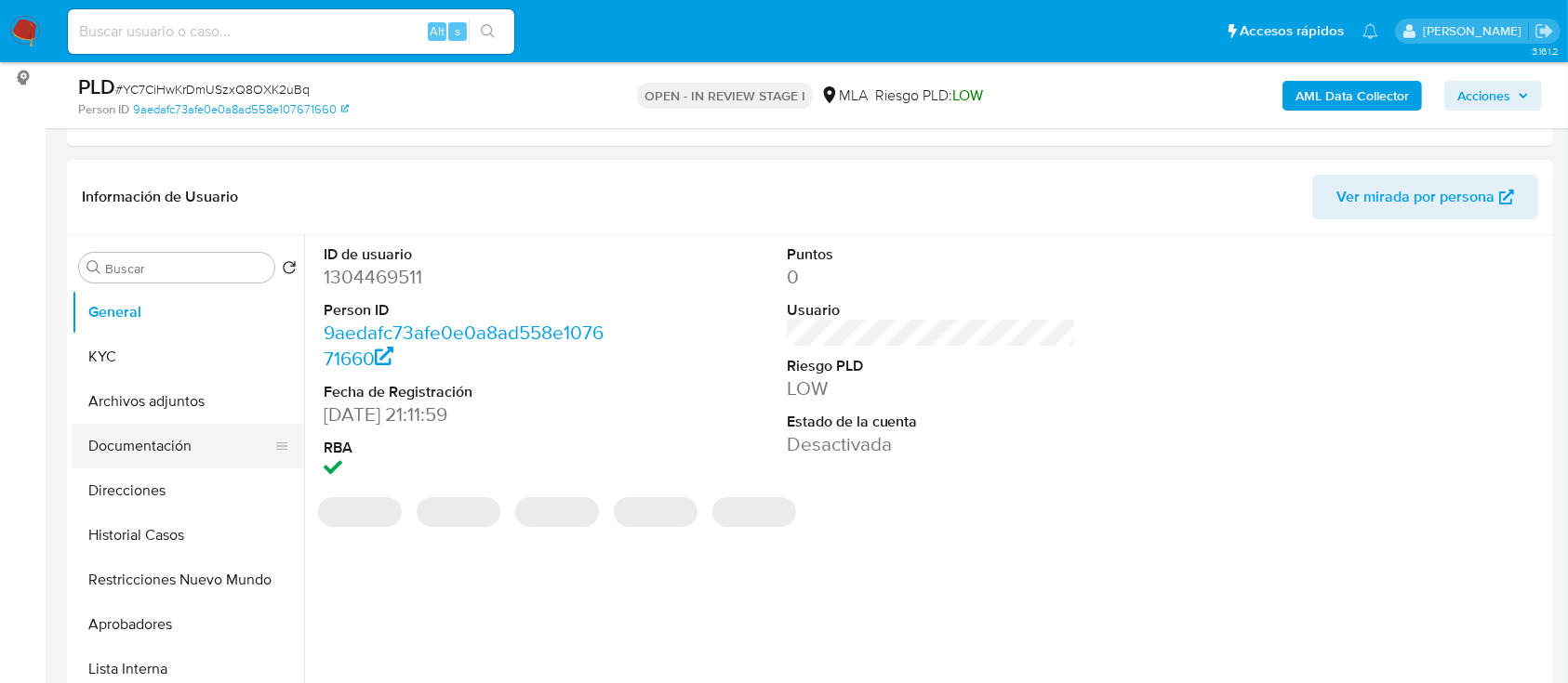
click at [174, 446] on button "Documentación" at bounding box center [180, 446] width 217 height 45
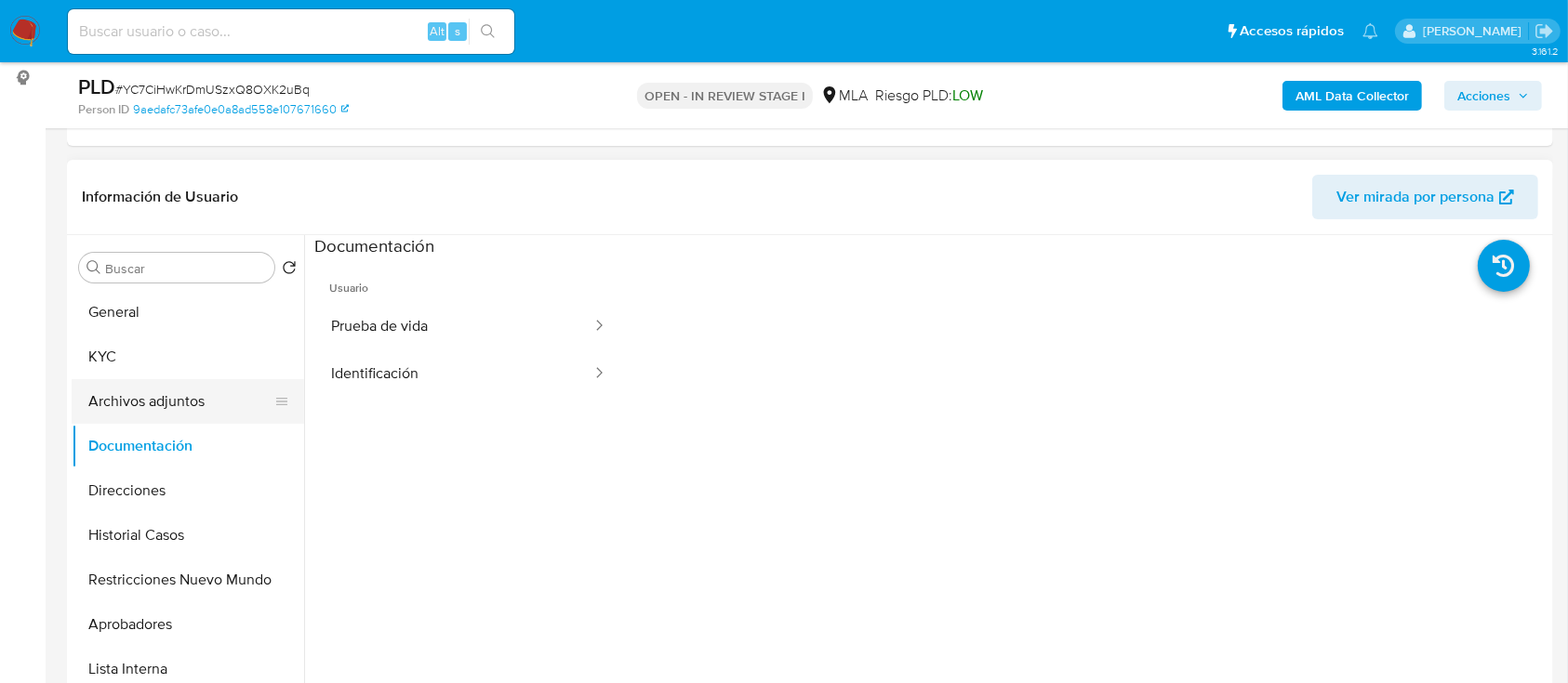
click at [123, 397] on button "Archivos adjuntos" at bounding box center [180, 401] width 217 height 45
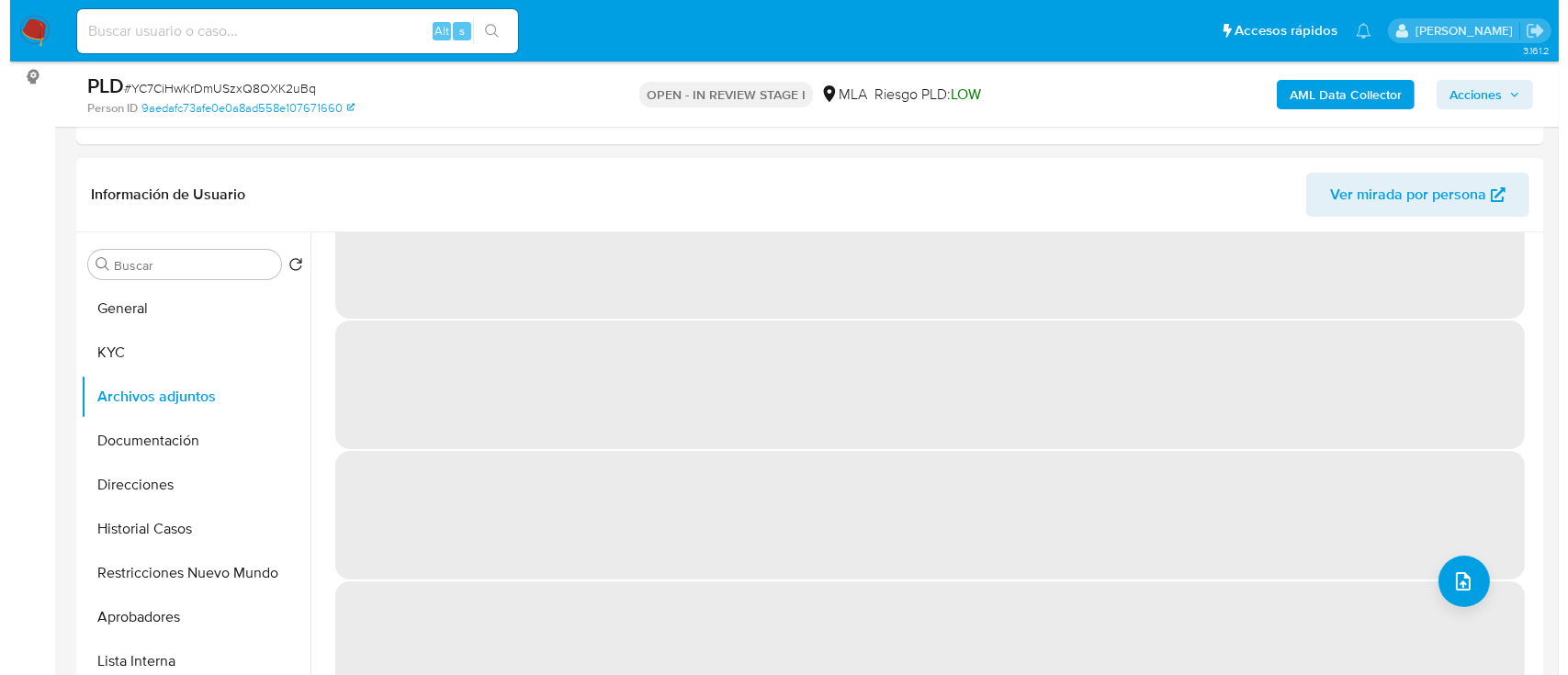
scroll to position [77, 0]
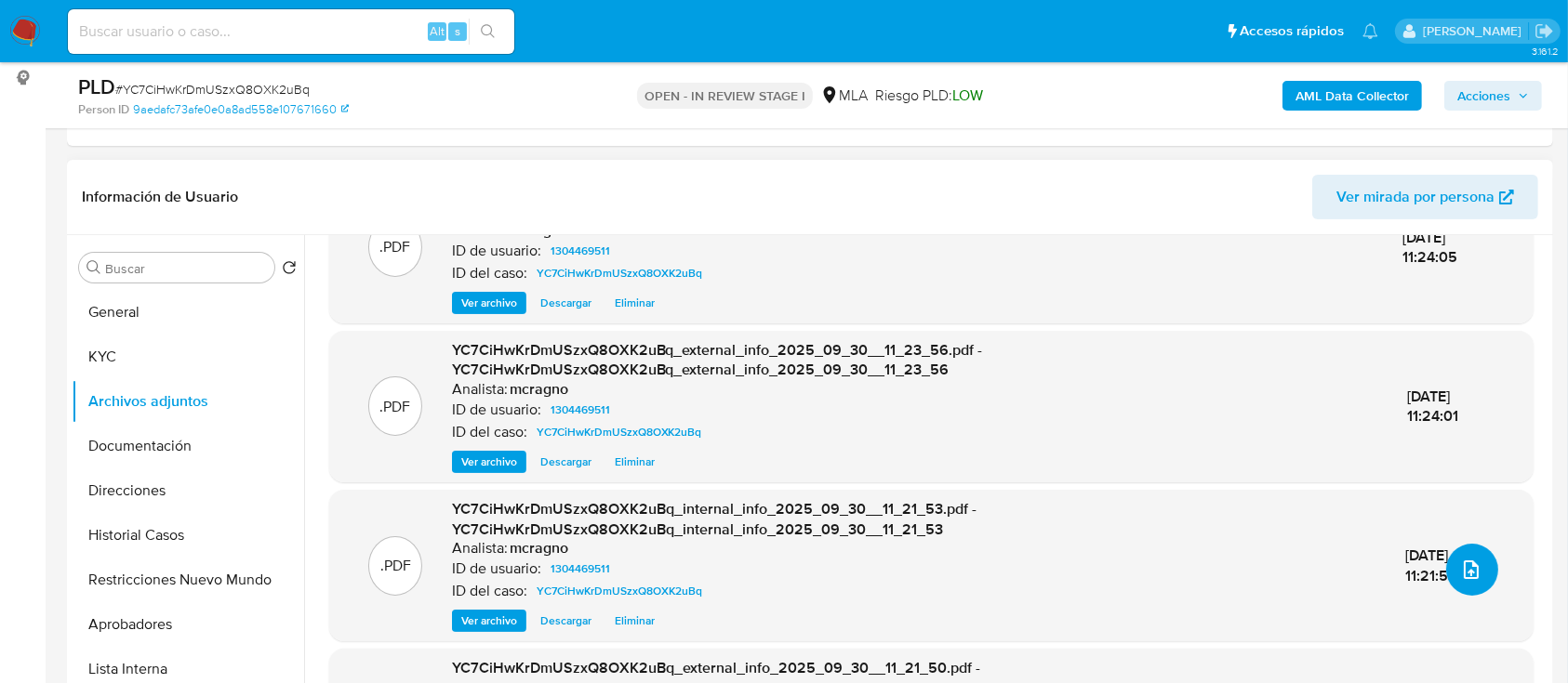
click at [1473, 570] on icon "upload-file" at bounding box center [1471, 570] width 23 height 23
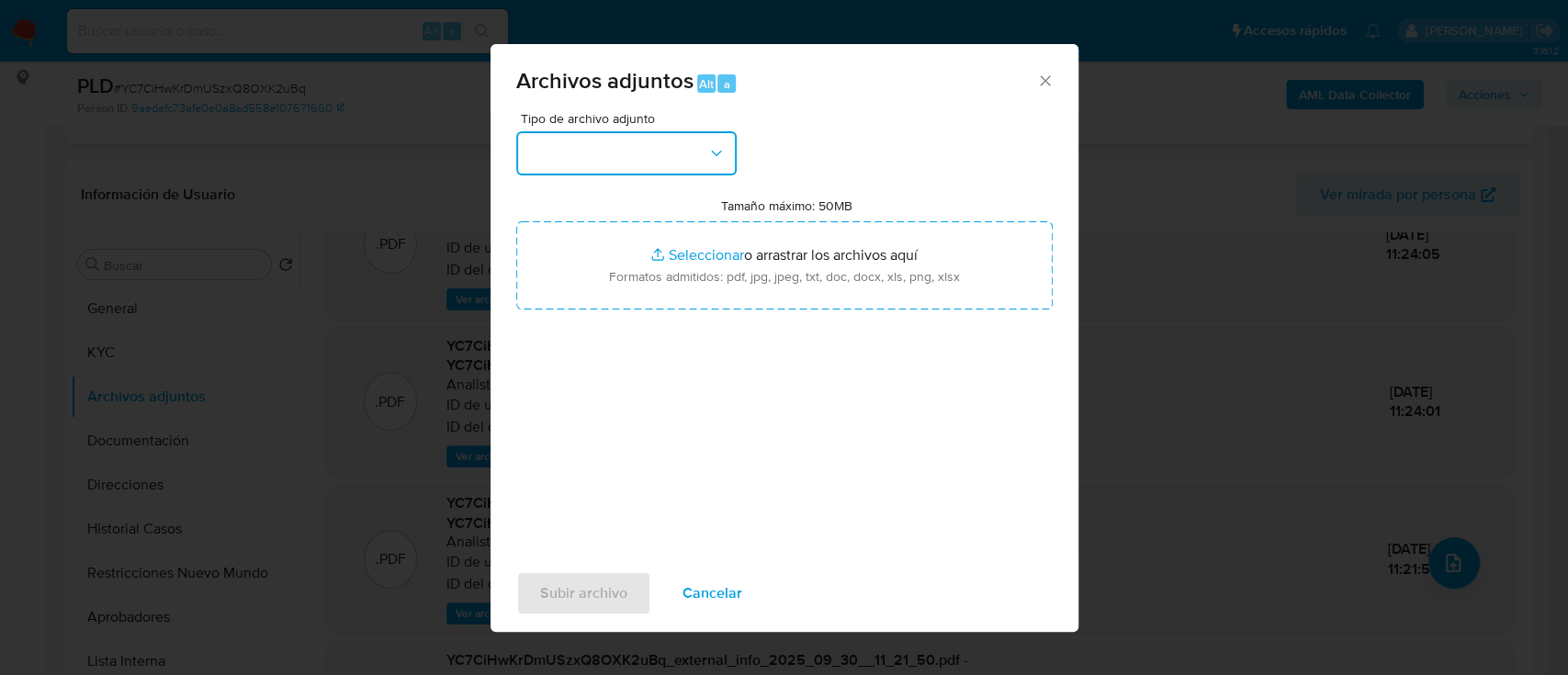
click at [636, 159] on button "button" at bounding box center [626, 153] width 220 height 44
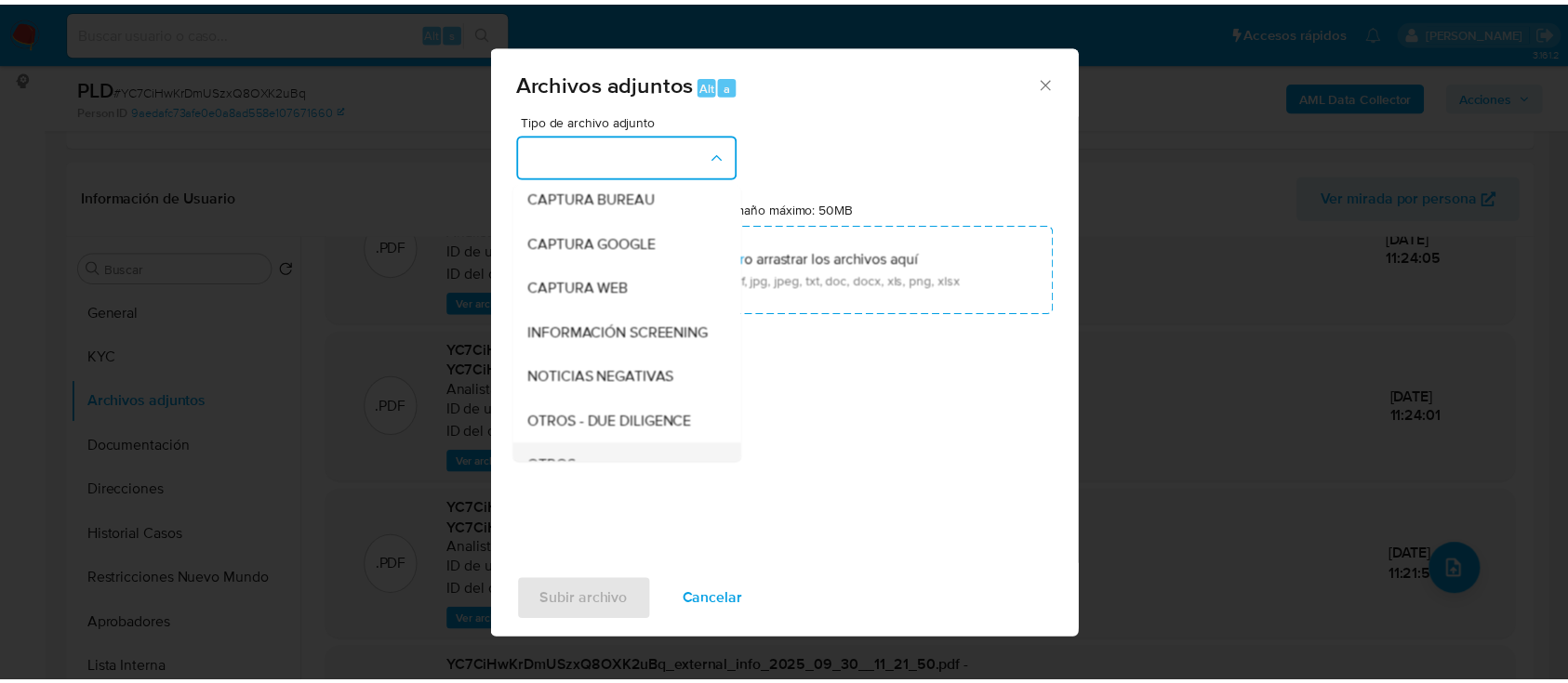
scroll to position [247, 0]
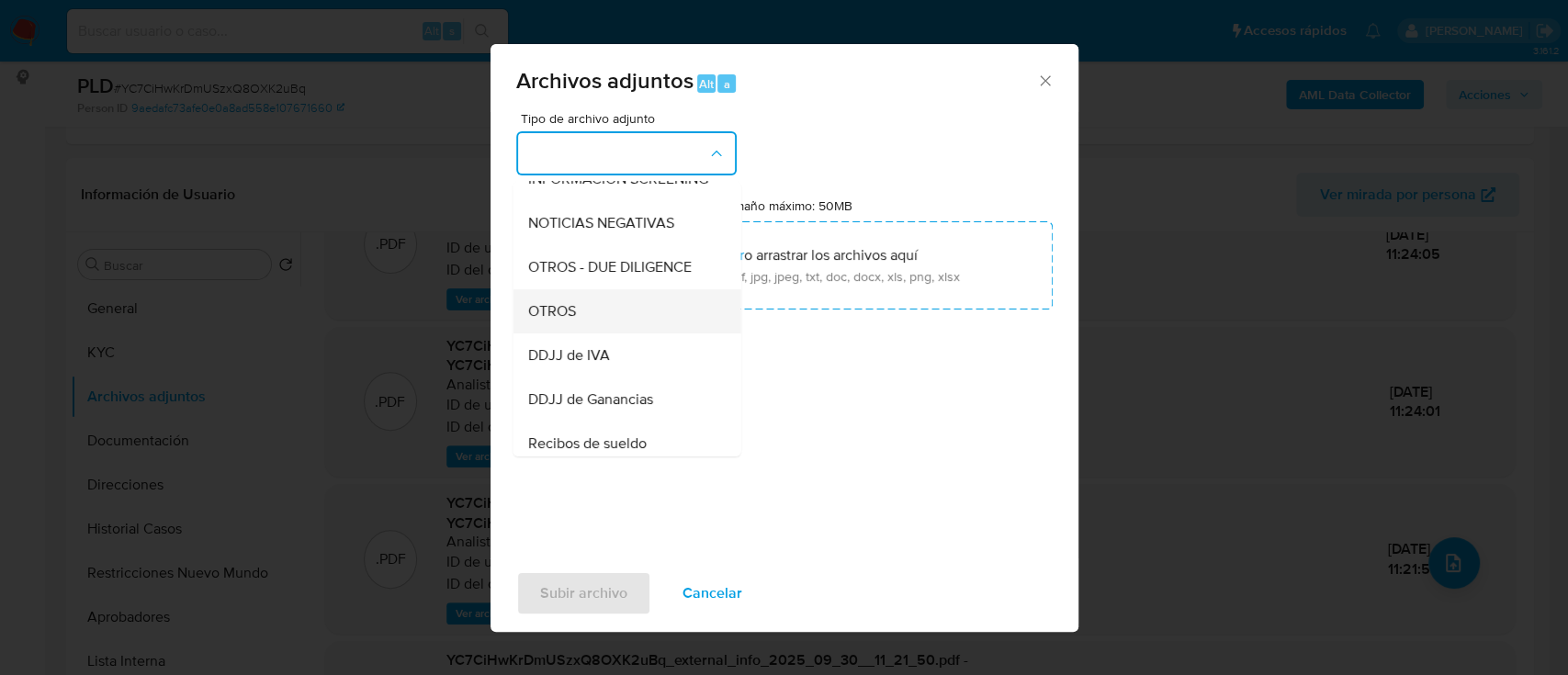
click at [604, 327] on div "OTROS" at bounding box center [620, 311] width 187 height 44
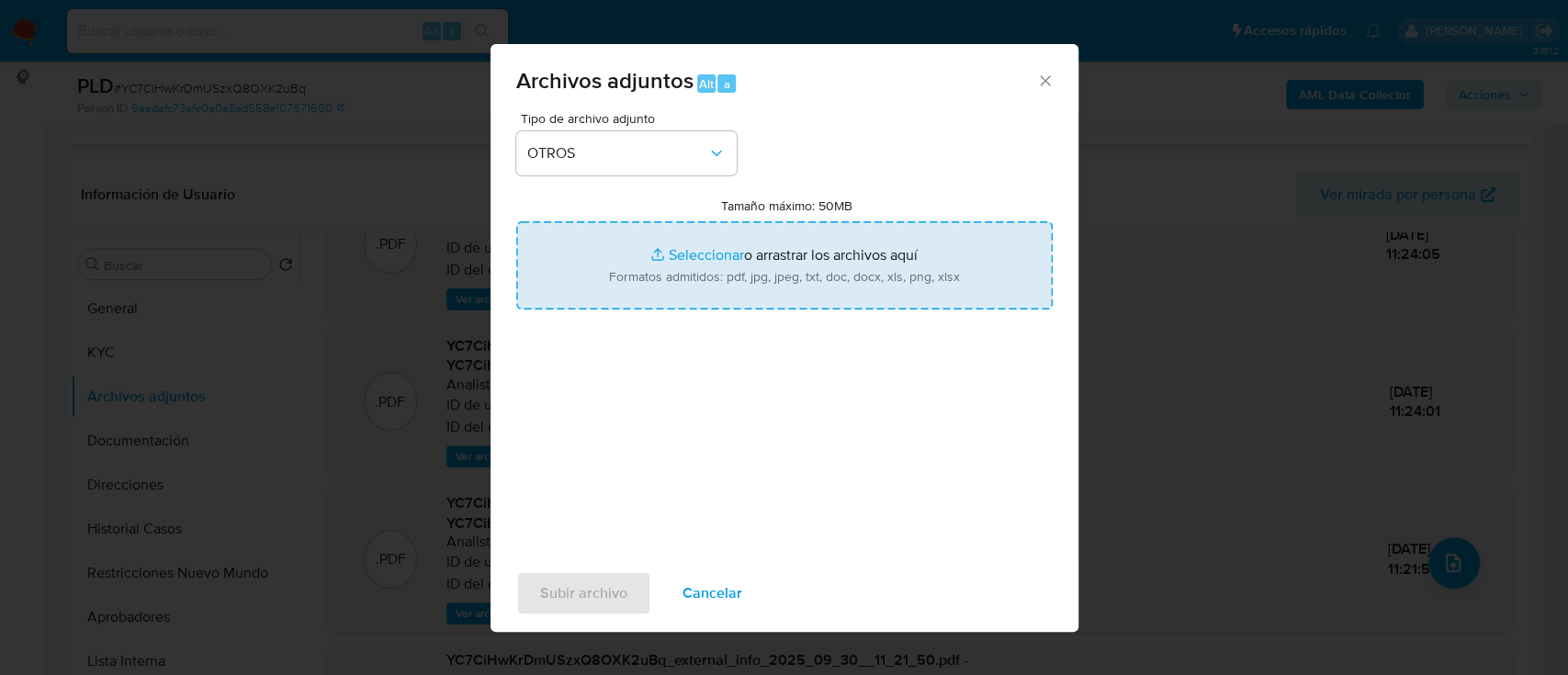
click at [819, 245] on input "Tamaño máximo: 50MB Seleccionar archivos" at bounding box center [784, 265] width 537 height 88
type input "C:\fakepath\1304469511 - Movimientos.xlsx"
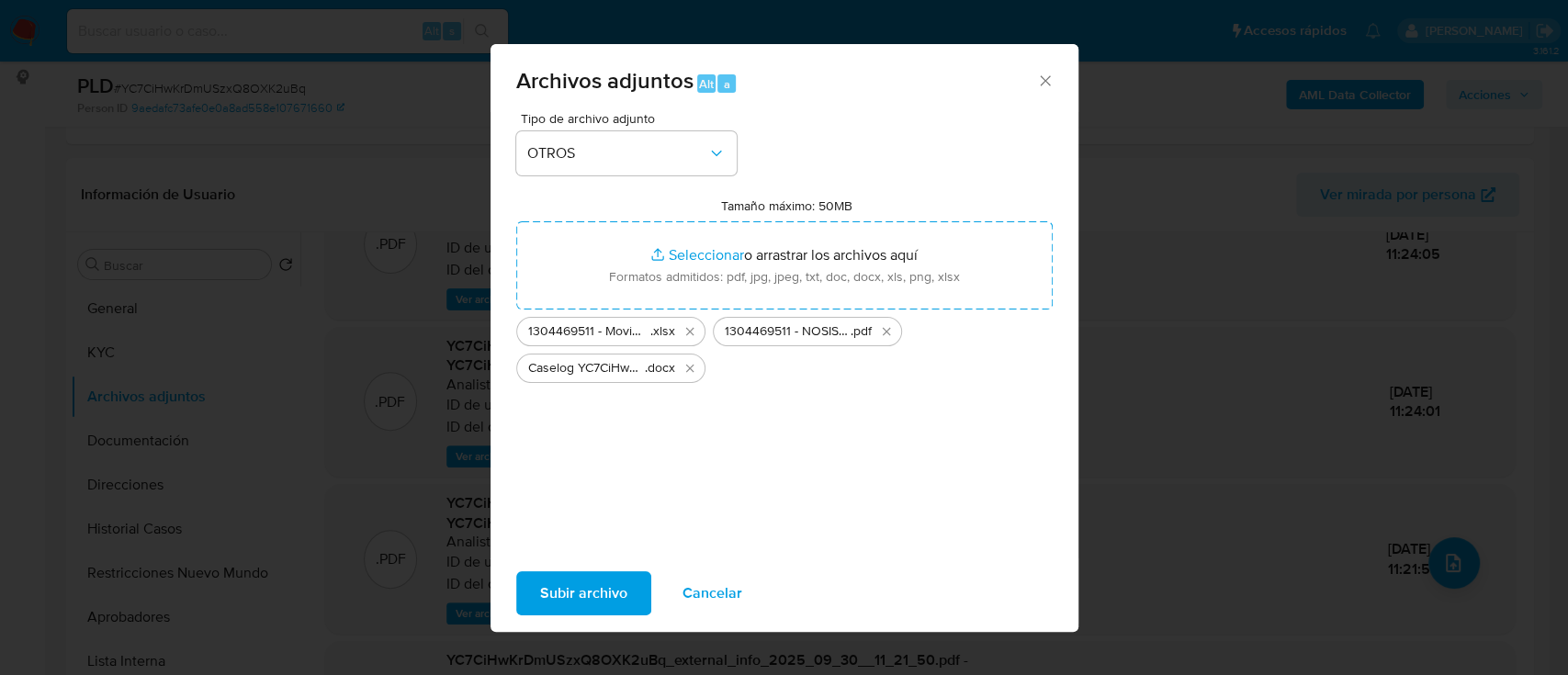
click at [583, 598] on span "Subir archivo" at bounding box center [583, 593] width 87 height 40
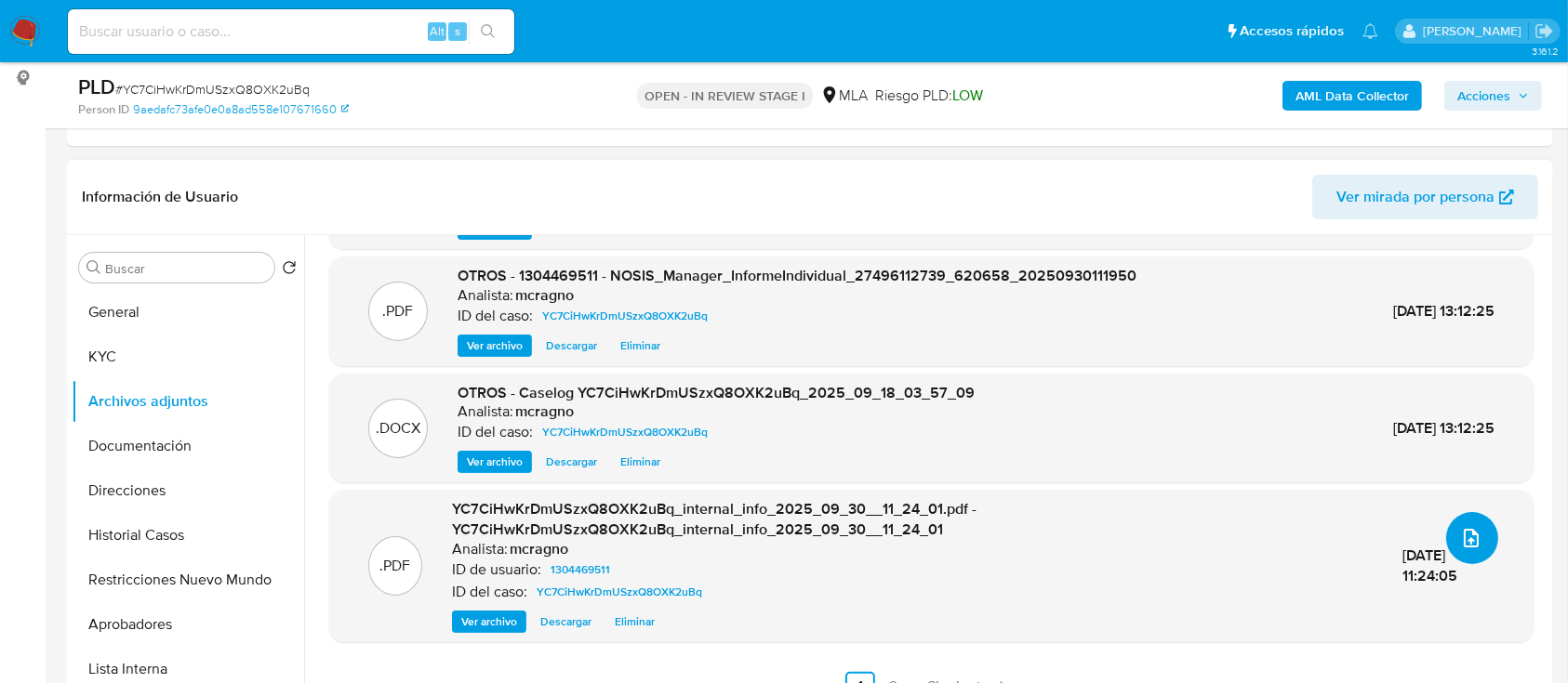
scroll to position [0, 0]
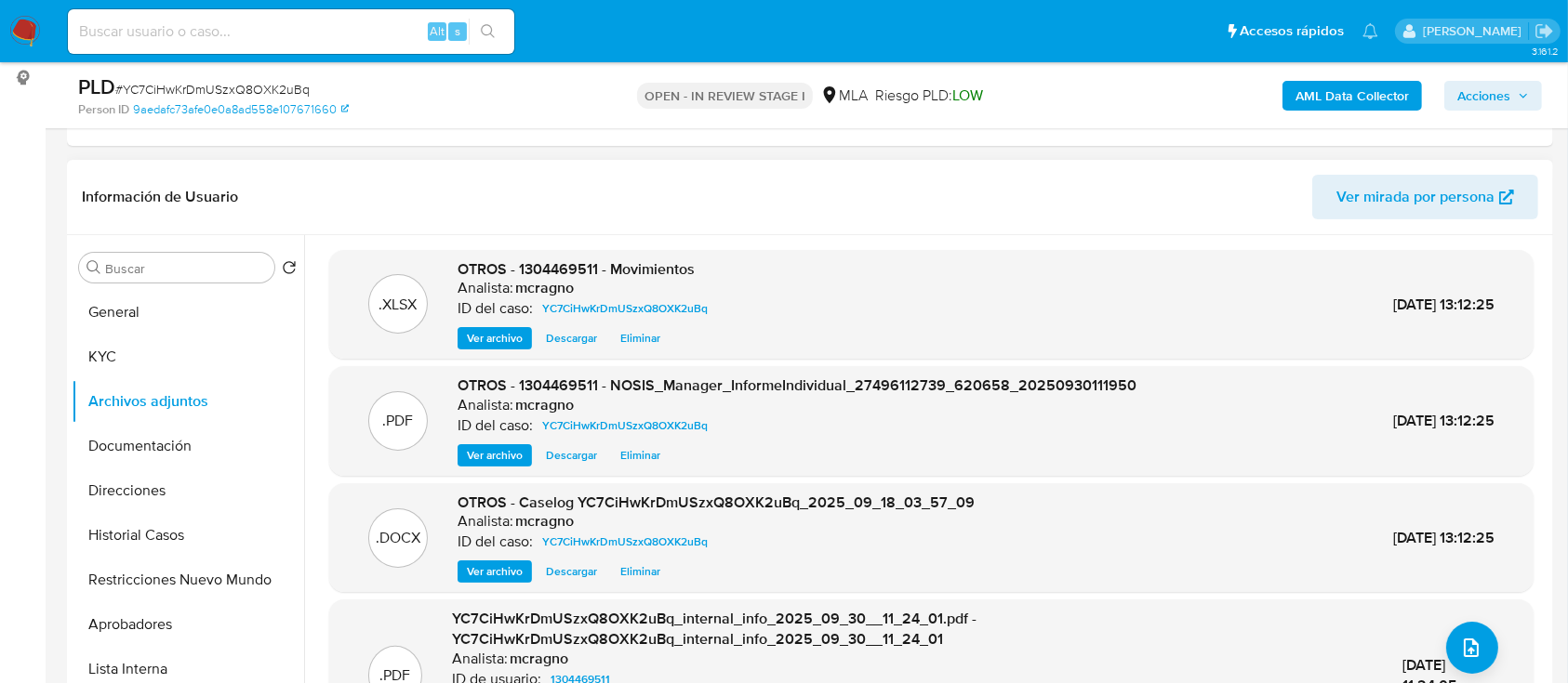
drag, startPoint x: 139, startPoint y: 309, endPoint x: 1092, endPoint y: 206, distance: 958.5
click at [139, 309] on button "General" at bounding box center [187, 312] width 232 height 45
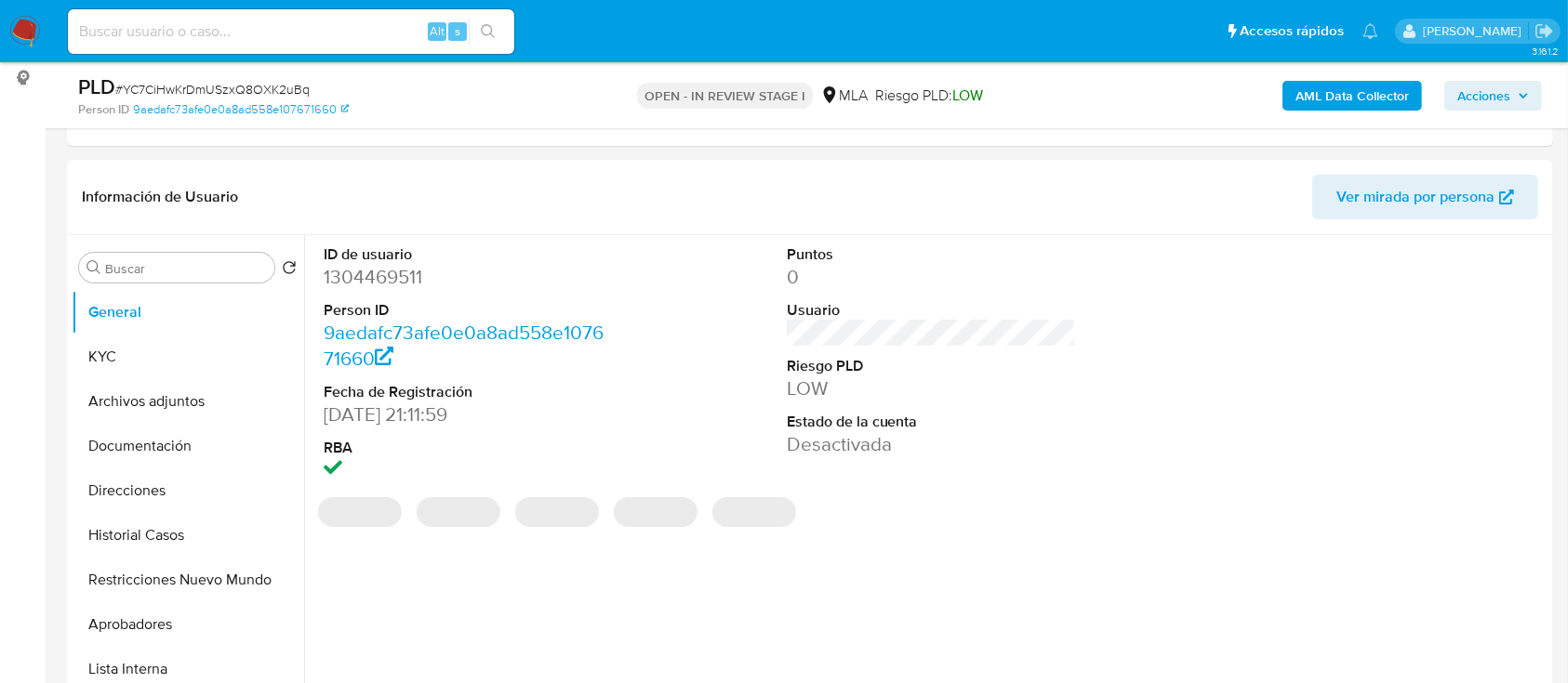
click at [1488, 85] on span "Acciones" at bounding box center [1483, 96] width 53 height 30
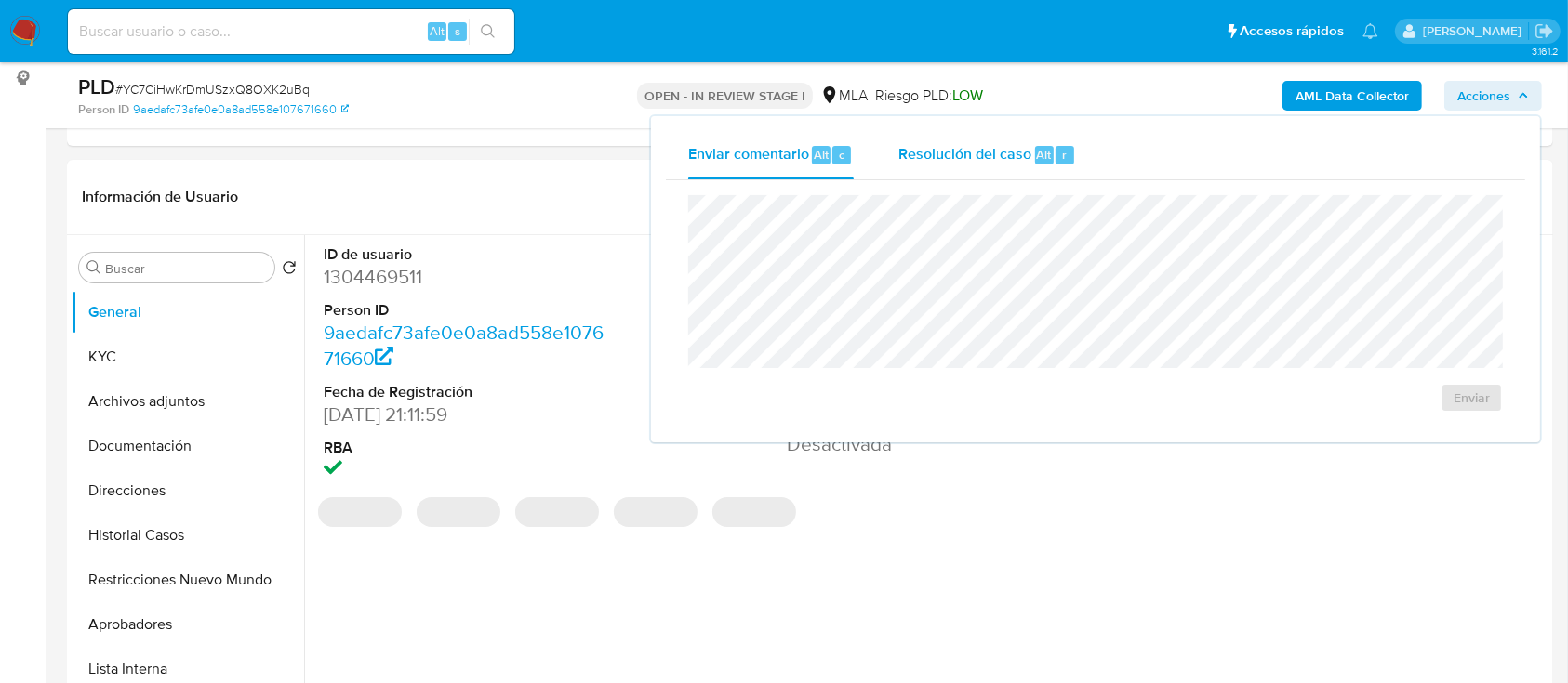
click at [991, 154] on span "Resolución del caso" at bounding box center [965, 154] width 133 height 22
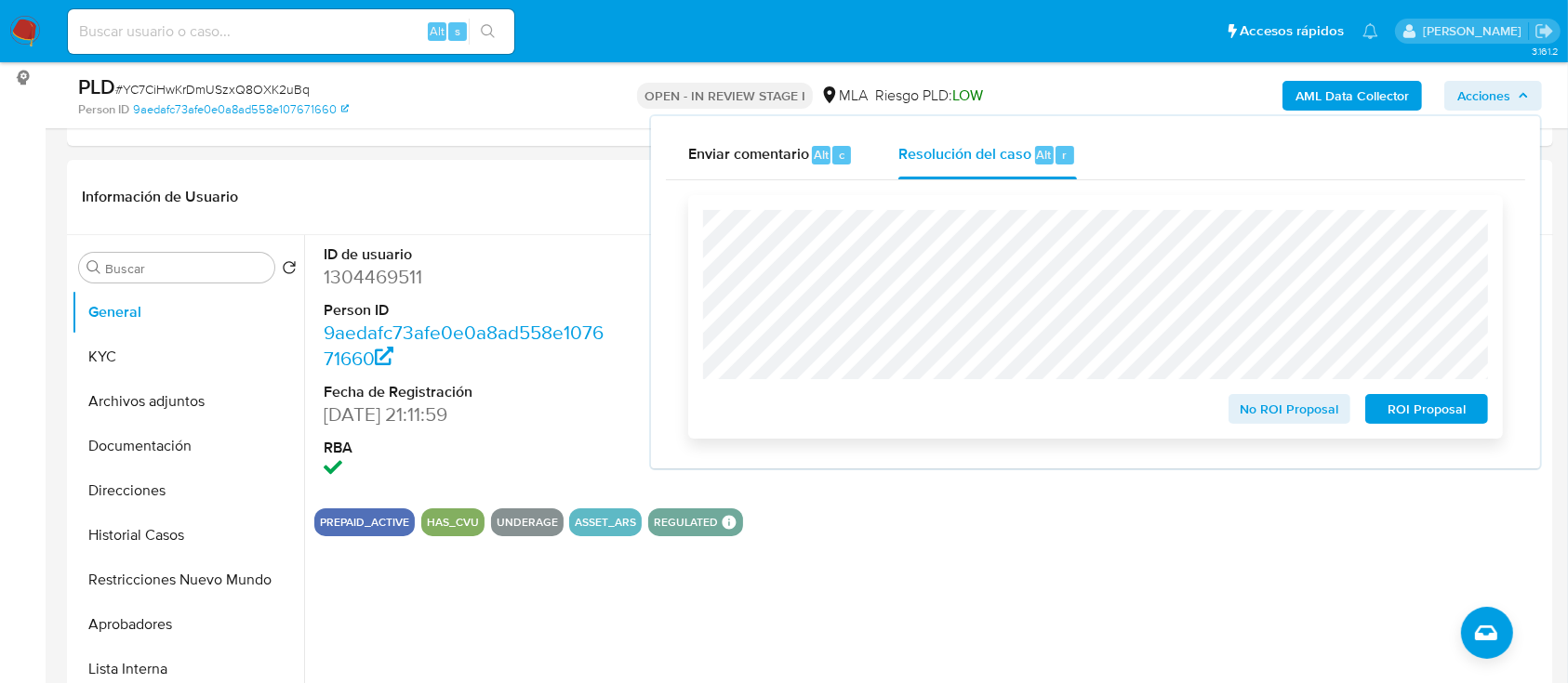
click at [1472, 400] on span "ROI Proposal" at bounding box center [1427, 408] width 97 height 26
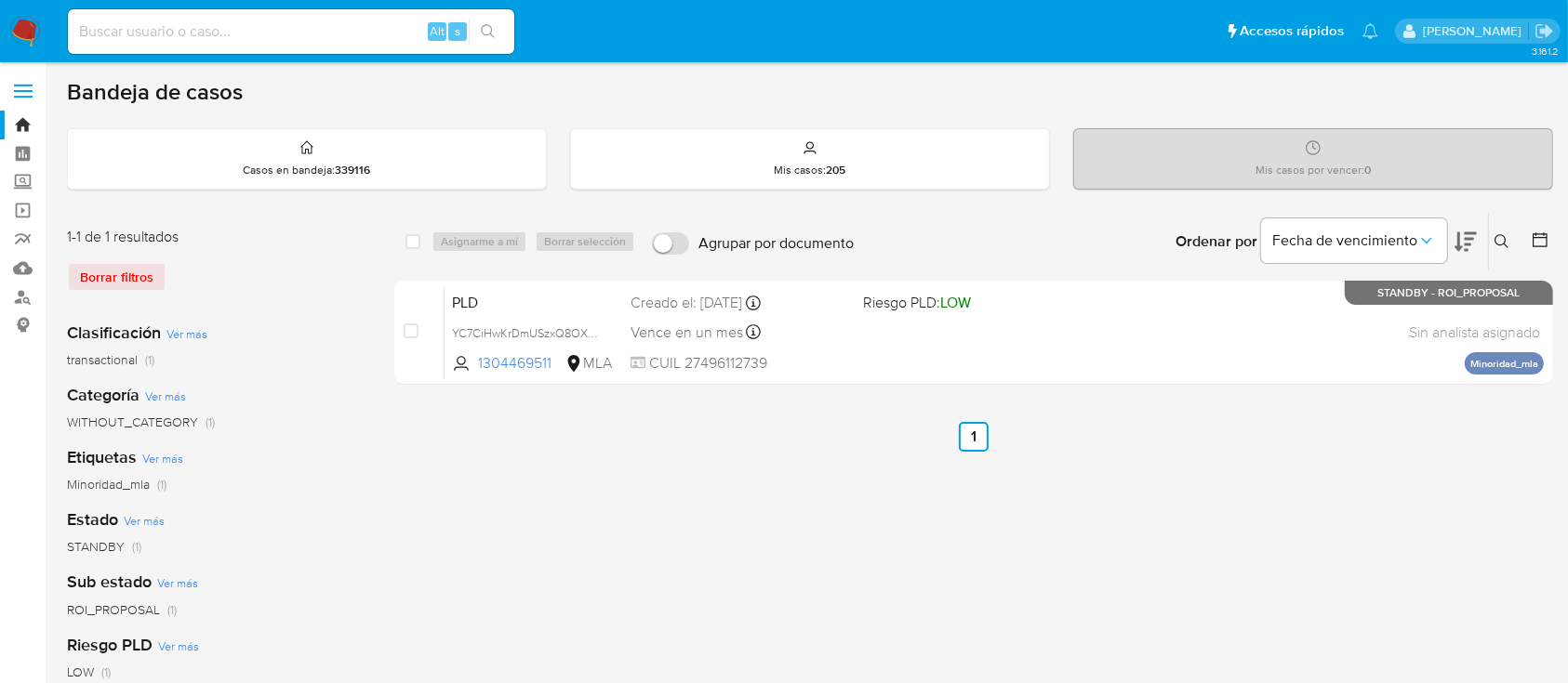
click at [1501, 234] on icon at bounding box center [1502, 241] width 14 height 14
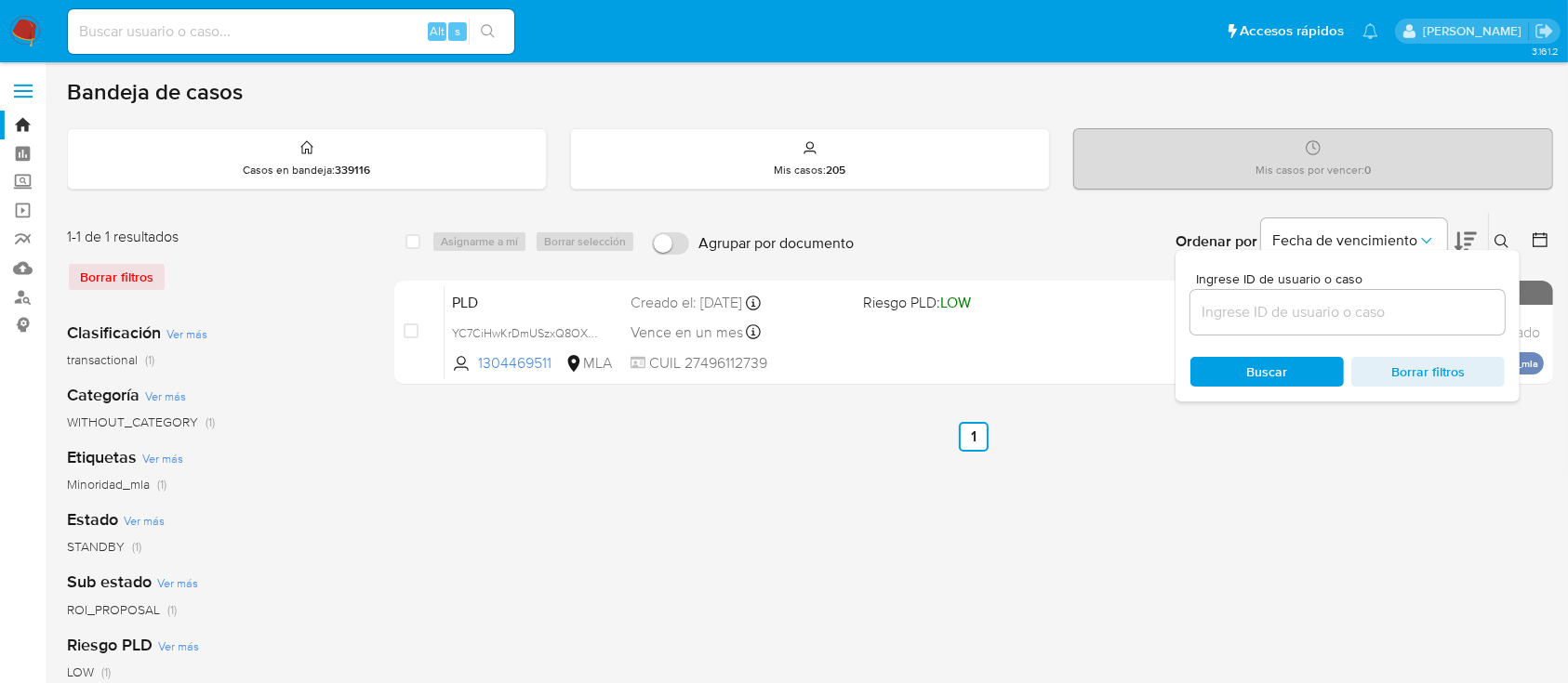
click at [1396, 306] on input at bounding box center [1347, 312] width 314 height 24
type input "572144183"
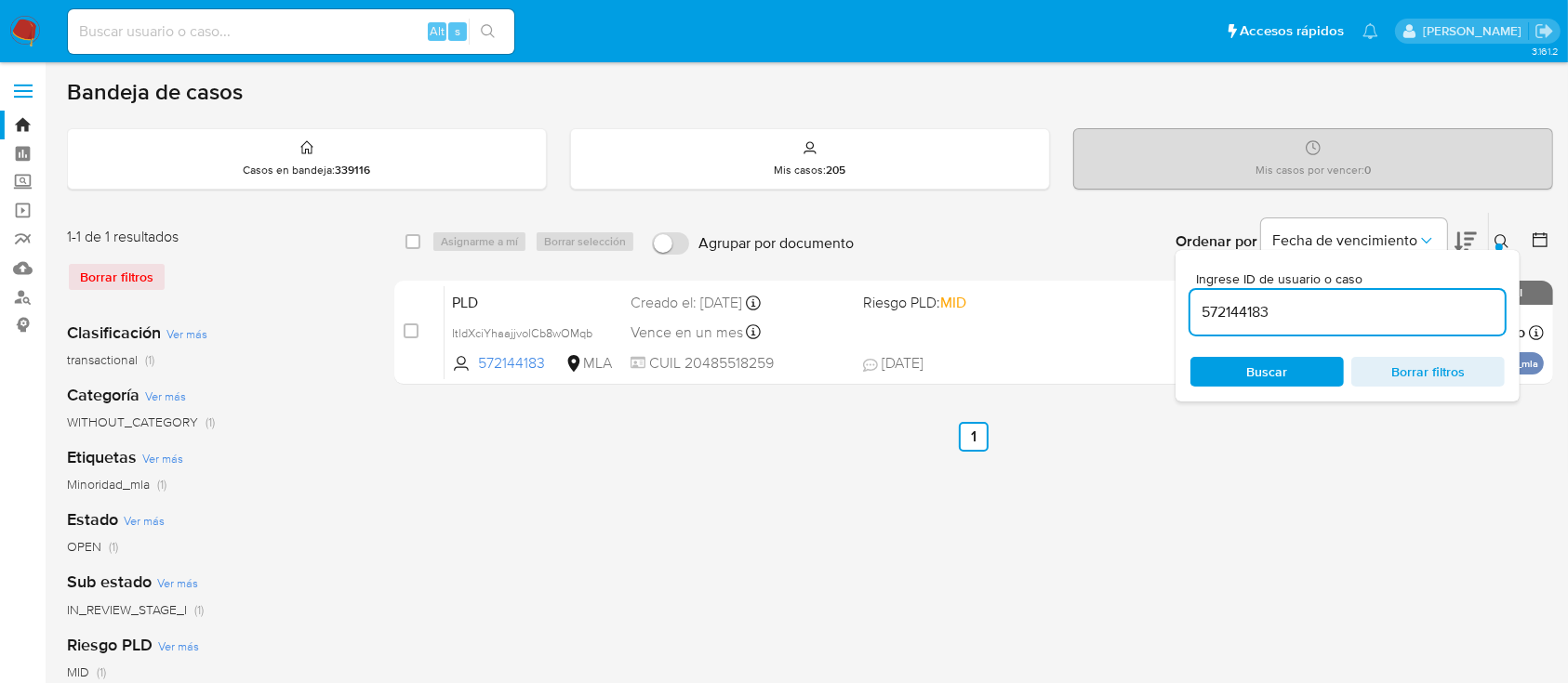
click at [1502, 239] on icon at bounding box center [1502, 241] width 15 height 15
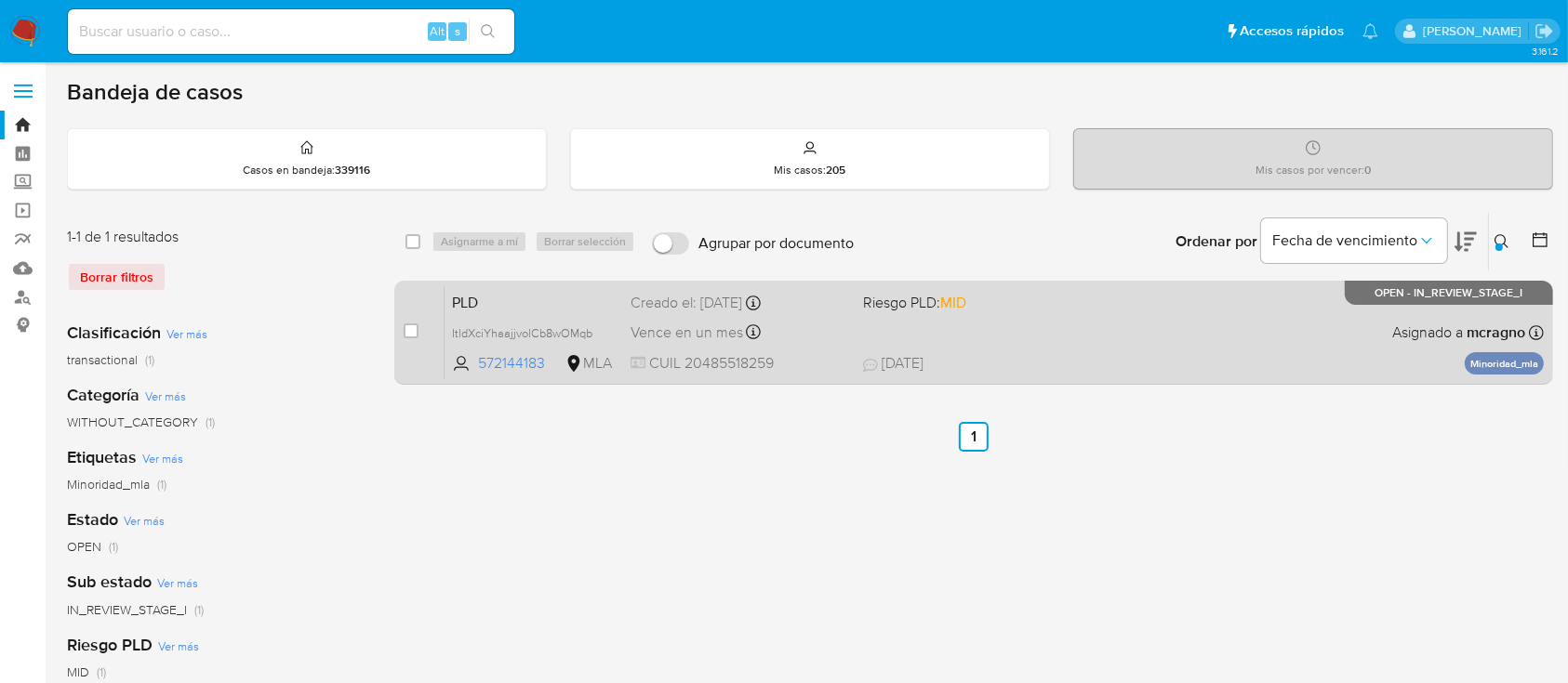
click at [1235, 327] on div "PLD ItldXciYhaajjvolCb8wOMqb 572144183 MLA Riesgo PLD: MID Creado el: 12/09/202…" at bounding box center [994, 332] width 1099 height 94
click at [402, 336] on div "case-item-checkbox No es posible asignar el caso PLD ItldXciYhaajjvolCb8wOMqb 5…" at bounding box center [974, 332] width 1158 height 104
click at [410, 333] on input "checkbox" at bounding box center [411, 330] width 15 height 15
checkbox input "true"
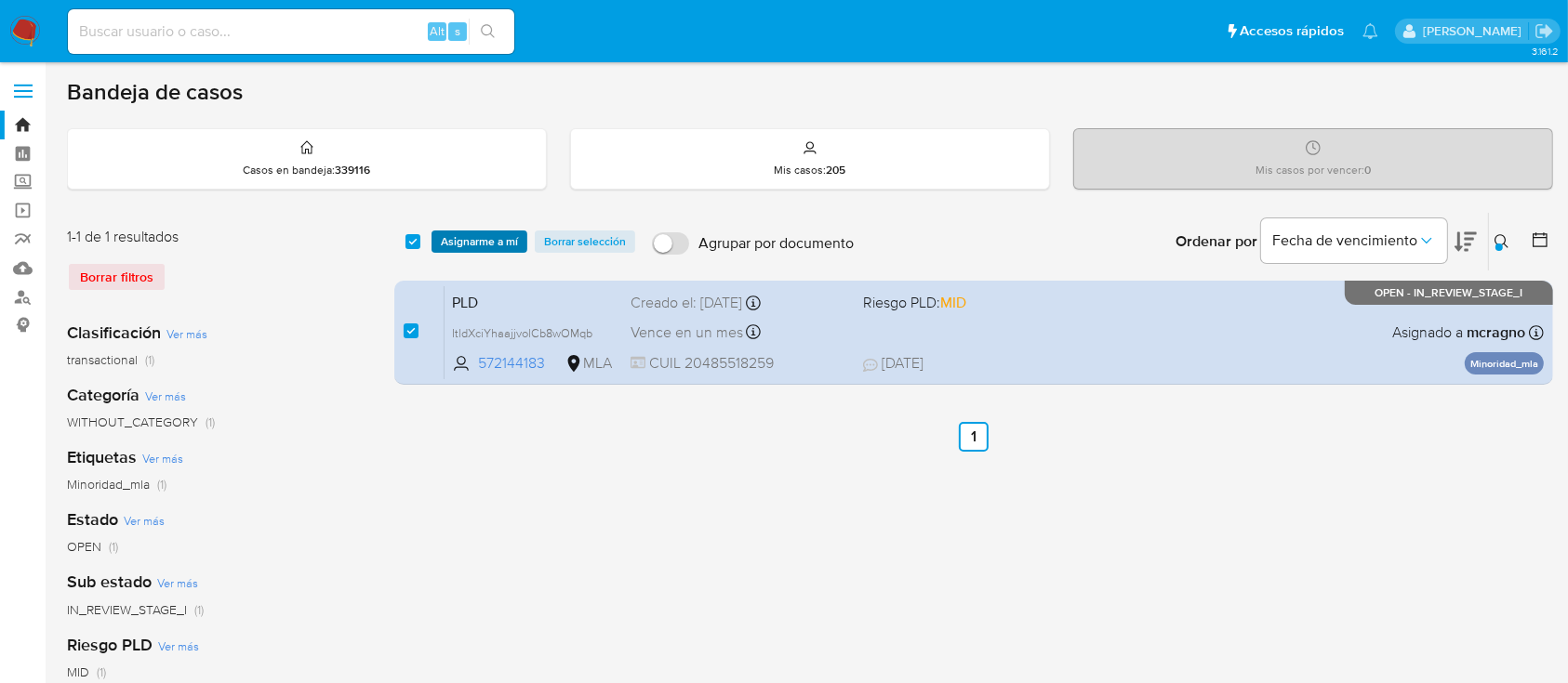
click at [481, 245] on span "Asignarme a mí" at bounding box center [480, 241] width 77 height 19
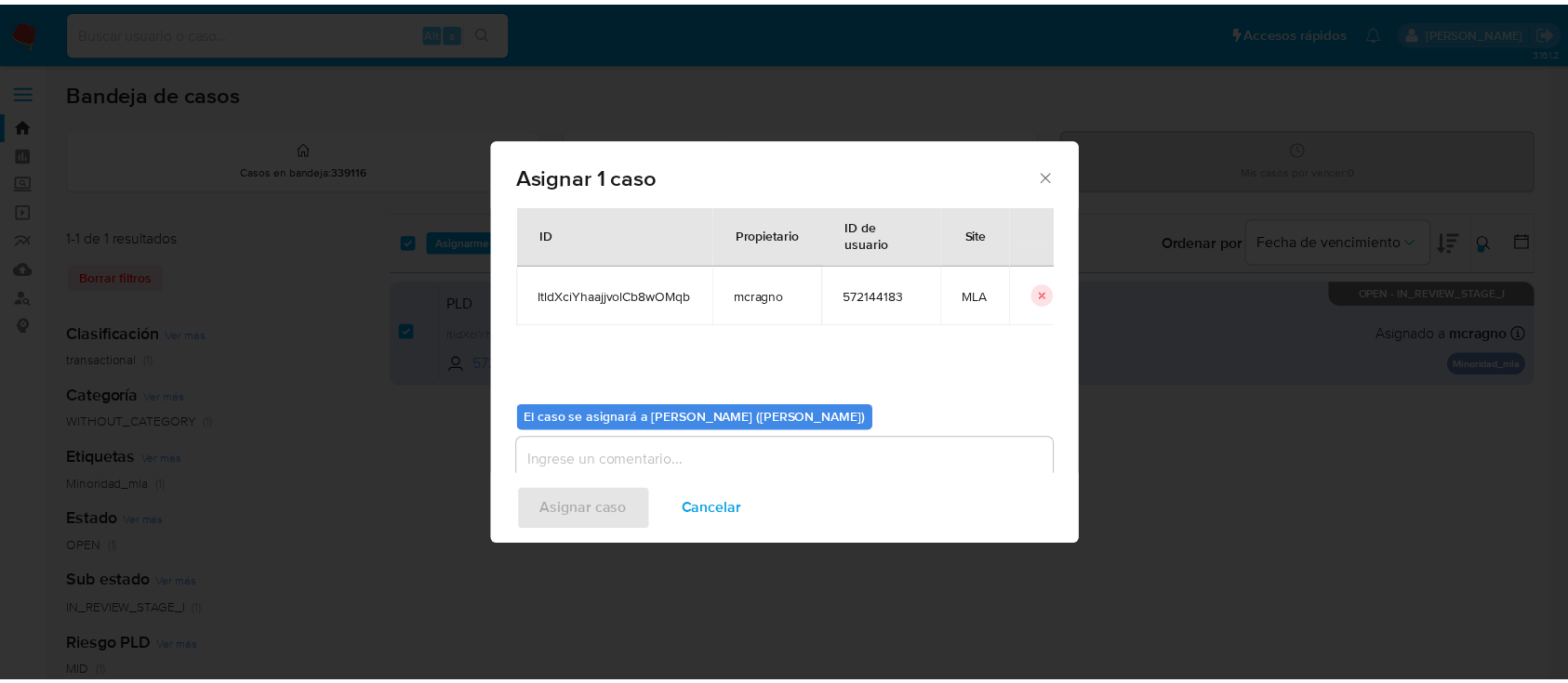
scroll to position [95, 0]
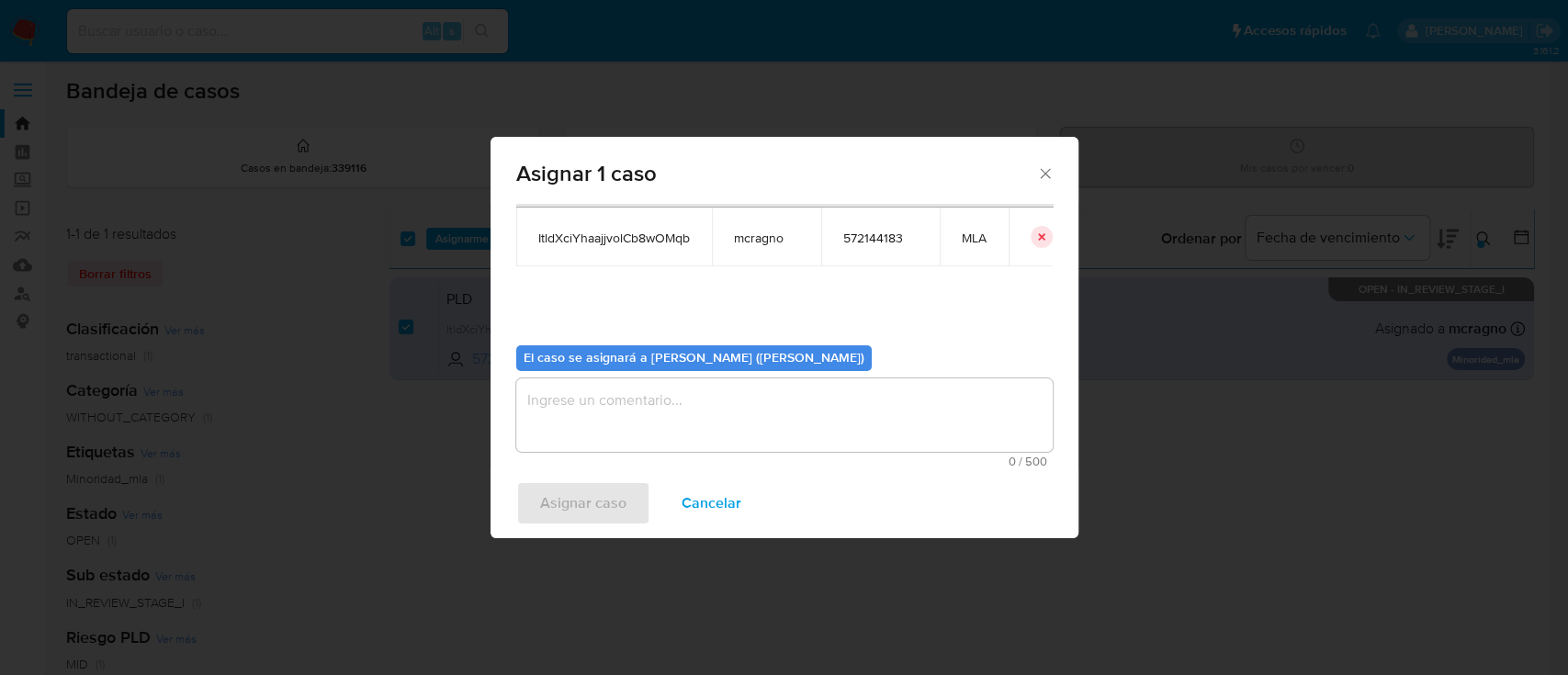
click at [606, 413] on textarea "assign-modal" at bounding box center [784, 414] width 537 height 73
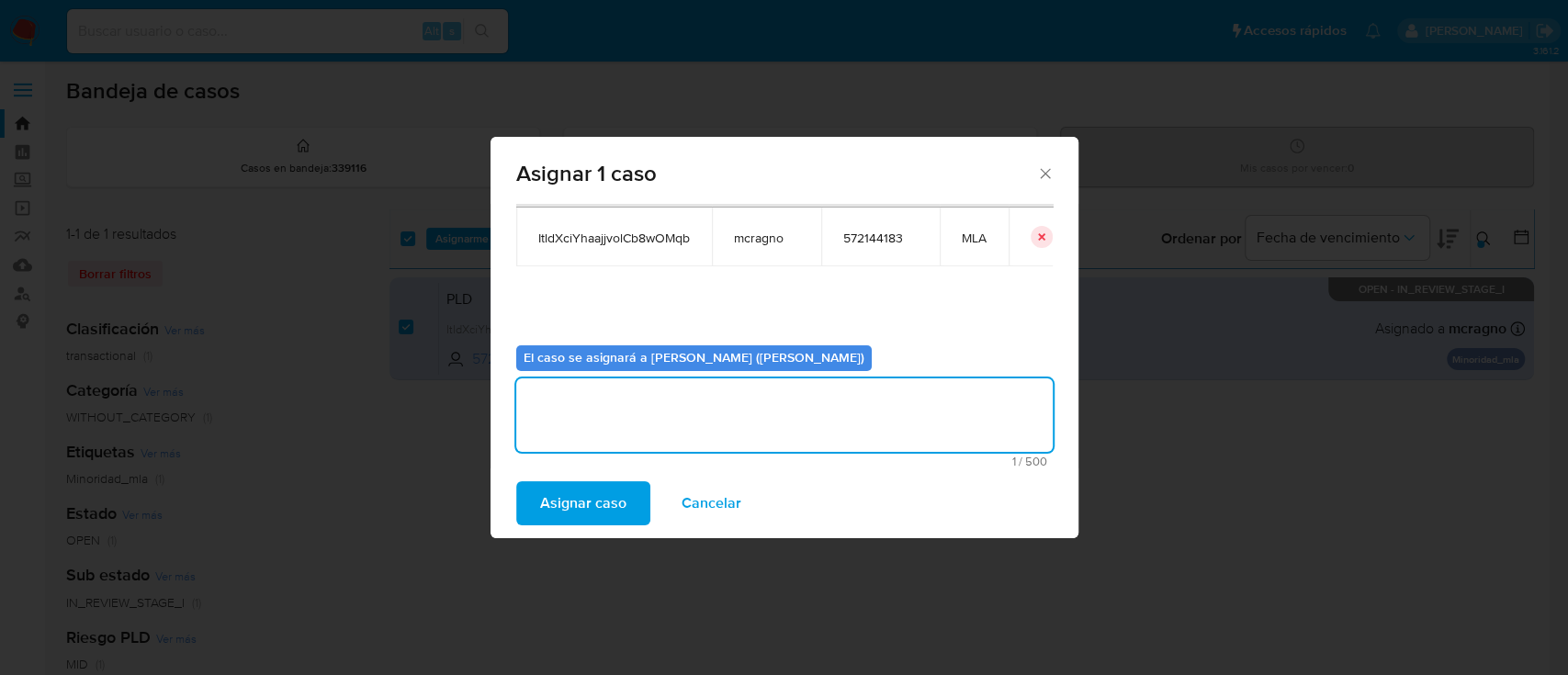
click at [606, 496] on span "Asignar caso" at bounding box center [583, 503] width 86 height 40
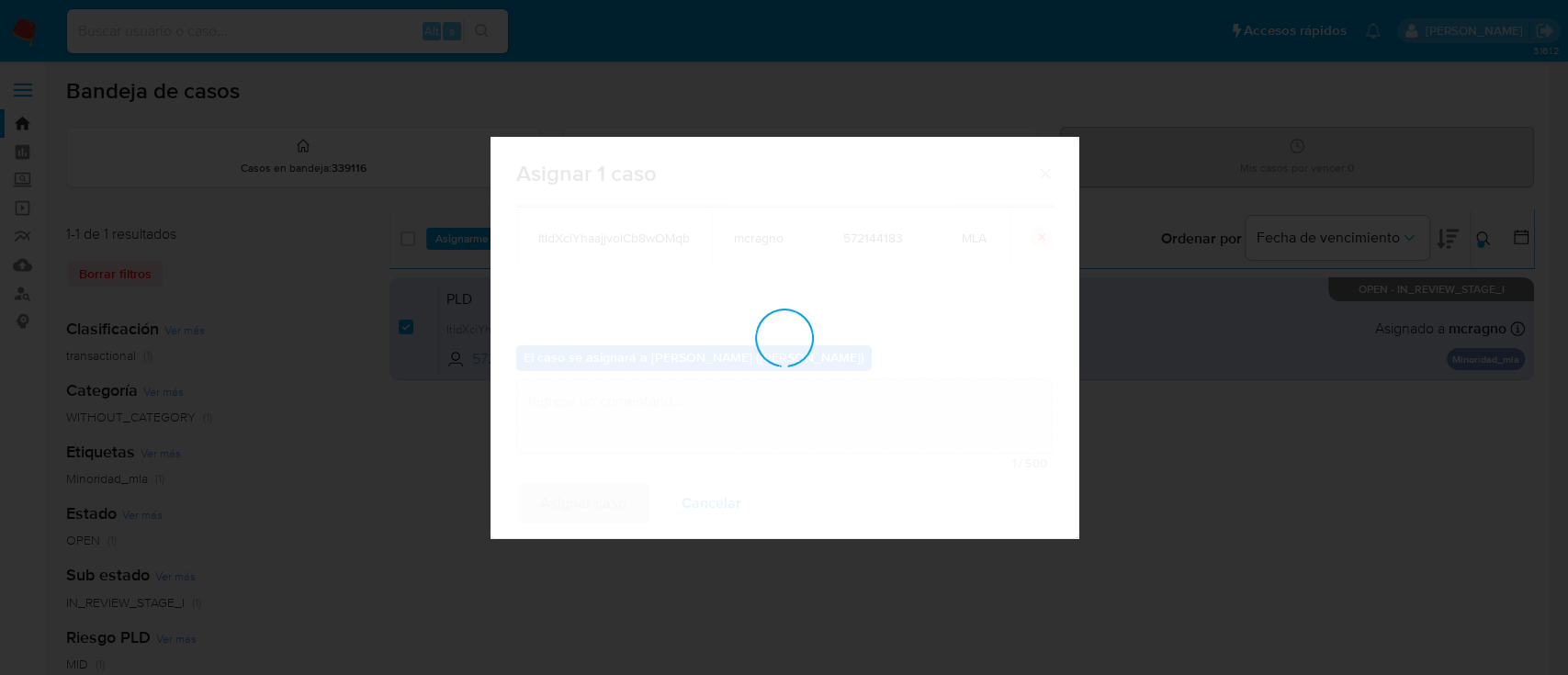
checkbox input "false"
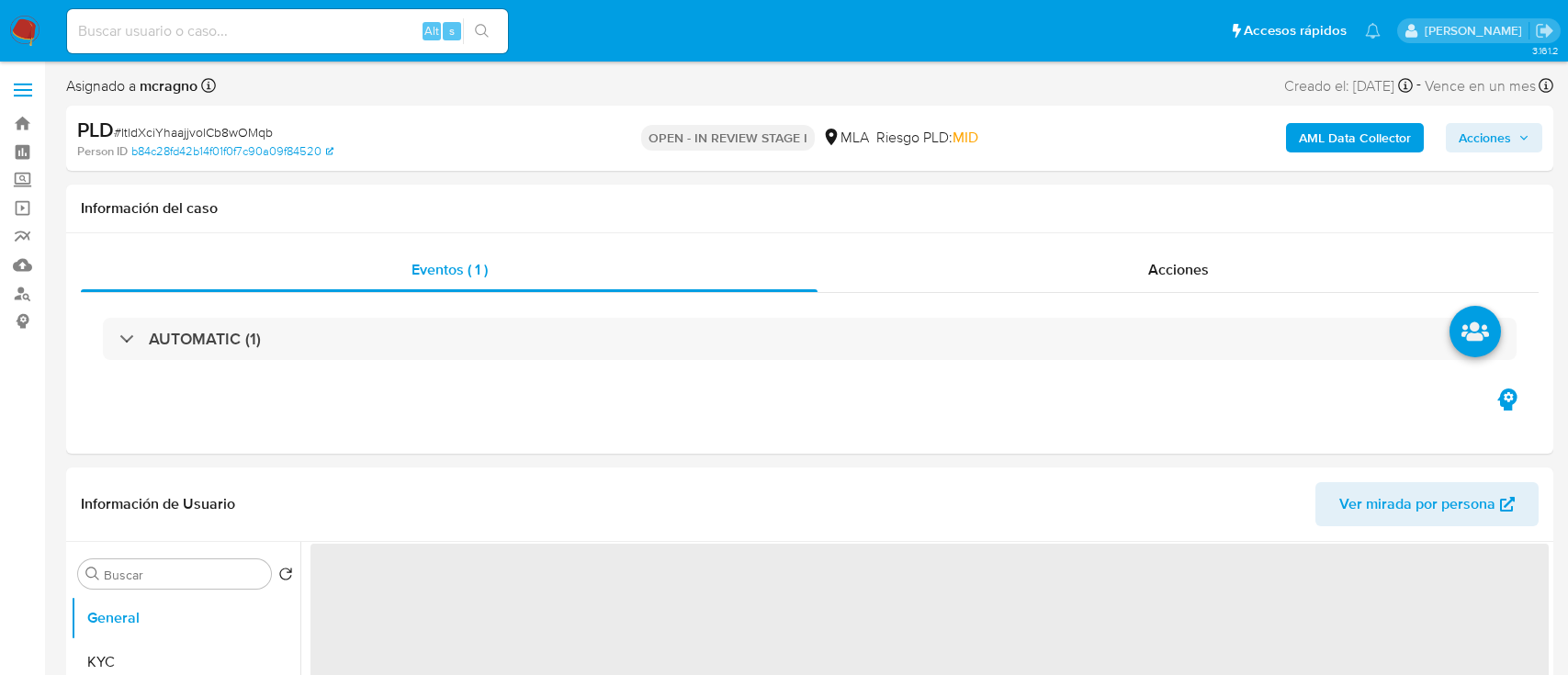
select select "10"
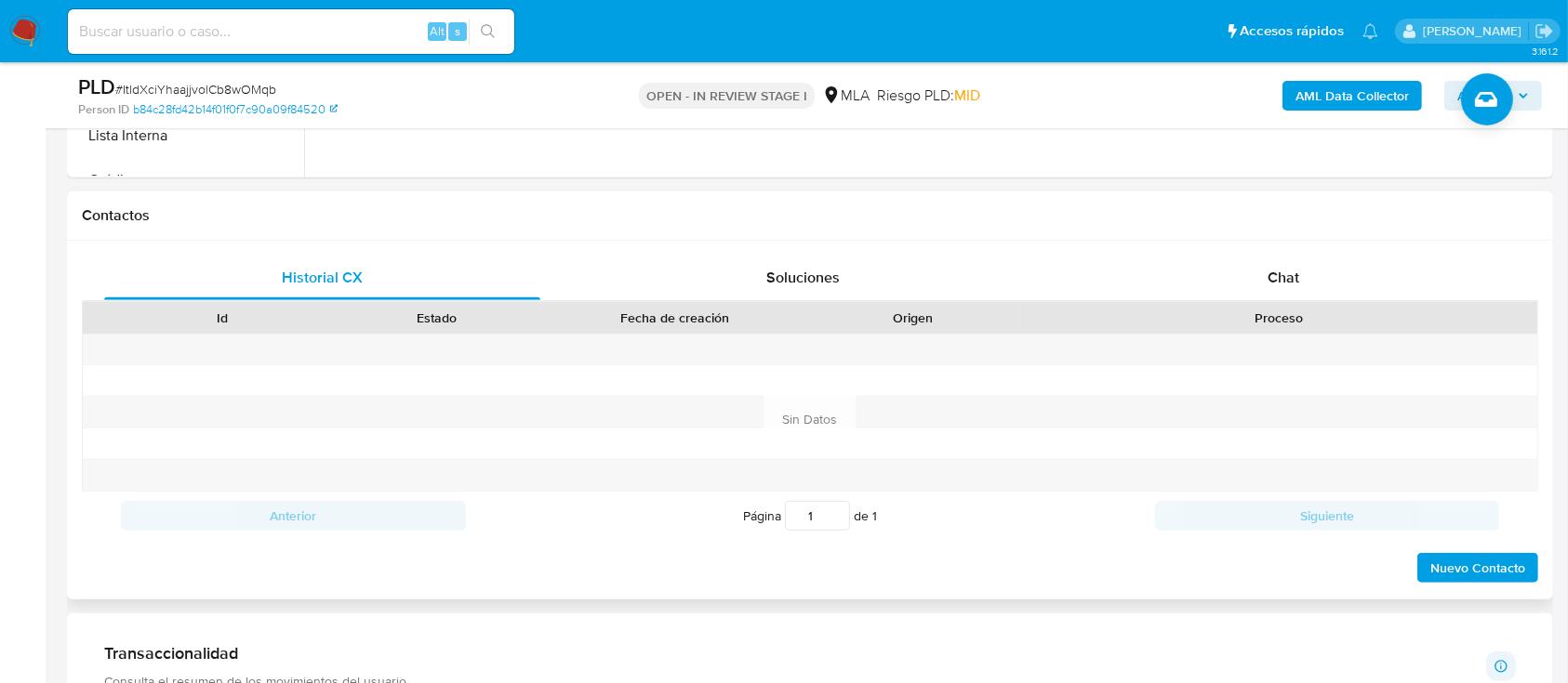
scroll to position [867, 0]
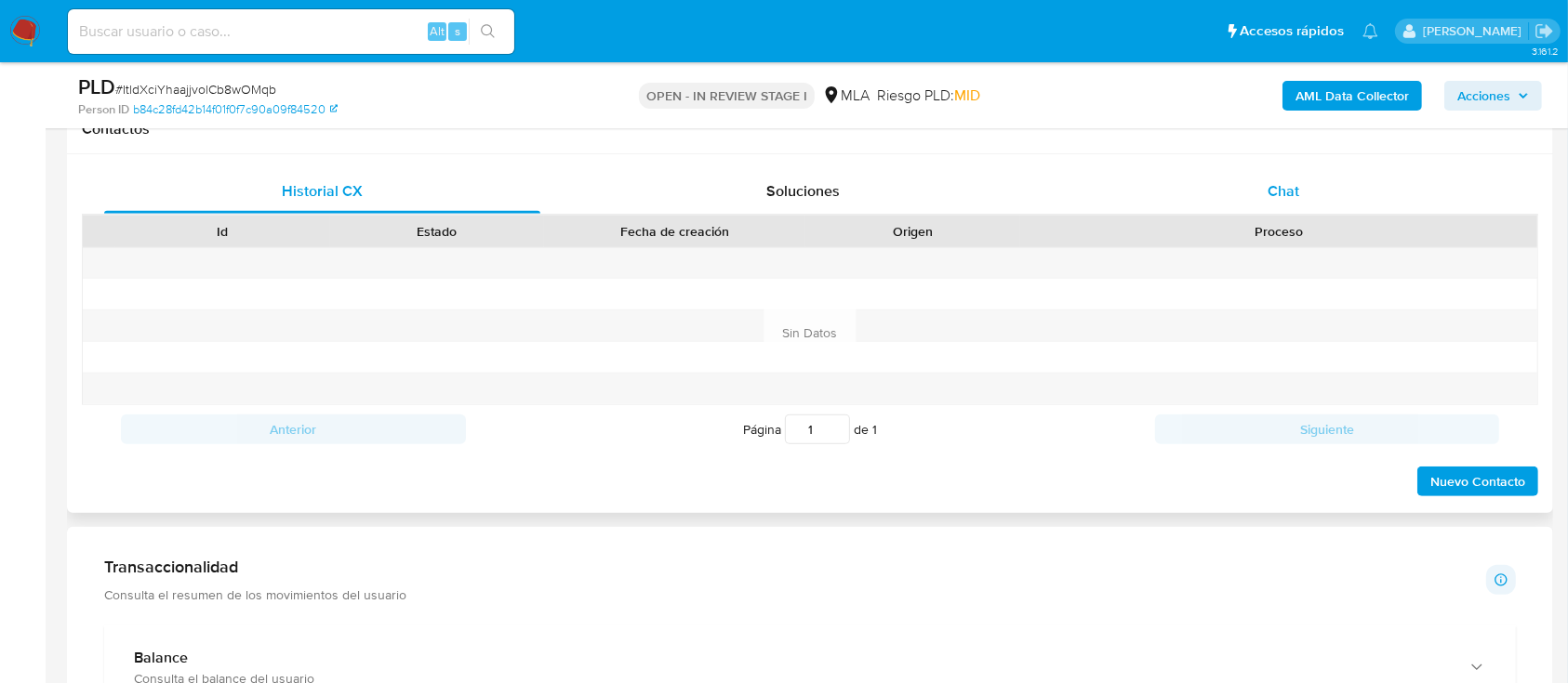
click at [1360, 189] on div "Chat" at bounding box center [1284, 191] width 436 height 45
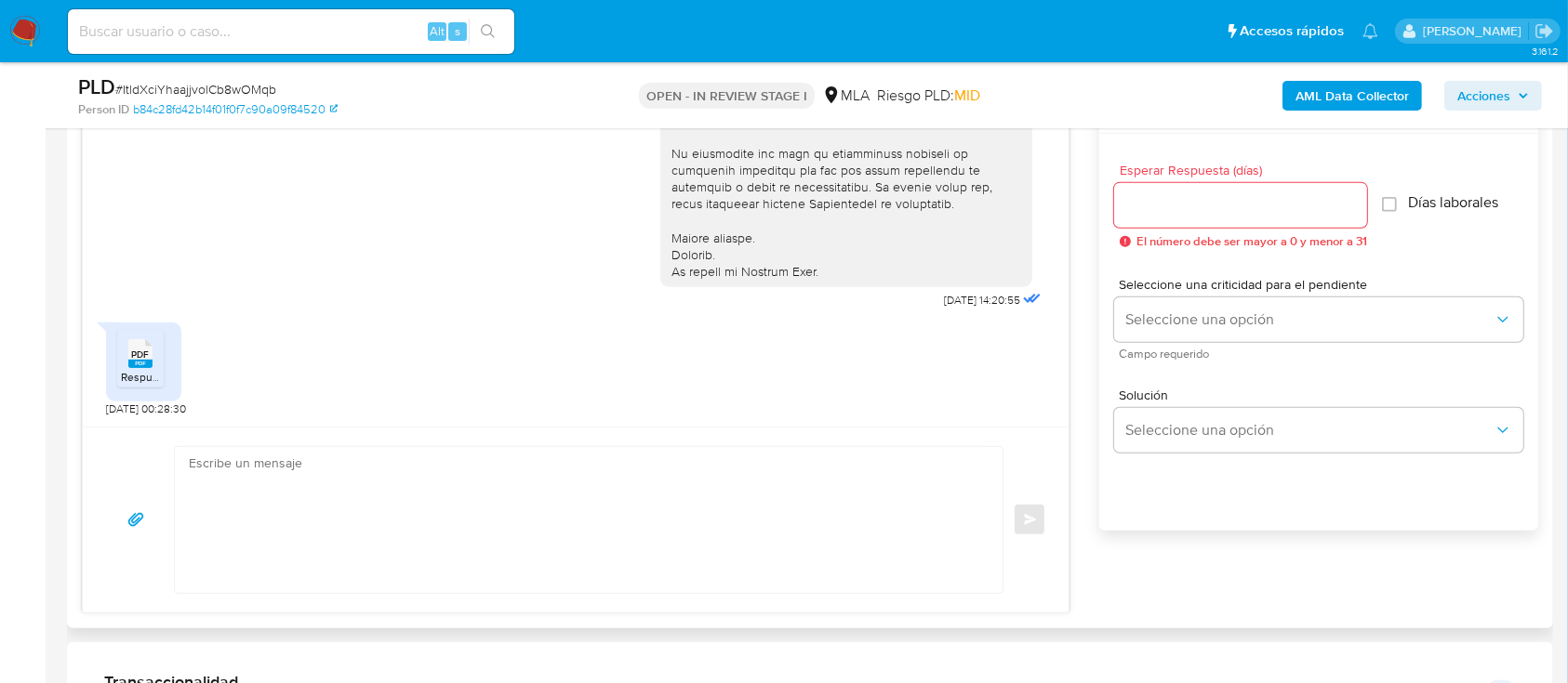
scroll to position [1115, 0]
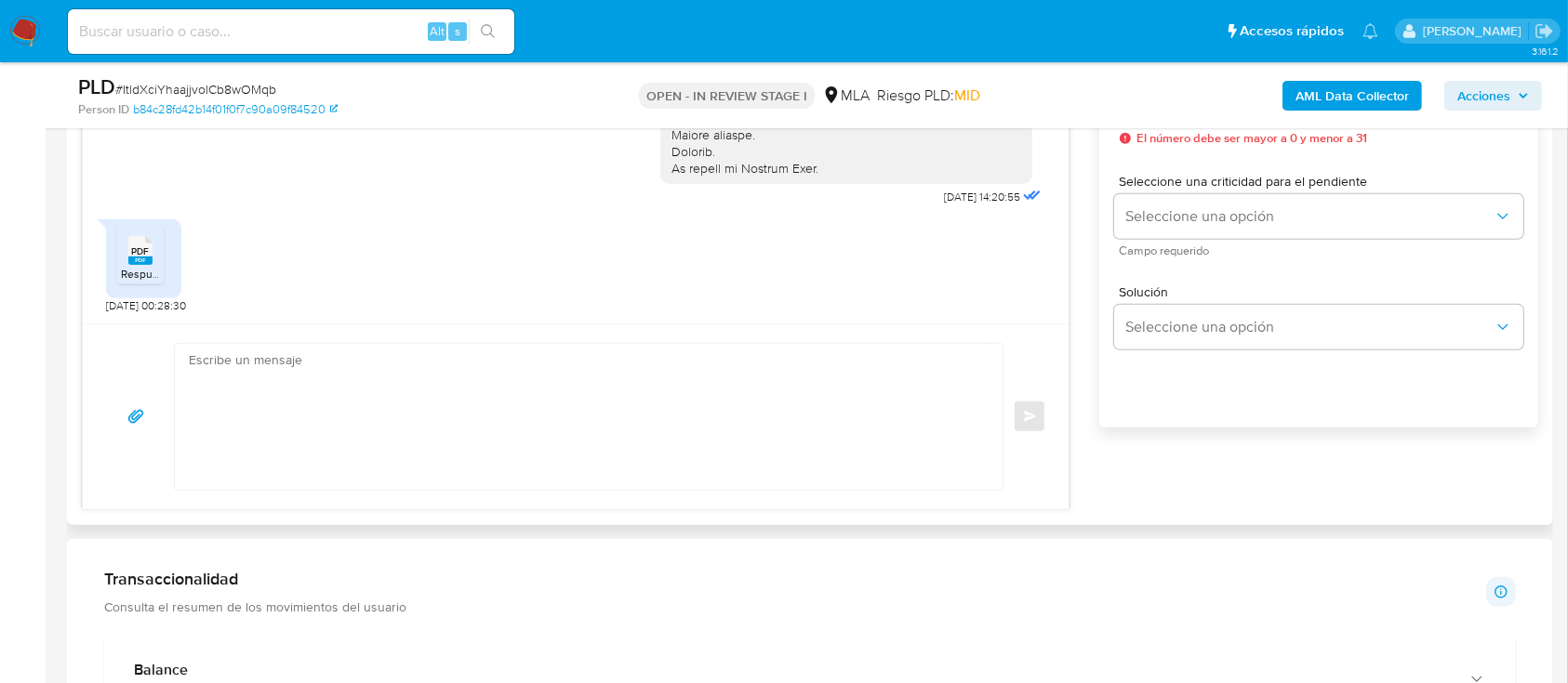
click at [446, 404] on textarea at bounding box center [583, 416] width 790 height 146
paste textarea "Hola Lucas Casenave, Muchas gracias por la información aportada. Te sugerimos d…"
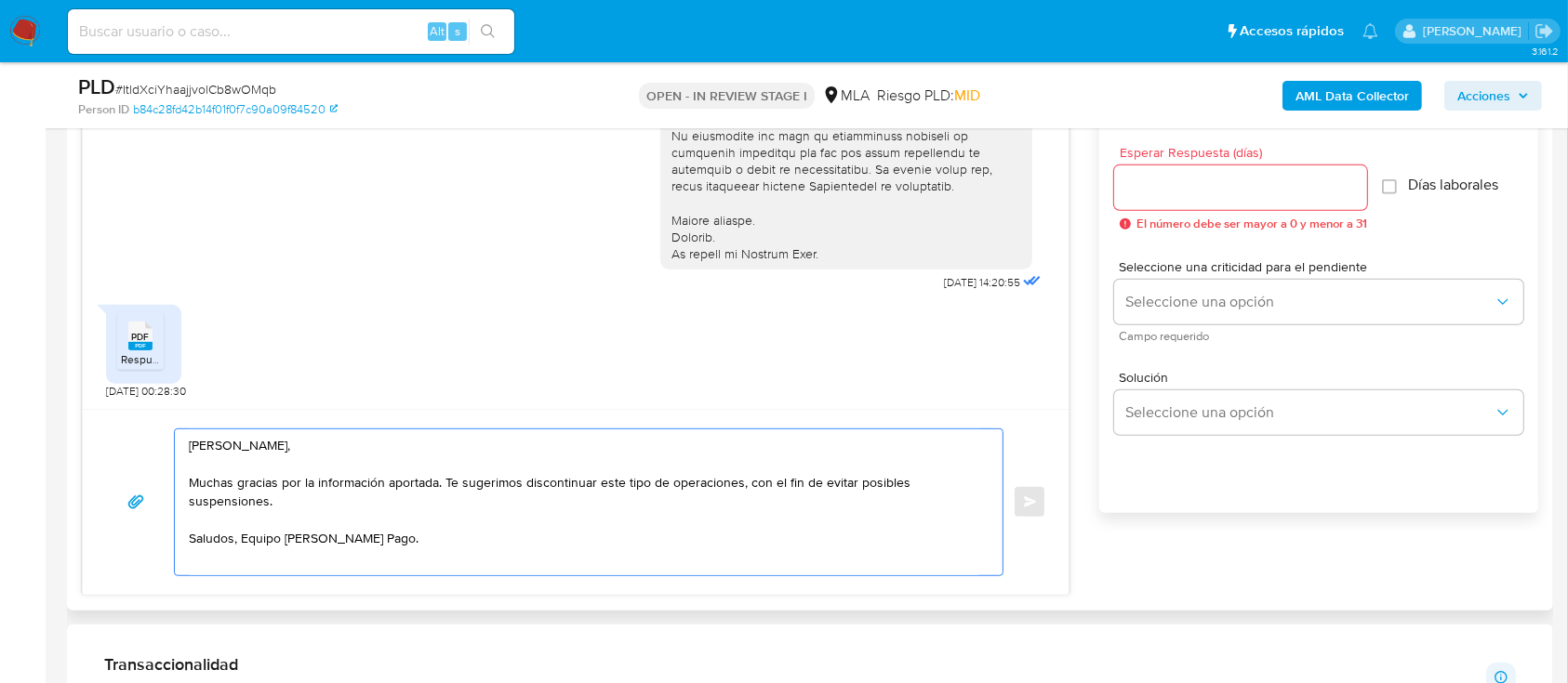
scroll to position [991, 0]
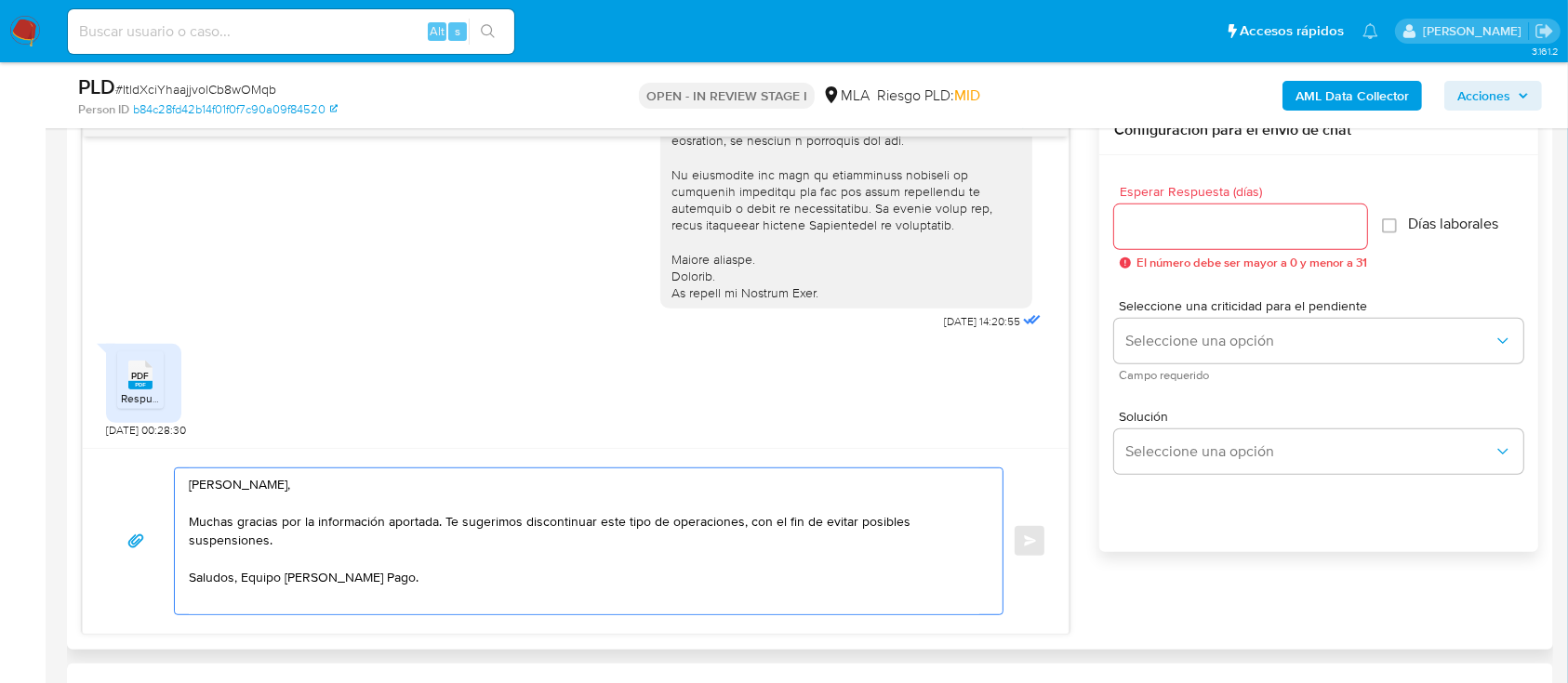
type textarea "Hola Lucas Casenave, Muchas gracias por la información aportada. Te sugerimos d…"
click at [1175, 242] on div at bounding box center [1240, 226] width 253 height 45
click at [1193, 234] on input "Esperar Respuesta (días)" at bounding box center [1240, 227] width 253 height 24
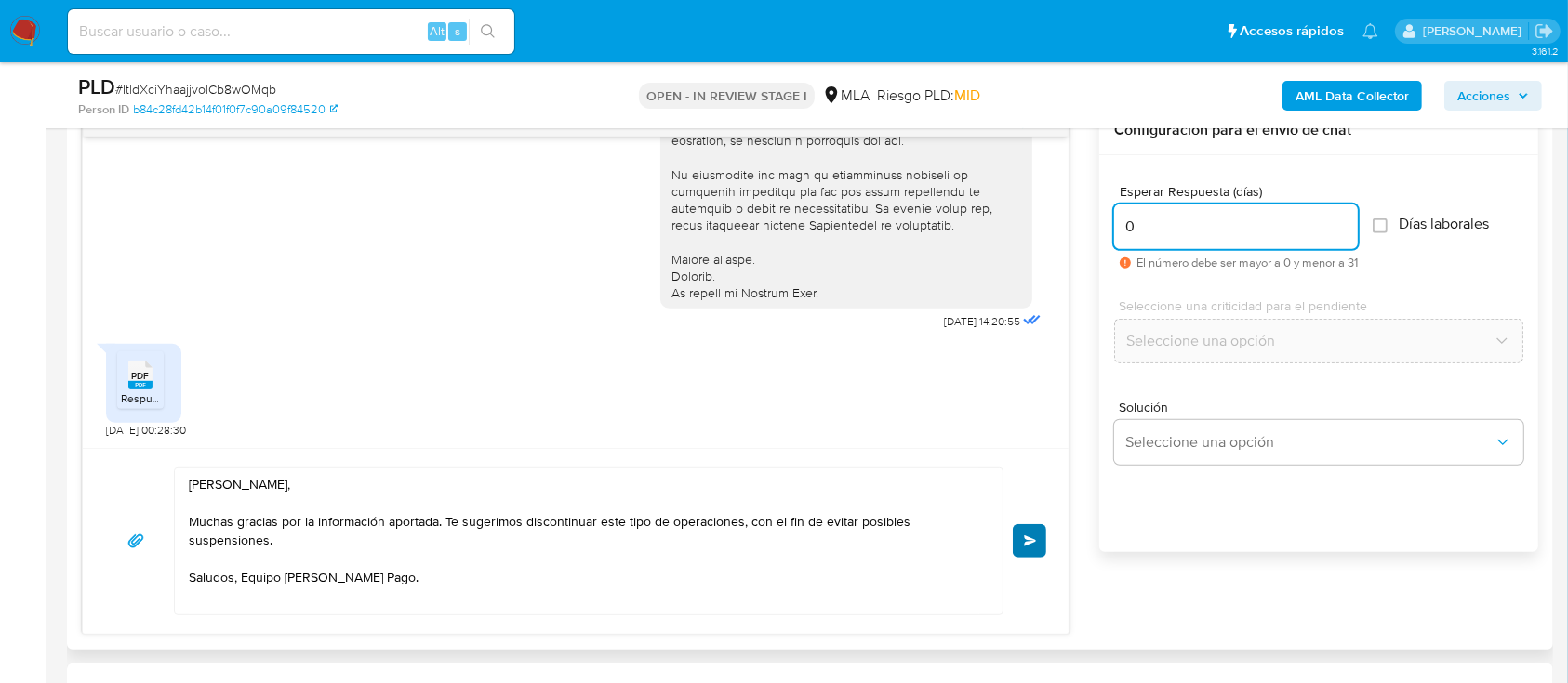
type input "0"
click at [1030, 543] on span "Enviar" at bounding box center [1029, 540] width 13 height 11
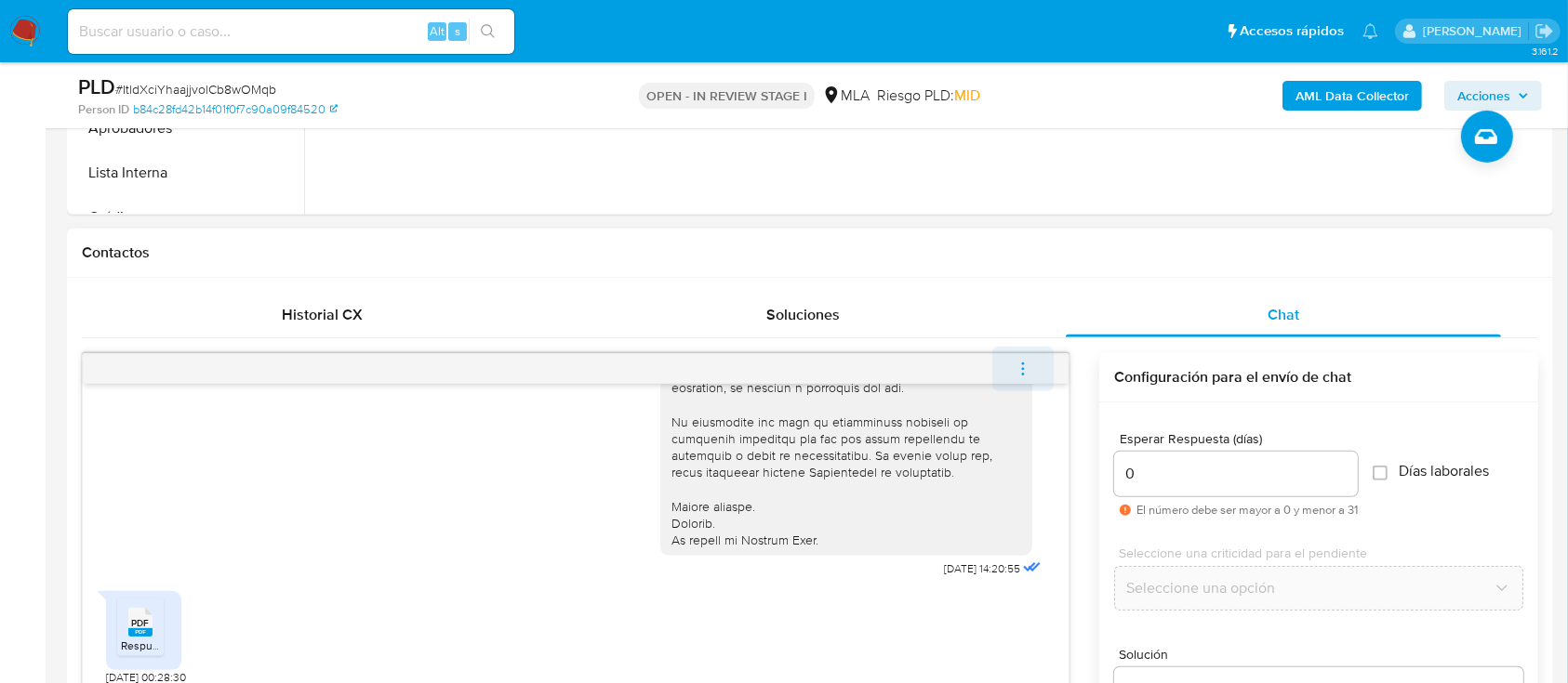
scroll to position [831, 0]
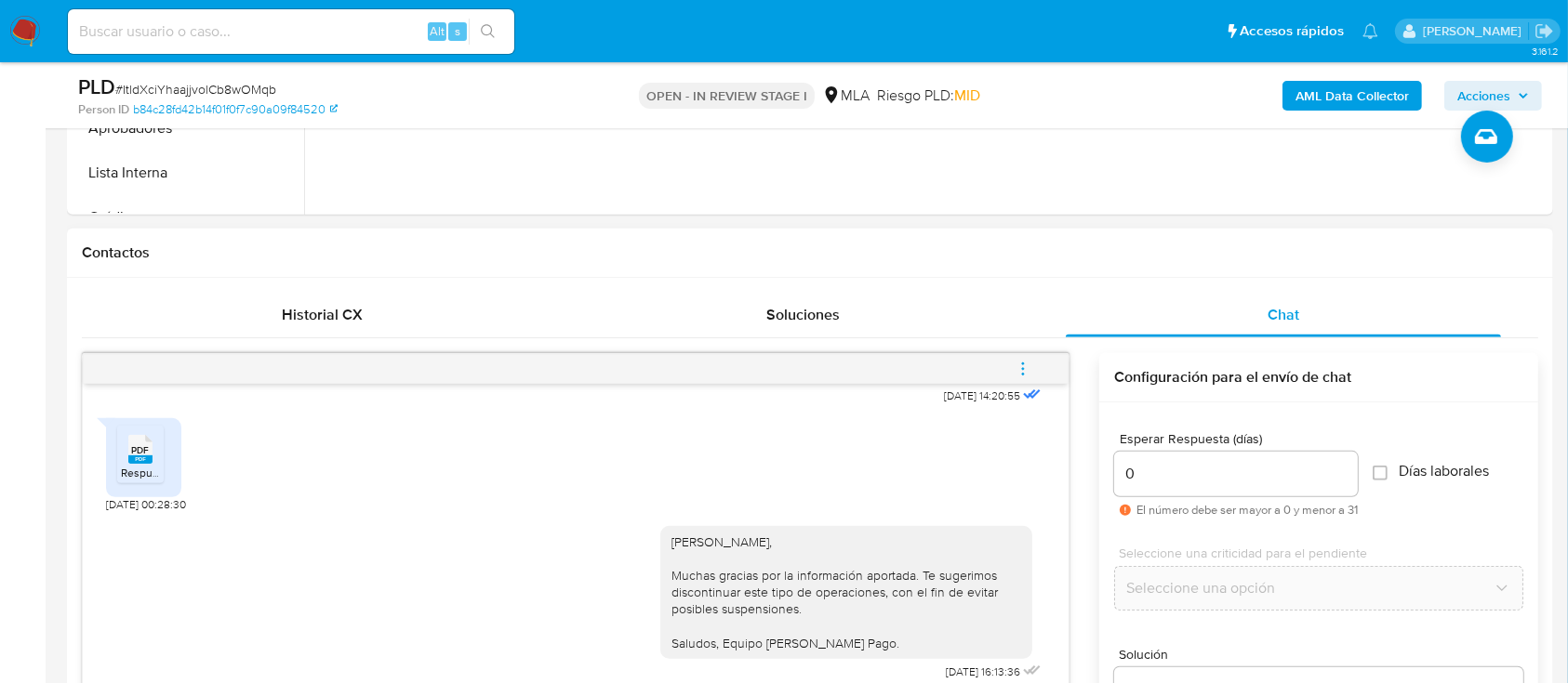
click at [1034, 374] on button "menu-action" at bounding box center [1024, 369] width 61 height 45
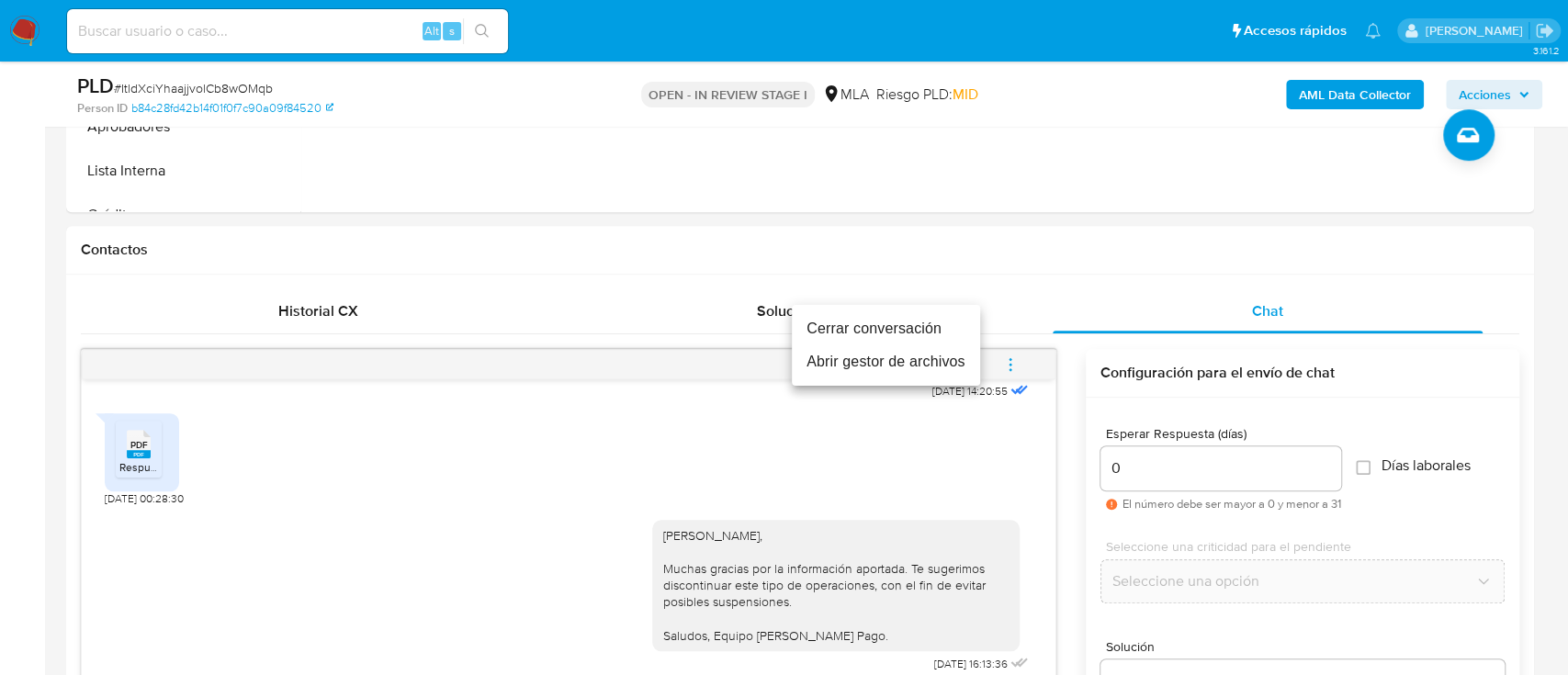
click at [898, 329] on li "Cerrar conversación" at bounding box center [885, 329] width 188 height 33
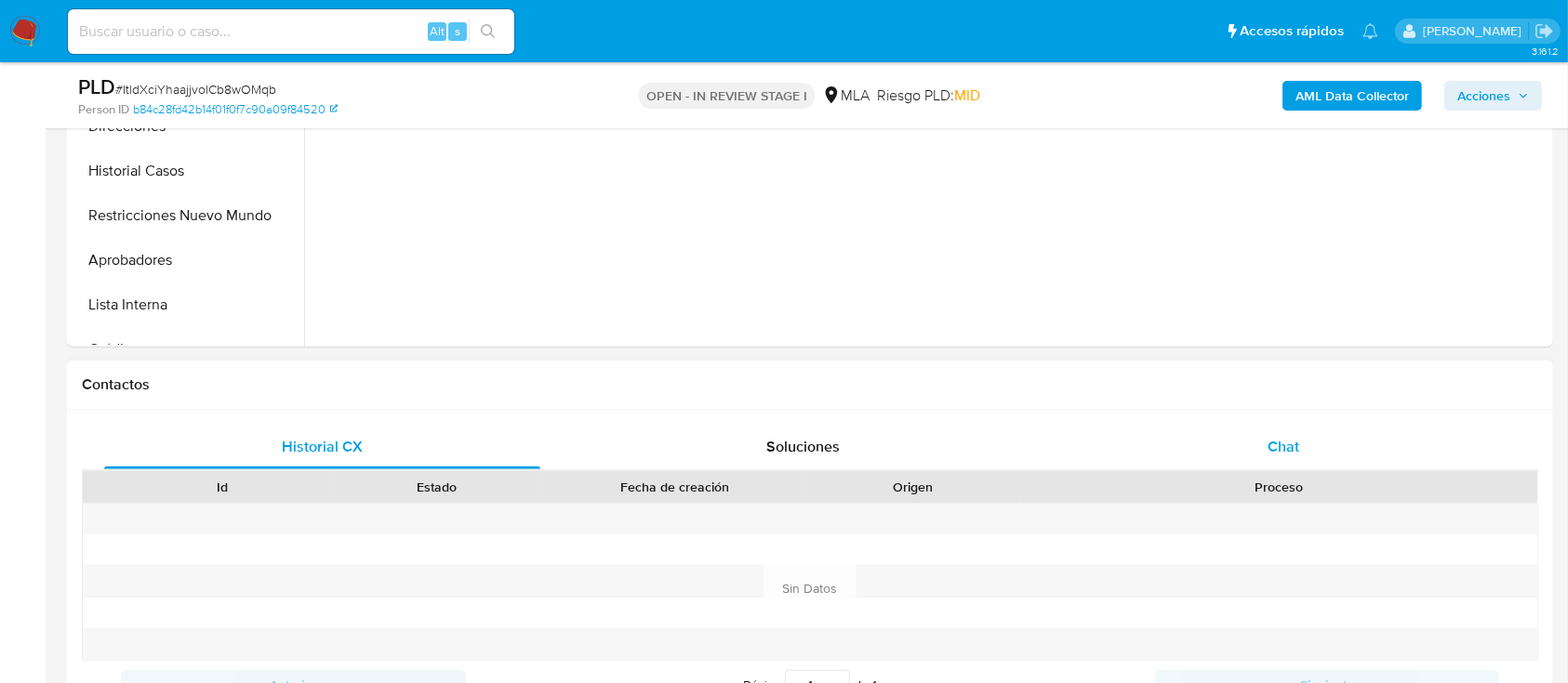
select select "10"
click at [1339, 449] on div "Chat" at bounding box center [1284, 447] width 436 height 45
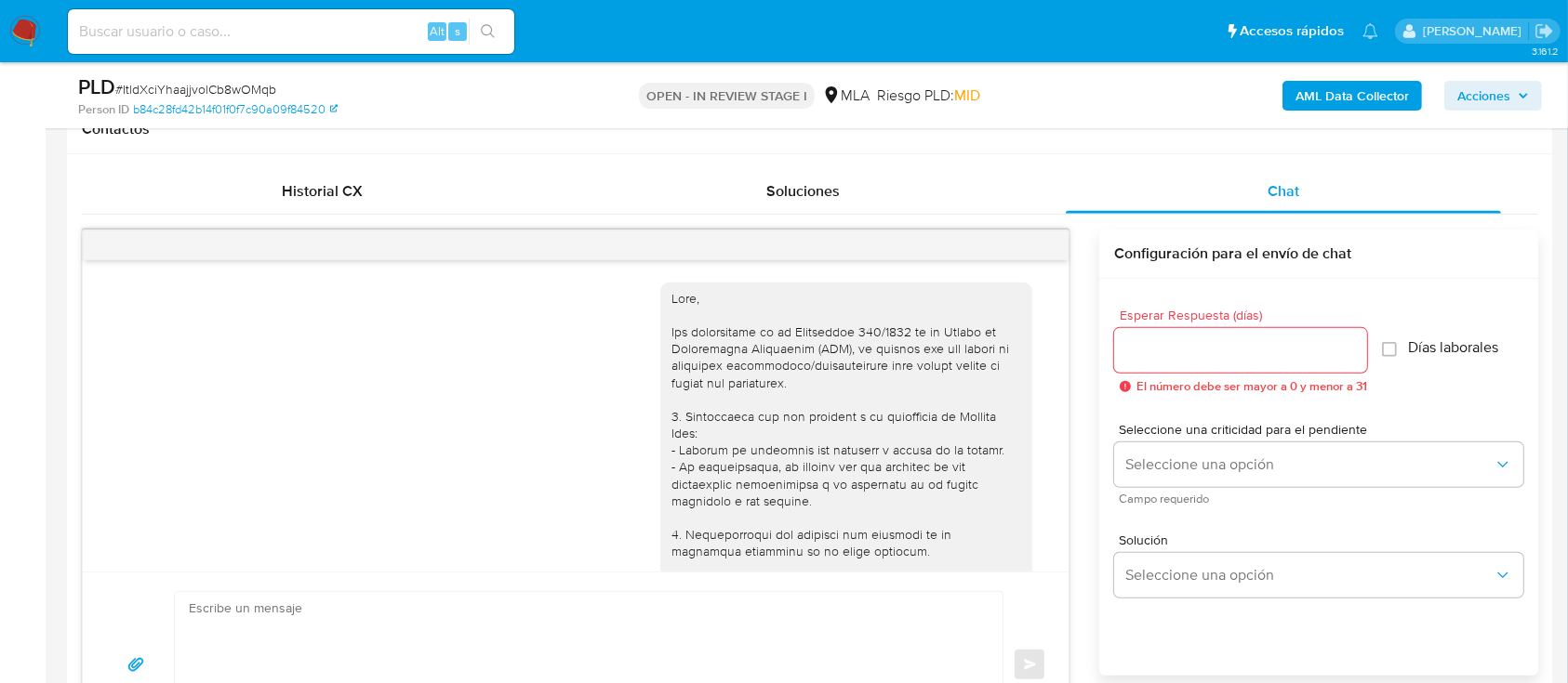
scroll to position [831, 0]
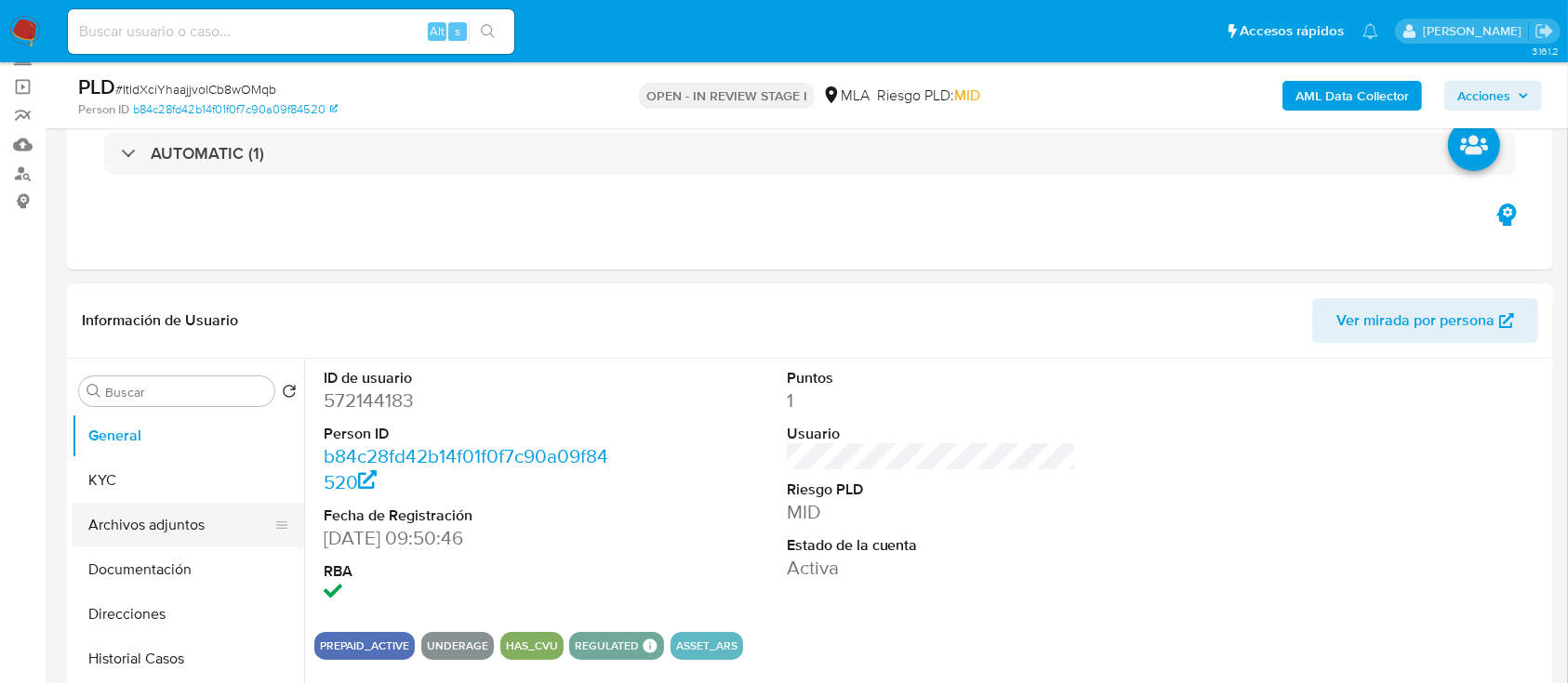
click at [145, 530] on button "Archivos adjuntos" at bounding box center [180, 524] width 217 height 45
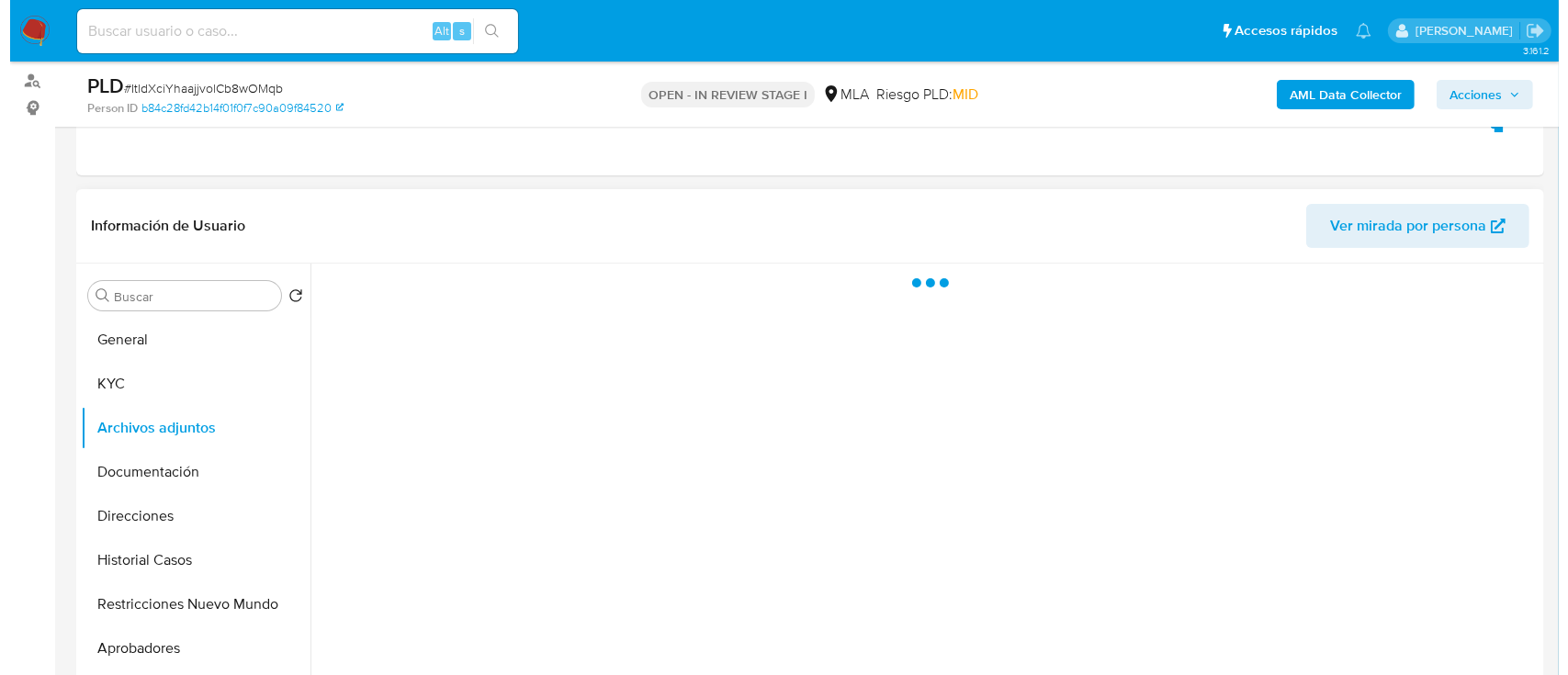
scroll to position [367, 0]
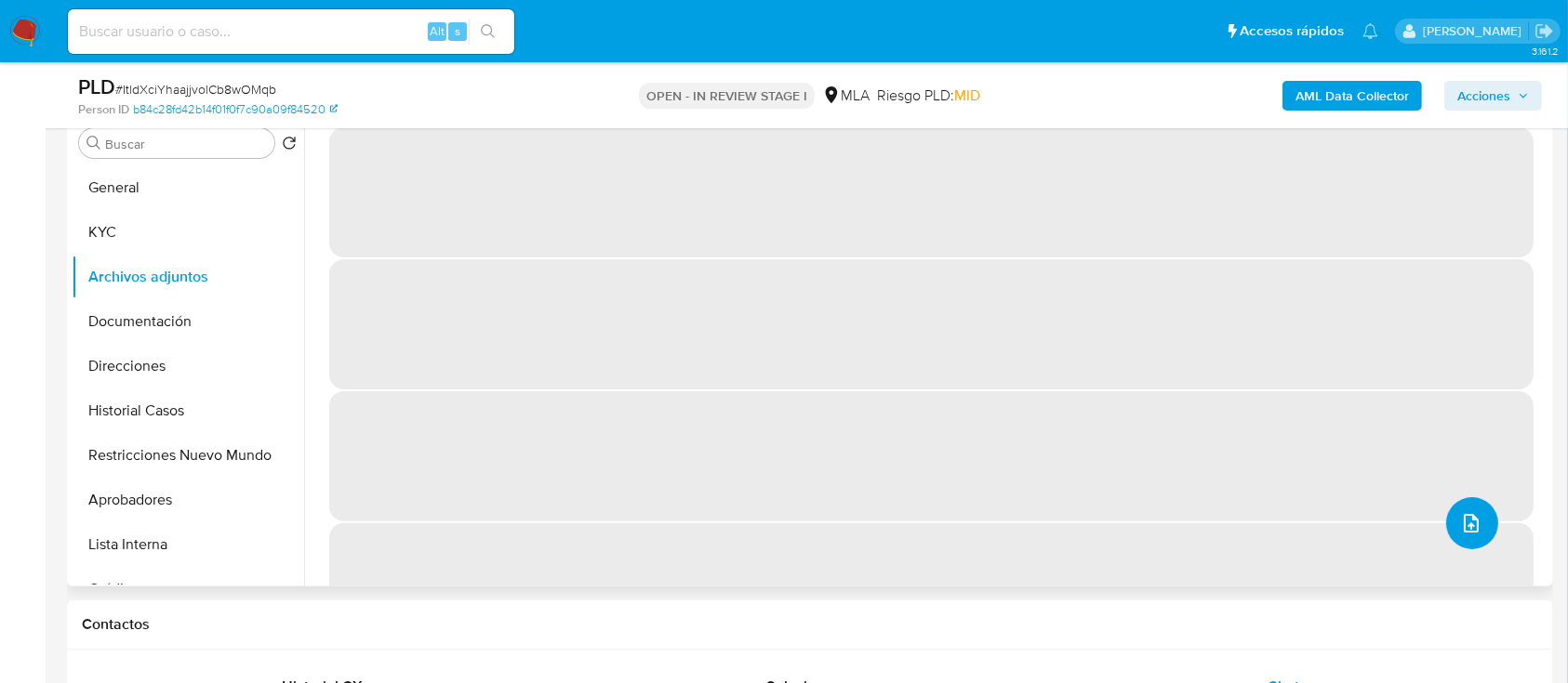
click at [1460, 520] on icon "upload-file" at bounding box center [1471, 523] width 23 height 23
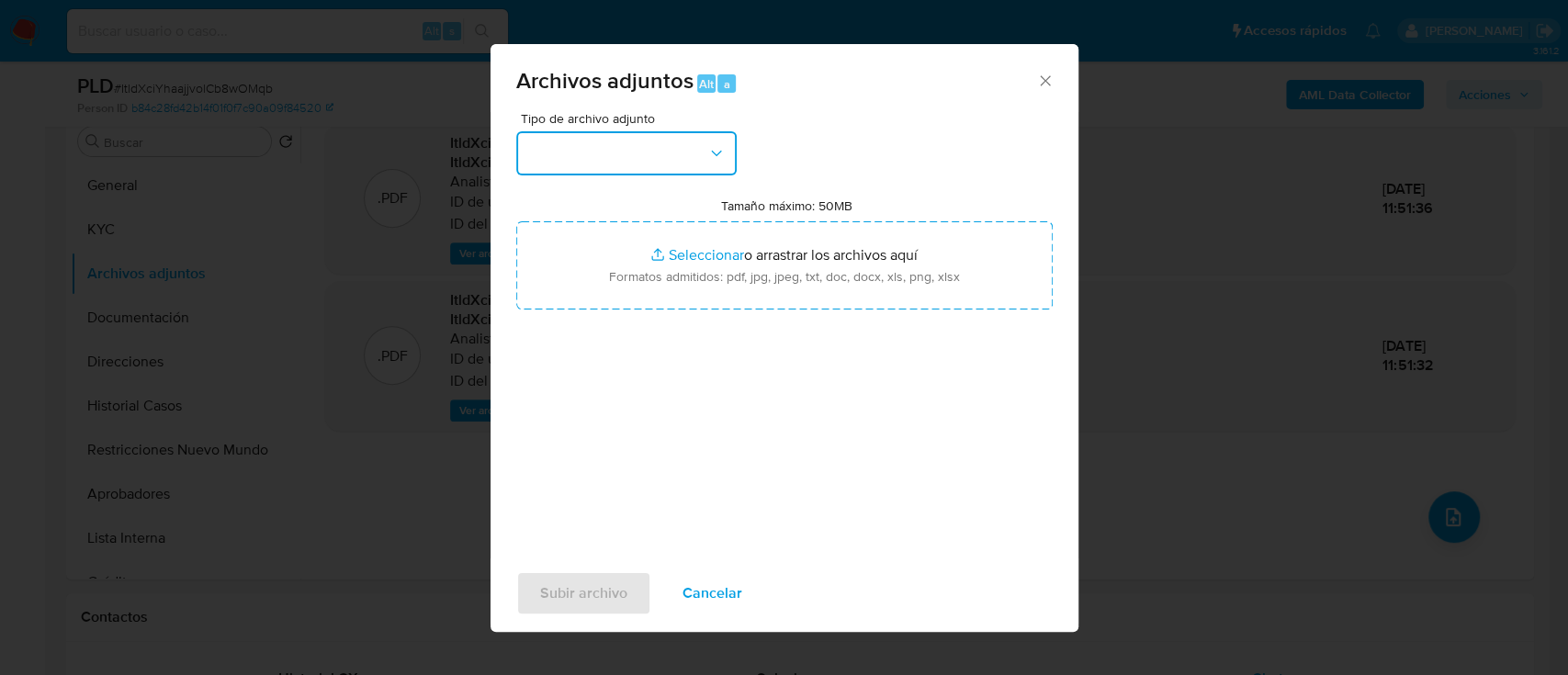
click at [624, 166] on button "button" at bounding box center [626, 153] width 220 height 44
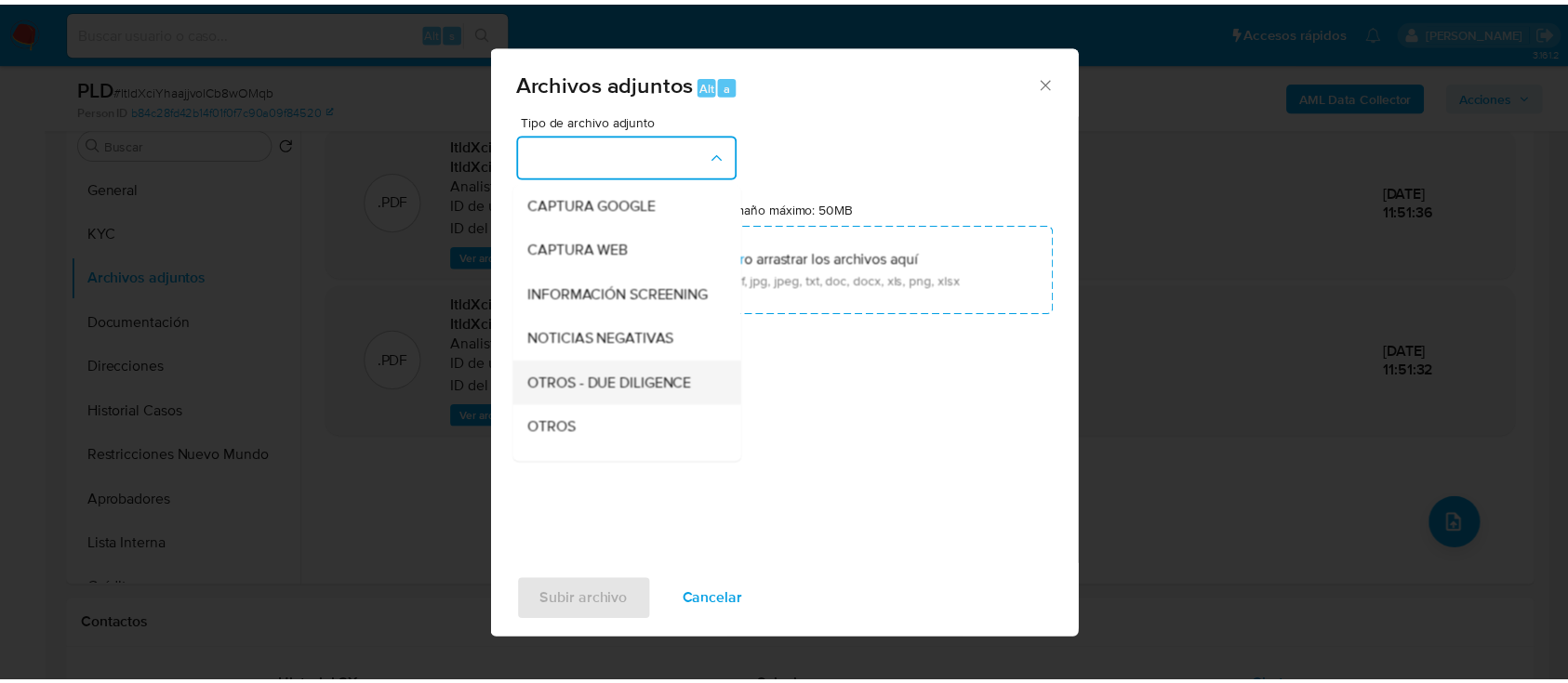
scroll to position [247, 0]
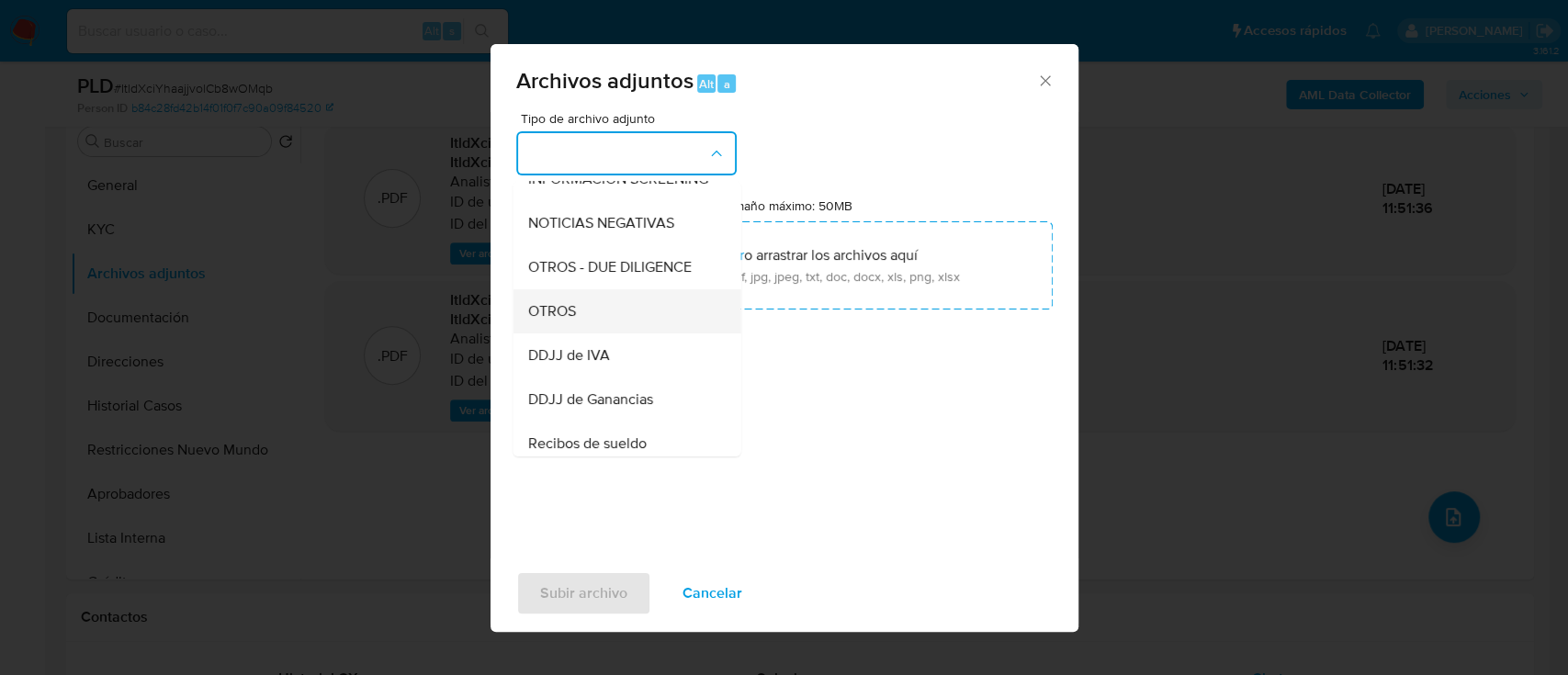
click at [586, 330] on div "OTROS" at bounding box center [620, 311] width 187 height 44
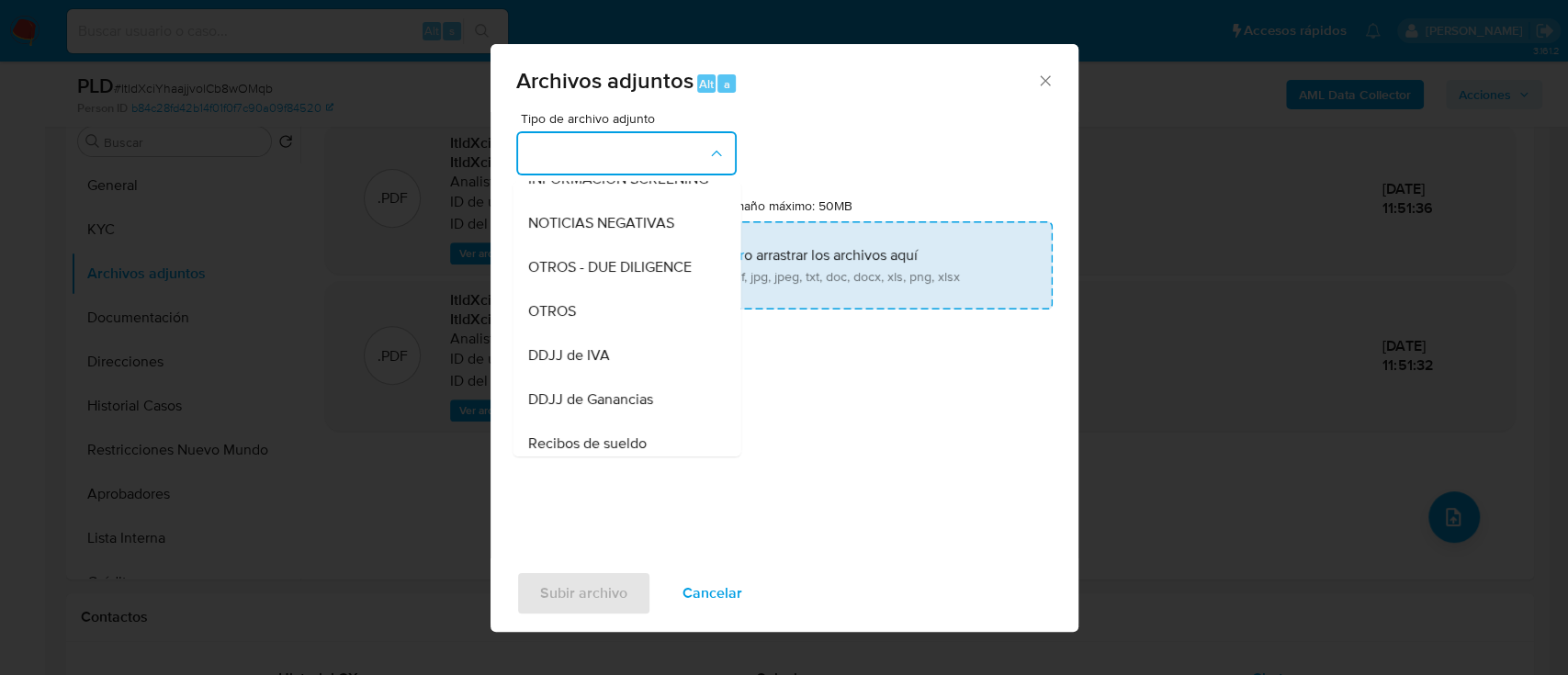
click at [663, 263] on input "Tamaño máximo: 50MB Seleccionar archivos" at bounding box center [784, 265] width 537 height 88
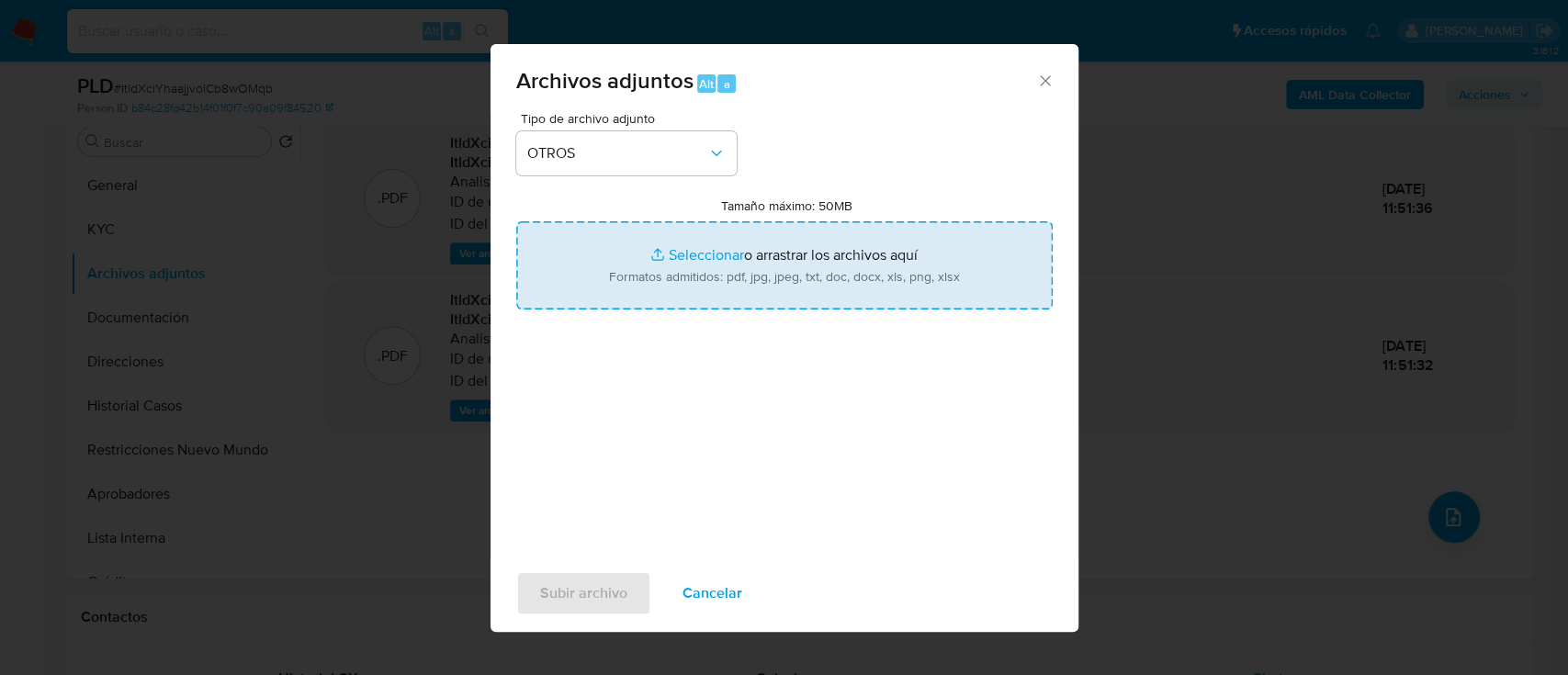
type input "C:\fakepath\572144183 - Explicacion usuario.pdf"
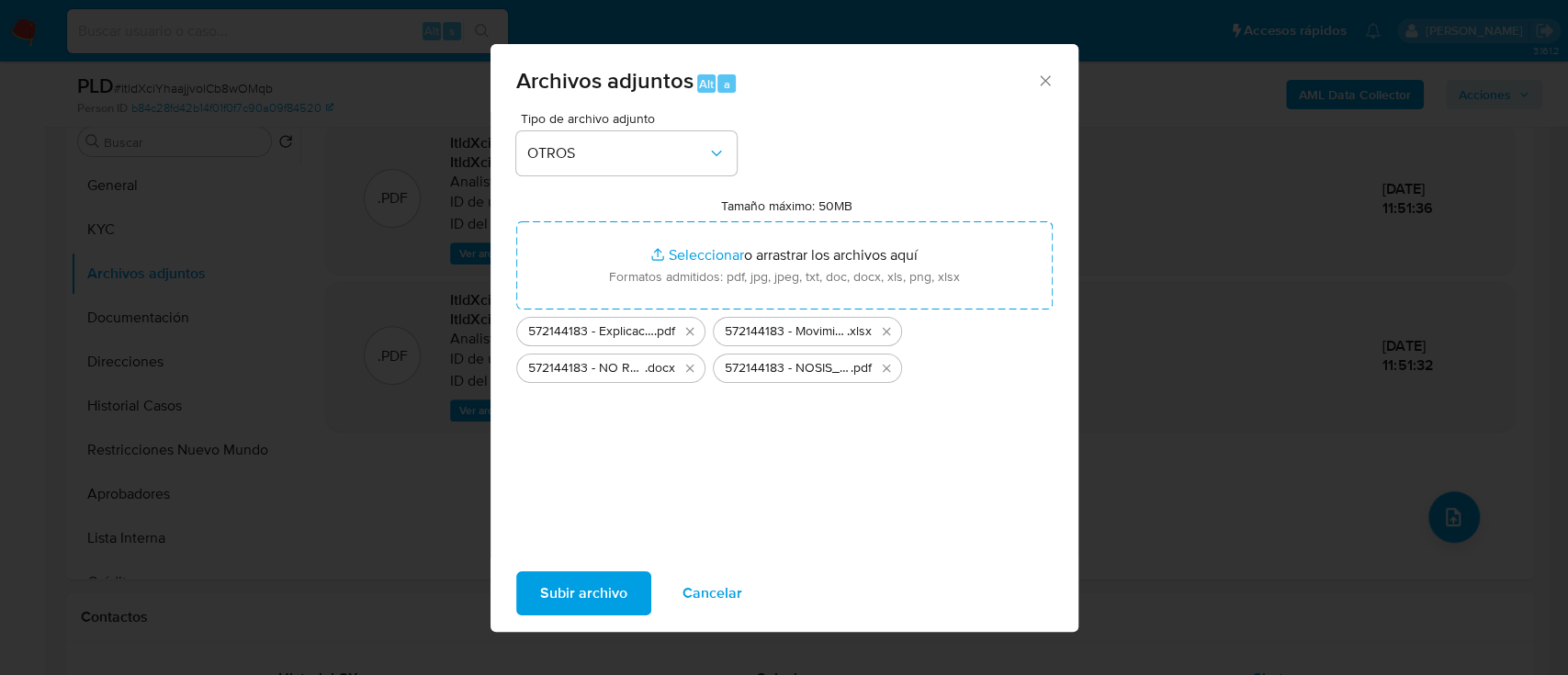
click at [573, 592] on span "Subir archivo" at bounding box center [583, 593] width 87 height 40
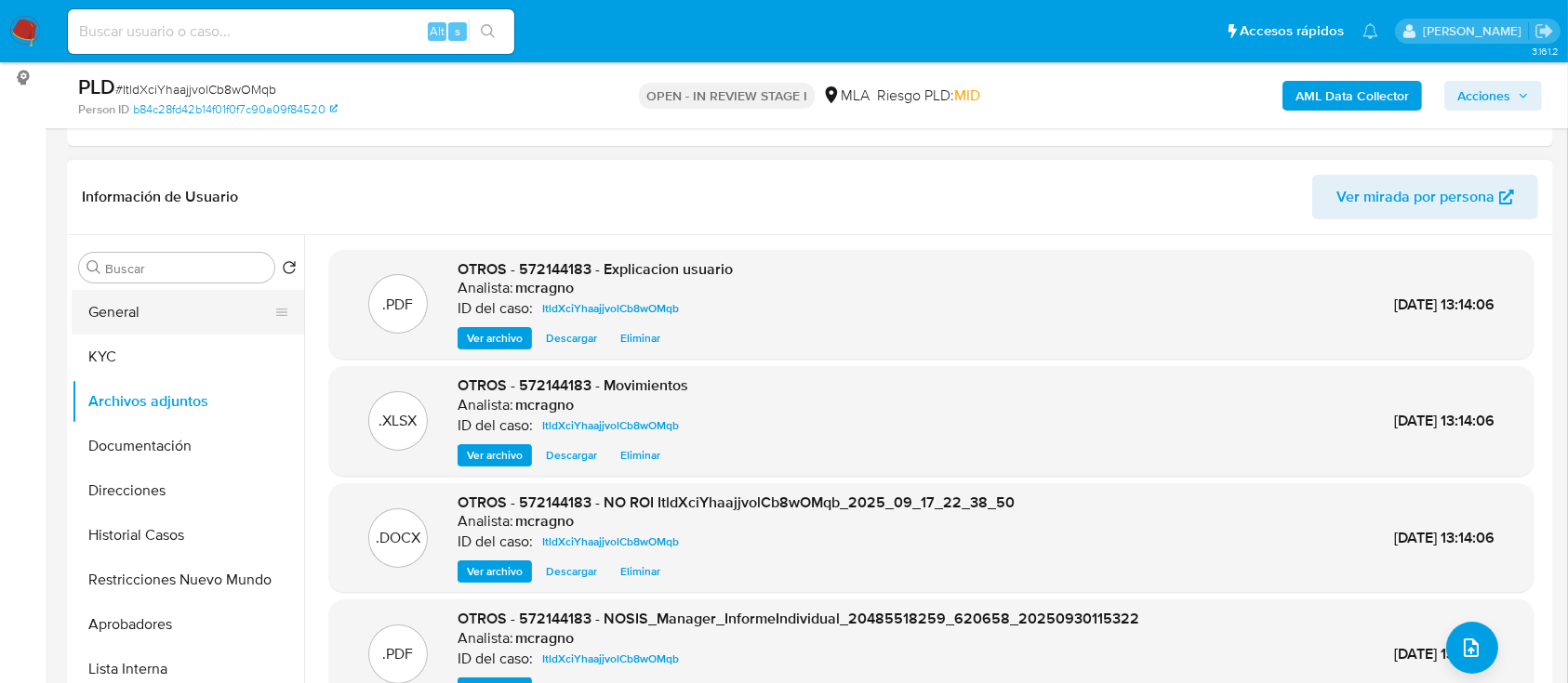
click at [157, 315] on button "General" at bounding box center [180, 312] width 217 height 45
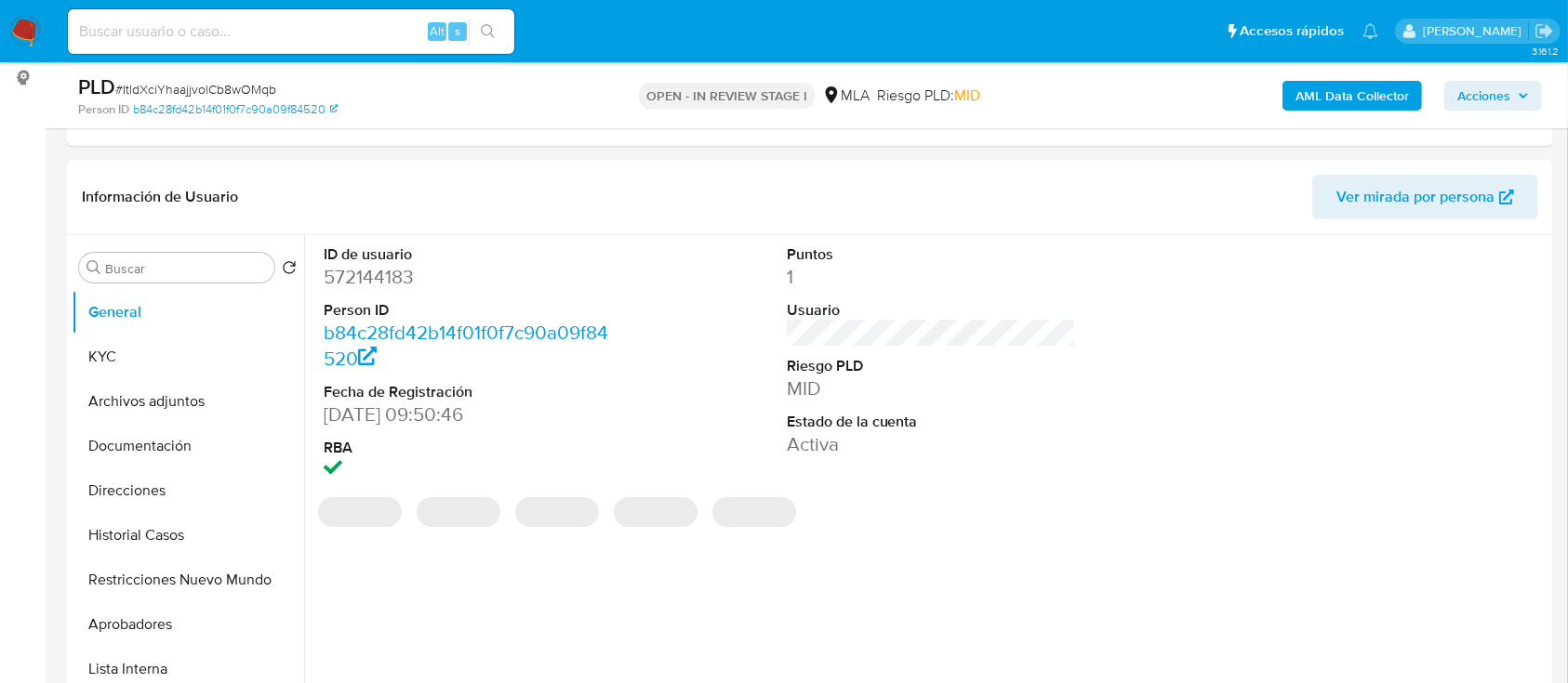
click at [1525, 95] on icon "button" at bounding box center [1523, 95] width 8 height 5
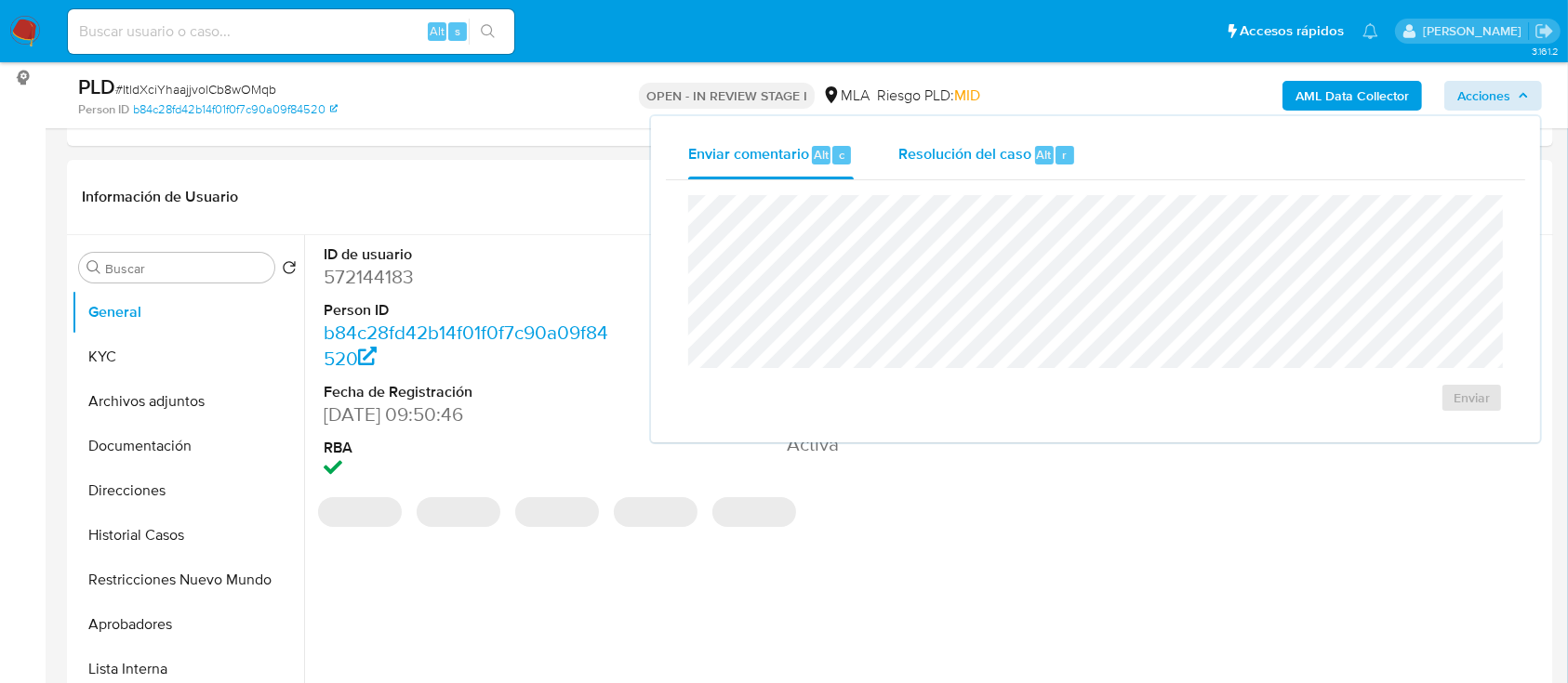
click at [1060, 136] on div "Resolución del caso Alt r" at bounding box center [987, 155] width 178 height 49
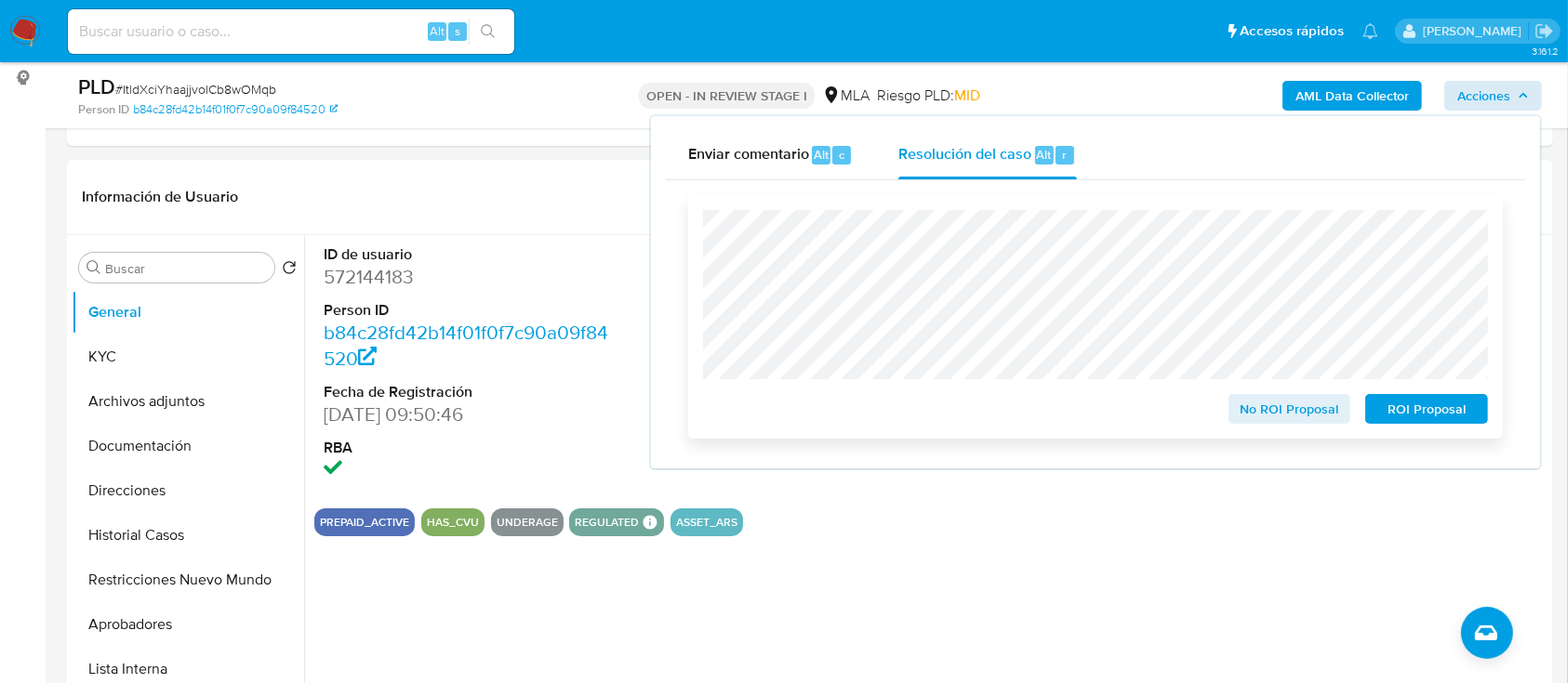
click at [1289, 420] on span "No ROI Proposal" at bounding box center [1290, 408] width 97 height 26
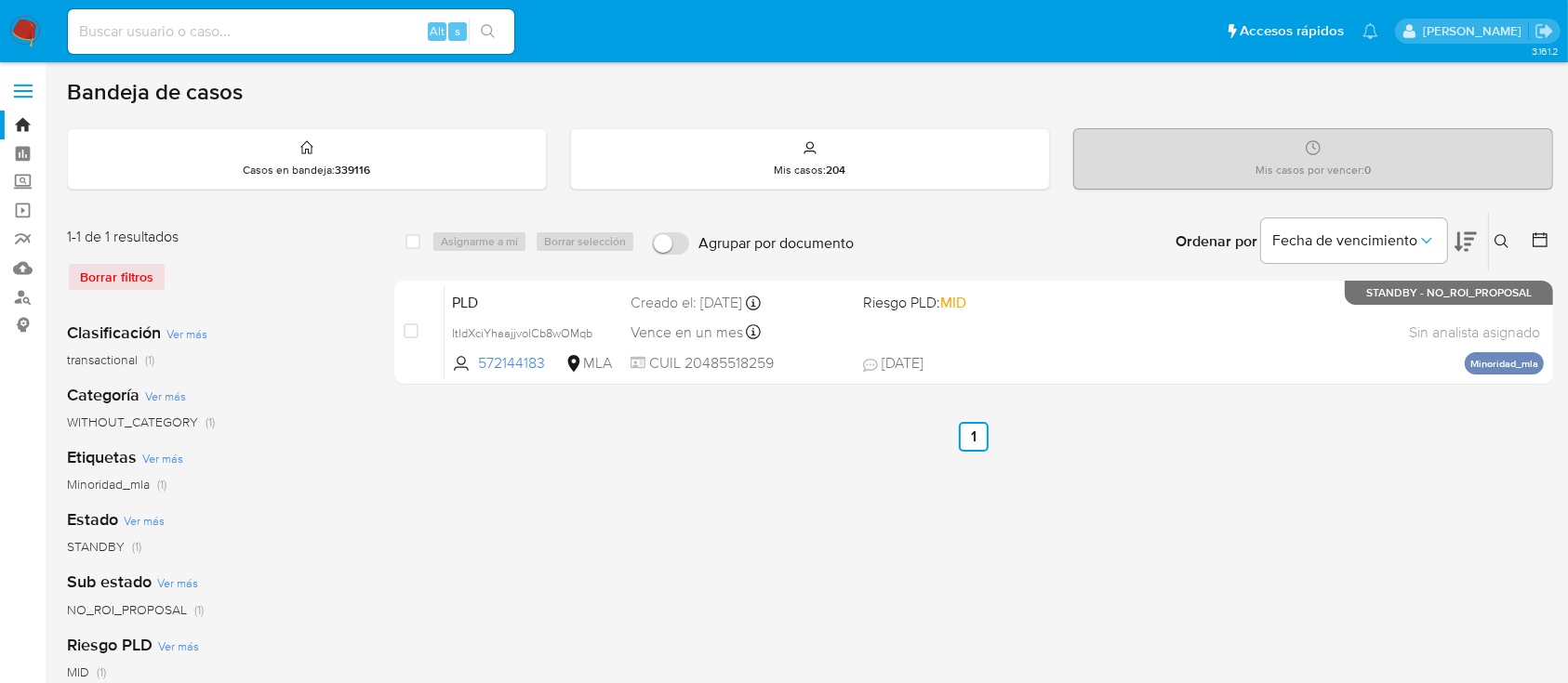
click at [1498, 234] on icon at bounding box center [1502, 241] width 14 height 14
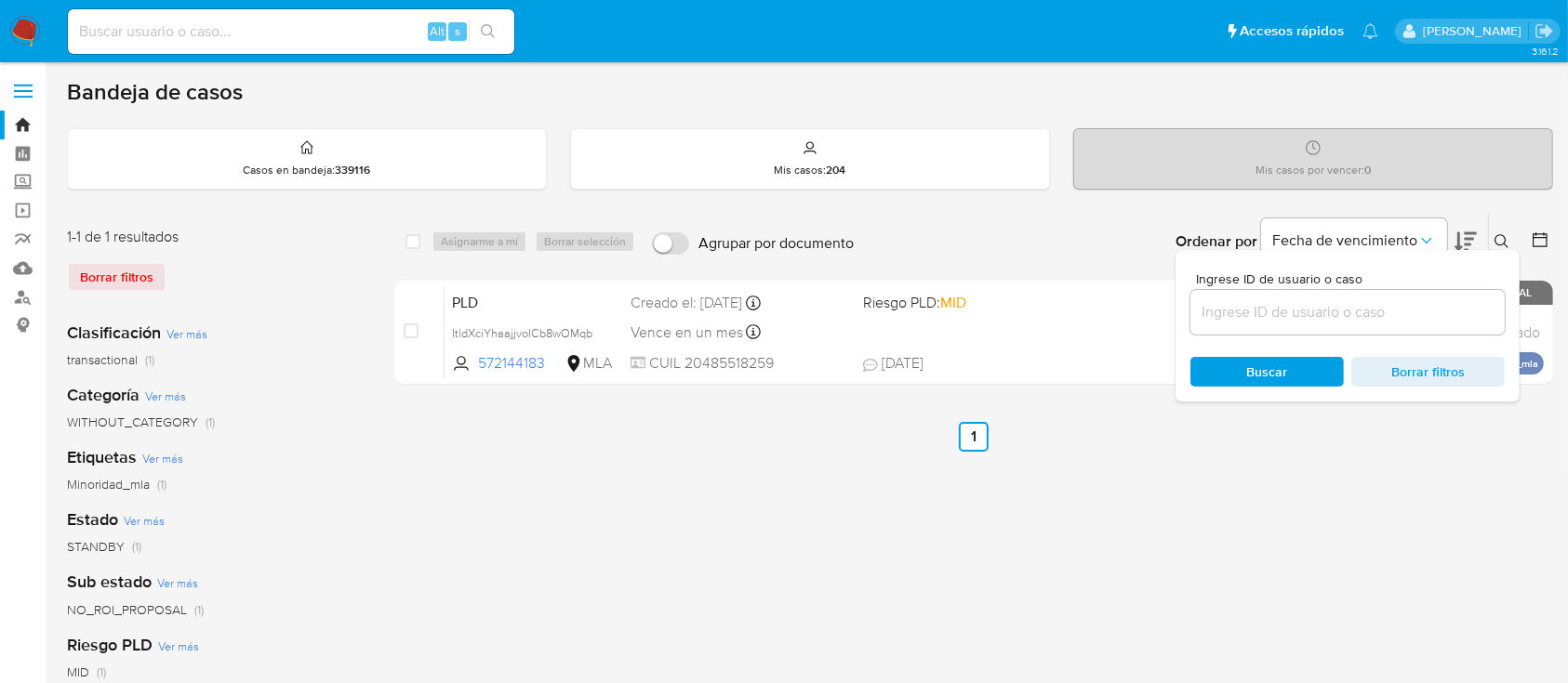
click at [1446, 316] on input at bounding box center [1347, 312] width 314 height 24
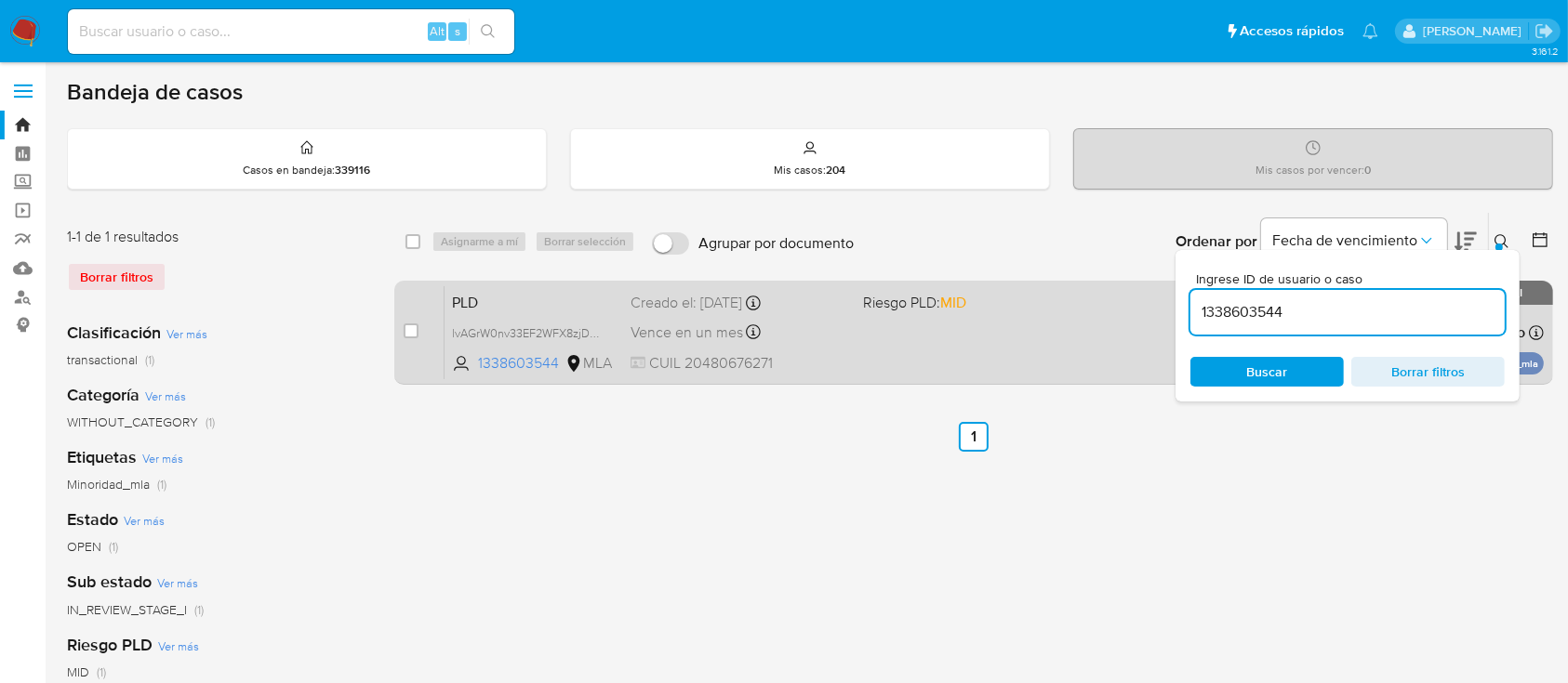
drag, startPoint x: 1502, startPoint y: 236, endPoint x: 1284, endPoint y: 345, distance: 243.7
click at [1499, 236] on icon at bounding box center [1502, 241] width 15 height 15
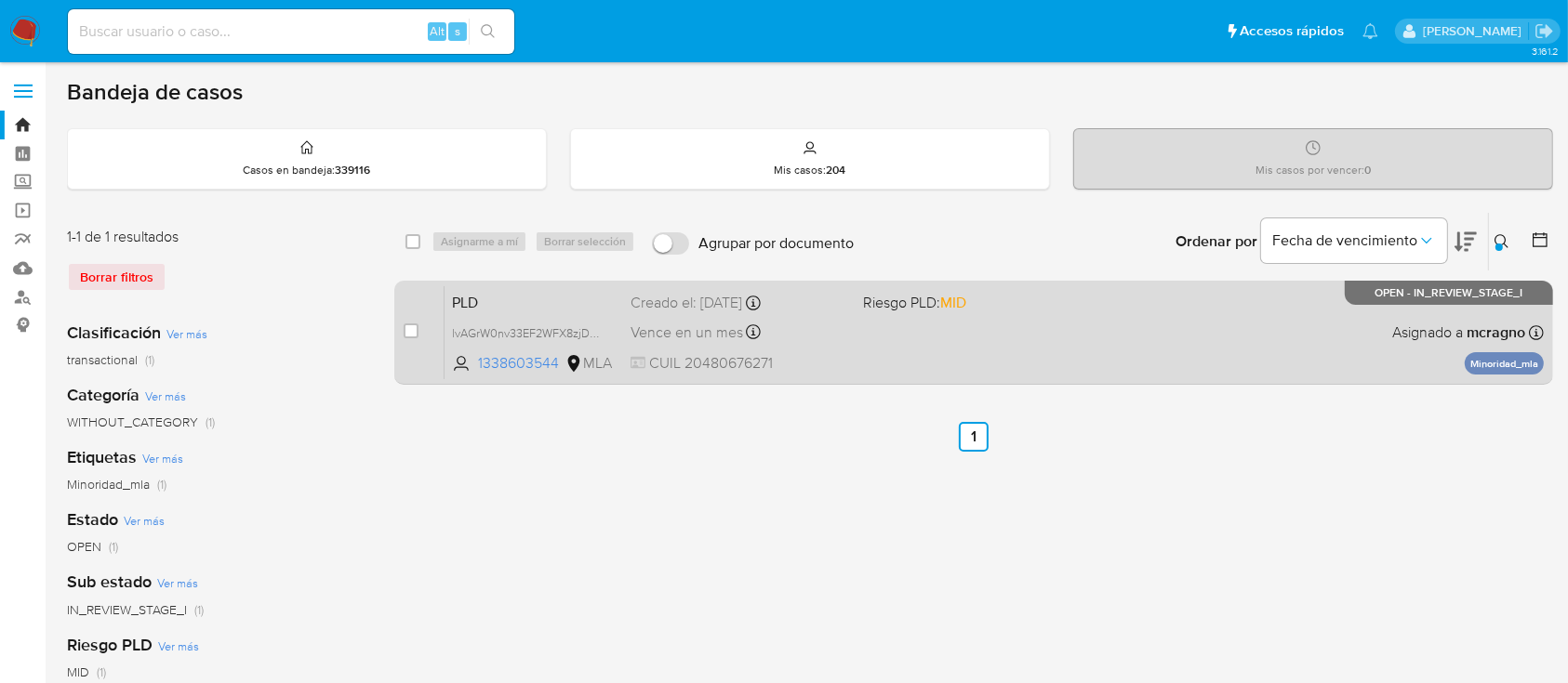
click at [1275, 347] on div "PLD lvAGrW0nv33EF2WFX8zjDWpy 1338603544 MLA [PERSON_NAME] PLD: MID Creado el: […" at bounding box center [994, 332] width 1099 height 94
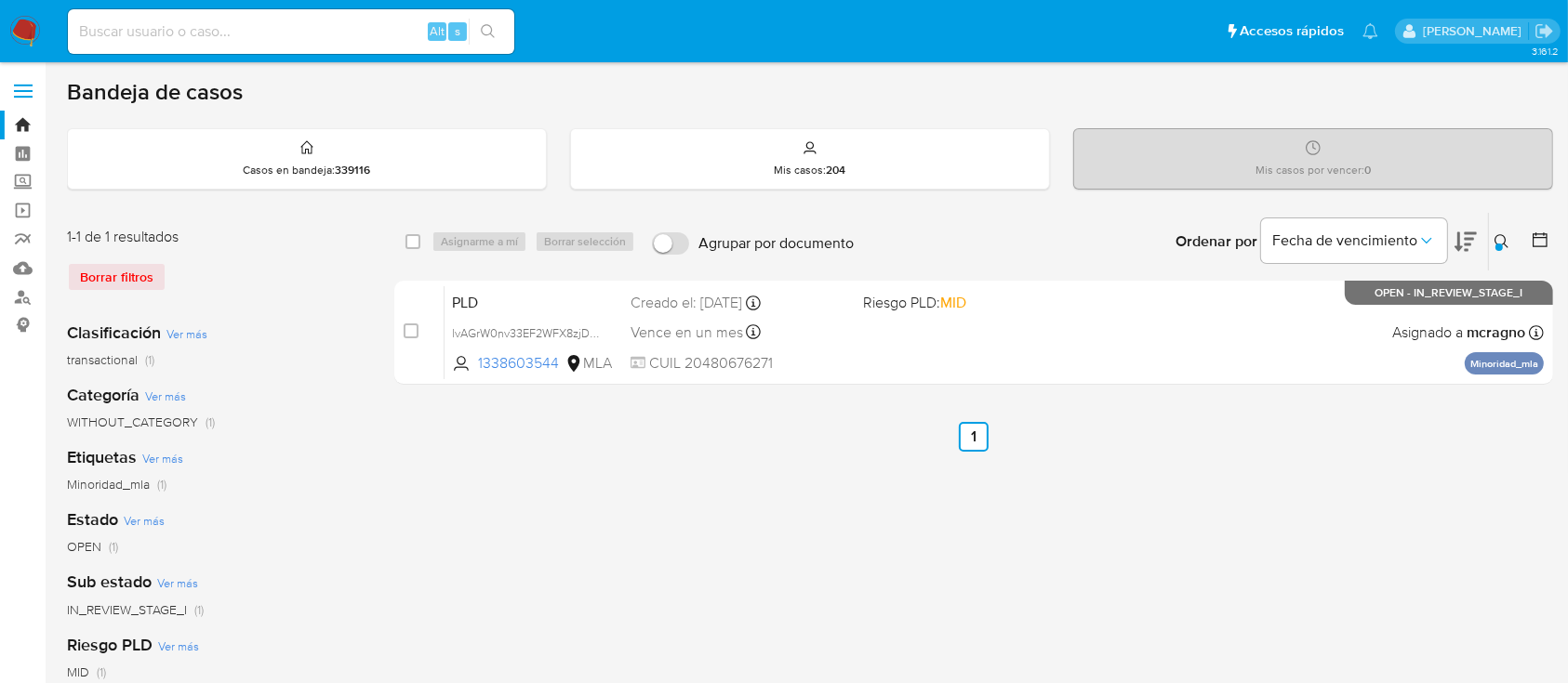
click at [1495, 244] on icon at bounding box center [1502, 241] width 15 height 15
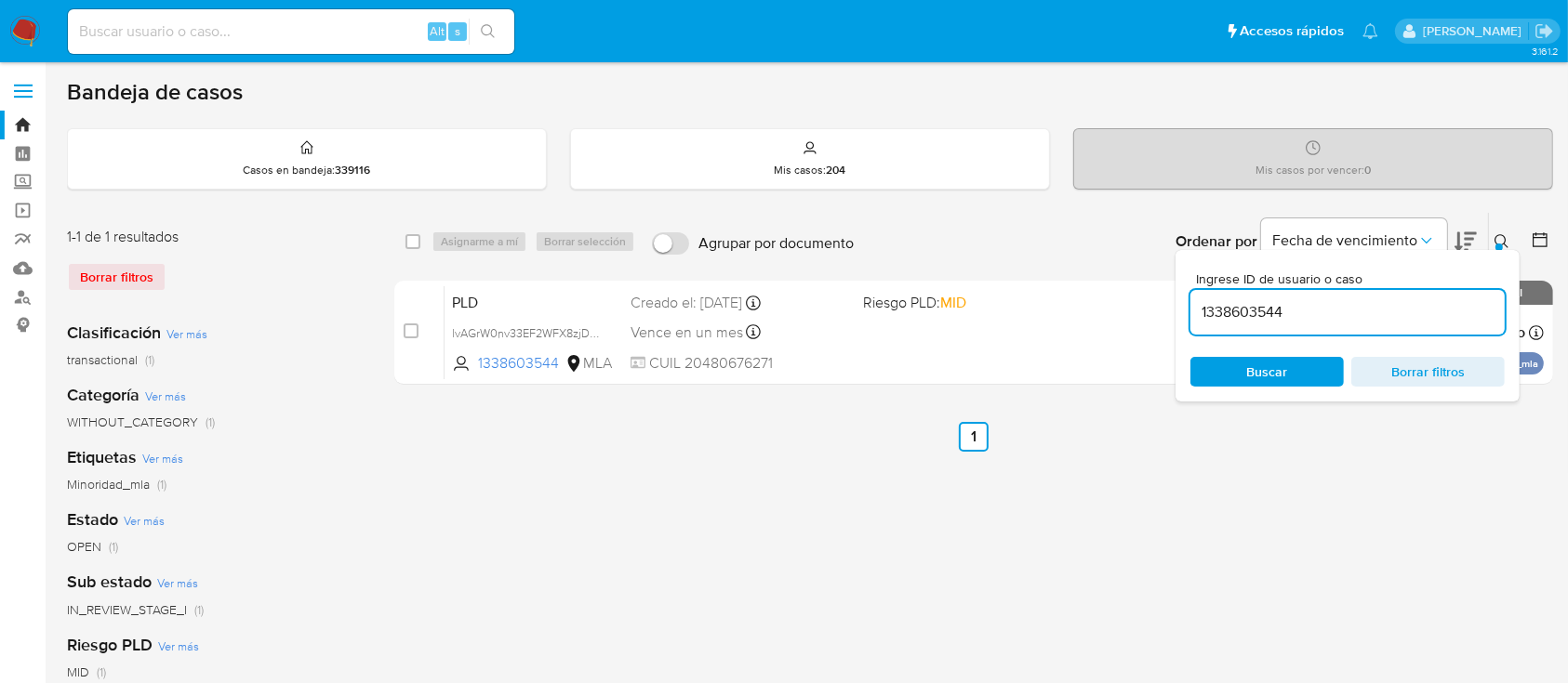
click at [1418, 320] on input "1338603544" at bounding box center [1347, 312] width 314 height 24
click at [1417, 320] on input "1338603544" at bounding box center [1347, 312] width 314 height 24
type input "2210113782"
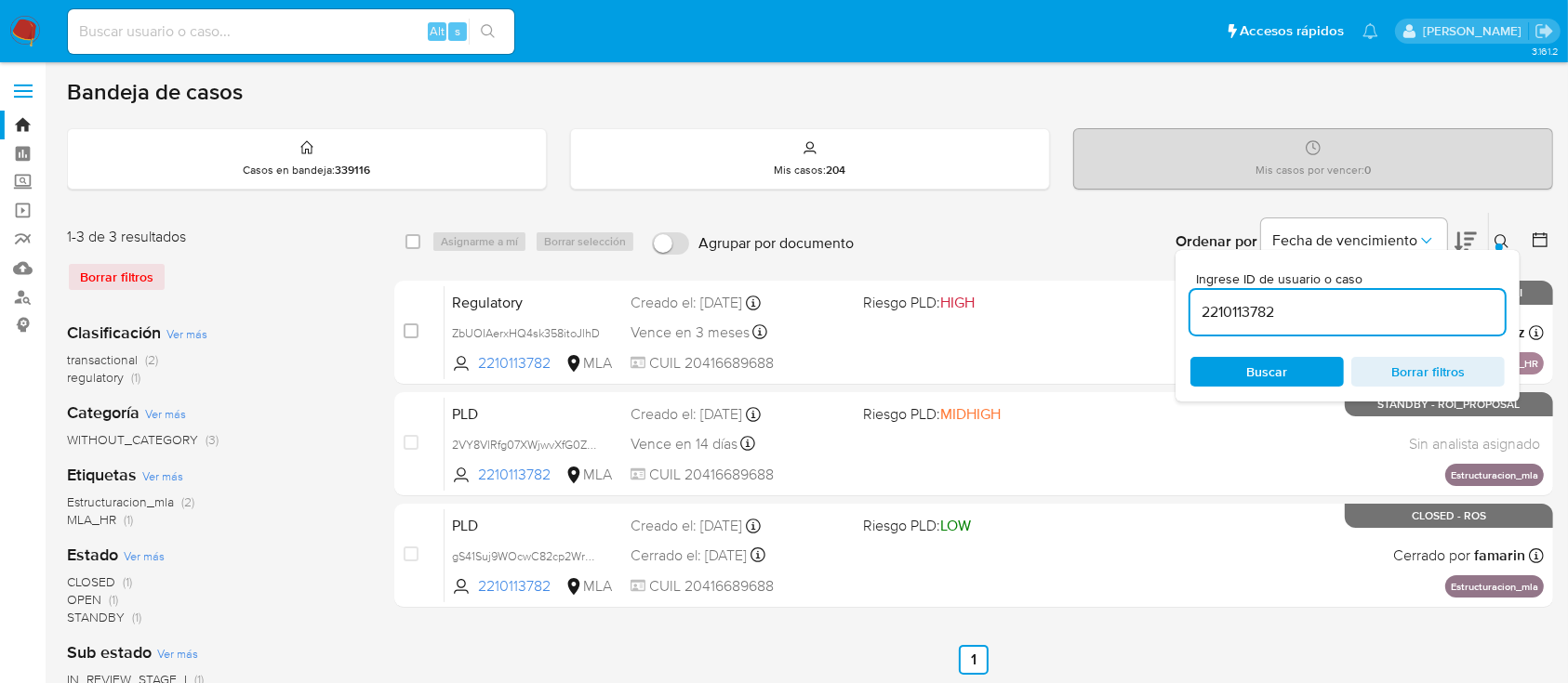
click at [1495, 234] on icon at bounding box center [1502, 241] width 15 height 15
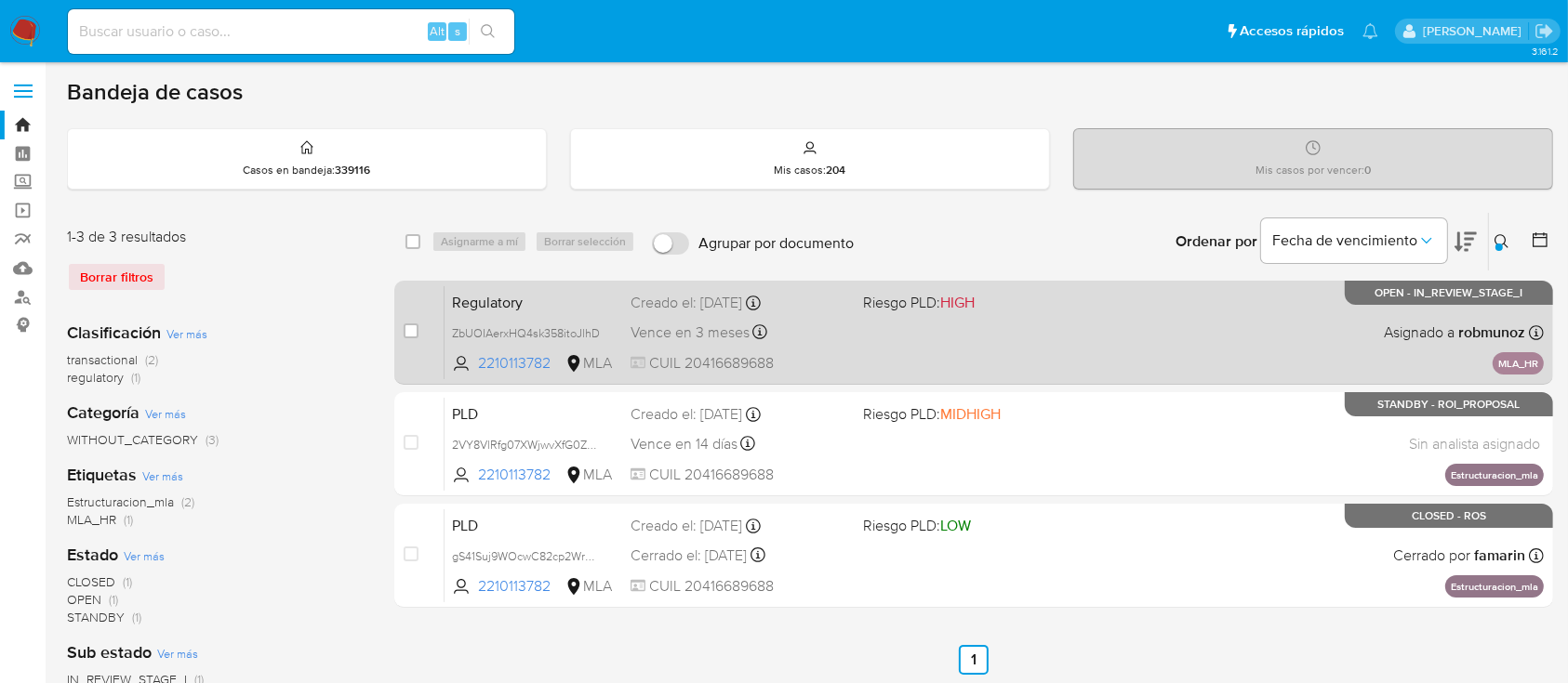
click at [1208, 304] on div "Regulatory ZbUOIAerxHQ4sk358itoJlhD 2210113782 MLA Riesgo PLD: HIGH Creado el: …" at bounding box center [994, 332] width 1099 height 94
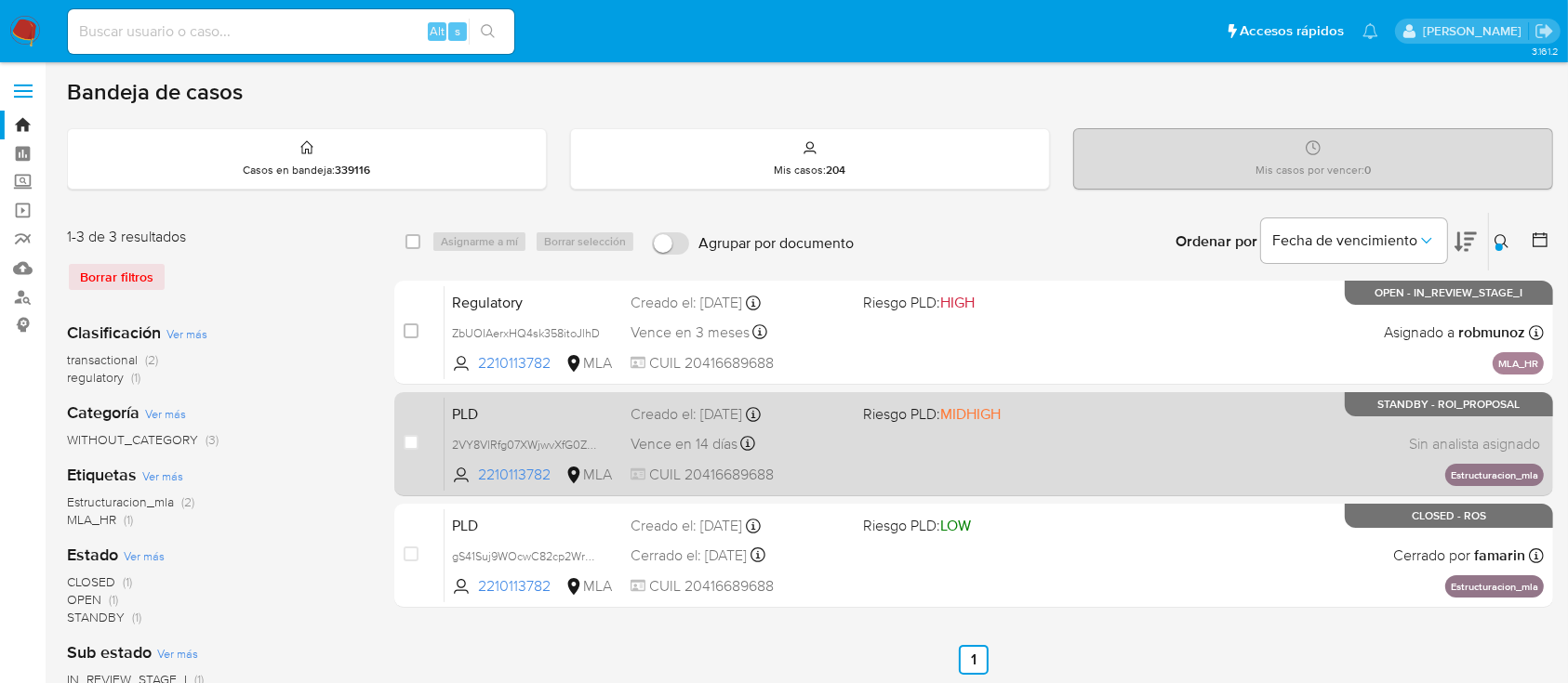
click at [1024, 435] on div "PLD 2VY8VlRfg07XWjwvXfG0Z663 2210113782 MLA Riesgo PLD: MIDHIGH Creado el: [DAT…" at bounding box center [994, 443] width 1099 height 94
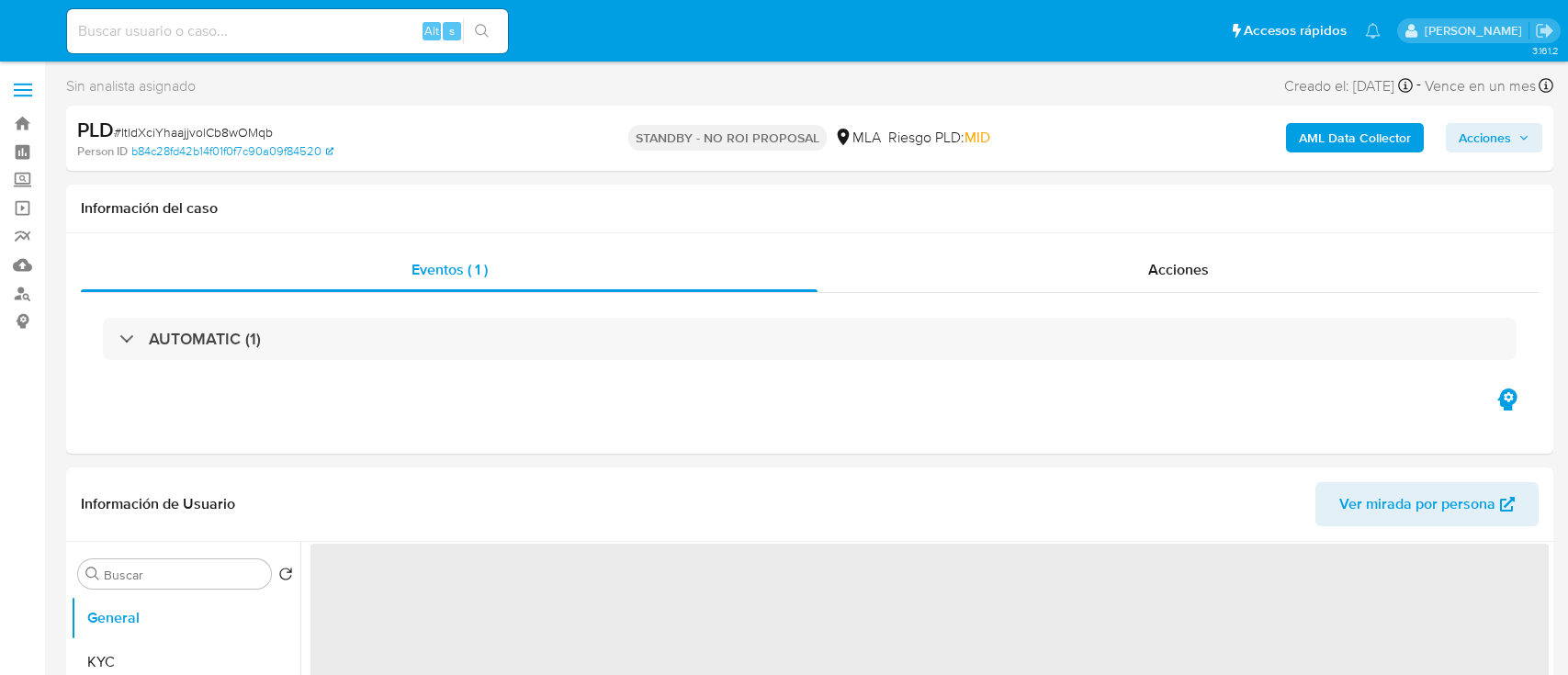
select select "10"
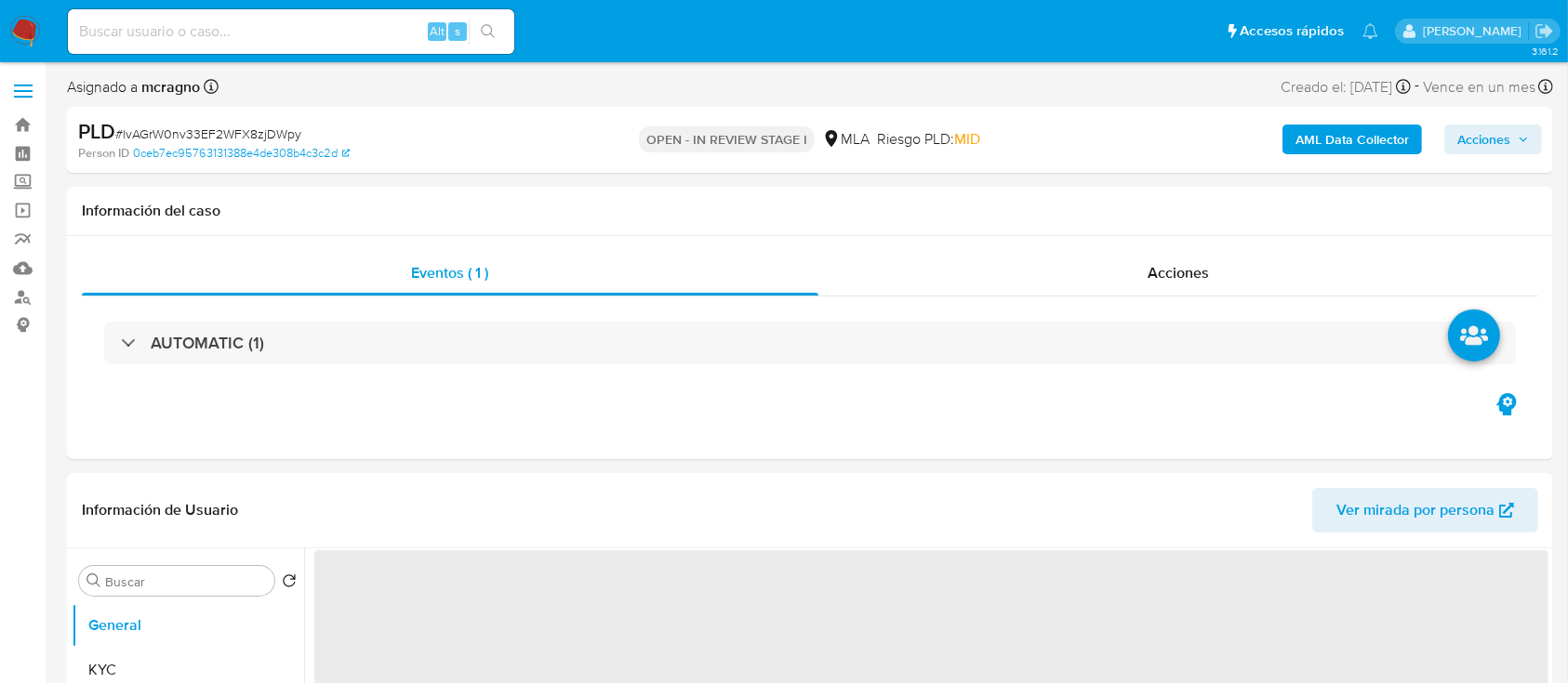
select select "10"
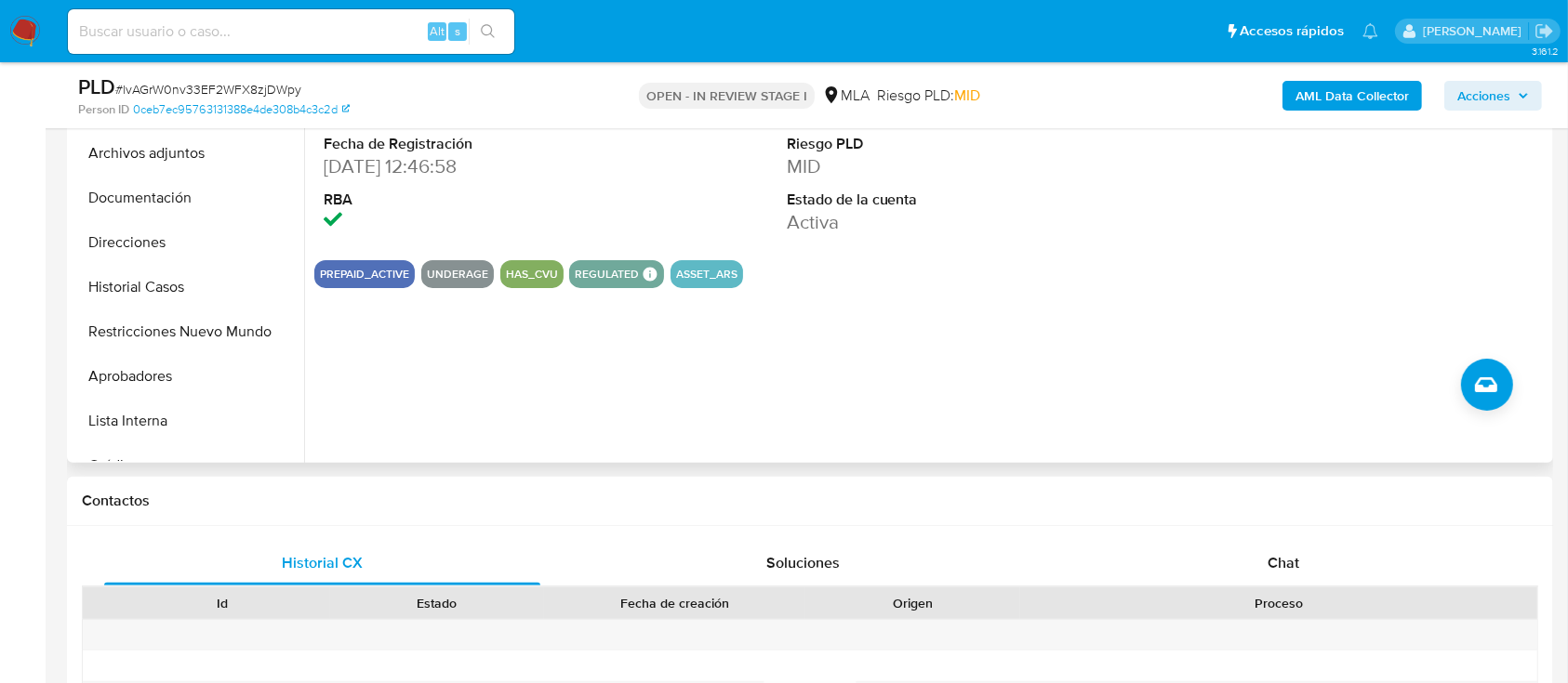
drag, startPoint x: 1347, startPoint y: 561, endPoint x: 946, endPoint y: 412, distance: 427.8
click at [1347, 562] on div "Chat" at bounding box center [1284, 563] width 436 height 45
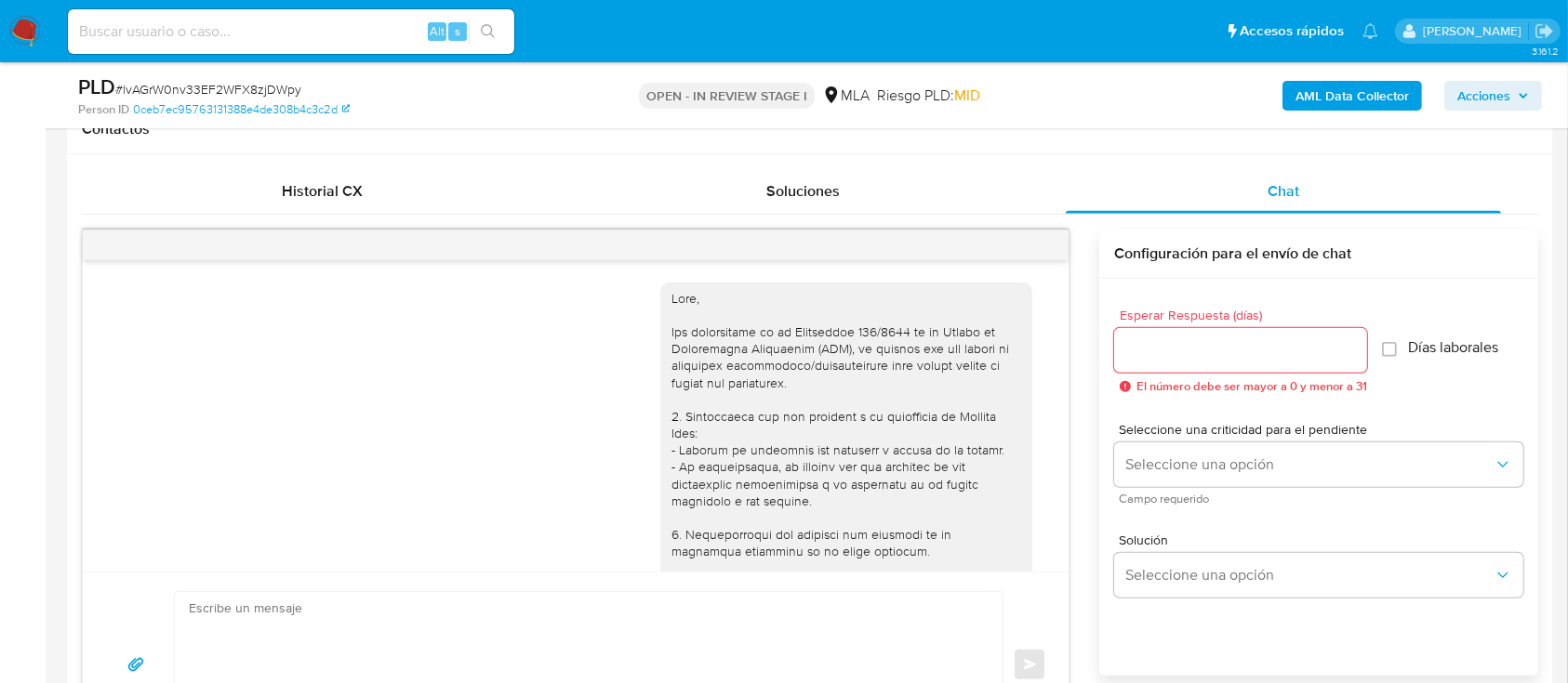
scroll to position [948, 0]
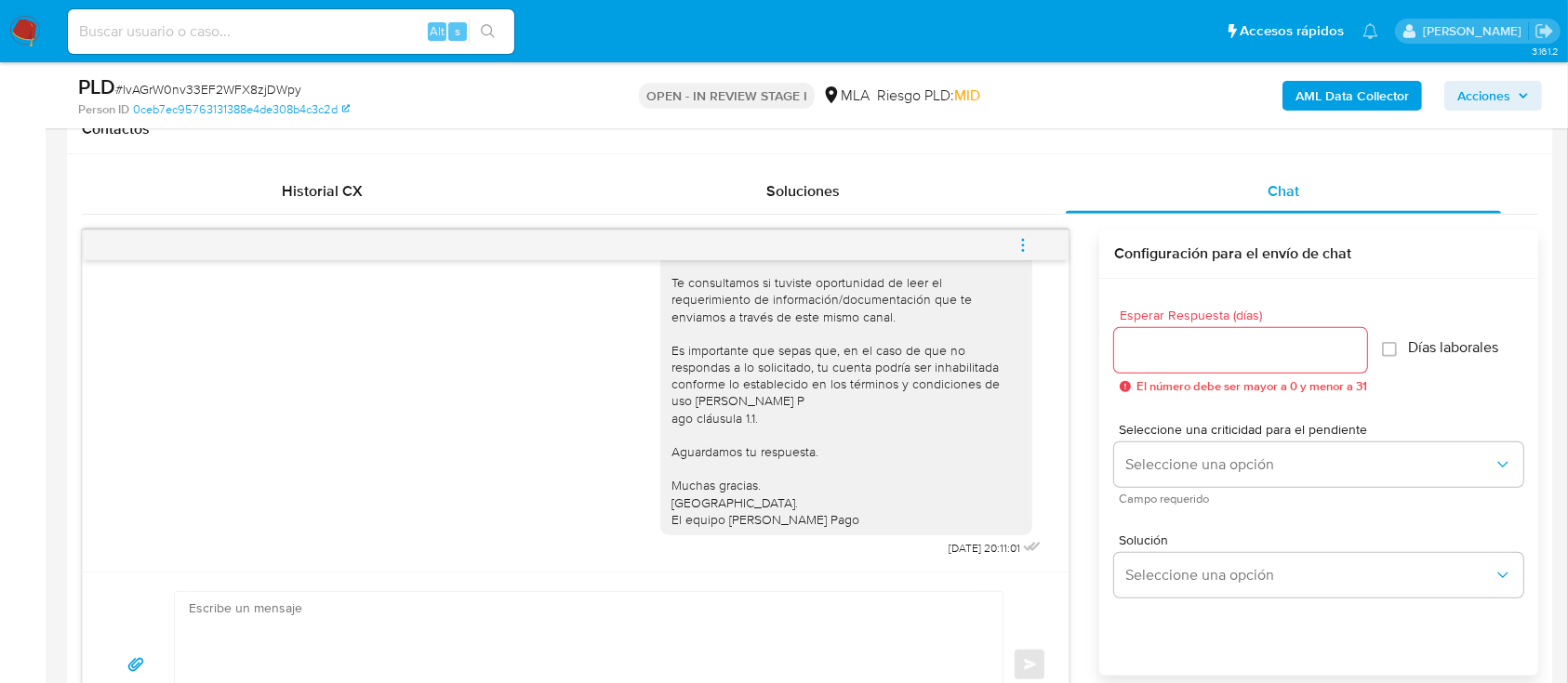
click at [733, 604] on textarea at bounding box center [583, 664] width 790 height 146
paste textarea "Lore Ipsum Dolors Ametcons Adipisc, El seddoei te inc utlaboreetd magnaaliqua e…"
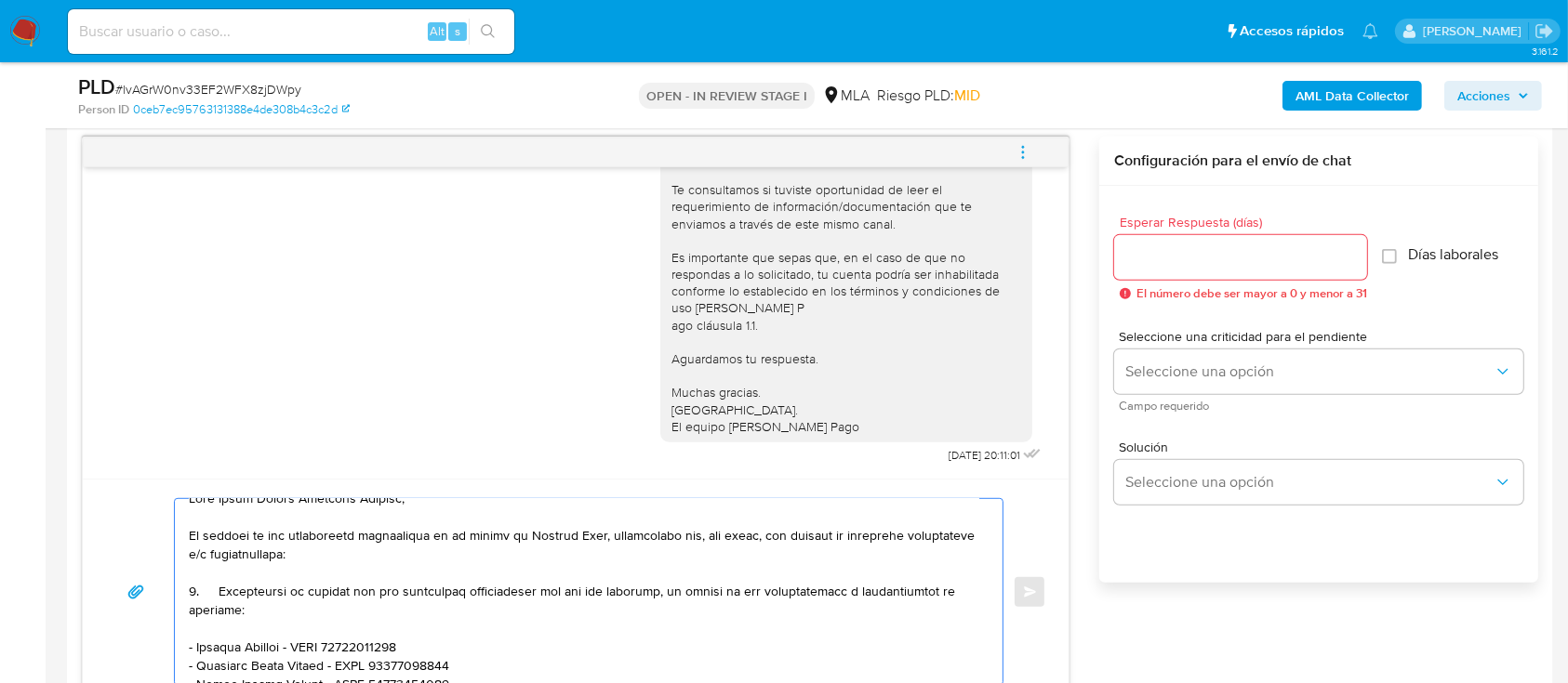
scroll to position [0, 0]
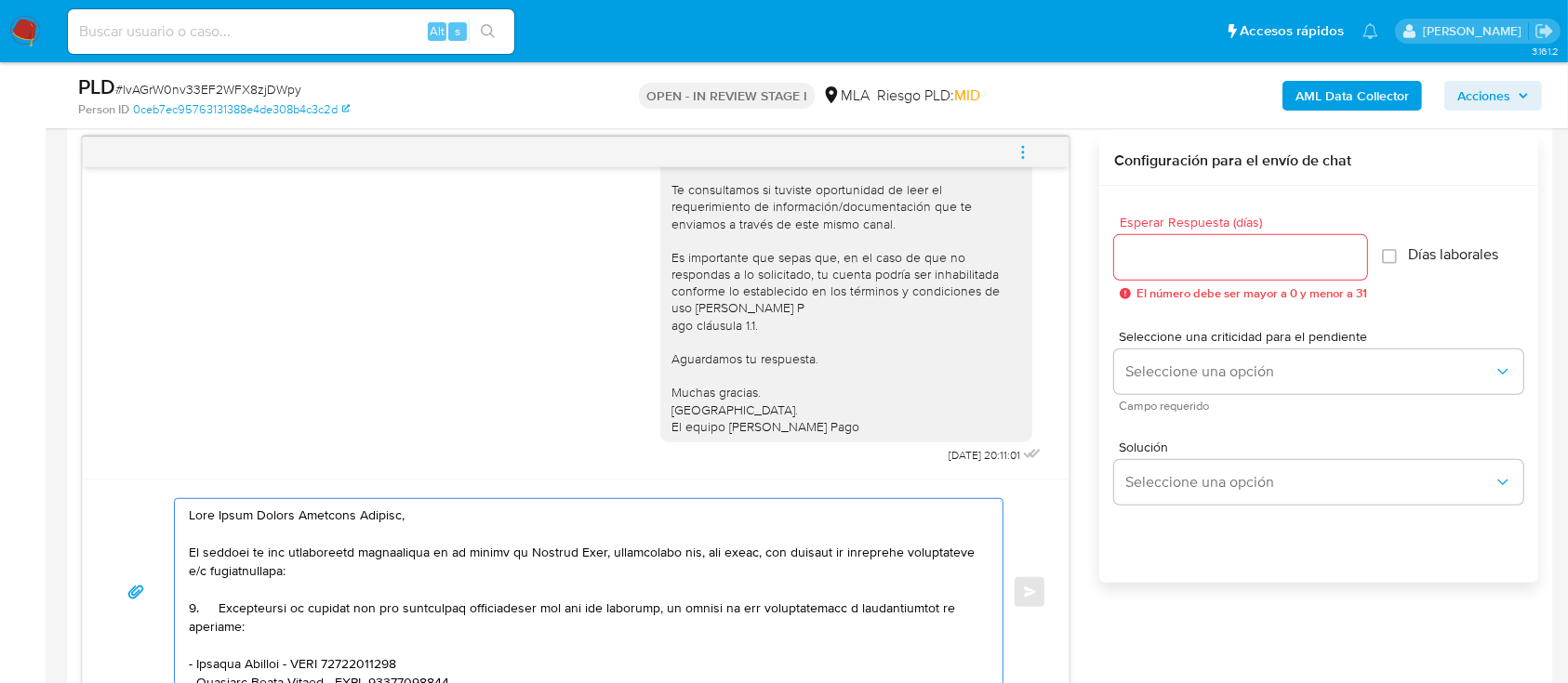
click at [213, 605] on textarea at bounding box center [583, 593] width 790 height 186
type textarea "Hola Mateo Lionel Viscarra Maydana, En función de las operaciones registradas e…"
click at [1236, 267] on input "Esperar Respuesta (días)" at bounding box center [1240, 258] width 253 height 24
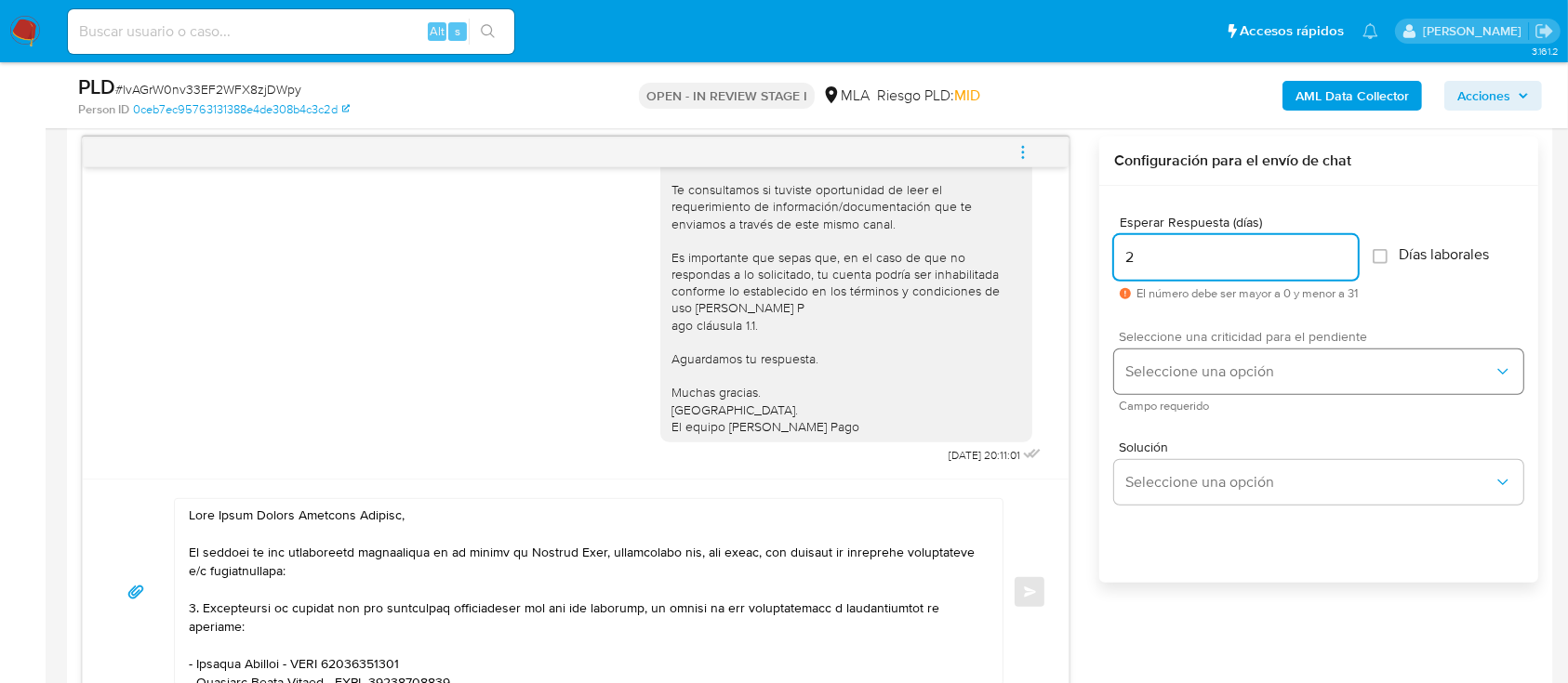
type input "2"
click at [1189, 365] on span "Seleccione una opción" at bounding box center [1309, 372] width 368 height 19
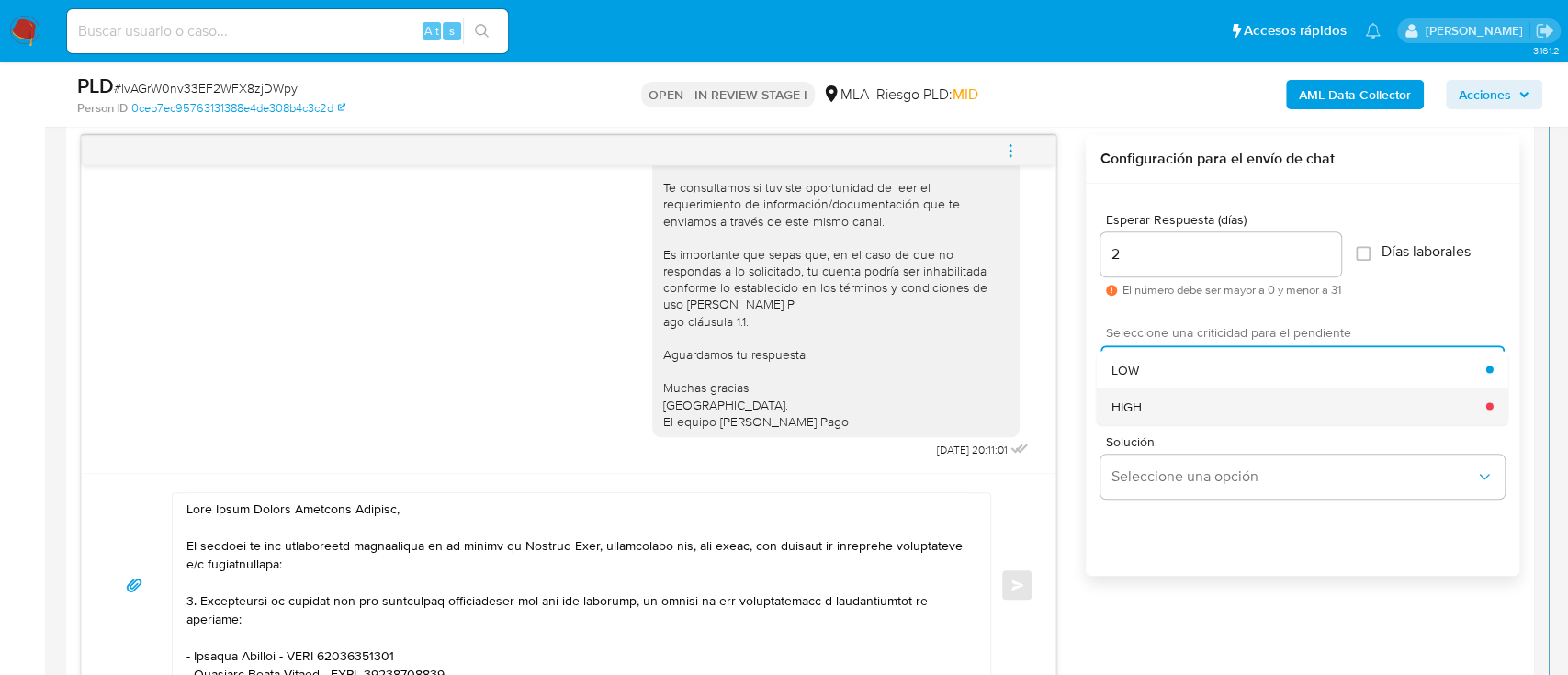
click at [1162, 414] on div "HIGH" at bounding box center [1299, 407] width 375 height 37
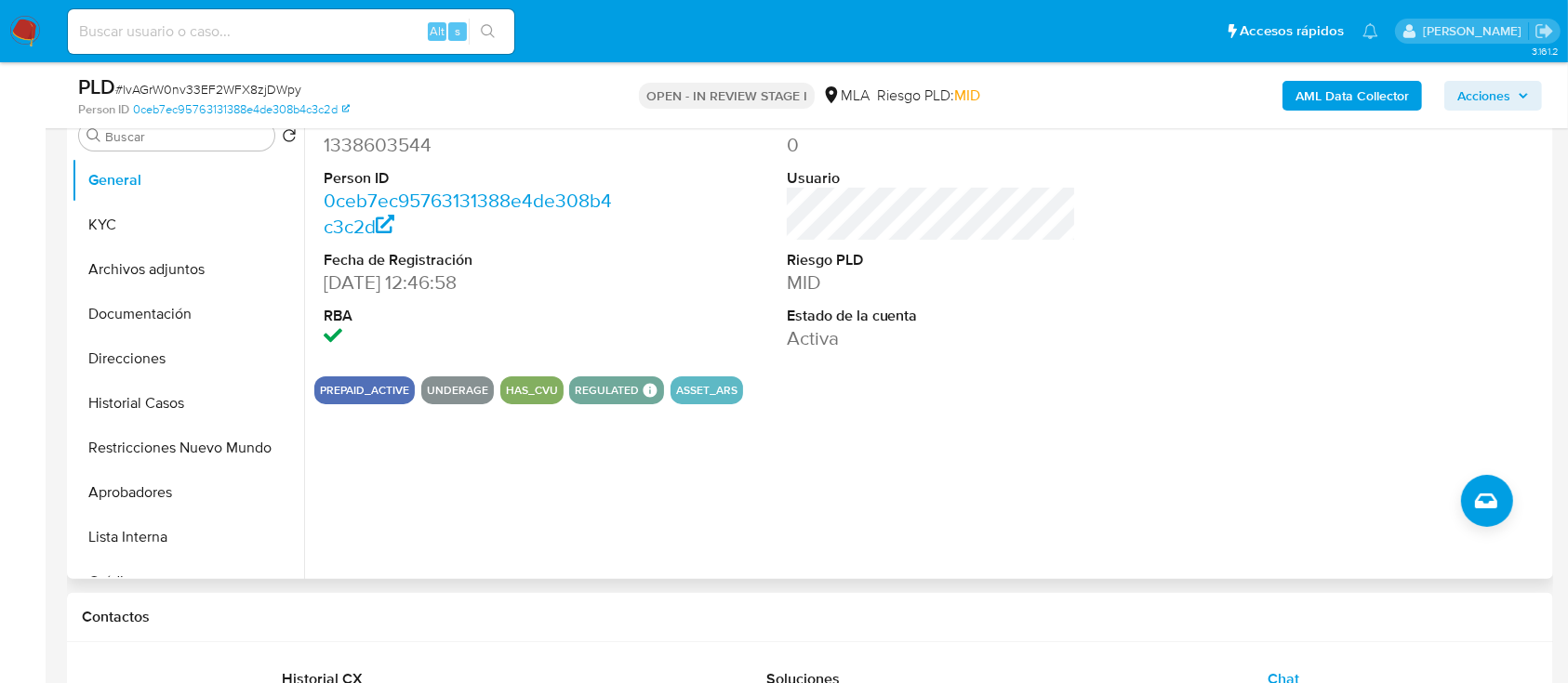
scroll to position [341, 0]
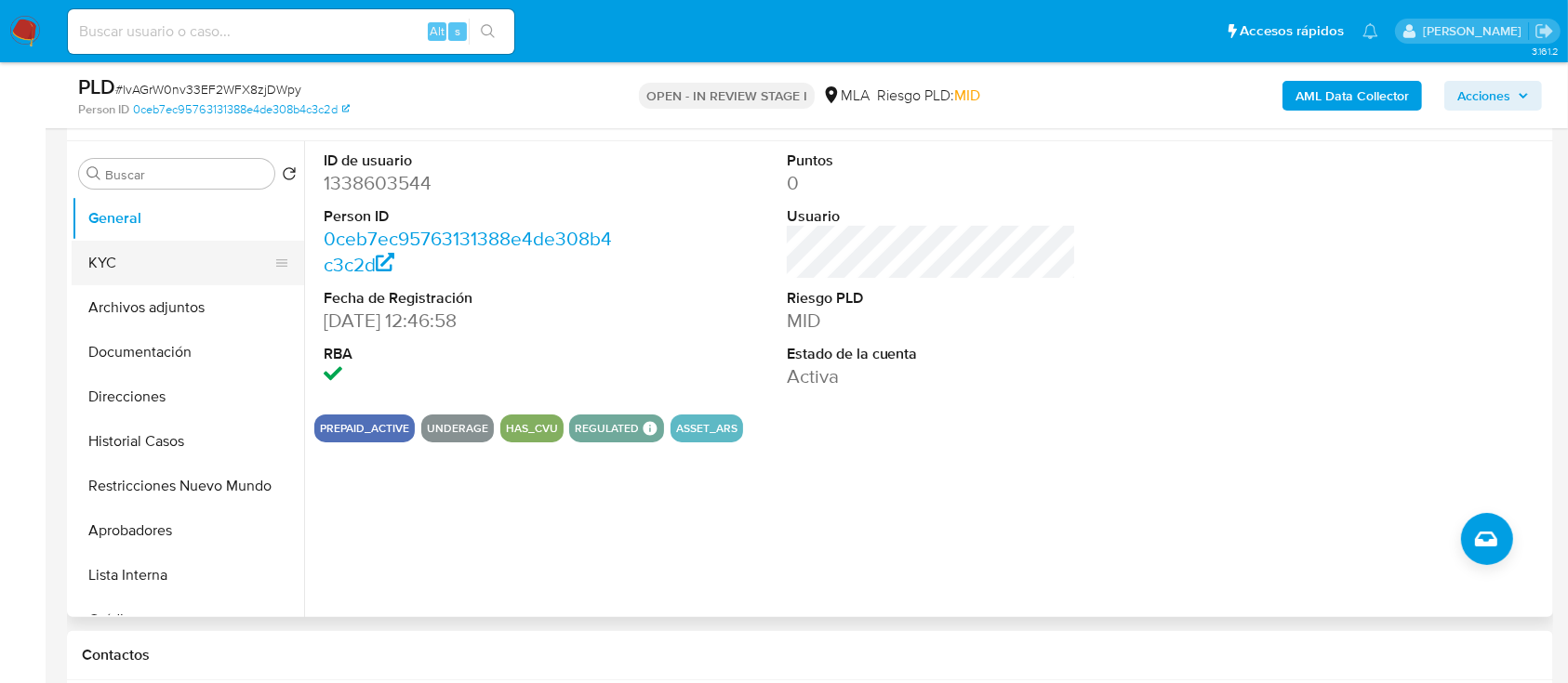
click at [122, 276] on button "KYC" at bounding box center [180, 263] width 217 height 45
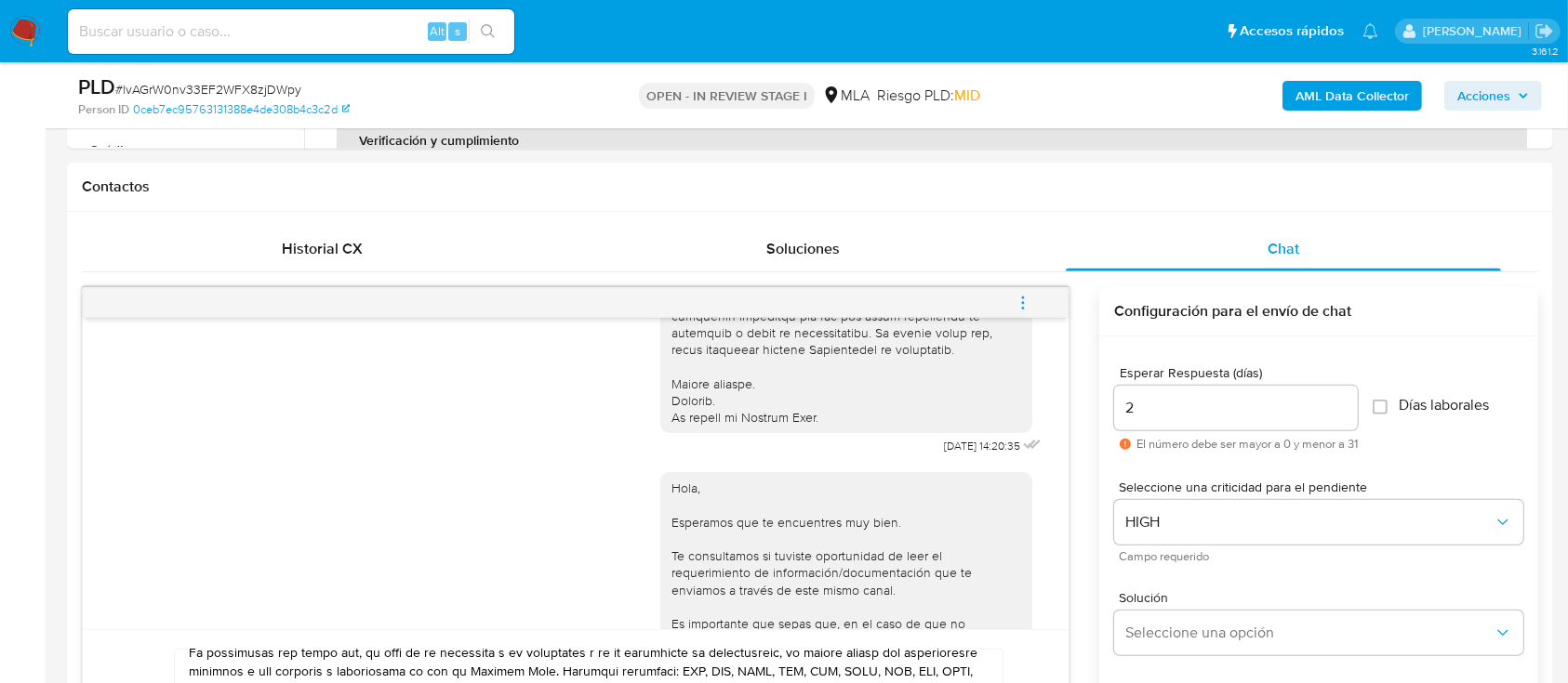
scroll to position [1082, 0]
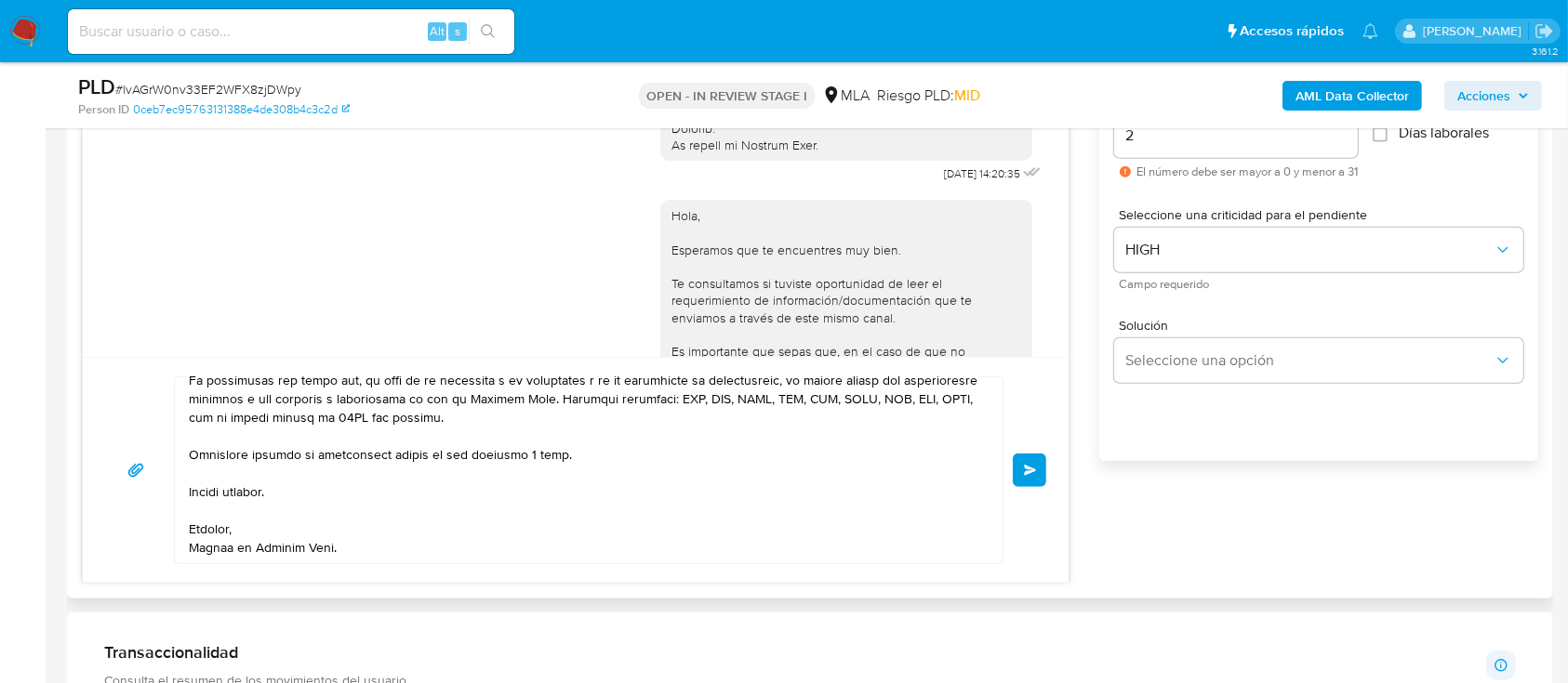
click at [1022, 469] on button "Enviar" at bounding box center [1029, 471] width 34 height 34
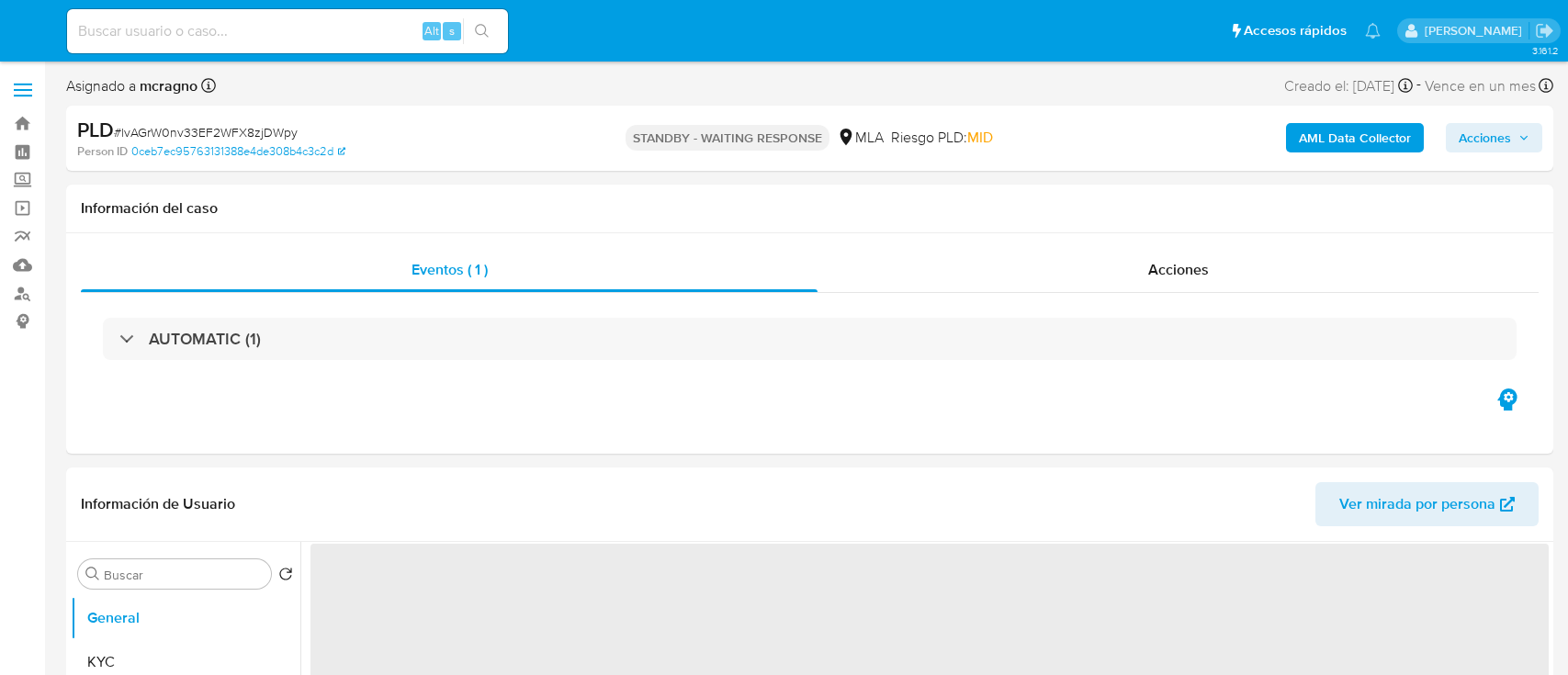
select select "10"
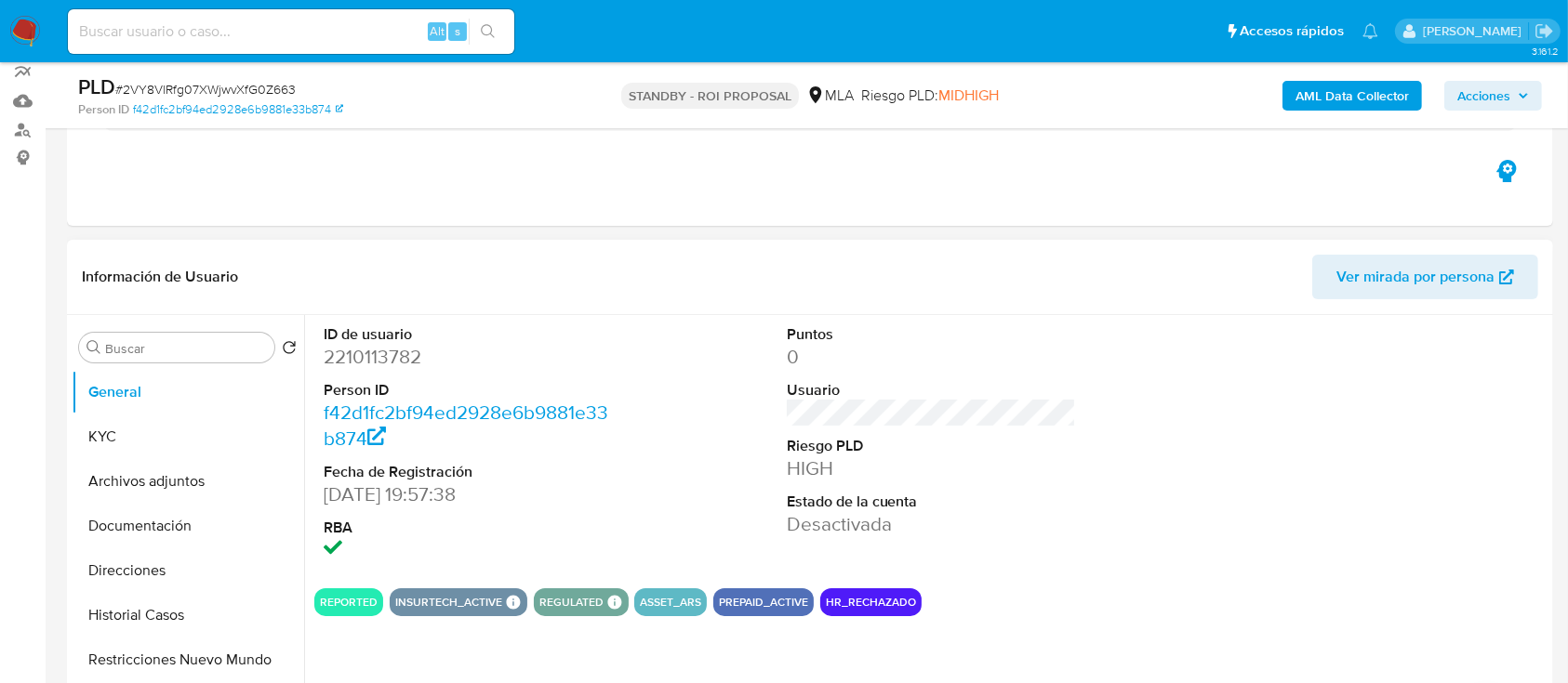
scroll to position [247, 0]
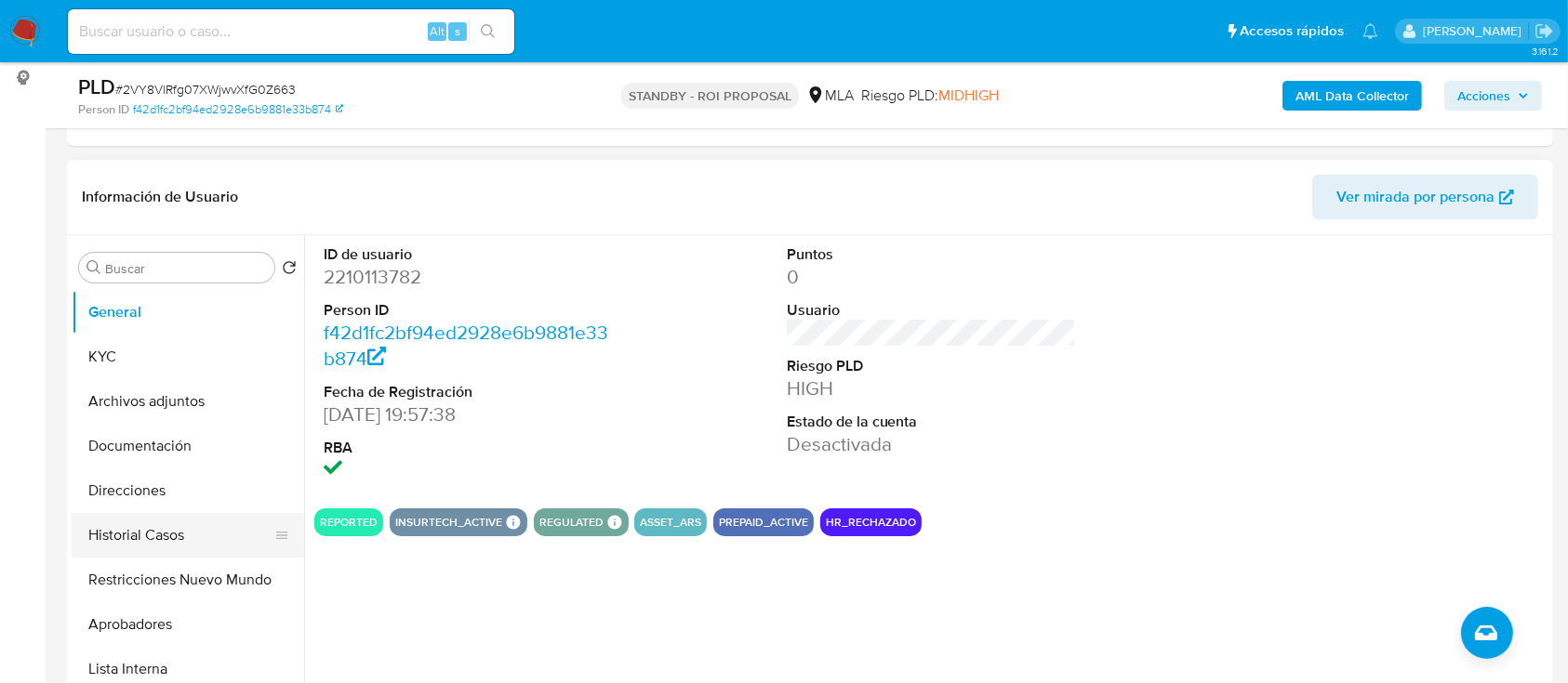
click at [166, 534] on button "Historial Casos" at bounding box center [180, 535] width 217 height 45
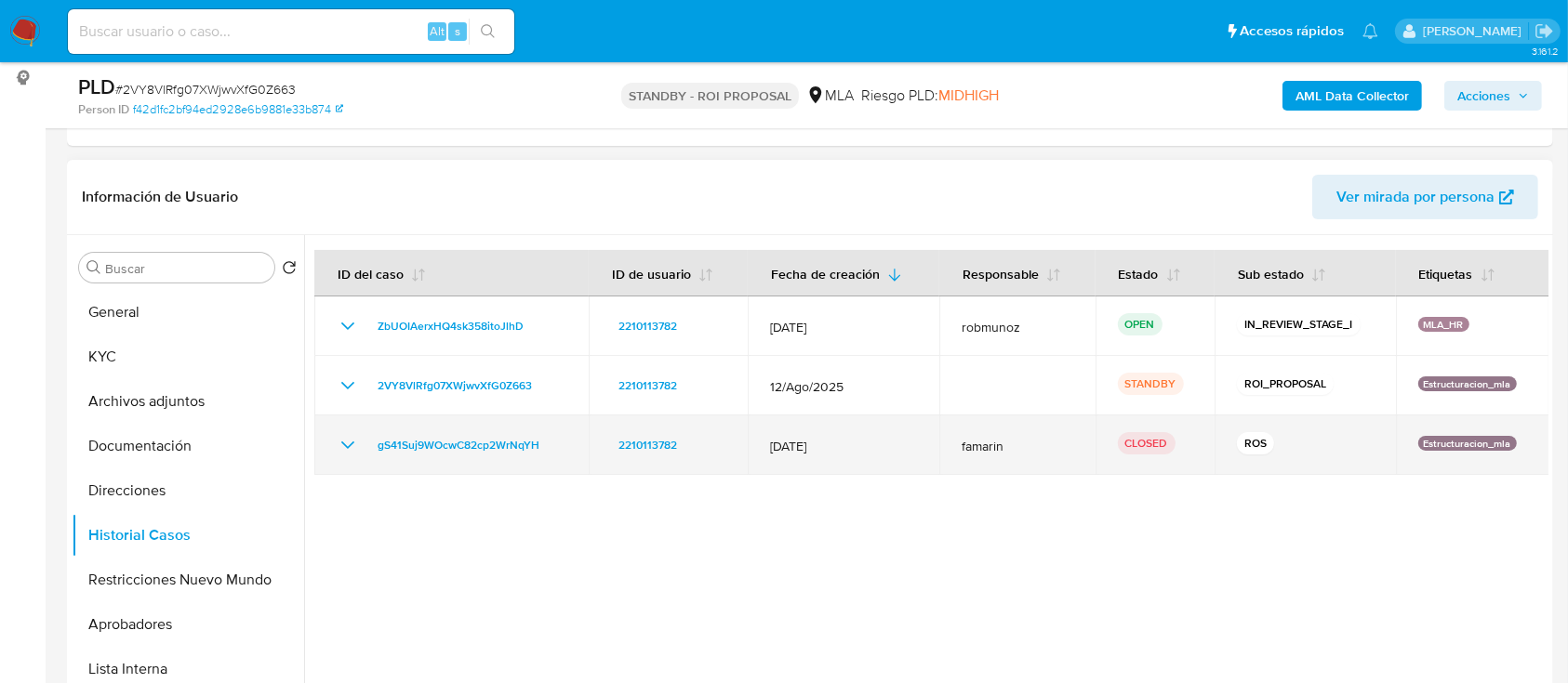
click at [351, 449] on icon "Mostrar/Ocultar" at bounding box center [347, 445] width 23 height 23
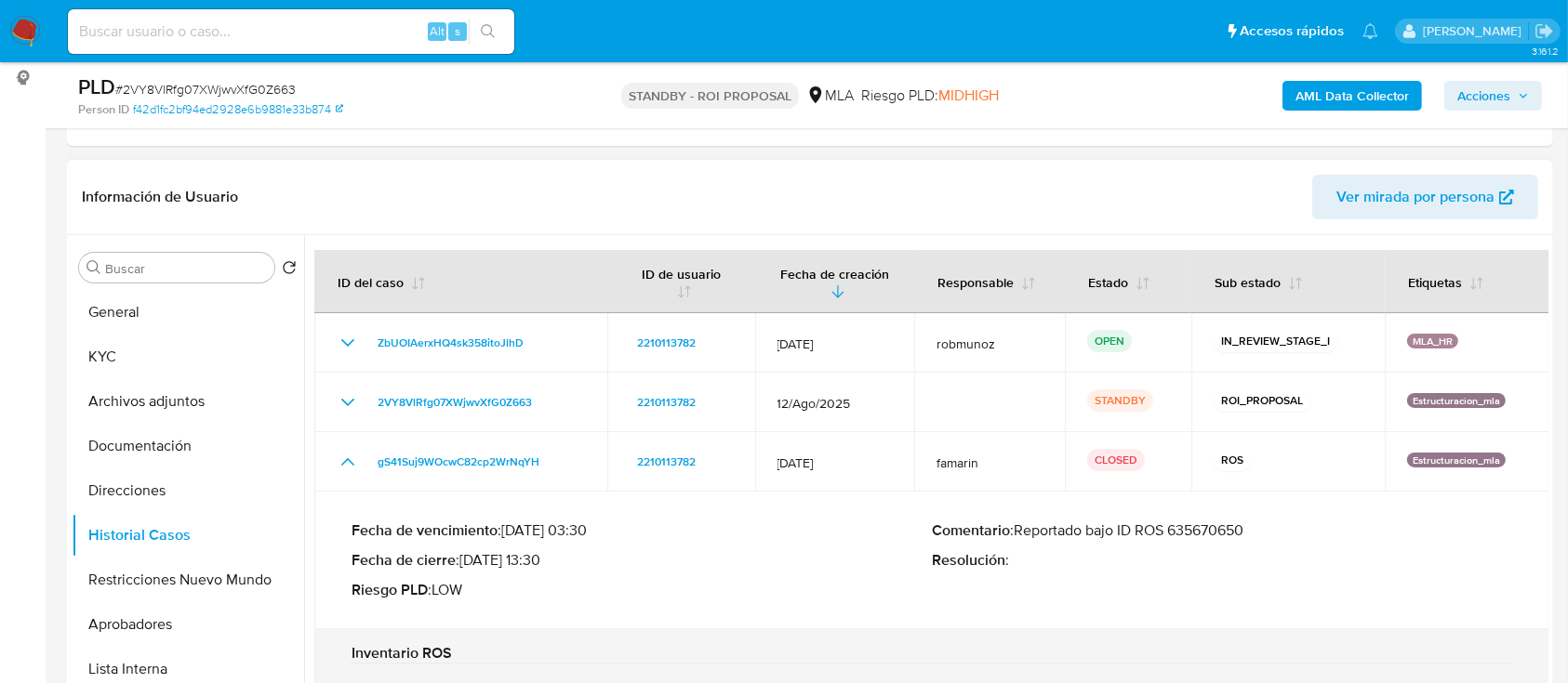
click at [1217, 523] on p "Comentario : Reportado bajo ID ROS 635670650" at bounding box center [1222, 530] width 580 height 19
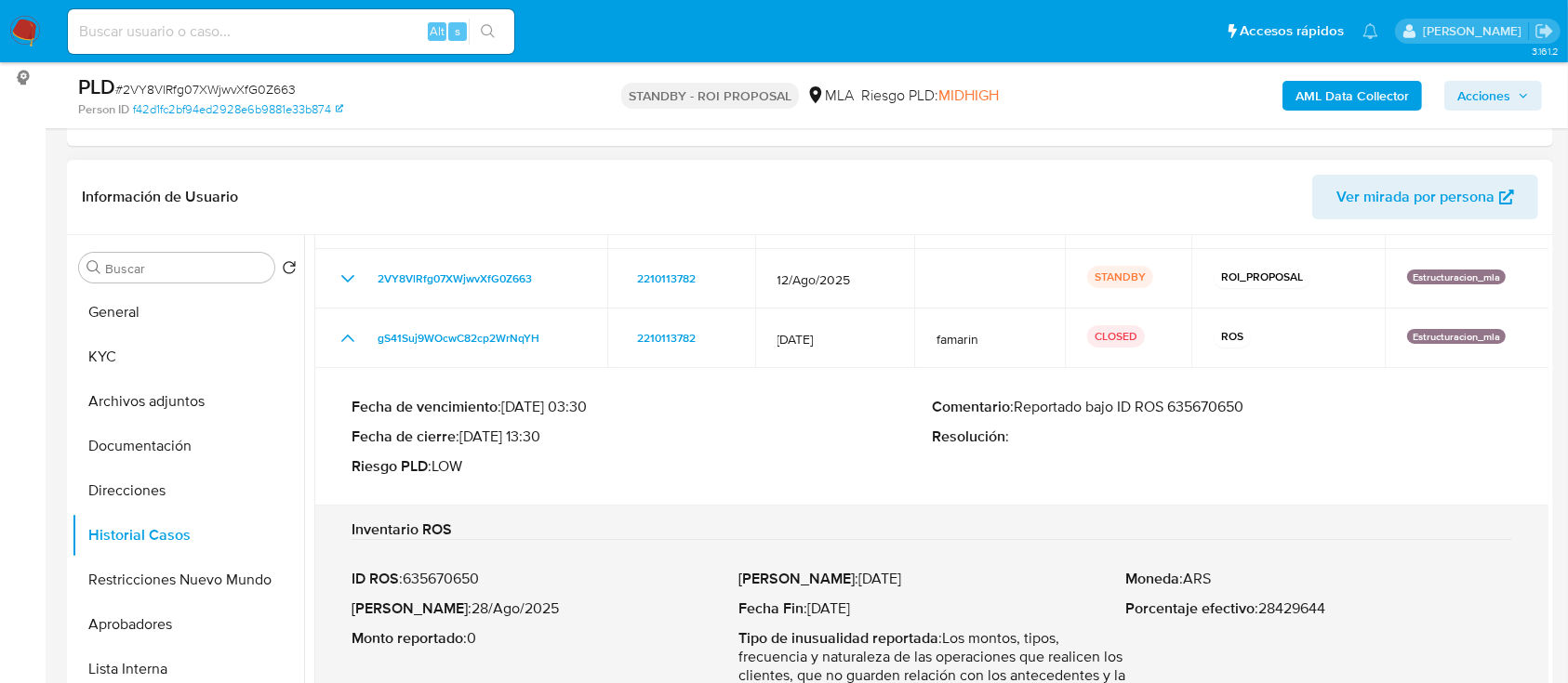
drag, startPoint x: 165, startPoint y: 410, endPoint x: 301, endPoint y: 414, distance: 136.1
click at [177, 410] on button "Archivos adjuntos" at bounding box center [187, 401] width 232 height 45
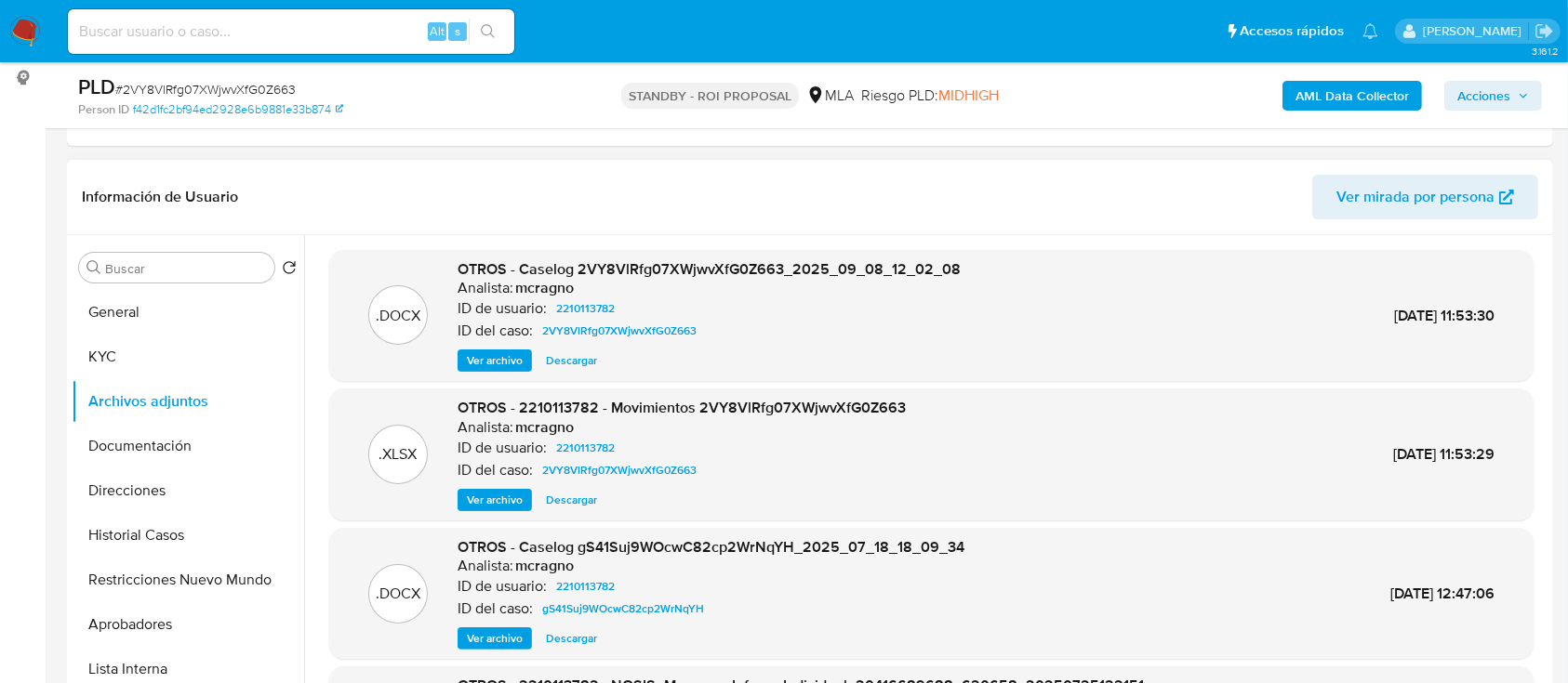
click at [575, 366] on span "Descargar" at bounding box center [571, 360] width 52 height 19
